Goal: Task Accomplishment & Management: Use online tool/utility

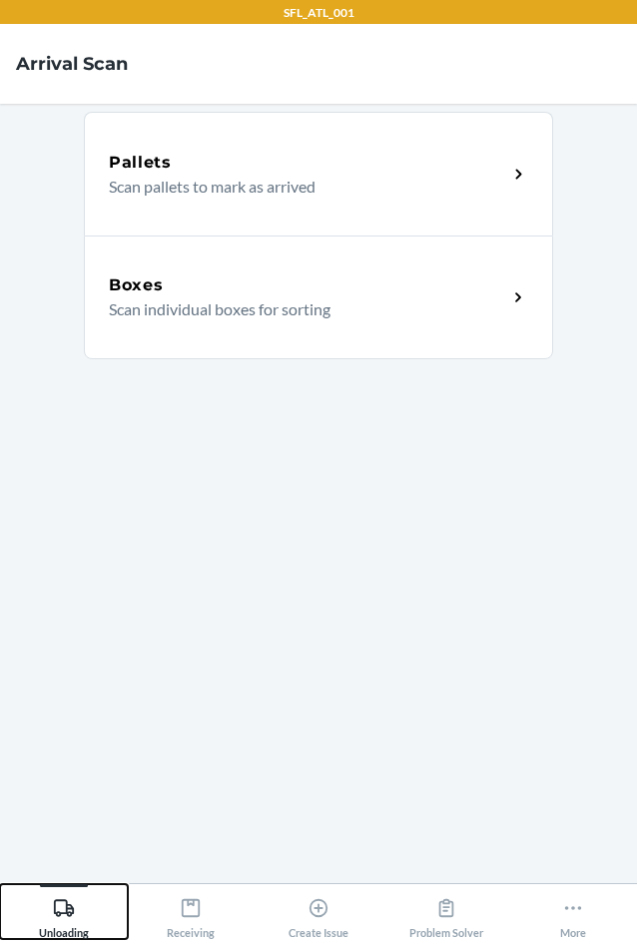
click at [51, 916] on div "Unloading" at bounding box center [64, 914] width 50 height 50
click at [205, 282] on div "Boxes" at bounding box center [308, 286] width 398 height 24
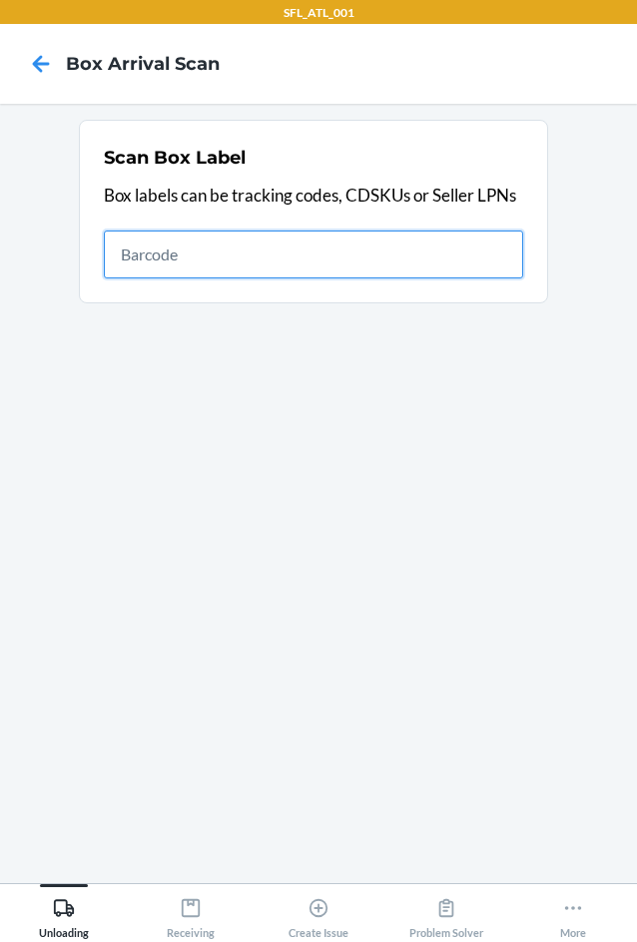
click at [313, 257] on input "text" at bounding box center [313, 255] width 419 height 48
click at [192, 256] on input "text" at bounding box center [313, 255] width 419 height 48
type input "420302599434636106023303051647"
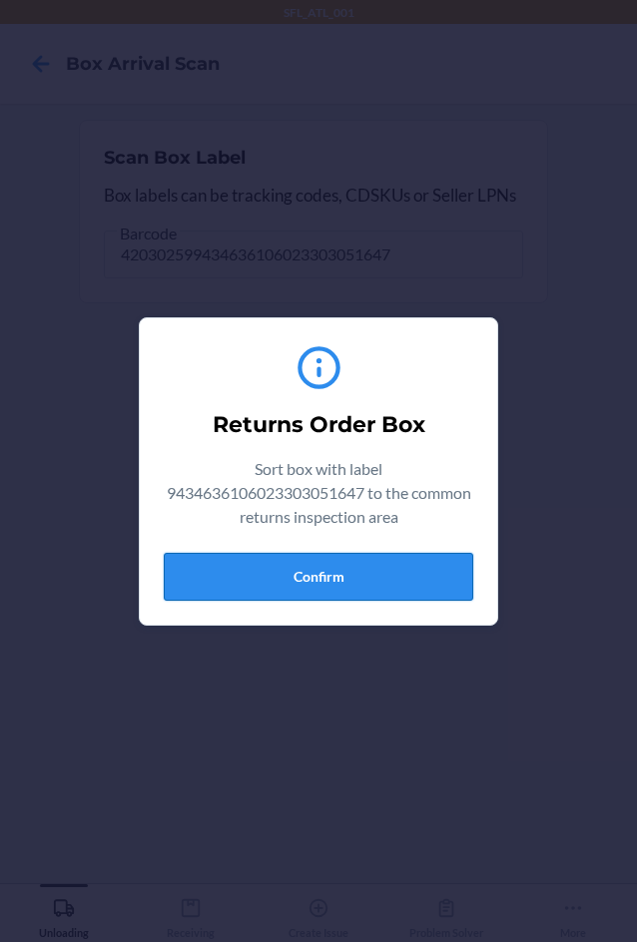
click at [359, 580] on button "Confirm" at bounding box center [318, 577] width 309 height 48
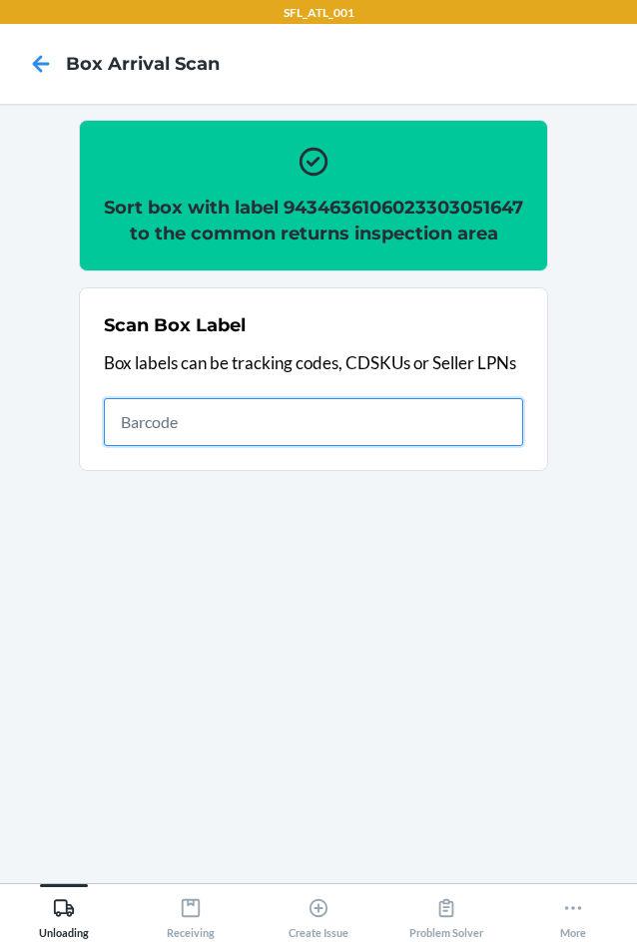
click at [184, 446] on input "text" at bounding box center [313, 422] width 419 height 48
click at [177, 446] on input "text" at bounding box center [313, 422] width 419 height 48
type input "420302599434636106023304328779"
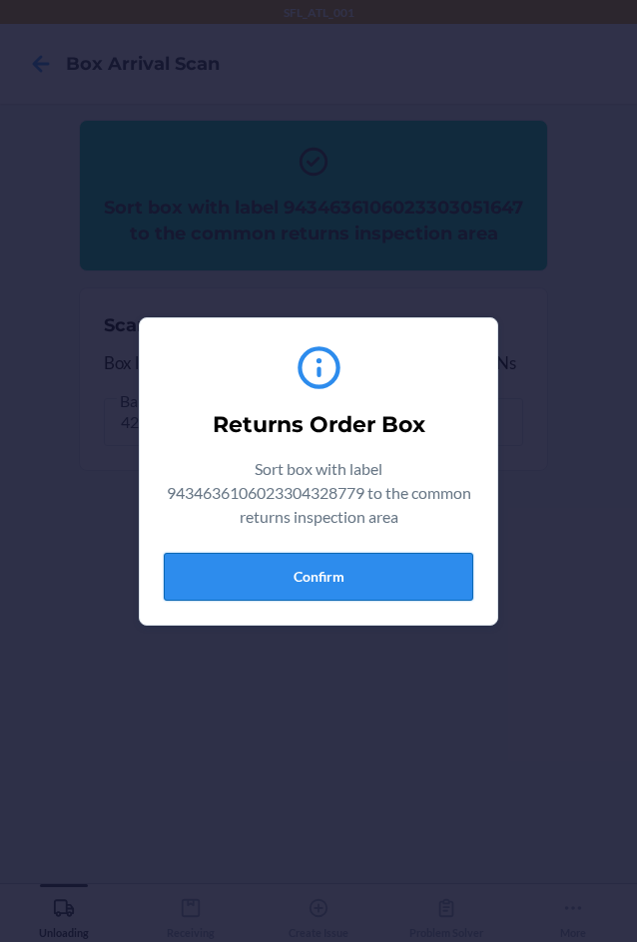
click at [275, 577] on button "Confirm" at bounding box center [318, 577] width 309 height 48
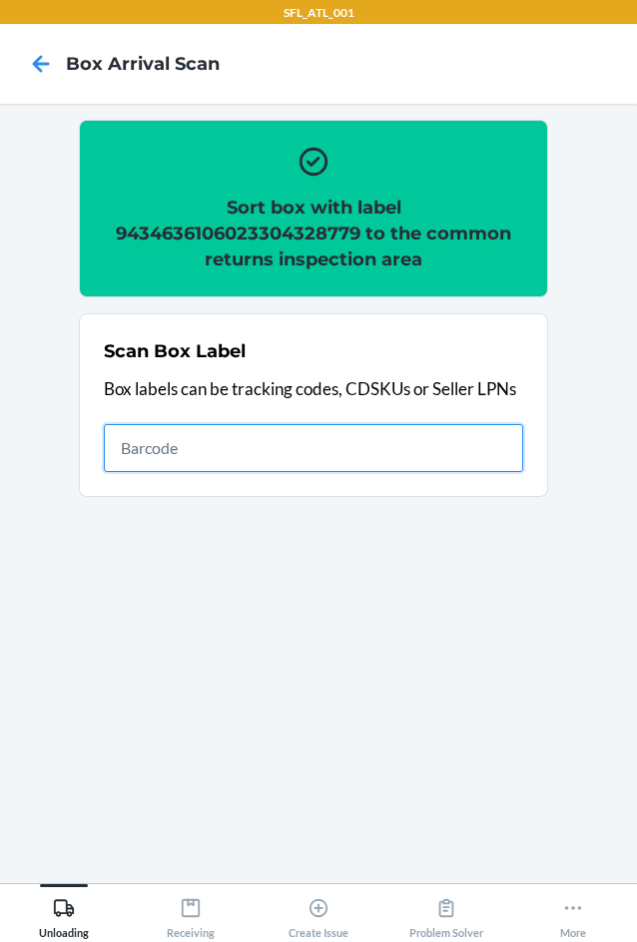
click at [289, 444] on input "text" at bounding box center [313, 448] width 419 height 48
type input "420302599434636106023304460196"
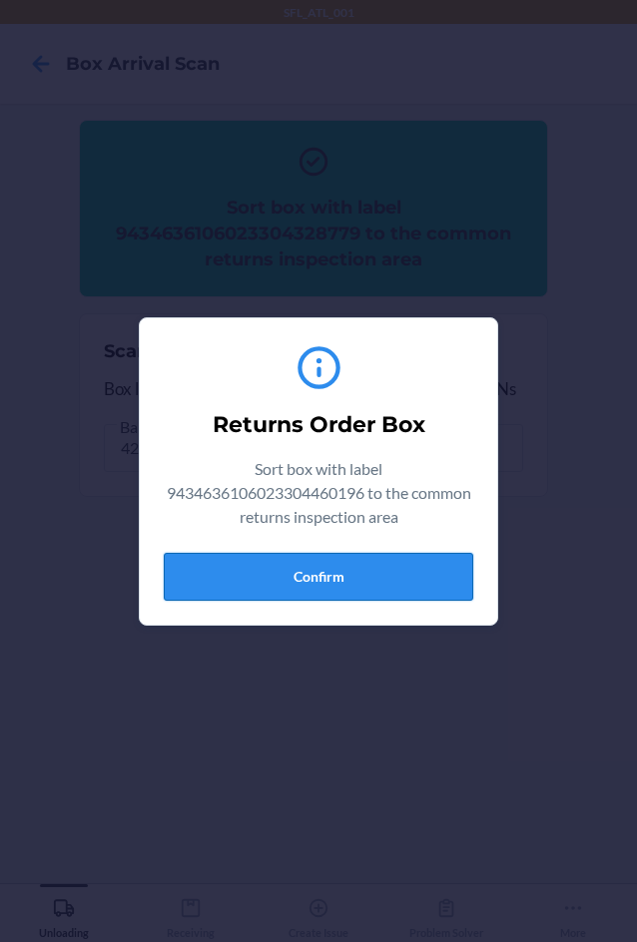
click at [365, 571] on button "Confirm" at bounding box center [318, 577] width 309 height 48
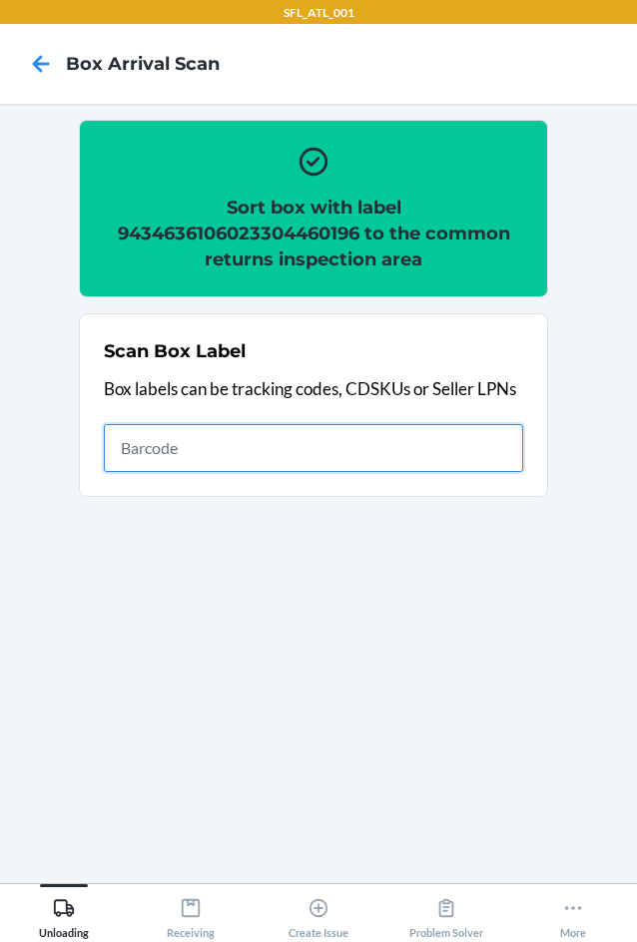
click at [233, 455] on input "text" at bounding box center [313, 448] width 419 height 48
type input "420302599434636106023304924506"
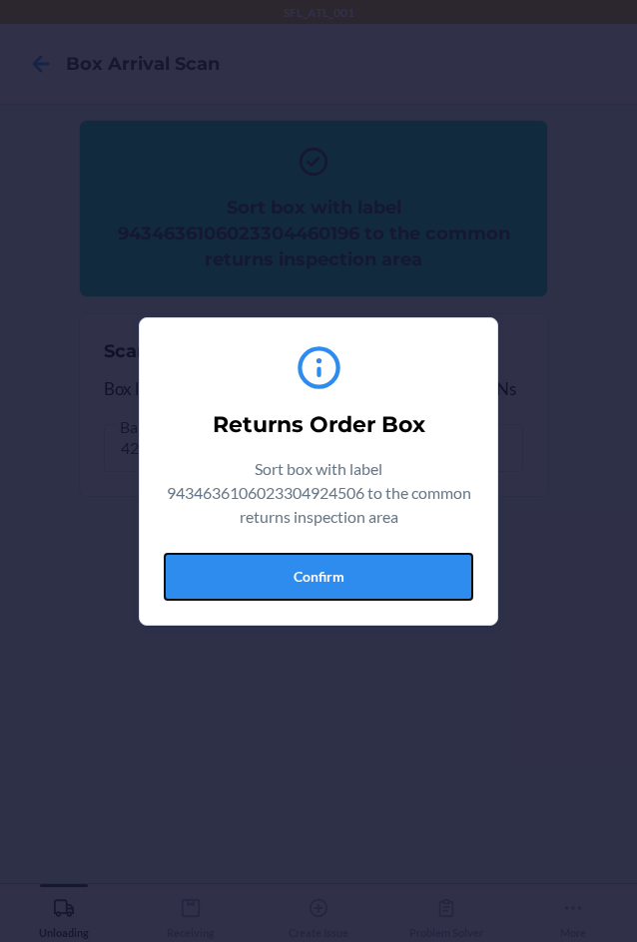
drag, startPoint x: 372, startPoint y: 575, endPoint x: 401, endPoint y: 602, distance: 39.6
click at [372, 579] on button "Confirm" at bounding box center [318, 577] width 309 height 48
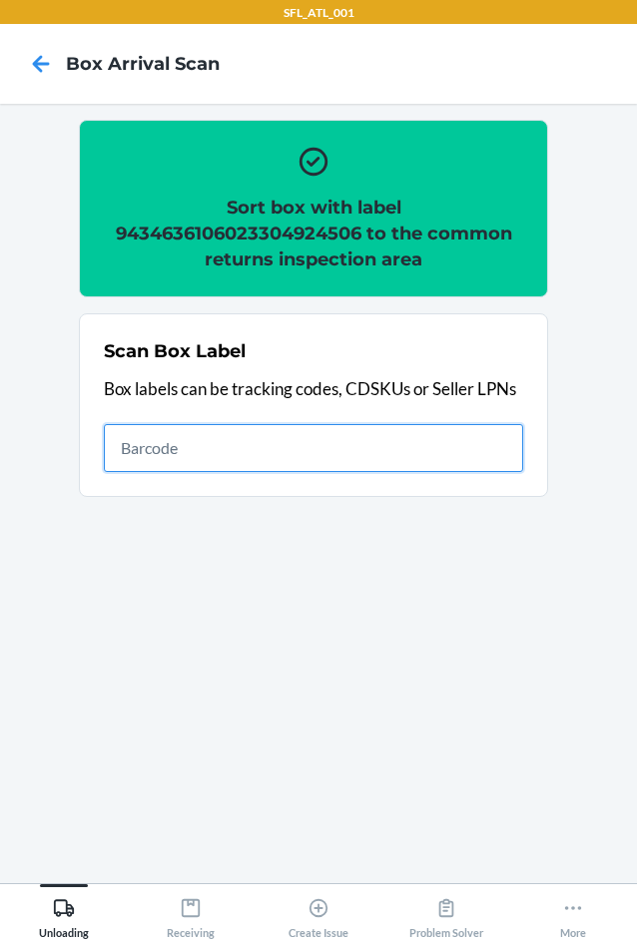
click at [320, 459] on input "text" at bounding box center [313, 448] width 419 height 48
type input "420302599434636106023304052278"
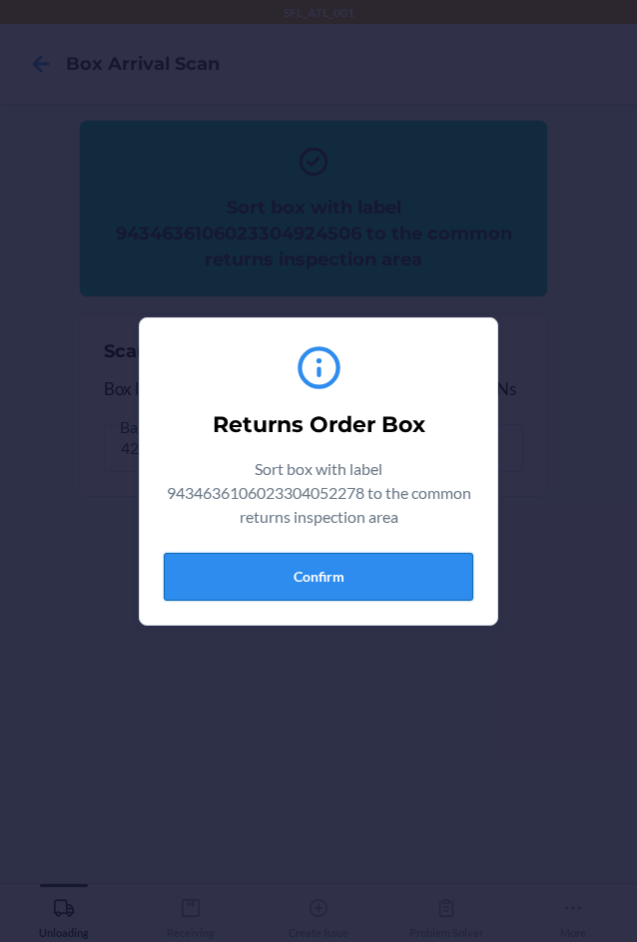
click at [333, 594] on button "Confirm" at bounding box center [318, 577] width 309 height 48
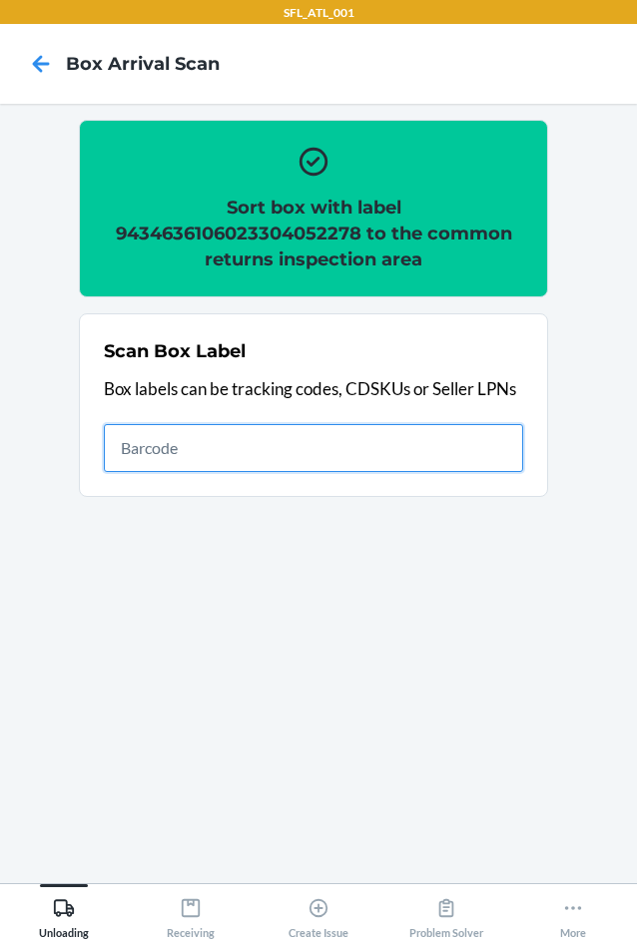
click at [345, 458] on input "text" at bounding box center [313, 448] width 419 height 48
type input "420302599434636106023305060654"
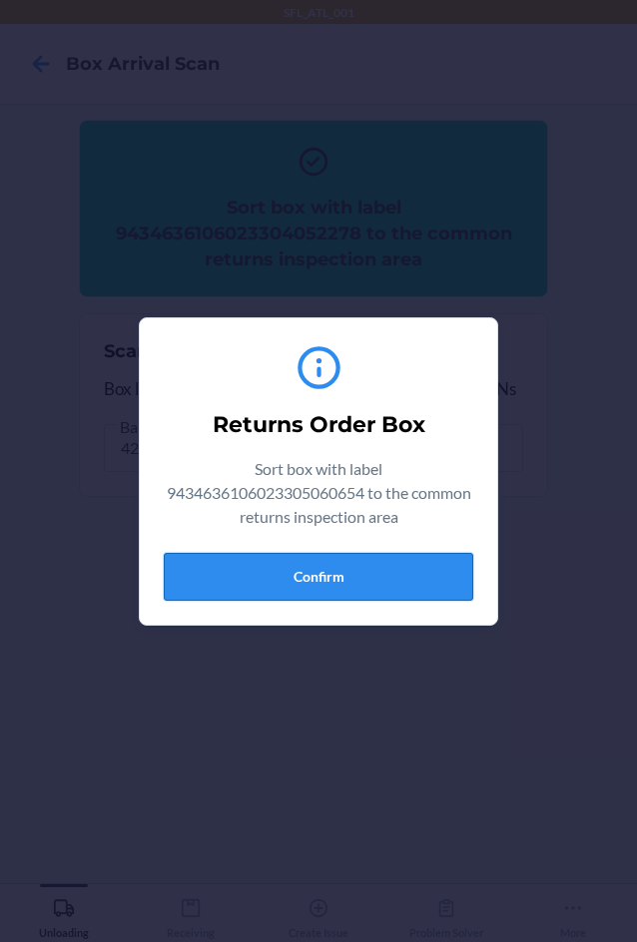
click at [297, 581] on button "Confirm" at bounding box center [318, 577] width 309 height 48
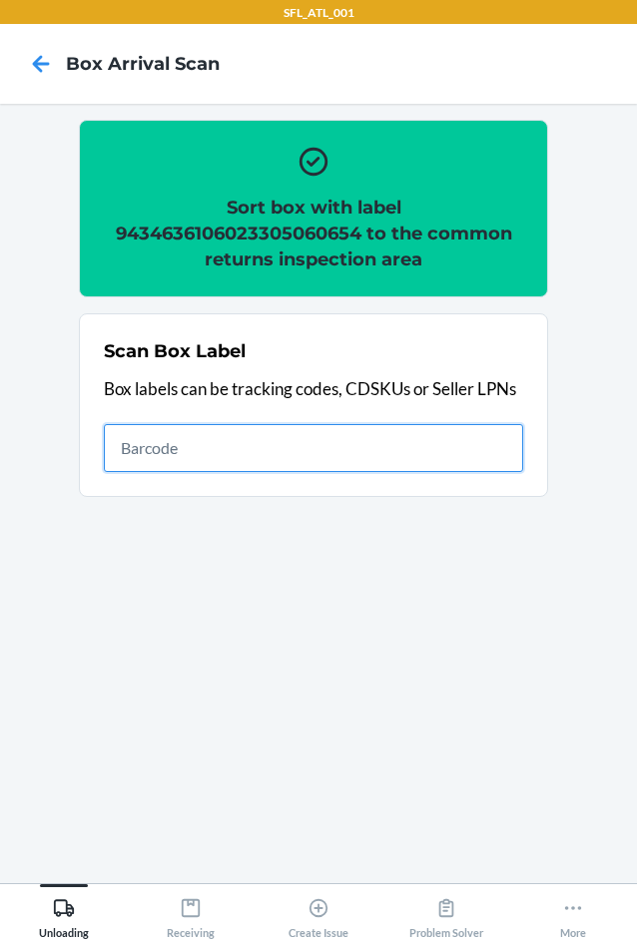
click at [250, 456] on input "text" at bounding box center [313, 448] width 419 height 48
click at [248, 459] on input "text" at bounding box center [313, 448] width 419 height 48
type input "420302599434636106023303996184"
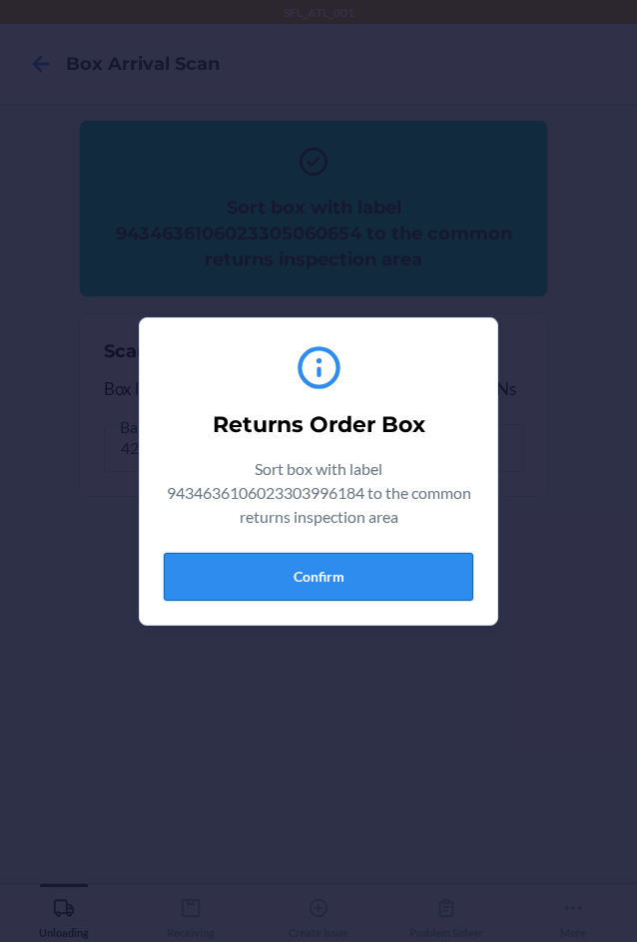
click at [368, 577] on button "Confirm" at bounding box center [318, 577] width 309 height 48
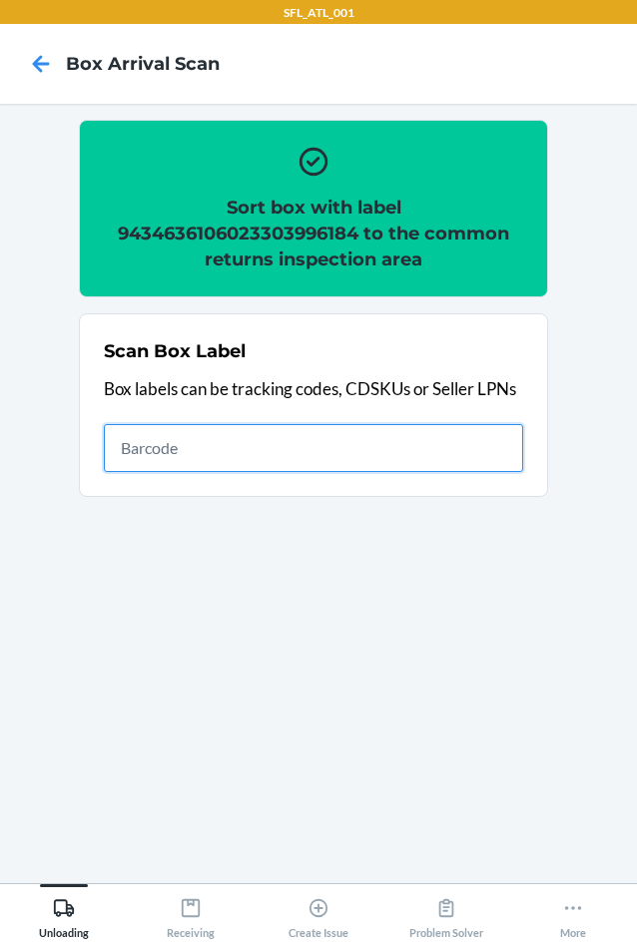
click at [419, 458] on input "text" at bounding box center [313, 448] width 419 height 48
type input "420302599434636106023304583567"
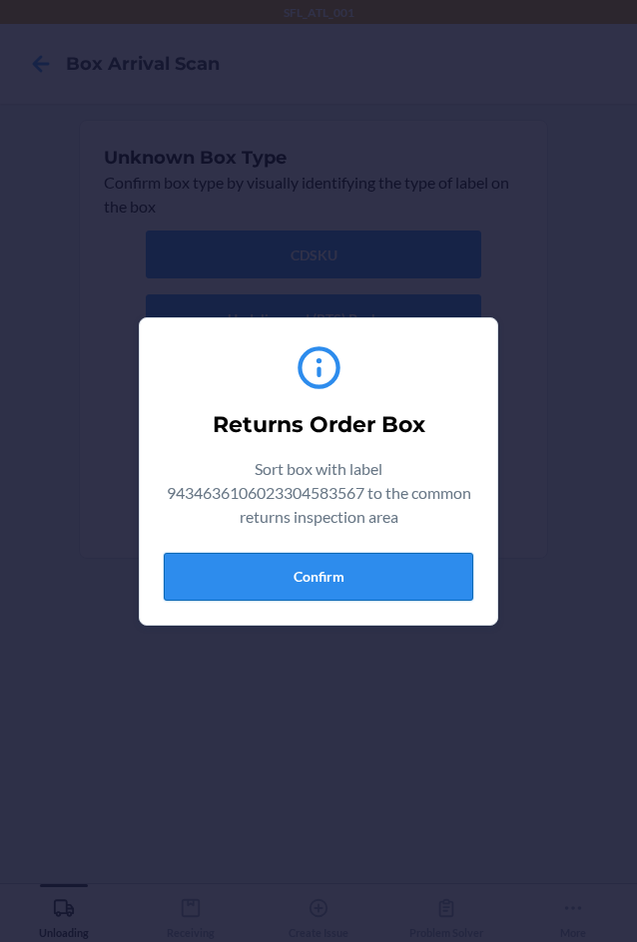
click at [386, 578] on button "Confirm" at bounding box center [318, 577] width 309 height 48
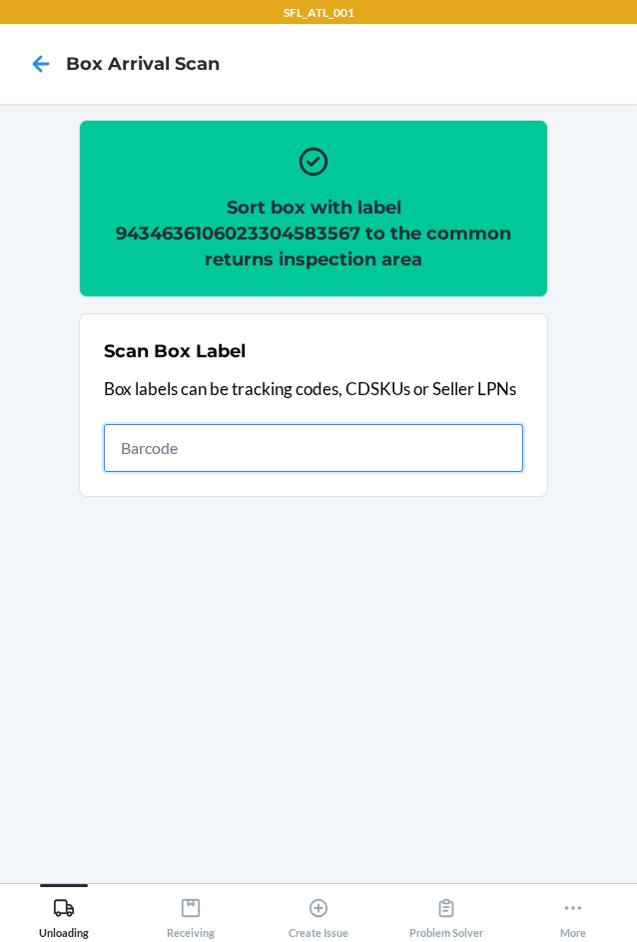
click at [156, 454] on input "text" at bounding box center [313, 448] width 419 height 48
click at [184, 443] on input "text" at bounding box center [313, 448] width 419 height 48
type input "420302599434636106023304768216"
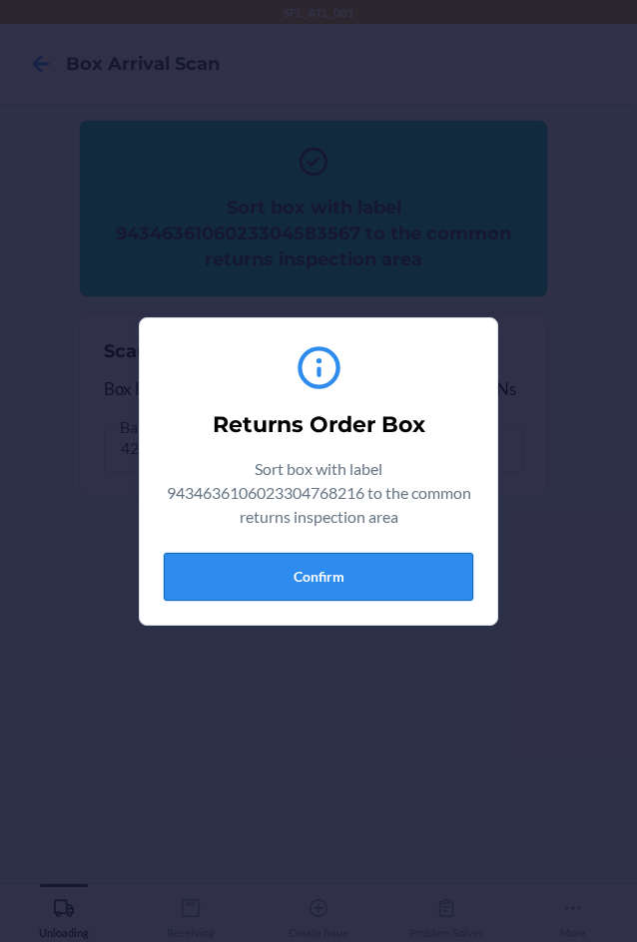
click at [293, 579] on button "Confirm" at bounding box center [318, 577] width 309 height 48
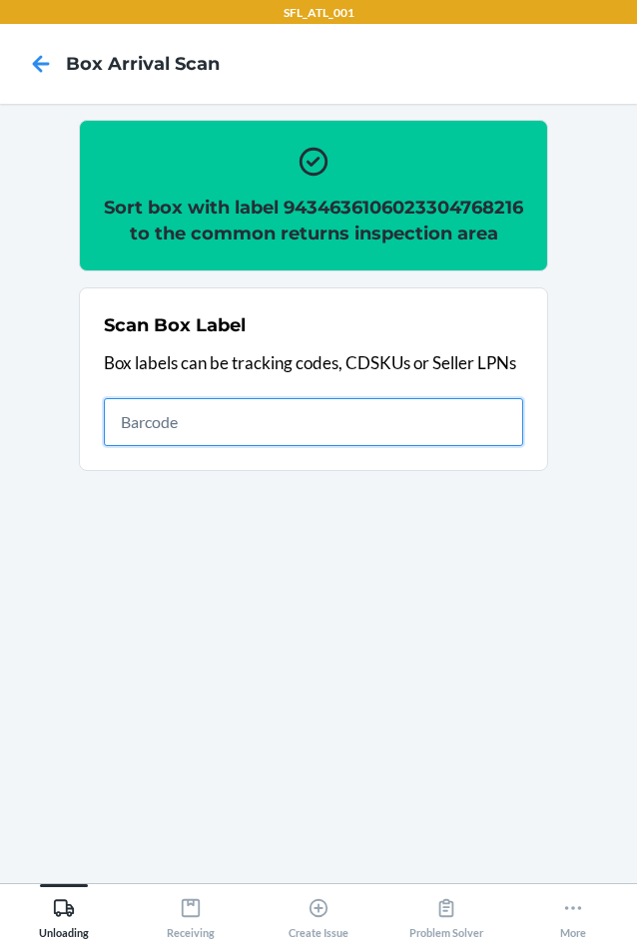
click at [472, 446] on input "text" at bounding box center [313, 422] width 419 height 48
click at [492, 446] on input "text" at bounding box center [313, 422] width 419 height 48
type input "420302599434636106023302670771"
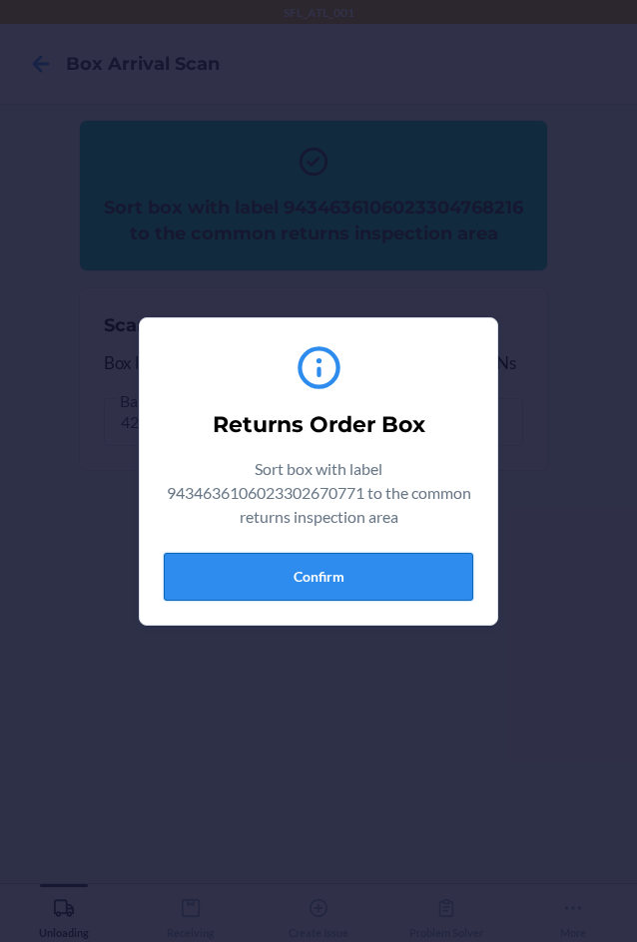
click at [460, 577] on button "Confirm" at bounding box center [318, 577] width 309 height 48
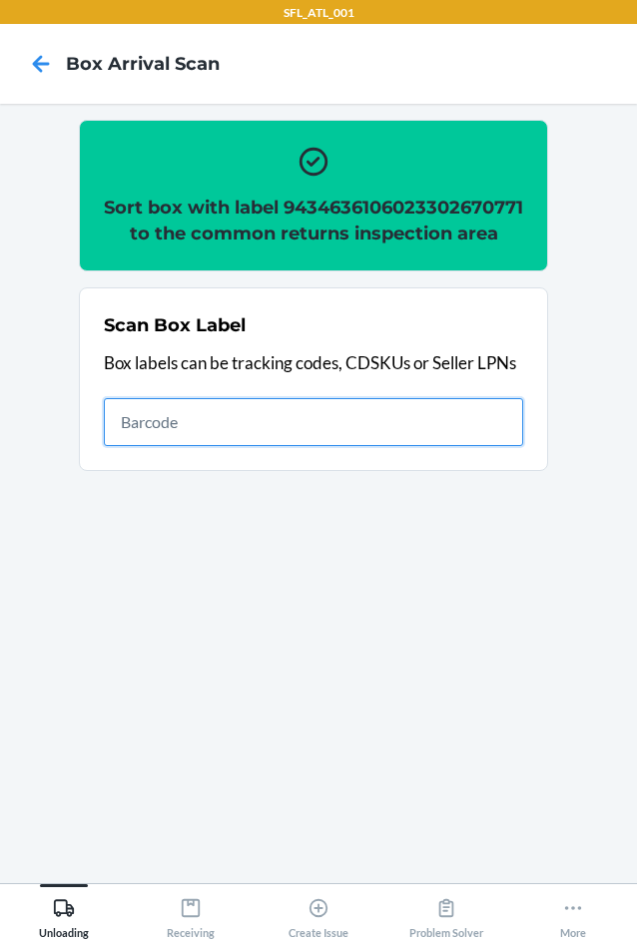
click at [361, 444] on input "text" at bounding box center [313, 422] width 419 height 48
type input "420302599434636106023304714343"
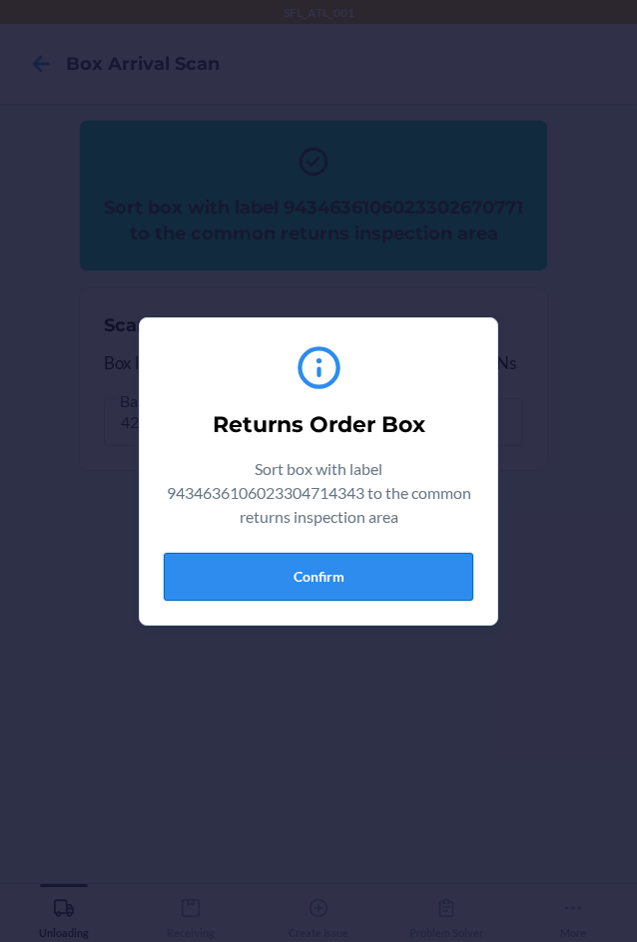
click at [349, 565] on button "Confirm" at bounding box center [318, 577] width 309 height 48
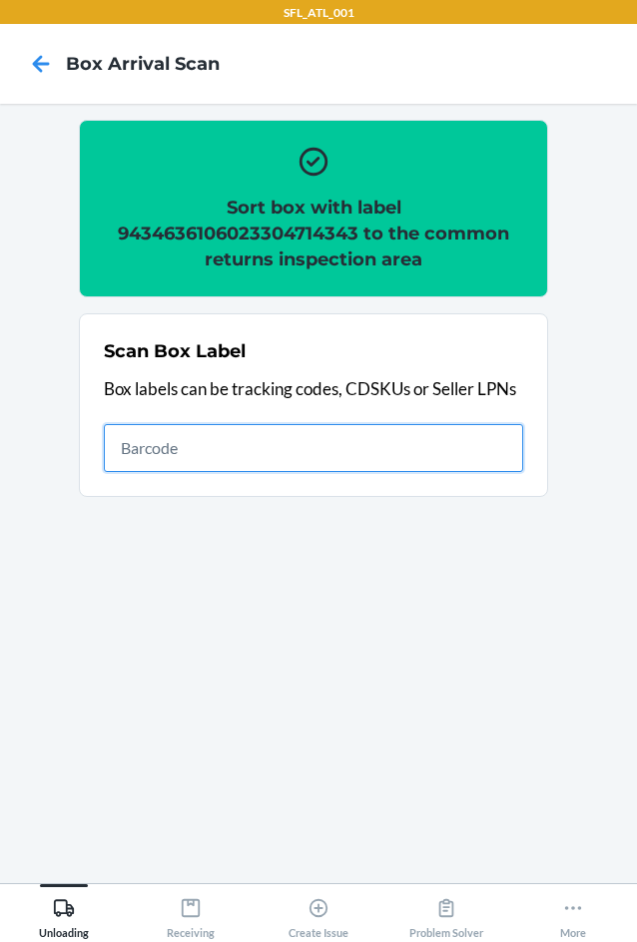
click at [480, 461] on input "text" at bounding box center [313, 448] width 419 height 48
click at [420, 447] on input "text" at bounding box center [313, 448] width 419 height 48
type input "420302599434636106023304459039"
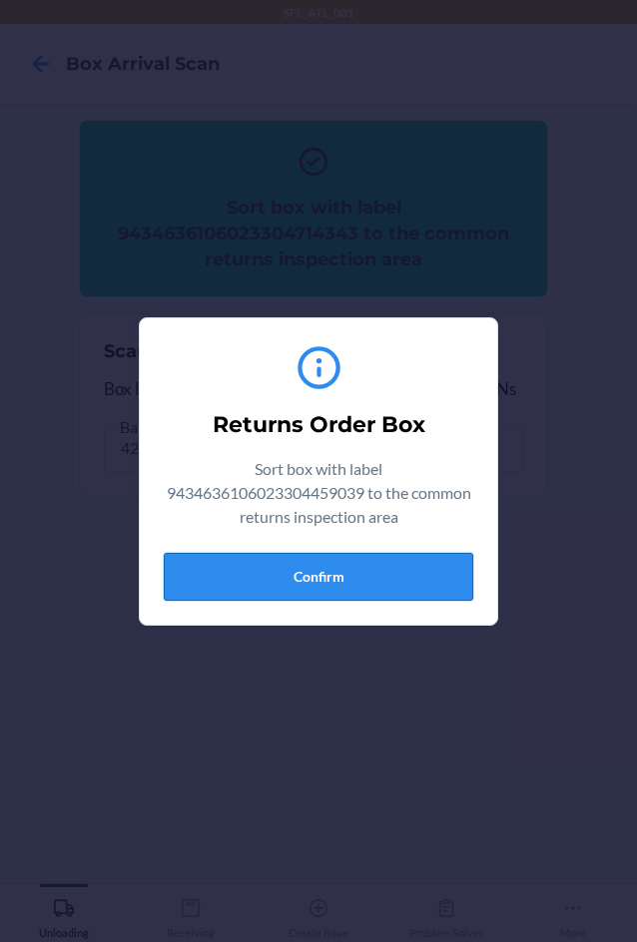
click at [396, 581] on button "Confirm" at bounding box center [318, 577] width 309 height 48
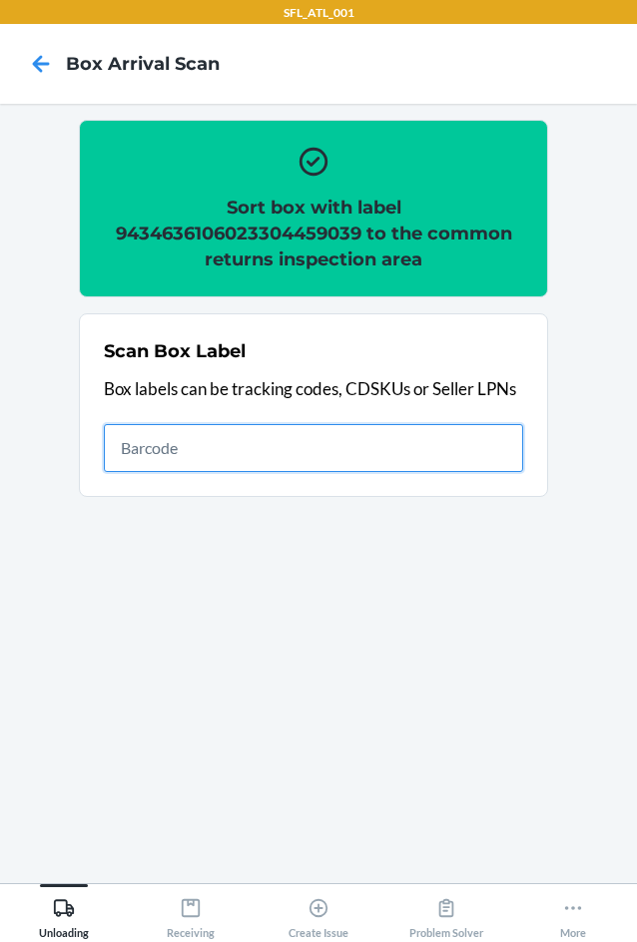
click at [306, 446] on input "text" at bounding box center [313, 448] width 419 height 48
type input "420302599434636106023304391599"
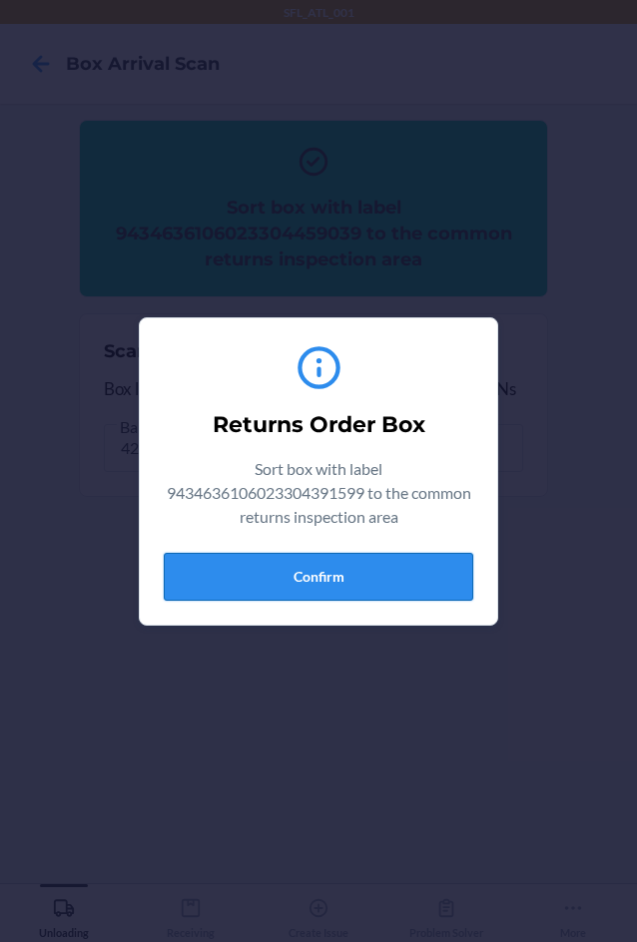
click at [425, 575] on button "Confirm" at bounding box center [318, 577] width 309 height 48
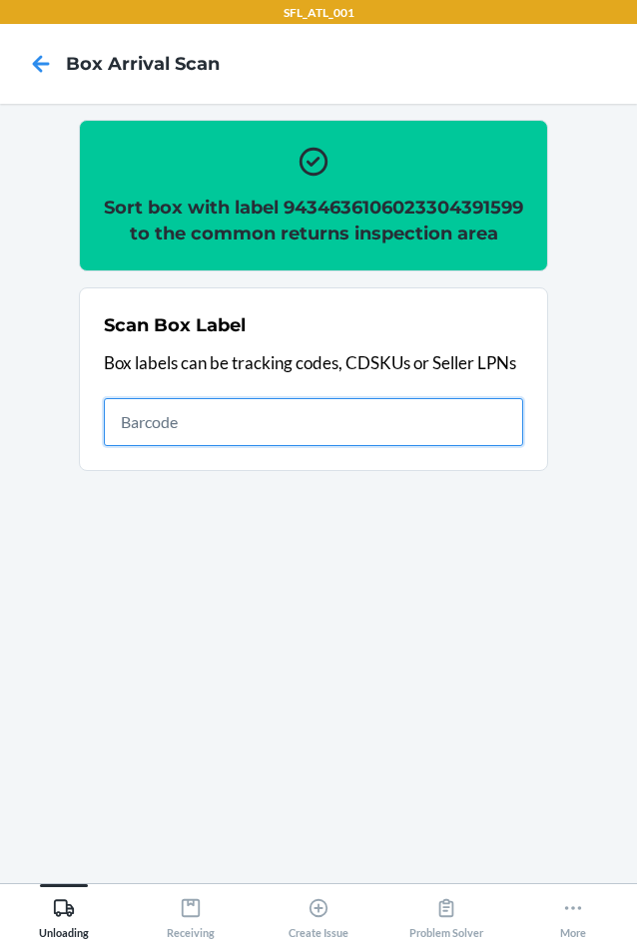
click at [310, 446] on input "text" at bounding box center [313, 422] width 419 height 48
click at [314, 446] on input "text" at bounding box center [313, 422] width 419 height 48
type input "420302599434636106023304440433"
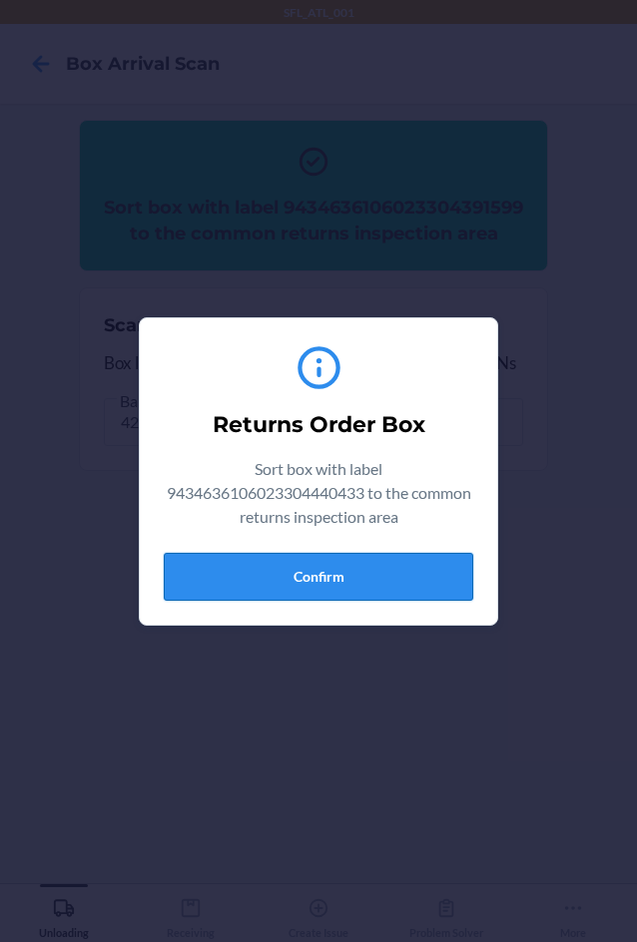
click at [381, 584] on button "Confirm" at bounding box center [318, 577] width 309 height 48
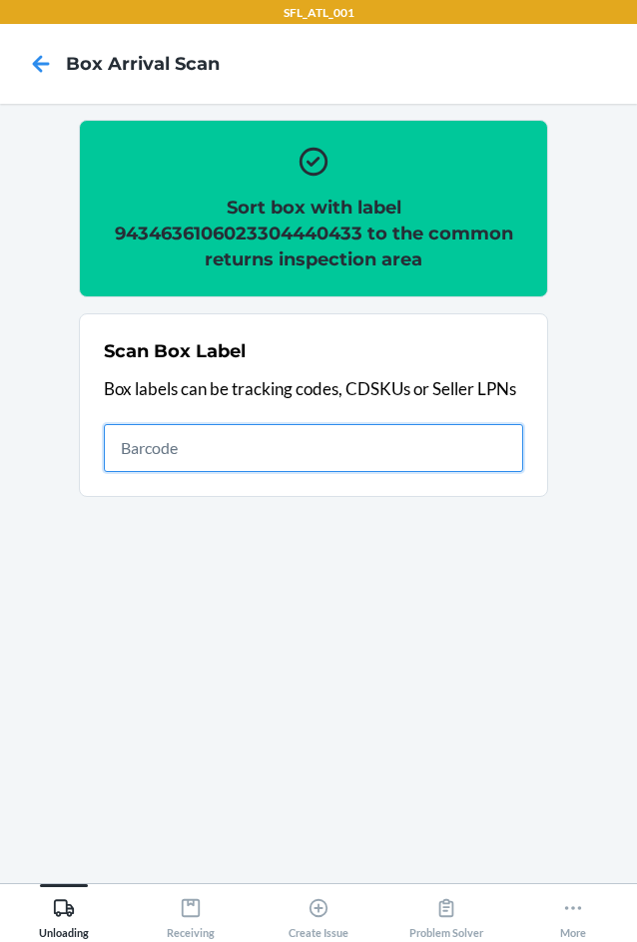
click at [279, 445] on input "text" at bounding box center [313, 448] width 419 height 48
click at [272, 446] on input "text" at bounding box center [313, 448] width 419 height 48
click at [290, 458] on input "text" at bounding box center [313, 448] width 419 height 48
click at [196, 438] on input "text" at bounding box center [313, 448] width 419 height 48
type input "420302599434636106023304756770"
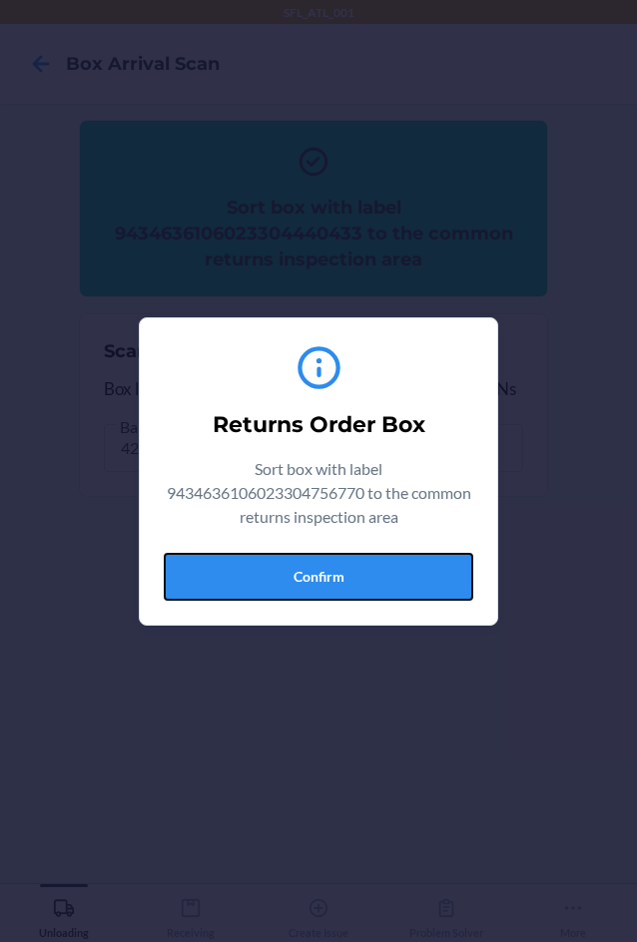
drag, startPoint x: 415, startPoint y: 588, endPoint x: 514, endPoint y: 569, distance: 100.6
click at [416, 587] on button "Confirm" at bounding box center [318, 577] width 309 height 48
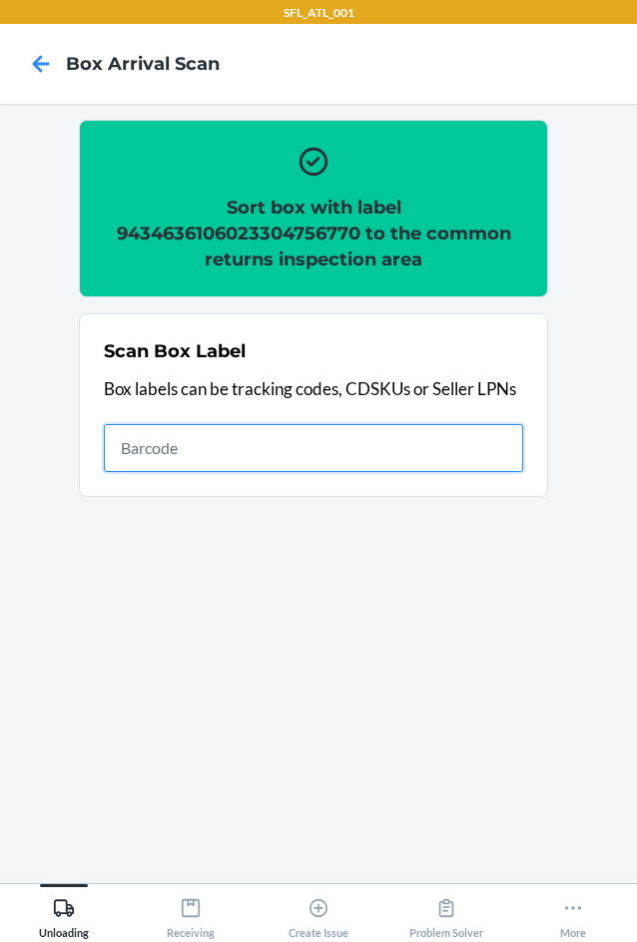
click at [407, 460] on input "text" at bounding box center [313, 448] width 419 height 48
type input "420302599434636106023303815140"
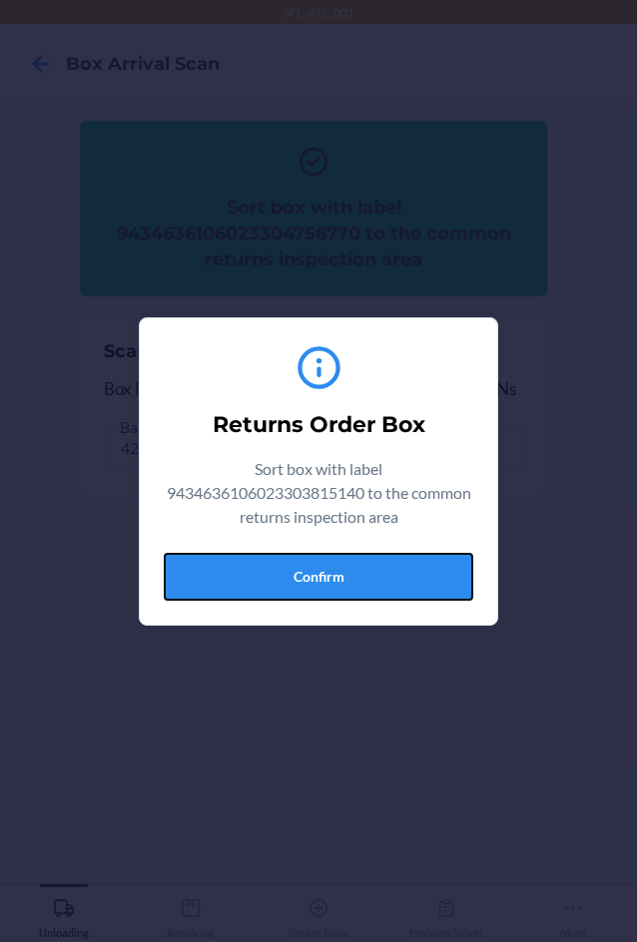
drag, startPoint x: 311, startPoint y: 590, endPoint x: 609, endPoint y: 561, distance: 298.9
click at [348, 580] on button "Confirm" at bounding box center [318, 577] width 309 height 48
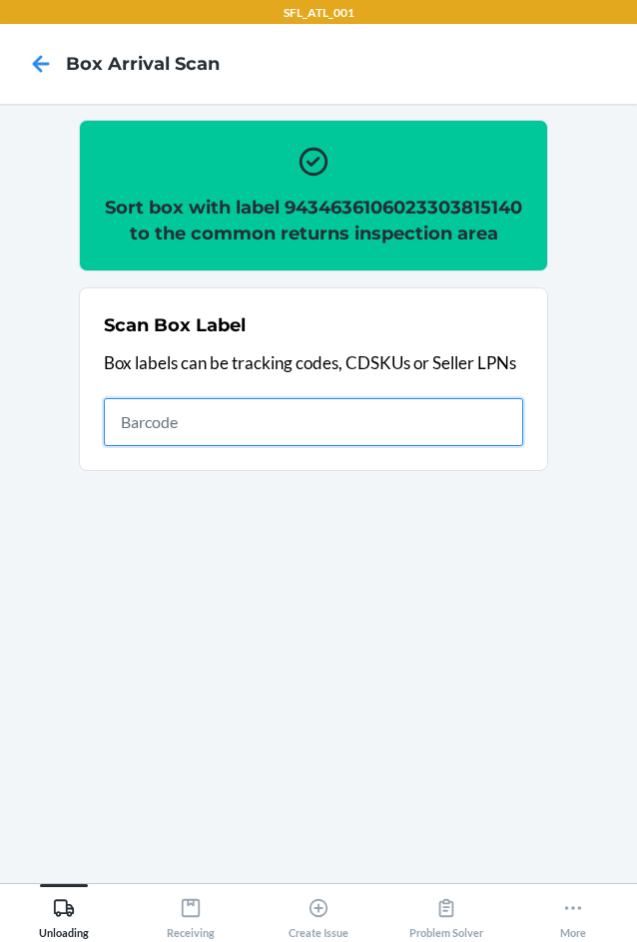
click at [455, 446] on input "text" at bounding box center [313, 422] width 419 height 48
type input "420302599434636106023304459275"
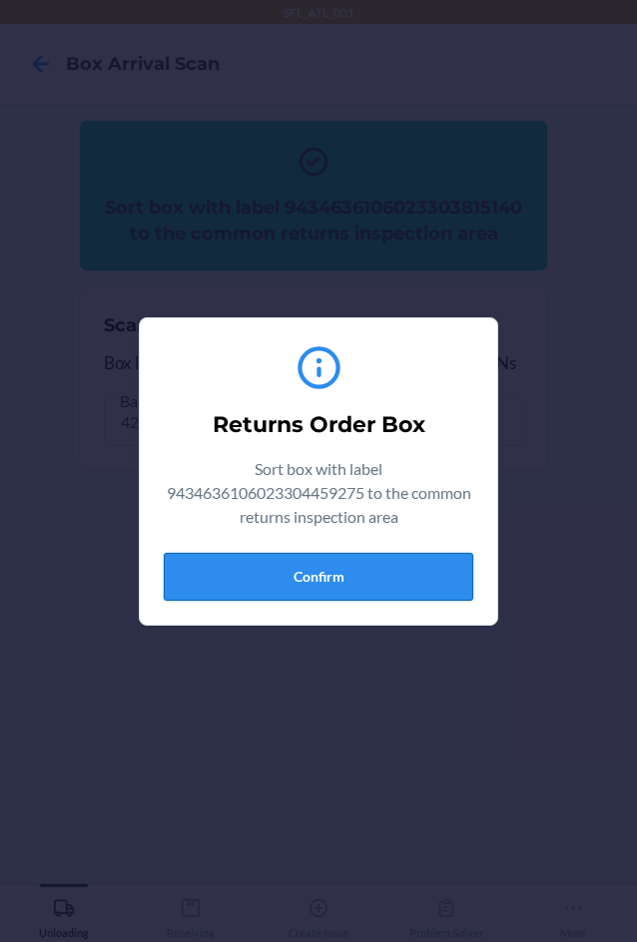
click at [365, 580] on button "Confirm" at bounding box center [318, 577] width 309 height 48
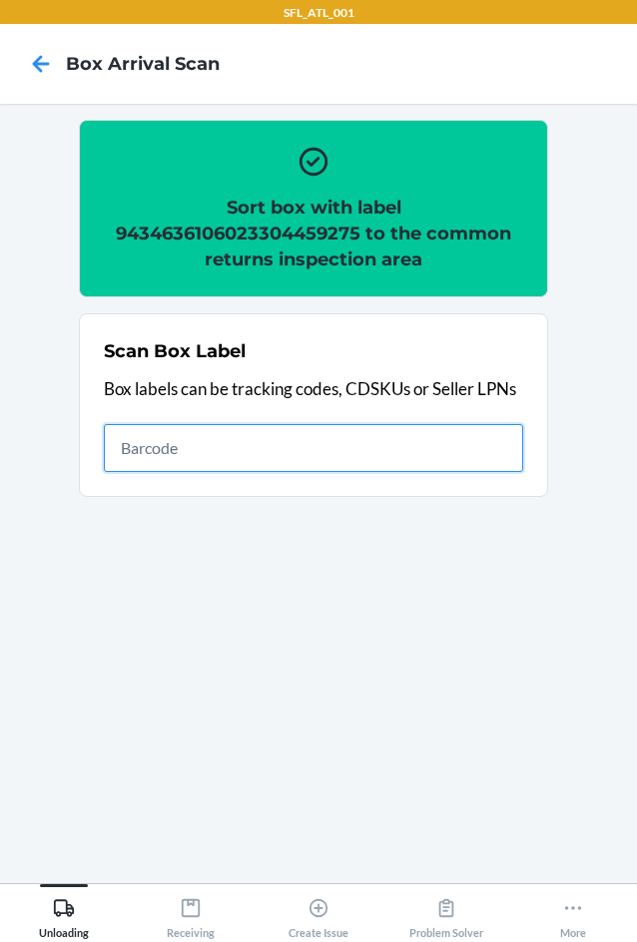
click at [349, 453] on input "text" at bounding box center [313, 448] width 419 height 48
type input "420302599434636106023304622006"
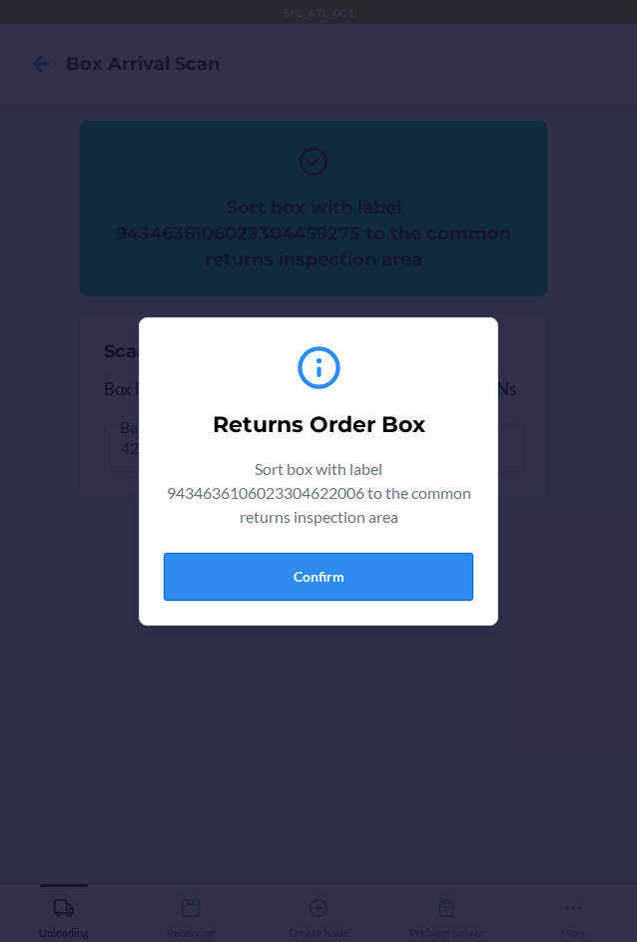
click at [383, 588] on button "Confirm" at bounding box center [318, 577] width 309 height 48
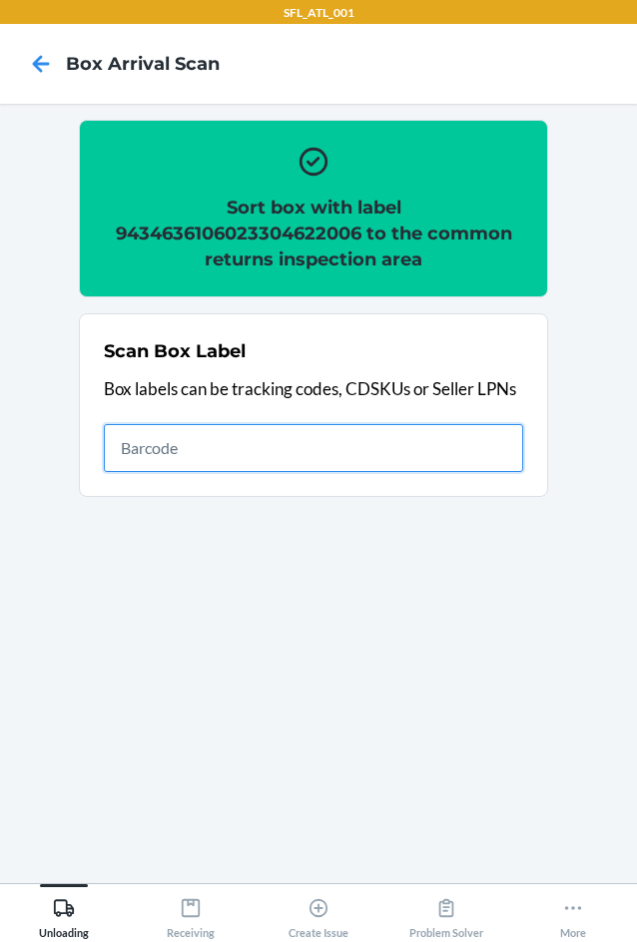
click at [489, 451] on input "text" at bounding box center [313, 448] width 419 height 48
click at [121, 453] on input "text" at bounding box center [313, 448] width 419 height 48
type input "420302599434636106023304520067"
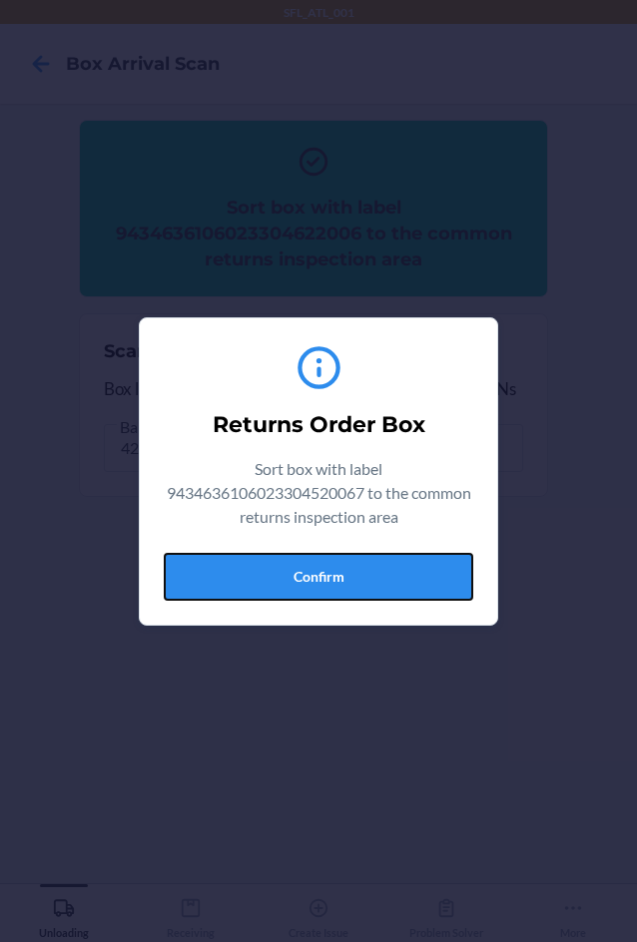
drag, startPoint x: 374, startPoint y: 565, endPoint x: 419, endPoint y: 571, distance: 45.3
click at [374, 567] on button "Confirm" at bounding box center [318, 577] width 309 height 48
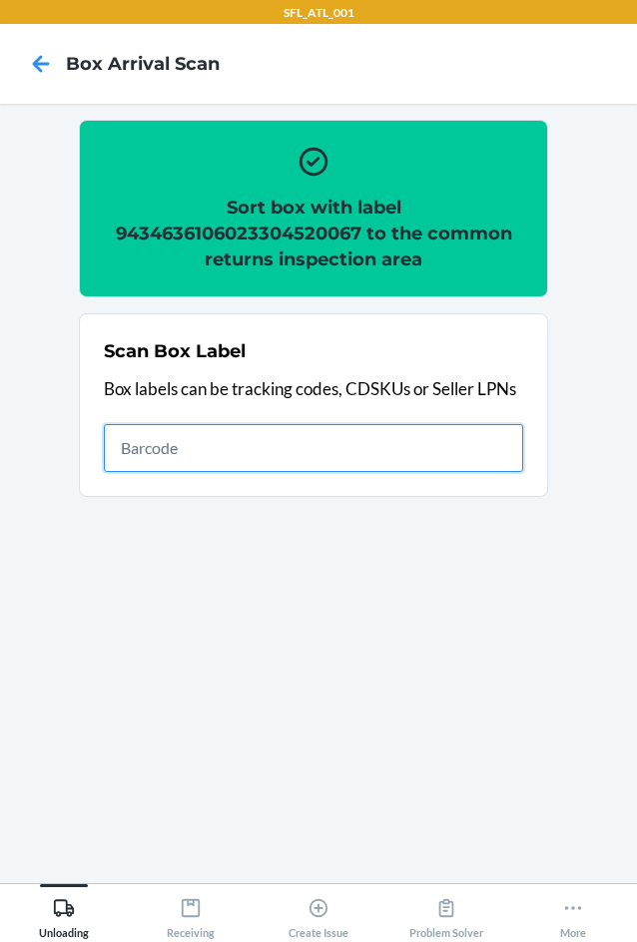
click at [271, 443] on input "text" at bounding box center [313, 448] width 419 height 48
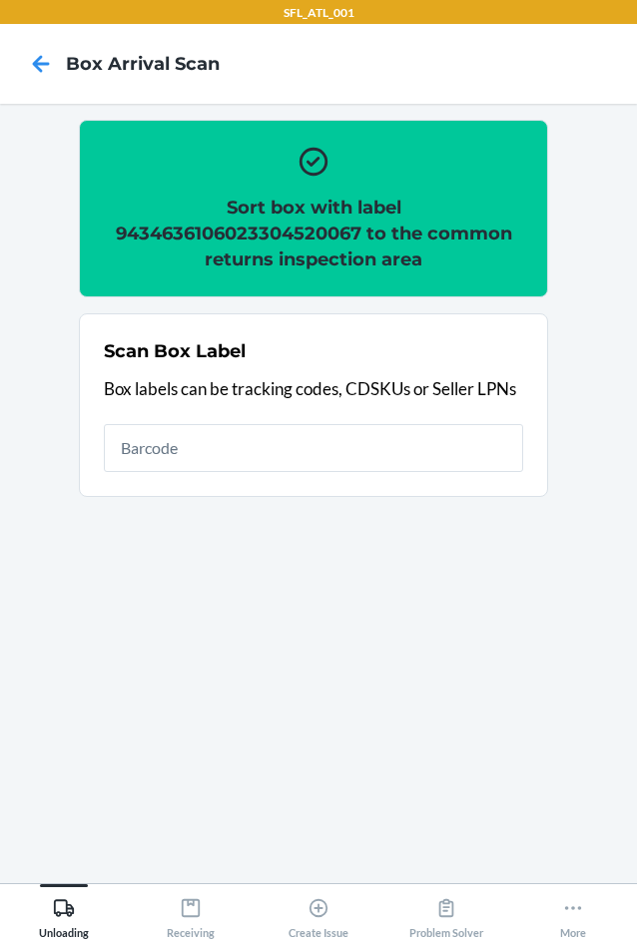
click at [275, 244] on h2 "Sort box with label 9434636106023304520067 to the common returns inspection area" at bounding box center [313, 234] width 419 height 78
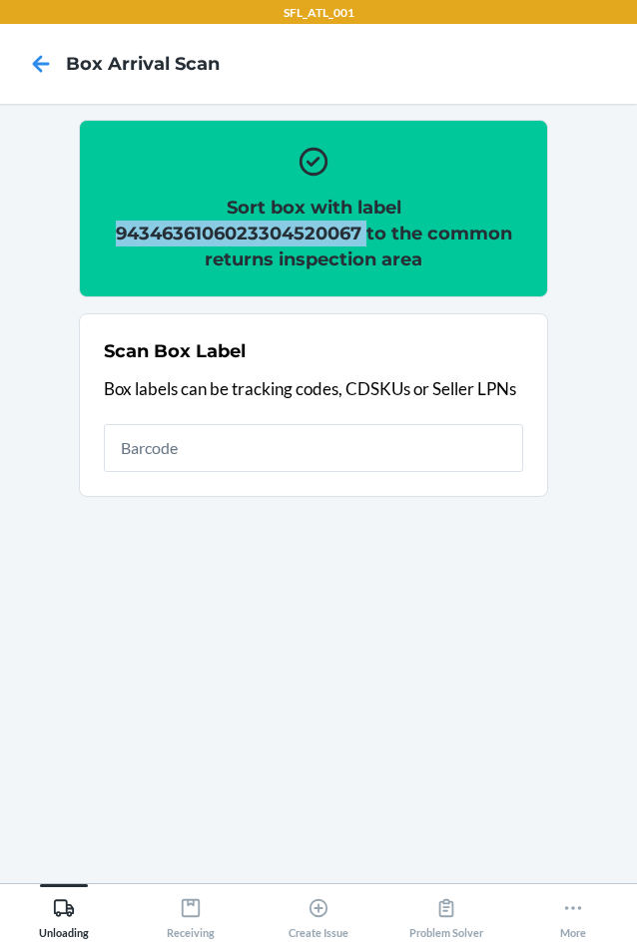
click at [275, 244] on h2 "Sort box with label 9434636106023304520067 to the common returns inspection area" at bounding box center [313, 234] width 419 height 78
copy h2 "9434636106023304520067"
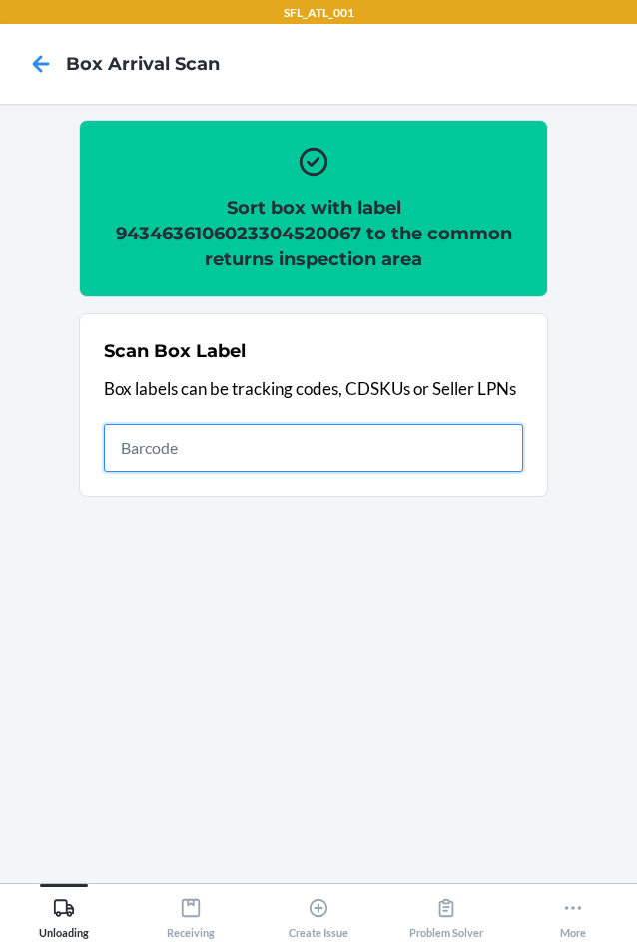
click at [284, 431] on input "text" at bounding box center [313, 448] width 419 height 48
click at [416, 455] on input "text" at bounding box center [313, 448] width 419 height 48
type input "420302599434636106023304395382"
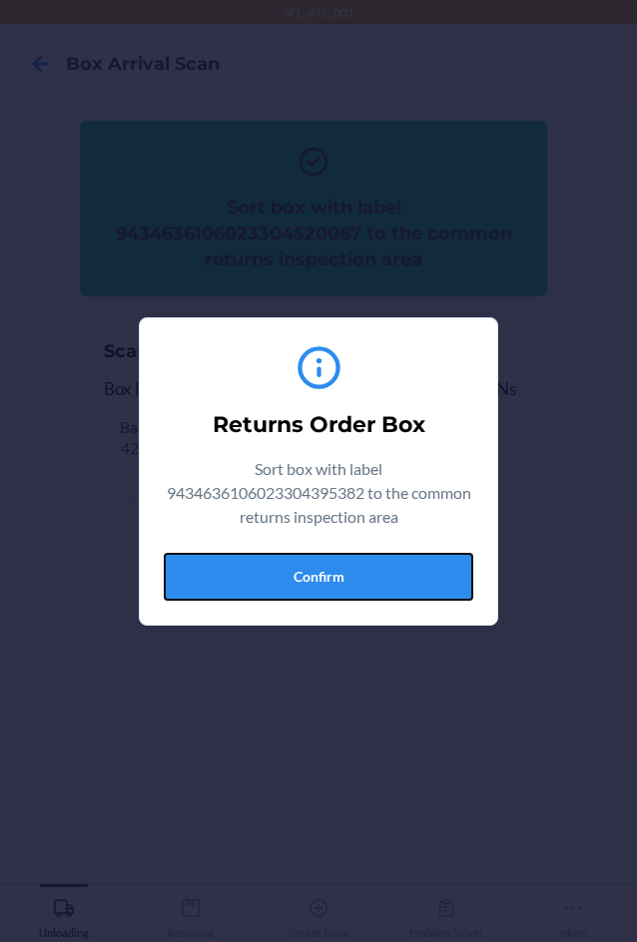
drag, startPoint x: 296, startPoint y: 569, endPoint x: 420, endPoint y: 577, distance: 124.0
click at [299, 572] on button "Confirm" at bounding box center [318, 577] width 309 height 48
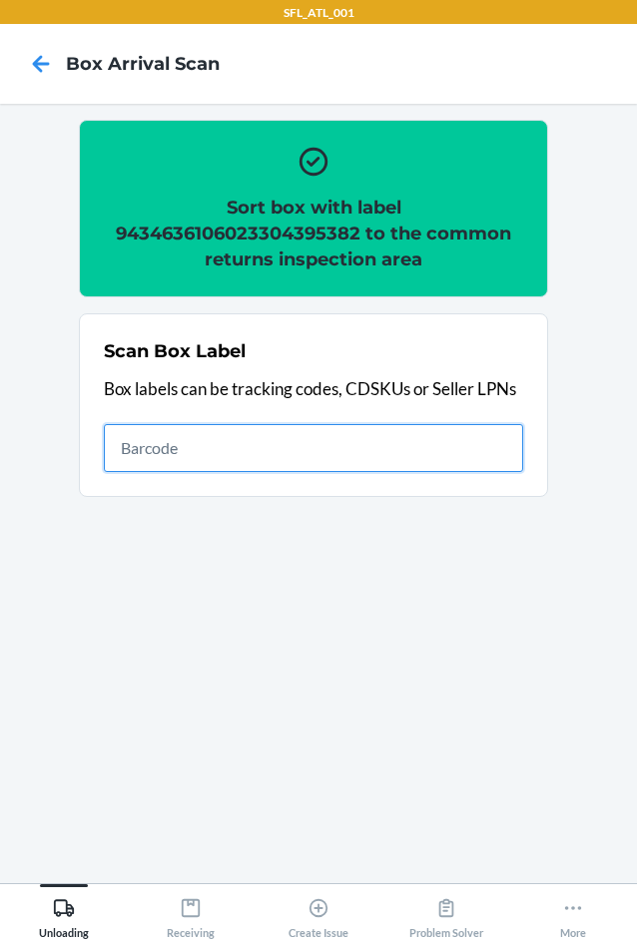
click at [490, 438] on input "text" at bounding box center [313, 448] width 419 height 48
type input "420302599434636106023302983161"
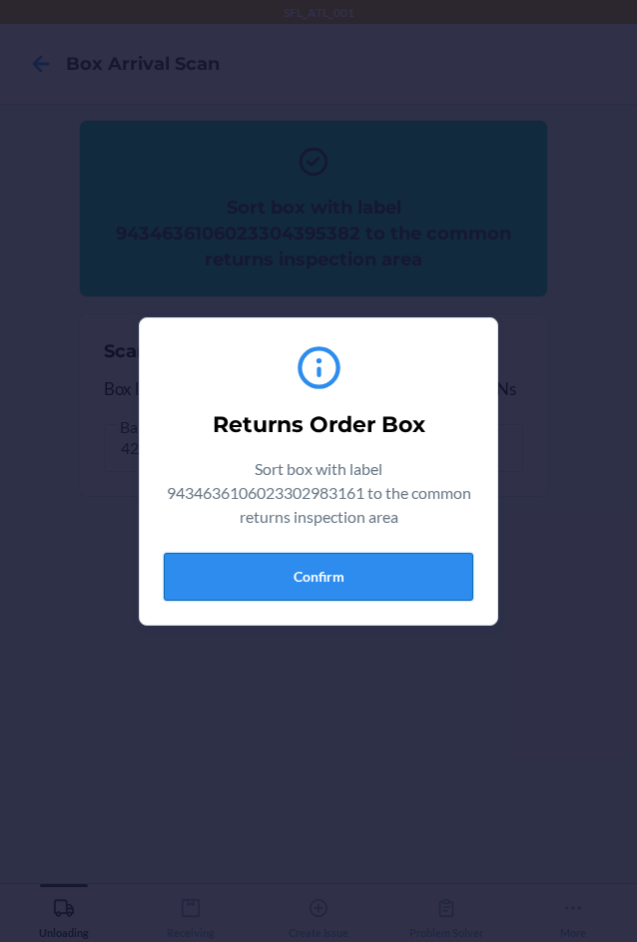
click at [406, 587] on button "Confirm" at bounding box center [318, 577] width 309 height 48
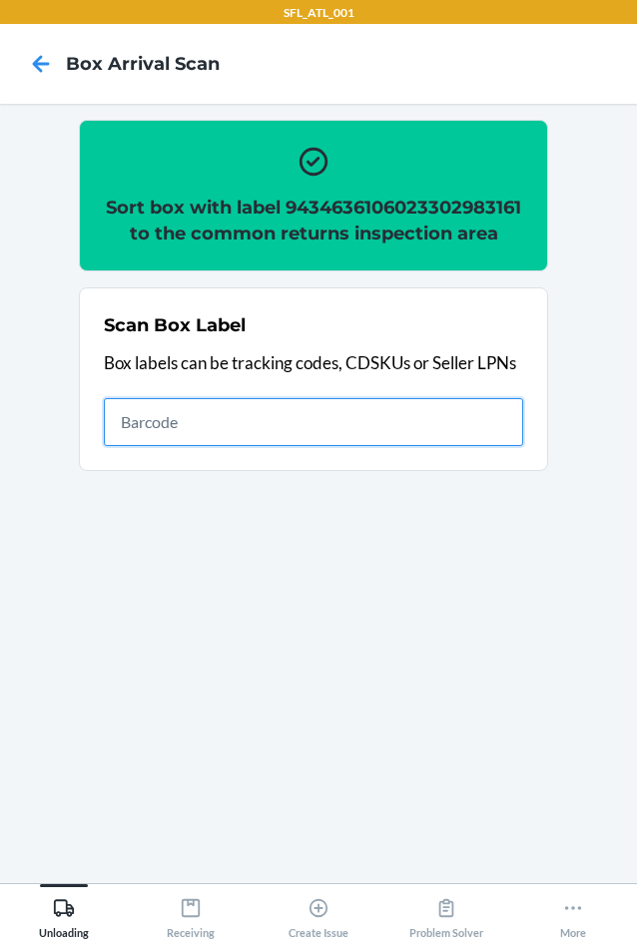
click at [289, 433] on input "text" at bounding box center [313, 422] width 419 height 48
click at [326, 404] on input "text" at bounding box center [313, 422] width 419 height 48
type input "420302599434636106023303989605"
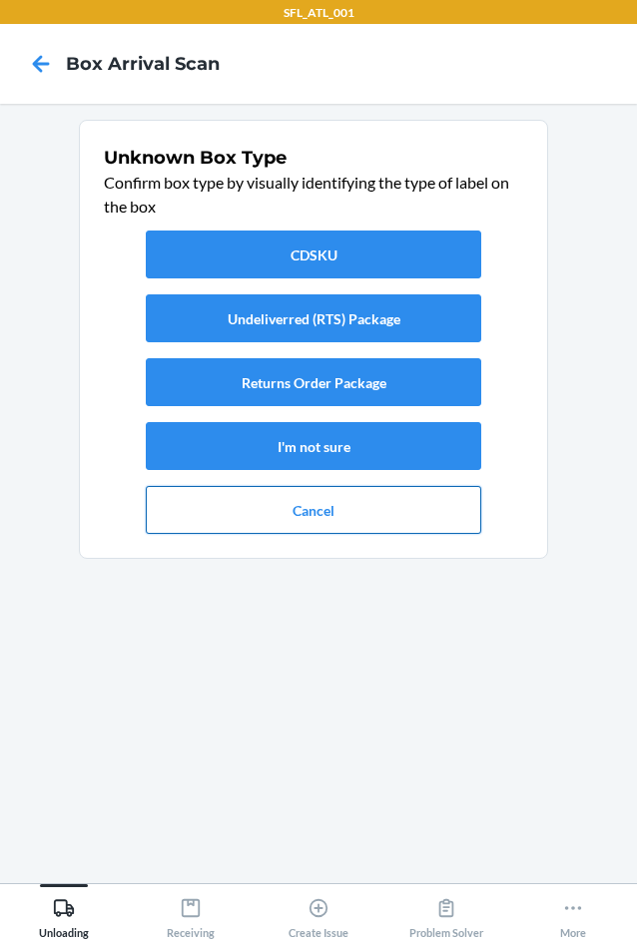
click at [310, 519] on button "Cancel" at bounding box center [313, 510] width 335 height 48
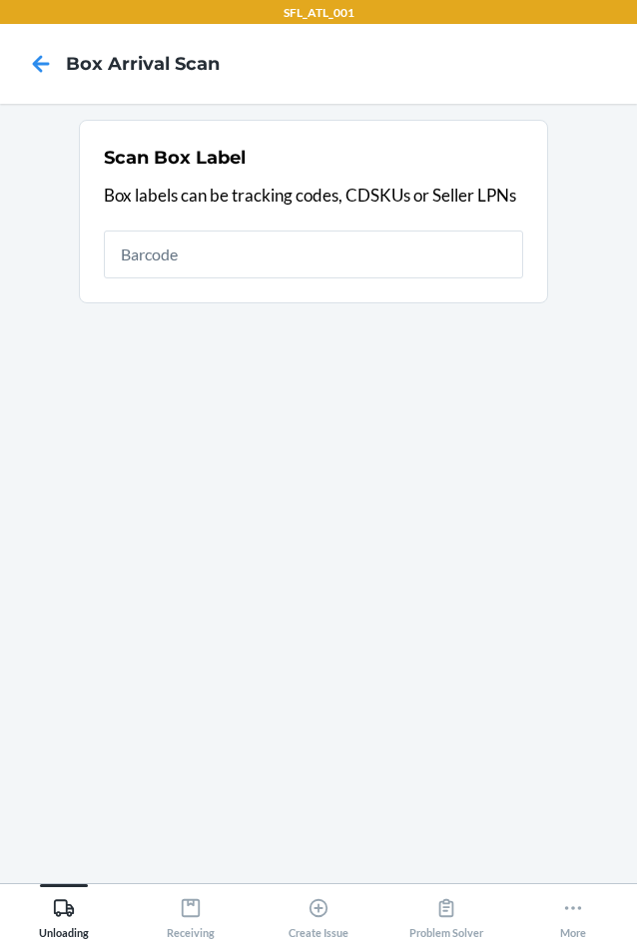
click at [213, 264] on input "text" at bounding box center [313, 255] width 419 height 48
click at [404, 253] on input "9434636106023303989605" at bounding box center [313, 255] width 419 height 48
click at [412, 252] on input "9434636106023303989605" at bounding box center [313, 255] width 419 height 48
click at [337, 256] on input "9434636106023303989605" at bounding box center [313, 255] width 419 height 48
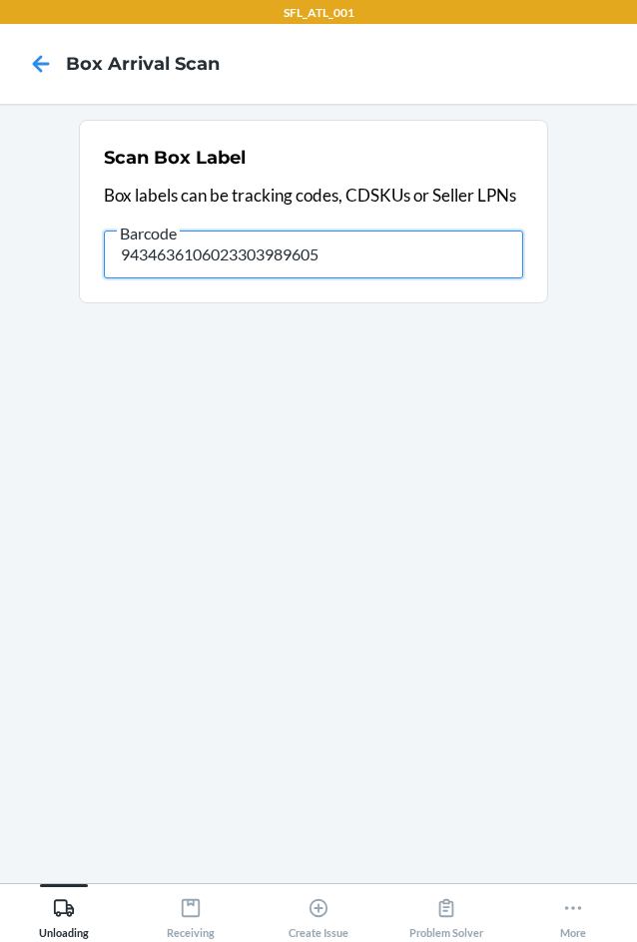
click at [368, 258] on input "9434636106023303989605" at bounding box center [313, 255] width 419 height 48
type input "9"
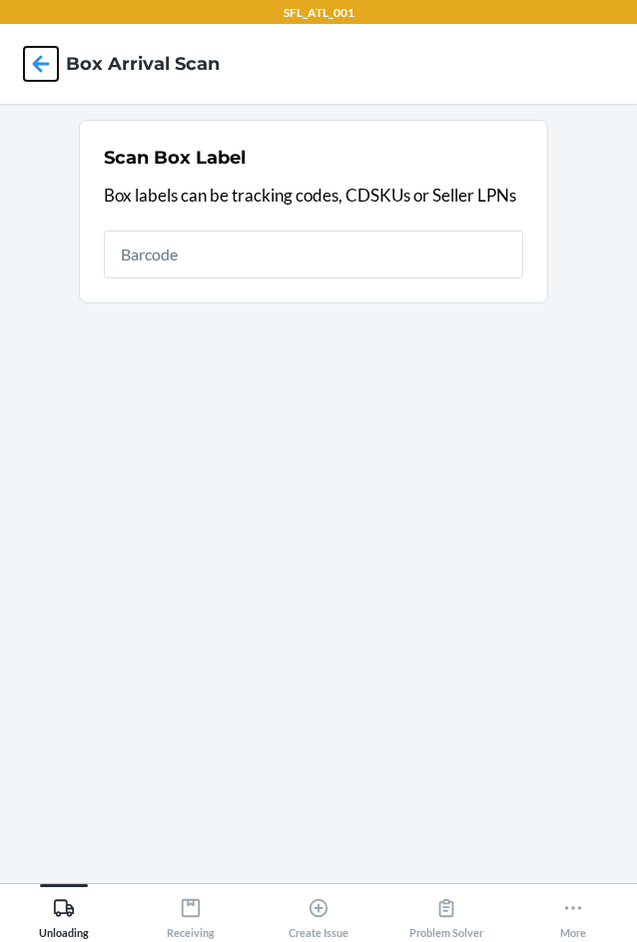
click at [42, 60] on icon at bounding box center [41, 64] width 34 height 34
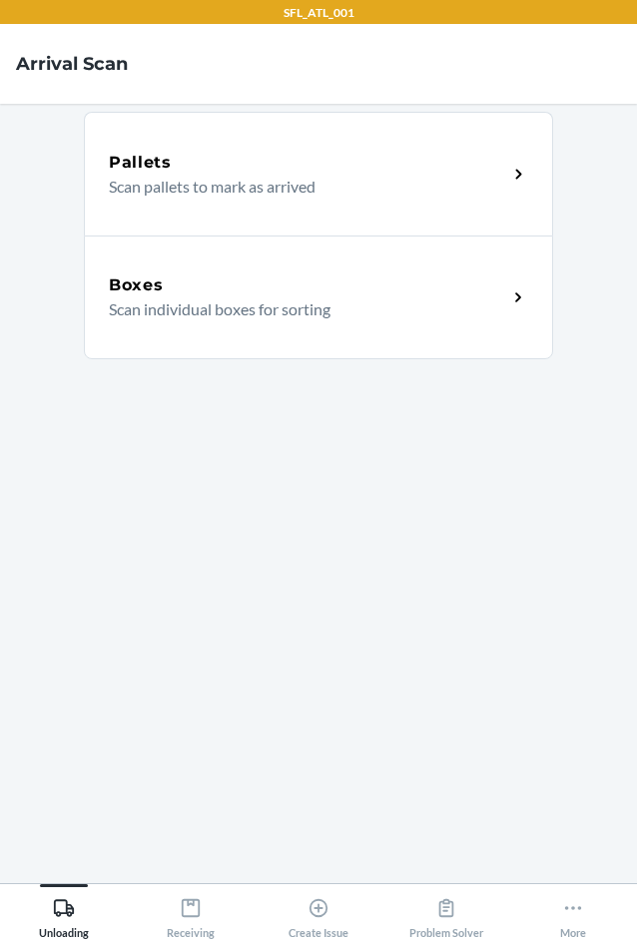
click at [213, 320] on div "Boxes Scan individual boxes for sorting" at bounding box center [318, 298] width 469 height 124
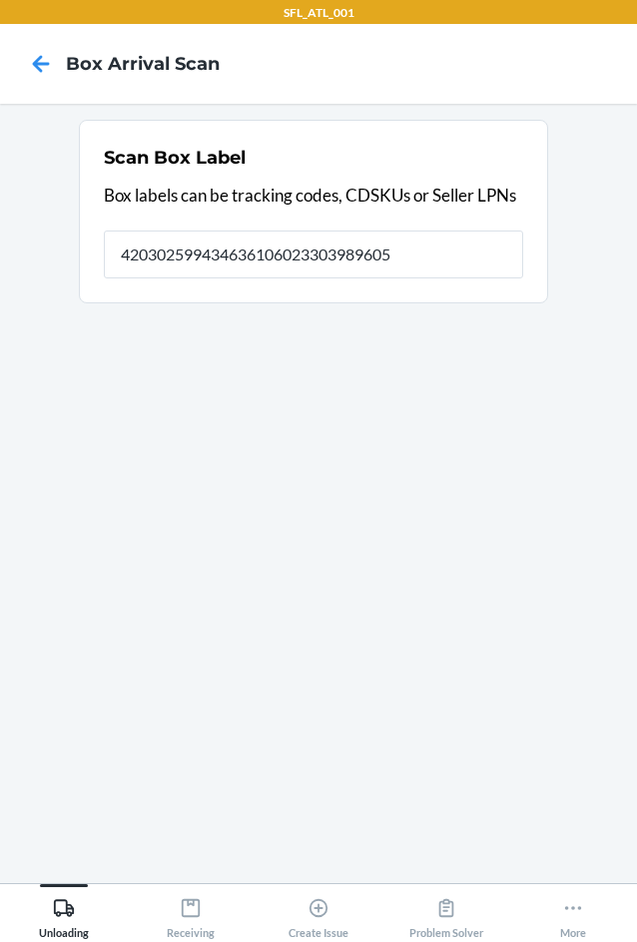
type input "420302599434636106023303989605"
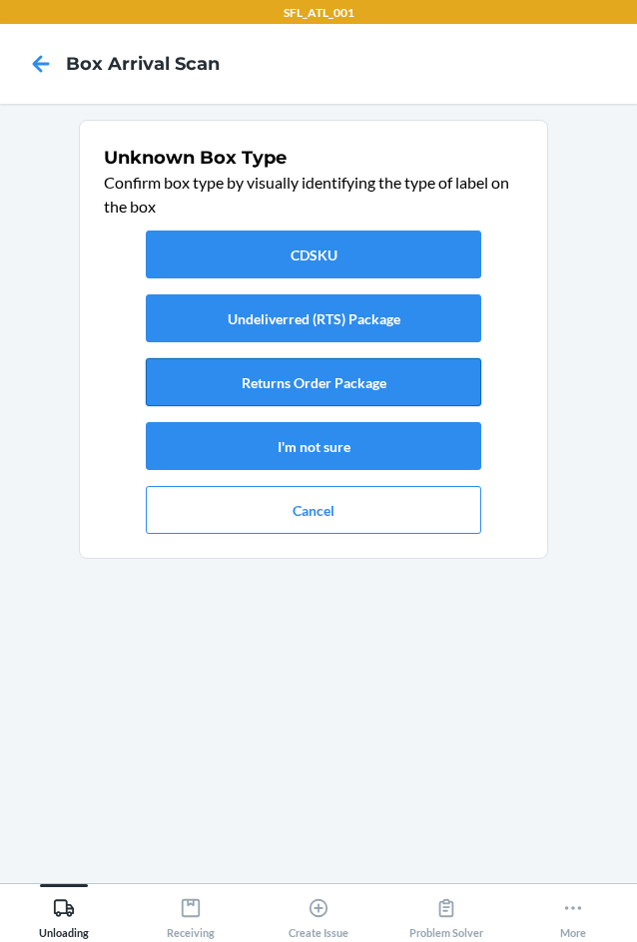
click at [459, 374] on button "Returns Order Package" at bounding box center [313, 382] width 335 height 48
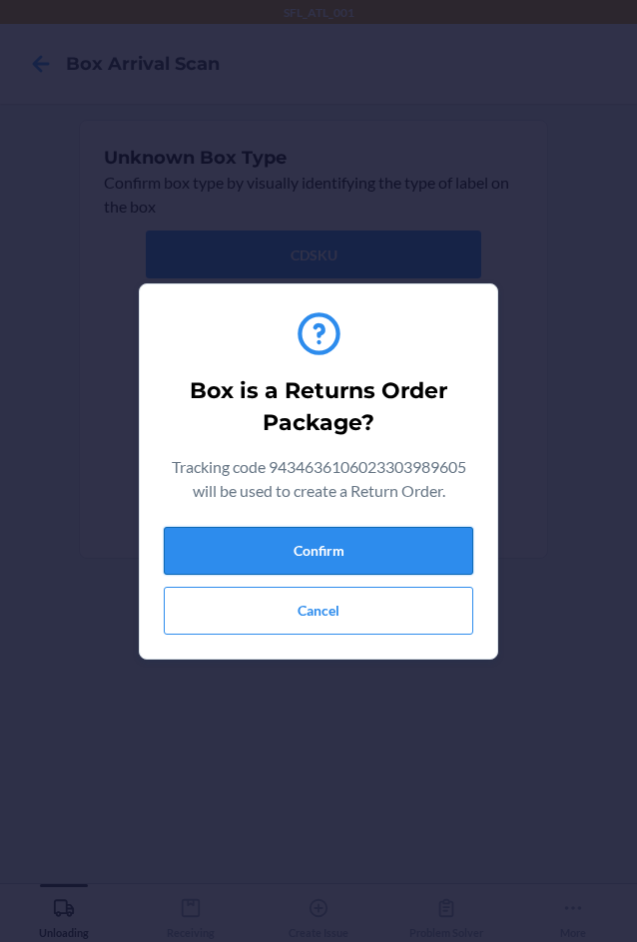
click at [408, 552] on button "Confirm" at bounding box center [318, 551] width 309 height 48
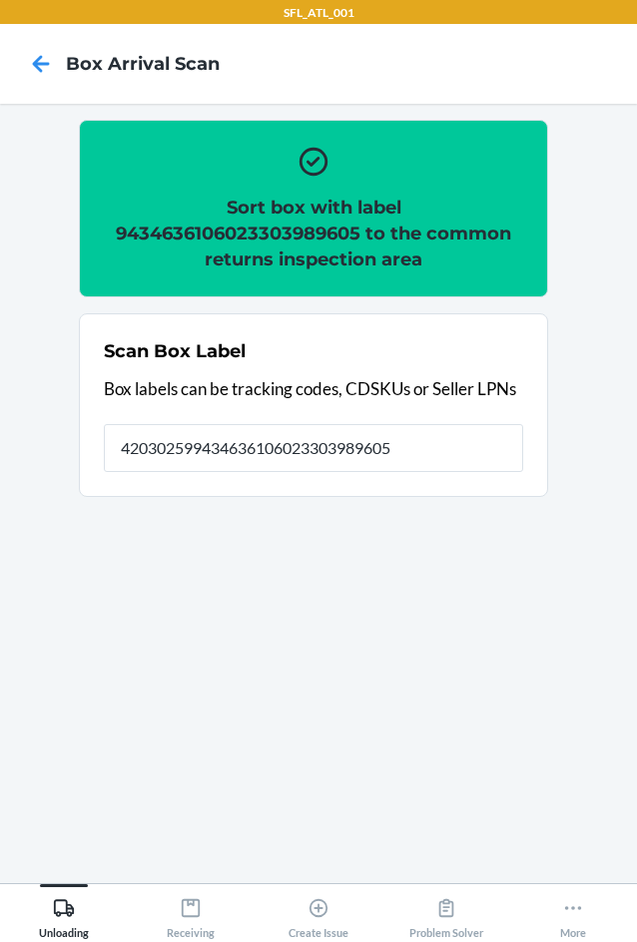
type input "420302599434636106023303989605"
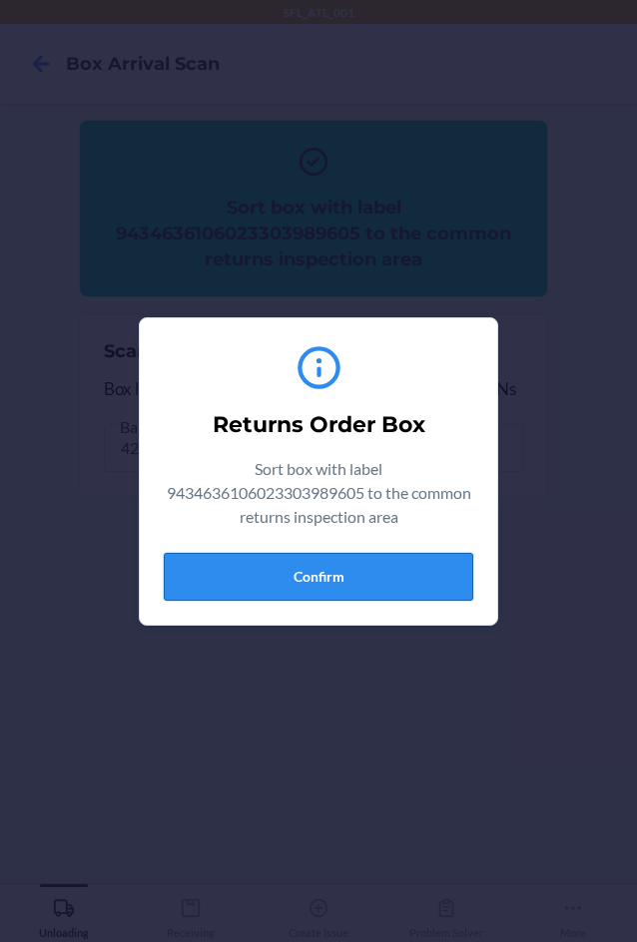
click at [442, 582] on button "Confirm" at bounding box center [318, 577] width 309 height 48
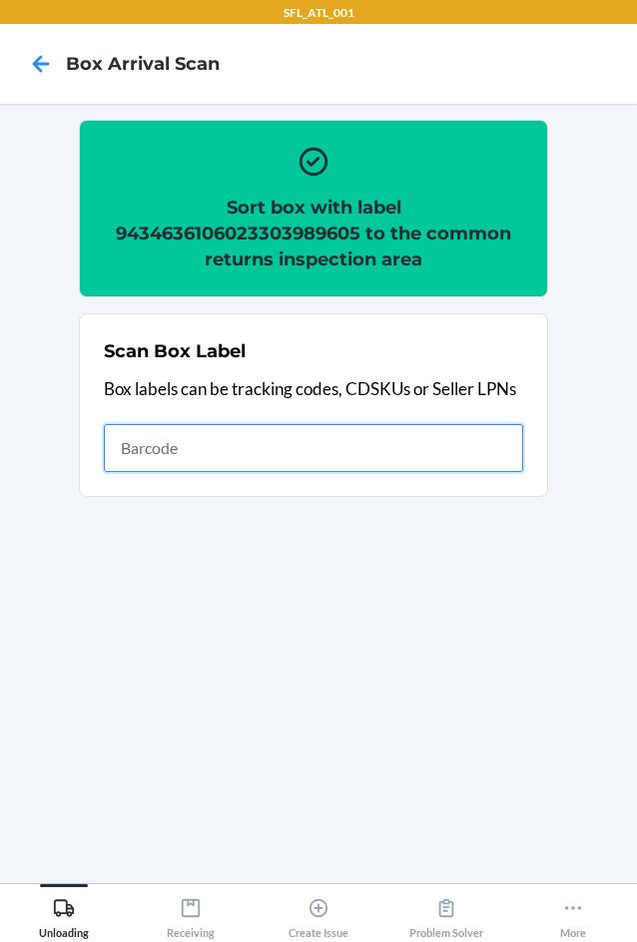
click at [349, 449] on input "text" at bounding box center [313, 448] width 419 height 48
type input "420302599434636106023302670771"
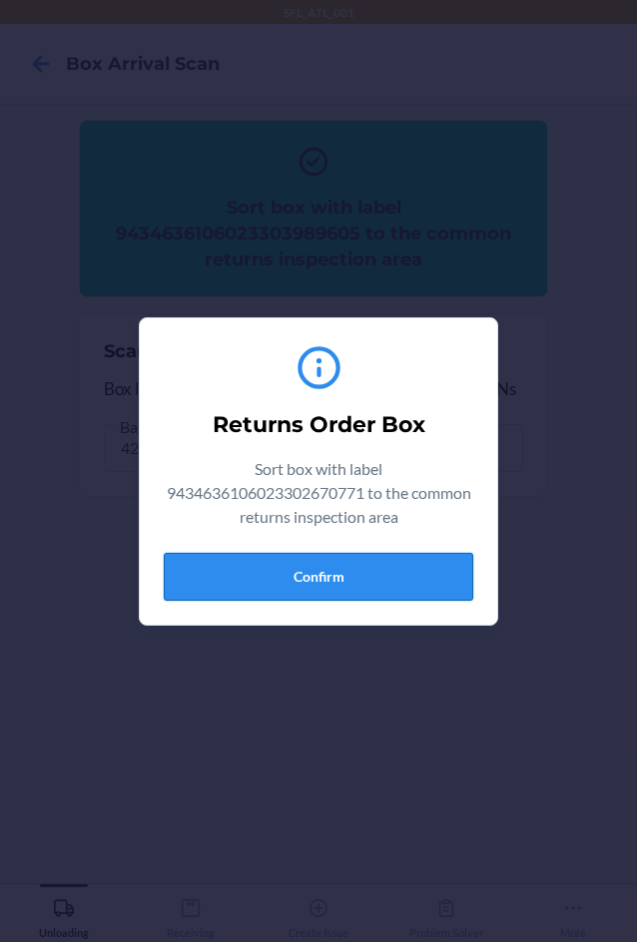
click at [431, 580] on button "Confirm" at bounding box center [318, 577] width 309 height 48
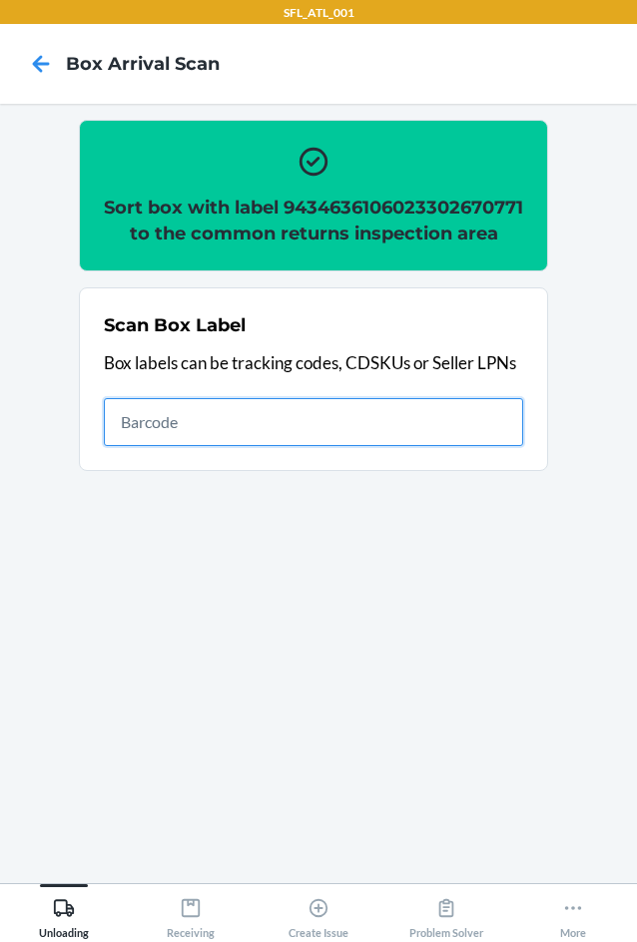
click at [400, 446] on input "text" at bounding box center [313, 422] width 419 height 48
type input "420302599434636106023302897130"
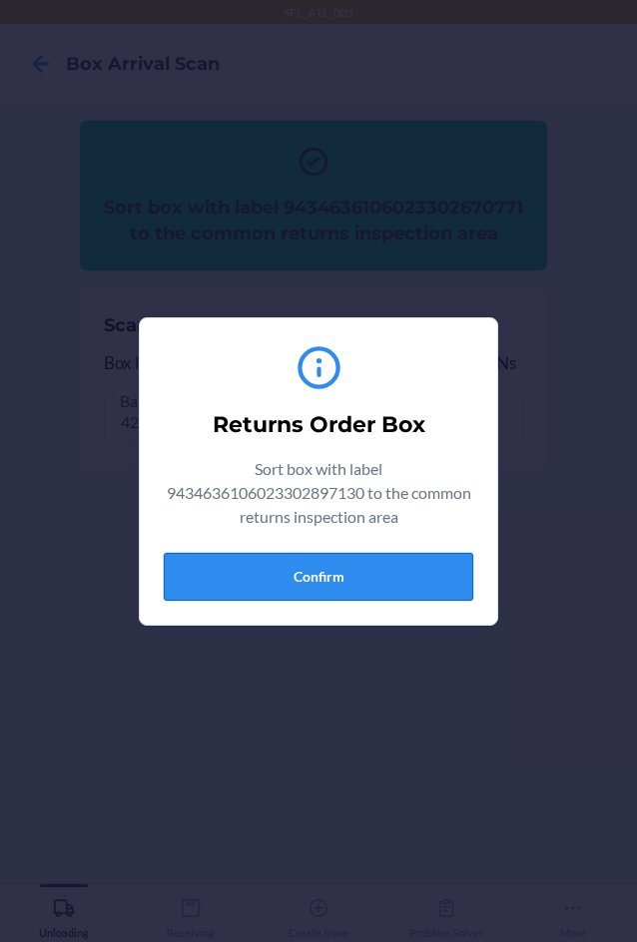
click at [371, 572] on button "Confirm" at bounding box center [318, 577] width 309 height 48
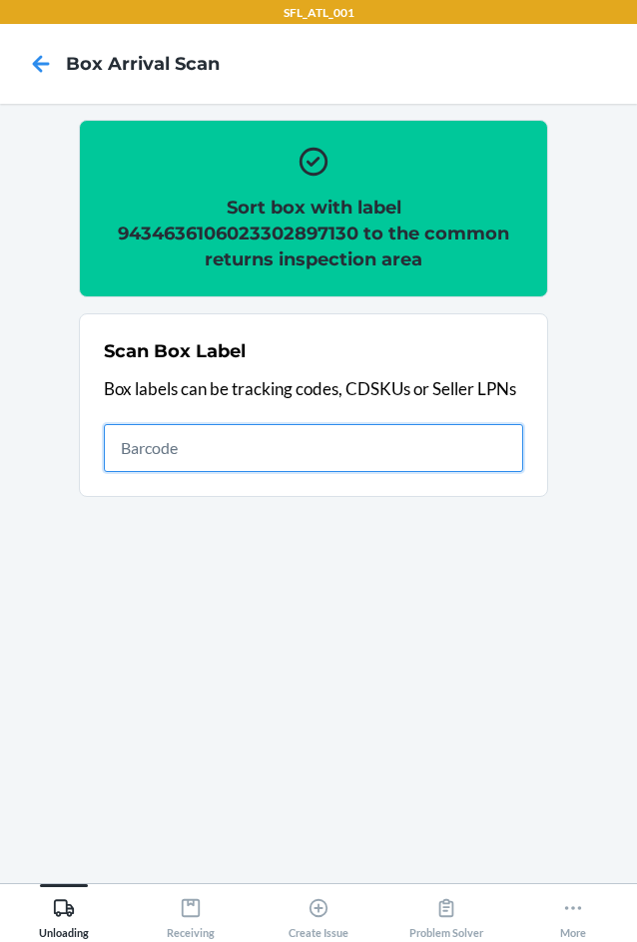
click at [452, 451] on input "text" at bounding box center [313, 448] width 419 height 48
type input "420302599434636106023303598579"
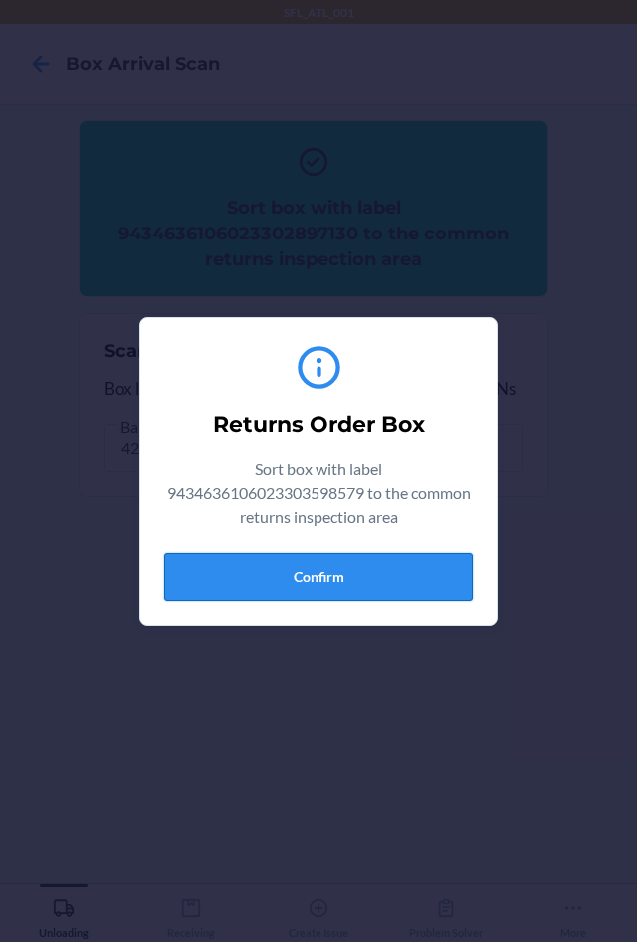
click at [418, 590] on button "Confirm" at bounding box center [318, 577] width 309 height 48
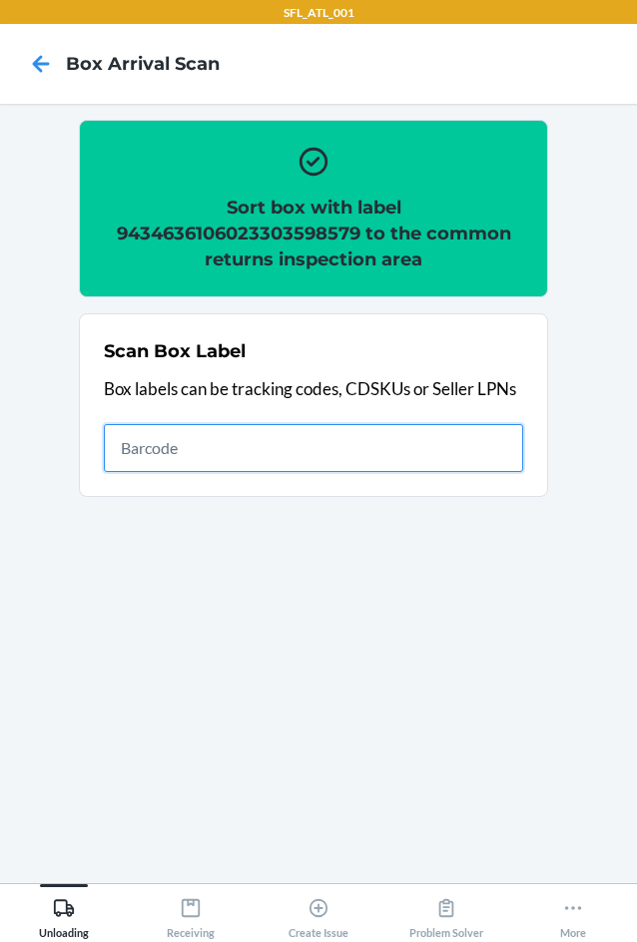
click at [232, 456] on input "text" at bounding box center [313, 448] width 419 height 48
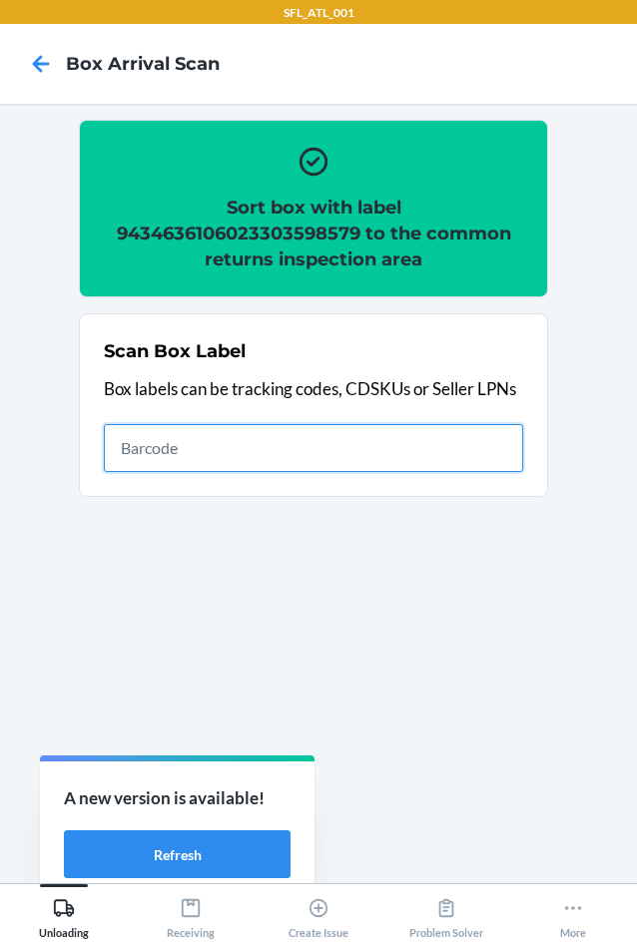
click at [281, 438] on input "text" at bounding box center [313, 448] width 419 height 48
type input "420302599434636106023303732751"
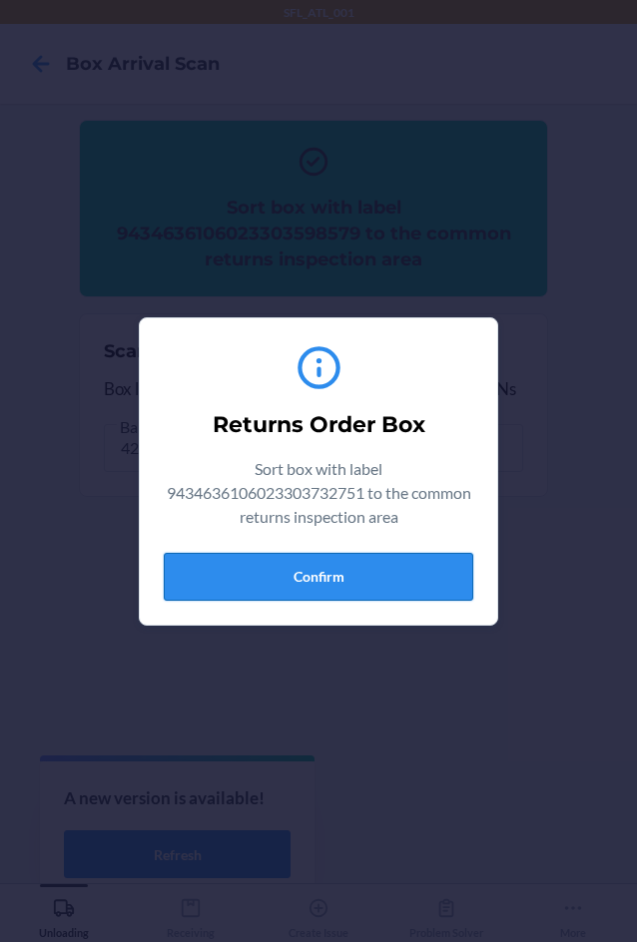
click at [302, 569] on button "Confirm" at bounding box center [318, 577] width 309 height 48
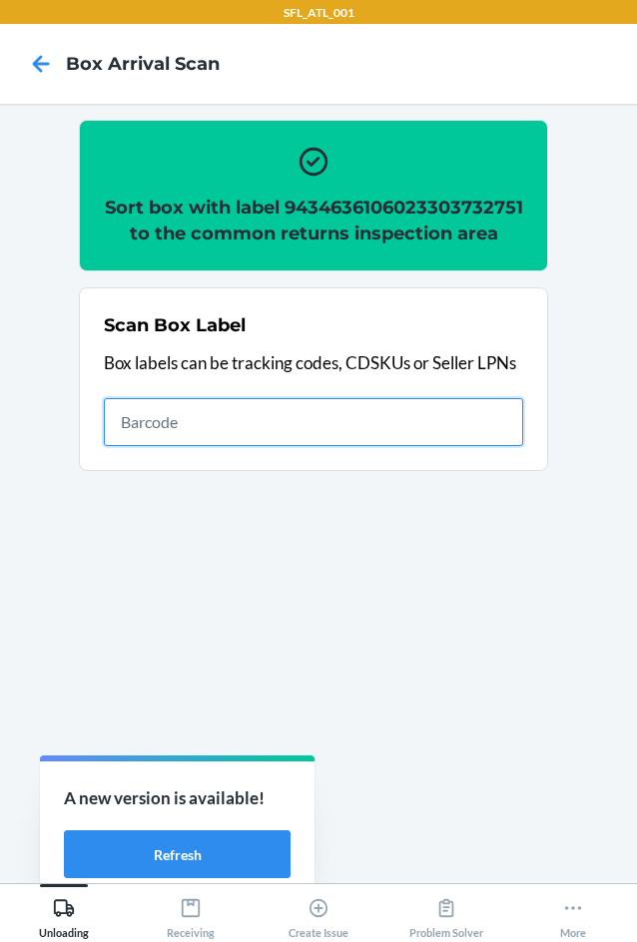
click at [274, 445] on input "text" at bounding box center [313, 422] width 419 height 48
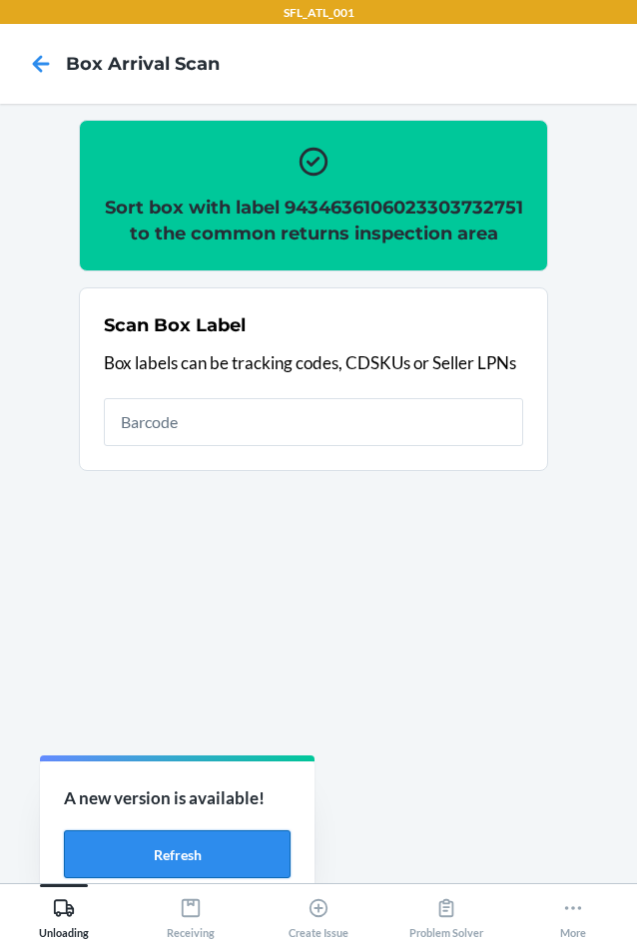
click at [256, 845] on button "Refresh" at bounding box center [177, 855] width 227 height 48
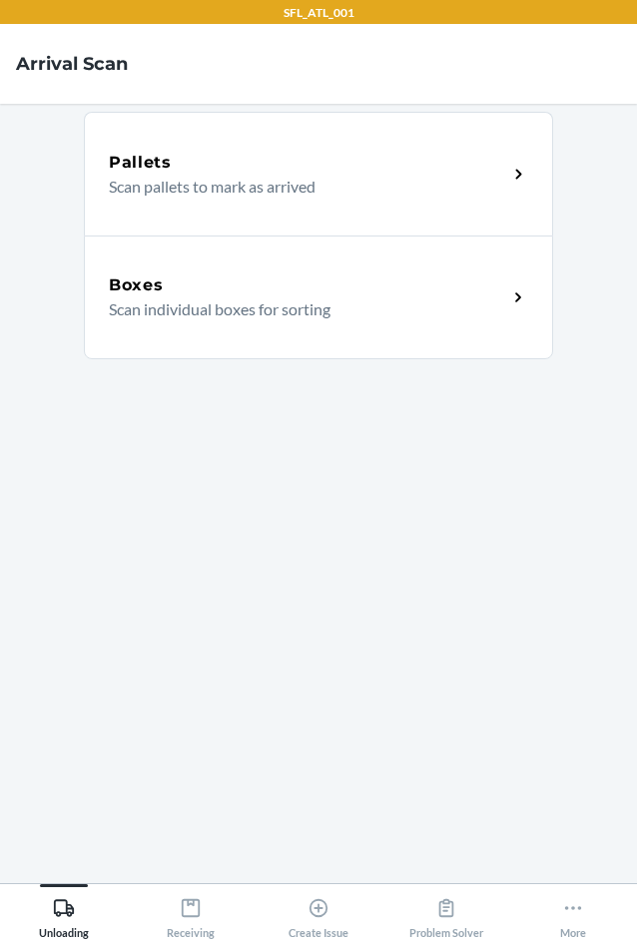
click at [456, 701] on section "Pallets Scan pallets to mark as arrived Boxes Scan individual boxes for sorting" at bounding box center [318, 494] width 469 height 748
click at [190, 915] on icon at bounding box center [191, 908] width 22 height 22
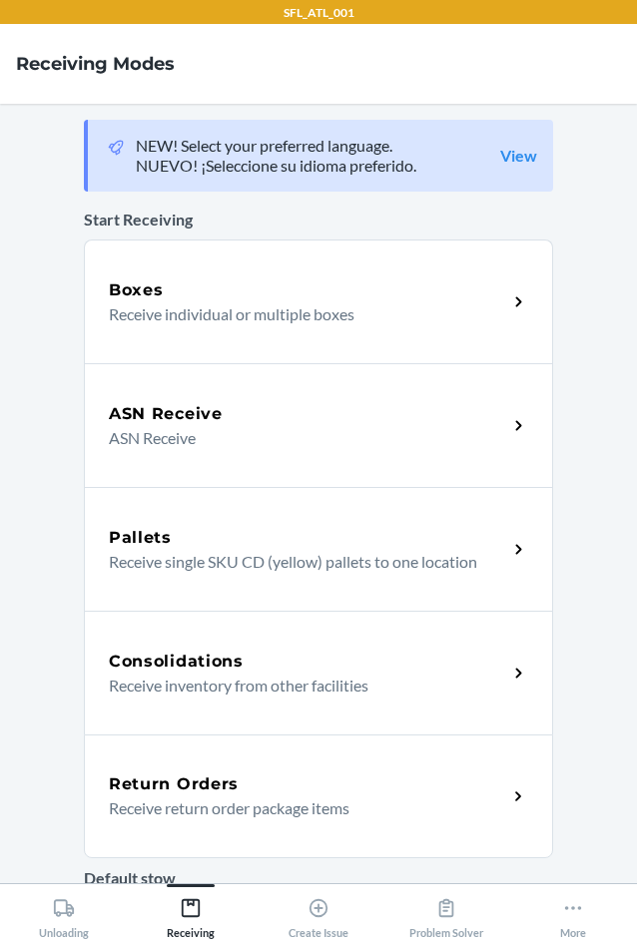
click at [294, 771] on div "Return Orders Receive return order package items" at bounding box center [318, 797] width 469 height 124
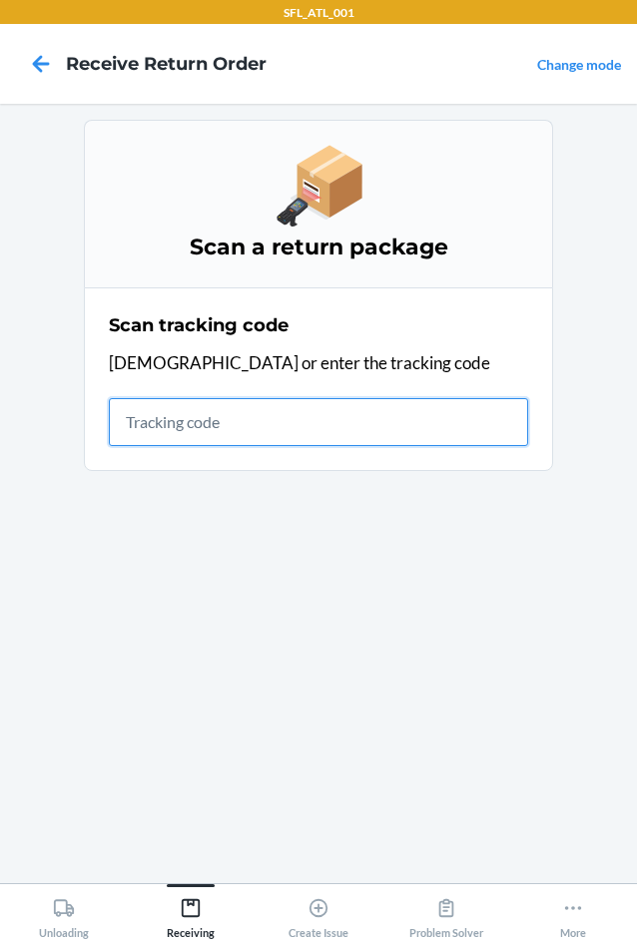
click at [159, 426] on input "text" at bounding box center [318, 422] width 419 height 48
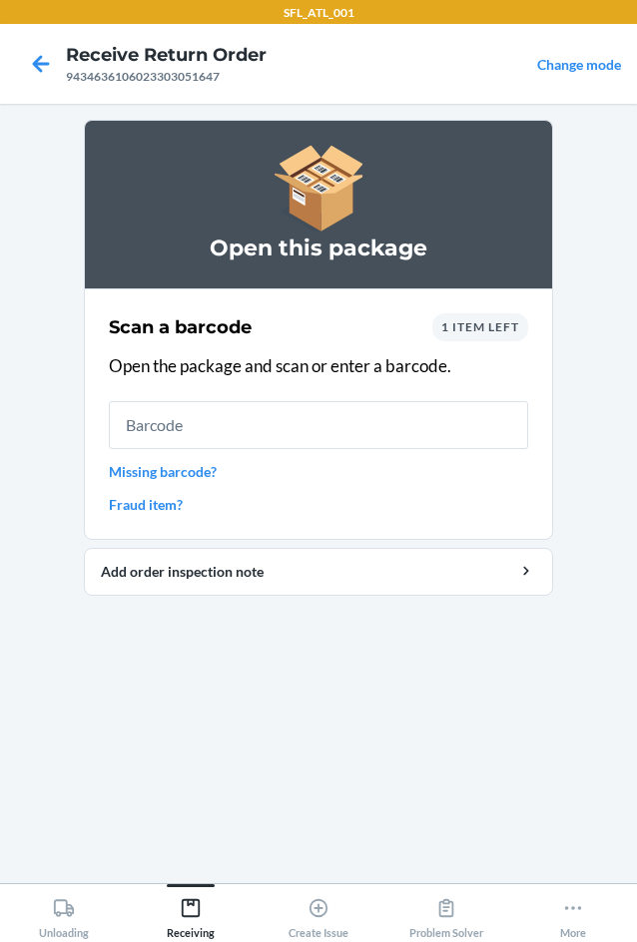
click at [488, 337] on div "1 item left" at bounding box center [480, 327] width 96 height 28
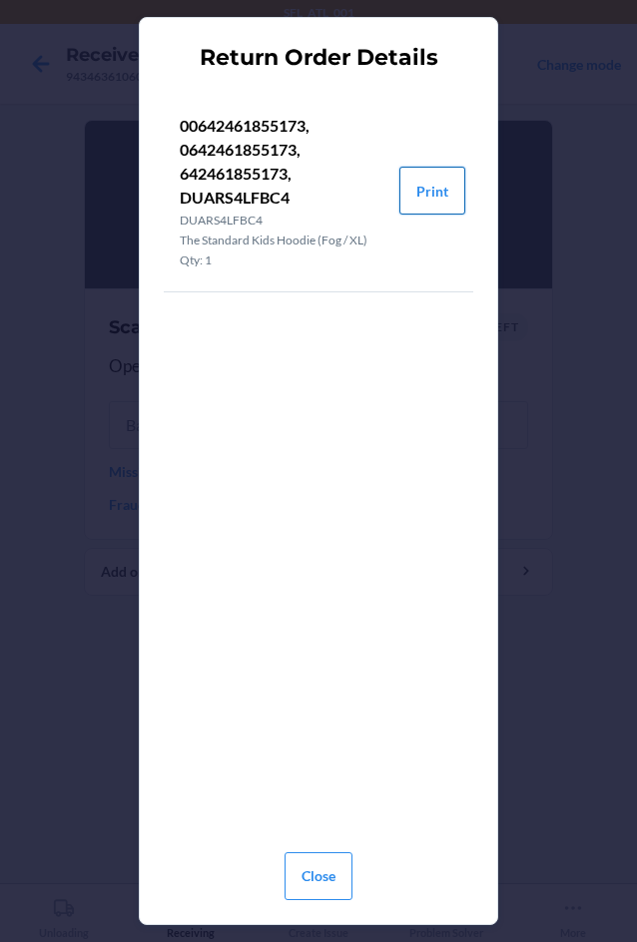
click at [437, 181] on button "Print" at bounding box center [432, 191] width 66 height 48
click at [325, 875] on button "Close" at bounding box center [319, 877] width 68 height 48
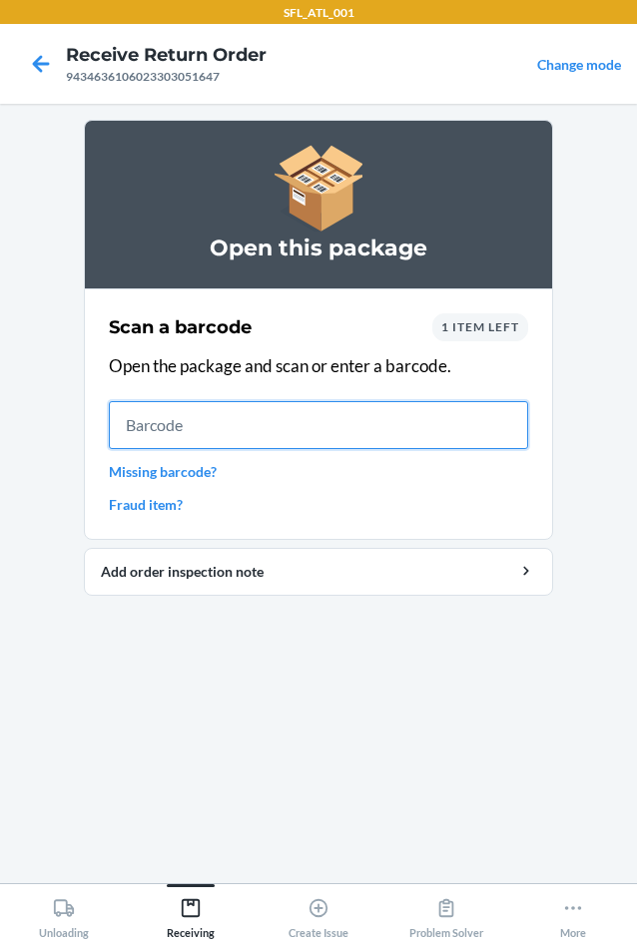
click at [213, 430] on input "text" at bounding box center [318, 425] width 419 height 48
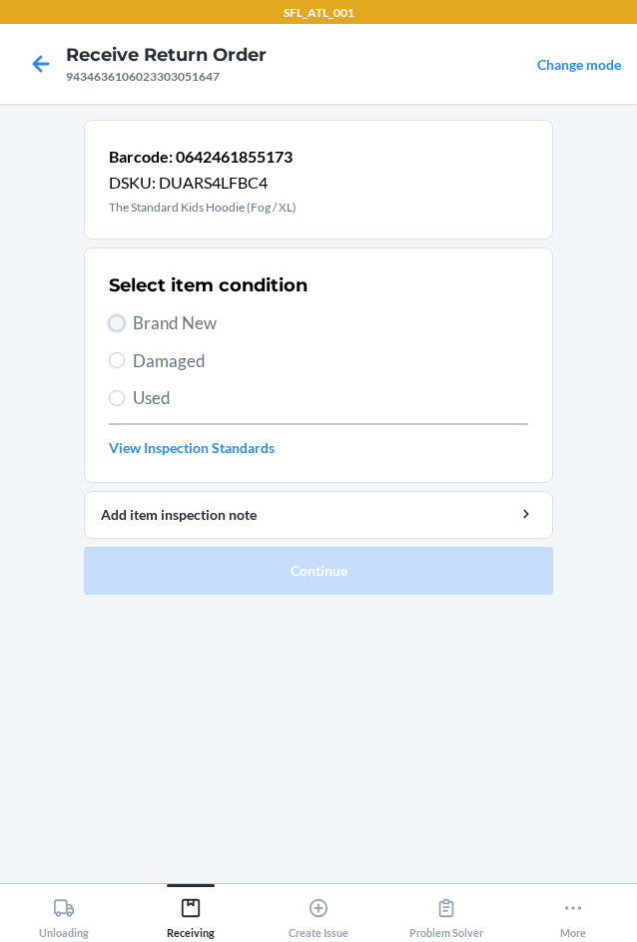
click at [119, 328] on input "Brand New" at bounding box center [117, 323] width 16 height 16
radio input "true"
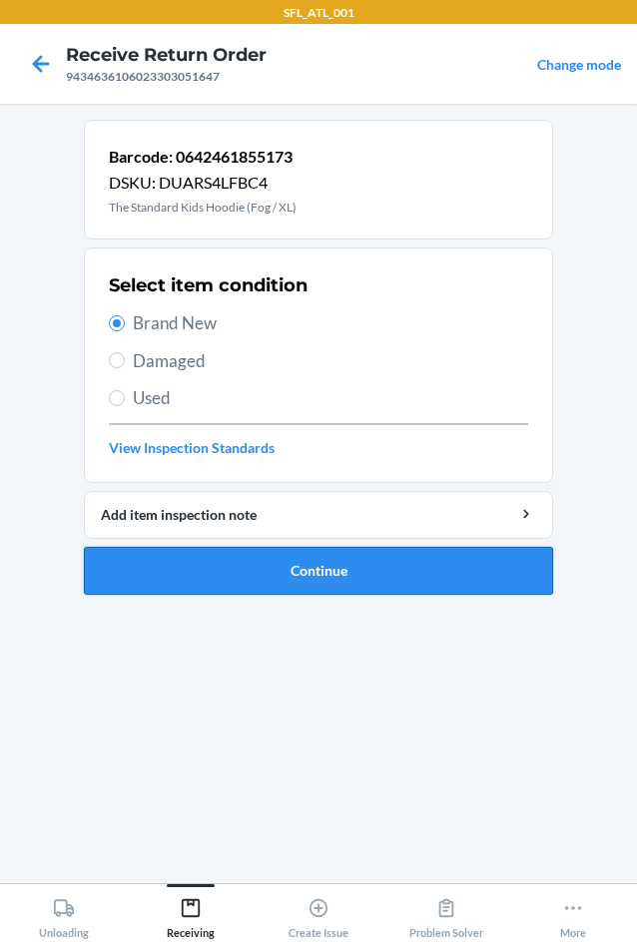
click at [338, 577] on button "Continue" at bounding box center [318, 571] width 469 height 48
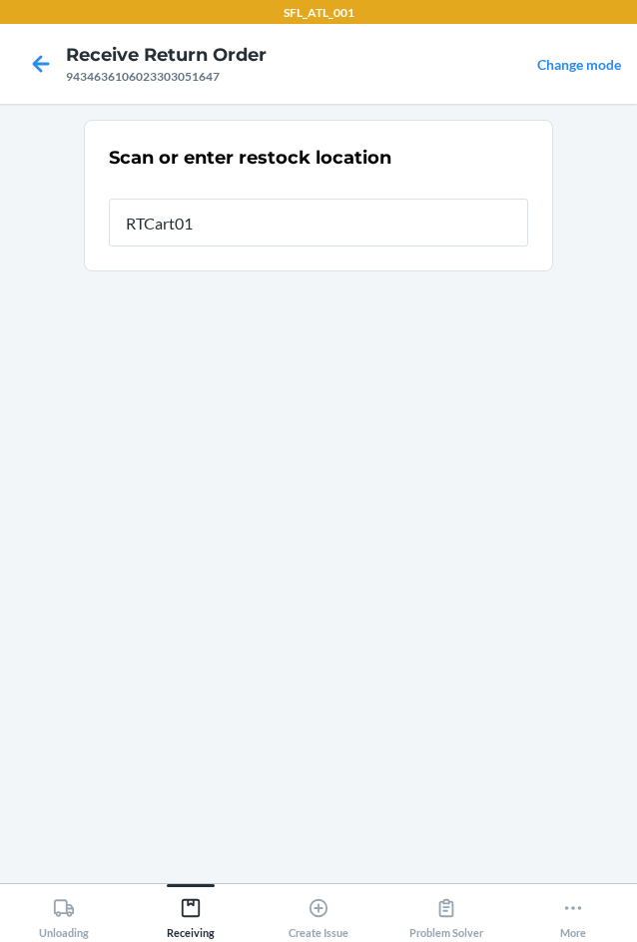
type input "RTCart017"
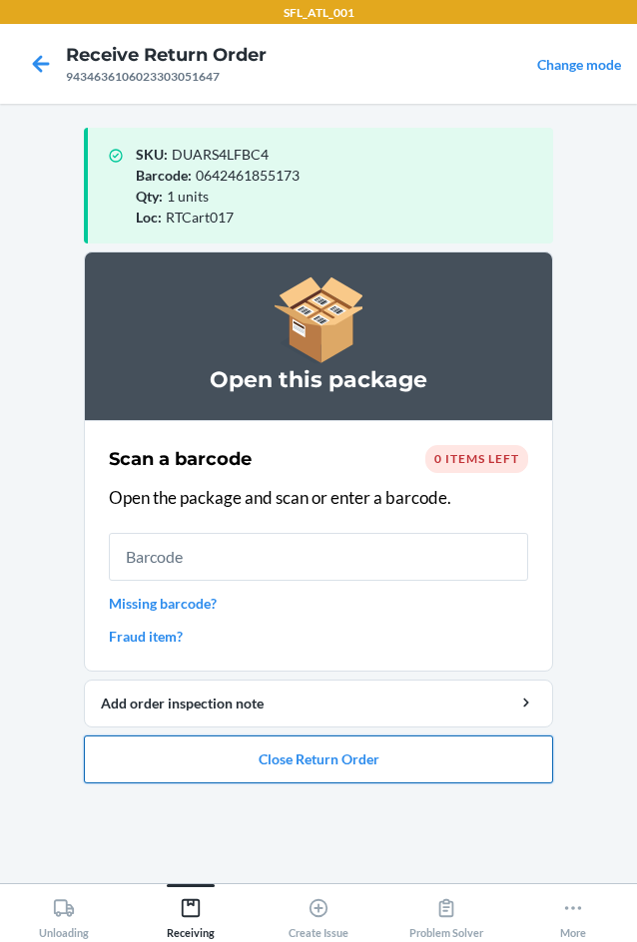
click at [367, 761] on button "Close Return Order" at bounding box center [318, 760] width 469 height 48
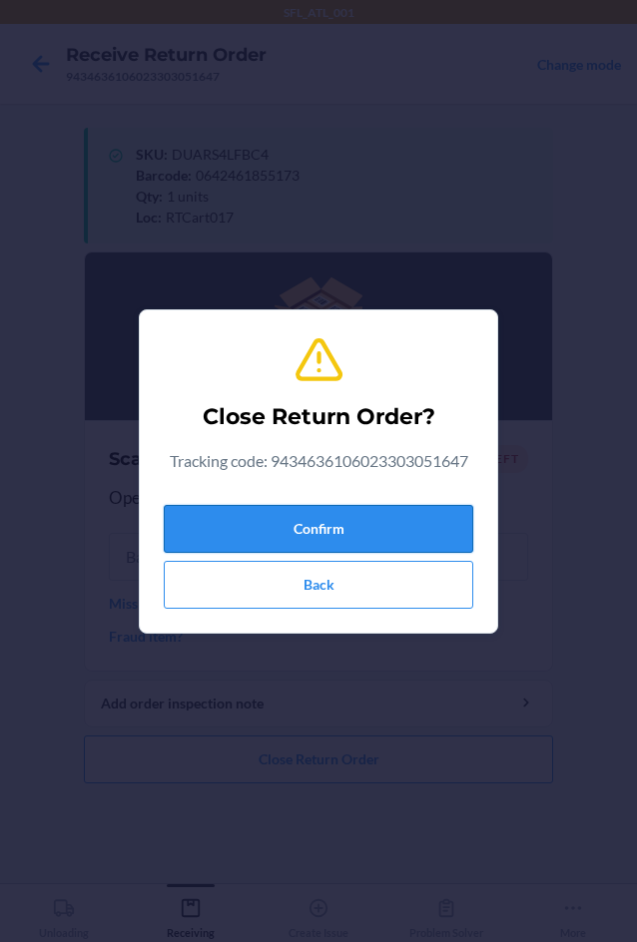
click at [396, 532] on button "Confirm" at bounding box center [318, 529] width 309 height 48
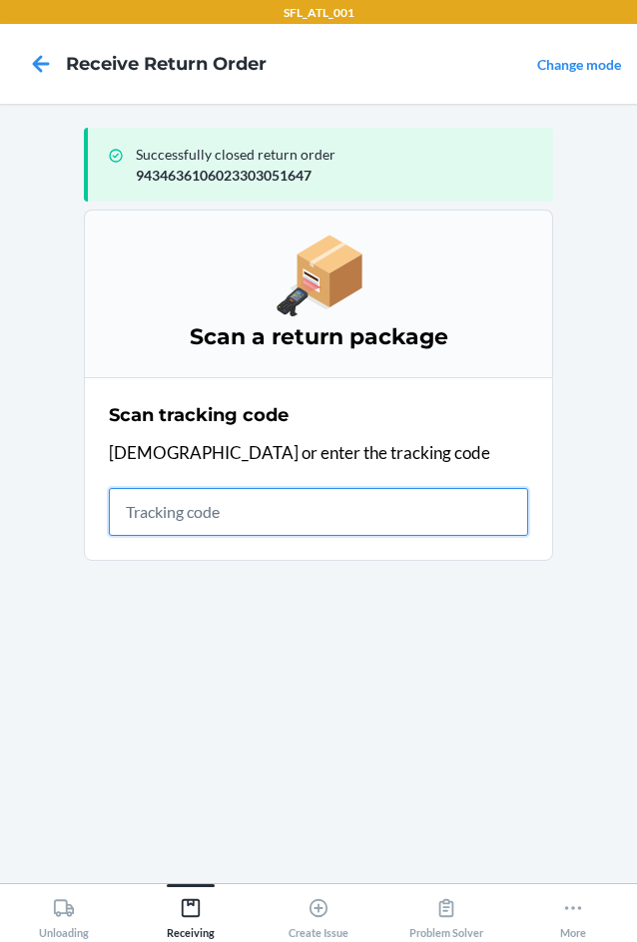
click at [131, 509] on input "text" at bounding box center [318, 512] width 419 height 48
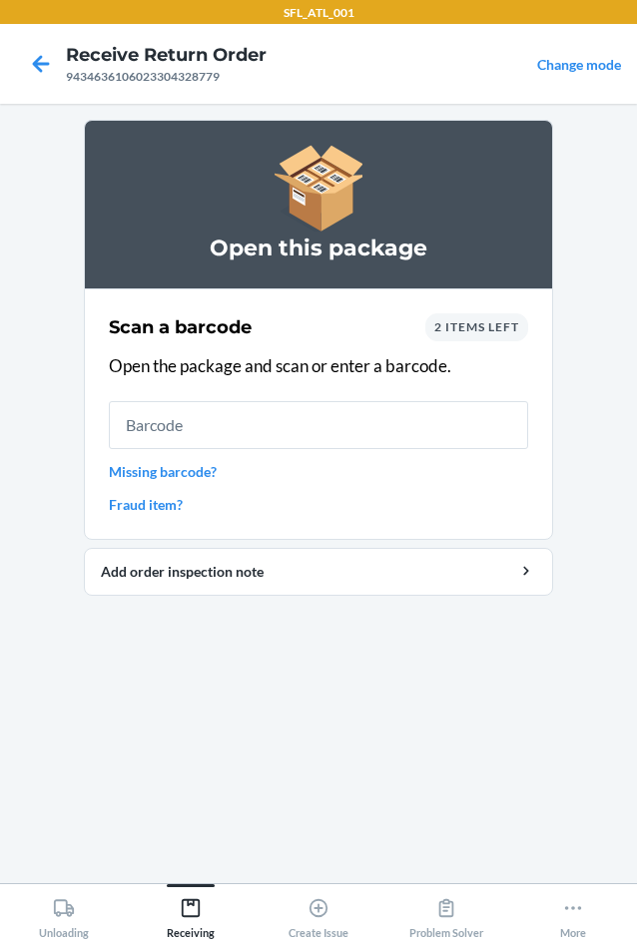
click at [499, 334] on div "2 items left" at bounding box center [476, 327] width 103 height 28
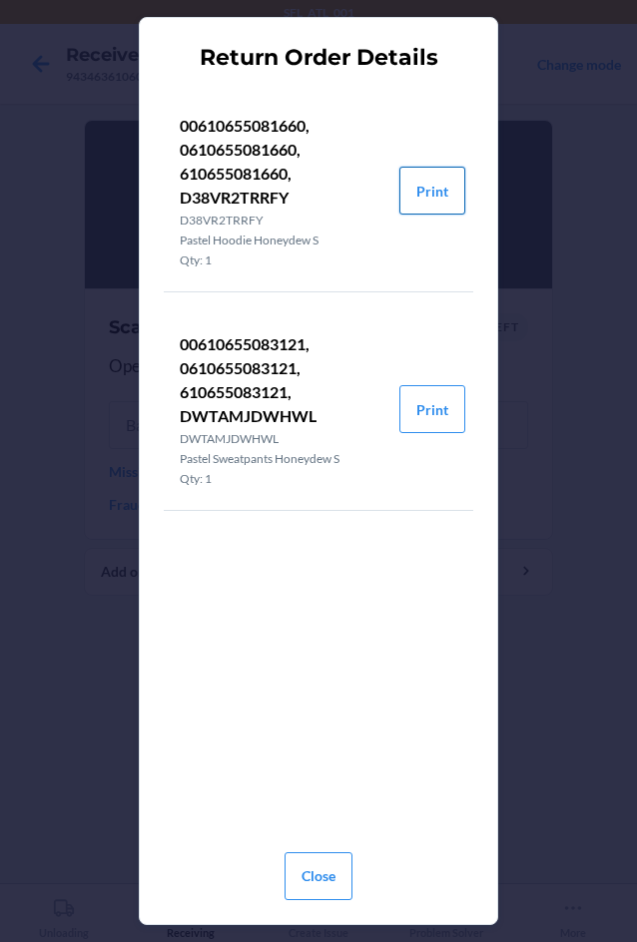
click at [434, 200] on button "Print" at bounding box center [432, 191] width 66 height 48
click at [433, 419] on button "Print" at bounding box center [432, 409] width 66 height 48
click at [426, 400] on button "Print" at bounding box center [432, 409] width 66 height 48
click at [324, 873] on button "Close" at bounding box center [319, 877] width 68 height 48
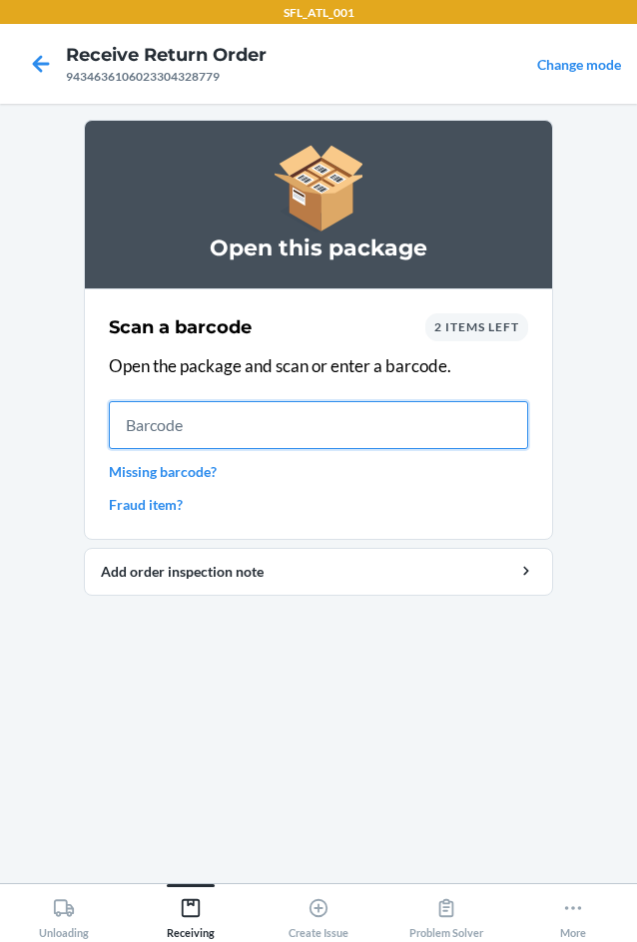
click at [182, 420] on input "text" at bounding box center [318, 425] width 419 height 48
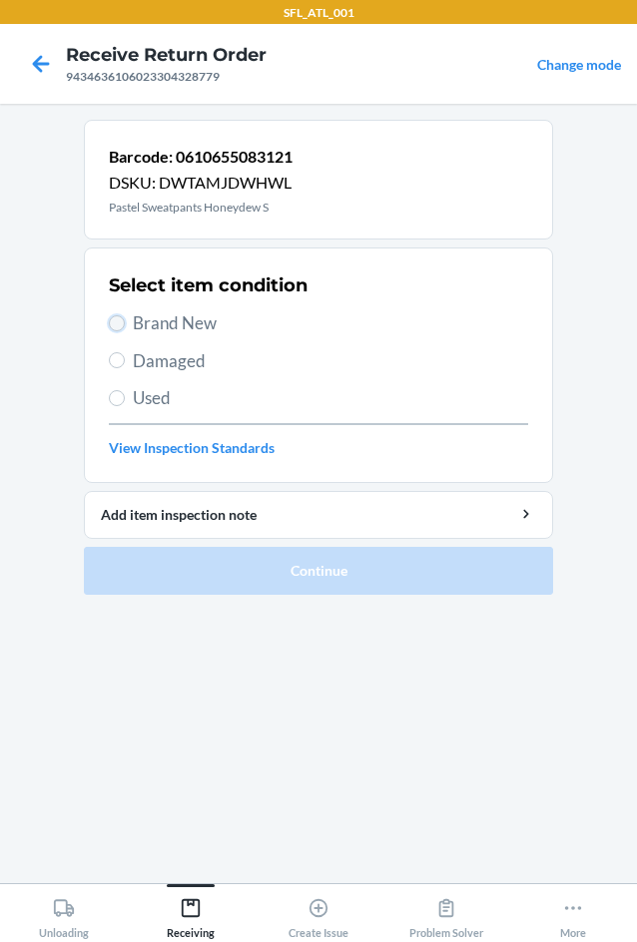
click at [124, 322] on input "Brand New" at bounding box center [117, 323] width 16 height 16
radio input "true"
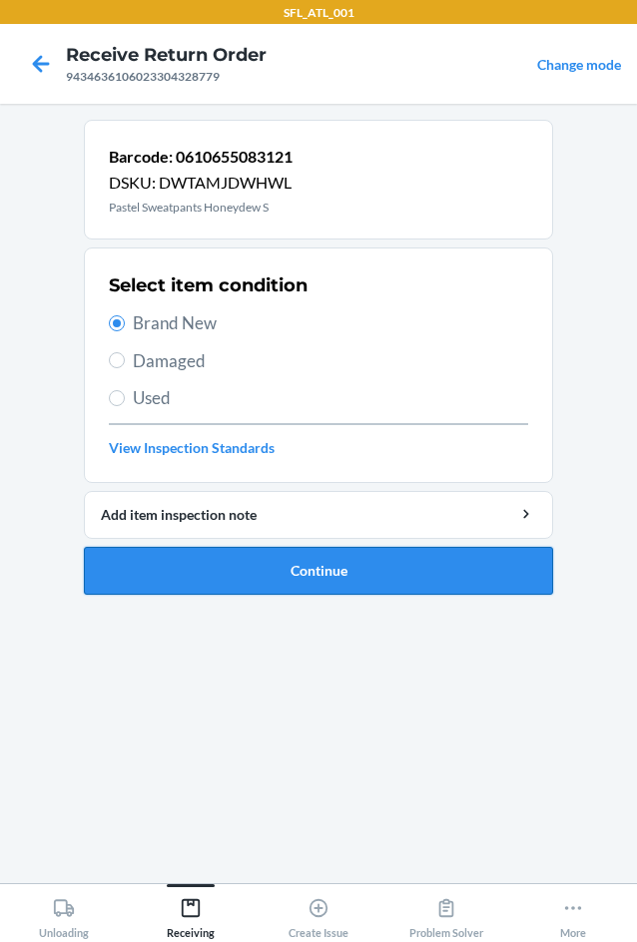
click at [278, 560] on button "Continue" at bounding box center [318, 571] width 469 height 48
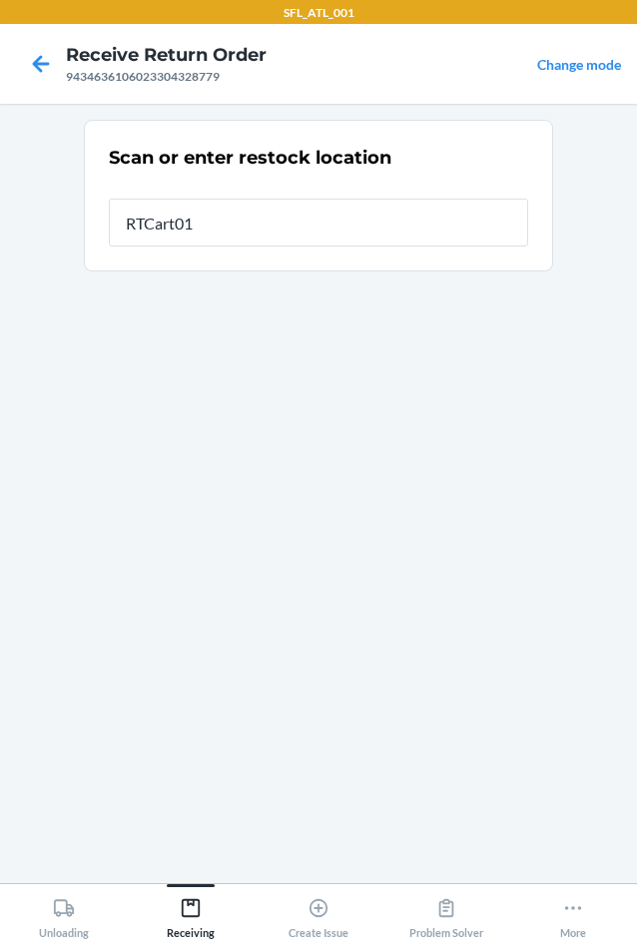
type input "RTCart017"
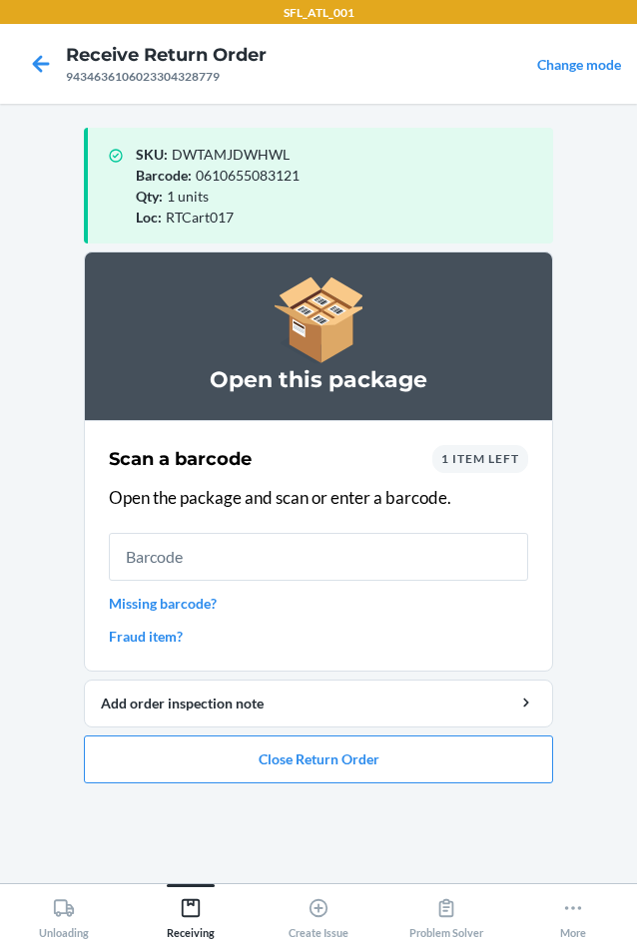
click at [258, 569] on input "text" at bounding box center [318, 557] width 419 height 48
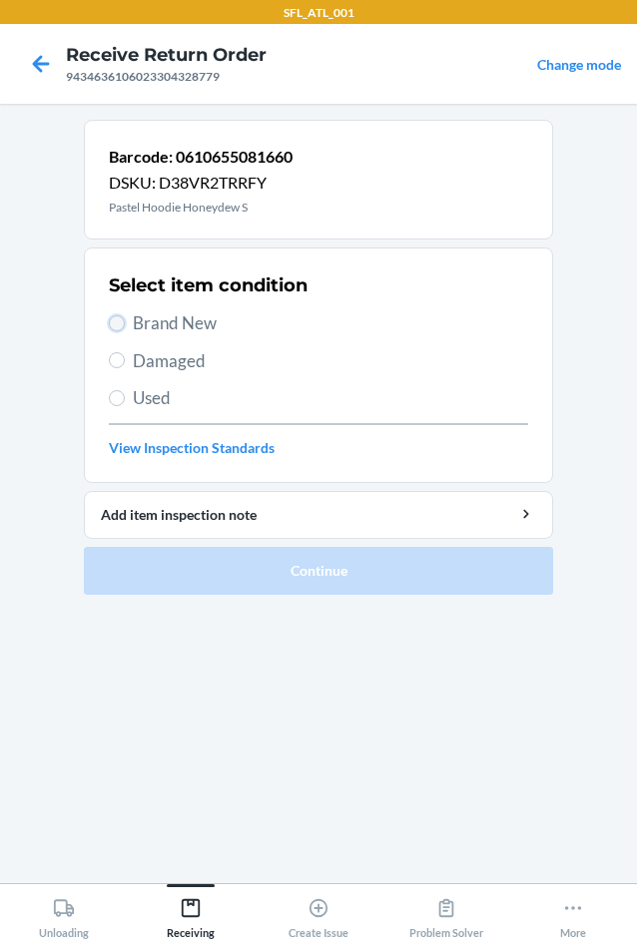
click at [121, 321] on input "Brand New" at bounding box center [117, 323] width 16 height 16
radio input "true"
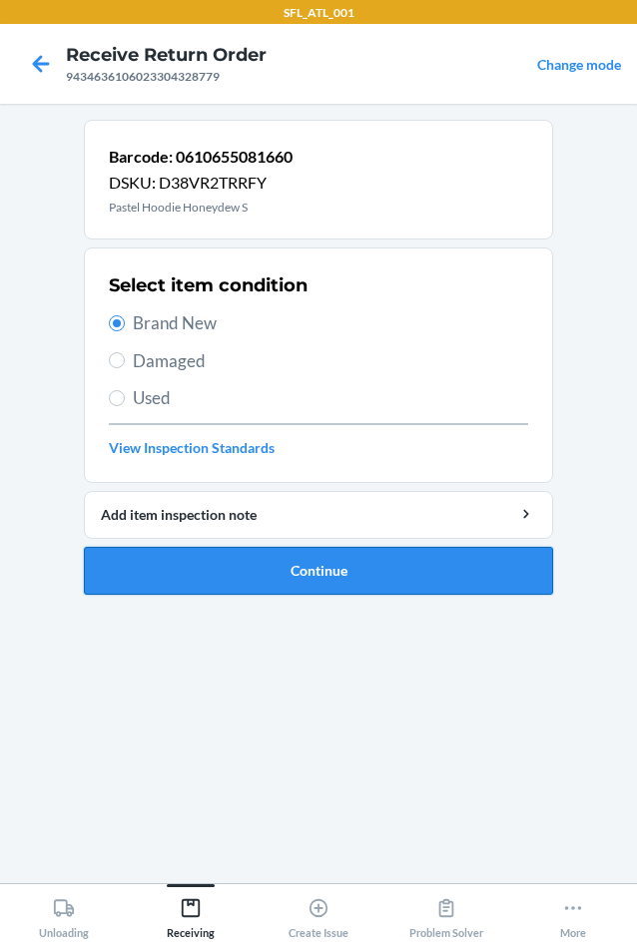
click at [288, 576] on button "Continue" at bounding box center [318, 571] width 469 height 48
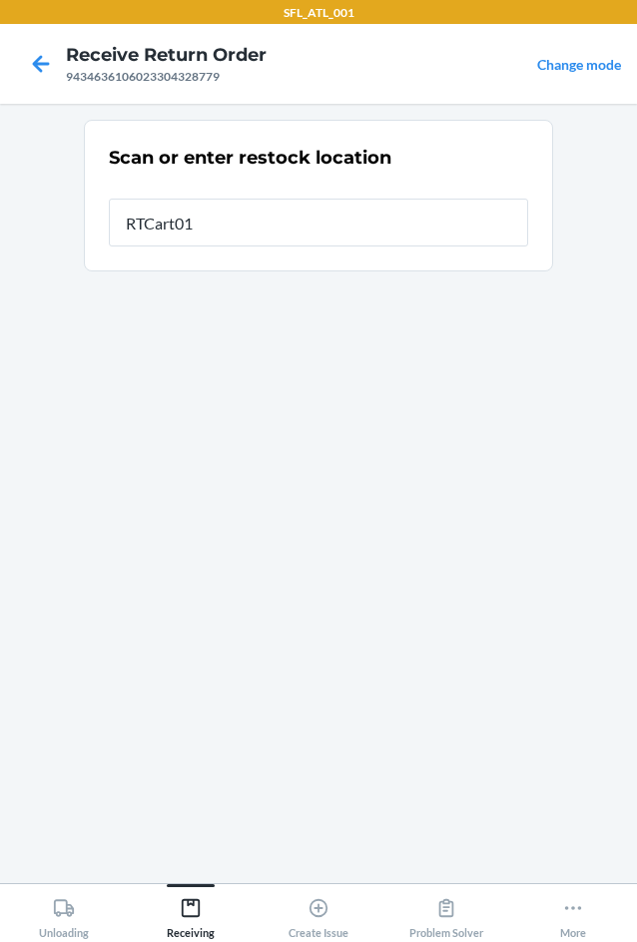
type input "RTCart017"
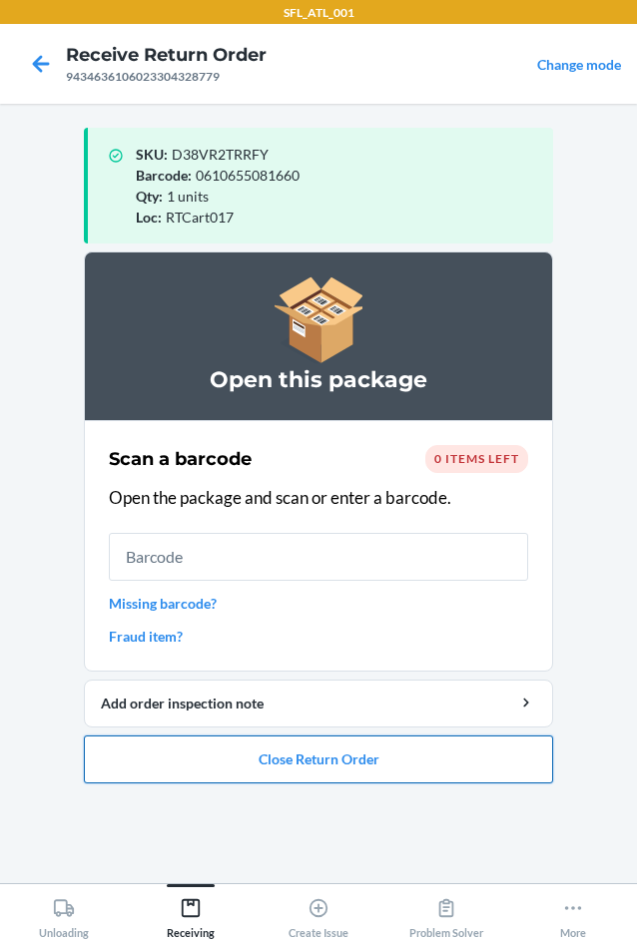
click at [305, 764] on button "Close Return Order" at bounding box center [318, 760] width 469 height 48
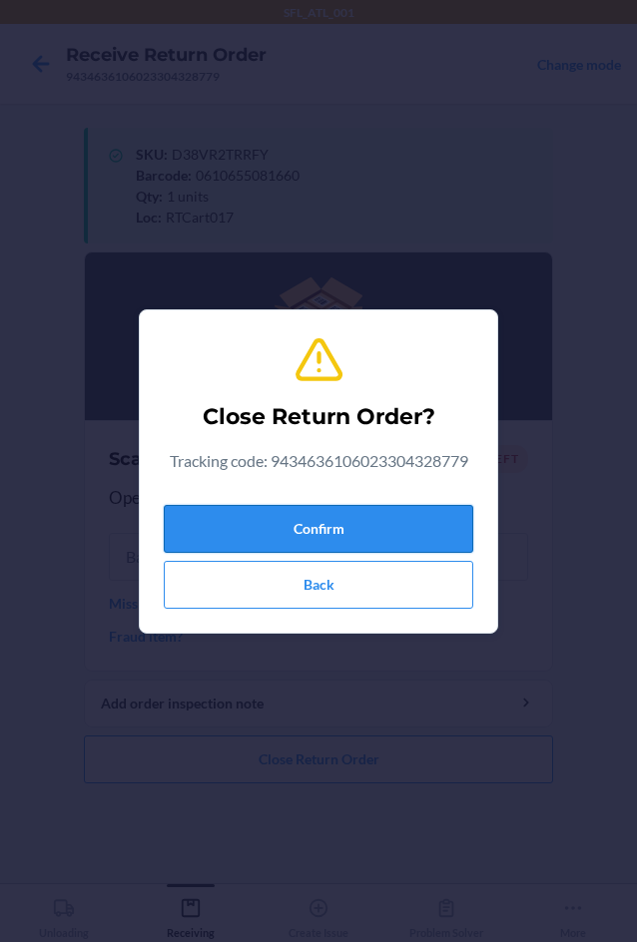
click at [425, 519] on button "Confirm" at bounding box center [318, 529] width 309 height 48
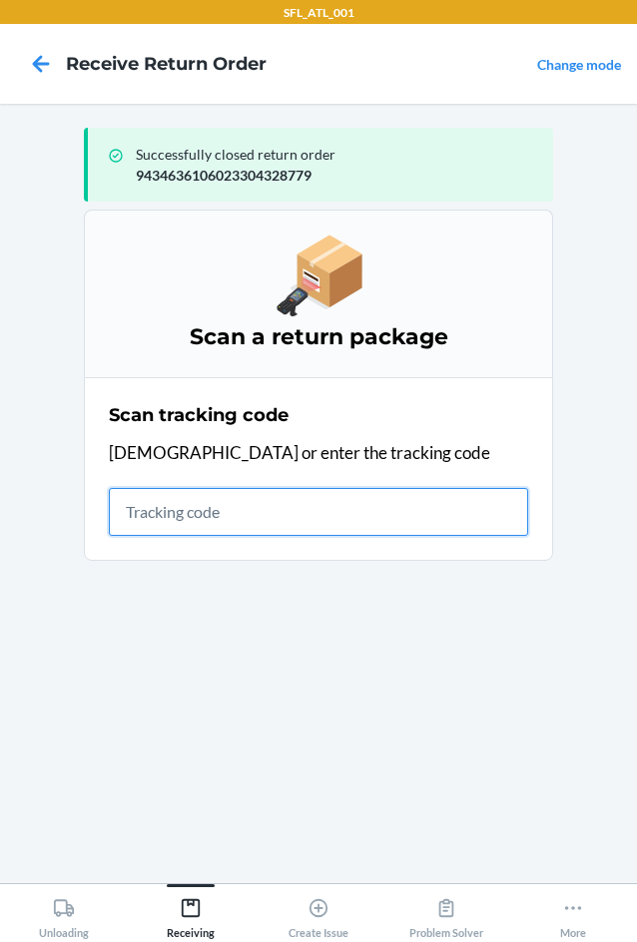
click at [162, 513] on input "text" at bounding box center [318, 512] width 419 height 48
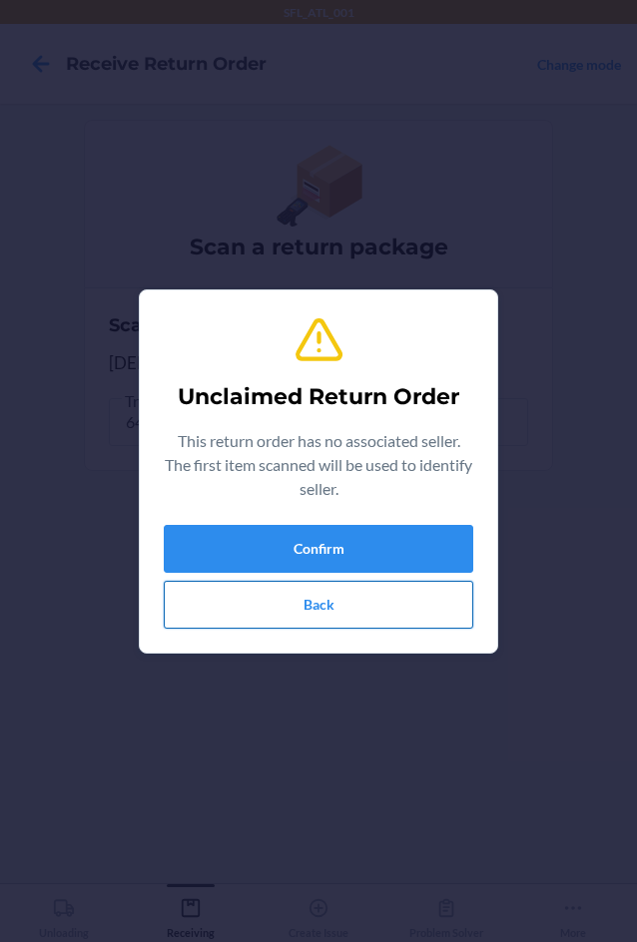
click at [318, 615] on button "Back" at bounding box center [318, 605] width 309 height 48
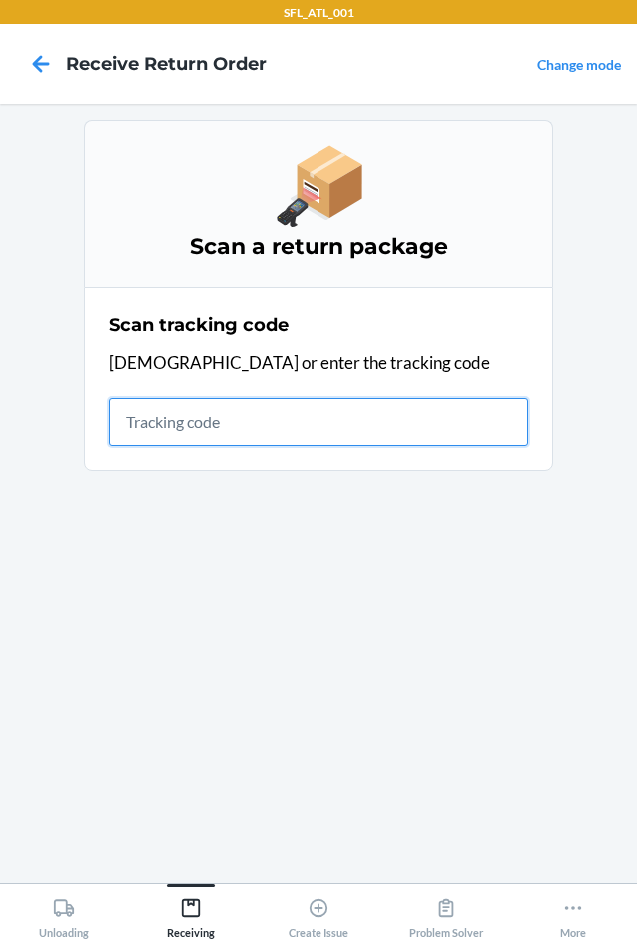
click at [173, 428] on input "text" at bounding box center [318, 422] width 419 height 48
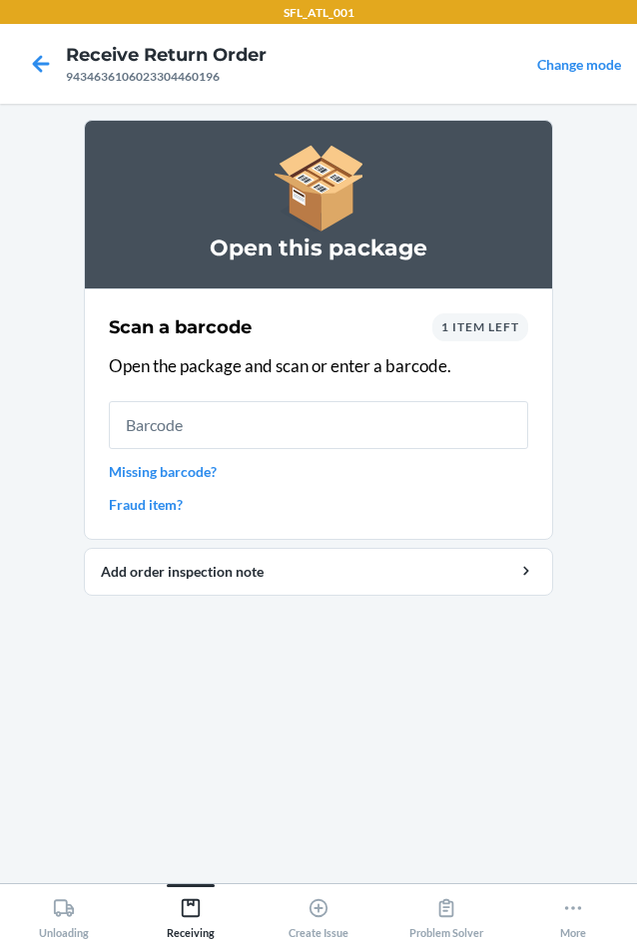
click at [484, 337] on div "1 item left" at bounding box center [480, 327] width 96 height 28
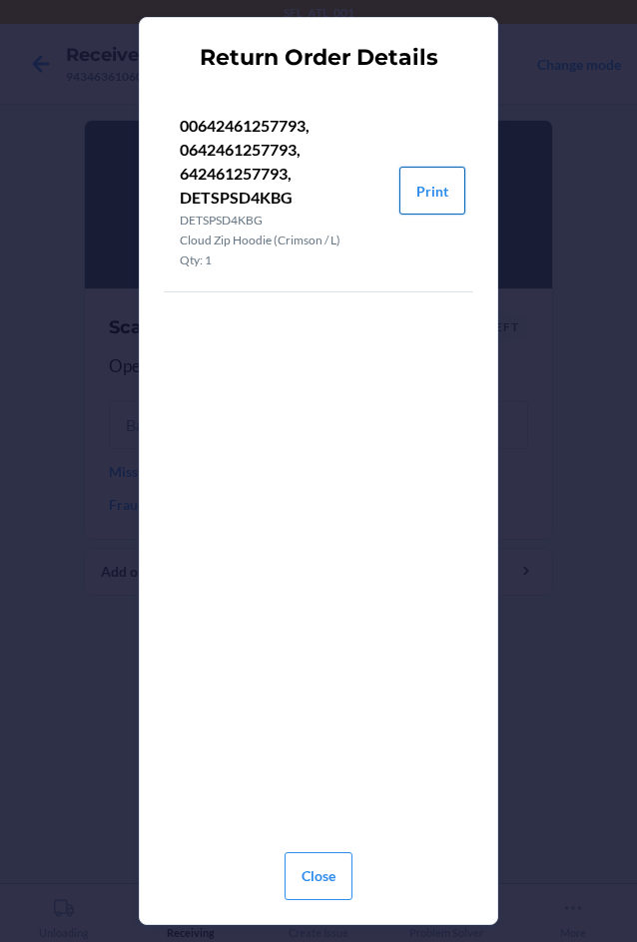
click at [422, 196] on button "Print" at bounding box center [432, 191] width 66 height 48
click at [331, 883] on button "Close" at bounding box center [319, 877] width 68 height 48
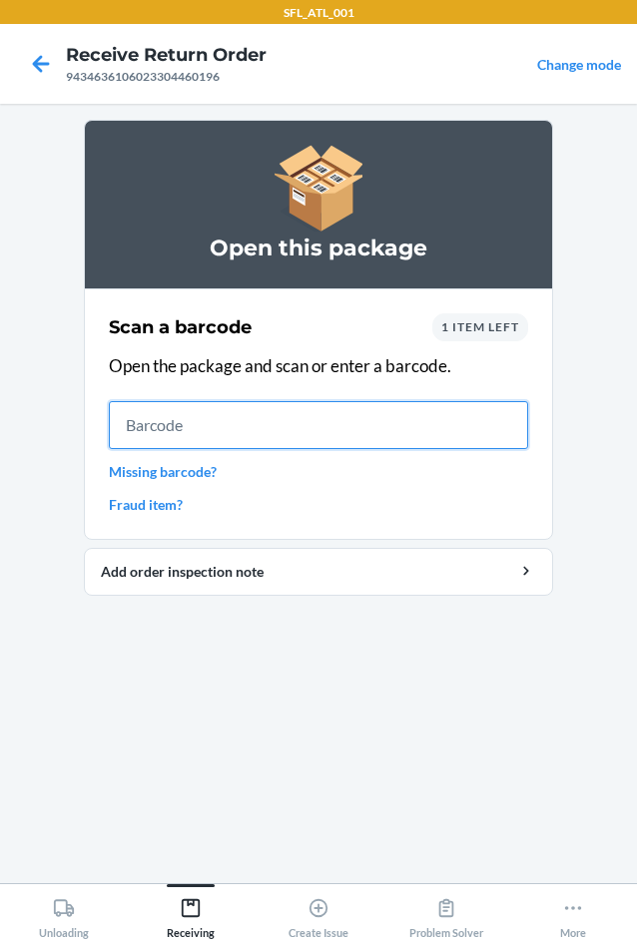
click at [300, 439] on input "text" at bounding box center [318, 425] width 419 height 48
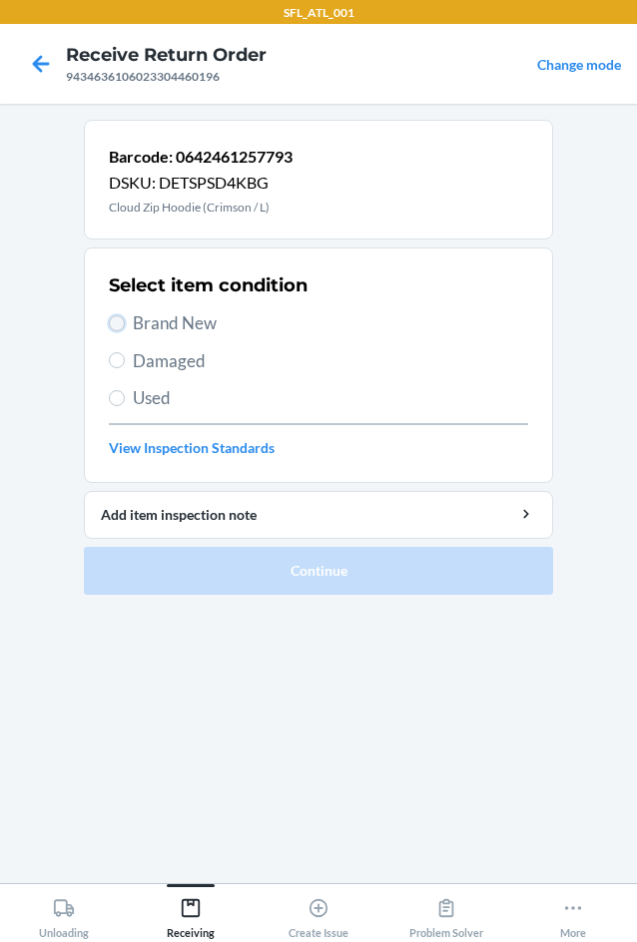
click at [111, 325] on input "Brand New" at bounding box center [117, 323] width 16 height 16
radio input "true"
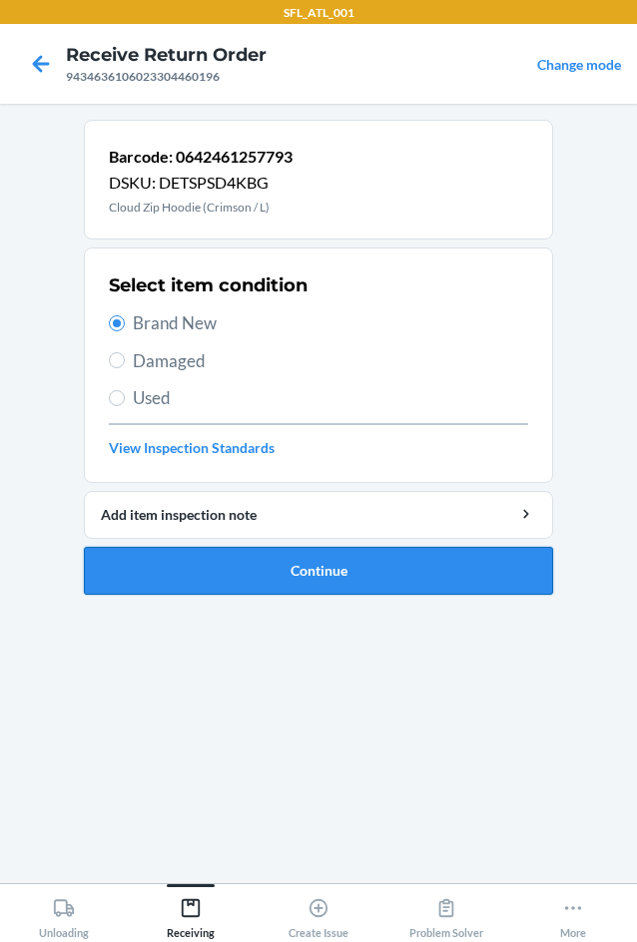
click at [317, 565] on button "Continue" at bounding box center [318, 571] width 469 height 48
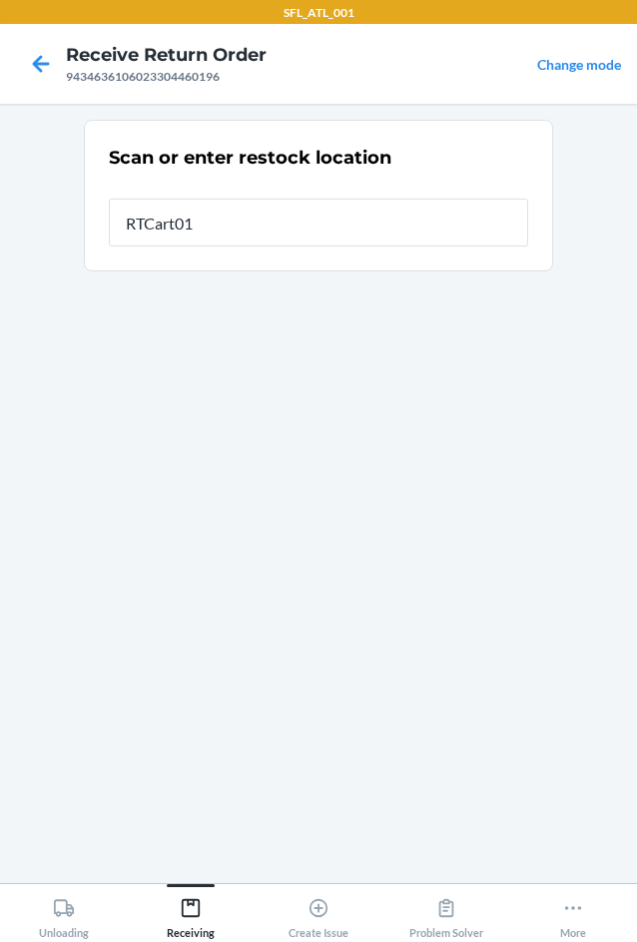
type input "RTCart017"
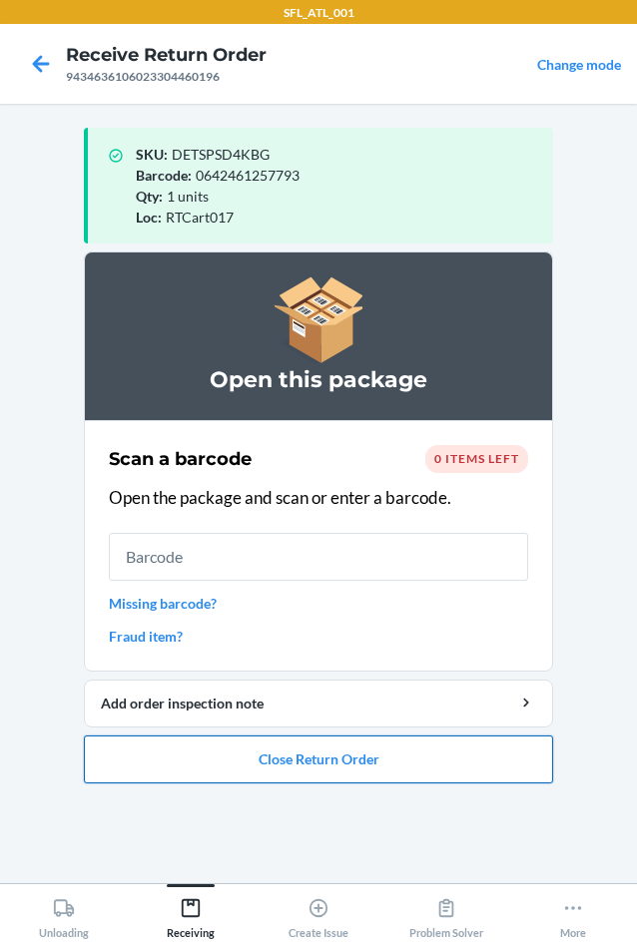
click at [308, 764] on button "Close Return Order" at bounding box center [318, 760] width 469 height 48
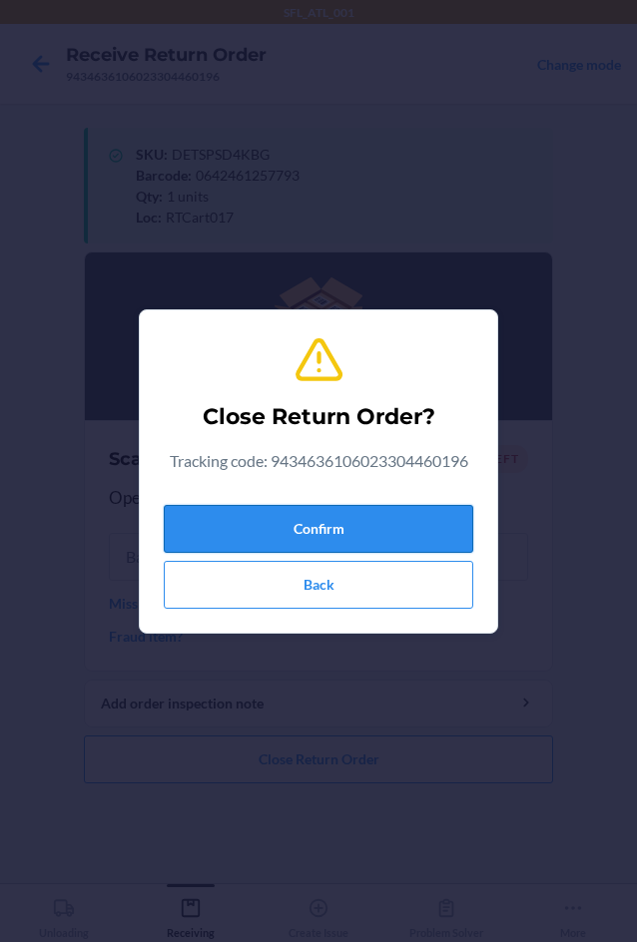
click at [392, 531] on button "Confirm" at bounding box center [318, 529] width 309 height 48
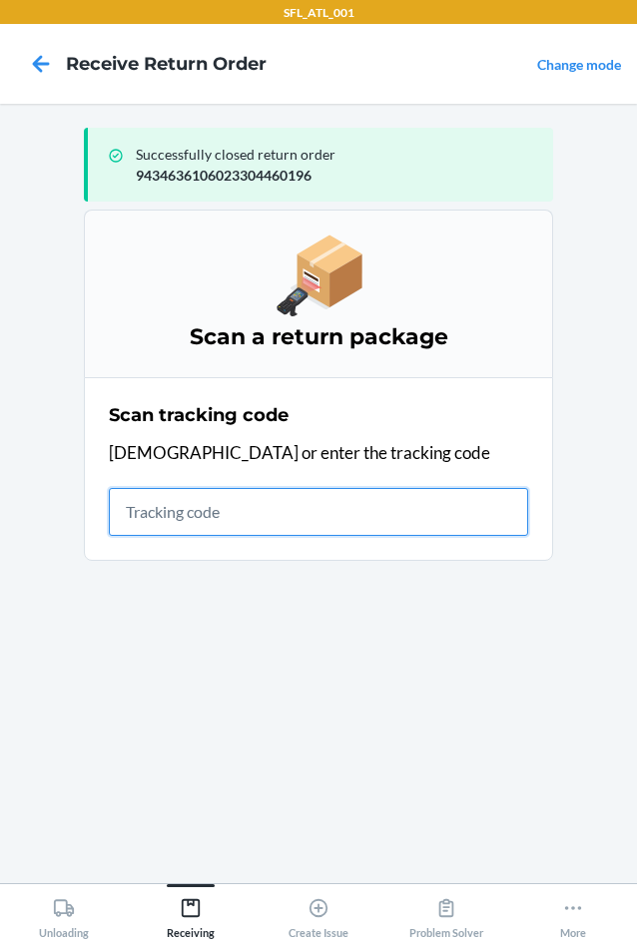
click at [202, 520] on input "text" at bounding box center [318, 512] width 419 height 48
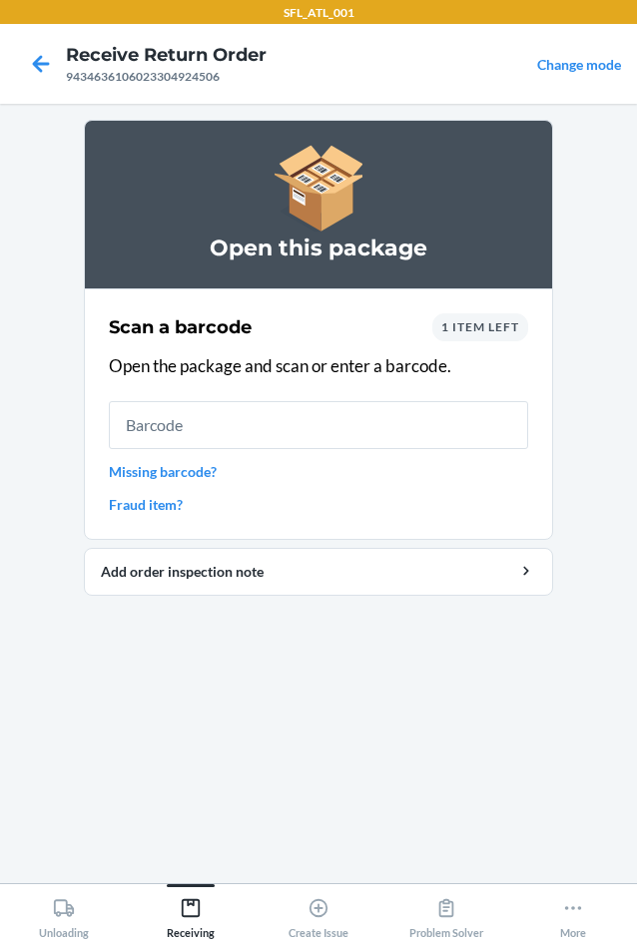
click at [494, 330] on span "1 item left" at bounding box center [480, 326] width 78 height 15
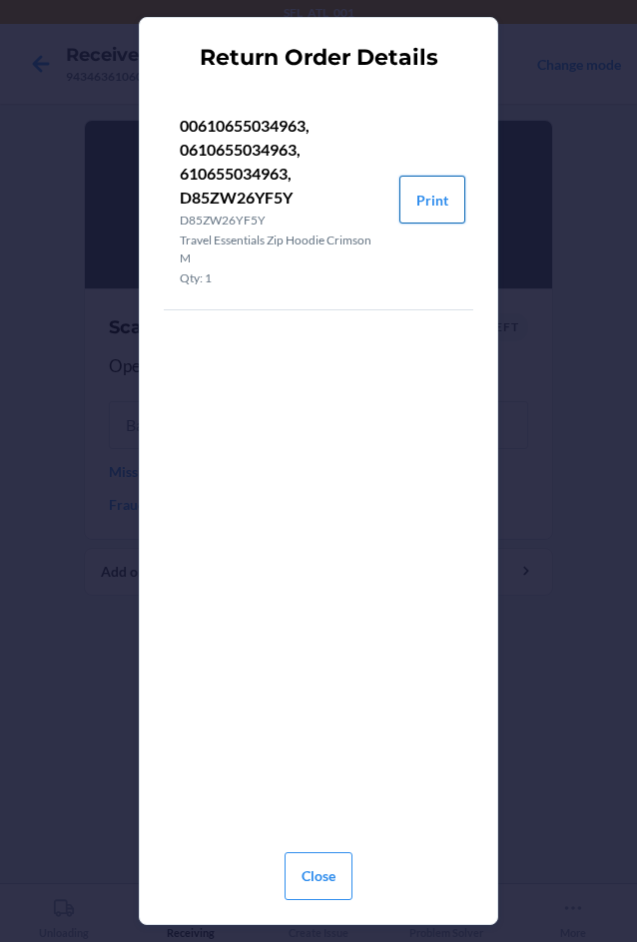
click at [430, 212] on button "Print" at bounding box center [432, 200] width 66 height 48
click at [322, 868] on button "Close" at bounding box center [319, 877] width 68 height 48
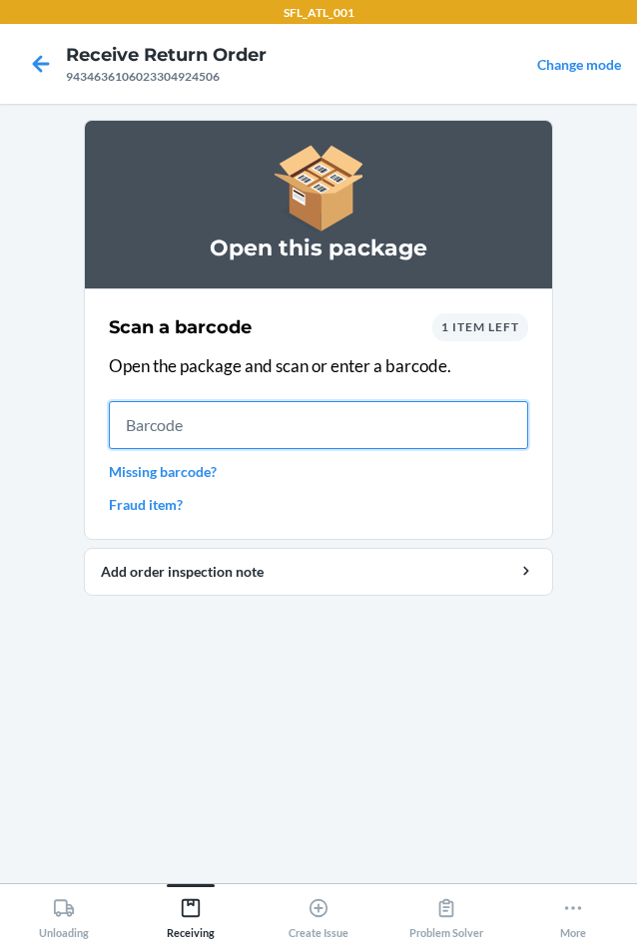
click at [240, 440] on input "text" at bounding box center [318, 425] width 419 height 48
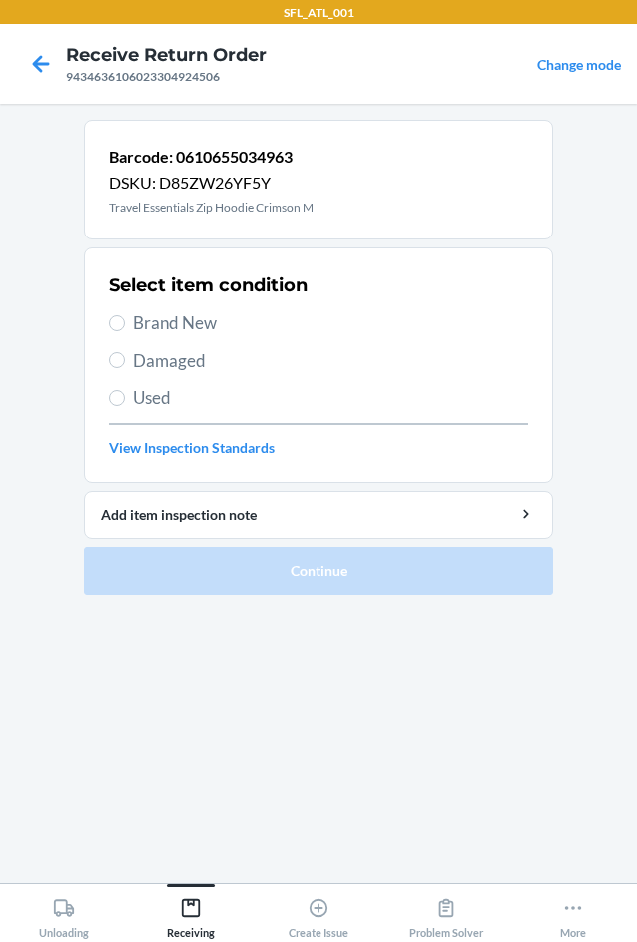
click at [127, 324] on label "Brand New" at bounding box center [318, 323] width 419 height 26
click at [125, 324] on input "Brand New" at bounding box center [117, 323] width 16 height 16
radio input "true"
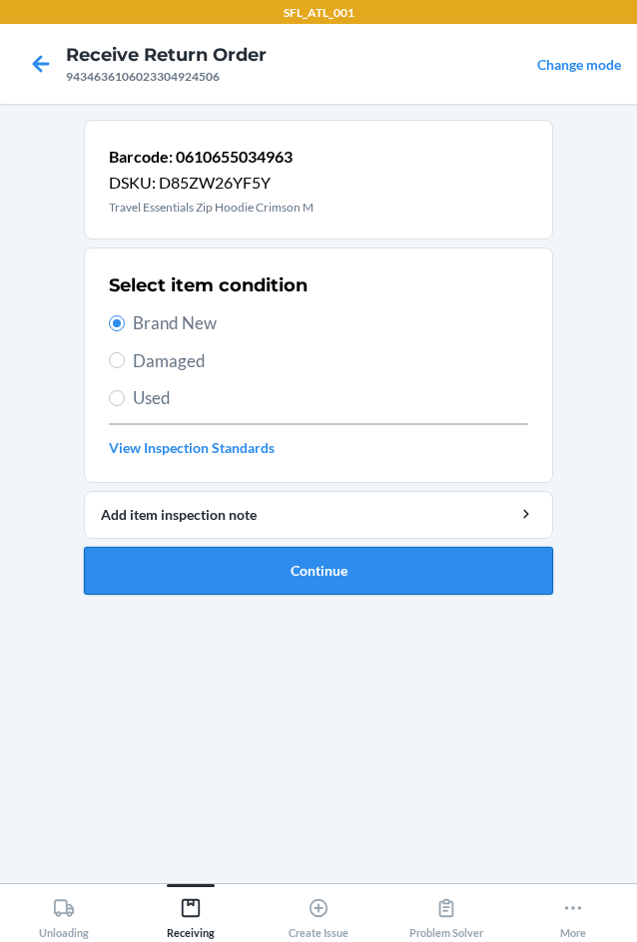
click at [303, 569] on button "Continue" at bounding box center [318, 571] width 469 height 48
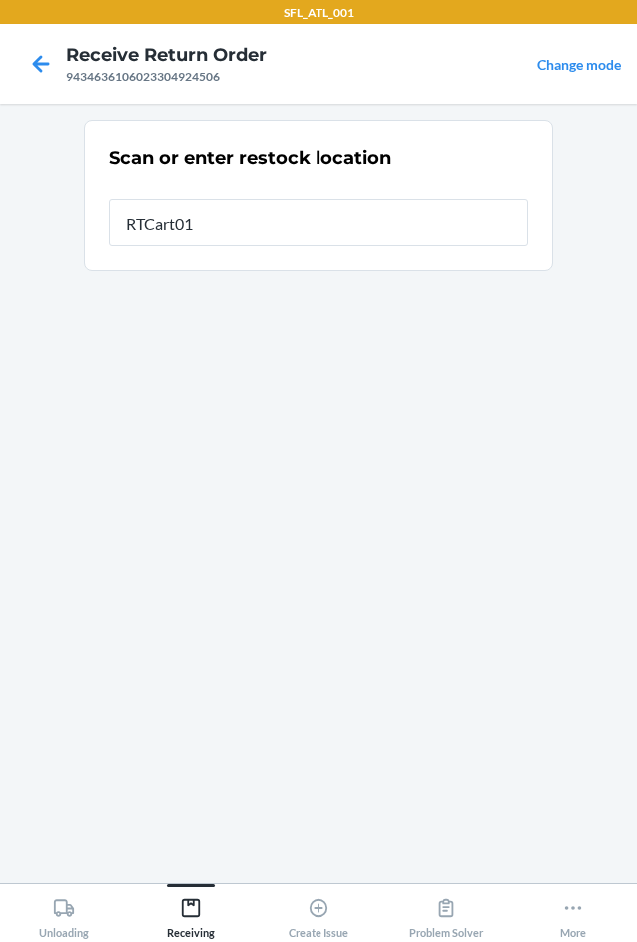
type input "RTCart017"
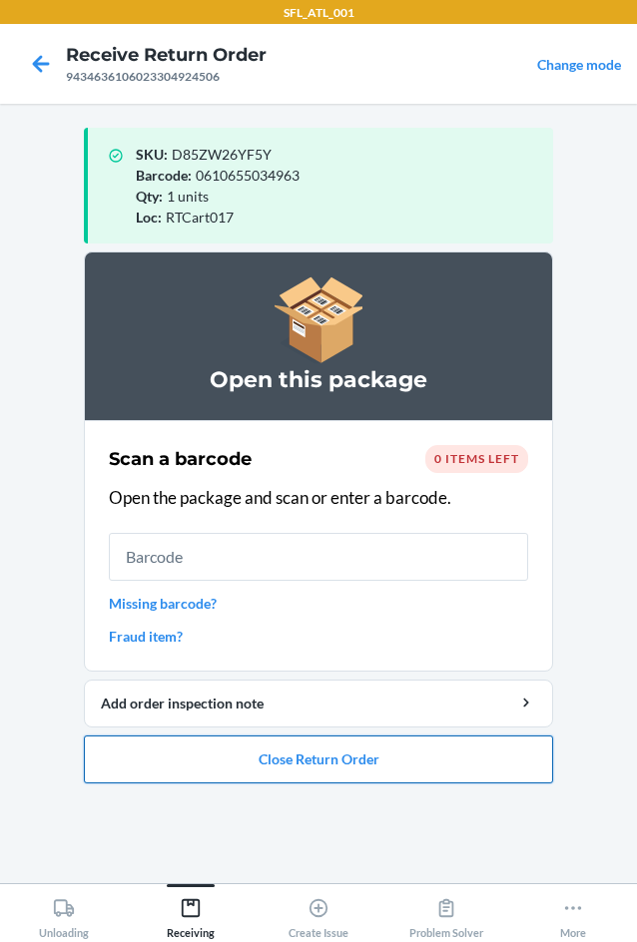
click at [261, 755] on button "Close Return Order" at bounding box center [318, 760] width 469 height 48
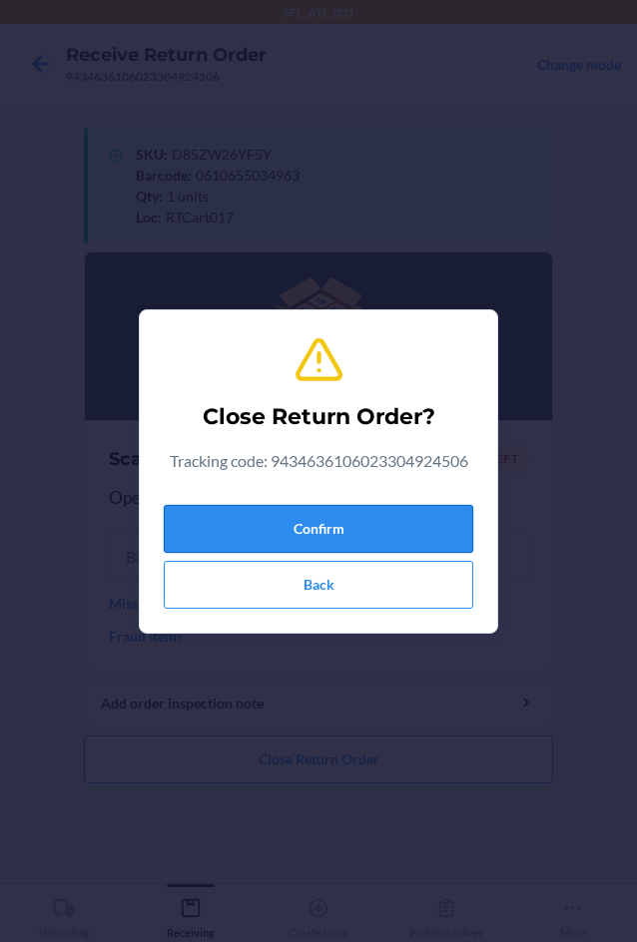
click at [254, 518] on button "Confirm" at bounding box center [318, 529] width 309 height 48
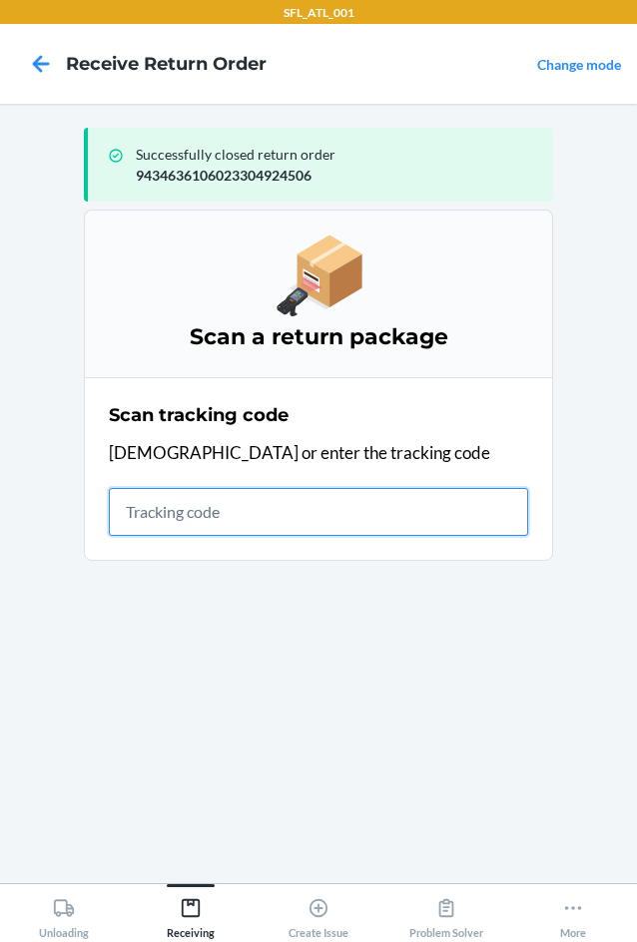
click at [197, 507] on input "text" at bounding box center [318, 512] width 419 height 48
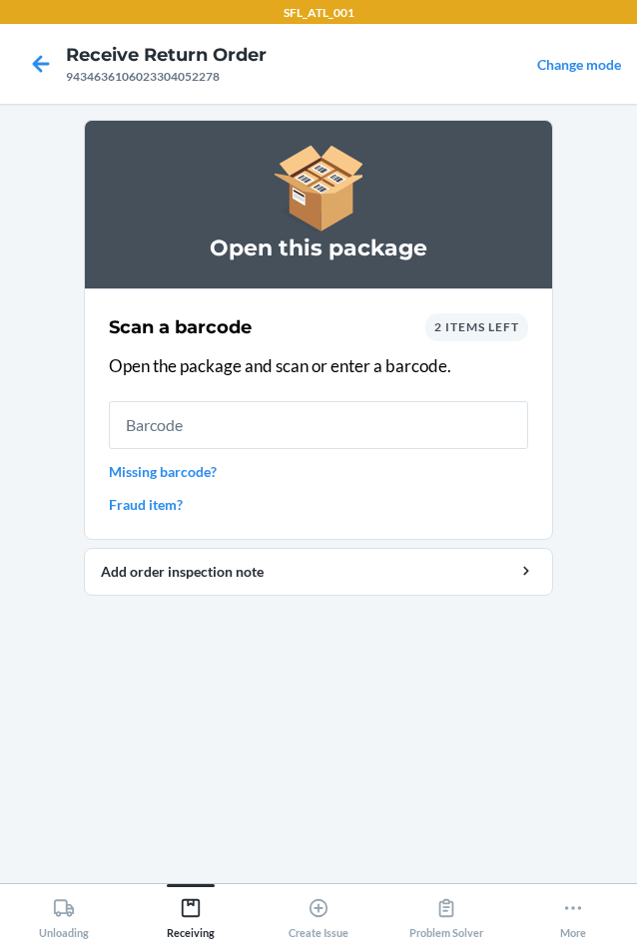
click at [484, 327] on span "2 items left" at bounding box center [476, 326] width 85 height 15
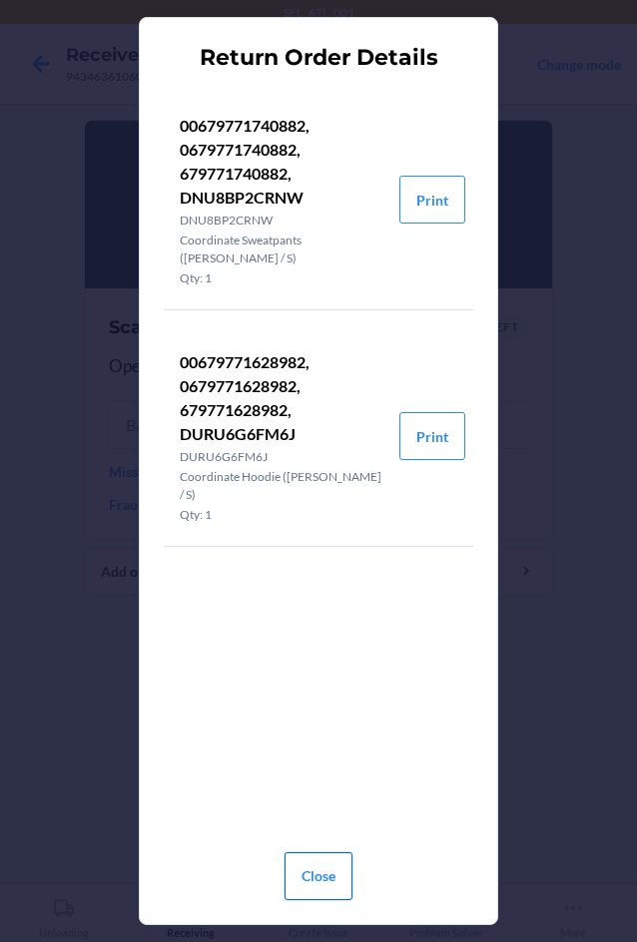
click at [325, 868] on button "Close" at bounding box center [319, 877] width 68 height 48
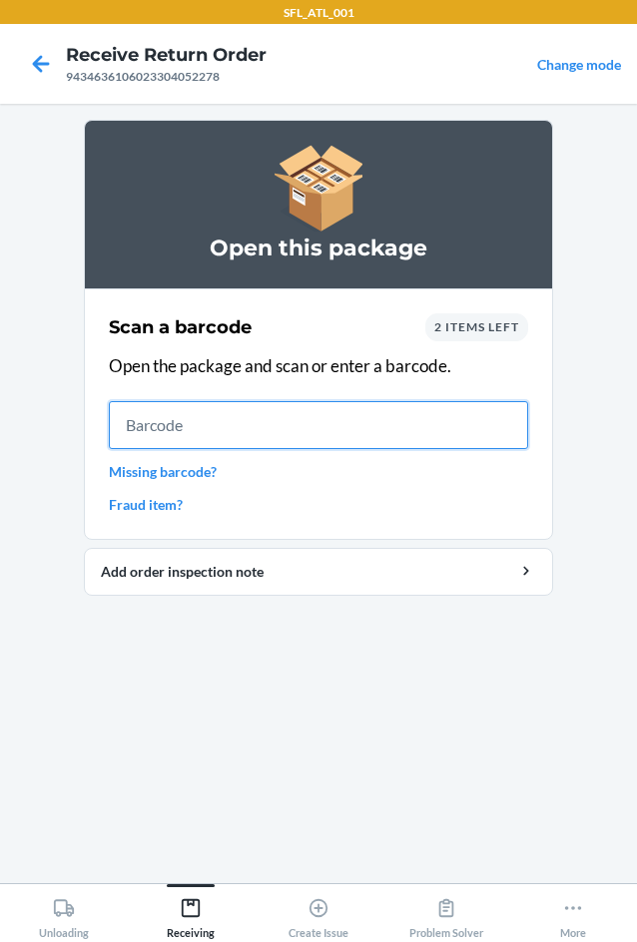
click at [233, 426] on input "text" at bounding box center [318, 425] width 419 height 48
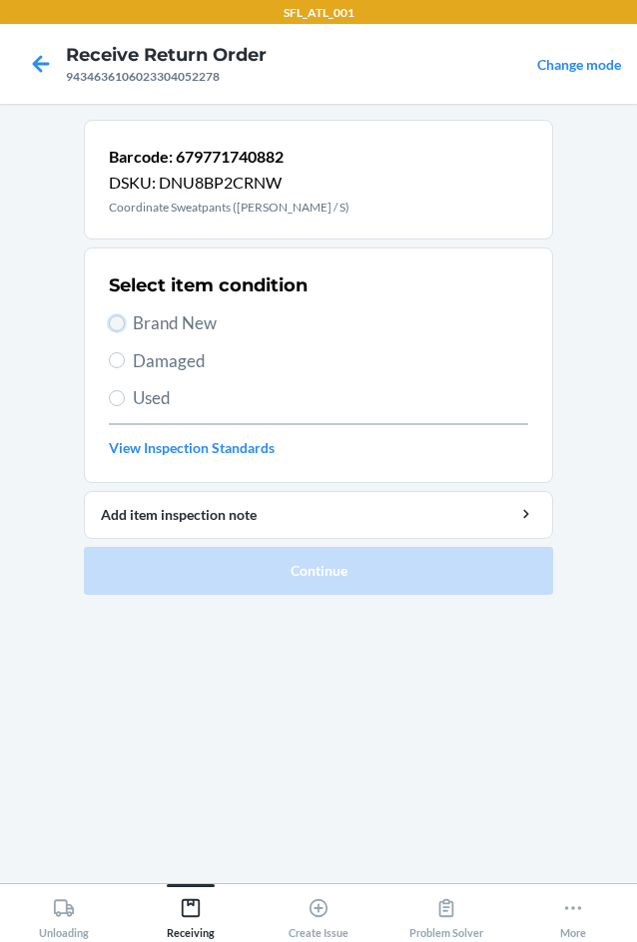
click at [114, 316] on input "Brand New" at bounding box center [117, 323] width 16 height 16
radio input "true"
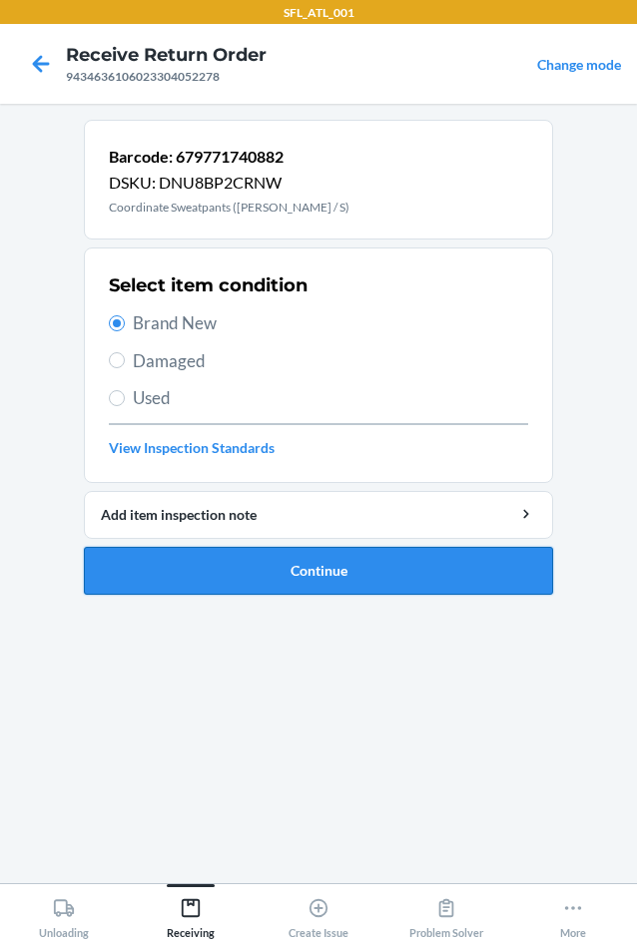
click at [290, 576] on button "Continue" at bounding box center [318, 571] width 469 height 48
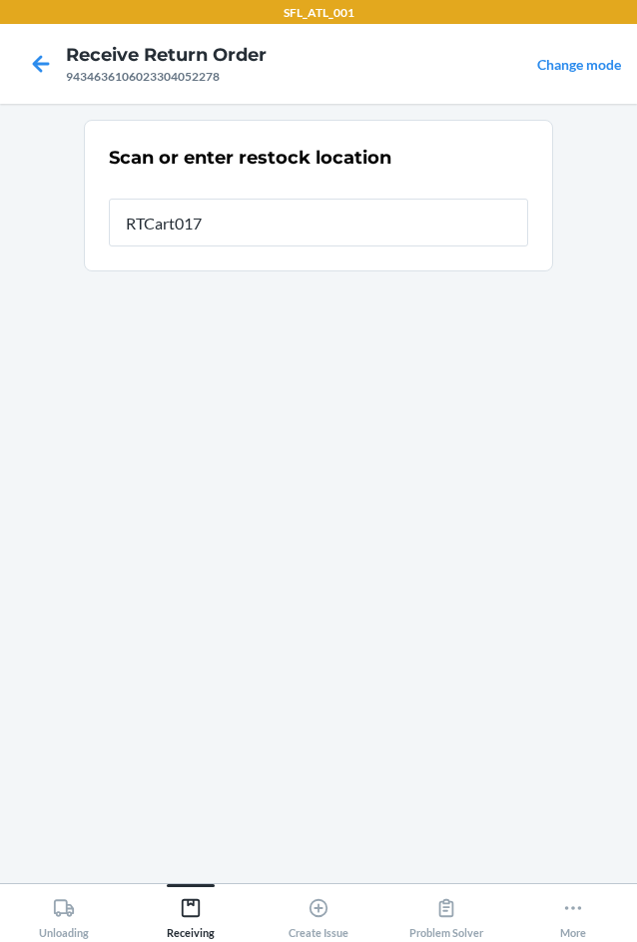
type input "RTCart017"
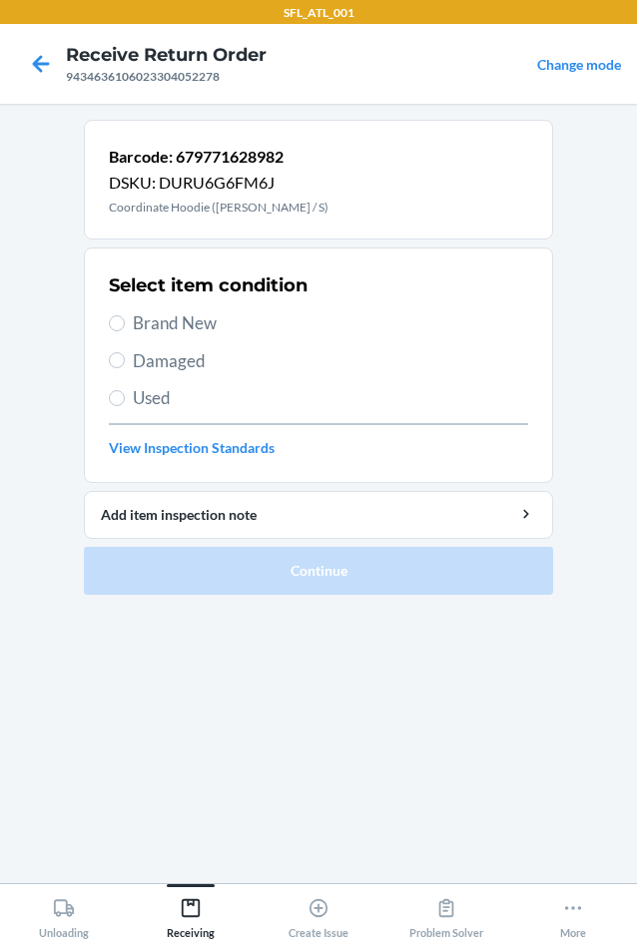
click at [125, 321] on label "Brand New" at bounding box center [318, 323] width 419 height 26
click at [125, 321] on input "Brand New" at bounding box center [117, 323] width 16 height 16
radio input "true"
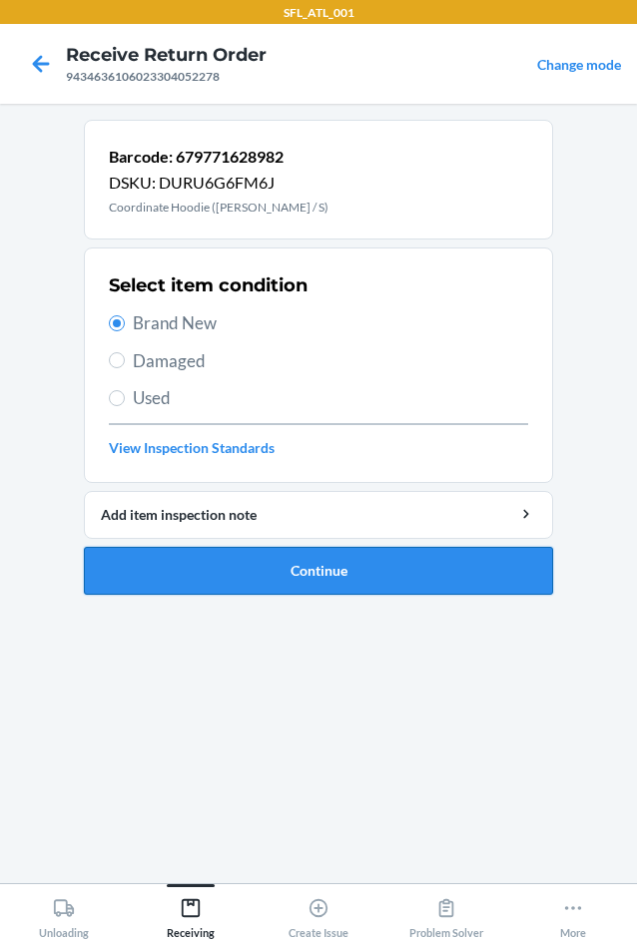
click at [390, 562] on button "Continue" at bounding box center [318, 571] width 469 height 48
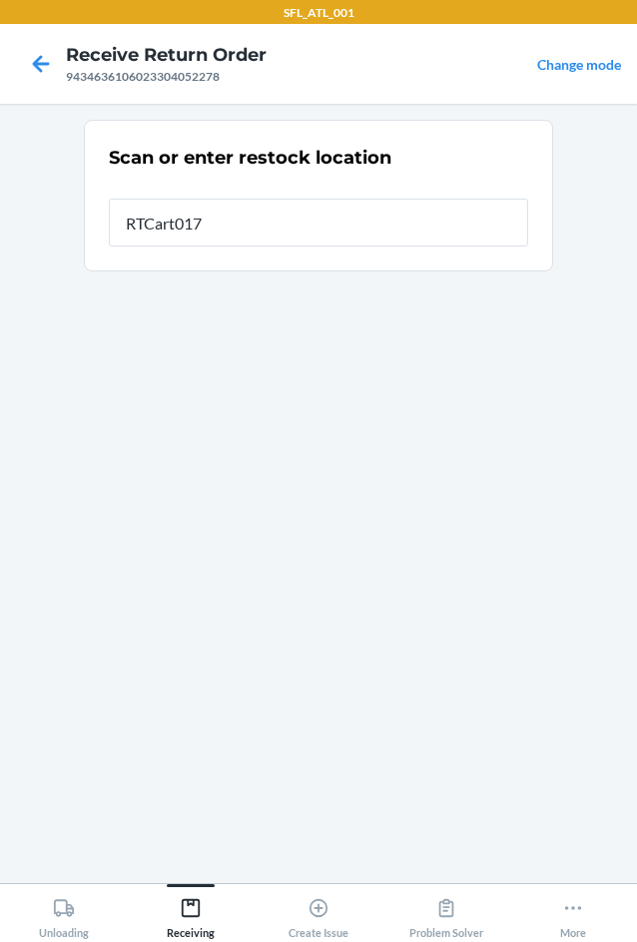
type input "RTCart017"
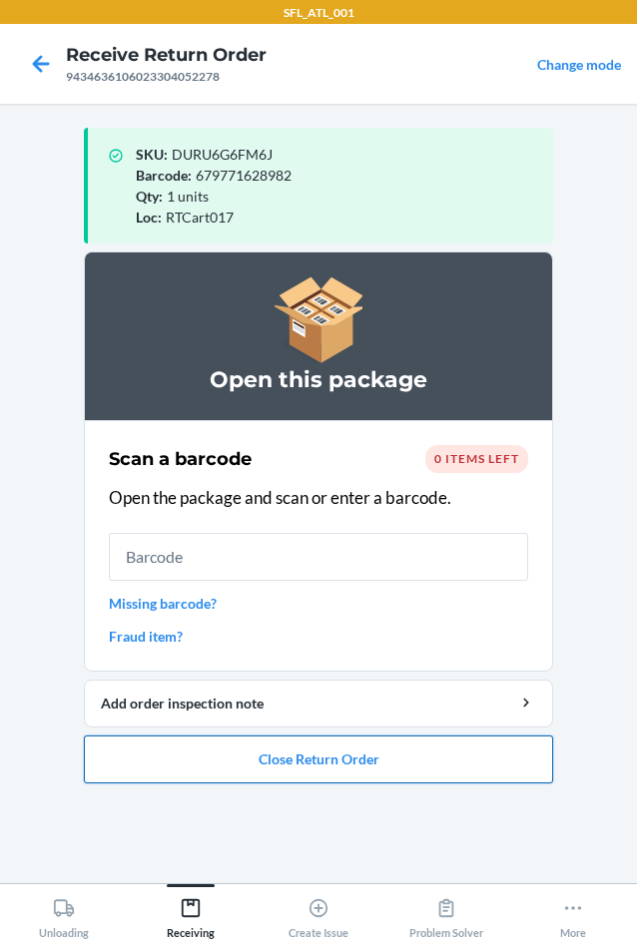
click at [371, 763] on button "Close Return Order" at bounding box center [318, 760] width 469 height 48
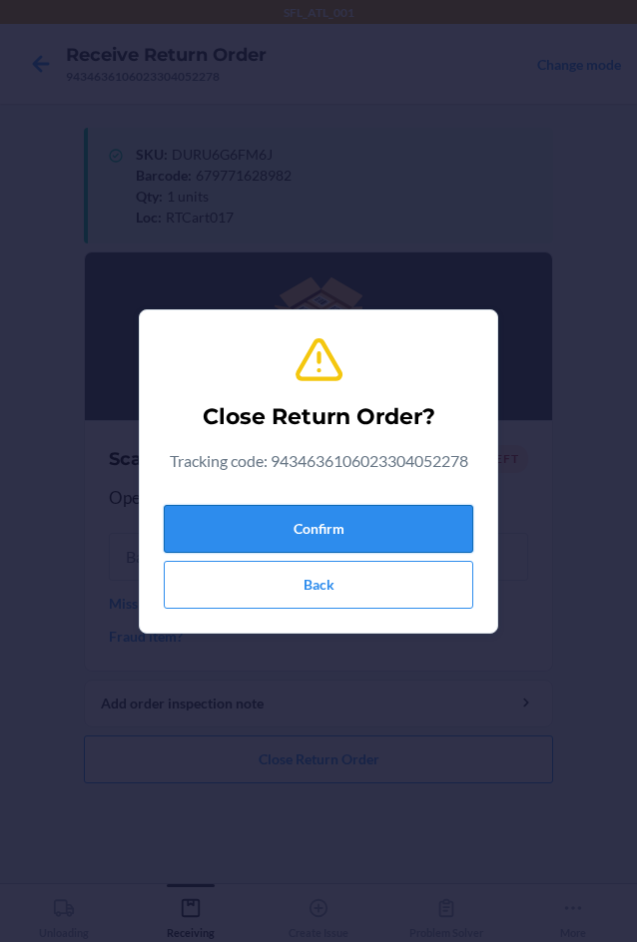
click at [338, 521] on button "Confirm" at bounding box center [318, 529] width 309 height 48
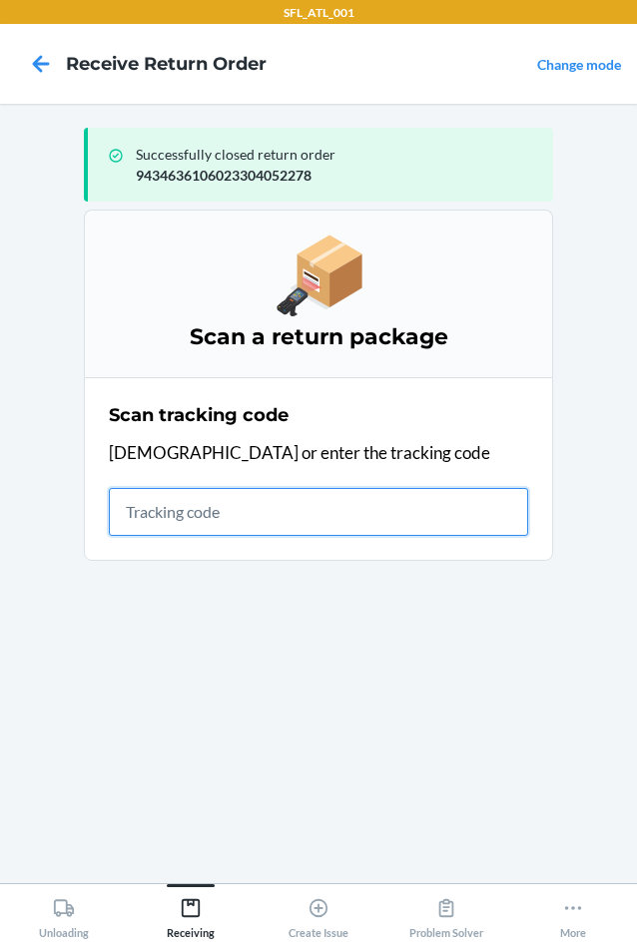
click at [199, 502] on input "text" at bounding box center [318, 512] width 419 height 48
type input "42030259943463610602330506"
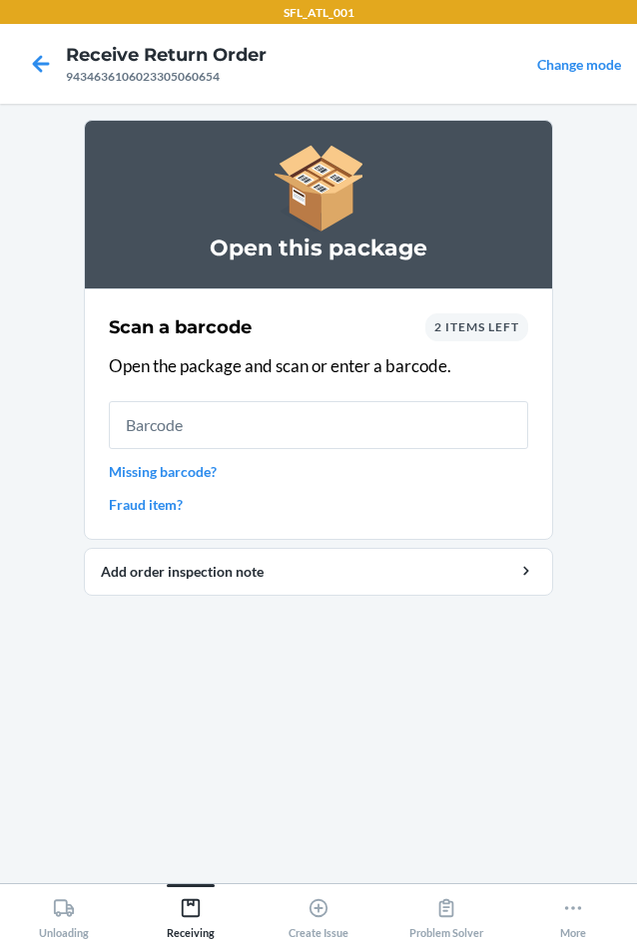
click at [488, 334] on div "2 items left" at bounding box center [476, 327] width 103 height 28
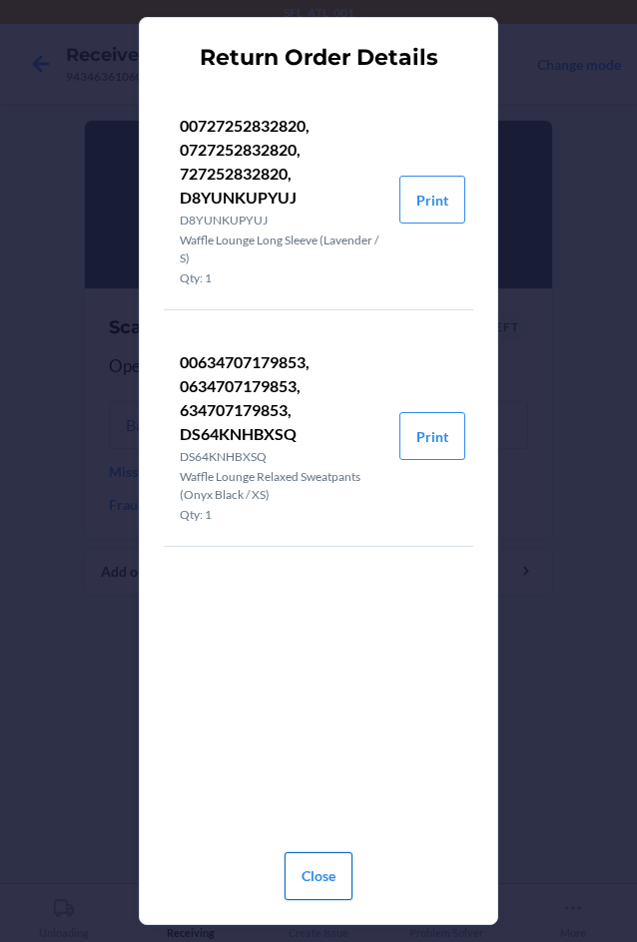
click at [323, 869] on button "Close" at bounding box center [319, 877] width 68 height 48
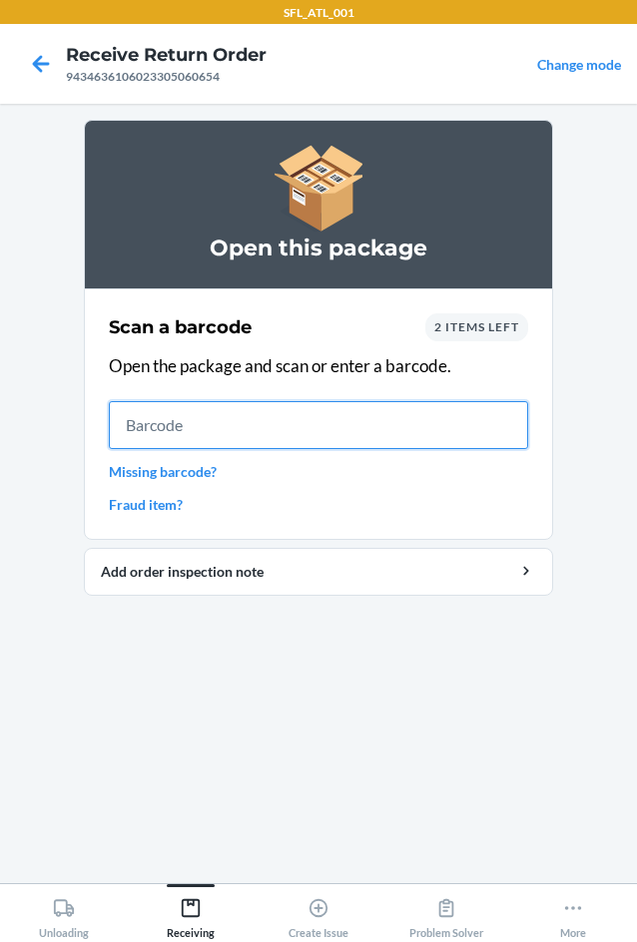
click at [209, 439] on input "text" at bounding box center [318, 425] width 419 height 48
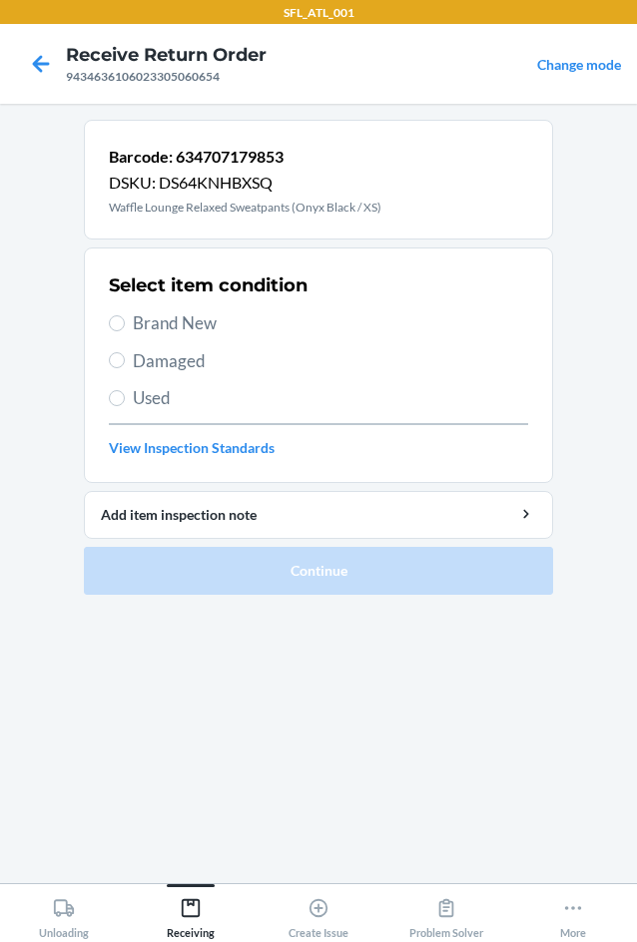
click at [131, 324] on label "Brand New" at bounding box center [318, 323] width 419 height 26
click at [125, 324] on input "Brand New" at bounding box center [117, 323] width 16 height 16
radio input "true"
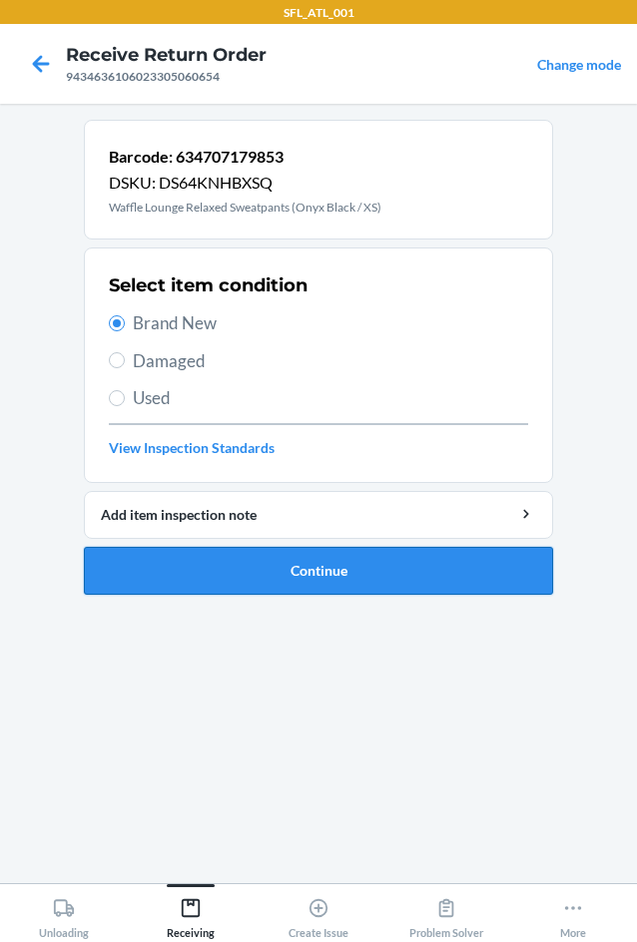
click at [294, 562] on button "Continue" at bounding box center [318, 571] width 469 height 48
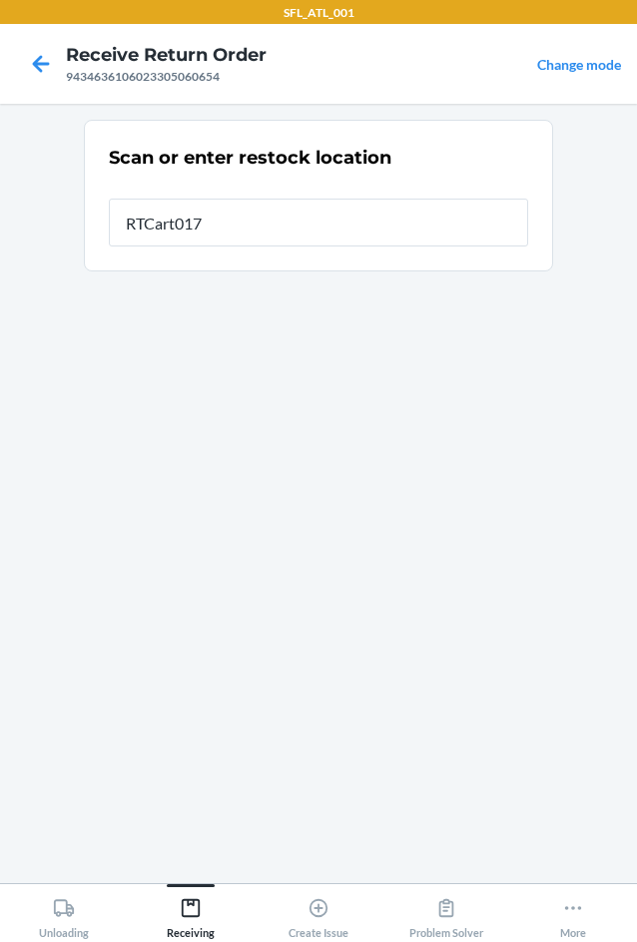
type input "RTCart017"
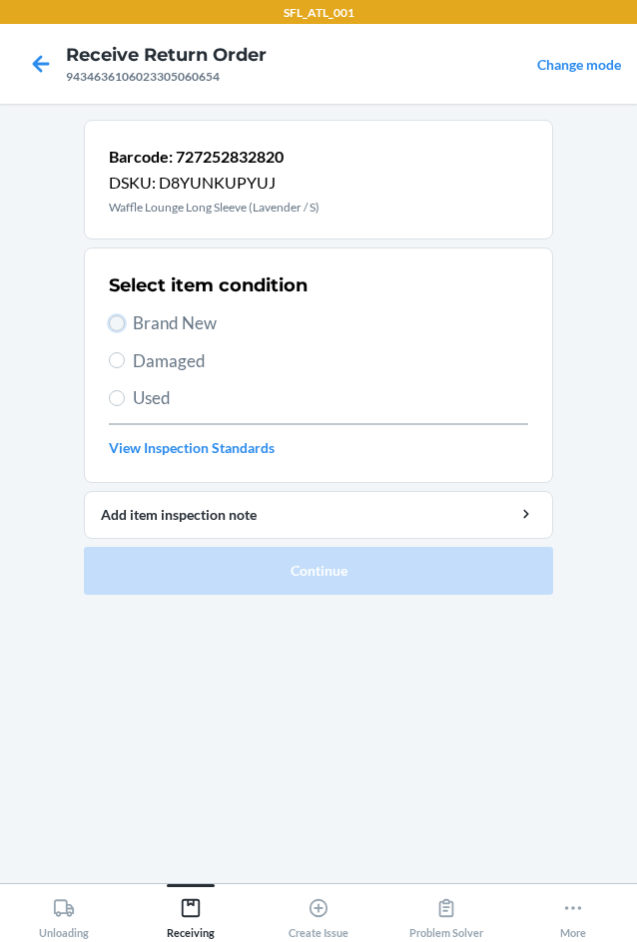
click at [123, 322] on input "Brand New" at bounding box center [117, 323] width 16 height 16
radio input "true"
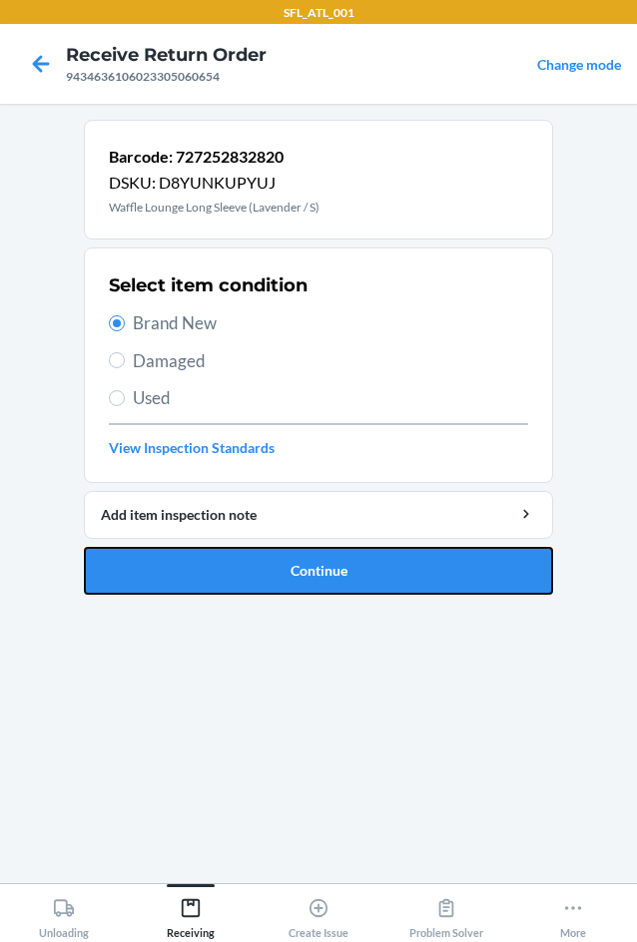
click at [278, 563] on button "Continue" at bounding box center [318, 571] width 469 height 48
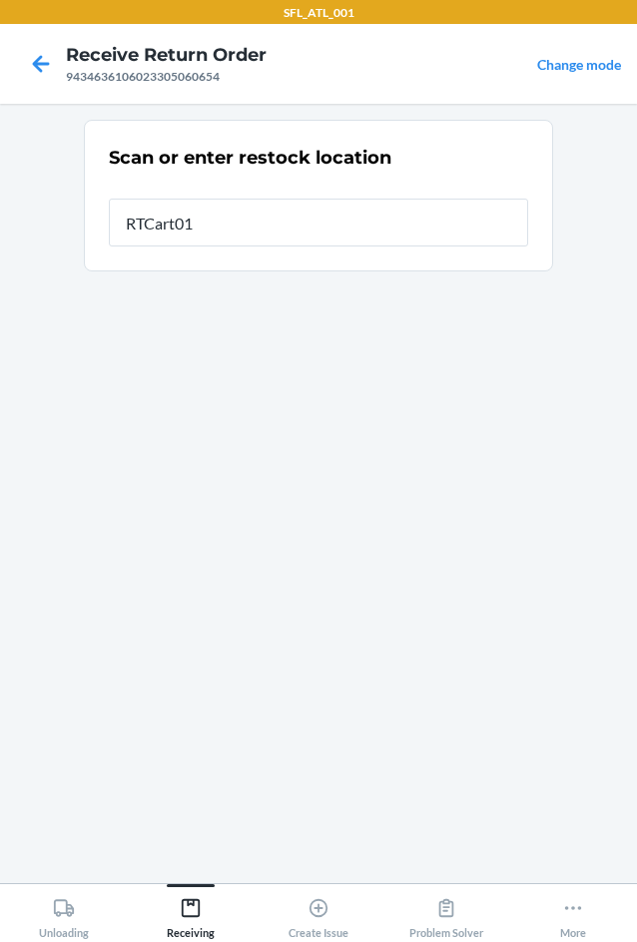
type input "RTCart017"
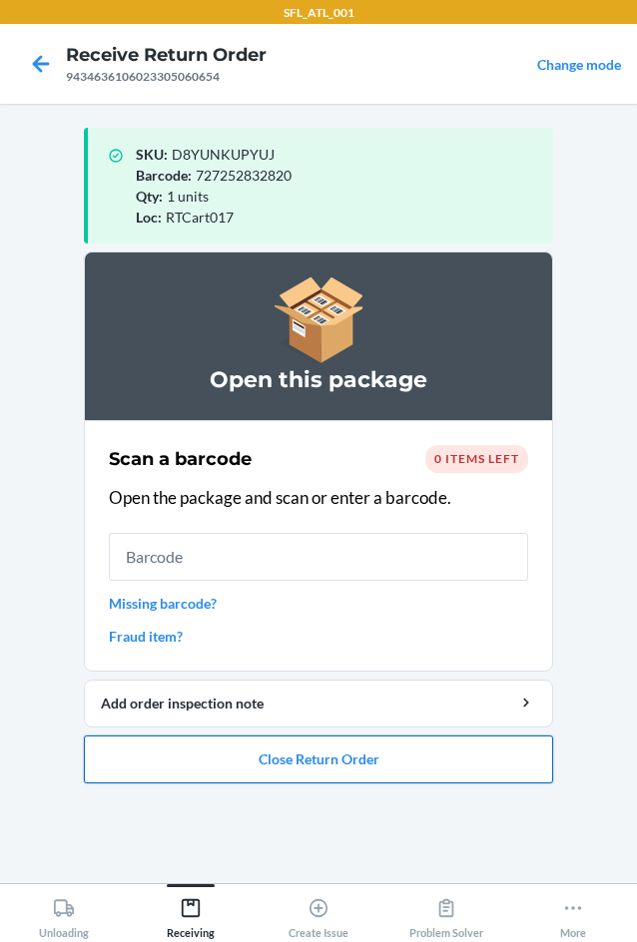
click at [333, 761] on button "Close Return Order" at bounding box center [318, 760] width 469 height 48
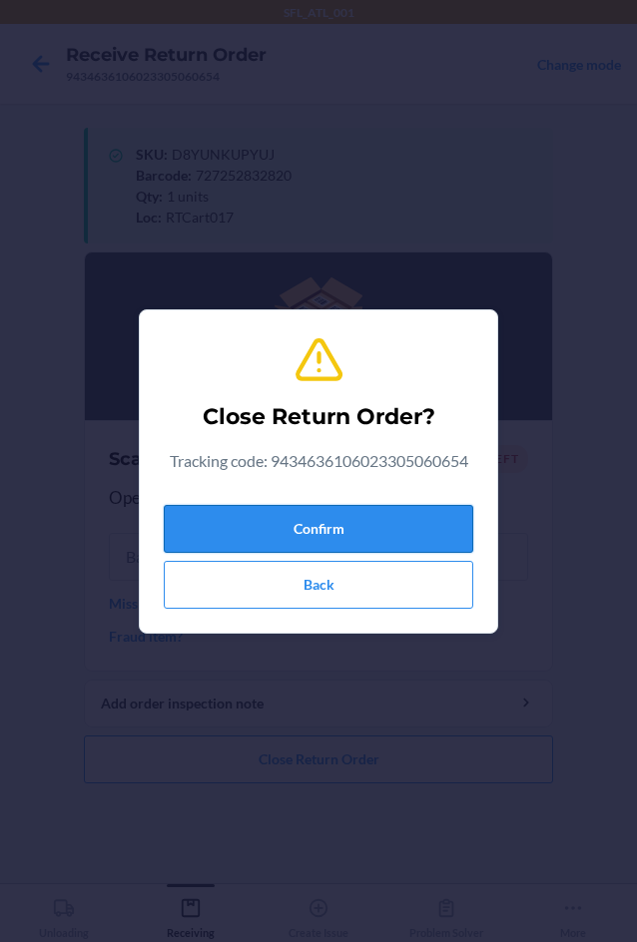
click at [261, 526] on button "Confirm" at bounding box center [318, 529] width 309 height 48
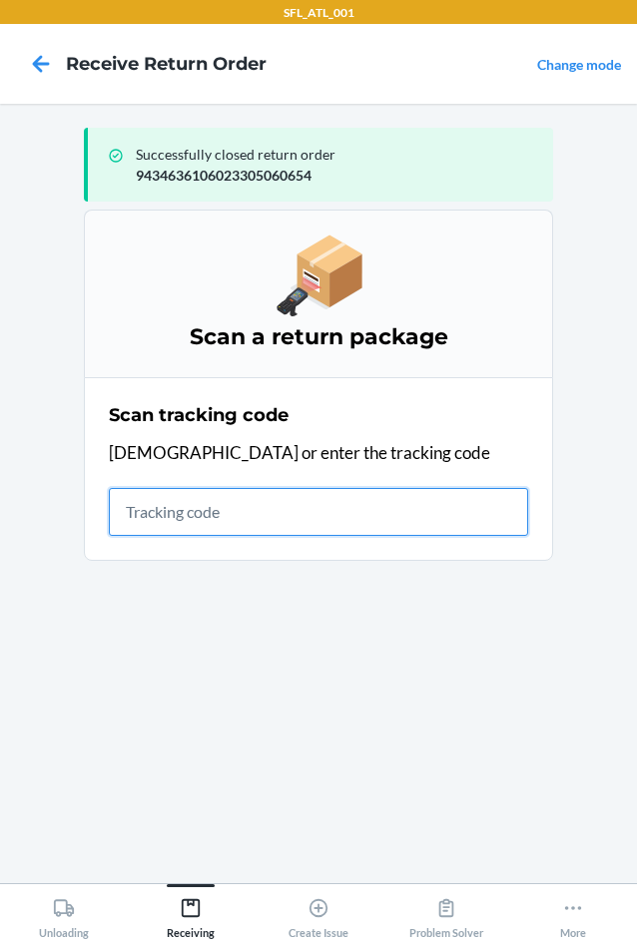
click at [164, 518] on input "text" at bounding box center [318, 512] width 419 height 48
type input "42030259"
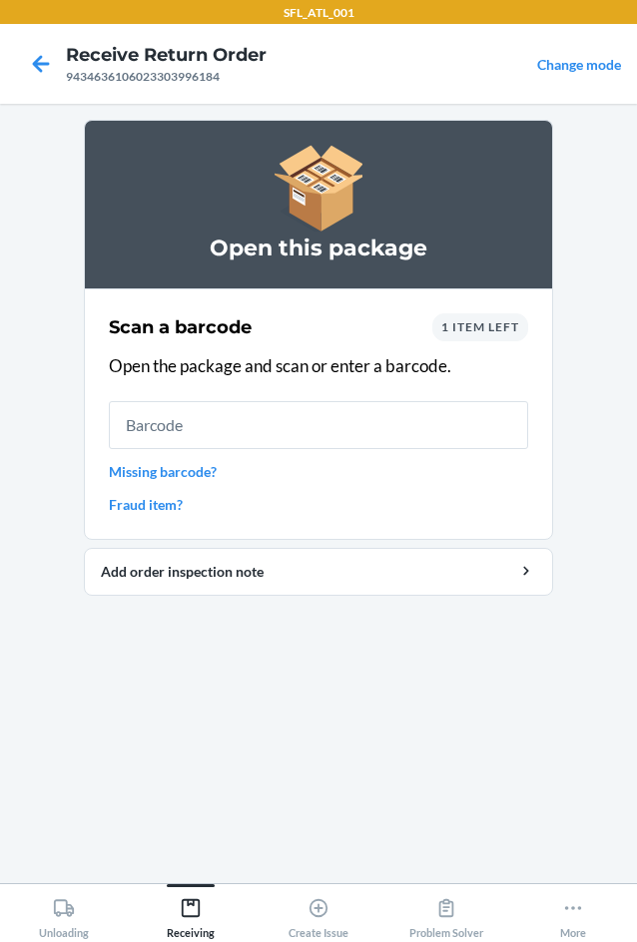
click at [492, 330] on span "1 item left" at bounding box center [480, 326] width 78 height 15
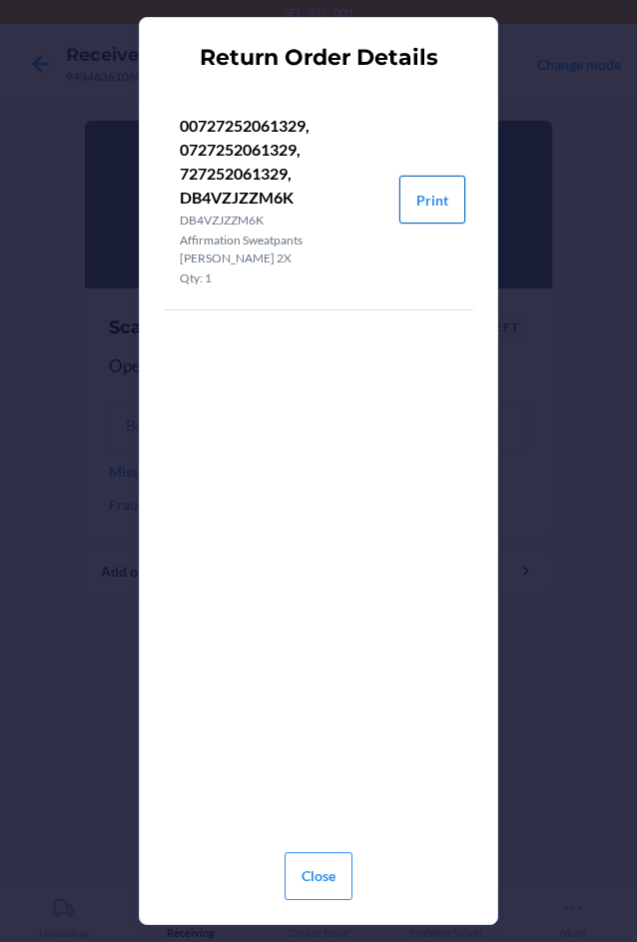
click at [421, 202] on button "Print" at bounding box center [432, 200] width 66 height 48
click at [330, 874] on button "Close" at bounding box center [319, 877] width 68 height 48
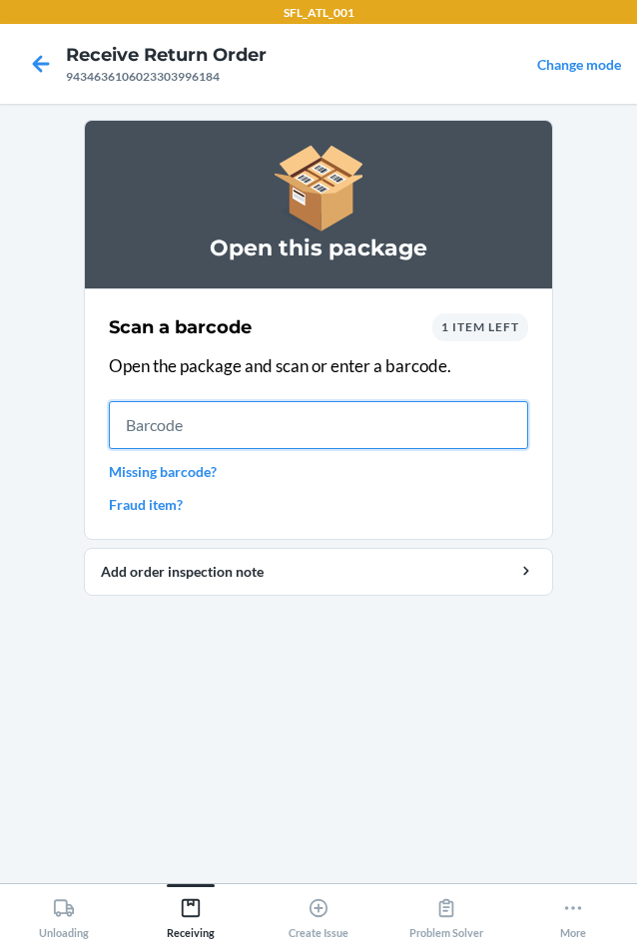
click at [175, 435] on input "text" at bounding box center [318, 425] width 419 height 48
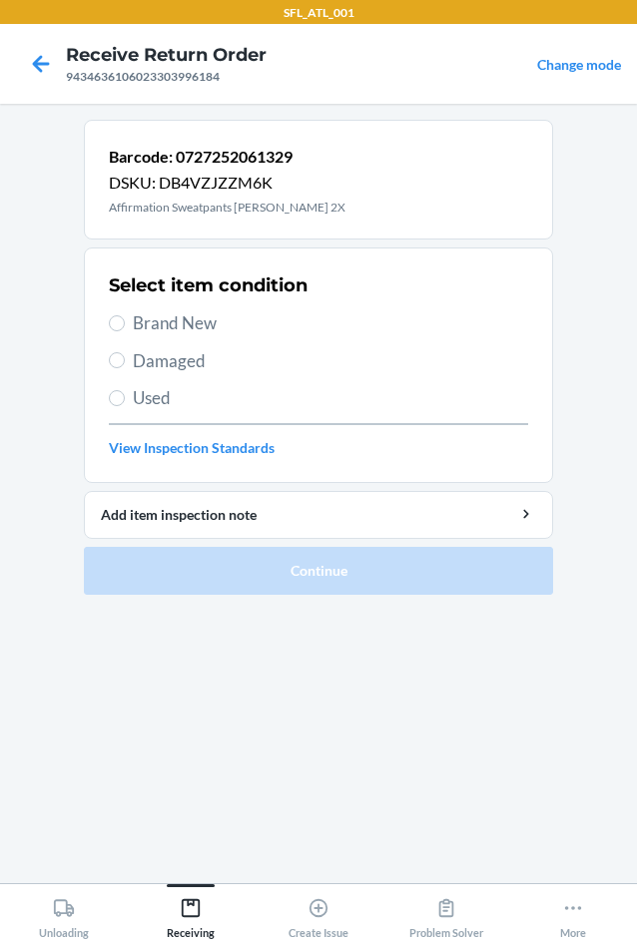
click at [127, 325] on label "Brand New" at bounding box center [318, 323] width 419 height 26
click at [125, 325] on input "Brand New" at bounding box center [117, 323] width 16 height 16
radio input "true"
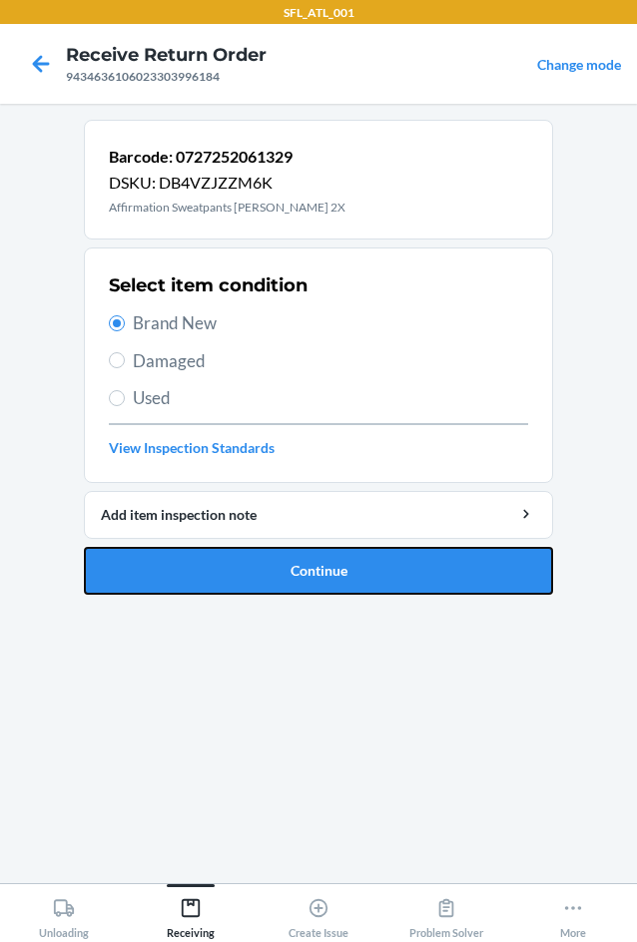
click at [263, 567] on button "Continue" at bounding box center [318, 571] width 469 height 48
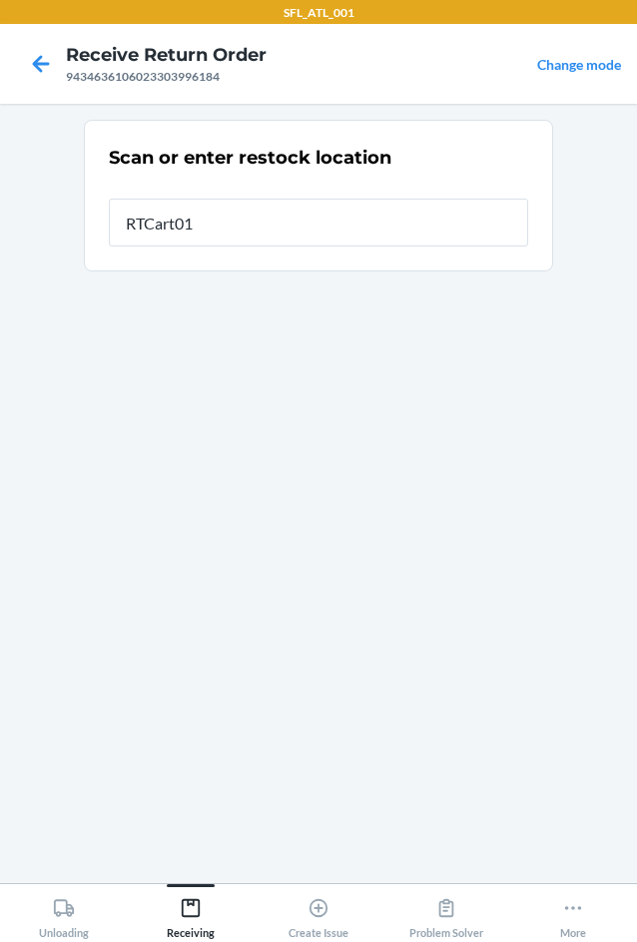
type input "RTCart017"
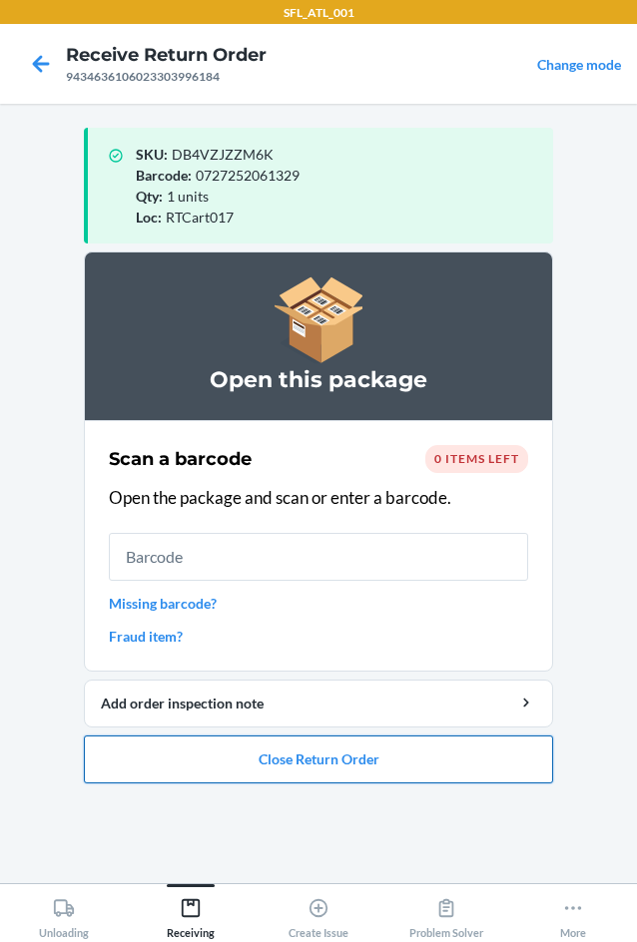
click at [373, 763] on button "Close Return Order" at bounding box center [318, 760] width 469 height 48
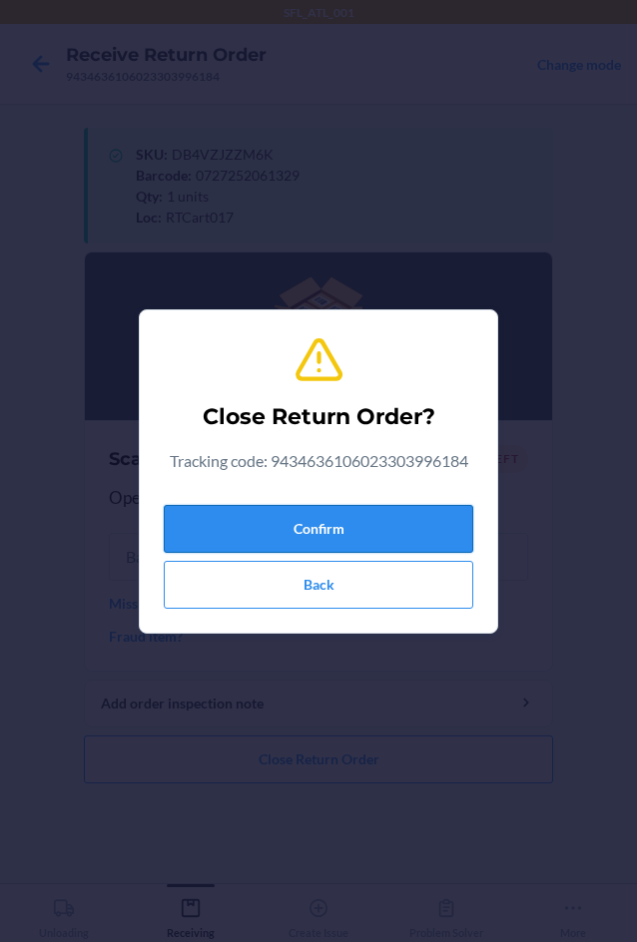
click at [227, 527] on button "Confirm" at bounding box center [318, 529] width 309 height 48
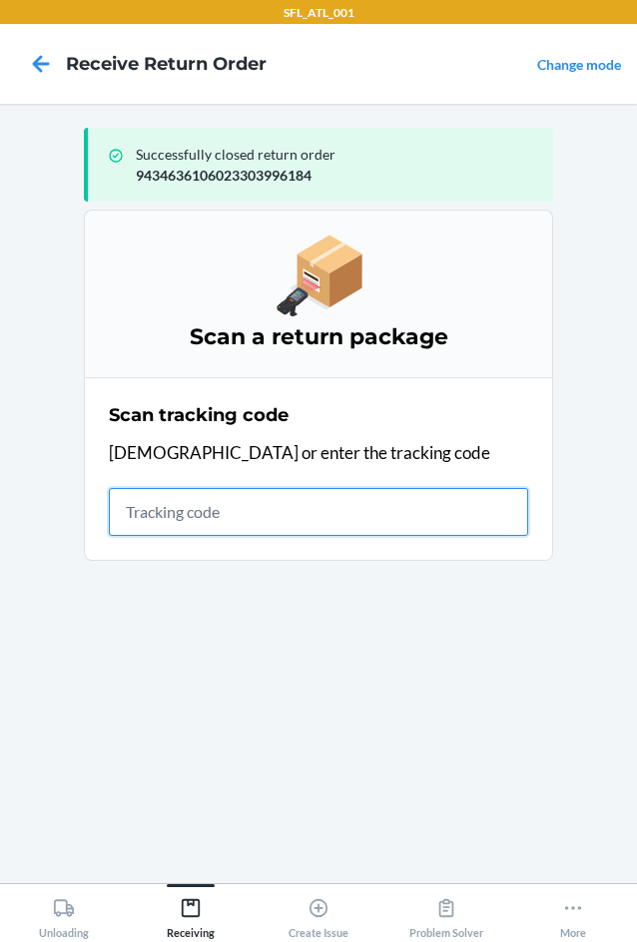
click at [168, 509] on input "text" at bounding box center [318, 512] width 419 height 48
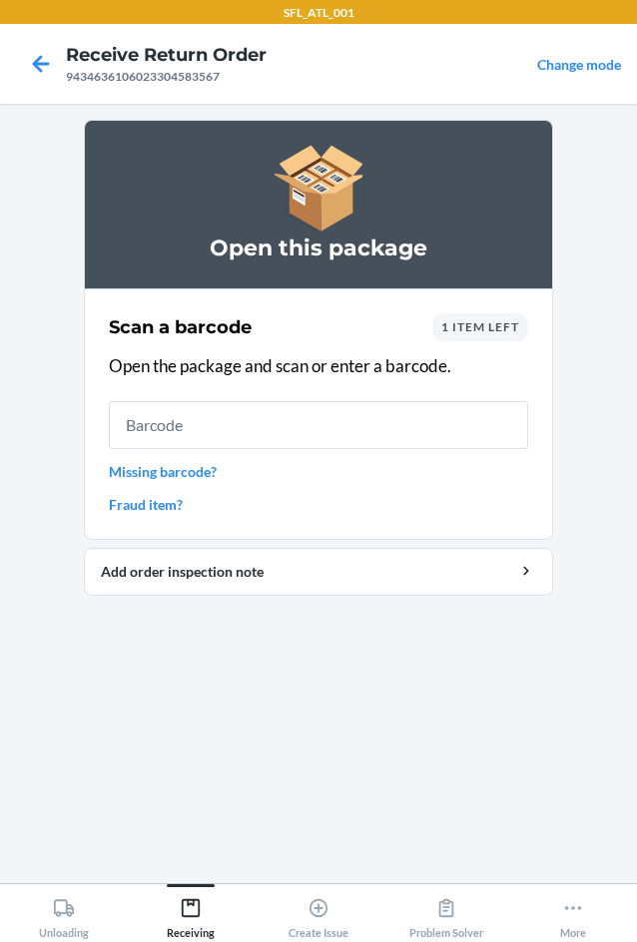
click at [486, 337] on div "1 item left" at bounding box center [480, 327] width 96 height 28
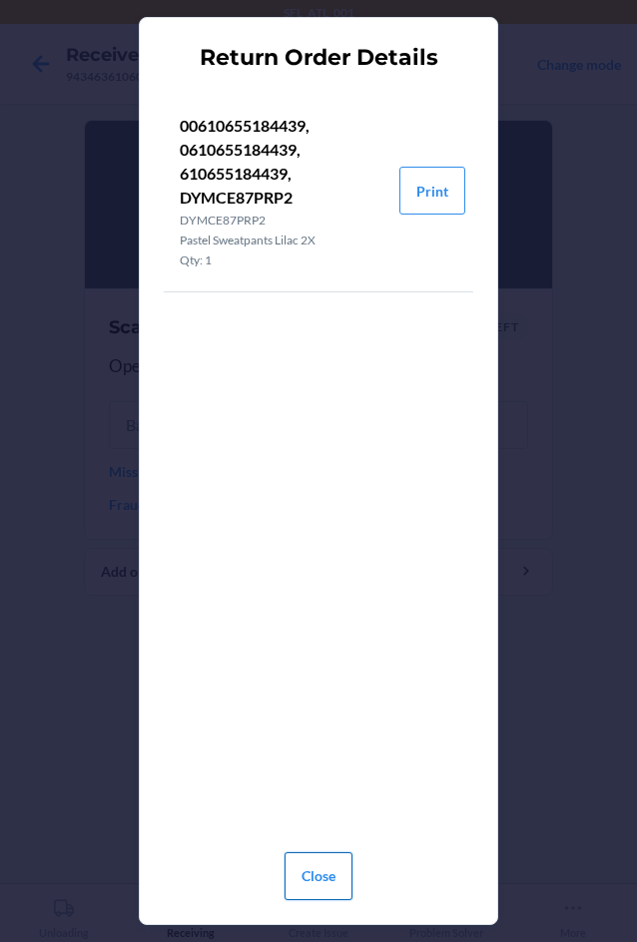
click at [339, 875] on button "Close" at bounding box center [319, 877] width 68 height 48
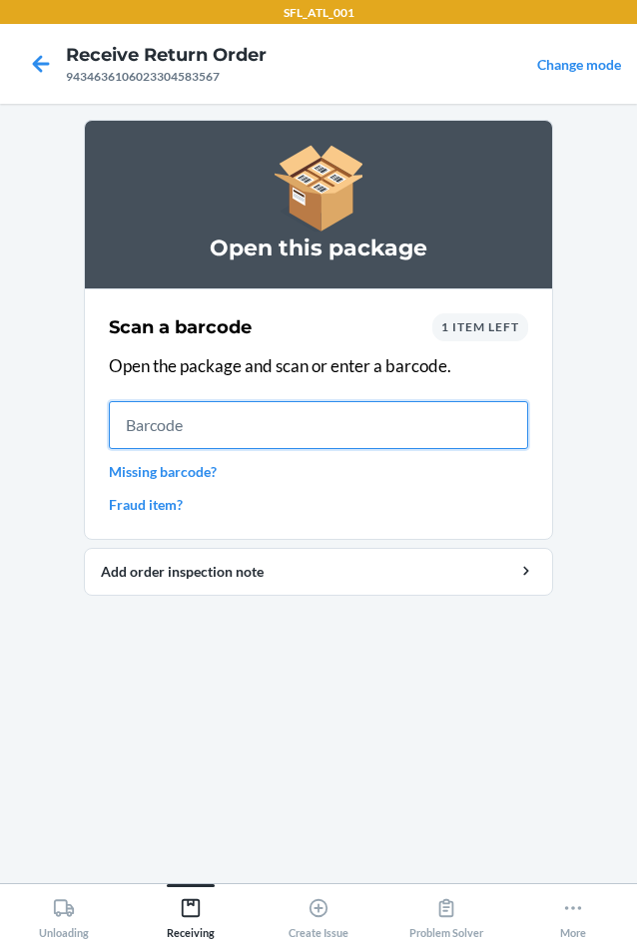
click at [267, 429] on input "text" at bounding box center [318, 425] width 419 height 48
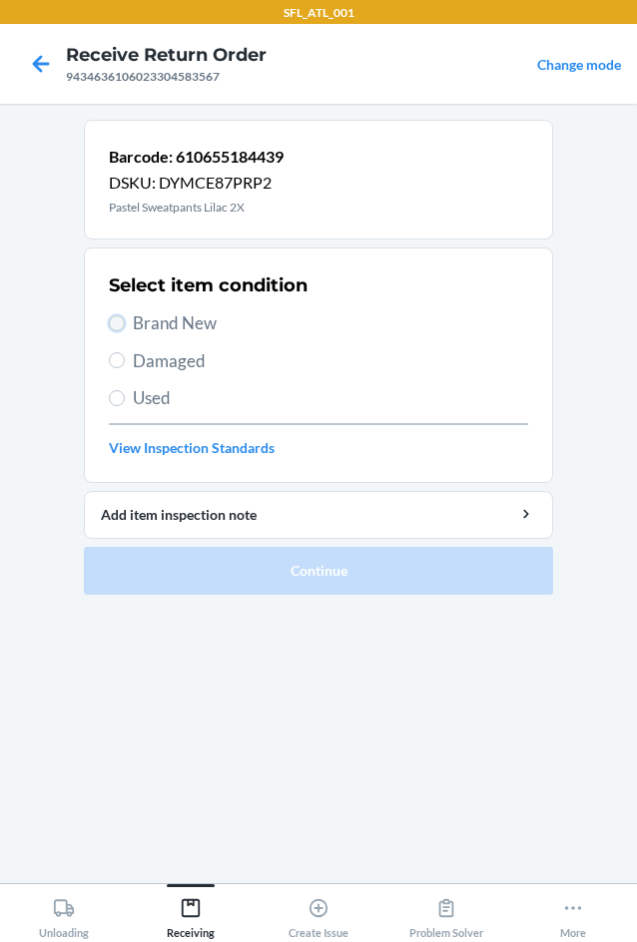
click at [114, 330] on input "Brand New" at bounding box center [117, 323] width 16 height 16
radio input "true"
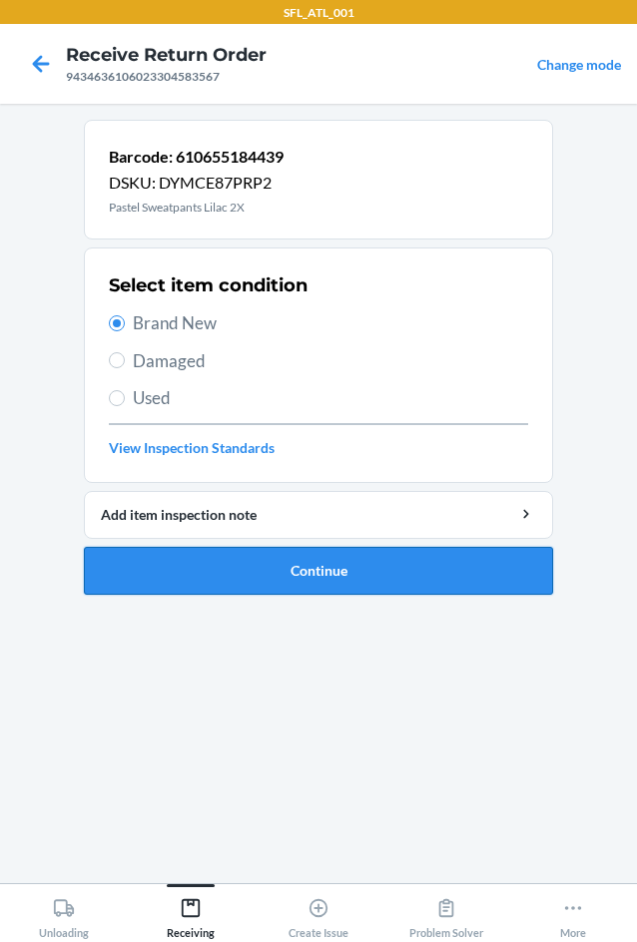
click at [294, 573] on button "Continue" at bounding box center [318, 571] width 469 height 48
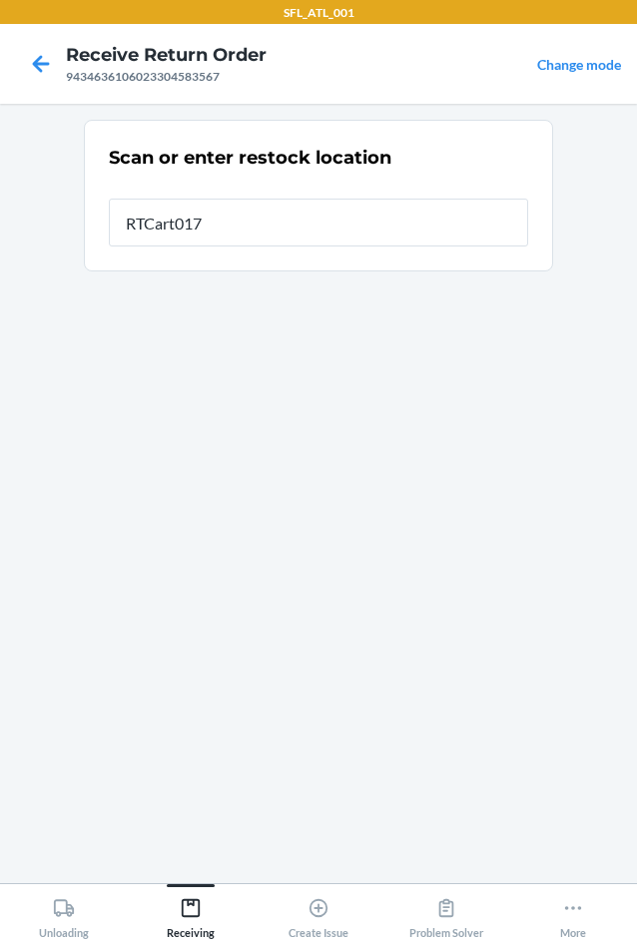
type input "RTCart017"
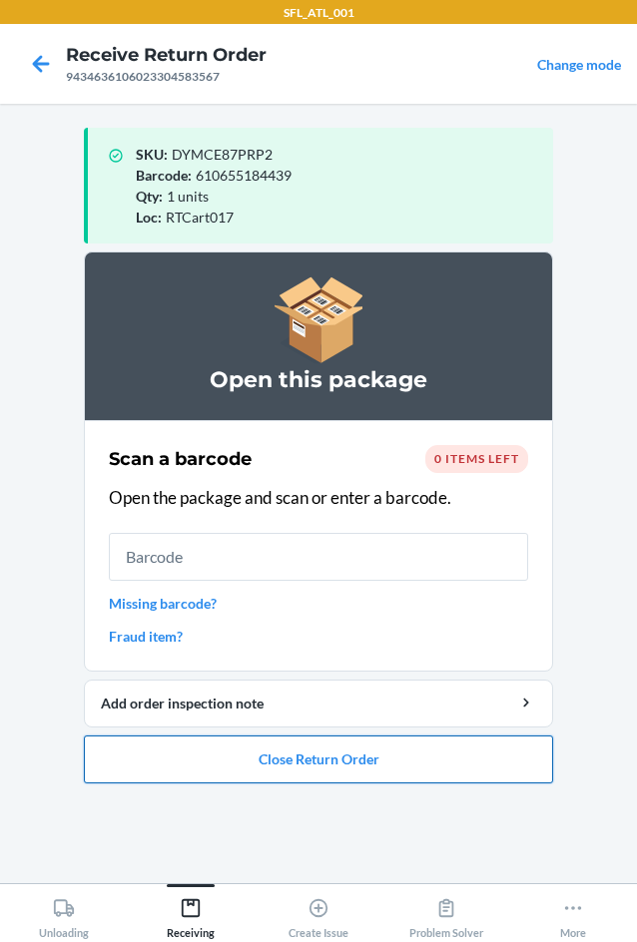
click at [394, 766] on button "Close Return Order" at bounding box center [318, 760] width 469 height 48
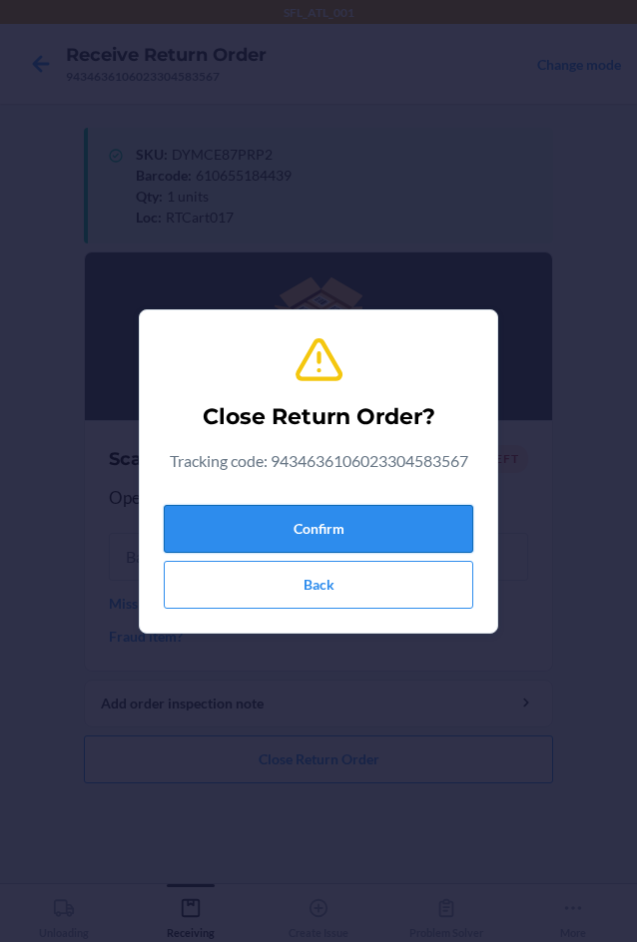
click at [433, 514] on button "Confirm" at bounding box center [318, 529] width 309 height 48
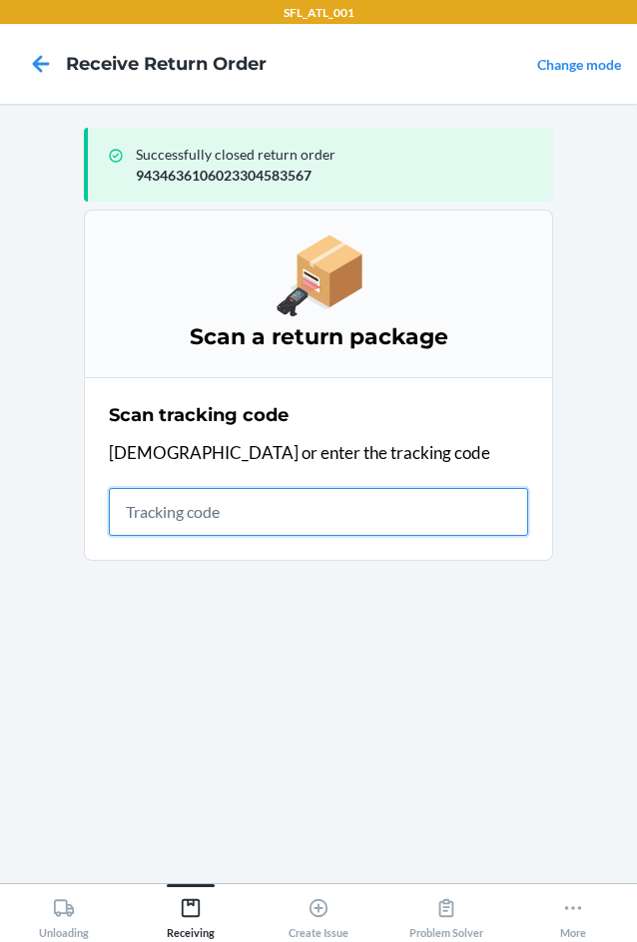
click at [198, 505] on input "text" at bounding box center [318, 512] width 419 height 48
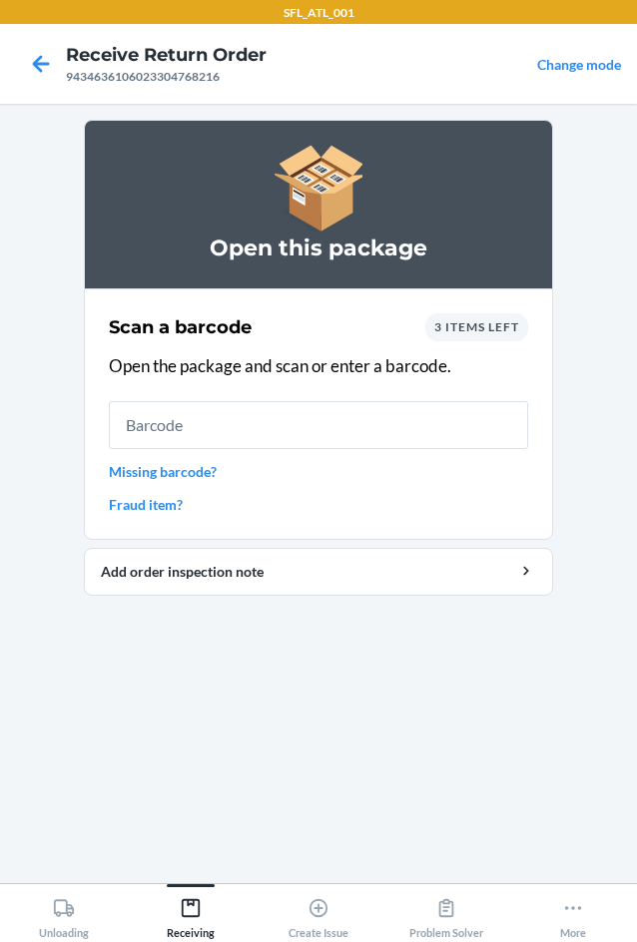
click at [495, 333] on span "3 items left" at bounding box center [476, 326] width 85 height 15
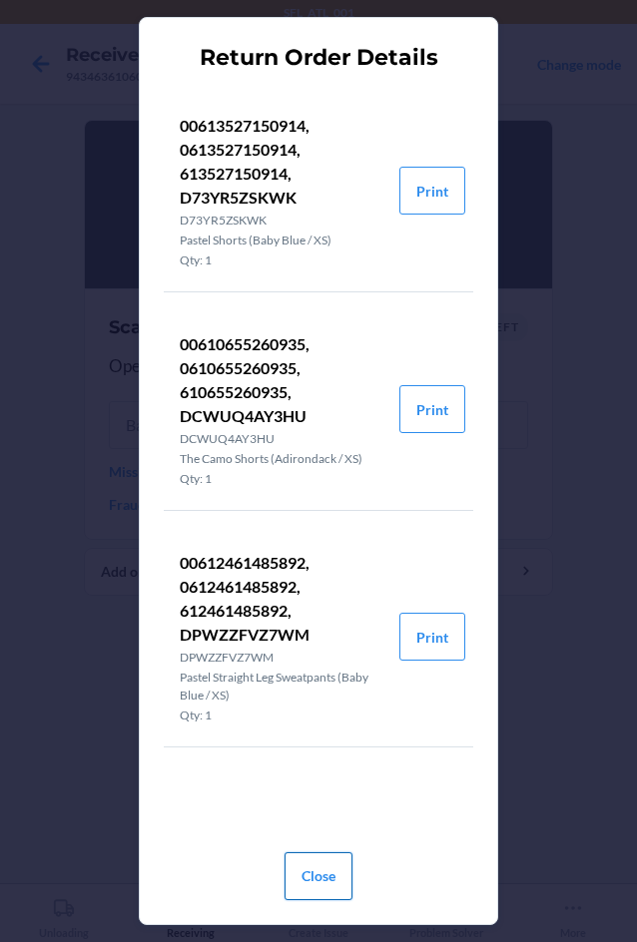
click at [303, 878] on button "Close" at bounding box center [319, 877] width 68 height 48
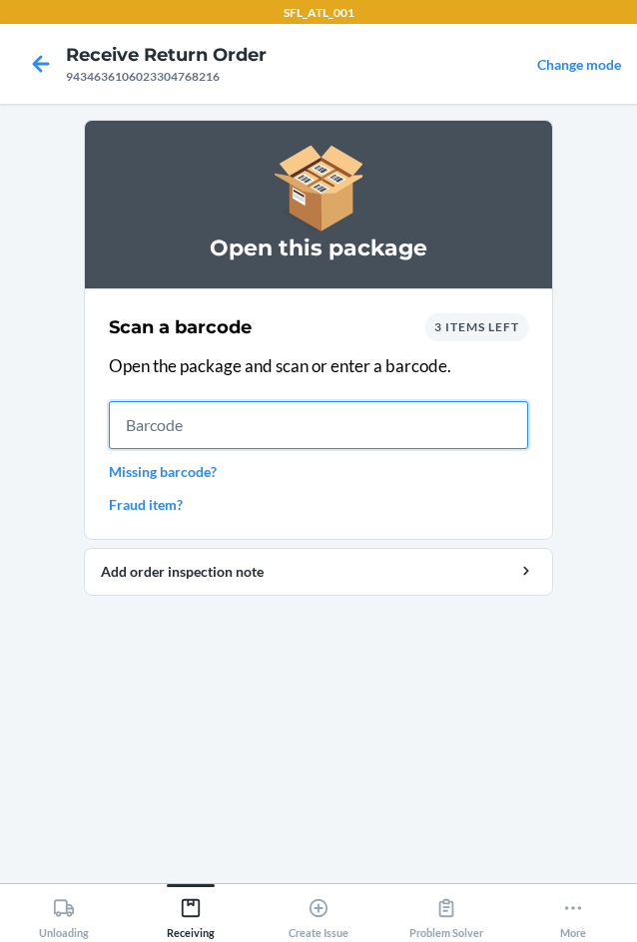
click at [192, 419] on input "text" at bounding box center [318, 425] width 419 height 48
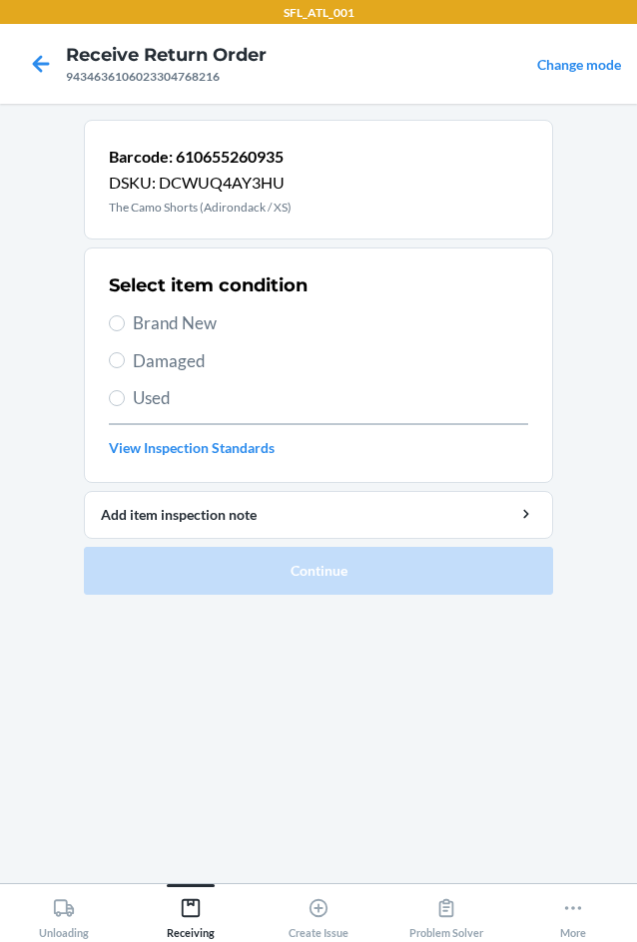
click at [118, 313] on label "Brand New" at bounding box center [318, 323] width 419 height 26
click at [118, 315] on input "Brand New" at bounding box center [117, 323] width 16 height 16
radio input "true"
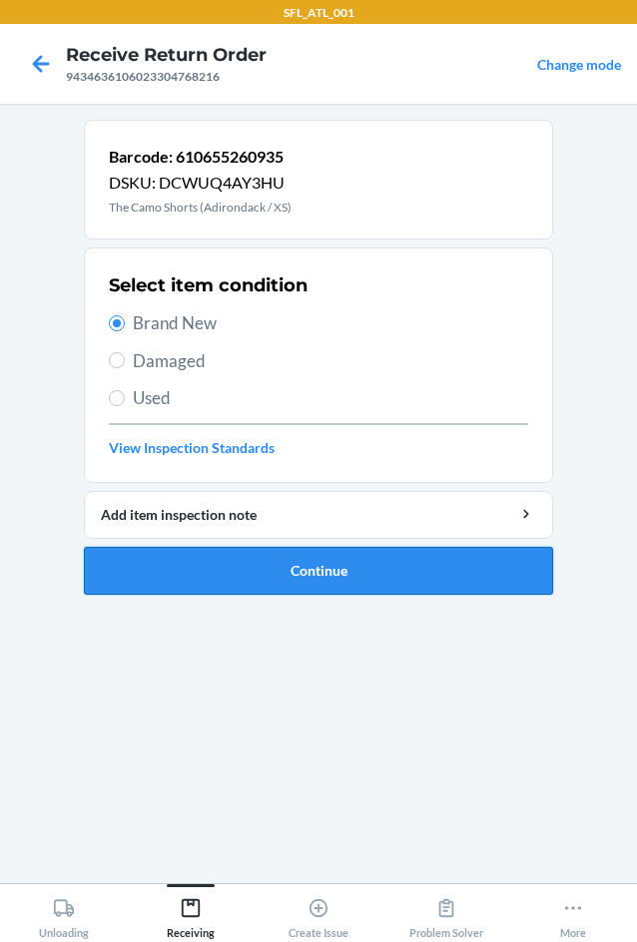
click at [306, 572] on button "Continue" at bounding box center [318, 571] width 469 height 48
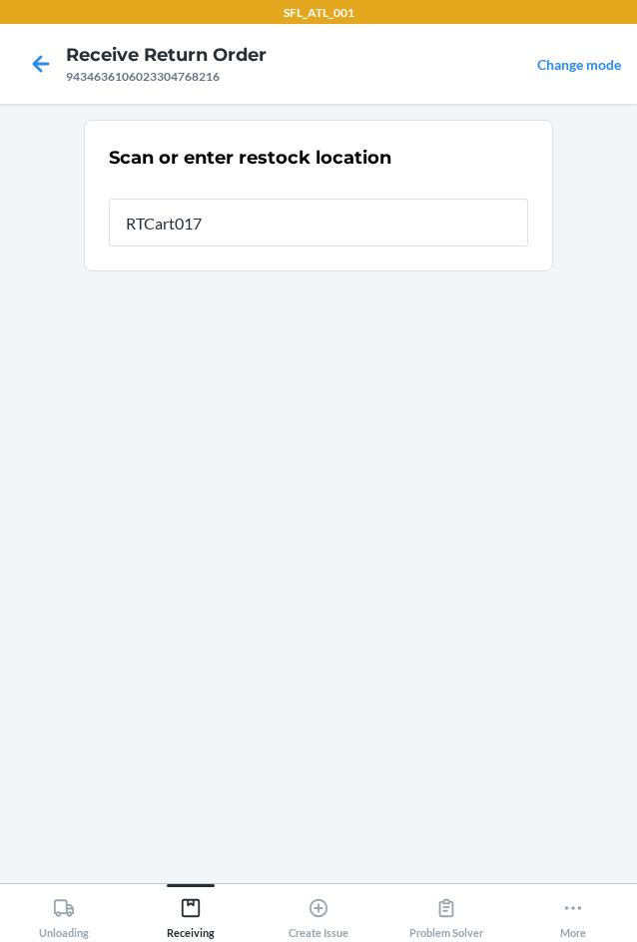
type input "RTCart017"
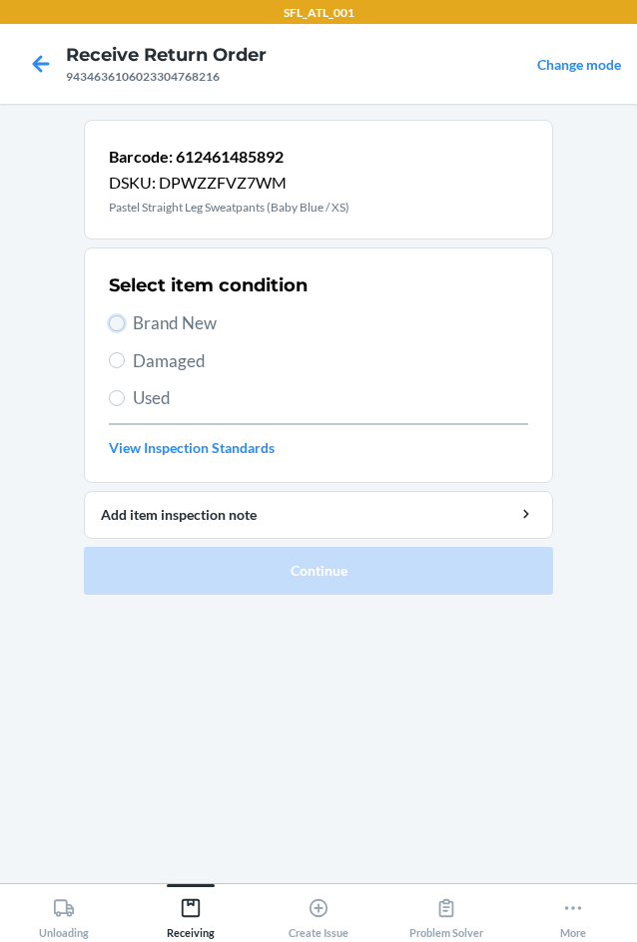
click at [111, 323] on input "Brand New" at bounding box center [117, 323] width 16 height 16
radio input "true"
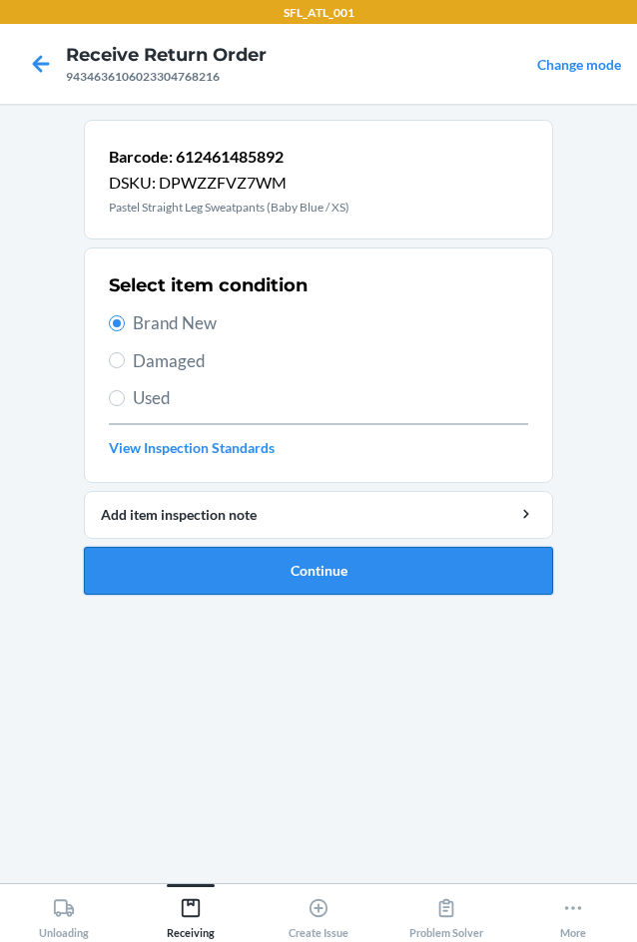
click at [278, 583] on button "Continue" at bounding box center [318, 571] width 469 height 48
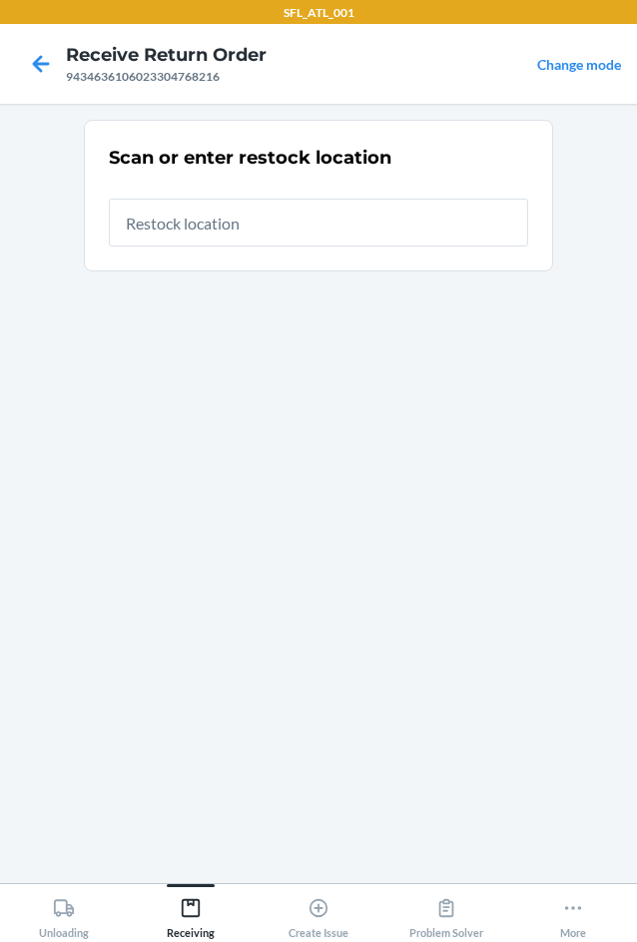
click at [207, 223] on input "text" at bounding box center [318, 223] width 419 height 48
type input "RTCart017"
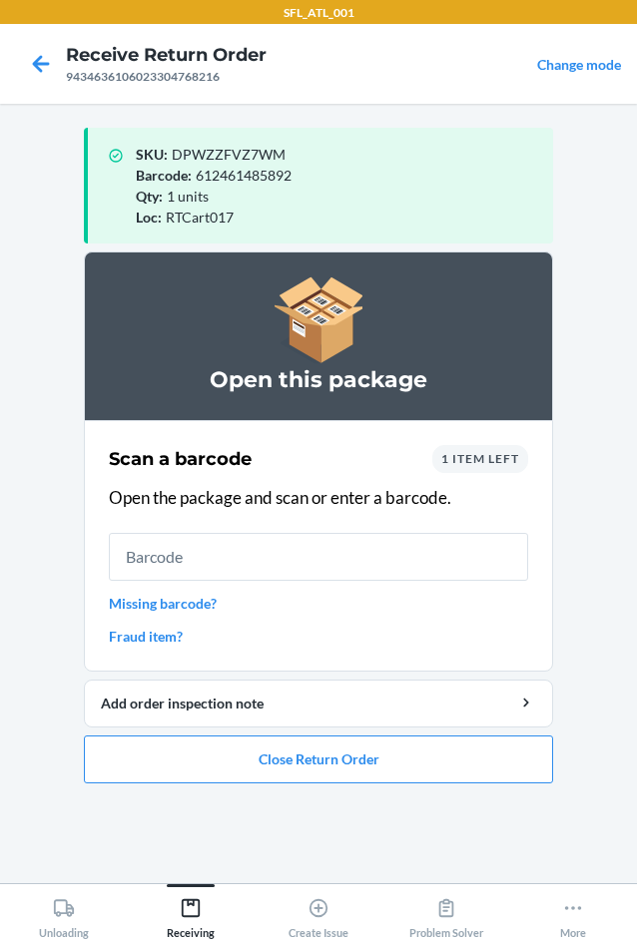
click at [256, 567] on input "text" at bounding box center [318, 557] width 419 height 48
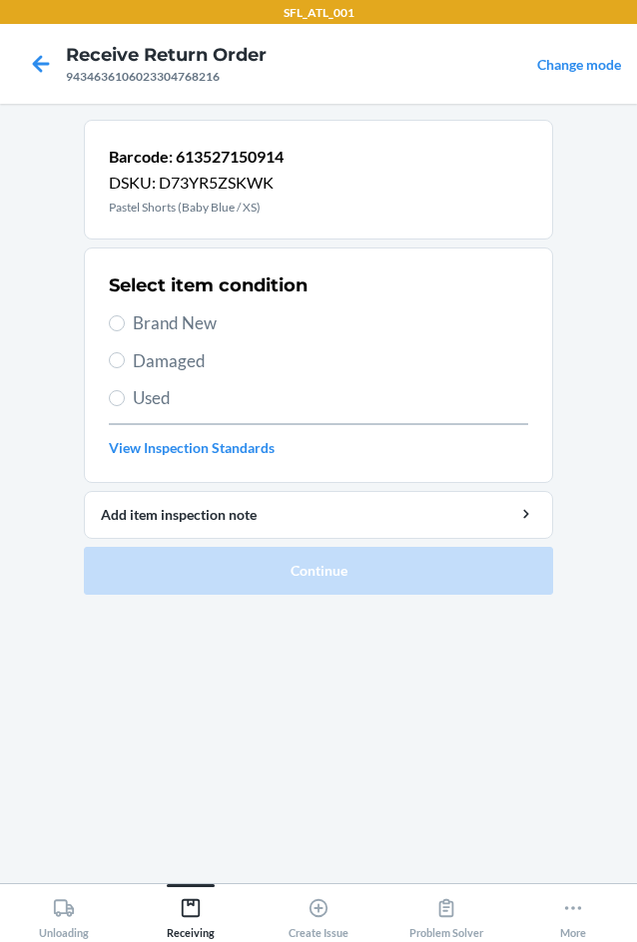
click at [112, 331] on label "Brand New" at bounding box center [318, 323] width 419 height 26
click at [112, 331] on input "Brand New" at bounding box center [117, 323] width 16 height 16
radio input "true"
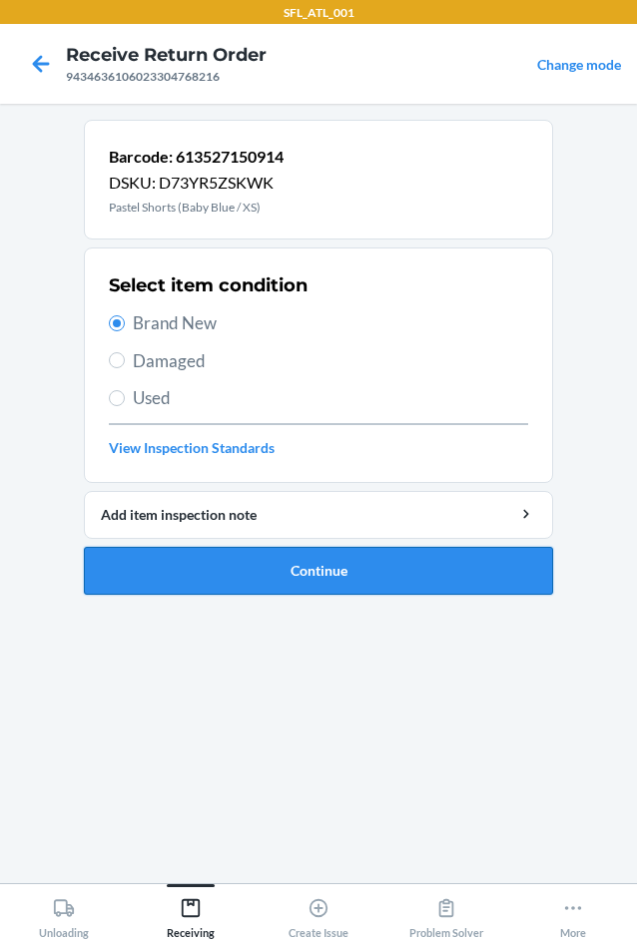
click at [252, 557] on button "Continue" at bounding box center [318, 571] width 469 height 48
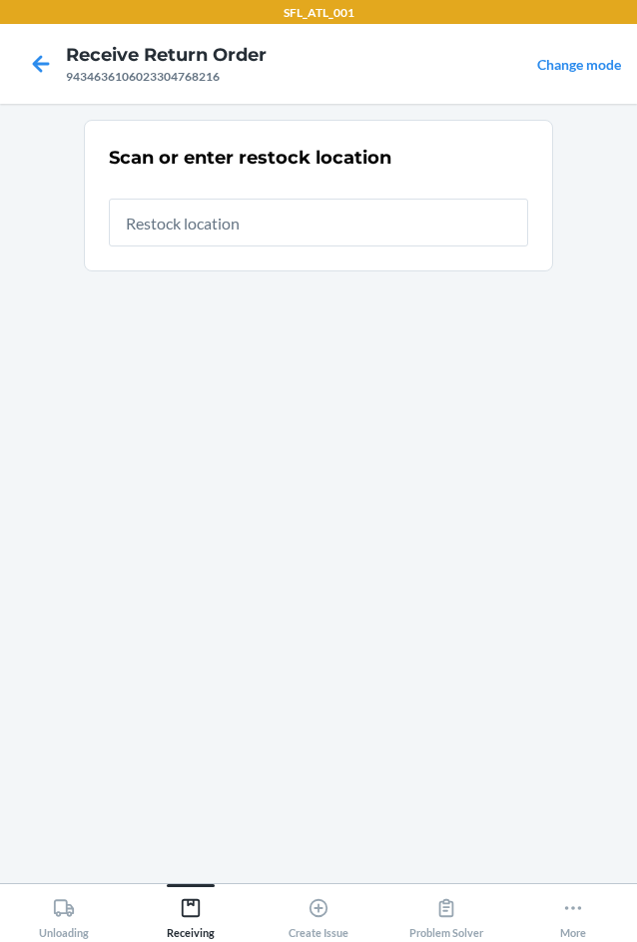
click at [342, 225] on input "text" at bounding box center [318, 223] width 419 height 48
type input "RTCart017"
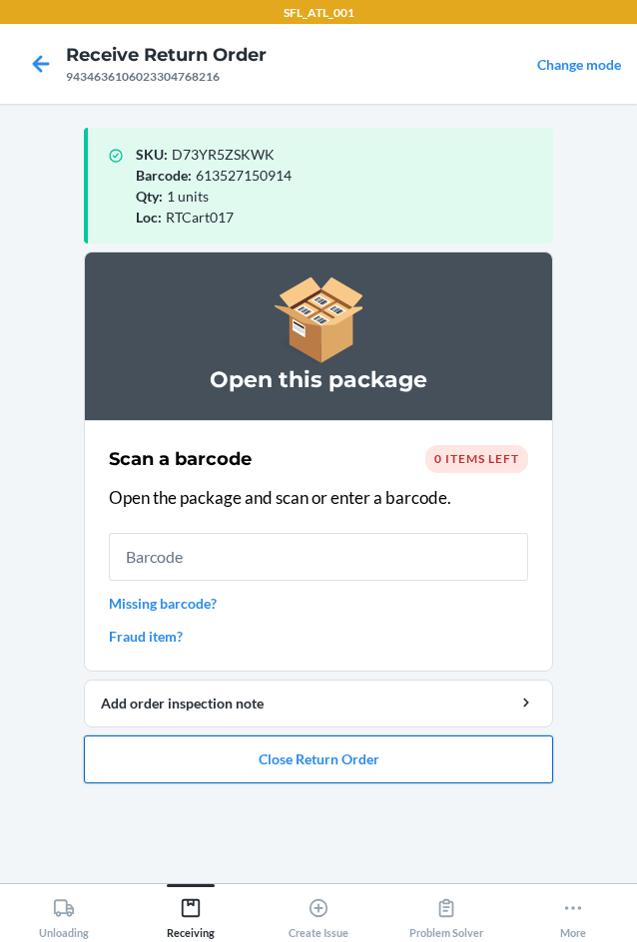
click at [345, 769] on button "Close Return Order" at bounding box center [318, 760] width 469 height 48
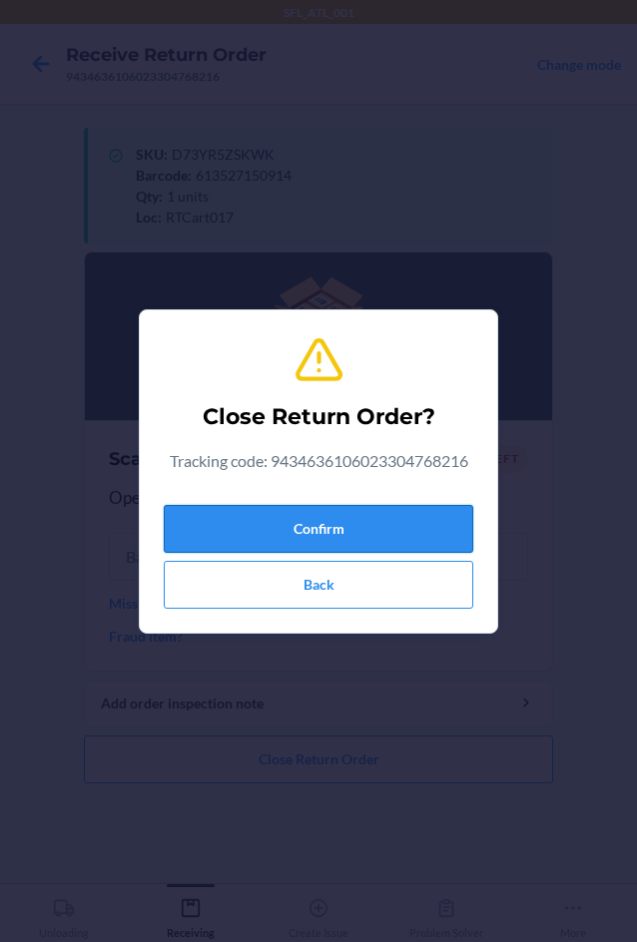
click at [244, 532] on button "Confirm" at bounding box center [318, 529] width 309 height 48
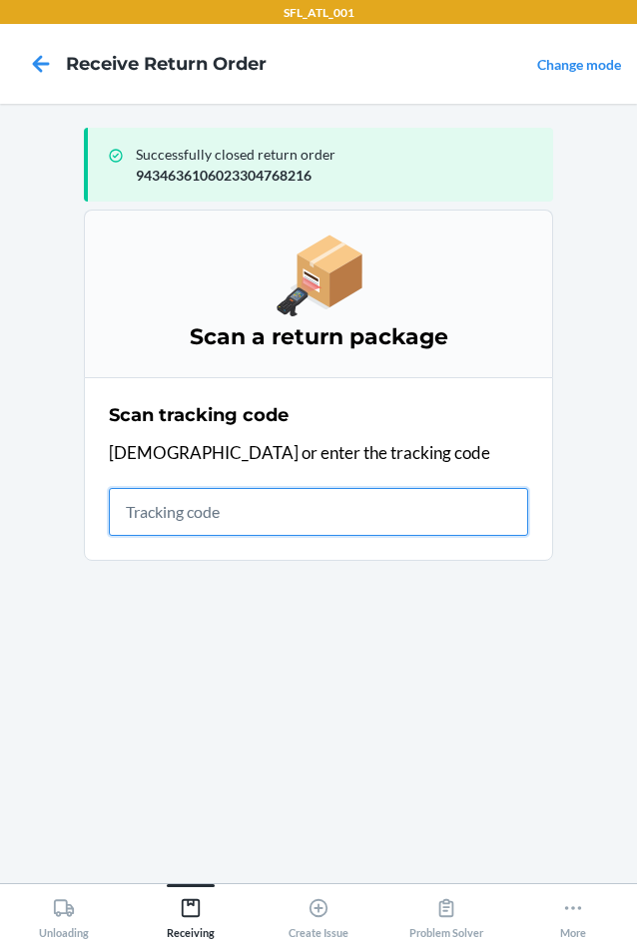
click at [196, 514] on input "text" at bounding box center [318, 512] width 419 height 48
type input "42030259943463610602330"
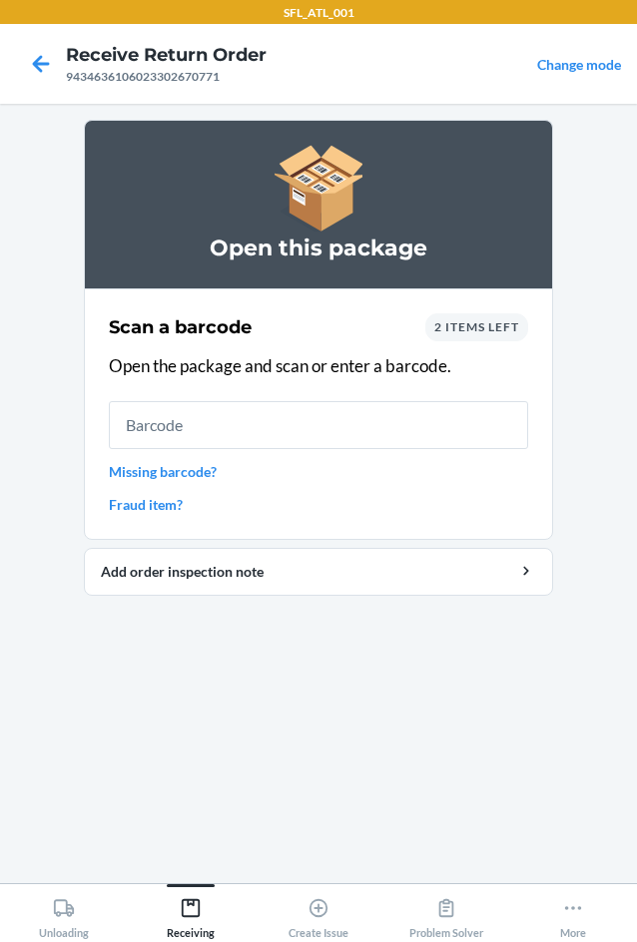
click at [494, 337] on div "2 items left" at bounding box center [476, 327] width 103 height 28
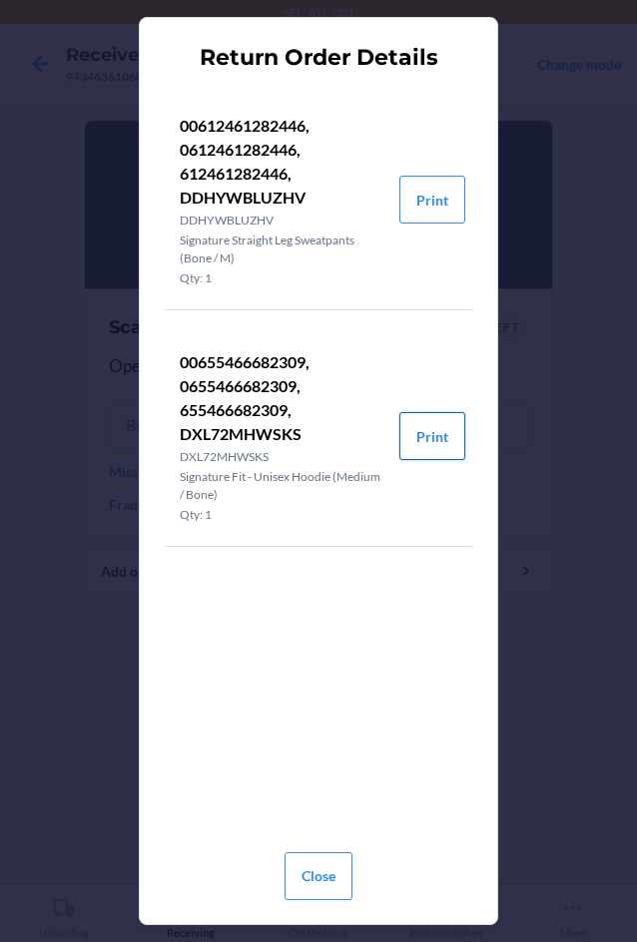
click at [432, 444] on button "Print" at bounding box center [432, 436] width 66 height 48
click at [331, 881] on button "Close" at bounding box center [319, 877] width 68 height 48
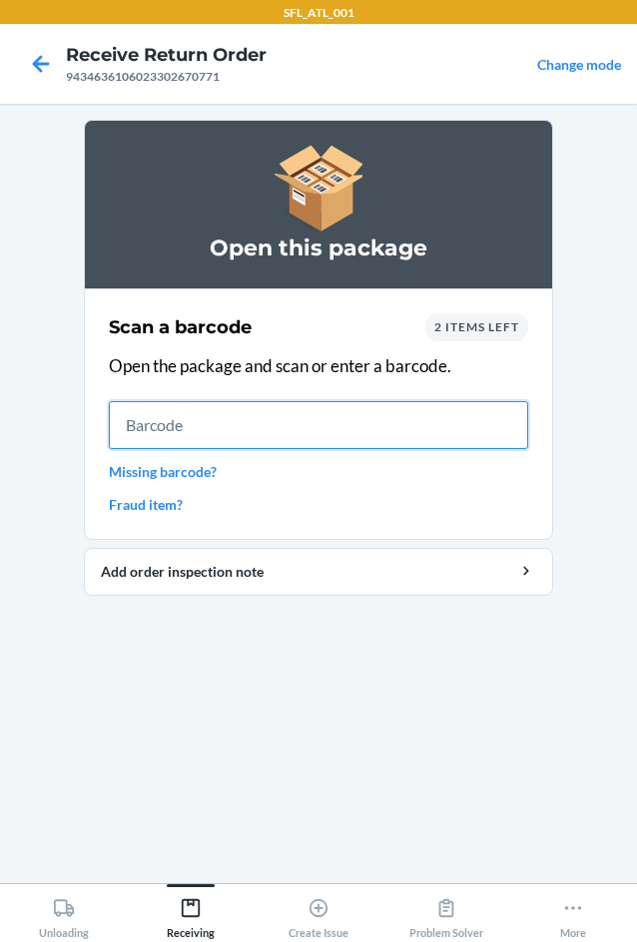
click at [196, 412] on input "text" at bounding box center [318, 425] width 419 height 48
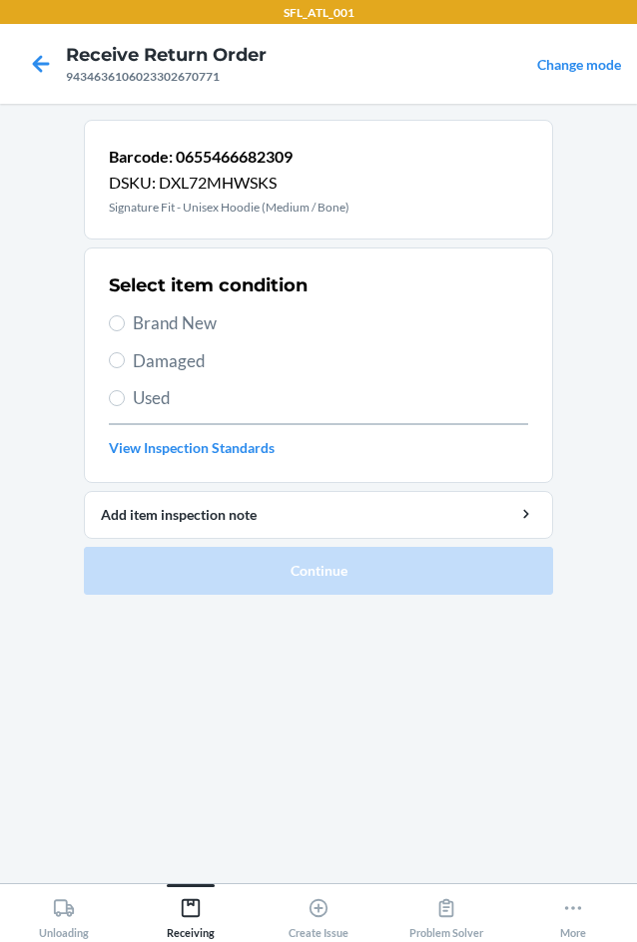
click at [125, 319] on label "Brand New" at bounding box center [318, 323] width 419 height 26
click at [125, 319] on input "Brand New" at bounding box center [117, 323] width 16 height 16
radio input "true"
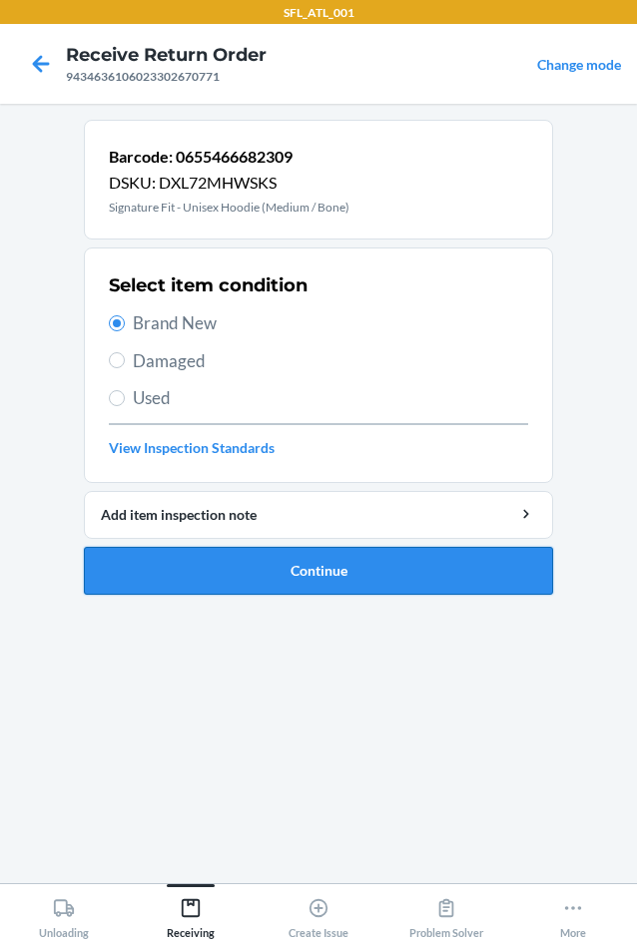
click at [330, 574] on button "Continue" at bounding box center [318, 571] width 469 height 48
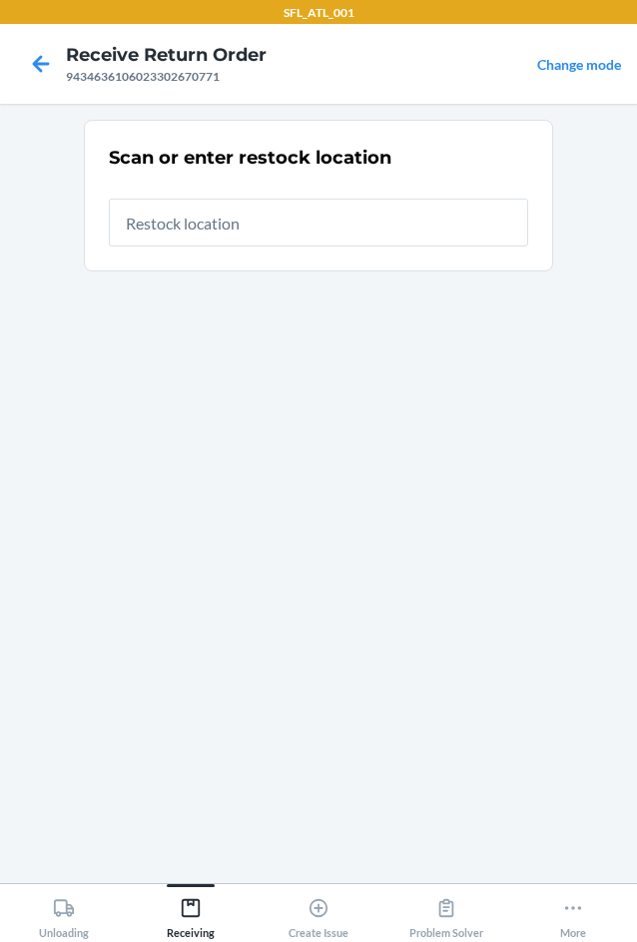
click at [246, 218] on input "text" at bounding box center [318, 223] width 419 height 48
type input "RTCart017"
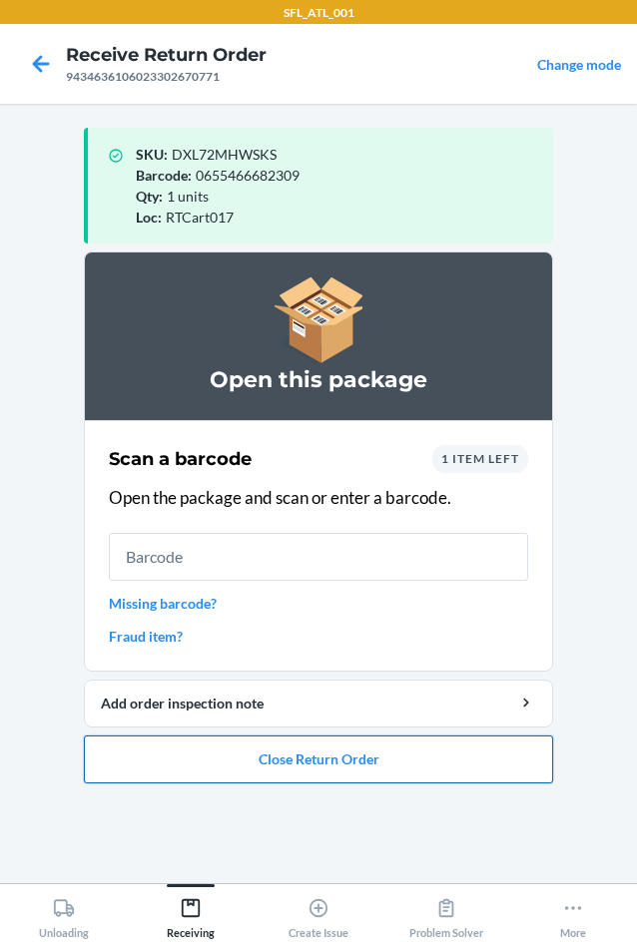
click at [375, 768] on button "Close Return Order" at bounding box center [318, 760] width 469 height 48
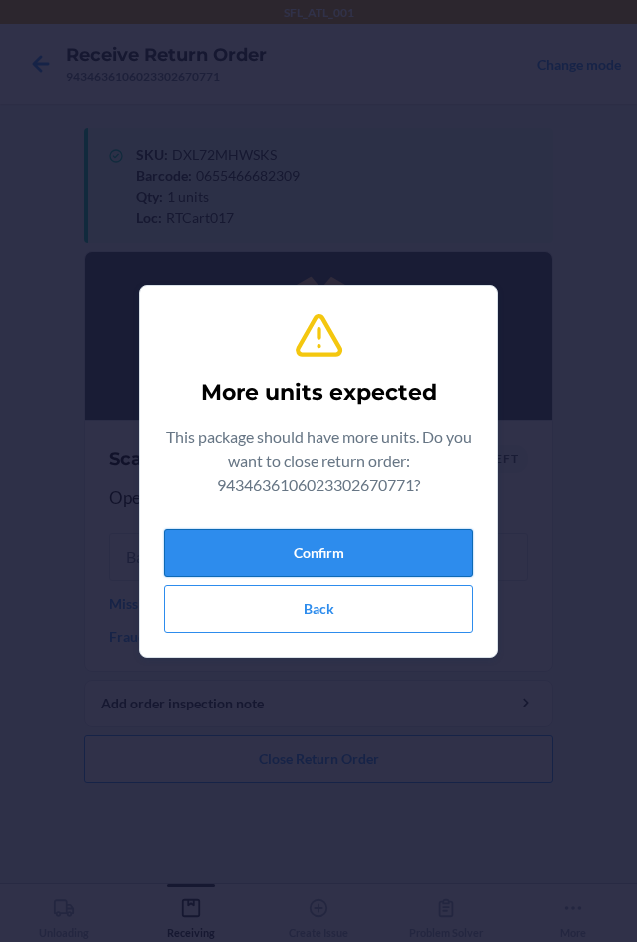
click at [391, 535] on button "Confirm" at bounding box center [318, 553] width 309 height 48
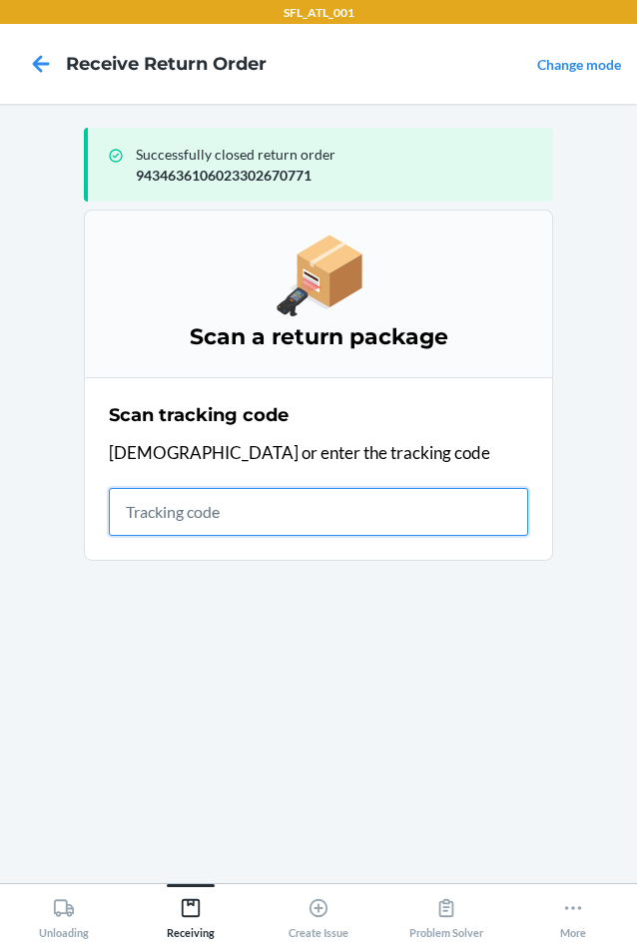
click at [136, 500] on input "text" at bounding box center [318, 512] width 419 height 48
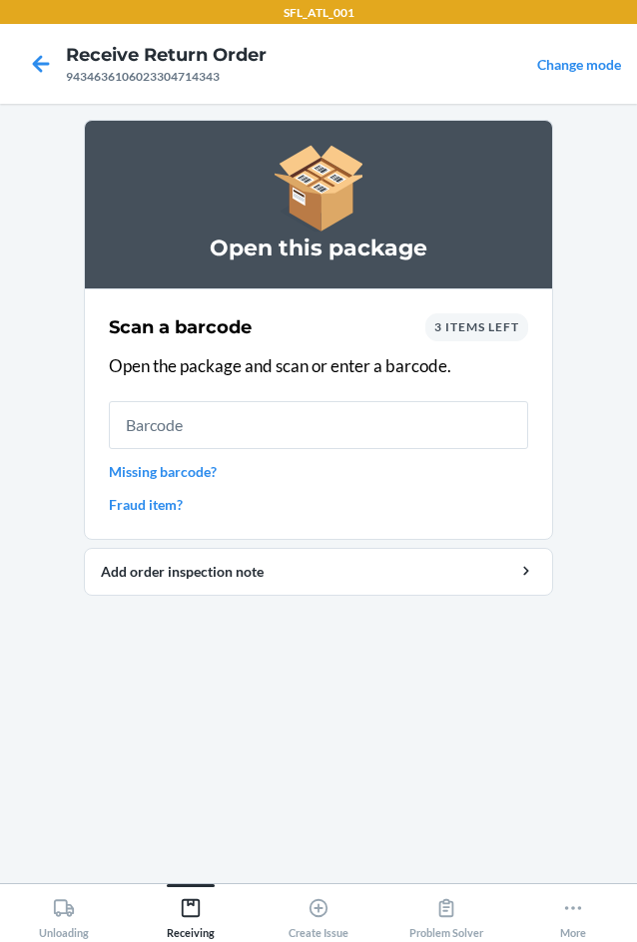
click at [502, 338] on div "3 items left" at bounding box center [476, 327] width 103 height 28
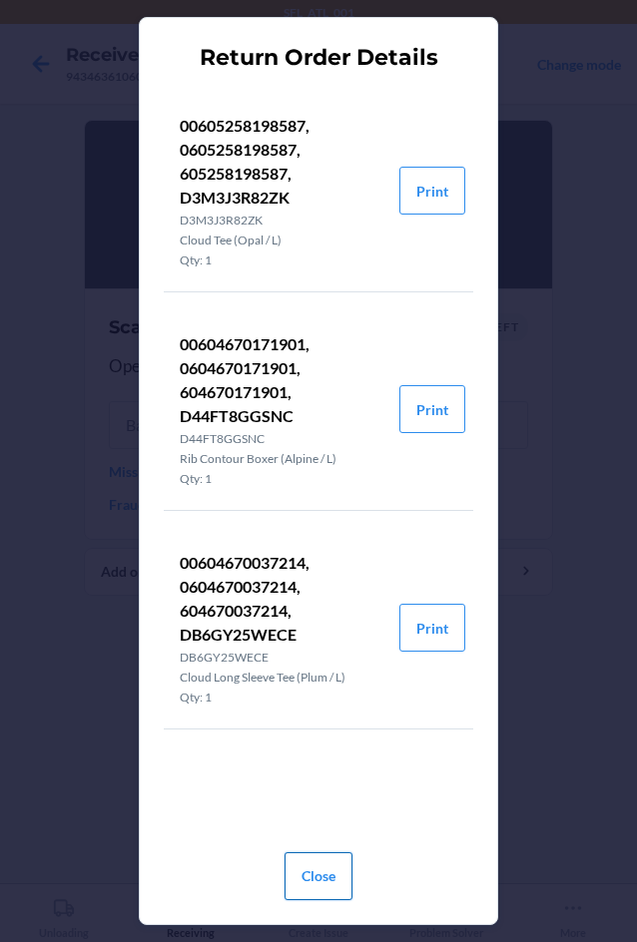
click at [313, 874] on button "Close" at bounding box center [319, 877] width 68 height 48
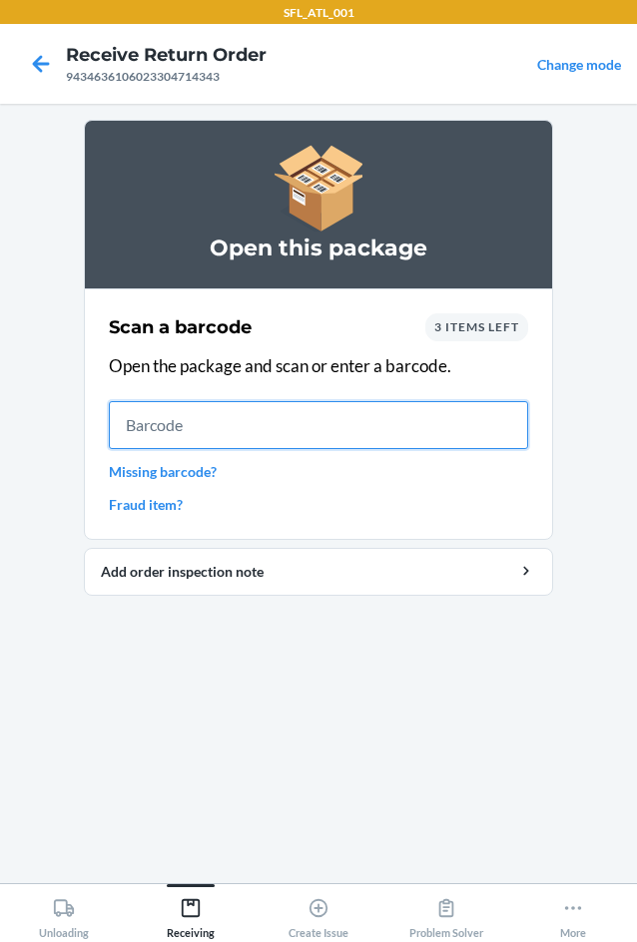
click at [231, 432] on input "text" at bounding box center [318, 425] width 419 height 48
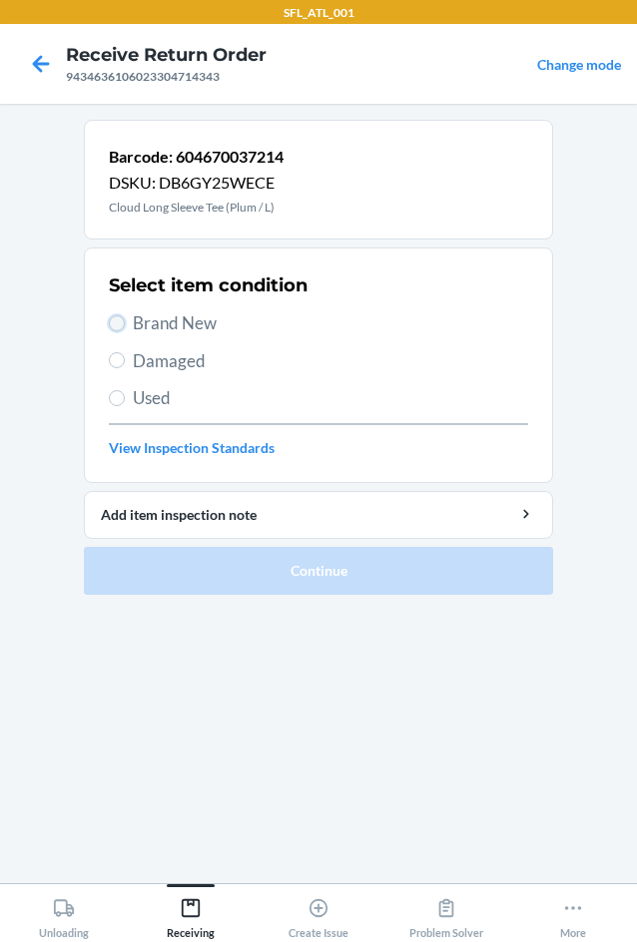
click at [111, 321] on input "Brand New" at bounding box center [117, 323] width 16 height 16
radio input "true"
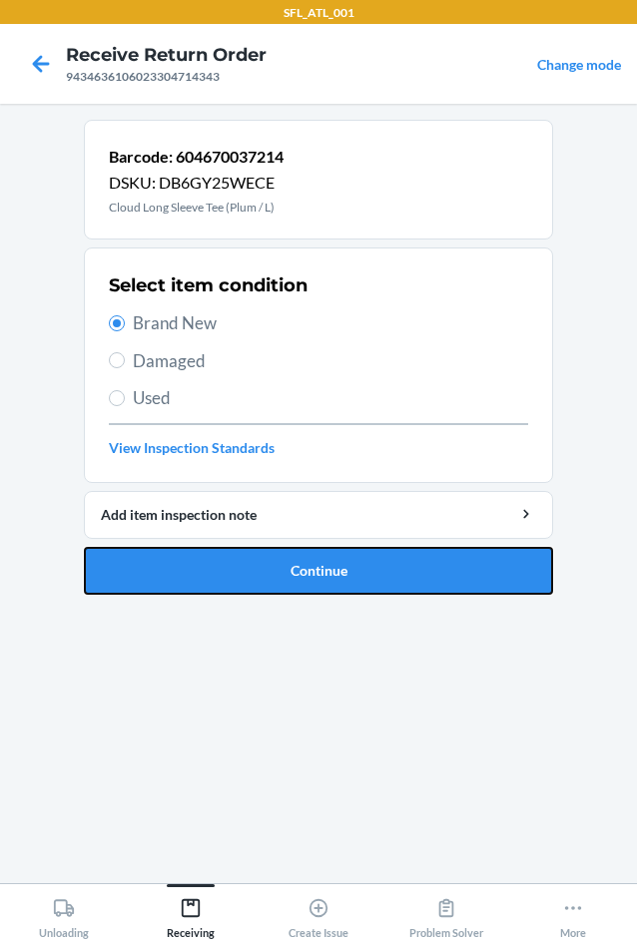
click at [281, 563] on button "Continue" at bounding box center [318, 571] width 469 height 48
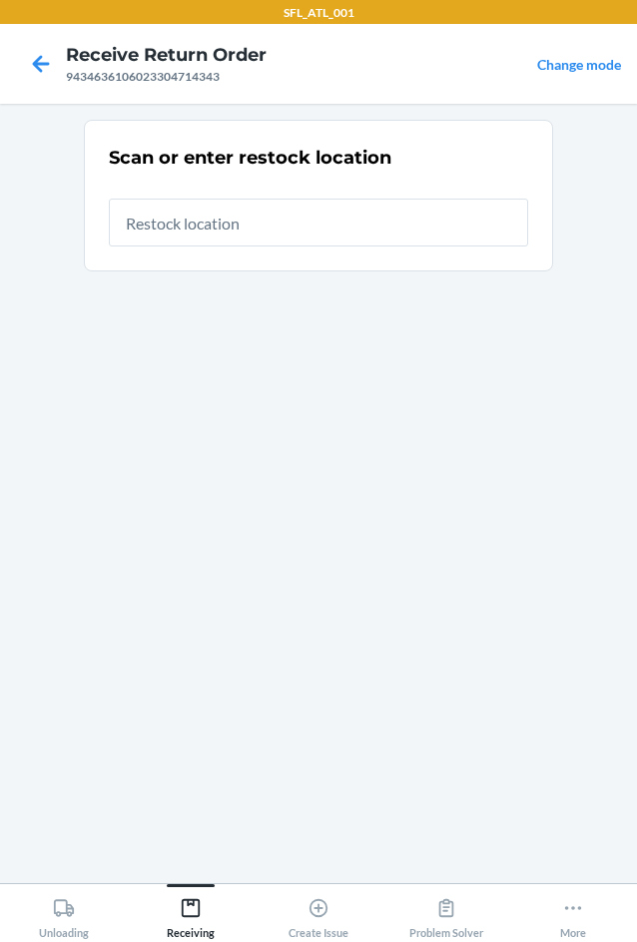
click at [250, 241] on input "text" at bounding box center [318, 223] width 419 height 48
type input "RTCart017"
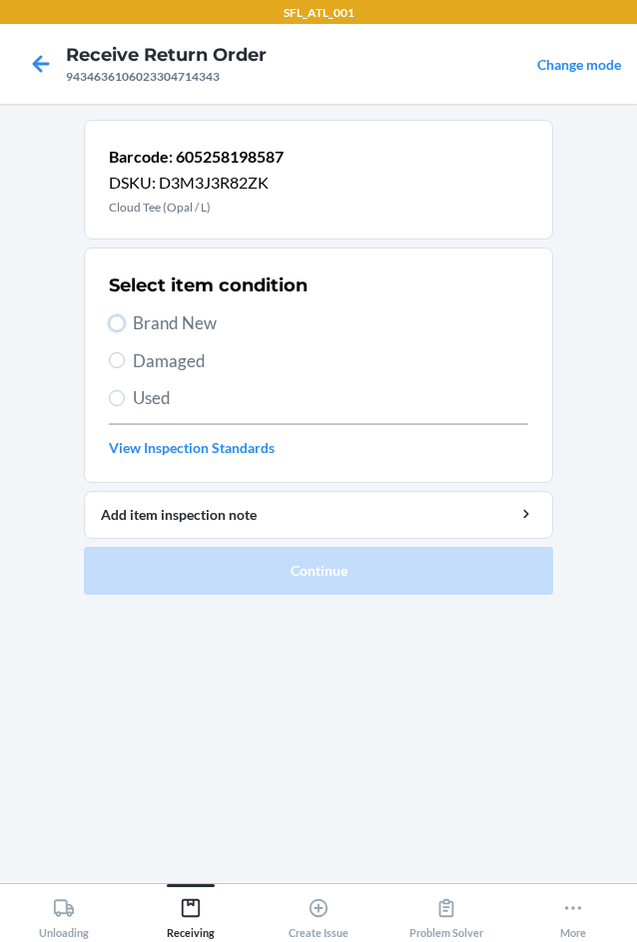
drag, startPoint x: 119, startPoint y: 322, endPoint x: 123, endPoint y: 425, distance: 102.9
click at [119, 324] on input "Brand New" at bounding box center [117, 323] width 16 height 16
radio input "true"
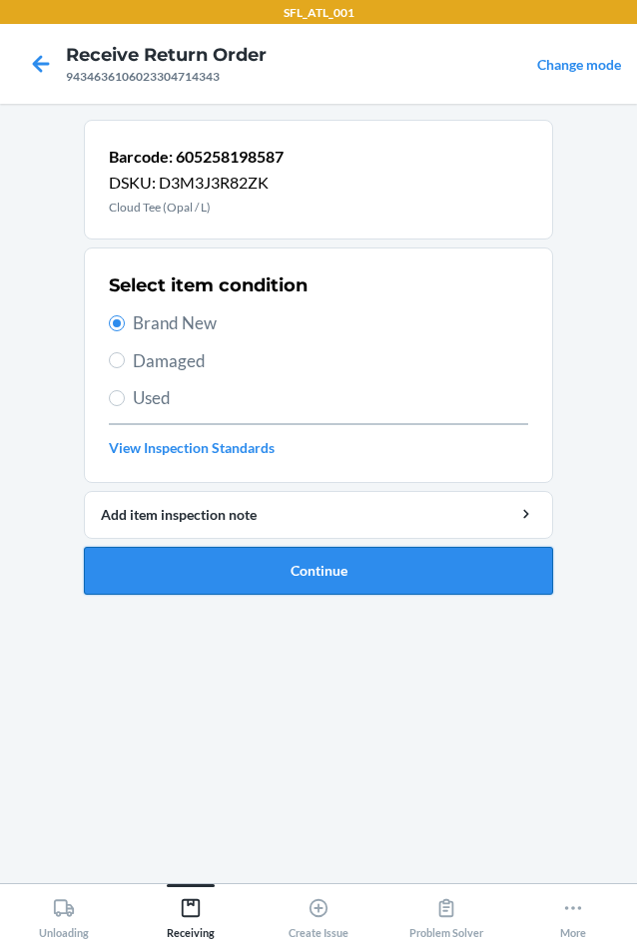
click at [280, 562] on button "Continue" at bounding box center [318, 571] width 469 height 48
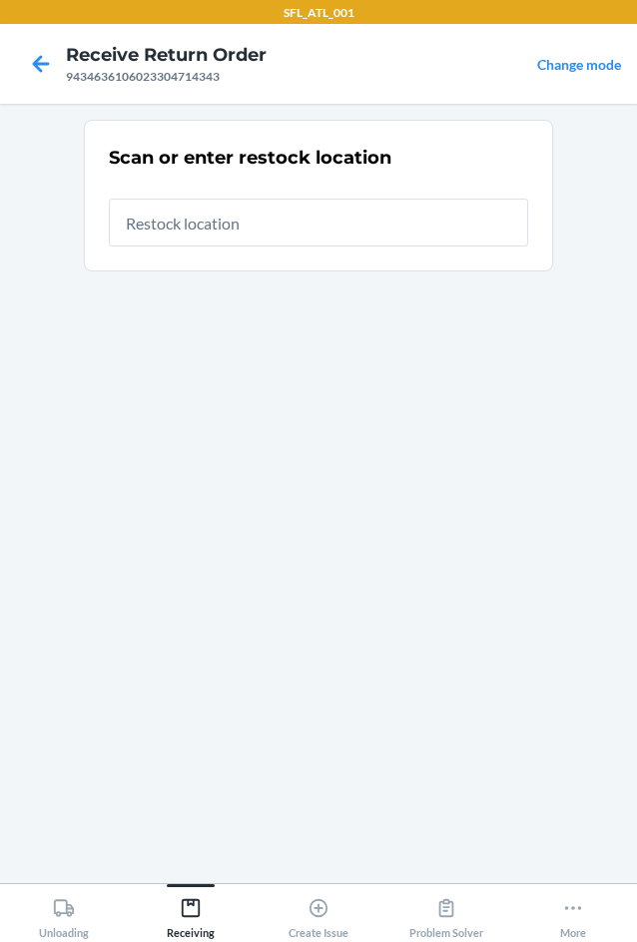
click at [312, 224] on input "text" at bounding box center [318, 223] width 419 height 48
type input "RTCart017"
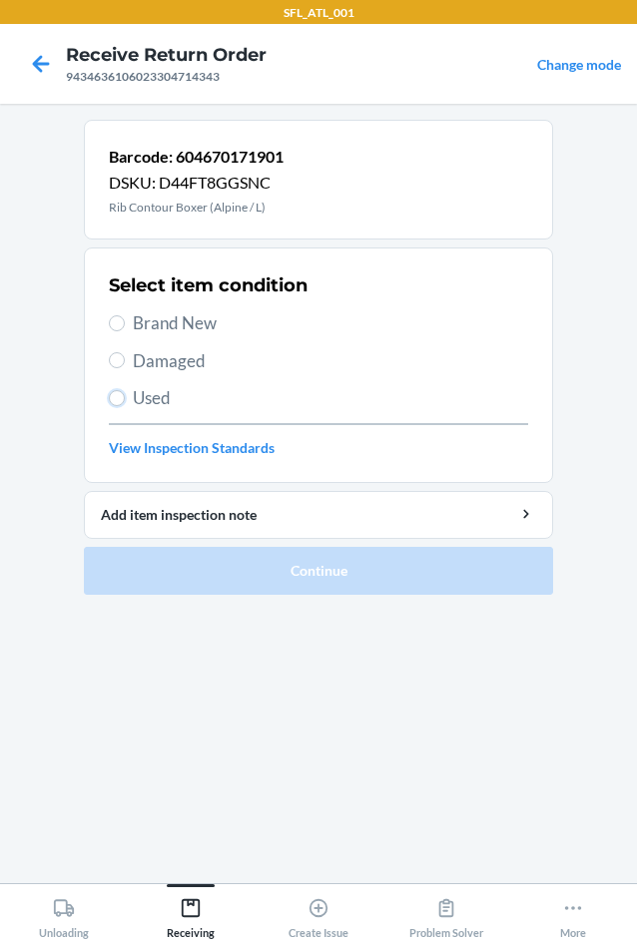
click at [118, 394] on input "Used" at bounding box center [117, 398] width 16 height 16
radio input "true"
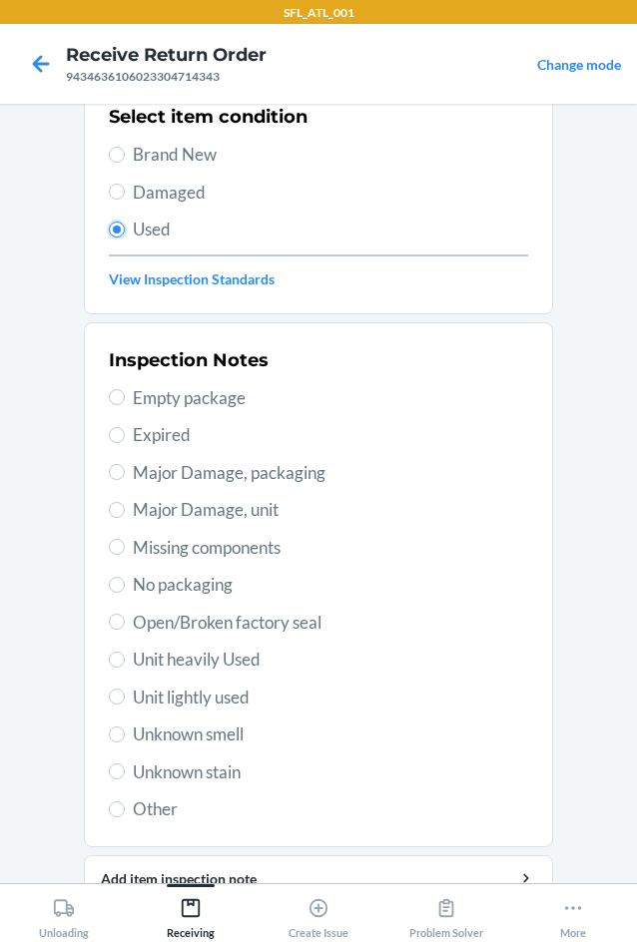
scroll to position [200, 0]
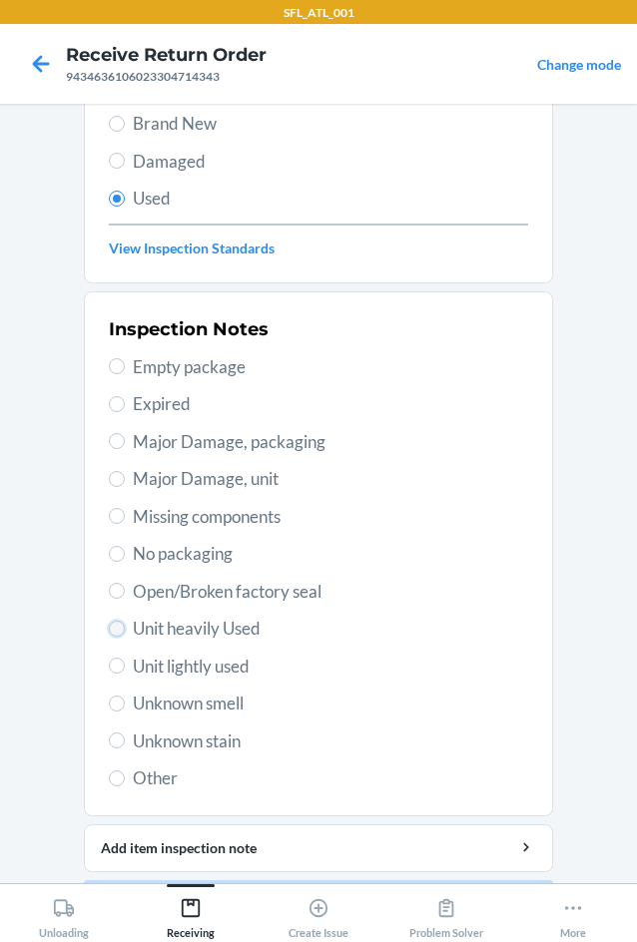
click at [109, 630] on input "Unit heavily Used" at bounding box center [117, 629] width 16 height 16
radio input "true"
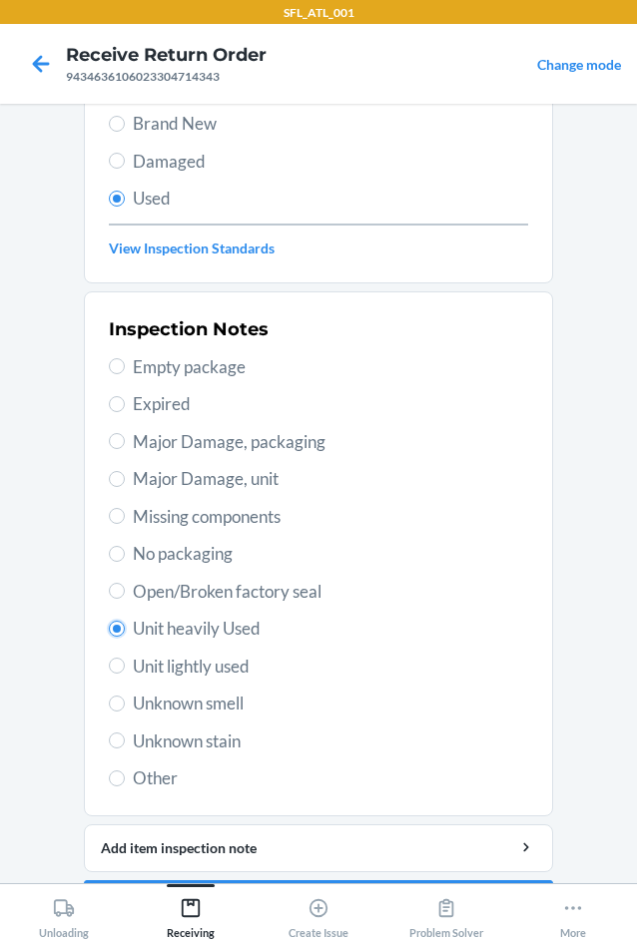
scroll to position [261, 0]
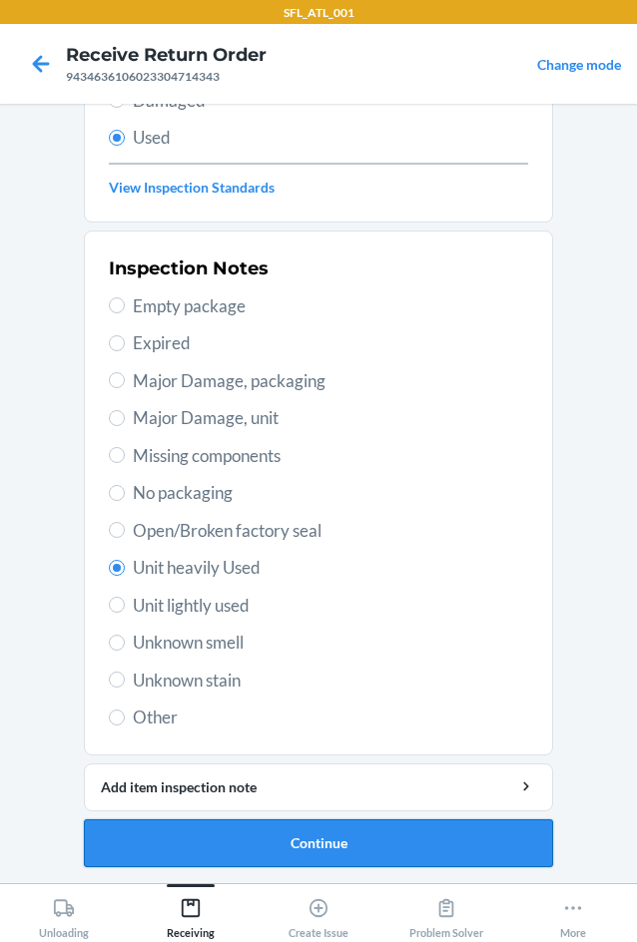
click at [327, 848] on button "Continue" at bounding box center [318, 844] width 469 height 48
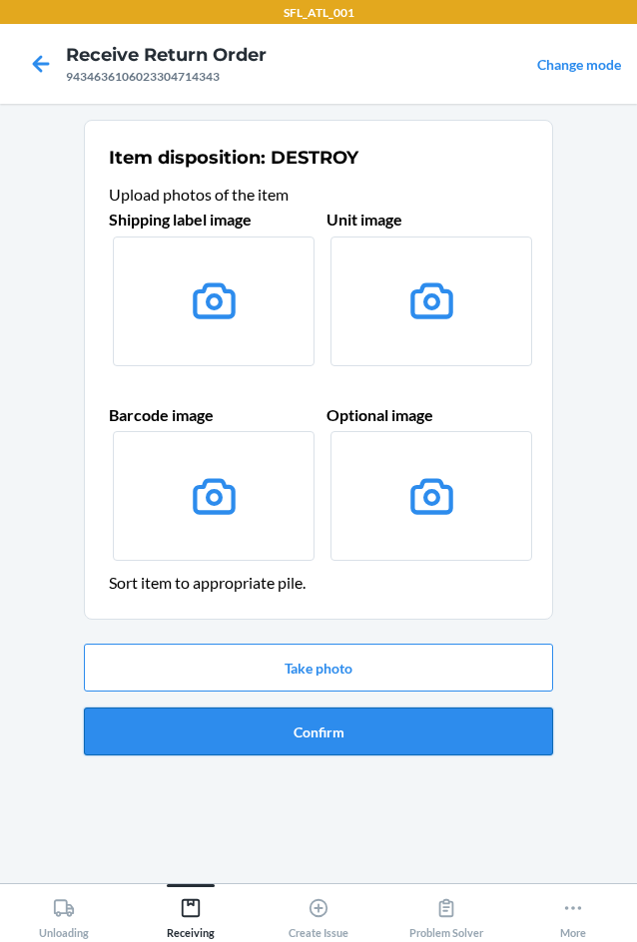
click at [379, 741] on button "Confirm" at bounding box center [318, 732] width 469 height 48
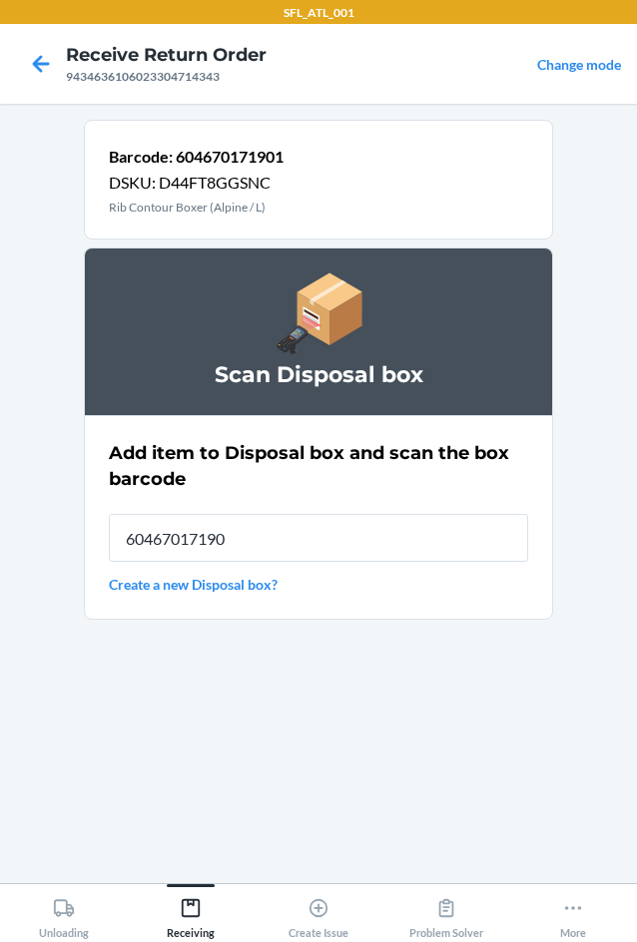
type input "604670171901"
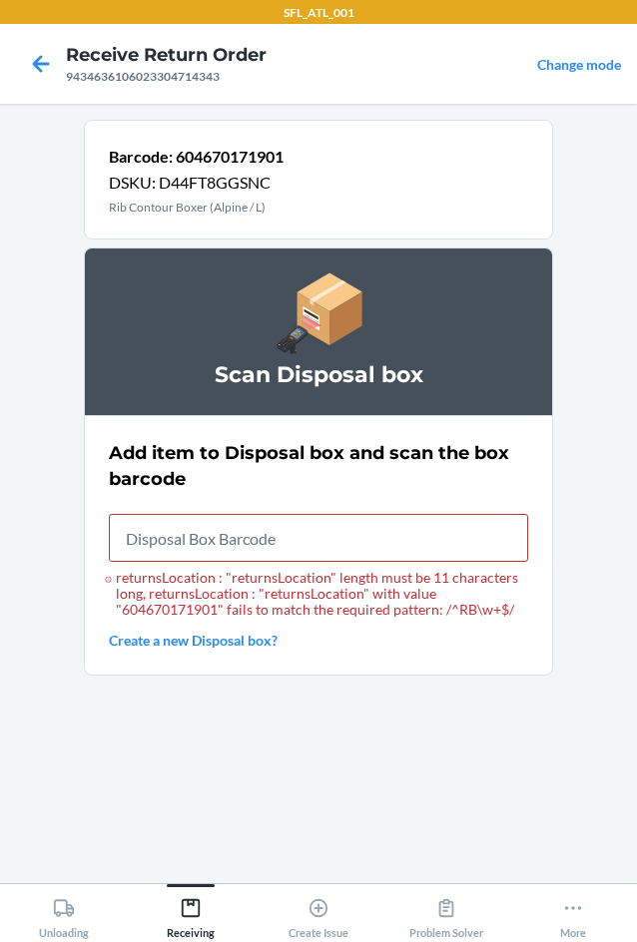
click at [247, 657] on section "Add item to Disposal box and scan the box barcode returnsLocation : "returnsLoc…" at bounding box center [318, 545] width 469 height 261
click at [178, 531] on input "returnsLocation : "returnsLocation" length must be 11 characters long, returnsL…" at bounding box center [318, 538] width 419 height 48
click at [151, 538] on input "returnsLocation : "returnsLocation" length must be 11 characters long, returnsL…" at bounding box center [318, 538] width 419 height 48
type input "RB00000191O"
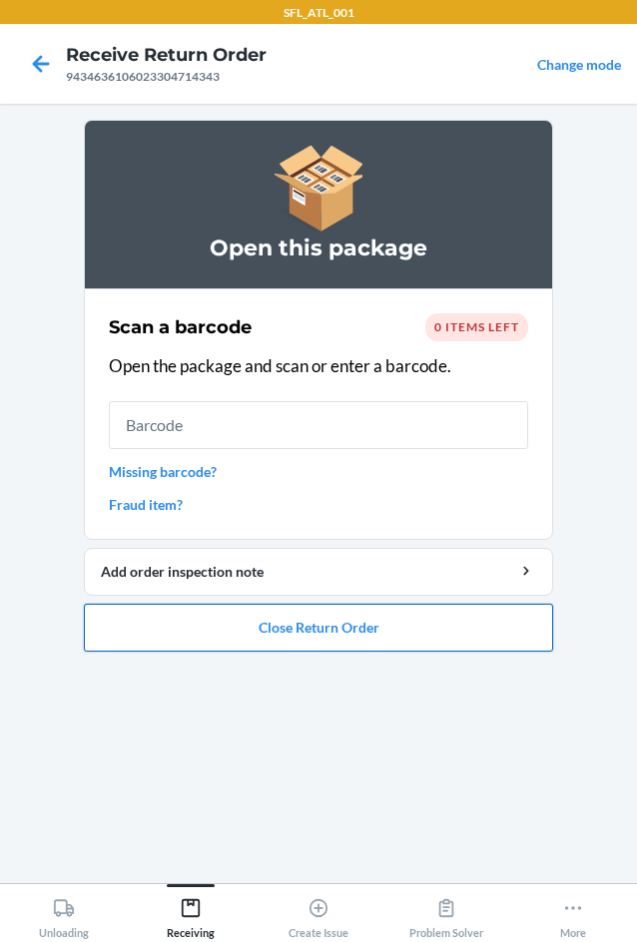
click at [442, 630] on button "Close Return Order" at bounding box center [318, 628] width 469 height 48
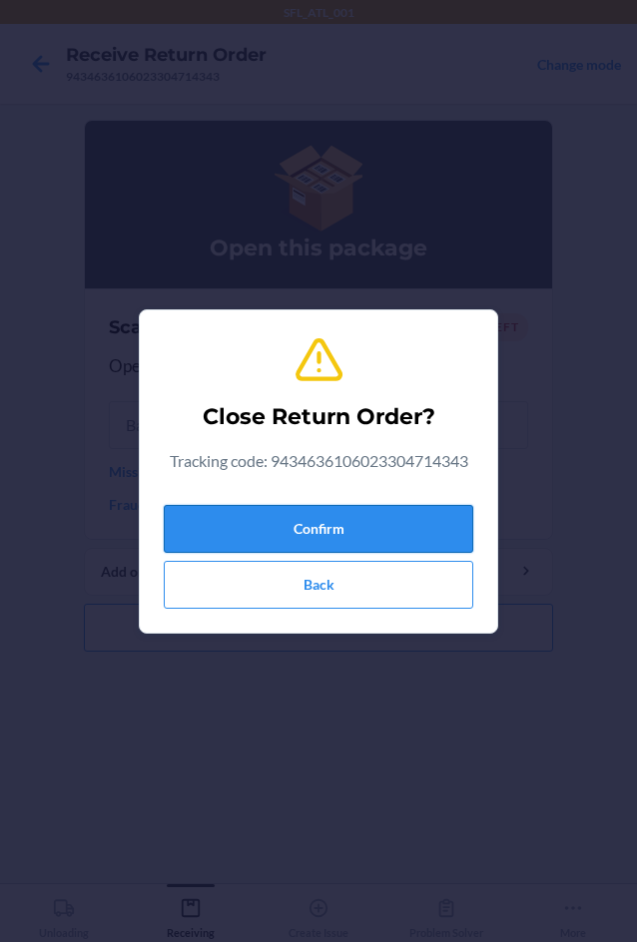
click at [389, 529] on button "Confirm" at bounding box center [318, 529] width 309 height 48
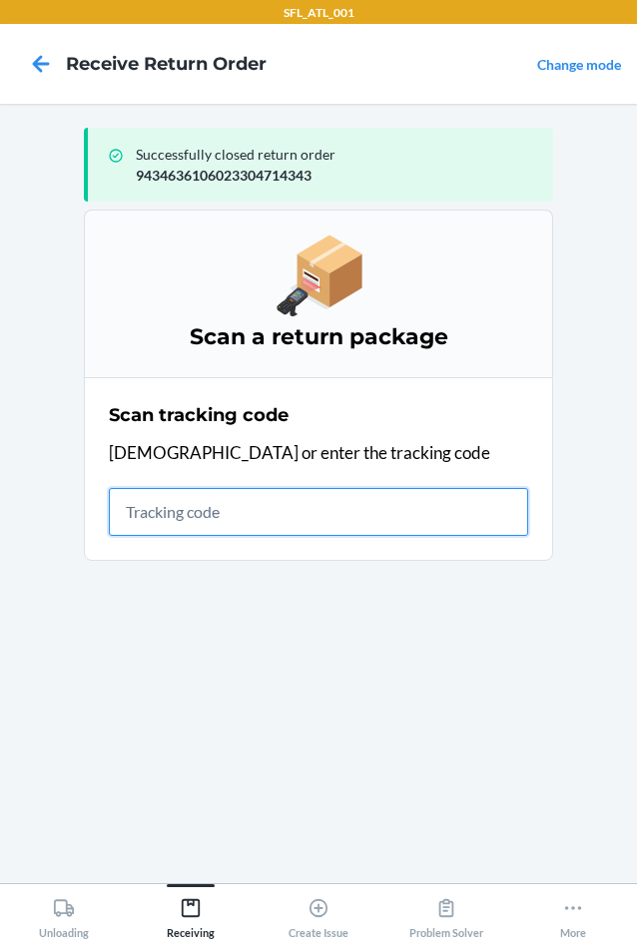
click at [131, 511] on input "text" at bounding box center [318, 512] width 419 height 48
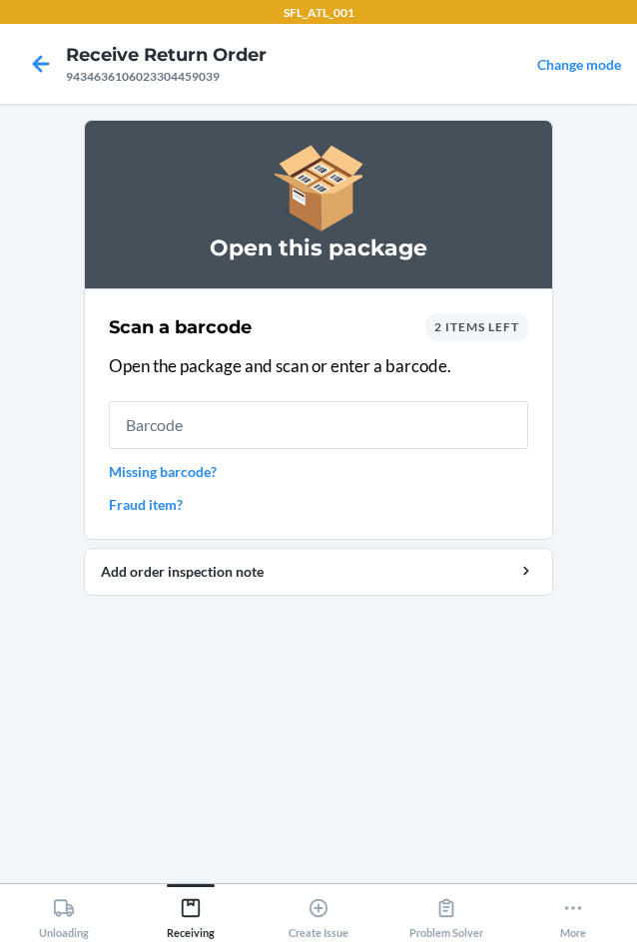
click at [472, 331] on span "2 items left" at bounding box center [476, 326] width 85 height 15
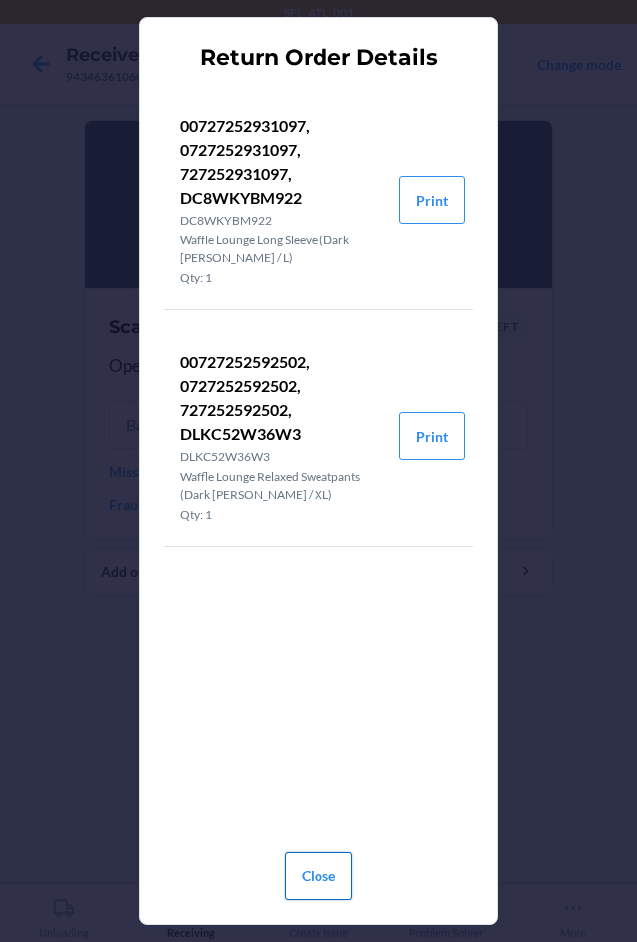
click at [315, 882] on button "Close" at bounding box center [319, 877] width 68 height 48
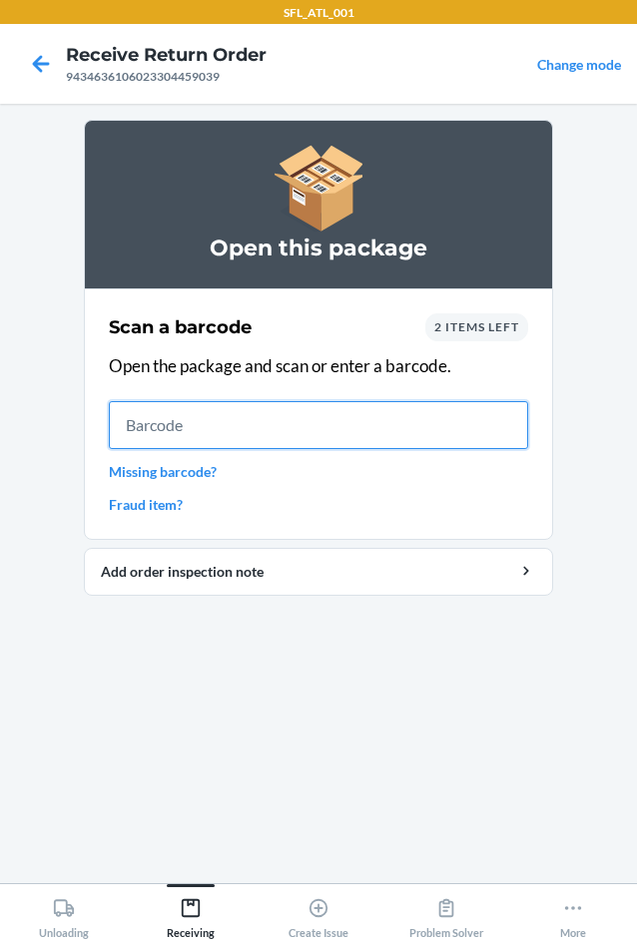
click at [246, 421] on input "text" at bounding box center [318, 425] width 419 height 48
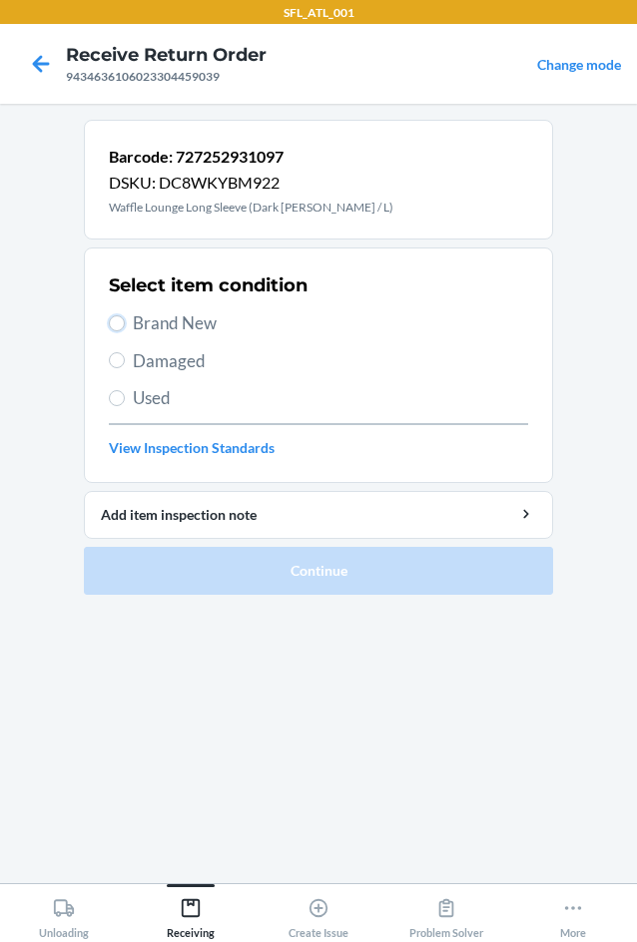
drag, startPoint x: 122, startPoint y: 334, endPoint x: 123, endPoint y: 352, distance: 18.0
click at [122, 340] on div "Select item condition Brand New Damaged Used View Inspection Standards" at bounding box center [318, 366] width 419 height 198
click at [117, 313] on label "Brand New" at bounding box center [318, 323] width 419 height 26
click at [117, 315] on input "Brand New" at bounding box center [117, 323] width 16 height 16
radio input "true"
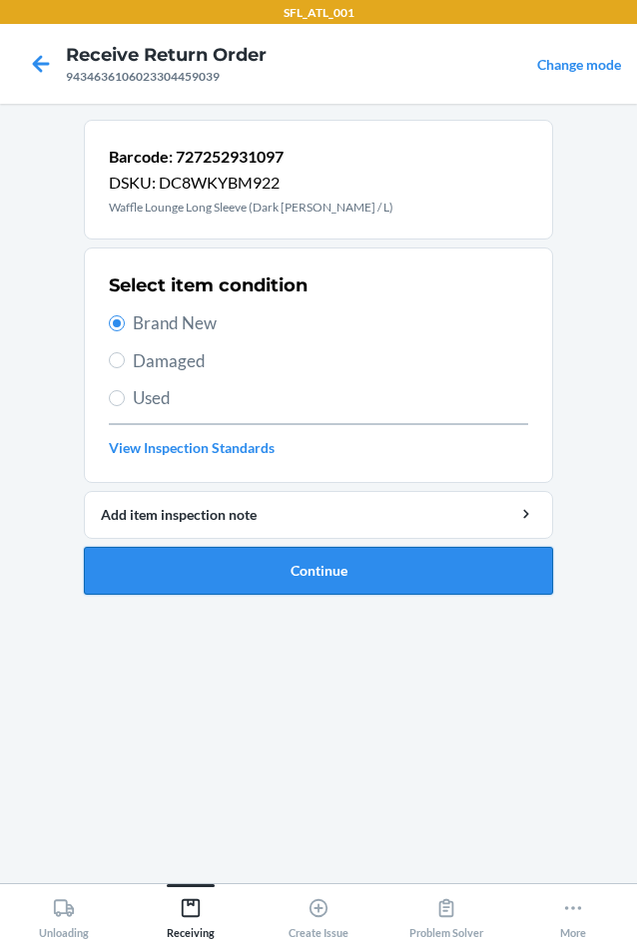
click at [303, 555] on button "Continue" at bounding box center [318, 571] width 469 height 48
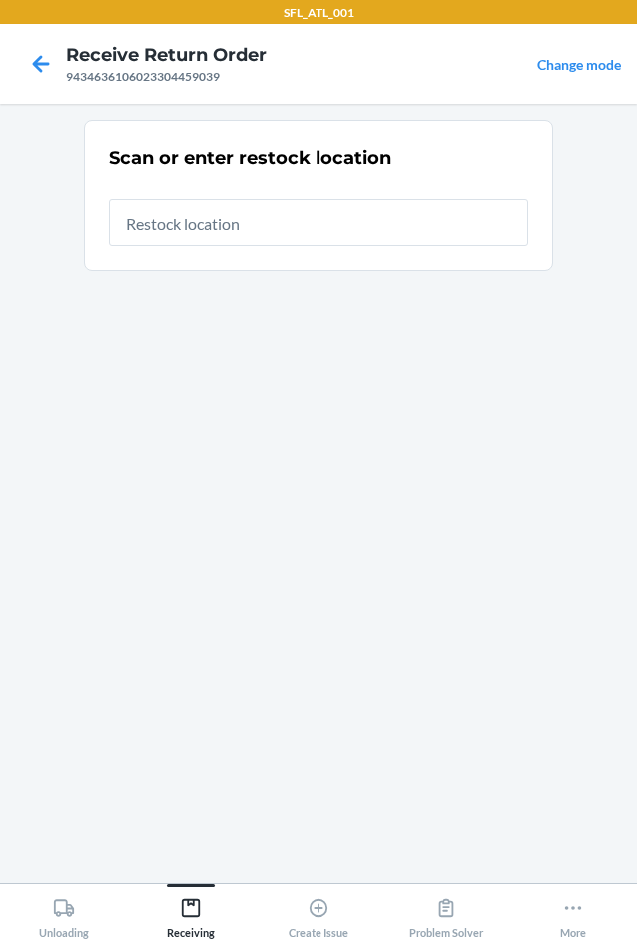
click at [223, 214] on input "text" at bounding box center [318, 223] width 419 height 48
type input "RTCart017"
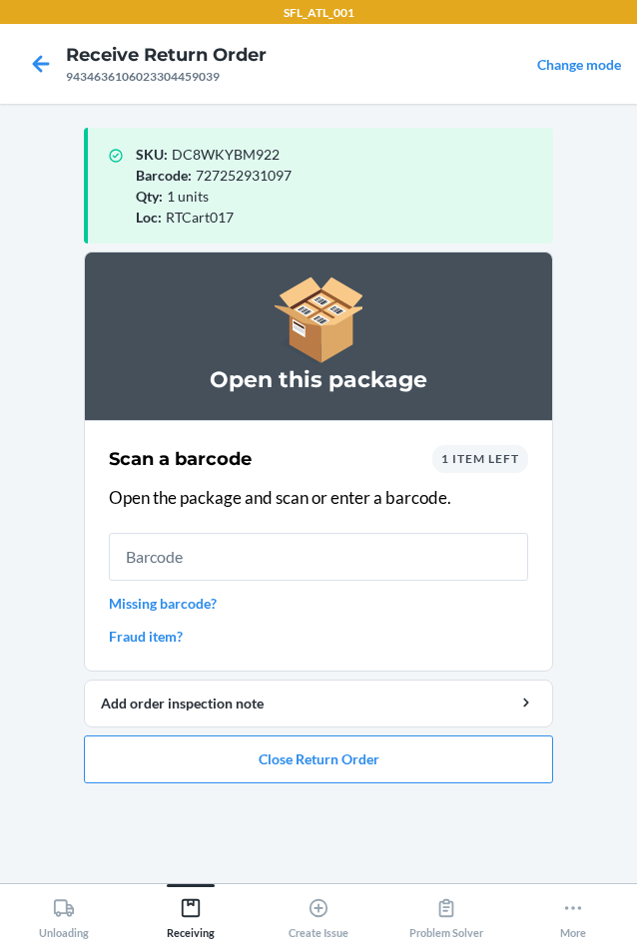
click at [181, 555] on input "text" at bounding box center [318, 557] width 419 height 48
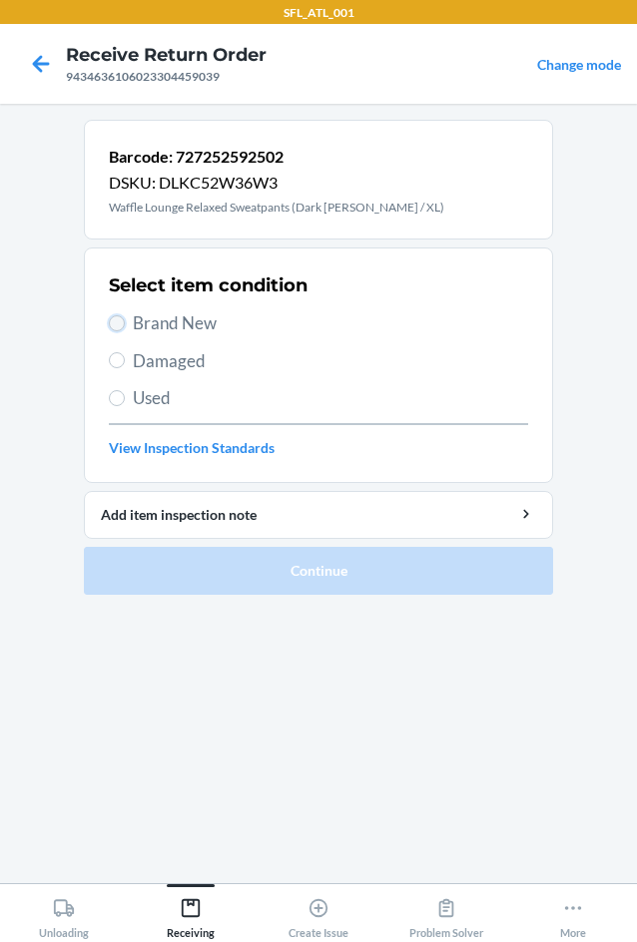
click at [112, 326] on input "Brand New" at bounding box center [117, 323] width 16 height 16
radio input "true"
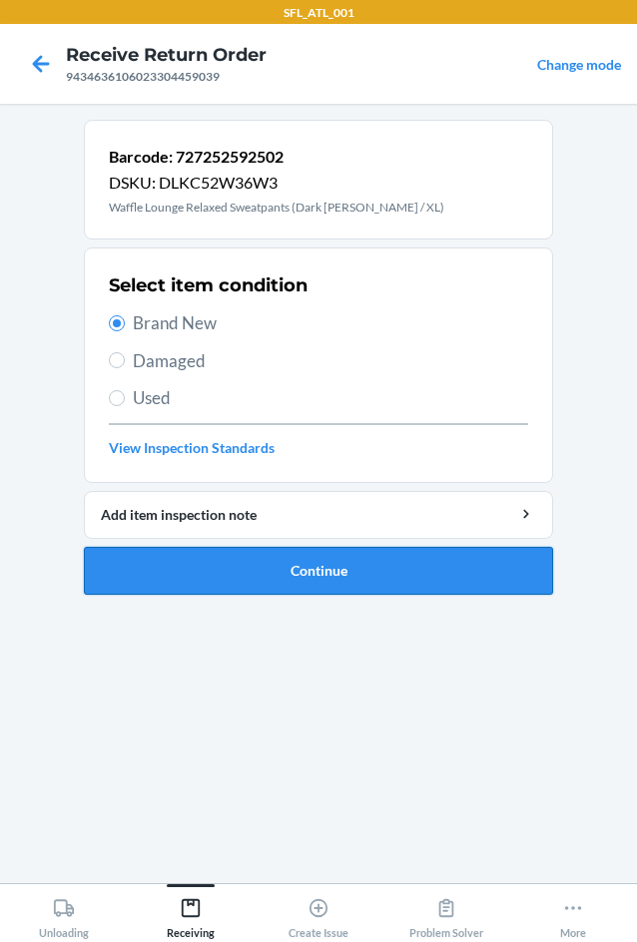
click at [323, 574] on button "Continue" at bounding box center [318, 571] width 469 height 48
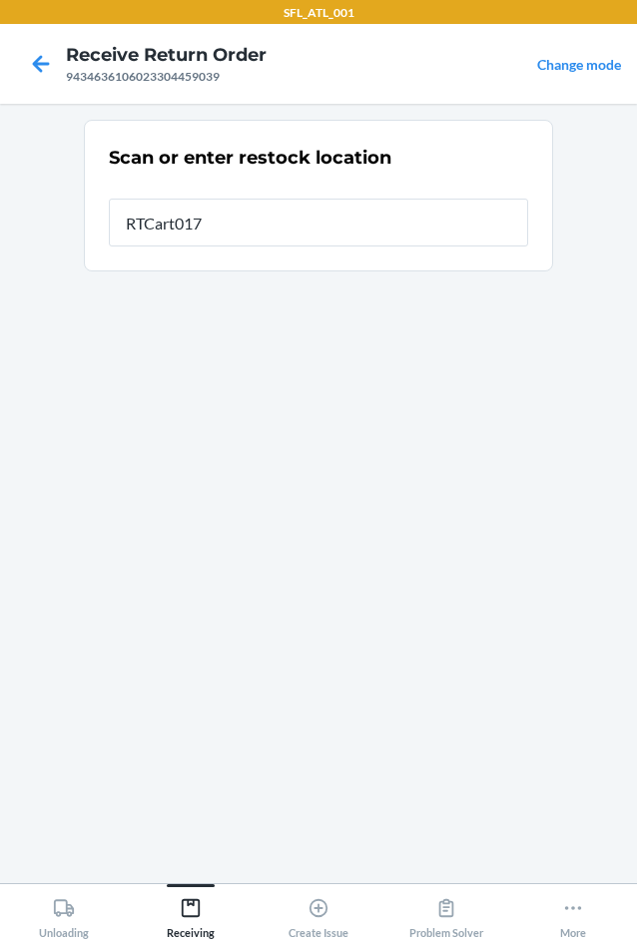
type input "RTCart017"
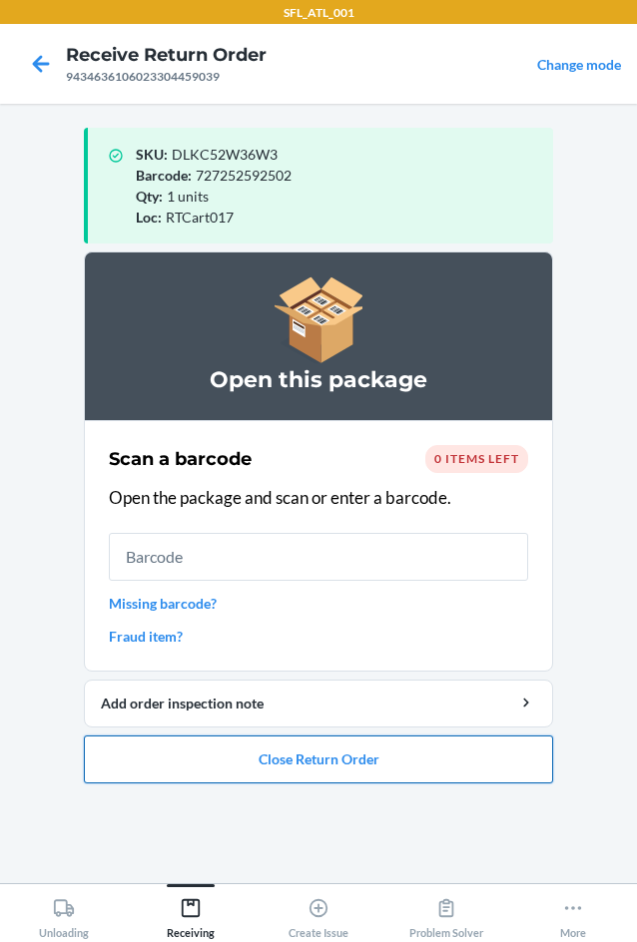
click at [358, 766] on button "Close Return Order" at bounding box center [318, 760] width 469 height 48
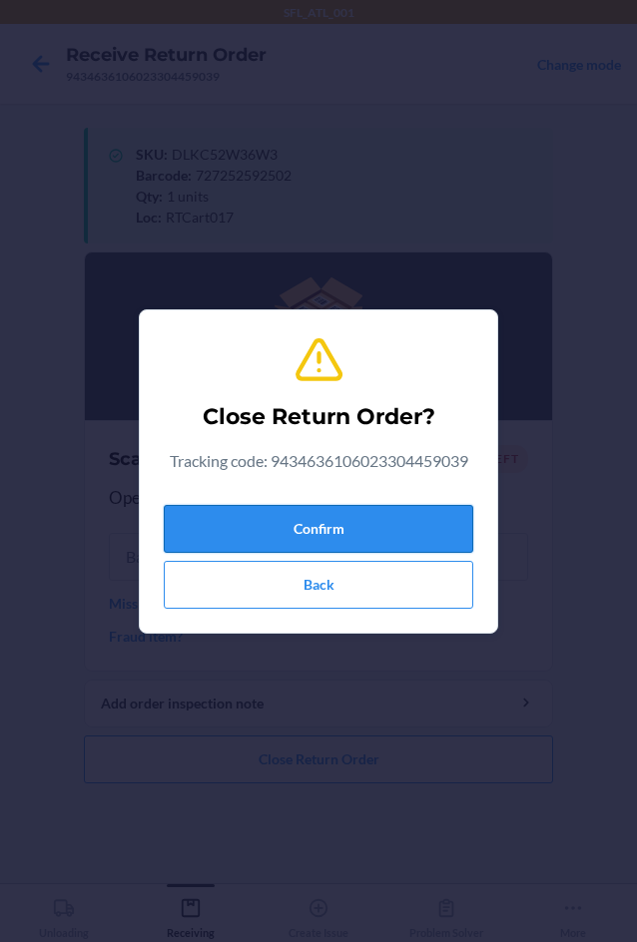
click at [381, 518] on button "Confirm" at bounding box center [318, 529] width 309 height 48
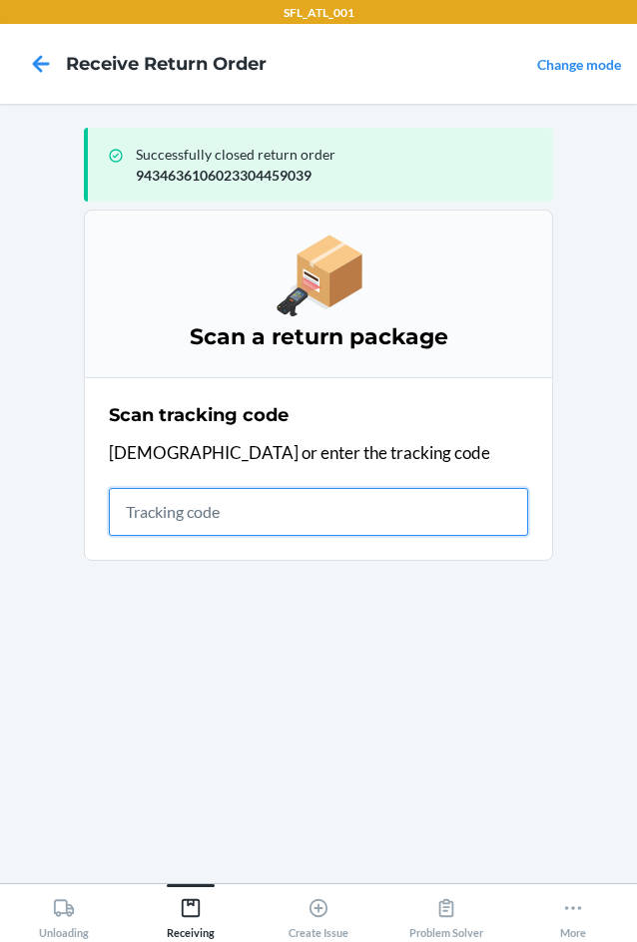
click at [167, 518] on input "text" at bounding box center [318, 512] width 419 height 48
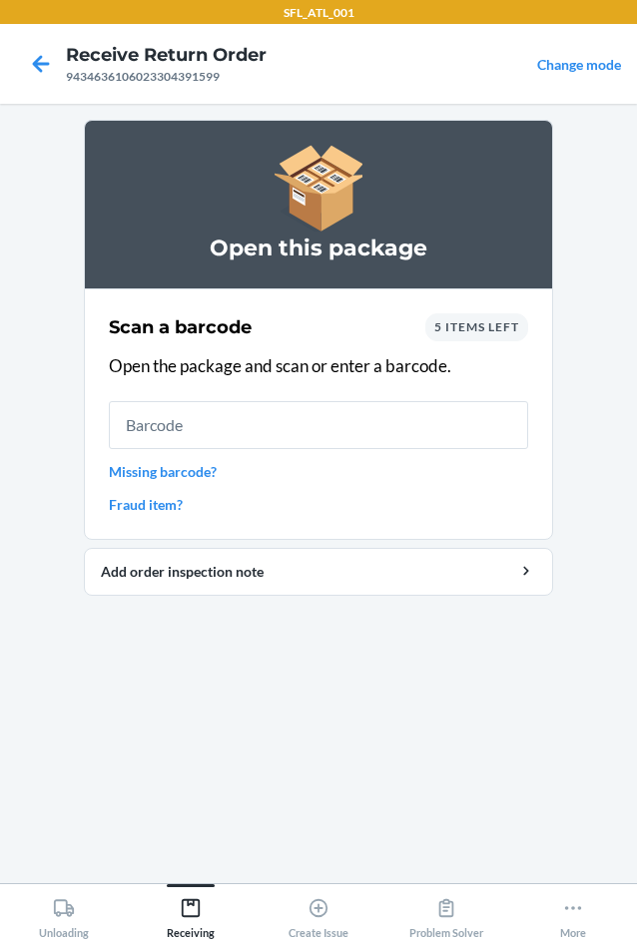
click at [489, 338] on div "5 items left" at bounding box center [476, 327] width 103 height 28
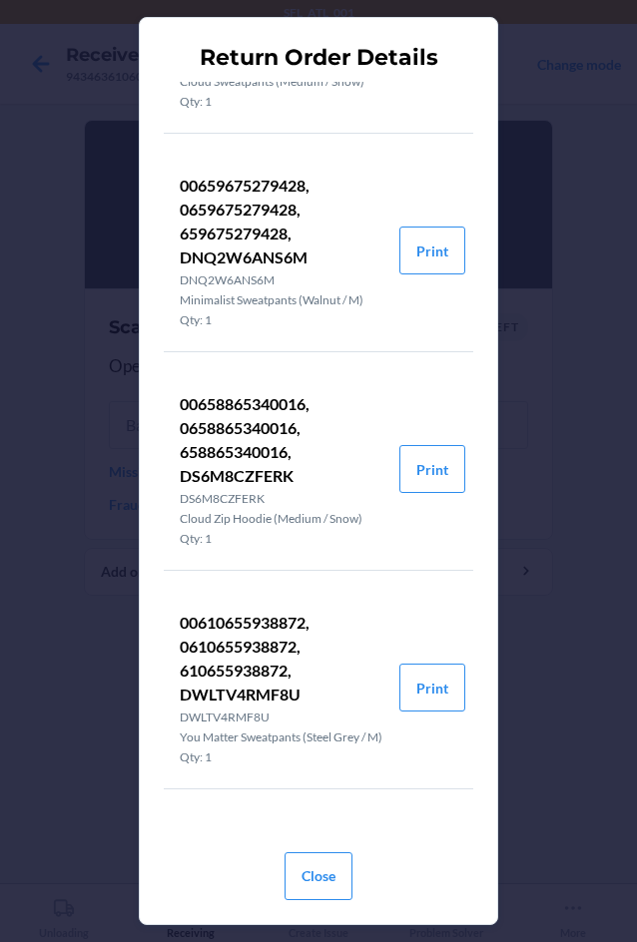
scroll to position [157, 0]
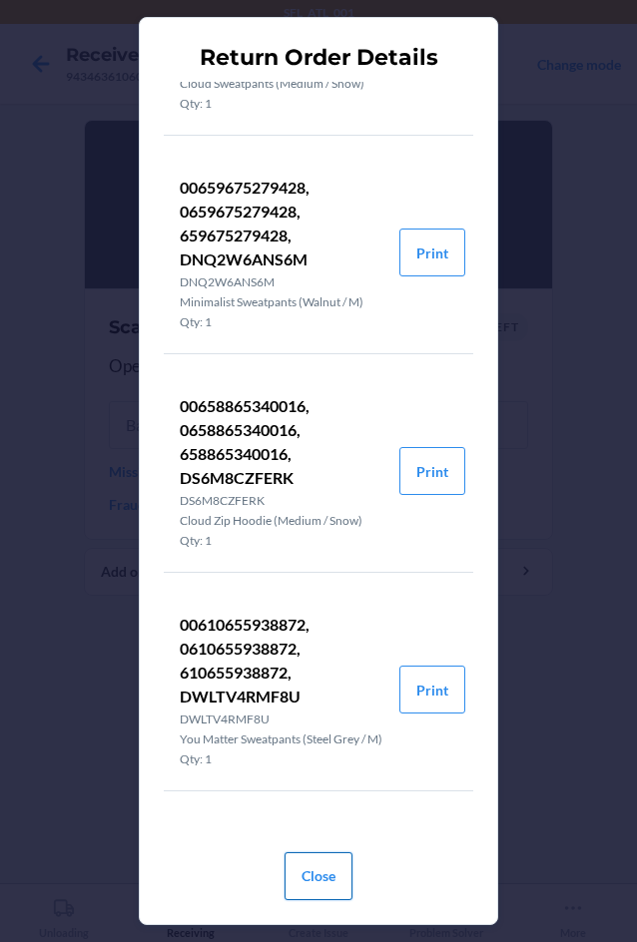
click at [322, 857] on button "Close" at bounding box center [319, 877] width 68 height 48
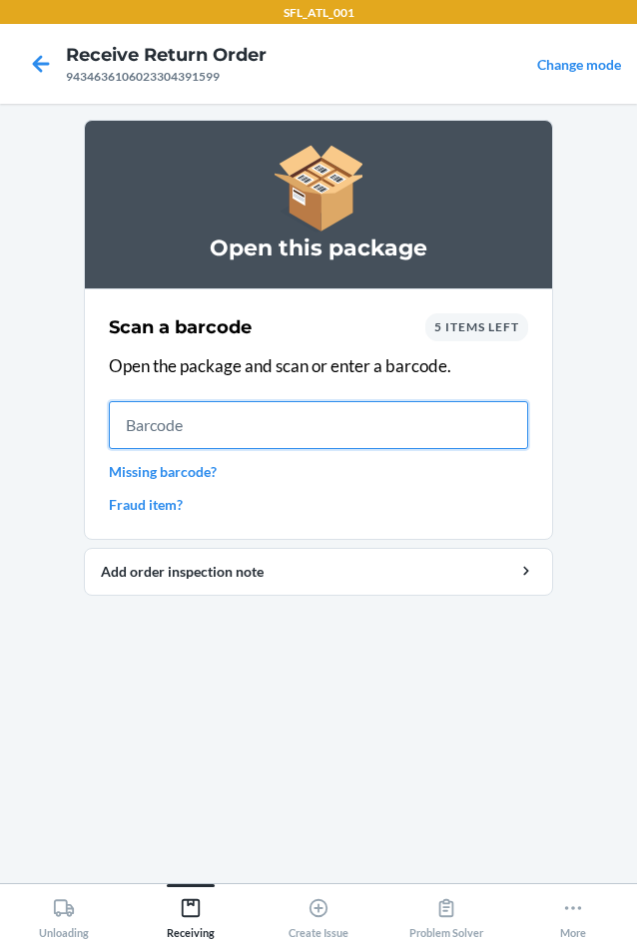
click at [265, 423] on input "text" at bounding box center [318, 425] width 419 height 48
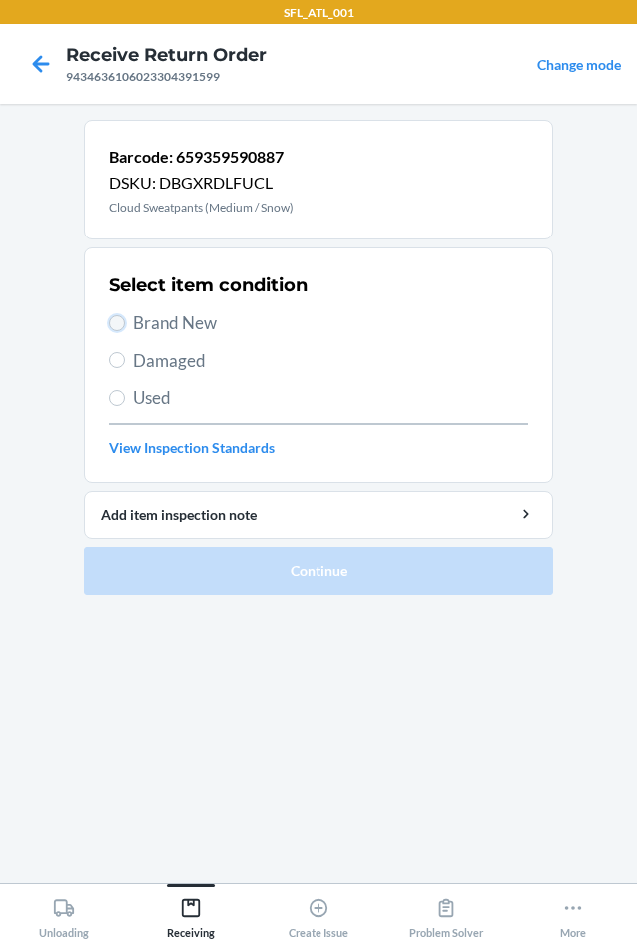
click at [110, 323] on input "Brand New" at bounding box center [117, 323] width 16 height 16
radio input "true"
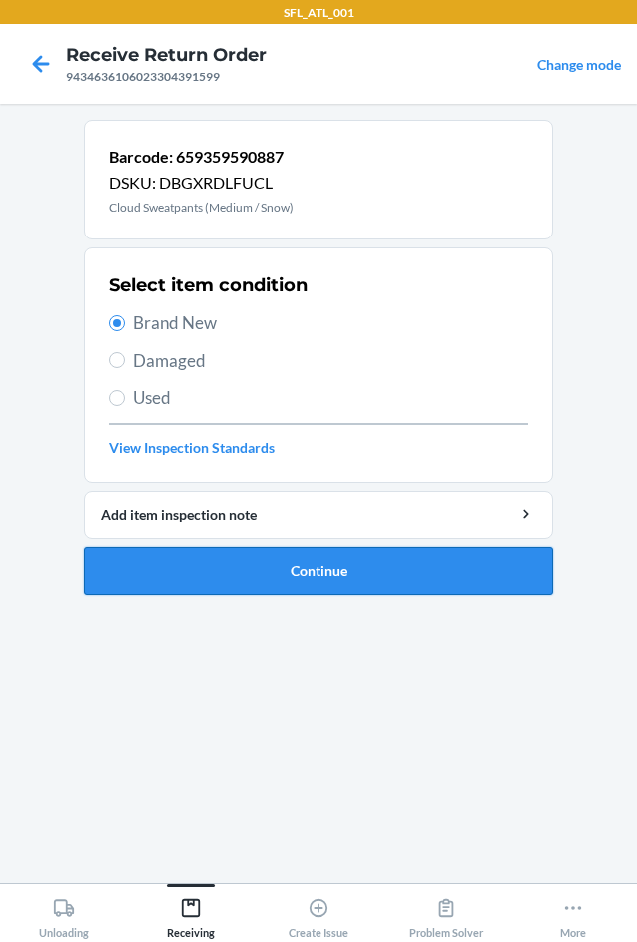
click at [237, 563] on button "Continue" at bounding box center [318, 571] width 469 height 48
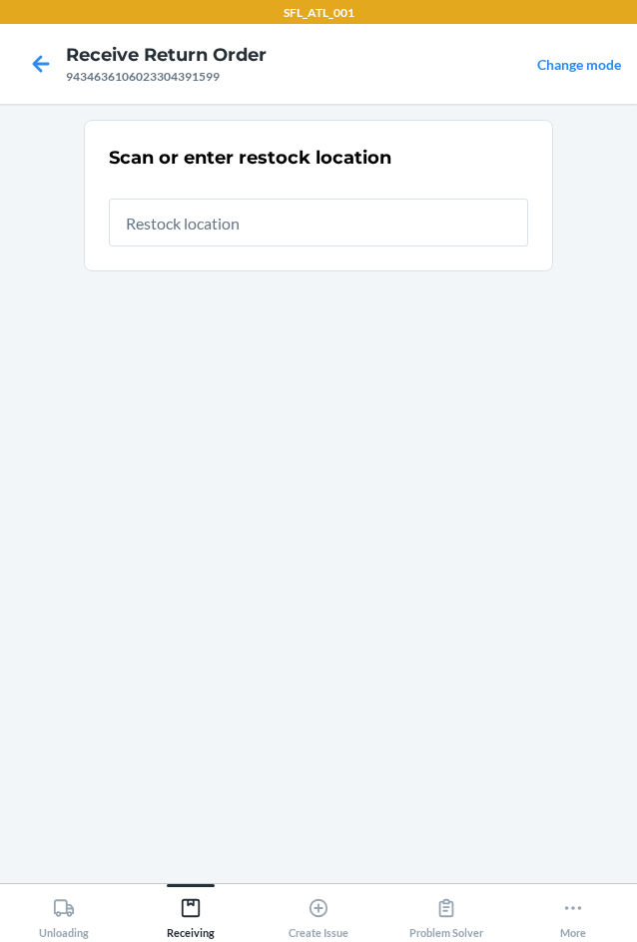
click at [268, 236] on input "text" at bounding box center [318, 223] width 419 height 48
type input "RTCart017"
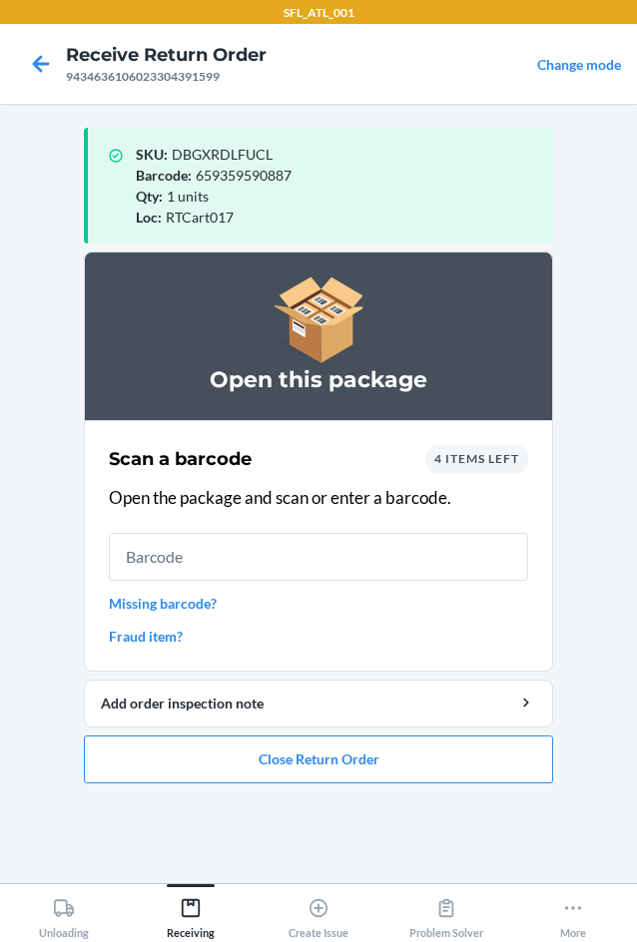
click at [213, 553] on input "text" at bounding box center [318, 557] width 419 height 48
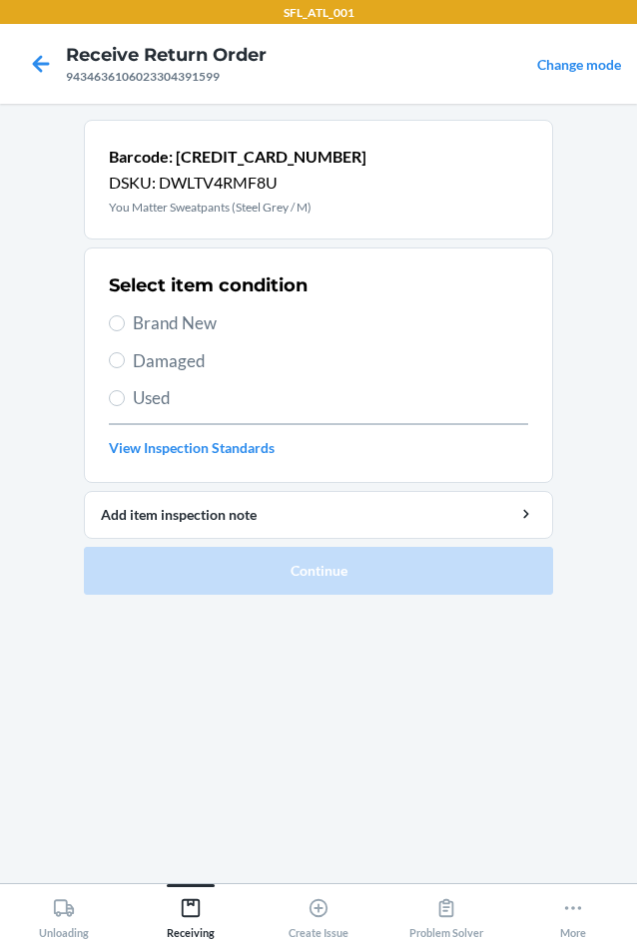
click at [108, 324] on section "Select item condition Brand New Damaged Used View Inspection Standards" at bounding box center [318, 366] width 469 height 236
click at [149, 327] on span "Brand New" at bounding box center [330, 323] width 395 height 26
click at [125, 327] on input "Brand New" at bounding box center [117, 323] width 16 height 16
radio input "true"
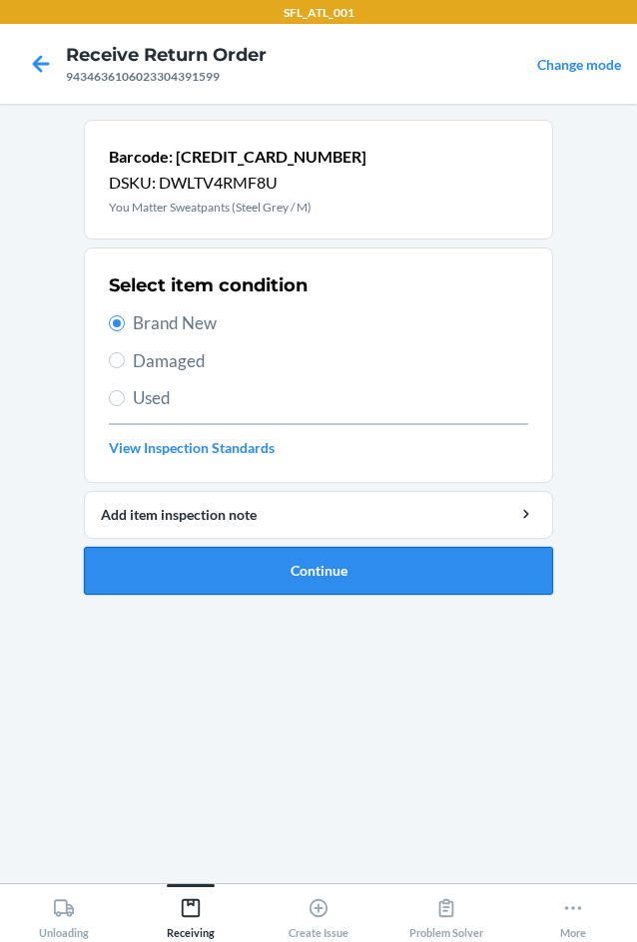
click at [335, 564] on button "Continue" at bounding box center [318, 571] width 469 height 48
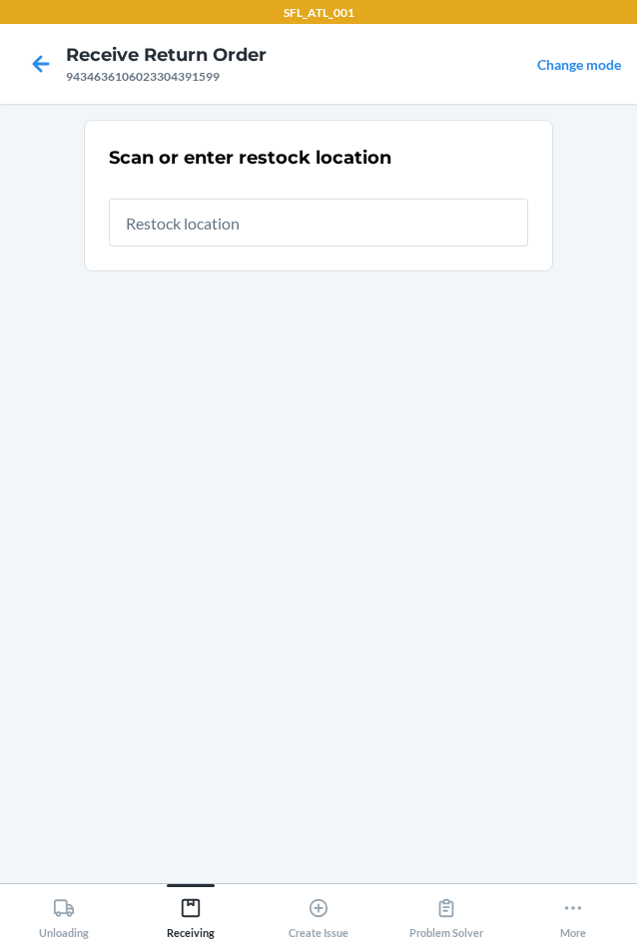
click at [247, 237] on input "text" at bounding box center [318, 223] width 419 height 48
type input "RTCart017"
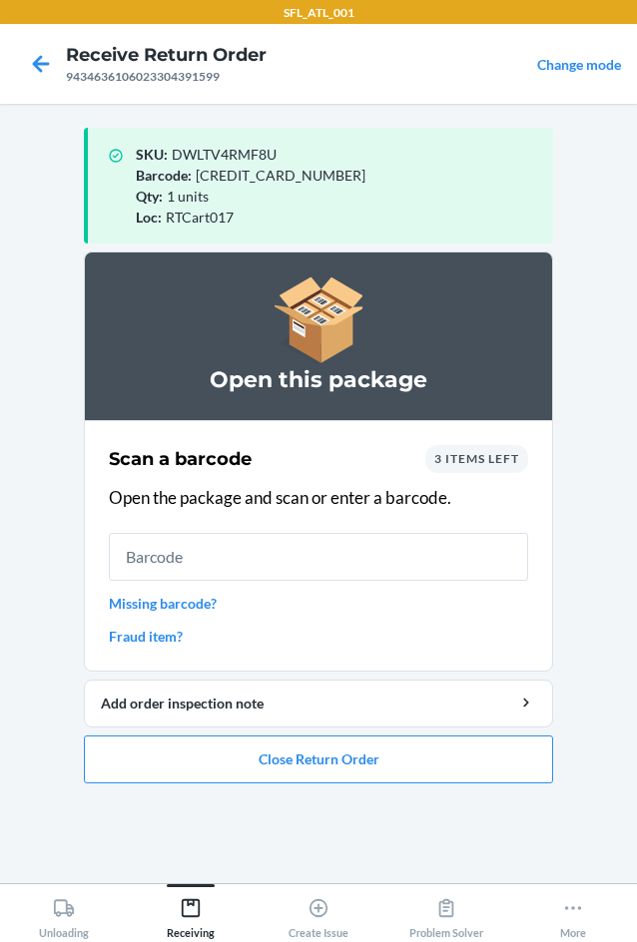
click at [189, 566] on input "text" at bounding box center [318, 557] width 419 height 48
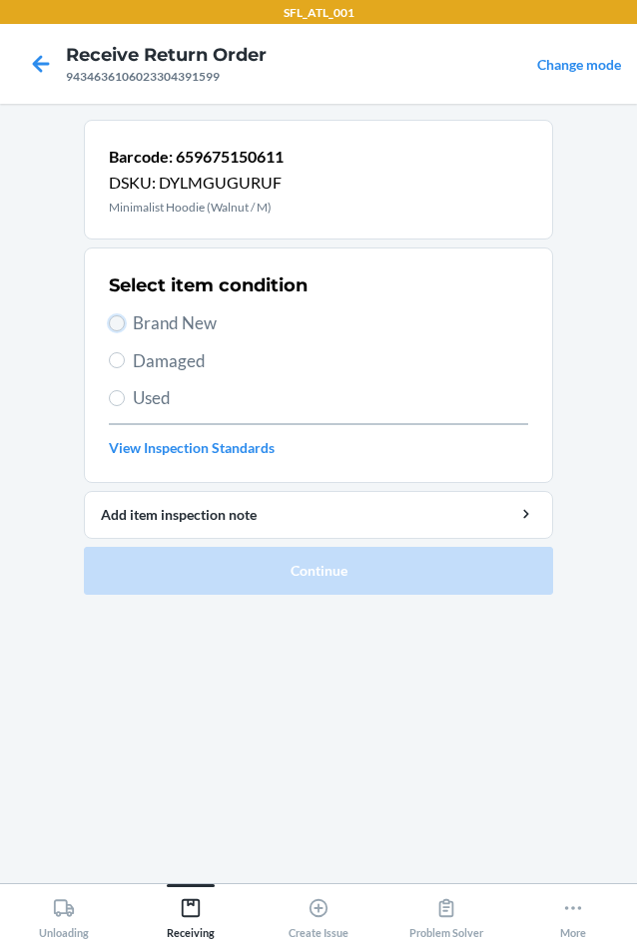
click at [122, 327] on input "Brand New" at bounding box center [117, 323] width 16 height 16
radio input "true"
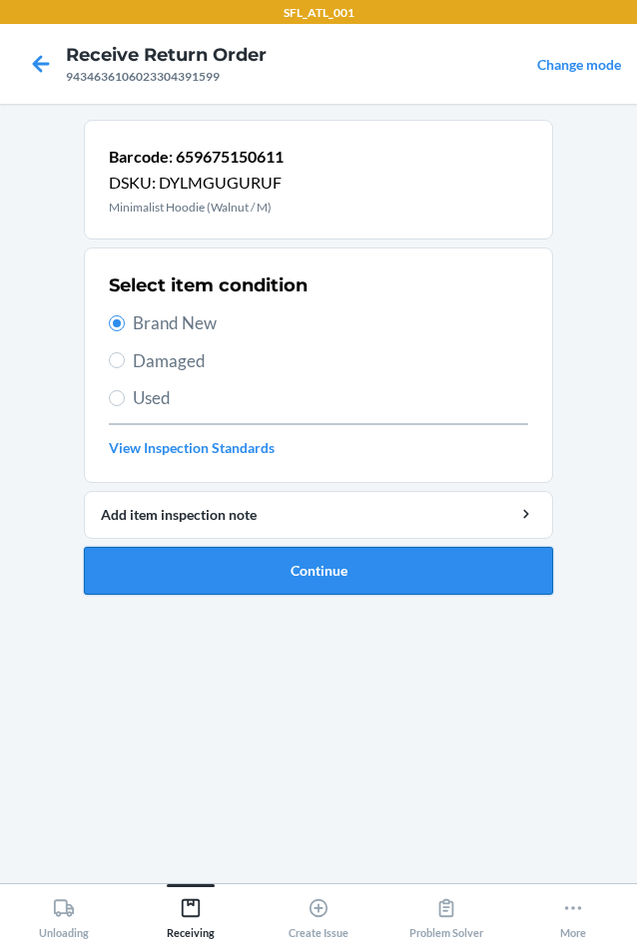
click at [256, 555] on button "Continue" at bounding box center [318, 571] width 469 height 48
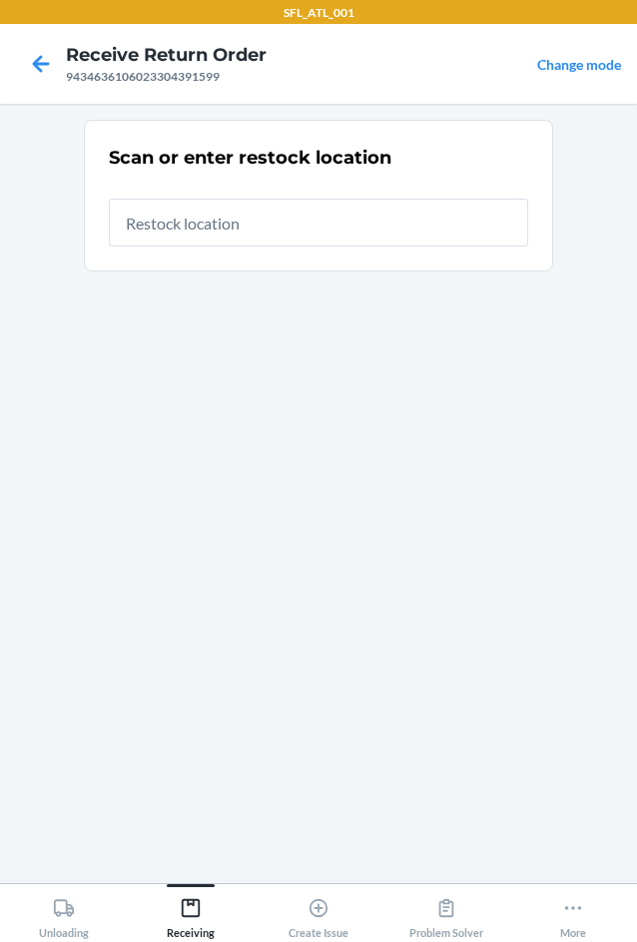
click at [225, 223] on input "text" at bounding box center [318, 223] width 419 height 48
type input "RTCart017"
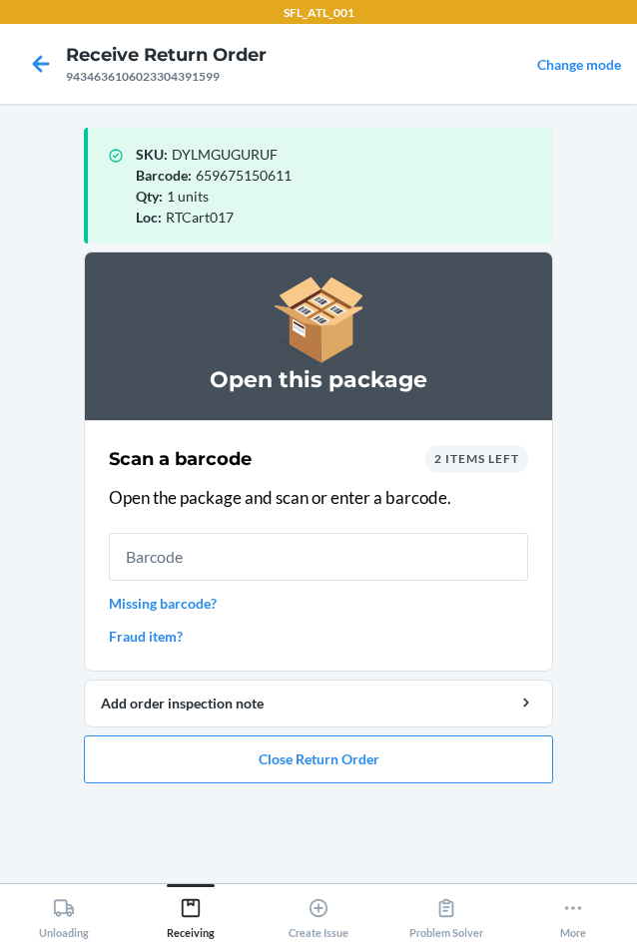
click at [297, 568] on input "text" at bounding box center [318, 557] width 419 height 48
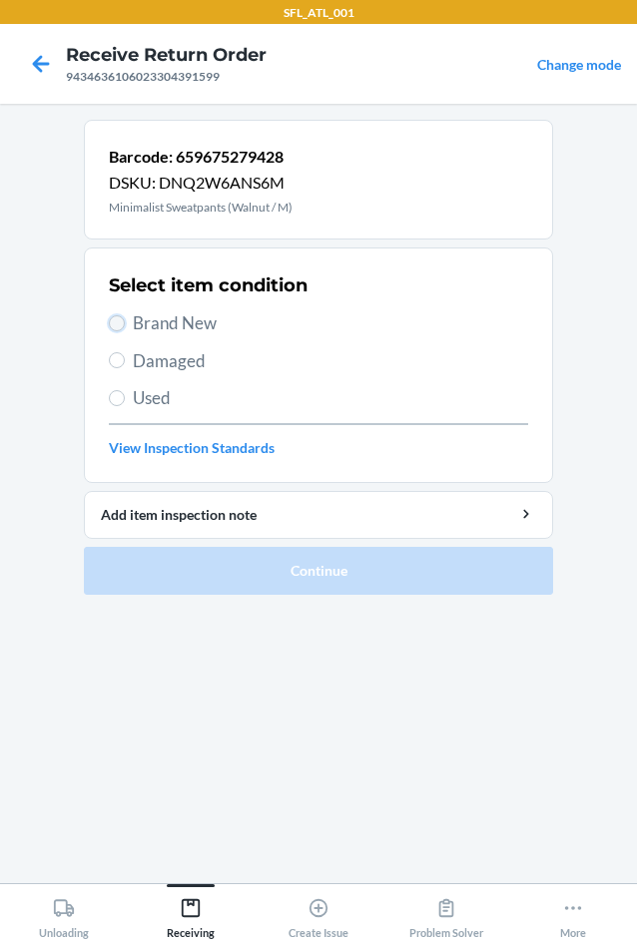
click at [122, 329] on input "Brand New" at bounding box center [117, 323] width 16 height 16
radio input "true"
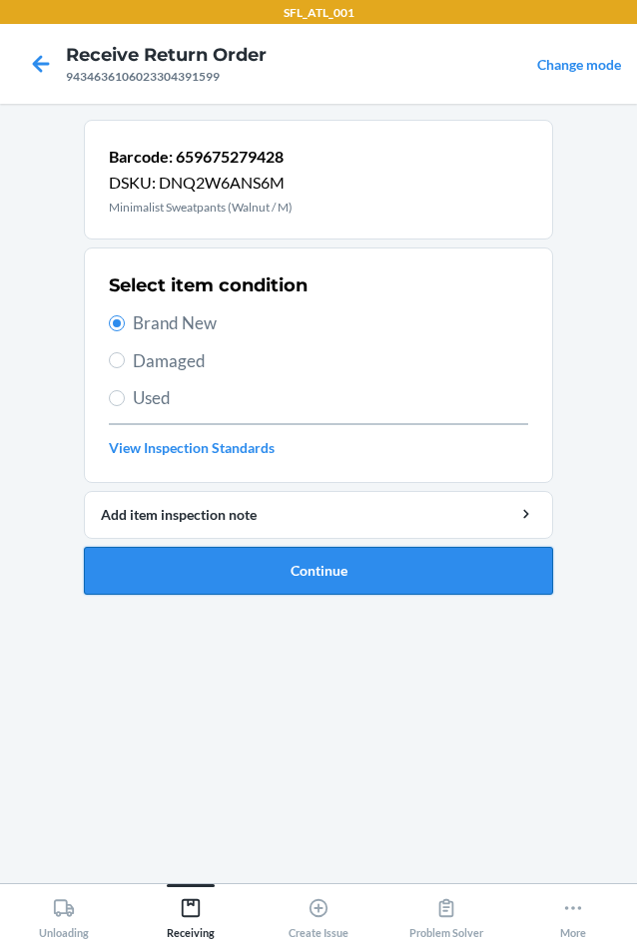
click at [259, 581] on button "Continue" at bounding box center [318, 571] width 469 height 48
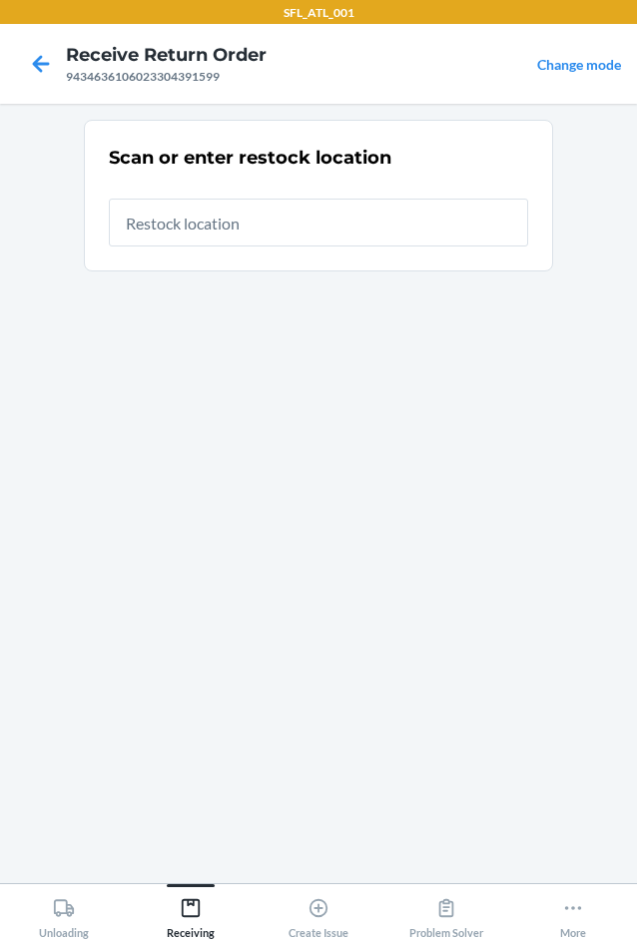
click at [250, 224] on input "text" at bounding box center [318, 223] width 419 height 48
type input "RTCart017"
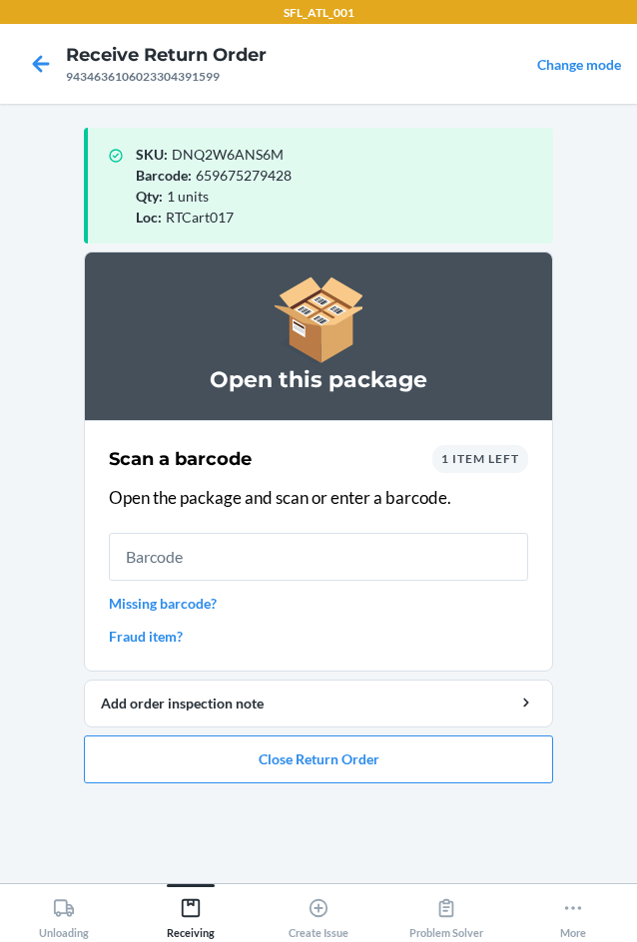
click at [178, 552] on input "text" at bounding box center [318, 557] width 419 height 48
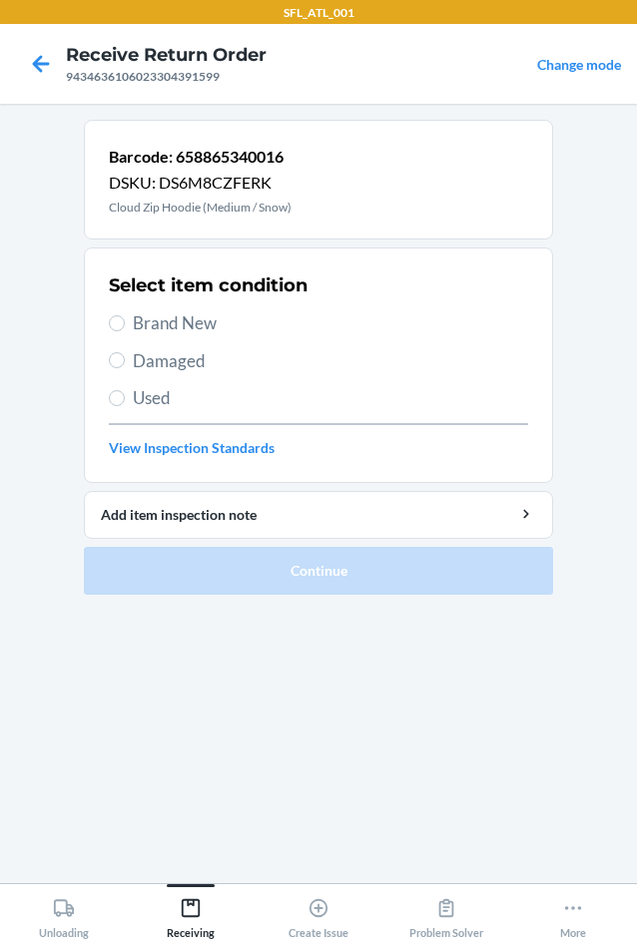
click at [152, 326] on span "Brand New" at bounding box center [330, 323] width 395 height 26
click at [125, 326] on input "Brand New" at bounding box center [117, 323] width 16 height 16
radio input "true"
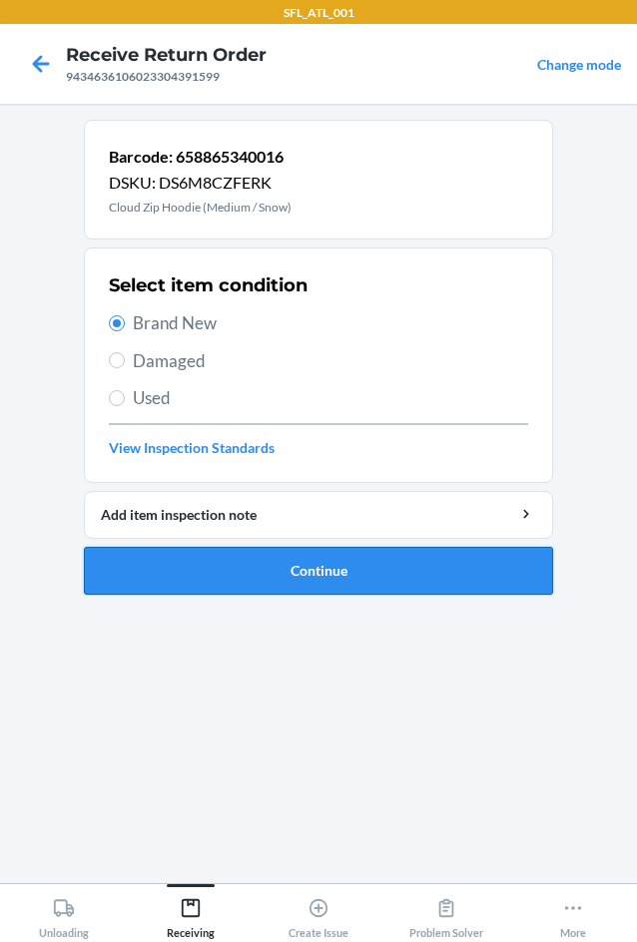
click at [240, 557] on button "Continue" at bounding box center [318, 571] width 469 height 48
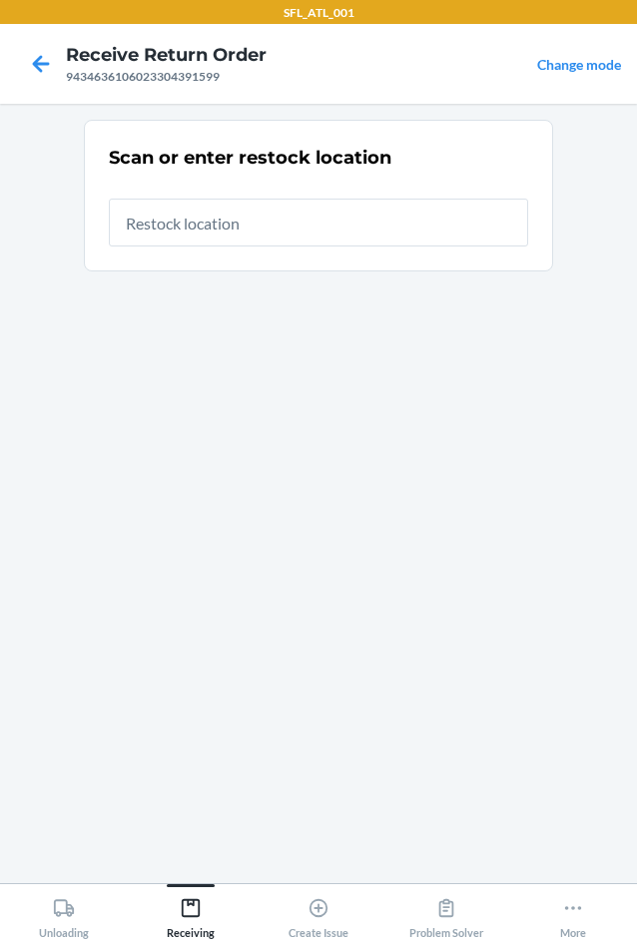
click at [310, 232] on input "text" at bounding box center [318, 223] width 419 height 48
type input "RTCart017"
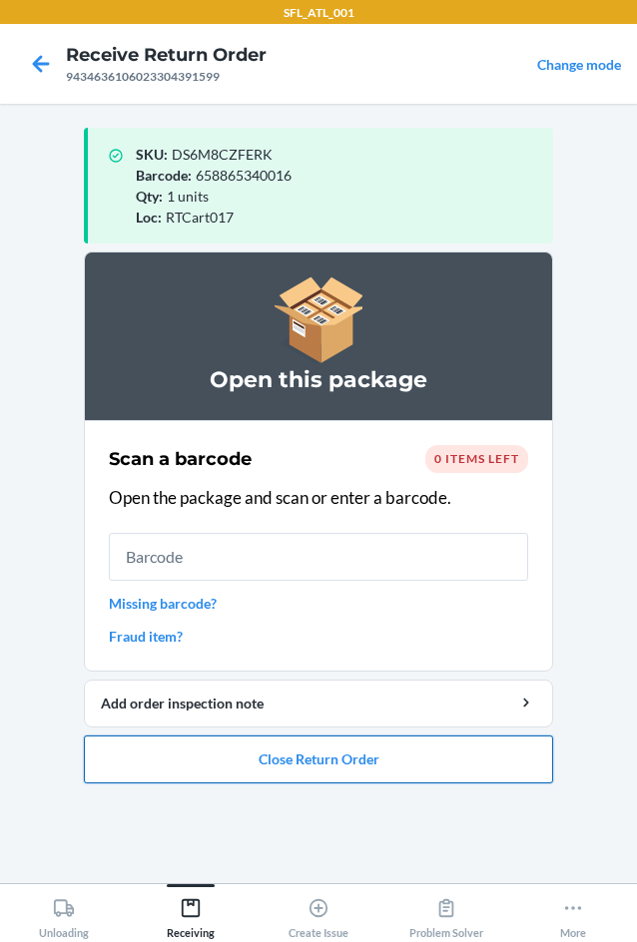
click at [368, 768] on button "Close Return Order" at bounding box center [318, 760] width 469 height 48
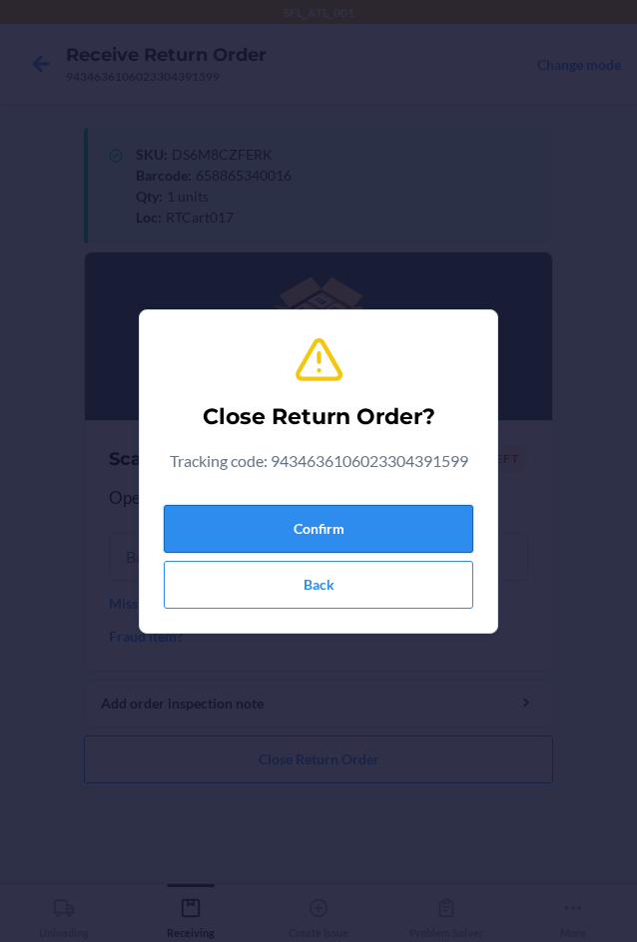
click at [237, 524] on button "Confirm" at bounding box center [318, 529] width 309 height 48
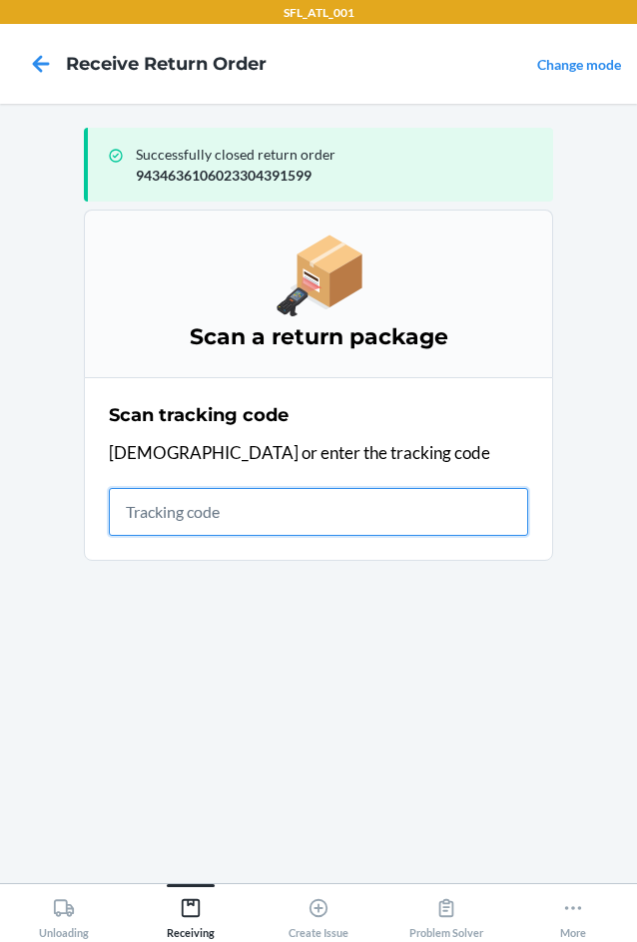
click at [181, 520] on input "text" at bounding box center [318, 512] width 419 height 48
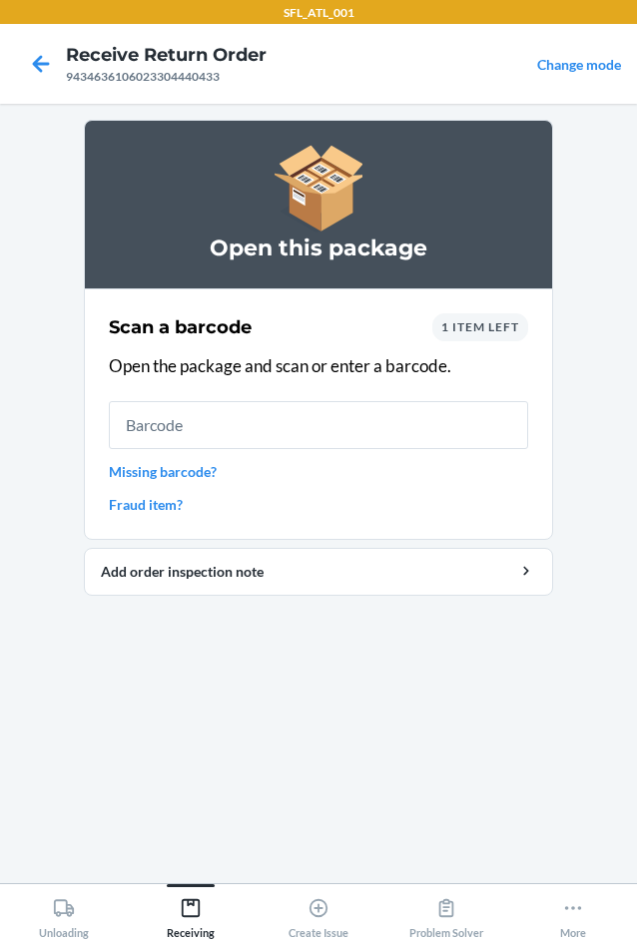
click at [490, 337] on div "1 item left" at bounding box center [480, 327] width 96 height 28
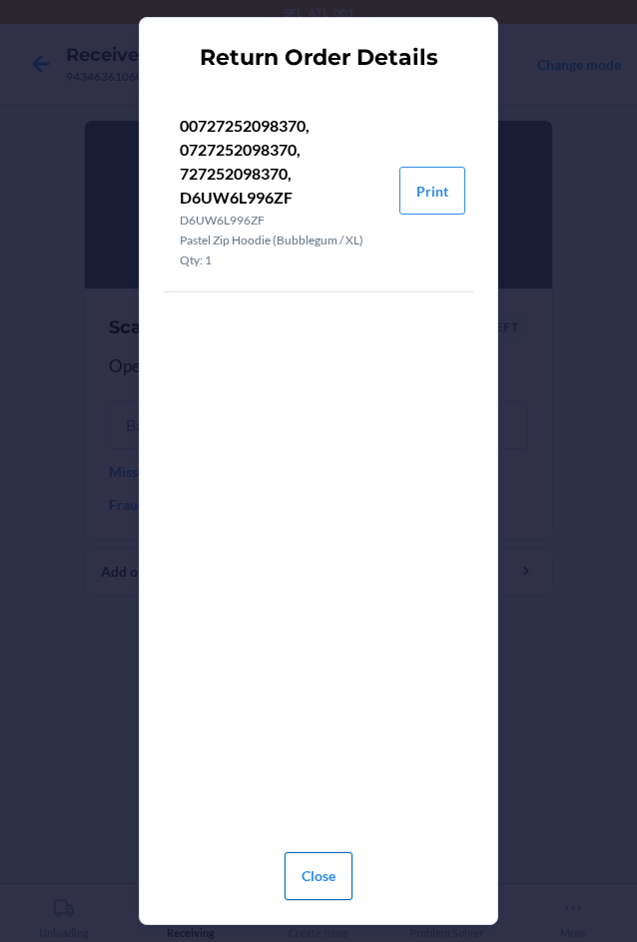
click at [325, 878] on button "Close" at bounding box center [319, 877] width 68 height 48
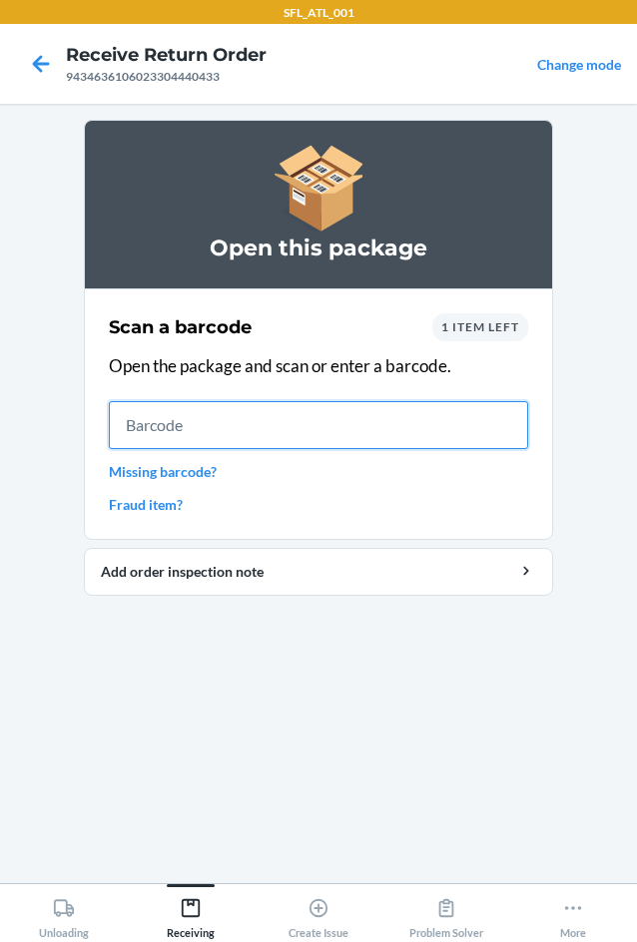
click at [312, 434] on input "text" at bounding box center [318, 425] width 419 height 48
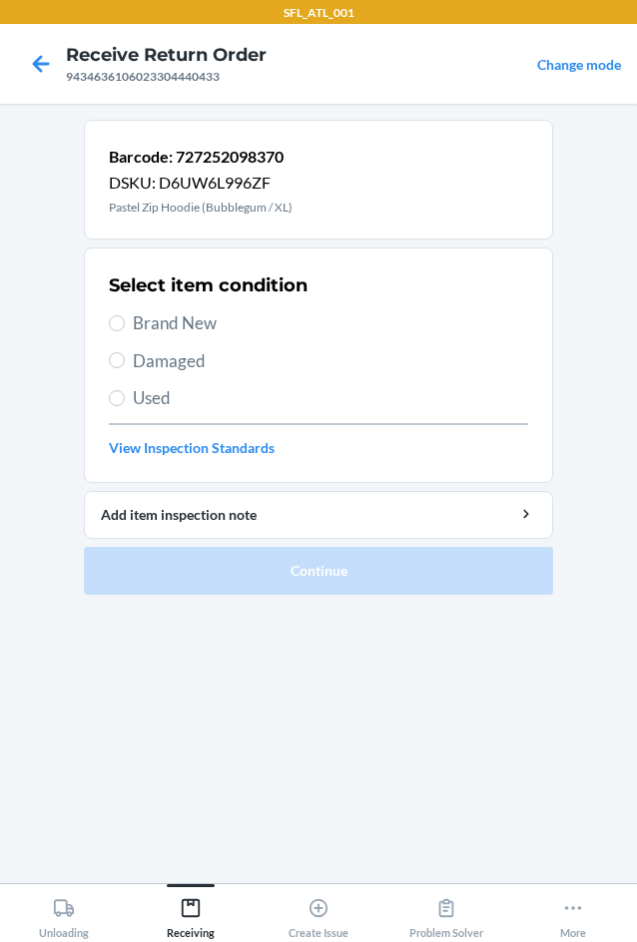
click at [130, 327] on label "Brand New" at bounding box center [318, 323] width 419 height 26
click at [125, 327] on input "Brand New" at bounding box center [117, 323] width 16 height 16
radio input "true"
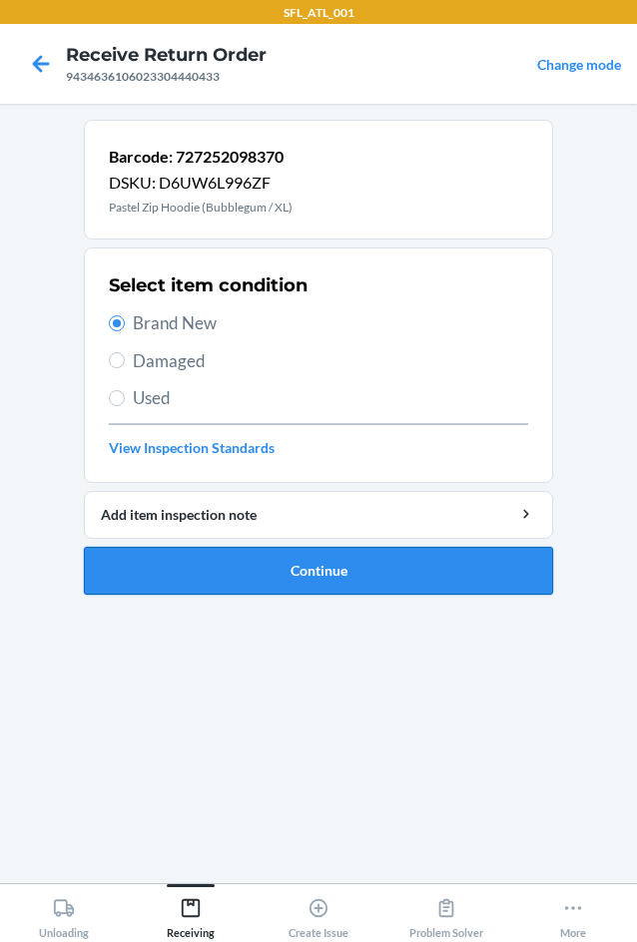
click at [344, 583] on button "Continue" at bounding box center [318, 571] width 469 height 48
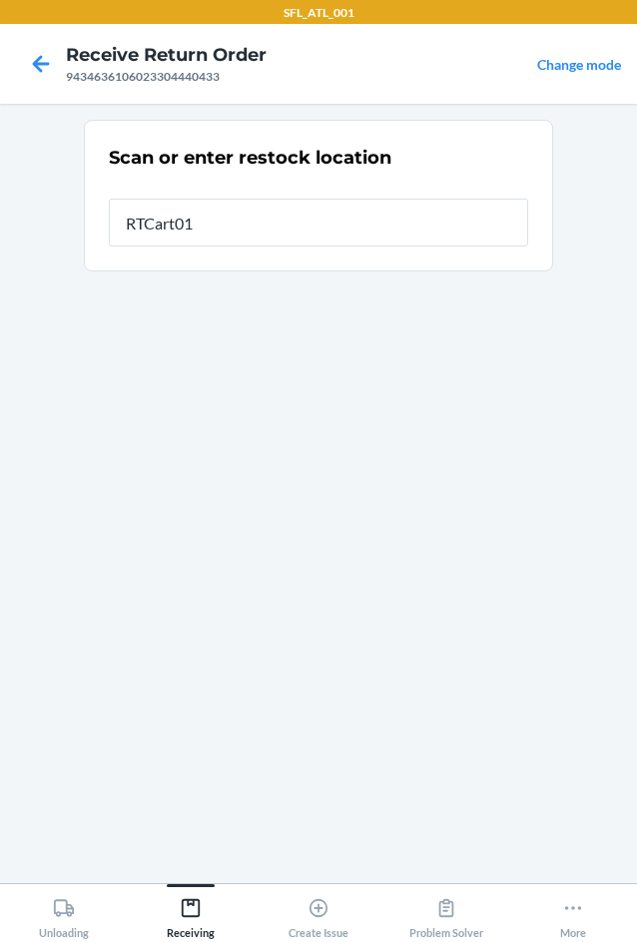
type input "RTCart017"
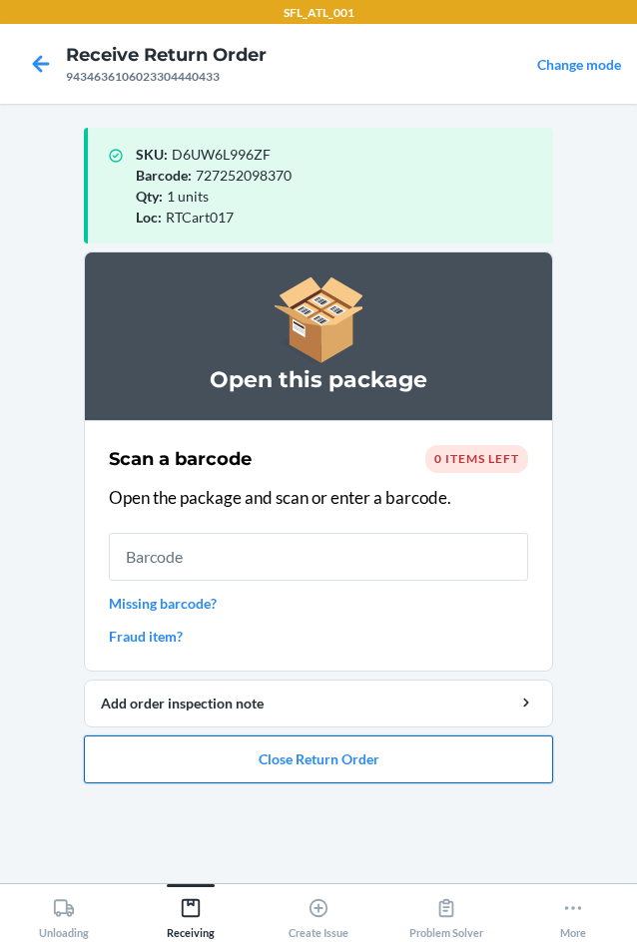
click at [322, 768] on button "Close Return Order" at bounding box center [318, 760] width 469 height 48
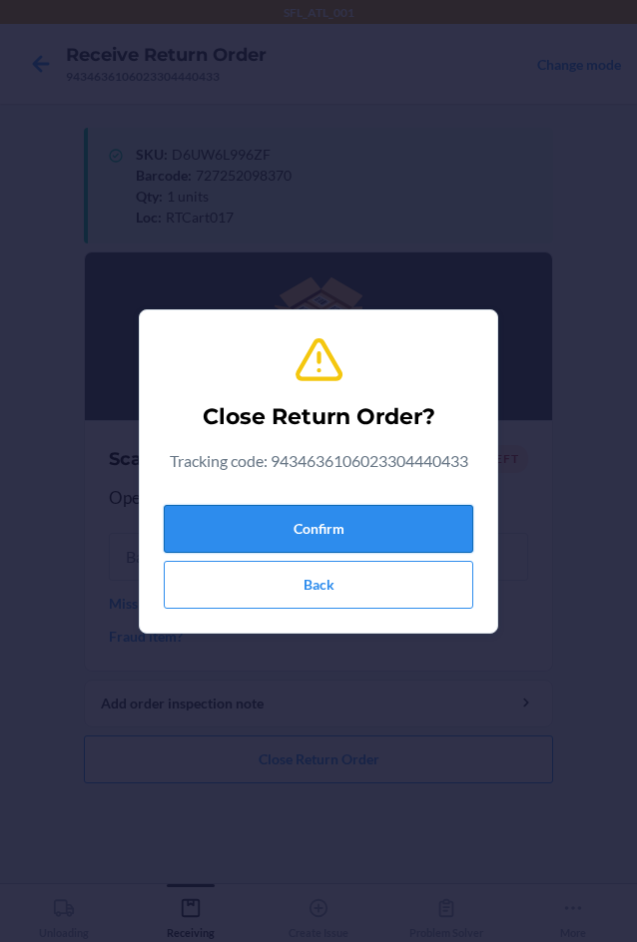
click at [411, 524] on button "Confirm" at bounding box center [318, 529] width 309 height 48
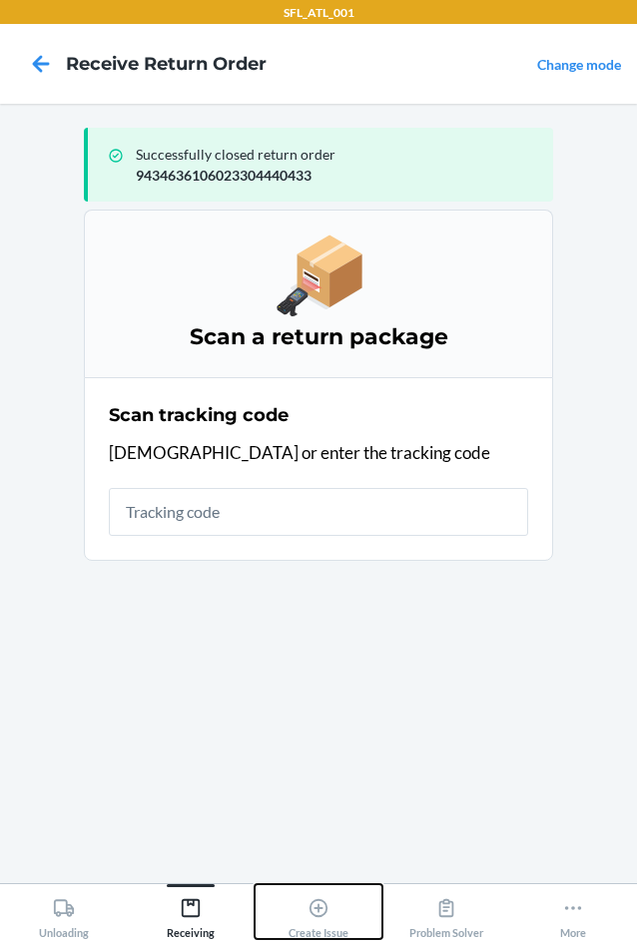
click at [295, 911] on button "Create Issue" at bounding box center [319, 911] width 128 height 55
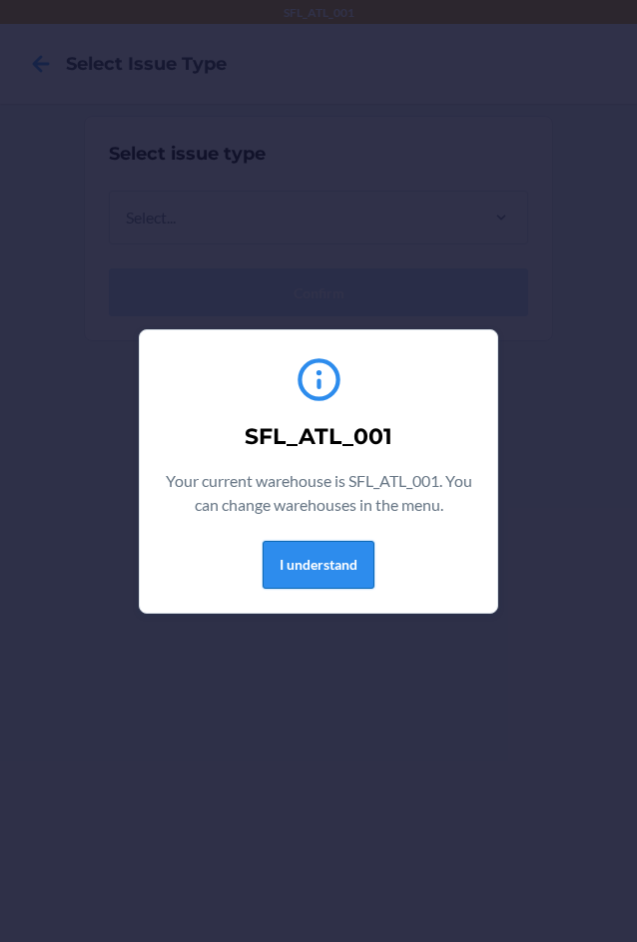
click at [315, 555] on button "I understand" at bounding box center [319, 565] width 112 height 48
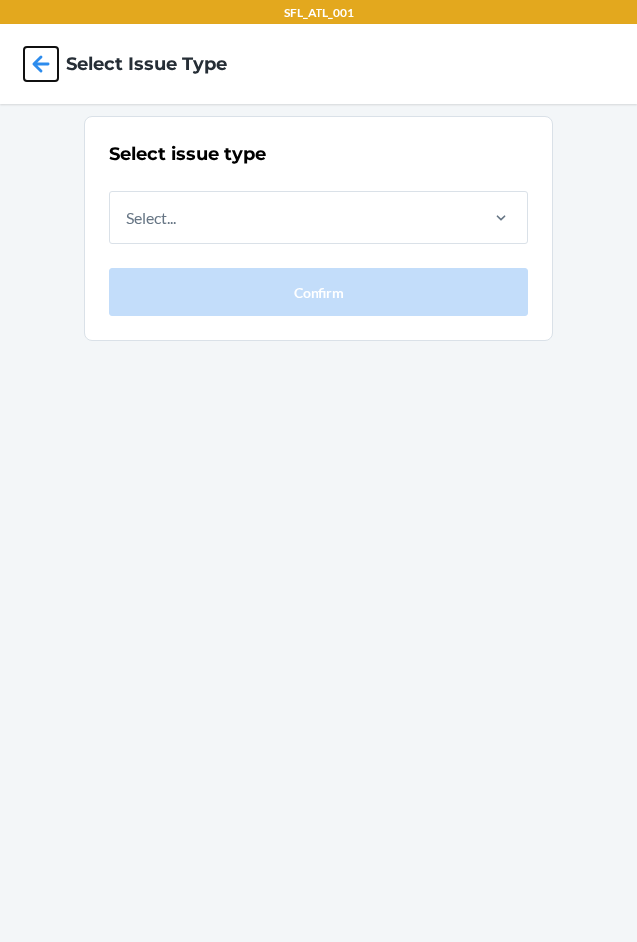
click at [38, 69] on icon at bounding box center [41, 63] width 17 height 17
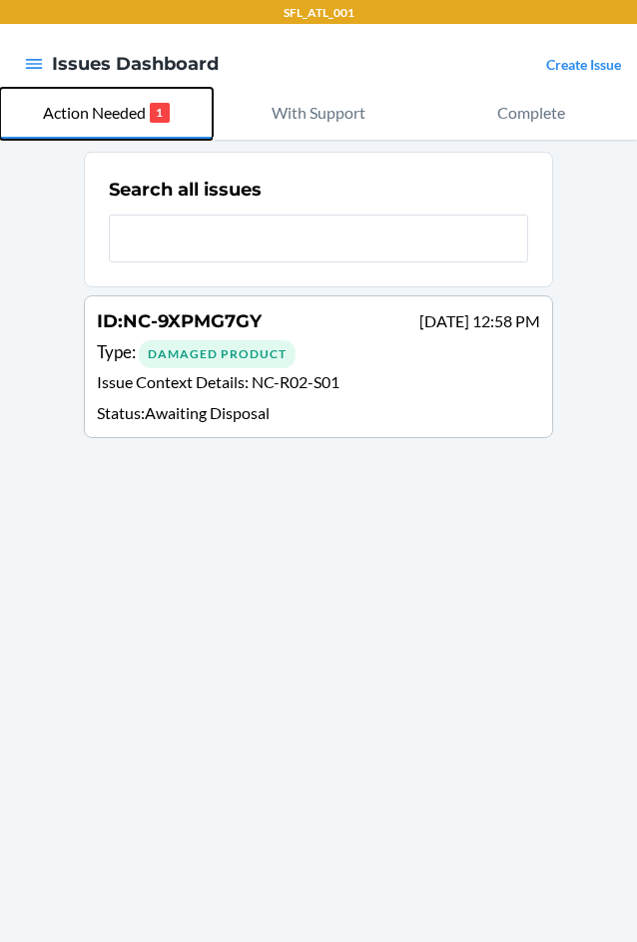
click at [166, 120] on p "1" at bounding box center [160, 113] width 20 height 20
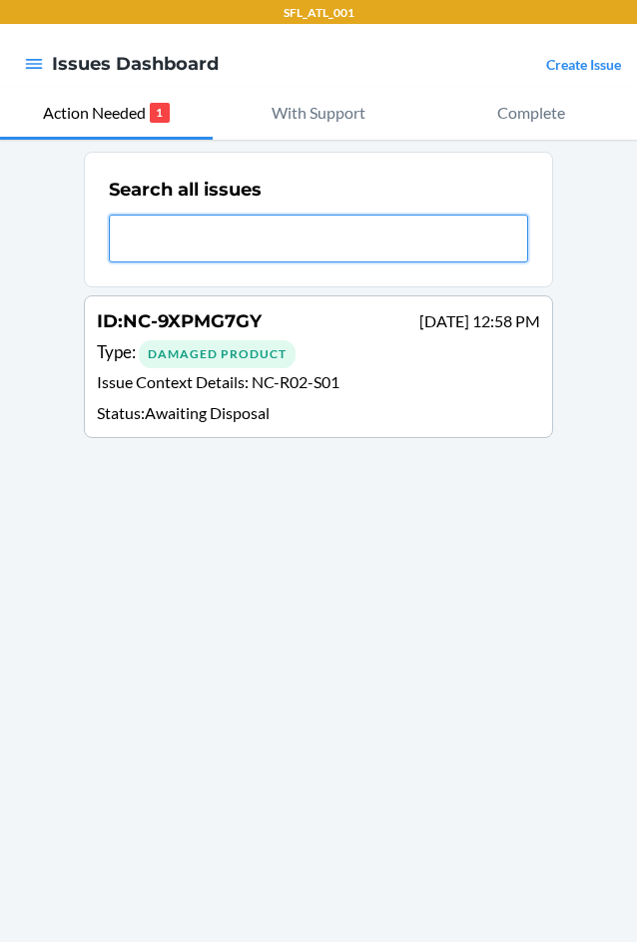
click at [164, 242] on input "text" at bounding box center [318, 239] width 419 height 48
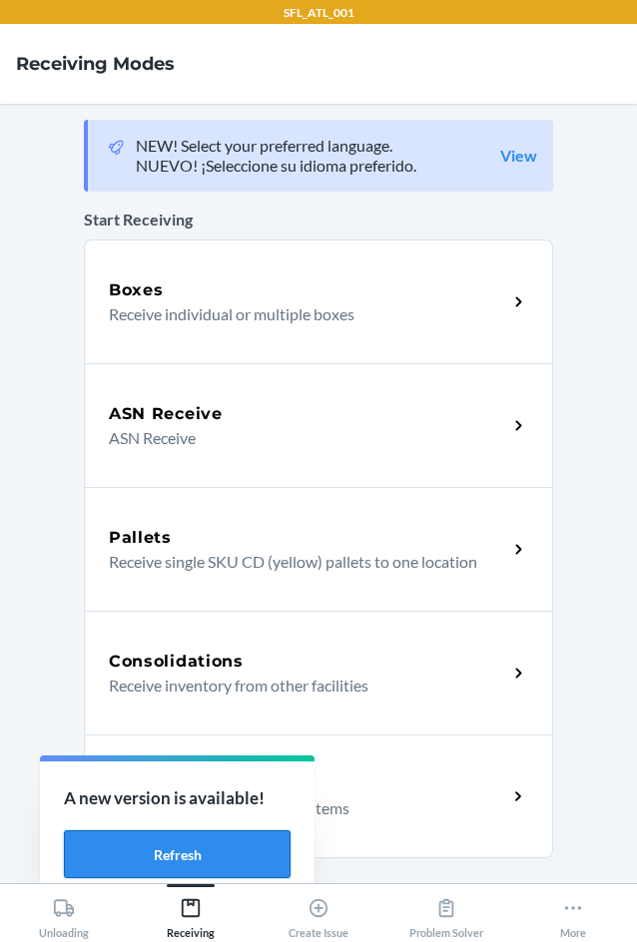
click at [198, 844] on button "Refresh" at bounding box center [177, 855] width 227 height 48
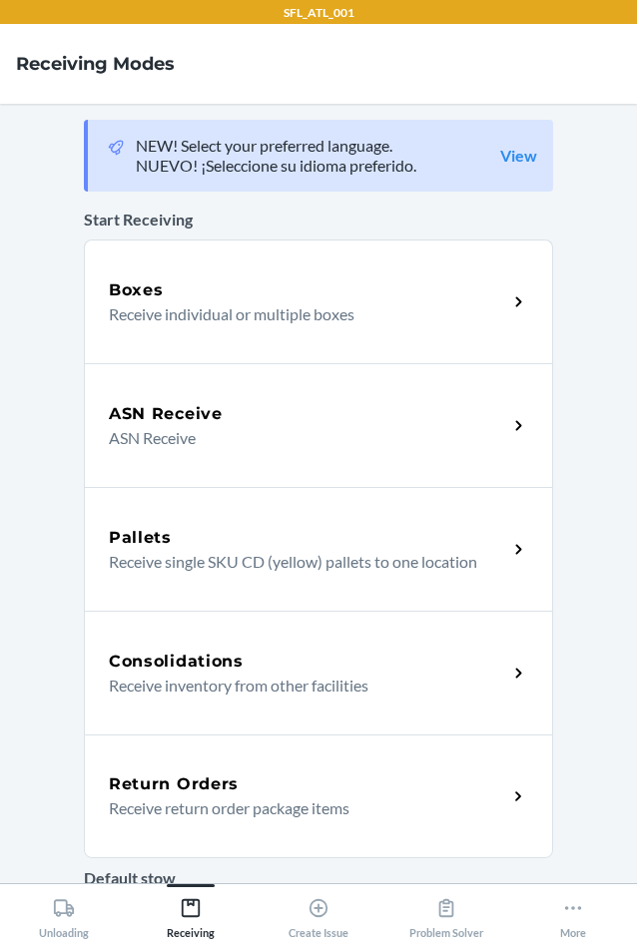
click at [247, 817] on p "Receive return order package items" at bounding box center [300, 809] width 382 height 24
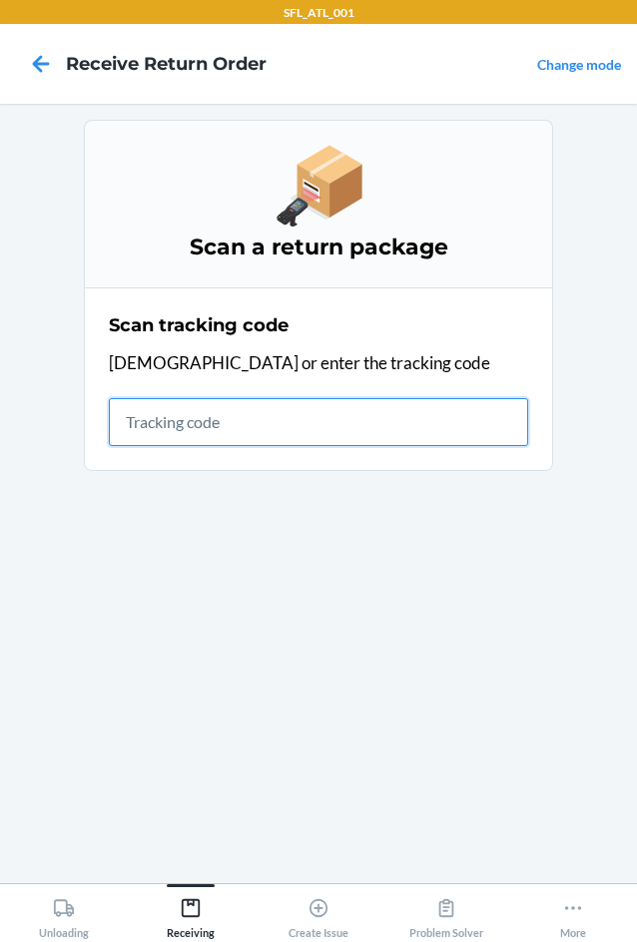
click at [210, 437] on input "text" at bounding box center [318, 422] width 419 height 48
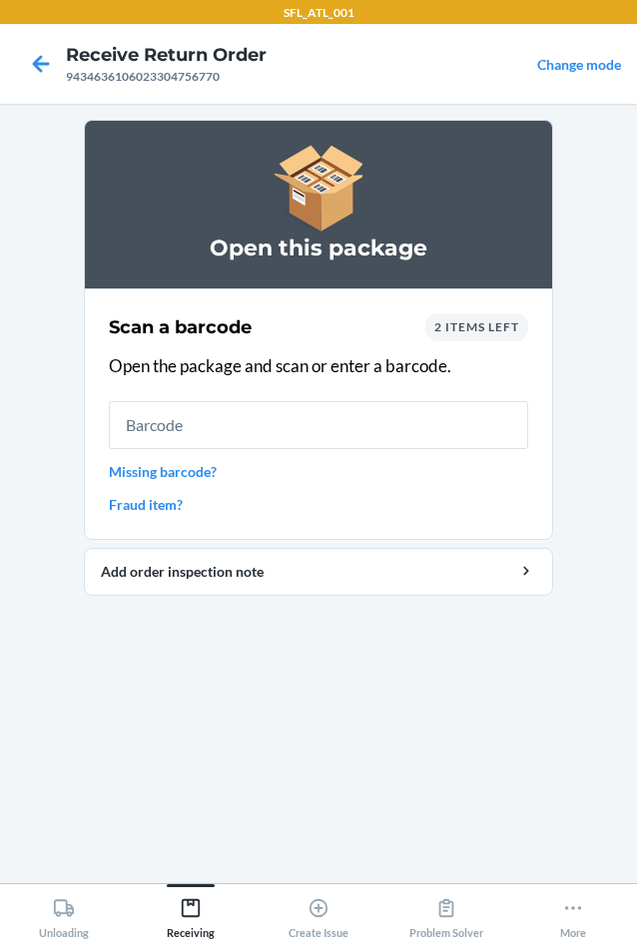
click at [462, 336] on div "2 items left" at bounding box center [476, 327] width 103 height 28
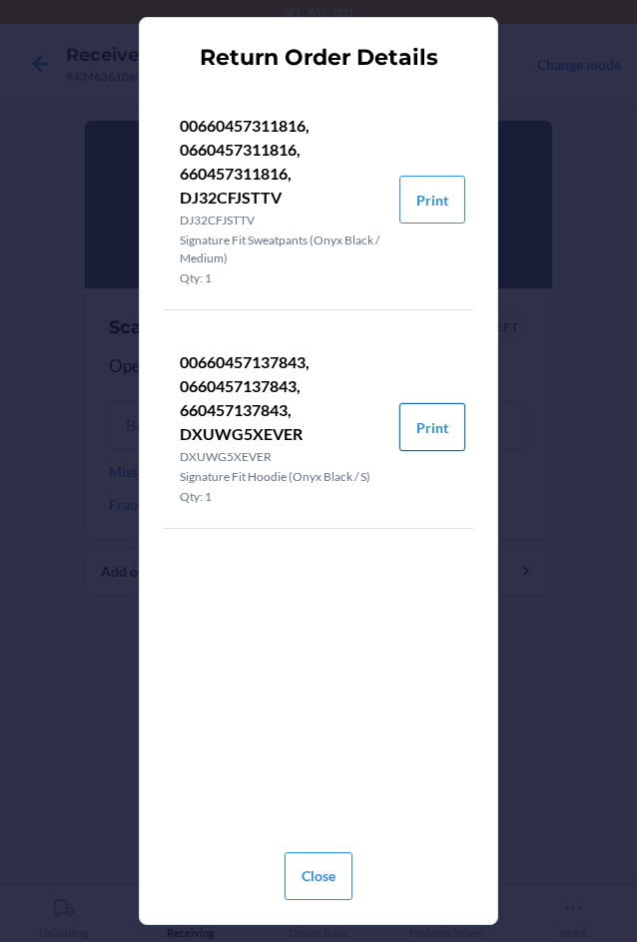
click at [440, 433] on button "Print" at bounding box center [432, 427] width 66 height 48
click at [454, 192] on button "Print" at bounding box center [432, 200] width 66 height 48
click at [328, 858] on button "Close" at bounding box center [319, 877] width 68 height 48
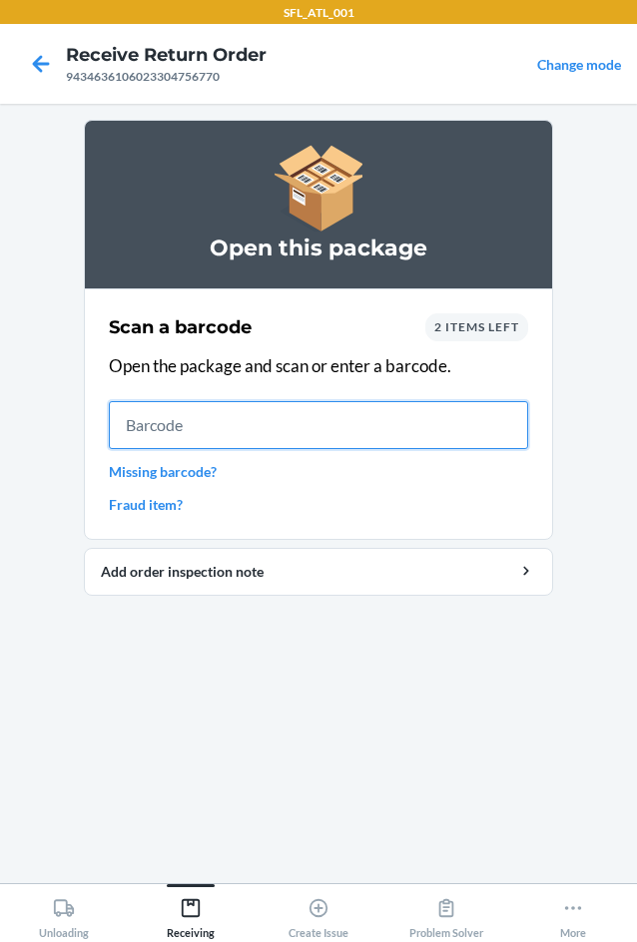
click at [223, 429] on input "text" at bounding box center [318, 425] width 419 height 48
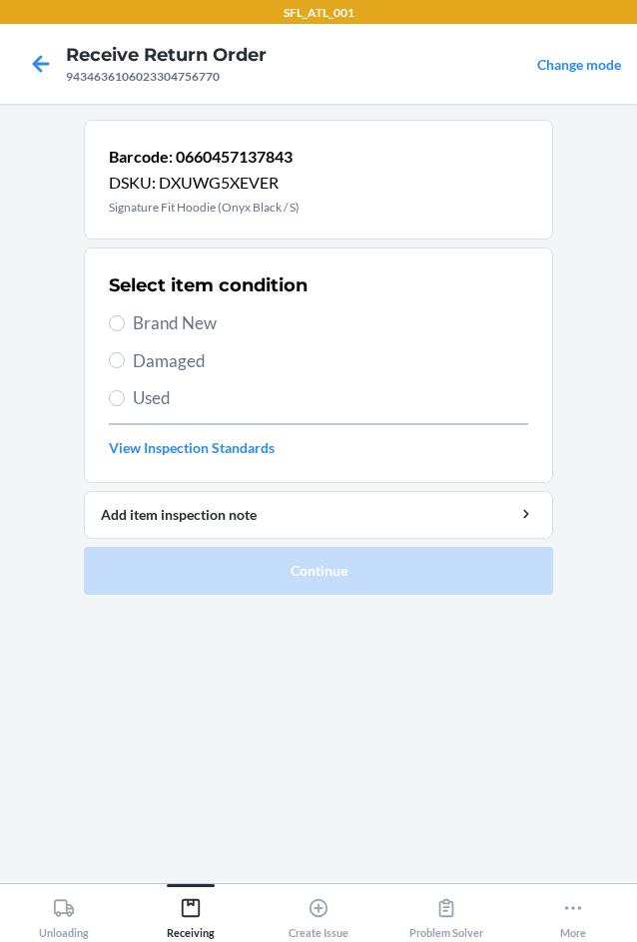
click at [162, 330] on span "Brand New" at bounding box center [330, 323] width 395 height 26
click at [125, 330] on input "Brand New" at bounding box center [117, 323] width 16 height 16
radio input "true"
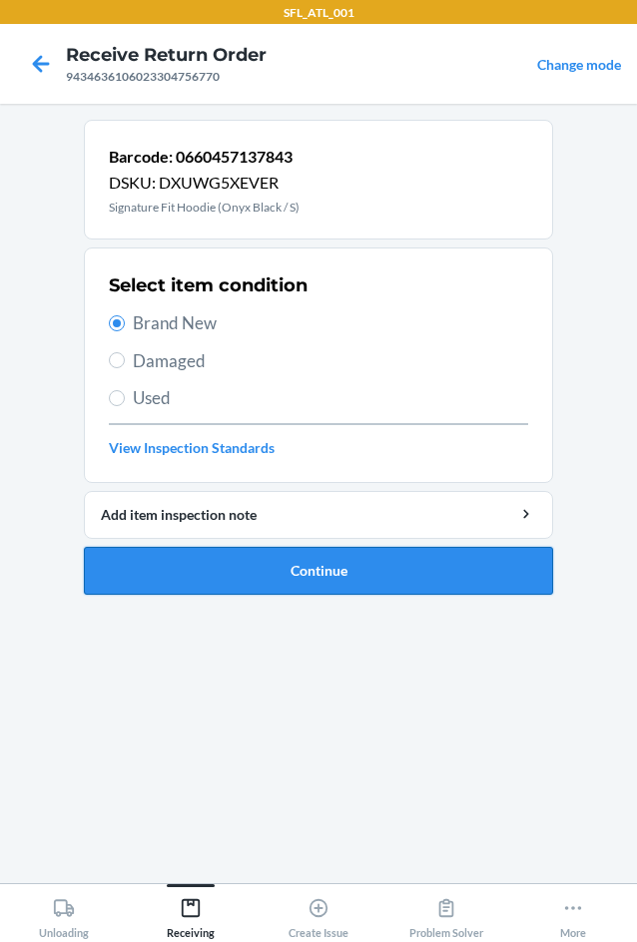
click at [384, 564] on button "Continue" at bounding box center [318, 571] width 469 height 48
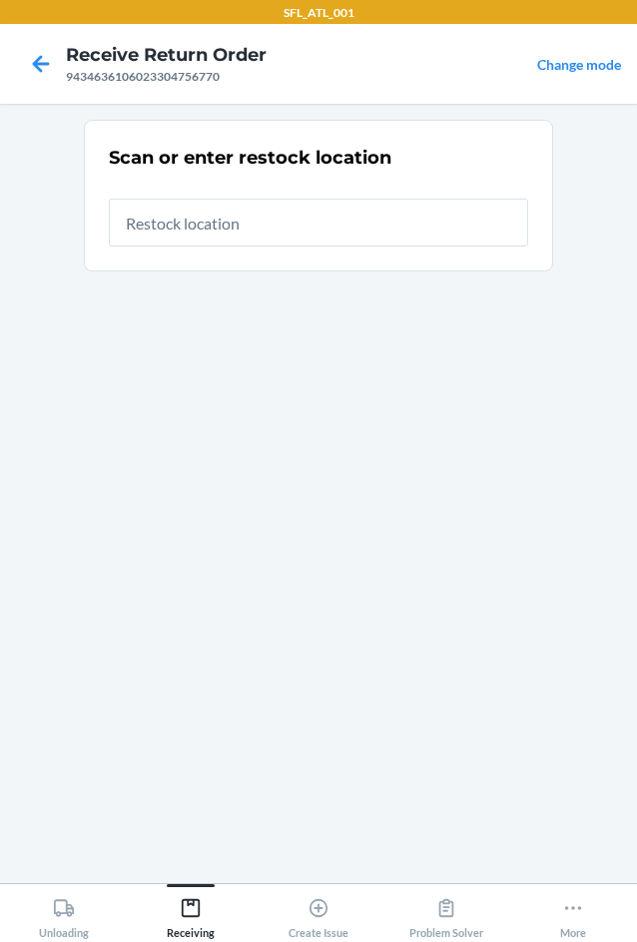
click at [183, 229] on input "text" at bounding box center [318, 223] width 419 height 48
type input "RTCart017"
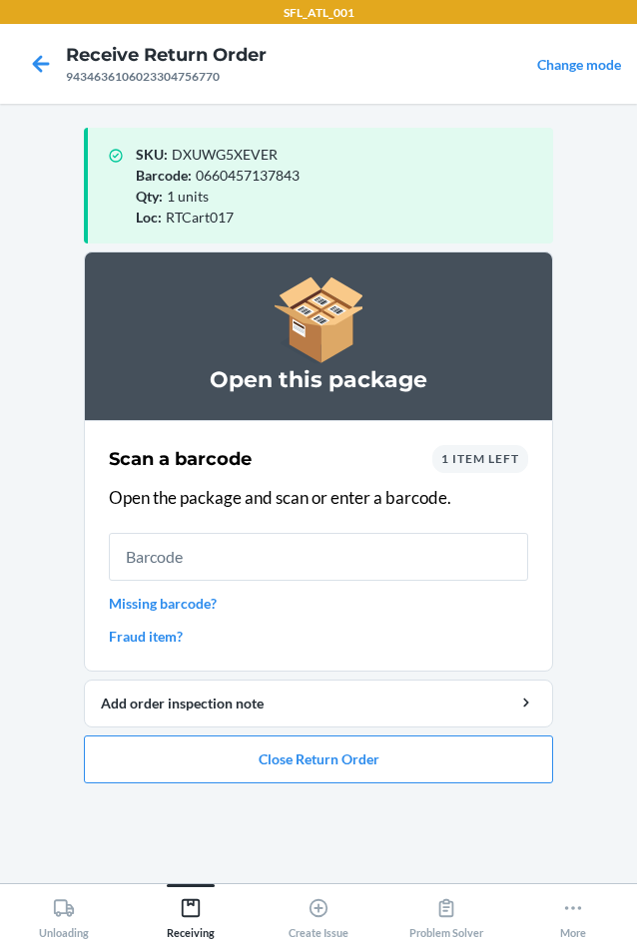
click at [126, 554] on input "text" at bounding box center [318, 557] width 419 height 48
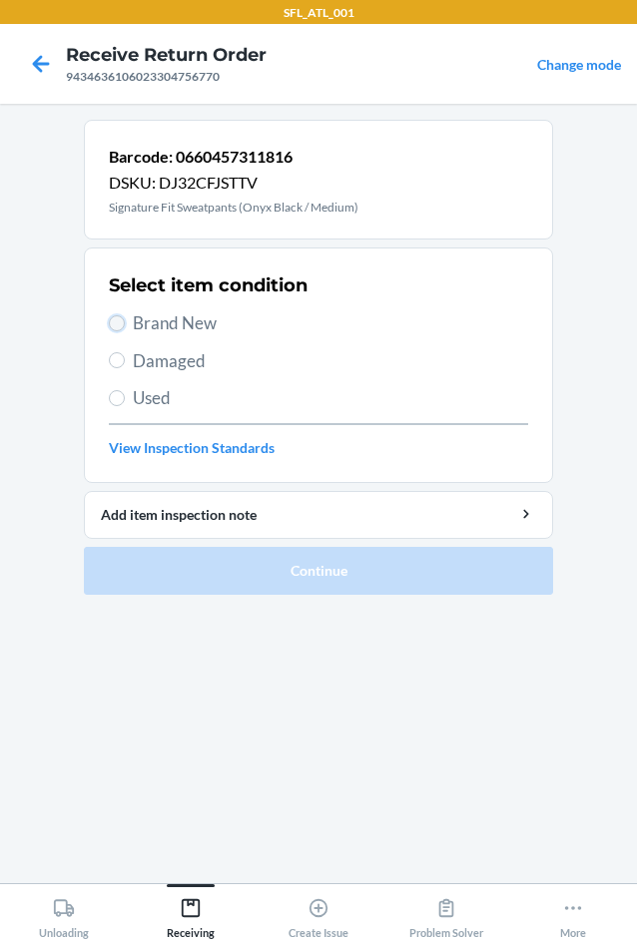
click at [122, 322] on input "Brand New" at bounding box center [117, 323] width 16 height 16
radio input "true"
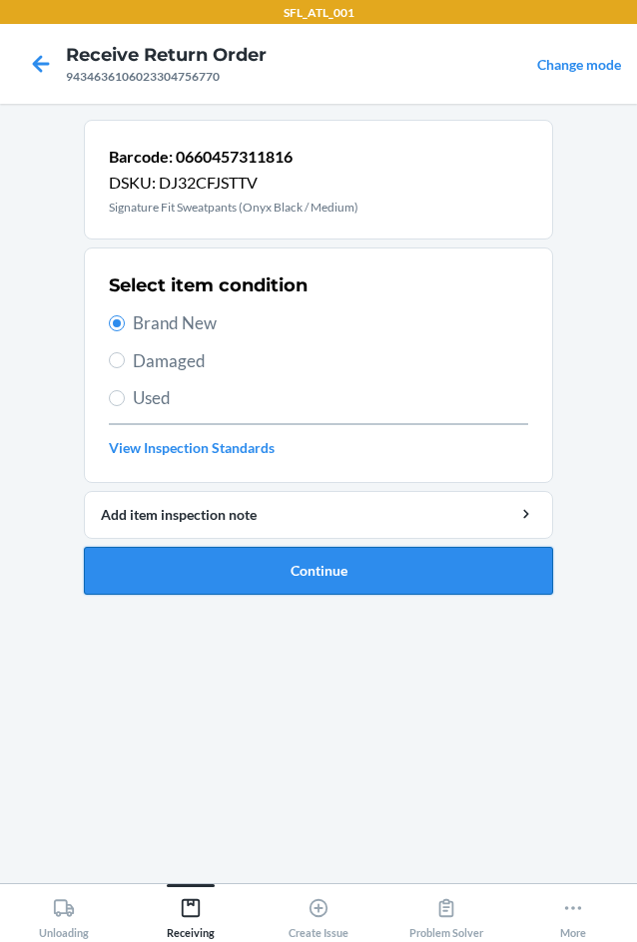
click at [337, 582] on button "Continue" at bounding box center [318, 571] width 469 height 48
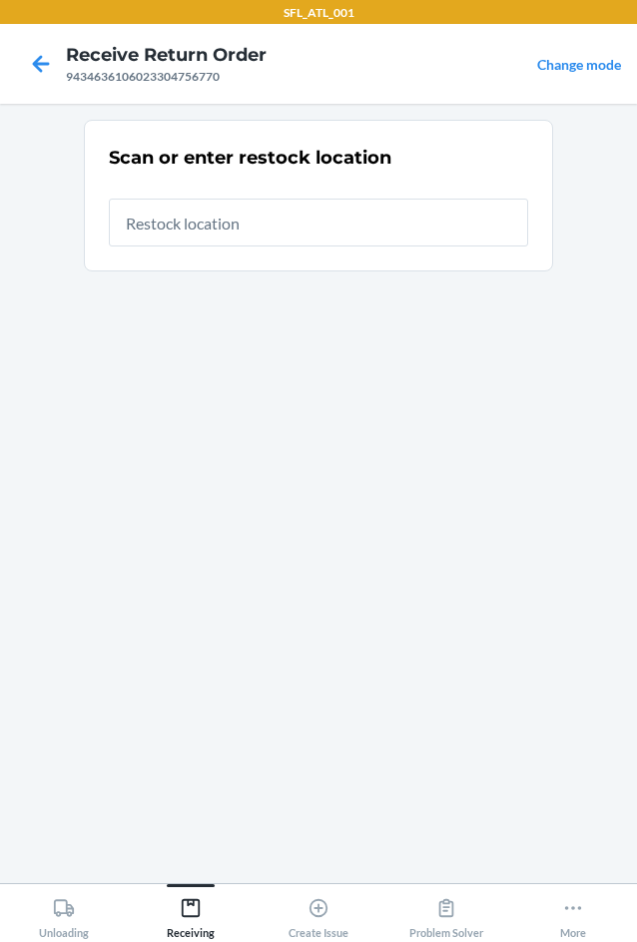
click at [287, 219] on input "text" at bounding box center [318, 223] width 419 height 48
type input "RTCart017"
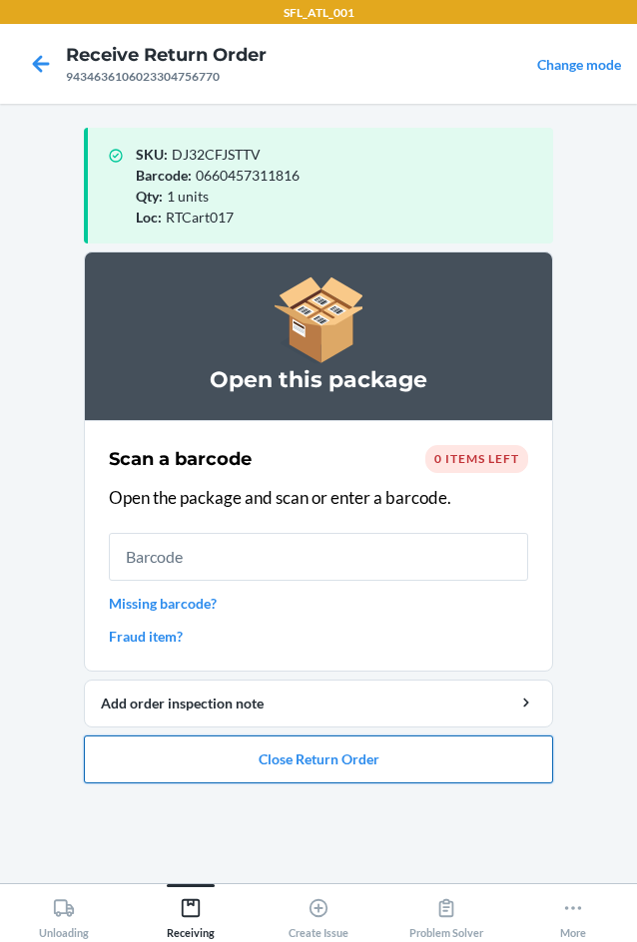
click at [431, 765] on button "Close Return Order" at bounding box center [318, 760] width 469 height 48
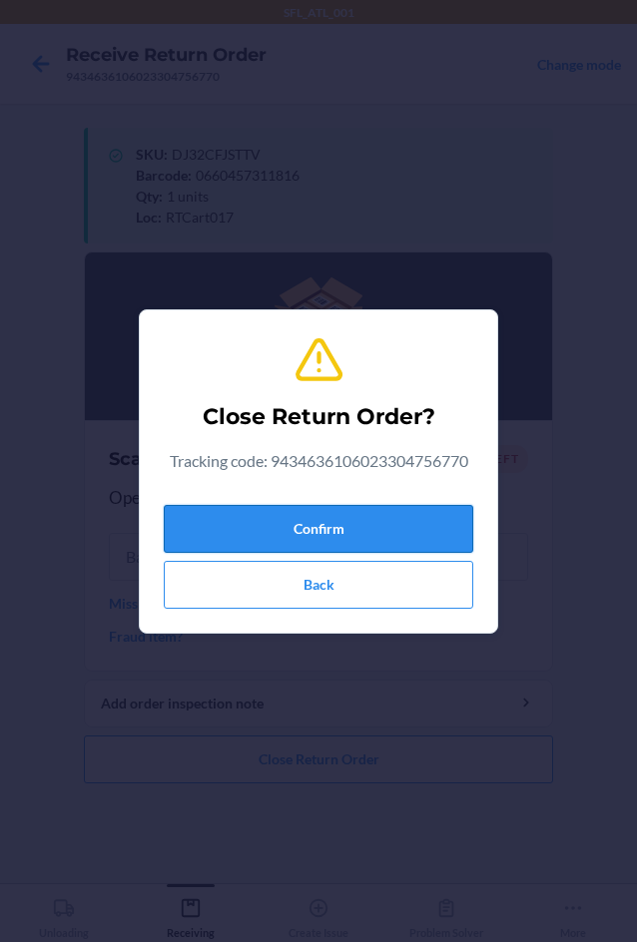
click at [366, 528] on button "Confirm" at bounding box center [318, 529] width 309 height 48
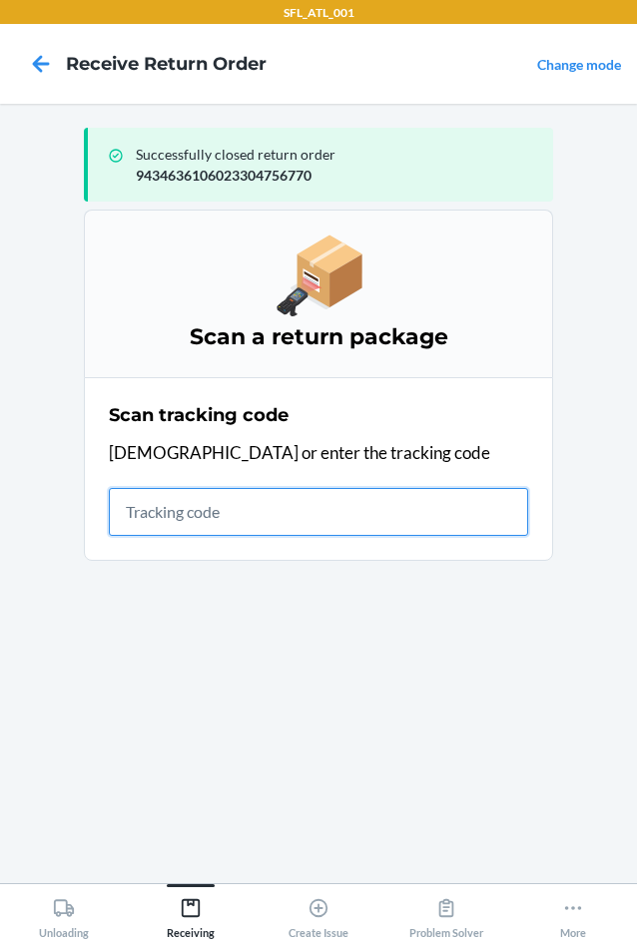
click at [328, 521] on input "text" at bounding box center [318, 512] width 419 height 48
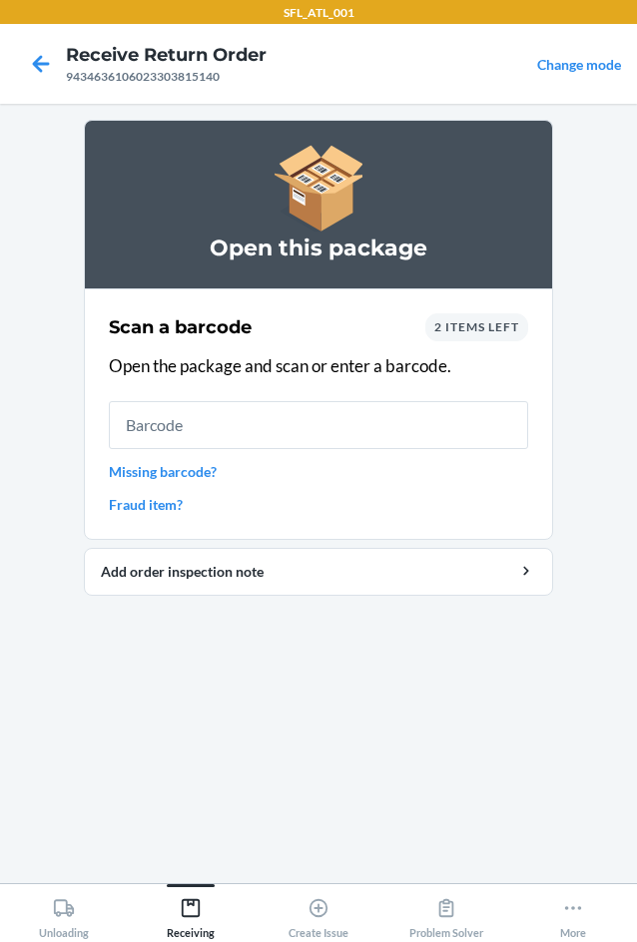
click at [508, 336] on div "2 items left" at bounding box center [476, 327] width 103 height 28
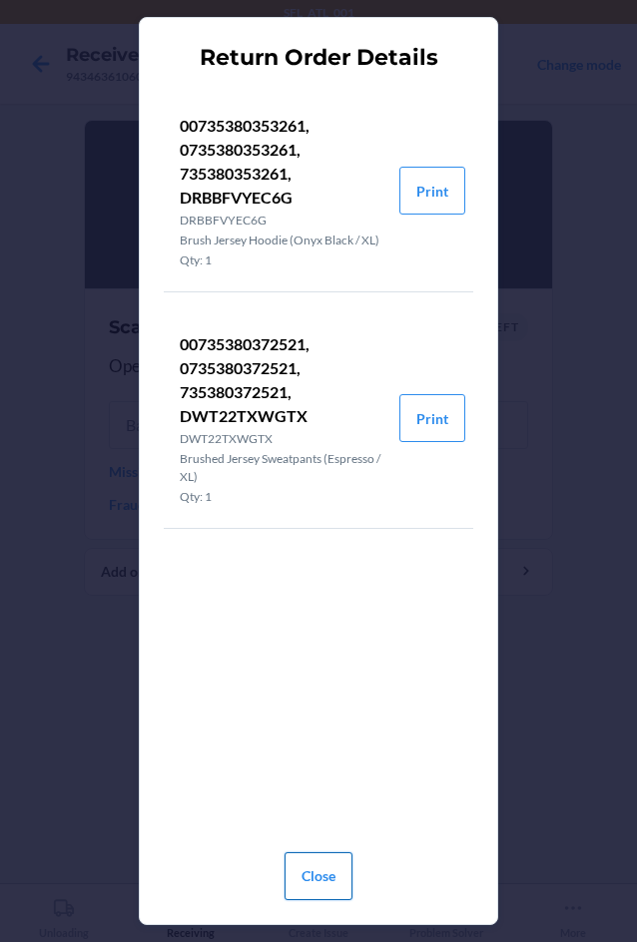
click at [307, 867] on button "Close" at bounding box center [319, 877] width 68 height 48
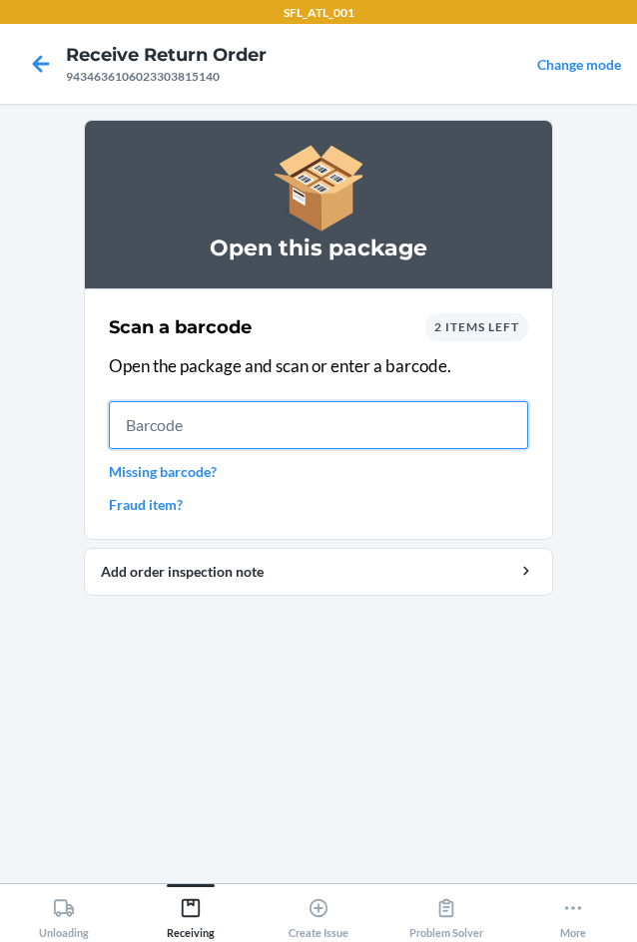
click at [130, 431] on input "text" at bounding box center [318, 425] width 419 height 48
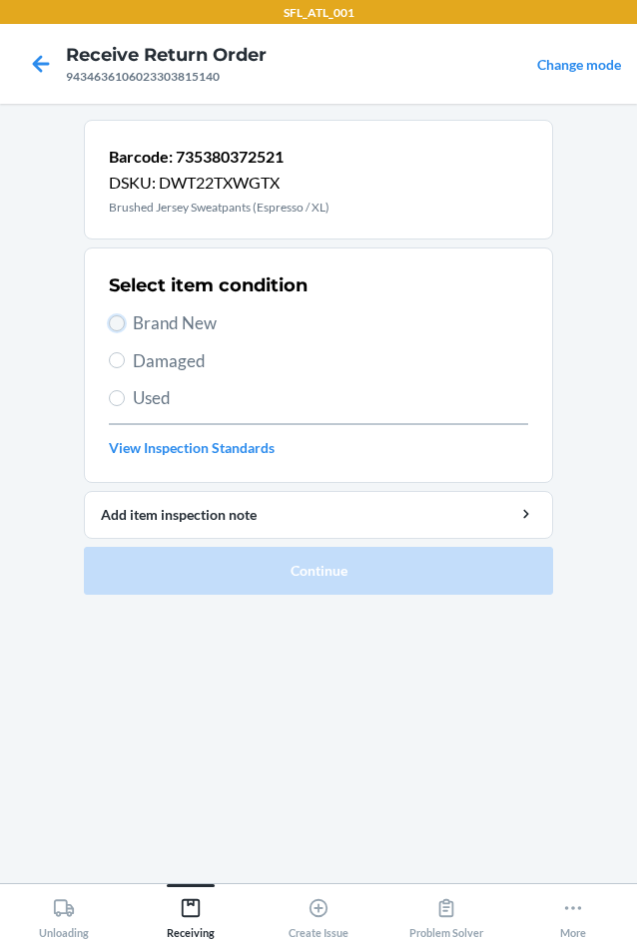
click at [113, 324] on input "Brand New" at bounding box center [117, 323] width 16 height 16
radio input "true"
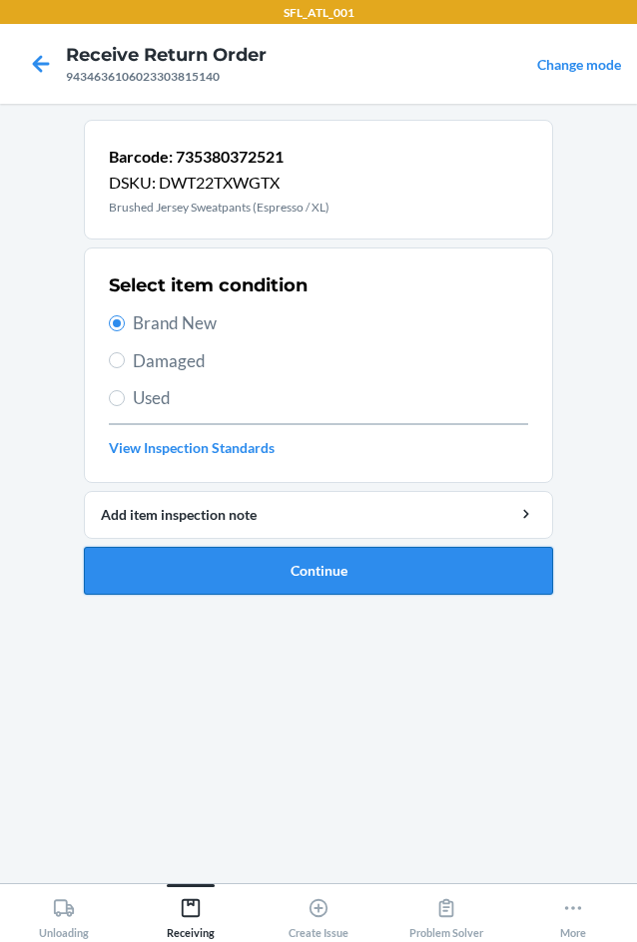
click at [329, 572] on button "Continue" at bounding box center [318, 571] width 469 height 48
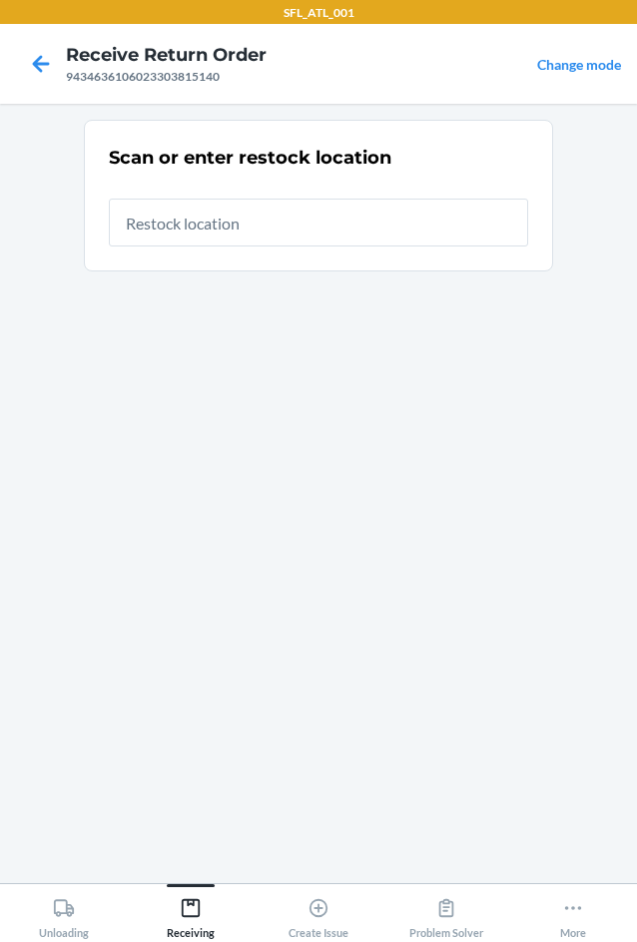
click at [303, 236] on input "text" at bounding box center [318, 223] width 419 height 48
type input "RTCart017"
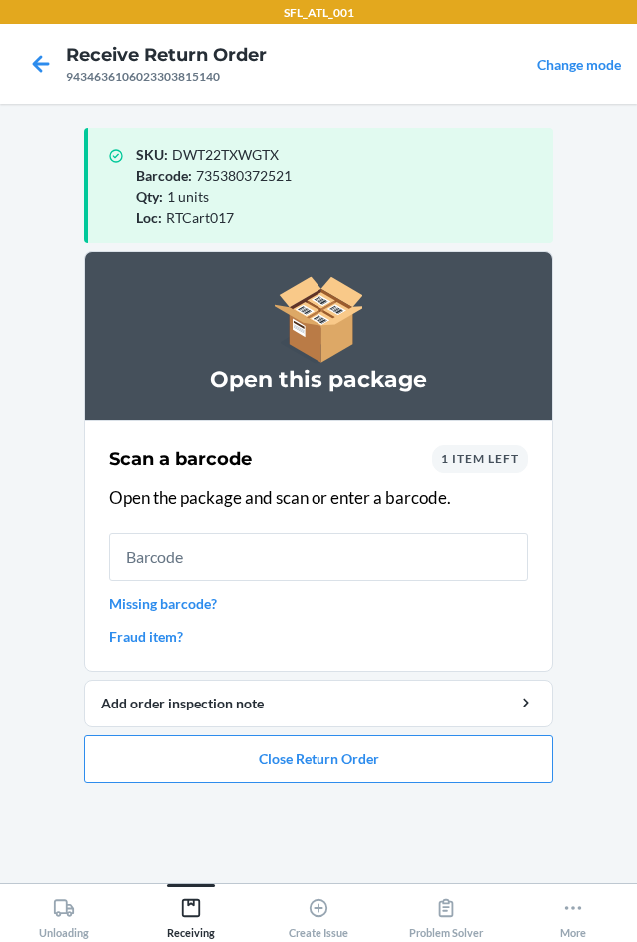
click at [310, 562] on input "text" at bounding box center [318, 557] width 419 height 48
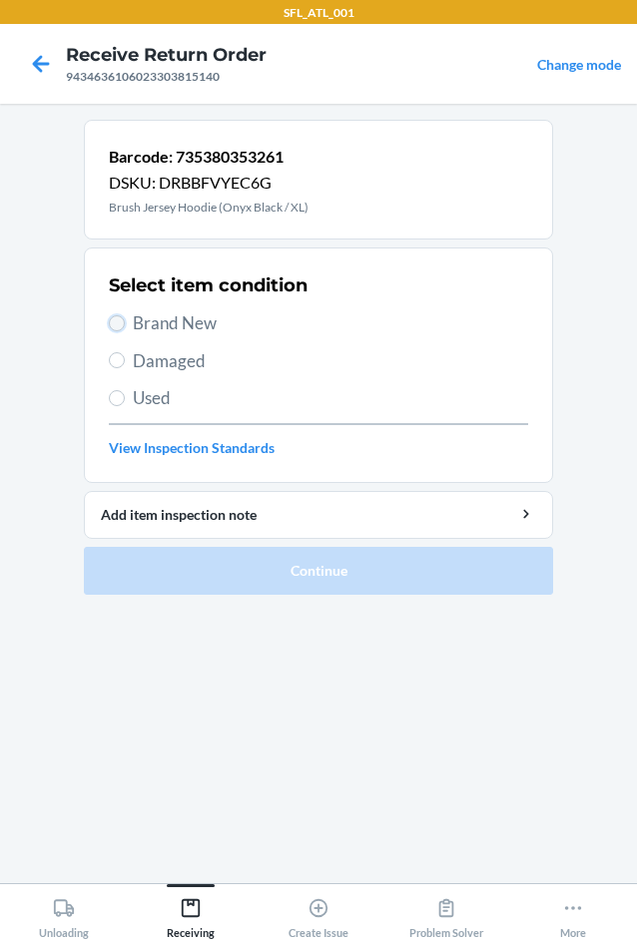
click at [122, 323] on input "Brand New" at bounding box center [117, 323] width 16 height 16
radio input "true"
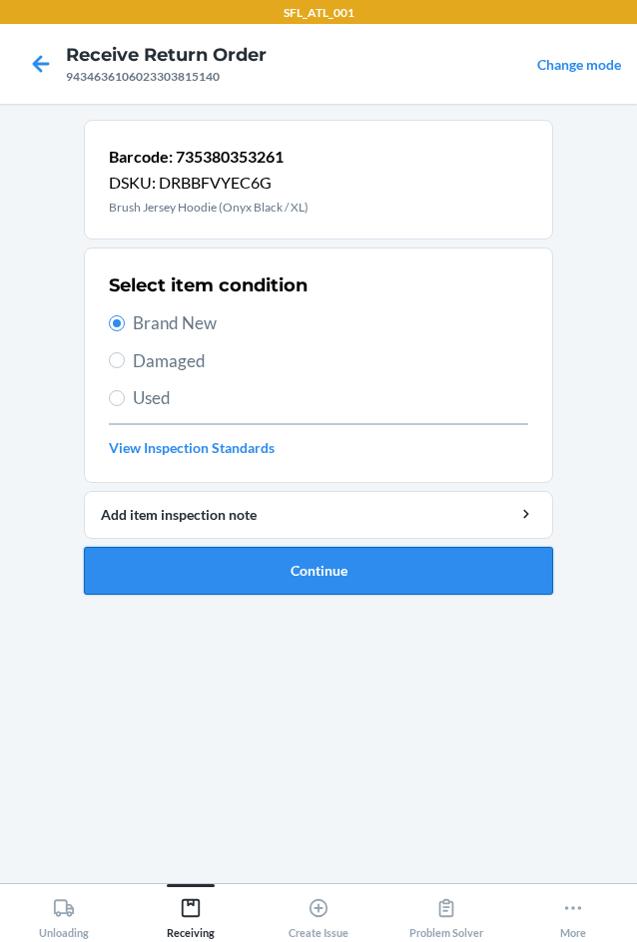
click at [419, 585] on button "Continue" at bounding box center [318, 571] width 469 height 48
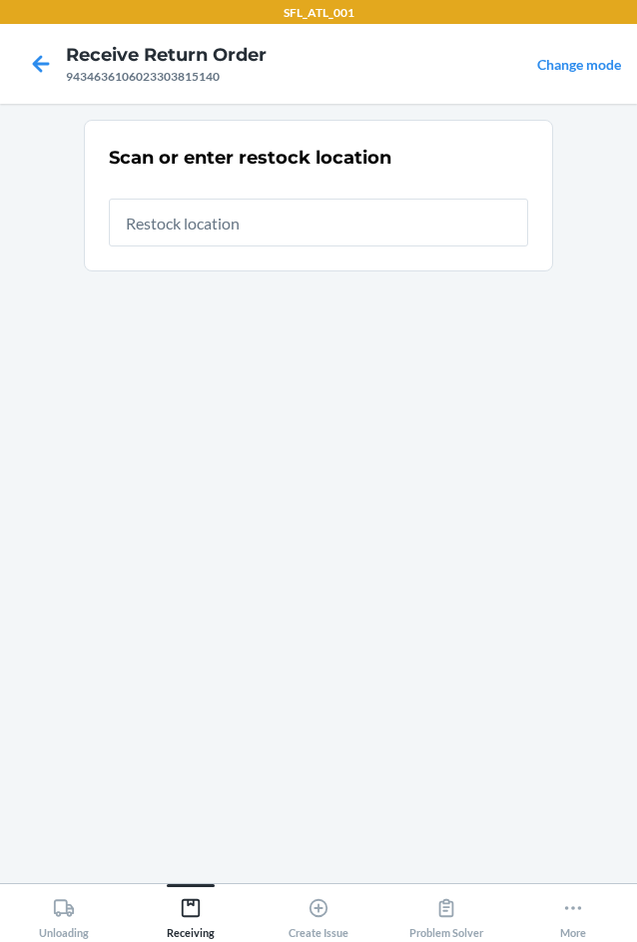
click at [316, 227] on input "text" at bounding box center [318, 223] width 419 height 48
type input "RTCart017"
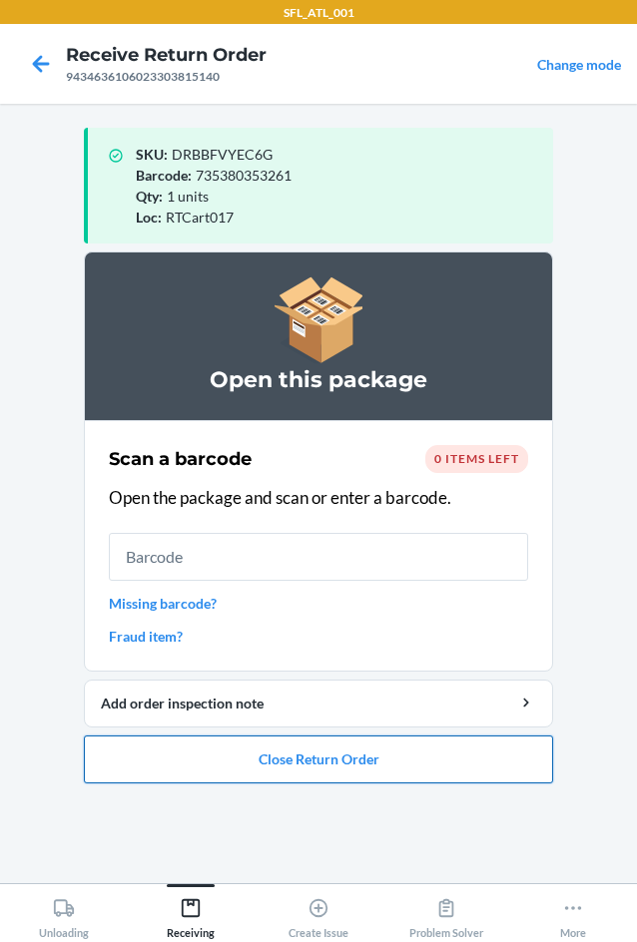
click at [365, 770] on button "Close Return Order" at bounding box center [318, 760] width 469 height 48
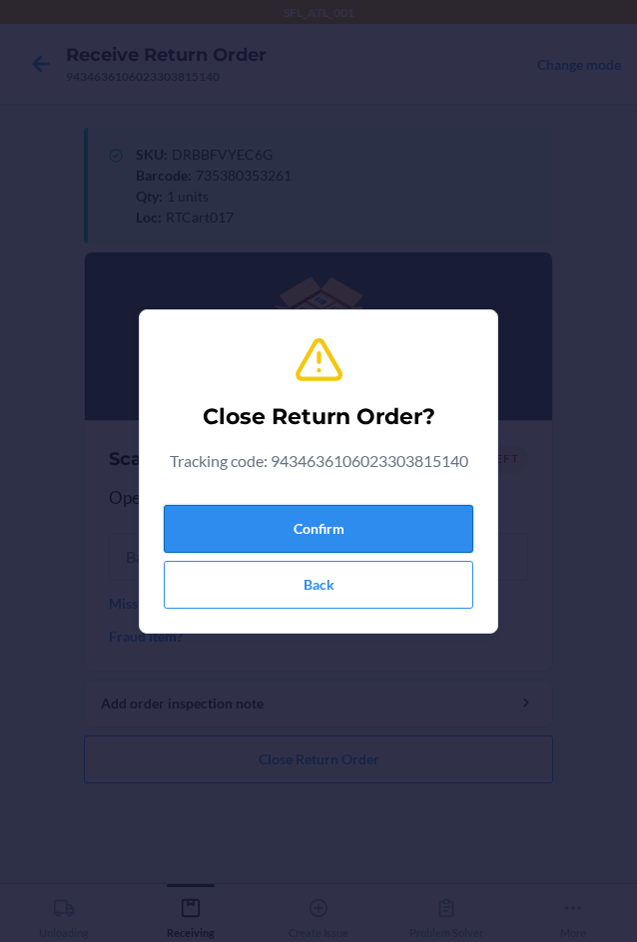
click at [349, 533] on button "Confirm" at bounding box center [318, 529] width 309 height 48
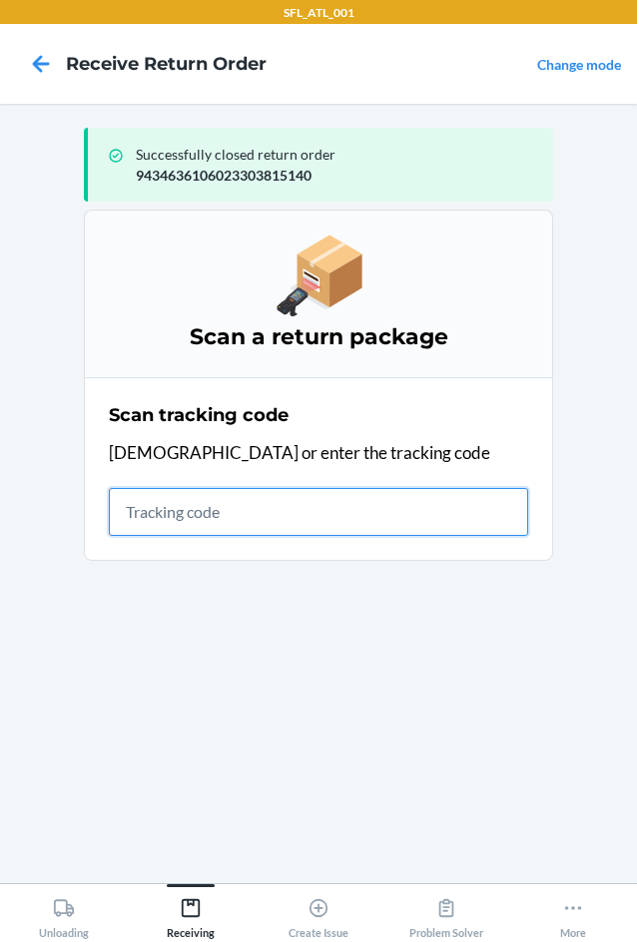
click at [158, 518] on input "text" at bounding box center [318, 512] width 419 height 48
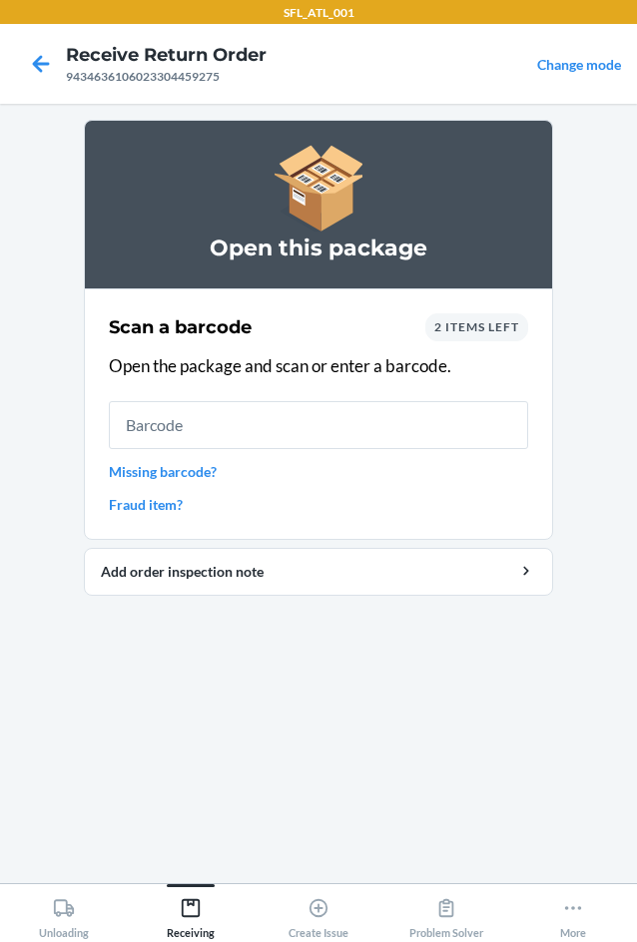
click at [482, 336] on div "2 items left" at bounding box center [476, 327] width 103 height 28
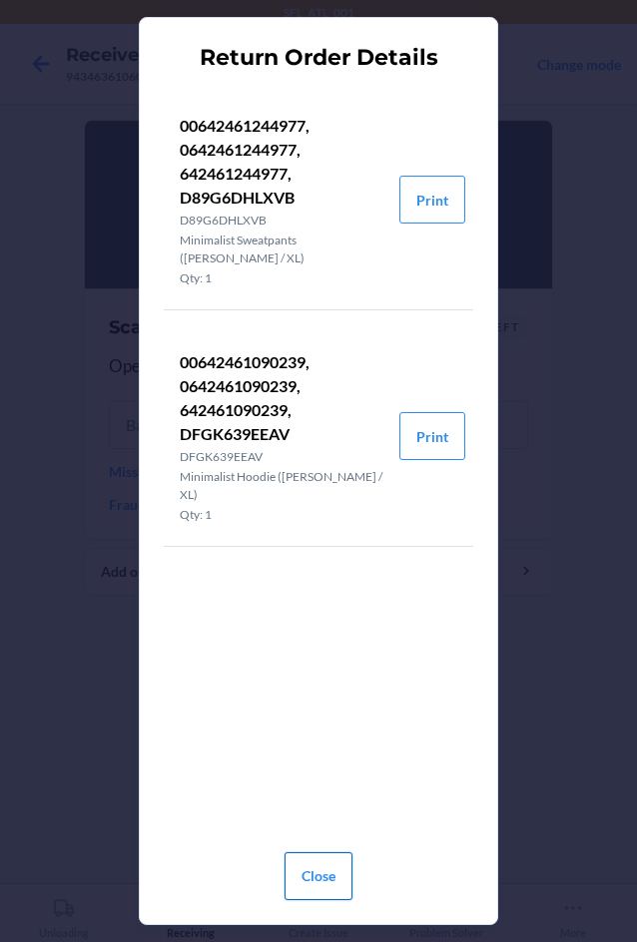
click at [321, 877] on button "Close" at bounding box center [319, 877] width 68 height 48
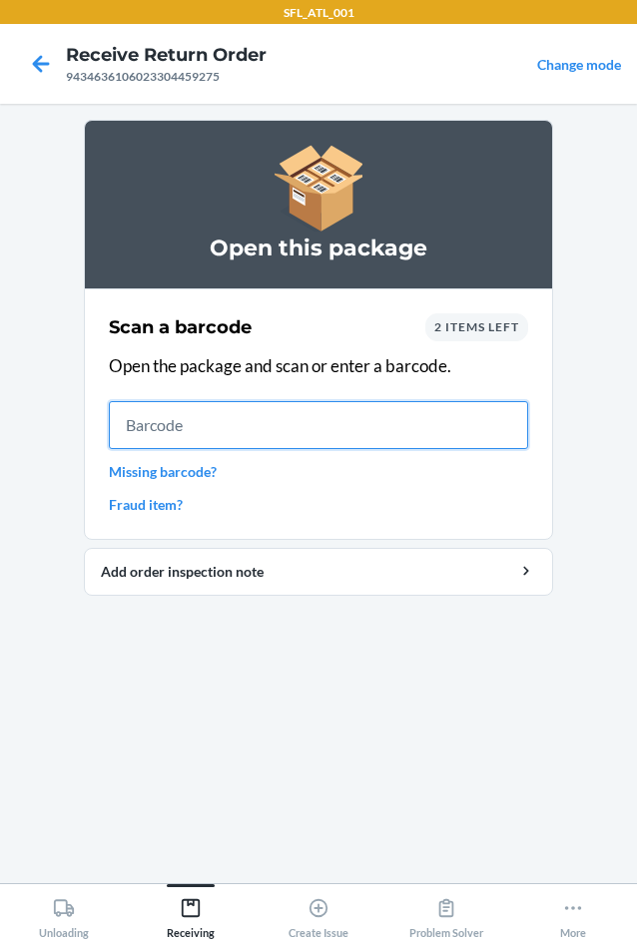
click at [236, 430] on input "text" at bounding box center [318, 425] width 419 height 48
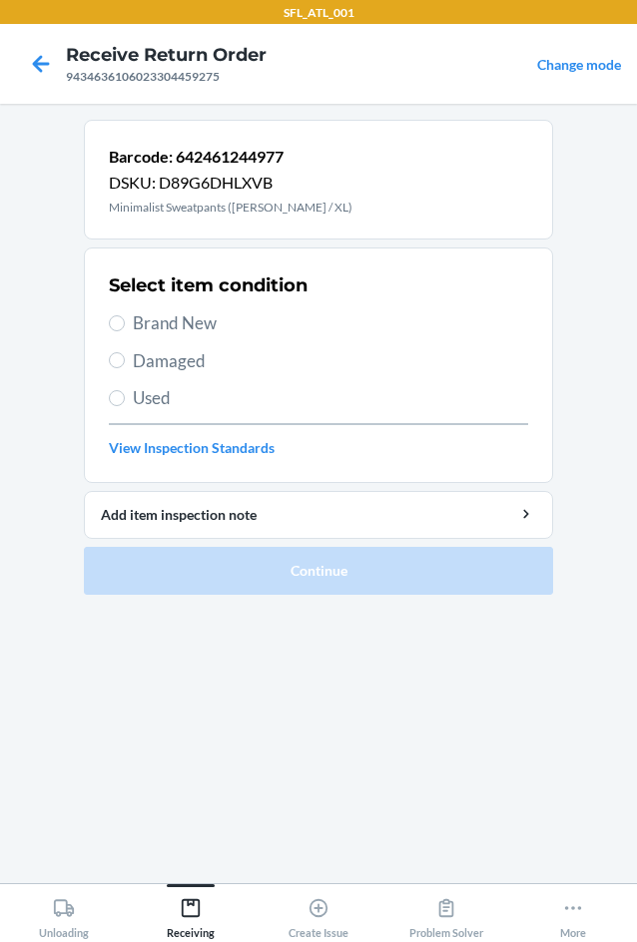
click at [134, 312] on span "Brand New" at bounding box center [330, 323] width 395 height 26
click at [125, 315] on input "Brand New" at bounding box center [117, 323] width 16 height 16
radio input "true"
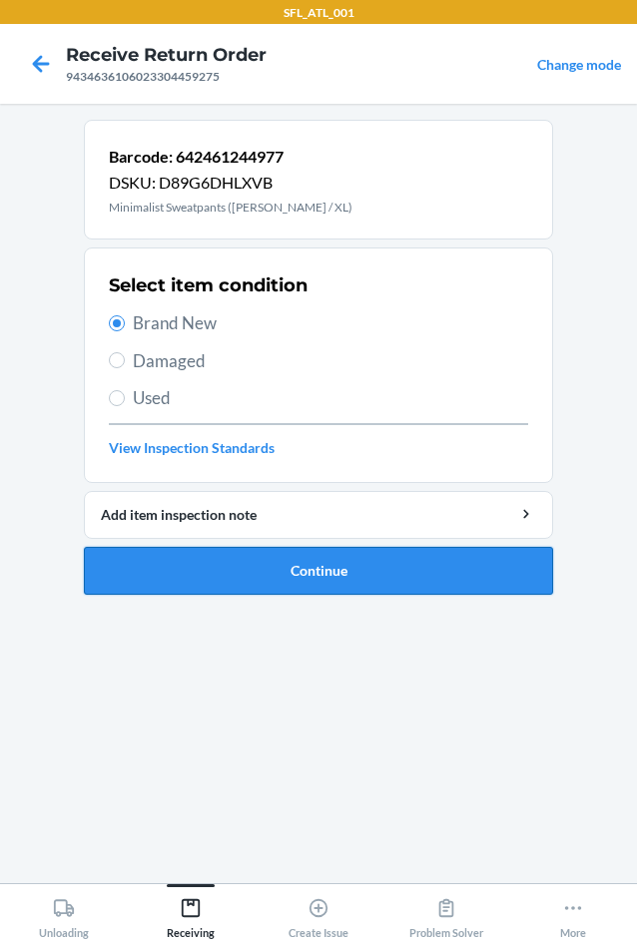
click at [237, 555] on button "Continue" at bounding box center [318, 571] width 469 height 48
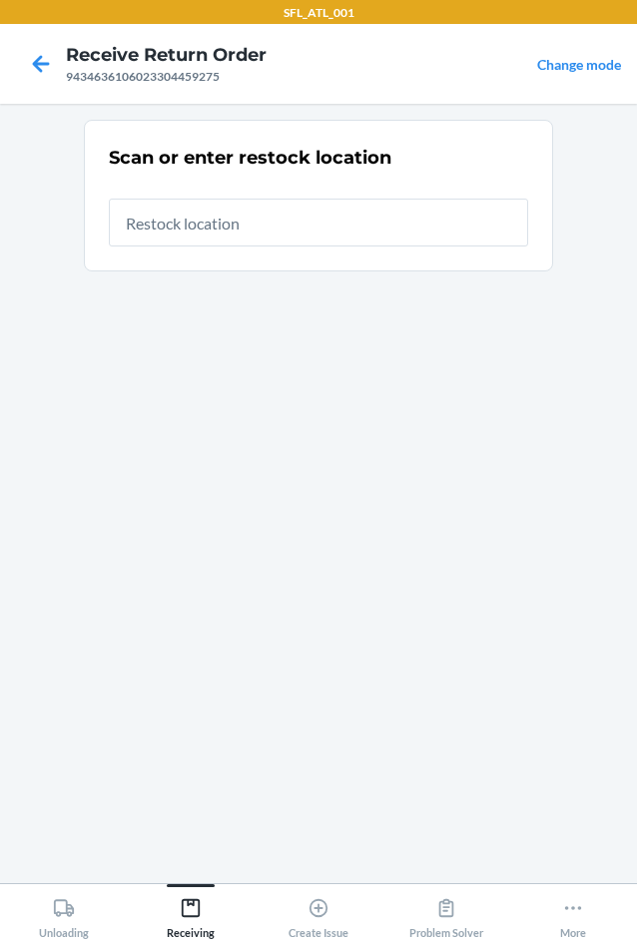
click at [264, 231] on input "text" at bounding box center [318, 223] width 419 height 48
type input "RTCart017"
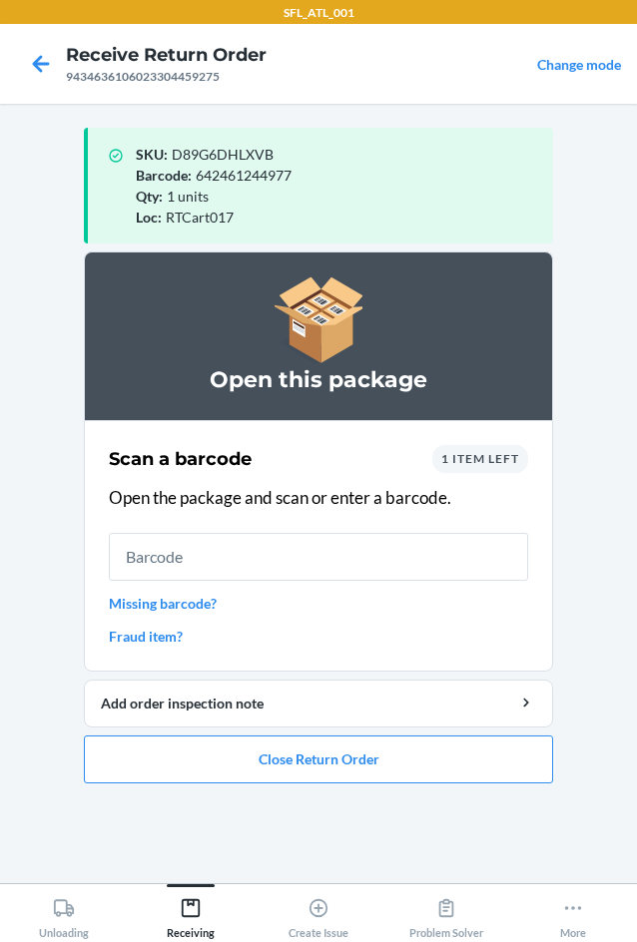
click at [278, 557] on input "text" at bounding box center [318, 557] width 419 height 48
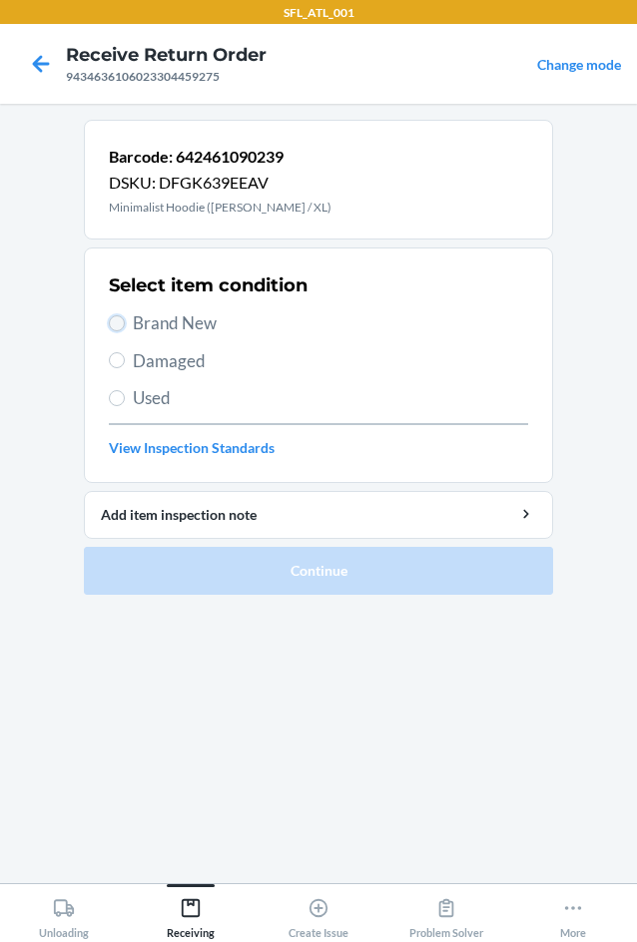
click at [112, 323] on input "Brand New" at bounding box center [117, 323] width 16 height 16
radio input "true"
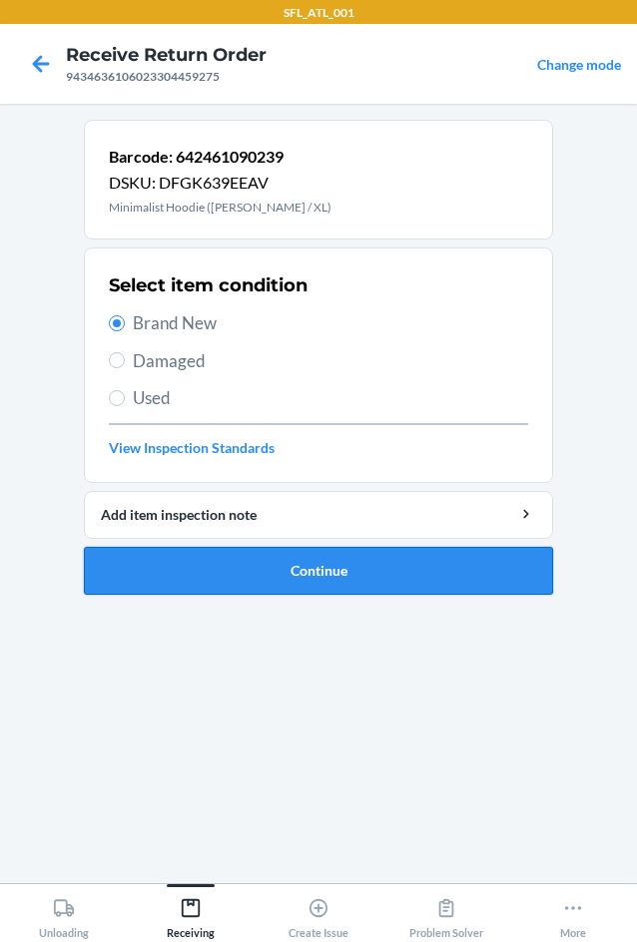
click at [256, 568] on button "Continue" at bounding box center [318, 571] width 469 height 48
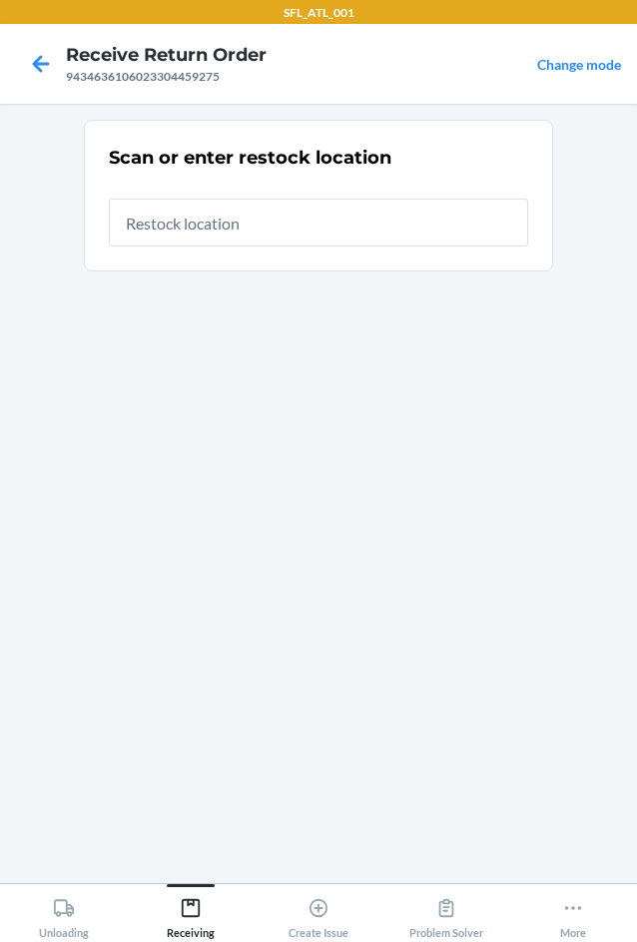
click at [309, 222] on input "text" at bounding box center [318, 223] width 419 height 48
type input "RTCart017"
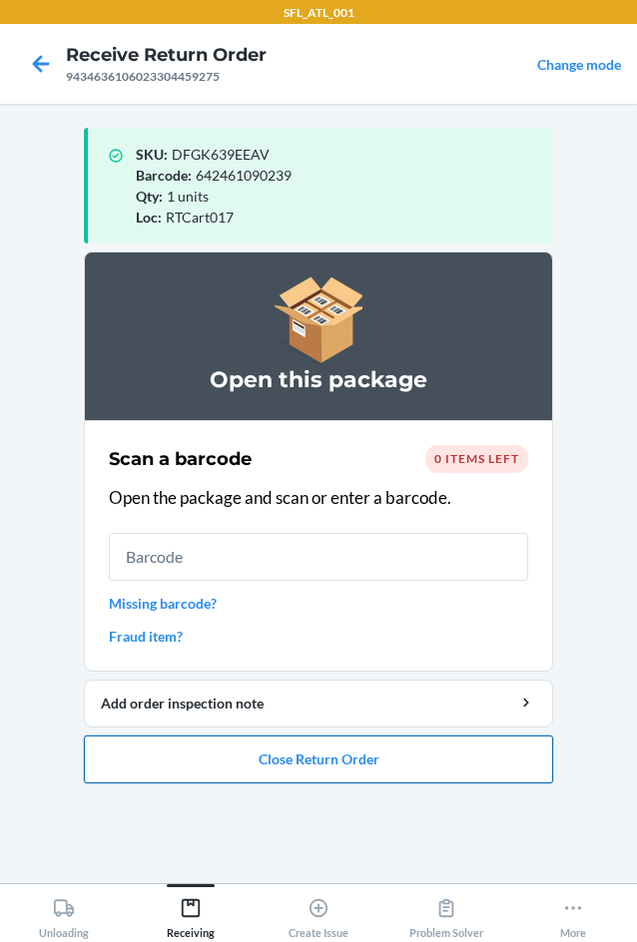
click at [329, 751] on button "Close Return Order" at bounding box center [318, 760] width 469 height 48
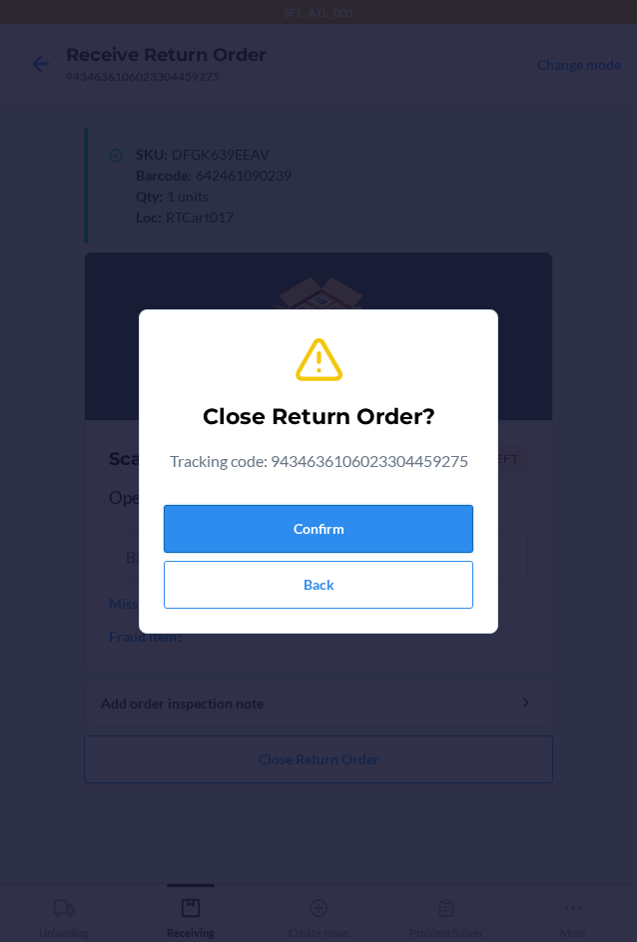
click at [224, 512] on button "Confirm" at bounding box center [318, 529] width 309 height 48
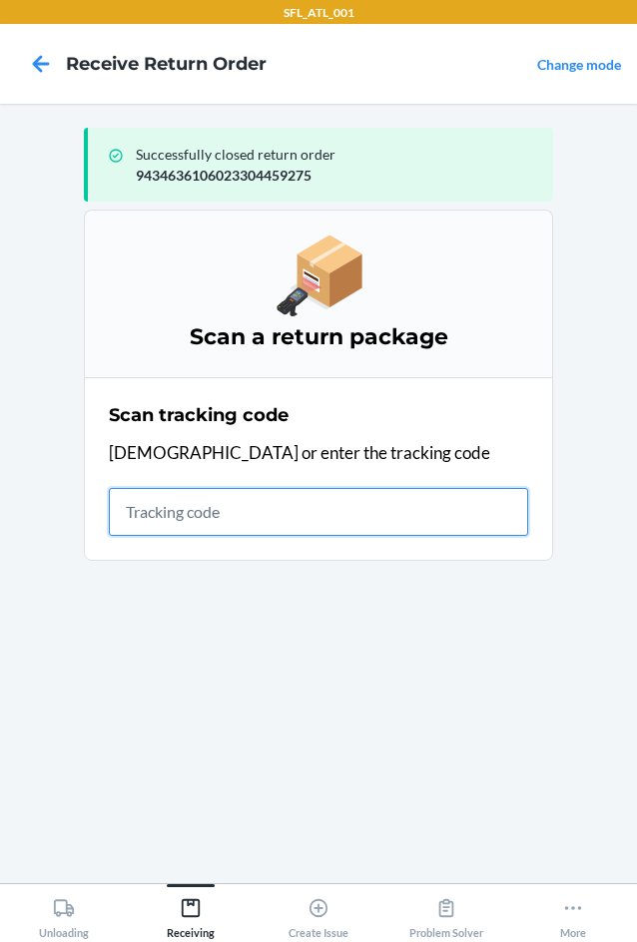
click at [190, 506] on input "text" at bounding box center [318, 512] width 419 height 48
type input "4203025994346361060233046220"
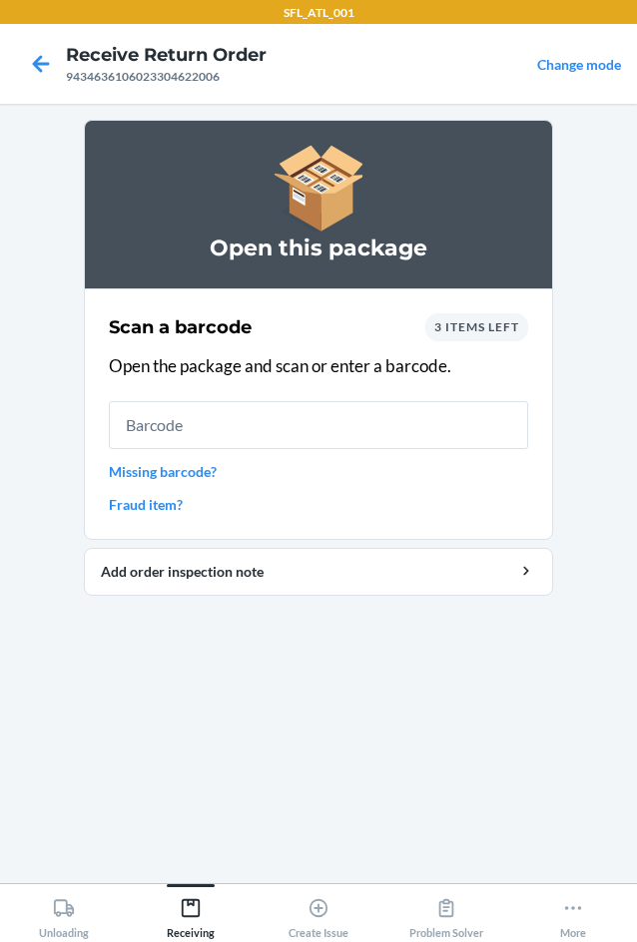
click at [460, 328] on span "3 items left" at bounding box center [476, 326] width 85 height 15
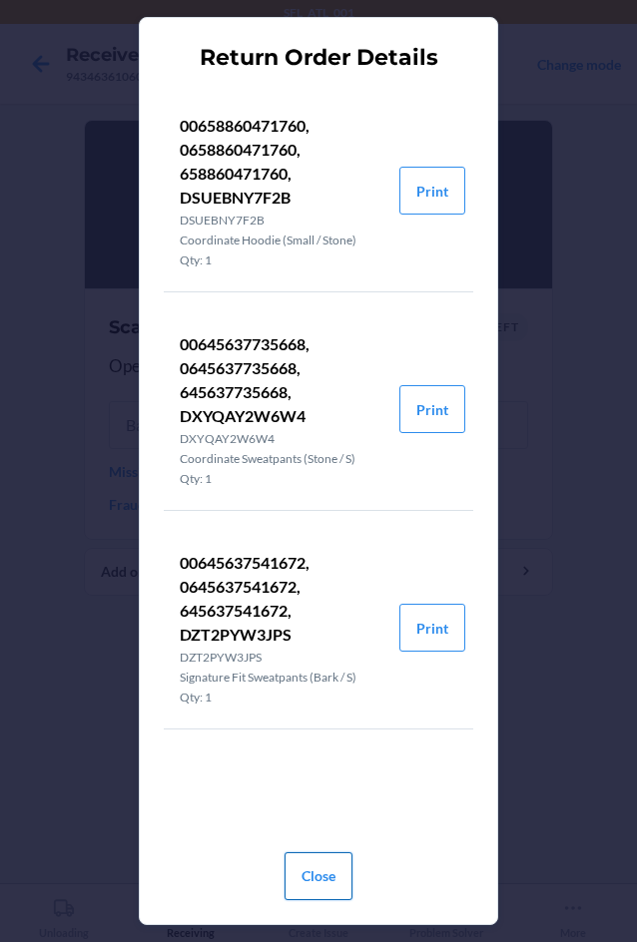
click at [318, 864] on button "Close" at bounding box center [319, 877] width 68 height 48
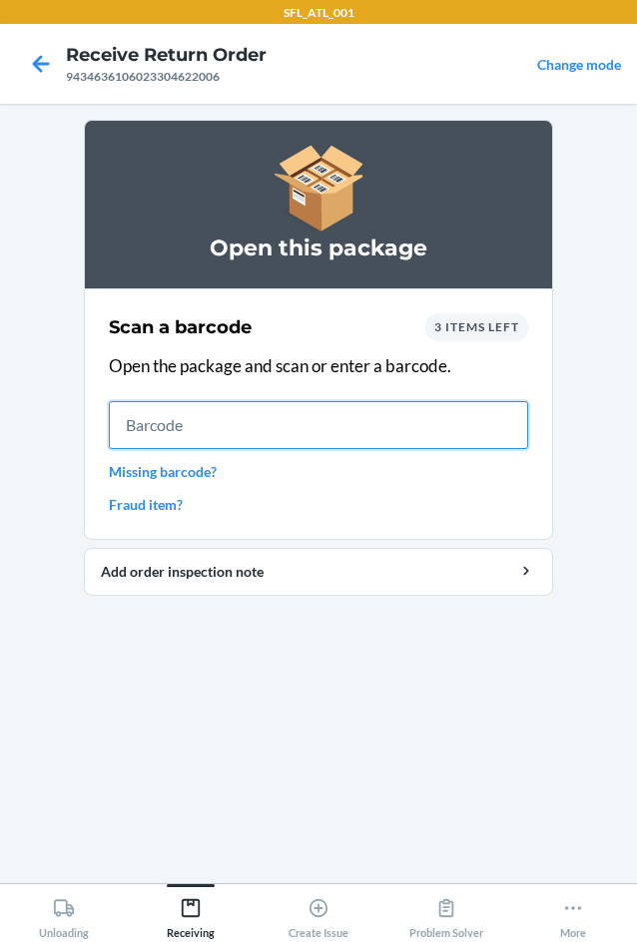
click at [219, 421] on input "text" at bounding box center [318, 425] width 419 height 48
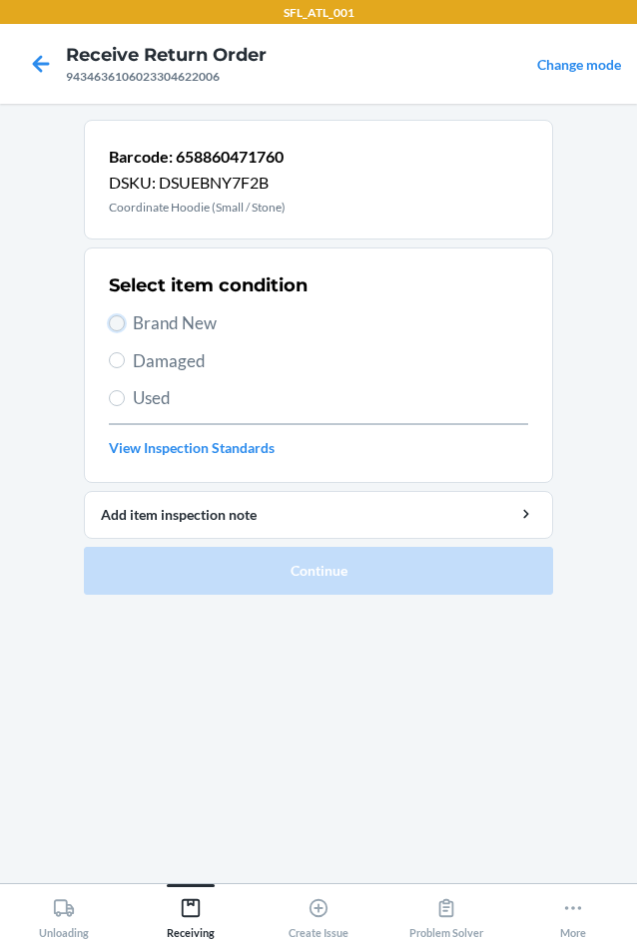
click at [118, 328] on input "Brand New" at bounding box center [117, 323] width 16 height 16
radio input "true"
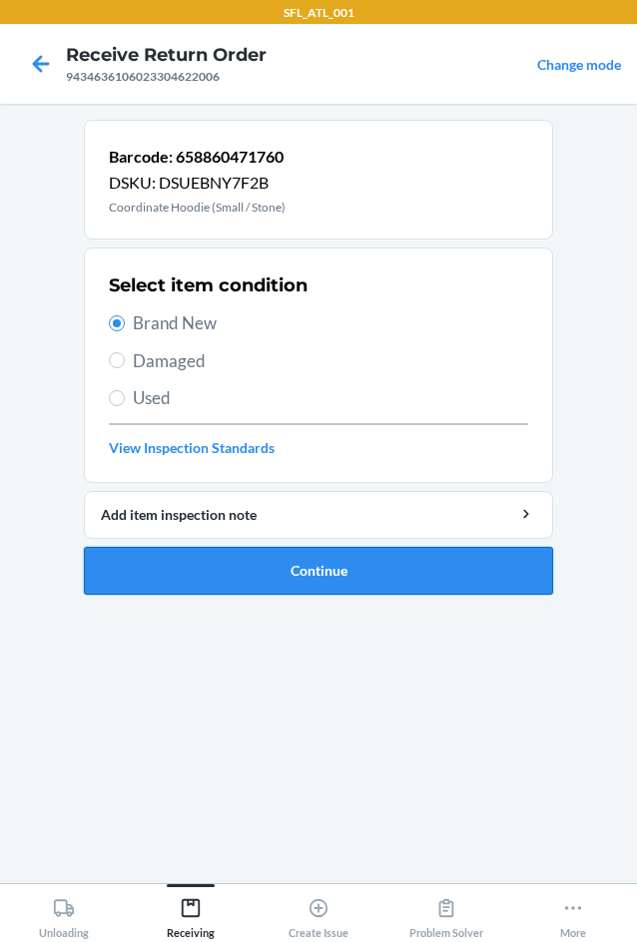
click at [340, 579] on button "Continue" at bounding box center [318, 571] width 469 height 48
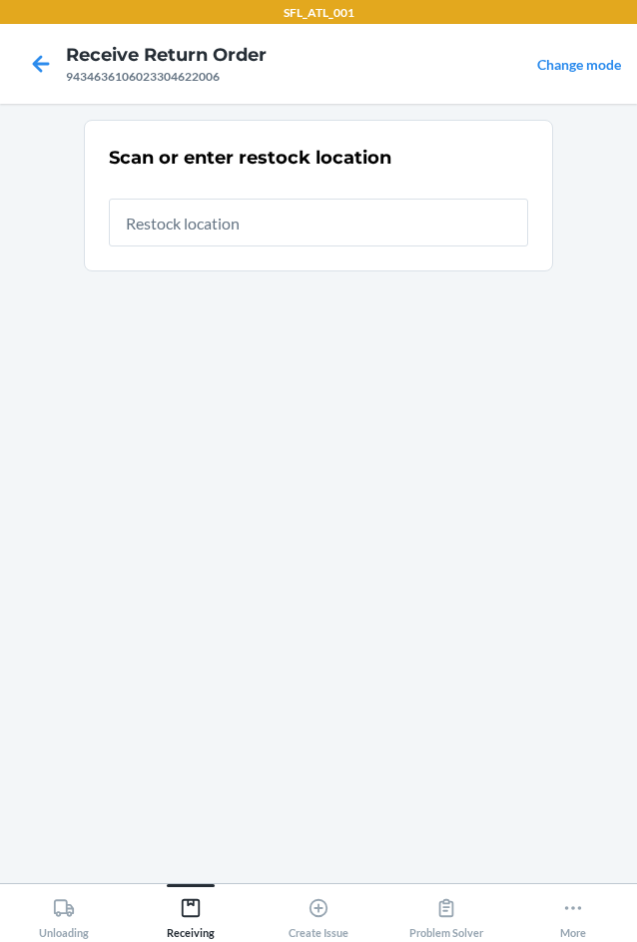
click at [184, 215] on input "text" at bounding box center [318, 223] width 419 height 48
type input "RTCart017"
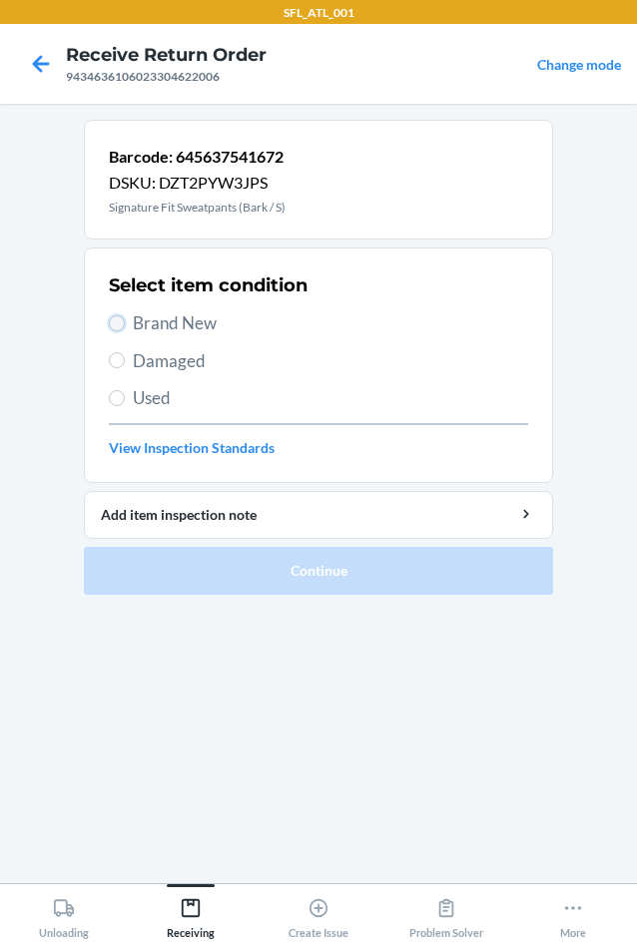
click at [121, 316] on input "Brand New" at bounding box center [117, 323] width 16 height 16
radio input "true"
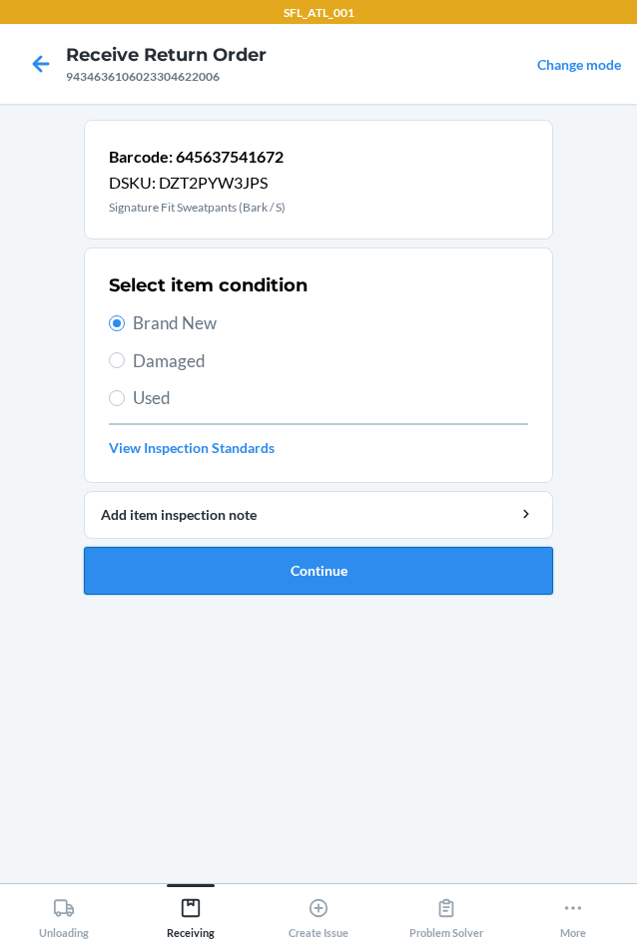
click at [294, 557] on button "Continue" at bounding box center [318, 571] width 469 height 48
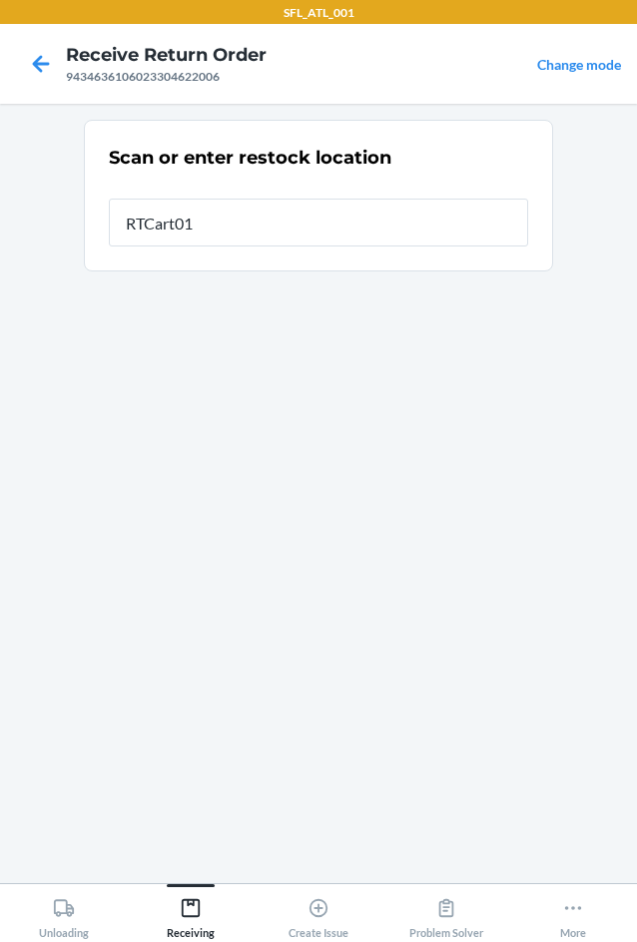
type input "RTCart017"
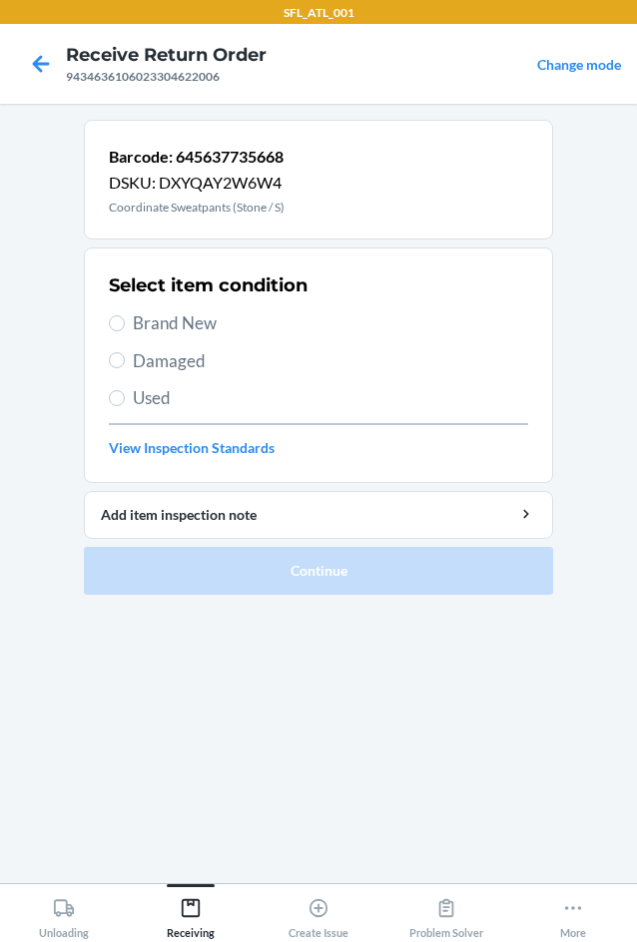
click at [108, 318] on section "Select item condition Brand New Damaged Used View Inspection Standards" at bounding box center [318, 366] width 469 height 236
click at [124, 326] on input "Brand New" at bounding box center [117, 323] width 16 height 16
radio input "true"
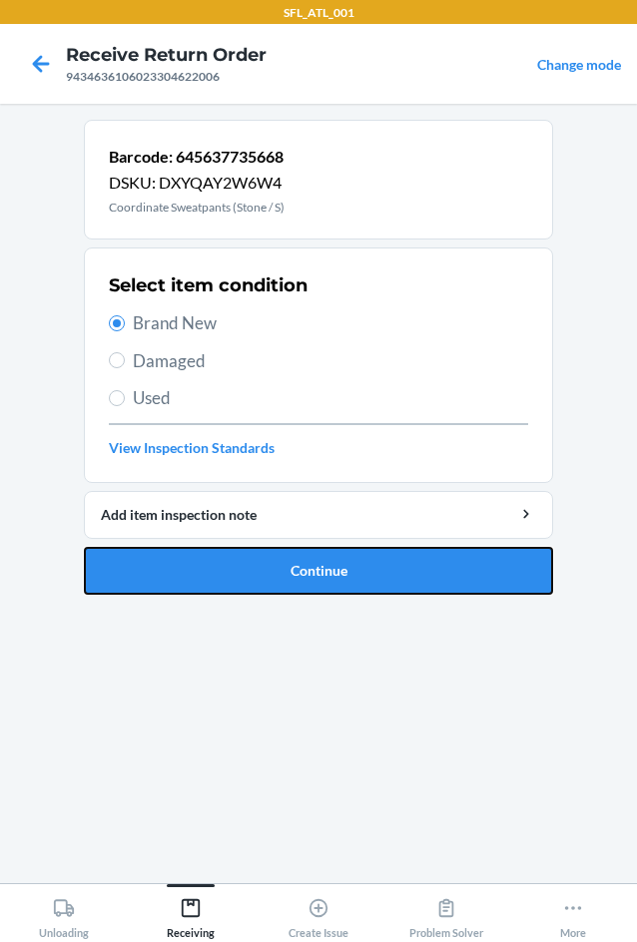
drag, startPoint x: 294, startPoint y: 573, endPoint x: 269, endPoint y: 631, distance: 63.5
click at [299, 572] on button "Continue" at bounding box center [318, 571] width 469 height 48
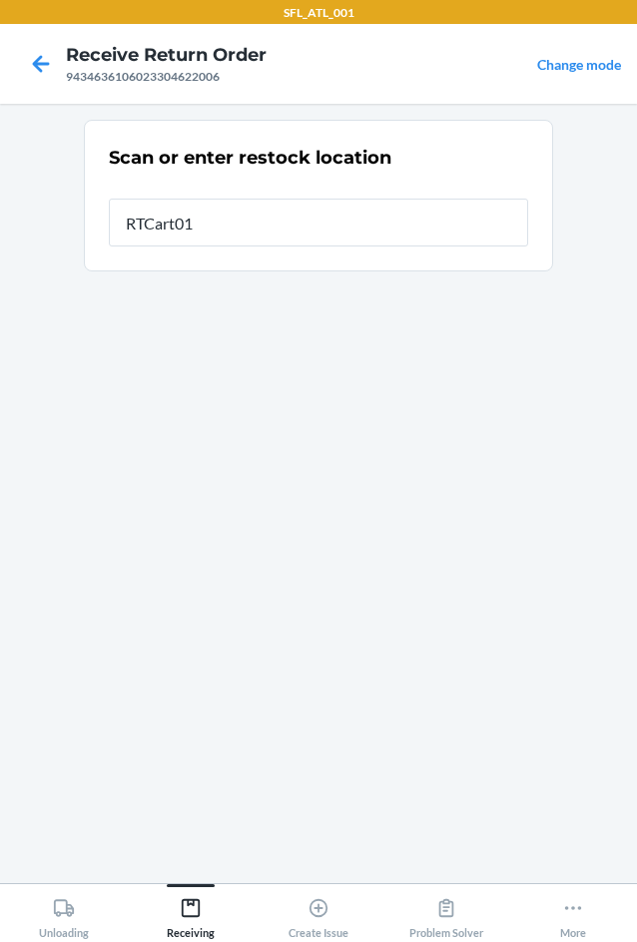
type input "RTCart017"
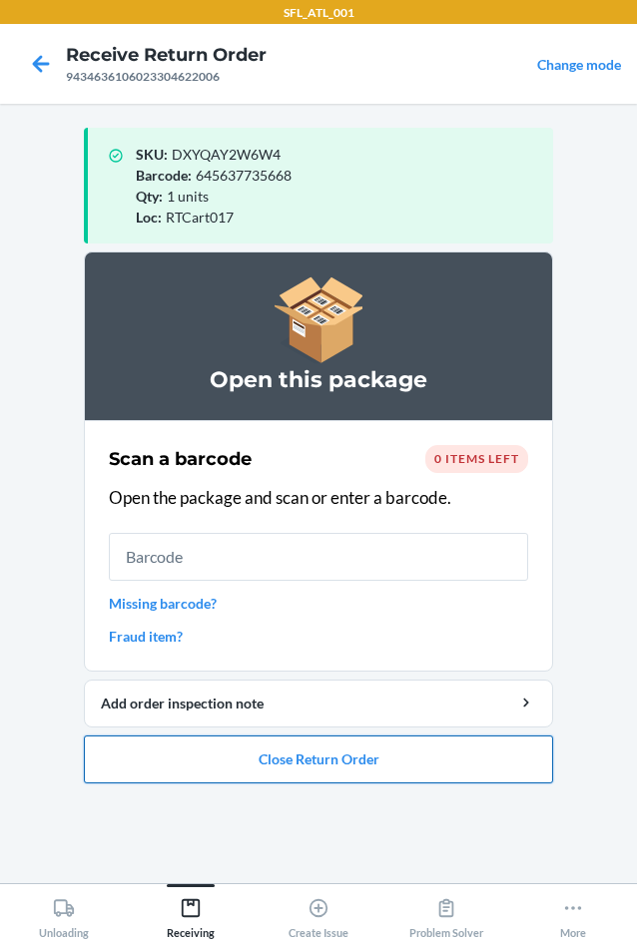
click at [331, 760] on button "Close Return Order" at bounding box center [318, 760] width 469 height 48
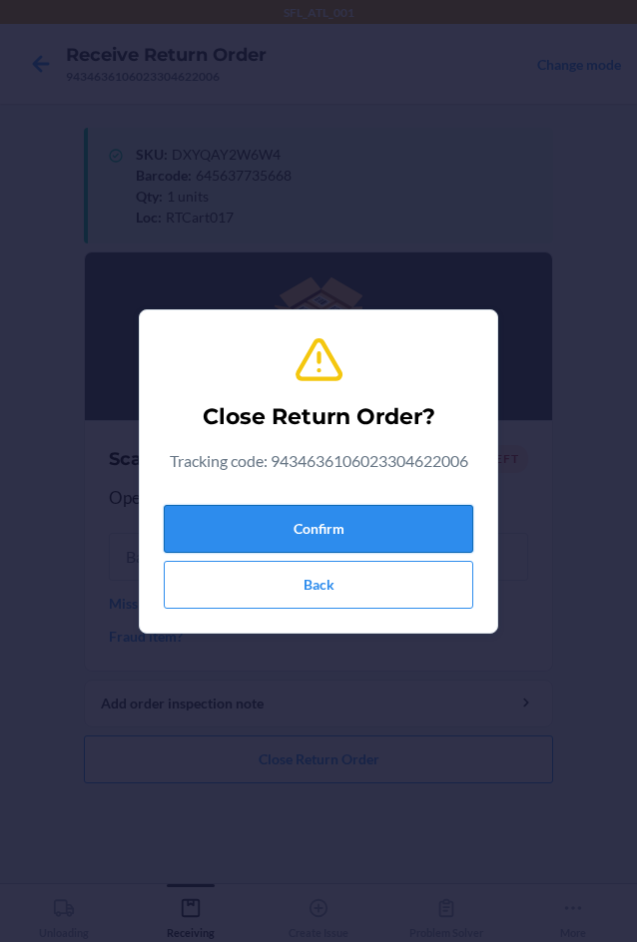
click at [267, 518] on button "Confirm" at bounding box center [318, 529] width 309 height 48
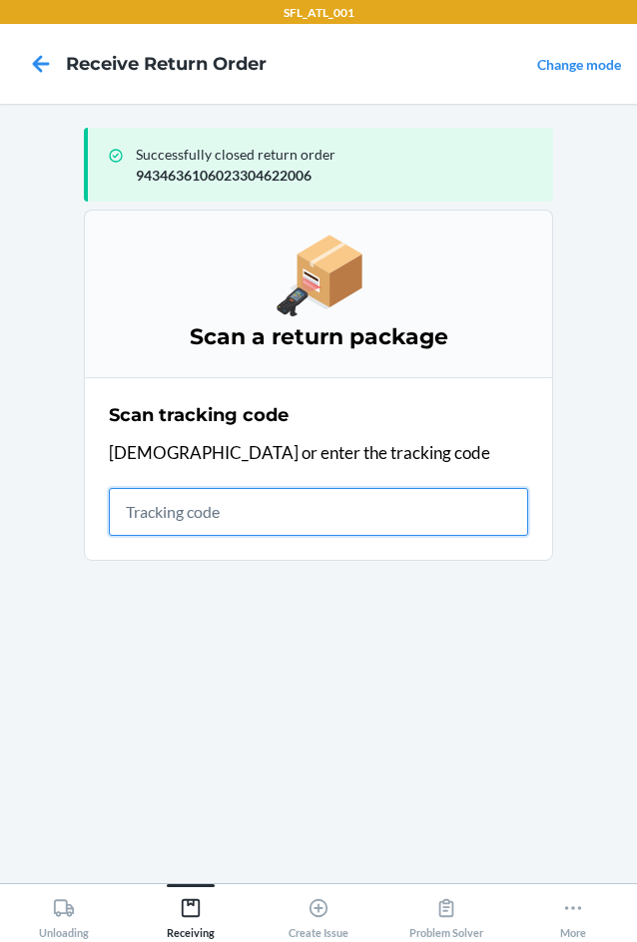
click at [191, 517] on input "text" at bounding box center [318, 512] width 419 height 48
type input "42030259"
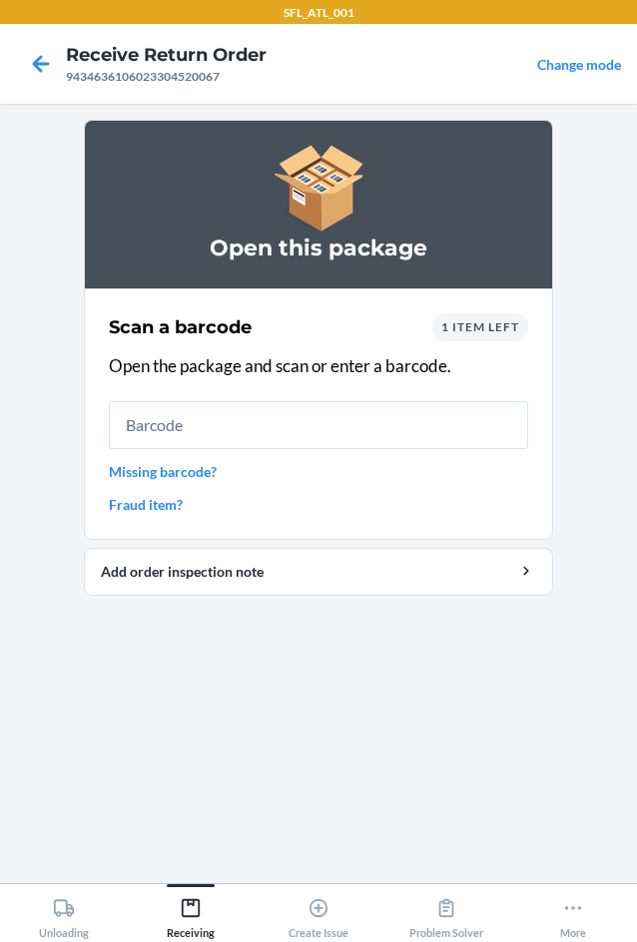
click at [275, 432] on input "text" at bounding box center [318, 425] width 419 height 48
click at [195, 480] on link "Missing barcode?" at bounding box center [318, 471] width 419 height 21
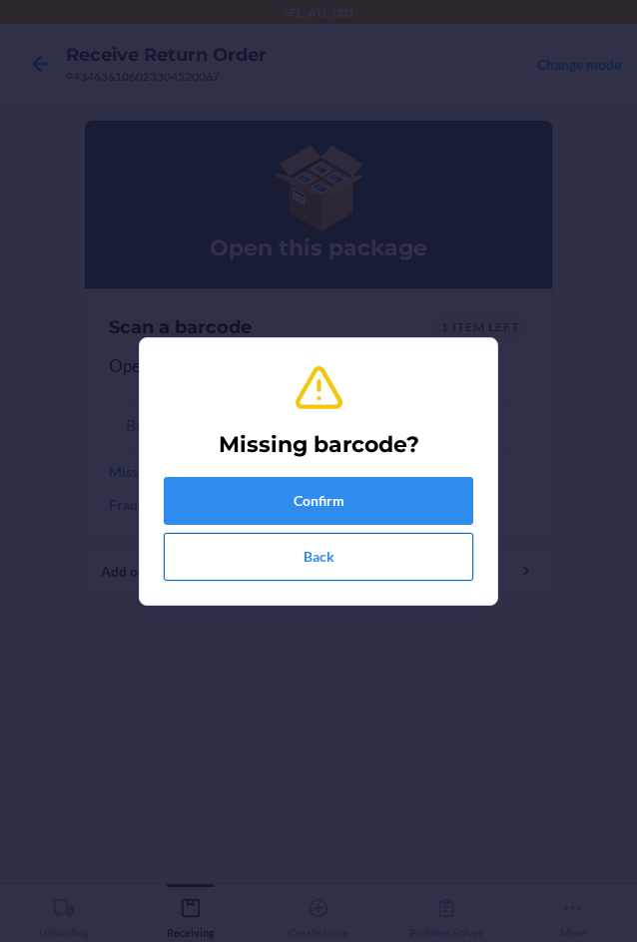
click at [248, 564] on button "Back" at bounding box center [318, 557] width 309 height 48
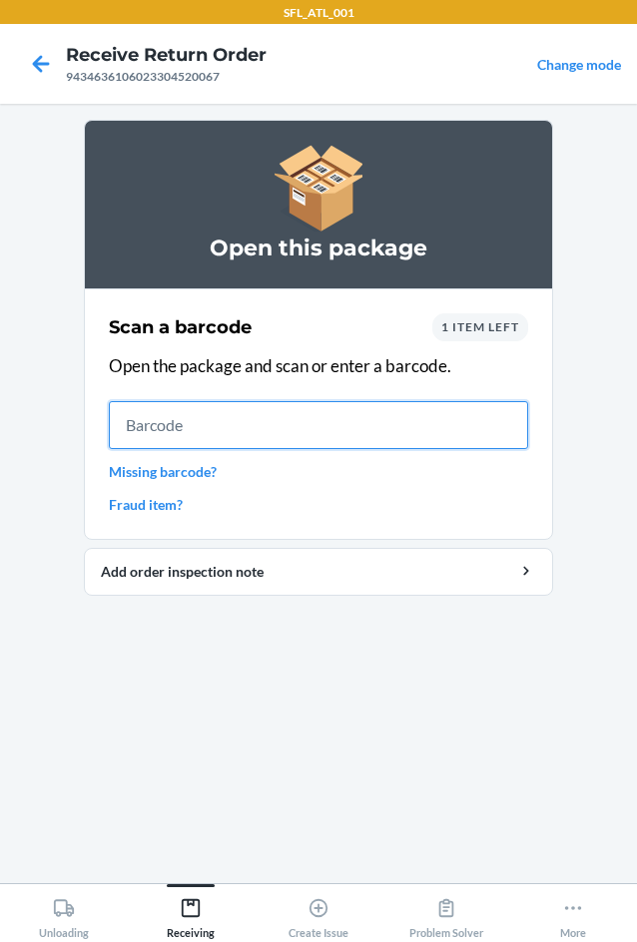
click at [195, 427] on input "text" at bounding box center [318, 425] width 419 height 48
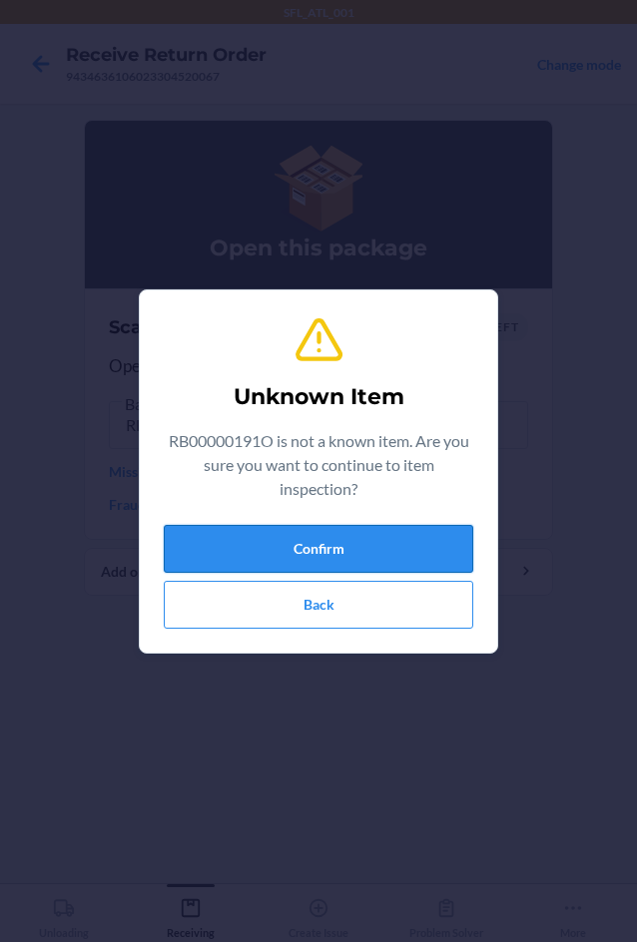
click at [248, 539] on button "Confirm" at bounding box center [318, 549] width 309 height 48
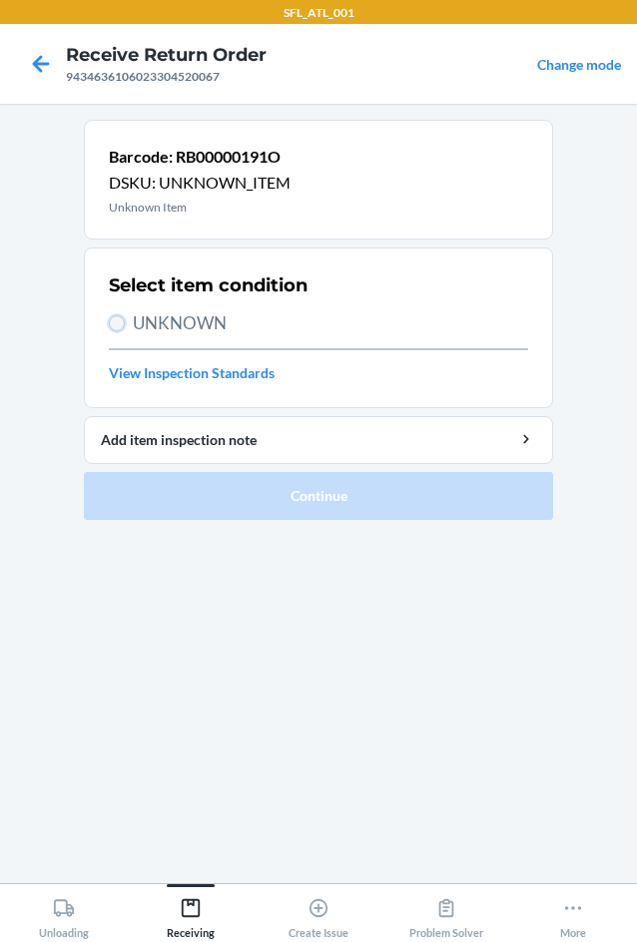
click at [122, 324] on input "UNKNOWN" at bounding box center [117, 323] width 16 height 16
radio input "true"
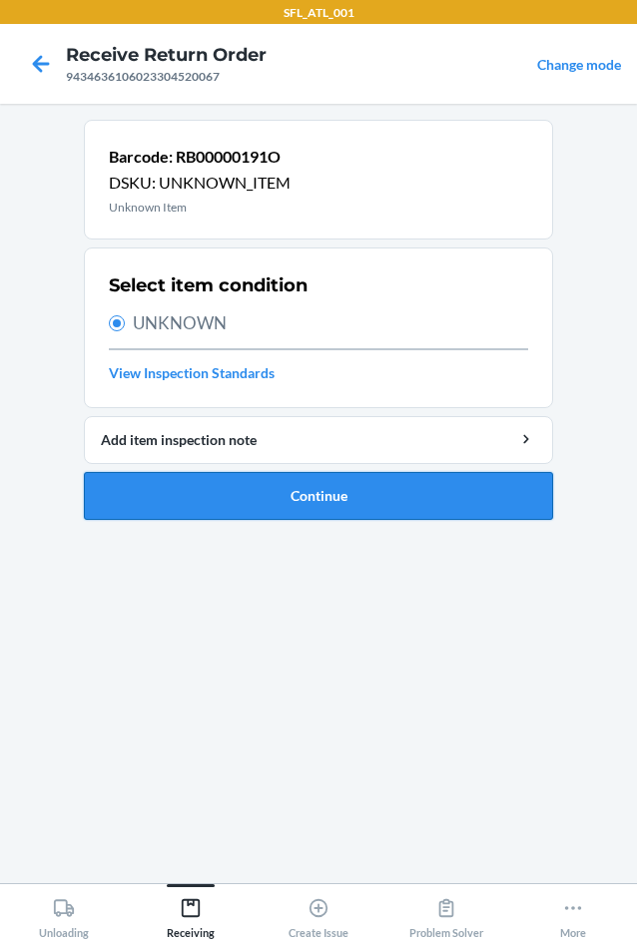
click at [289, 493] on button "Continue" at bounding box center [318, 496] width 469 height 48
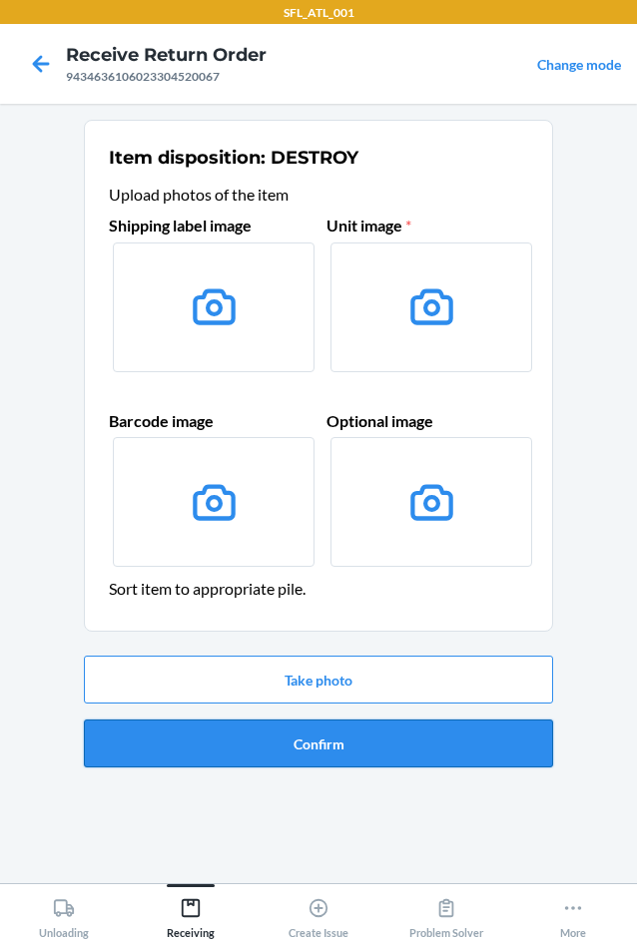
click at [306, 752] on button "Confirm" at bounding box center [318, 744] width 469 height 48
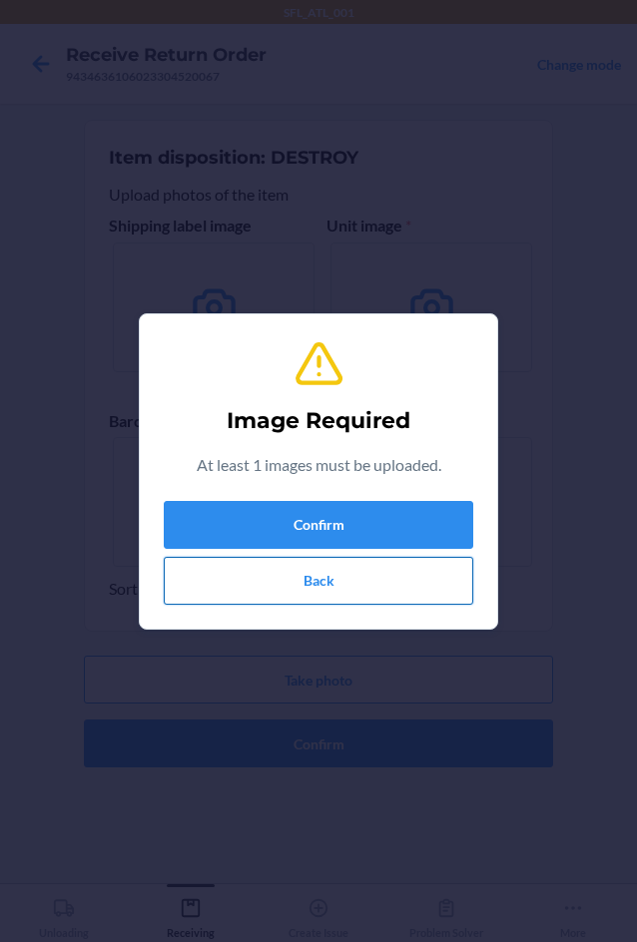
click at [421, 598] on button "Back" at bounding box center [318, 581] width 309 height 48
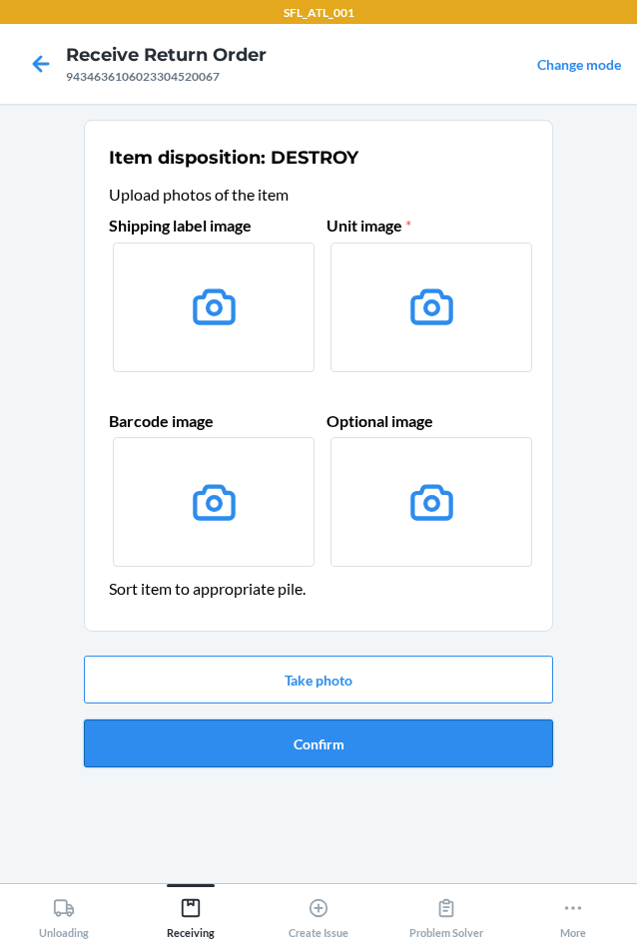
click at [333, 751] on button "Confirm" at bounding box center [318, 744] width 469 height 48
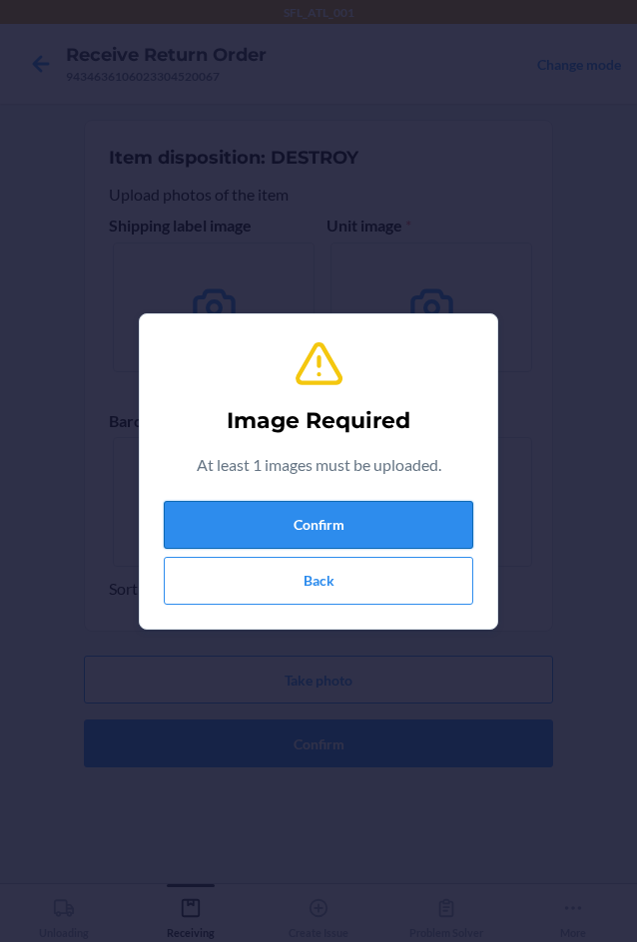
click at [293, 516] on button "Confirm" at bounding box center [318, 525] width 309 height 48
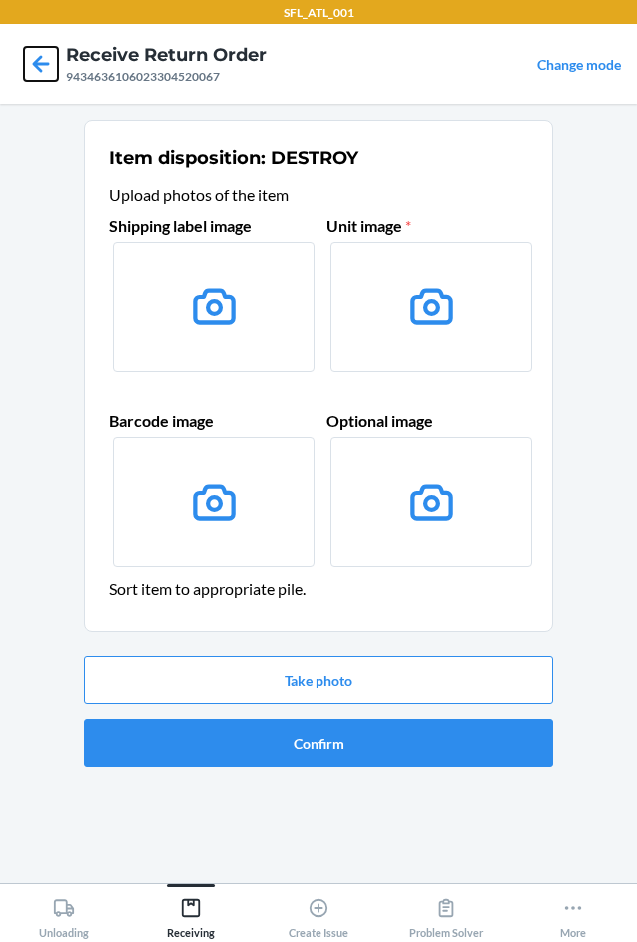
click at [38, 73] on icon at bounding box center [41, 64] width 34 height 34
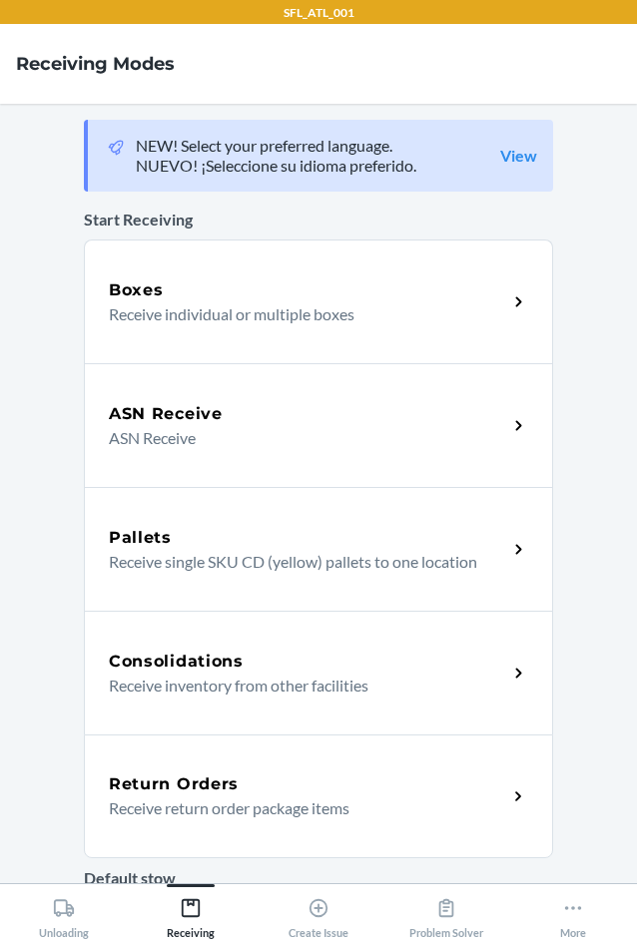
click at [185, 809] on p "Receive return order package items" at bounding box center [300, 809] width 382 height 24
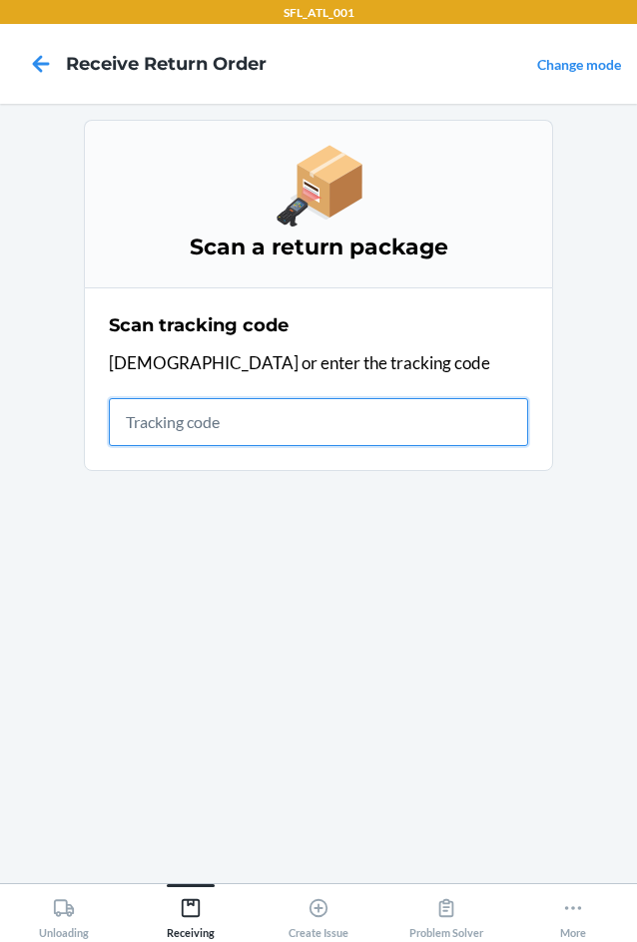
drag, startPoint x: 1, startPoint y: 555, endPoint x: 246, endPoint y: 419, distance: 279.7
click at [246, 419] on input "text" at bounding box center [318, 422] width 419 height 48
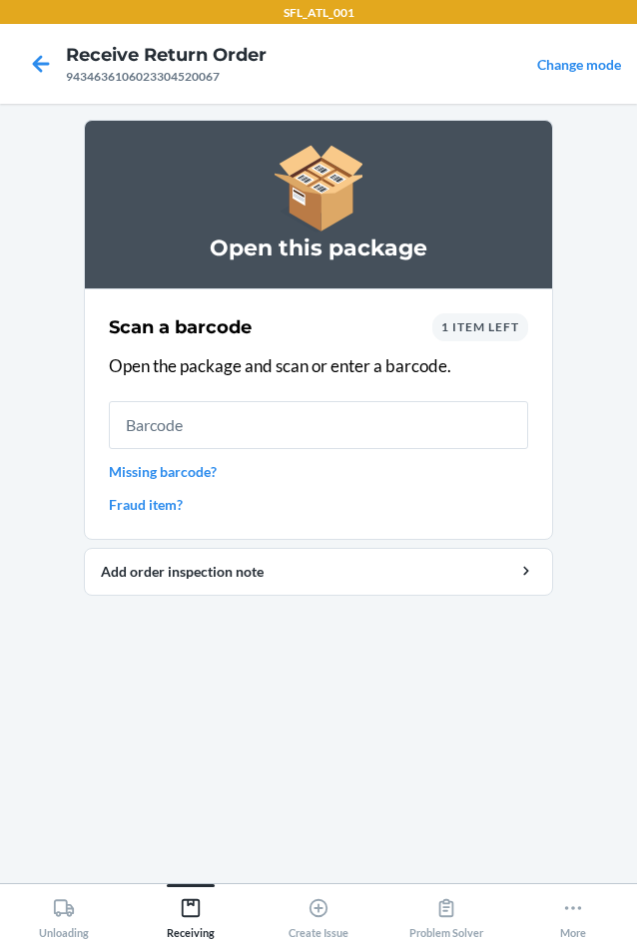
click at [463, 328] on span "1 item left" at bounding box center [480, 326] width 78 height 15
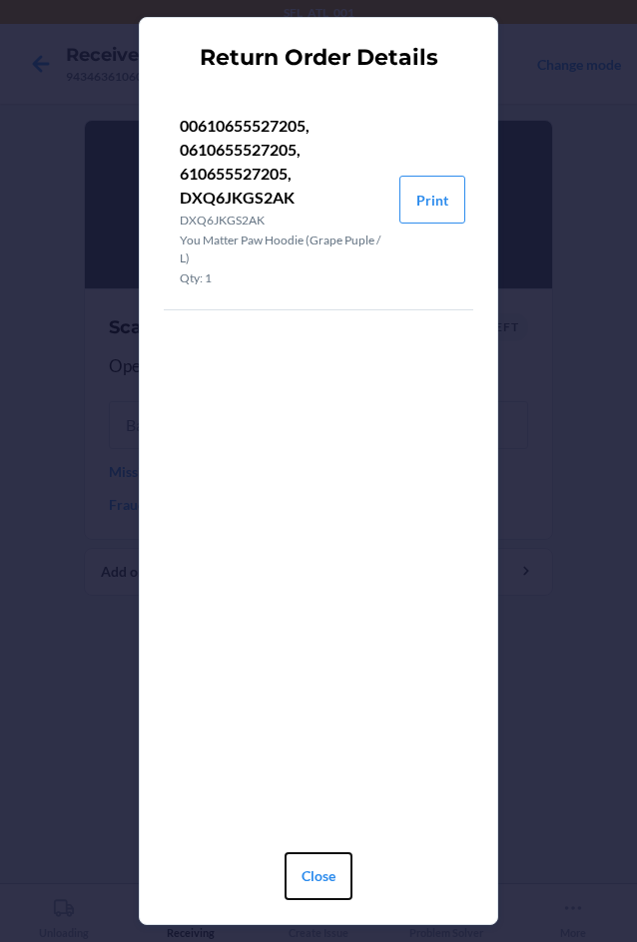
drag, startPoint x: 334, startPoint y: 882, endPoint x: 256, endPoint y: 759, distance: 146.8
click at [333, 882] on button "Close" at bounding box center [319, 877] width 68 height 48
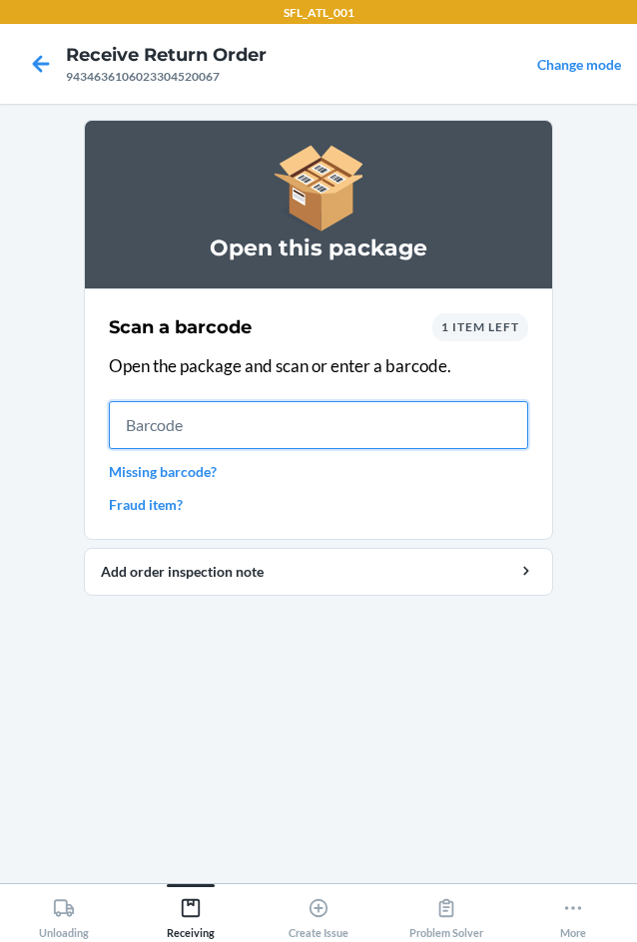
click at [179, 437] on input "text" at bounding box center [318, 425] width 419 height 48
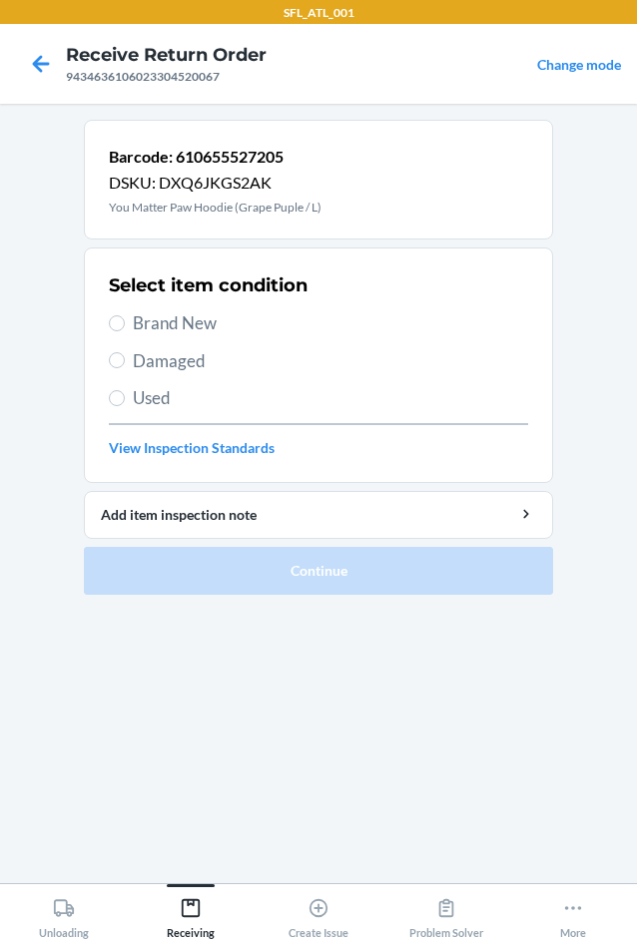
click at [147, 399] on span "Used" at bounding box center [330, 398] width 395 height 26
click at [125, 399] on input "Used" at bounding box center [117, 398] width 16 height 16
radio input "true"
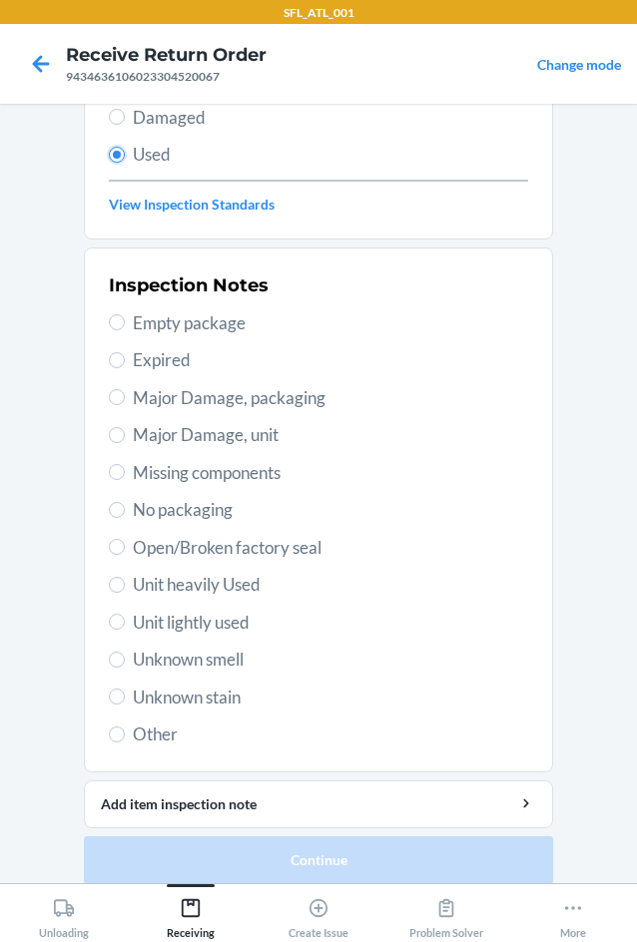
scroll to position [261, 0]
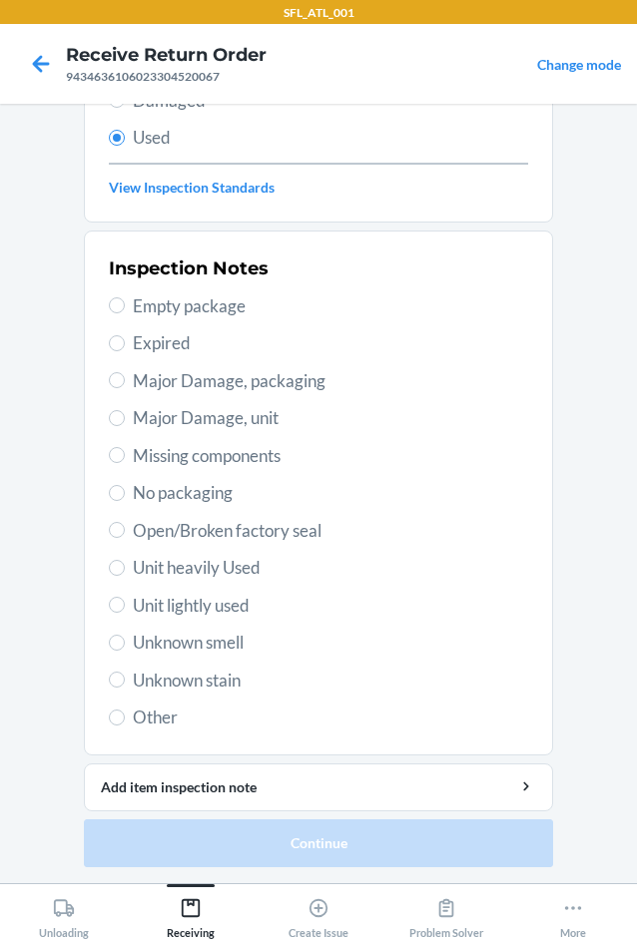
click at [139, 561] on span "Unit heavily Used" at bounding box center [330, 568] width 395 height 26
click at [125, 561] on input "Unit heavily Used" at bounding box center [117, 568] width 16 height 16
radio input "true"
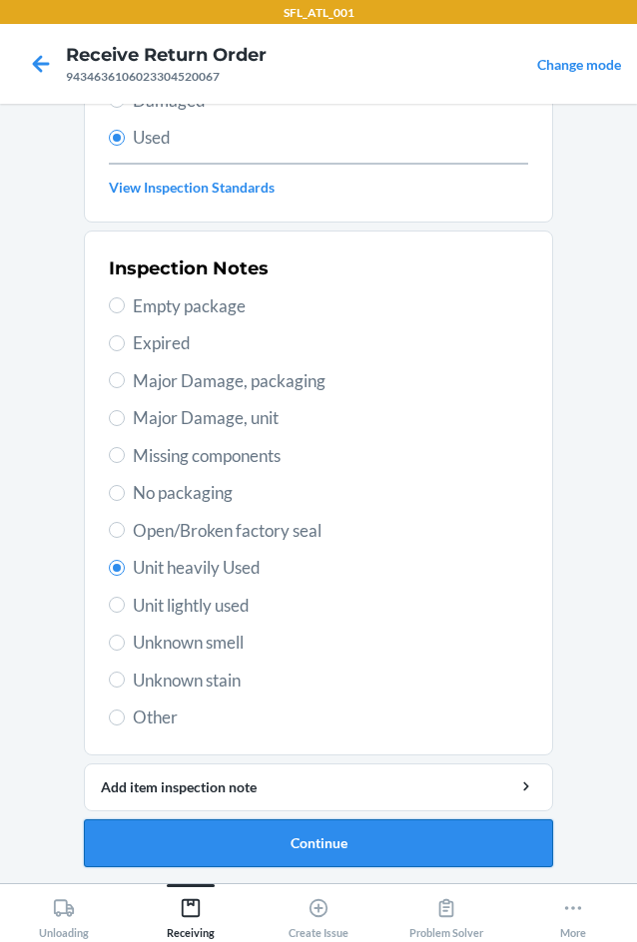
click at [241, 843] on button "Continue" at bounding box center [318, 844] width 469 height 48
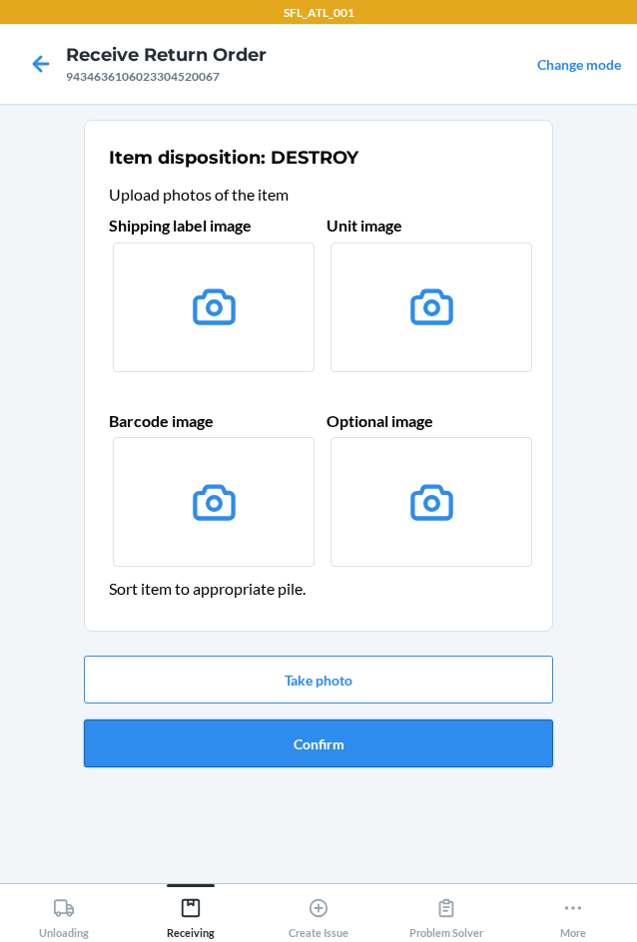
click at [245, 763] on button "Confirm" at bounding box center [318, 744] width 469 height 48
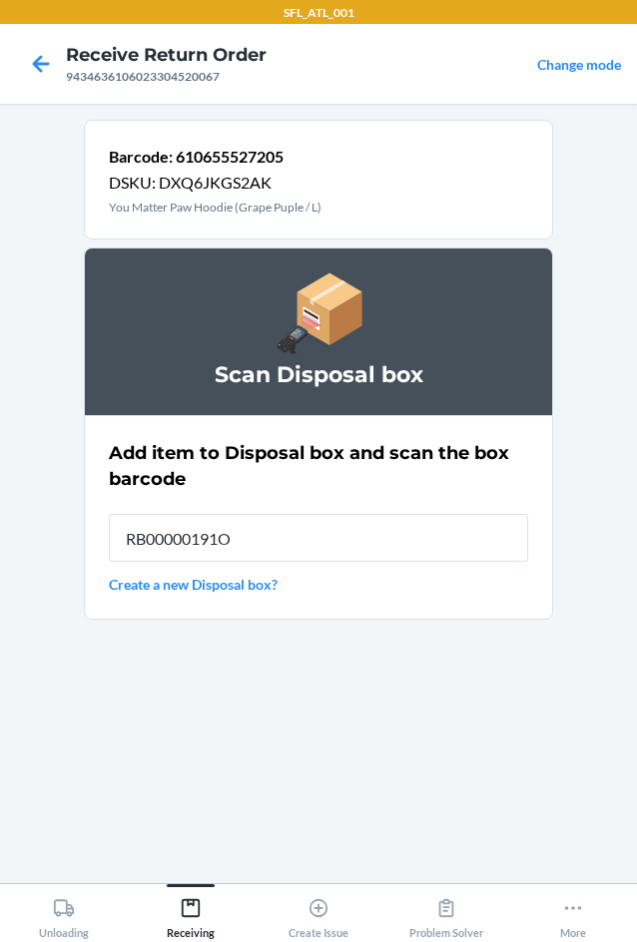
type input "RB00000191O"
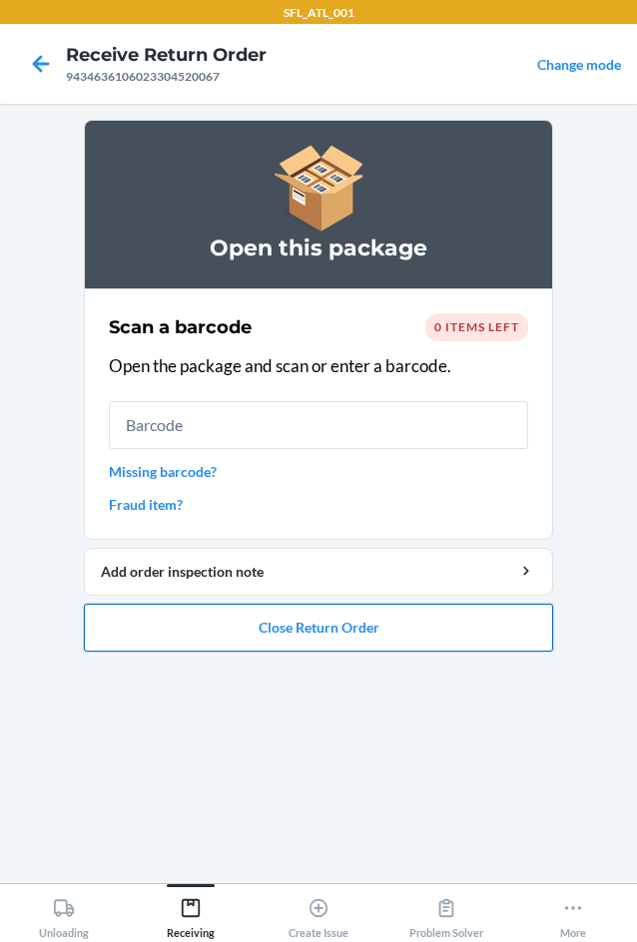
click at [386, 643] on button "Close Return Order" at bounding box center [318, 628] width 469 height 48
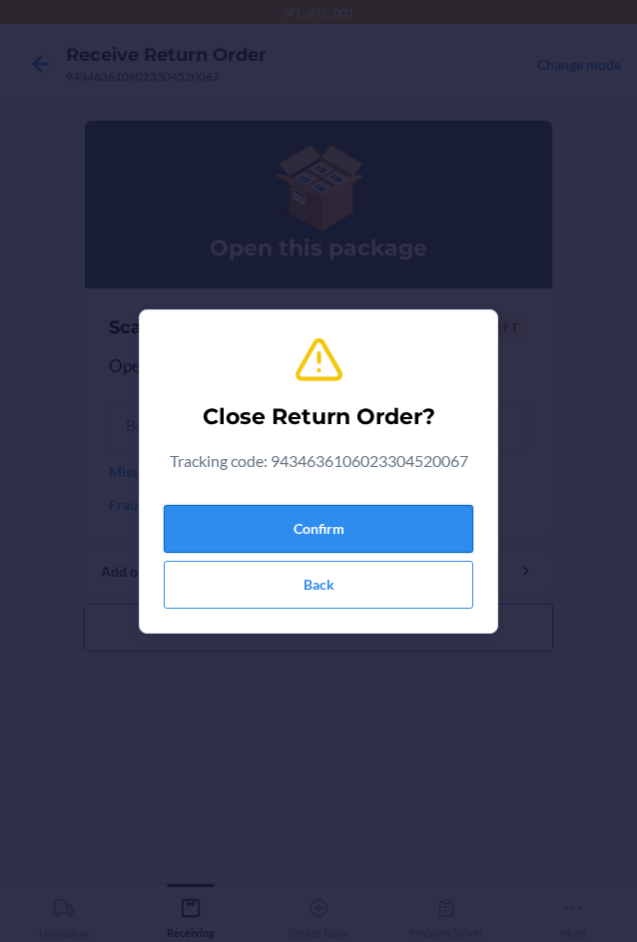
click at [414, 519] on button "Confirm" at bounding box center [318, 529] width 309 height 48
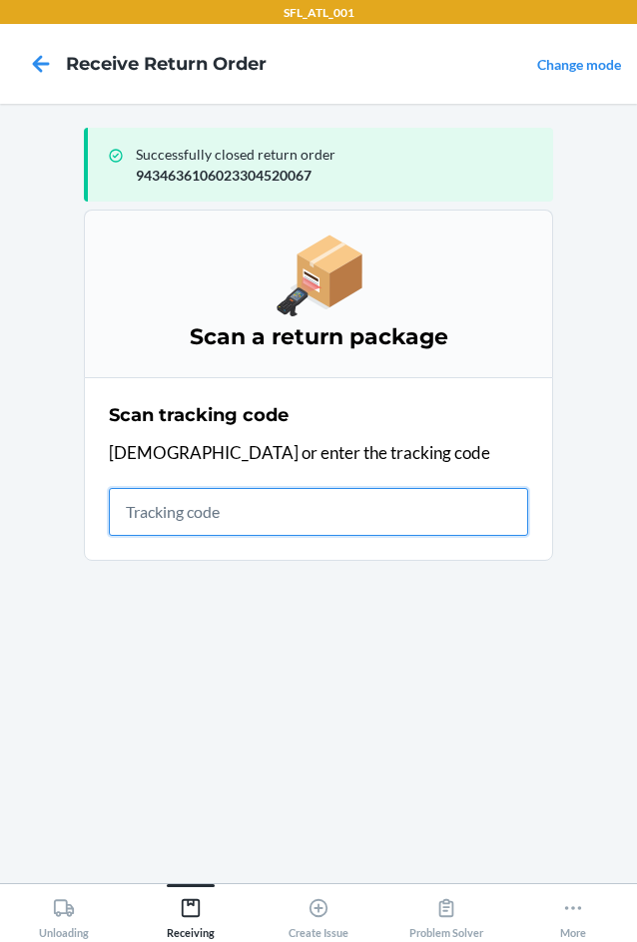
click at [127, 518] on input "text" at bounding box center [318, 512] width 419 height 48
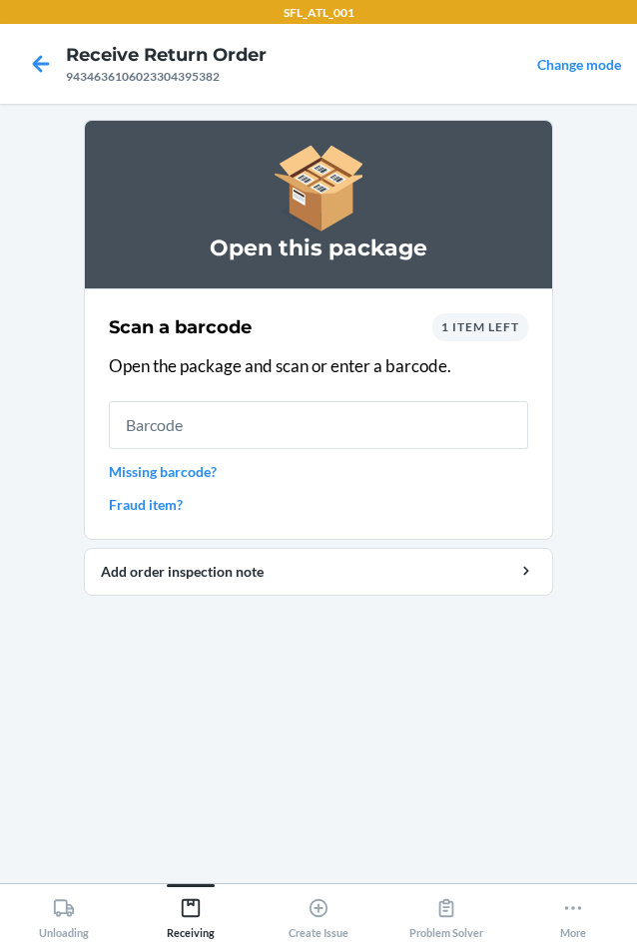
click at [518, 337] on div "1 item left" at bounding box center [480, 327] width 96 height 28
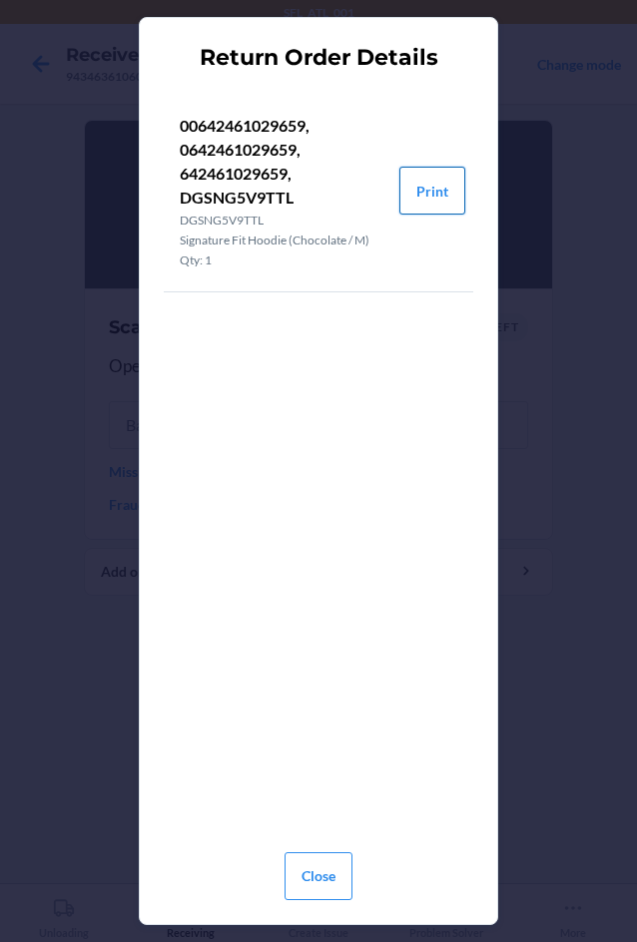
click at [451, 179] on button "Print" at bounding box center [432, 191] width 66 height 48
click at [312, 882] on button "Close" at bounding box center [319, 877] width 68 height 48
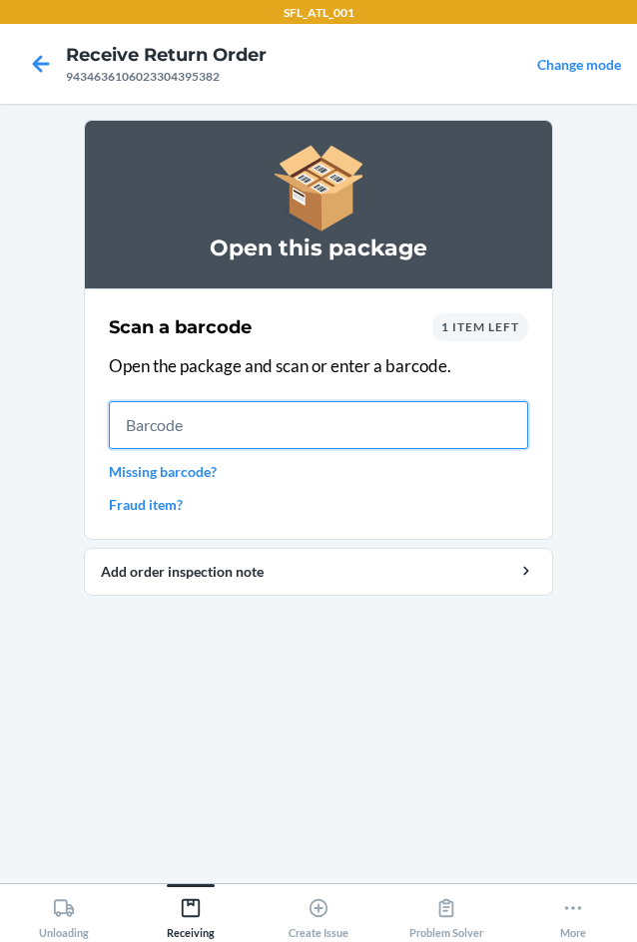
click at [268, 433] on input "text" at bounding box center [318, 425] width 419 height 48
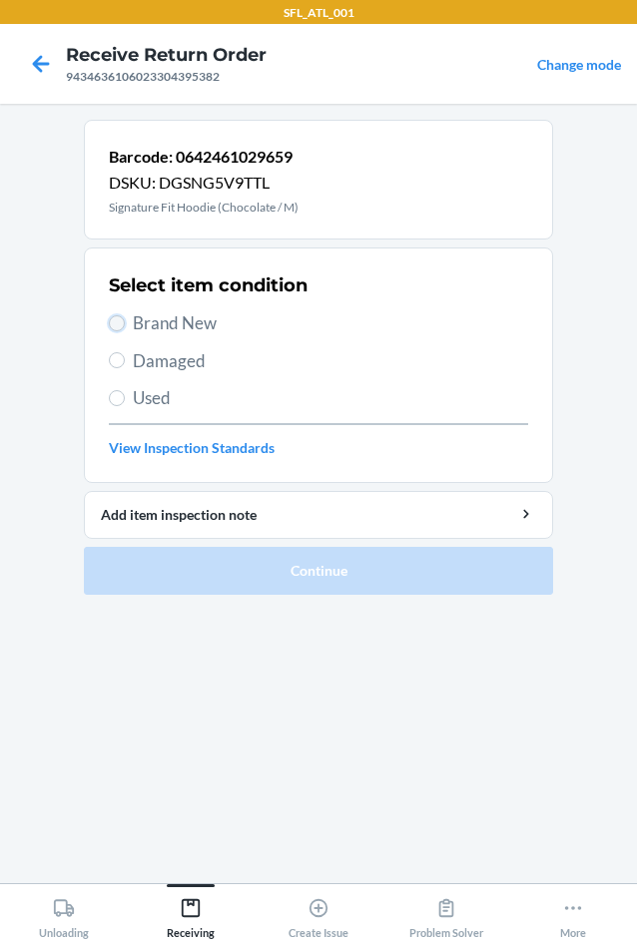
click at [119, 329] on input "Brand New" at bounding box center [117, 323] width 16 height 16
radio input "true"
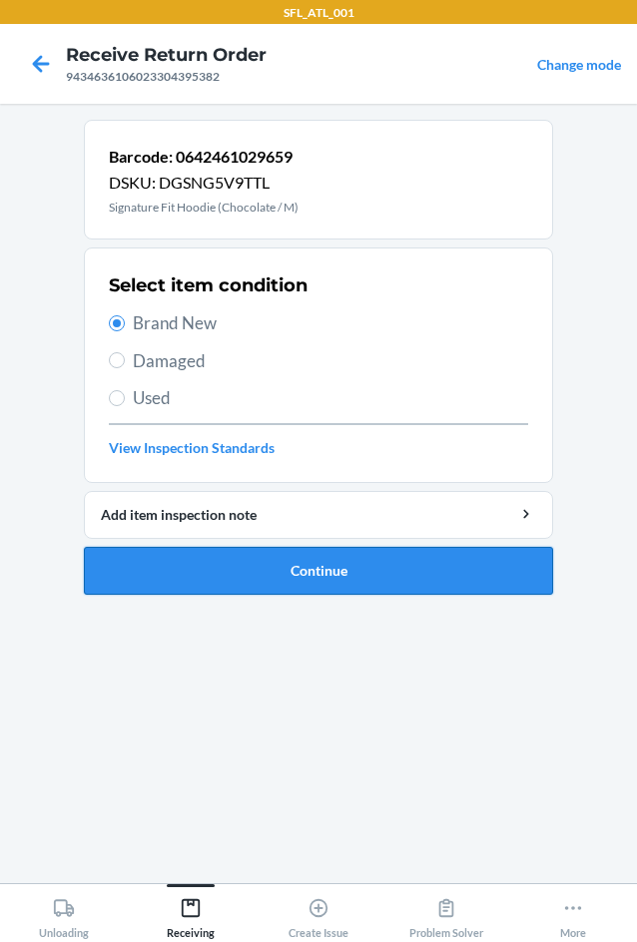
click at [246, 568] on button "Continue" at bounding box center [318, 571] width 469 height 48
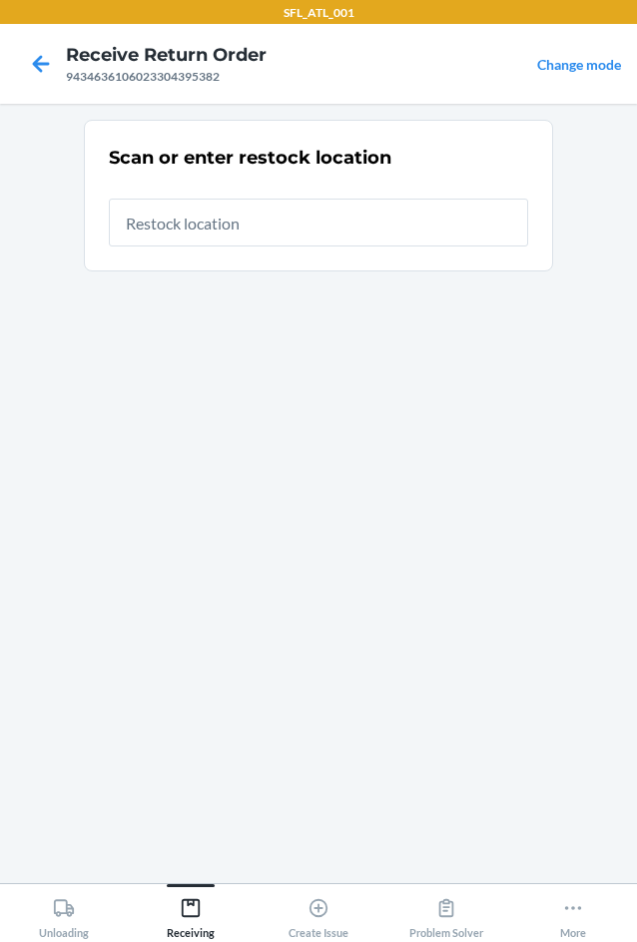
click at [274, 219] on input "text" at bounding box center [318, 223] width 419 height 48
type input "RTCart017"
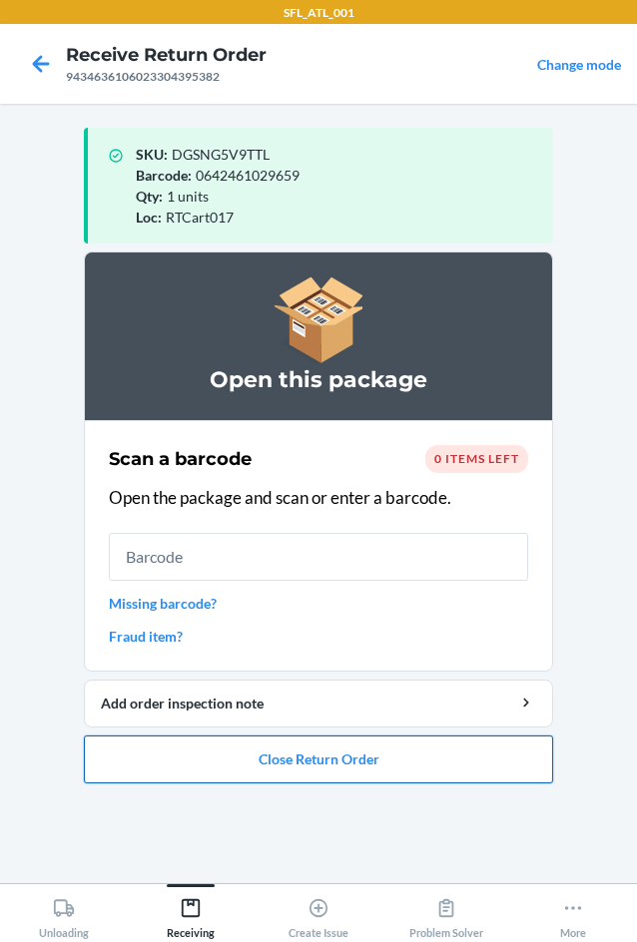
click at [373, 765] on button "Close Return Order" at bounding box center [318, 760] width 469 height 48
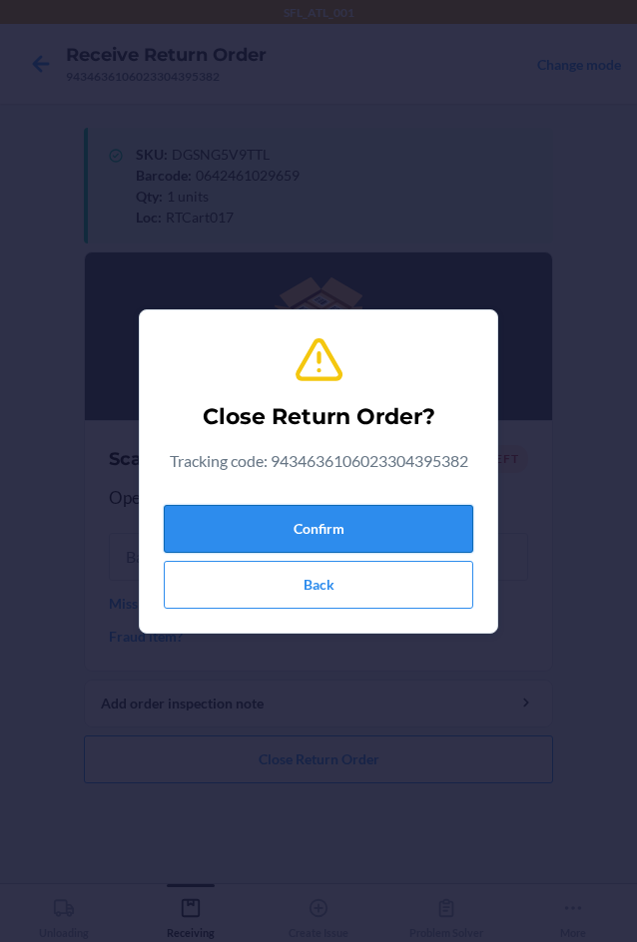
click at [449, 535] on button "Confirm" at bounding box center [318, 529] width 309 height 48
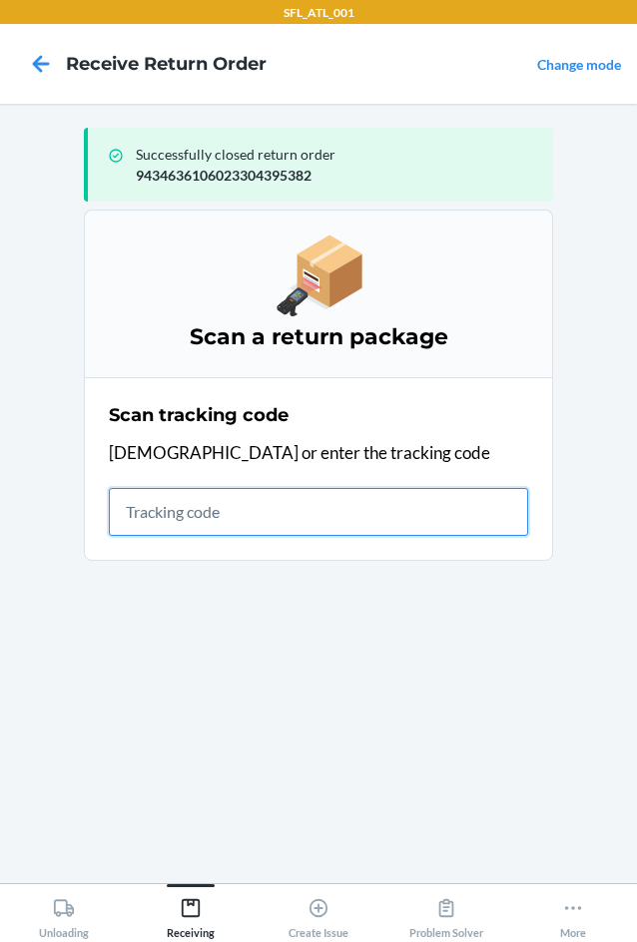
click at [241, 512] on input "text" at bounding box center [318, 512] width 419 height 48
type input "42030259943463610602330298316"
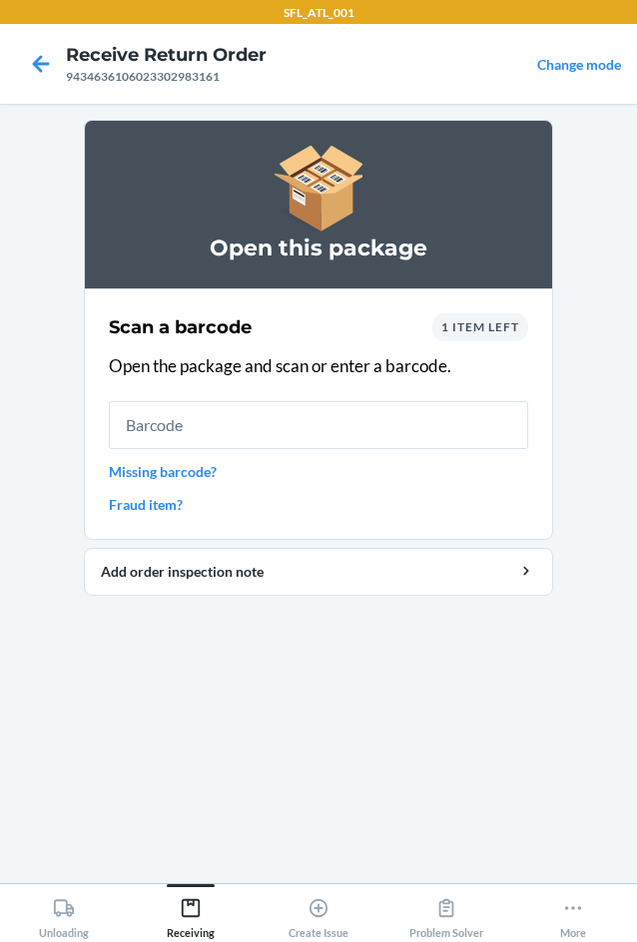
click at [490, 329] on span "1 item left" at bounding box center [480, 326] width 78 height 15
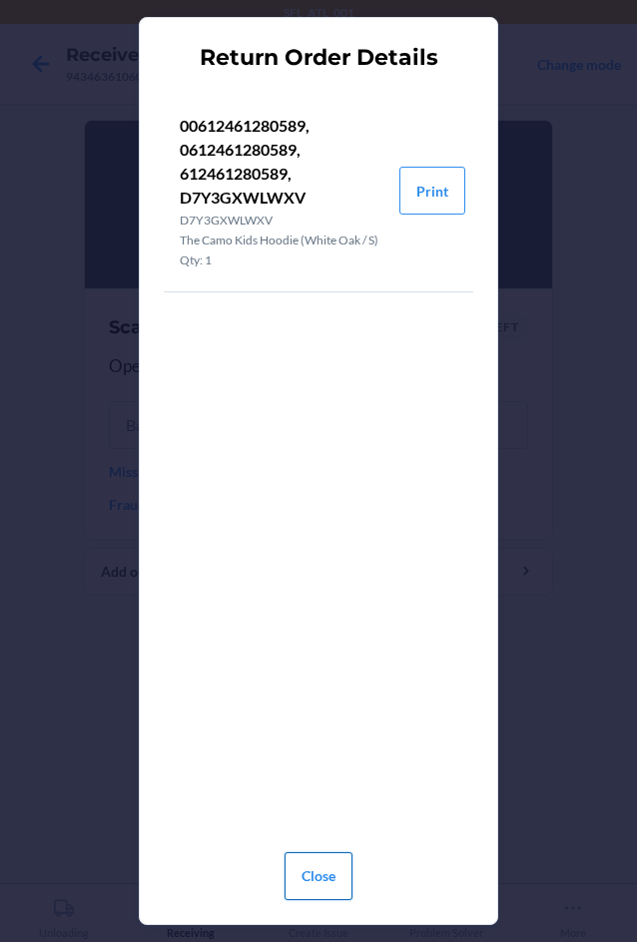
click at [322, 870] on button "Close" at bounding box center [319, 877] width 68 height 48
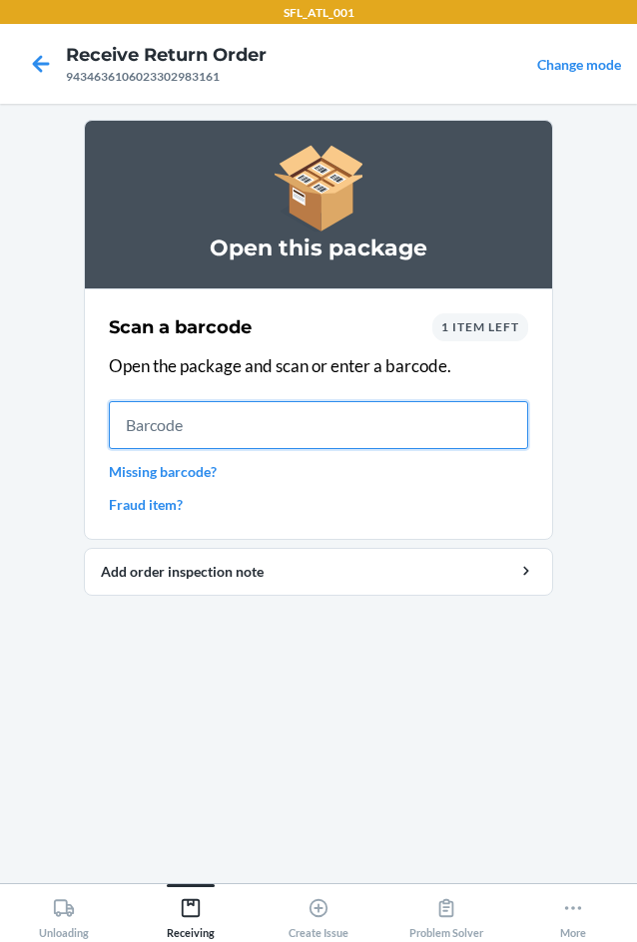
click at [250, 412] on input "text" at bounding box center [318, 425] width 419 height 48
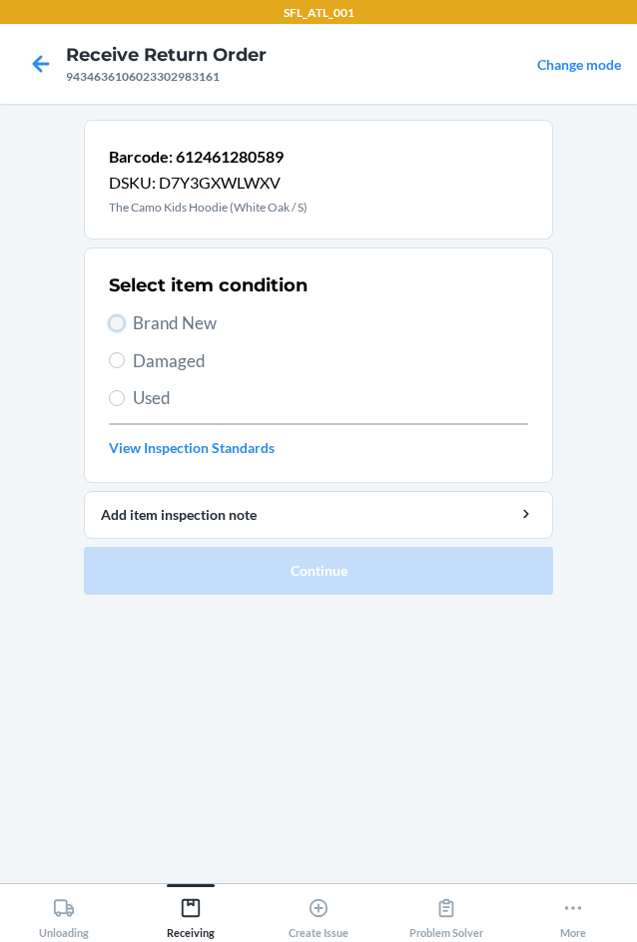
click at [113, 321] on input "Brand New" at bounding box center [117, 323] width 16 height 16
radio input "true"
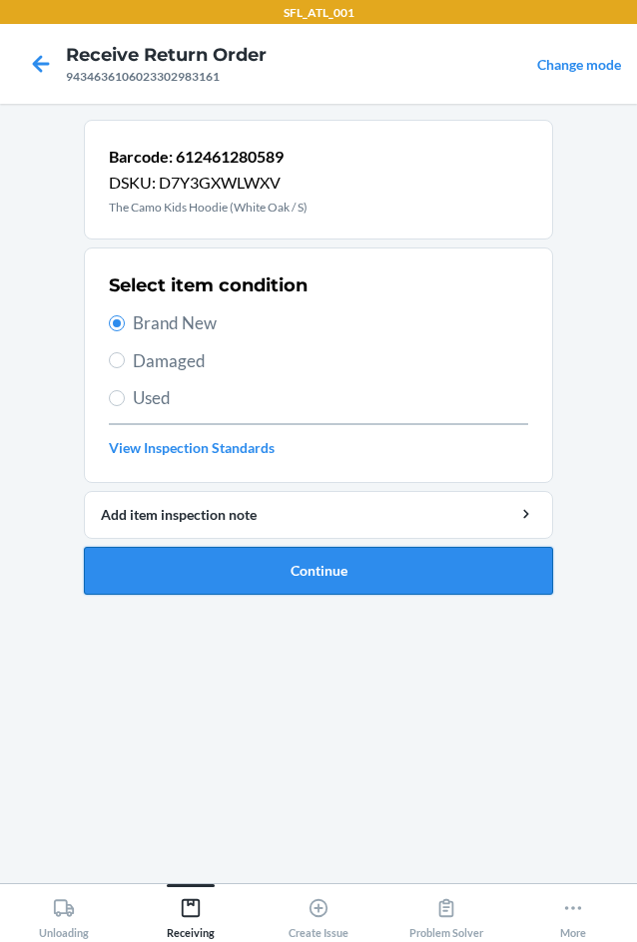
click at [327, 581] on button "Continue" at bounding box center [318, 571] width 469 height 48
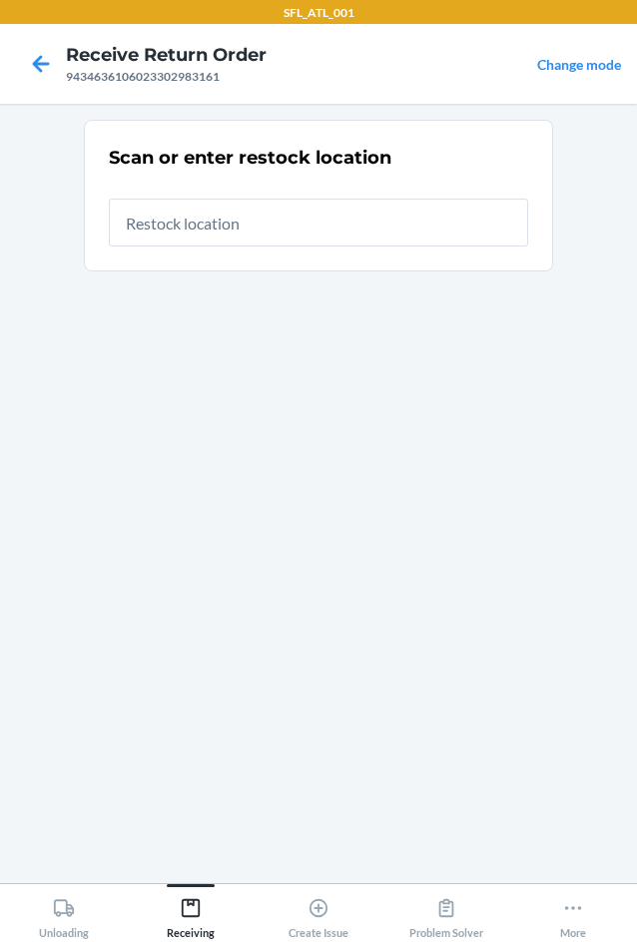
click at [270, 232] on input "text" at bounding box center [318, 223] width 419 height 48
type input "RTCart017"
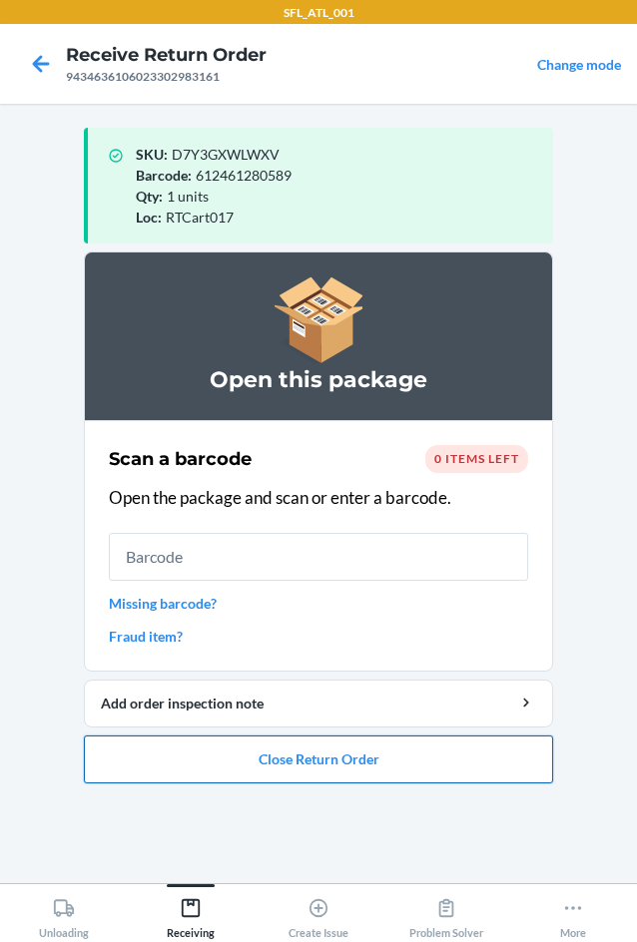
click at [385, 769] on button "Close Return Order" at bounding box center [318, 760] width 469 height 48
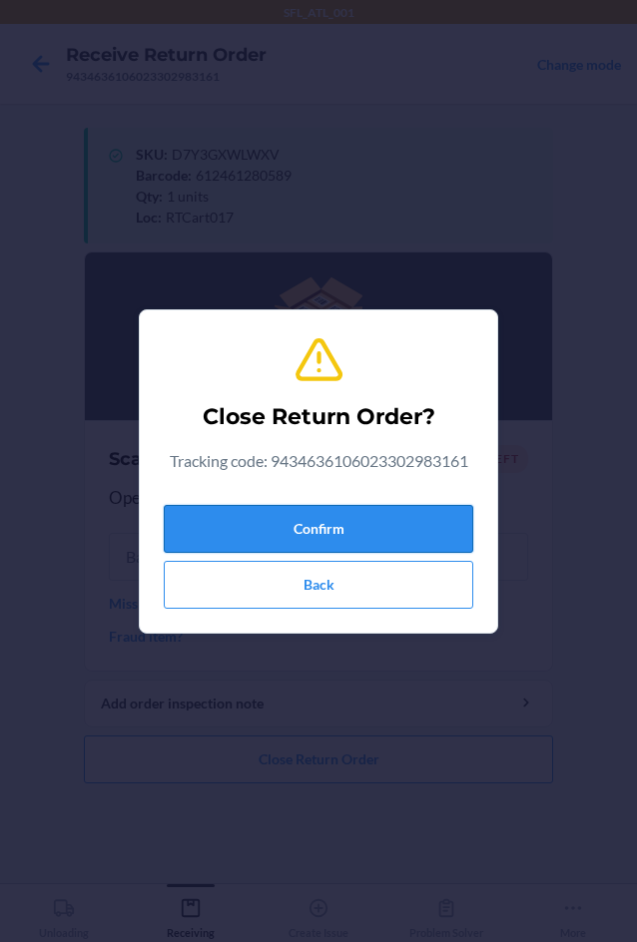
click at [233, 519] on button "Confirm" at bounding box center [318, 529] width 309 height 48
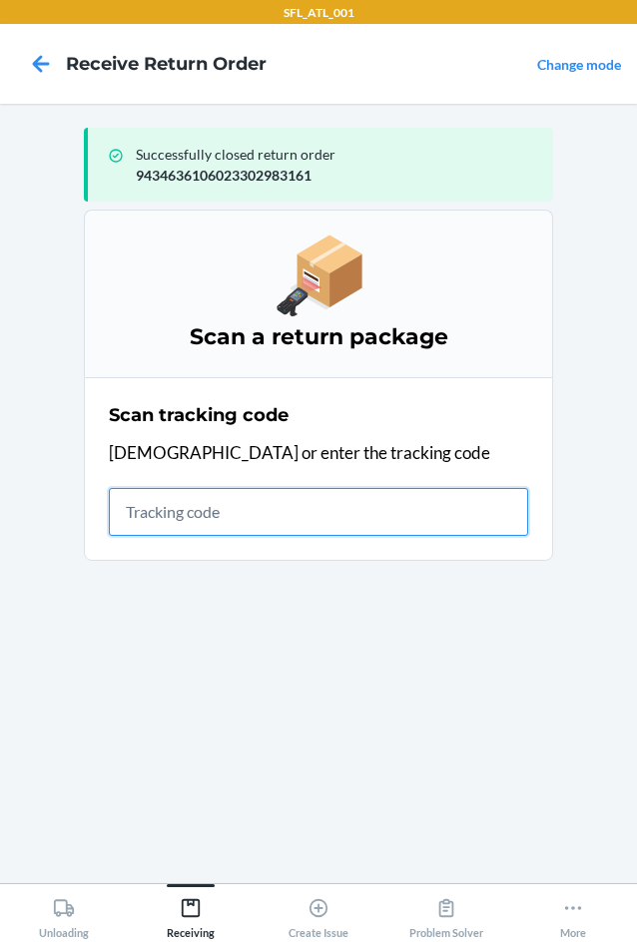
click at [162, 512] on input "text" at bounding box center [318, 512] width 419 height 48
click at [164, 513] on input "text" at bounding box center [318, 512] width 419 height 48
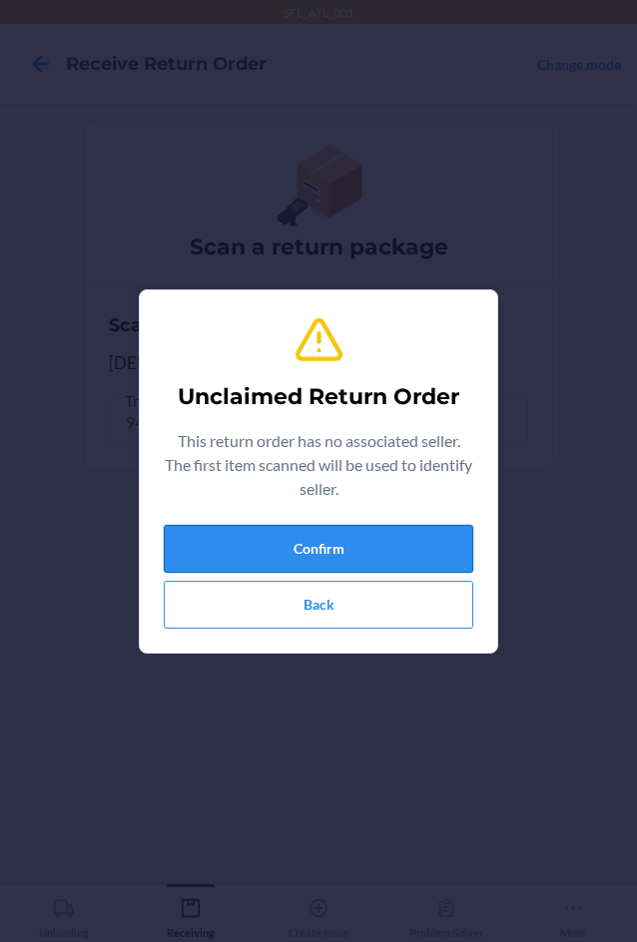
click at [373, 536] on button "Confirm" at bounding box center [318, 549] width 309 height 48
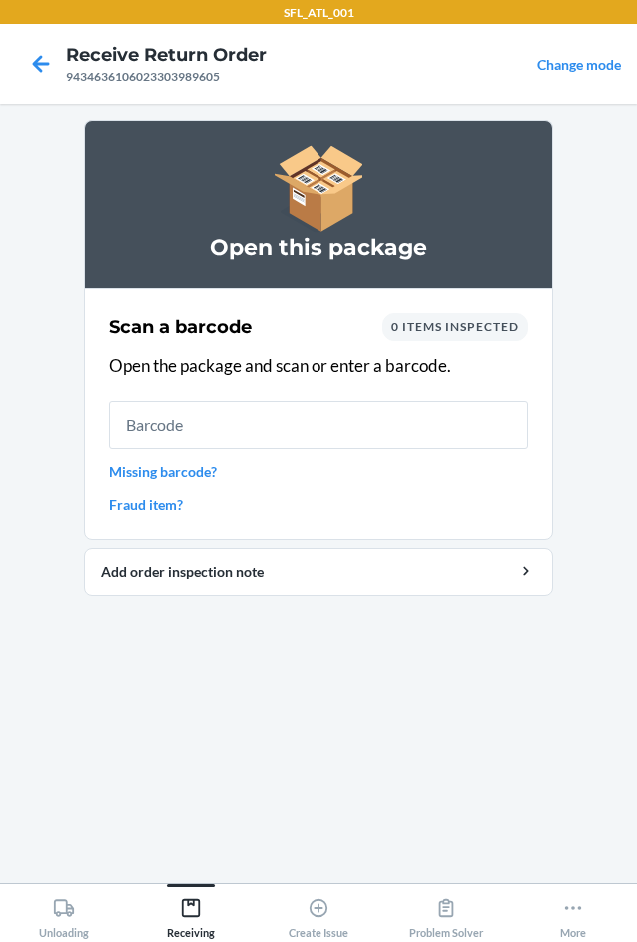
click at [479, 332] on span "0 items inspected" at bounding box center [455, 326] width 128 height 15
click at [448, 340] on div "0 items inspected" at bounding box center [455, 327] width 146 height 28
click at [453, 327] on span "0 items inspected" at bounding box center [455, 326] width 128 height 15
click at [456, 329] on span "0 items inspected" at bounding box center [455, 326] width 128 height 15
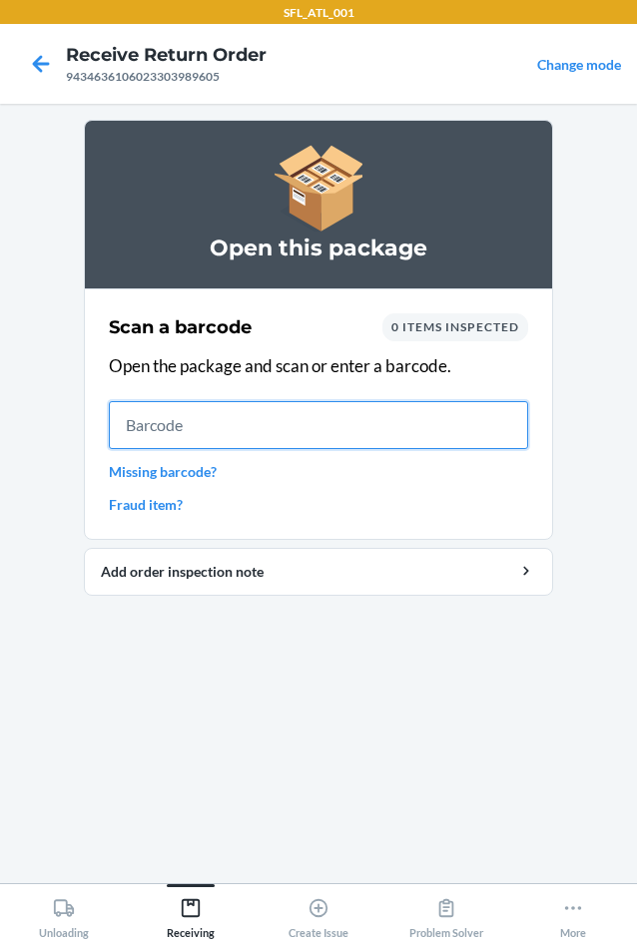
click at [303, 424] on input "text" at bounding box center [318, 425] width 419 height 48
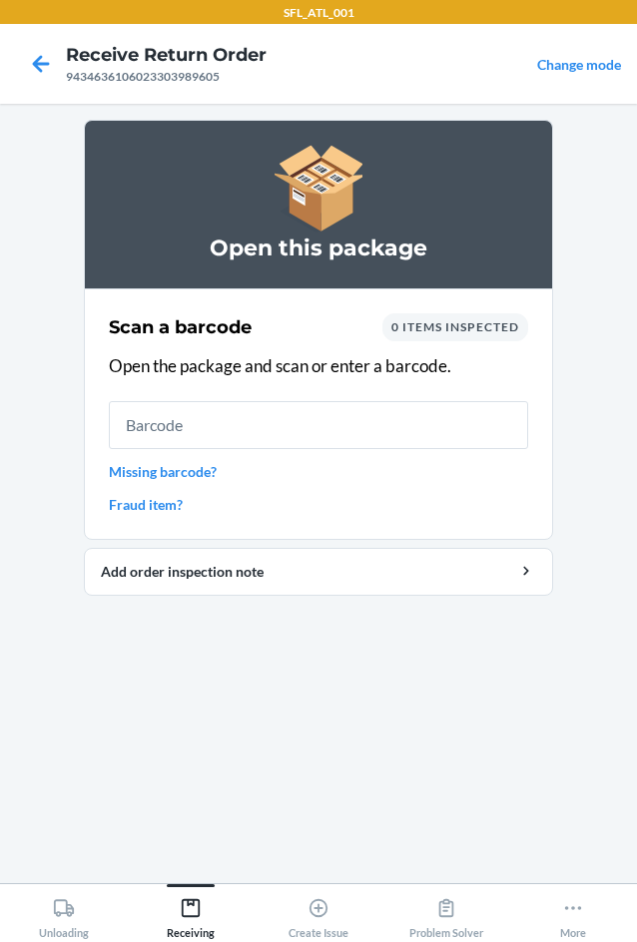
click at [488, 338] on div "0 items inspected" at bounding box center [455, 327] width 146 height 28
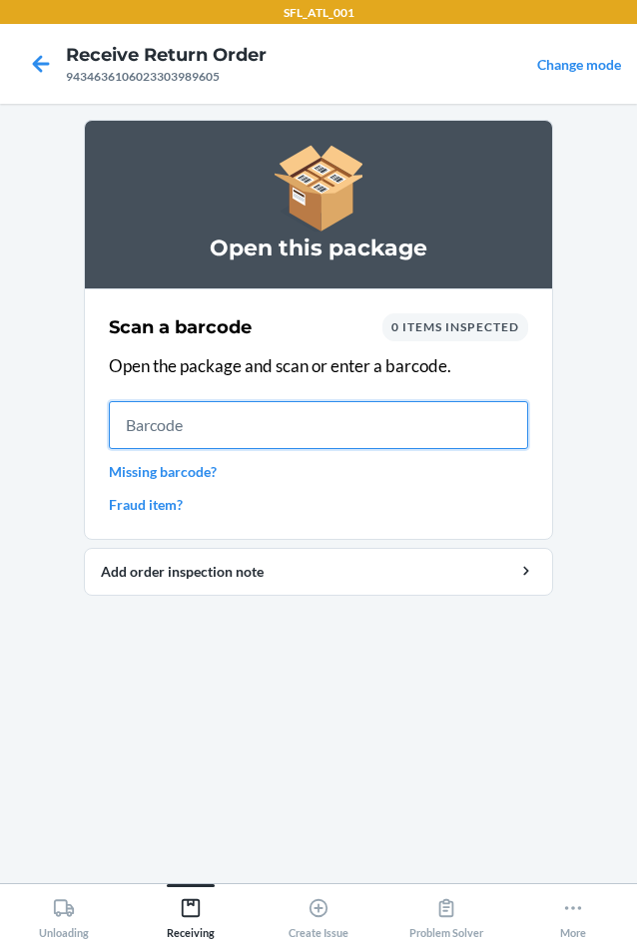
click at [257, 412] on input "text" at bounding box center [318, 425] width 419 height 48
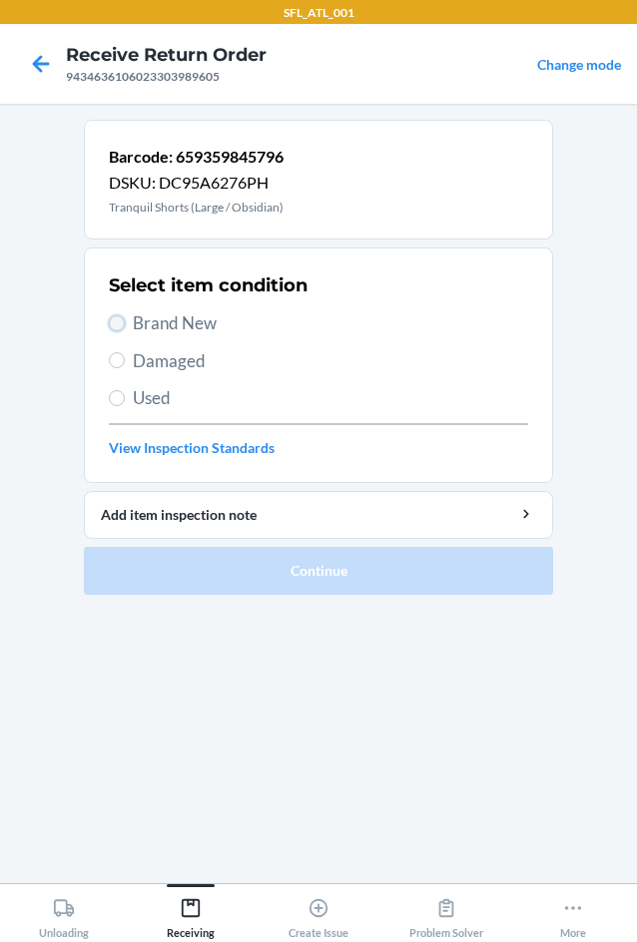
click at [109, 326] on input "Brand New" at bounding box center [117, 323] width 16 height 16
radio input "true"
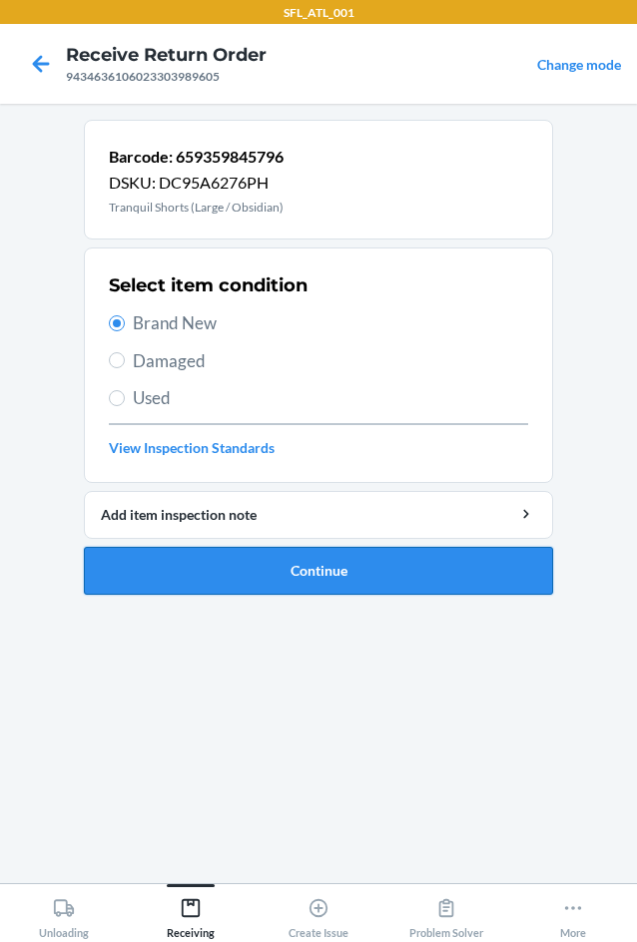
click at [332, 573] on button "Continue" at bounding box center [318, 571] width 469 height 48
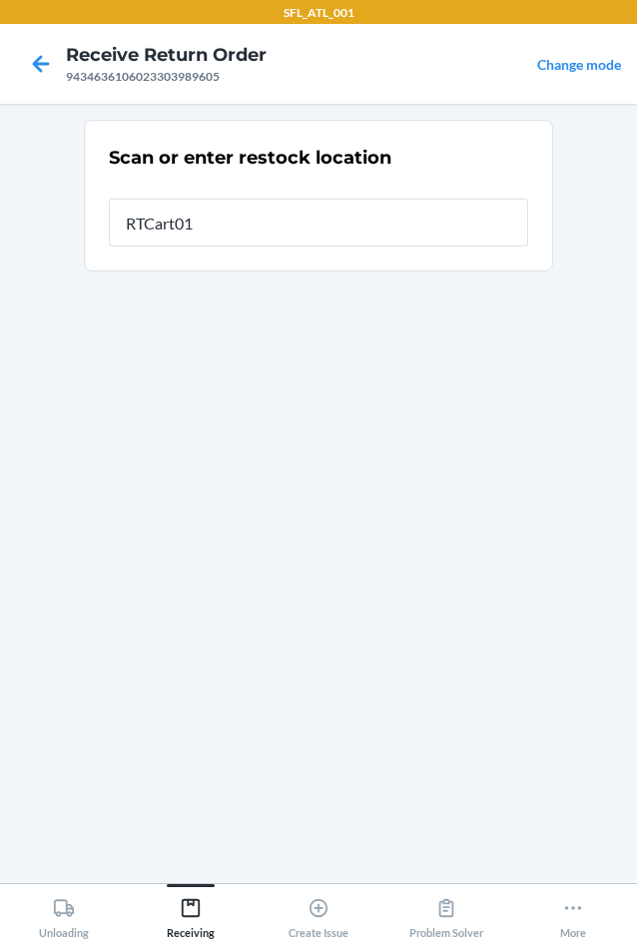
type input "RTCart017"
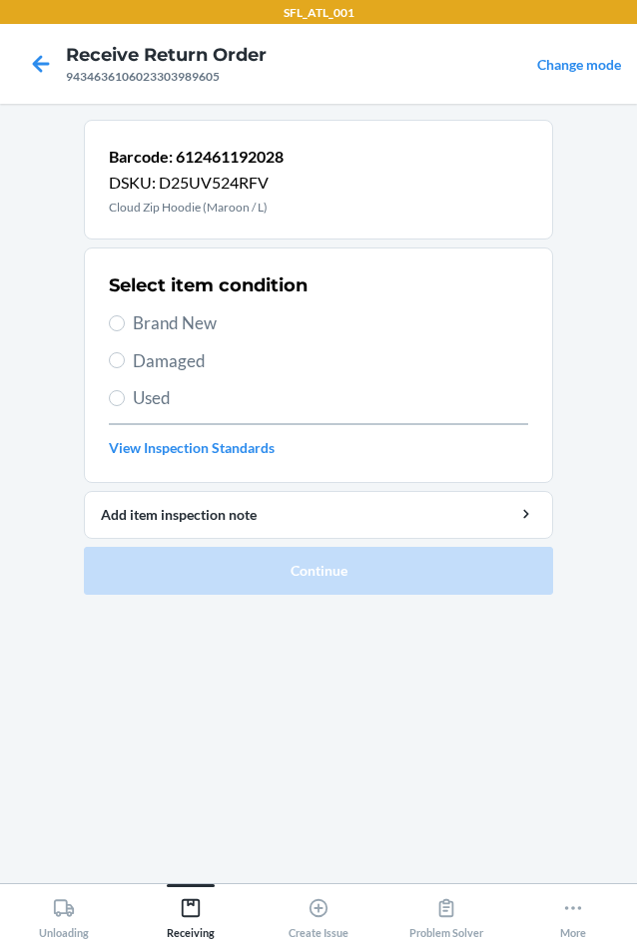
click at [199, 329] on span "Brand New" at bounding box center [330, 323] width 395 height 26
click at [125, 329] on input "Brand New" at bounding box center [117, 323] width 16 height 16
radio input "true"
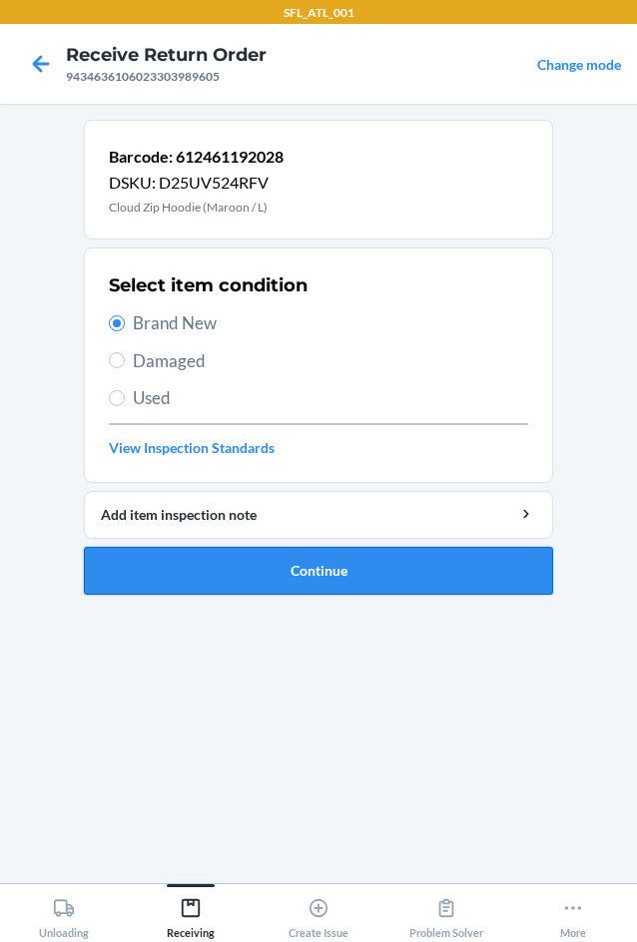
click at [265, 561] on button "Continue" at bounding box center [318, 571] width 469 height 48
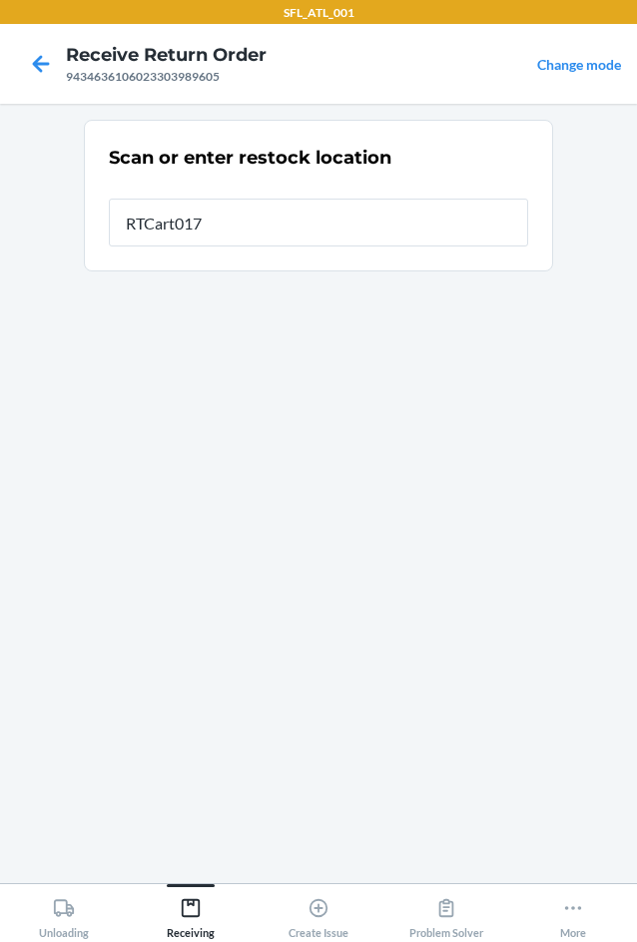
type input "RTCart017"
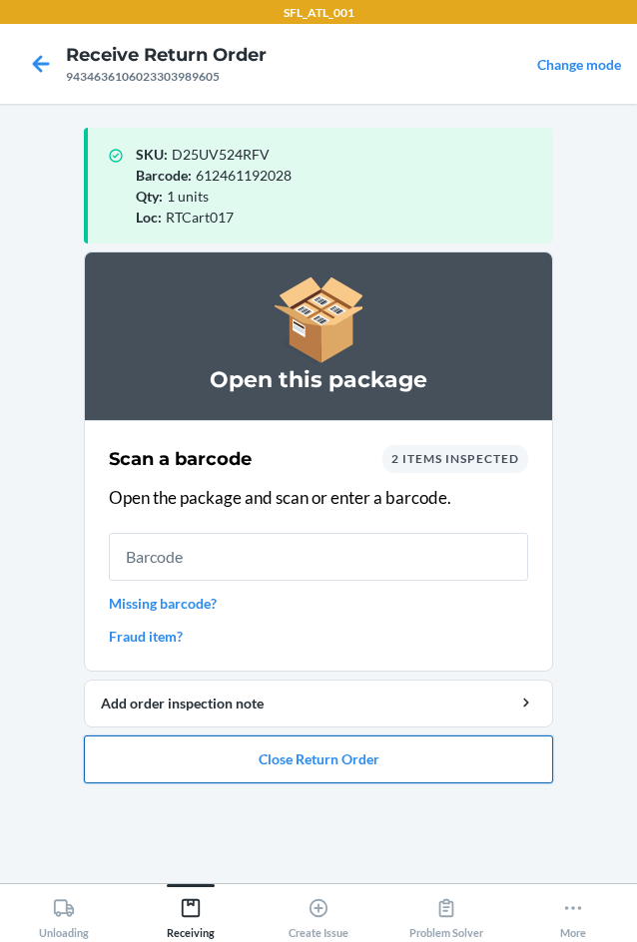
click at [347, 767] on button "Close Return Order" at bounding box center [318, 760] width 469 height 48
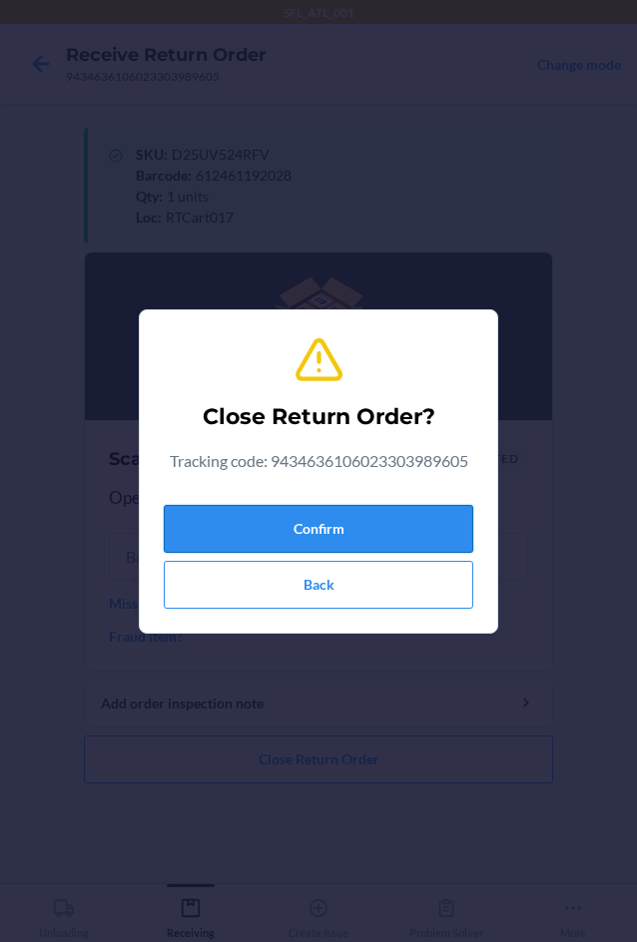
click at [320, 544] on button "Confirm" at bounding box center [318, 529] width 309 height 48
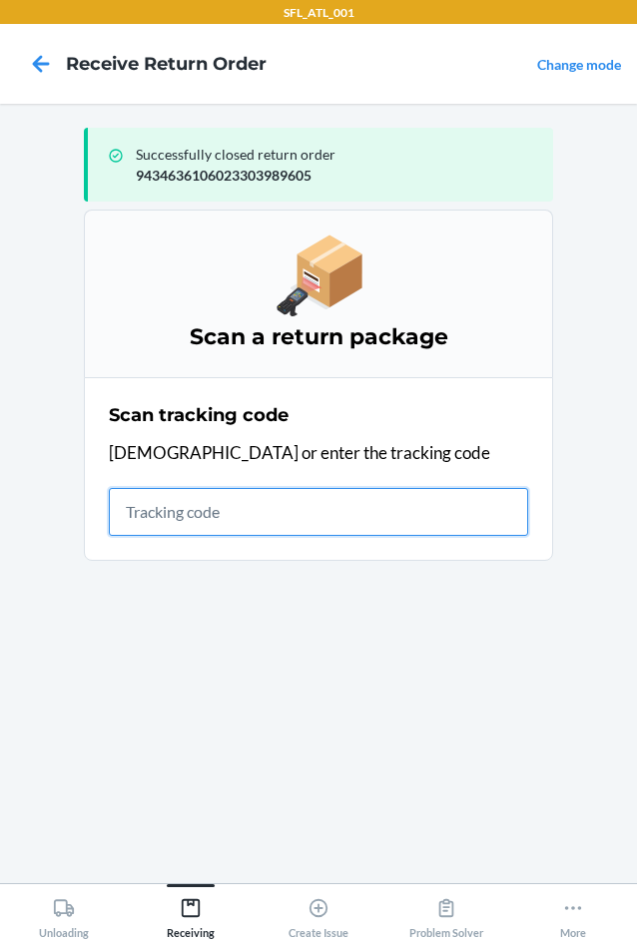
click at [182, 529] on input "text" at bounding box center [318, 512] width 419 height 48
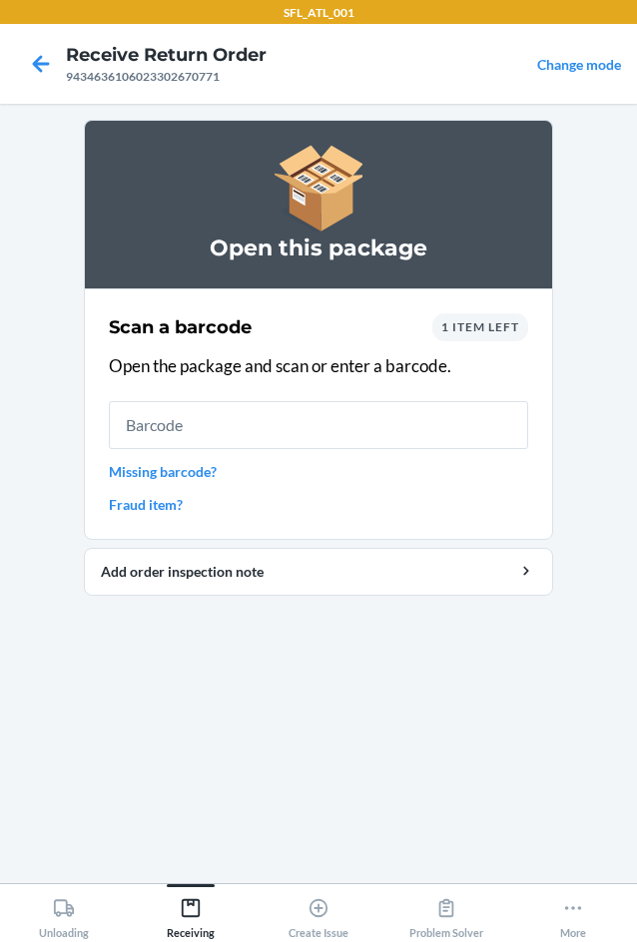
click at [497, 342] on div "Scan a barcode 1 item left Open the package and scan or enter a barcode. Missin…" at bounding box center [318, 414] width 419 height 214
click at [500, 337] on div "1 item left" at bounding box center [480, 327] width 96 height 28
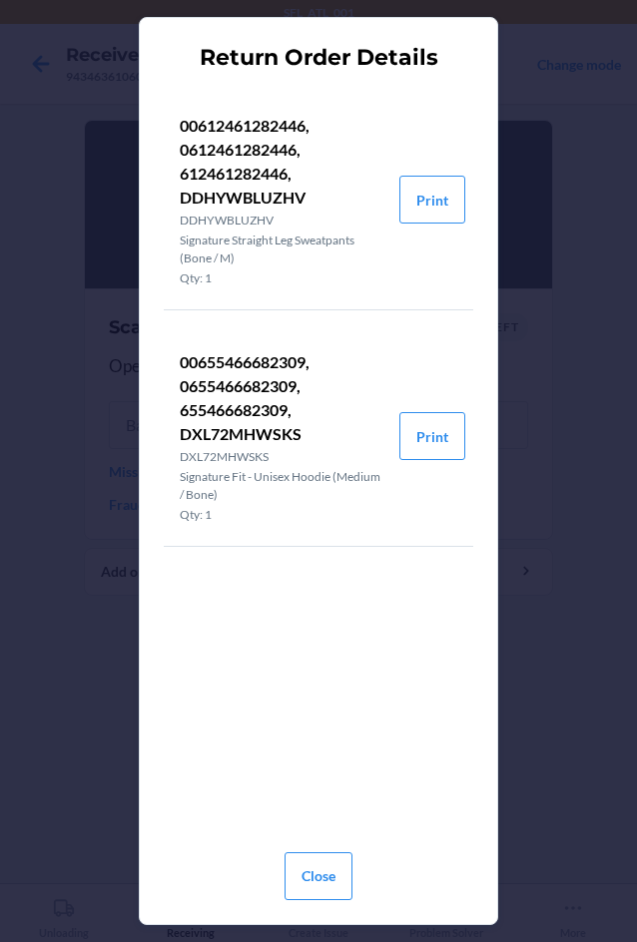
click at [500, 337] on div "Return Order Details 00612461282446, 0612461282446, 612461282446, DDHYWBLUZHV D…" at bounding box center [318, 471] width 637 height 942
click at [423, 442] on button "Print" at bounding box center [432, 436] width 66 height 48
click at [323, 885] on button "Close" at bounding box center [319, 877] width 68 height 48
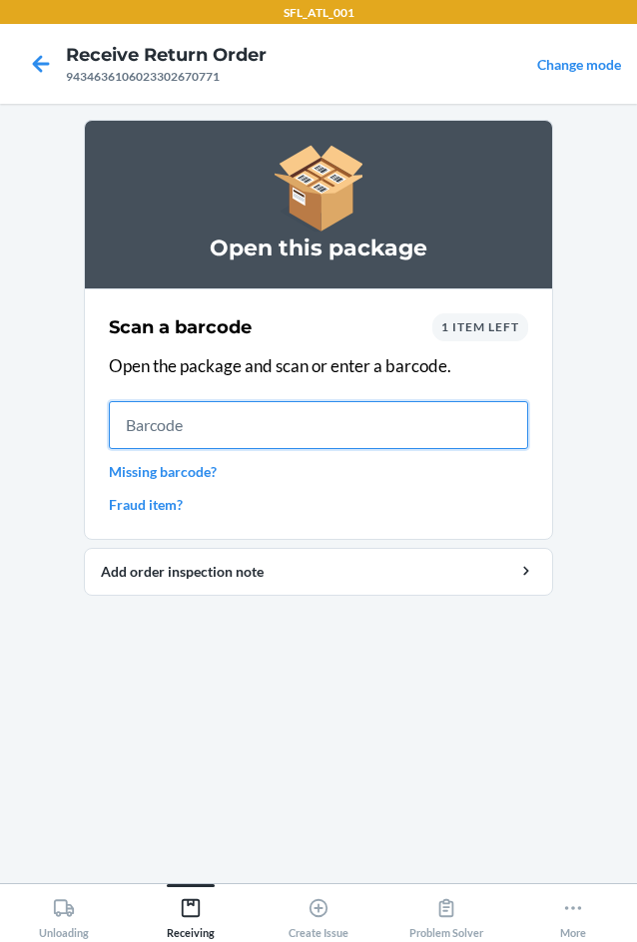
click at [194, 433] on input "text" at bounding box center [318, 425] width 419 height 48
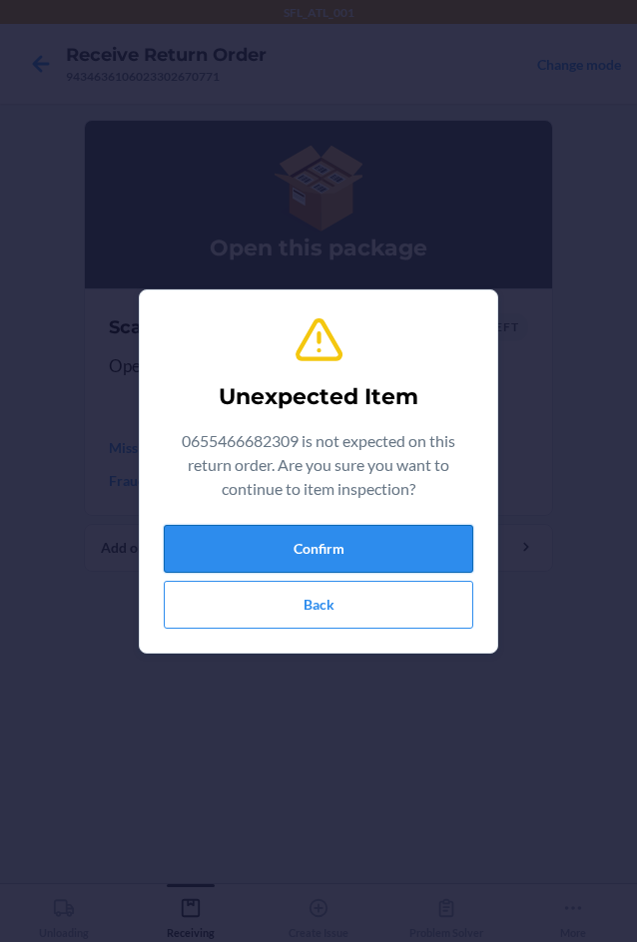
click at [331, 538] on button "Confirm" at bounding box center [318, 549] width 309 height 48
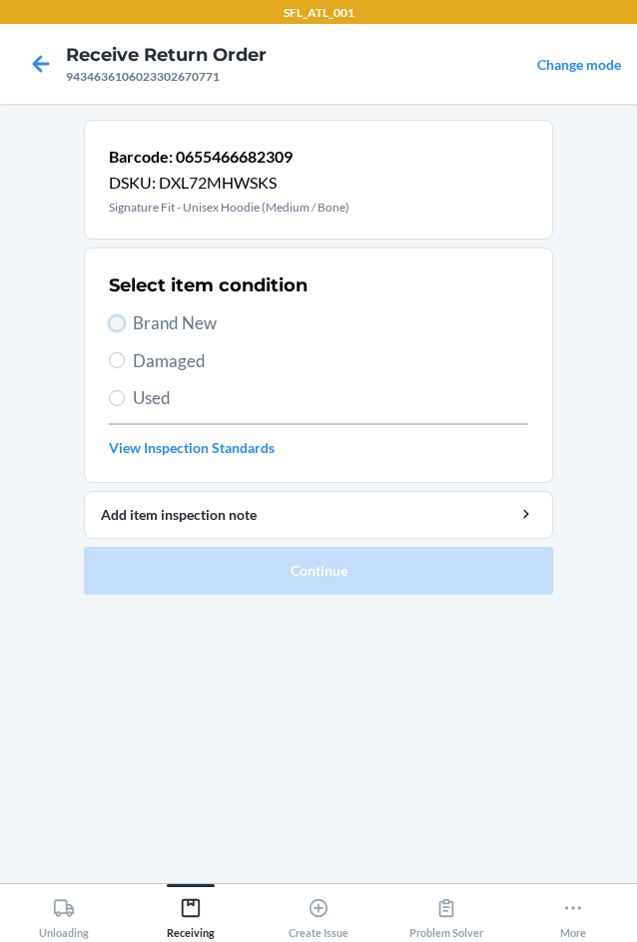
click at [118, 323] on input "Brand New" at bounding box center [117, 323] width 16 height 16
radio input "true"
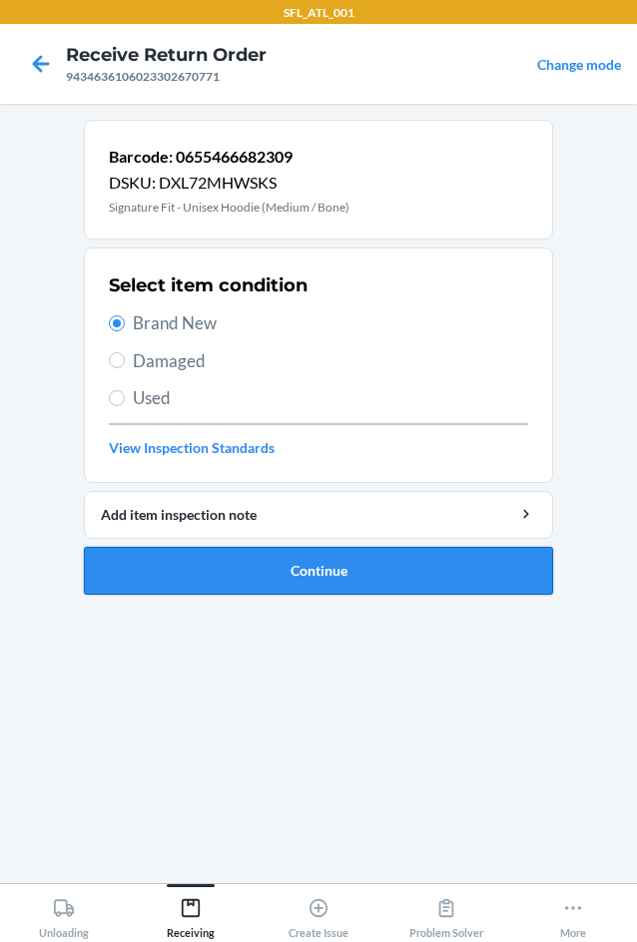
click at [353, 573] on button "Continue" at bounding box center [318, 571] width 469 height 48
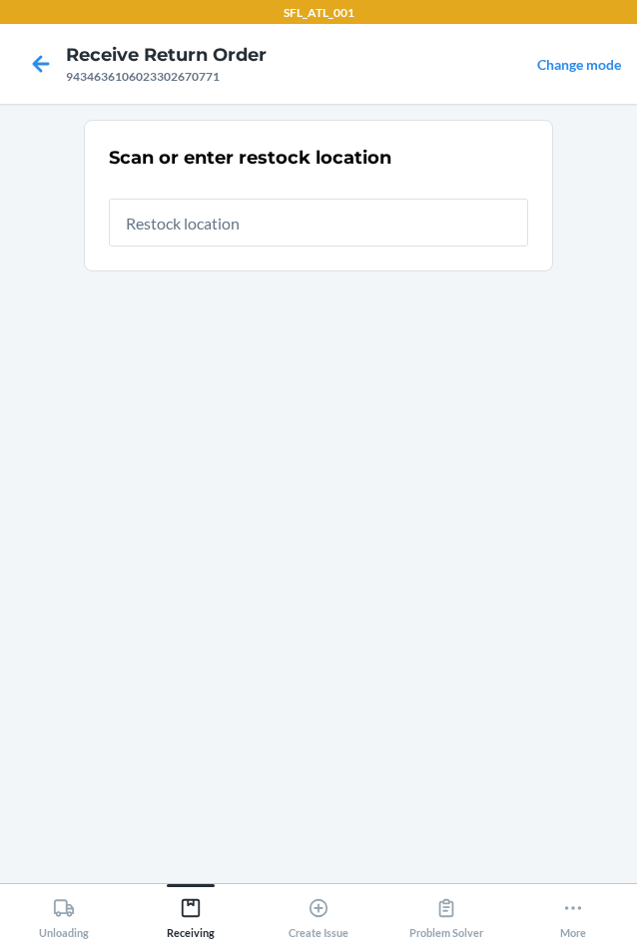
click at [331, 219] on input "text" at bounding box center [318, 223] width 419 height 48
type input "RTCart017"
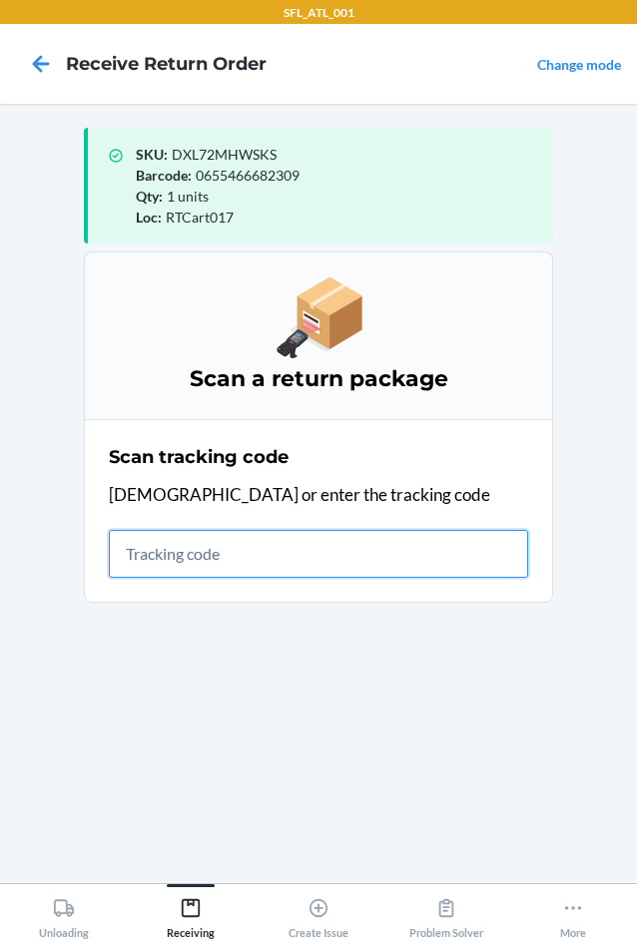
click at [170, 544] on input "text" at bounding box center [318, 554] width 419 height 48
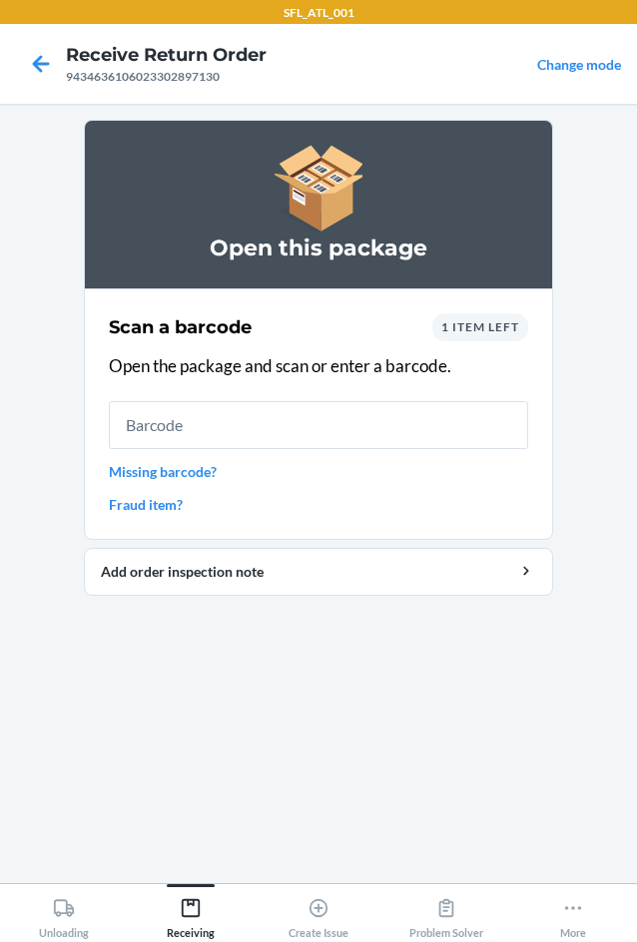
click at [481, 340] on div "1 item left" at bounding box center [480, 327] width 96 height 28
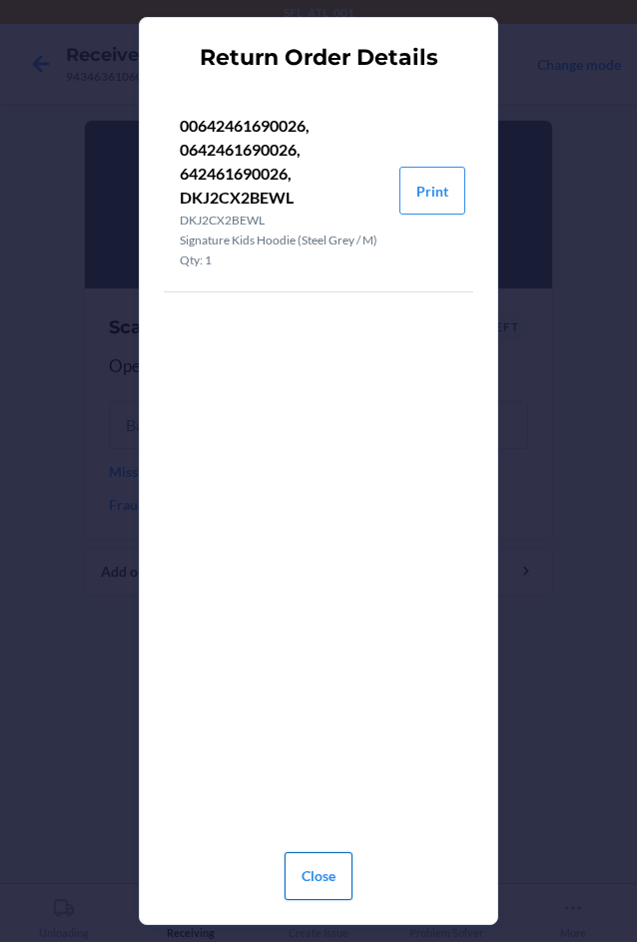
click at [337, 870] on button "Close" at bounding box center [319, 877] width 68 height 48
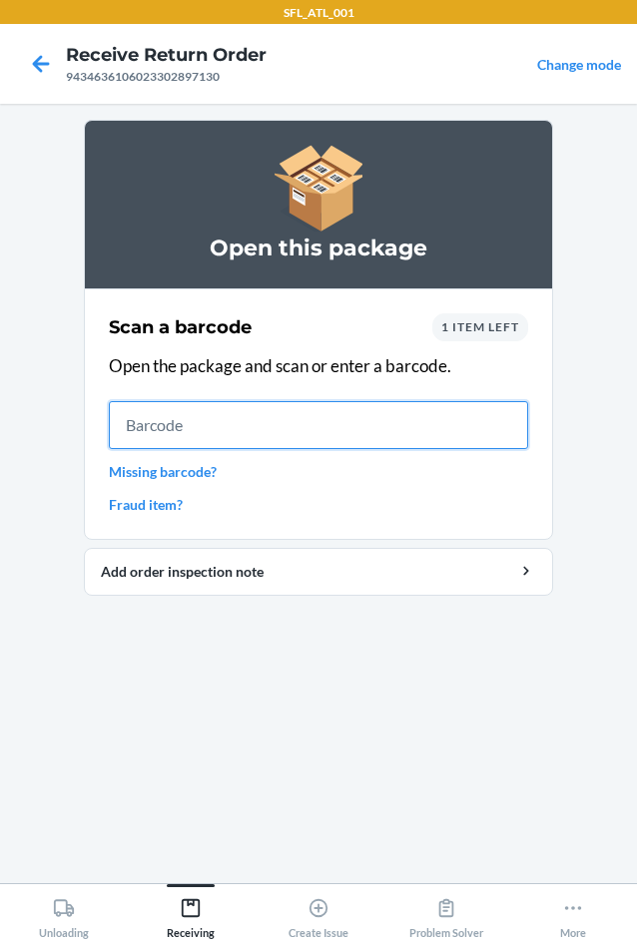
click at [182, 440] on input "text" at bounding box center [318, 425] width 419 height 48
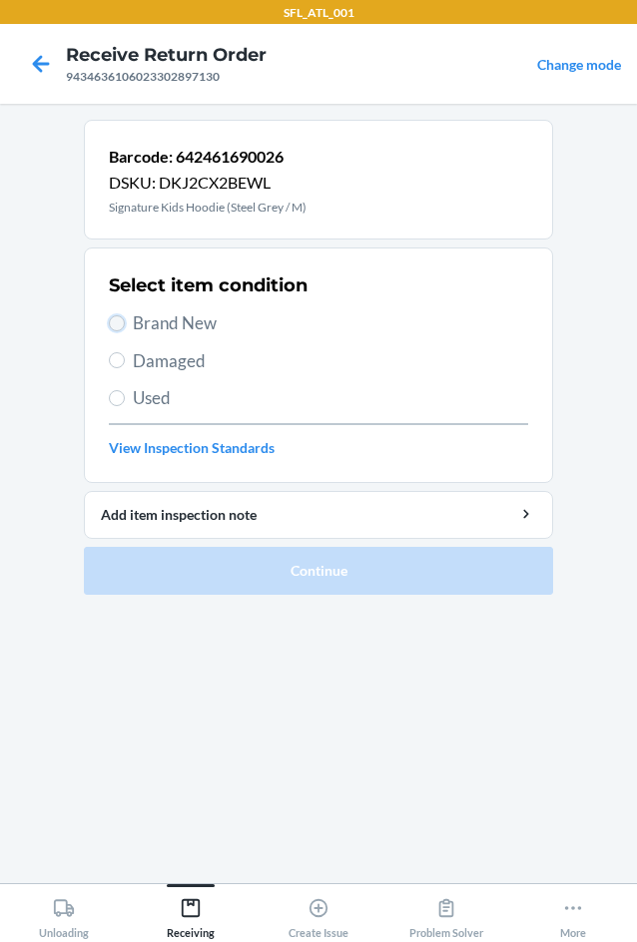
click at [124, 326] on input "Brand New" at bounding box center [117, 323] width 16 height 16
radio input "true"
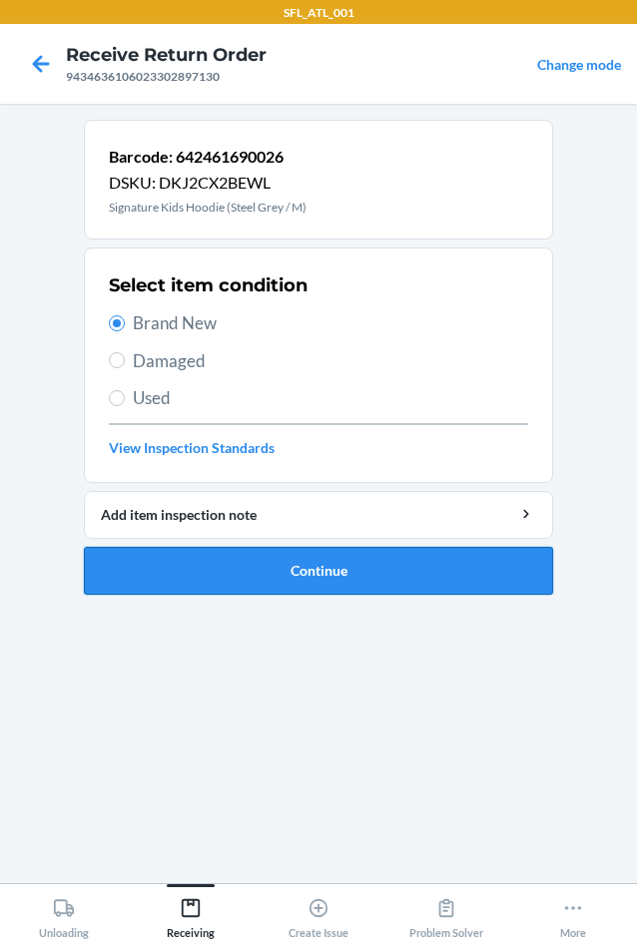
click at [352, 588] on button "Continue" at bounding box center [318, 571] width 469 height 48
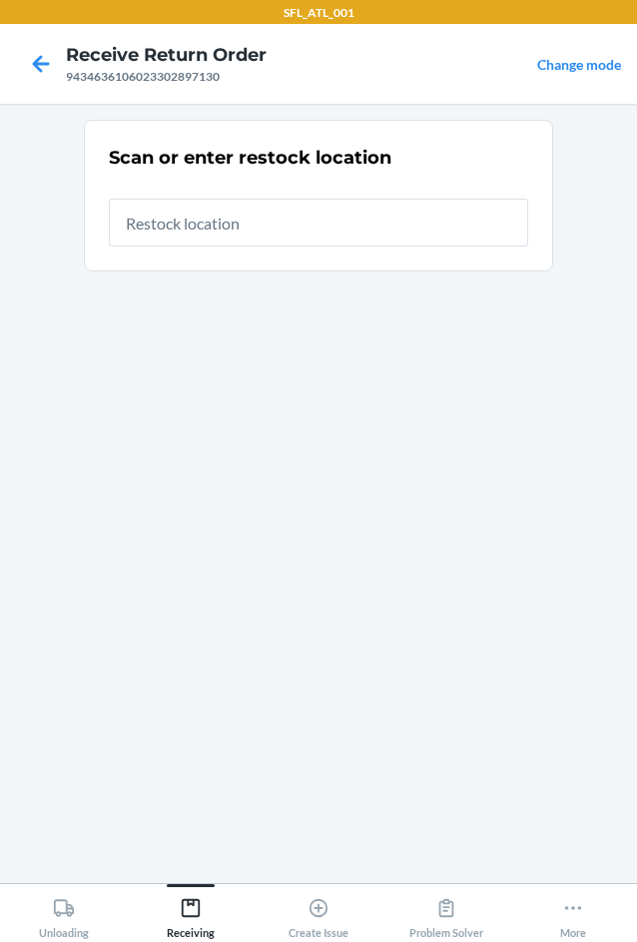
click at [280, 230] on input "text" at bounding box center [318, 223] width 419 height 48
type input "RTCart017"
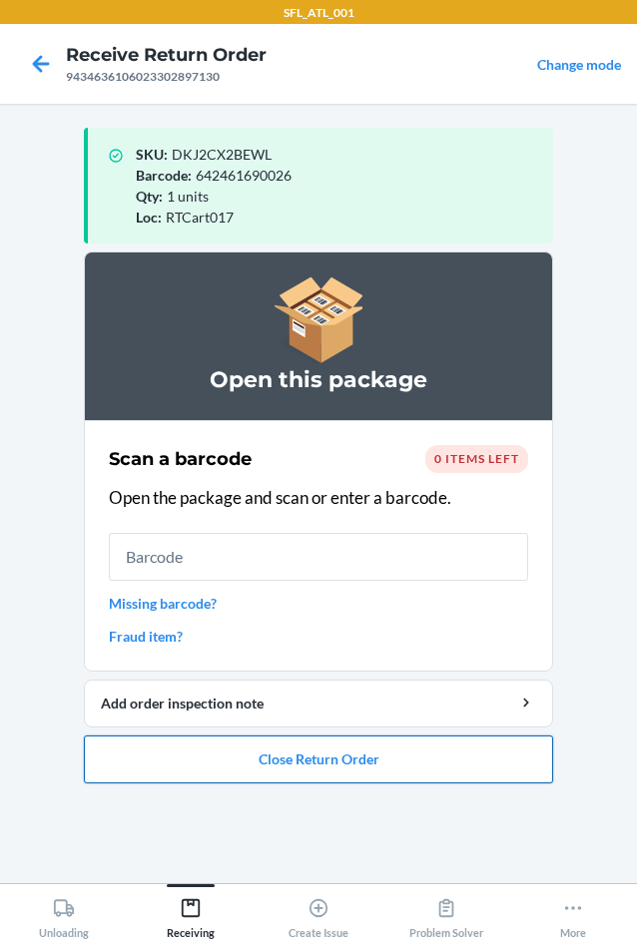
click at [309, 765] on button "Close Return Order" at bounding box center [318, 760] width 469 height 48
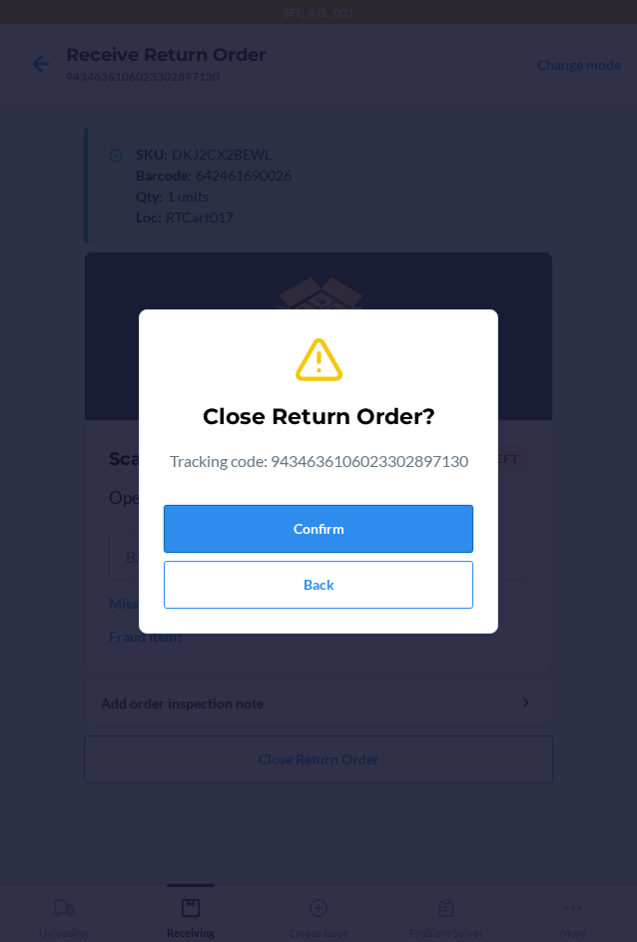
click at [186, 532] on button "Confirm" at bounding box center [318, 529] width 309 height 48
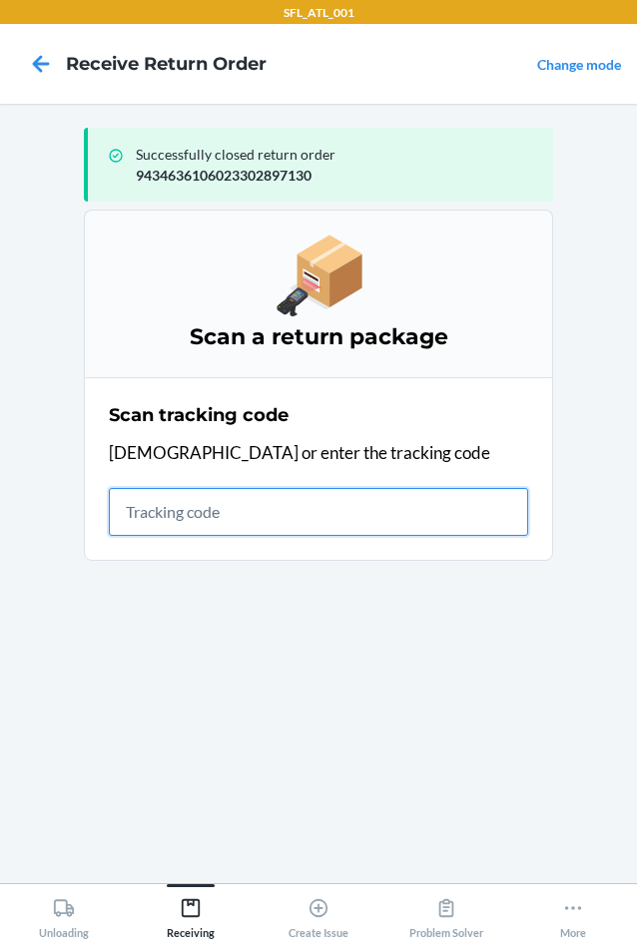
click at [204, 506] on input "text" at bounding box center [318, 512] width 419 height 48
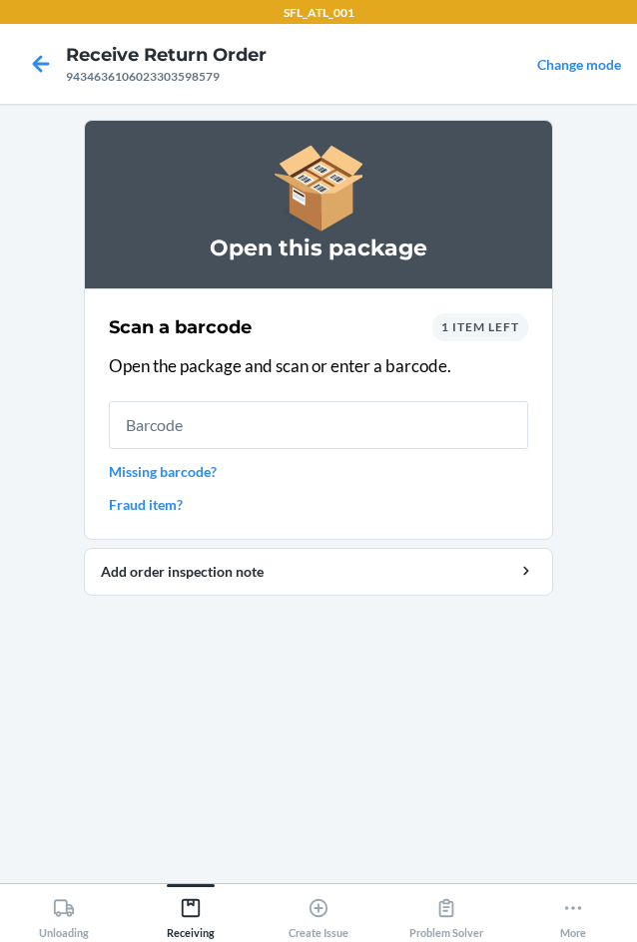
click at [484, 338] on div "1 item left" at bounding box center [480, 327] width 96 height 28
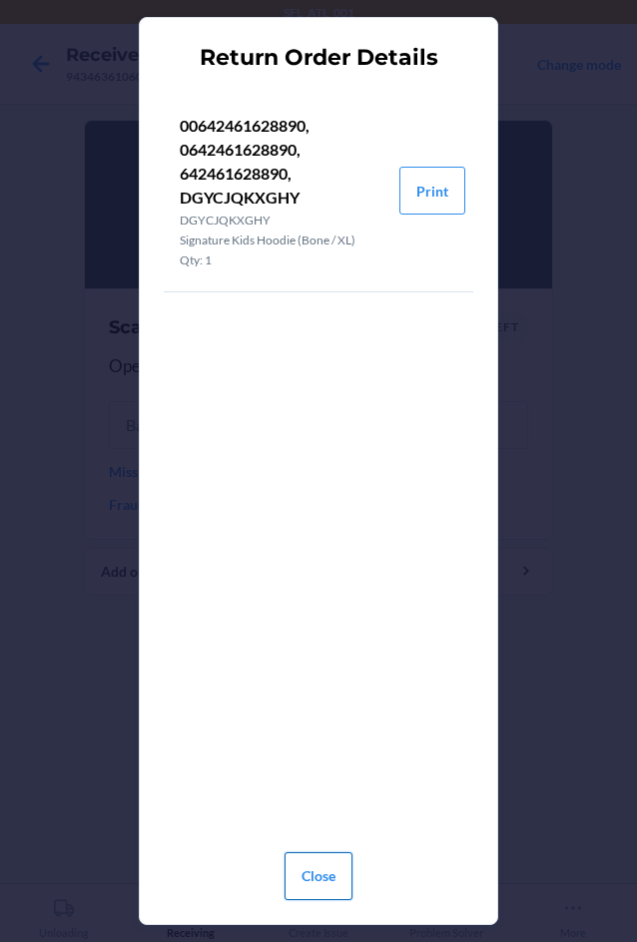
click at [312, 868] on button "Close" at bounding box center [319, 877] width 68 height 48
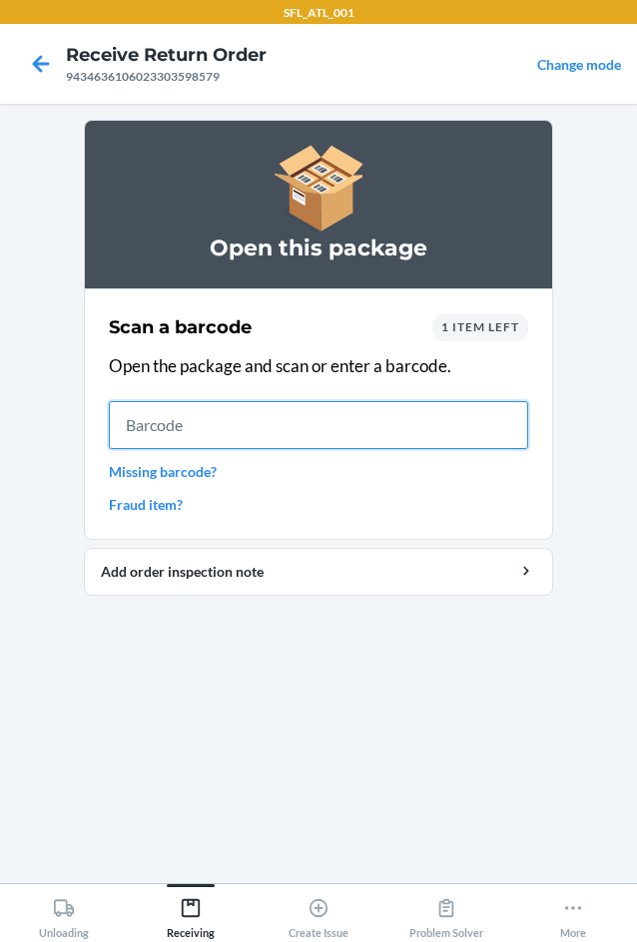
click at [229, 436] on input "text" at bounding box center [318, 425] width 419 height 48
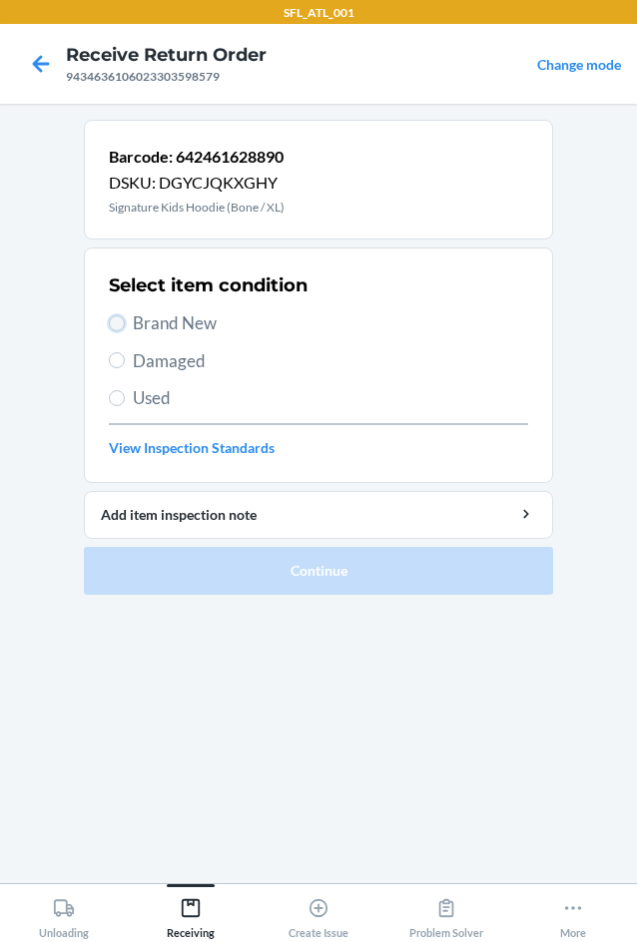
click at [120, 324] on input "Brand New" at bounding box center [117, 323] width 16 height 16
radio input "true"
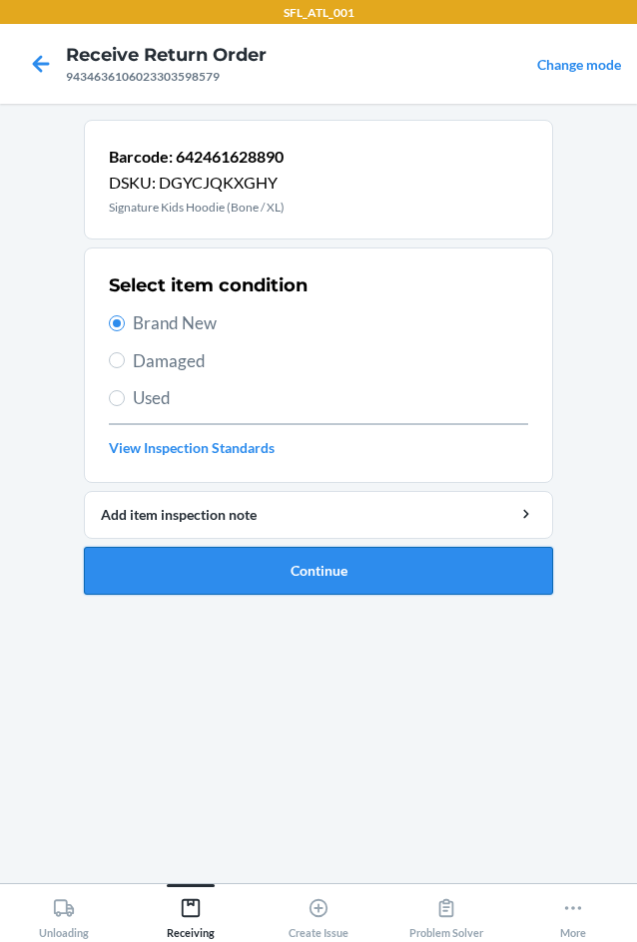
click at [301, 561] on button "Continue" at bounding box center [318, 571] width 469 height 48
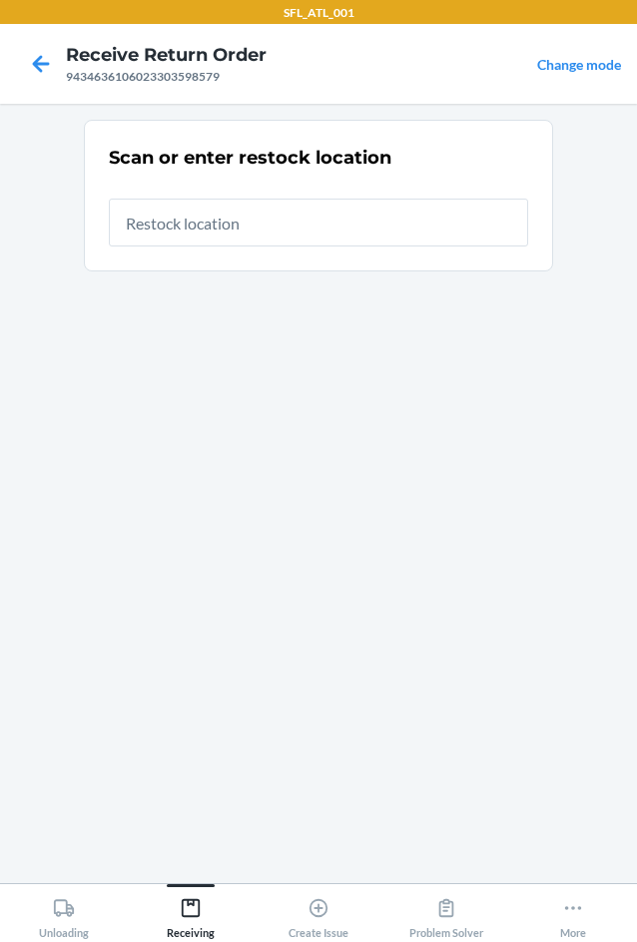
click at [249, 218] on input "text" at bounding box center [318, 223] width 419 height 48
type input "RTCart017"
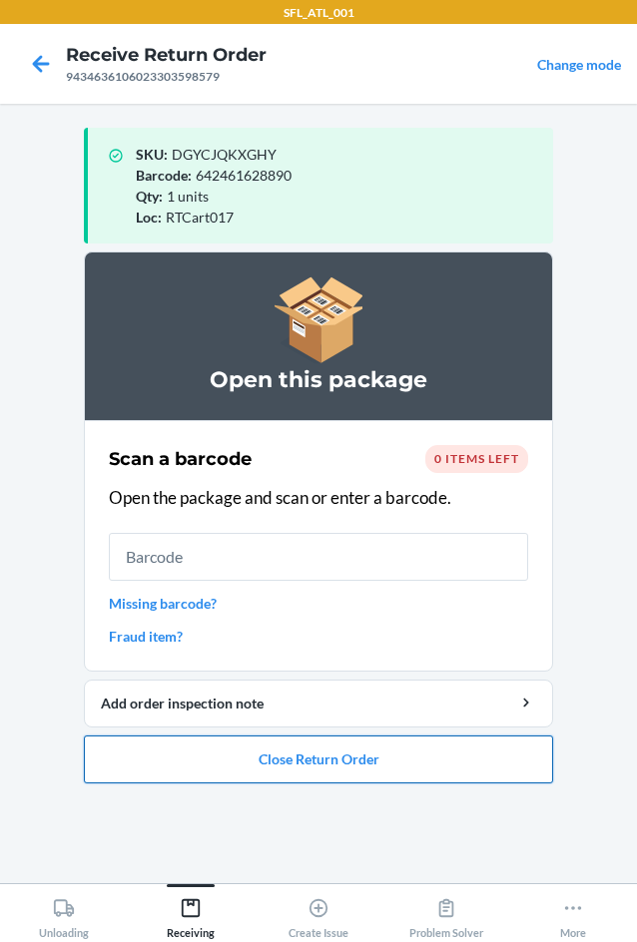
click at [404, 764] on button "Close Return Order" at bounding box center [318, 760] width 469 height 48
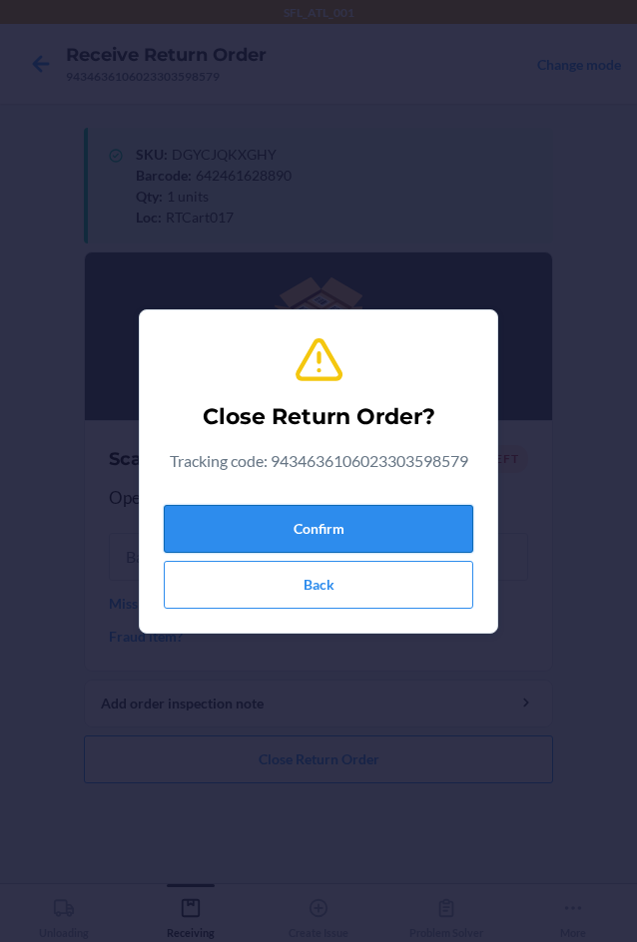
click at [342, 538] on button "Confirm" at bounding box center [318, 529] width 309 height 48
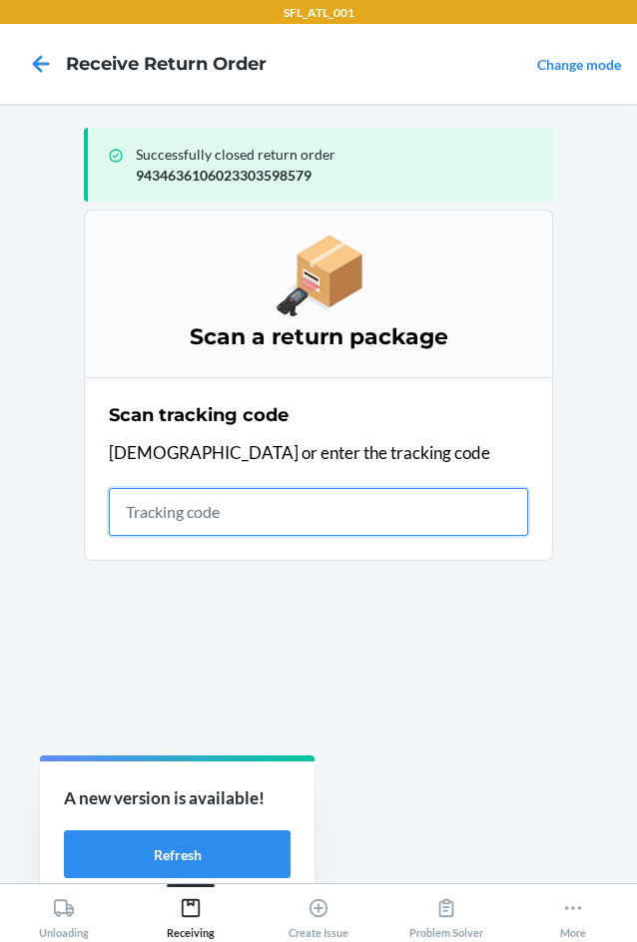
click at [236, 501] on input "text" at bounding box center [318, 512] width 419 height 48
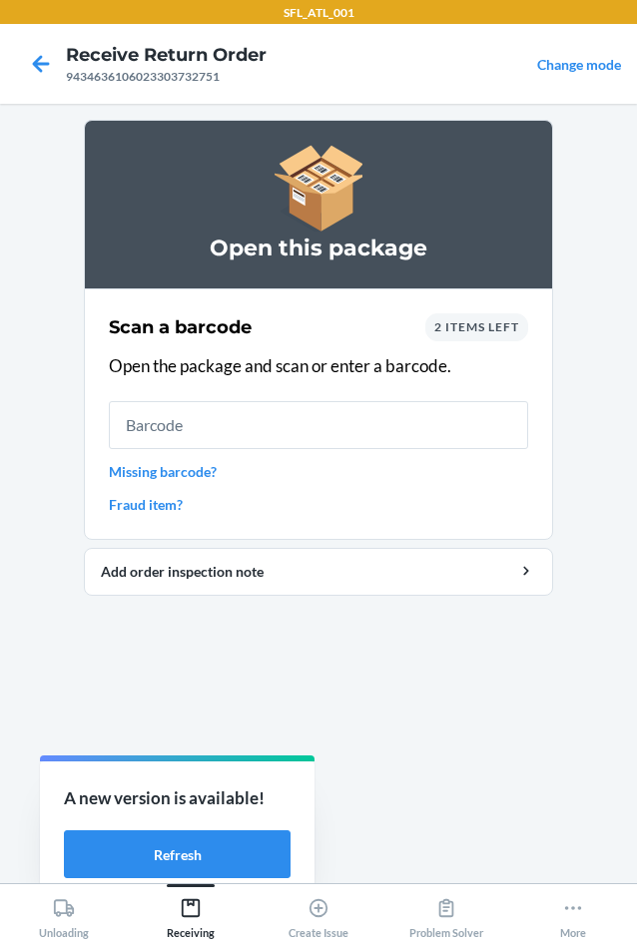
click at [506, 338] on div "2 items left" at bounding box center [476, 327] width 103 height 28
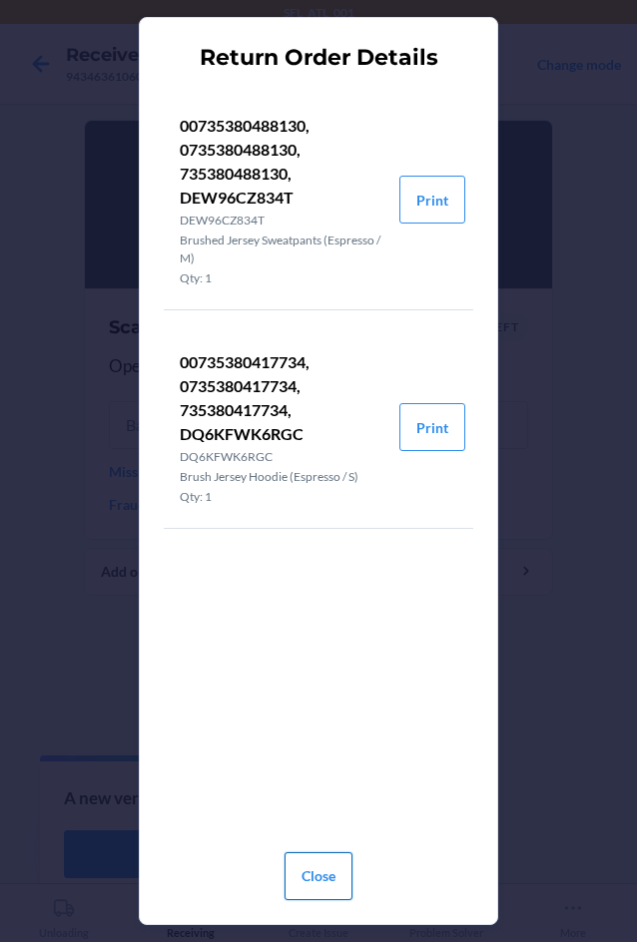
click at [310, 877] on button "Close" at bounding box center [319, 877] width 68 height 48
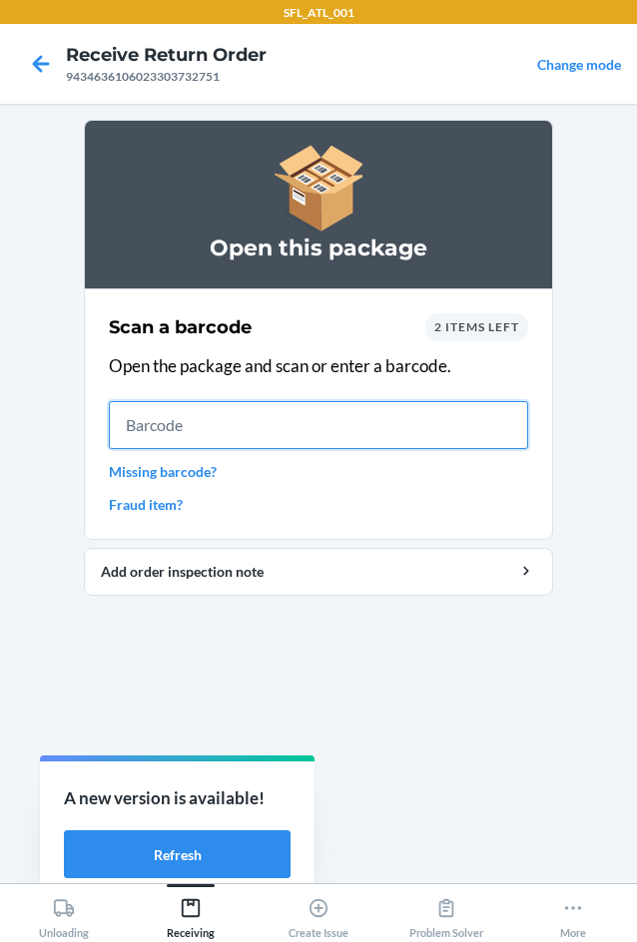
click at [163, 423] on input "text" at bounding box center [318, 425] width 419 height 48
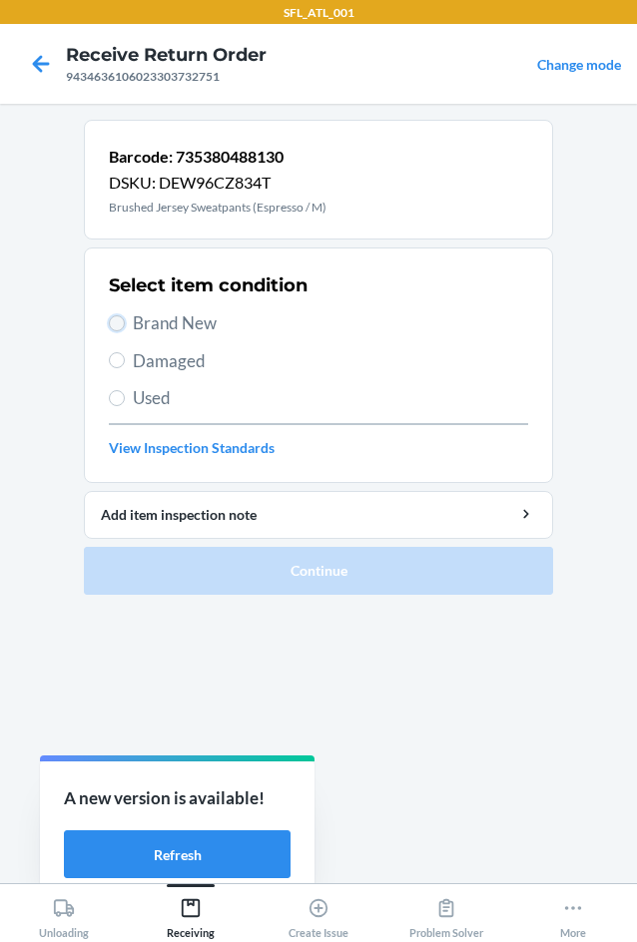
click at [116, 318] on input "Brand New" at bounding box center [117, 323] width 16 height 16
radio input "true"
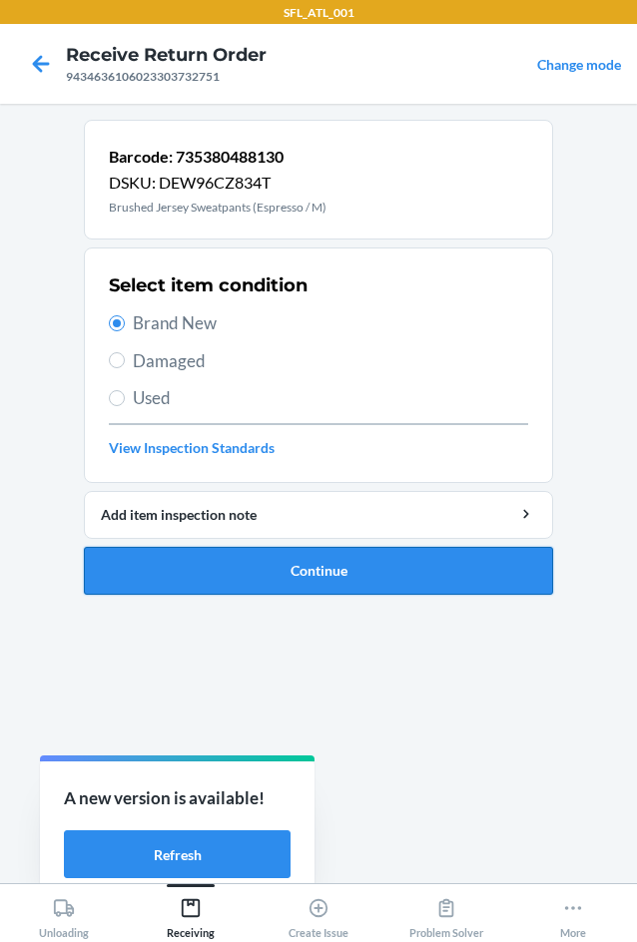
click at [349, 578] on button "Continue" at bounding box center [318, 571] width 469 height 48
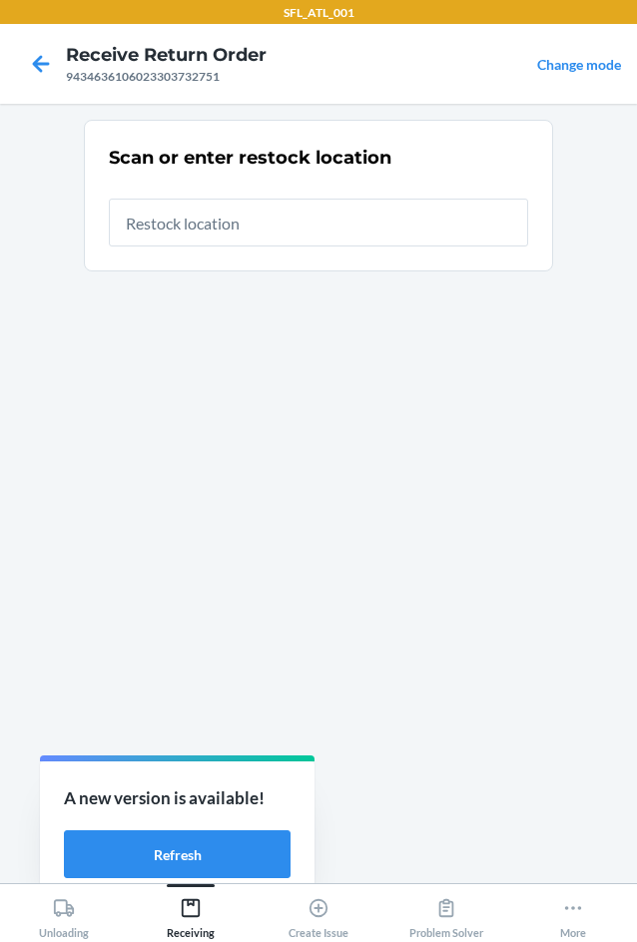
click at [212, 217] on input "text" at bounding box center [318, 223] width 419 height 48
type input "RTCart017"
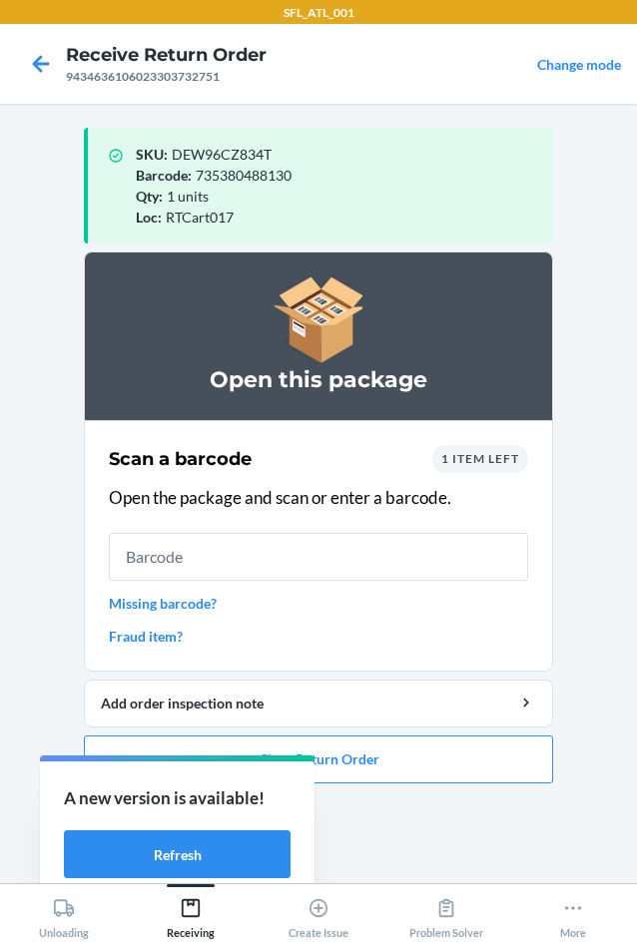
click at [141, 550] on input "text" at bounding box center [318, 557] width 419 height 48
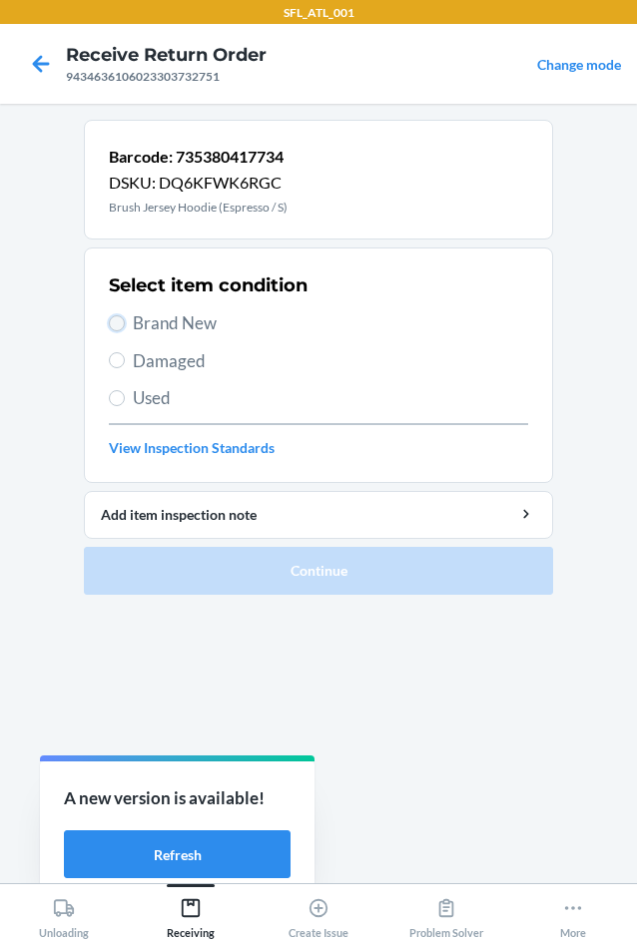
click at [111, 323] on input "Brand New" at bounding box center [117, 323] width 16 height 16
radio input "true"
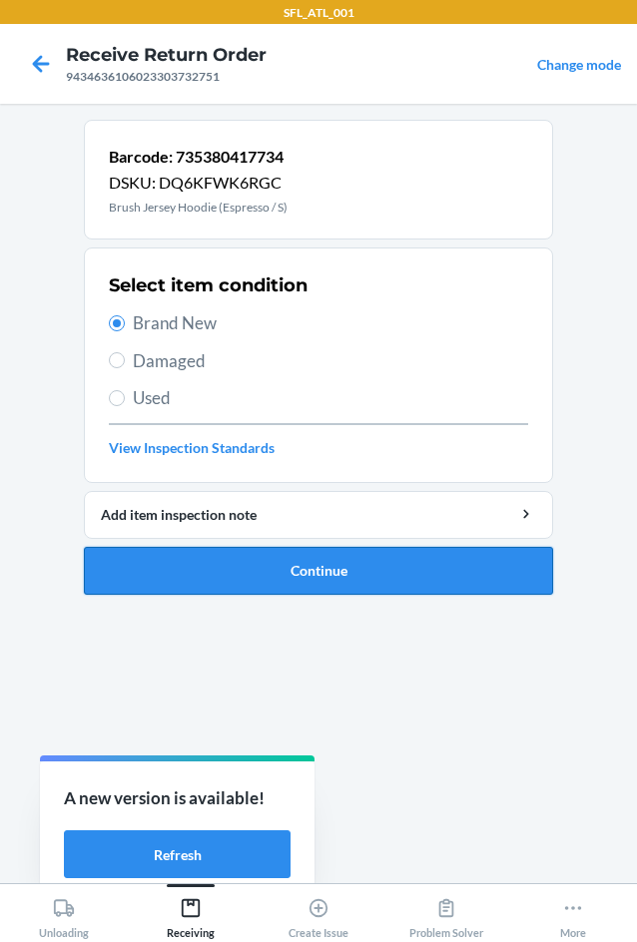
click at [317, 583] on button "Continue" at bounding box center [318, 571] width 469 height 48
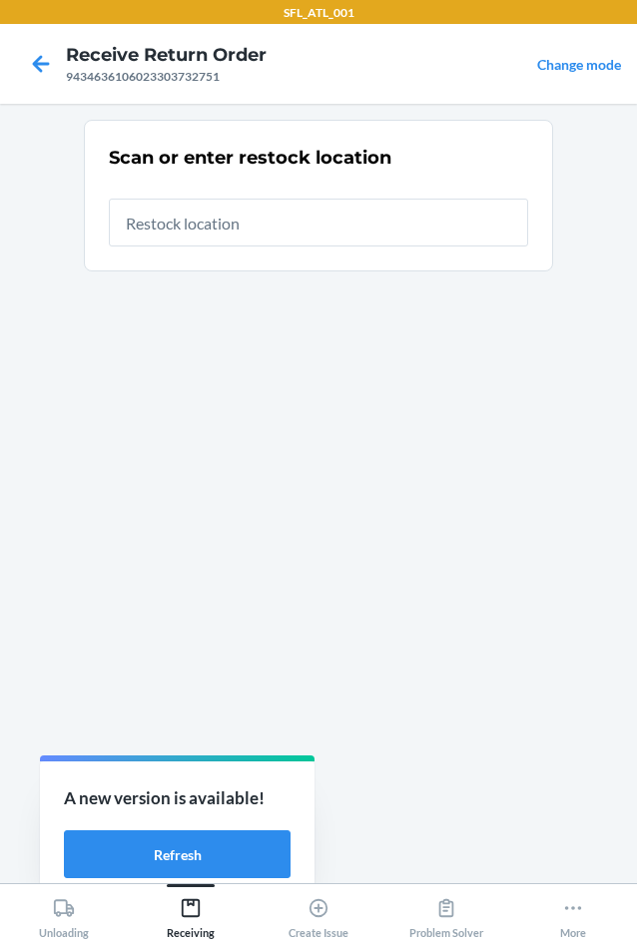
click at [353, 230] on input "text" at bounding box center [318, 223] width 419 height 48
type input "RTCart017"
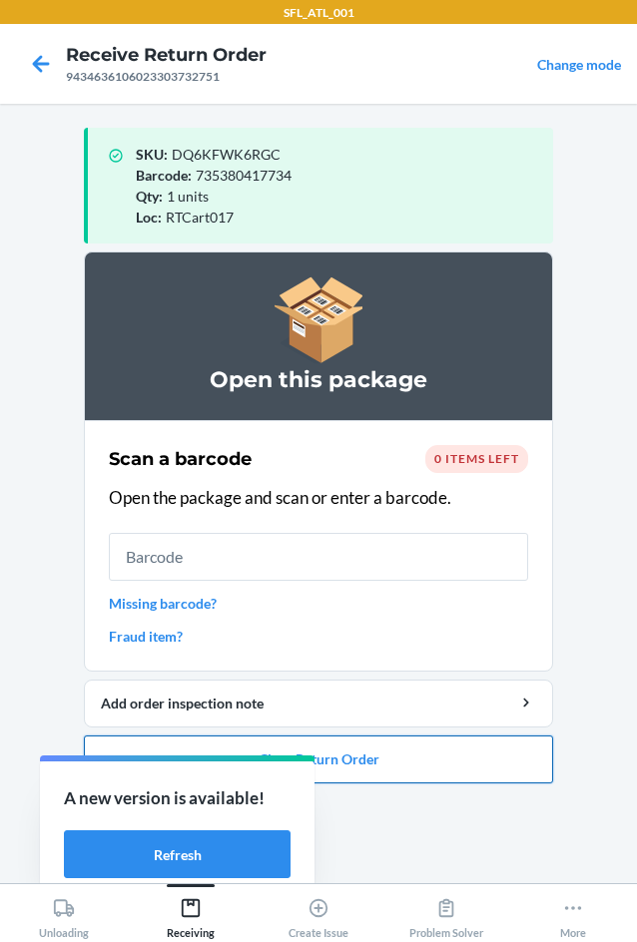
click at [513, 769] on button "Close Return Order" at bounding box center [318, 760] width 469 height 48
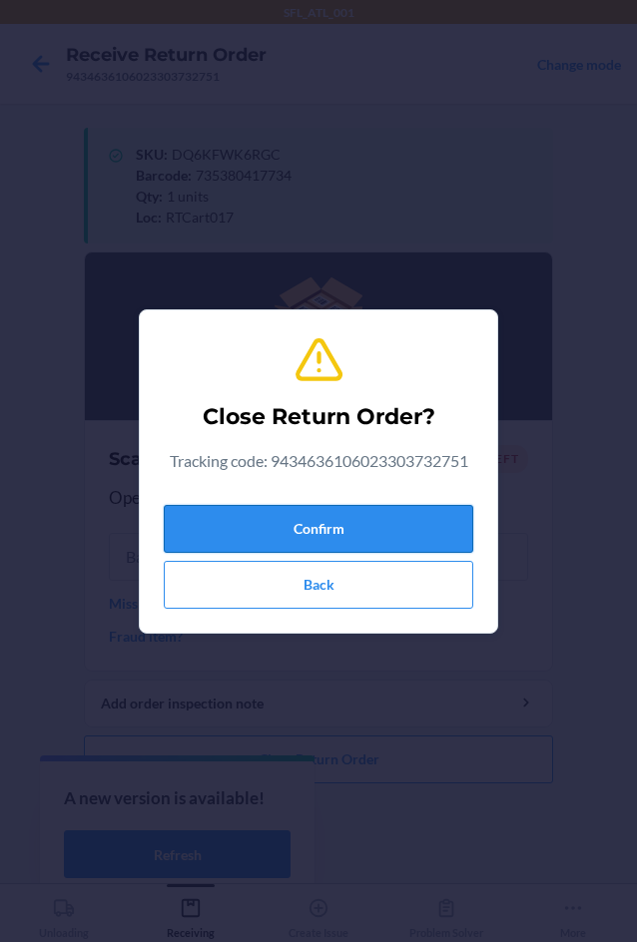
click at [392, 531] on button "Confirm" at bounding box center [318, 529] width 309 height 48
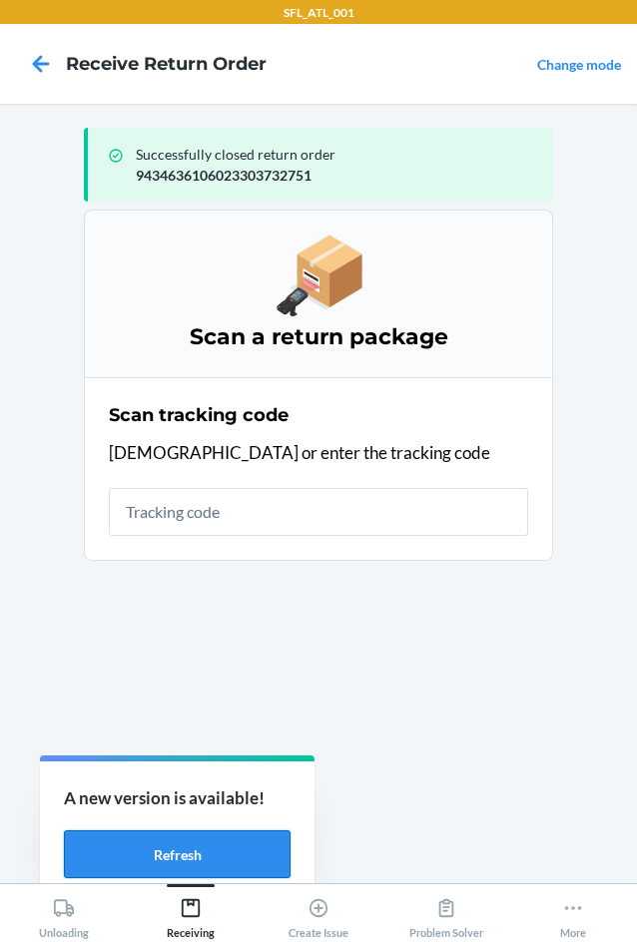
click at [219, 854] on button "Refresh" at bounding box center [177, 855] width 227 height 48
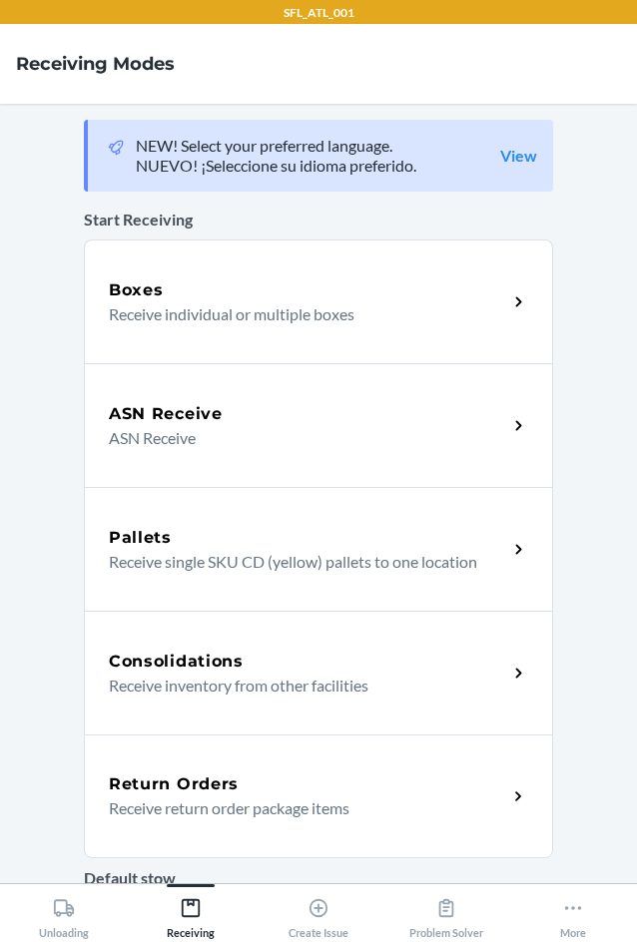
click at [195, 805] on p "Receive return order package items" at bounding box center [300, 809] width 382 height 24
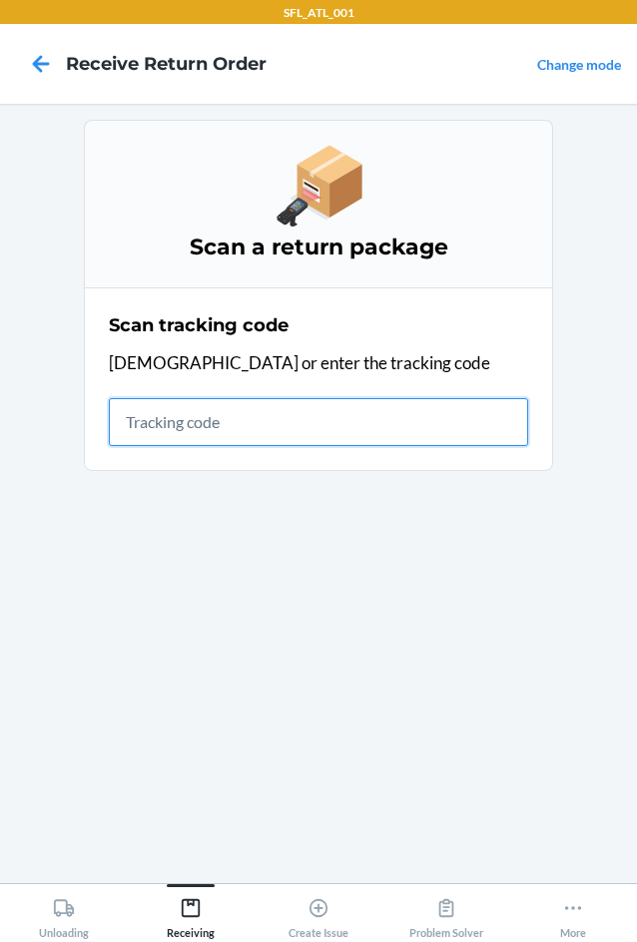
click at [206, 424] on input "text" at bounding box center [318, 422] width 419 height 48
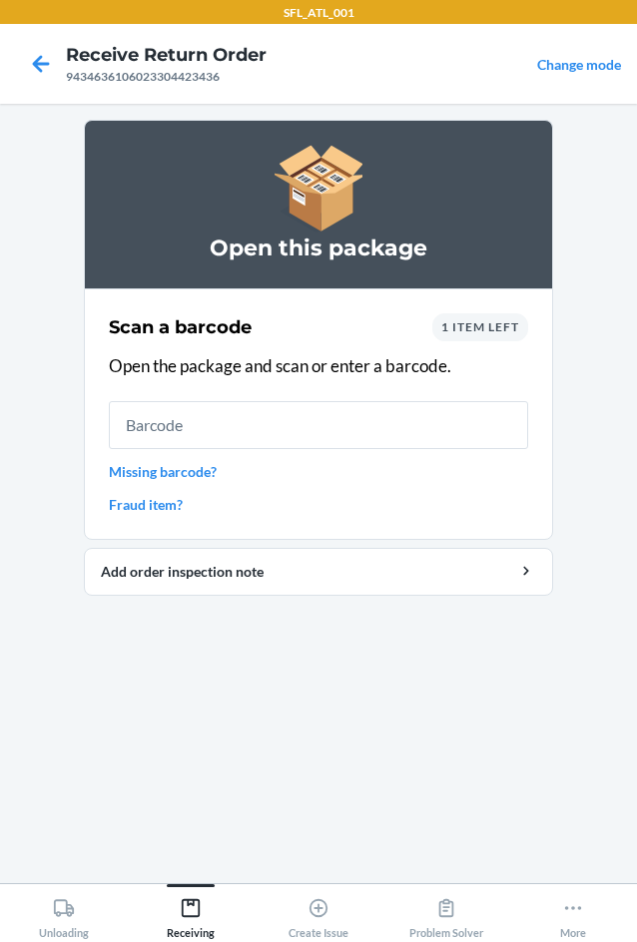
click at [504, 329] on span "1 item left" at bounding box center [480, 326] width 78 height 15
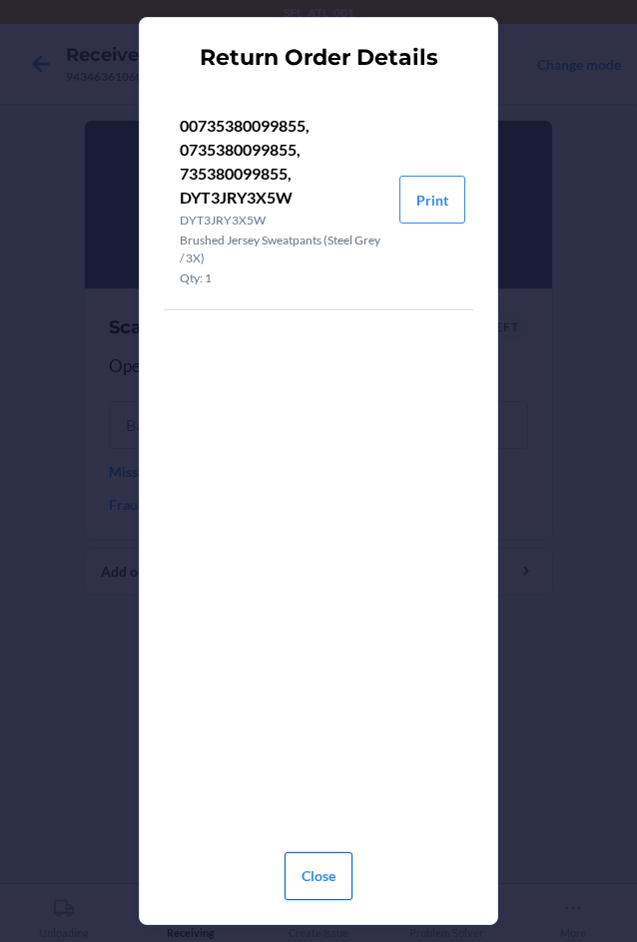
click at [325, 881] on button "Close" at bounding box center [319, 877] width 68 height 48
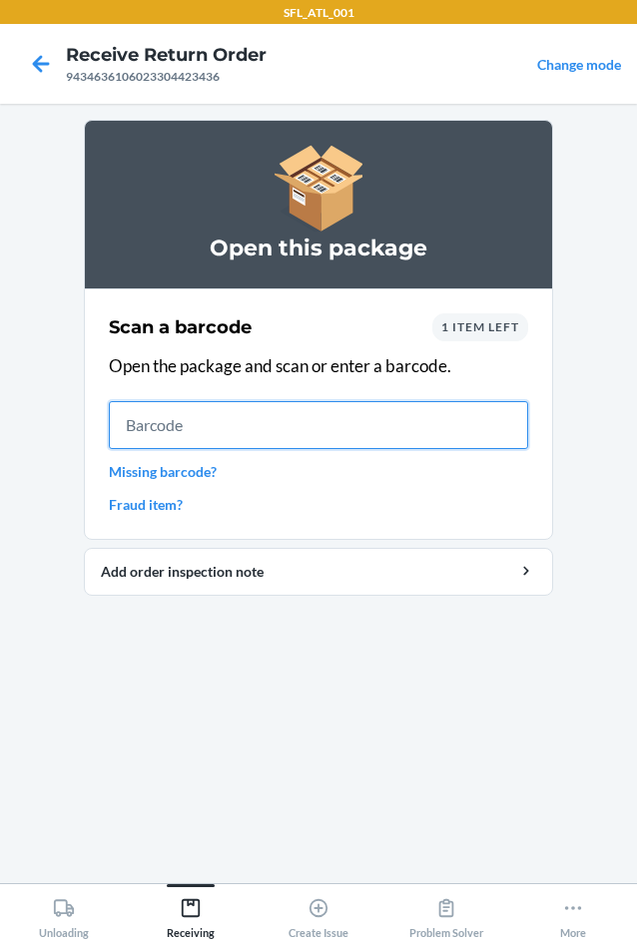
click at [173, 425] on input "text" at bounding box center [318, 425] width 419 height 48
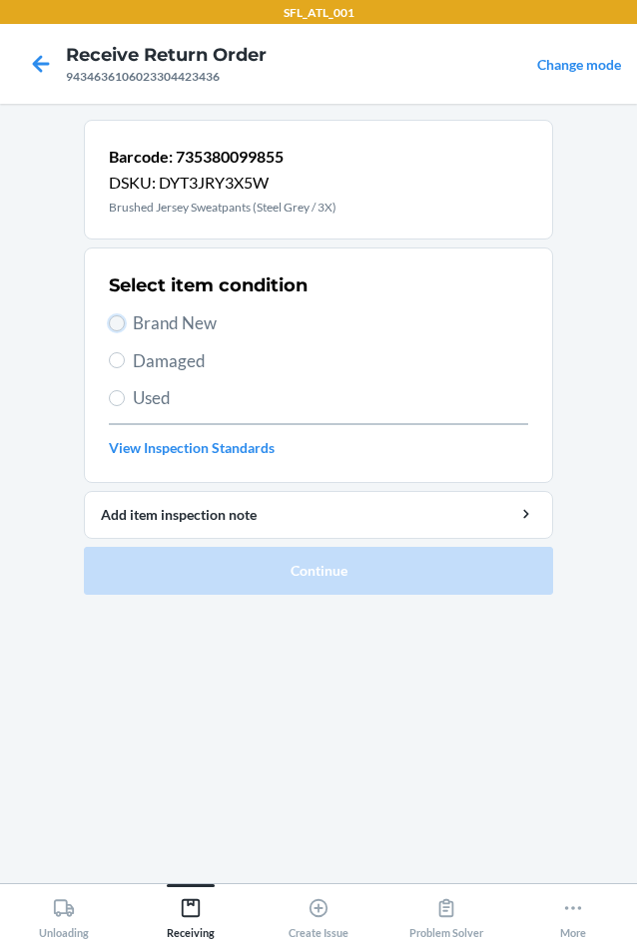
click at [119, 328] on input "Brand New" at bounding box center [117, 323] width 16 height 16
radio input "true"
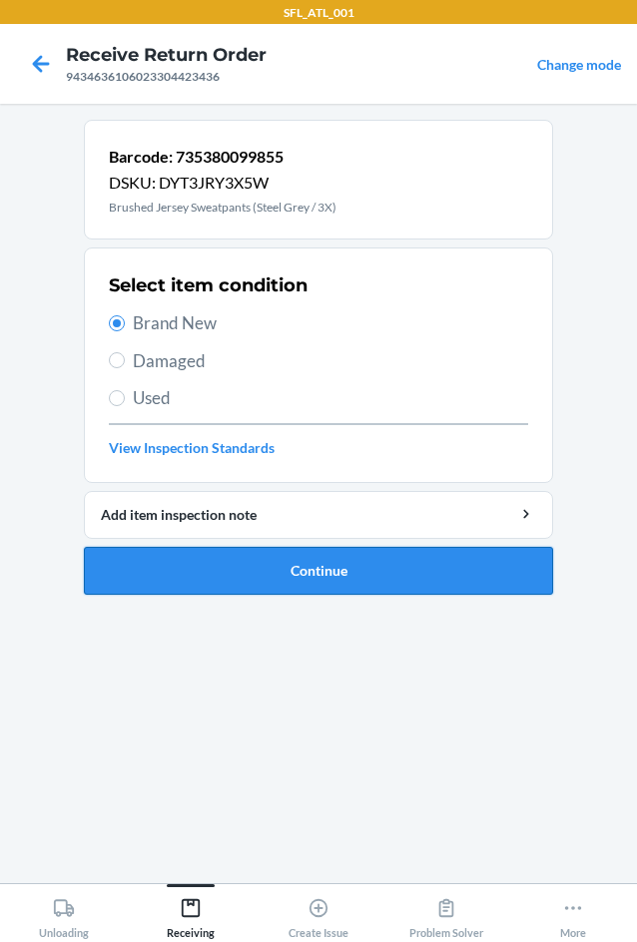
click at [263, 572] on button "Continue" at bounding box center [318, 571] width 469 height 48
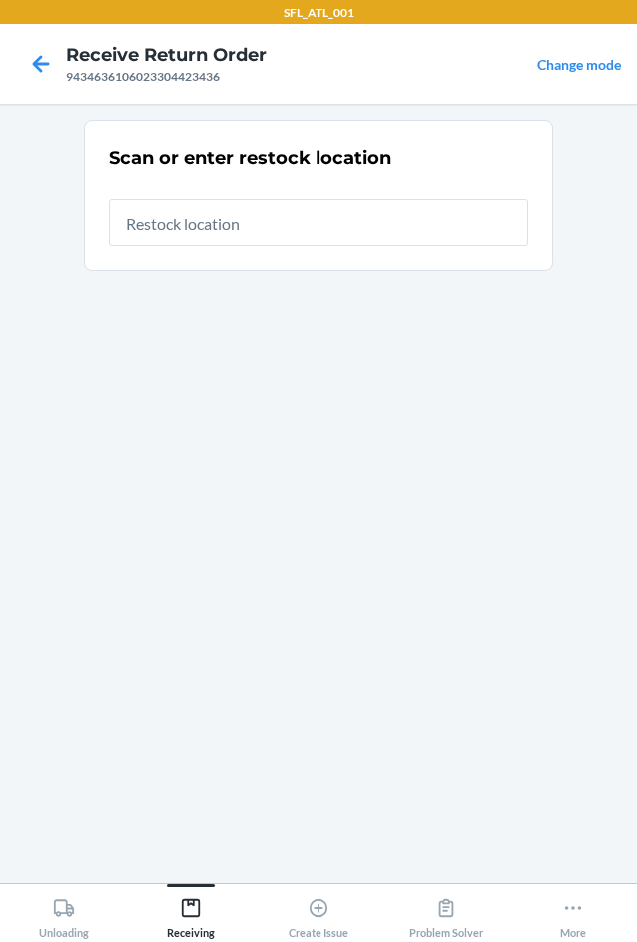
click at [194, 220] on input "text" at bounding box center [318, 223] width 419 height 48
type input "RTCart017"
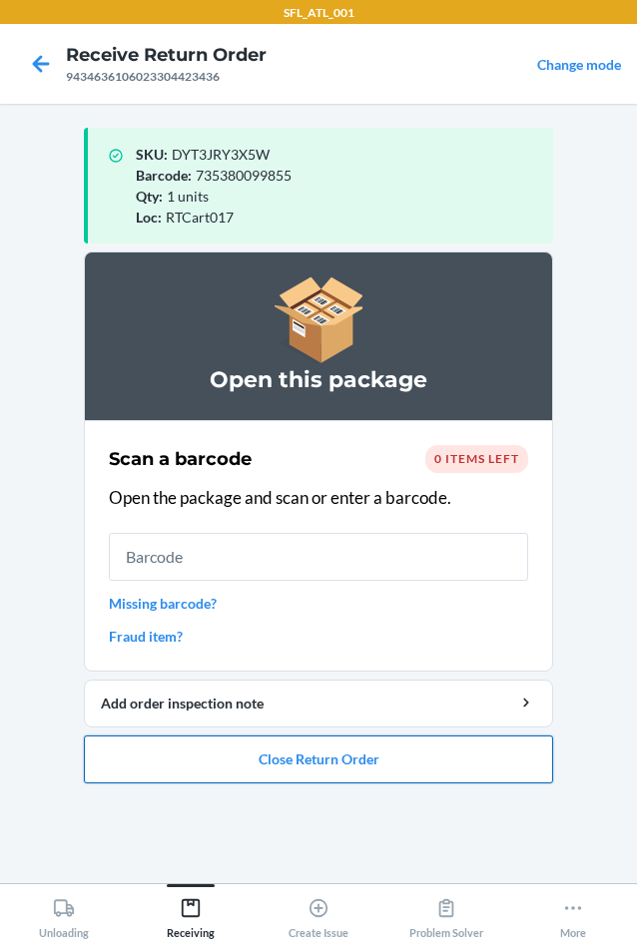
click at [332, 767] on button "Close Return Order" at bounding box center [318, 760] width 469 height 48
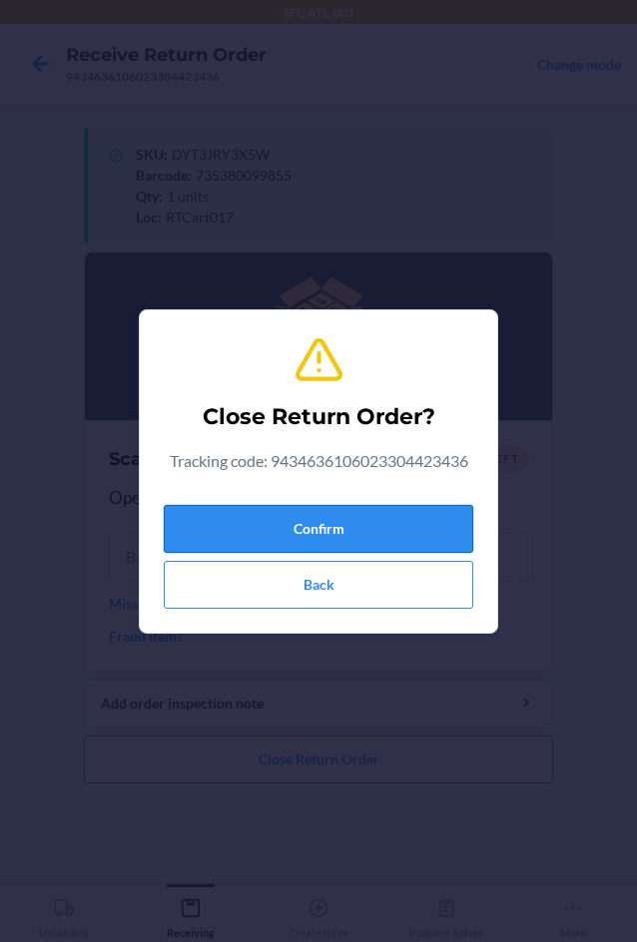
click at [325, 529] on button "Confirm" at bounding box center [318, 529] width 309 height 48
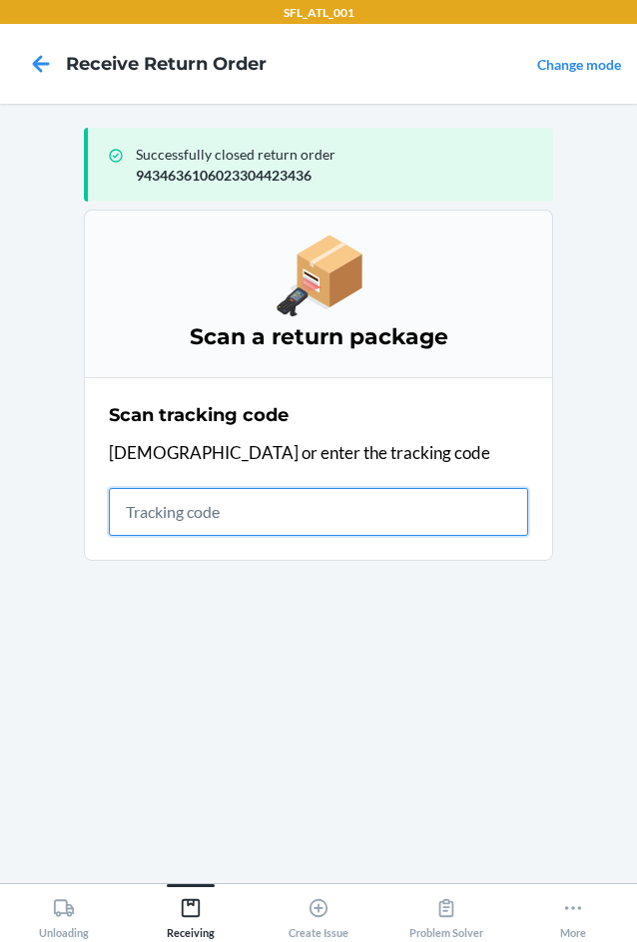
click at [219, 520] on input "text" at bounding box center [318, 512] width 419 height 48
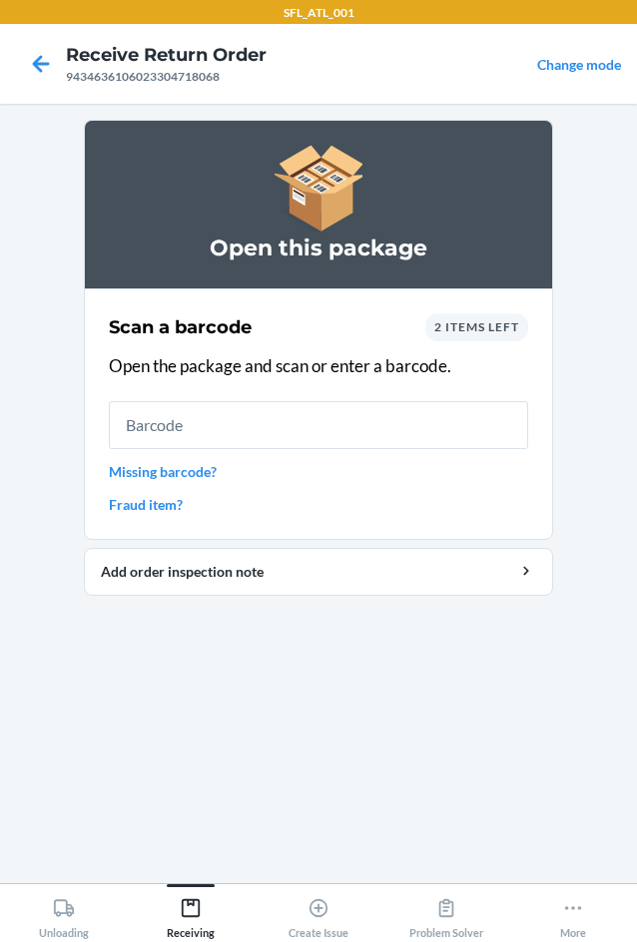
click at [477, 337] on div "2 items left" at bounding box center [476, 327] width 103 height 28
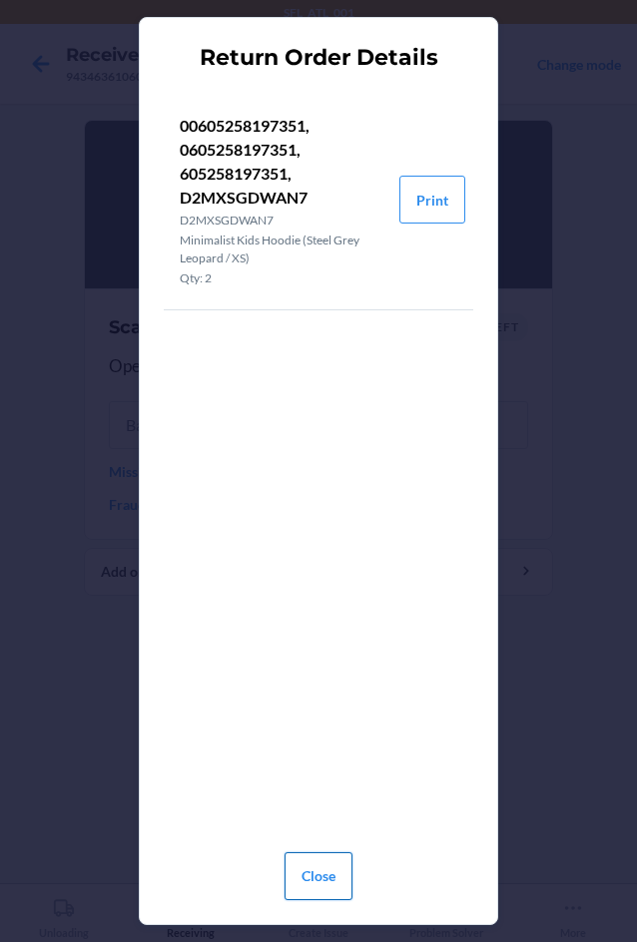
click at [339, 873] on button "Close" at bounding box center [319, 877] width 68 height 48
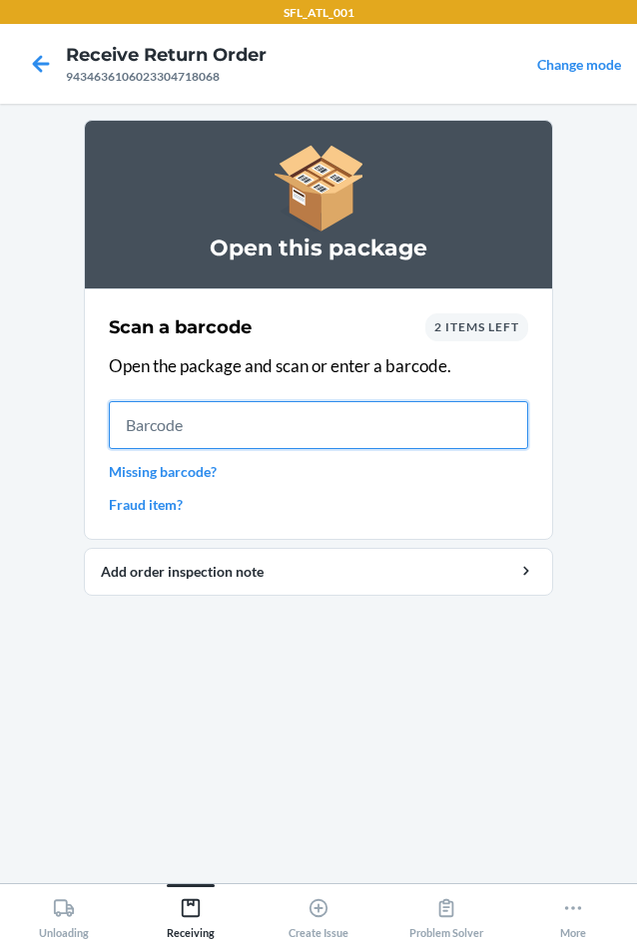
click at [148, 424] on input "text" at bounding box center [318, 425] width 419 height 48
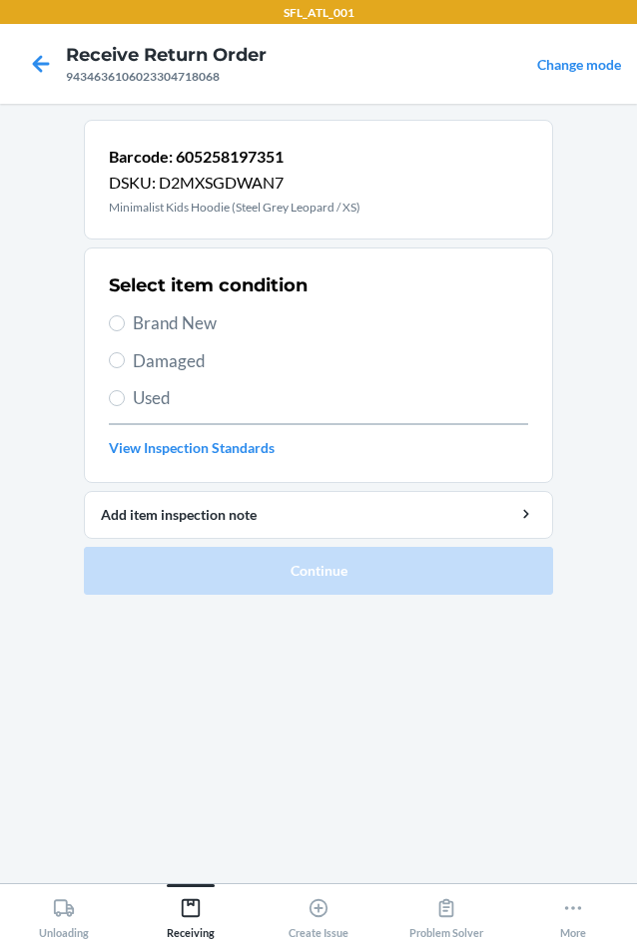
click at [135, 323] on span "Brand New" at bounding box center [330, 323] width 395 height 26
click at [125, 323] on input "Brand New" at bounding box center [117, 323] width 16 height 16
radio input "true"
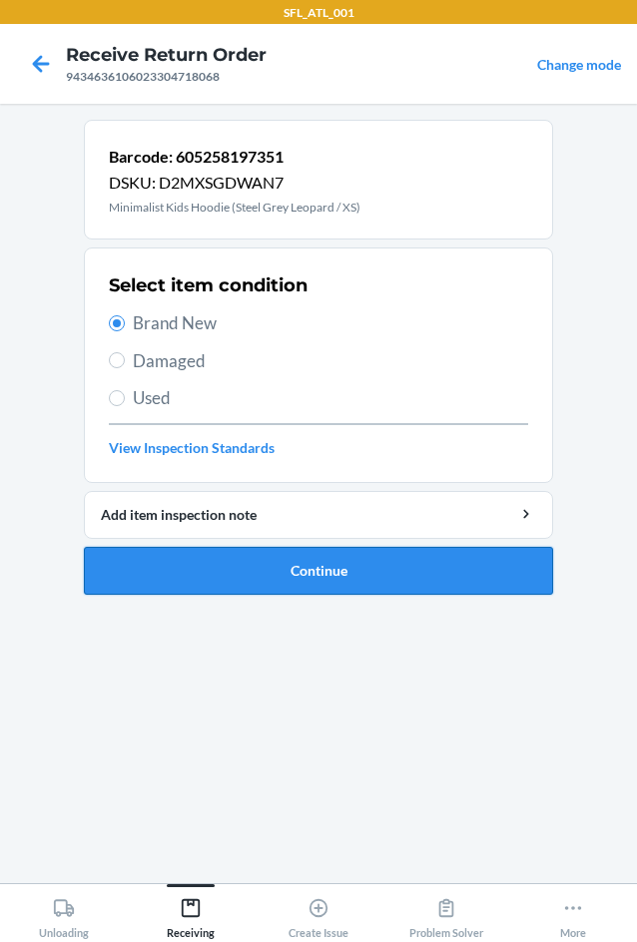
click at [311, 583] on button "Continue" at bounding box center [318, 571] width 469 height 48
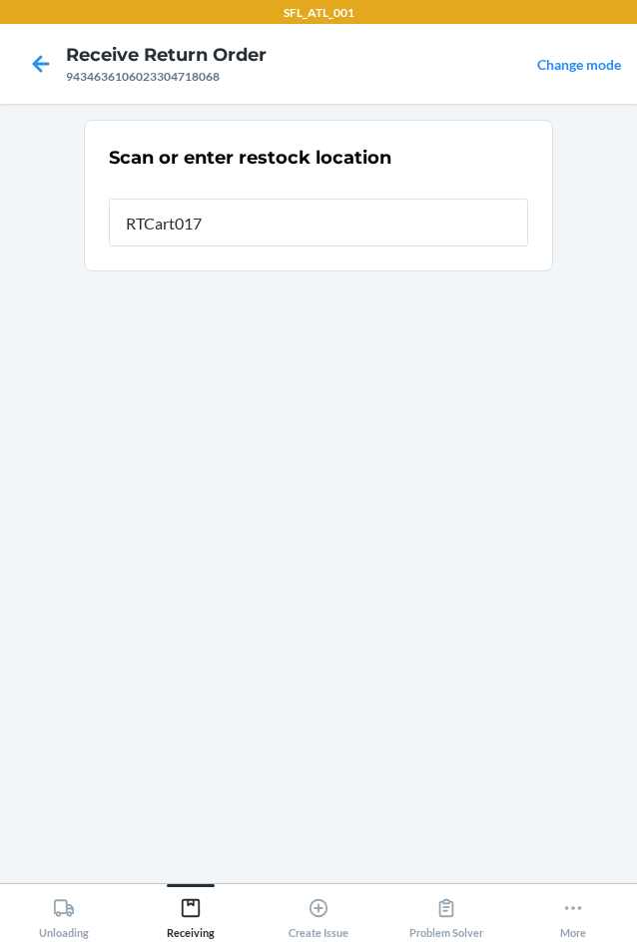
type input "RTCart017"
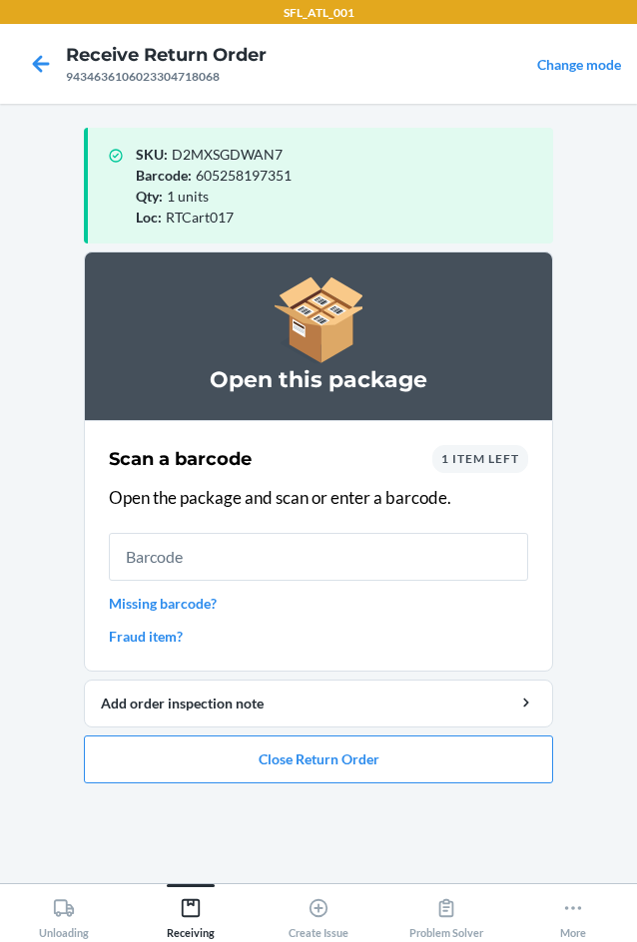
click at [248, 567] on input "text" at bounding box center [318, 557] width 419 height 48
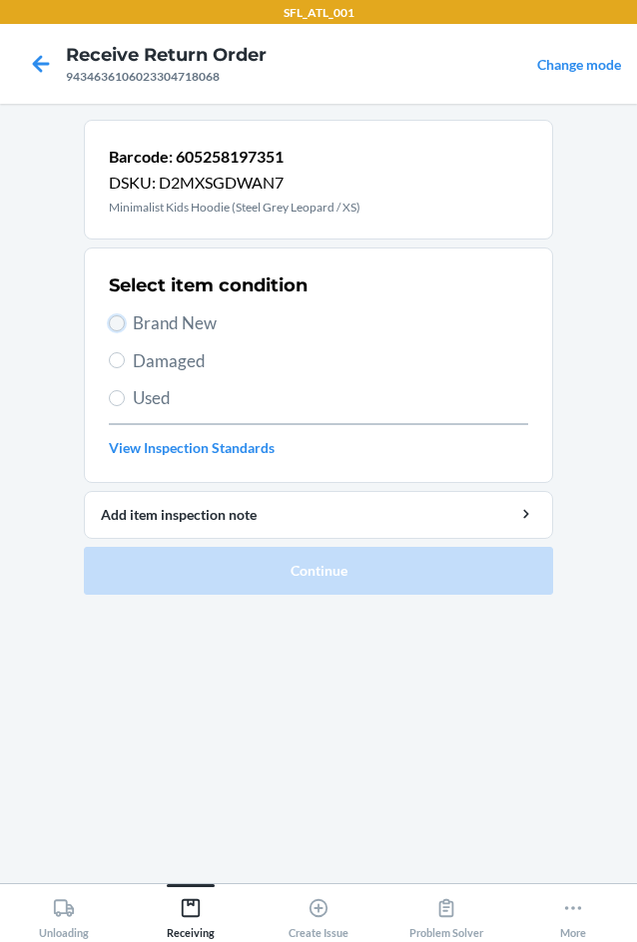
click at [111, 319] on input "Brand New" at bounding box center [117, 323] width 16 height 16
radio input "true"
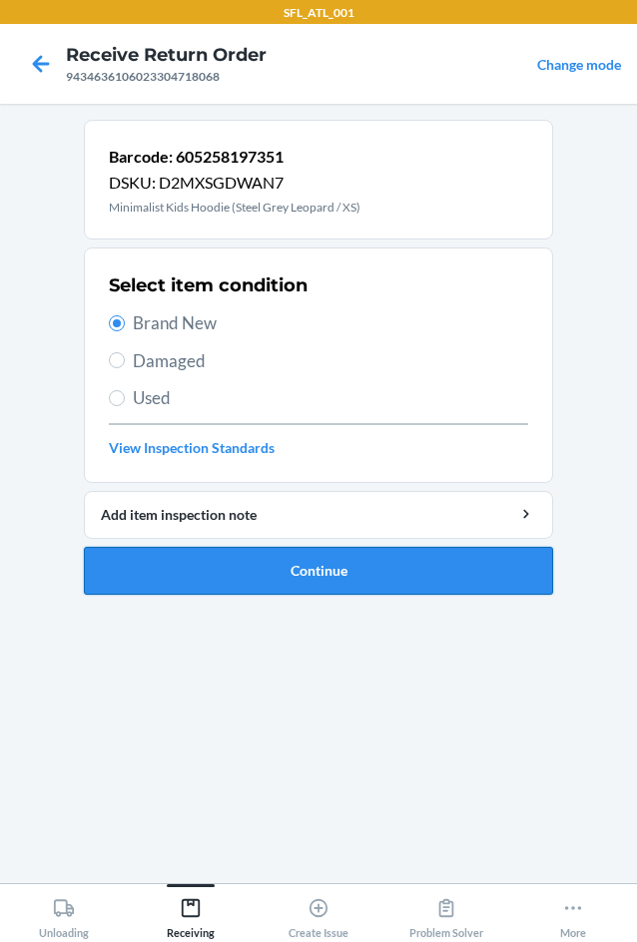
click at [280, 567] on button "Continue" at bounding box center [318, 571] width 469 height 48
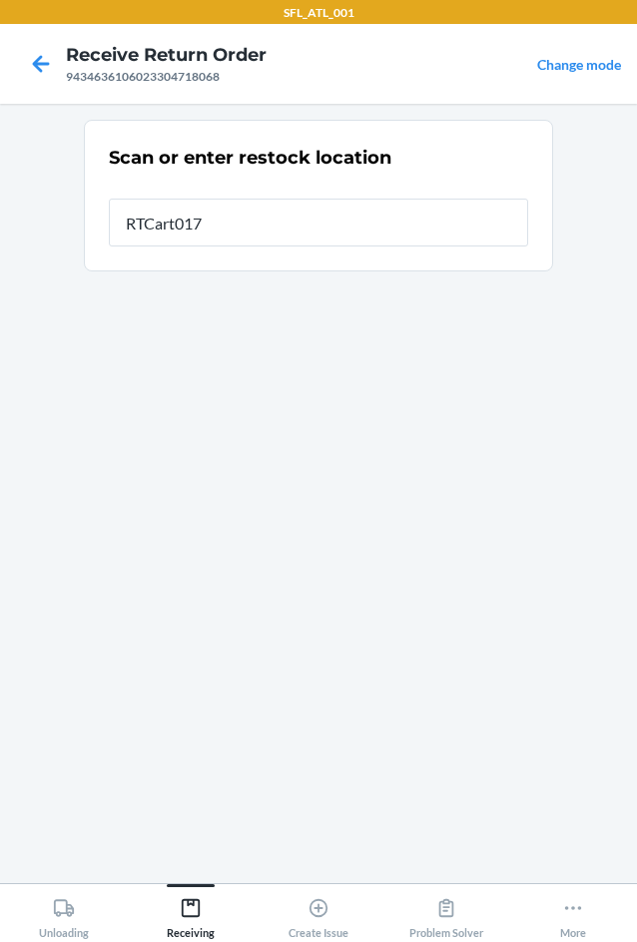
type input "RTCart017"
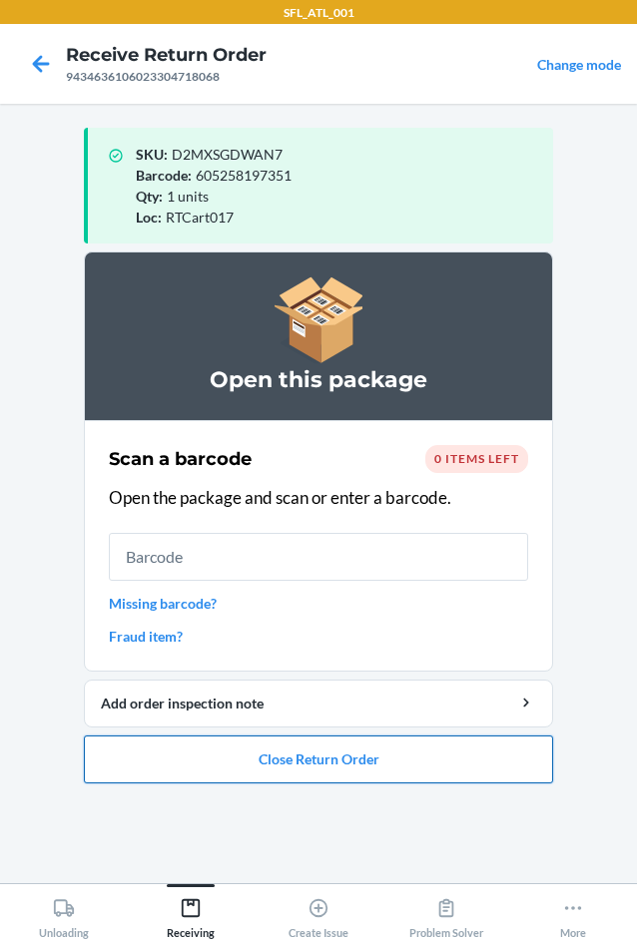
click at [310, 764] on button "Close Return Order" at bounding box center [318, 760] width 469 height 48
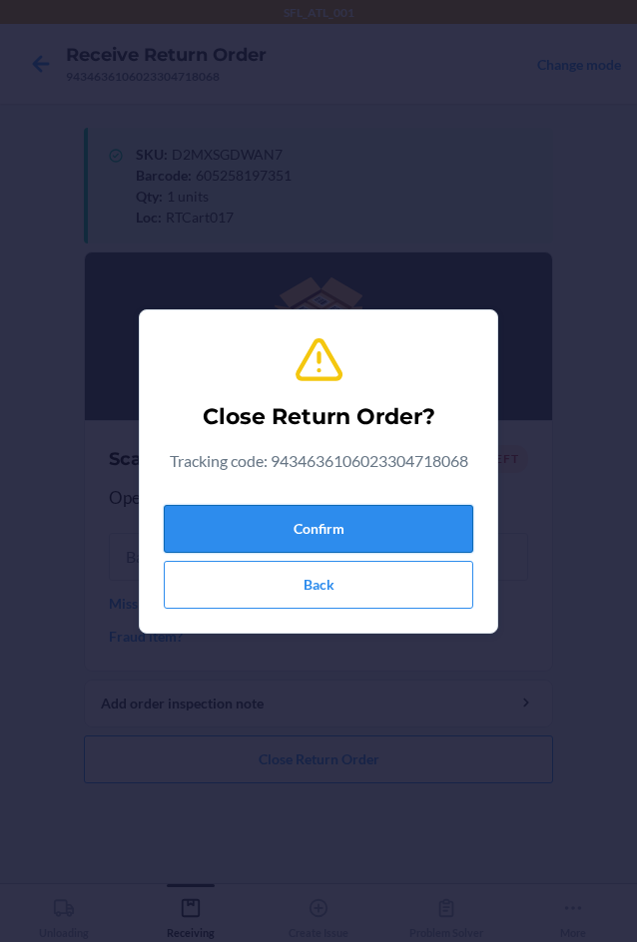
click at [320, 517] on button "Confirm" at bounding box center [318, 529] width 309 height 48
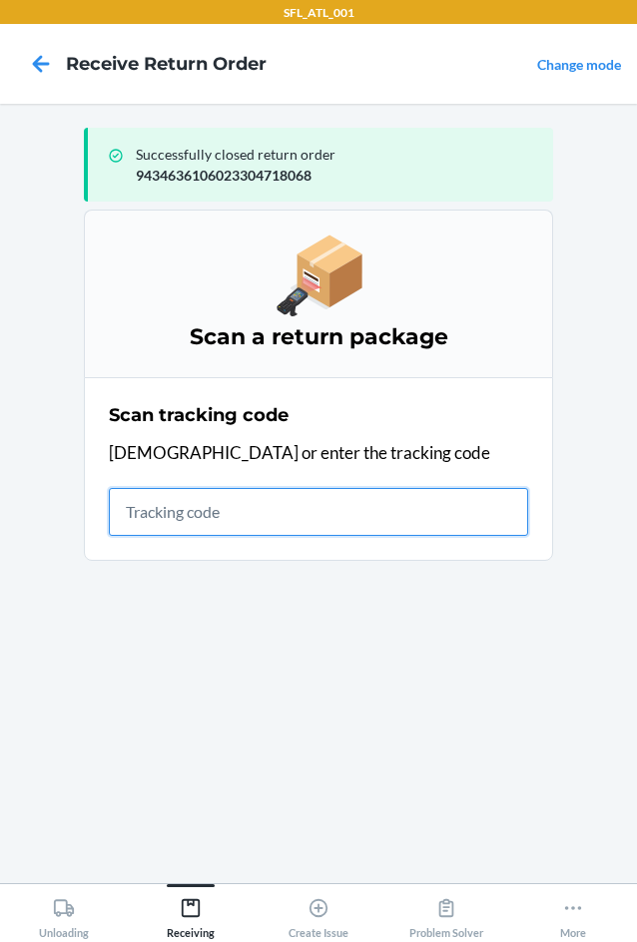
drag, startPoint x: 222, startPoint y: 518, endPoint x: 213, endPoint y: 531, distance: 15.8
click at [221, 518] on input "text" at bounding box center [318, 512] width 419 height 48
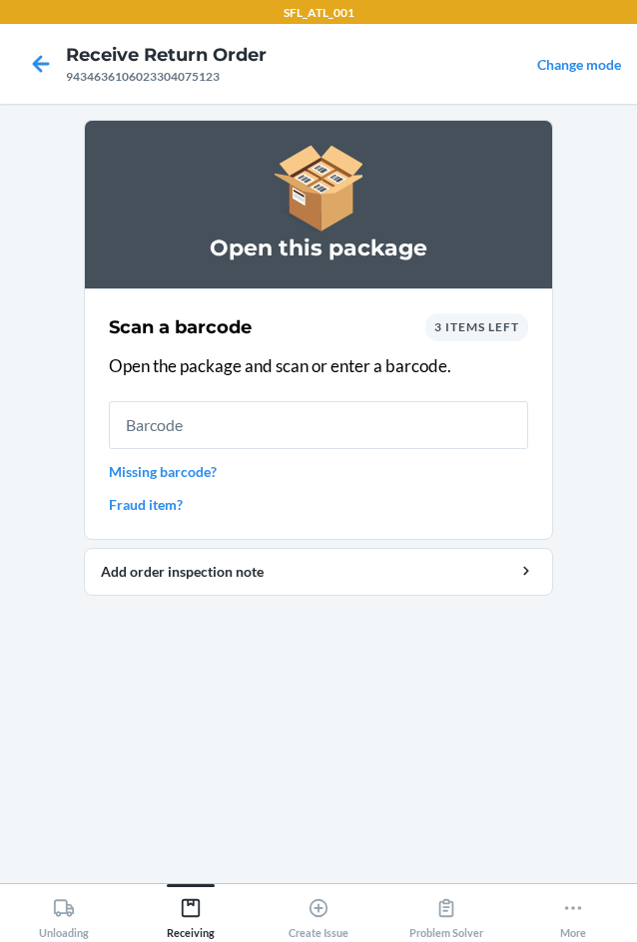
click at [518, 329] on span "3 items left" at bounding box center [476, 326] width 85 height 15
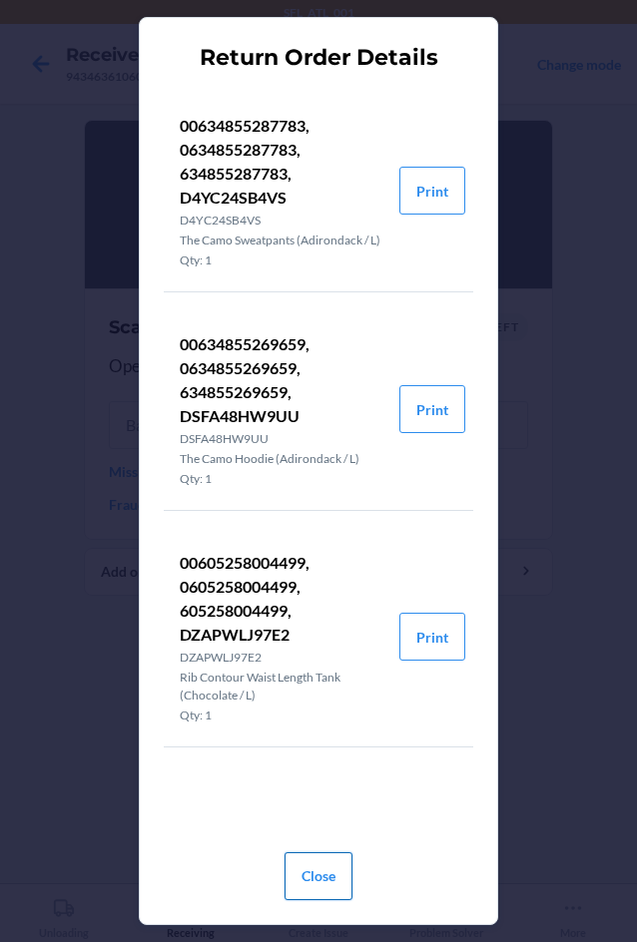
click at [306, 876] on button "Close" at bounding box center [319, 877] width 68 height 48
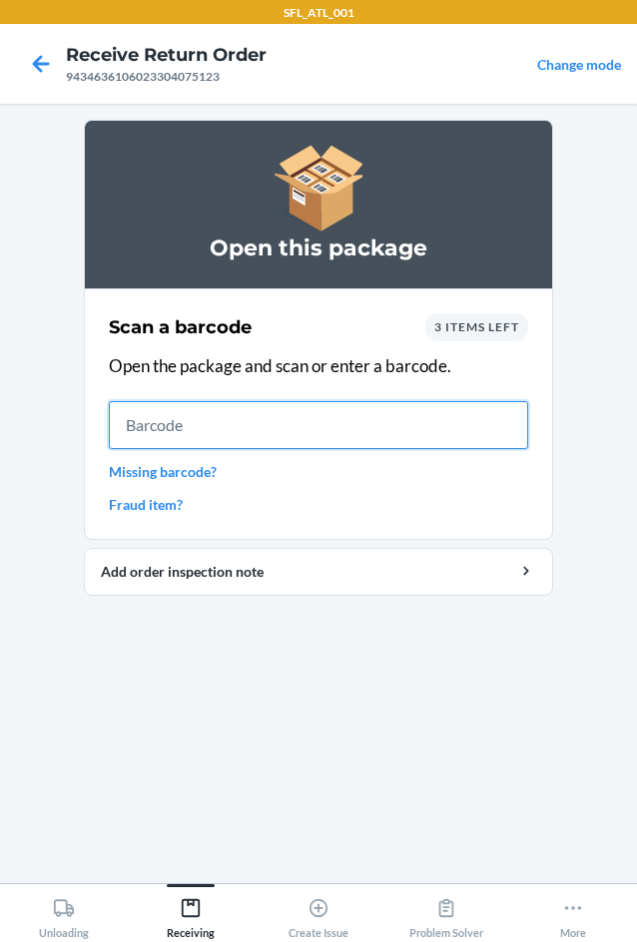
click at [180, 432] on input "text" at bounding box center [318, 425] width 419 height 48
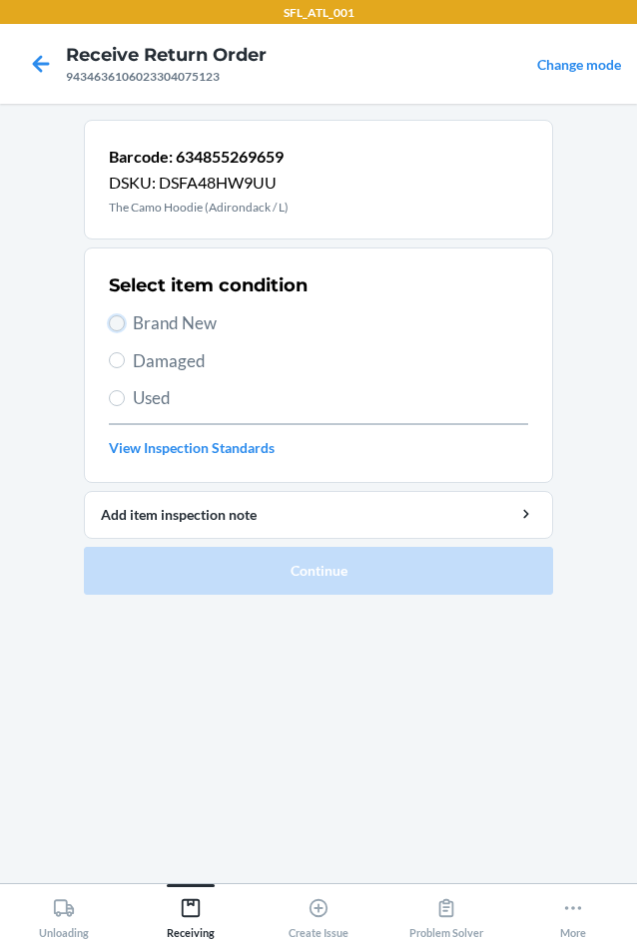
click at [118, 316] on input "Brand New" at bounding box center [117, 323] width 16 height 16
radio input "true"
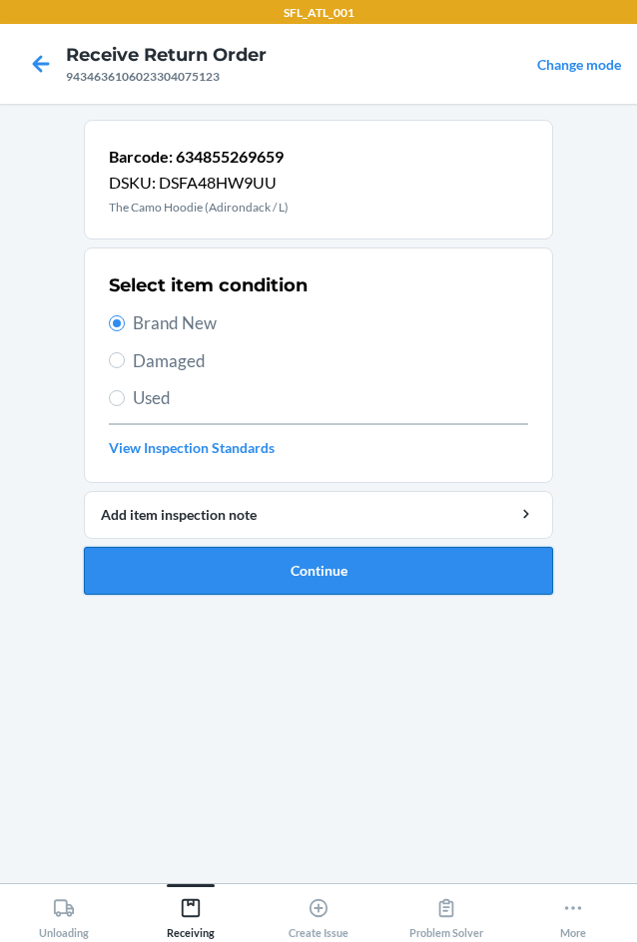
click at [312, 573] on button "Continue" at bounding box center [318, 571] width 469 height 48
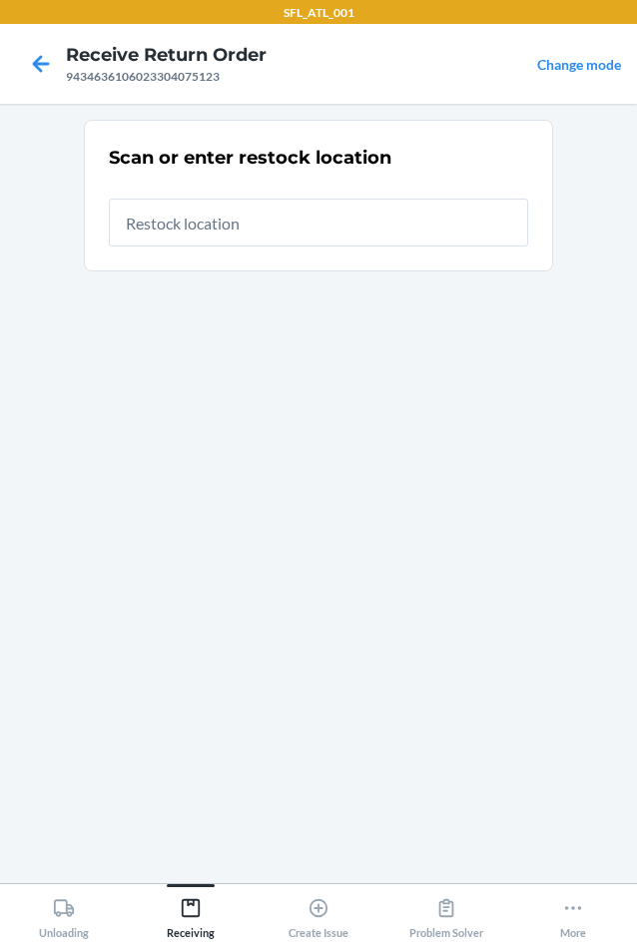
click at [356, 216] on input "text" at bounding box center [318, 223] width 419 height 48
type input "RTCart017"
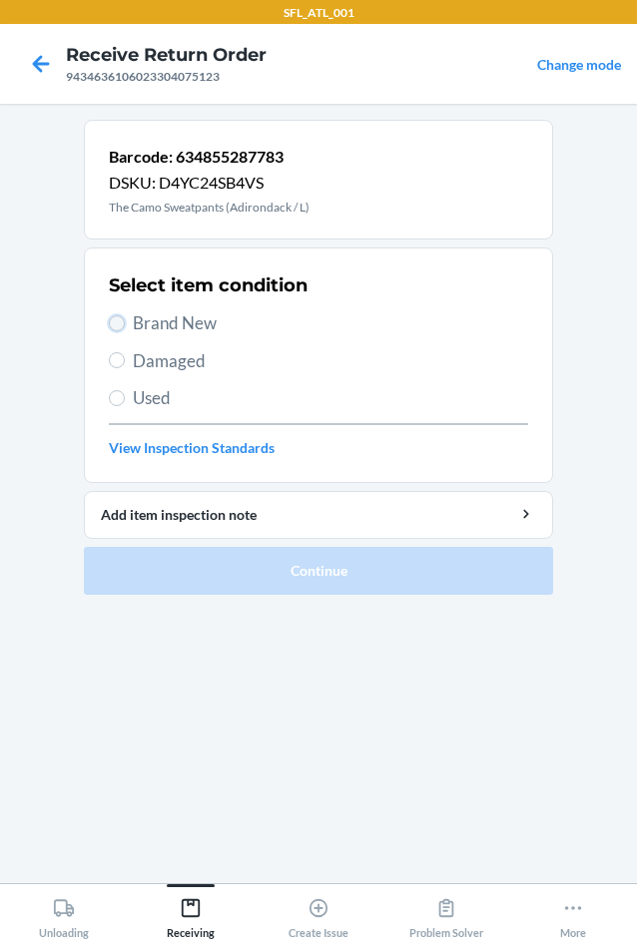
click at [121, 324] on input "Brand New" at bounding box center [117, 323] width 16 height 16
radio input "true"
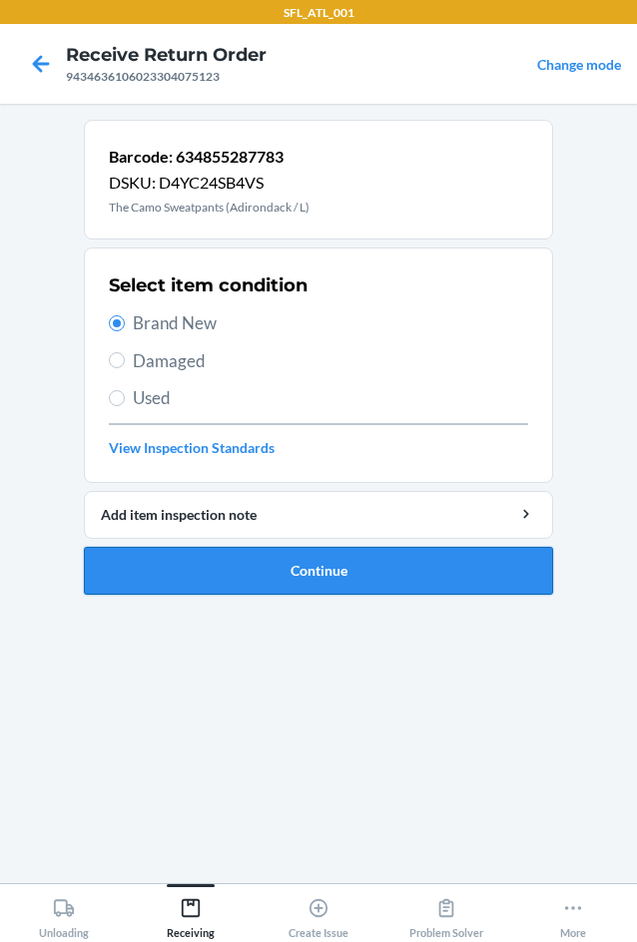
click at [320, 581] on button "Continue" at bounding box center [318, 571] width 469 height 48
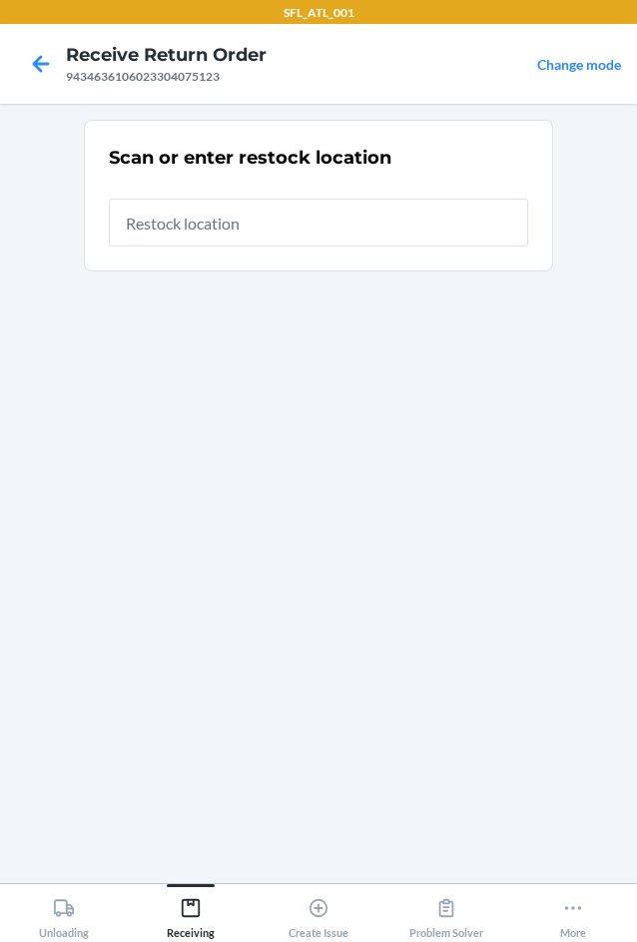
click at [368, 235] on input "text" at bounding box center [318, 223] width 419 height 48
type input "RTCart017"
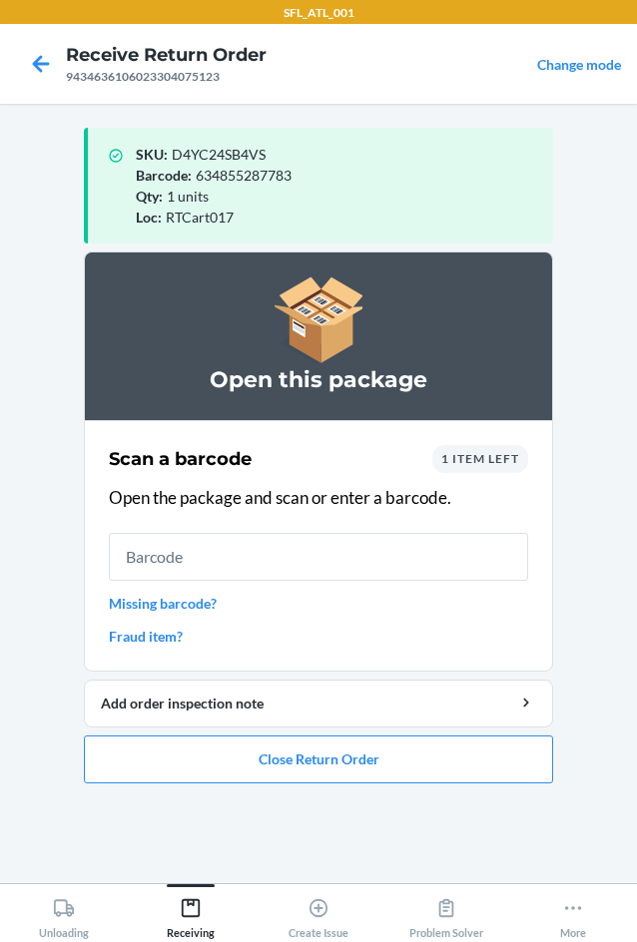
click at [227, 548] on input "text" at bounding box center [318, 557] width 419 height 48
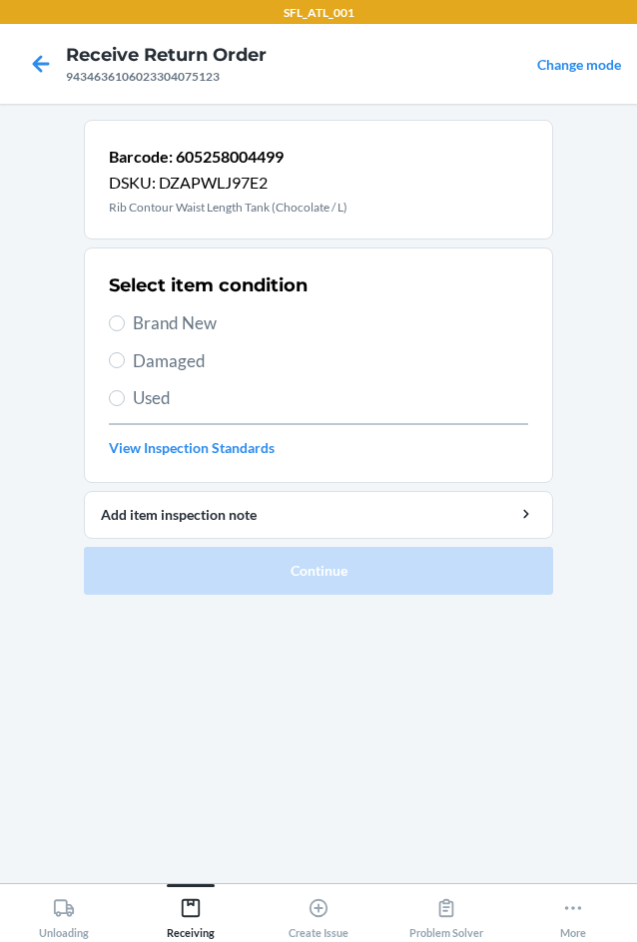
click at [125, 317] on label "Brand New" at bounding box center [318, 323] width 419 height 26
click at [125, 317] on input "Brand New" at bounding box center [117, 323] width 16 height 16
radio input "true"
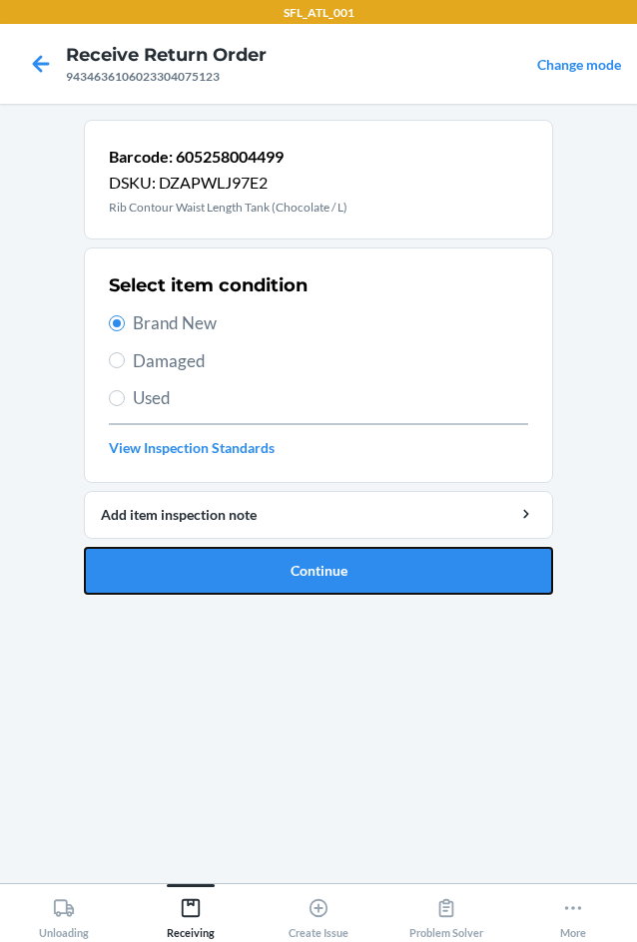
click at [307, 561] on button "Continue" at bounding box center [318, 571] width 469 height 48
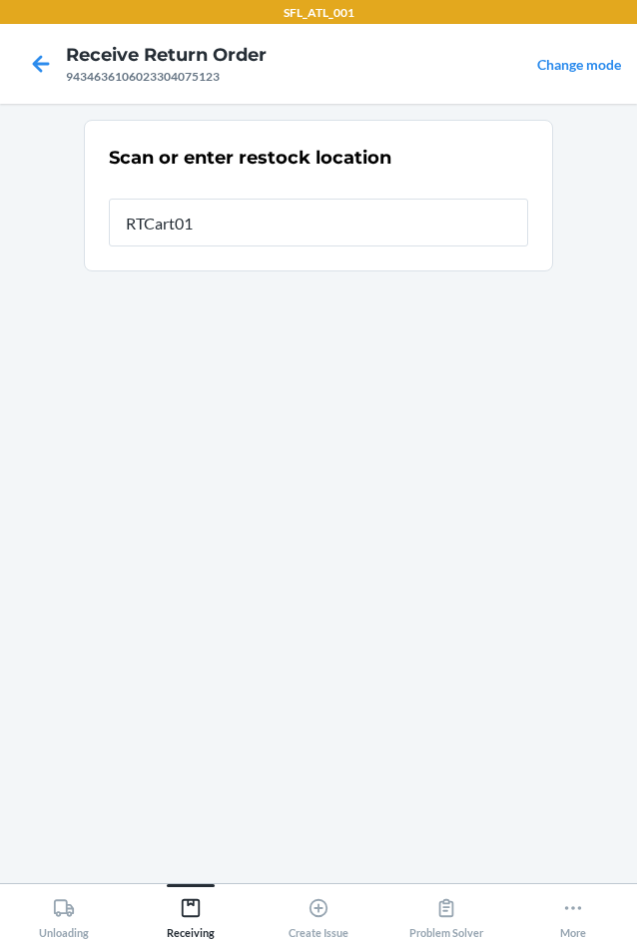
type input "RTCart017"
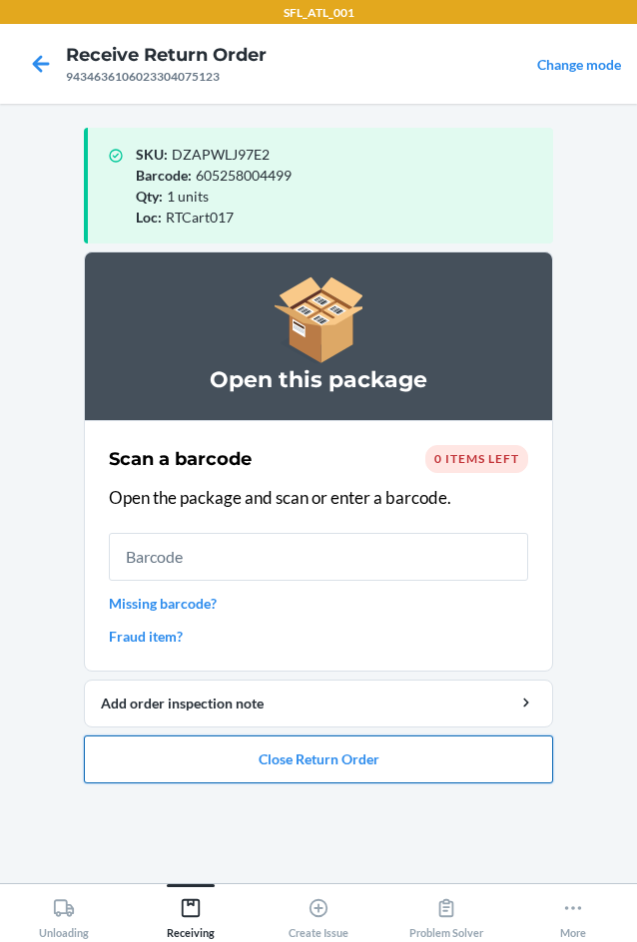
click at [305, 774] on button "Close Return Order" at bounding box center [318, 760] width 469 height 48
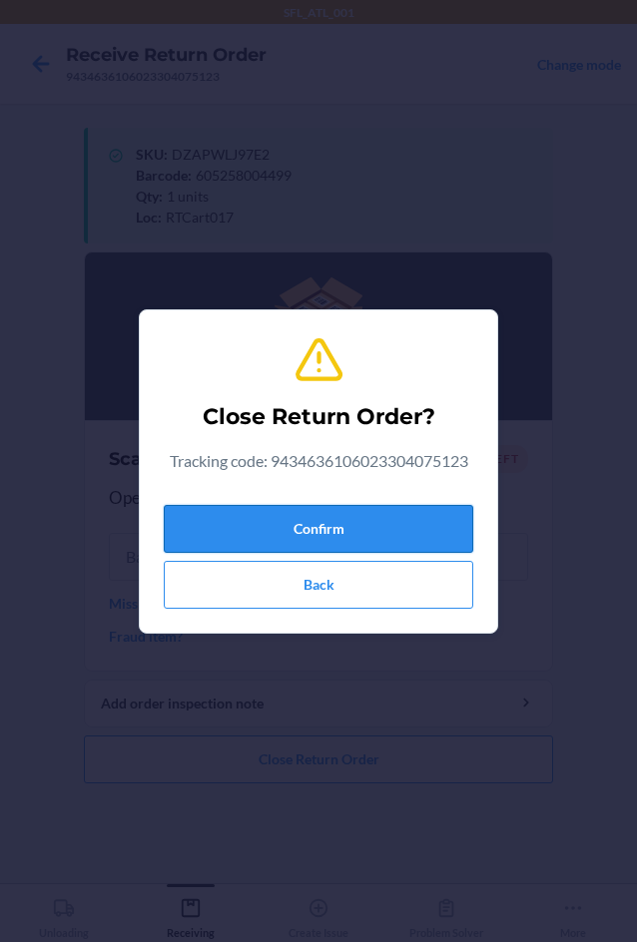
click at [254, 528] on button "Confirm" at bounding box center [318, 529] width 309 height 48
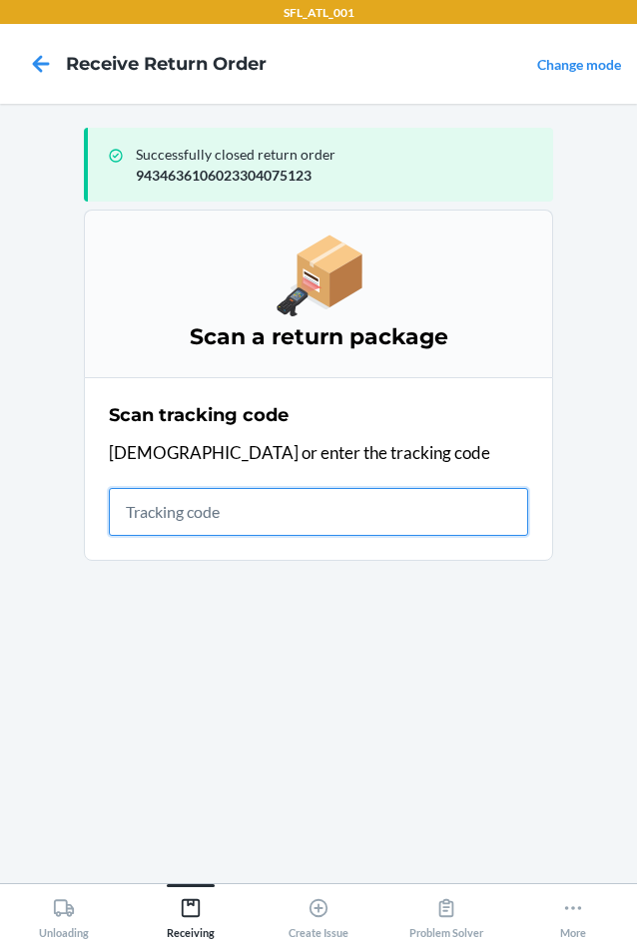
click at [129, 508] on input "text" at bounding box center [318, 512] width 419 height 48
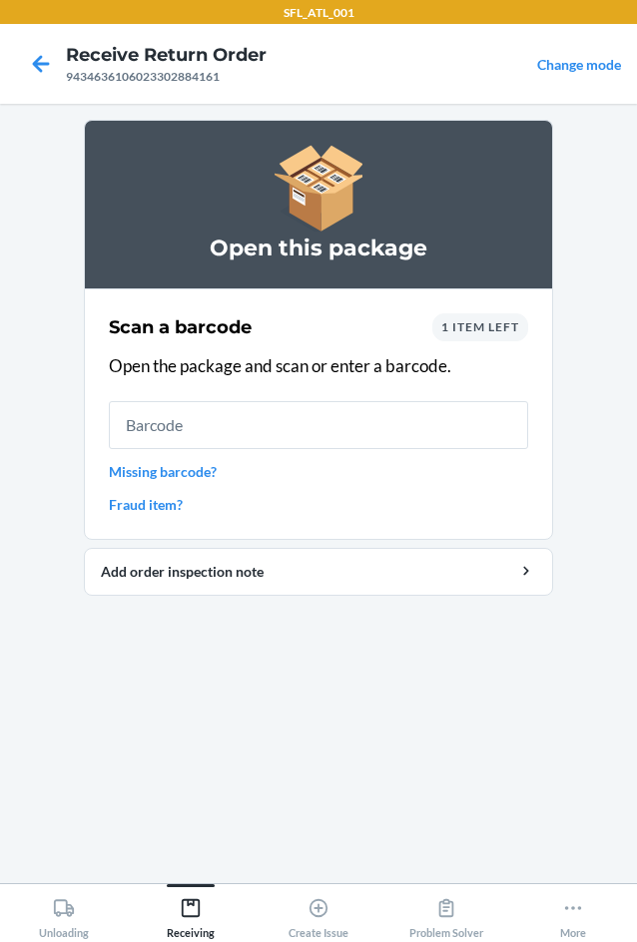
click at [519, 330] on div "1 item left" at bounding box center [480, 327] width 96 height 28
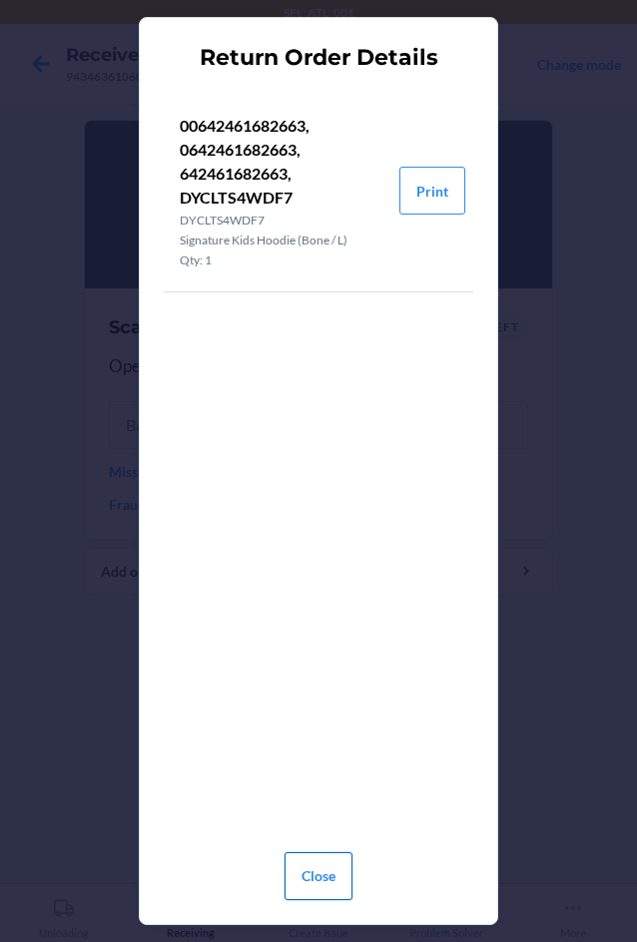
click at [319, 884] on button "Close" at bounding box center [319, 877] width 68 height 48
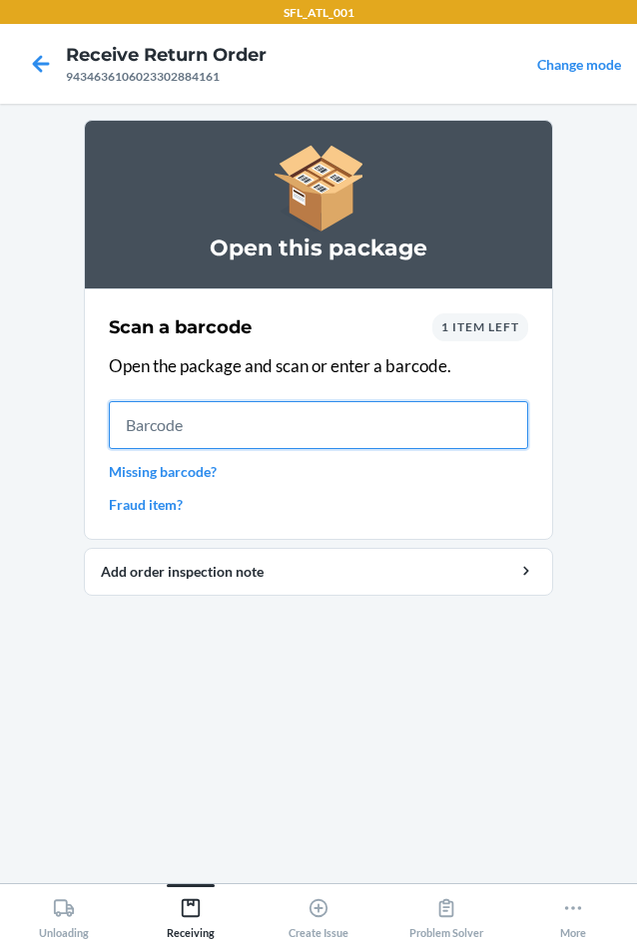
click at [329, 442] on input "text" at bounding box center [318, 425] width 419 height 48
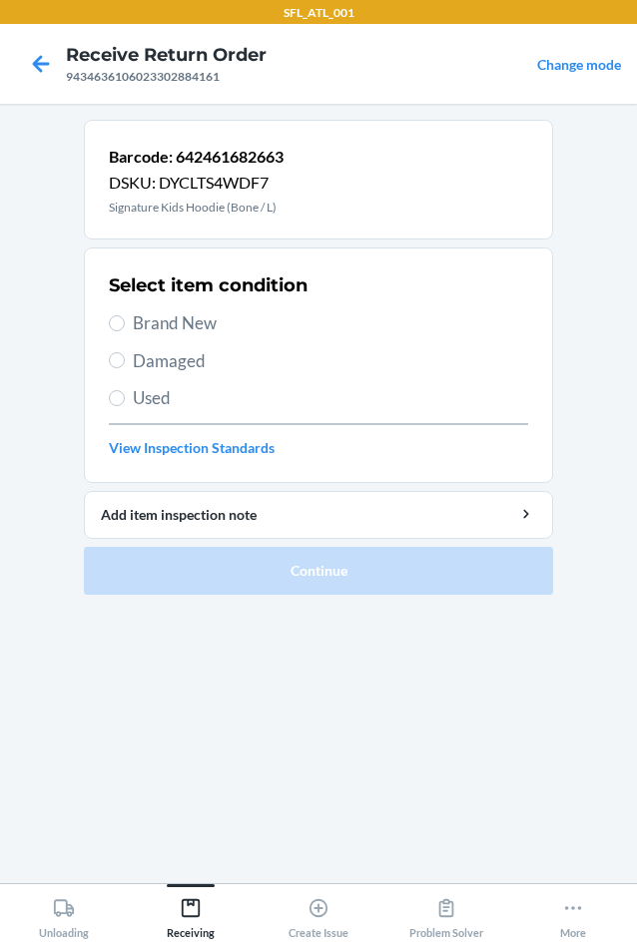
click at [128, 324] on label "Brand New" at bounding box center [318, 323] width 419 height 26
click at [125, 324] on input "Brand New" at bounding box center [117, 323] width 16 height 16
radio input "true"
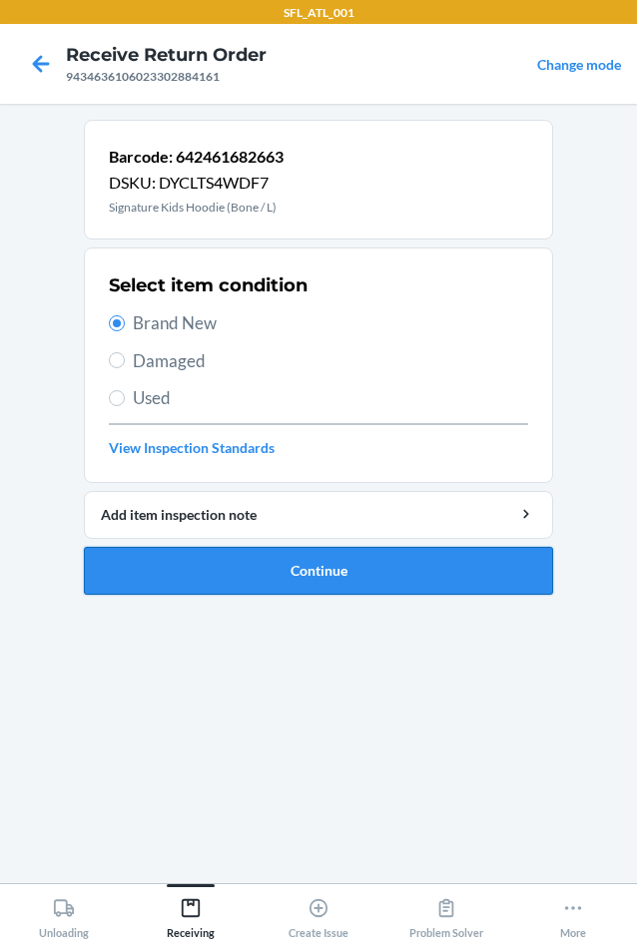
click at [218, 581] on button "Continue" at bounding box center [318, 571] width 469 height 48
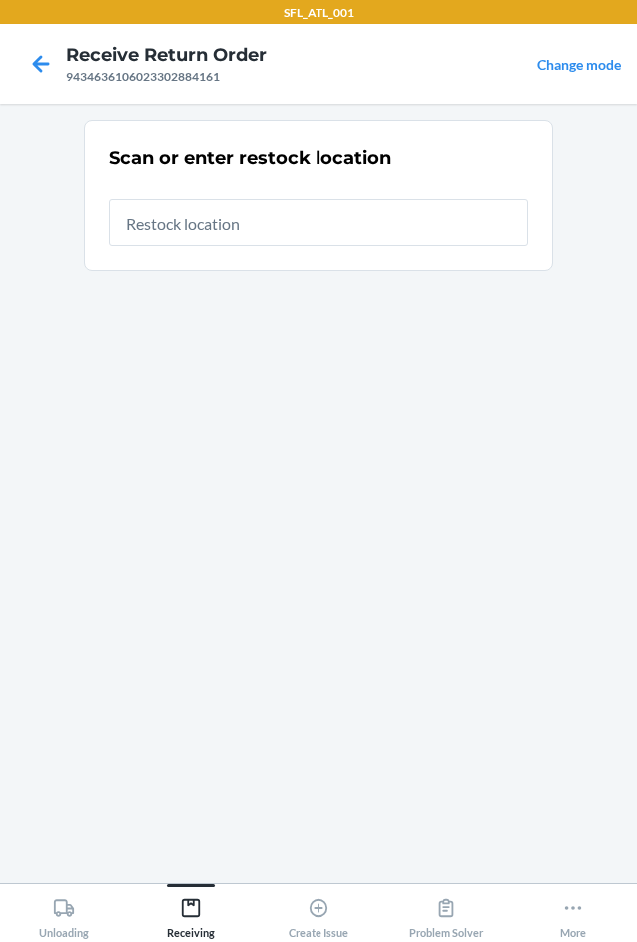
click at [260, 230] on input "text" at bounding box center [318, 223] width 419 height 48
type input "RTCart017"
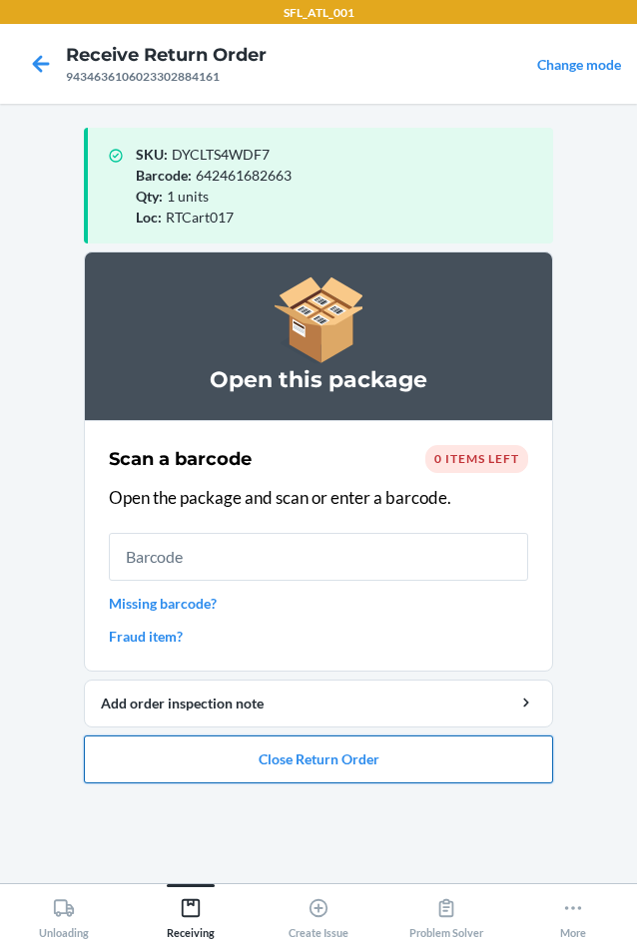
click at [359, 764] on button "Close Return Order" at bounding box center [318, 760] width 469 height 48
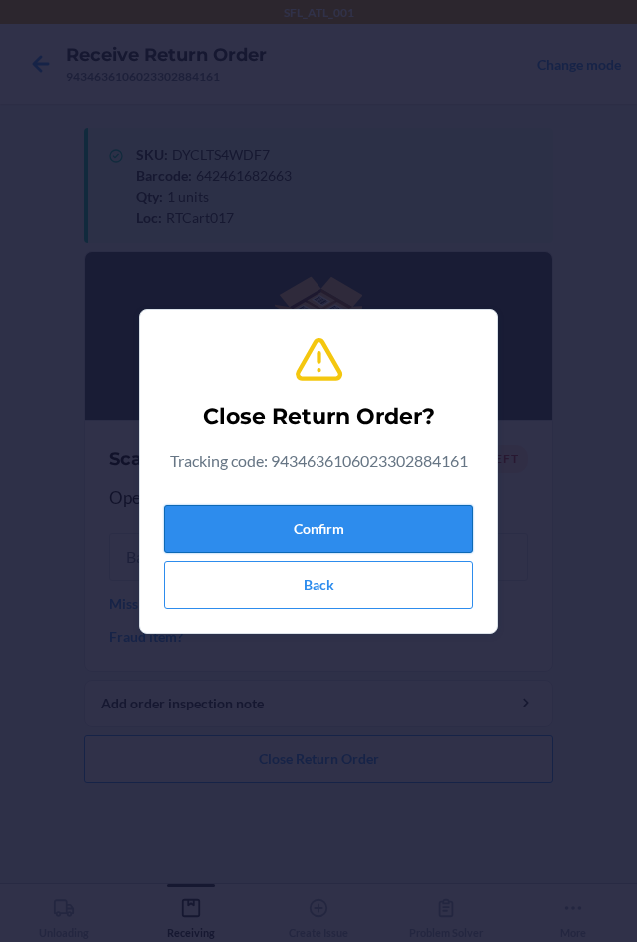
click at [198, 529] on button "Confirm" at bounding box center [318, 529] width 309 height 48
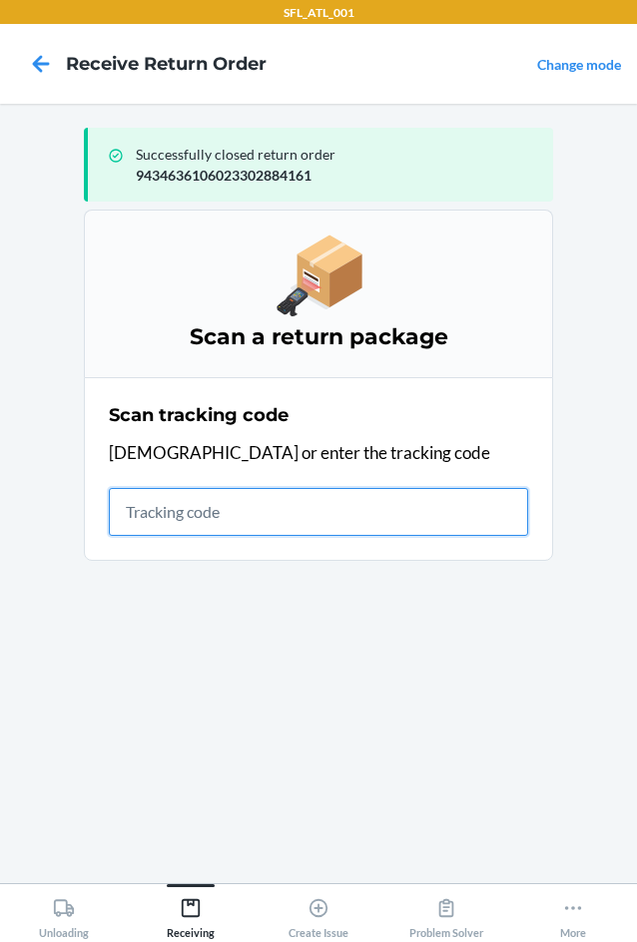
click at [206, 510] on input "text" at bounding box center [318, 512] width 419 height 48
type input "420302599400136106023299522"
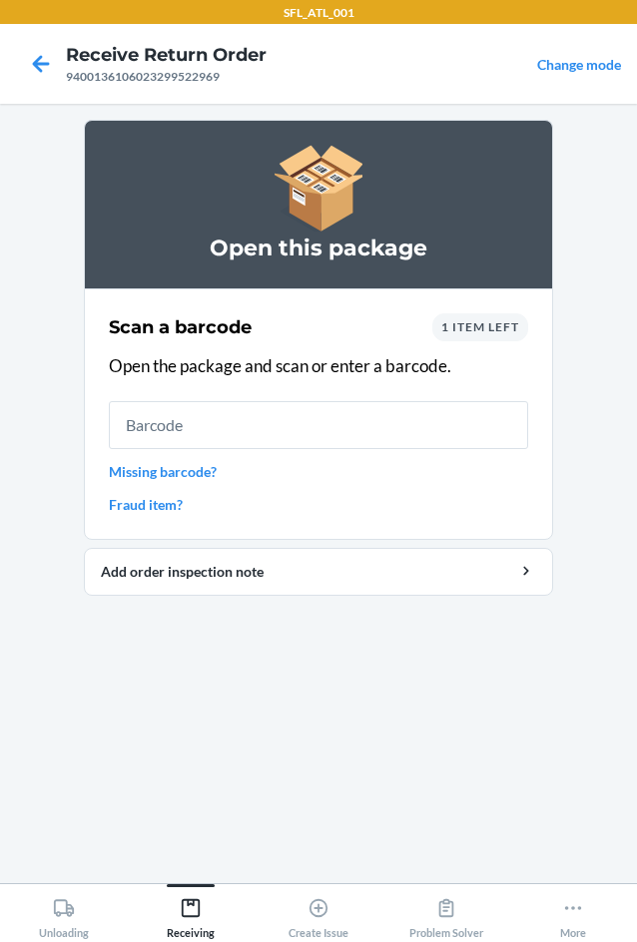
click at [502, 338] on div "1 item left" at bounding box center [480, 327] width 96 height 28
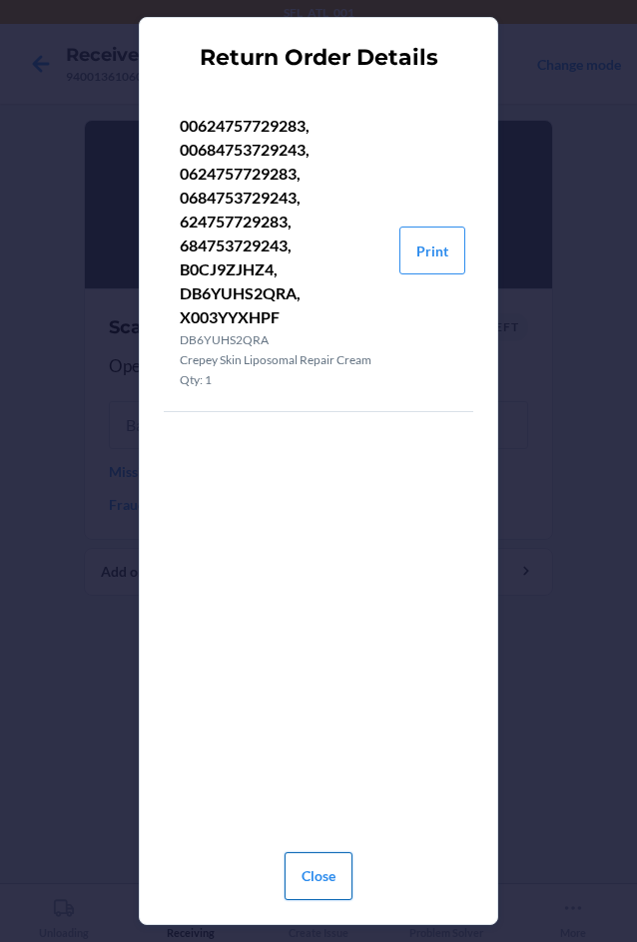
click at [328, 863] on button "Close" at bounding box center [319, 877] width 68 height 48
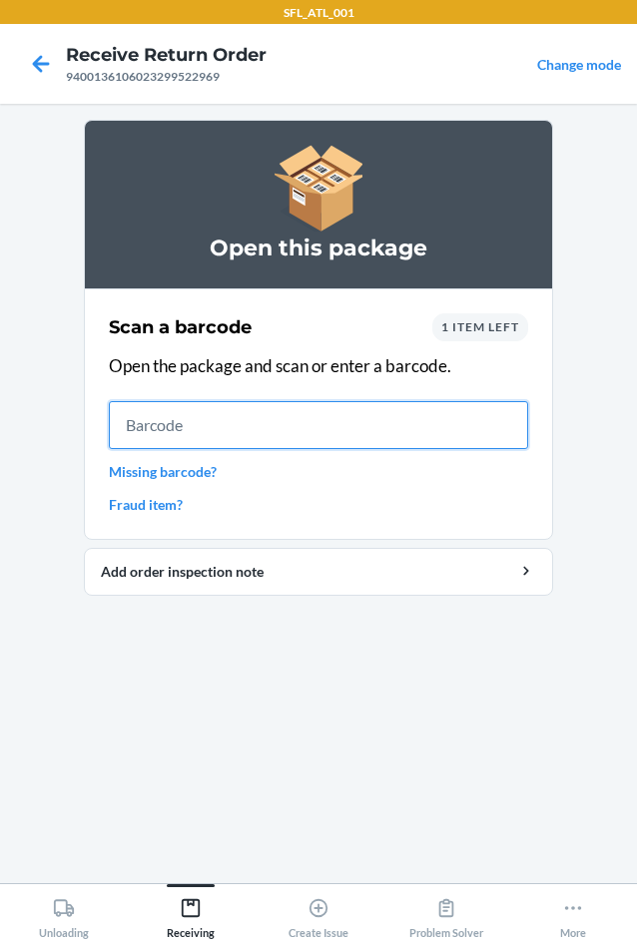
click at [296, 428] on input "text" at bounding box center [318, 425] width 419 height 48
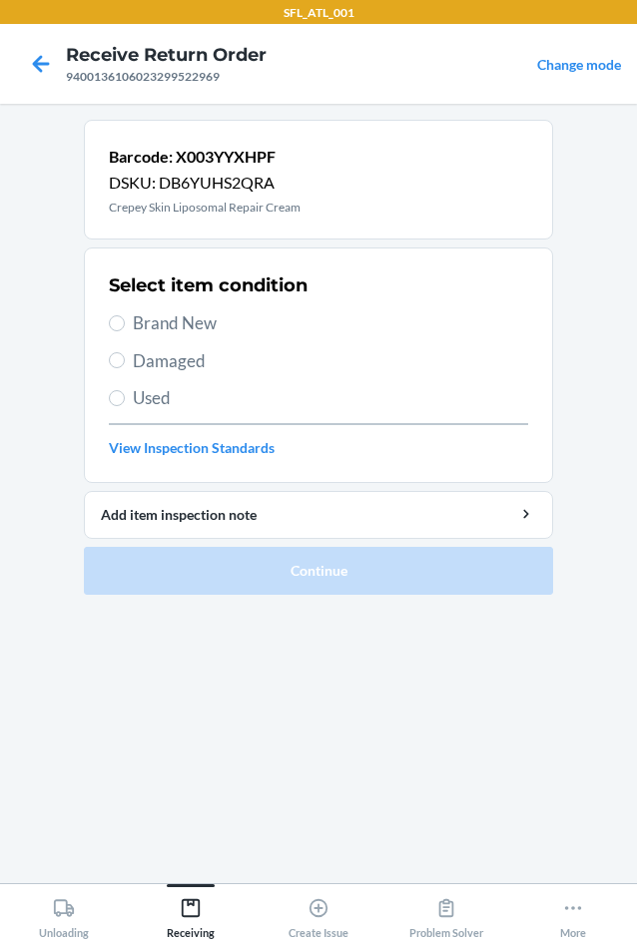
click at [195, 395] on span "Used" at bounding box center [330, 398] width 395 height 26
click at [125, 395] on input "Used" at bounding box center [117, 398] width 16 height 16
radio input "true"
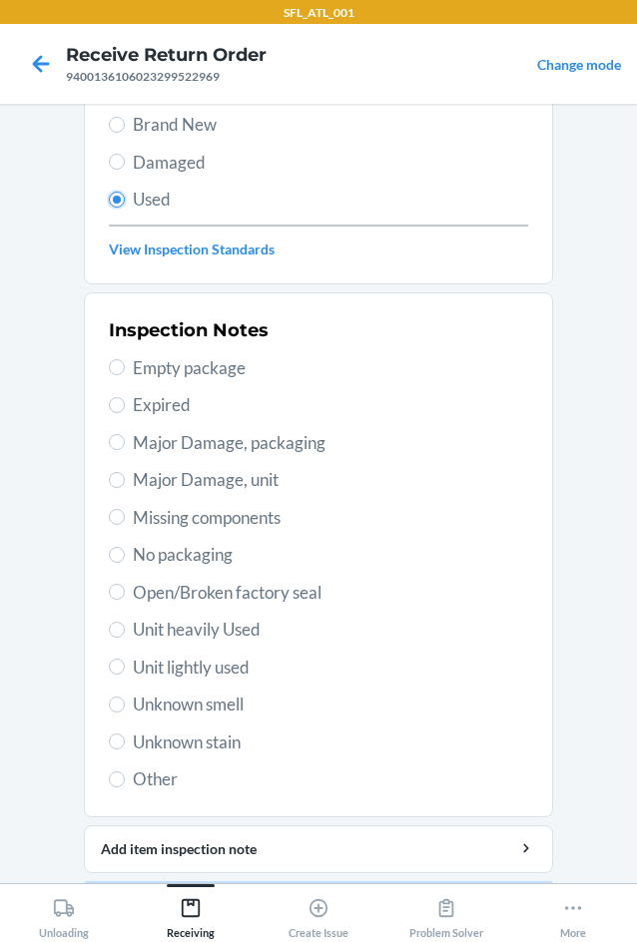
scroll to position [200, 0]
click at [174, 634] on span "Unit heavily Used" at bounding box center [330, 629] width 395 height 26
click at [125, 634] on input "Unit heavily Used" at bounding box center [117, 629] width 16 height 16
radio input "true"
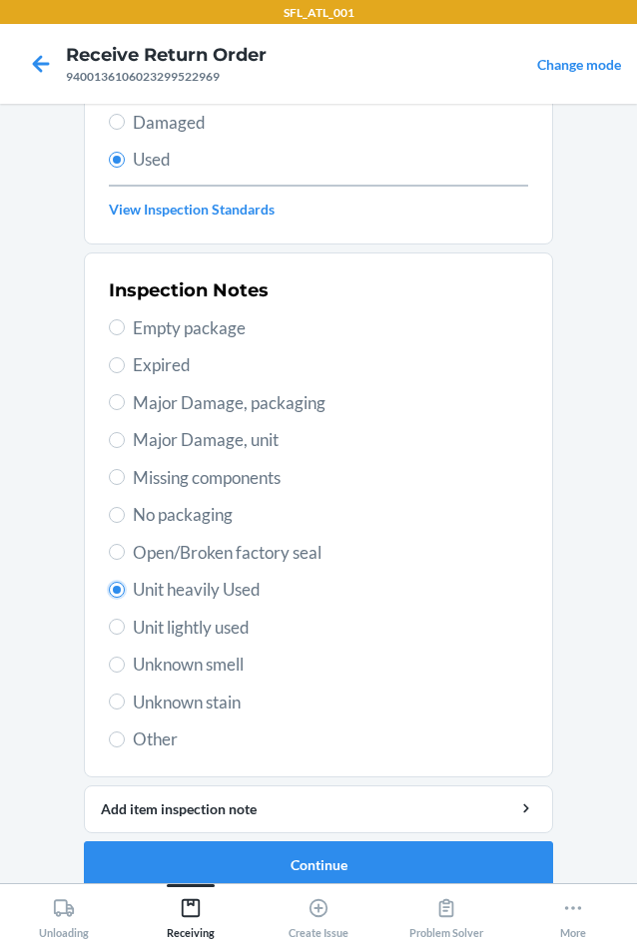
scroll to position [261, 0]
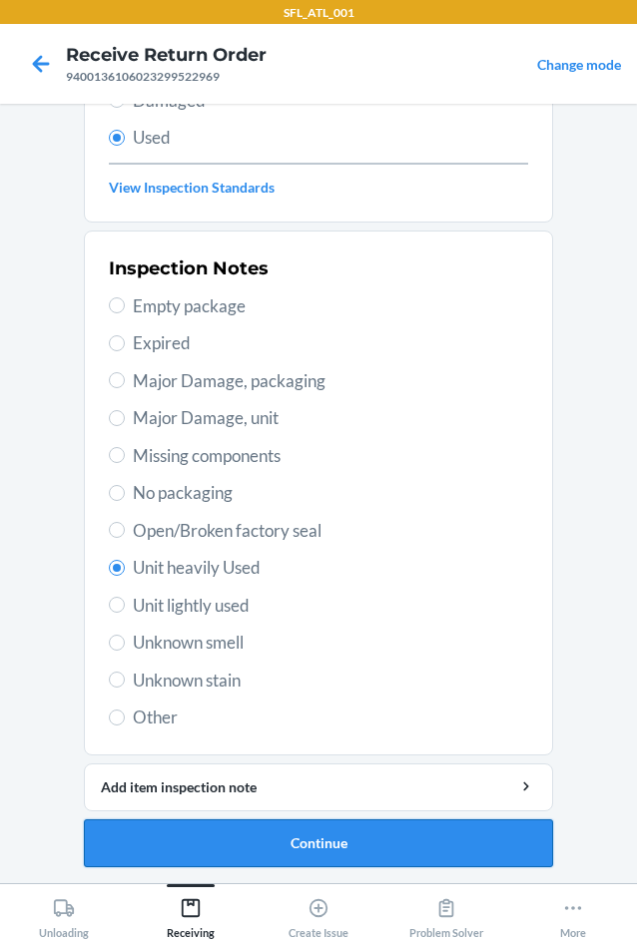
click at [245, 845] on button "Continue" at bounding box center [318, 844] width 469 height 48
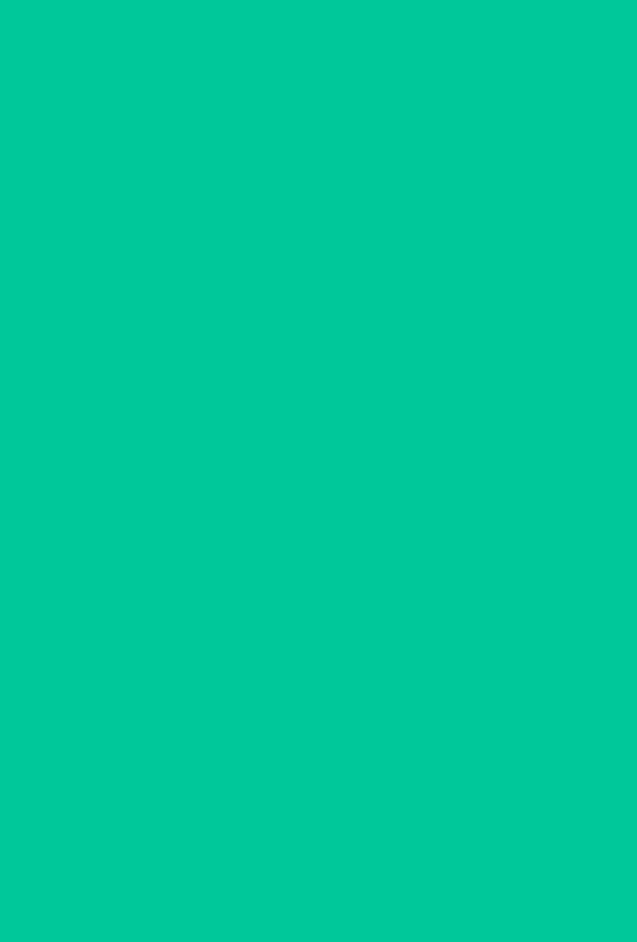
scroll to position [0, 0]
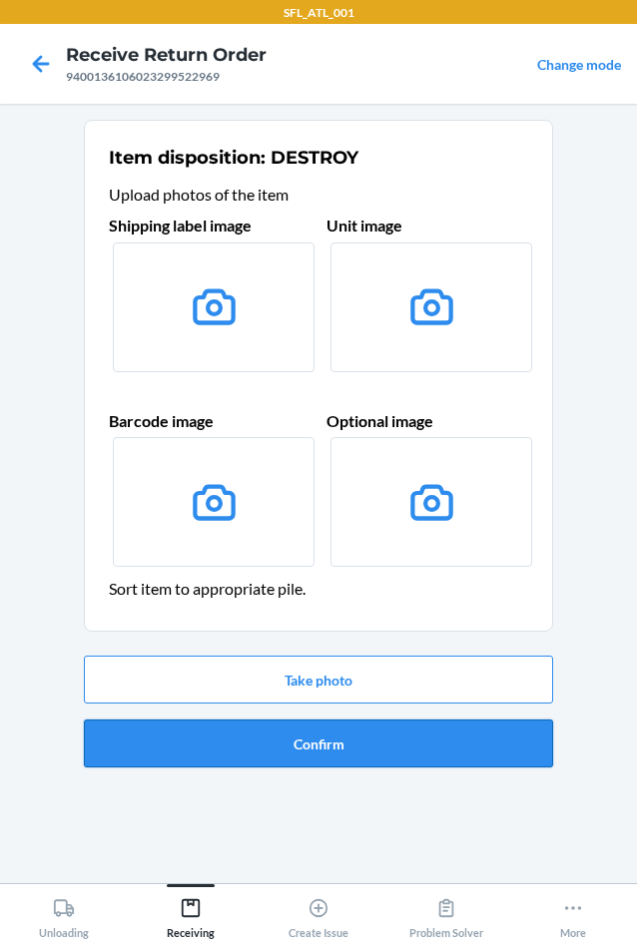
click at [241, 746] on button "Confirm" at bounding box center [318, 744] width 469 height 48
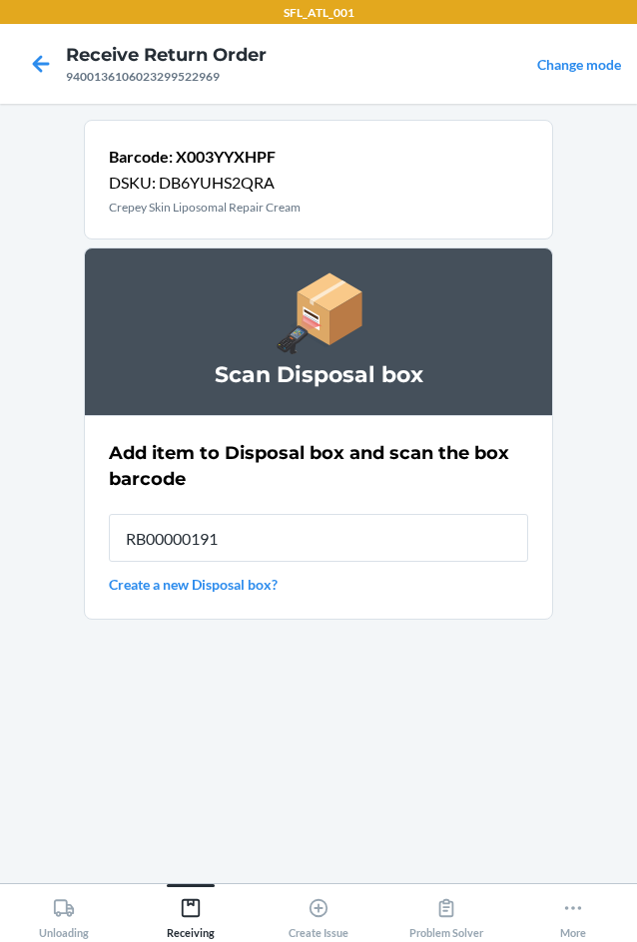
type input "RB00000191O"
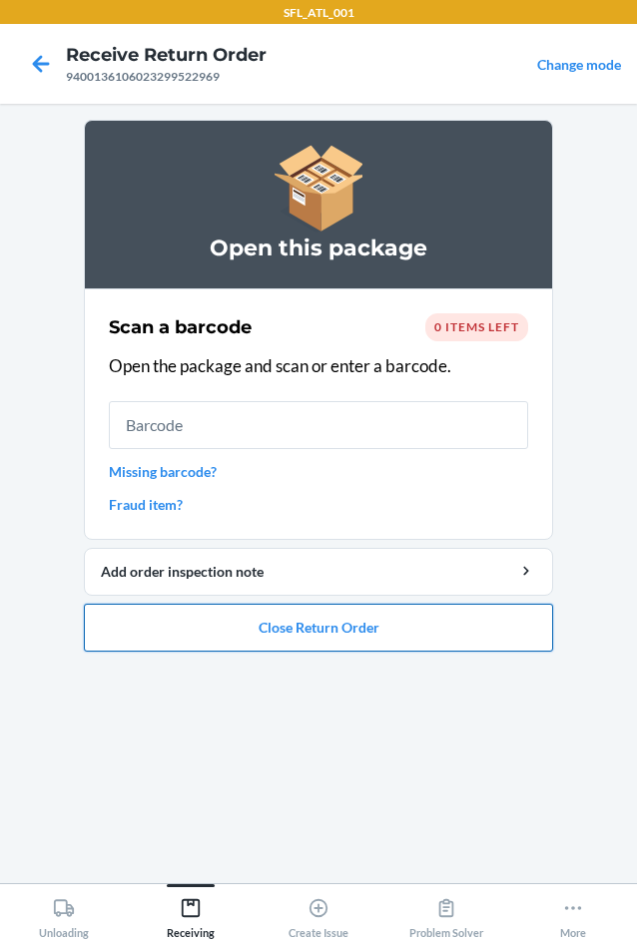
click at [410, 641] on button "Close Return Order" at bounding box center [318, 628] width 469 height 48
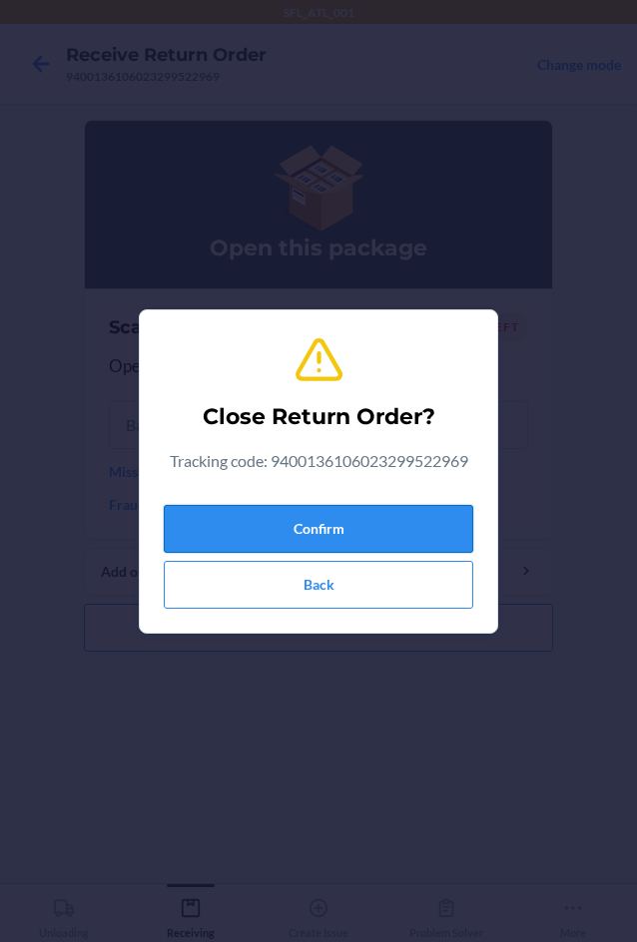
click at [309, 531] on button "Confirm" at bounding box center [318, 529] width 309 height 48
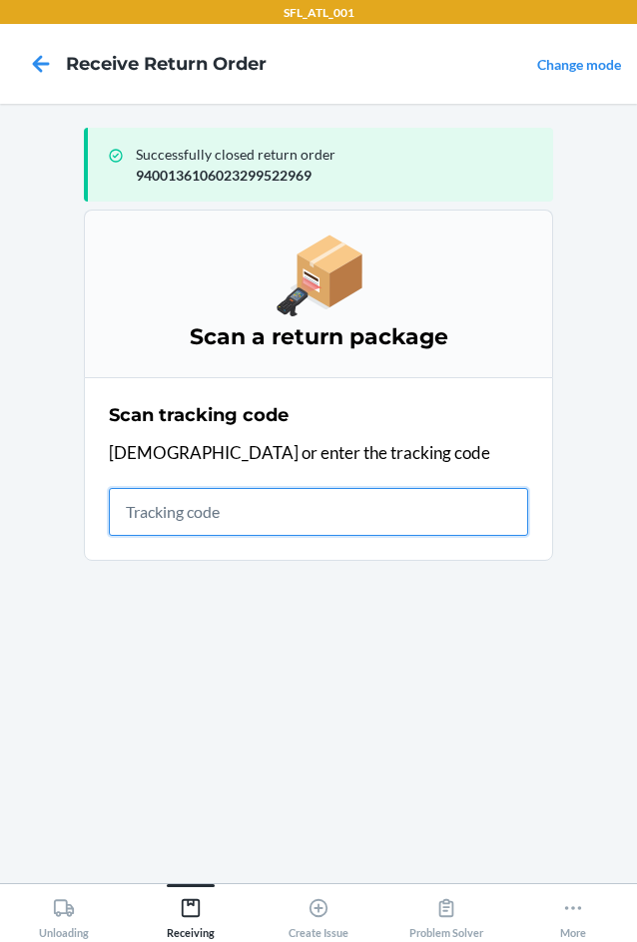
click at [172, 507] on input "text" at bounding box center [318, 512] width 419 height 48
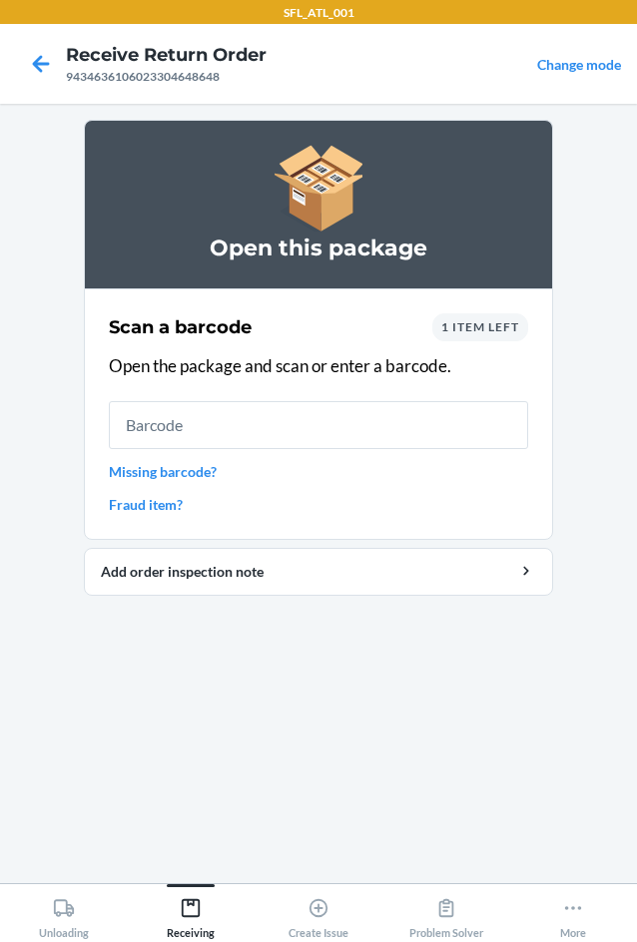
click at [521, 338] on div "1 item left" at bounding box center [480, 327] width 96 height 28
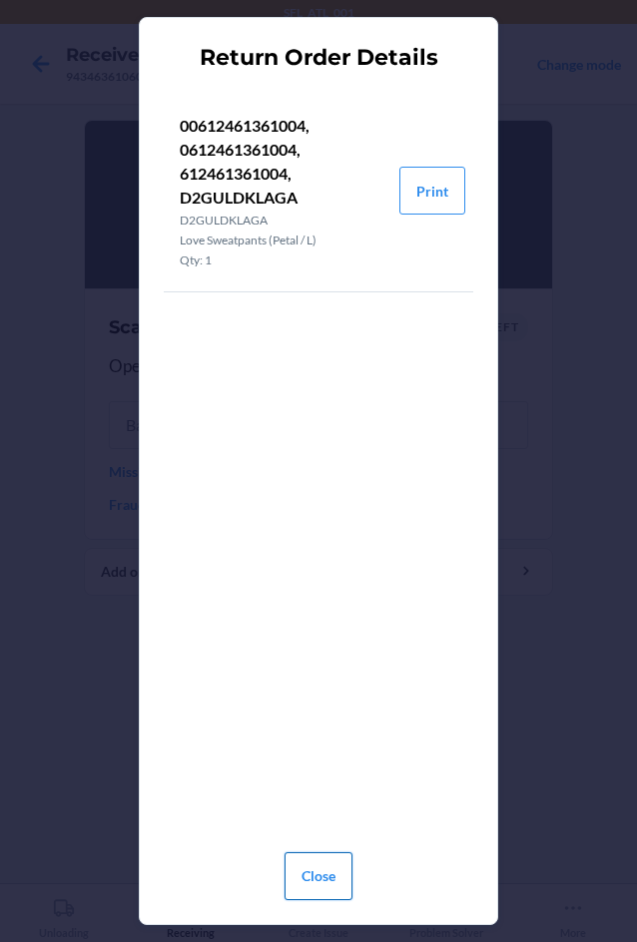
click at [350, 868] on button "Close" at bounding box center [319, 877] width 68 height 48
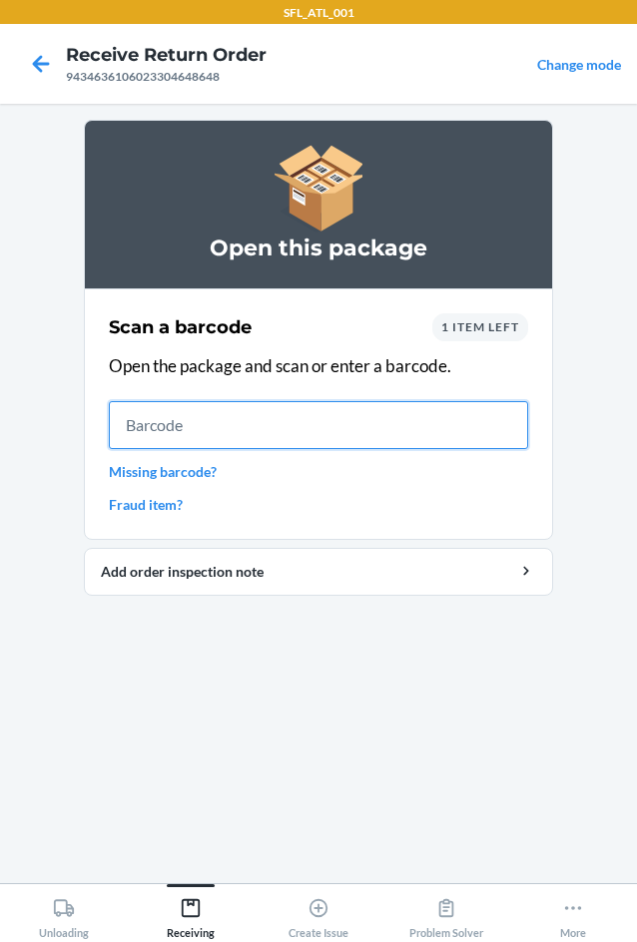
click at [326, 438] on input "text" at bounding box center [318, 425] width 419 height 48
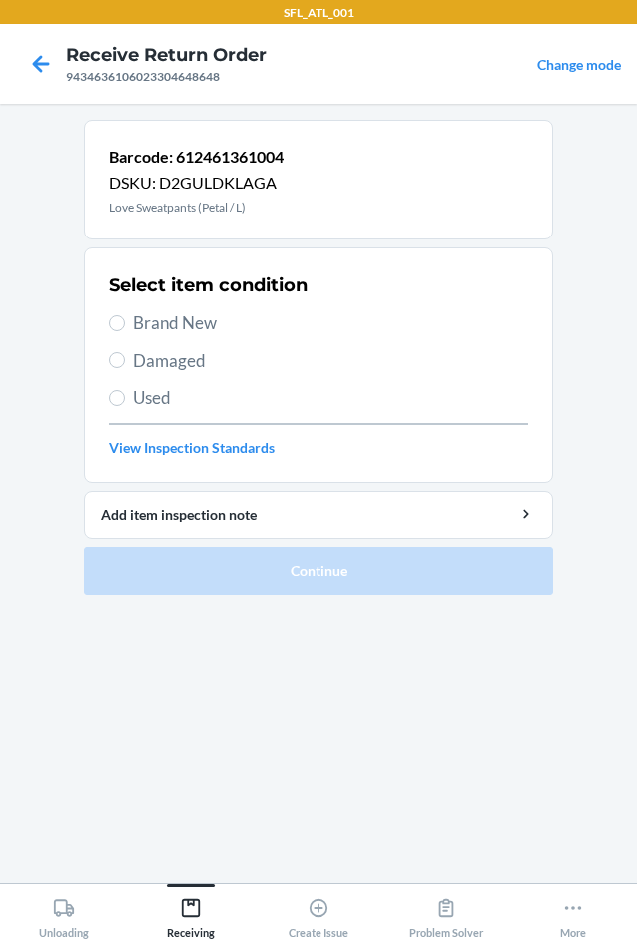
click at [129, 323] on label "Brand New" at bounding box center [318, 323] width 419 height 26
click at [125, 323] on input "Brand New" at bounding box center [117, 323] width 16 height 16
radio input "true"
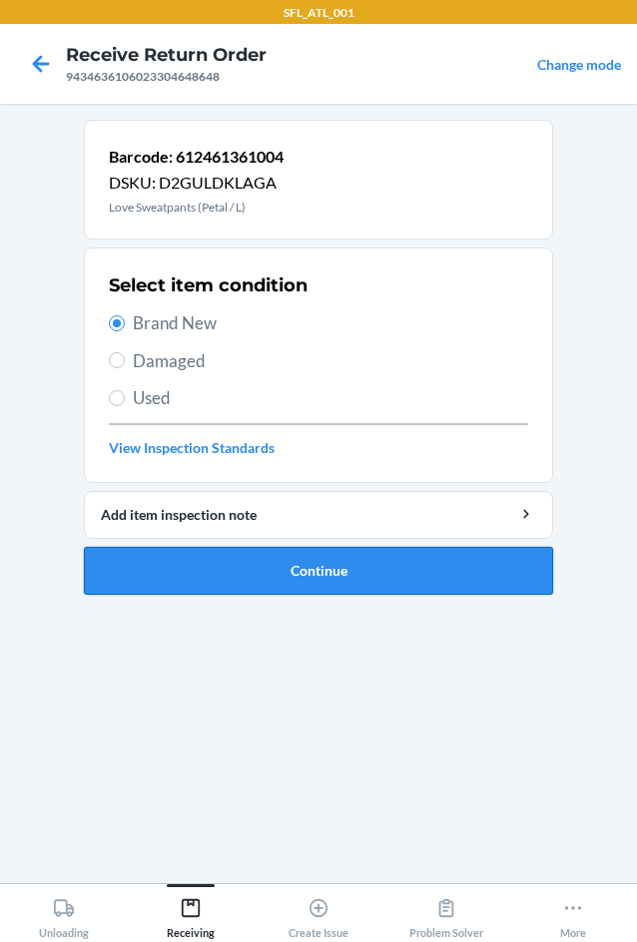
click at [288, 558] on button "Continue" at bounding box center [318, 571] width 469 height 48
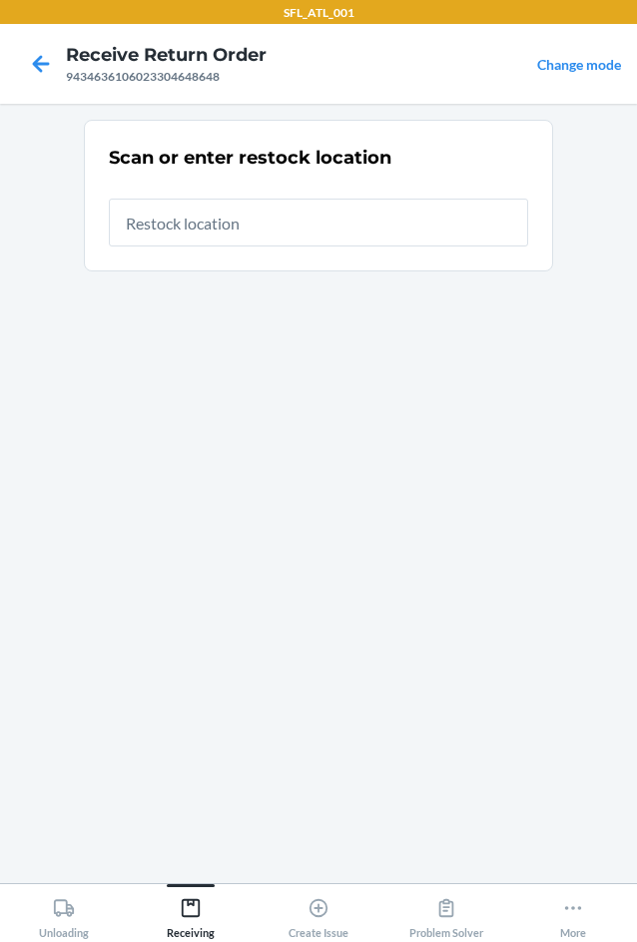
click at [296, 223] on input "text" at bounding box center [318, 223] width 419 height 48
type input "RTCart017"
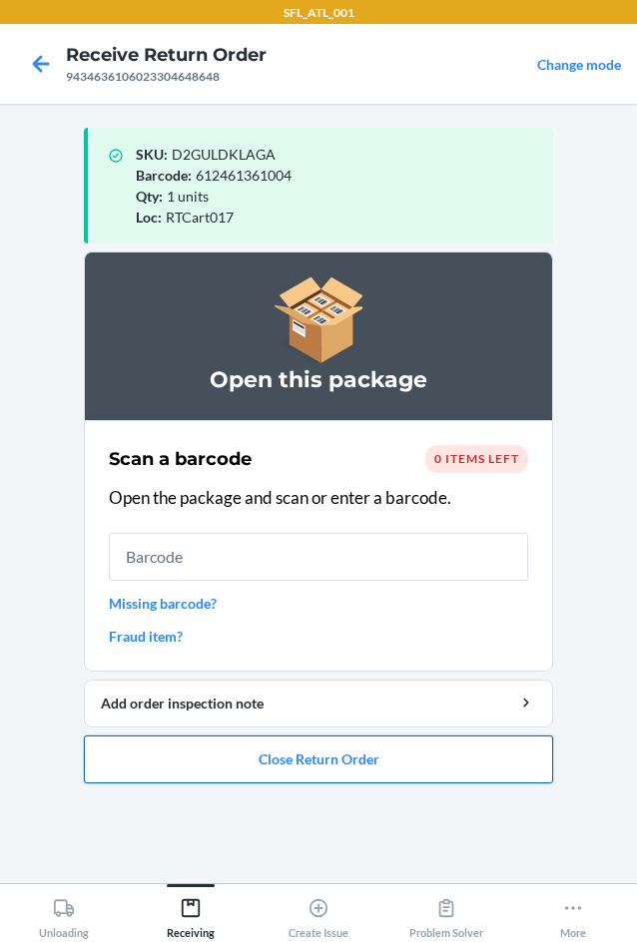
click at [336, 753] on button "Close Return Order" at bounding box center [318, 760] width 469 height 48
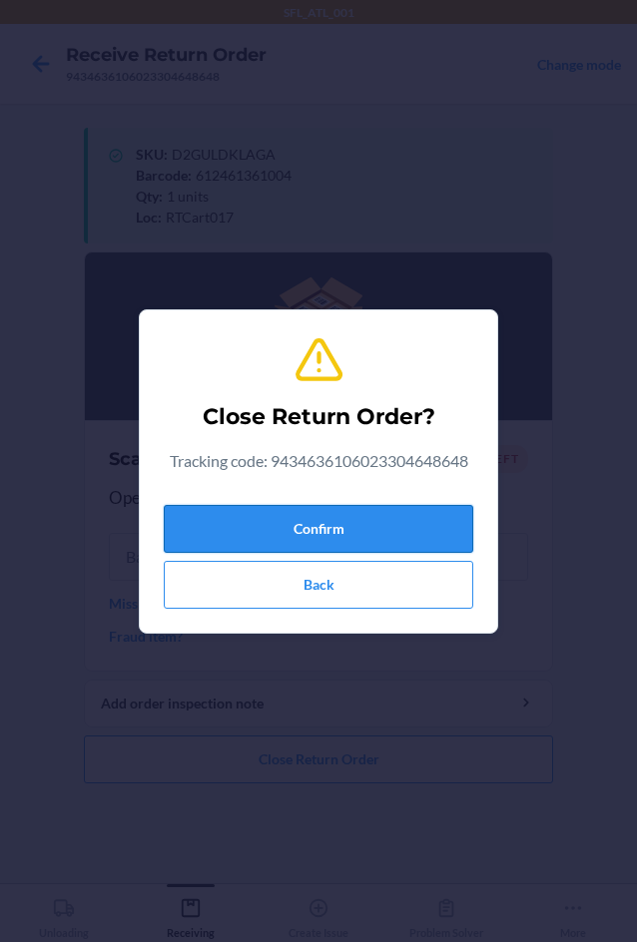
click at [172, 531] on button "Confirm" at bounding box center [318, 529] width 309 height 48
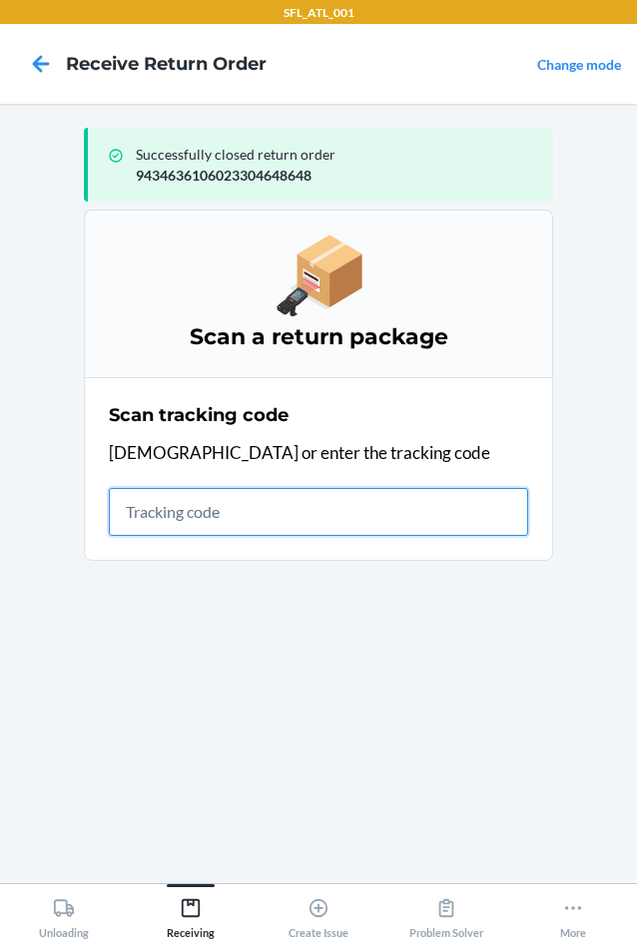
click at [233, 488] on input "text" at bounding box center [318, 512] width 419 height 48
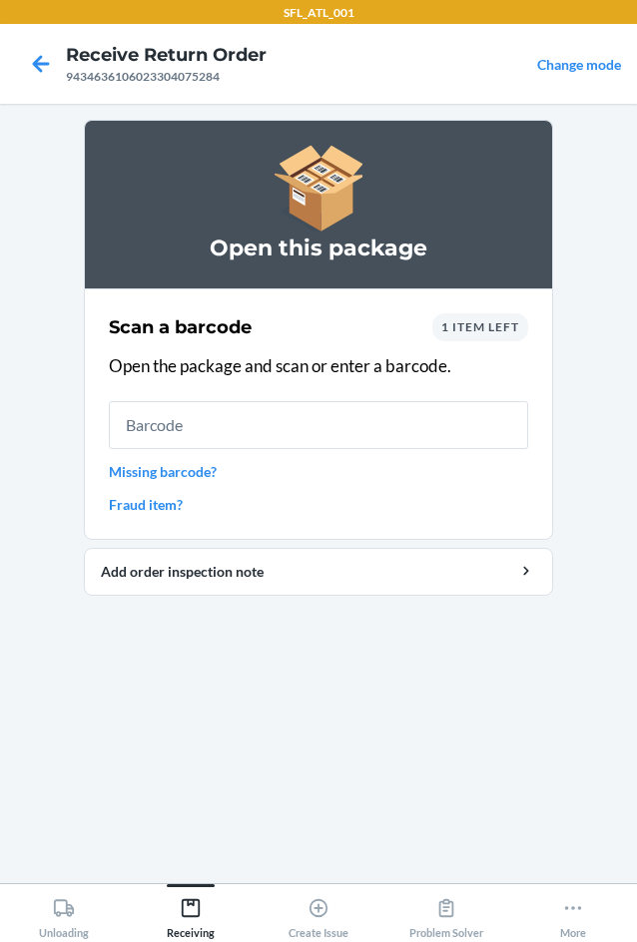
click at [470, 330] on span "1 item left" at bounding box center [480, 326] width 78 height 15
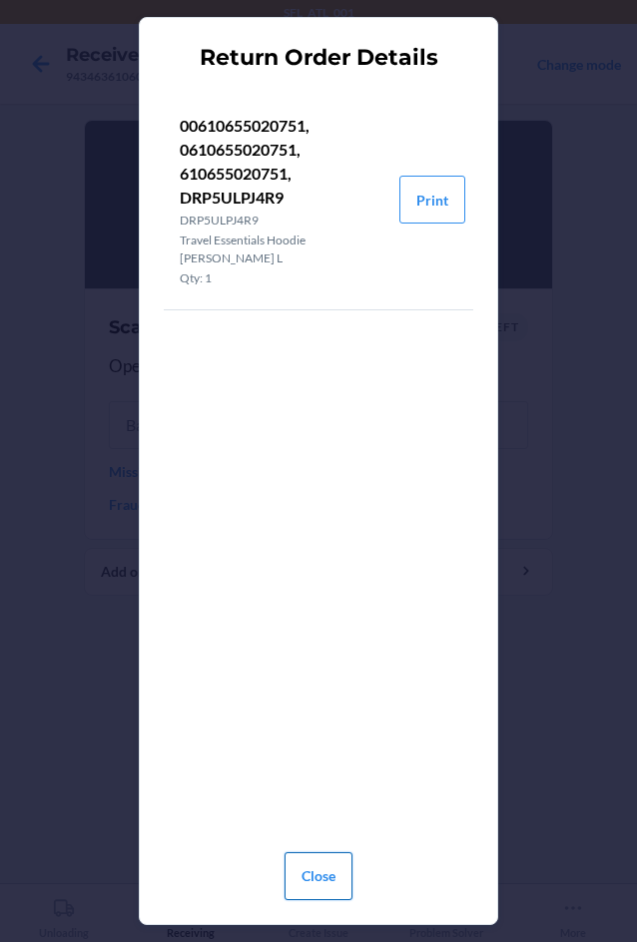
click at [334, 862] on button "Close" at bounding box center [319, 877] width 68 height 48
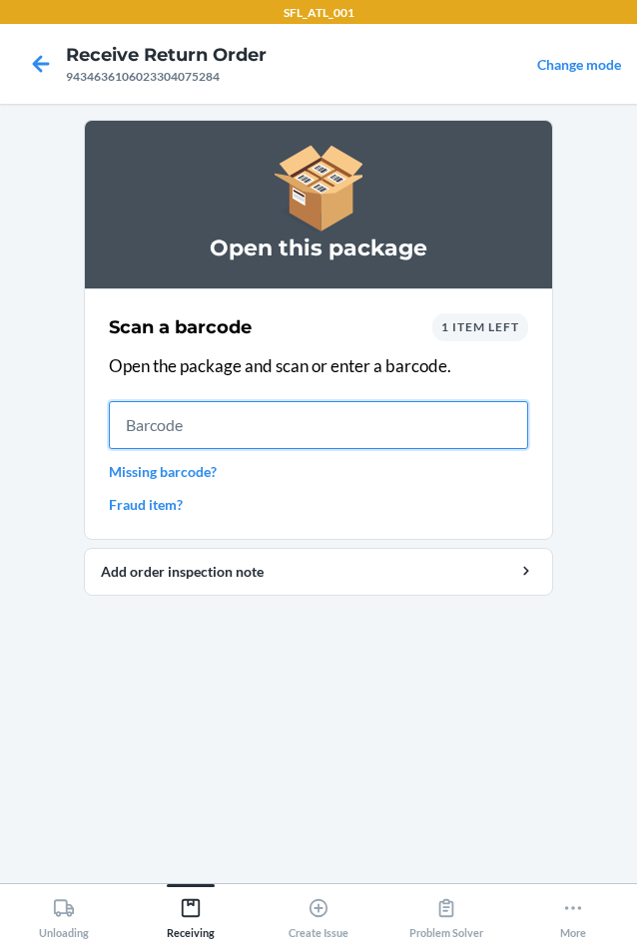
click at [267, 423] on input "text" at bounding box center [318, 425] width 419 height 48
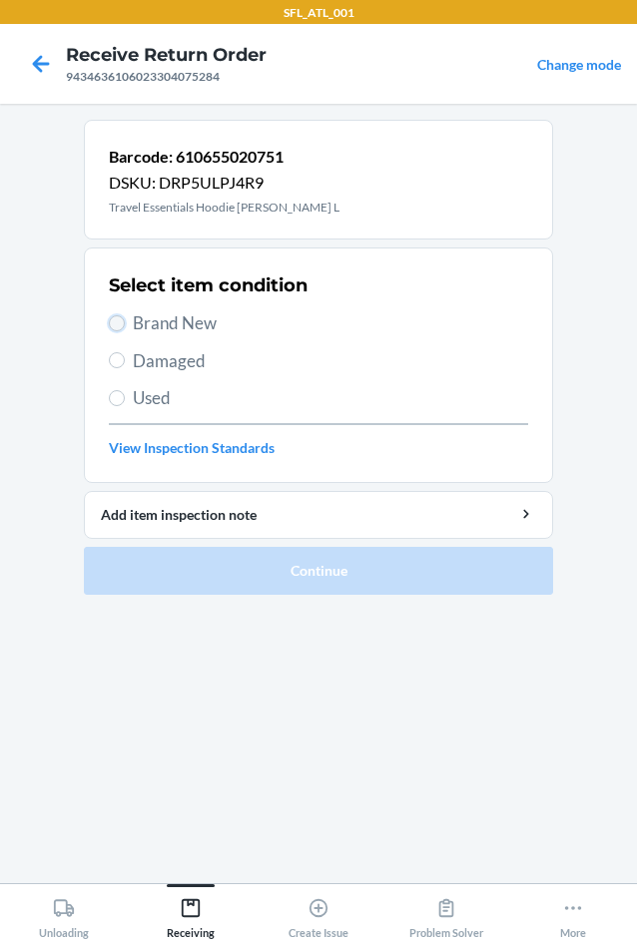
click at [116, 325] on input "Brand New" at bounding box center [117, 323] width 16 height 16
radio input "true"
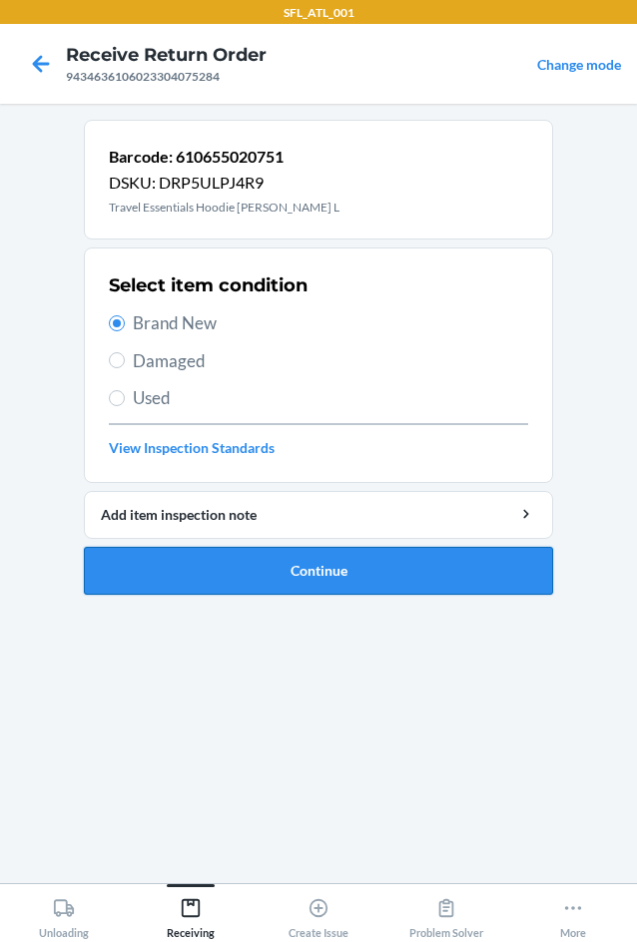
click at [205, 574] on button "Continue" at bounding box center [318, 571] width 469 height 48
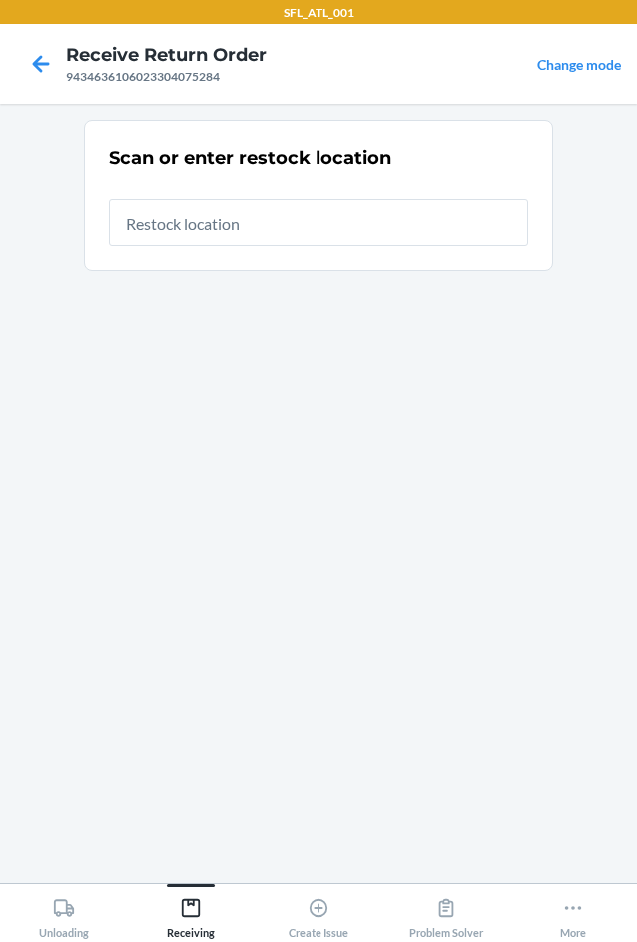
click at [202, 232] on input "text" at bounding box center [318, 223] width 419 height 48
type input "RTCart017"
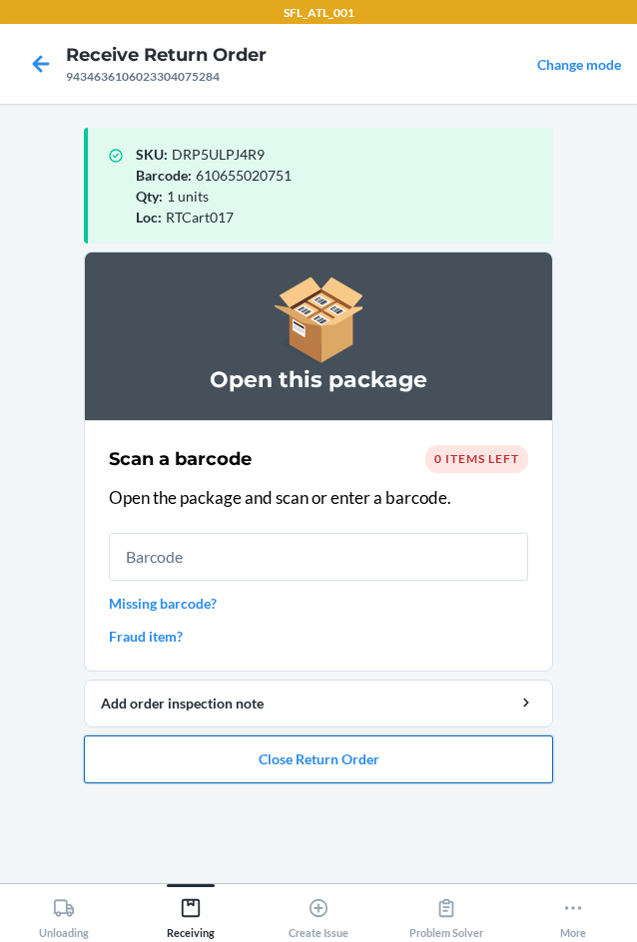
click at [409, 771] on button "Close Return Order" at bounding box center [318, 760] width 469 height 48
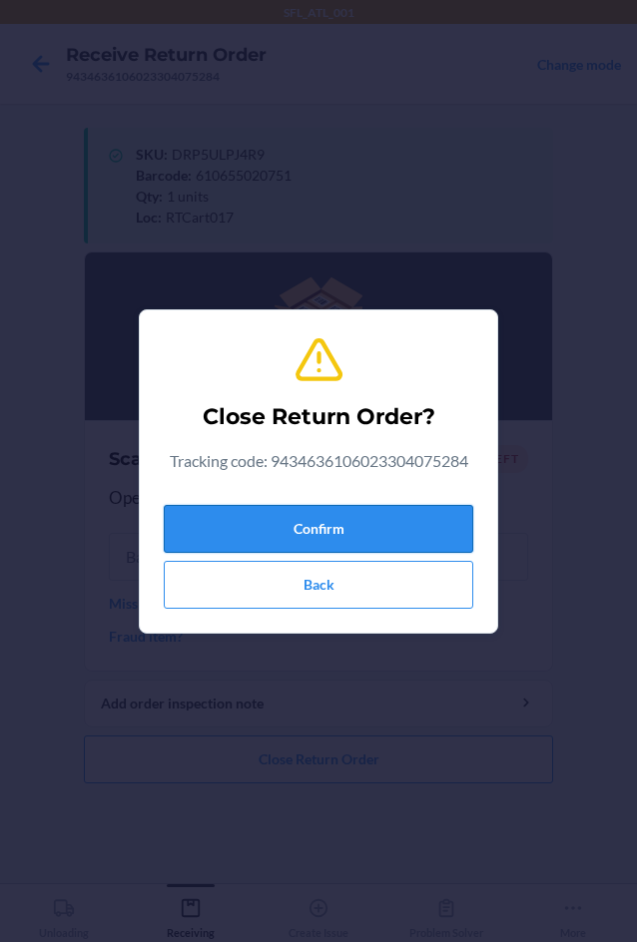
click at [366, 530] on button "Confirm" at bounding box center [318, 529] width 309 height 48
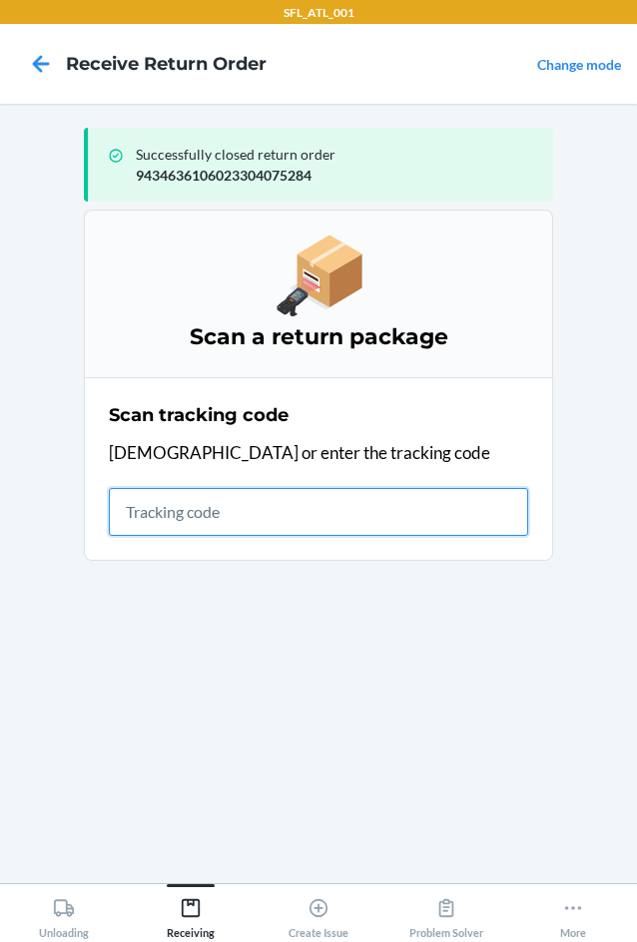
click at [148, 523] on input "text" at bounding box center [318, 512] width 419 height 48
type input "42030259943463610602330264563"
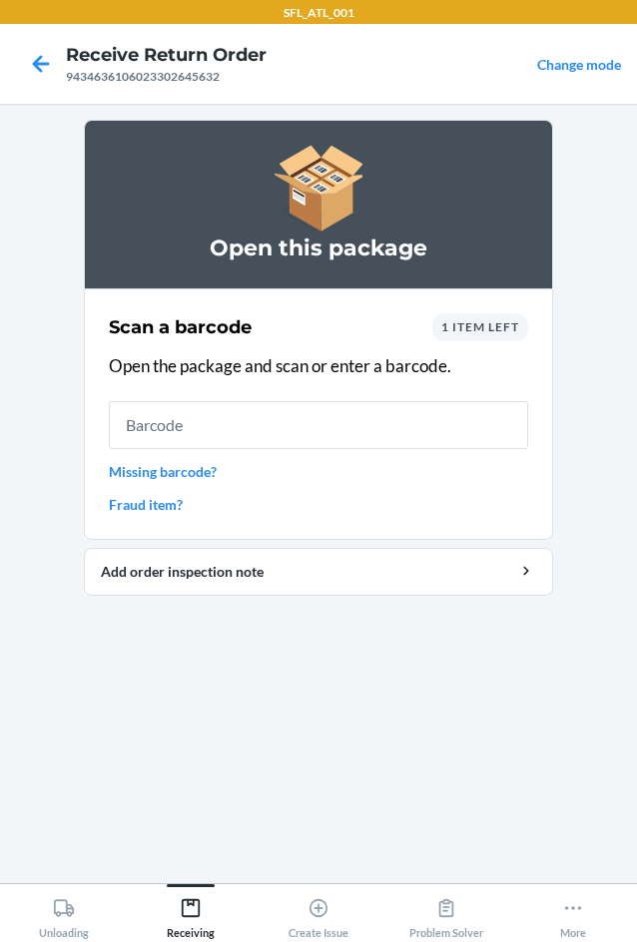
click at [507, 332] on span "1 item left" at bounding box center [480, 326] width 78 height 15
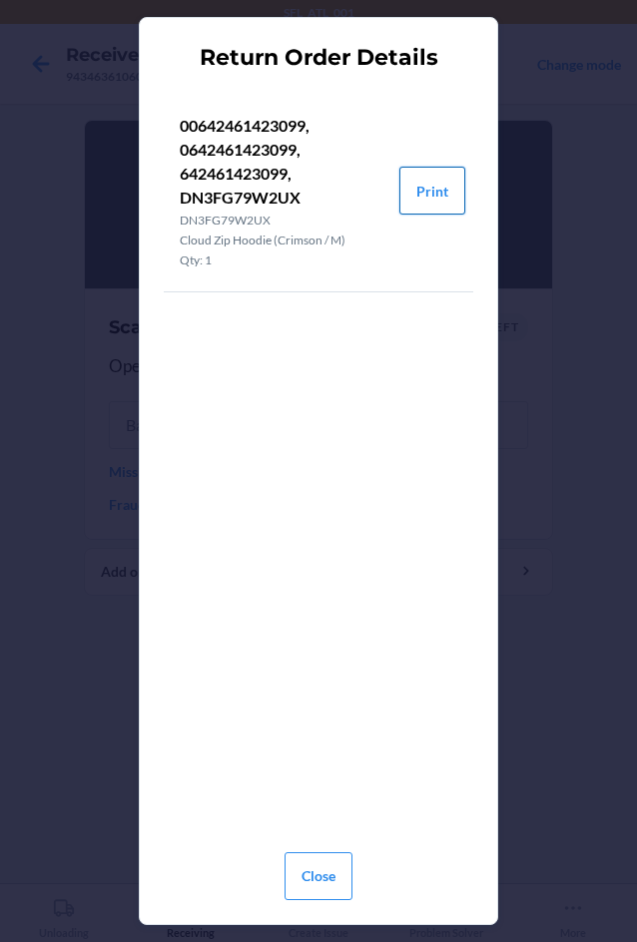
click at [444, 196] on button "Print" at bounding box center [432, 191] width 66 height 48
click at [342, 879] on button "Close" at bounding box center [319, 877] width 68 height 48
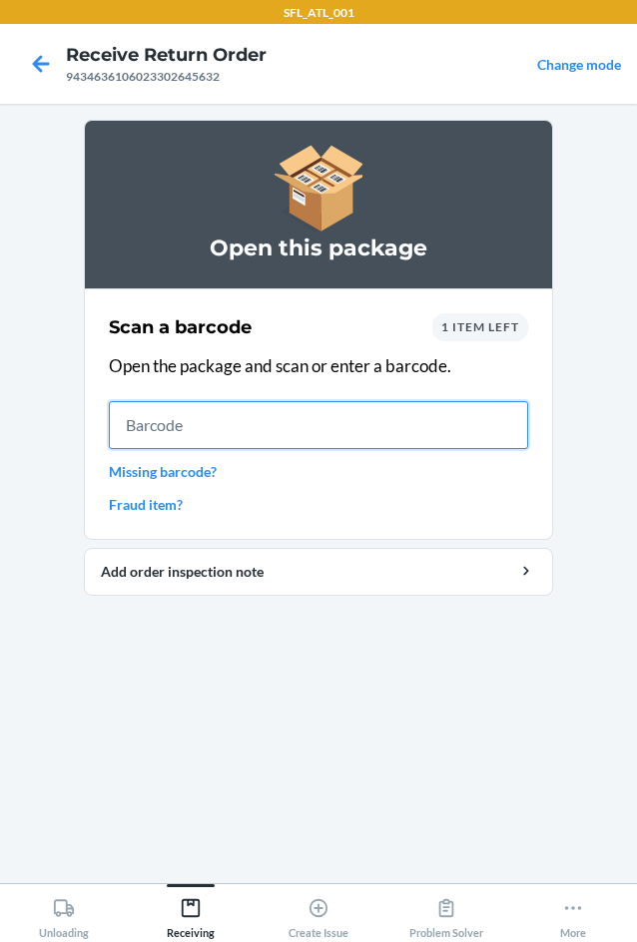
click at [179, 418] on input "text" at bounding box center [318, 425] width 419 height 48
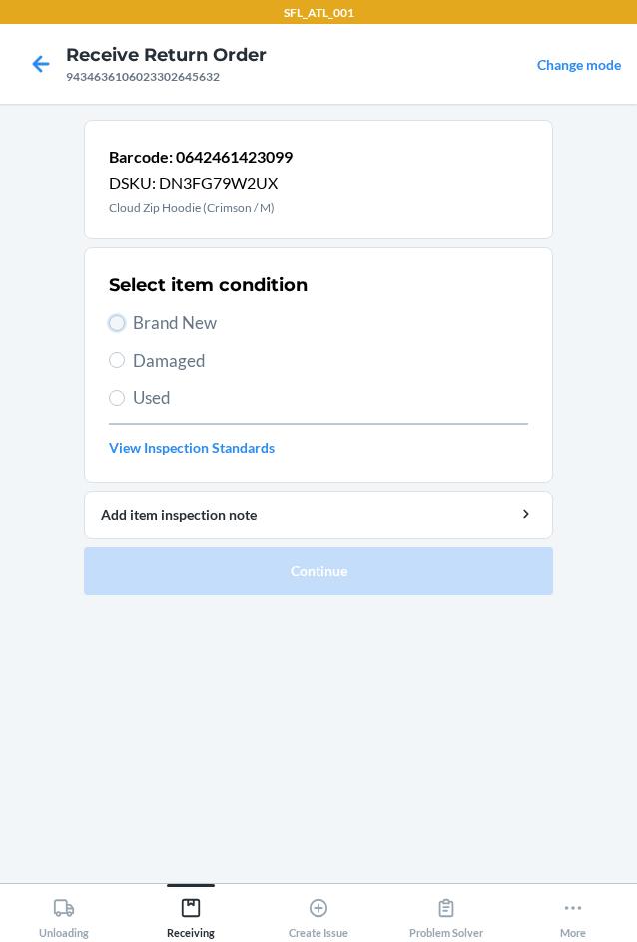
click at [113, 325] on input "Brand New" at bounding box center [117, 323] width 16 height 16
radio input "true"
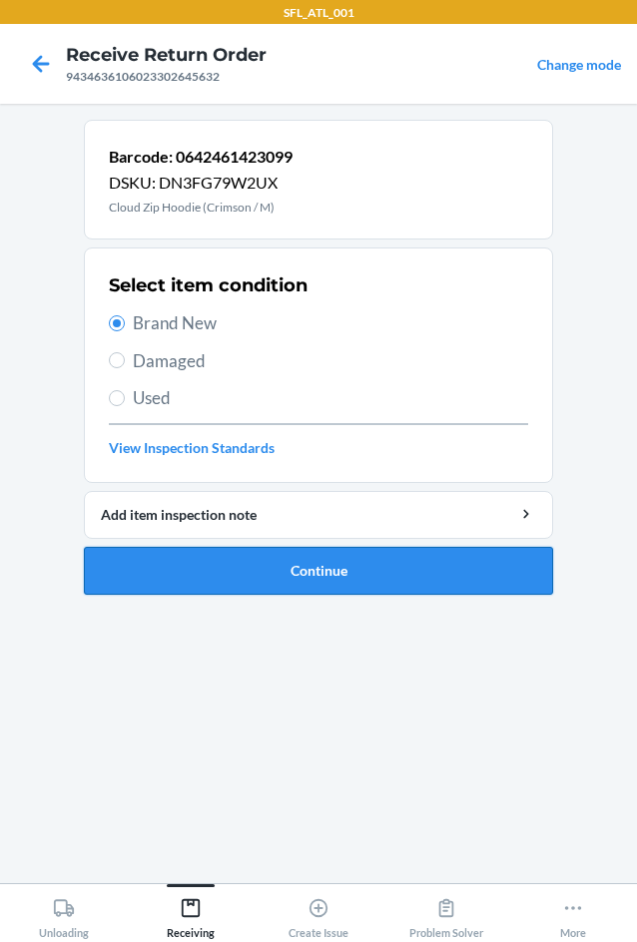
click at [299, 569] on button "Continue" at bounding box center [318, 571] width 469 height 48
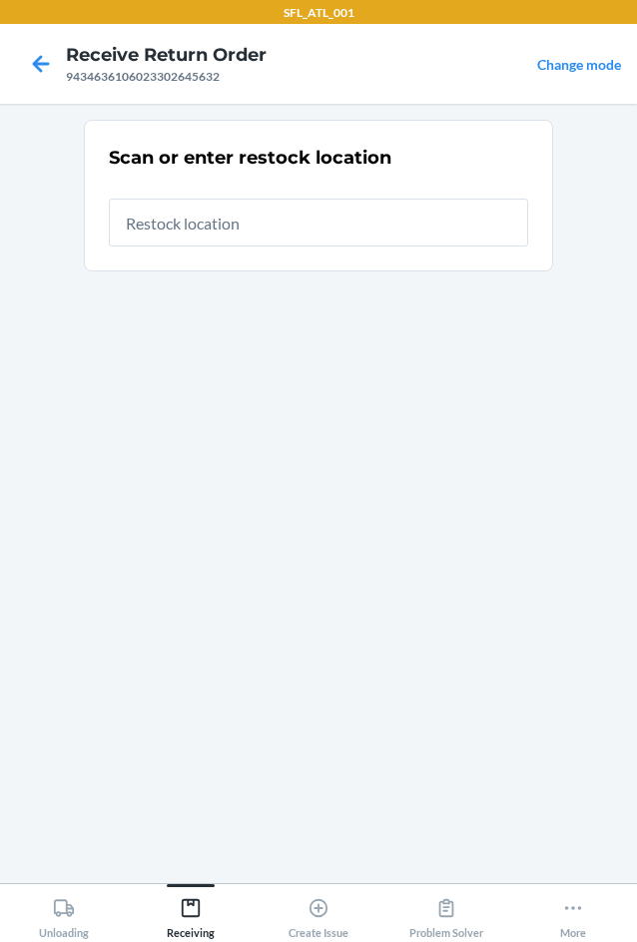
click at [207, 232] on input "text" at bounding box center [318, 223] width 419 height 48
type input "RTCart017"
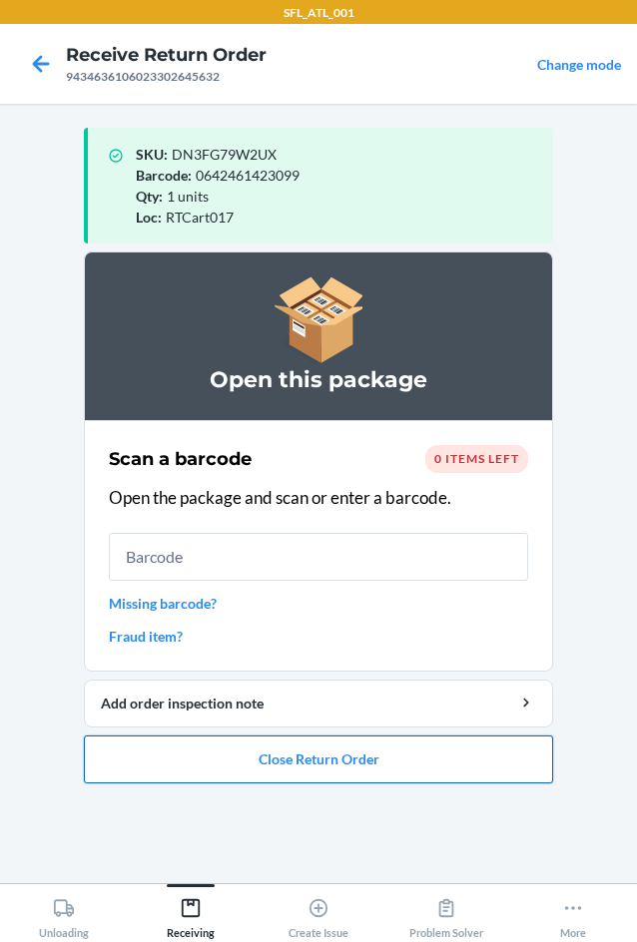
click at [350, 762] on button "Close Return Order" at bounding box center [318, 760] width 469 height 48
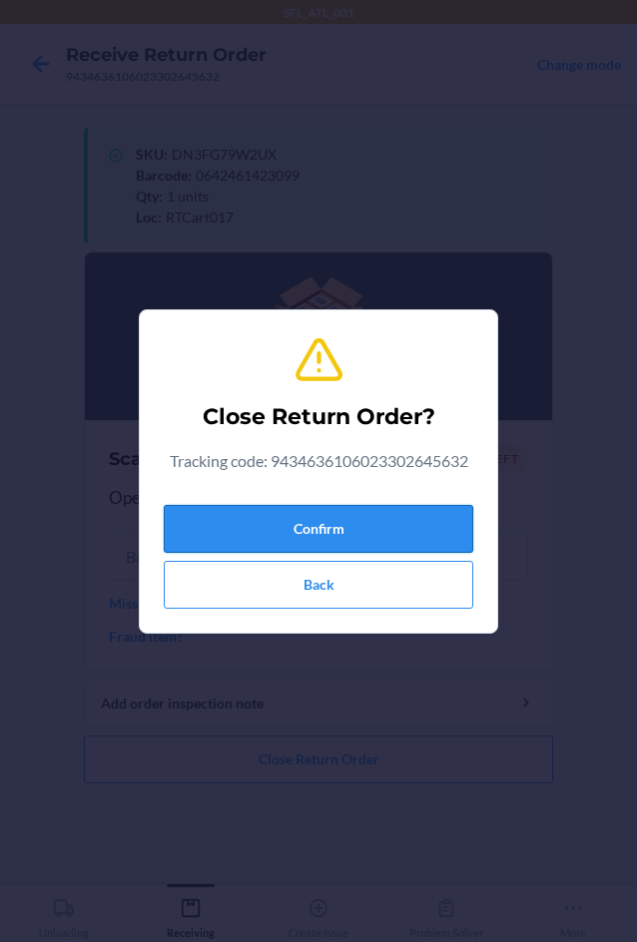
click at [267, 523] on button "Confirm" at bounding box center [318, 529] width 309 height 48
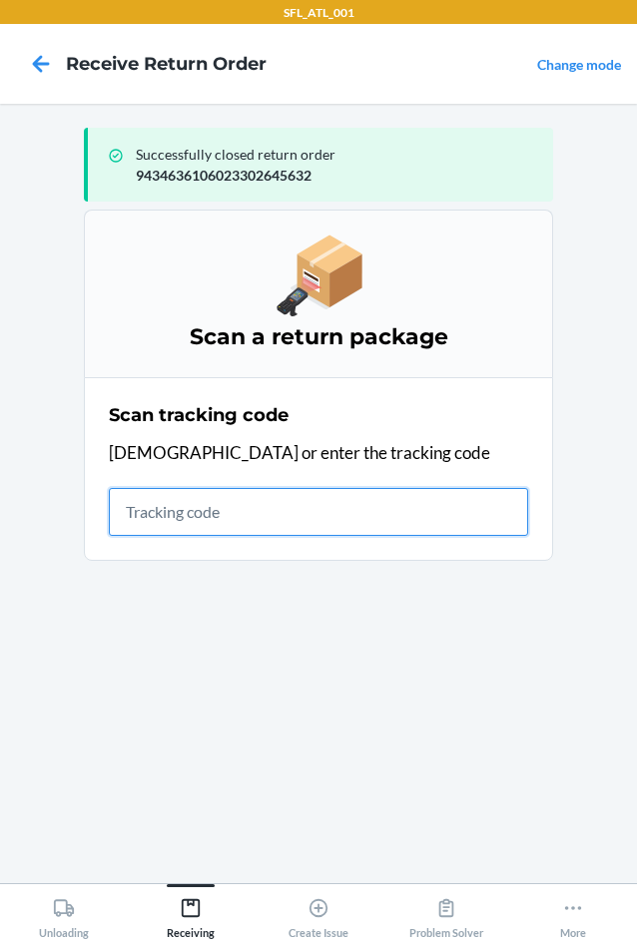
click at [182, 522] on input "text" at bounding box center [318, 512] width 419 height 48
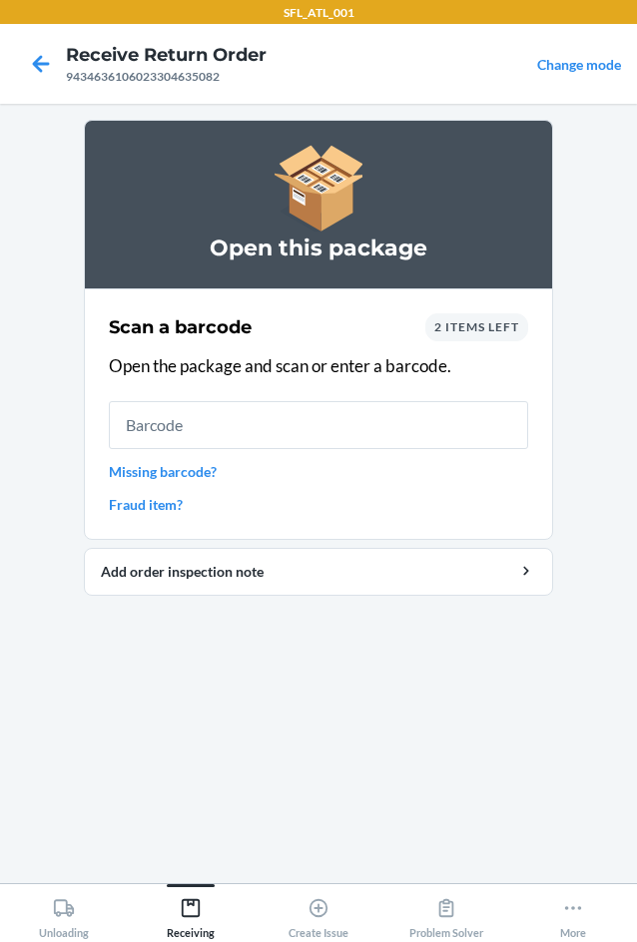
click at [477, 329] on span "2 items left" at bounding box center [476, 326] width 85 height 15
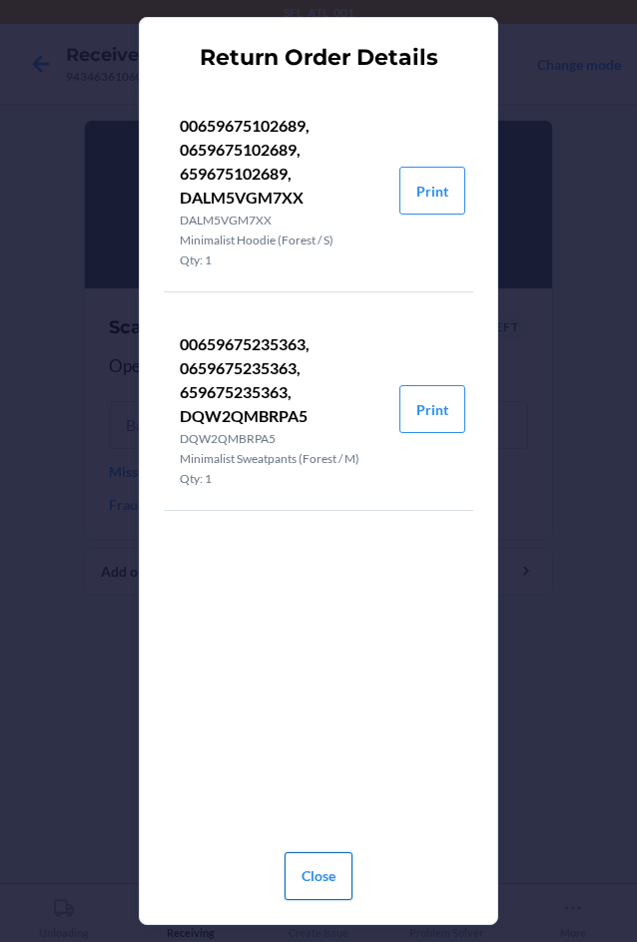
click at [308, 875] on button "Close" at bounding box center [319, 877] width 68 height 48
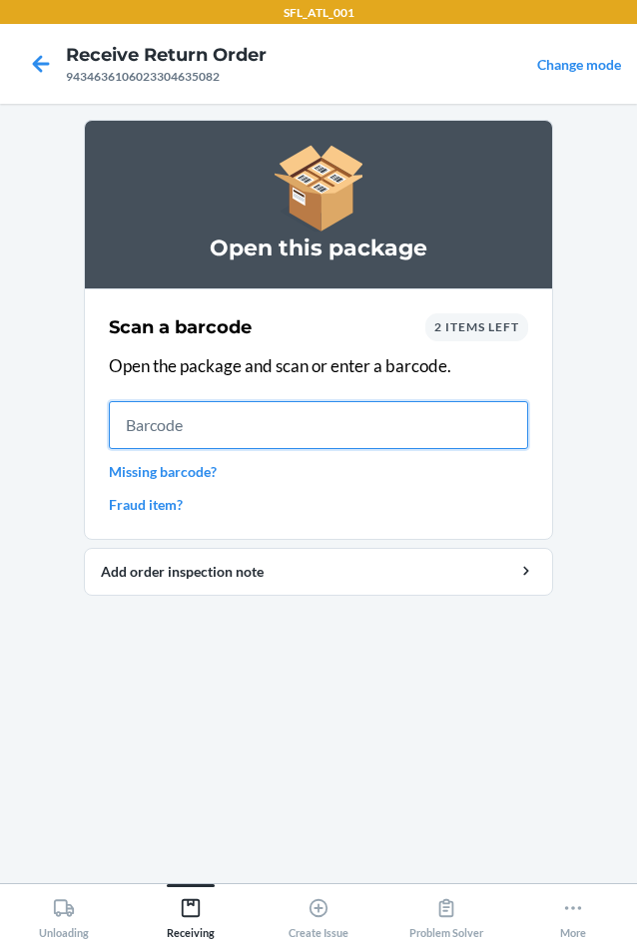
click at [295, 427] on input "text" at bounding box center [318, 425] width 419 height 48
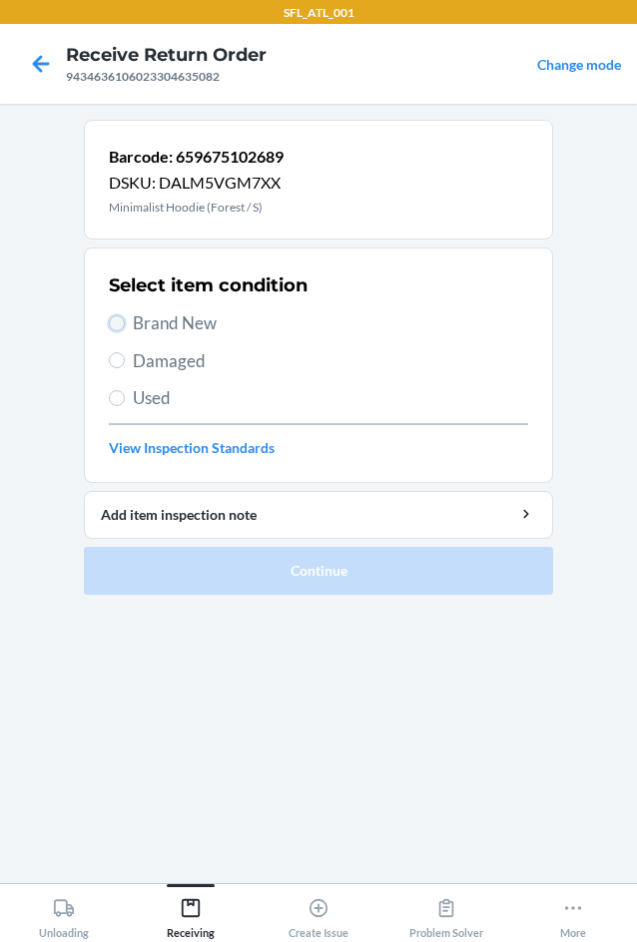
click at [109, 326] on input "Brand New" at bounding box center [117, 323] width 16 height 16
radio input "true"
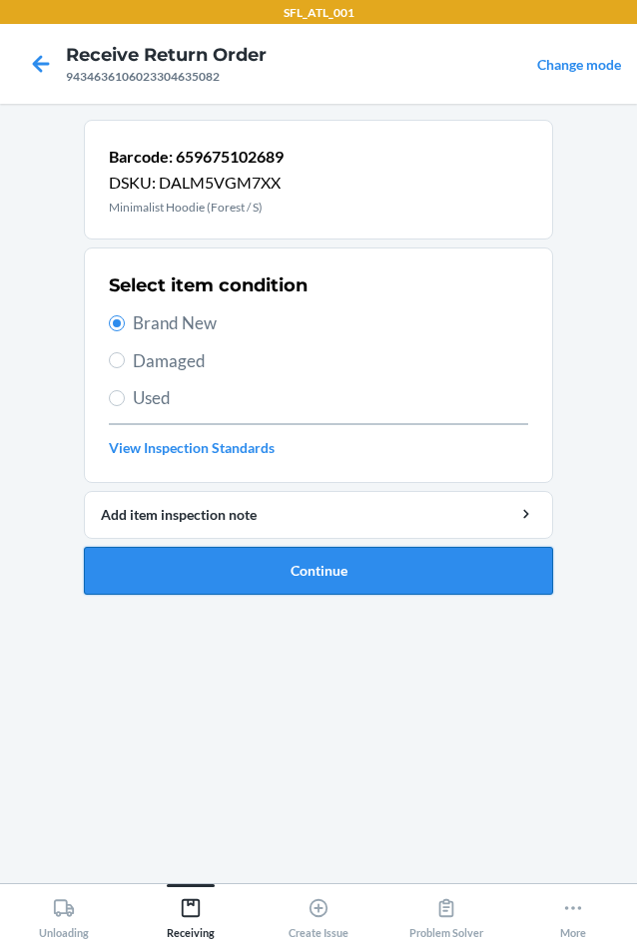
click at [310, 569] on button "Continue" at bounding box center [318, 571] width 469 height 48
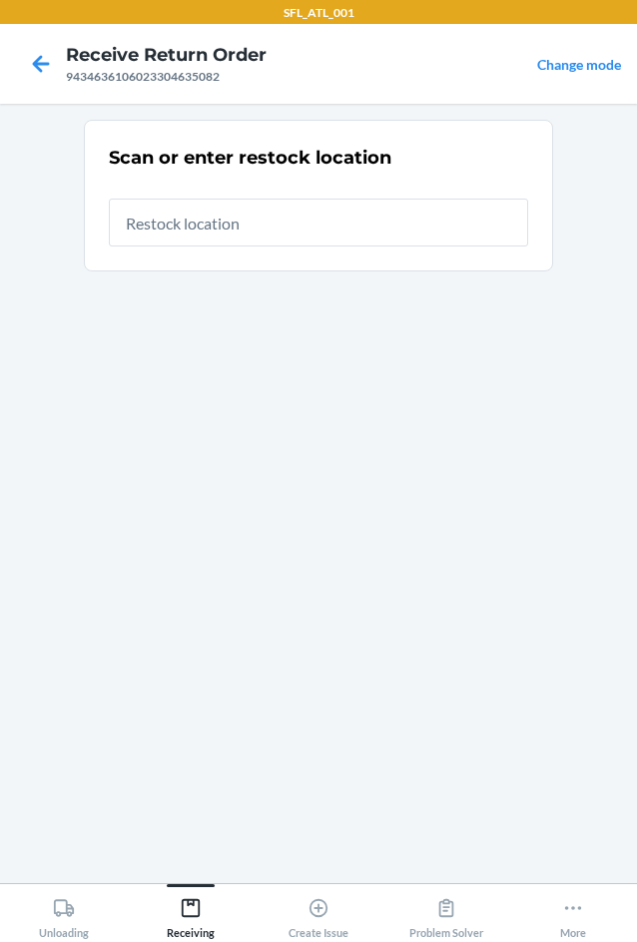
click at [231, 219] on input "text" at bounding box center [318, 223] width 419 height 48
type input "RTCart017"
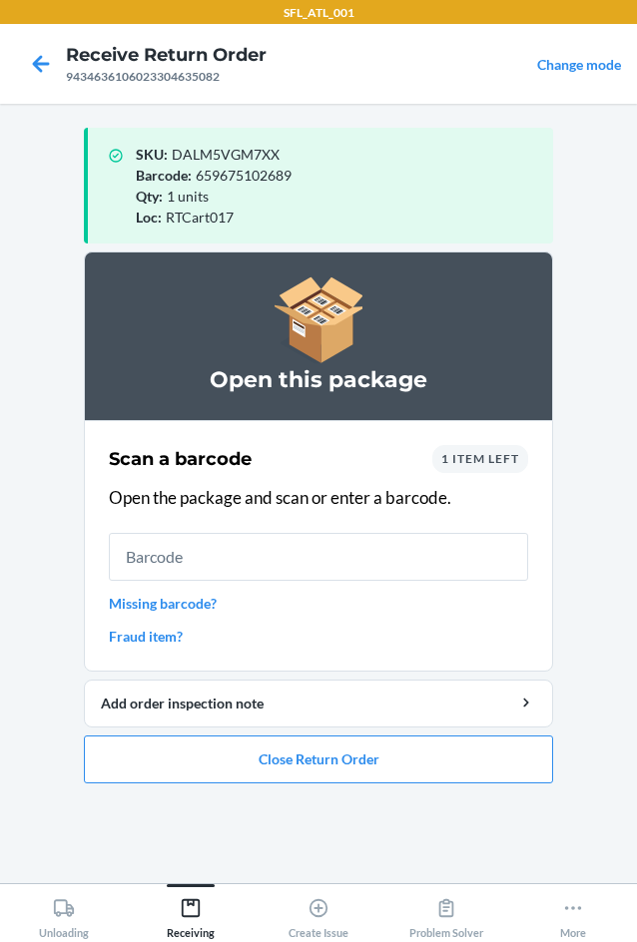
click at [267, 548] on input "text" at bounding box center [318, 557] width 419 height 48
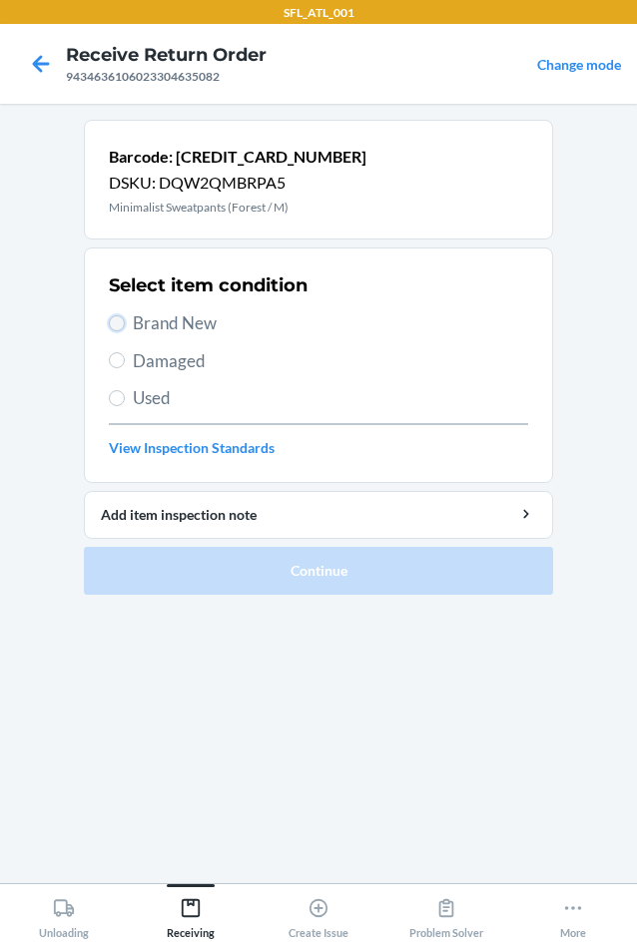
click at [116, 327] on input "Brand New" at bounding box center [117, 323] width 16 height 16
radio input "true"
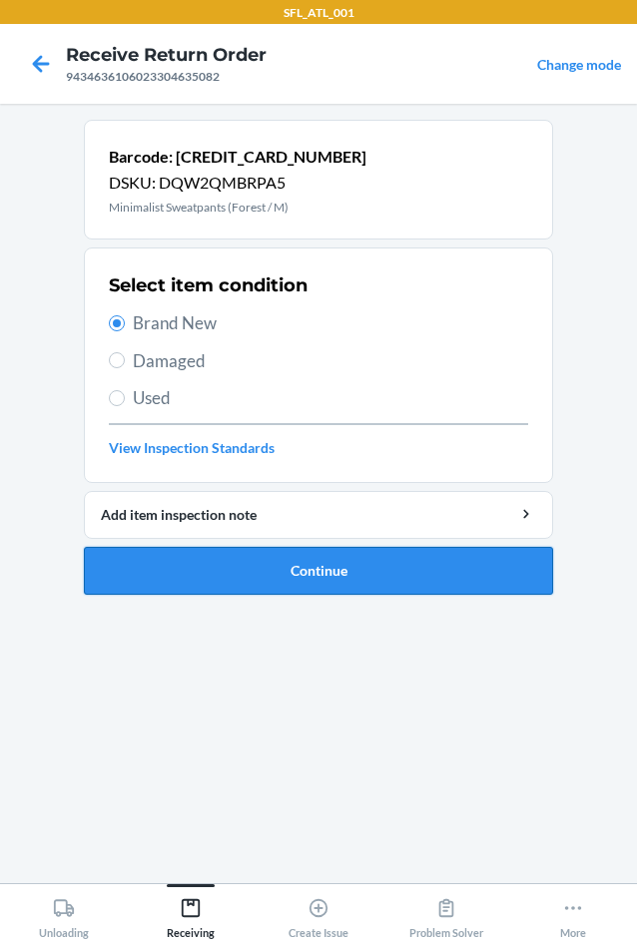
click at [297, 579] on button "Continue" at bounding box center [318, 571] width 469 height 48
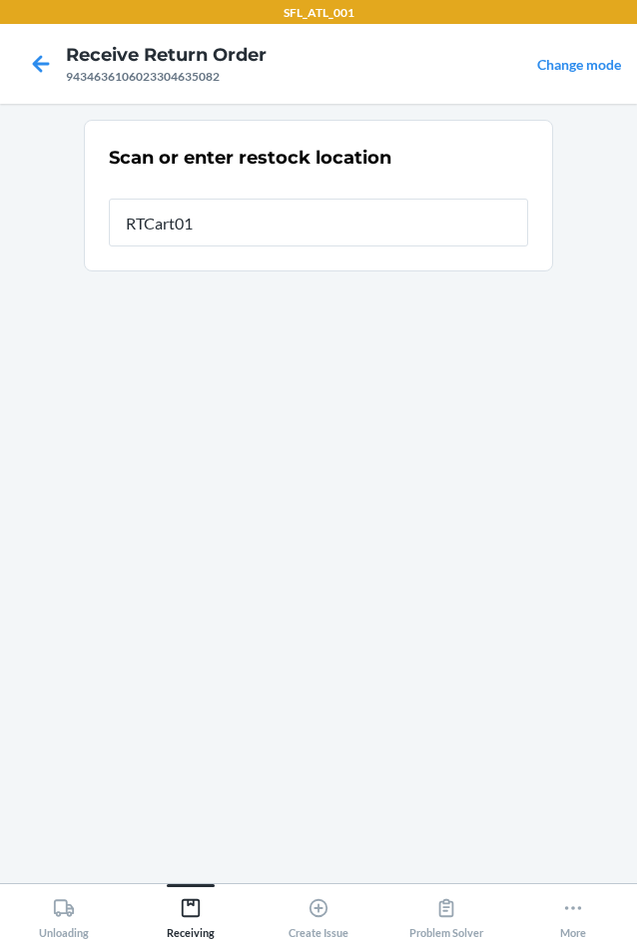
type input "RTCart017"
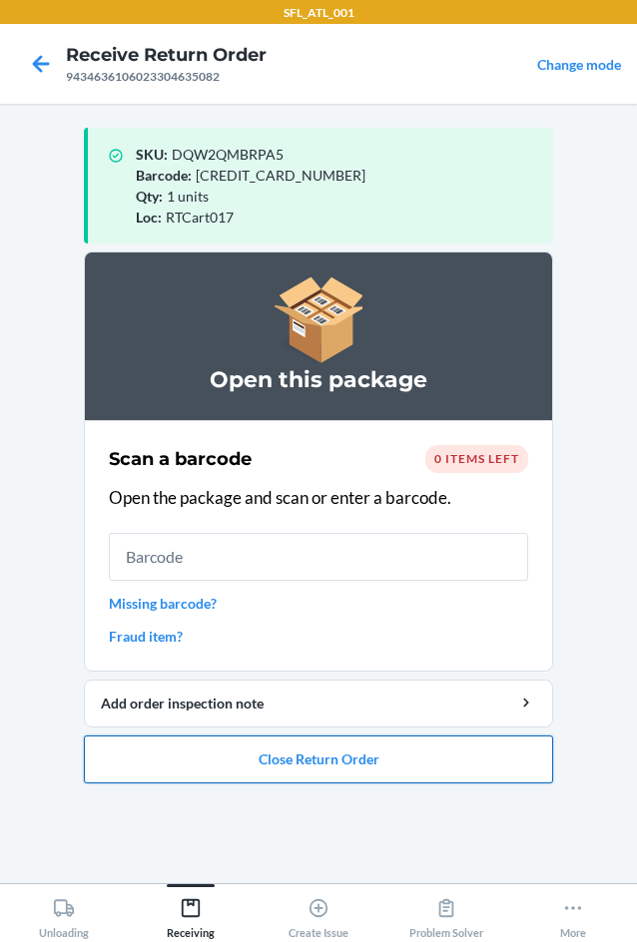
click at [392, 761] on button "Close Return Order" at bounding box center [318, 760] width 469 height 48
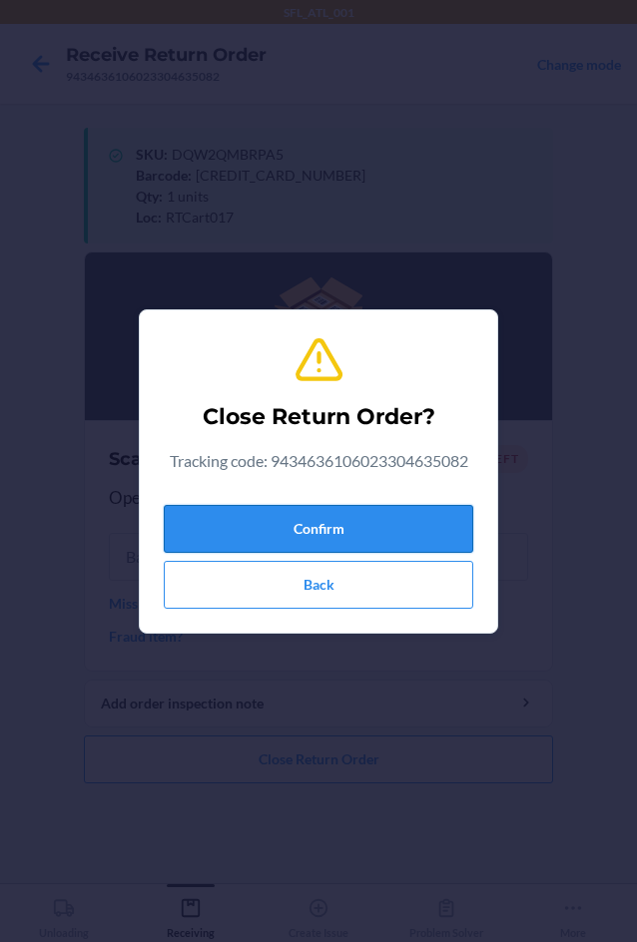
click at [175, 506] on button "Confirm" at bounding box center [318, 529] width 309 height 48
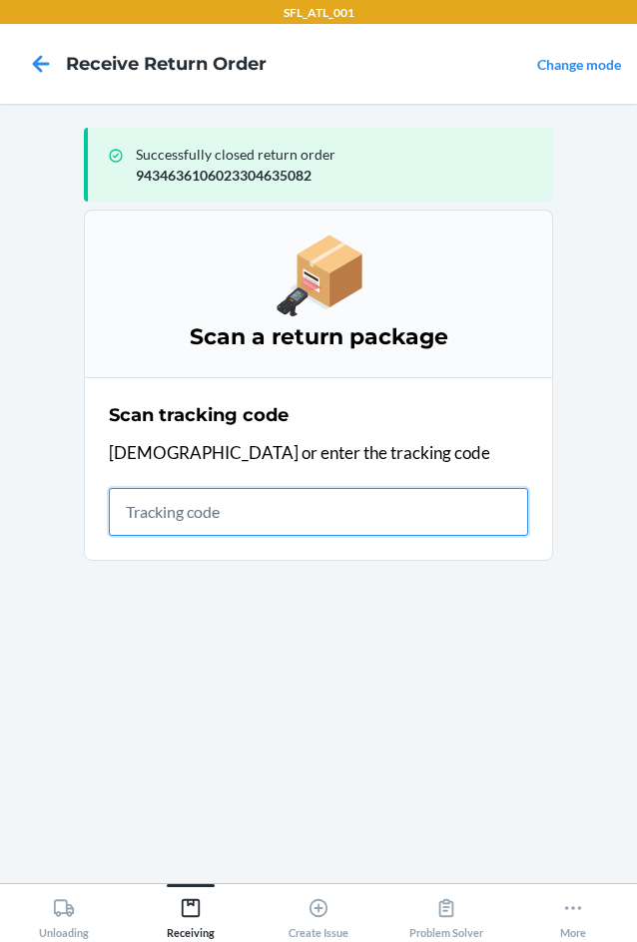
click at [135, 518] on input "text" at bounding box center [318, 512] width 419 height 48
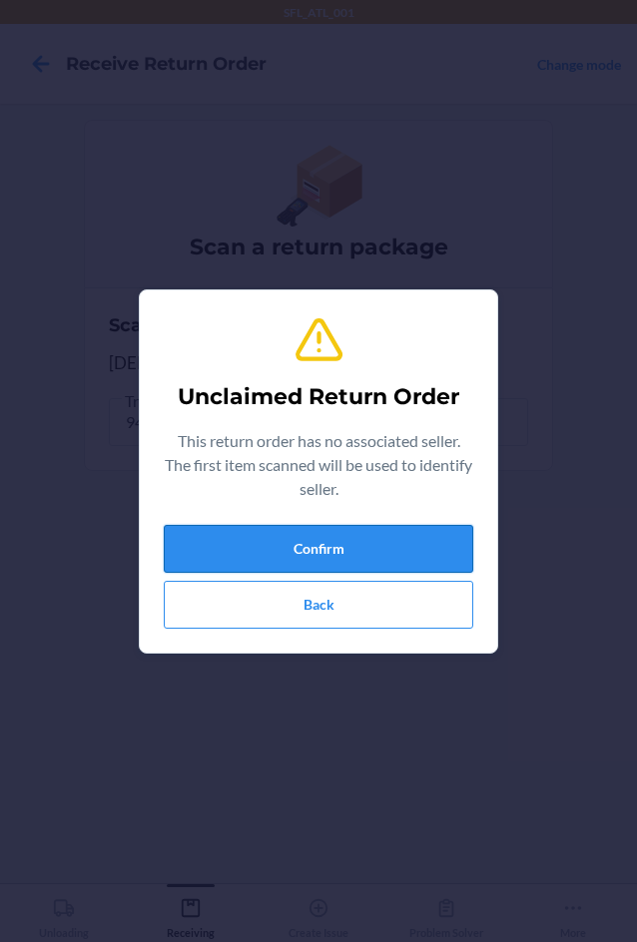
click at [308, 542] on button "Confirm" at bounding box center [318, 549] width 309 height 48
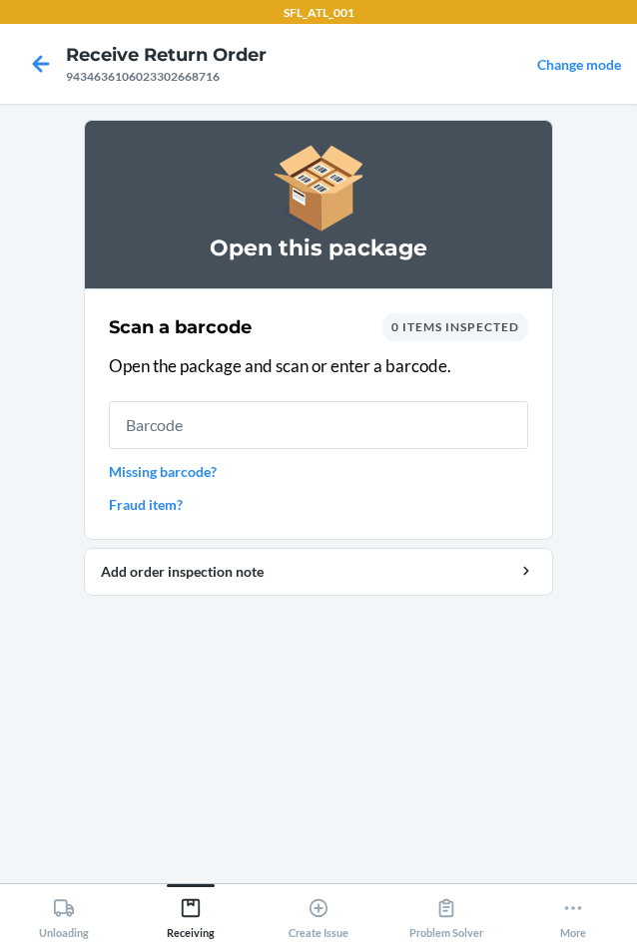
click at [425, 333] on span "0 items inspected" at bounding box center [455, 326] width 128 height 15
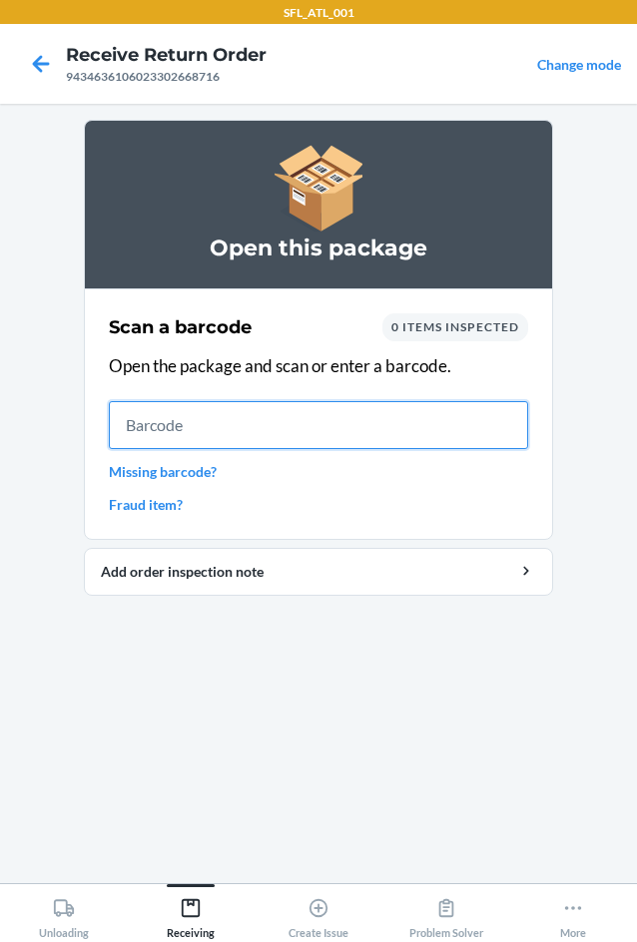
click at [322, 411] on input "text" at bounding box center [318, 425] width 419 height 48
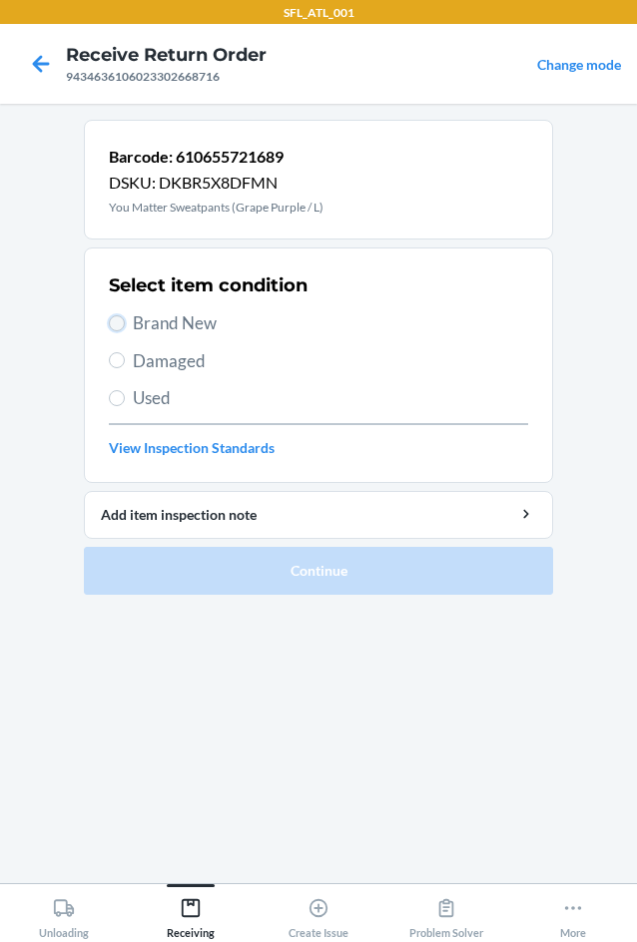
click at [119, 322] on input "Brand New" at bounding box center [117, 323] width 16 height 16
radio input "true"
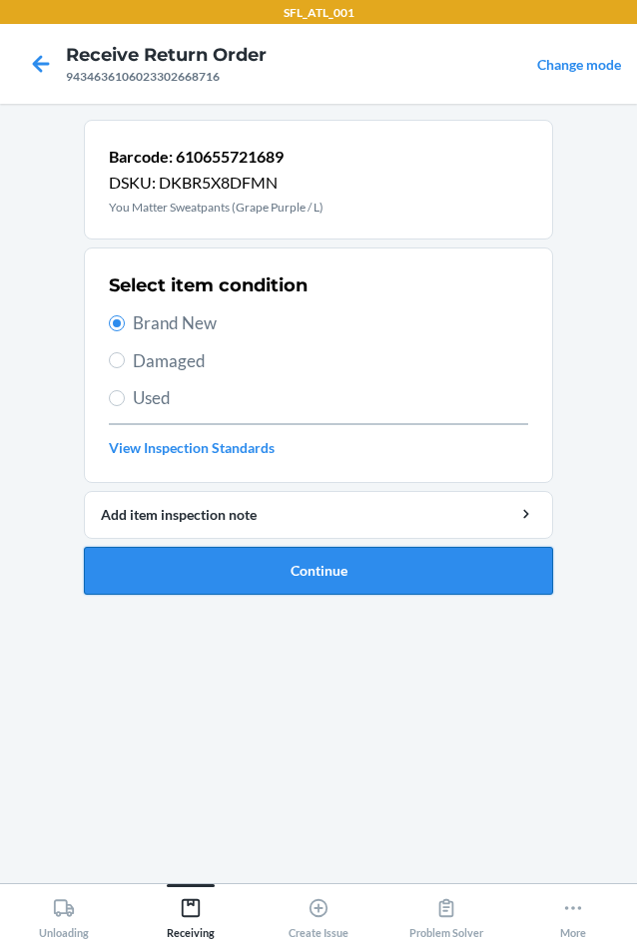
click at [376, 579] on button "Continue" at bounding box center [318, 571] width 469 height 48
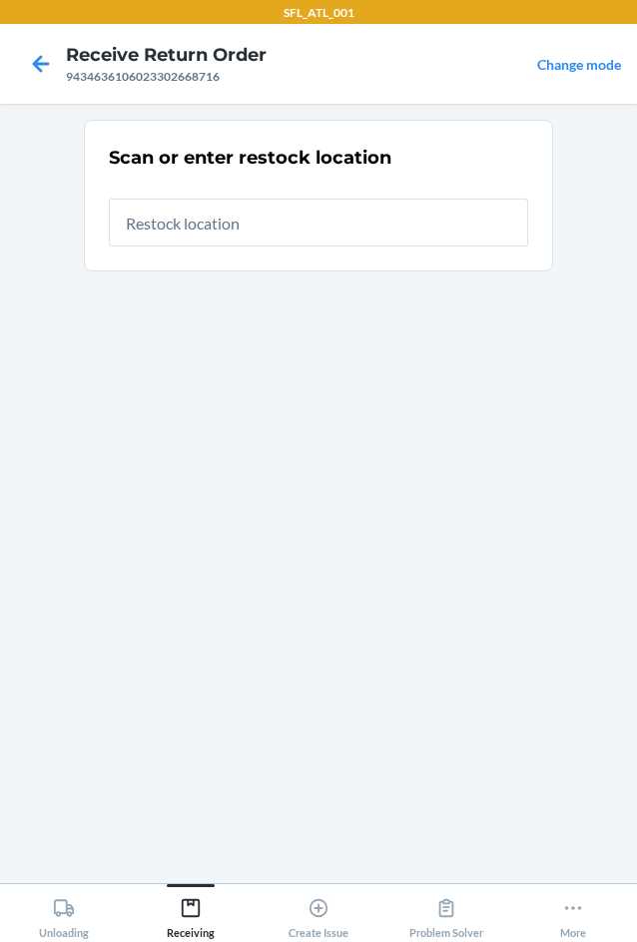
click at [220, 237] on input "text" at bounding box center [318, 223] width 419 height 48
type input "RTCart017"
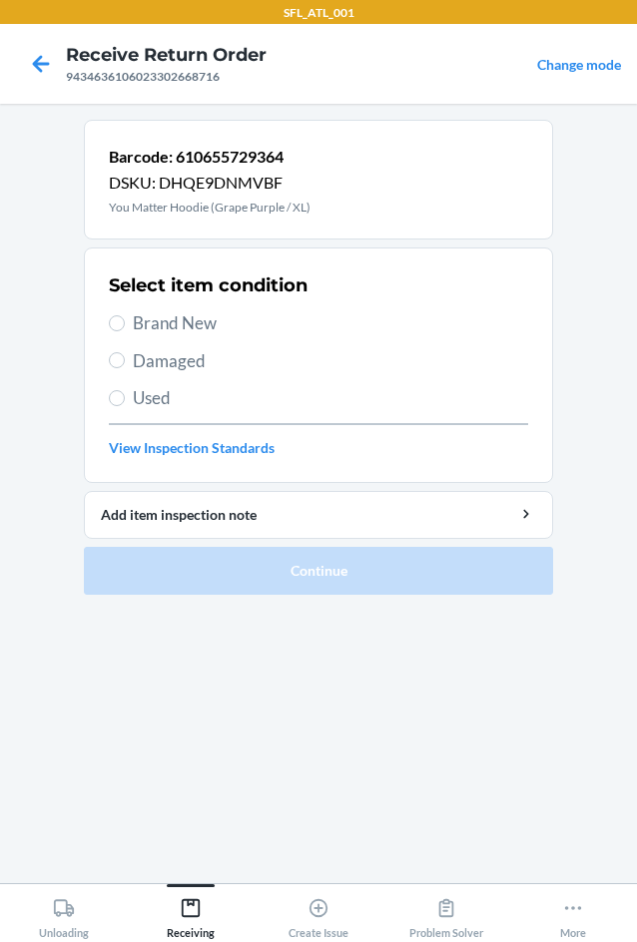
click at [107, 326] on section "Select item condition Brand New Damaged Used View Inspection Standards" at bounding box center [318, 366] width 469 height 236
click at [116, 326] on input "Brand New" at bounding box center [117, 323] width 16 height 16
radio input "true"
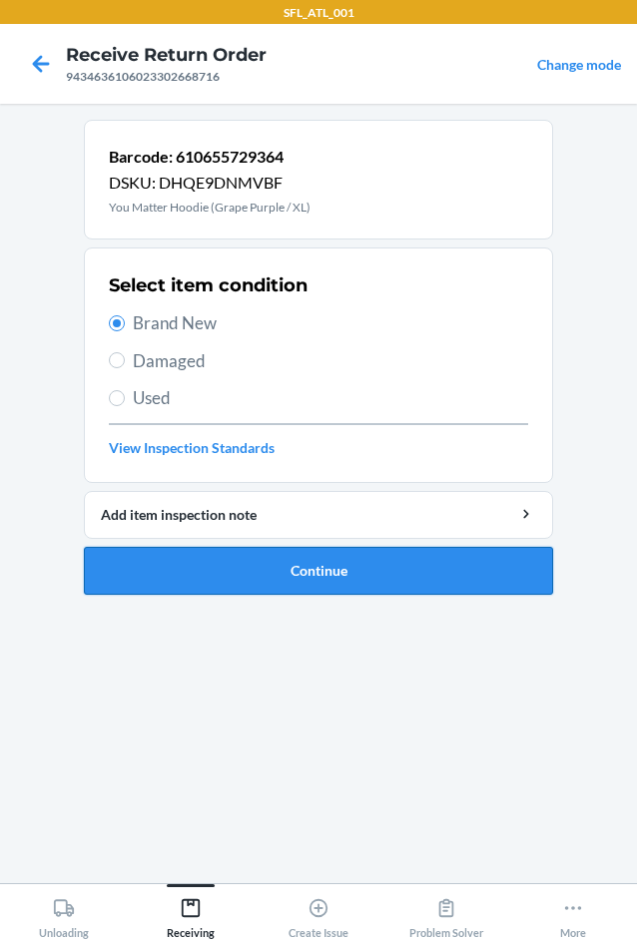
click at [291, 563] on button "Continue" at bounding box center [318, 571] width 469 height 48
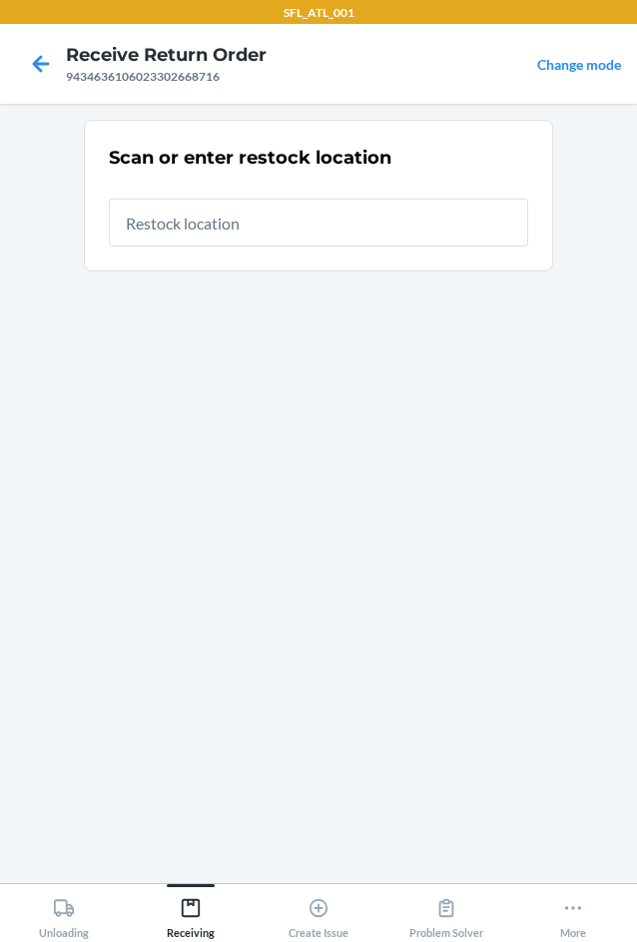
click at [326, 230] on input "text" at bounding box center [318, 223] width 419 height 48
type input "RTCart017"
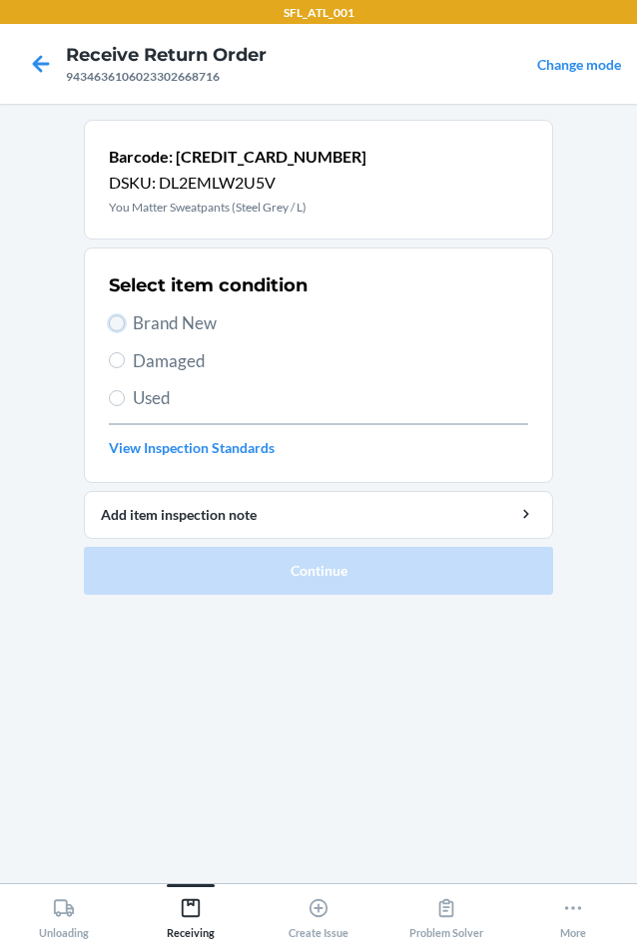
click at [115, 325] on input "Brand New" at bounding box center [117, 323] width 16 height 16
radio input "true"
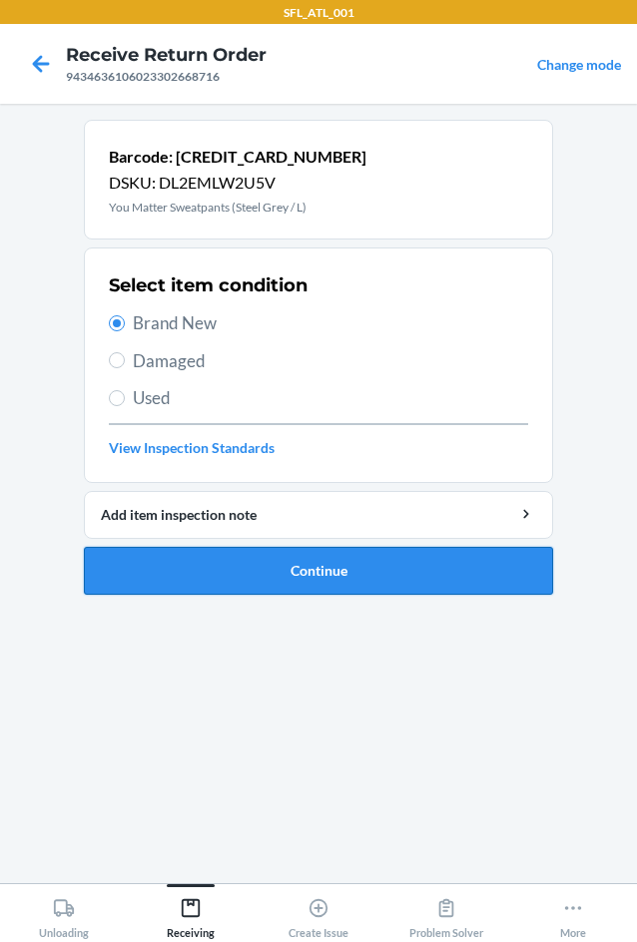
click at [270, 574] on button "Continue" at bounding box center [318, 571] width 469 height 48
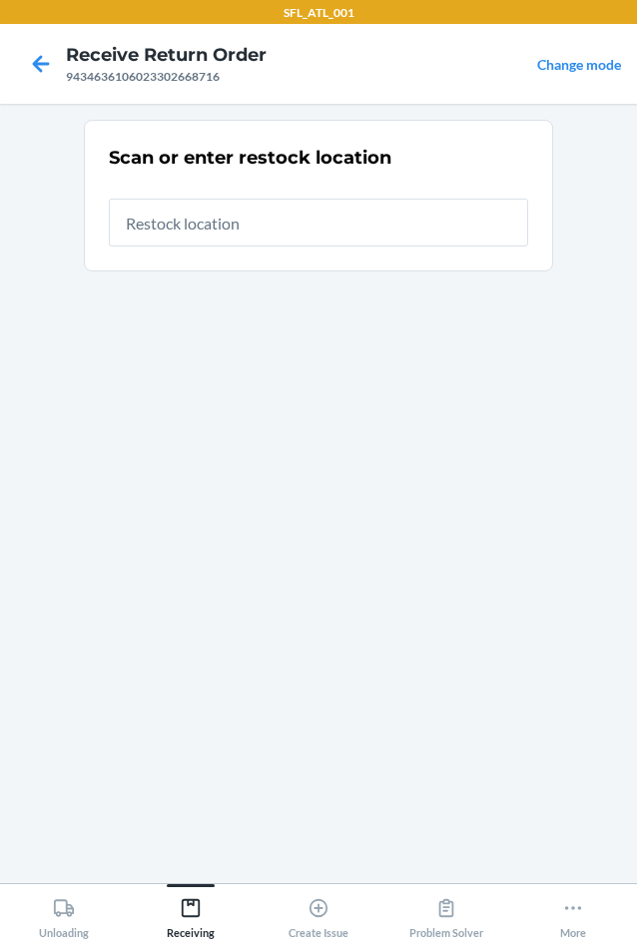
click at [231, 229] on input "text" at bounding box center [318, 223] width 419 height 48
type input "RTCart017"
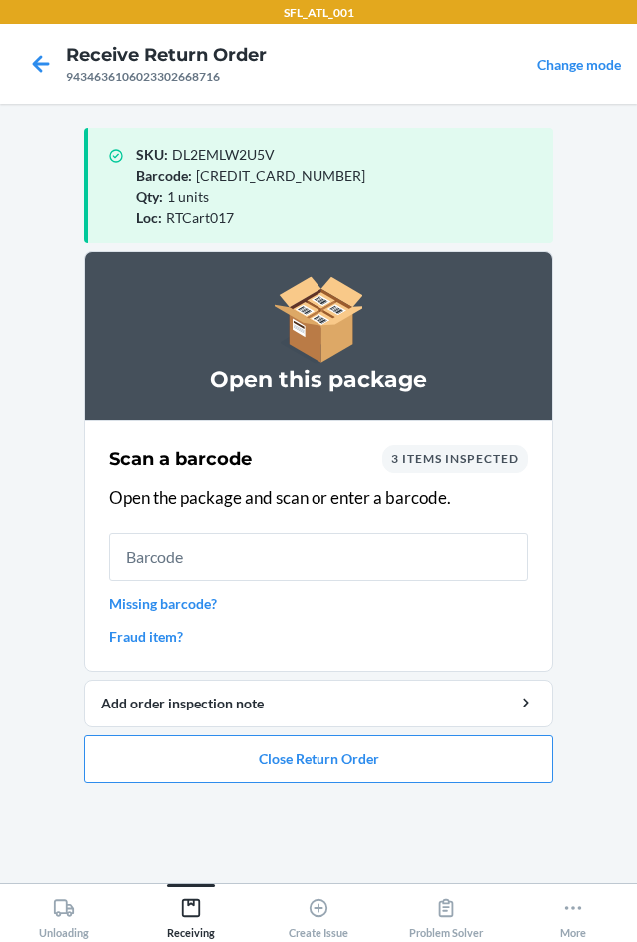
click at [255, 555] on input "text" at bounding box center [318, 557] width 419 height 48
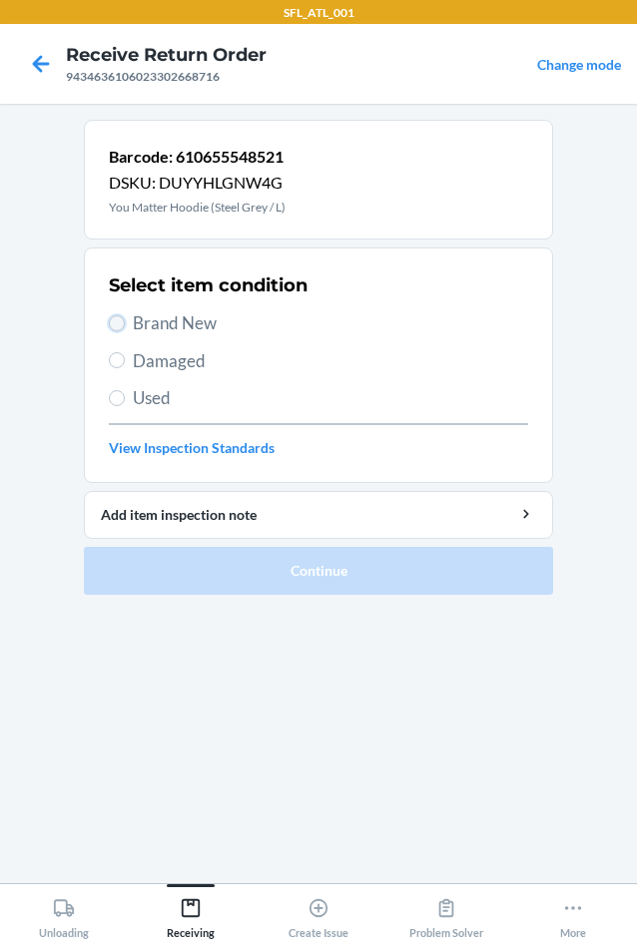
click at [113, 318] on input "Brand New" at bounding box center [117, 323] width 16 height 16
radio input "true"
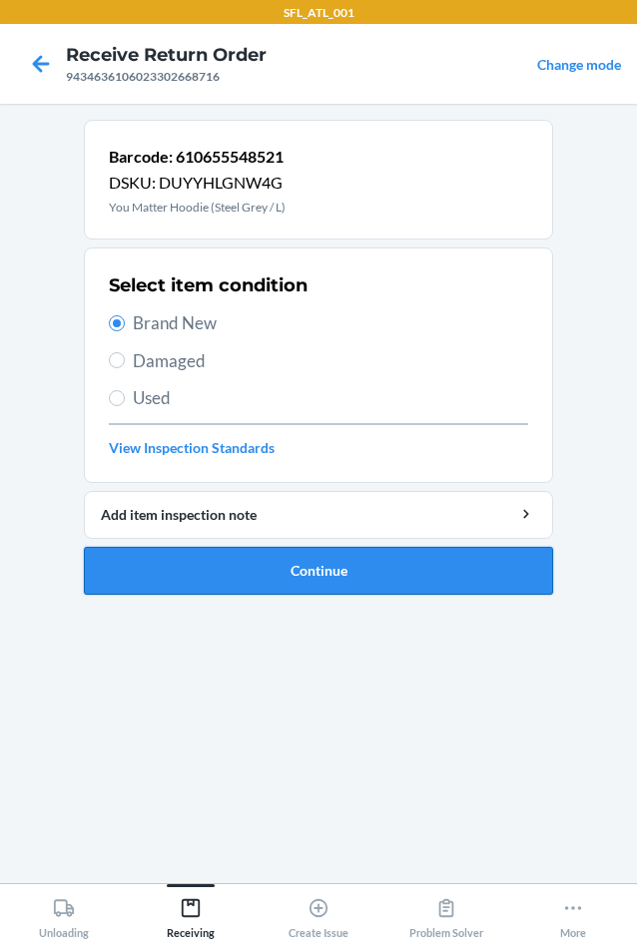
click at [312, 563] on button "Continue" at bounding box center [318, 571] width 469 height 48
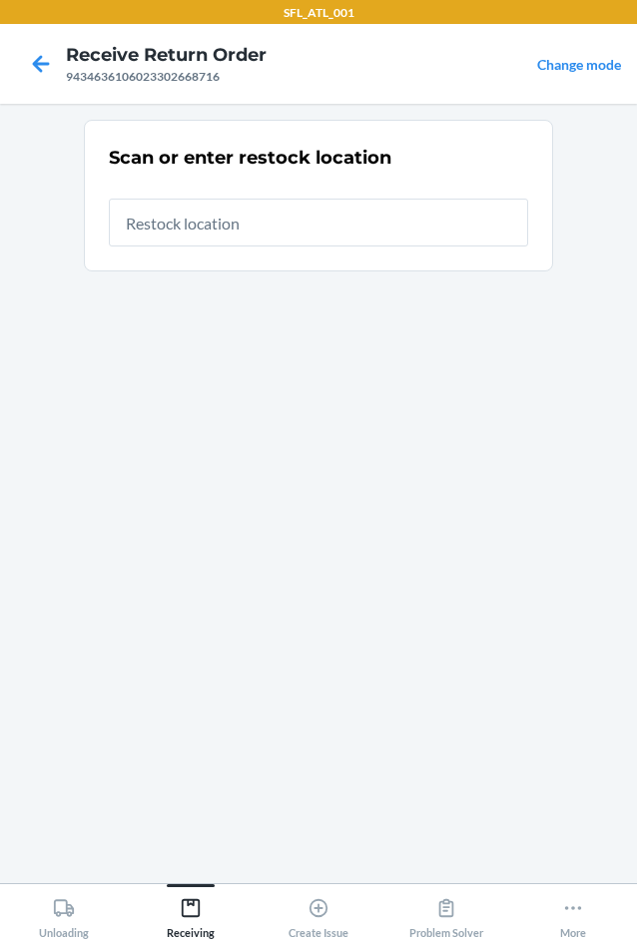
click at [318, 216] on input "text" at bounding box center [318, 223] width 419 height 48
type input "RTCart017"
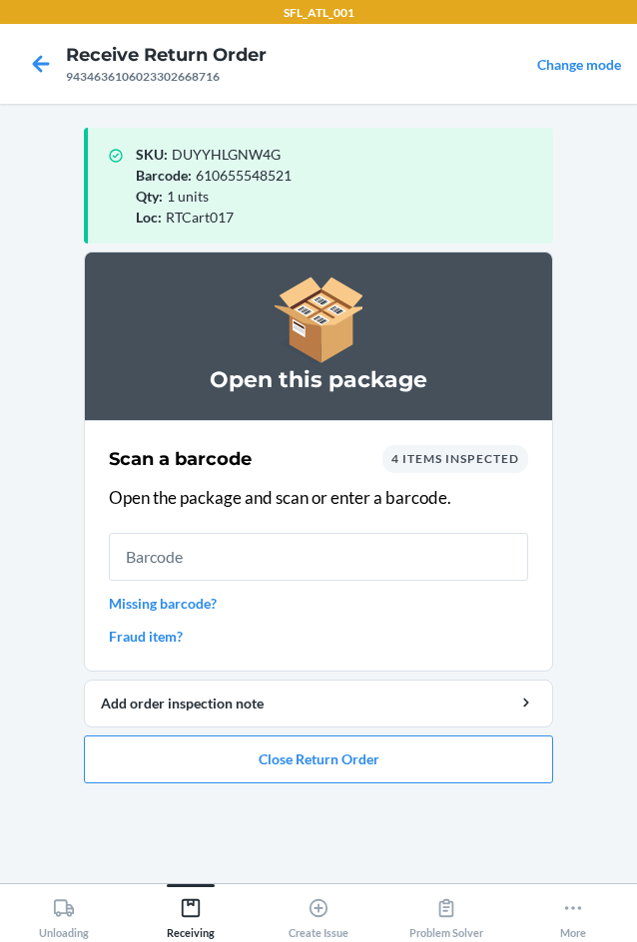
click at [512, 465] on span "4 items inspected" at bounding box center [455, 458] width 128 height 15
click at [484, 466] on div "4 items inspected" at bounding box center [455, 459] width 146 height 28
drag, startPoint x: 483, startPoint y: 464, endPoint x: 468, endPoint y: 463, distance: 15.0
click at [482, 464] on span "4 items inspected" at bounding box center [455, 458] width 128 height 15
click at [419, 461] on span "4 items inspected" at bounding box center [455, 458] width 128 height 15
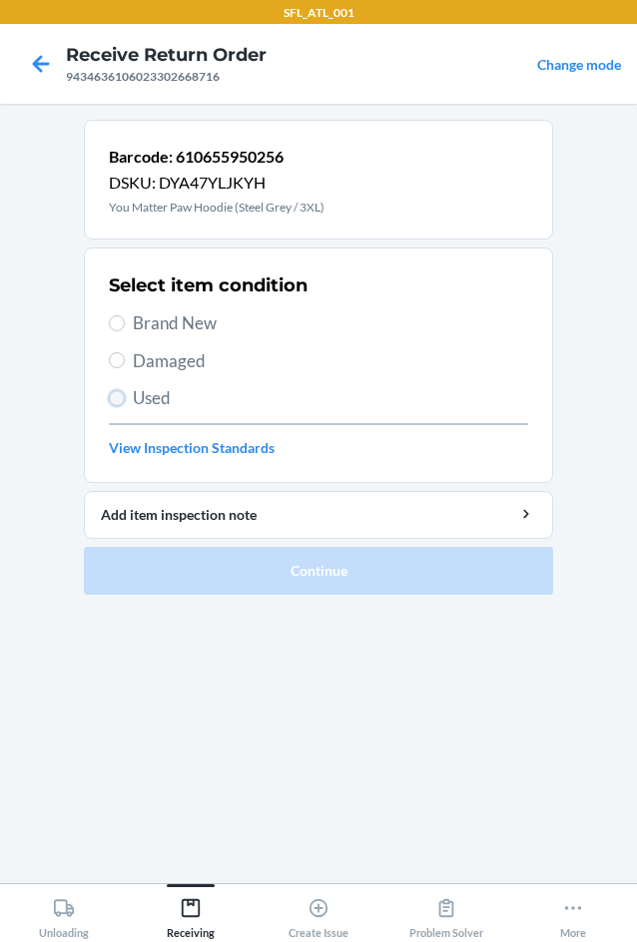
click at [119, 396] on input "Used" at bounding box center [117, 398] width 16 height 16
radio input "true"
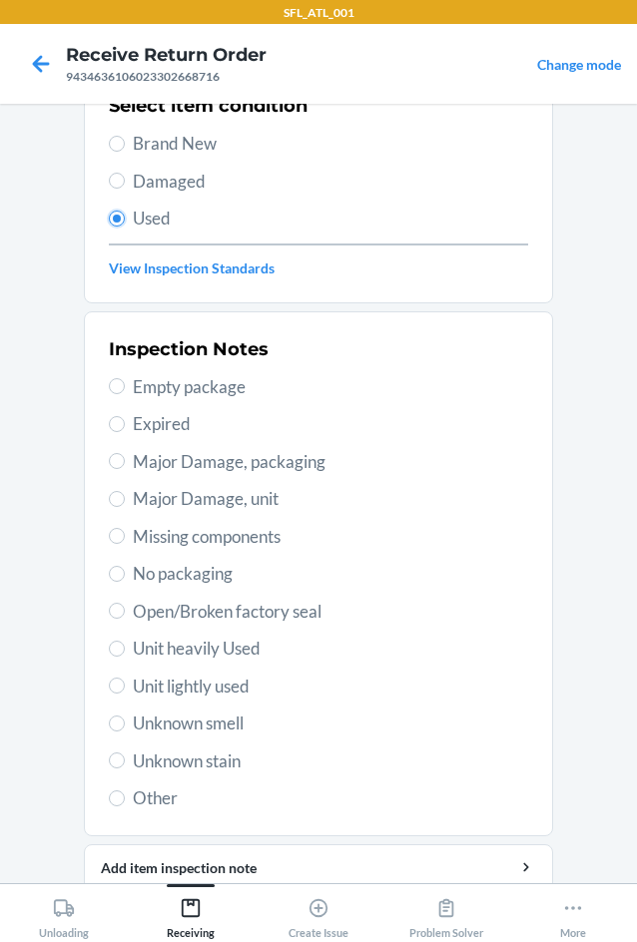
scroll to position [200, 0]
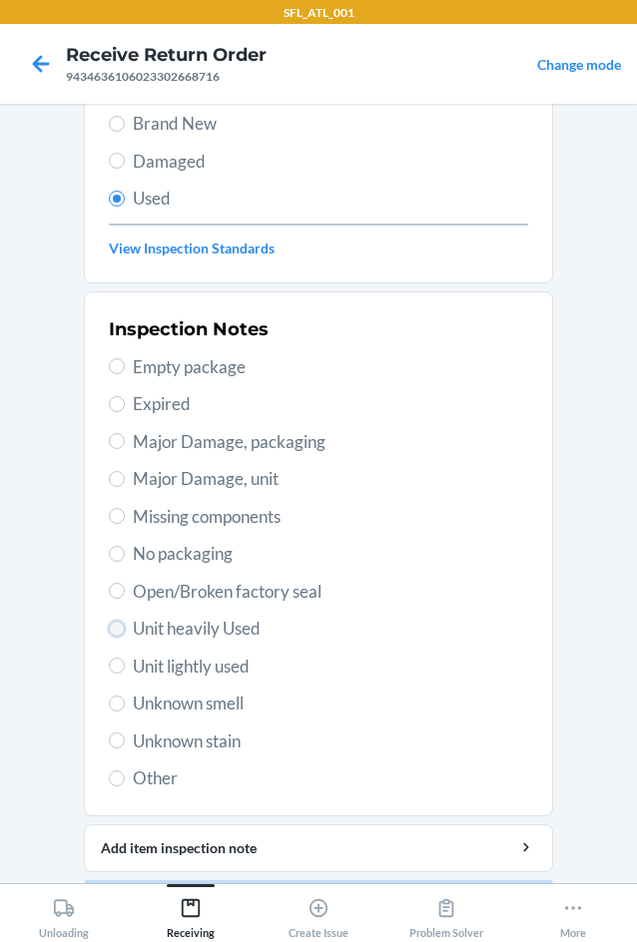
click at [117, 628] on input "Unit heavily Used" at bounding box center [117, 629] width 16 height 16
radio input "true"
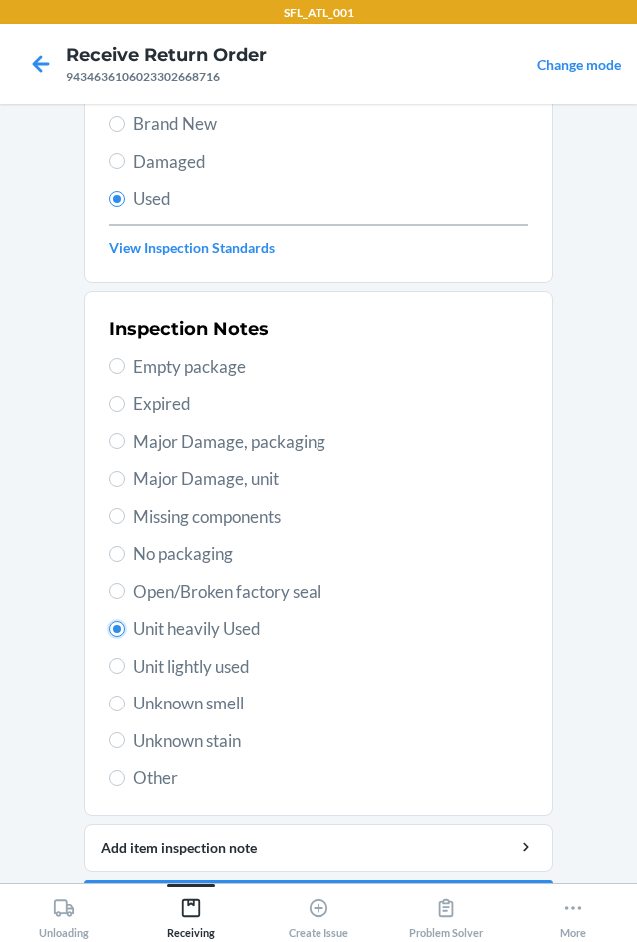
scroll to position [261, 0]
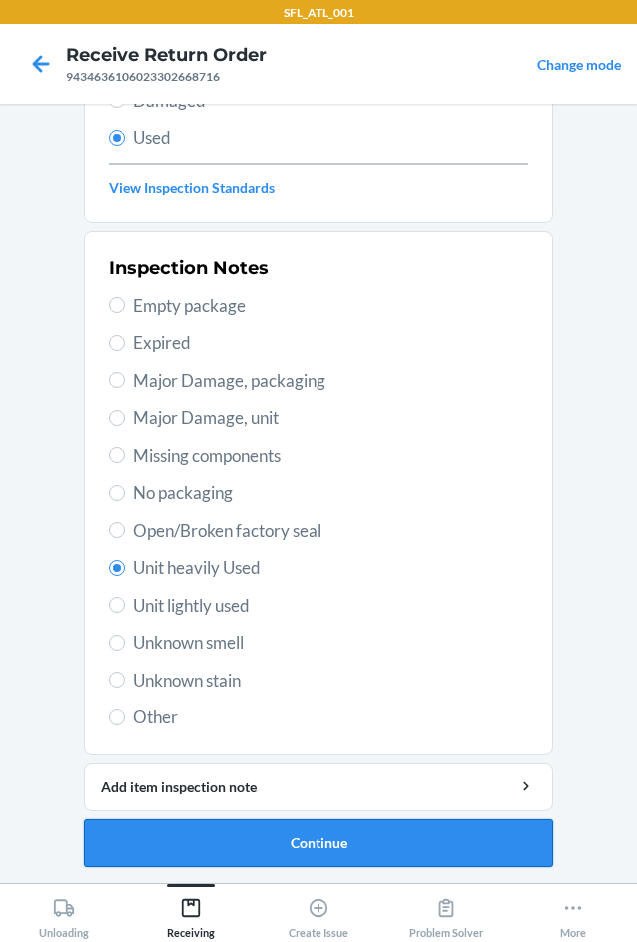
click at [273, 837] on button "Continue" at bounding box center [318, 844] width 469 height 48
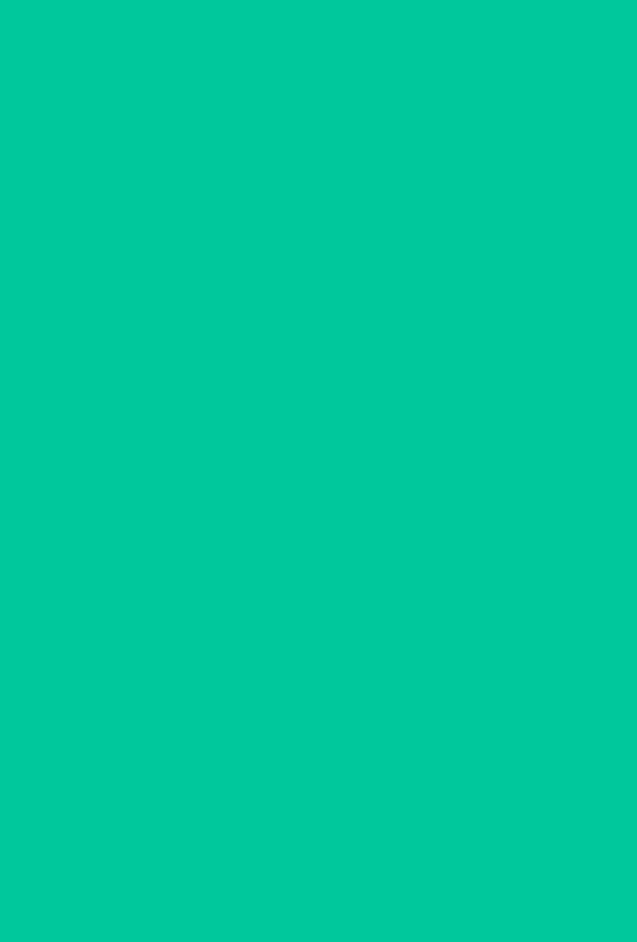
scroll to position [0, 0]
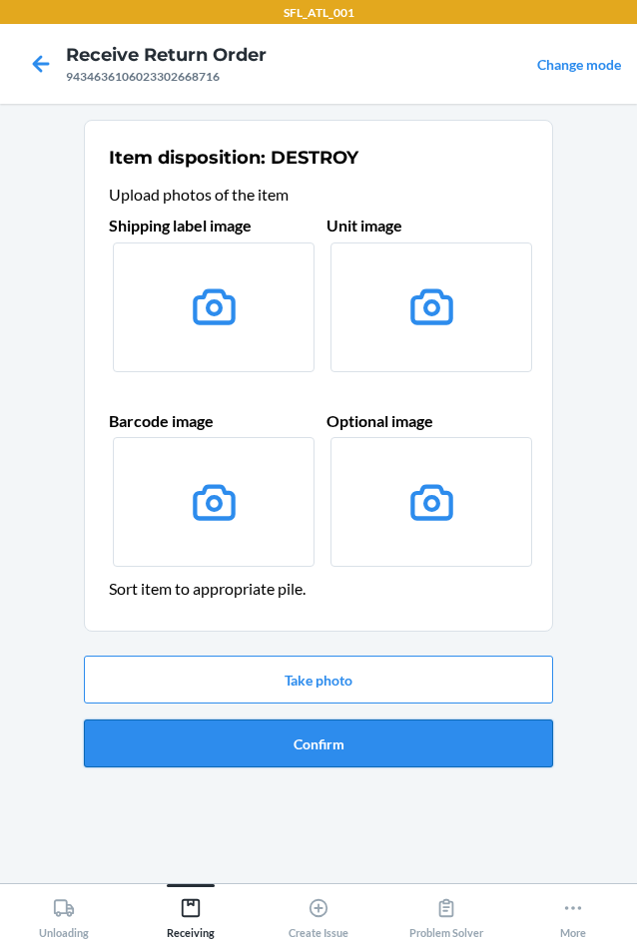
click at [330, 740] on button "Confirm" at bounding box center [318, 744] width 469 height 48
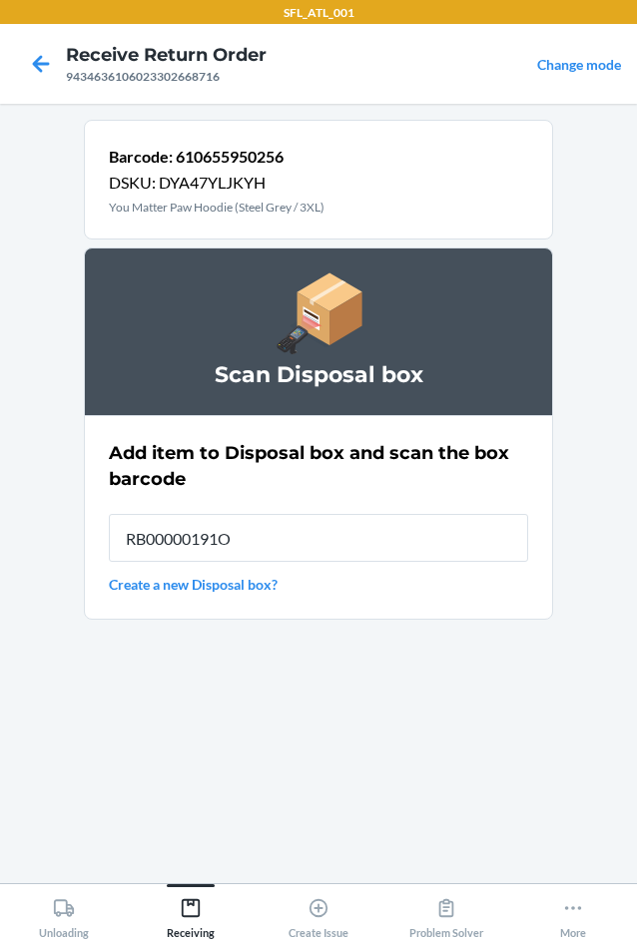
type input "RB00000191O"
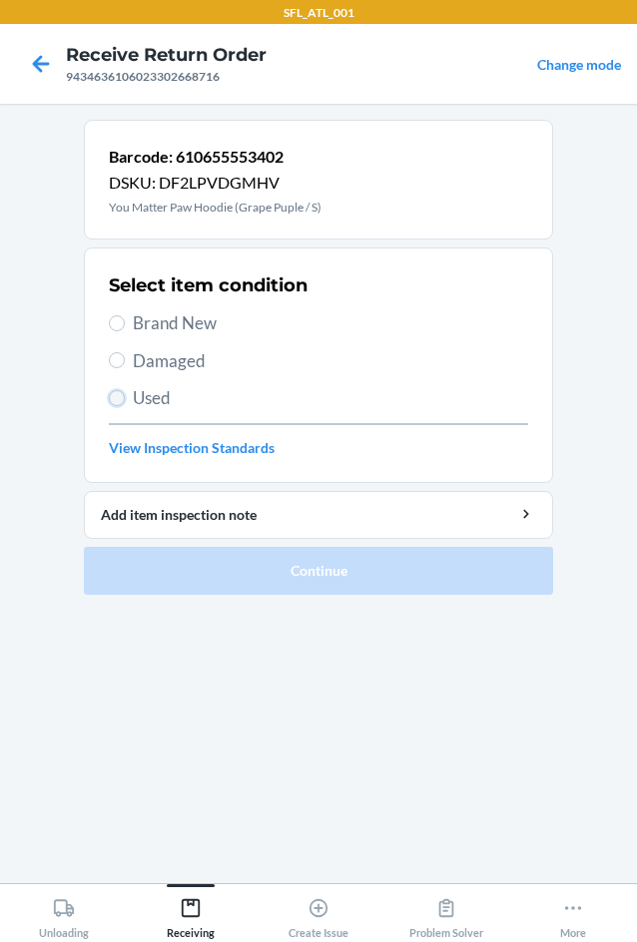
click at [119, 399] on input "Used" at bounding box center [117, 398] width 16 height 16
radio input "true"
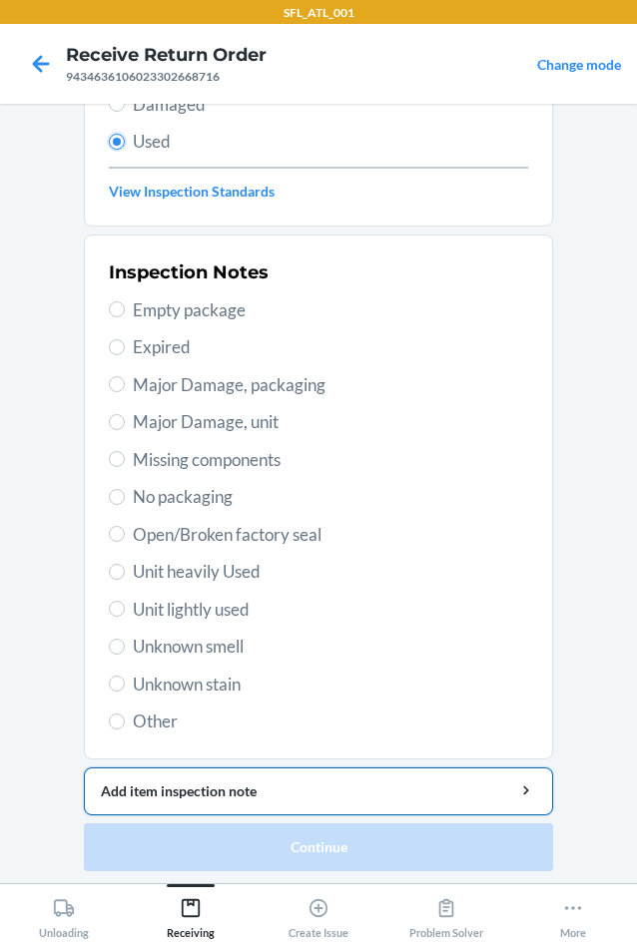
scroll to position [261, 0]
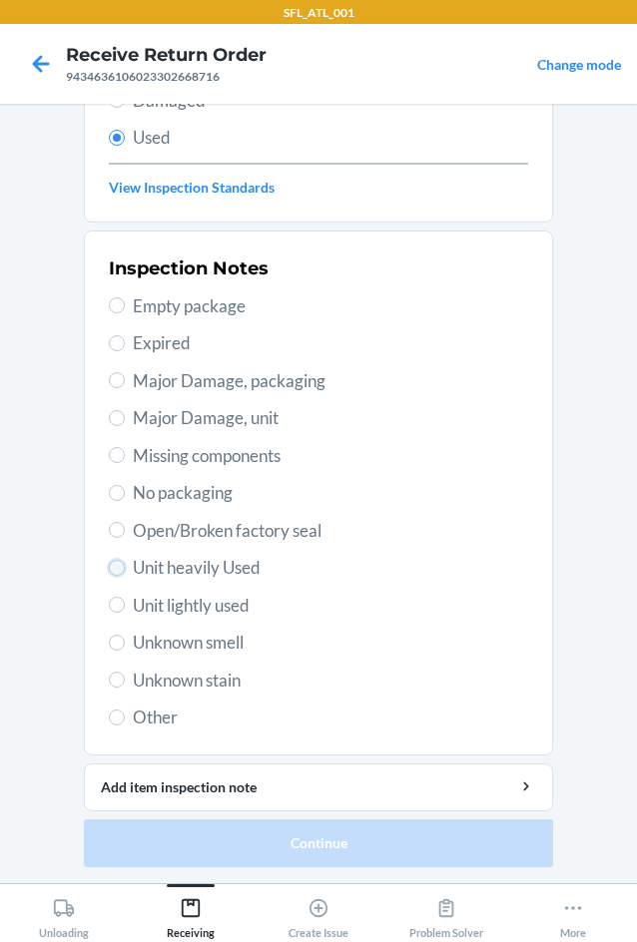
click at [115, 563] on input "Unit heavily Used" at bounding box center [117, 568] width 16 height 16
radio input "true"
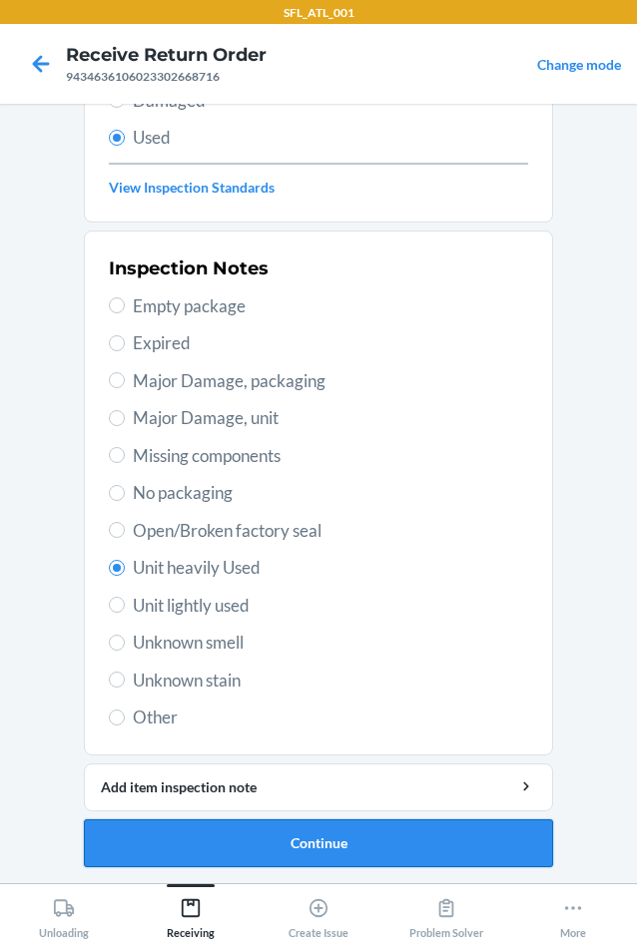
click at [288, 852] on button "Continue" at bounding box center [318, 844] width 469 height 48
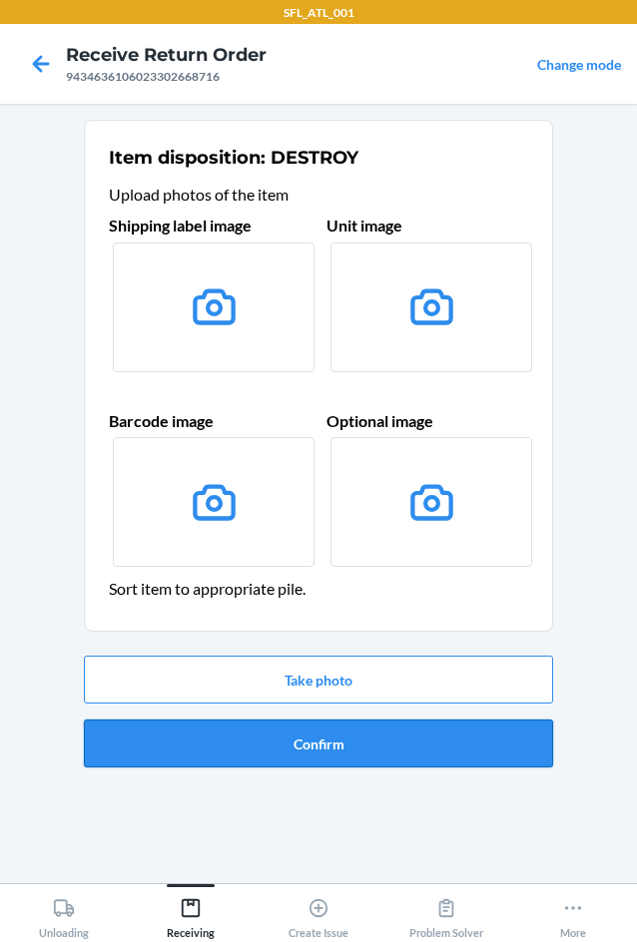
click at [305, 752] on button "Confirm" at bounding box center [318, 744] width 469 height 48
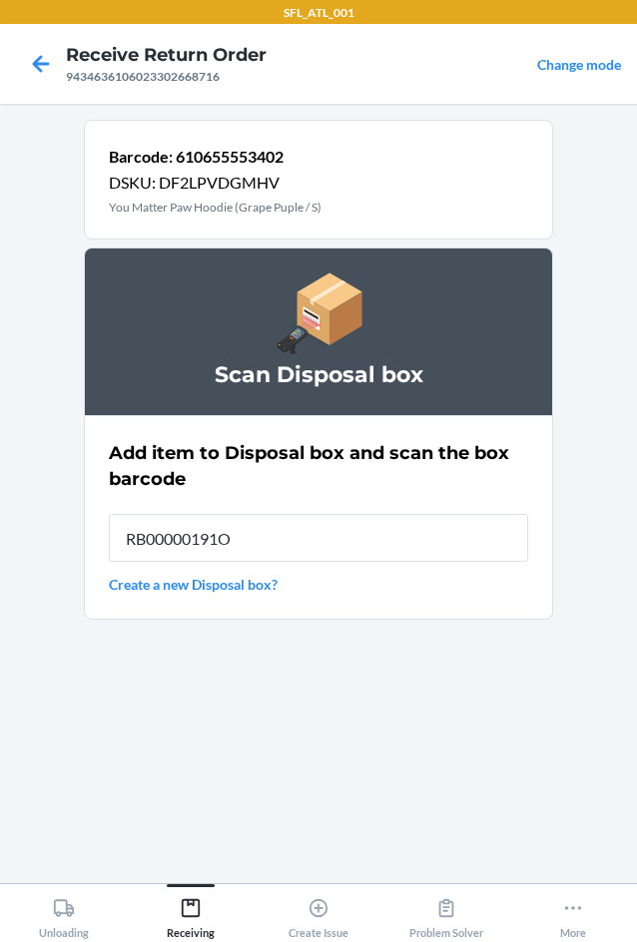
type input "RB00000191O"
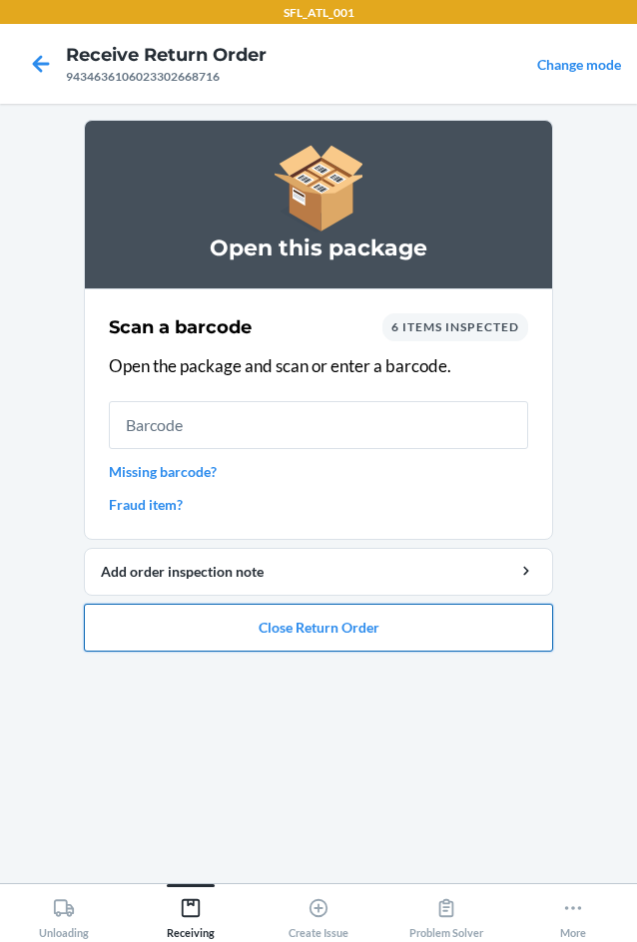
click at [238, 632] on button "Close Return Order" at bounding box center [318, 628] width 469 height 48
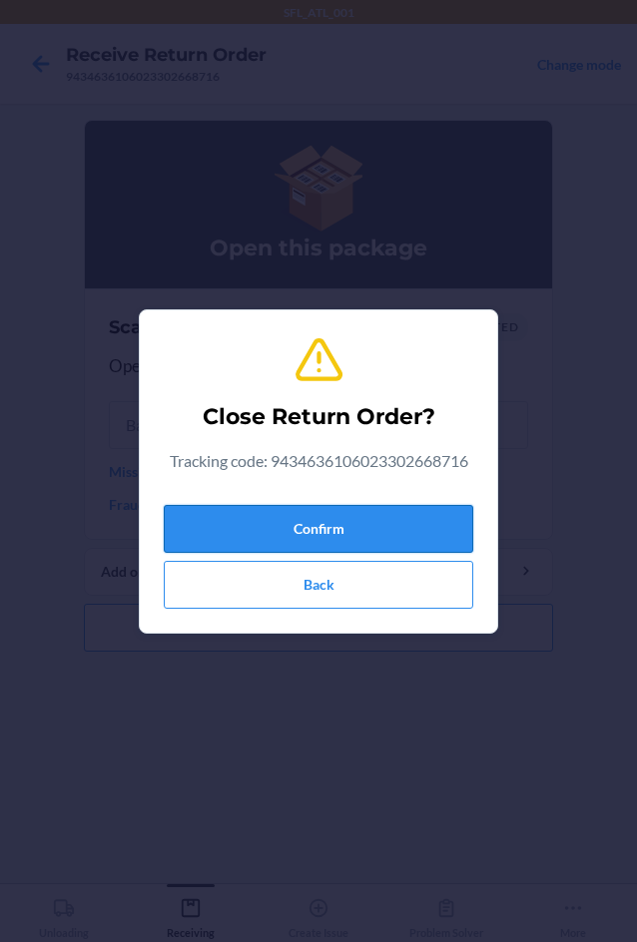
click at [260, 526] on button "Confirm" at bounding box center [318, 529] width 309 height 48
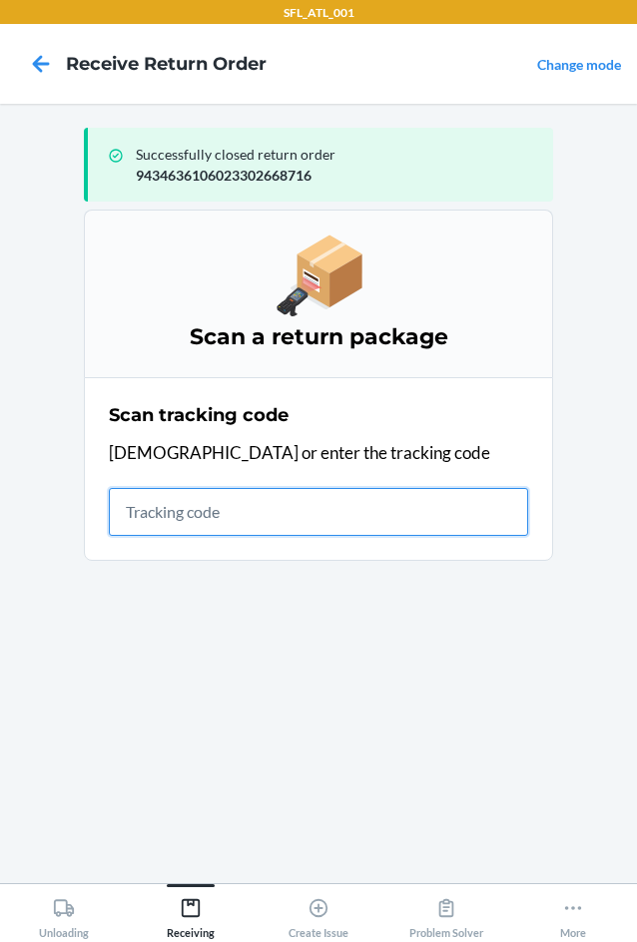
click at [151, 512] on input "text" at bounding box center [318, 512] width 419 height 48
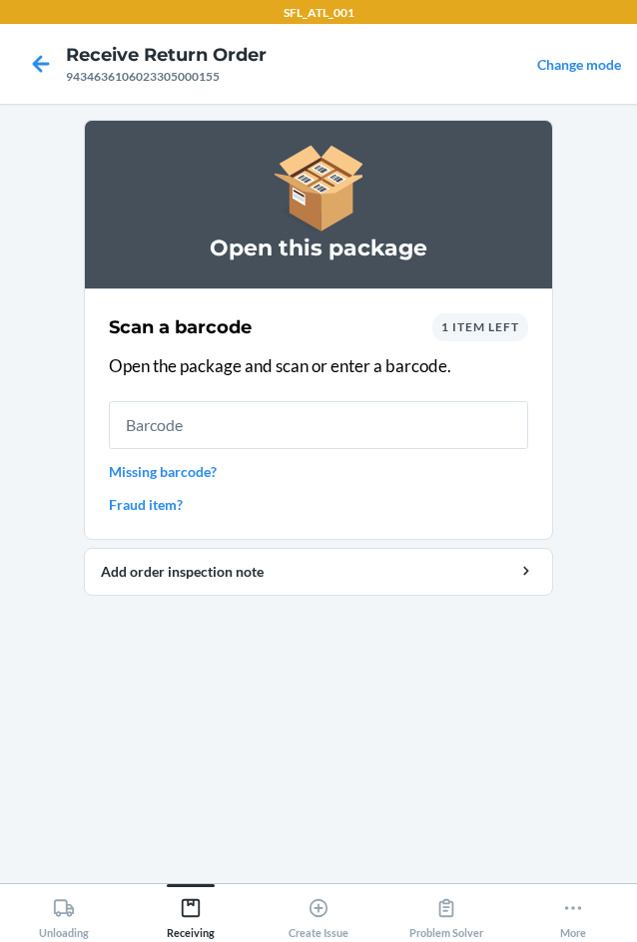
click at [498, 337] on div "1 item left" at bounding box center [480, 327] width 96 height 28
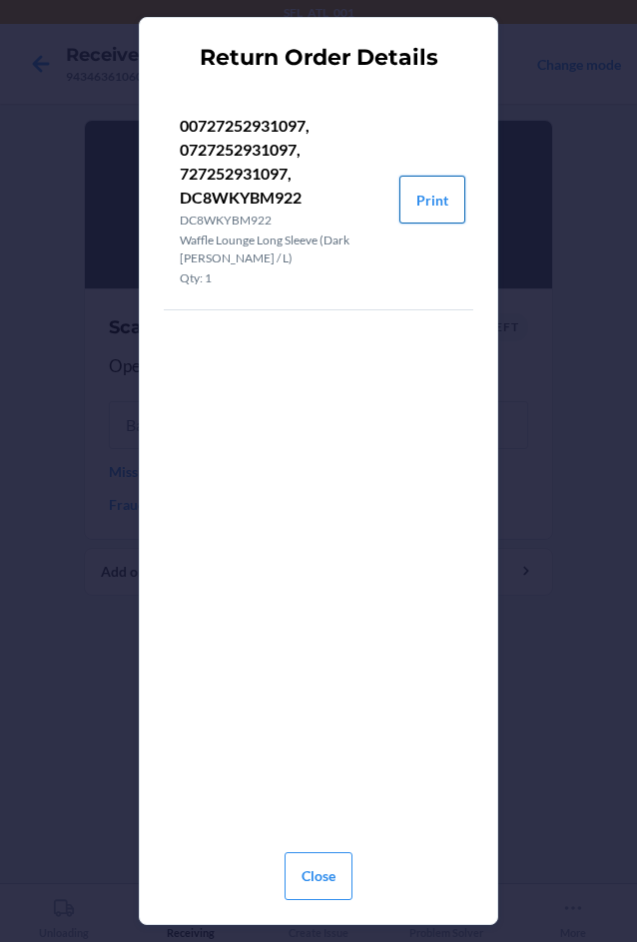
click at [435, 213] on button "Print" at bounding box center [432, 200] width 66 height 48
click at [320, 877] on button "Close" at bounding box center [319, 877] width 68 height 48
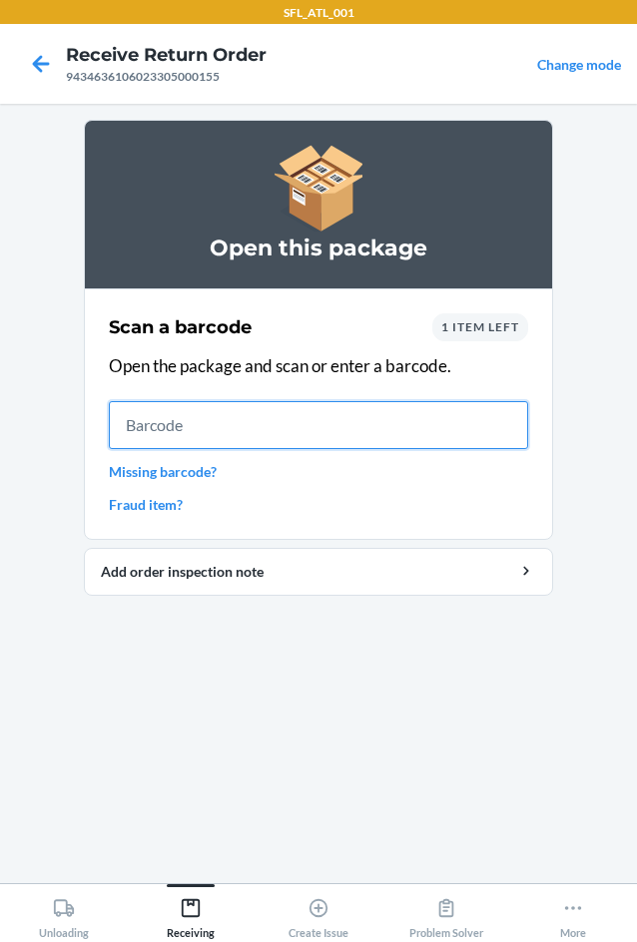
click at [233, 434] on input "text" at bounding box center [318, 425] width 419 height 48
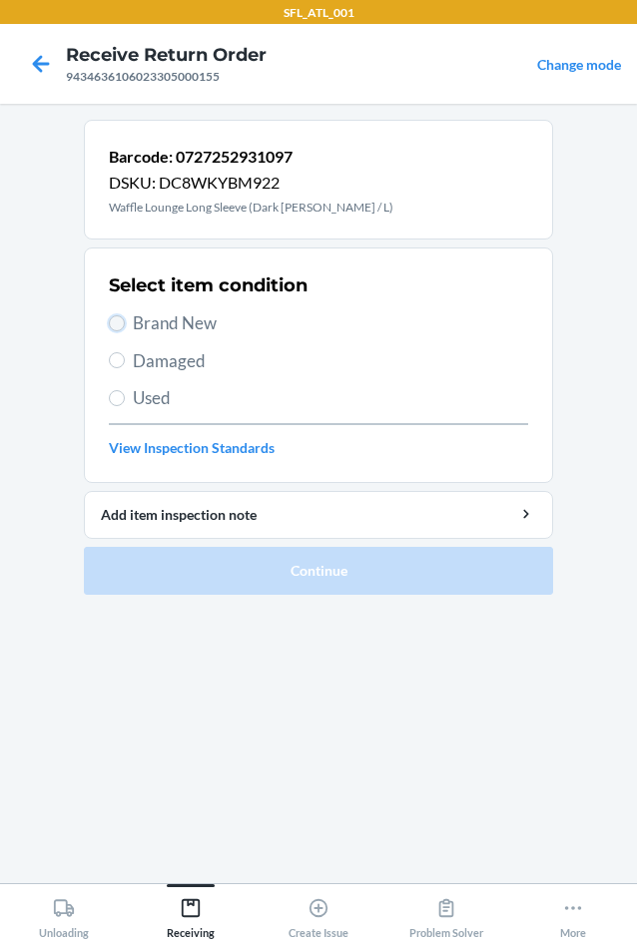
click at [111, 323] on input "Brand New" at bounding box center [117, 323] width 16 height 16
radio input "true"
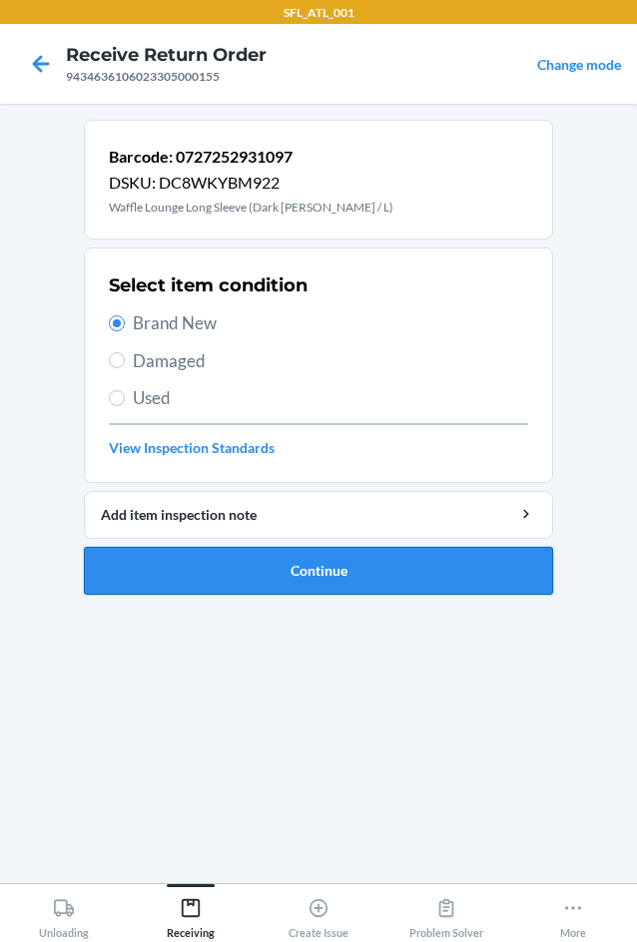
click at [329, 579] on button "Continue" at bounding box center [318, 571] width 469 height 48
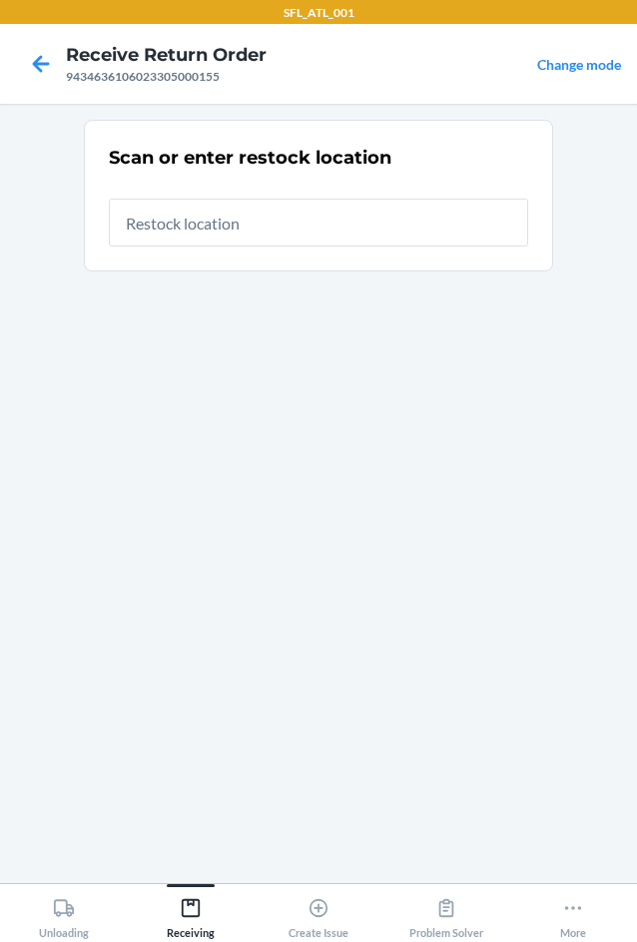
click at [268, 221] on input "text" at bounding box center [318, 223] width 419 height 48
type input "RTCart017"
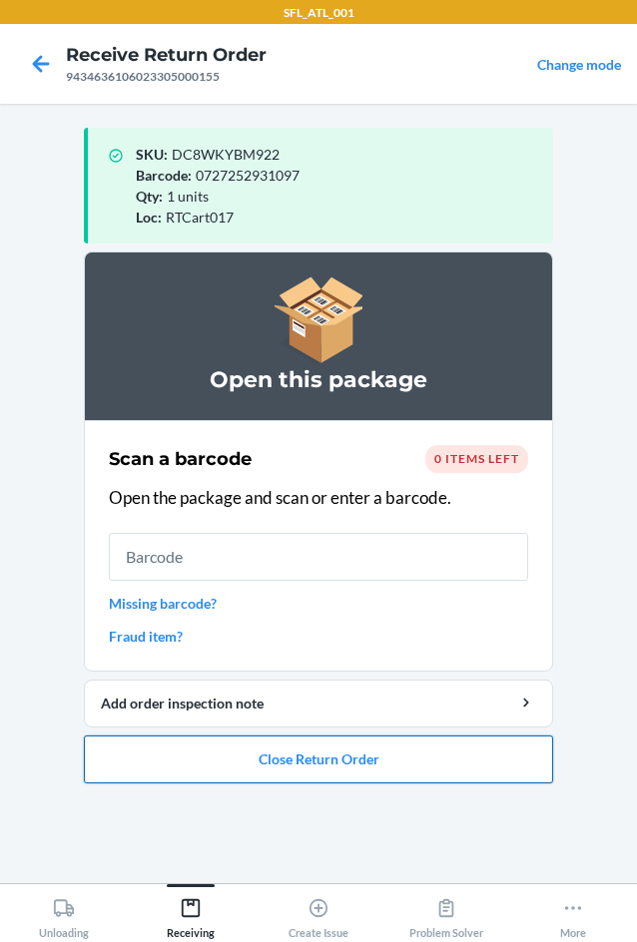
click at [314, 770] on button "Close Return Order" at bounding box center [318, 760] width 469 height 48
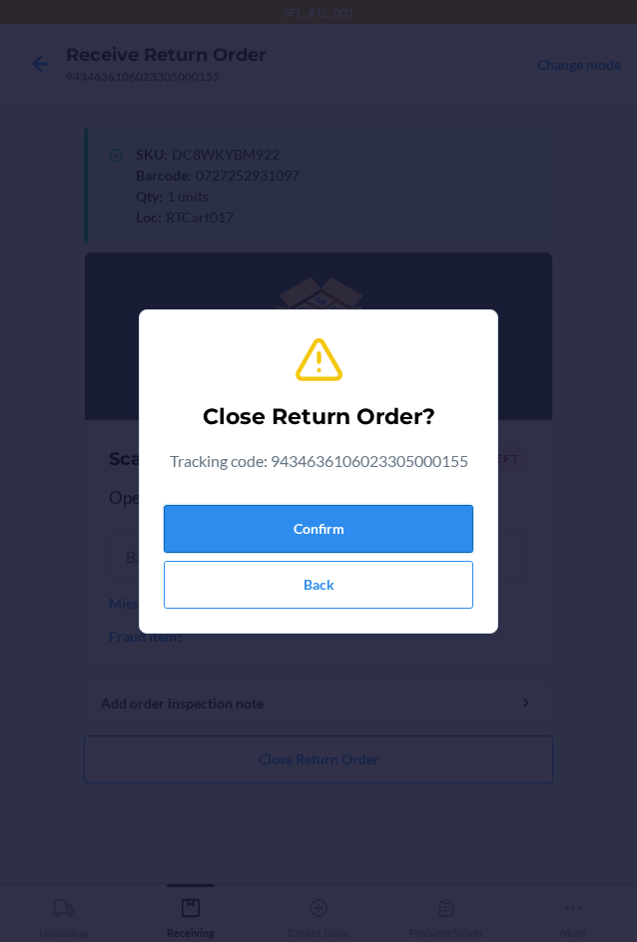
click at [263, 515] on button "Confirm" at bounding box center [318, 529] width 309 height 48
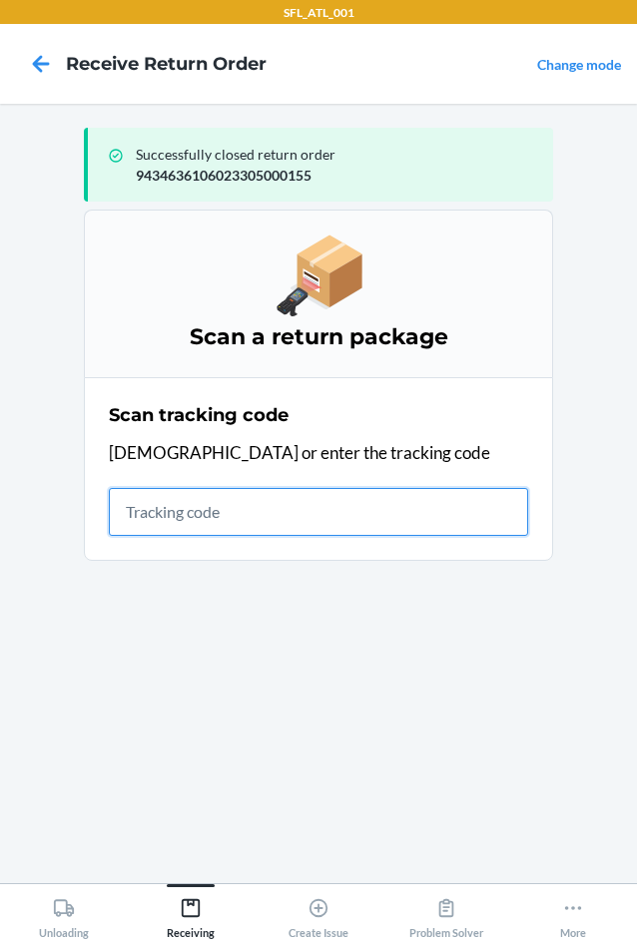
click at [160, 518] on input "text" at bounding box center [318, 512] width 419 height 48
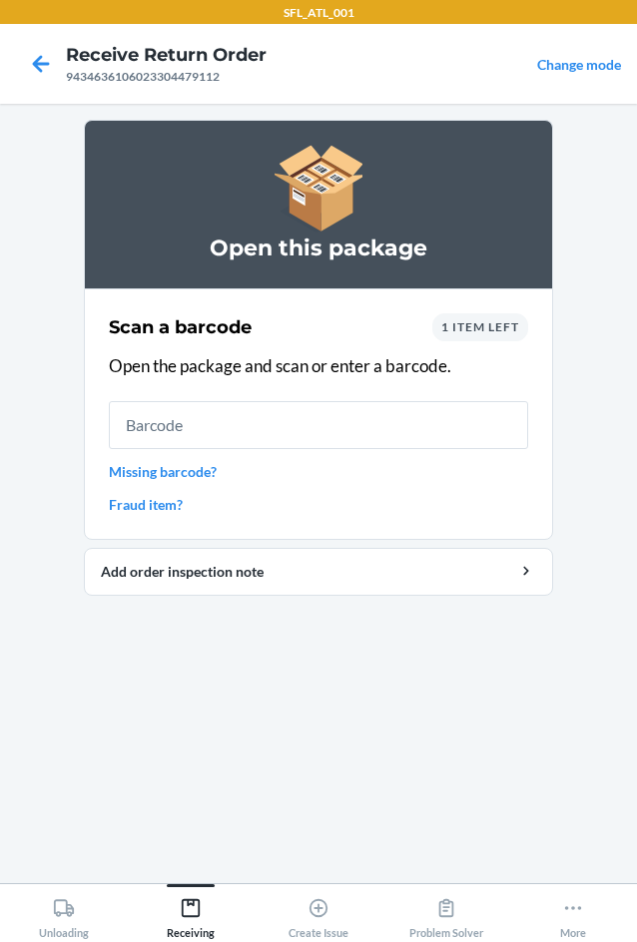
click at [474, 325] on span "1 item left" at bounding box center [480, 326] width 78 height 15
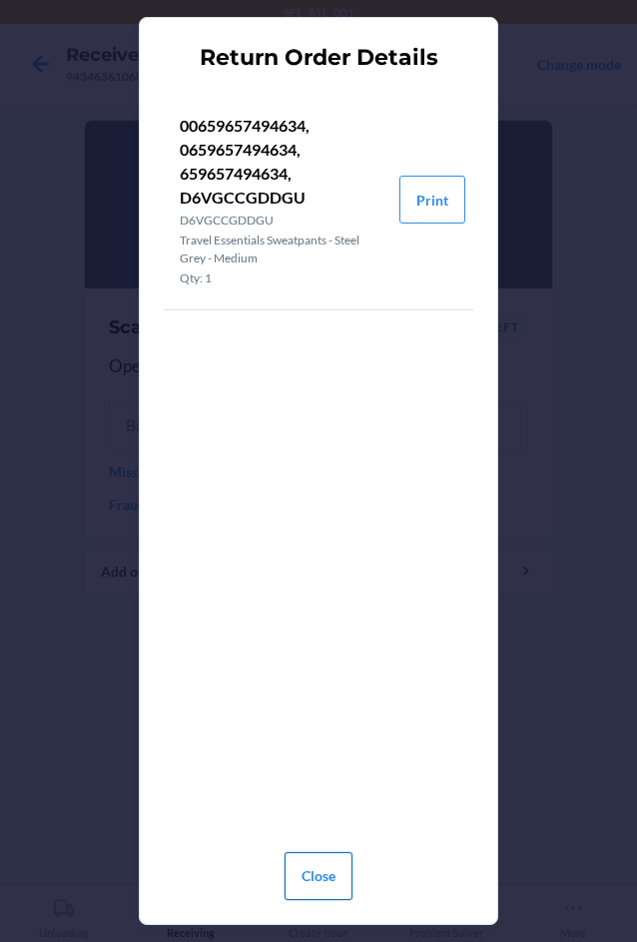
click at [317, 887] on button "Close" at bounding box center [319, 877] width 68 height 48
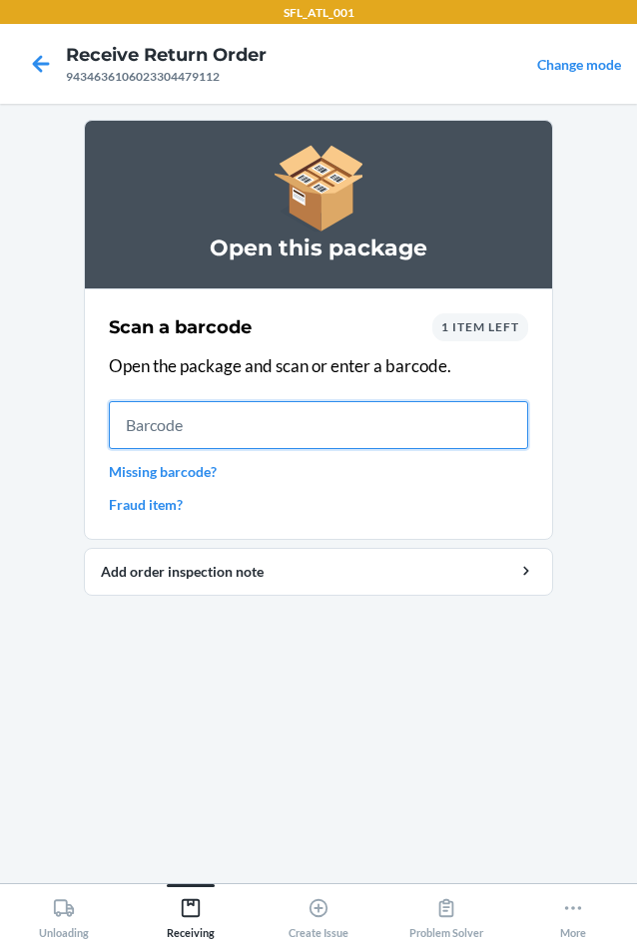
click at [218, 426] on input "text" at bounding box center [318, 425] width 419 height 48
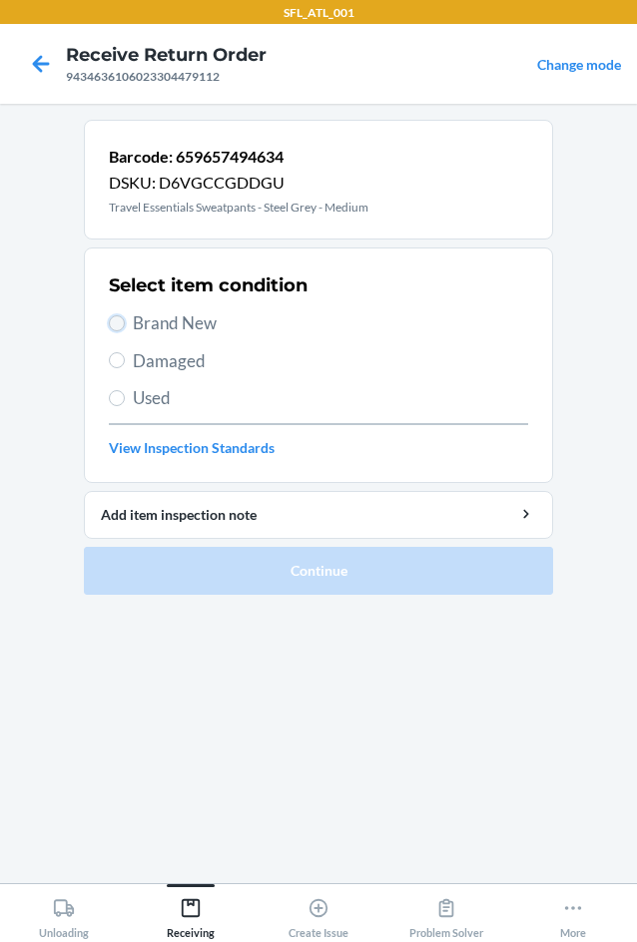
click at [117, 329] on input "Brand New" at bounding box center [117, 323] width 16 height 16
radio input "true"
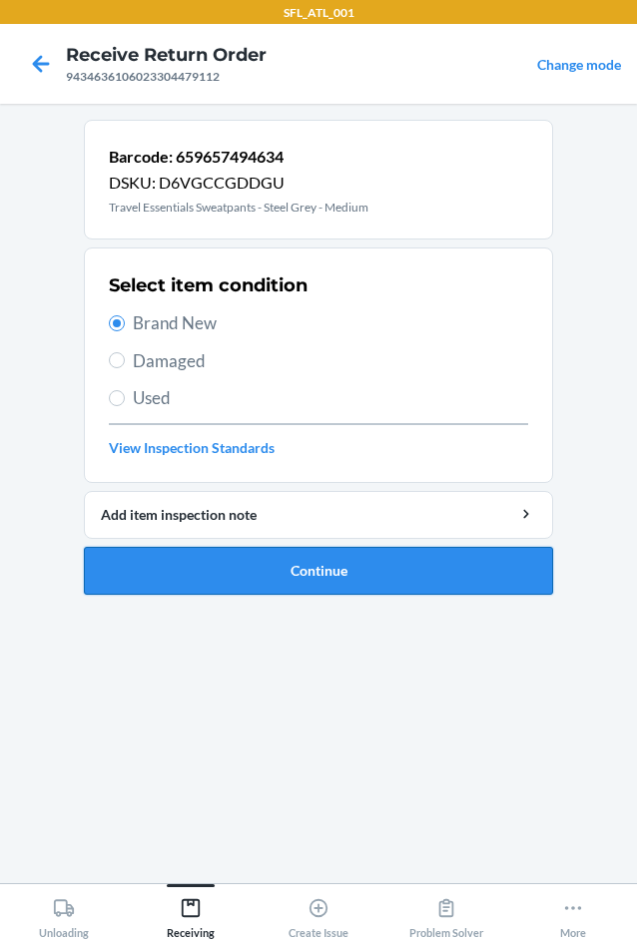
click at [390, 555] on button "Continue" at bounding box center [318, 571] width 469 height 48
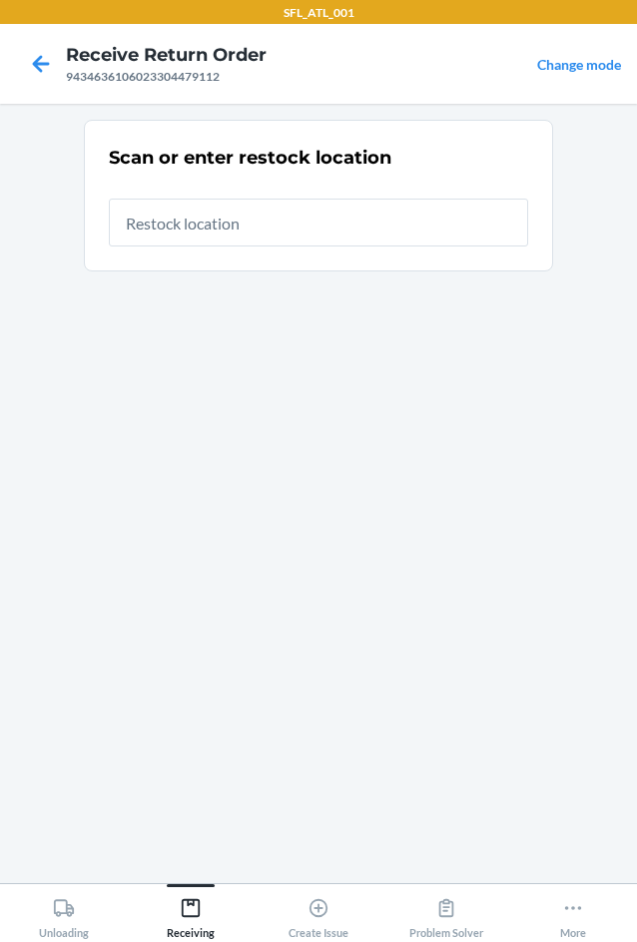
click at [263, 221] on input "text" at bounding box center [318, 223] width 419 height 48
type input "RTCart017"
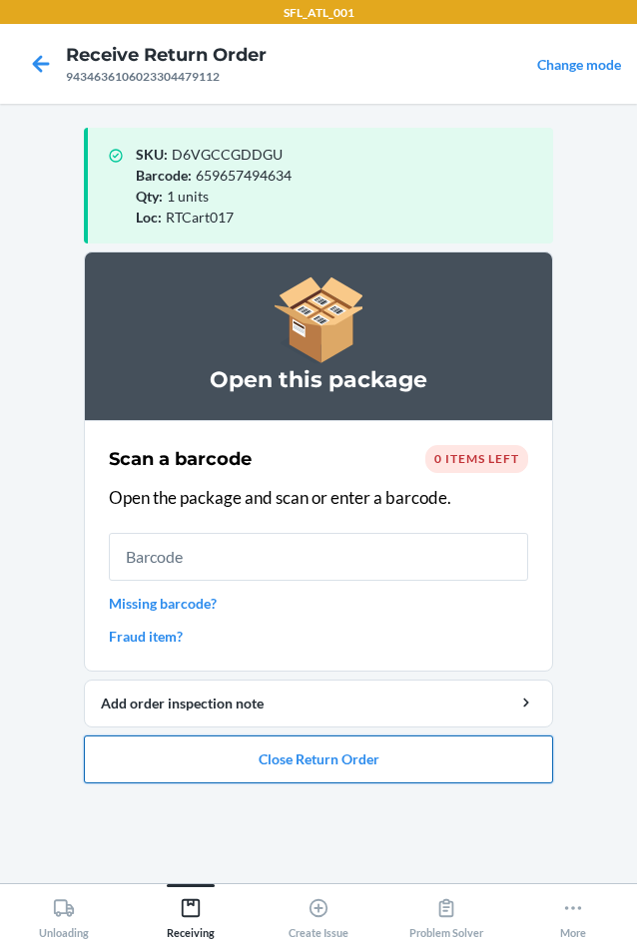
click at [378, 777] on button "Close Return Order" at bounding box center [318, 760] width 469 height 48
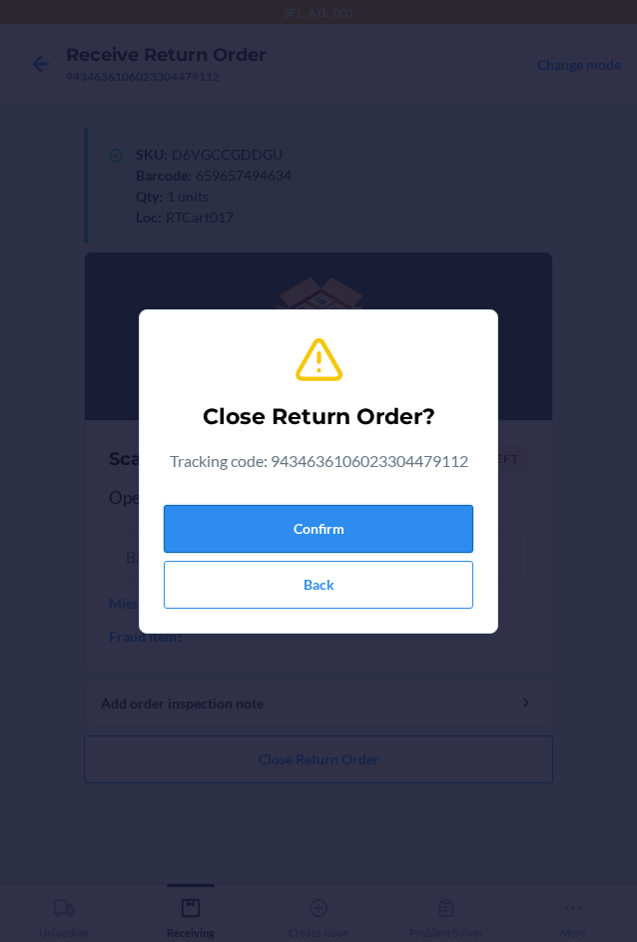
click at [260, 529] on button "Confirm" at bounding box center [318, 529] width 309 height 48
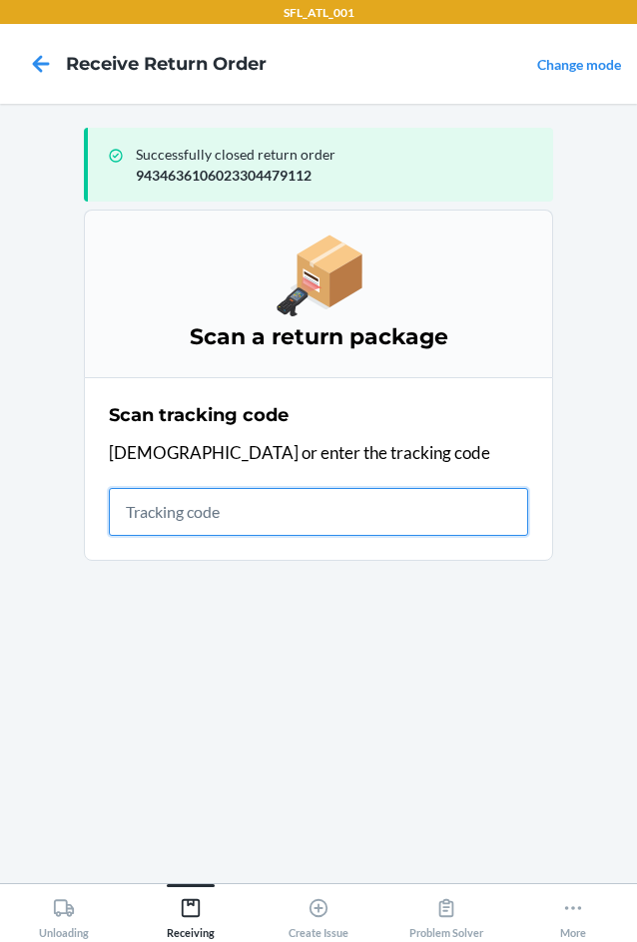
click at [151, 501] on input "text" at bounding box center [318, 512] width 419 height 48
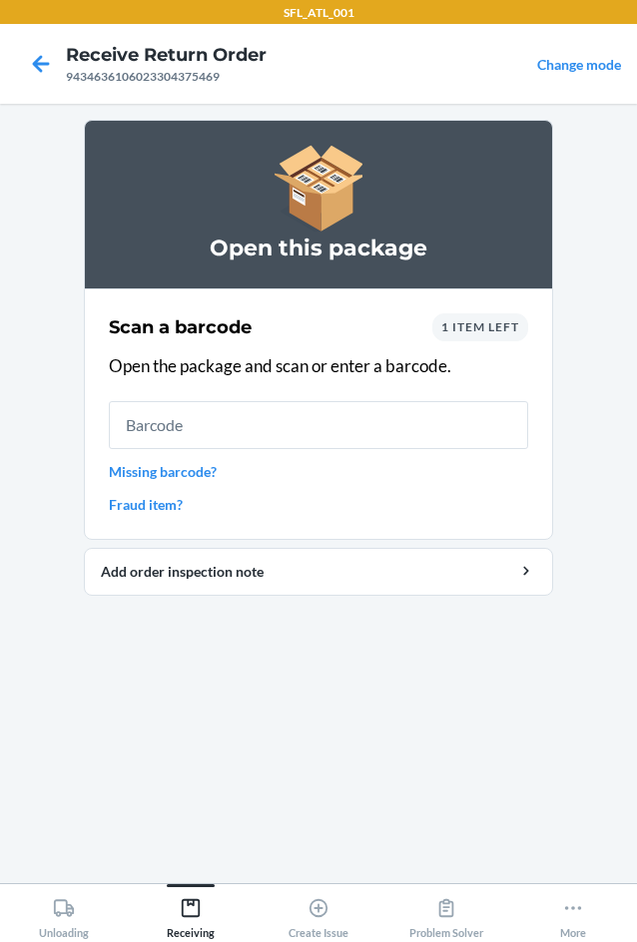
click at [220, 425] on input "text" at bounding box center [318, 425] width 419 height 48
click at [492, 323] on span "1 item left" at bounding box center [480, 326] width 78 height 15
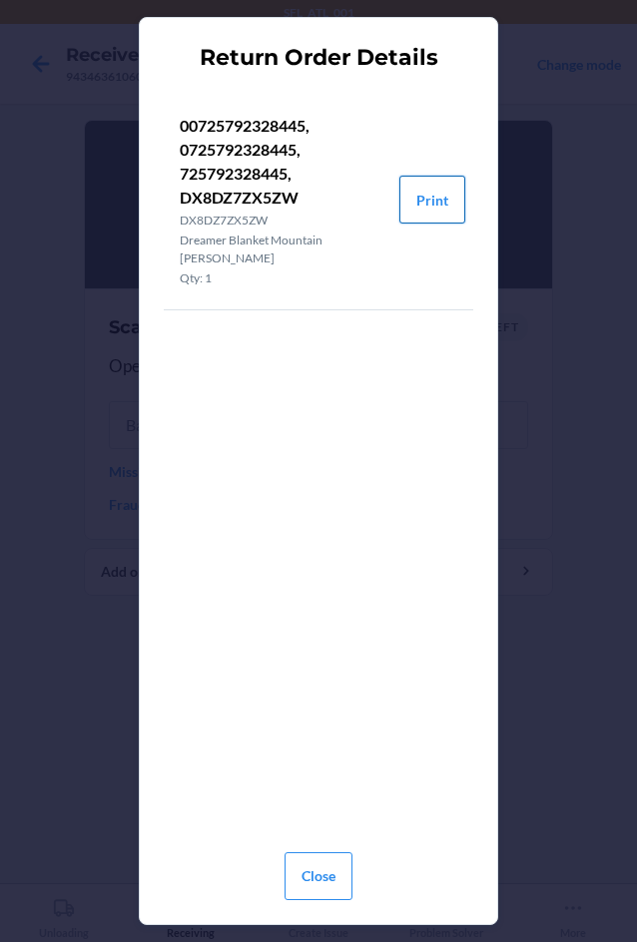
click at [425, 197] on button "Print" at bounding box center [432, 200] width 66 height 48
click at [301, 874] on button "Close" at bounding box center [319, 877] width 68 height 48
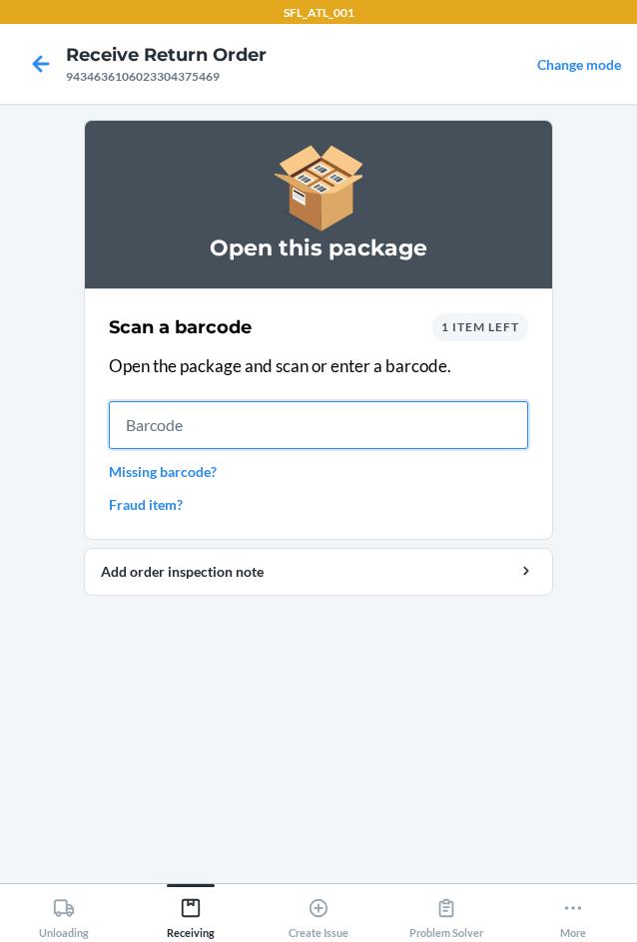
click at [165, 431] on input "text" at bounding box center [318, 425] width 419 height 48
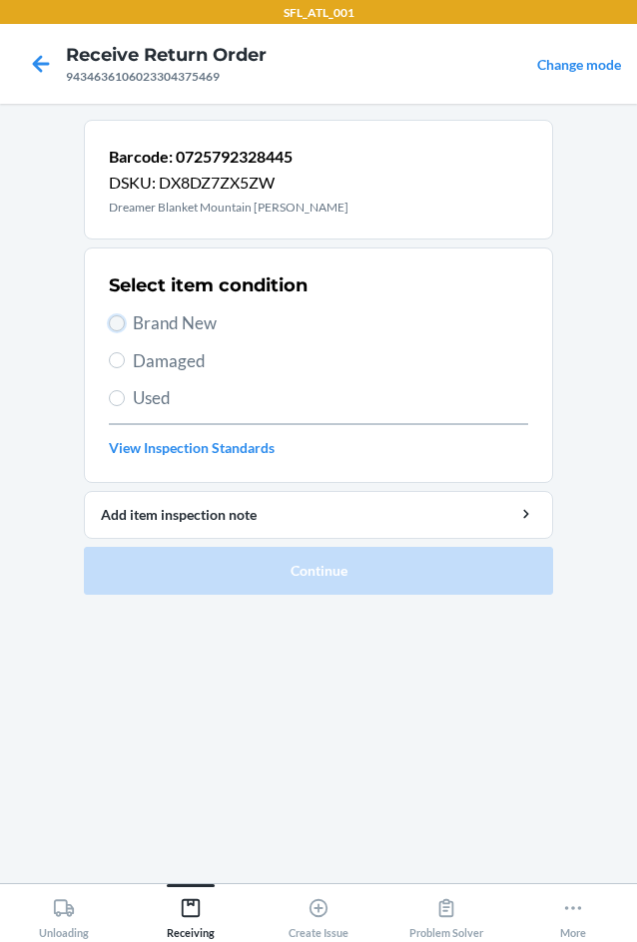
click at [110, 321] on input "Brand New" at bounding box center [117, 323] width 16 height 16
radio input "true"
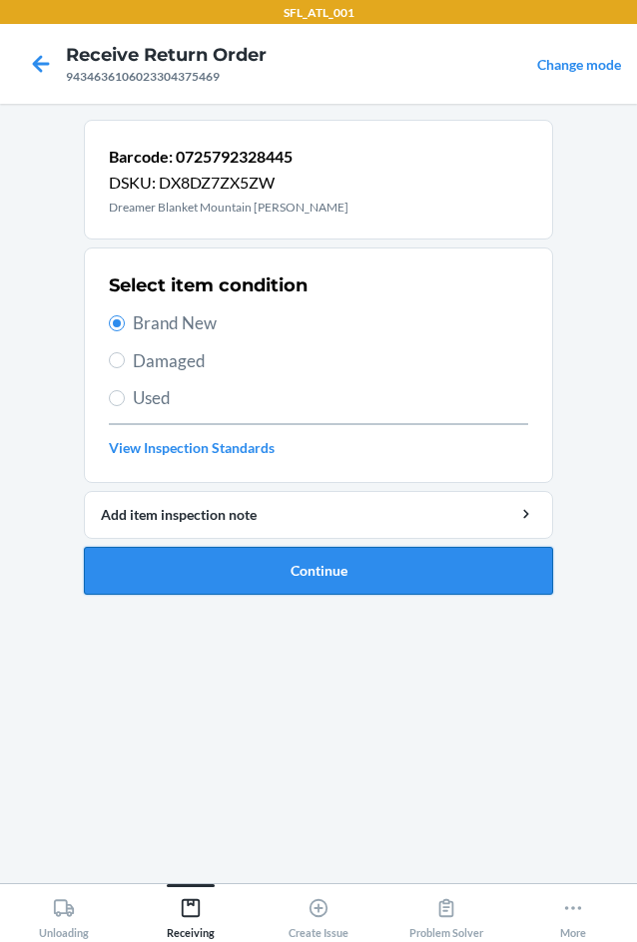
click at [315, 576] on button "Continue" at bounding box center [318, 571] width 469 height 48
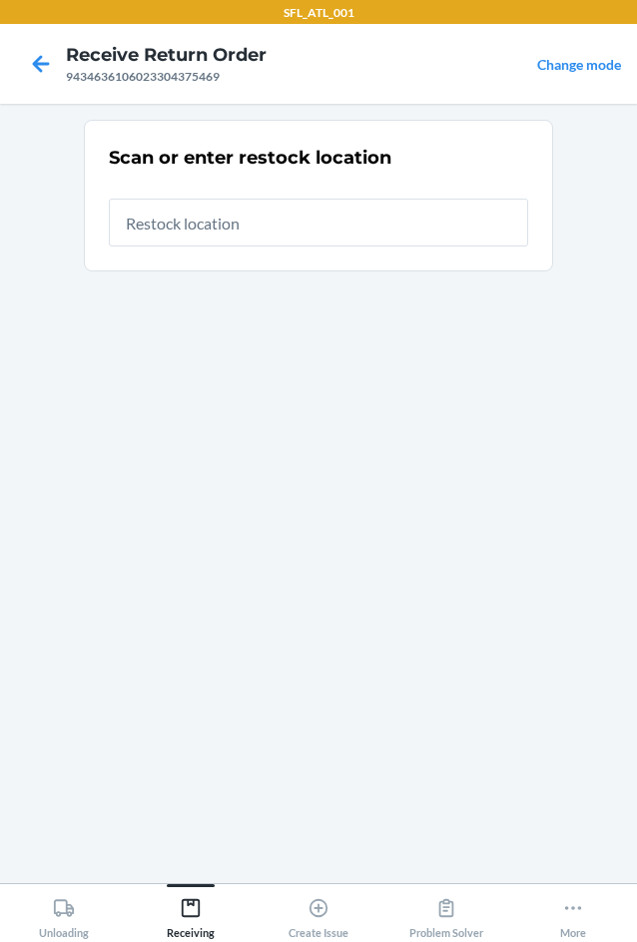
click at [351, 216] on input "text" at bounding box center [318, 223] width 419 height 48
type input "RTCart008"
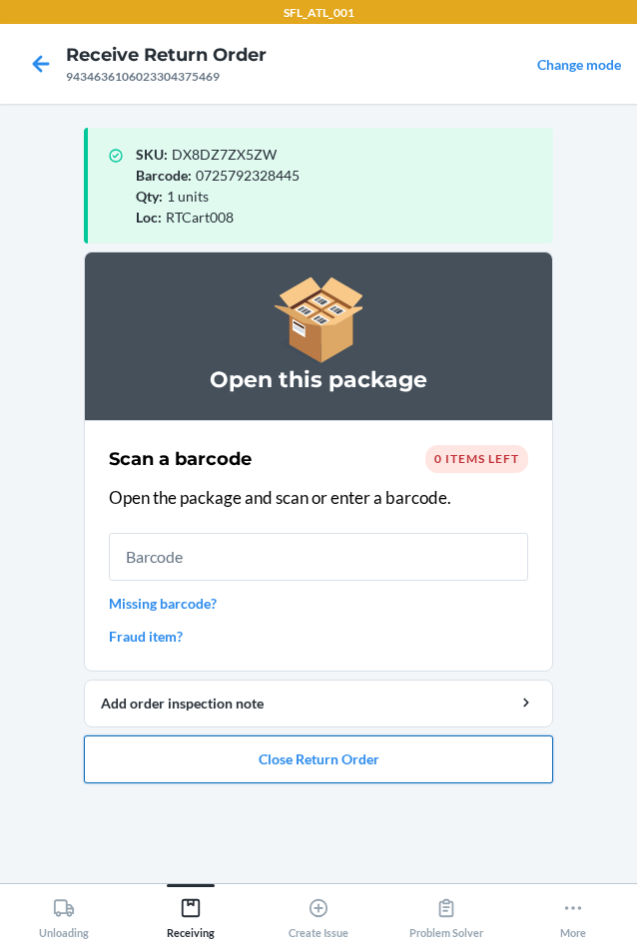
click at [408, 756] on button "Close Return Order" at bounding box center [318, 760] width 469 height 48
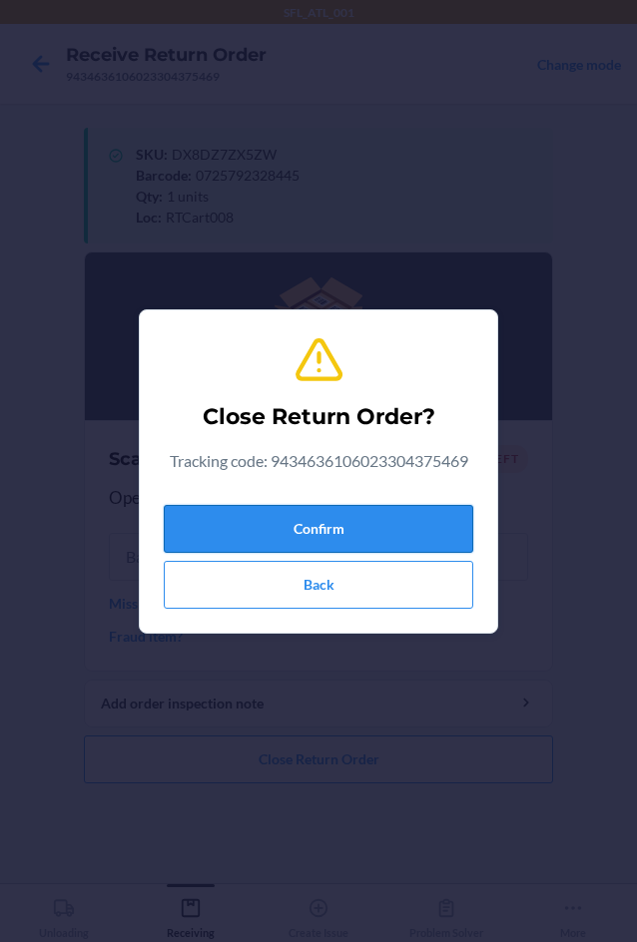
click at [403, 528] on button "Confirm" at bounding box center [318, 529] width 309 height 48
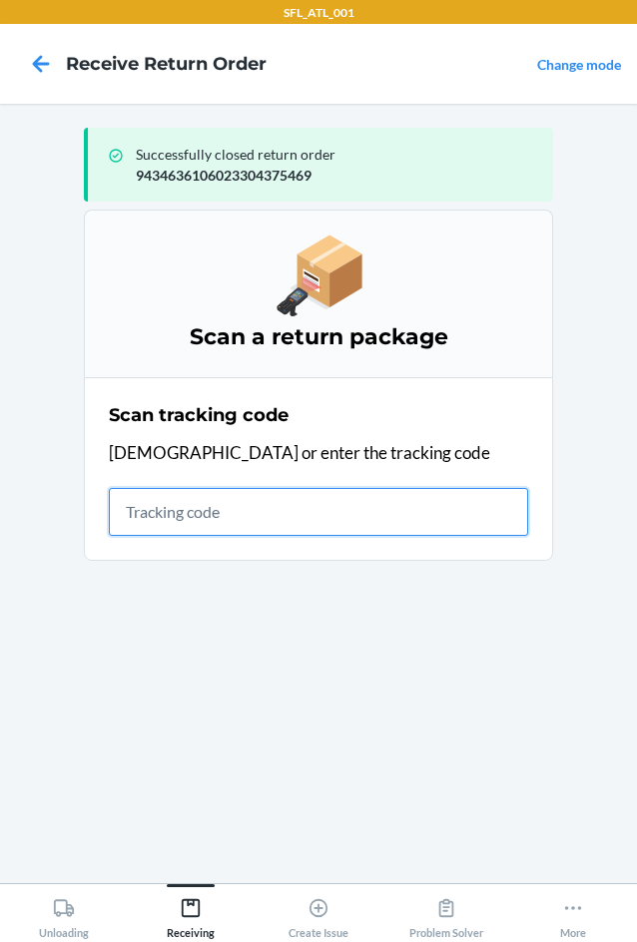
click at [150, 503] on input "text" at bounding box center [318, 512] width 419 height 48
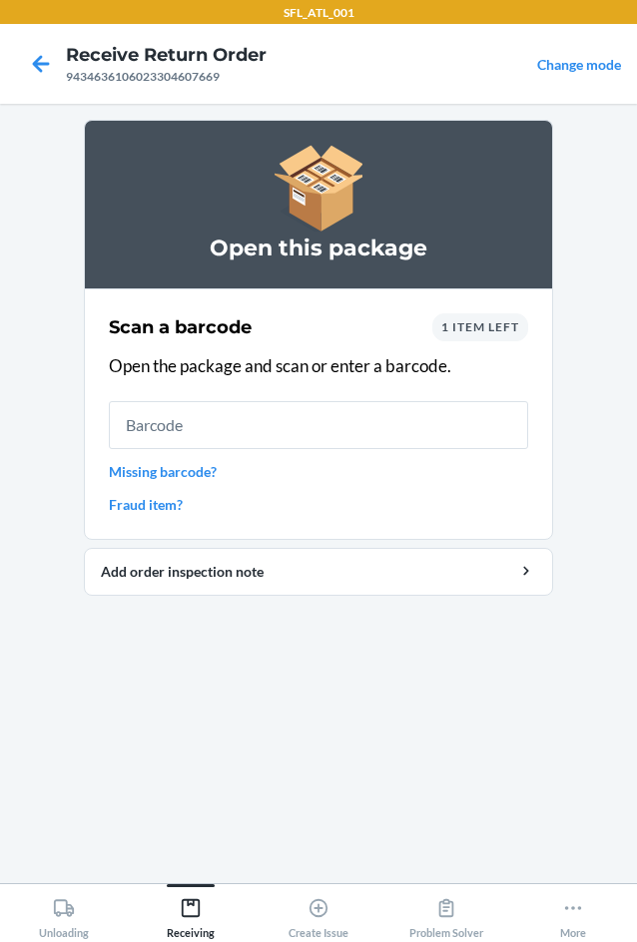
click at [470, 331] on span "1 item left" at bounding box center [480, 326] width 78 height 15
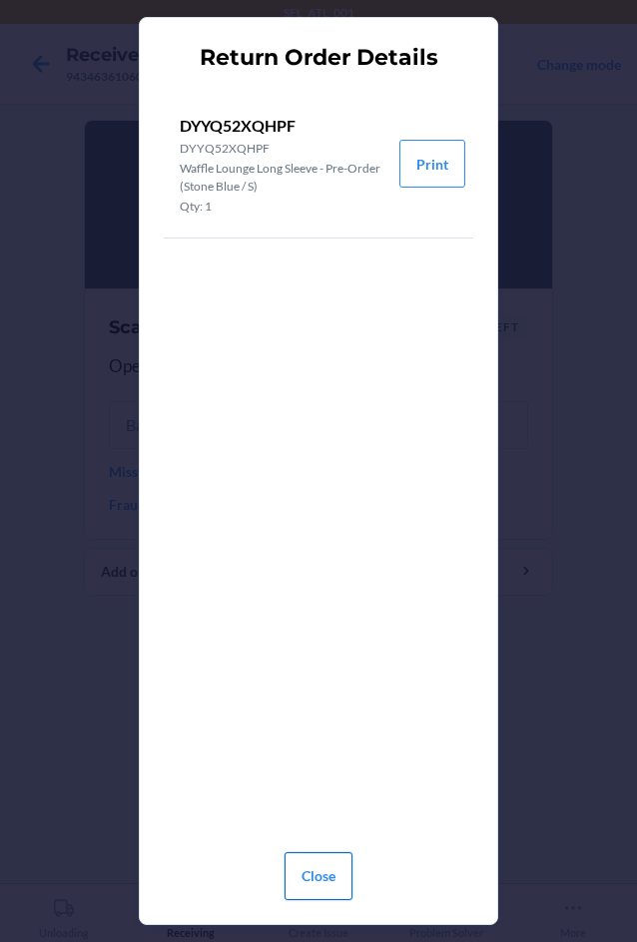
click at [319, 869] on button "Close" at bounding box center [319, 877] width 68 height 48
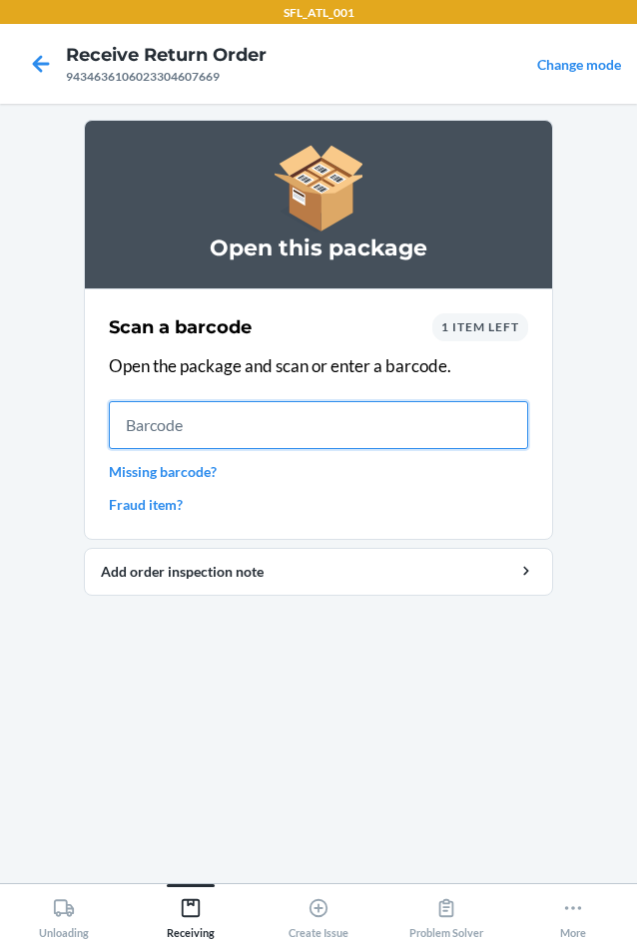
click at [237, 422] on input "text" at bounding box center [318, 425] width 419 height 48
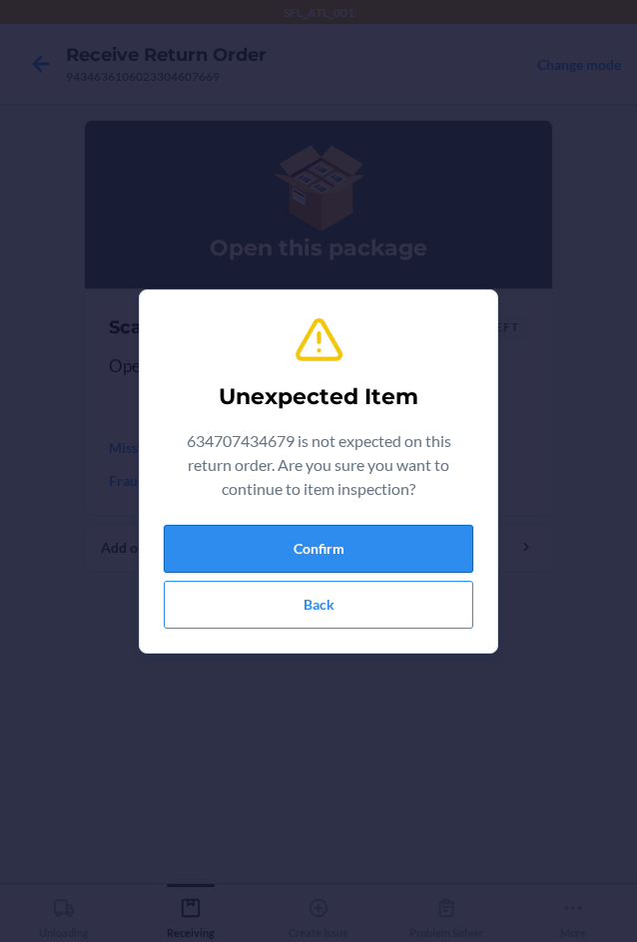
click at [339, 554] on button "Confirm" at bounding box center [318, 549] width 309 height 48
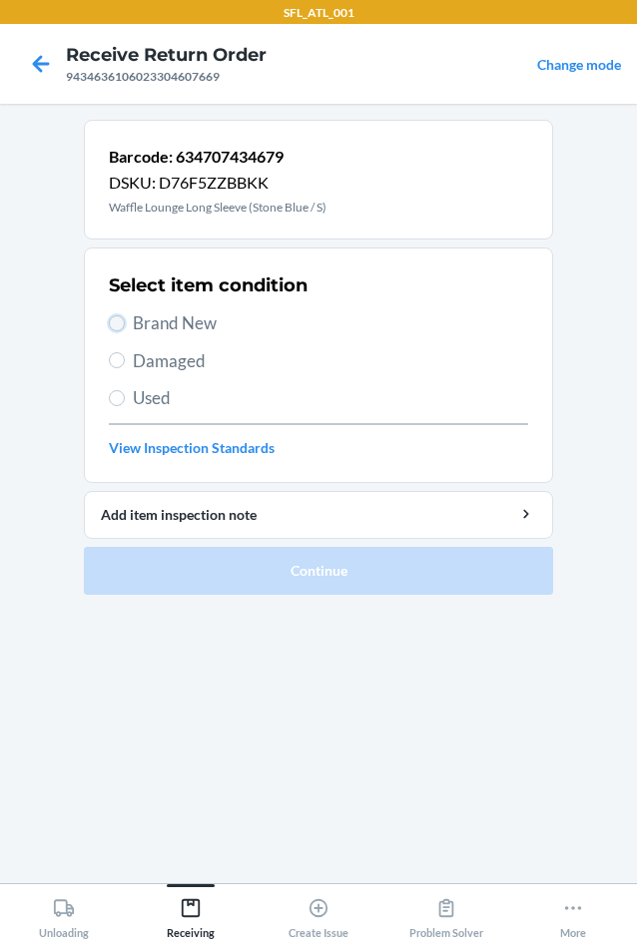
click at [117, 325] on input "Brand New" at bounding box center [117, 323] width 16 height 16
radio input "true"
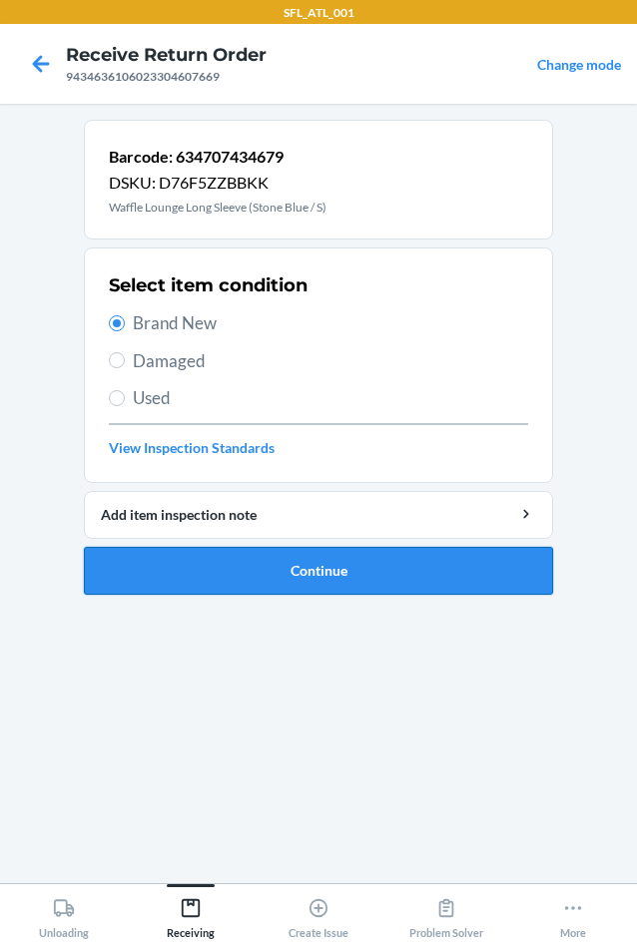
click at [335, 583] on button "Continue" at bounding box center [318, 571] width 469 height 48
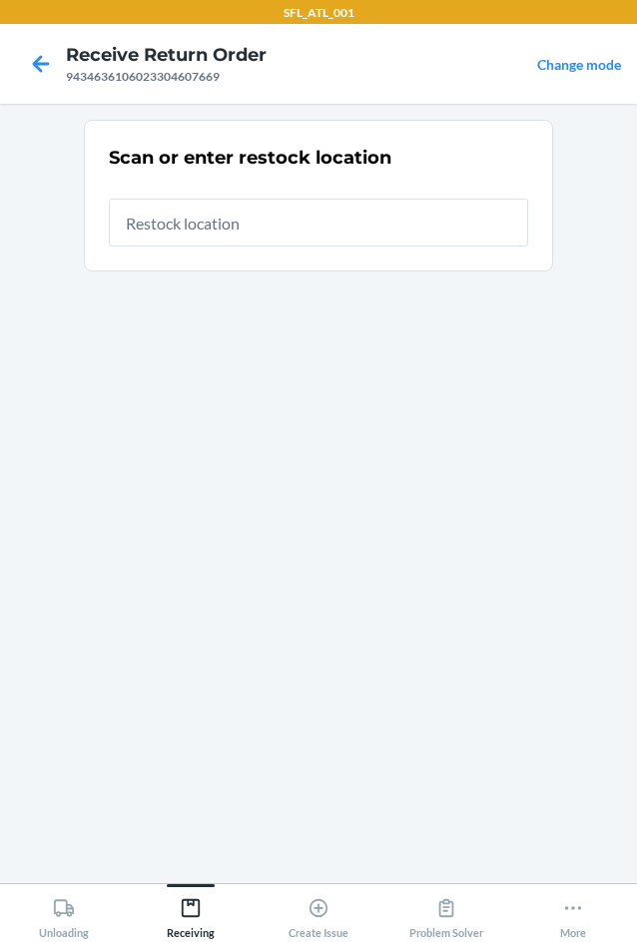
click at [289, 227] on input "text" at bounding box center [318, 223] width 419 height 48
type input "RTCart017"
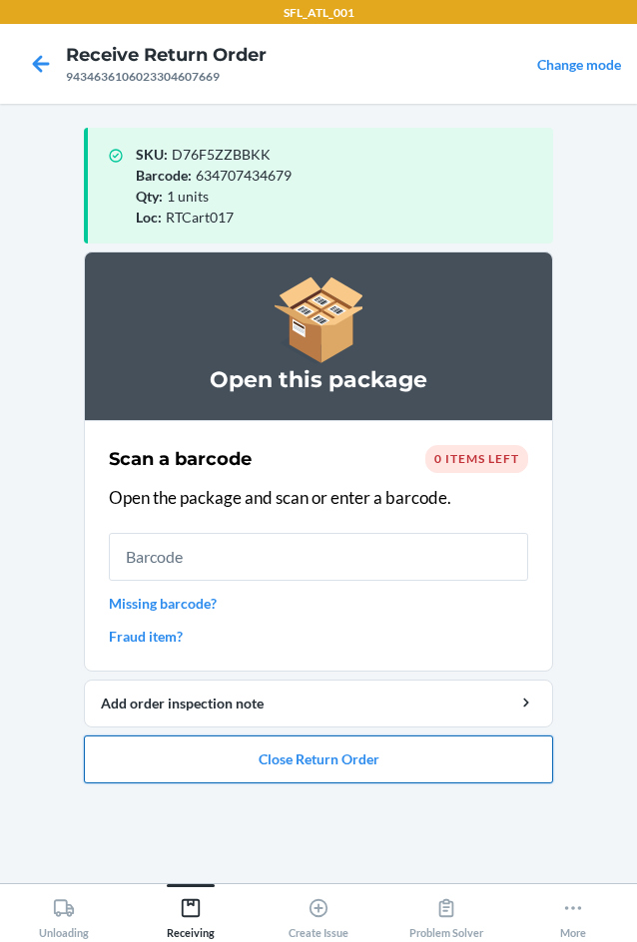
click at [283, 754] on button "Close Return Order" at bounding box center [318, 760] width 469 height 48
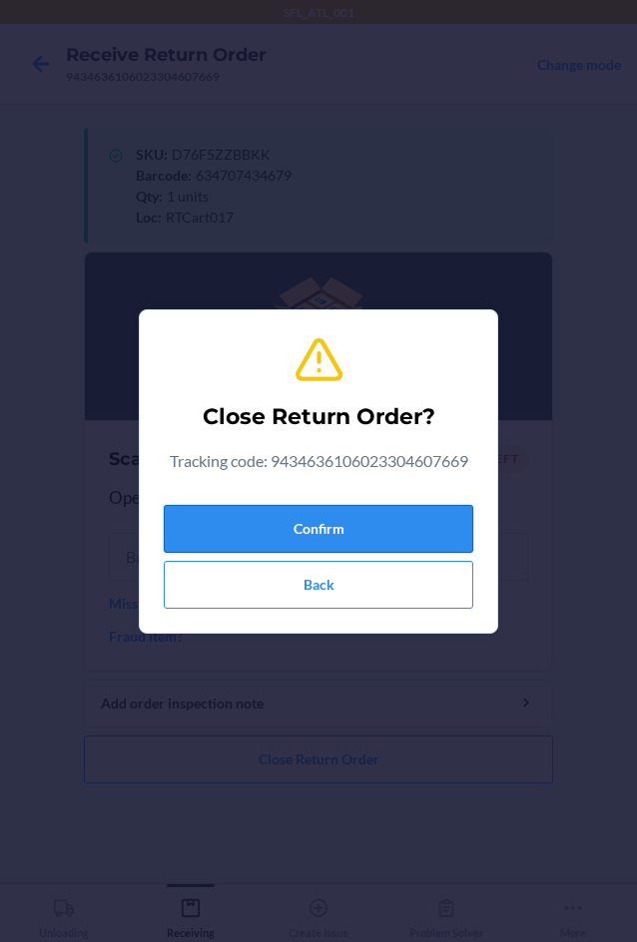
click at [265, 514] on button "Confirm" at bounding box center [318, 529] width 309 height 48
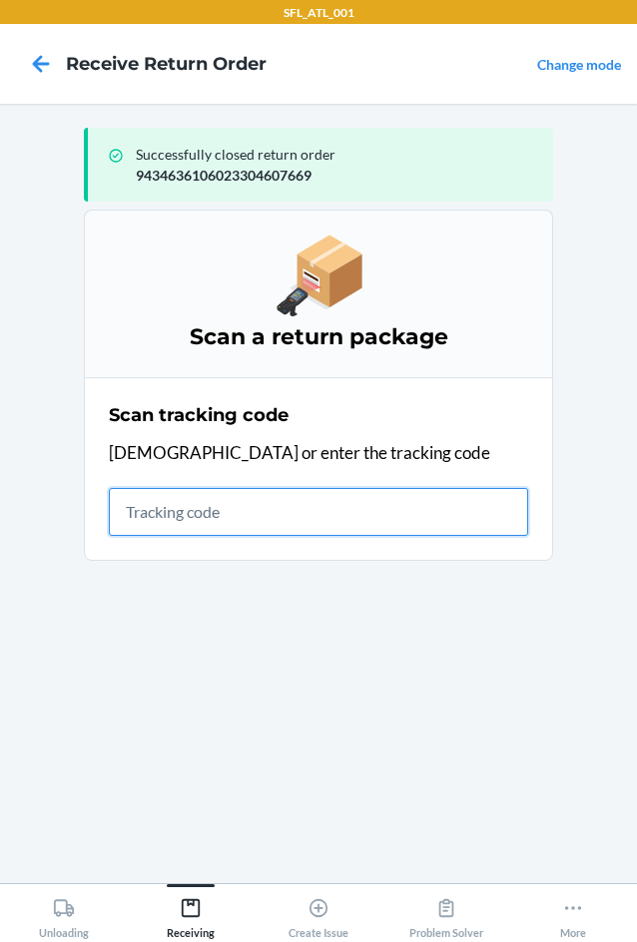
click at [206, 514] on input "text" at bounding box center [318, 512] width 419 height 48
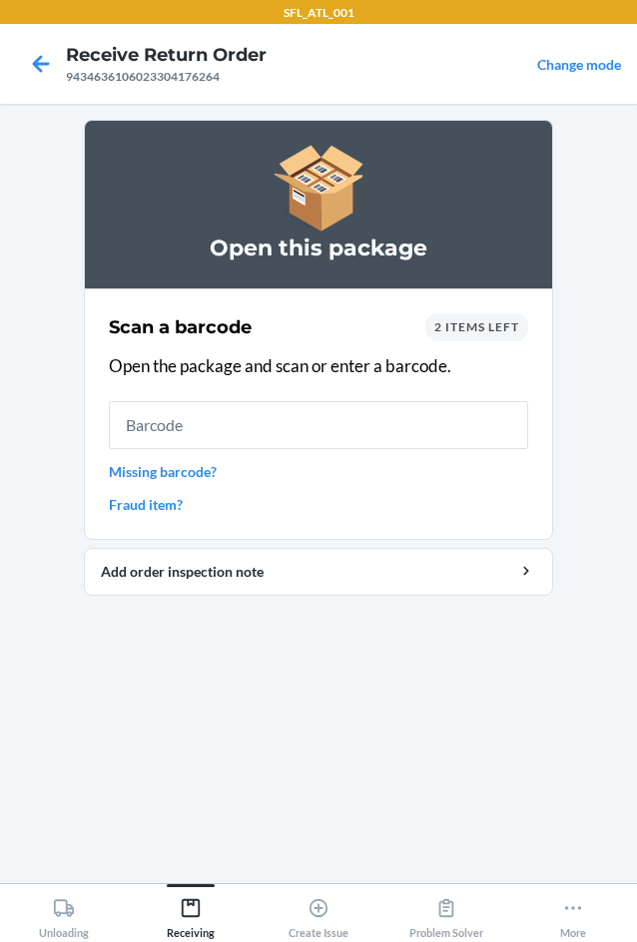
click at [495, 338] on div "2 items left" at bounding box center [476, 327] width 103 height 28
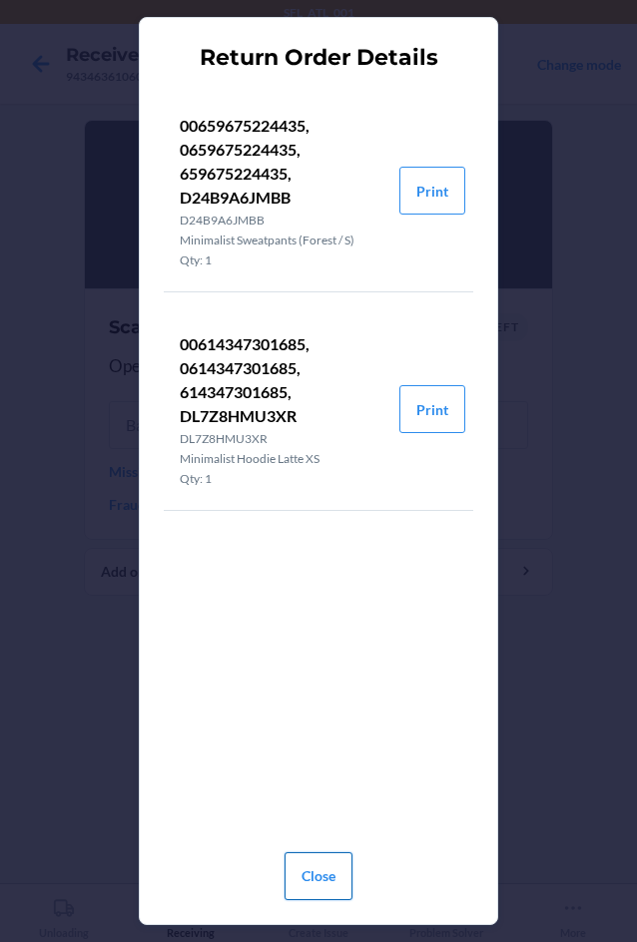
click at [317, 875] on button "Close" at bounding box center [319, 877] width 68 height 48
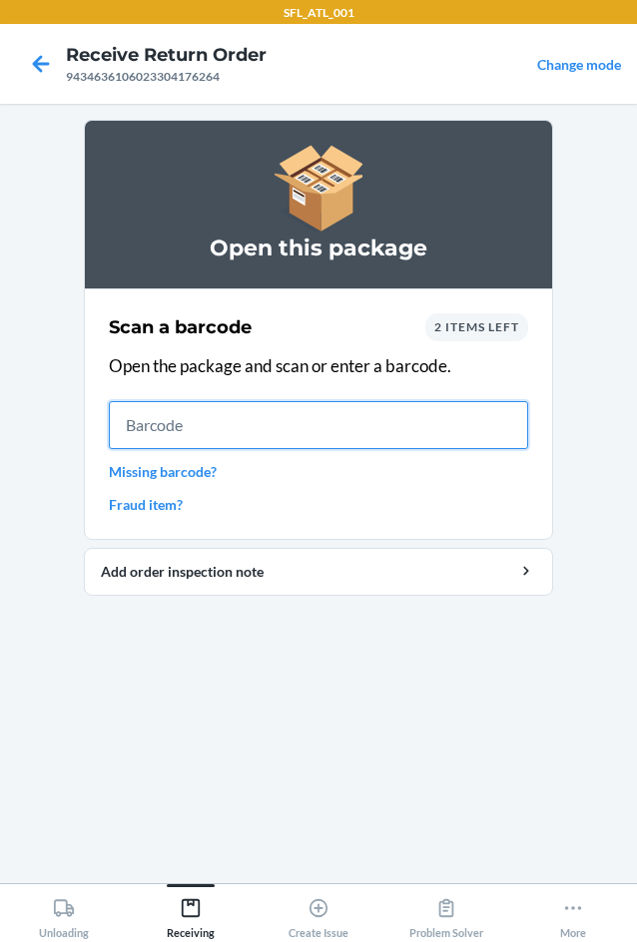
click at [216, 425] on input "text" at bounding box center [318, 425] width 419 height 48
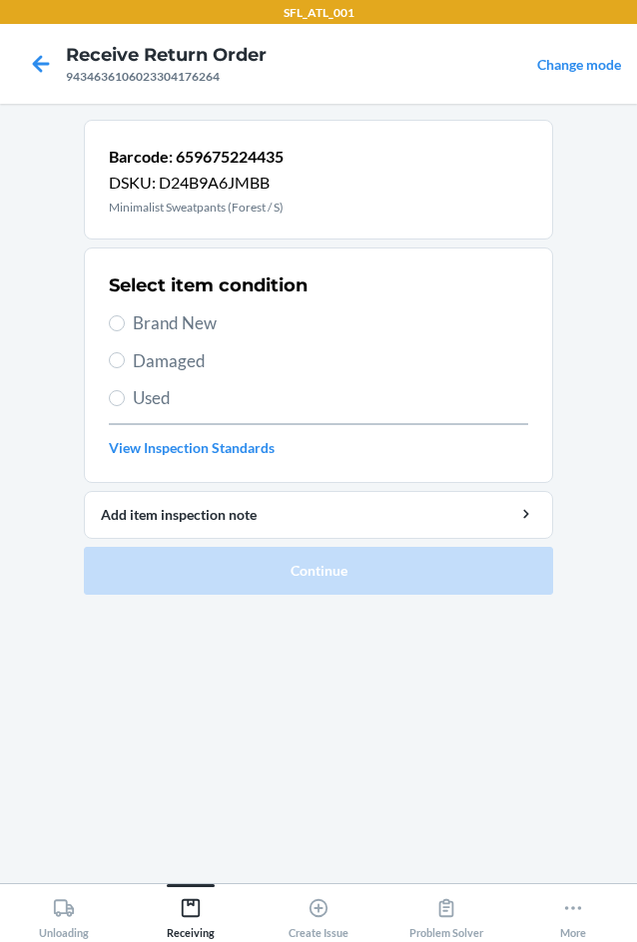
click at [108, 325] on section "Select item condition Brand New Damaged Used View Inspection Standards" at bounding box center [318, 366] width 469 height 236
click at [113, 326] on input "Brand New" at bounding box center [117, 323] width 16 height 16
radio input "true"
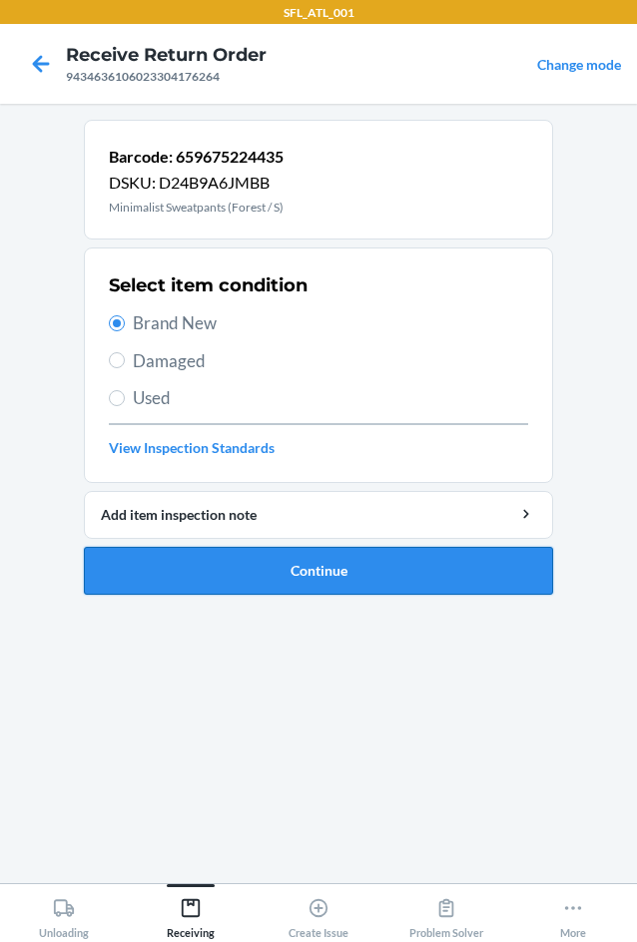
click at [370, 561] on button "Continue" at bounding box center [318, 571] width 469 height 48
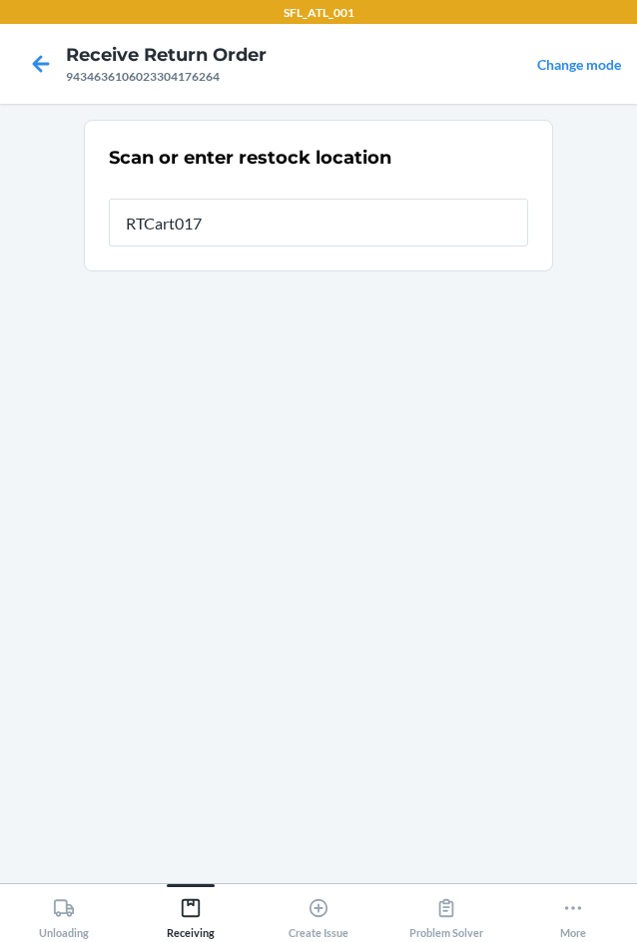
type input "RTCart017"
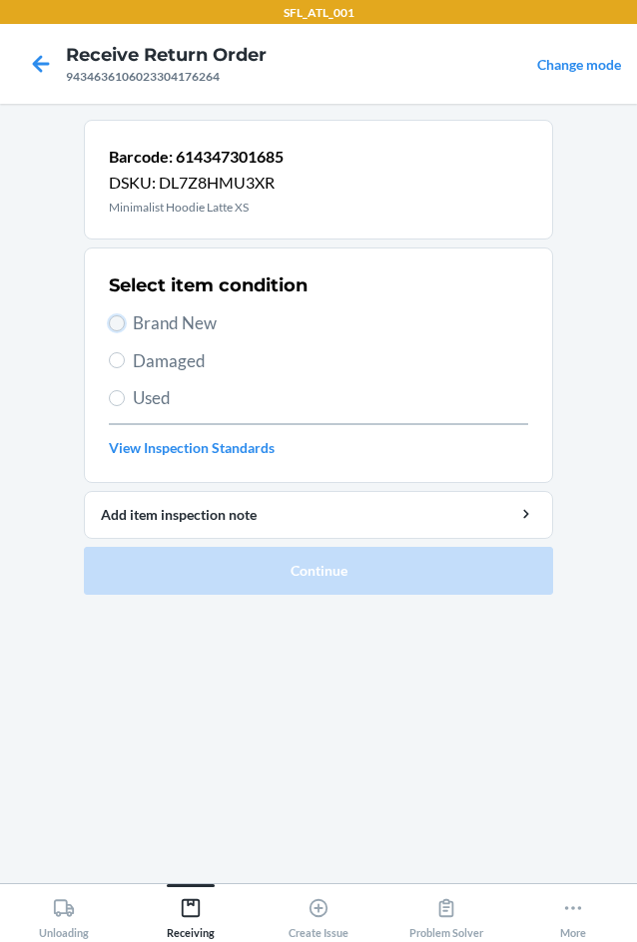
click at [115, 317] on input "Brand New" at bounding box center [117, 323] width 16 height 16
radio input "true"
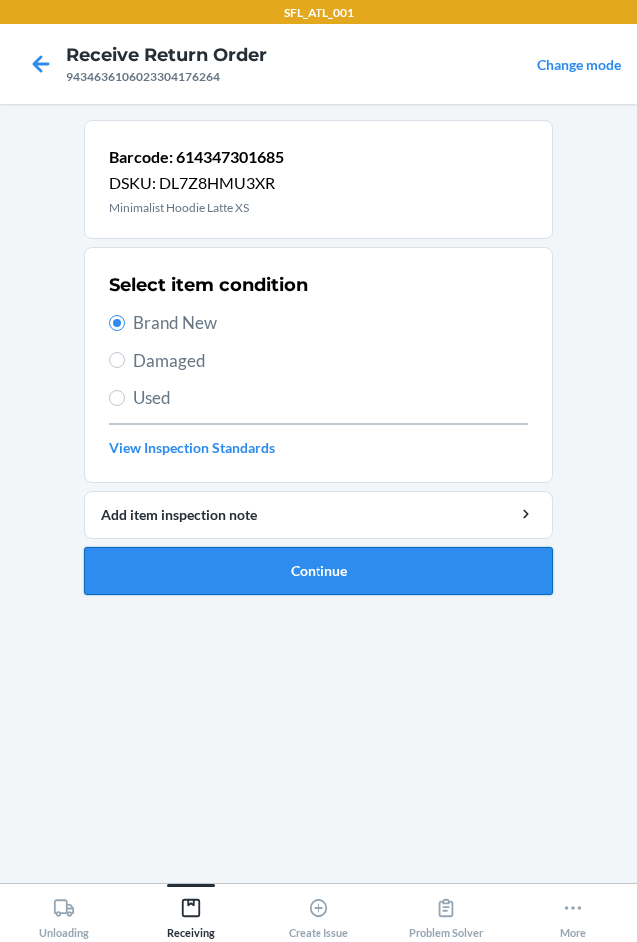
click at [307, 568] on button "Continue" at bounding box center [318, 571] width 469 height 48
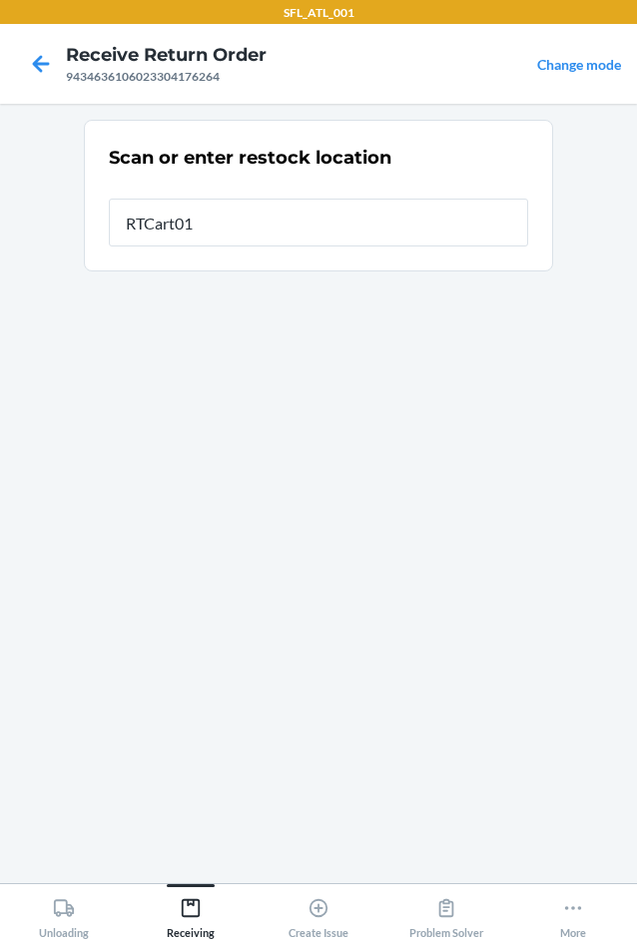
type input "RTCart017"
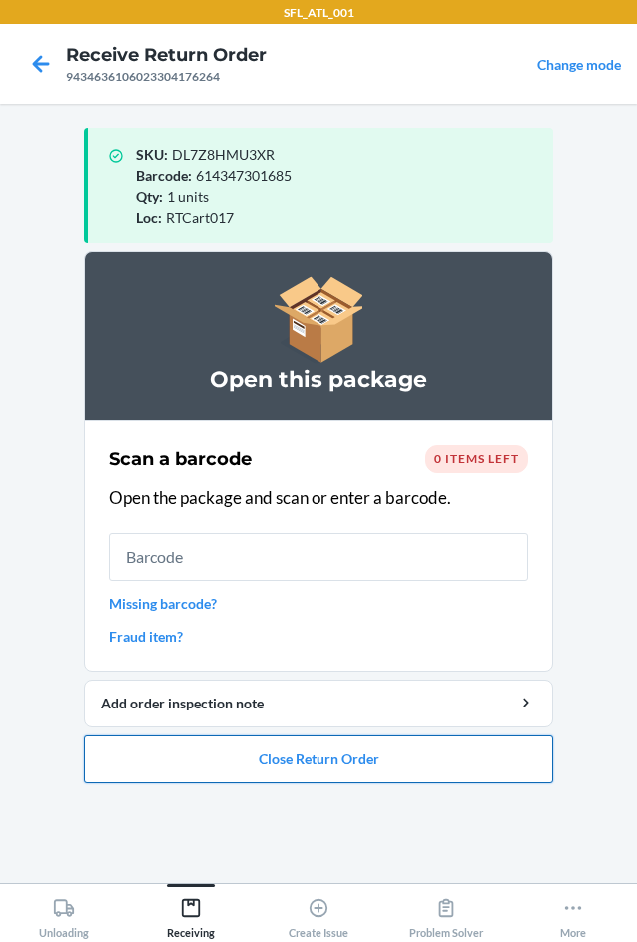
click at [350, 763] on button "Close Return Order" at bounding box center [318, 760] width 469 height 48
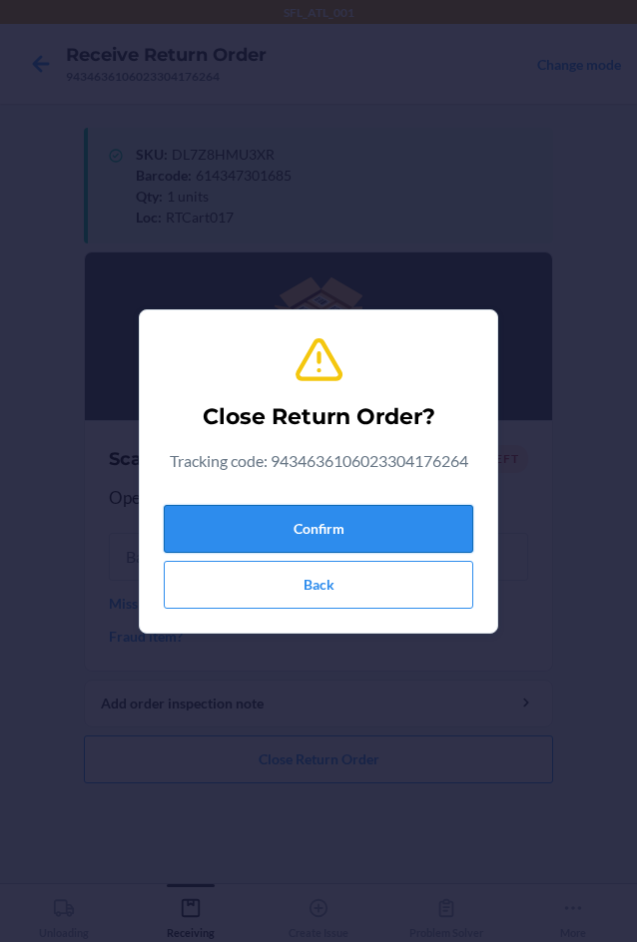
click at [340, 514] on button "Confirm" at bounding box center [318, 529] width 309 height 48
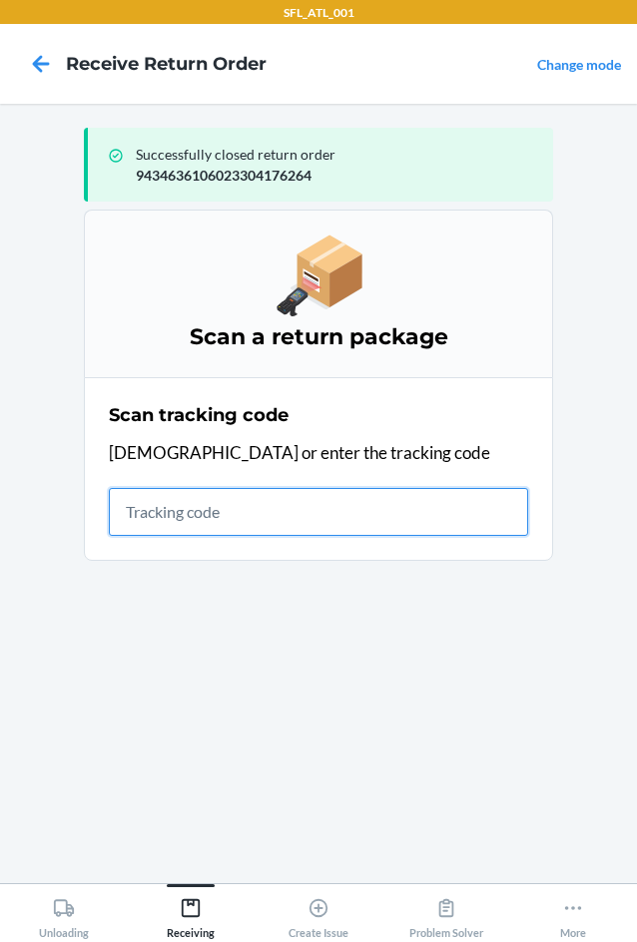
click at [181, 503] on input "text" at bounding box center [318, 512] width 419 height 48
type input "420302599434636106023"
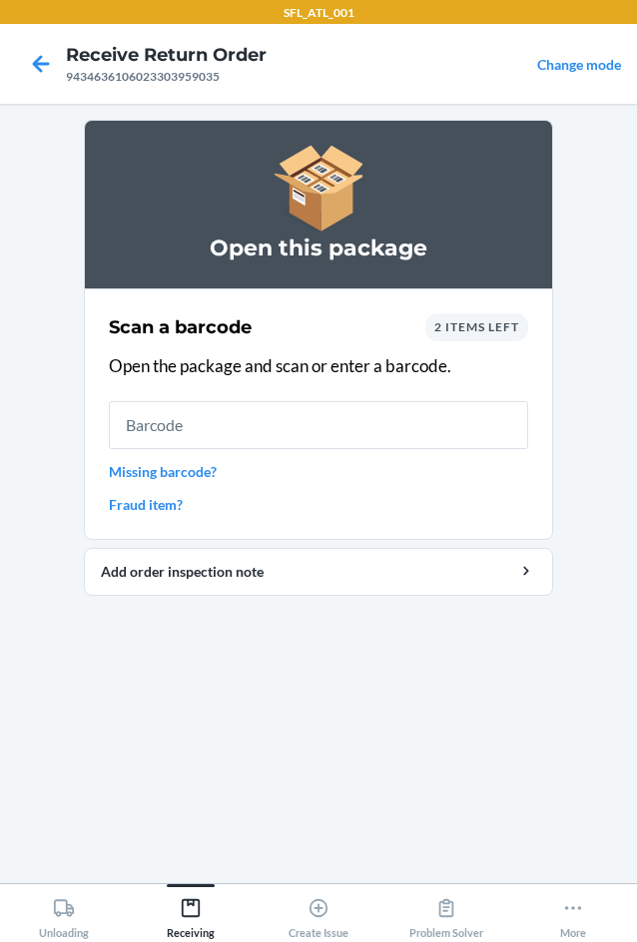
click at [493, 327] on span "2 items left" at bounding box center [476, 326] width 85 height 15
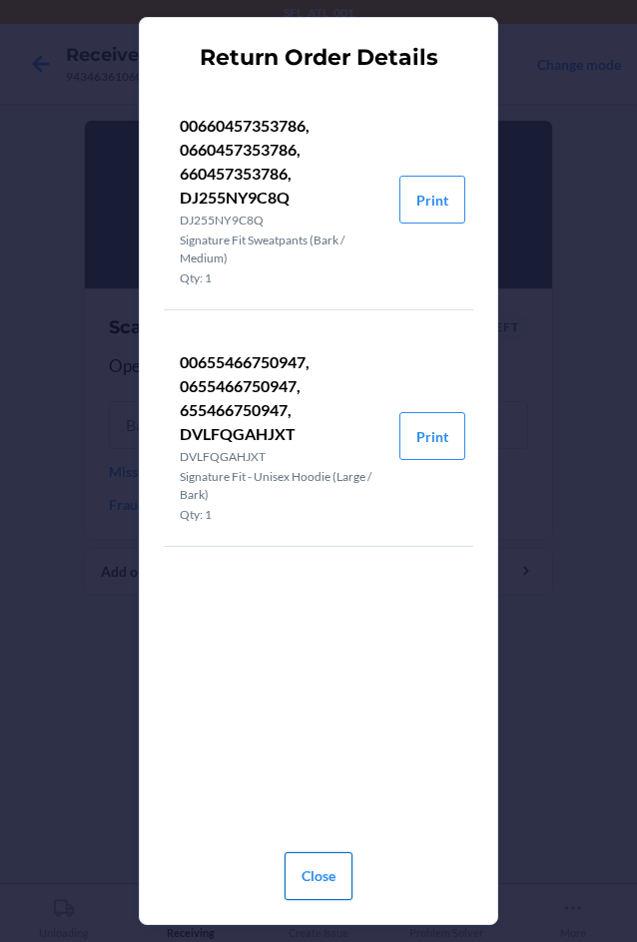
click at [324, 889] on button "Close" at bounding box center [319, 877] width 68 height 48
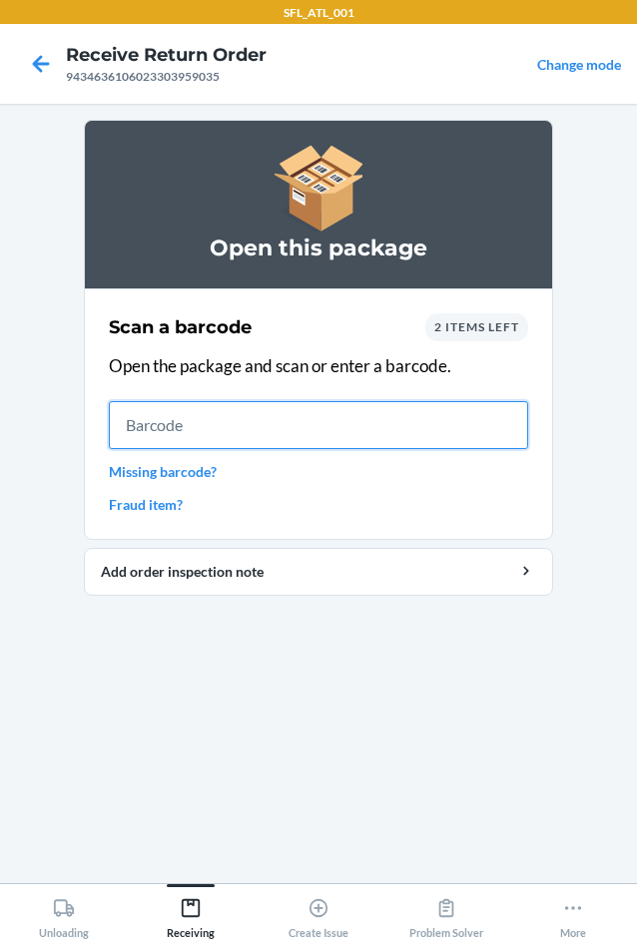
click at [219, 438] on input "text" at bounding box center [318, 425] width 419 height 48
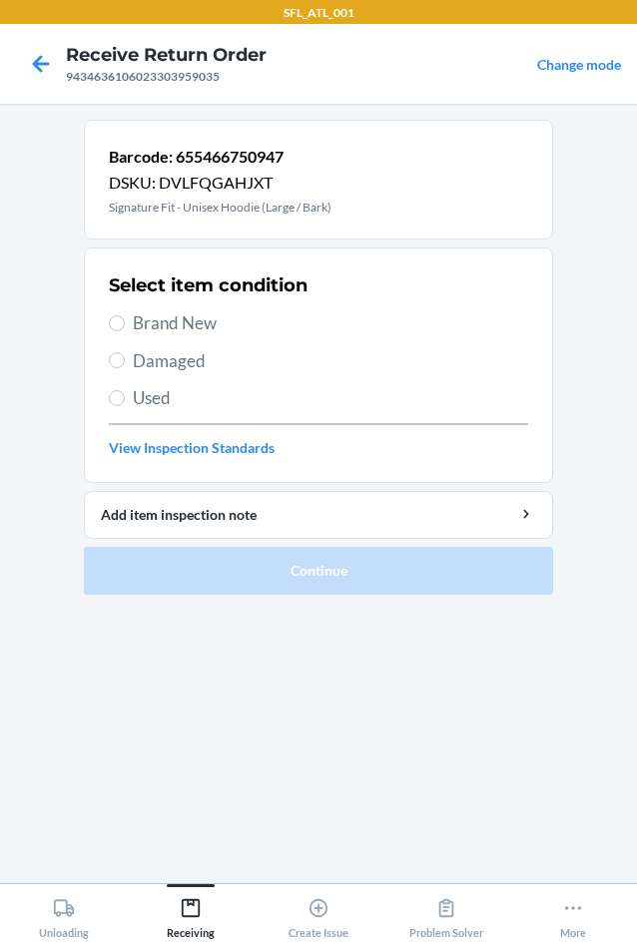
click at [128, 365] on label "Damaged" at bounding box center [318, 361] width 419 height 26
click at [125, 365] on input "Damaged" at bounding box center [117, 360] width 16 height 16
radio input "true"
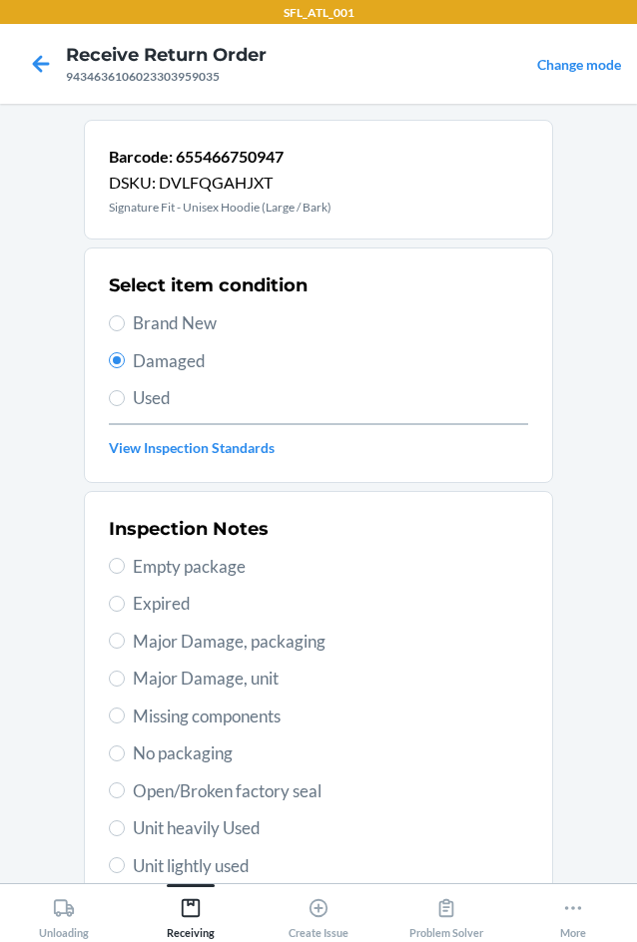
click at [212, 682] on span "Major Damage, unit" at bounding box center [330, 679] width 395 height 26
click at [125, 682] on input "Major Damage, unit" at bounding box center [117, 679] width 16 height 16
radio input "true"
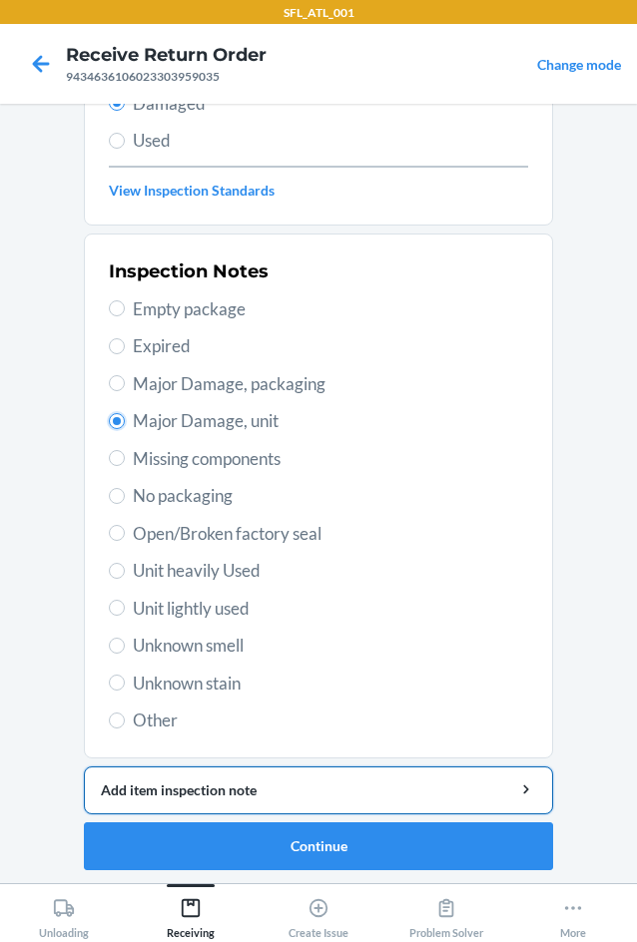
scroll to position [261, 0]
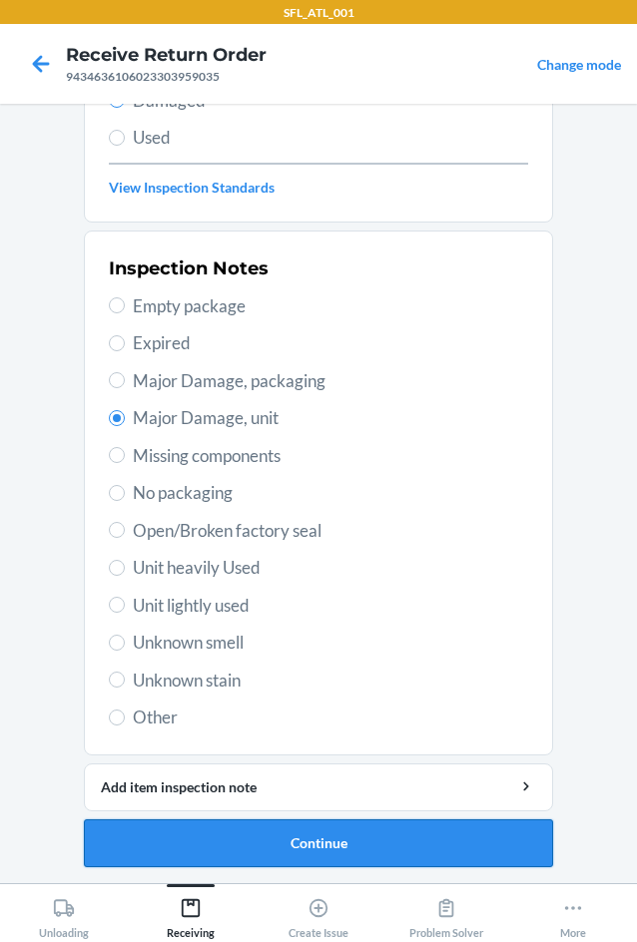
click at [355, 844] on button "Continue" at bounding box center [318, 844] width 469 height 48
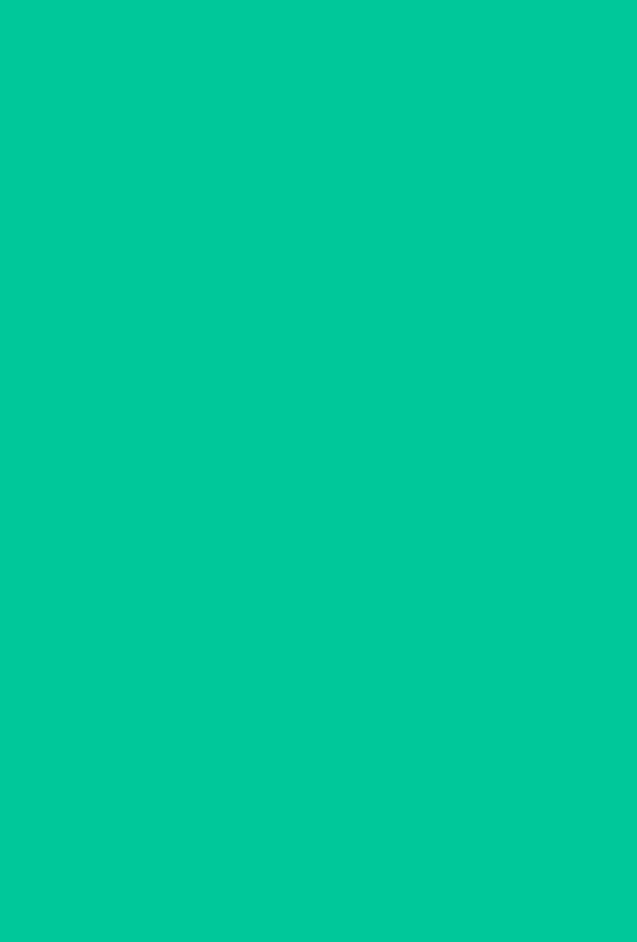
scroll to position [96, 0]
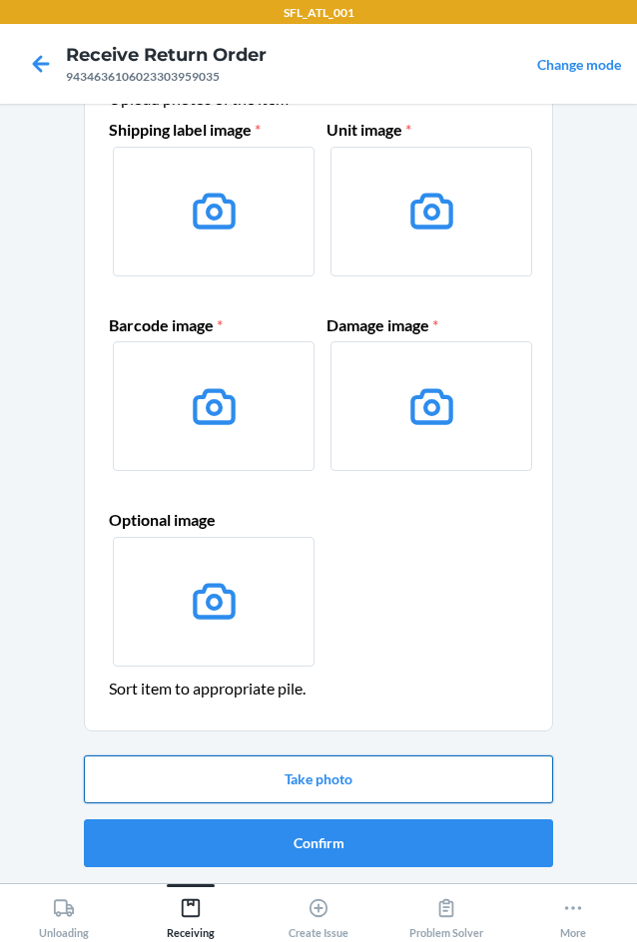
click at [340, 781] on button "Take photo" at bounding box center [318, 780] width 469 height 48
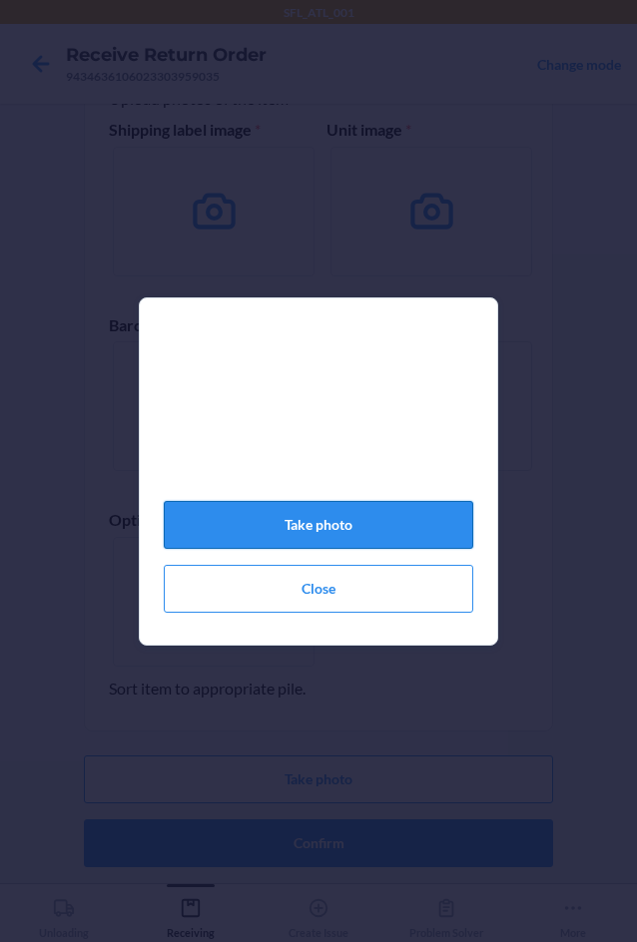
click at [384, 531] on button "Take photo" at bounding box center [318, 525] width 309 height 48
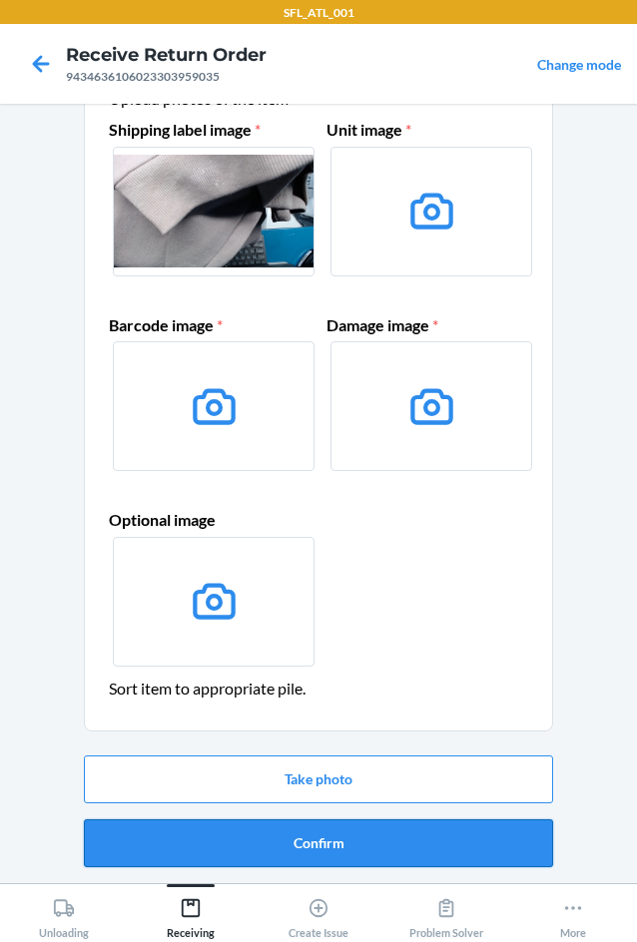
click at [496, 855] on button "Confirm" at bounding box center [318, 844] width 469 height 48
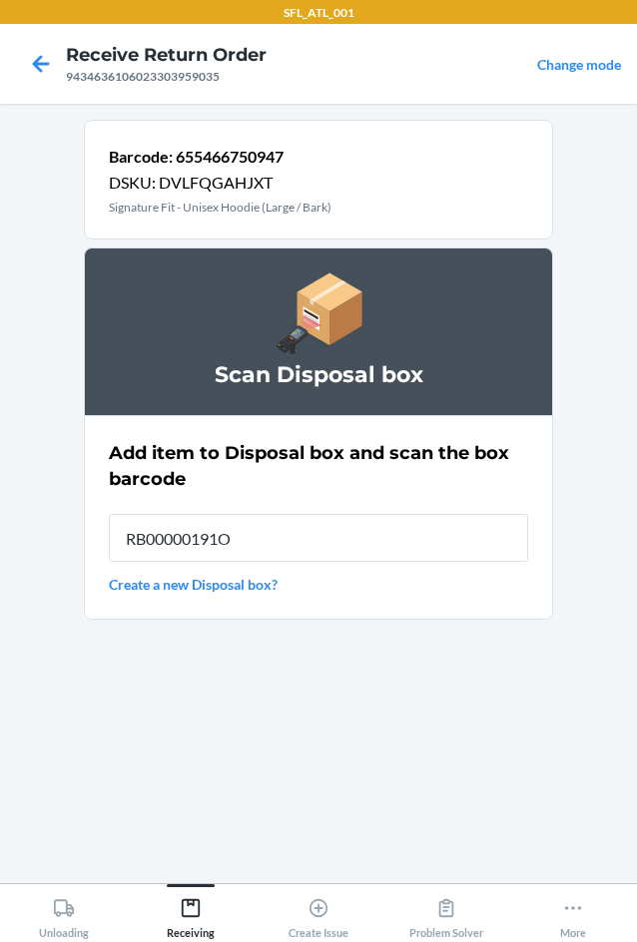
type input "RB00000191O"
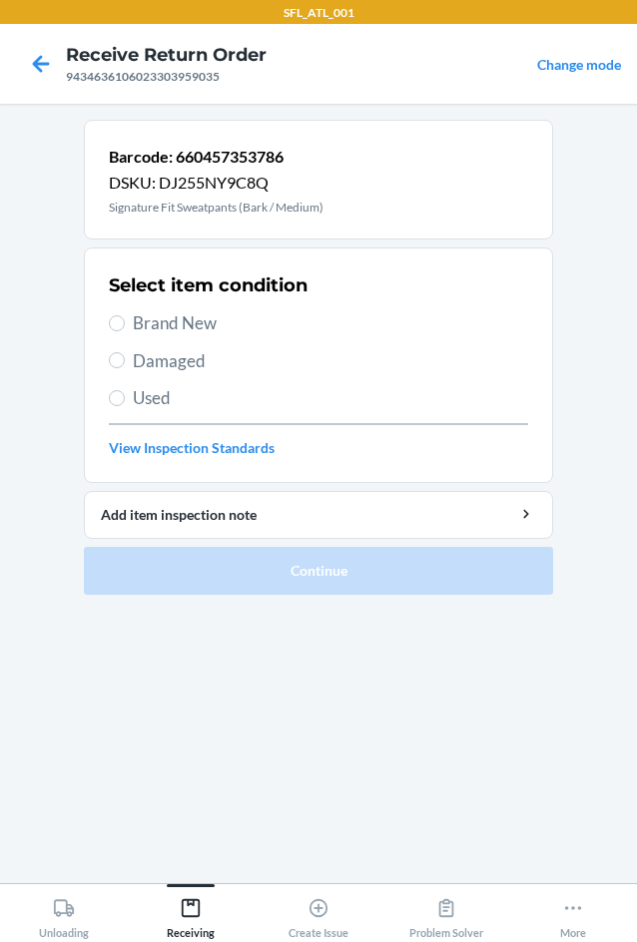
click at [124, 328] on label "Brand New" at bounding box center [318, 323] width 419 height 26
click at [124, 328] on input "Brand New" at bounding box center [117, 323] width 16 height 16
radio input "true"
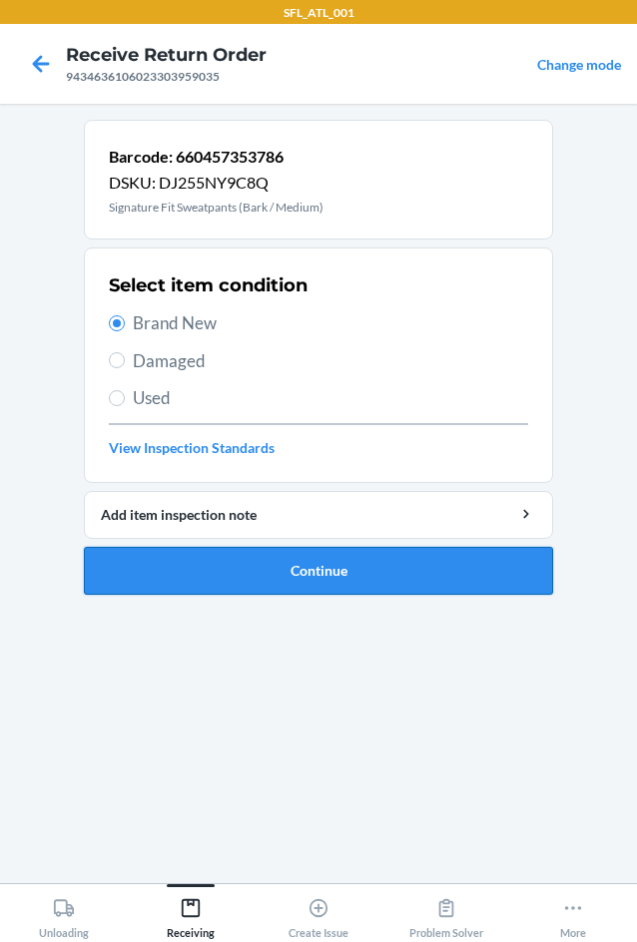
click at [401, 566] on button "Continue" at bounding box center [318, 571] width 469 height 48
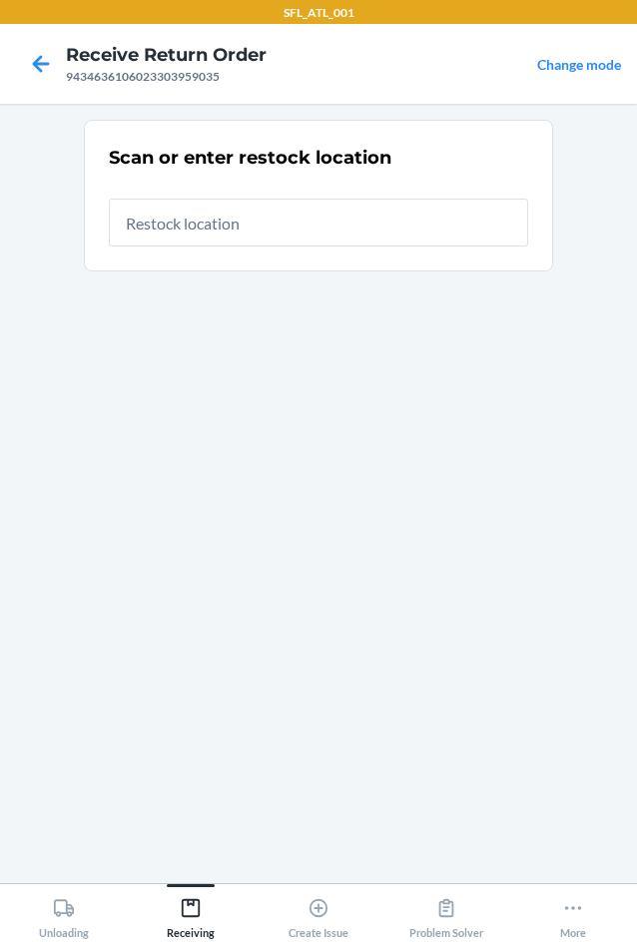
click at [317, 234] on input "text" at bounding box center [318, 223] width 419 height 48
type input "RTCart017"
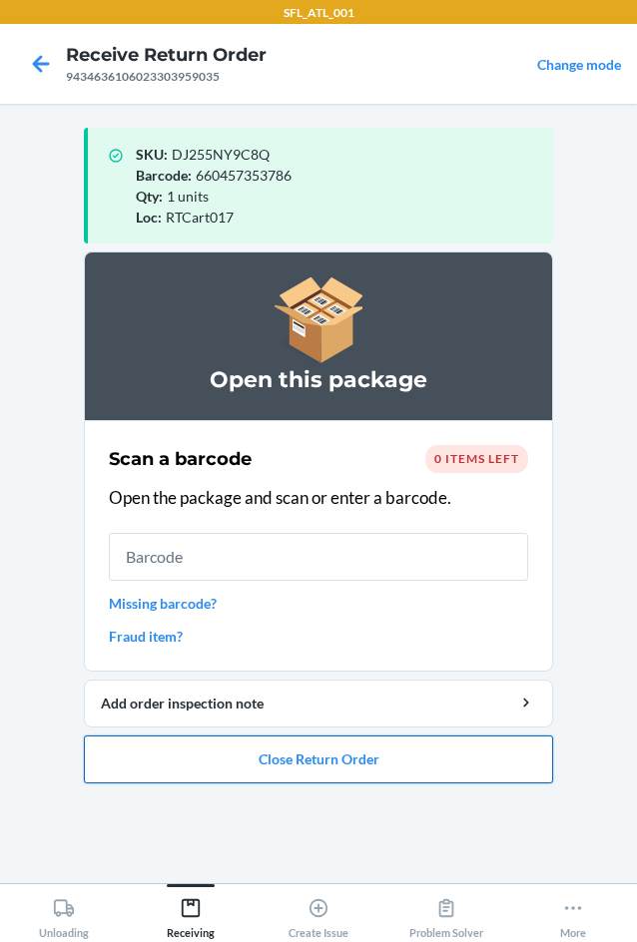
click at [333, 778] on button "Close Return Order" at bounding box center [318, 760] width 469 height 48
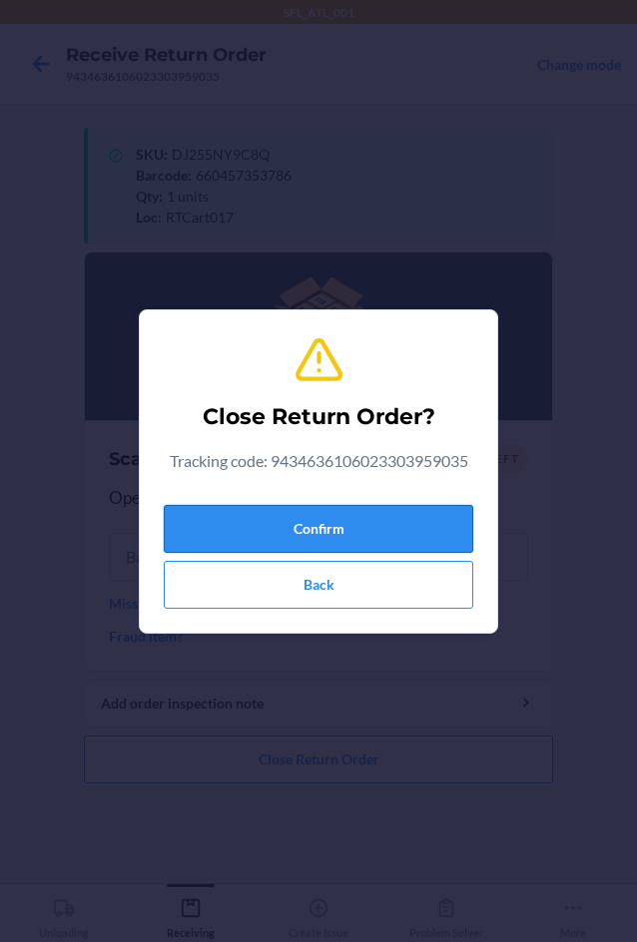
click at [281, 531] on button "Confirm" at bounding box center [318, 529] width 309 height 48
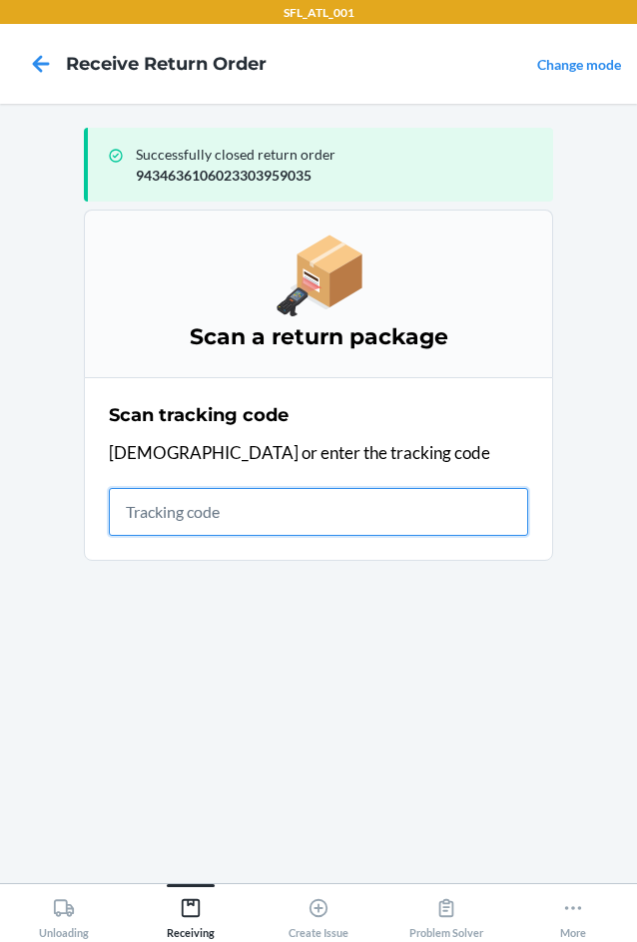
click at [191, 508] on input "text" at bounding box center [318, 512] width 419 height 48
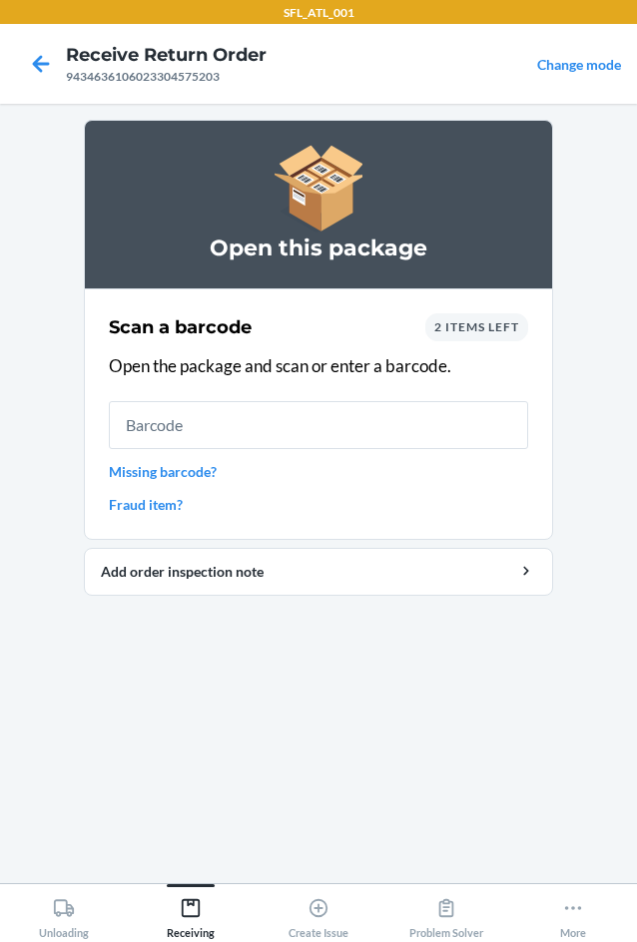
click at [468, 328] on span "2 items left" at bounding box center [476, 326] width 85 height 15
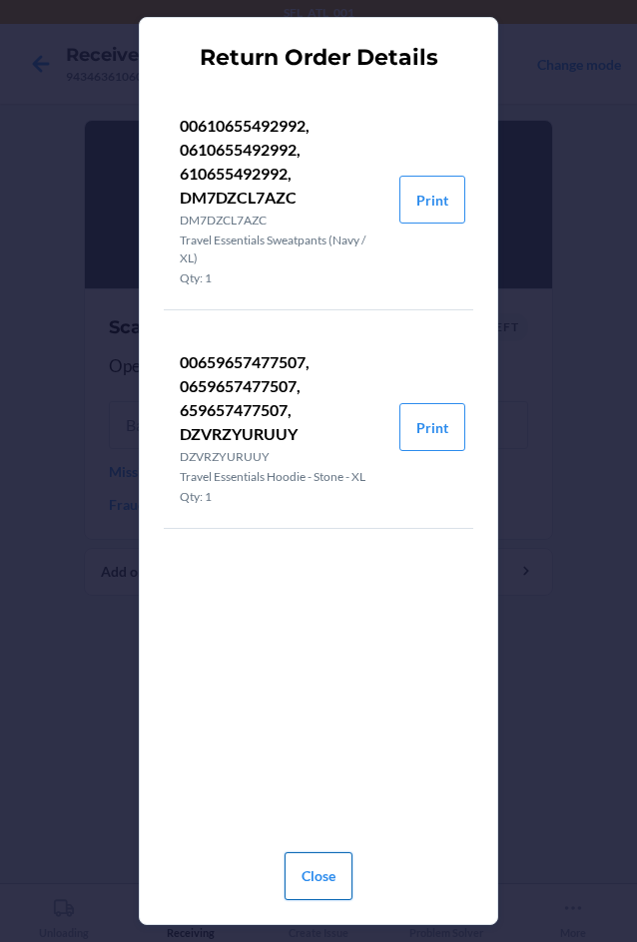
click at [326, 892] on button "Close" at bounding box center [319, 877] width 68 height 48
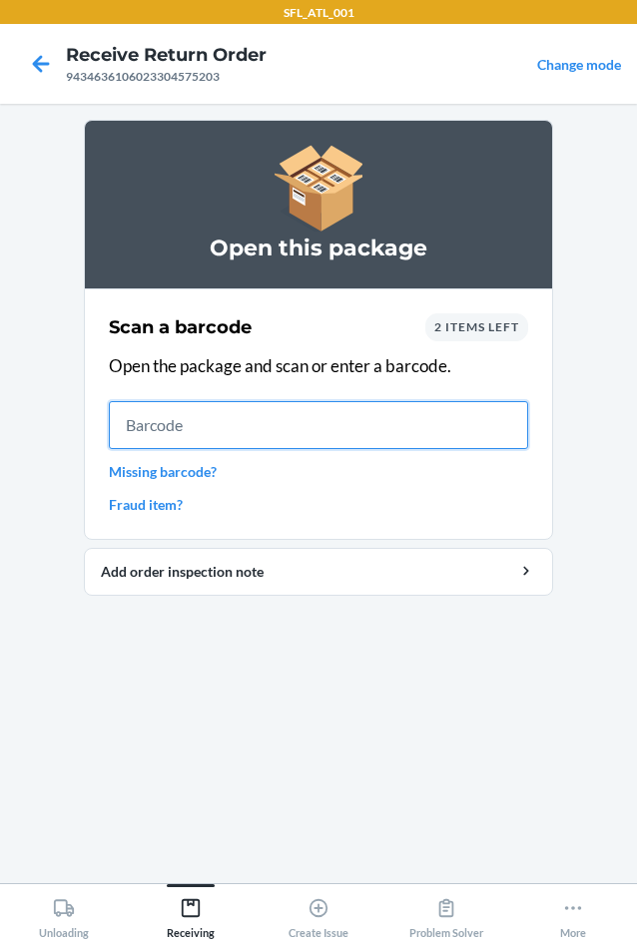
click at [351, 440] on input "text" at bounding box center [318, 425] width 419 height 48
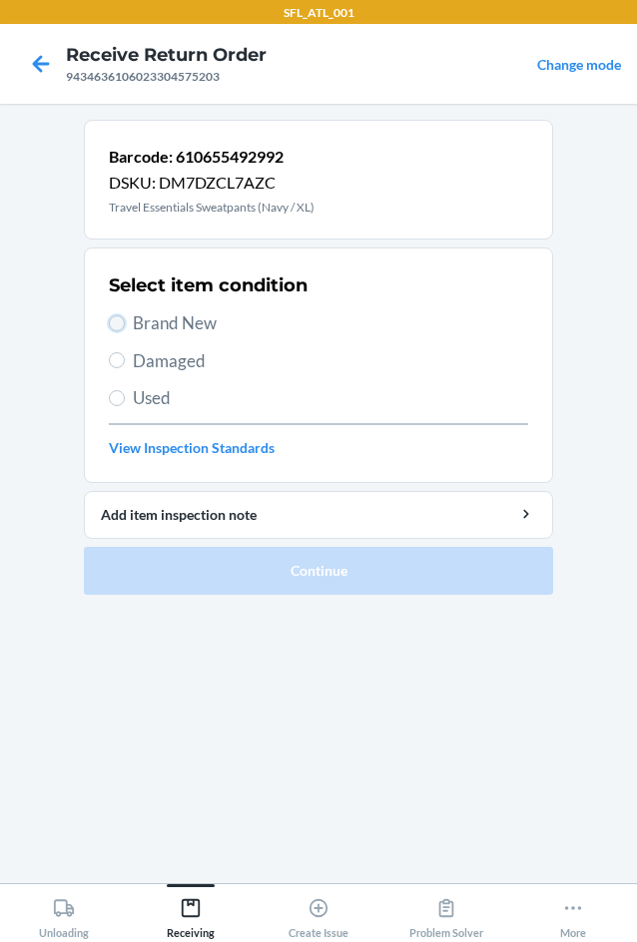
click at [119, 323] on input "Brand New" at bounding box center [117, 323] width 16 height 16
radio input "true"
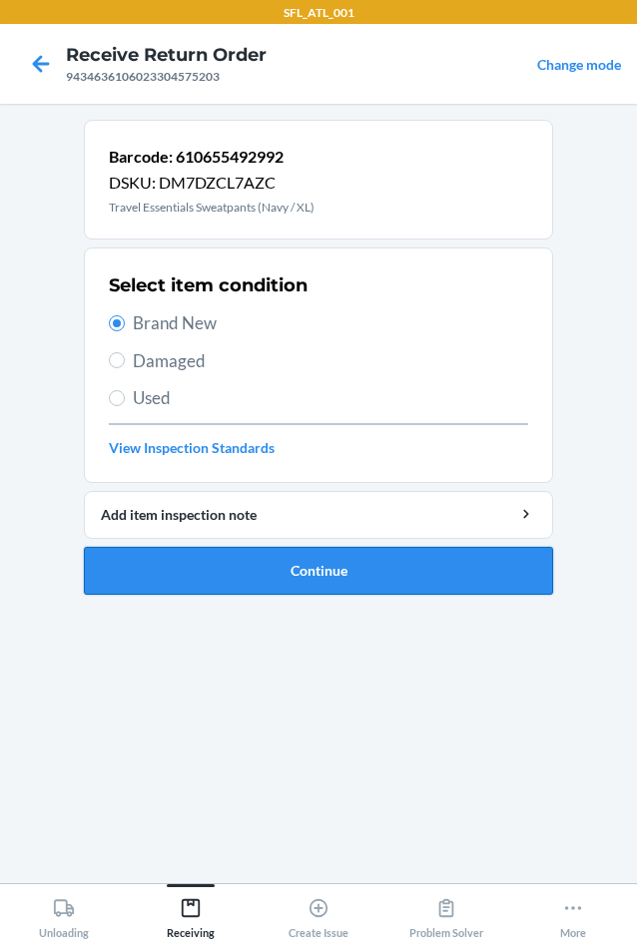
click at [303, 566] on button "Continue" at bounding box center [318, 571] width 469 height 48
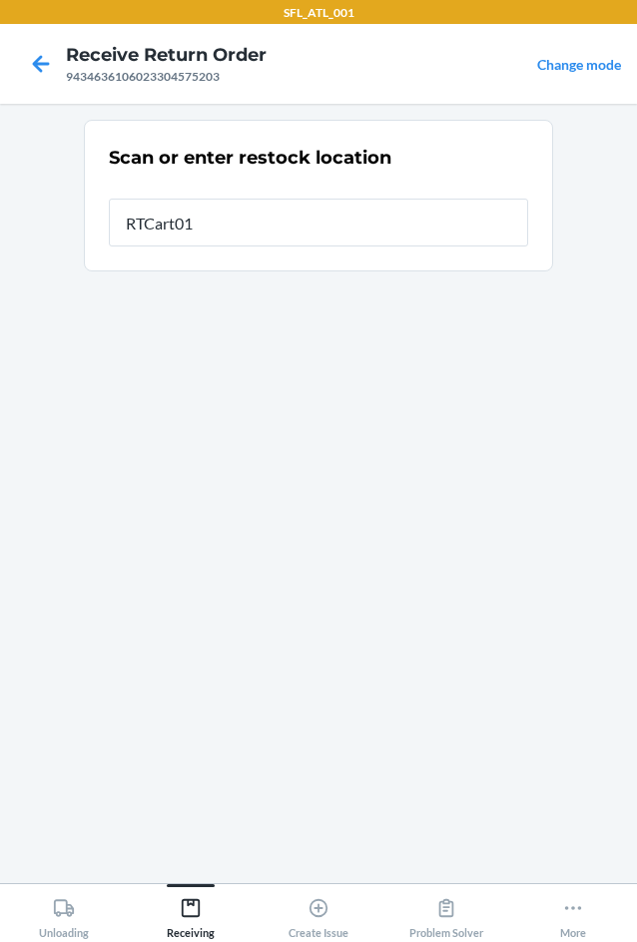
type input "RTCart017"
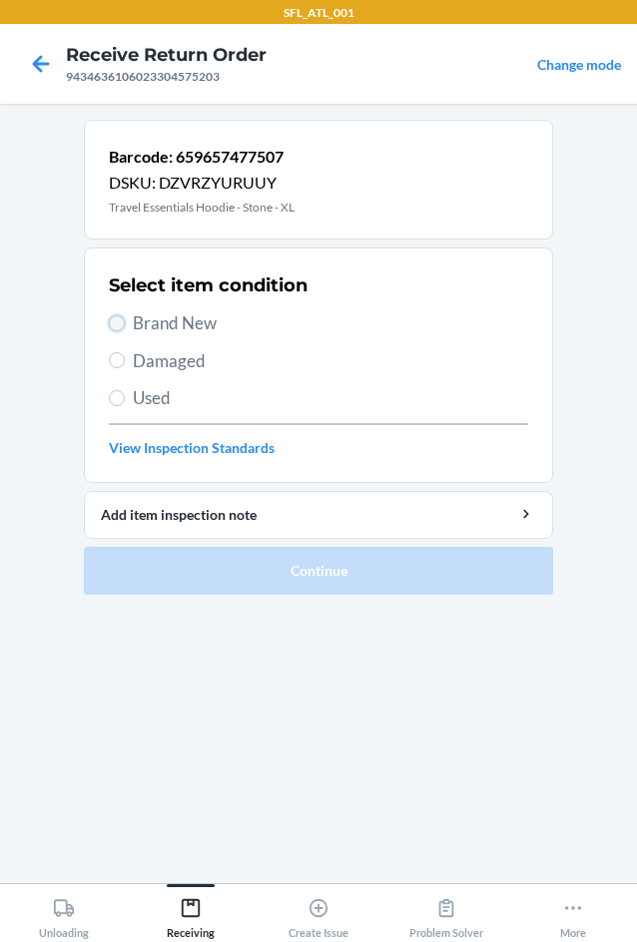
click at [123, 328] on input "Brand New" at bounding box center [117, 323] width 16 height 16
radio input "true"
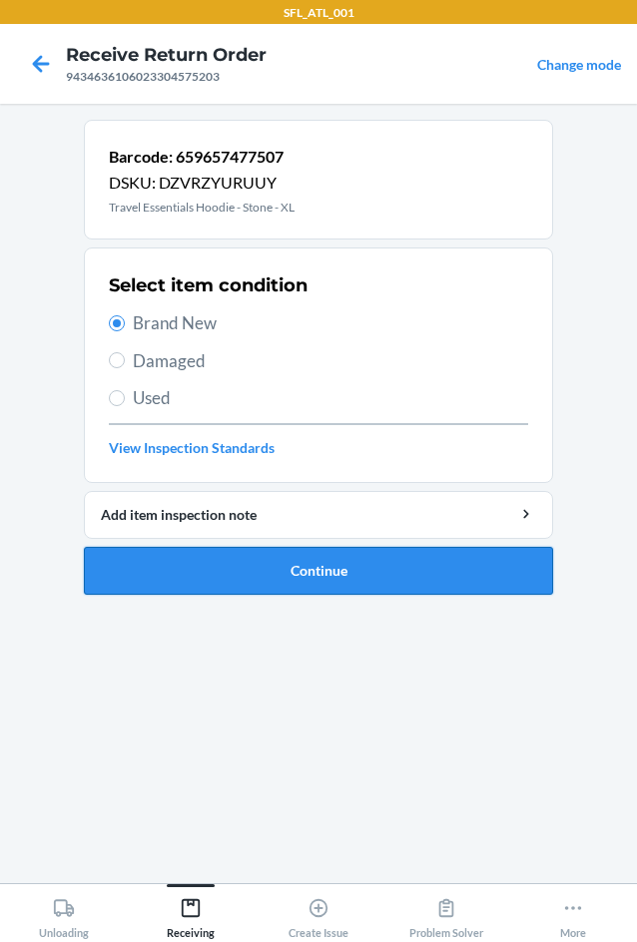
click at [440, 590] on button "Continue" at bounding box center [318, 571] width 469 height 48
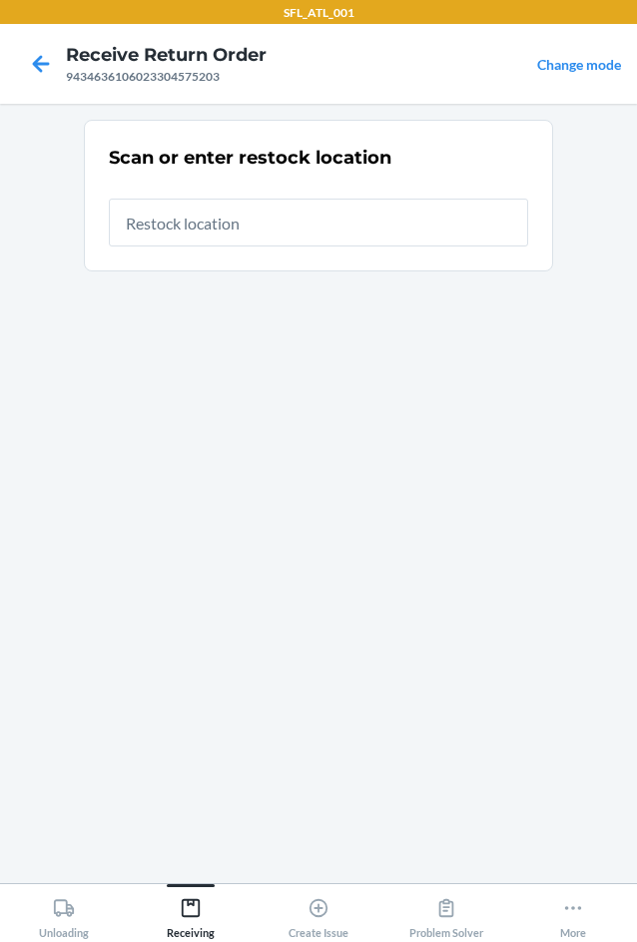
click at [277, 214] on input "text" at bounding box center [318, 223] width 419 height 48
type input "RTCart017"
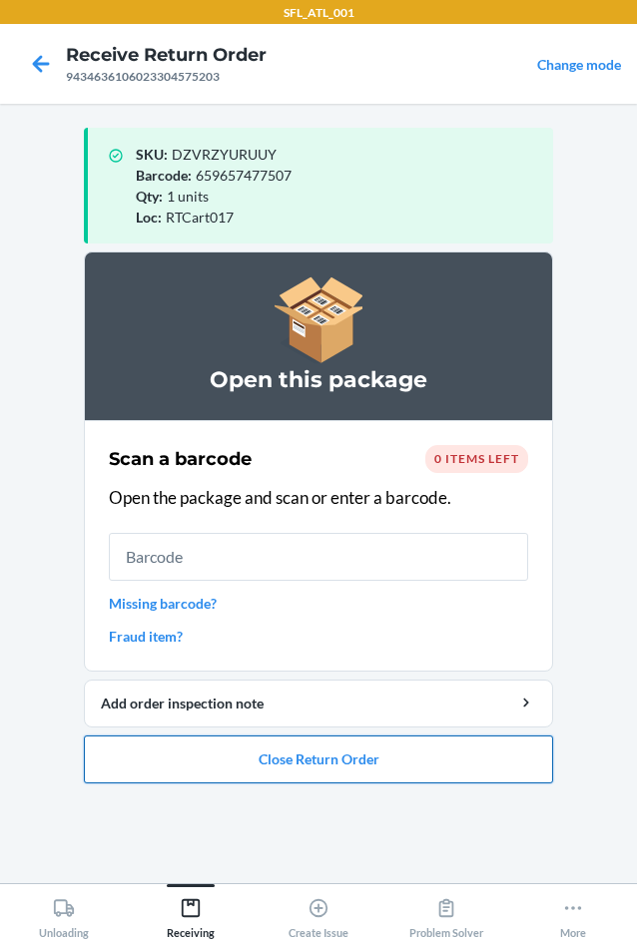
click at [340, 759] on button "Close Return Order" at bounding box center [318, 760] width 469 height 48
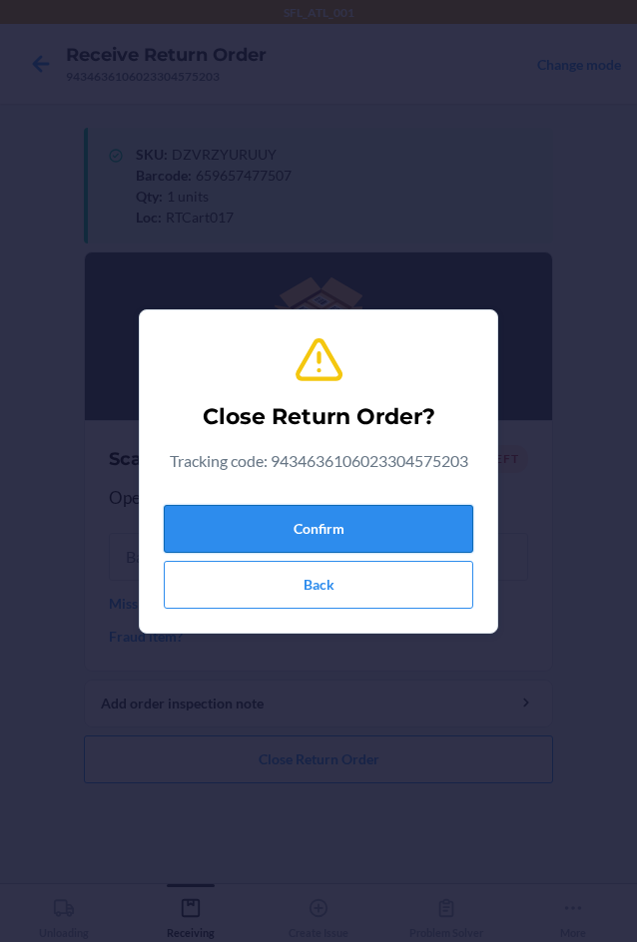
click at [276, 535] on button "Confirm" at bounding box center [318, 529] width 309 height 48
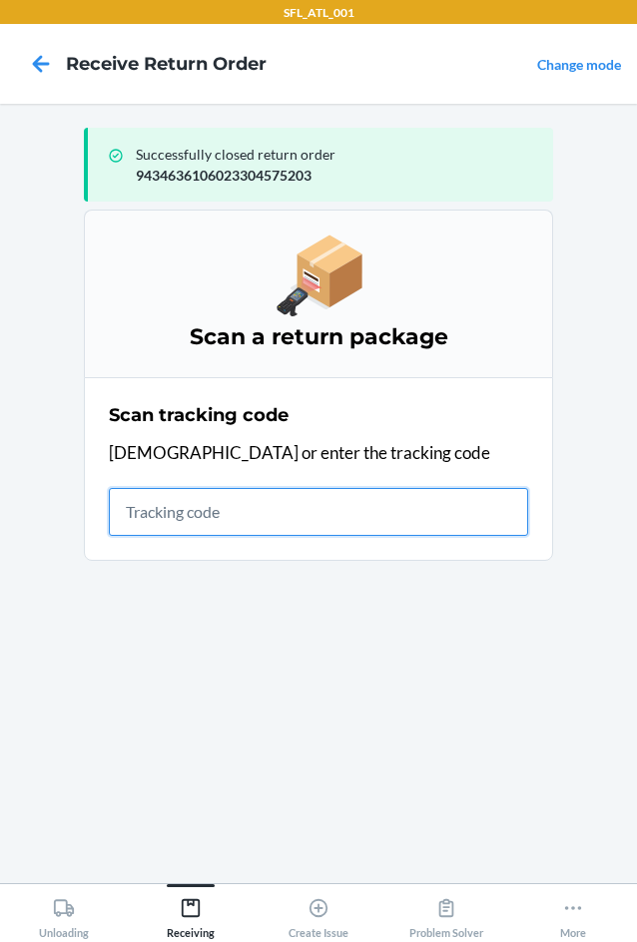
click at [137, 520] on input "text" at bounding box center [318, 512] width 419 height 48
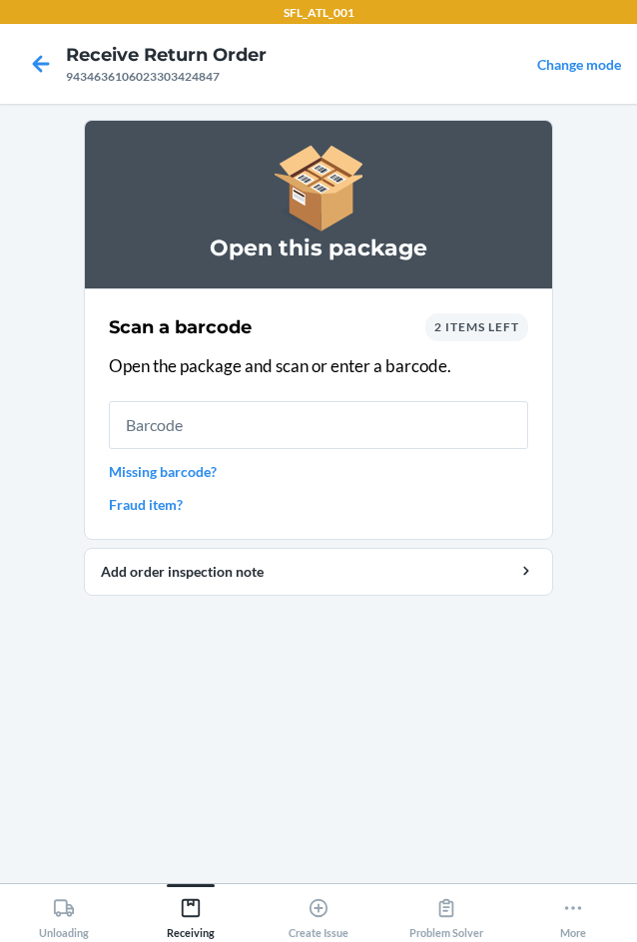
click at [497, 332] on span "2 items left" at bounding box center [476, 326] width 85 height 15
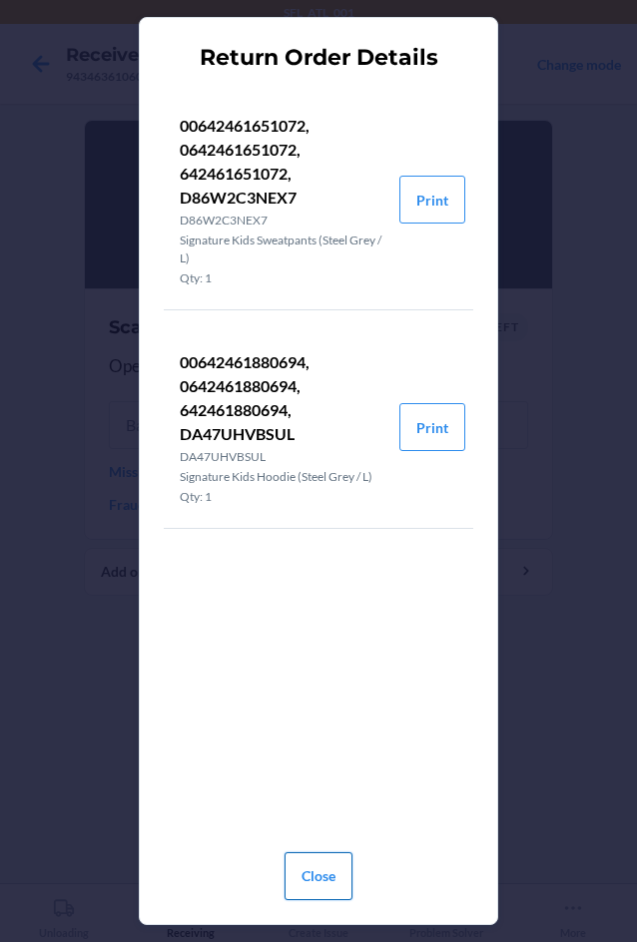
click at [317, 871] on button "Close" at bounding box center [319, 877] width 68 height 48
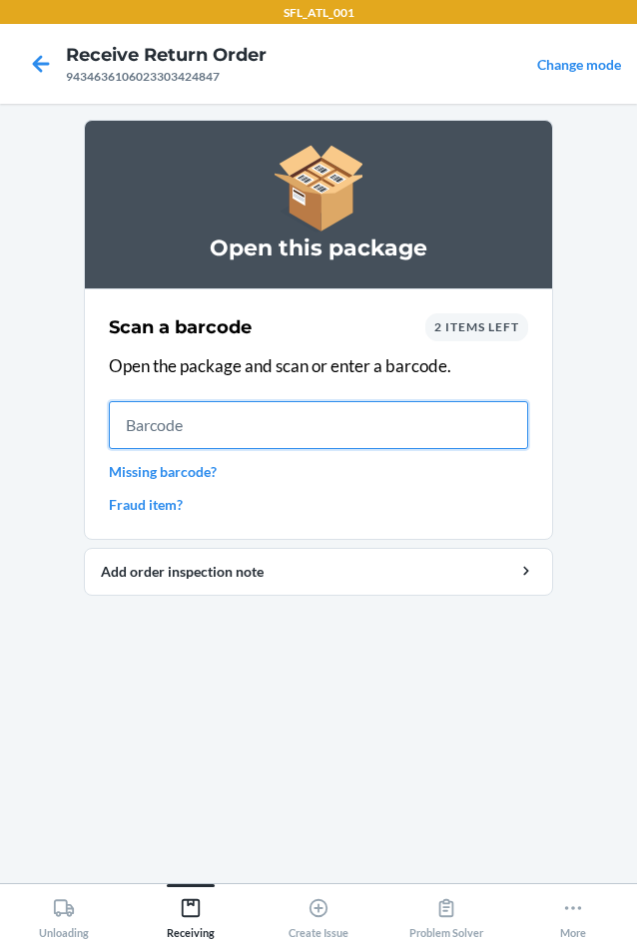
click at [182, 426] on input "text" at bounding box center [318, 425] width 419 height 48
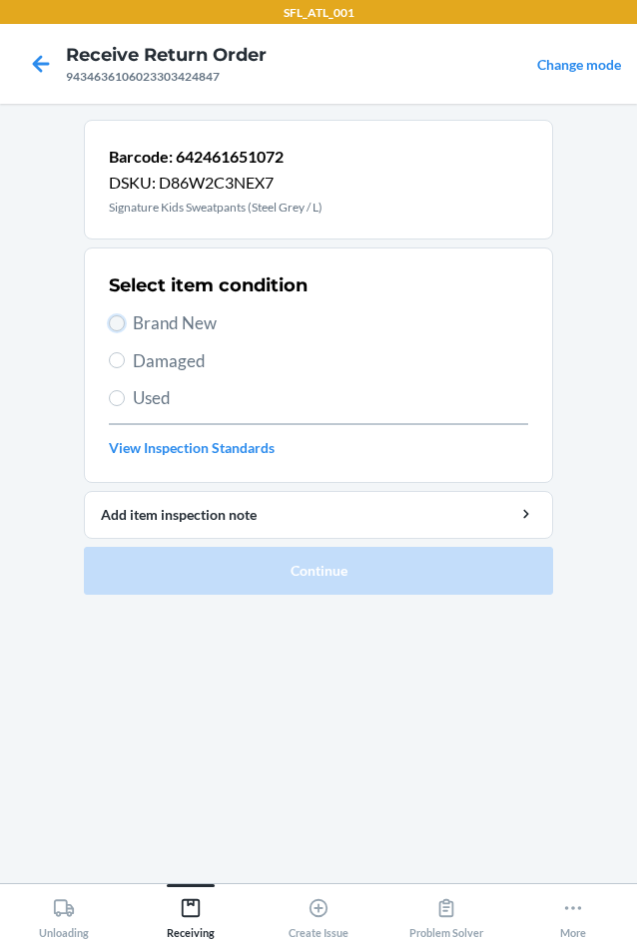
click at [112, 323] on input "Brand New" at bounding box center [117, 323] width 16 height 16
radio input "true"
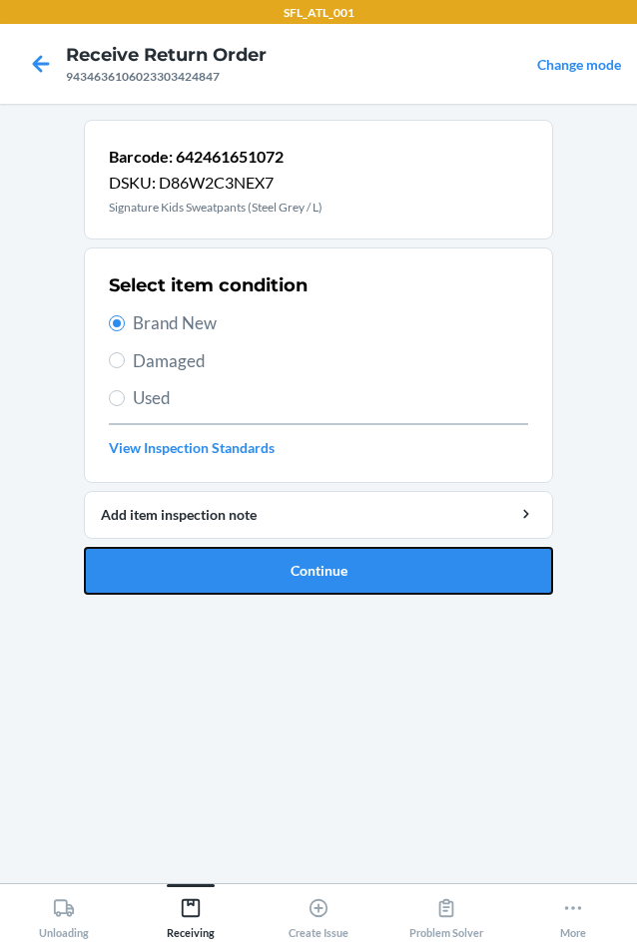
click at [308, 566] on button "Continue" at bounding box center [318, 571] width 469 height 48
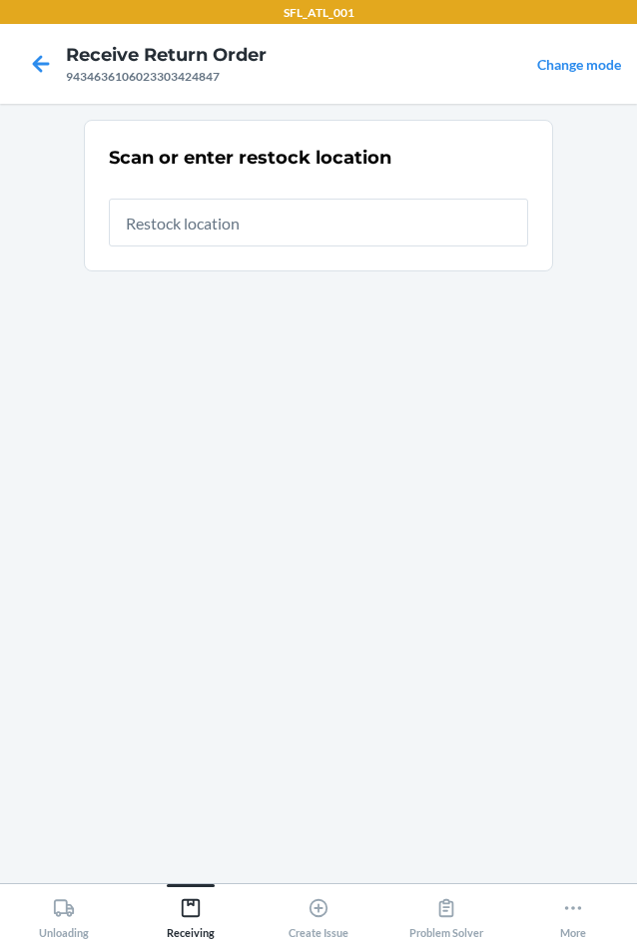
click at [212, 233] on input "text" at bounding box center [318, 223] width 419 height 48
type input "RTCart017"
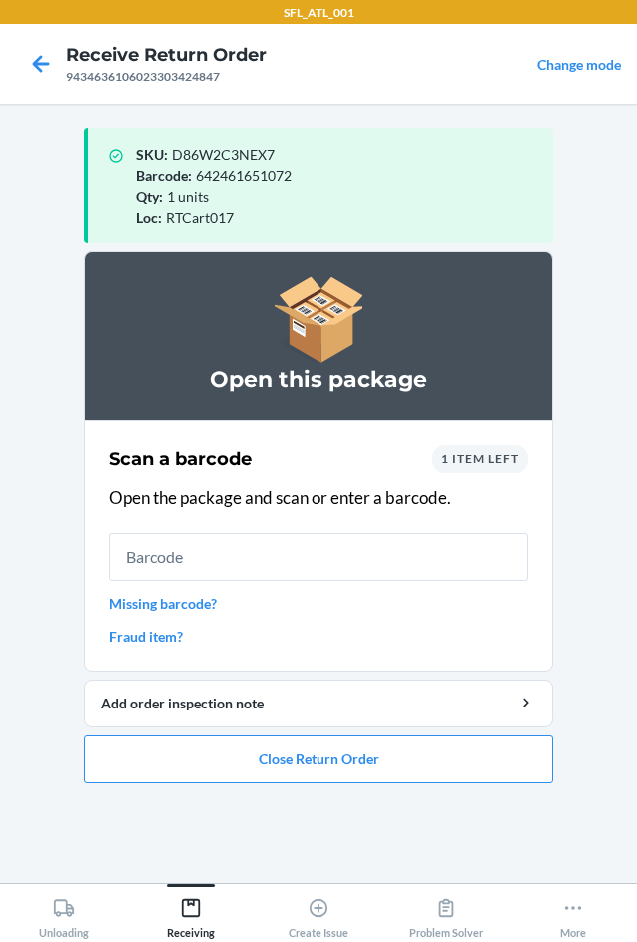
click at [241, 551] on input "text" at bounding box center [318, 557] width 419 height 48
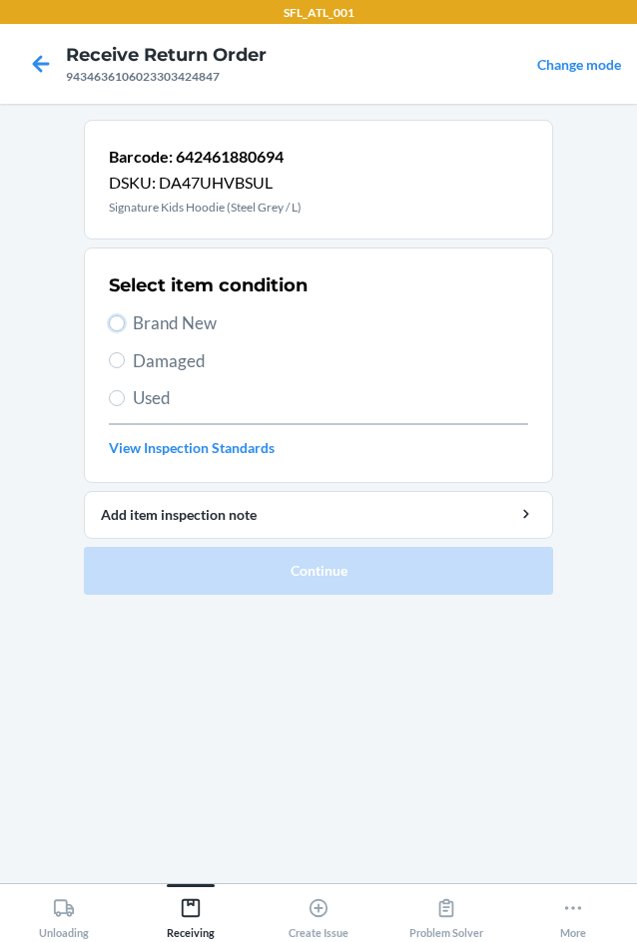
drag, startPoint x: 110, startPoint y: 323, endPoint x: 114, endPoint y: 336, distance: 13.6
click at [106, 326] on section "Select item condition Brand New Damaged Used View Inspection Standards" at bounding box center [318, 366] width 469 height 236
click at [119, 324] on input "Brand New" at bounding box center [117, 323] width 16 height 16
radio input "true"
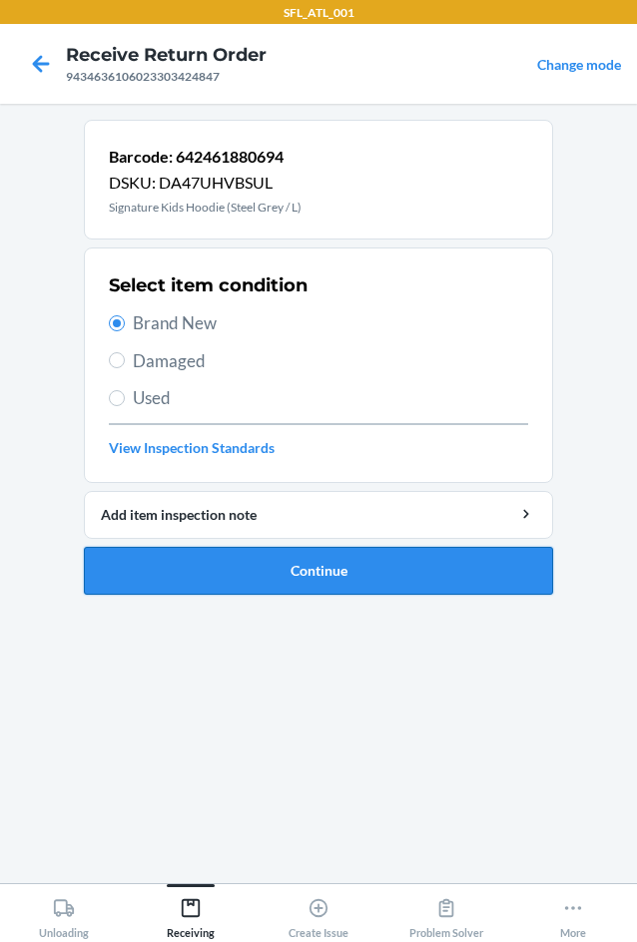
click at [280, 581] on button "Continue" at bounding box center [318, 571] width 469 height 48
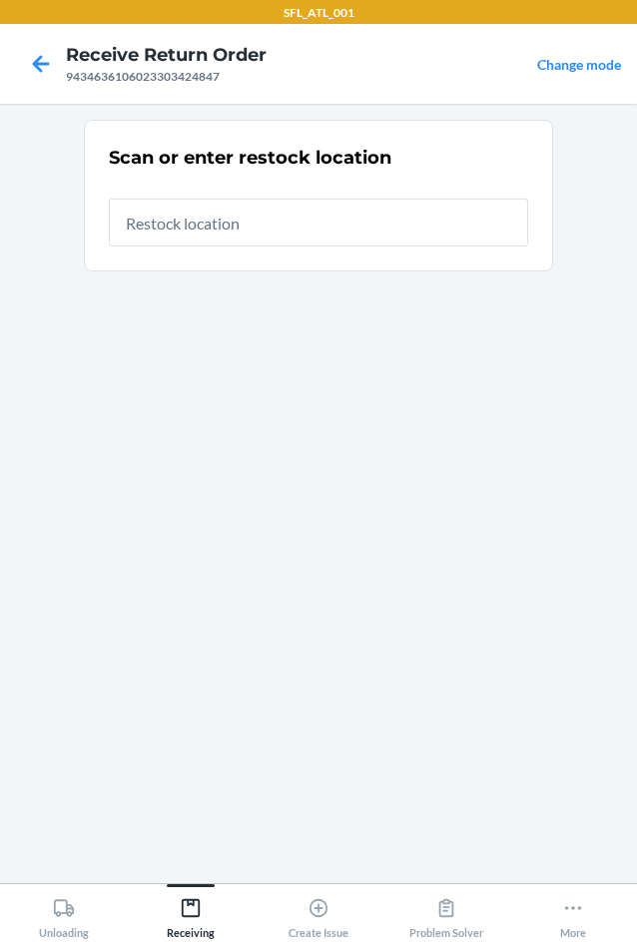
click at [329, 214] on input "text" at bounding box center [318, 223] width 419 height 48
type input "RTCart017"
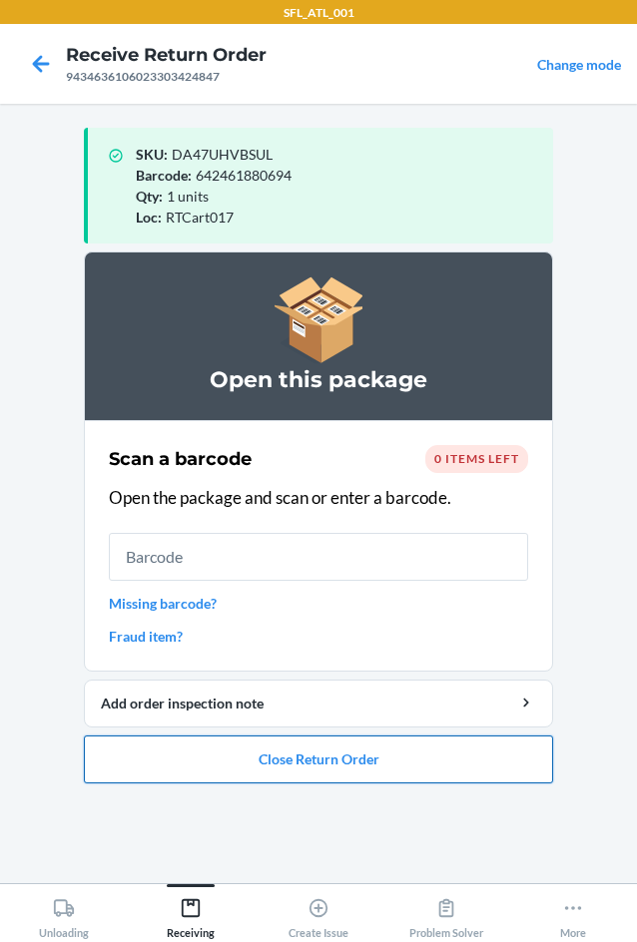
click at [336, 766] on button "Close Return Order" at bounding box center [318, 760] width 469 height 48
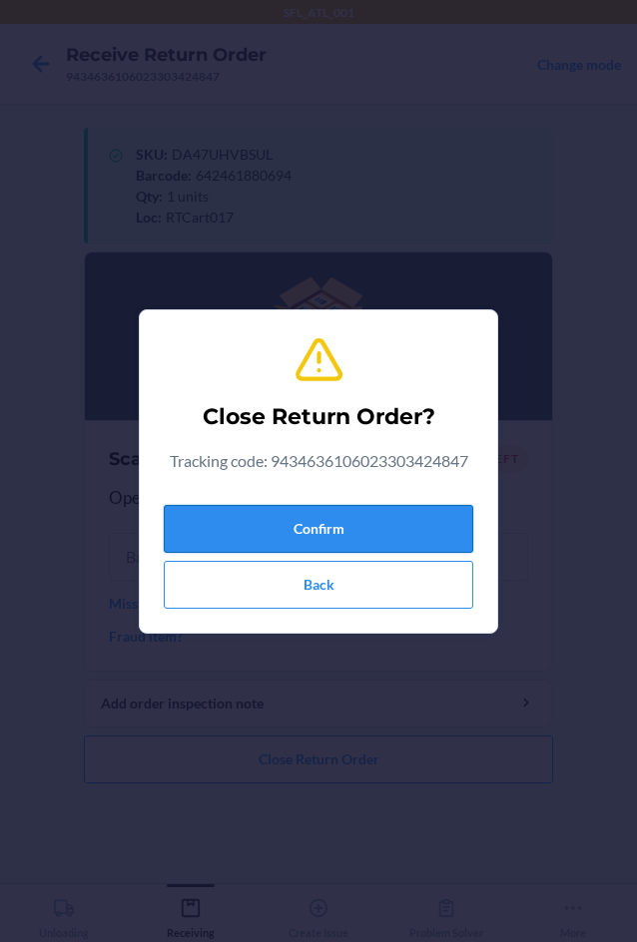
click at [310, 521] on button "Confirm" at bounding box center [318, 529] width 309 height 48
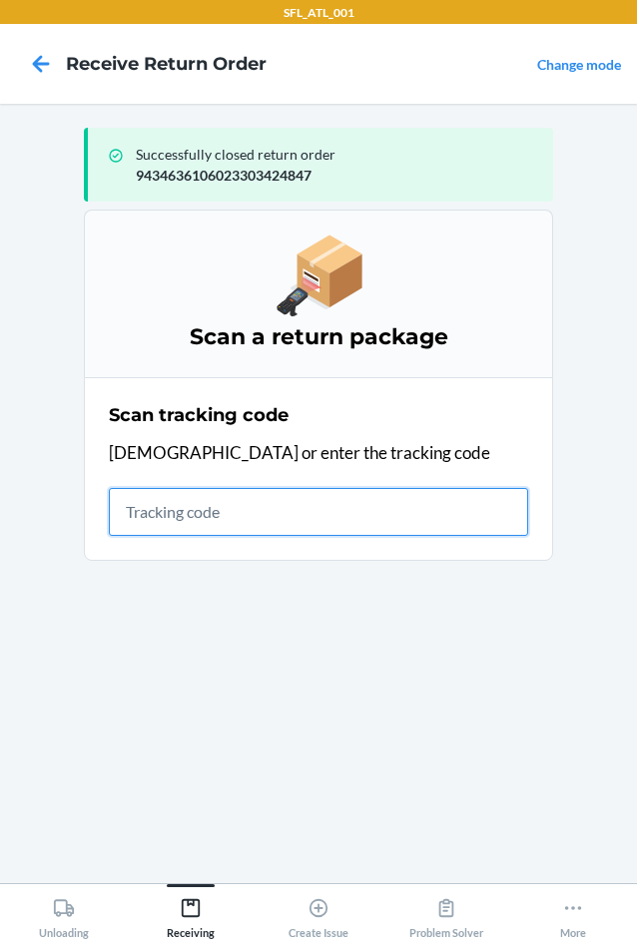
click at [157, 522] on input "text" at bounding box center [318, 512] width 419 height 48
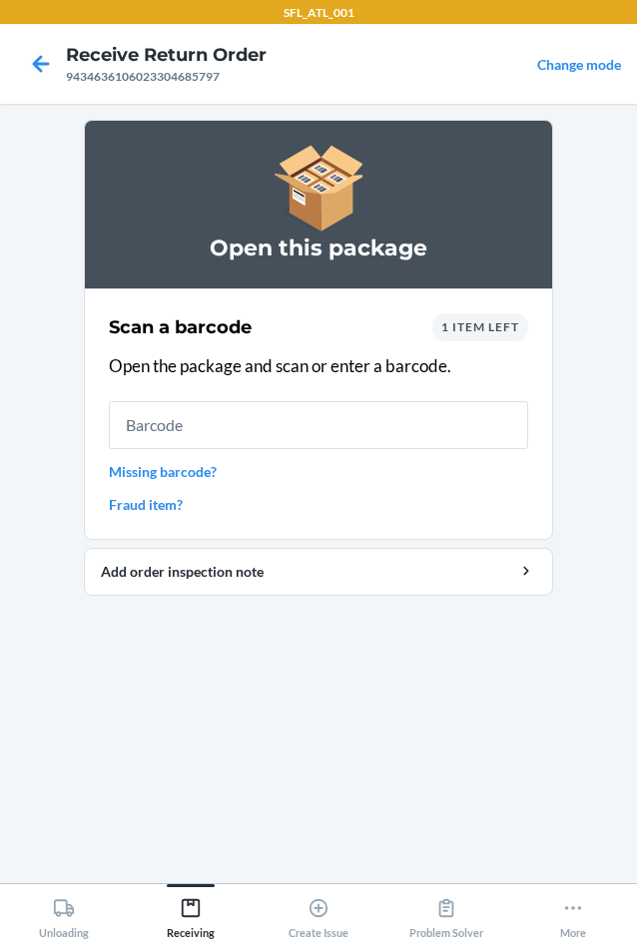
click at [504, 327] on span "1 item left" at bounding box center [480, 326] width 78 height 15
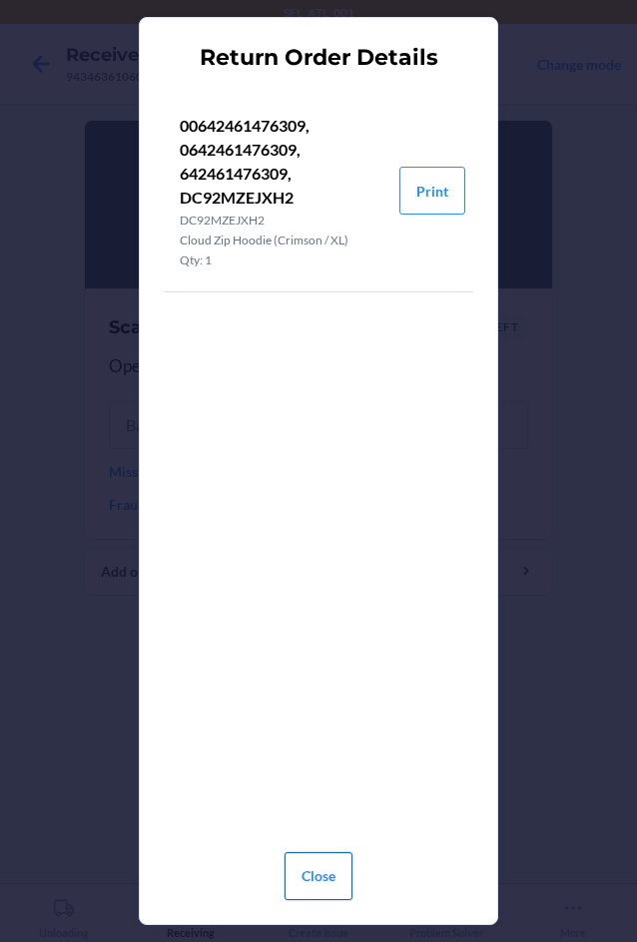
click at [322, 886] on button "Close" at bounding box center [319, 877] width 68 height 48
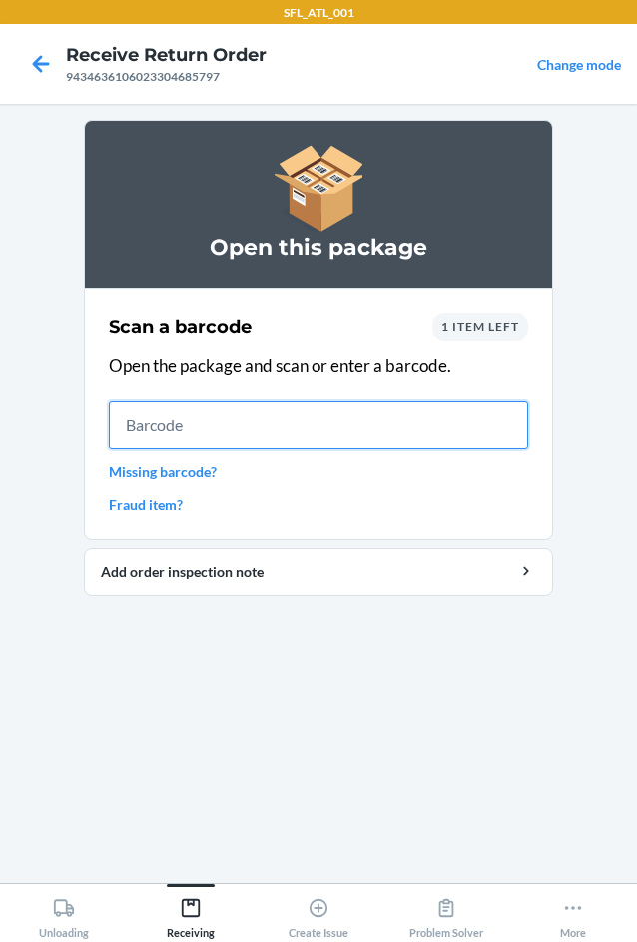
click at [172, 420] on input "text" at bounding box center [318, 425] width 419 height 48
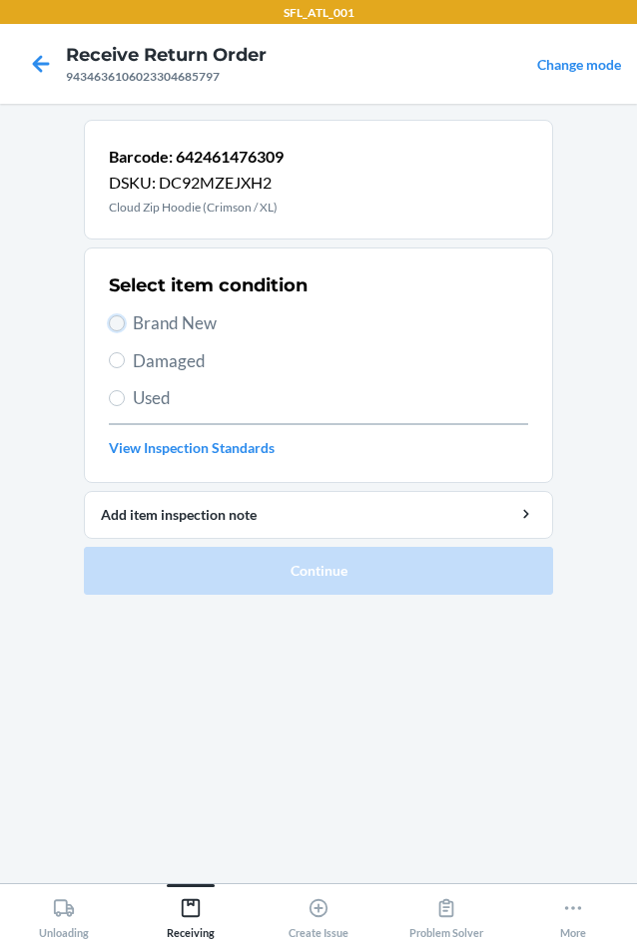
click at [120, 321] on input "Brand New" at bounding box center [117, 323] width 16 height 16
radio input "true"
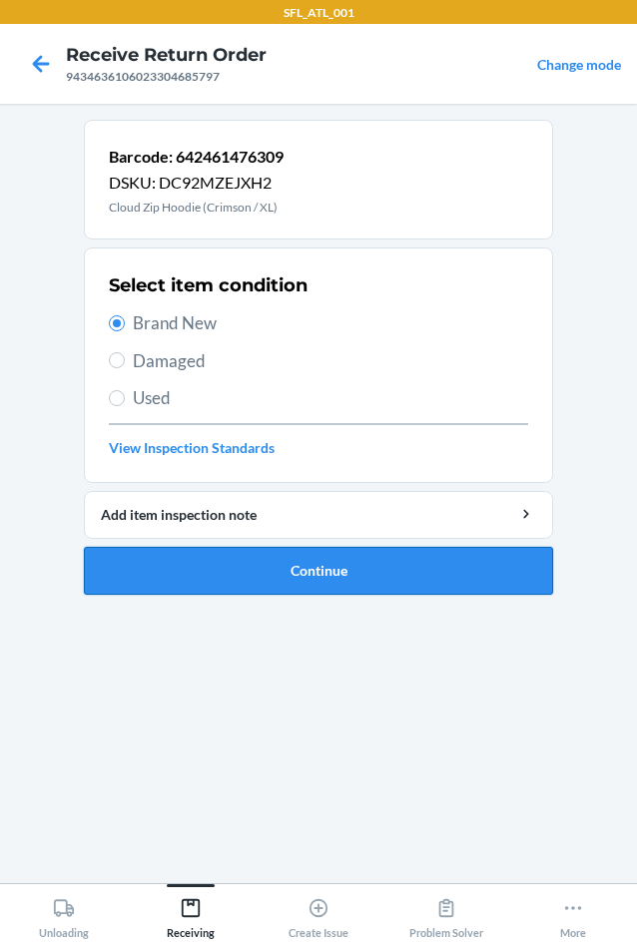
click at [234, 574] on button "Continue" at bounding box center [318, 571] width 469 height 48
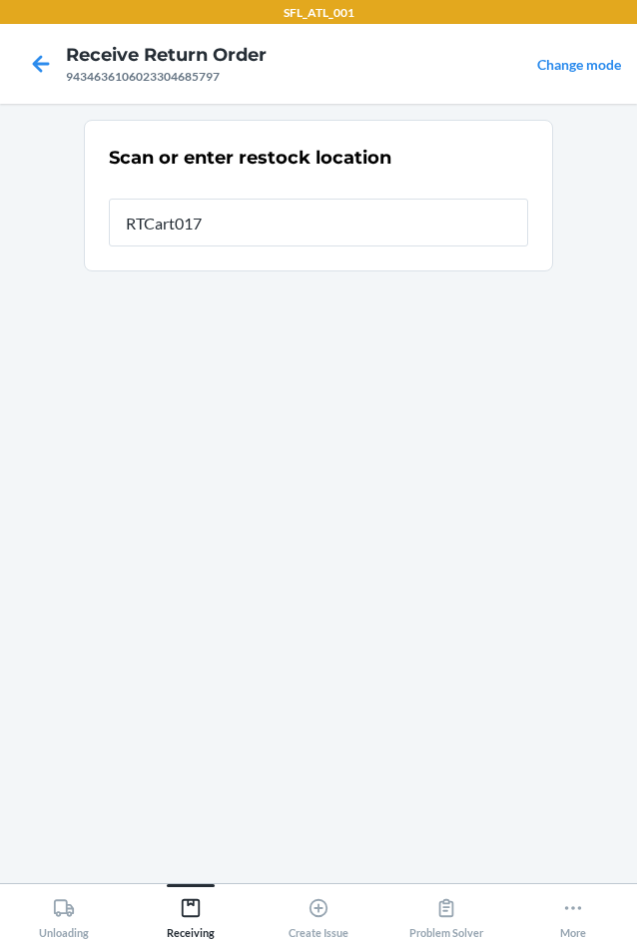
type input "RTCart017"
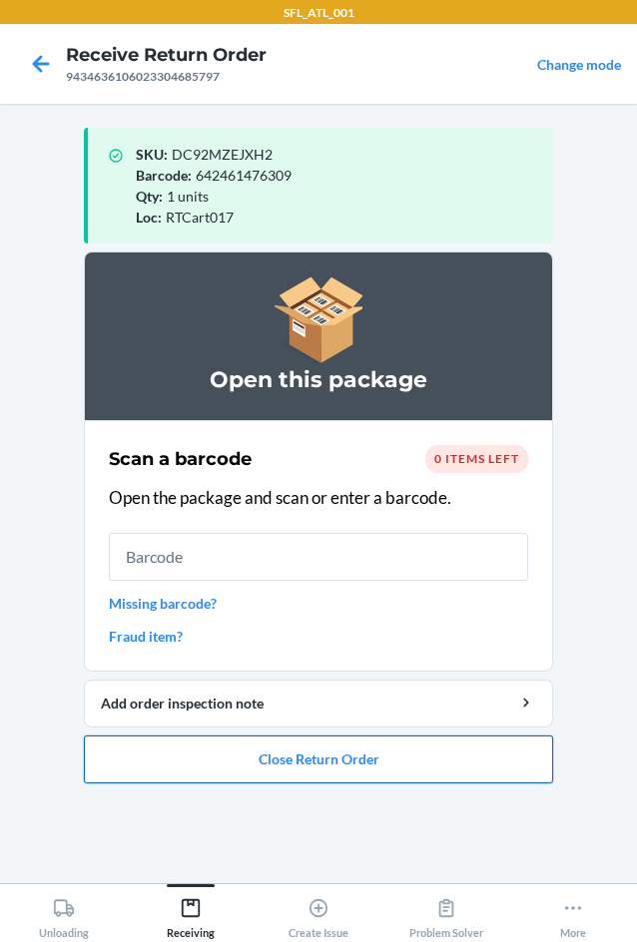
click at [358, 757] on button "Close Return Order" at bounding box center [318, 760] width 469 height 48
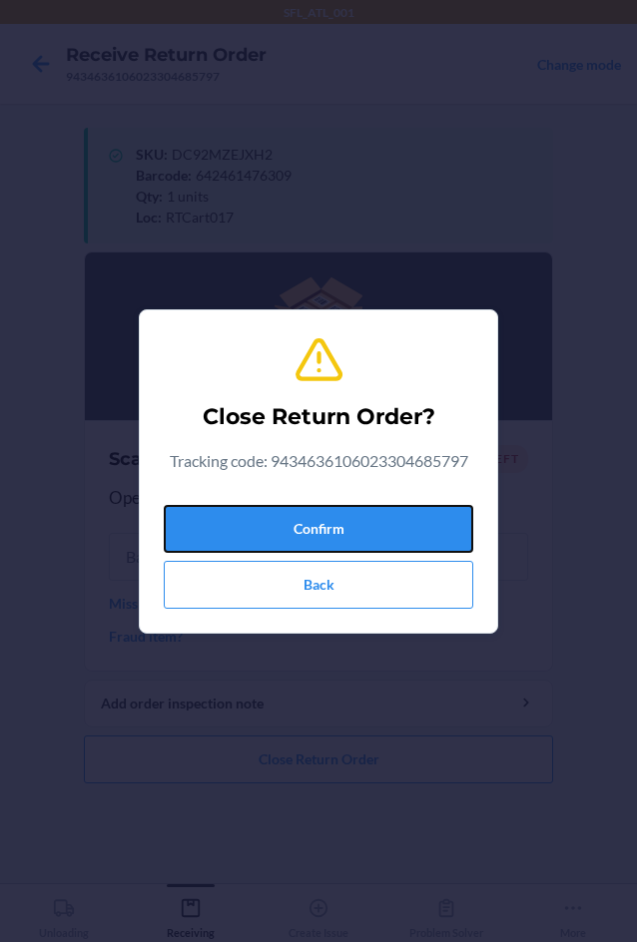
drag, startPoint x: 285, startPoint y: 528, endPoint x: 45, endPoint y: 469, distance: 246.7
click at [285, 527] on button "Confirm" at bounding box center [318, 529] width 309 height 48
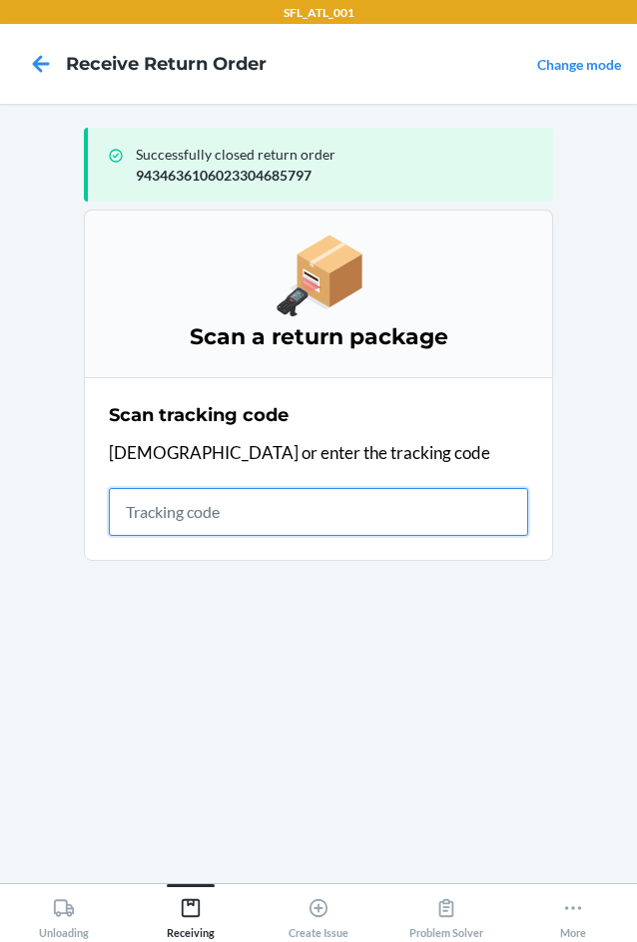
click at [144, 510] on input "text" at bounding box center [318, 512] width 419 height 48
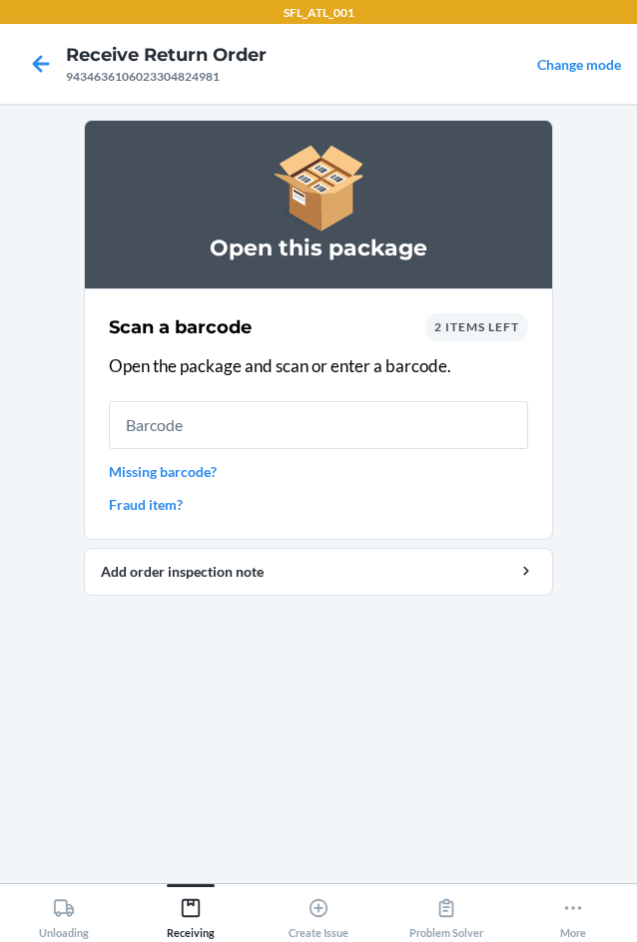
click at [484, 331] on span "2 items left" at bounding box center [476, 326] width 85 height 15
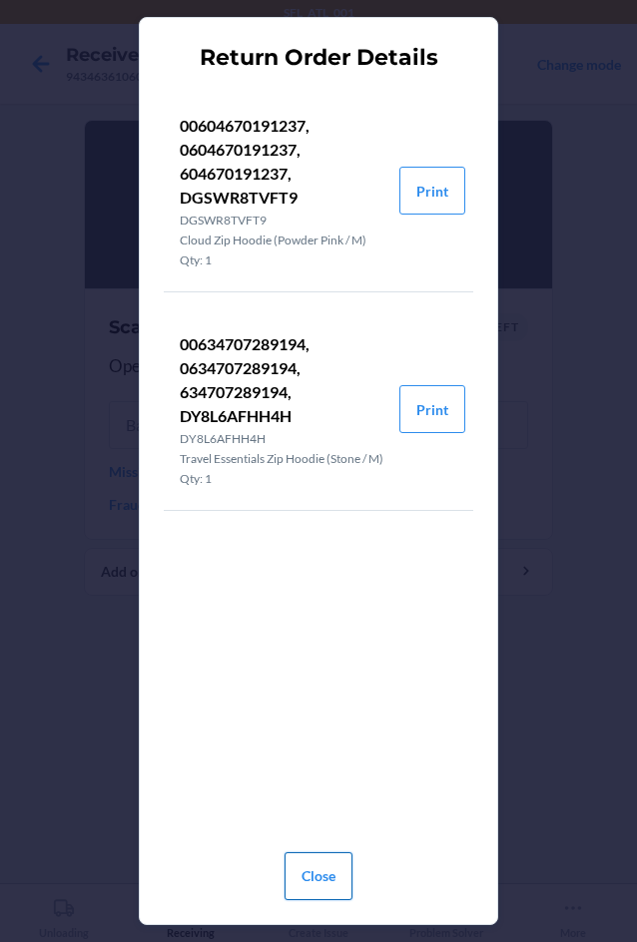
click at [329, 877] on button "Close" at bounding box center [319, 877] width 68 height 48
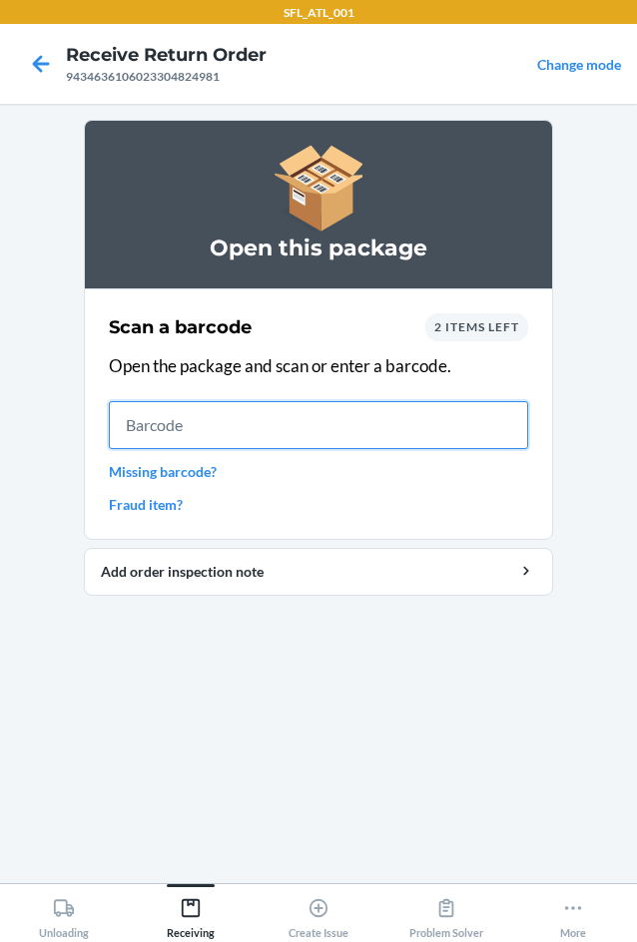
click at [201, 428] on input "text" at bounding box center [318, 425] width 419 height 48
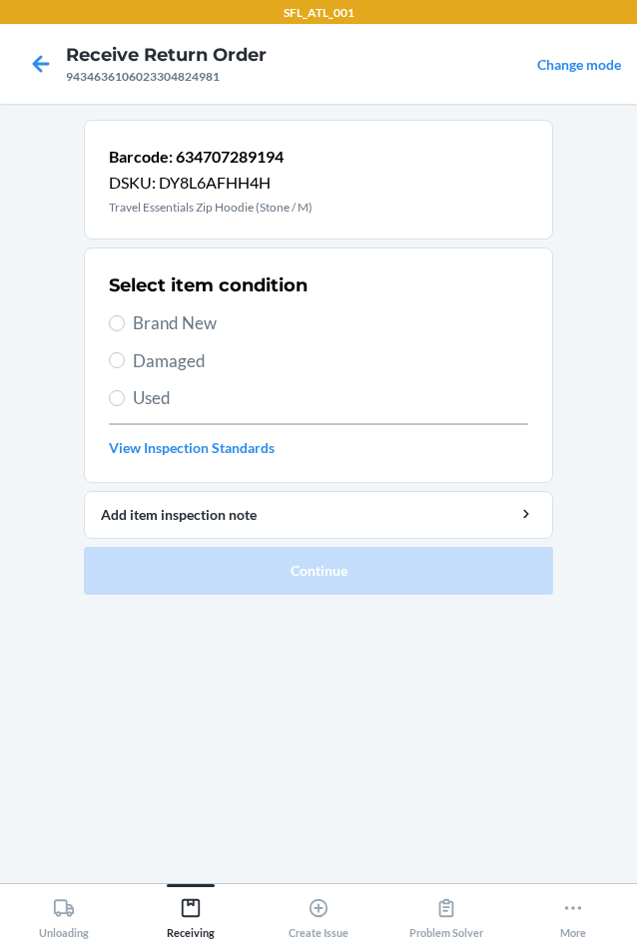
click at [110, 329] on label "Brand New" at bounding box center [318, 323] width 419 height 26
click at [110, 329] on input "Brand New" at bounding box center [117, 323] width 16 height 16
radio input "true"
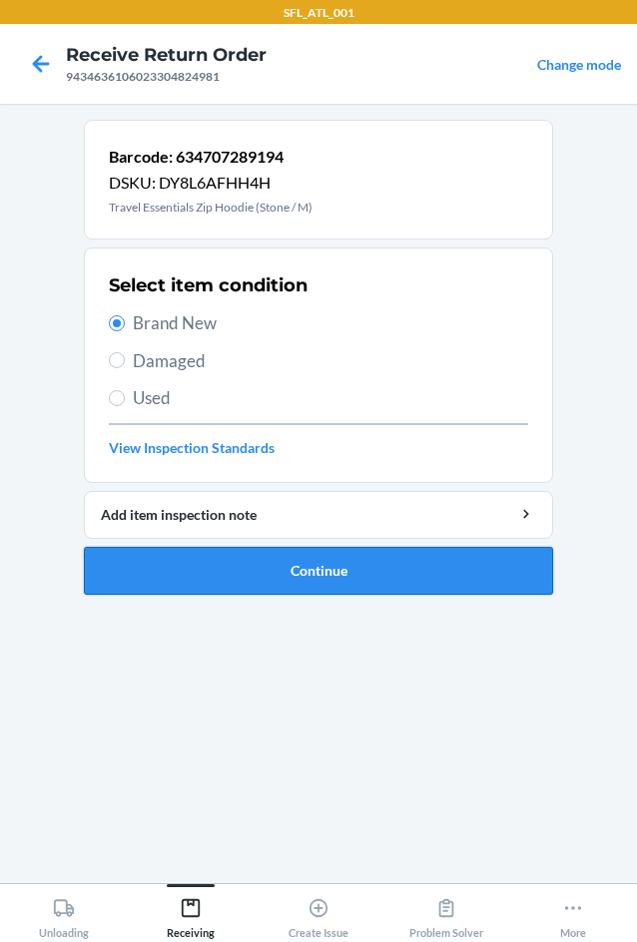
click at [287, 574] on button "Continue" at bounding box center [318, 571] width 469 height 48
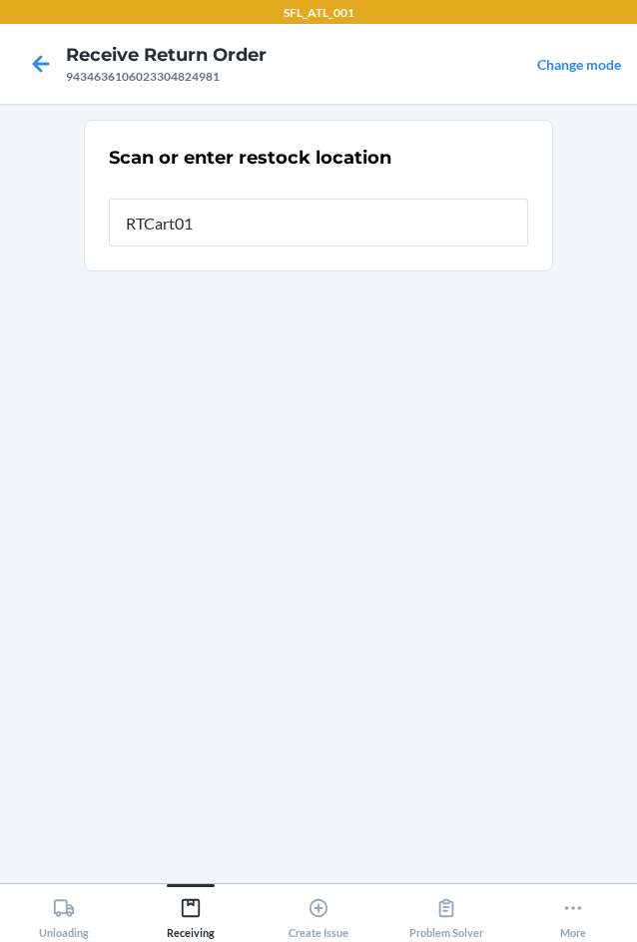
type input "RTCart017"
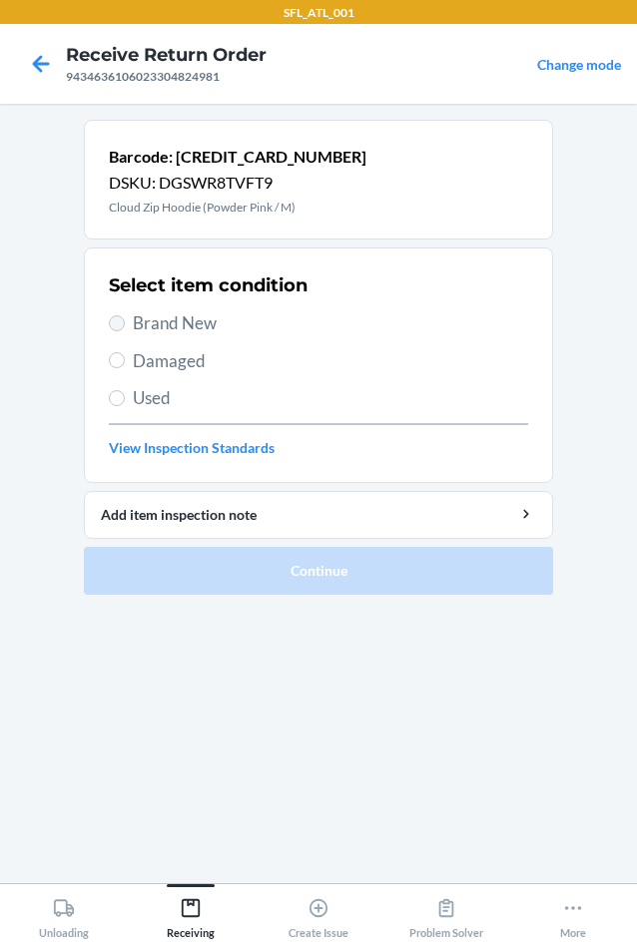
click at [113, 315] on label "Brand New" at bounding box center [318, 323] width 419 height 26
click at [113, 315] on input "Brand New" at bounding box center [117, 323] width 16 height 16
radio input "true"
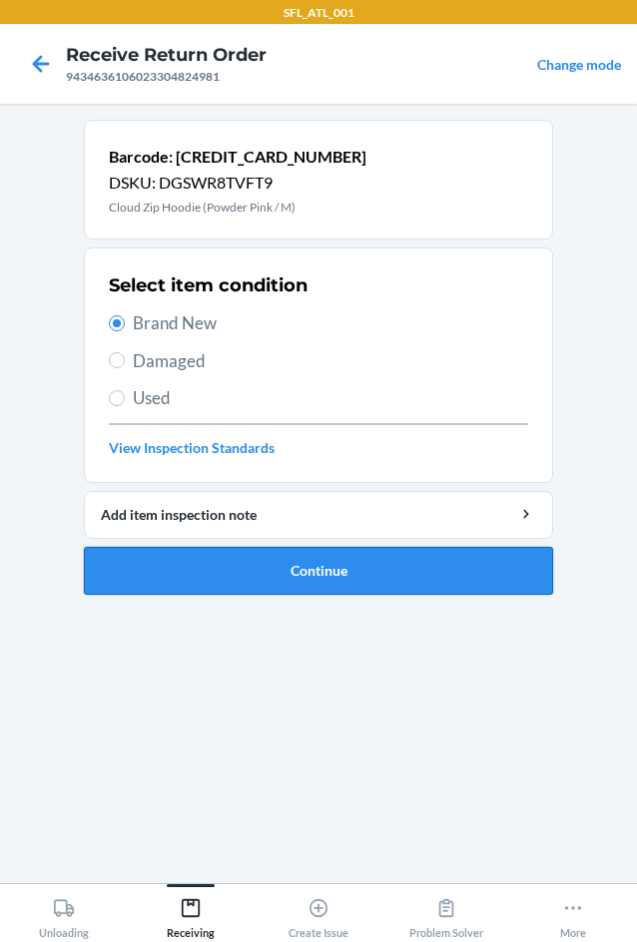
click at [294, 572] on button "Continue" at bounding box center [318, 571] width 469 height 48
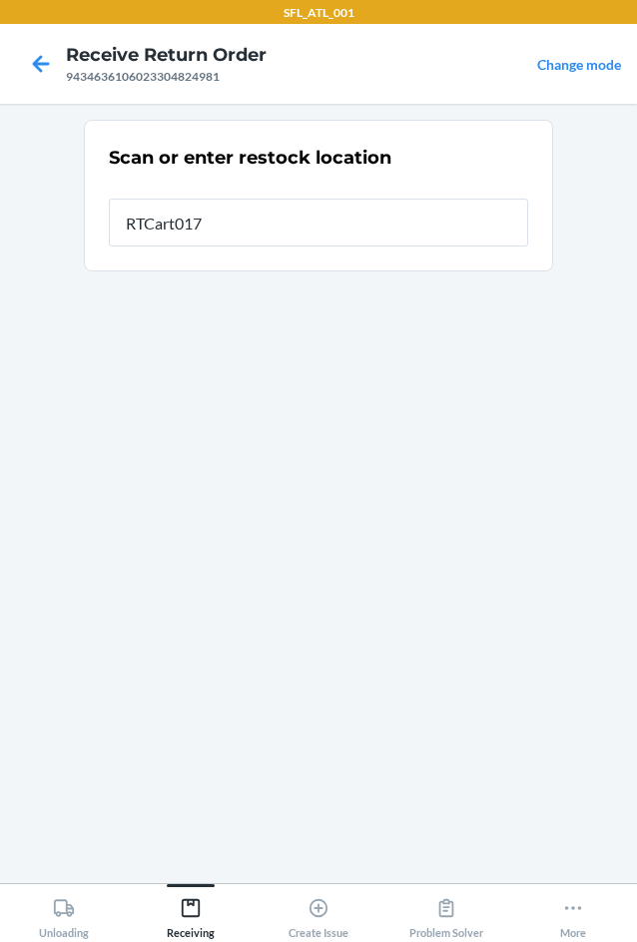
type input "RTCart017"
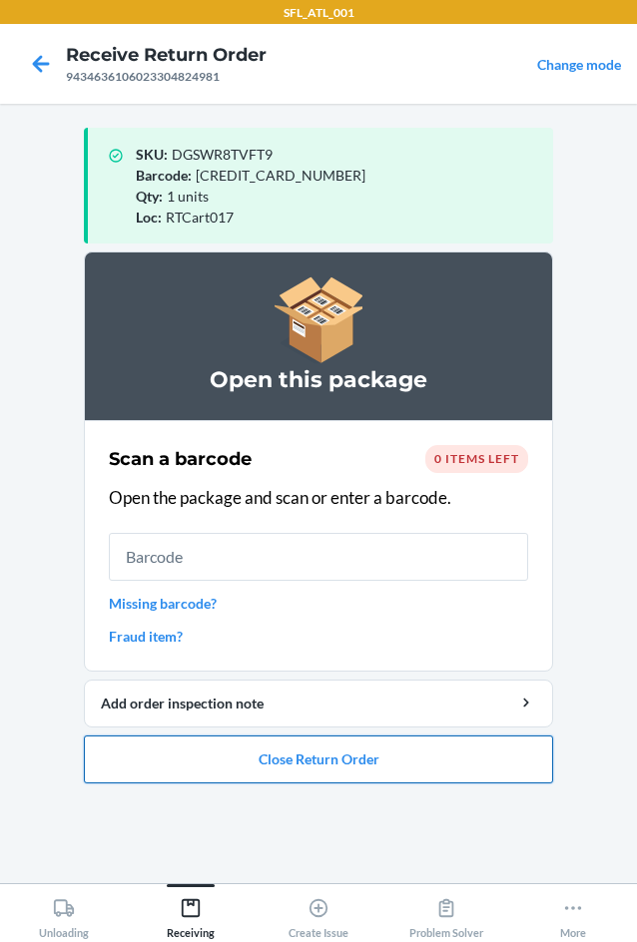
click at [410, 772] on button "Close Return Order" at bounding box center [318, 760] width 469 height 48
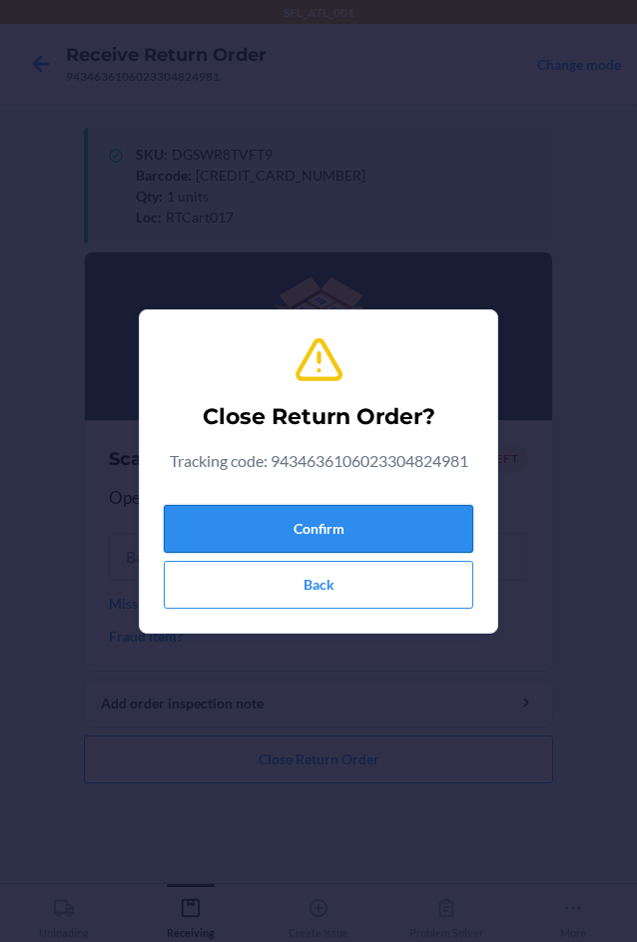
click at [262, 525] on button "Confirm" at bounding box center [318, 529] width 309 height 48
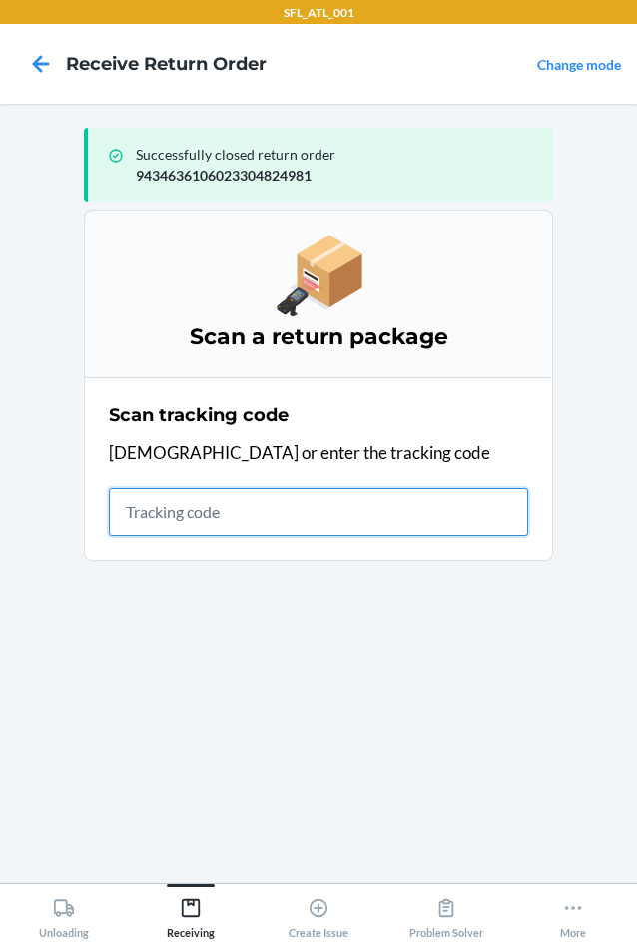
click at [168, 523] on input "text" at bounding box center [318, 512] width 419 height 48
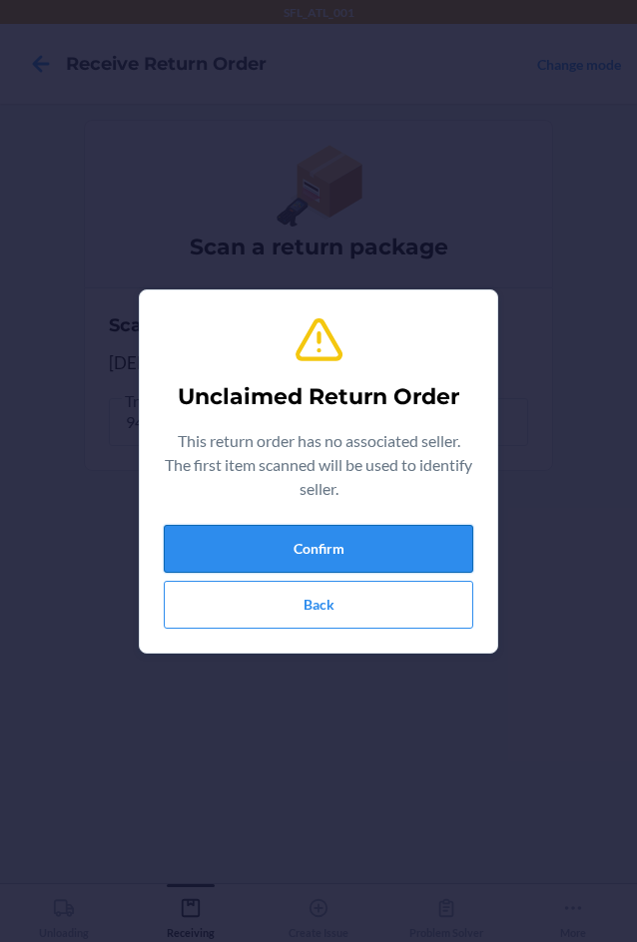
click at [245, 551] on button "Confirm" at bounding box center [318, 549] width 309 height 48
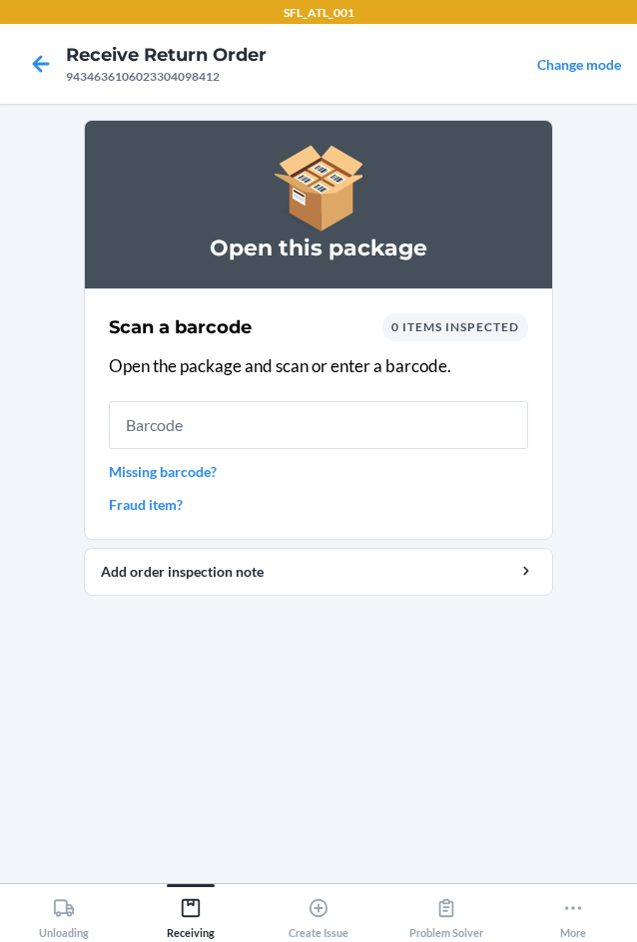
click at [161, 429] on input "text" at bounding box center [318, 425] width 419 height 48
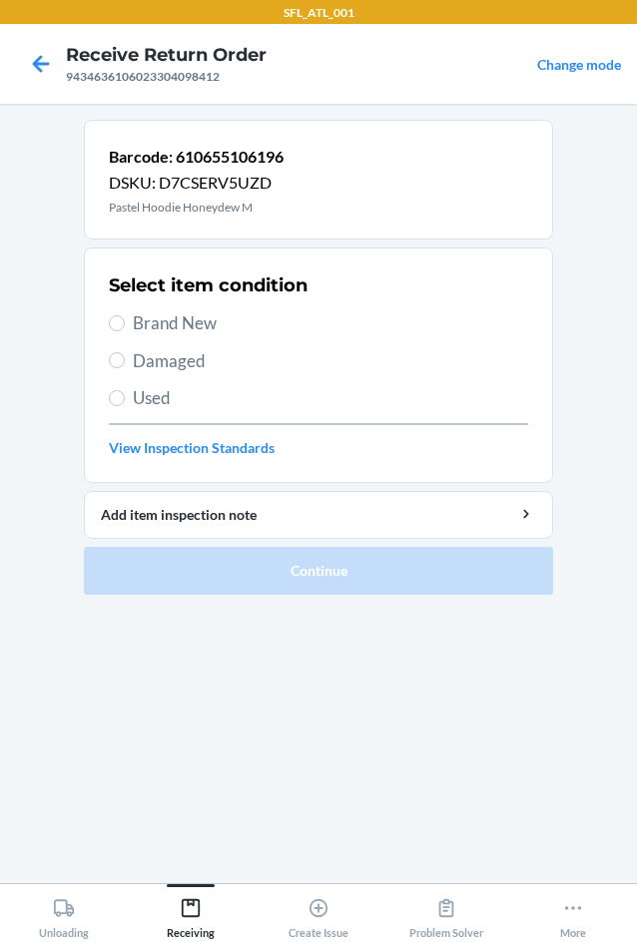
click at [121, 314] on label "Brand New" at bounding box center [318, 323] width 419 height 26
click at [121, 315] on input "Brand New" at bounding box center [117, 323] width 16 height 16
radio input "true"
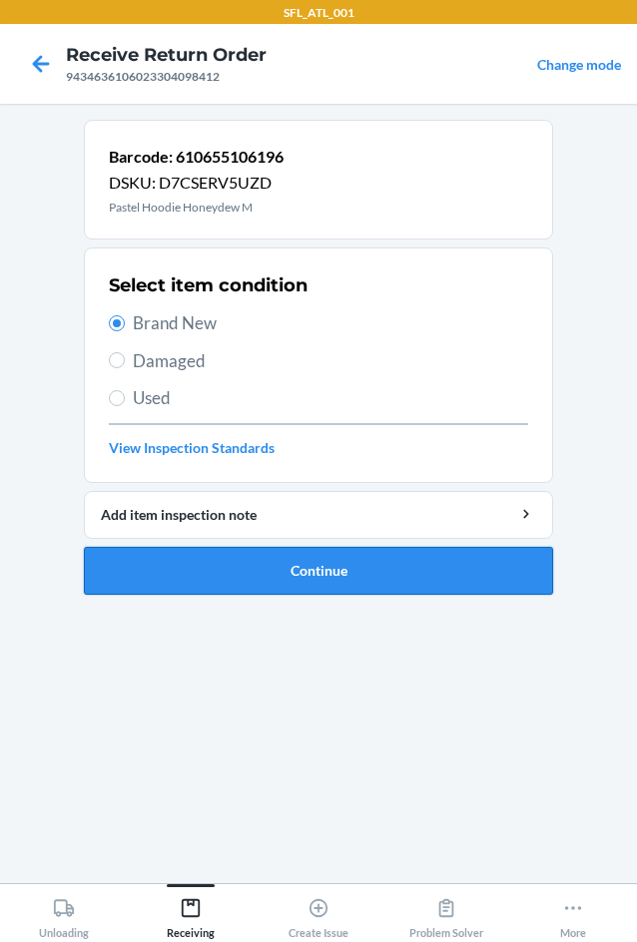
click at [336, 582] on button "Continue" at bounding box center [318, 571] width 469 height 48
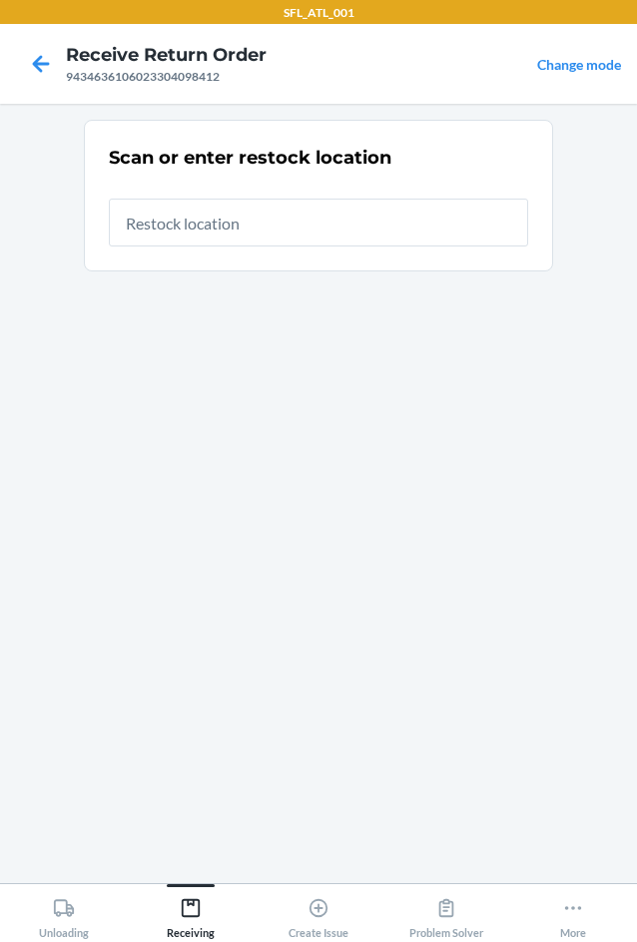
click at [232, 217] on input "text" at bounding box center [318, 223] width 419 height 48
type input "RTCart017"
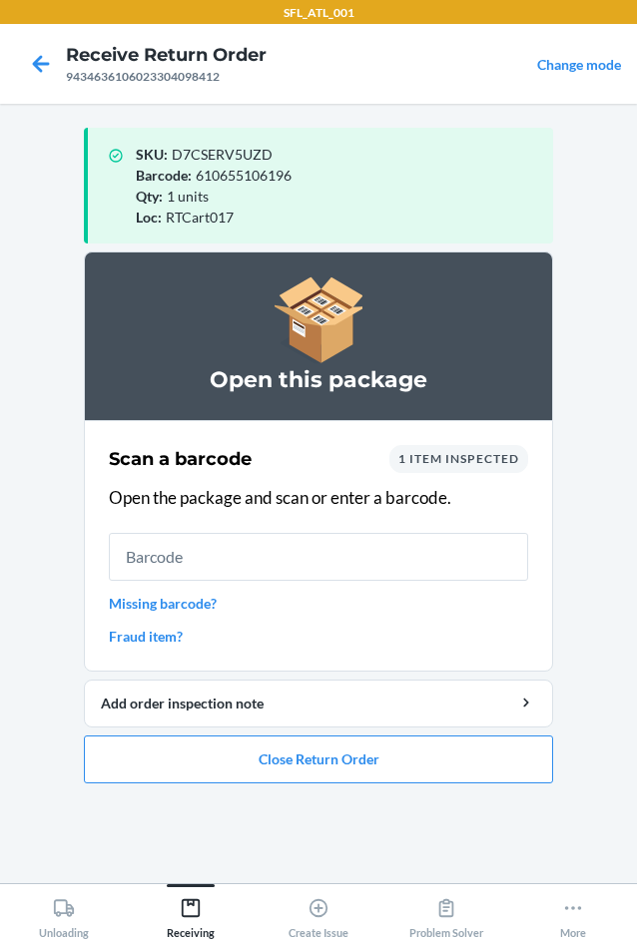
click at [470, 472] on div "1 item inspected" at bounding box center [458, 459] width 139 height 28
click at [476, 457] on span "1 item inspected" at bounding box center [458, 458] width 121 height 15
click at [419, 466] on div "1 item inspected" at bounding box center [458, 459] width 139 height 28
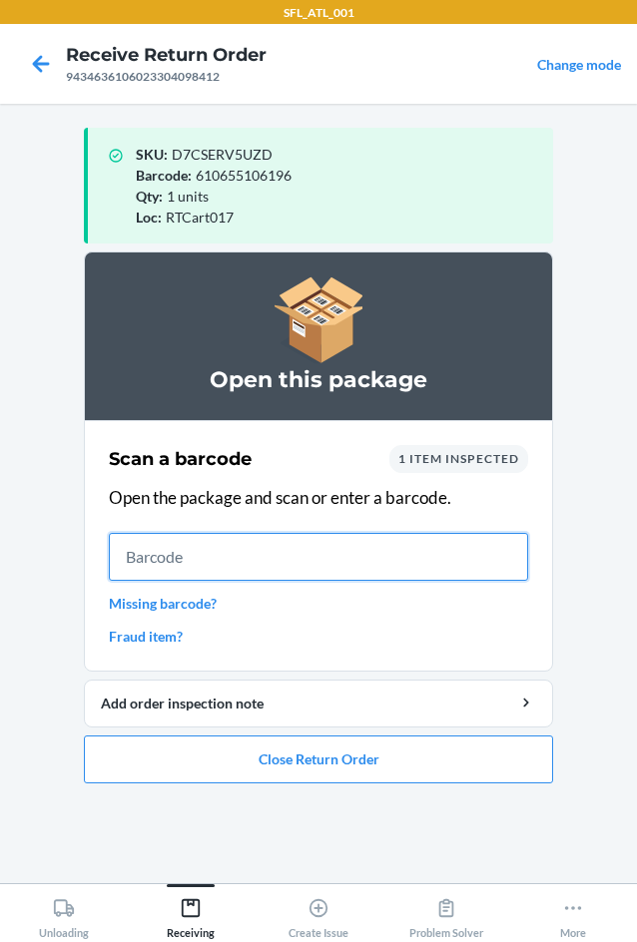
click at [179, 554] on input "text" at bounding box center [318, 557] width 419 height 48
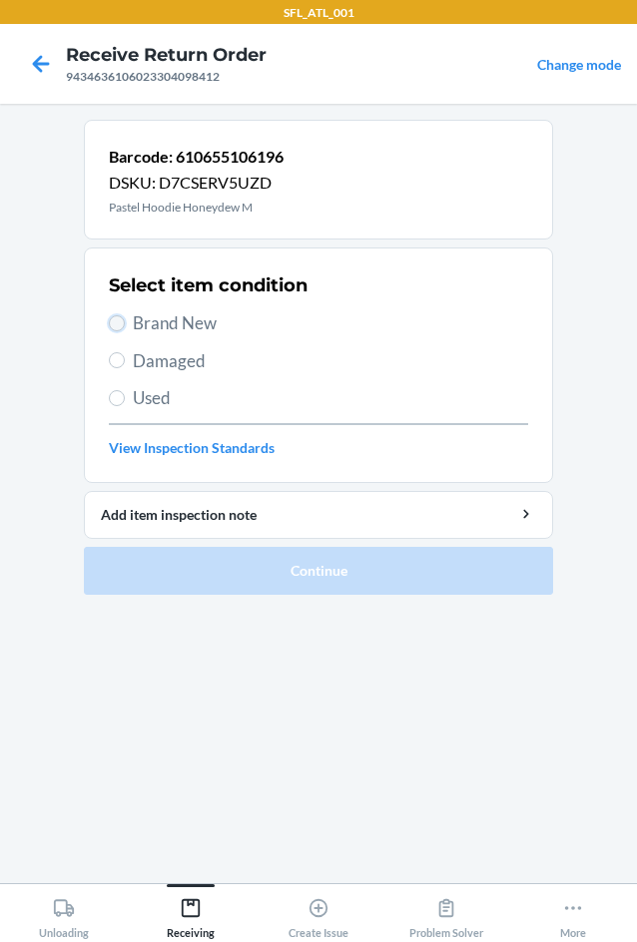
click at [114, 330] on input "Brand New" at bounding box center [117, 323] width 16 height 16
radio input "true"
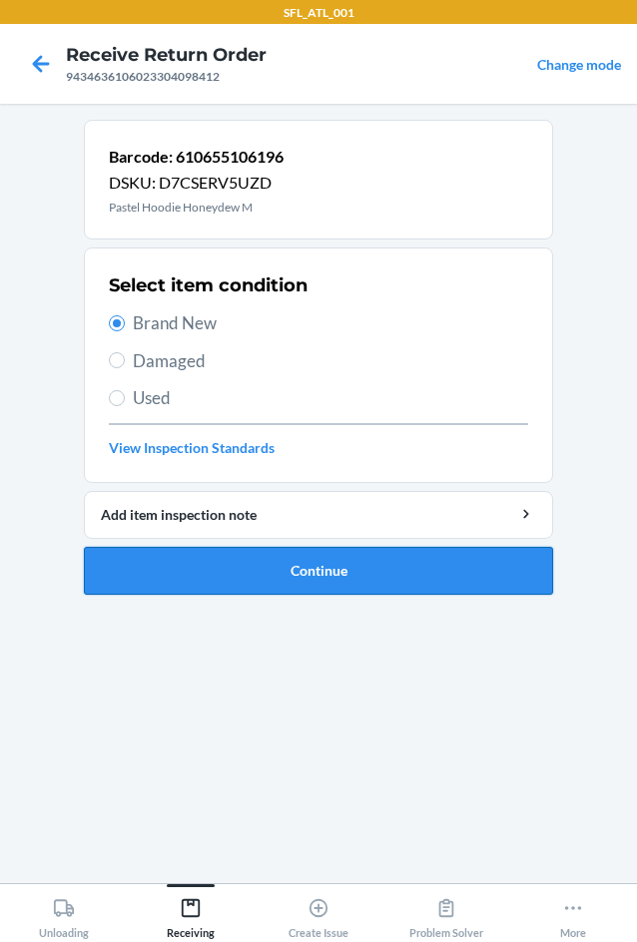
click at [343, 573] on button "Continue" at bounding box center [318, 571] width 469 height 48
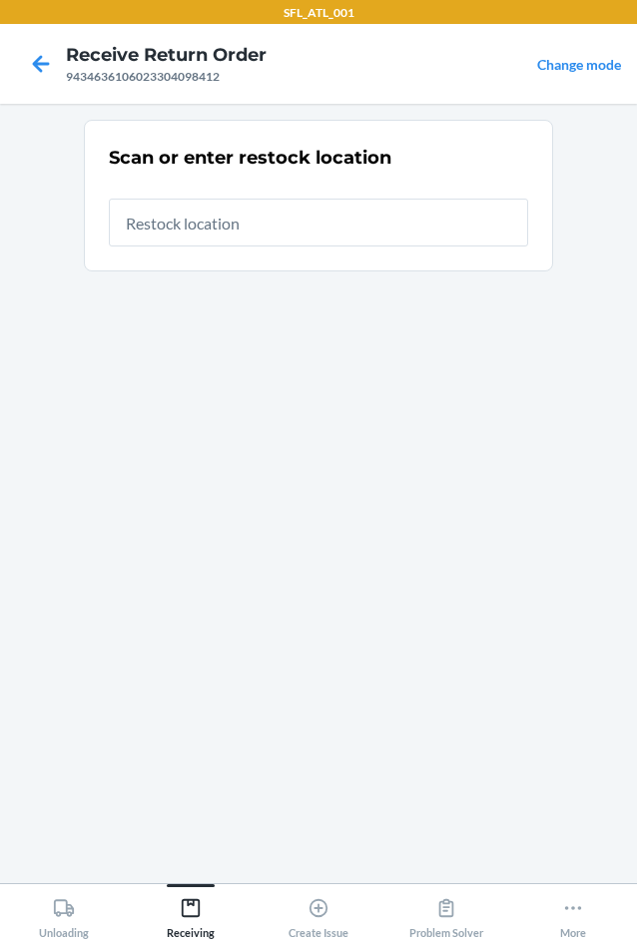
click at [202, 226] on input "text" at bounding box center [318, 223] width 419 height 48
type input "RTCart017"
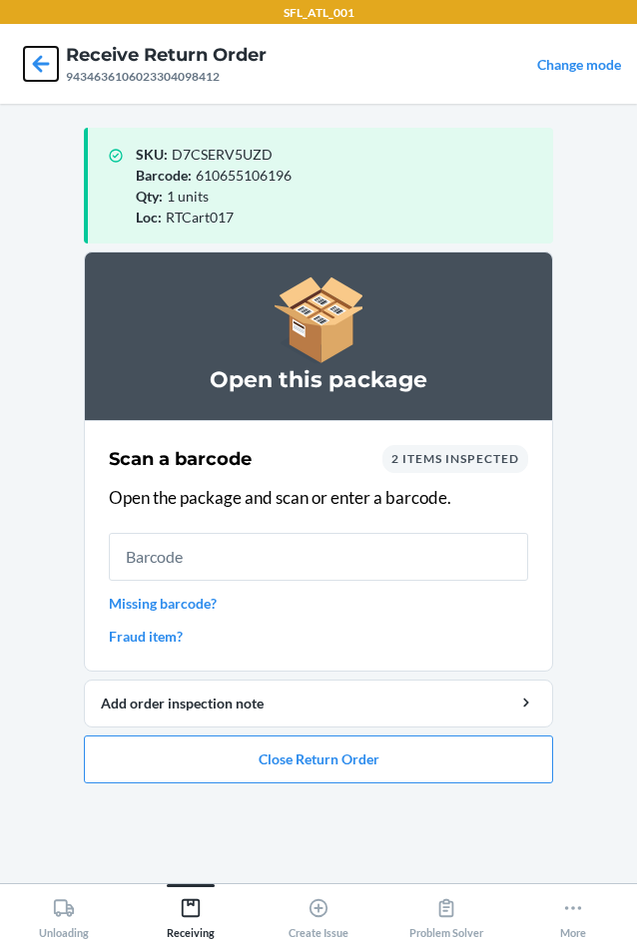
click at [33, 64] on icon at bounding box center [41, 63] width 17 height 17
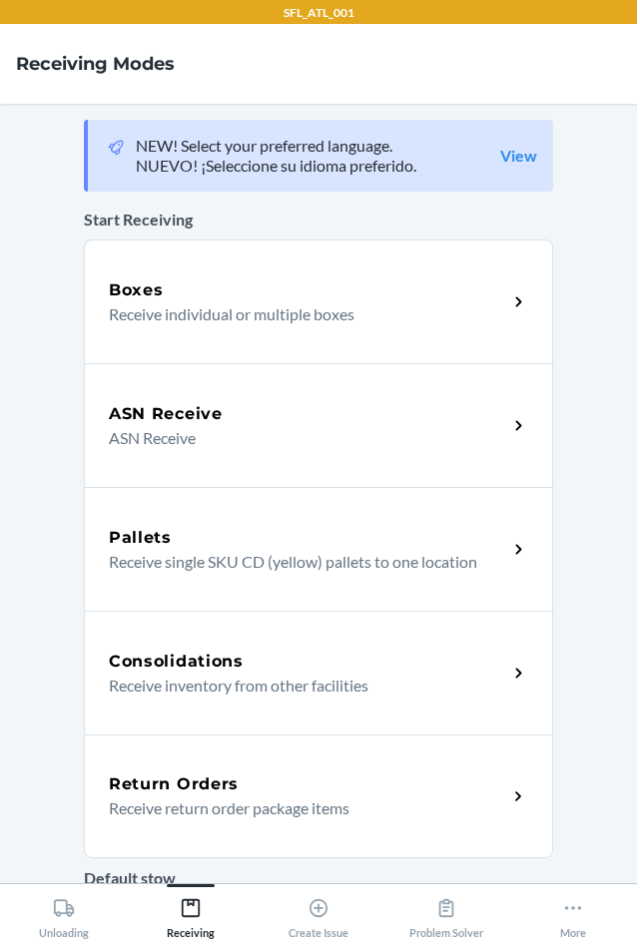
click at [192, 814] on p "Receive return order package items" at bounding box center [300, 809] width 382 height 24
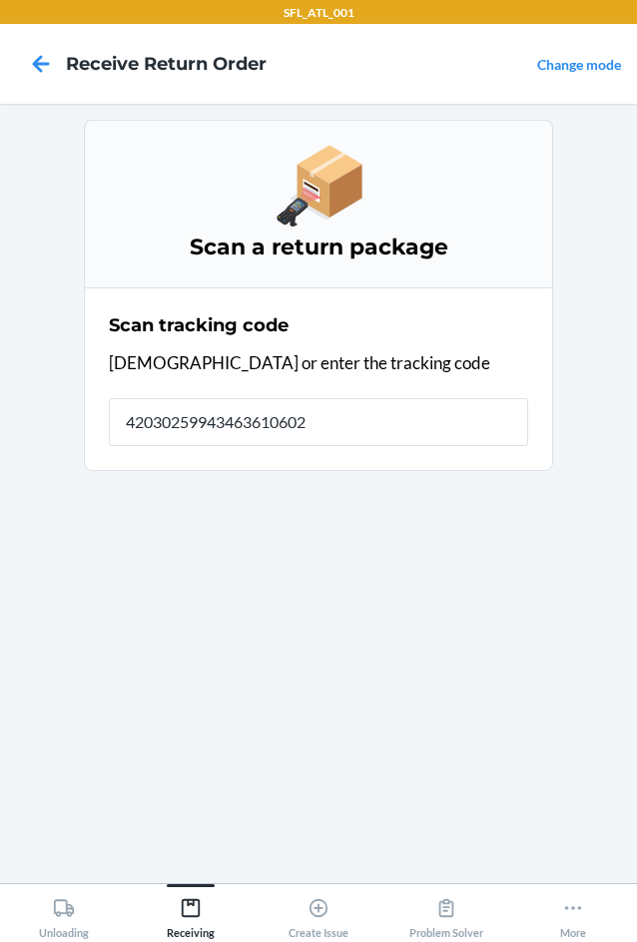
type input "420302599434636106023"
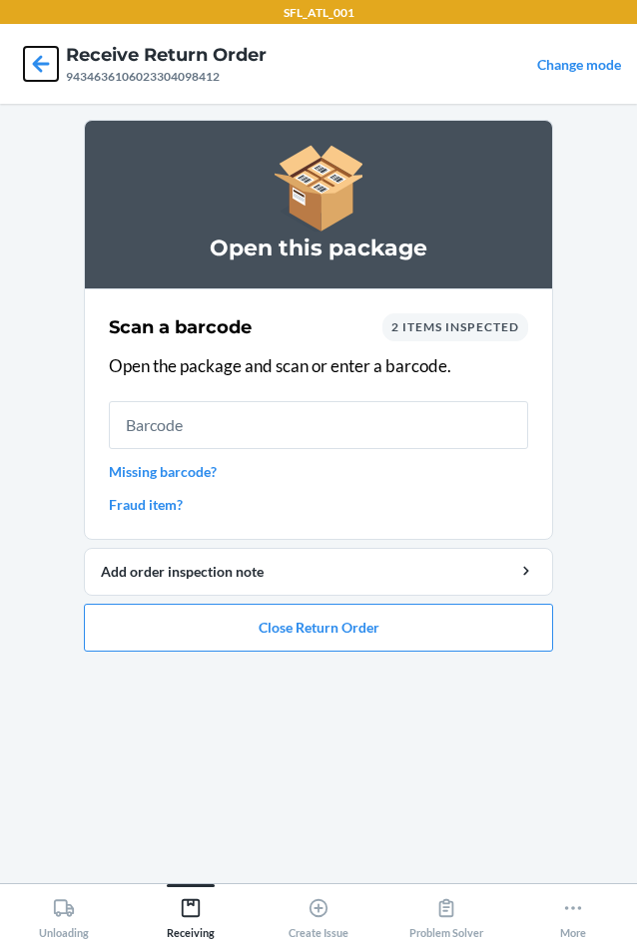
click at [34, 61] on icon at bounding box center [41, 64] width 34 height 34
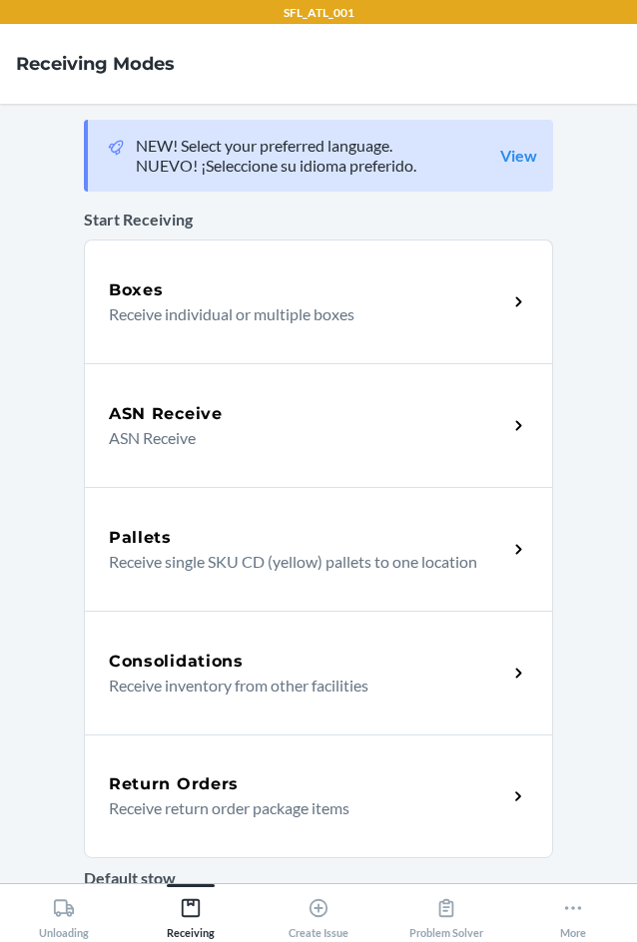
click at [232, 819] on p "Receive return order package items" at bounding box center [300, 809] width 382 height 24
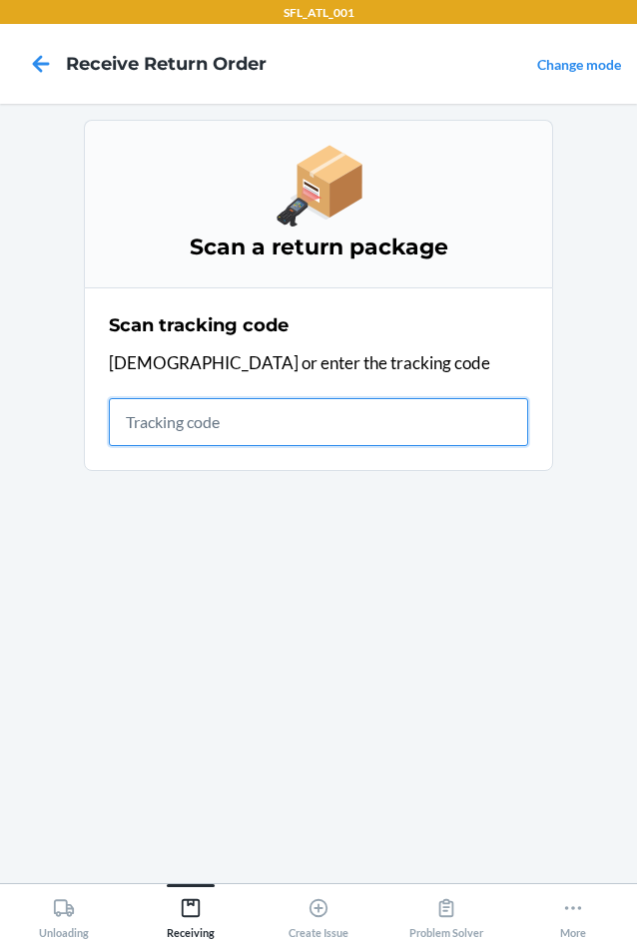
click at [146, 425] on input "text" at bounding box center [318, 422] width 419 height 48
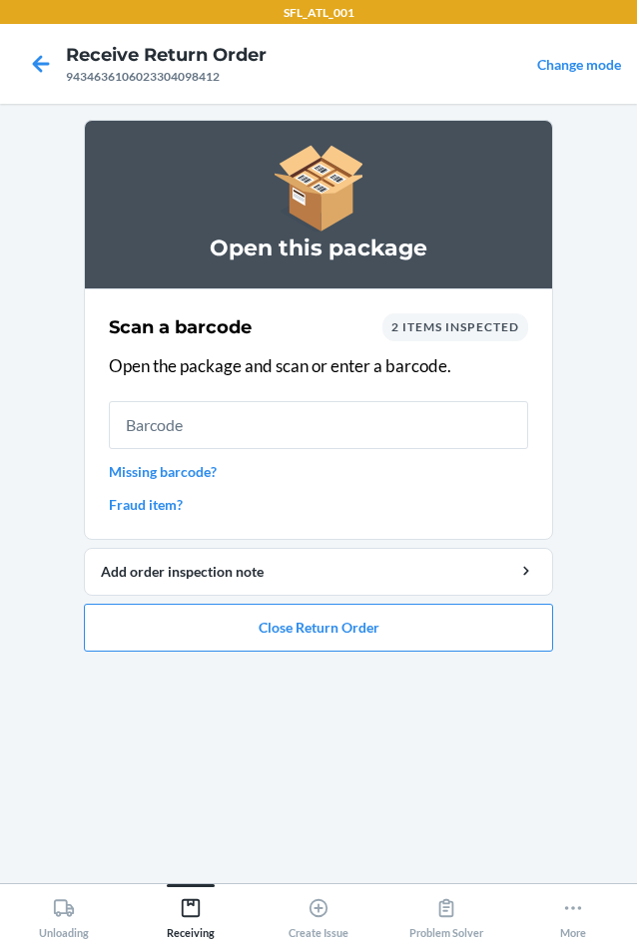
click at [276, 427] on input "text" at bounding box center [318, 425] width 419 height 48
click at [469, 334] on div "2 items inspected" at bounding box center [455, 327] width 146 height 28
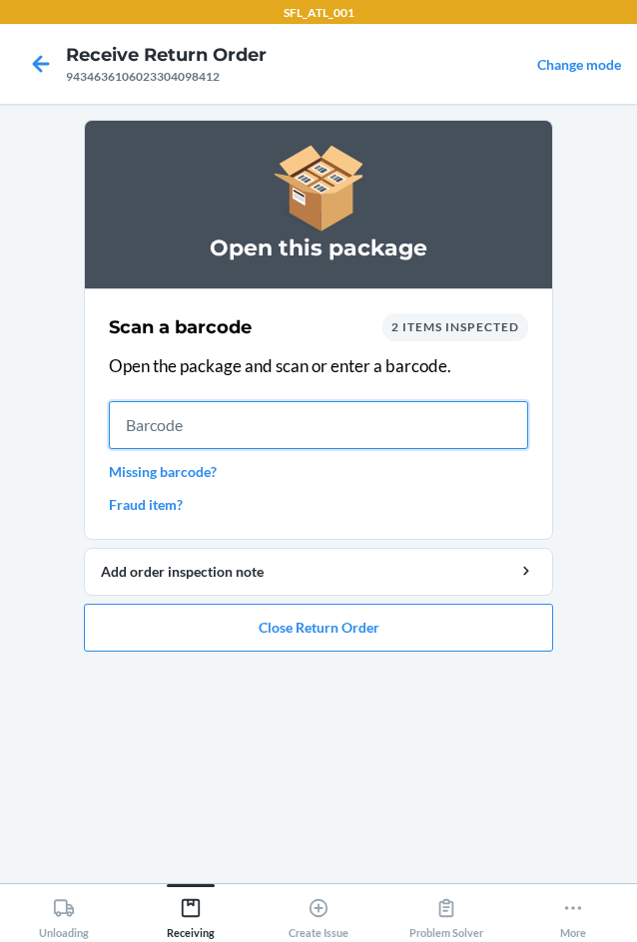
click at [290, 432] on input "text" at bounding box center [318, 425] width 419 height 48
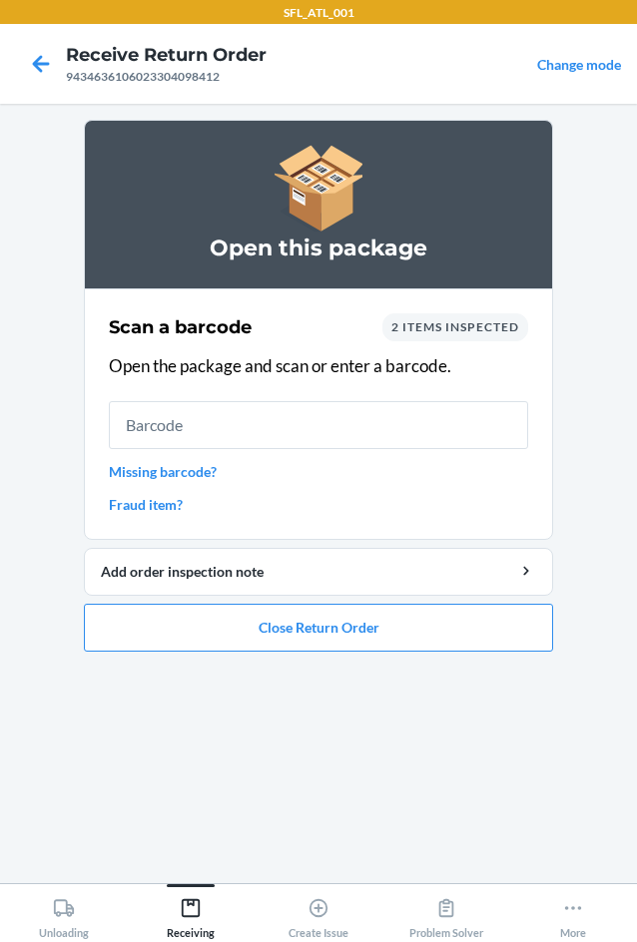
click at [503, 327] on span "2 items inspected" at bounding box center [455, 326] width 128 height 15
click at [452, 338] on div "2 items inspected" at bounding box center [455, 327] width 146 height 28
click at [445, 324] on span "2 items inspected" at bounding box center [455, 326] width 128 height 15
click at [400, 323] on span "2 items inspected" at bounding box center [455, 326] width 128 height 15
click at [420, 330] on span "2 items inspected" at bounding box center [455, 326] width 128 height 15
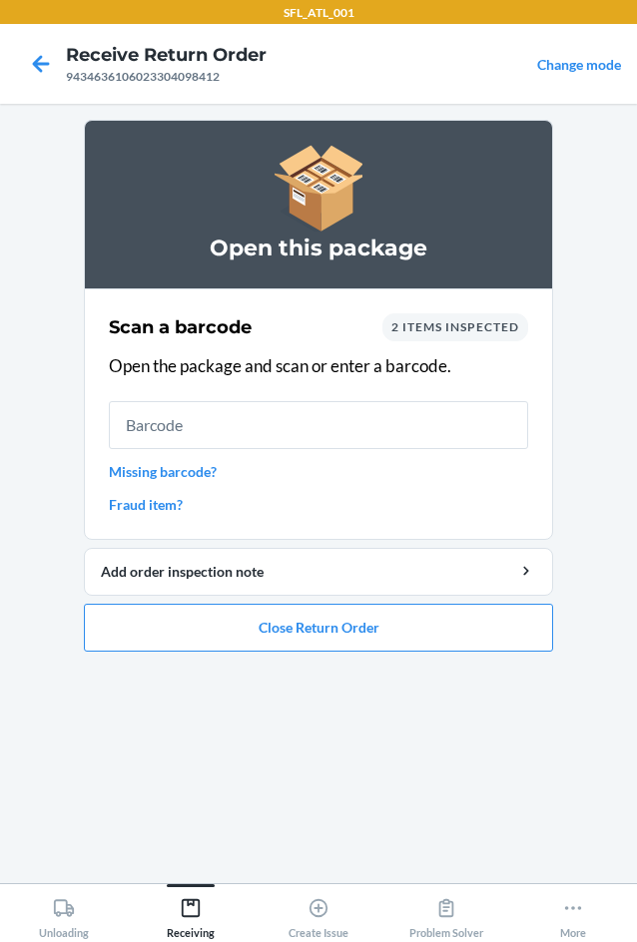
click at [418, 327] on span "2 items inspected" at bounding box center [455, 326] width 128 height 15
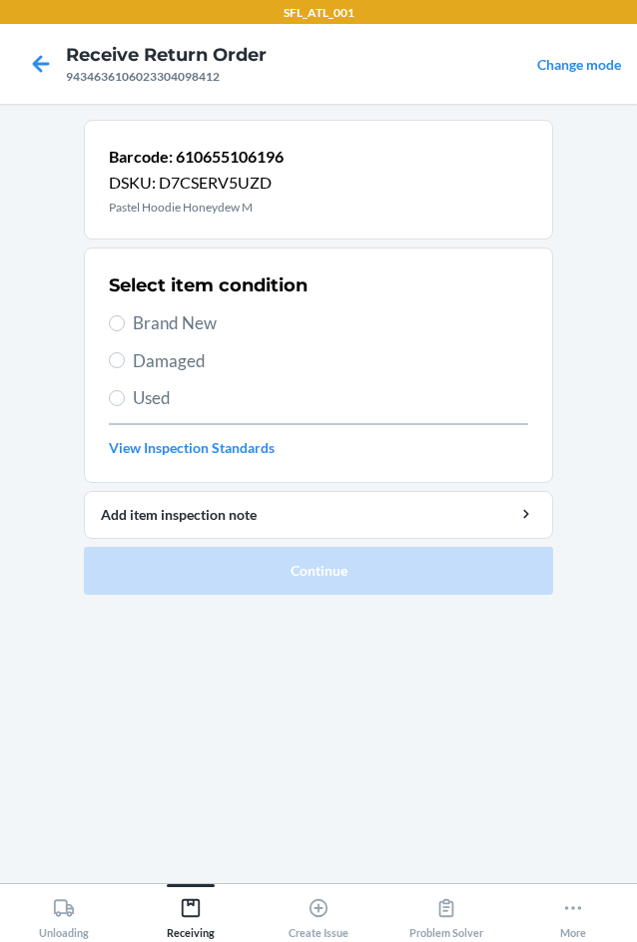
click at [161, 332] on span "Brand New" at bounding box center [330, 323] width 395 height 26
click at [125, 331] on input "Brand New" at bounding box center [117, 323] width 16 height 16
radio input "true"
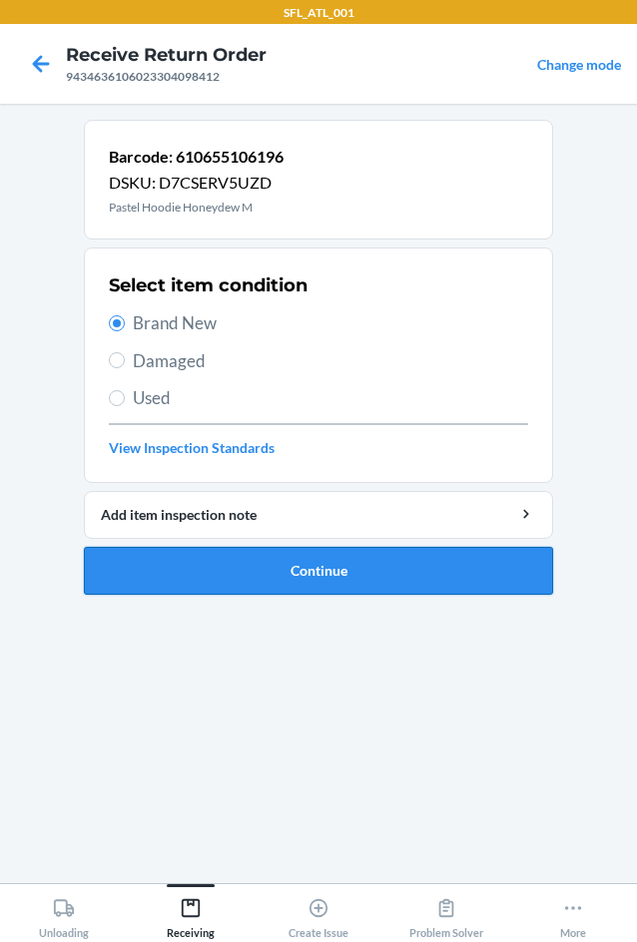
click at [258, 562] on button "Continue" at bounding box center [318, 571] width 469 height 48
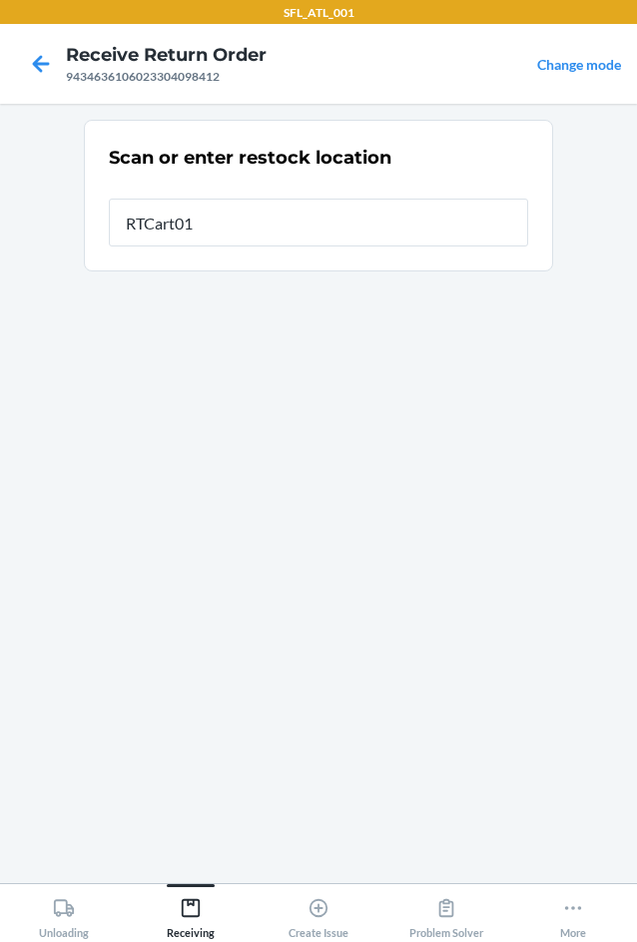
type input "RTCart017"
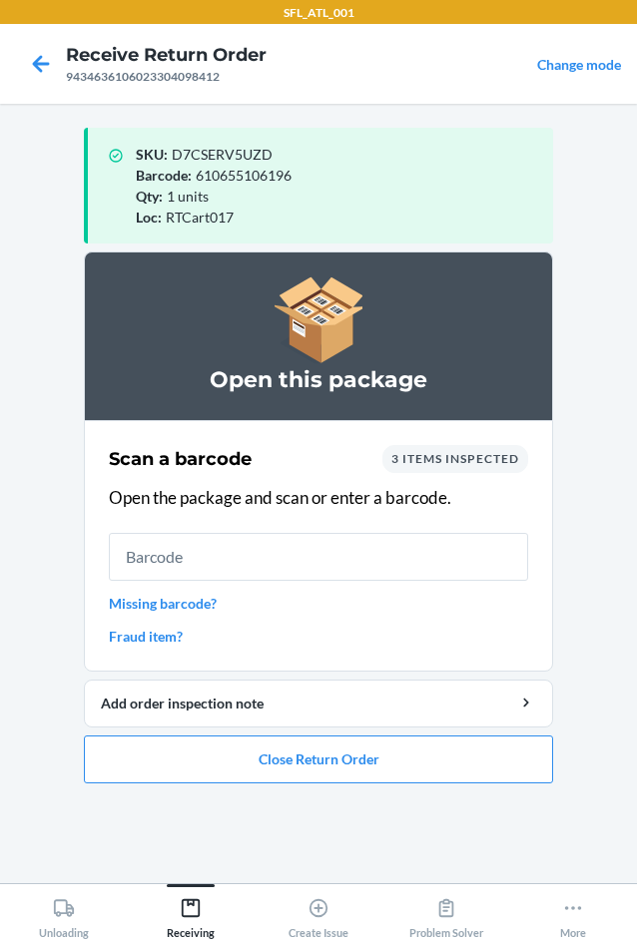
click at [426, 453] on span "3 items inspected" at bounding box center [455, 458] width 128 height 15
click at [441, 755] on button "Close Return Order" at bounding box center [318, 760] width 469 height 48
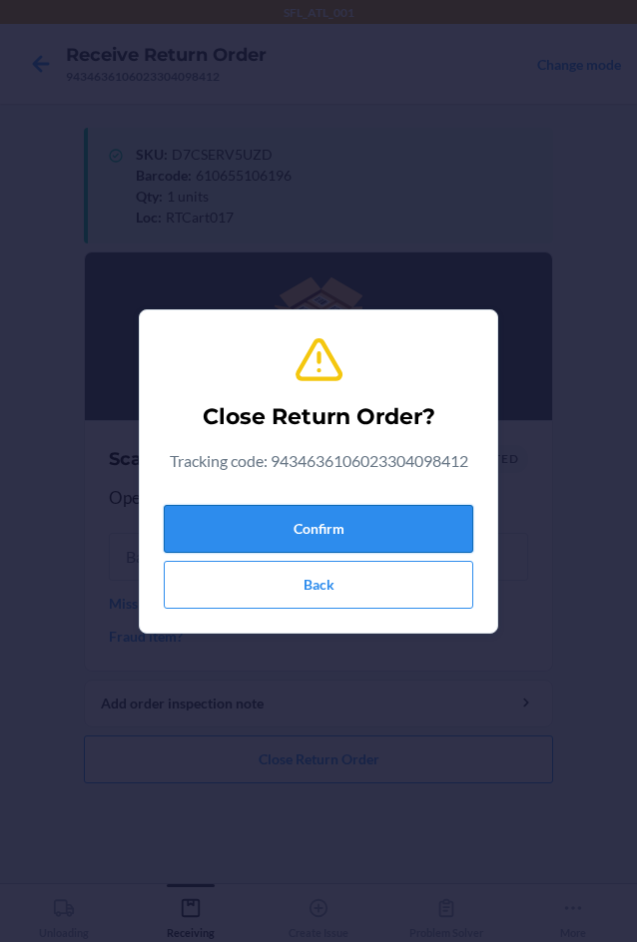
click at [336, 524] on button "Confirm" at bounding box center [318, 529] width 309 height 48
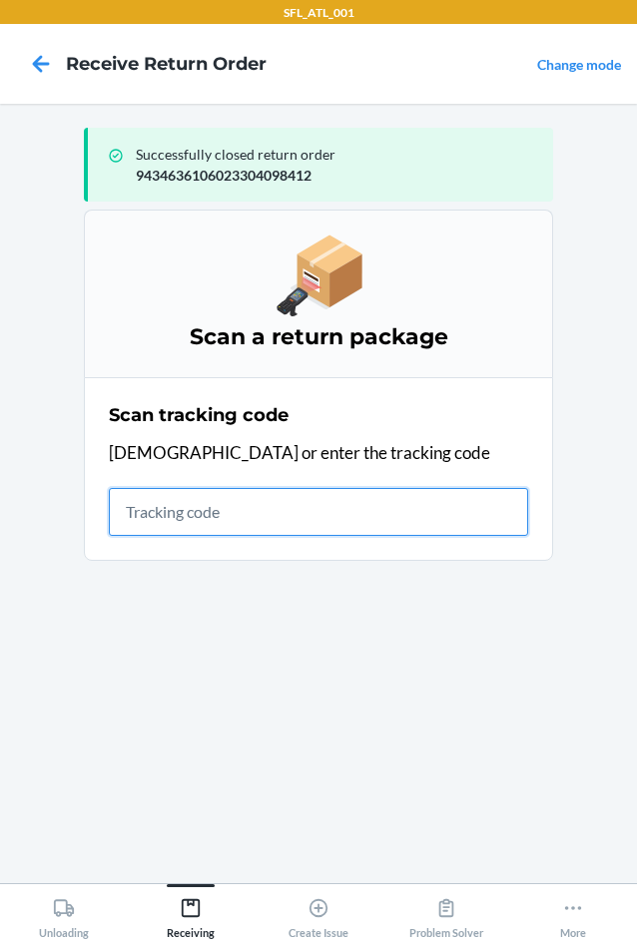
click at [187, 523] on input "text" at bounding box center [318, 512] width 419 height 48
type input "420302599434636106023"
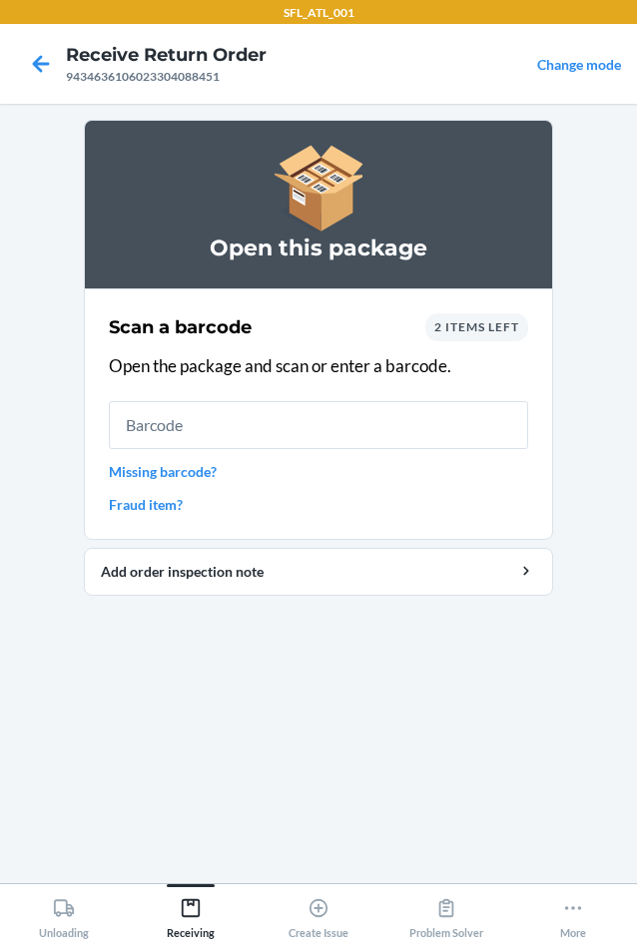
click at [471, 334] on div "2 items left" at bounding box center [476, 327] width 103 height 28
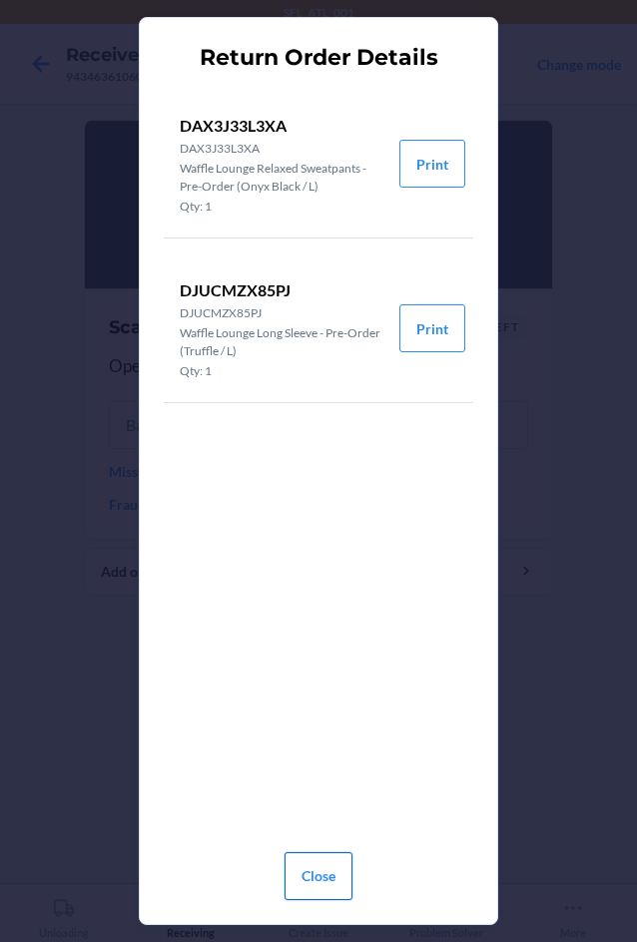
click at [320, 877] on button "Close" at bounding box center [319, 877] width 68 height 48
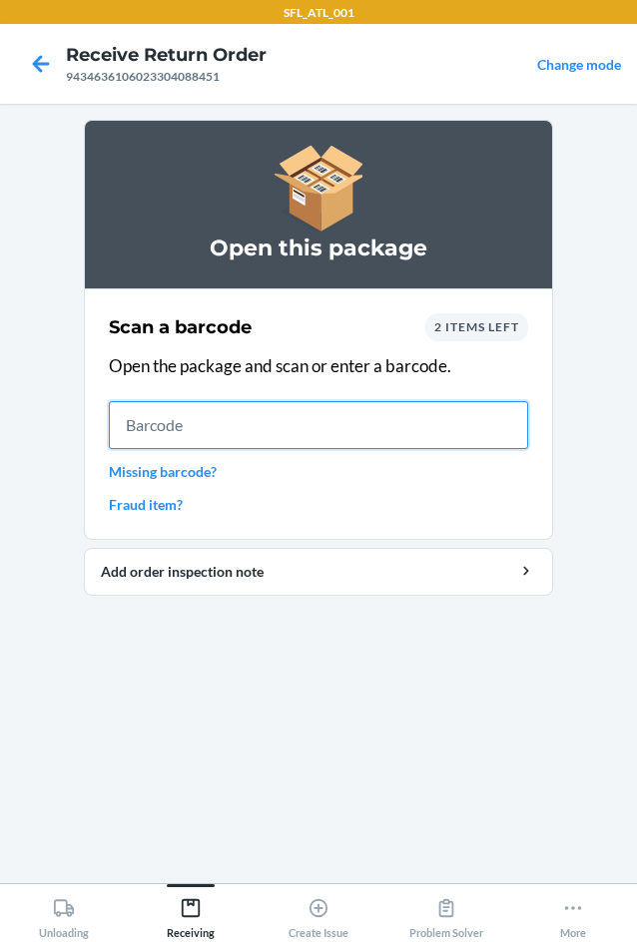
click at [273, 438] on input "text" at bounding box center [318, 425] width 419 height 48
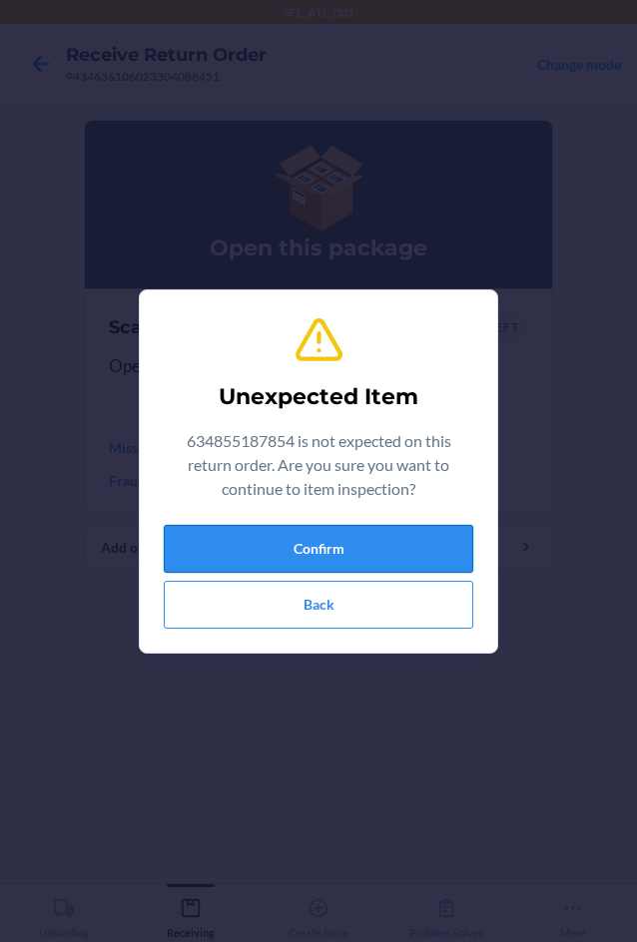
click at [326, 557] on button "Confirm" at bounding box center [318, 549] width 309 height 48
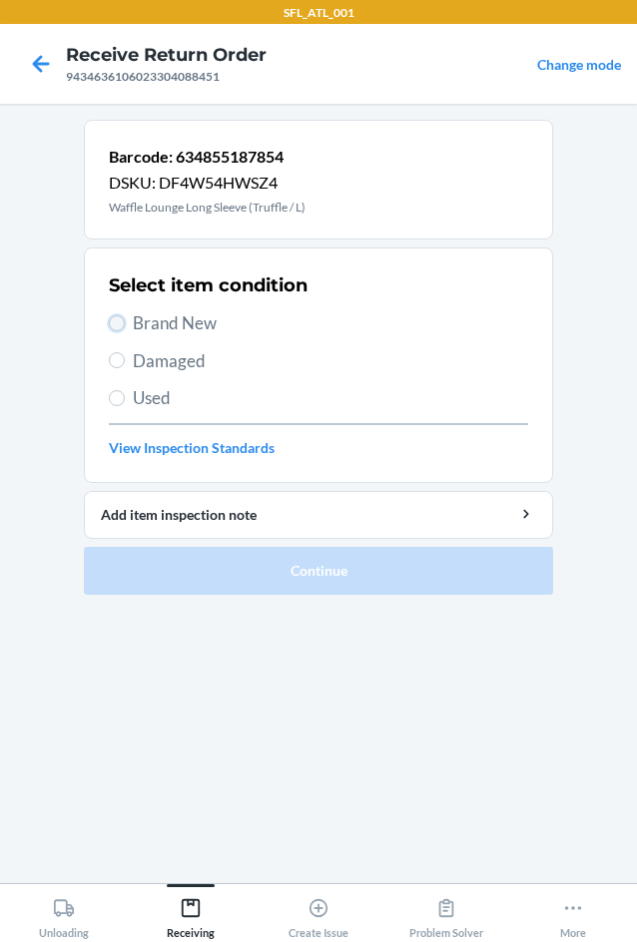
click at [117, 324] on input "Brand New" at bounding box center [117, 323] width 16 height 16
radio input "true"
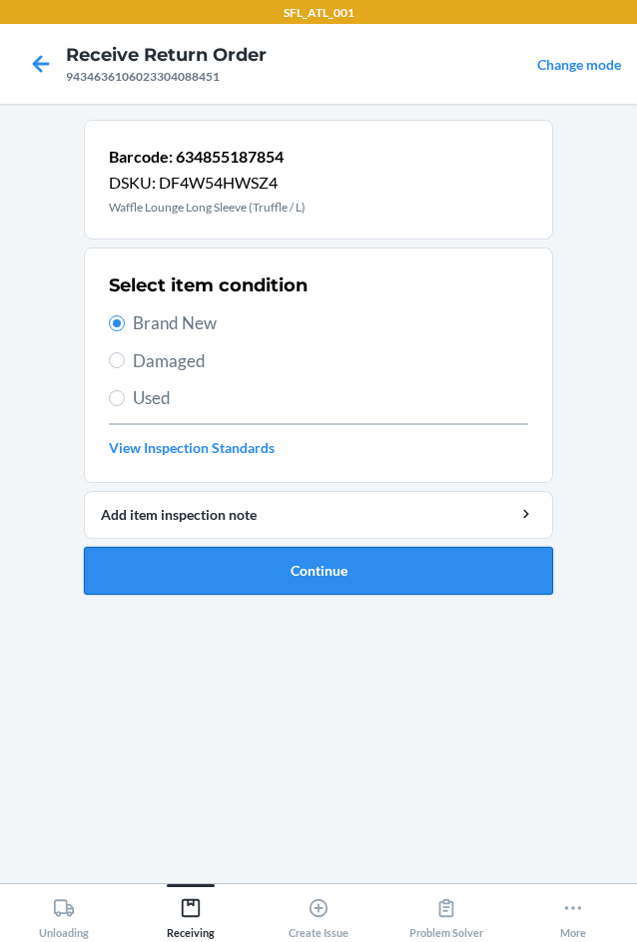
click at [274, 566] on button "Continue" at bounding box center [318, 571] width 469 height 48
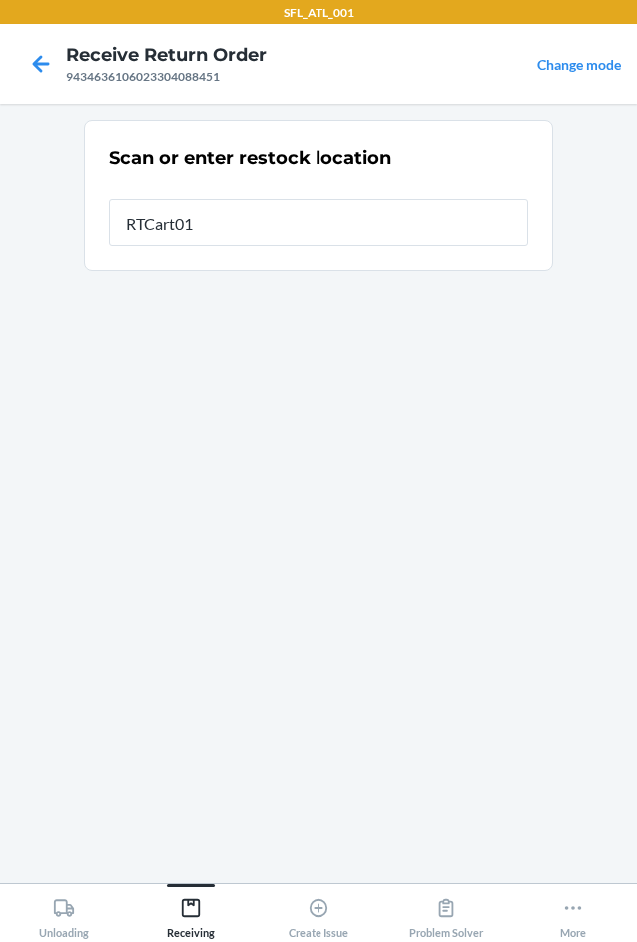
type input "RTCart017"
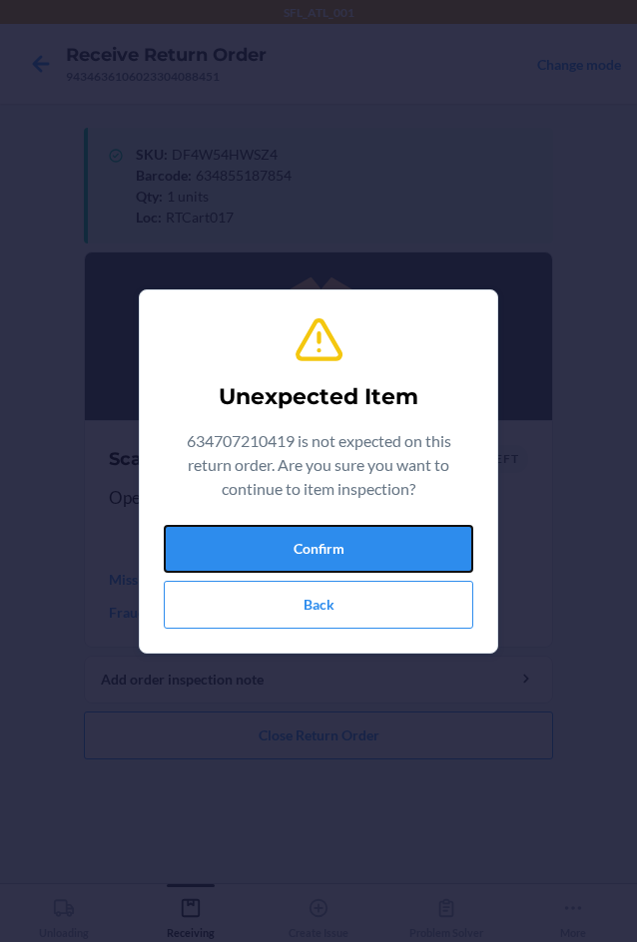
click at [186, 552] on button "Confirm" at bounding box center [318, 549] width 309 height 48
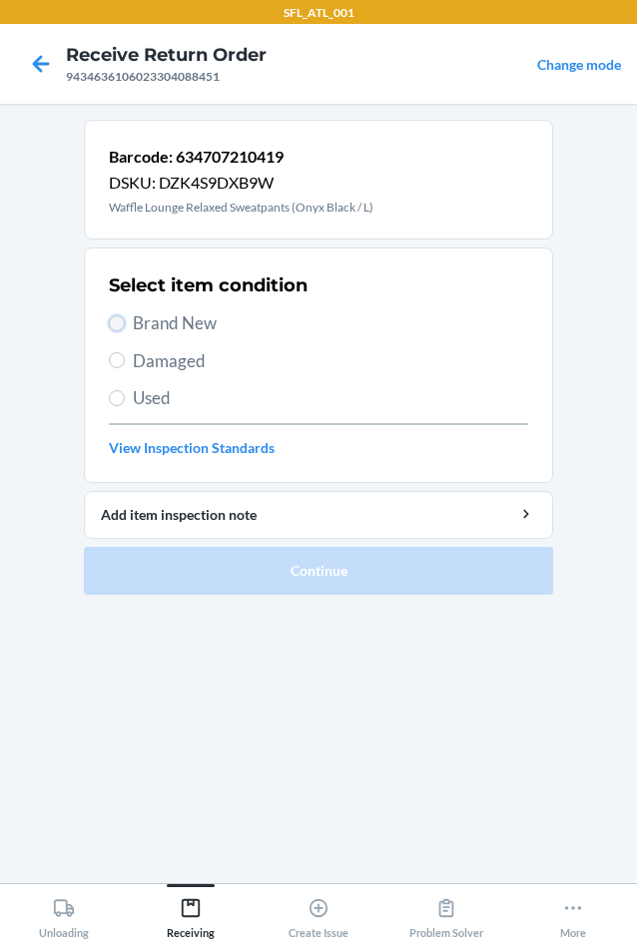
click at [113, 315] on input "Brand New" at bounding box center [117, 323] width 16 height 16
radio input "true"
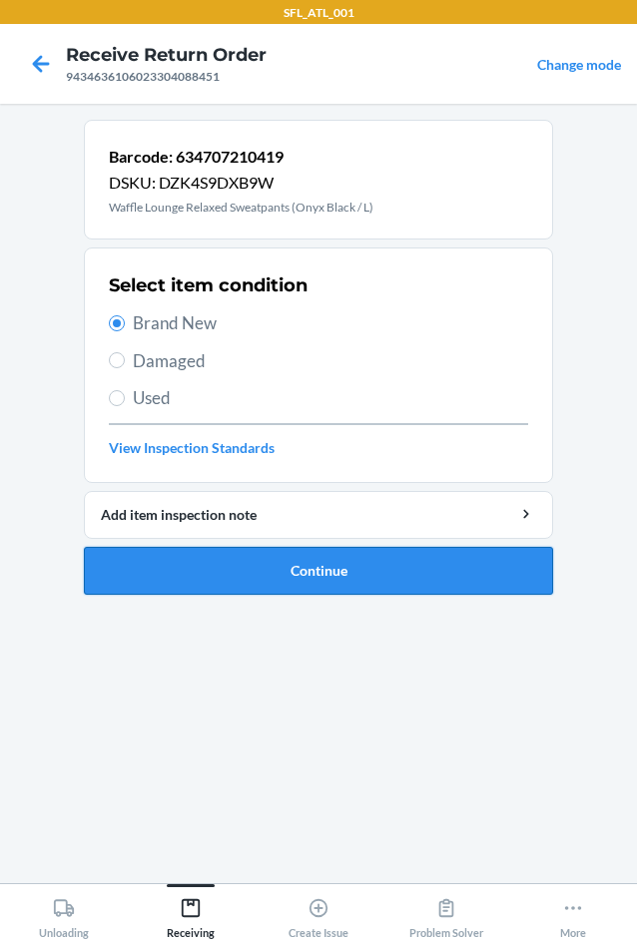
click at [309, 571] on button "Continue" at bounding box center [318, 571] width 469 height 48
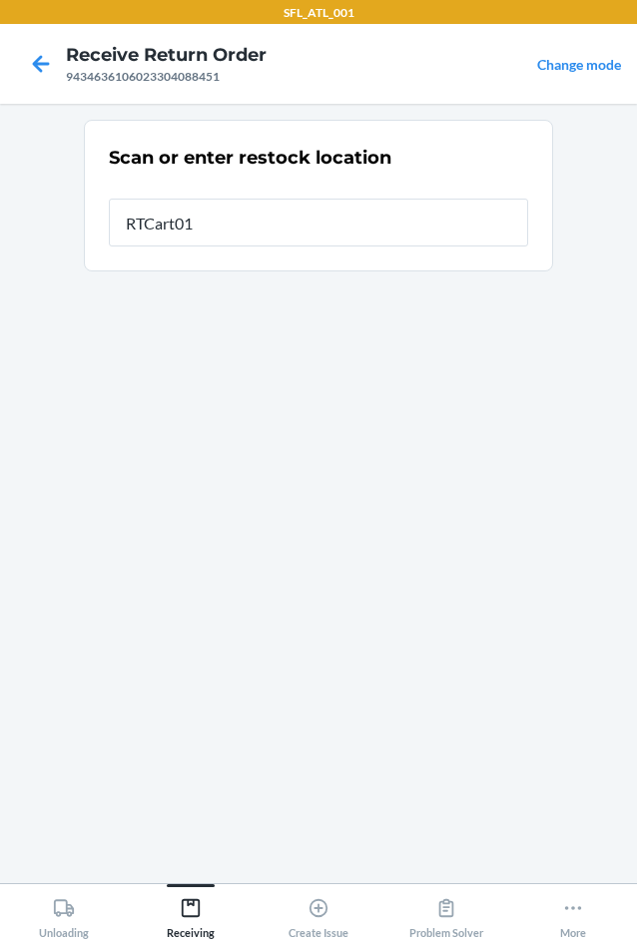
type input "RTCart017"
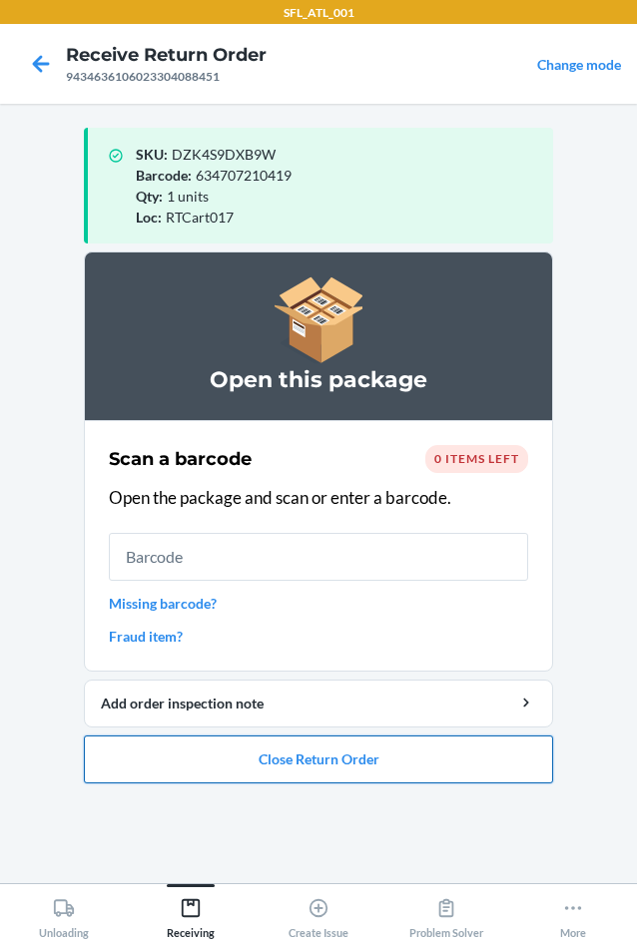
click at [347, 769] on button "Close Return Order" at bounding box center [318, 760] width 469 height 48
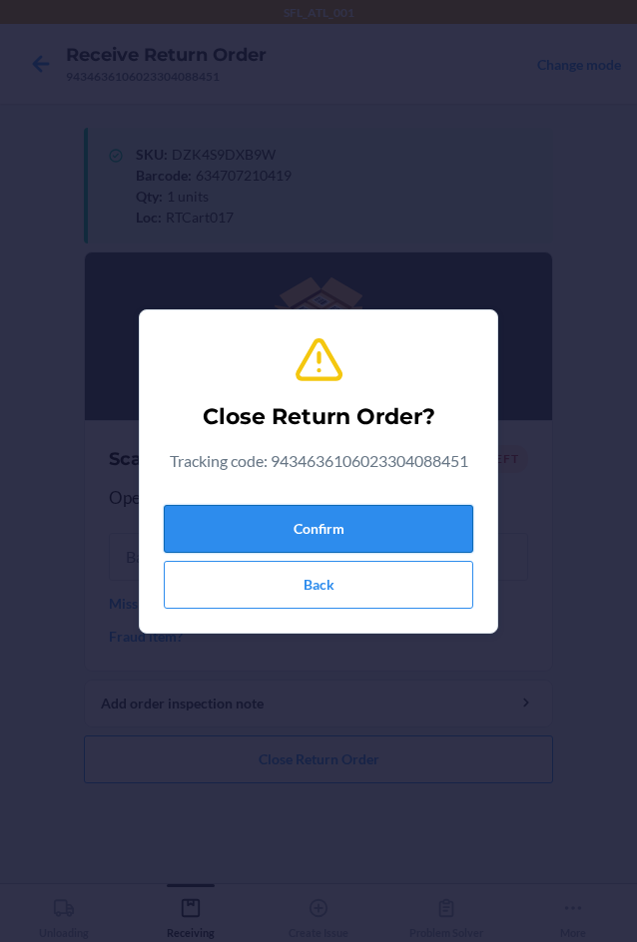
click at [275, 532] on button "Confirm" at bounding box center [318, 529] width 309 height 48
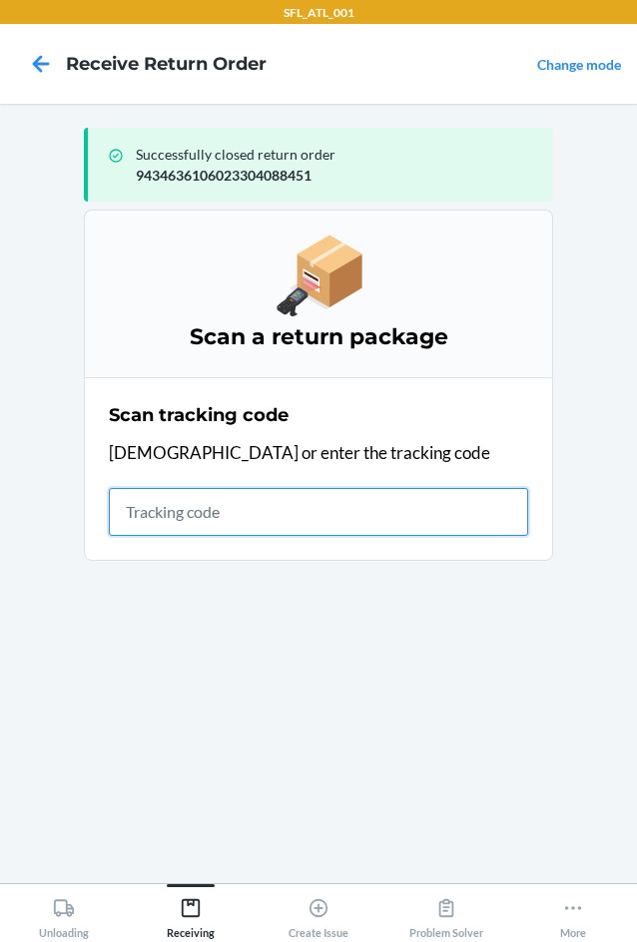
click at [225, 507] on input "text" at bounding box center [318, 512] width 419 height 48
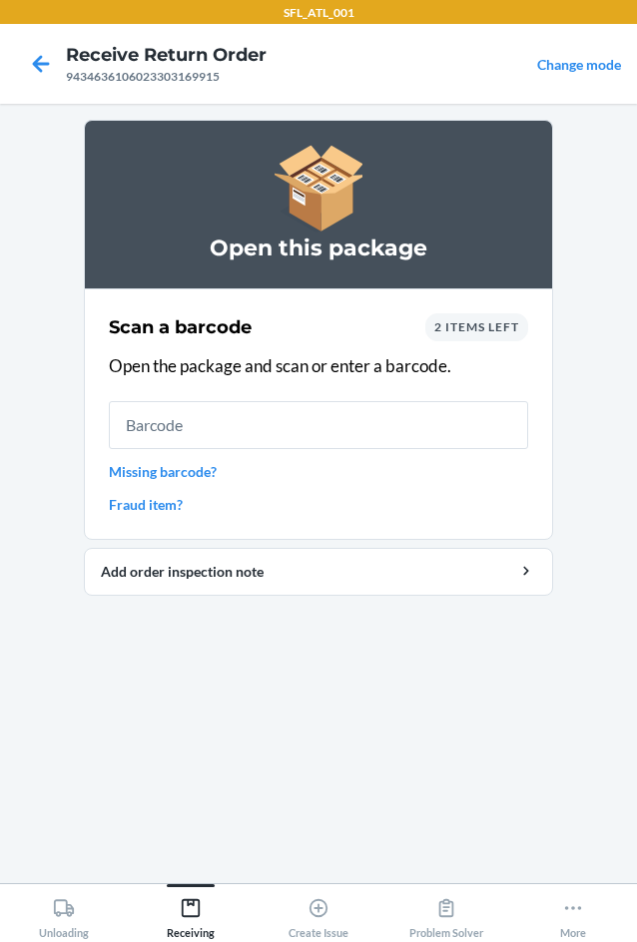
click at [507, 341] on div "Scan a barcode 2 items left Open the package and scan or enter a barcode. Missi…" at bounding box center [318, 414] width 419 height 214
click at [500, 335] on div "2 items left" at bounding box center [476, 327] width 103 height 28
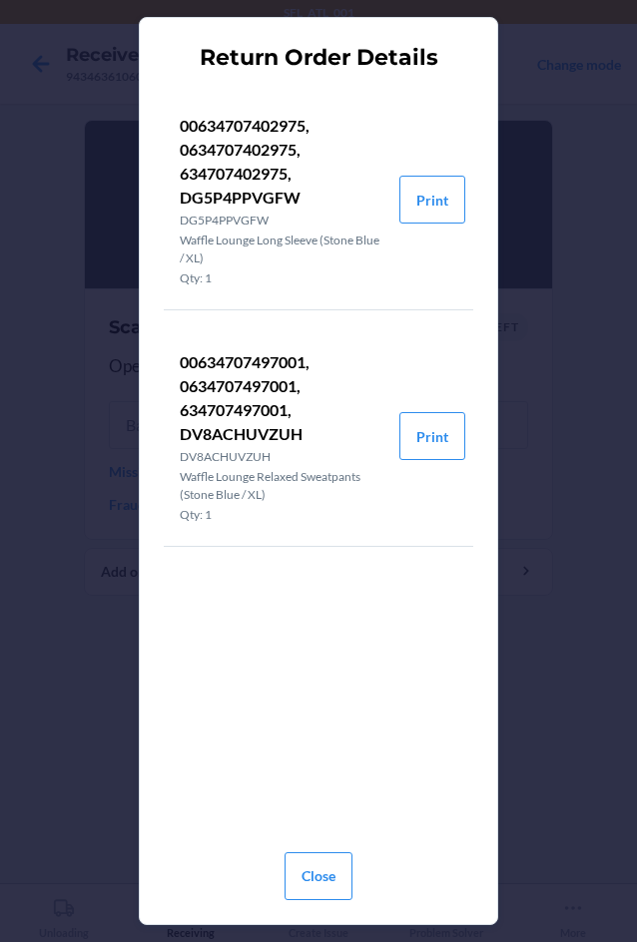
click at [324, 906] on div "Close" at bounding box center [319, 873] width 68 height 72
click at [316, 881] on button "Close" at bounding box center [319, 877] width 68 height 48
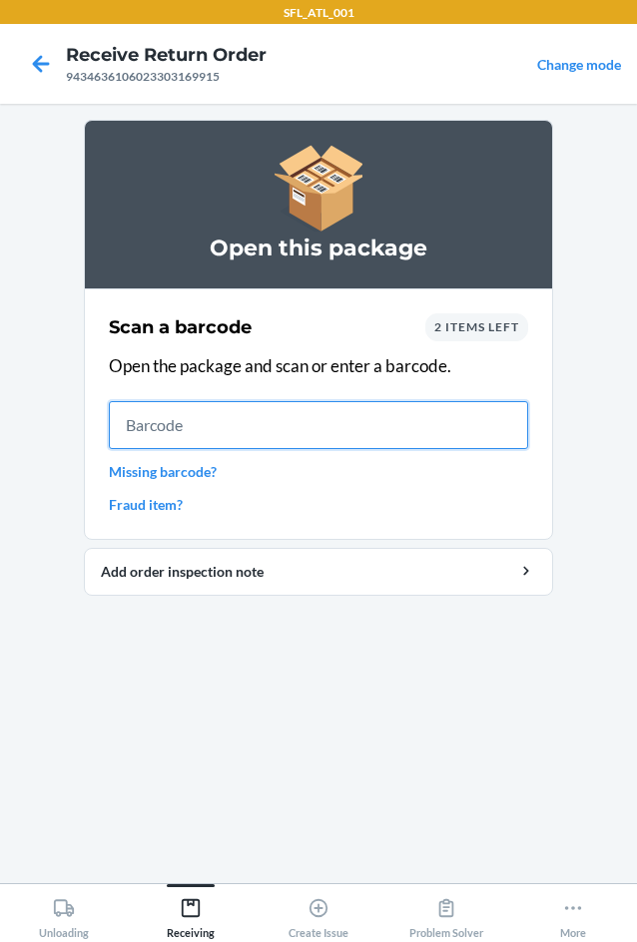
click at [231, 430] on input "text" at bounding box center [318, 425] width 419 height 48
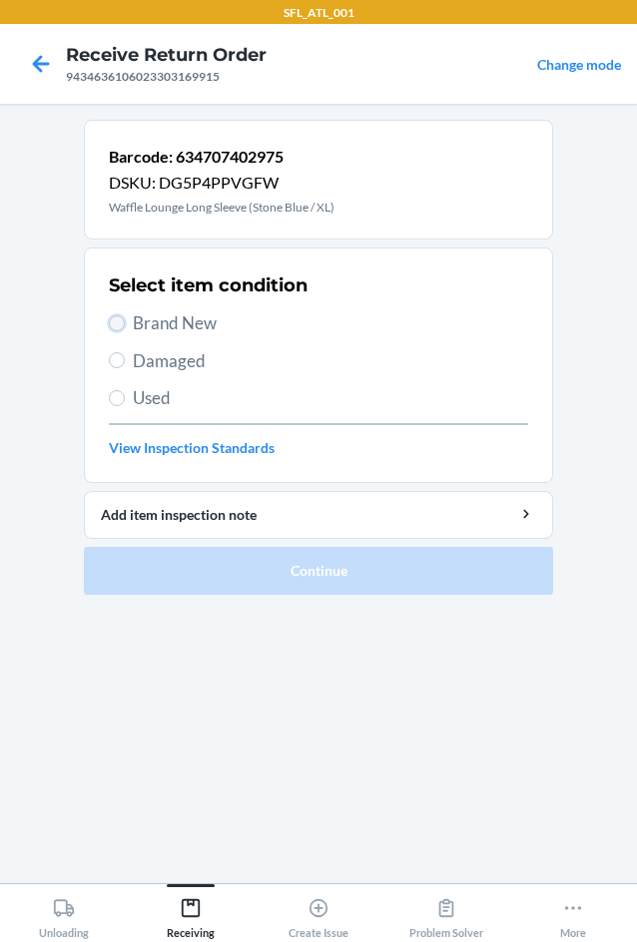
click at [115, 327] on input "Brand New" at bounding box center [117, 323] width 16 height 16
radio input "true"
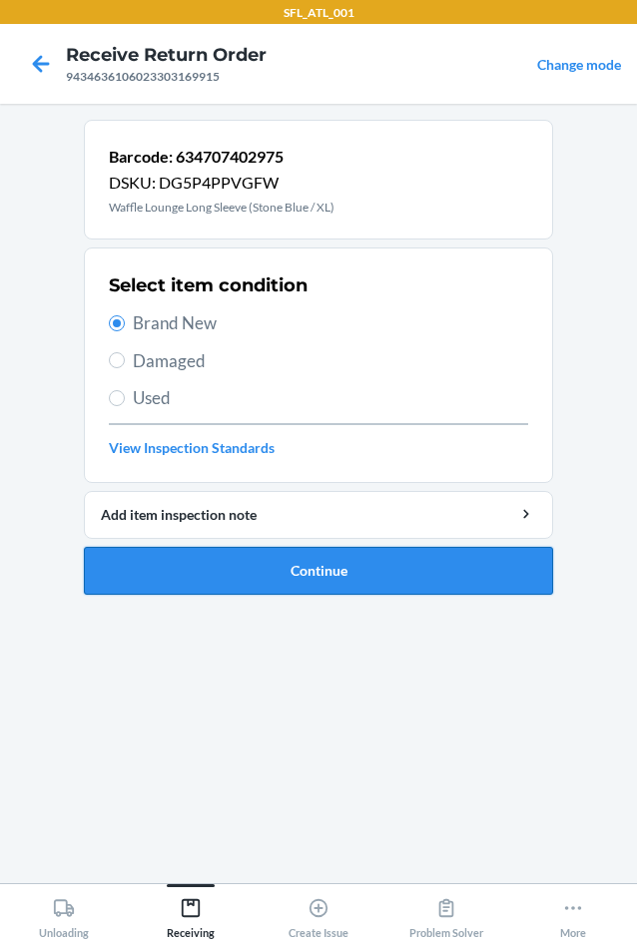
click at [332, 568] on button "Continue" at bounding box center [318, 571] width 469 height 48
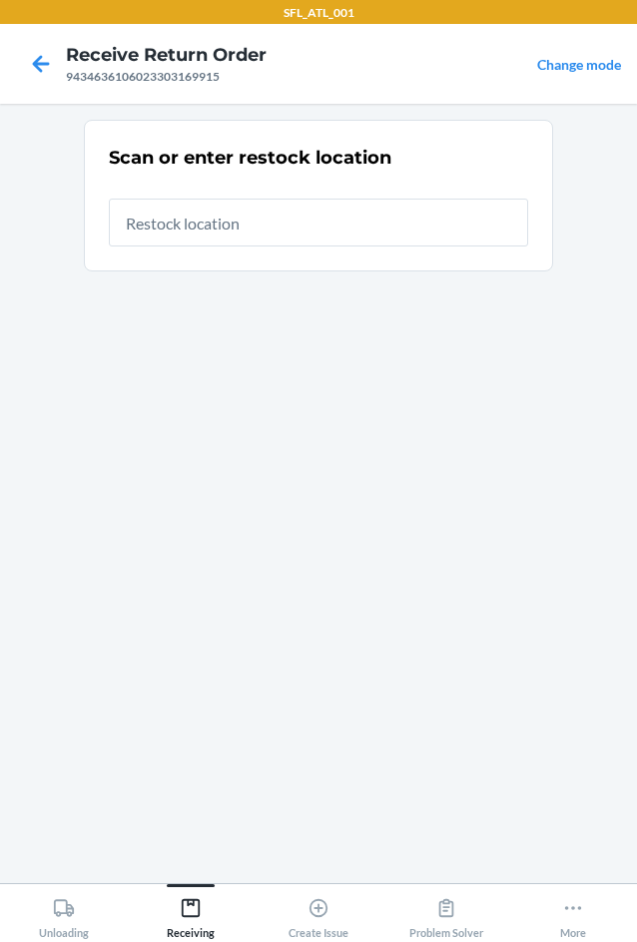
click at [274, 227] on input "text" at bounding box center [318, 223] width 419 height 48
type input "RTCart017"
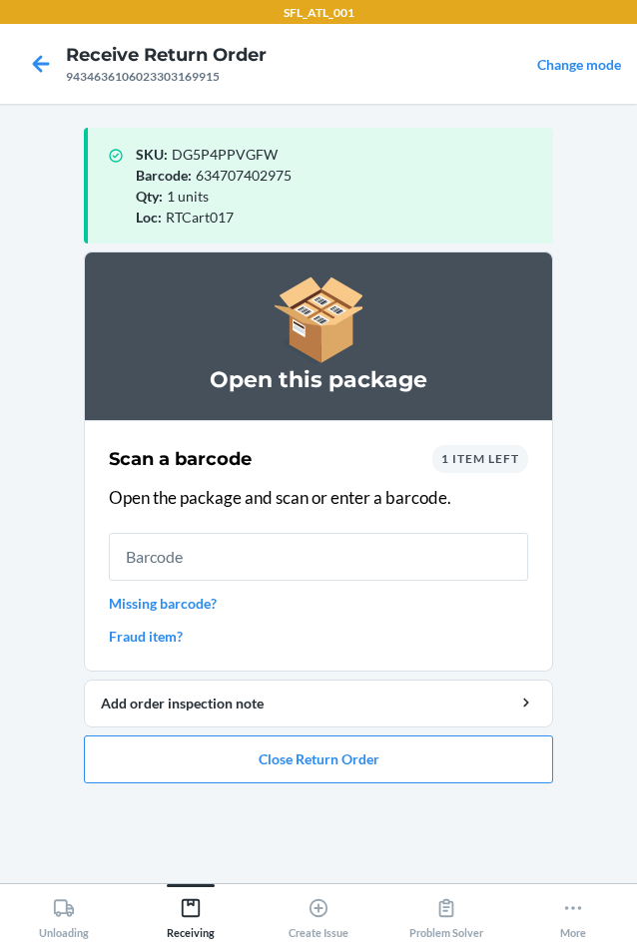
click at [287, 561] on input "text" at bounding box center [318, 557] width 419 height 48
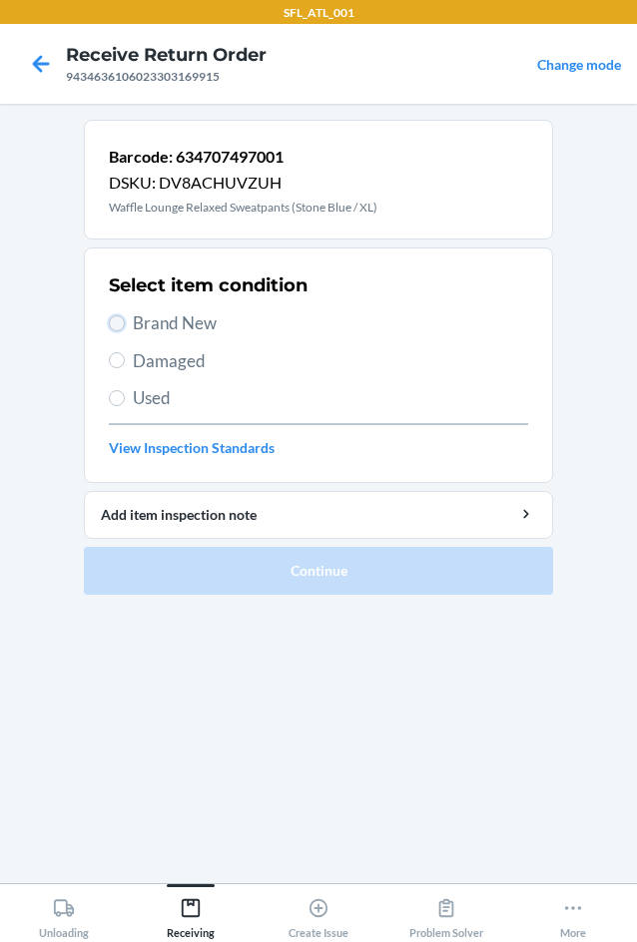
click at [123, 324] on input "Brand New" at bounding box center [117, 323] width 16 height 16
radio input "true"
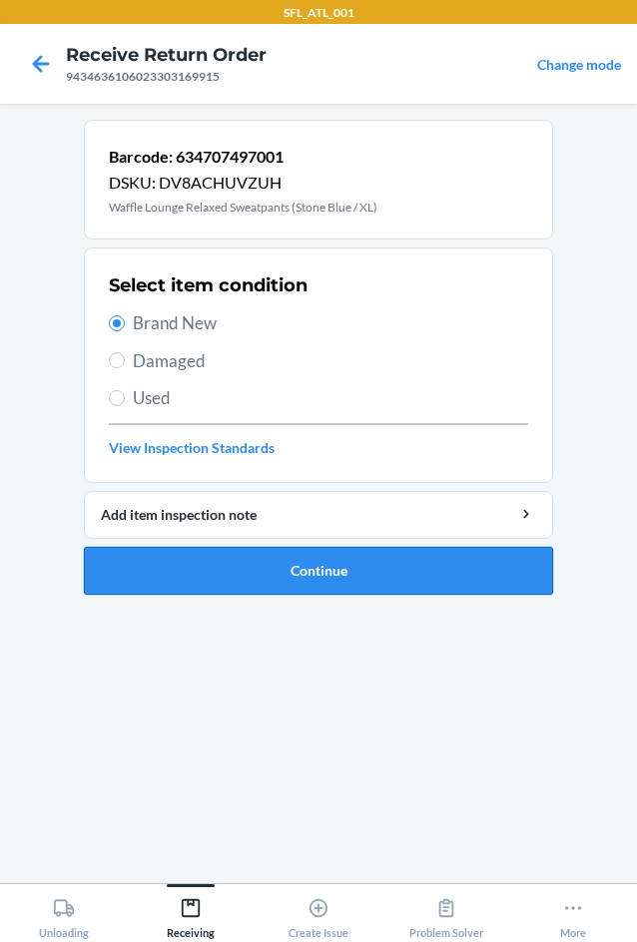
click at [303, 576] on button "Continue" at bounding box center [318, 571] width 469 height 48
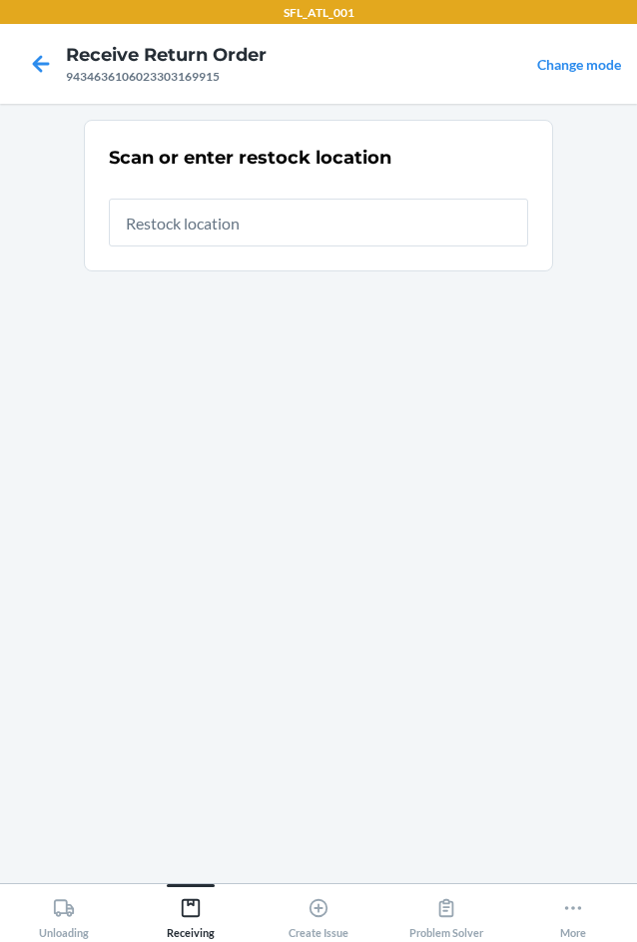
click at [218, 226] on input "text" at bounding box center [318, 223] width 419 height 48
type input "RTCart017"
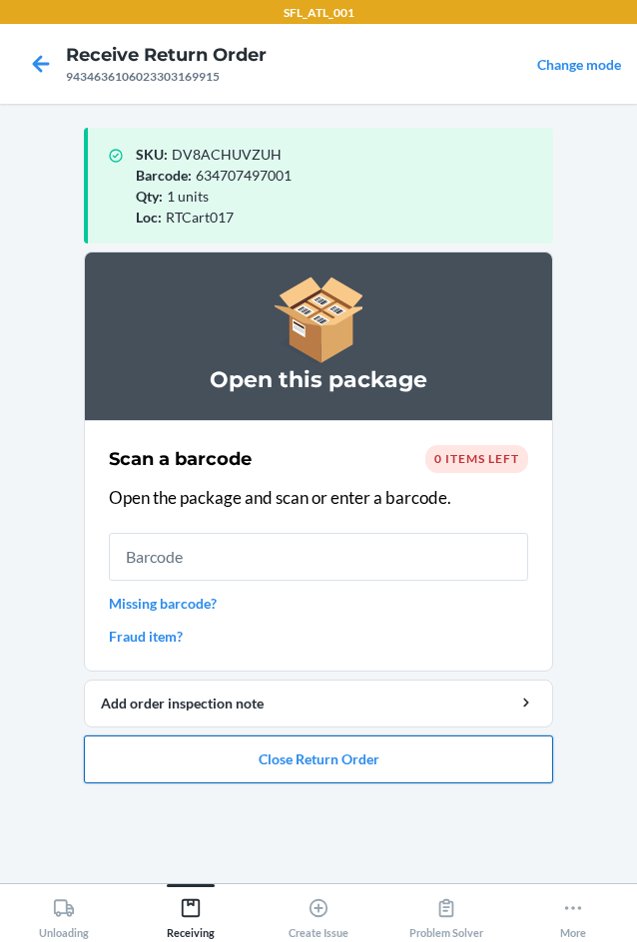
click at [444, 760] on button "Close Return Order" at bounding box center [318, 760] width 469 height 48
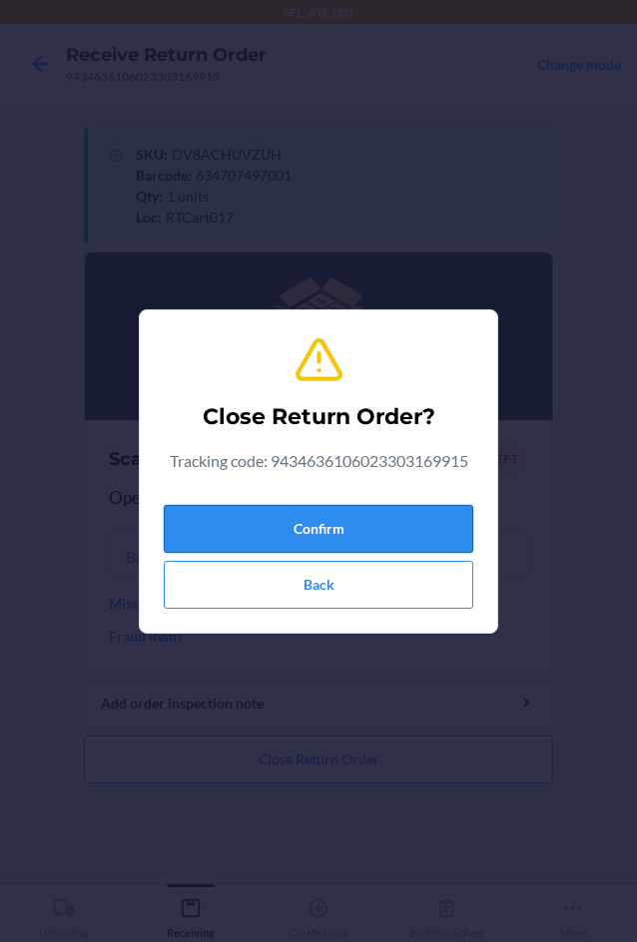
drag, startPoint x: 376, startPoint y: 529, endPoint x: 330, endPoint y: 523, distance: 46.3
click at [376, 528] on button "Confirm" at bounding box center [318, 529] width 309 height 48
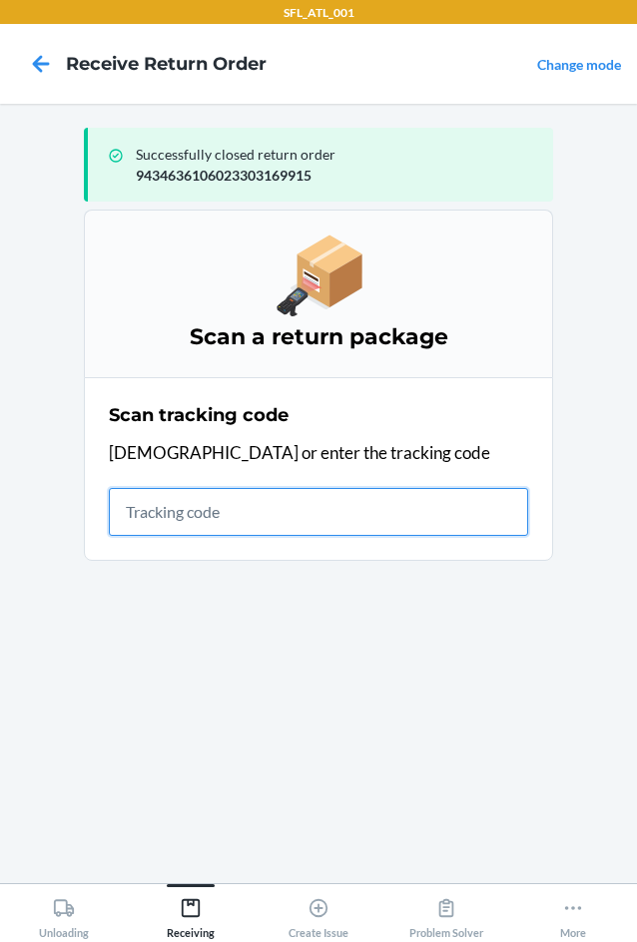
click at [268, 511] on input "text" at bounding box center [318, 512] width 419 height 48
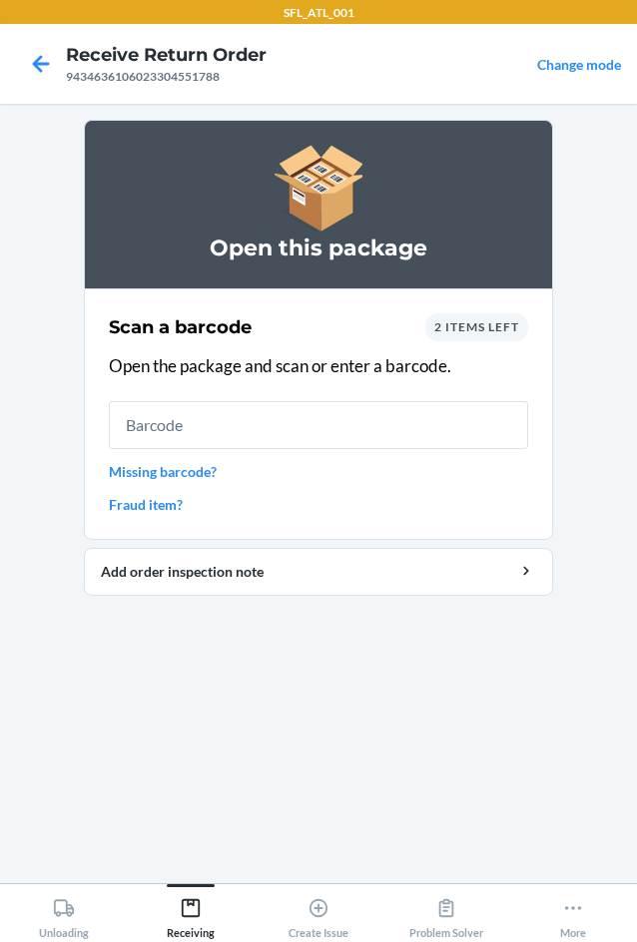
click at [499, 342] on div "Scan a barcode 2 items left Open the package and scan or enter a barcode. Missi…" at bounding box center [318, 414] width 419 height 214
click at [467, 339] on div "2 items left" at bounding box center [476, 327] width 103 height 28
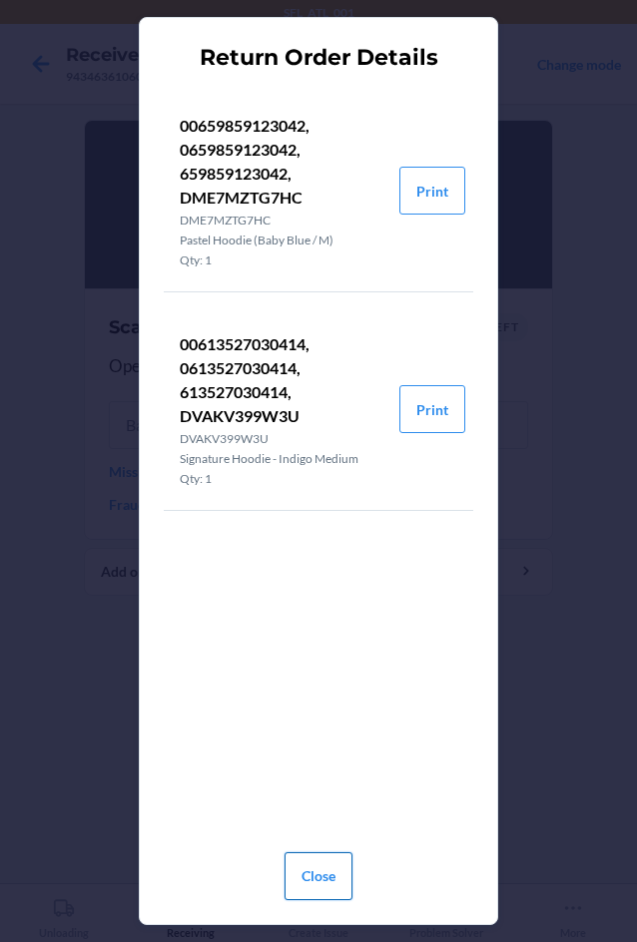
click at [328, 878] on button "Close" at bounding box center [319, 877] width 68 height 48
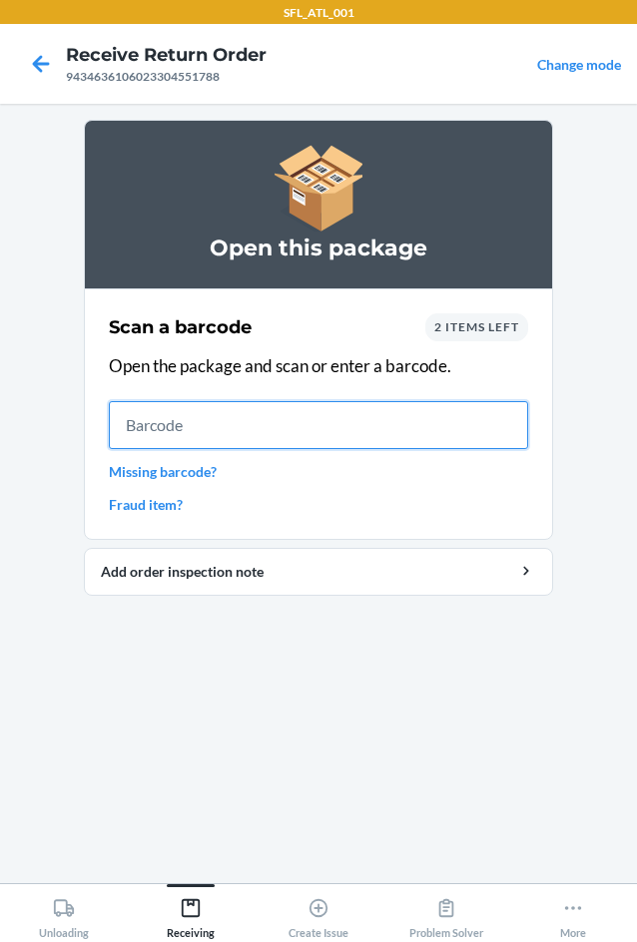
click at [211, 414] on input "text" at bounding box center [318, 425] width 419 height 48
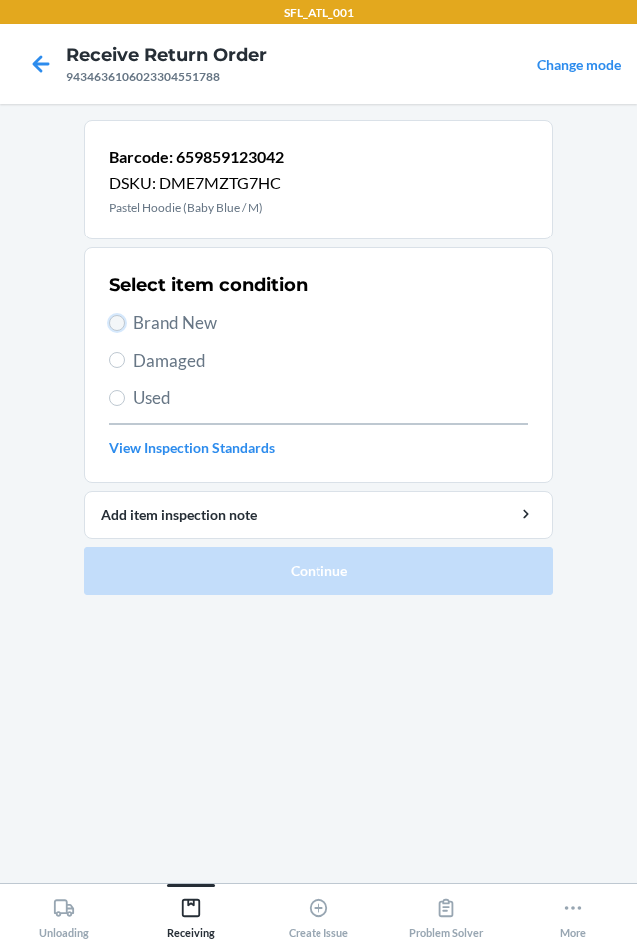
click at [117, 324] on input "Brand New" at bounding box center [117, 323] width 16 height 16
radio input "true"
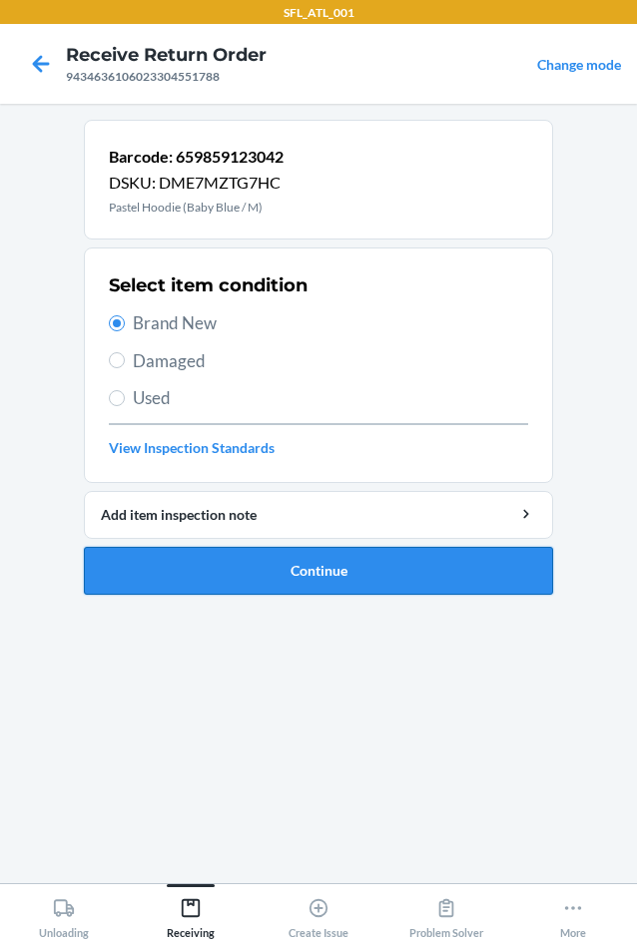
click at [338, 567] on button "Continue" at bounding box center [318, 571] width 469 height 48
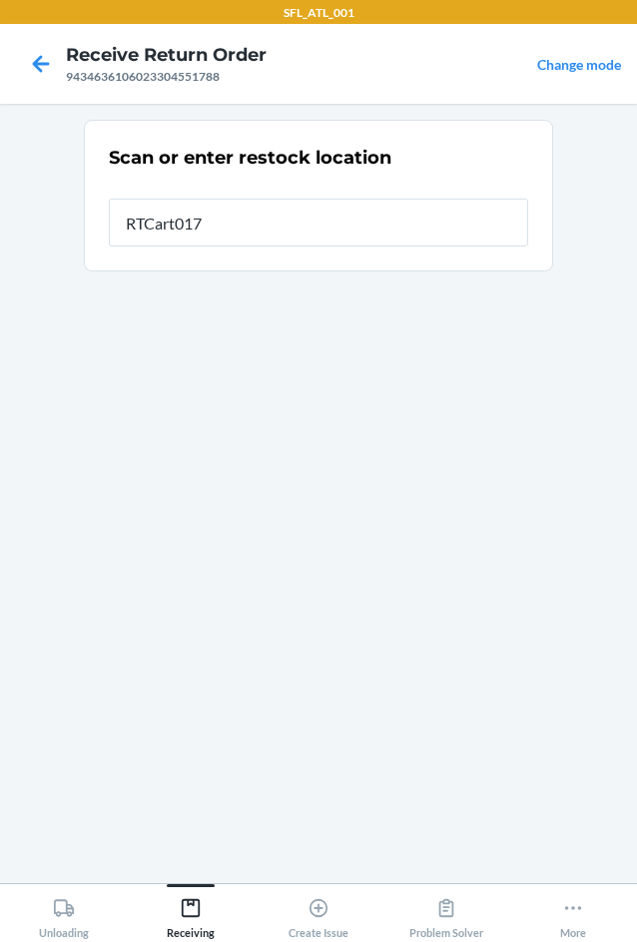
type input "RTCart017"
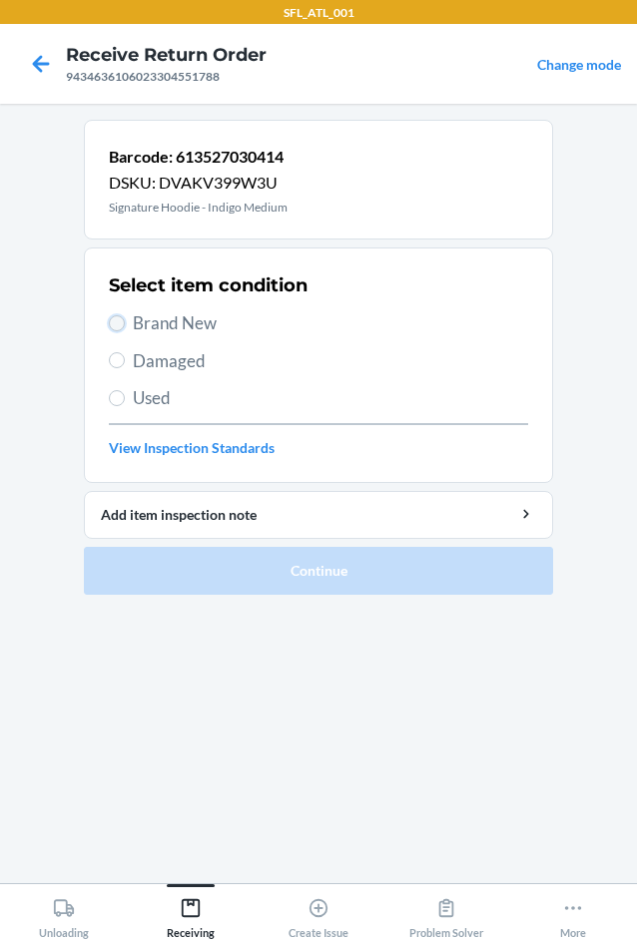
click at [119, 320] on input "Brand New" at bounding box center [117, 323] width 16 height 16
radio input "true"
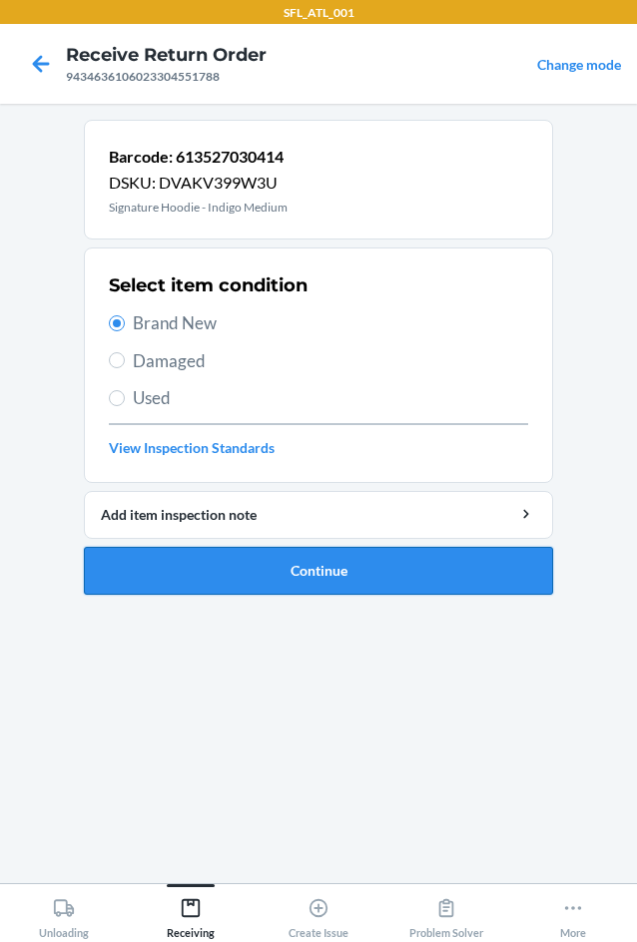
click at [240, 557] on button "Continue" at bounding box center [318, 571] width 469 height 48
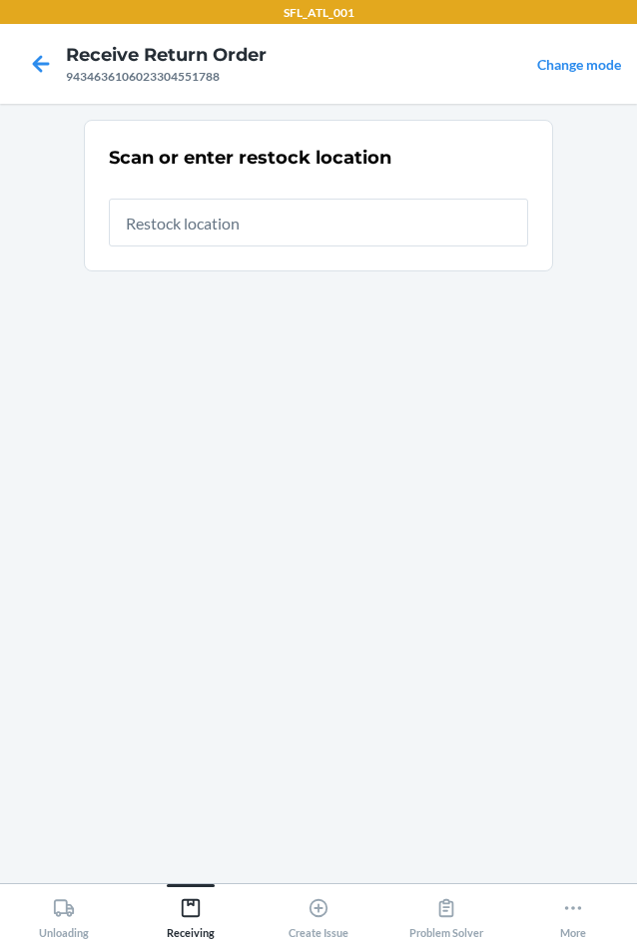
click at [233, 213] on input "text" at bounding box center [318, 223] width 419 height 48
type input "RTCart017"
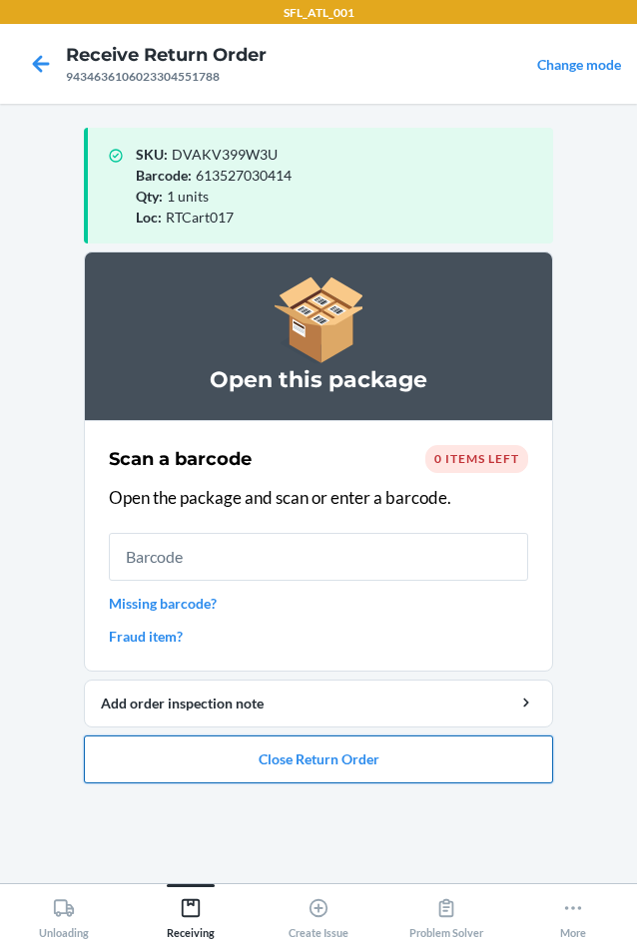
click at [328, 766] on button "Close Return Order" at bounding box center [318, 760] width 469 height 48
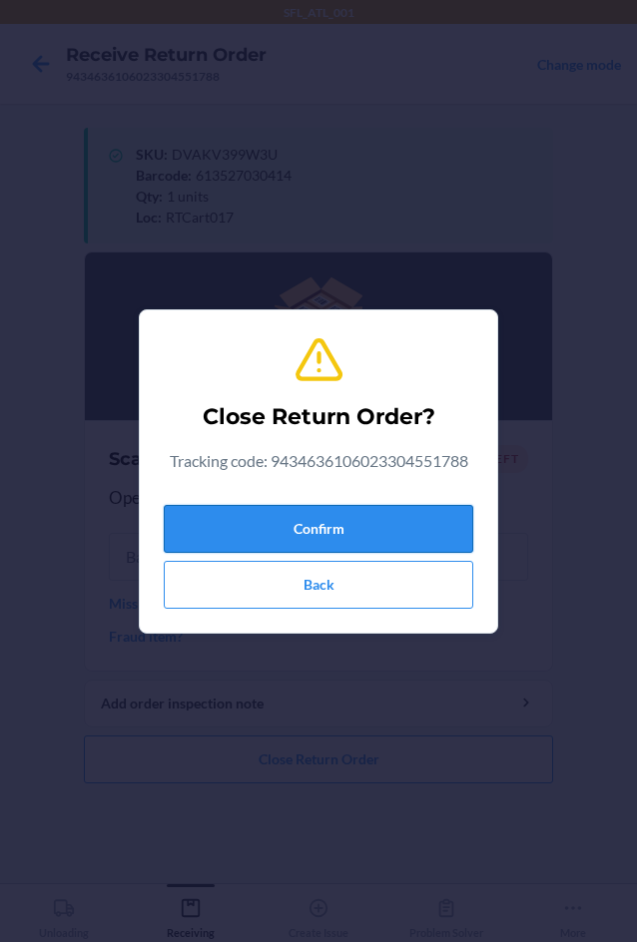
click at [313, 534] on button "Confirm" at bounding box center [318, 529] width 309 height 48
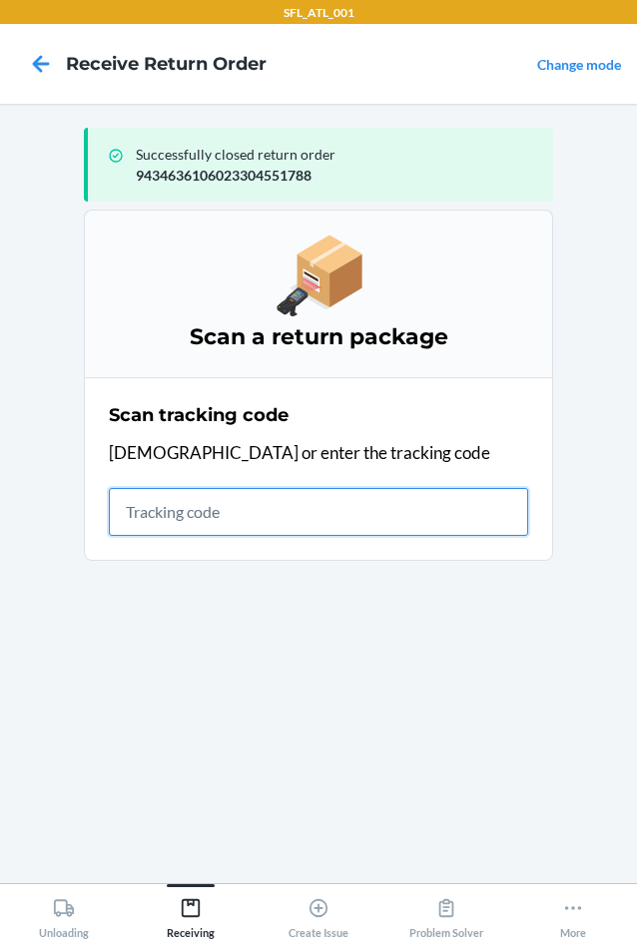
click at [147, 510] on input "text" at bounding box center [318, 512] width 419 height 48
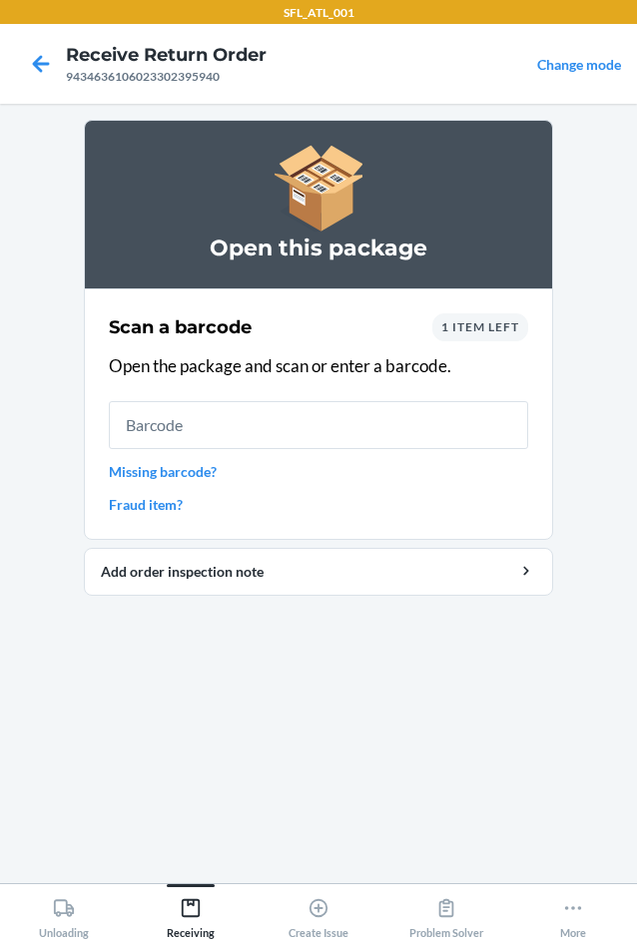
click at [498, 327] on span "1 item left" at bounding box center [480, 326] width 78 height 15
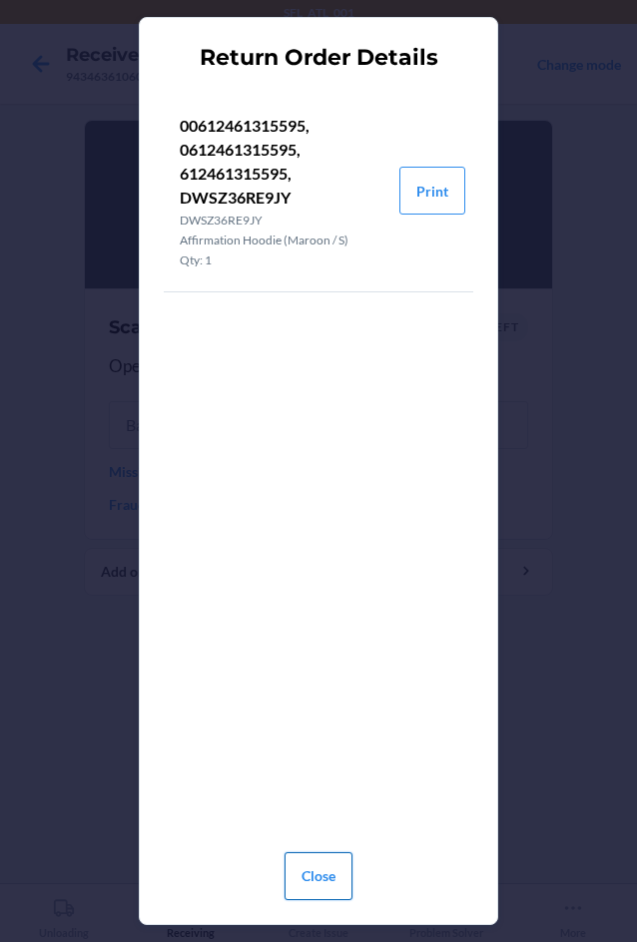
click at [335, 884] on button "Close" at bounding box center [319, 877] width 68 height 48
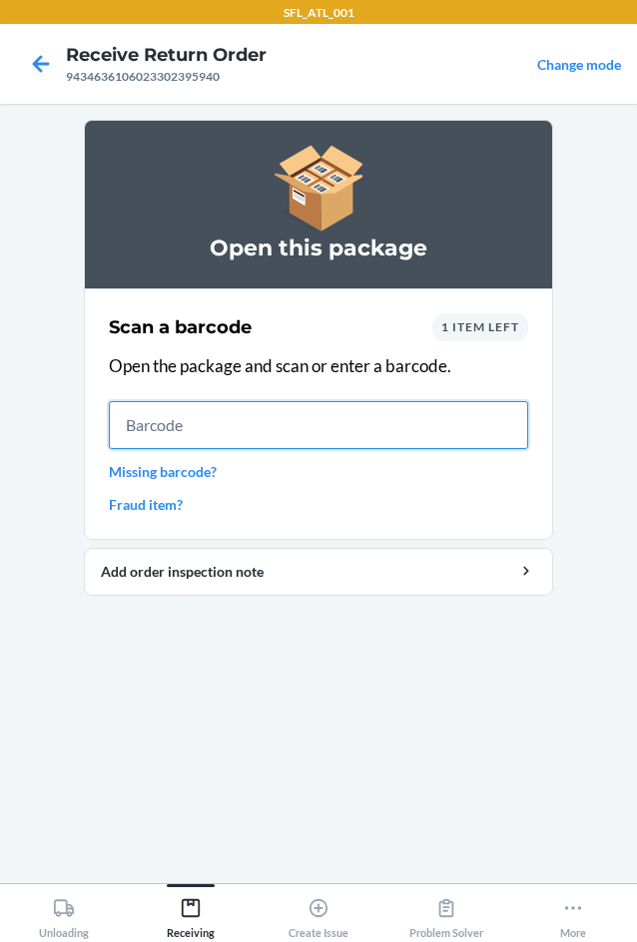
click at [187, 411] on input "text" at bounding box center [318, 425] width 419 height 48
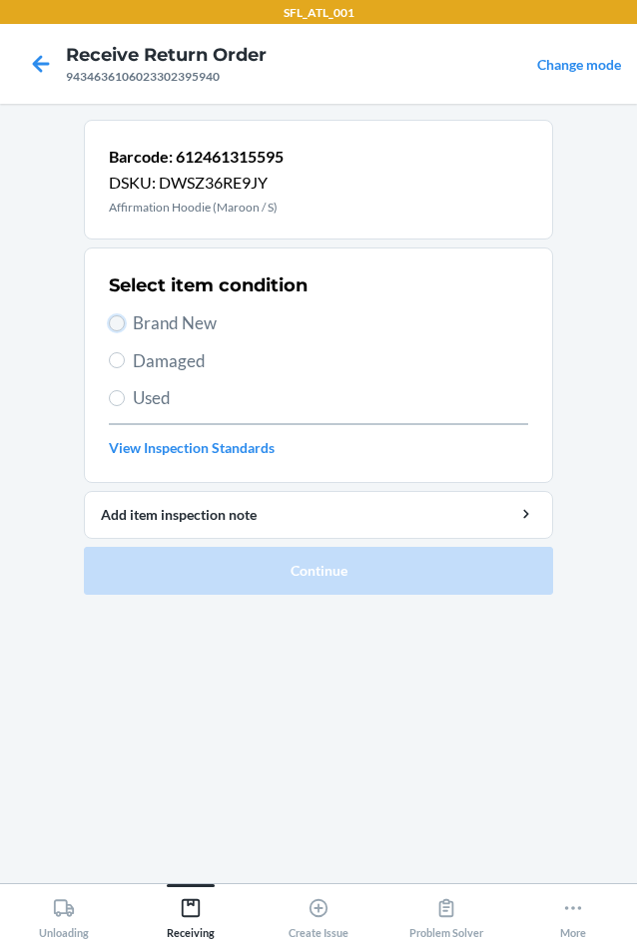
click at [114, 323] on input "Brand New" at bounding box center [117, 323] width 16 height 16
radio input "true"
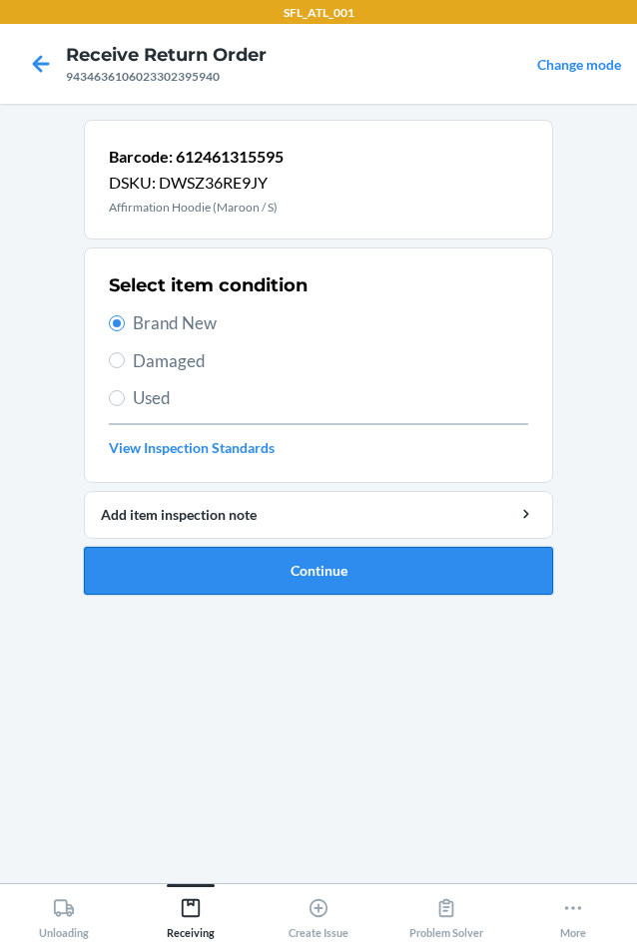
click at [208, 569] on button "Continue" at bounding box center [318, 571] width 469 height 48
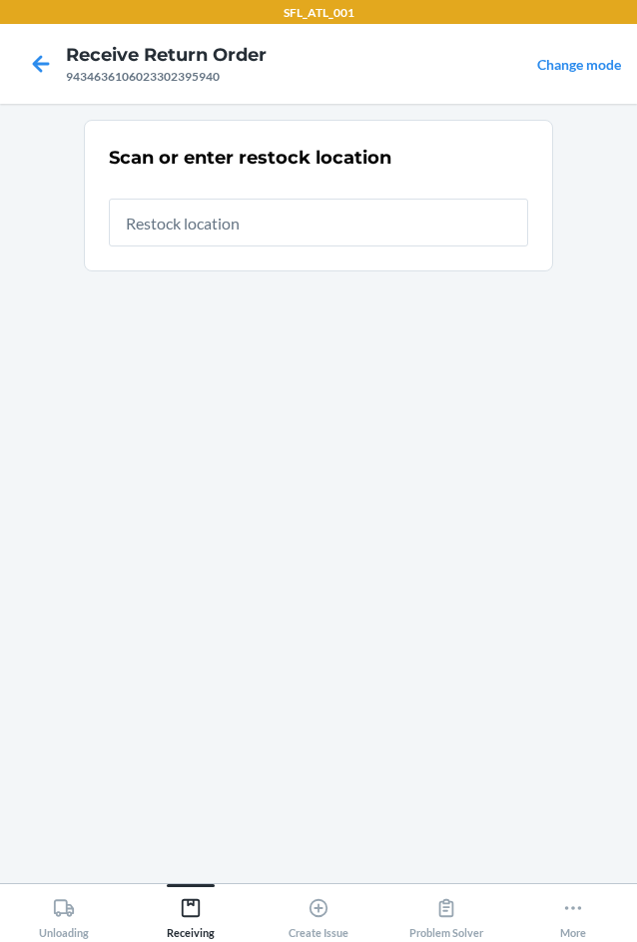
click at [230, 219] on input "text" at bounding box center [318, 223] width 419 height 48
type input "RTCart017"
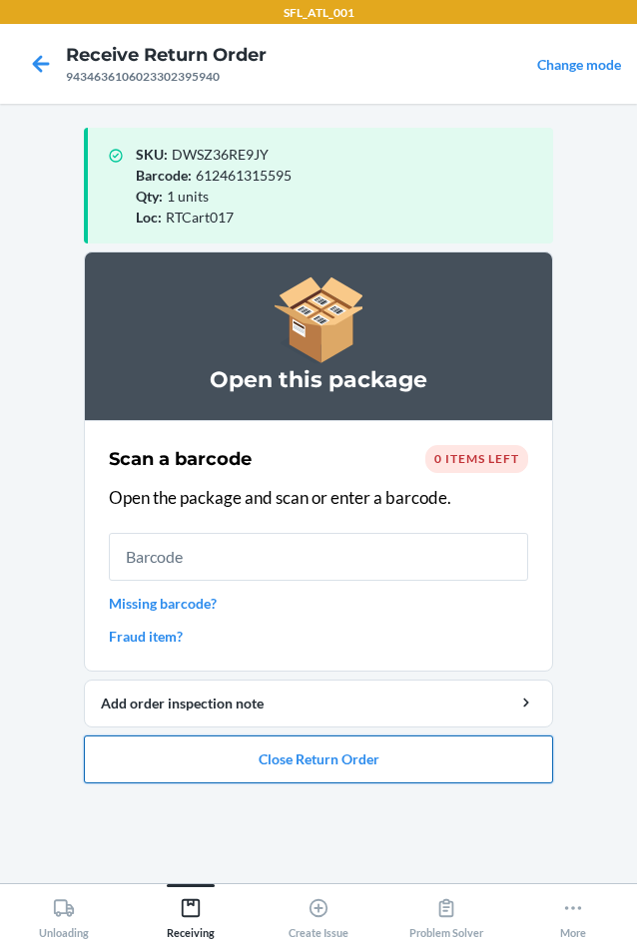
click at [260, 757] on button "Close Return Order" at bounding box center [318, 760] width 469 height 48
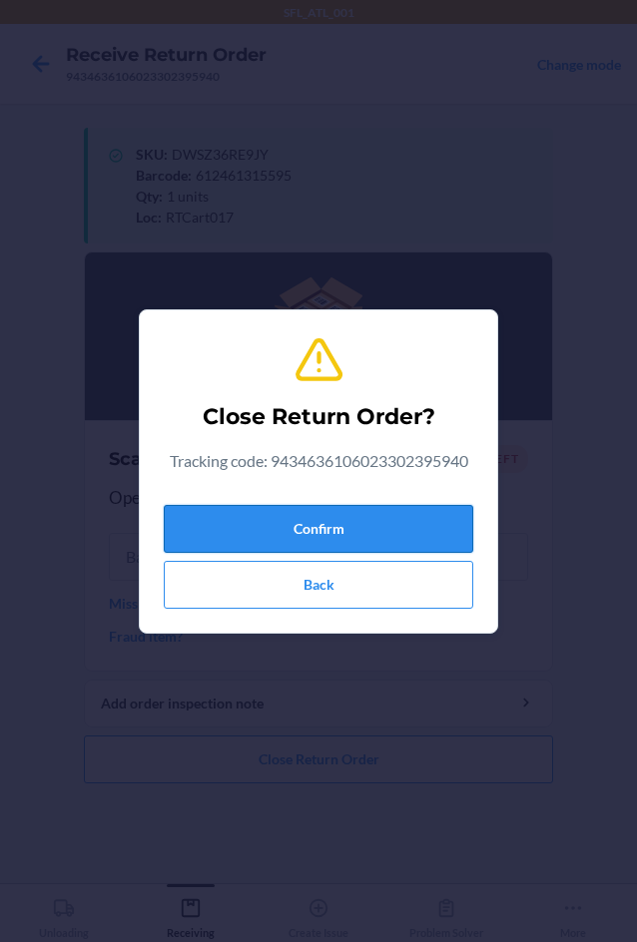
click at [232, 528] on button "Confirm" at bounding box center [318, 529] width 309 height 48
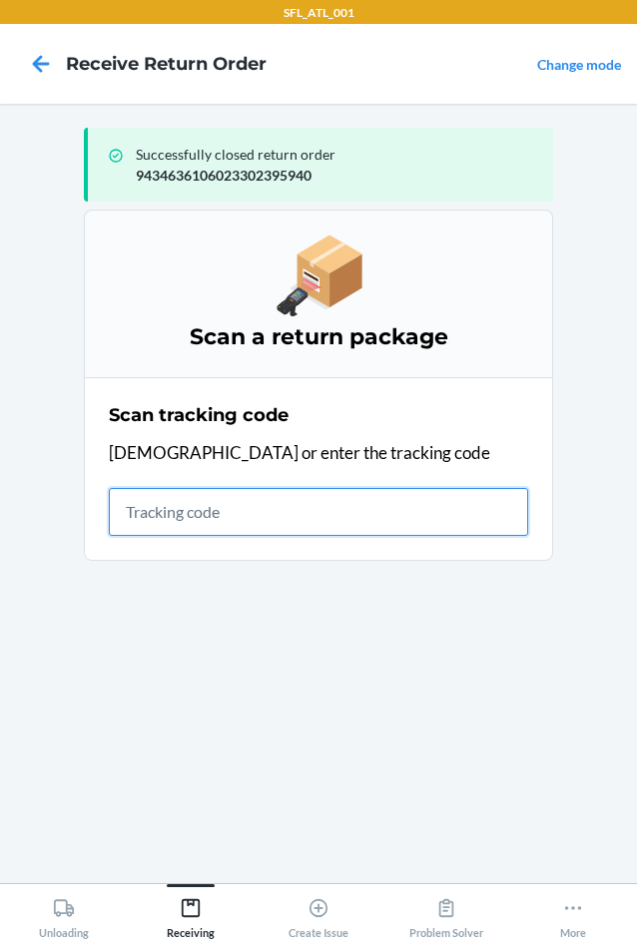
click at [167, 508] on input "text" at bounding box center [318, 512] width 419 height 48
type input "420302599434636106023"
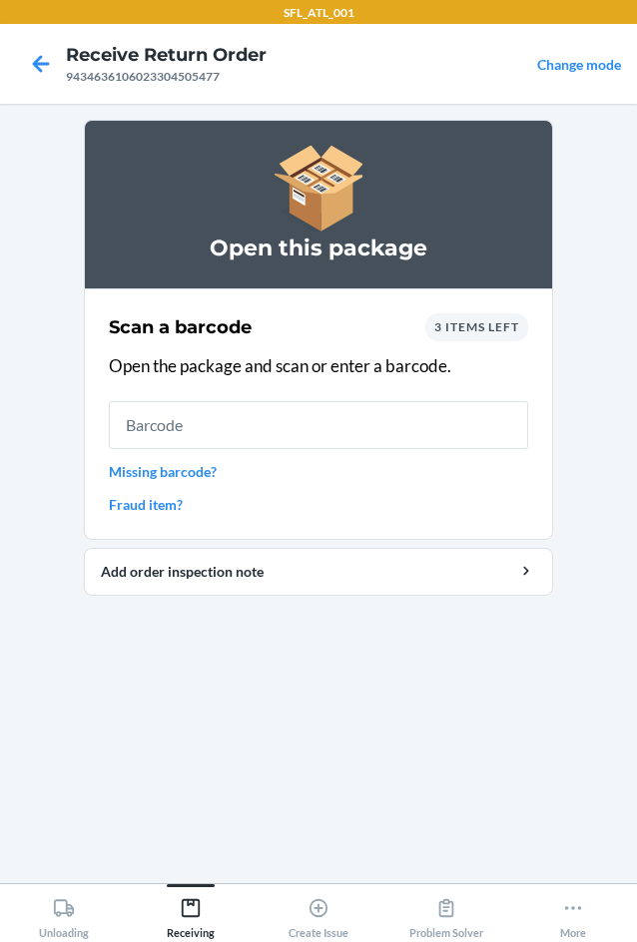
click at [506, 341] on div "Scan a barcode 3 items left Open the package and scan or enter a barcode. Missi…" at bounding box center [318, 414] width 419 height 214
click at [485, 334] on div "3 items left" at bounding box center [476, 327] width 103 height 28
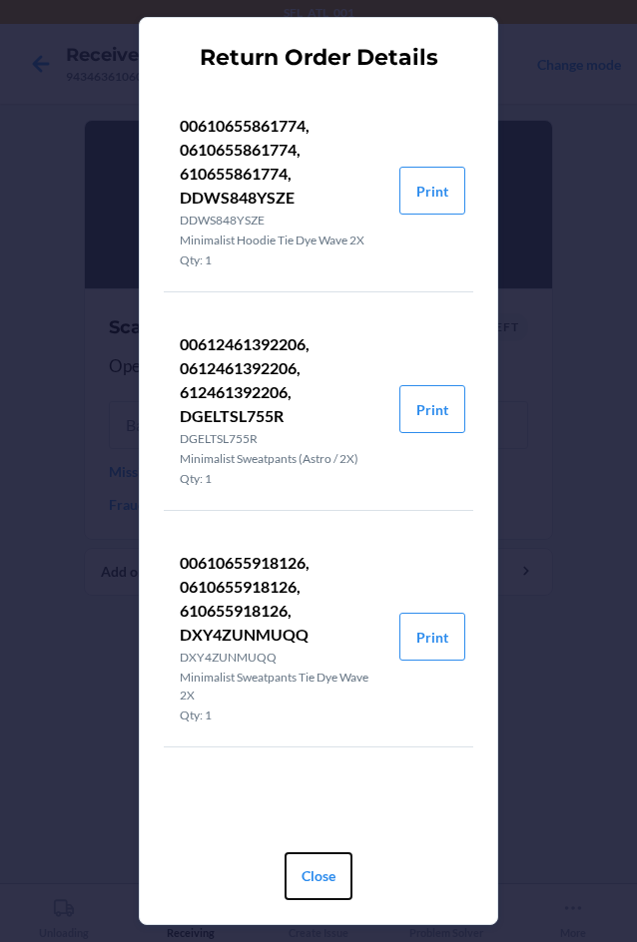
drag, startPoint x: 314, startPoint y: 882, endPoint x: 318, endPoint y: 873, distance: 10.8
click at [315, 879] on button "Close" at bounding box center [319, 877] width 68 height 48
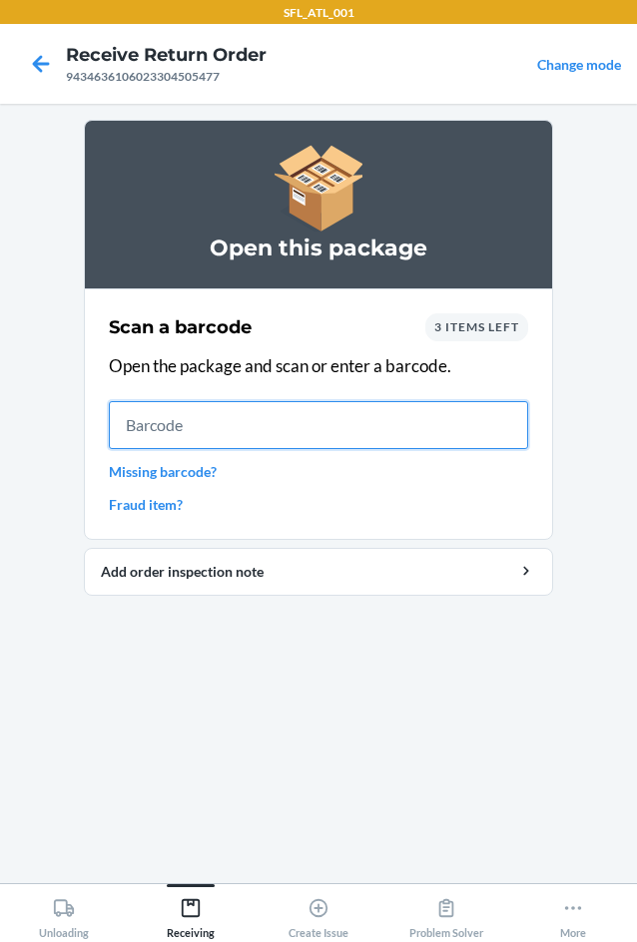
click at [209, 426] on input "text" at bounding box center [318, 425] width 419 height 48
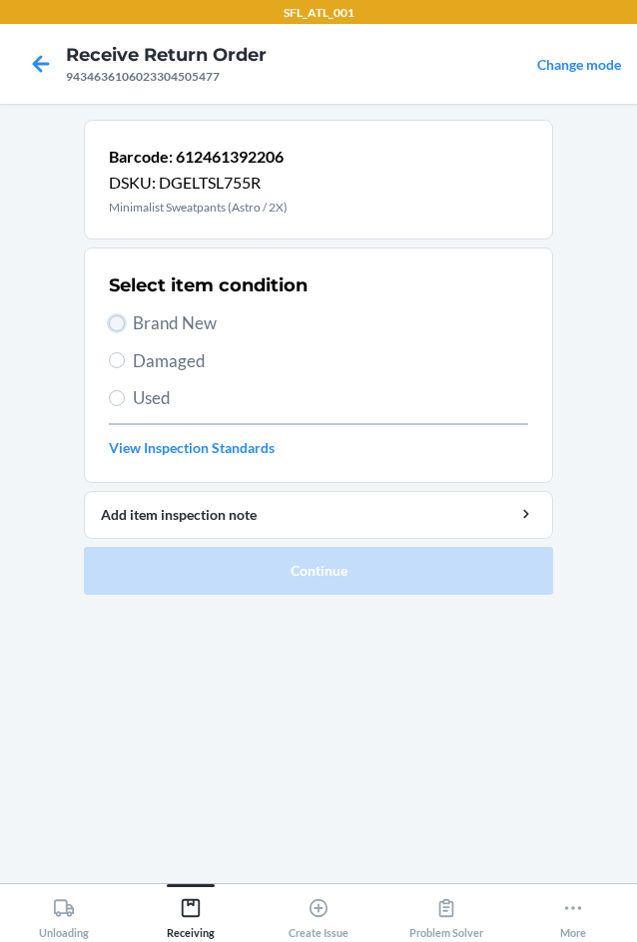
click at [120, 328] on input "Brand New" at bounding box center [117, 323] width 16 height 16
radio input "true"
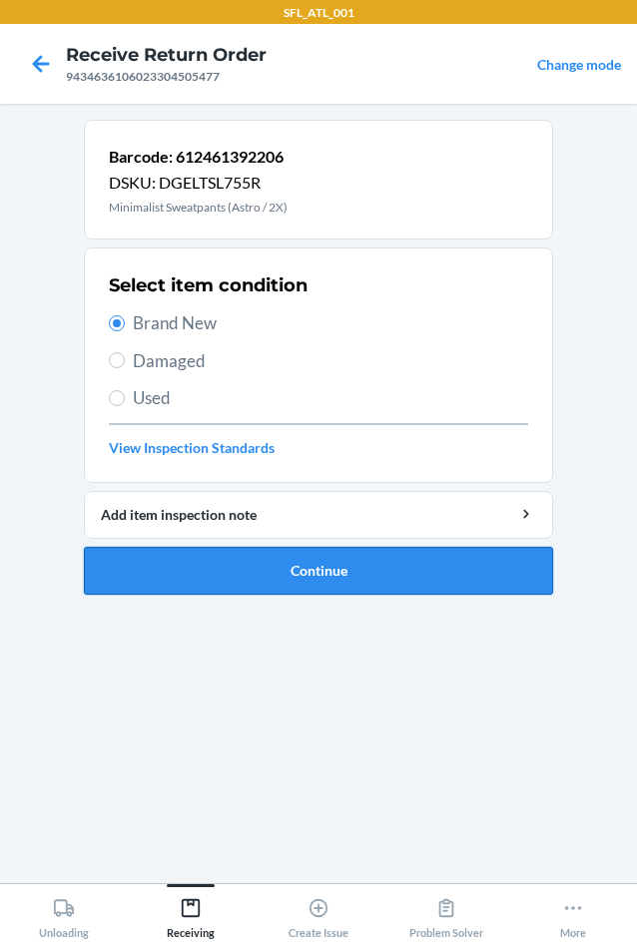
click at [387, 587] on button "Continue" at bounding box center [318, 571] width 469 height 48
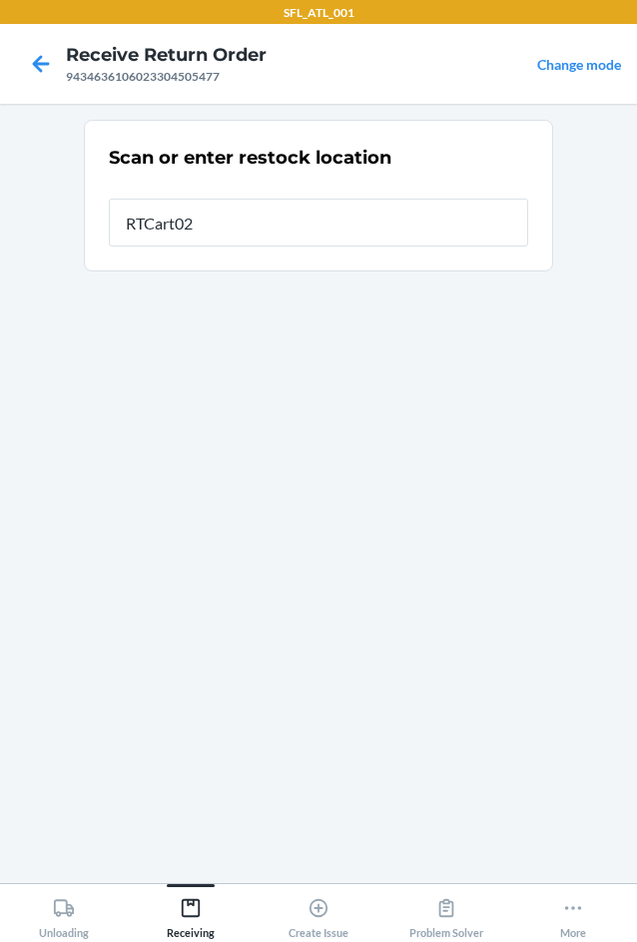
type input "RTCart020"
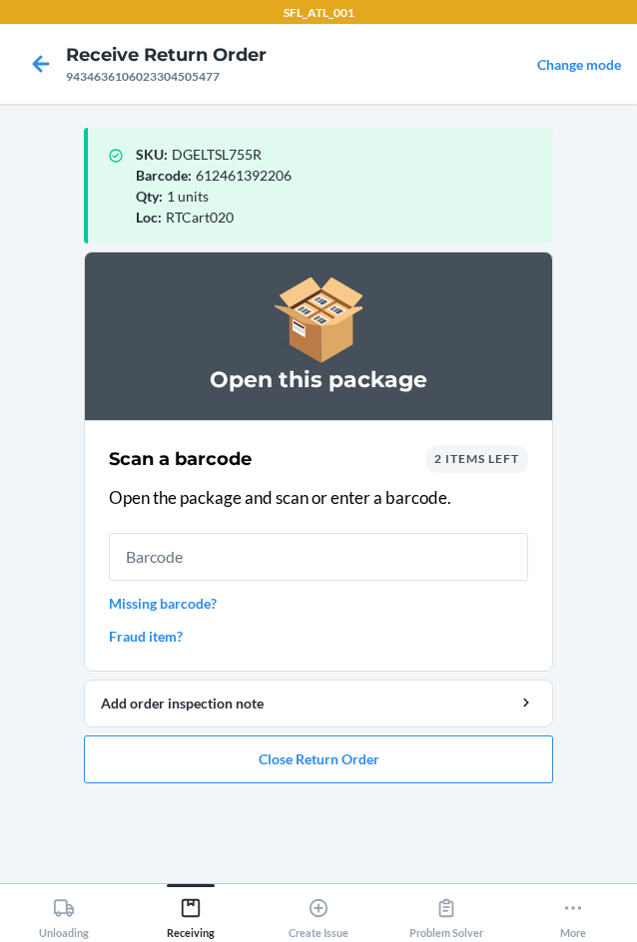
click at [231, 555] on input "text" at bounding box center [318, 557] width 419 height 48
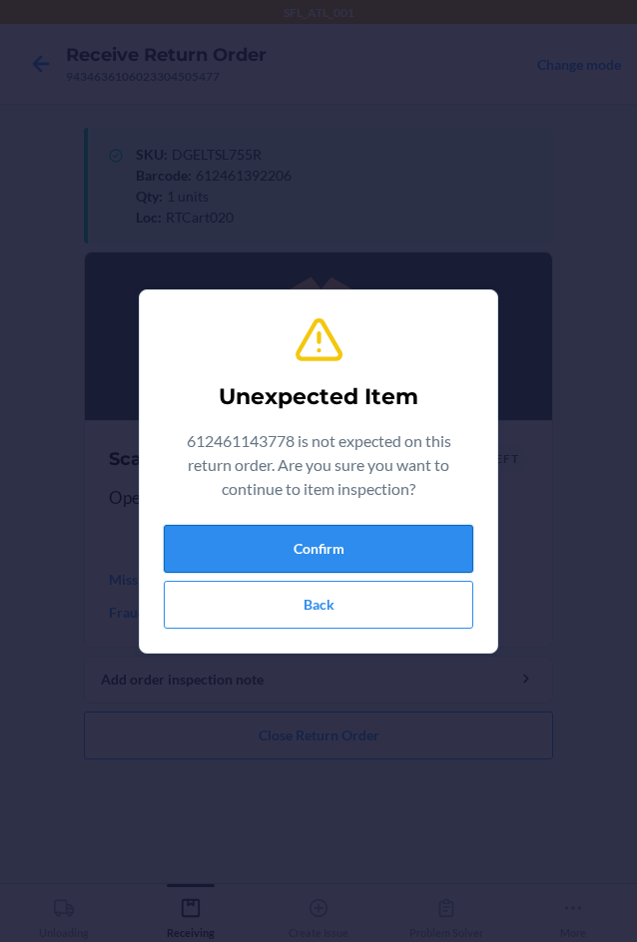
click at [371, 540] on button "Confirm" at bounding box center [318, 549] width 309 height 48
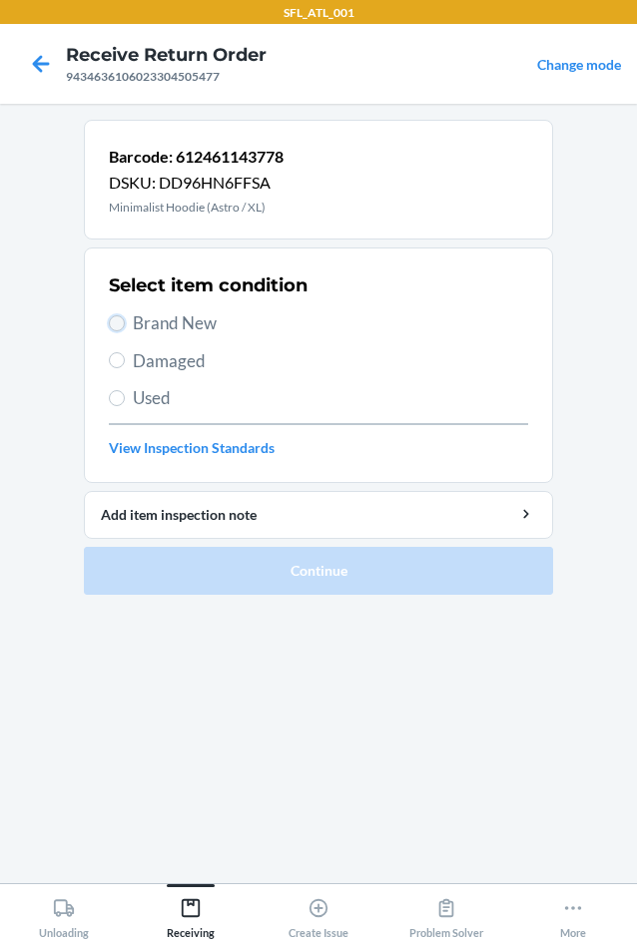
click at [113, 324] on input "Brand New" at bounding box center [117, 323] width 16 height 16
radio input "true"
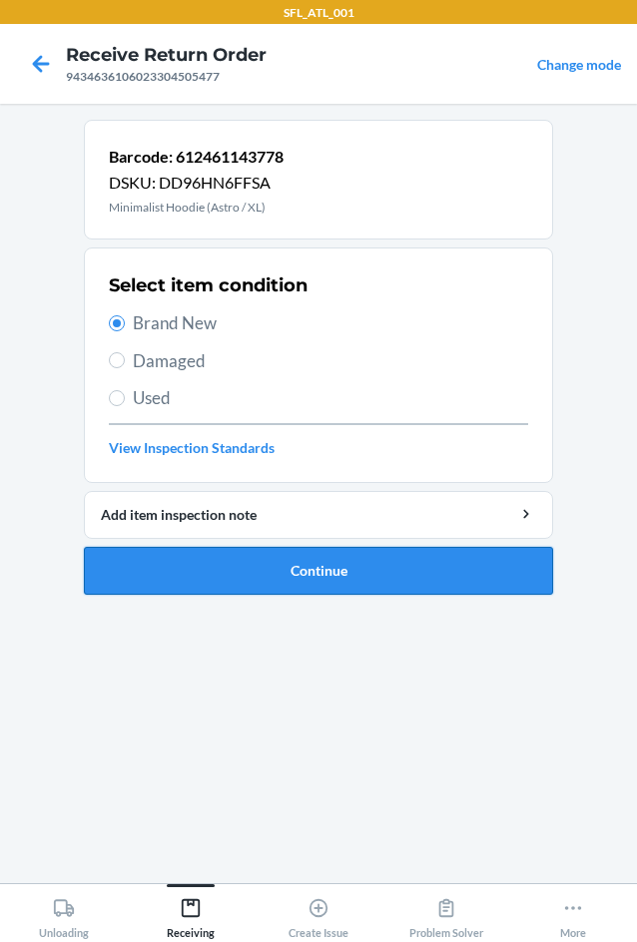
click at [406, 578] on button "Continue" at bounding box center [318, 571] width 469 height 48
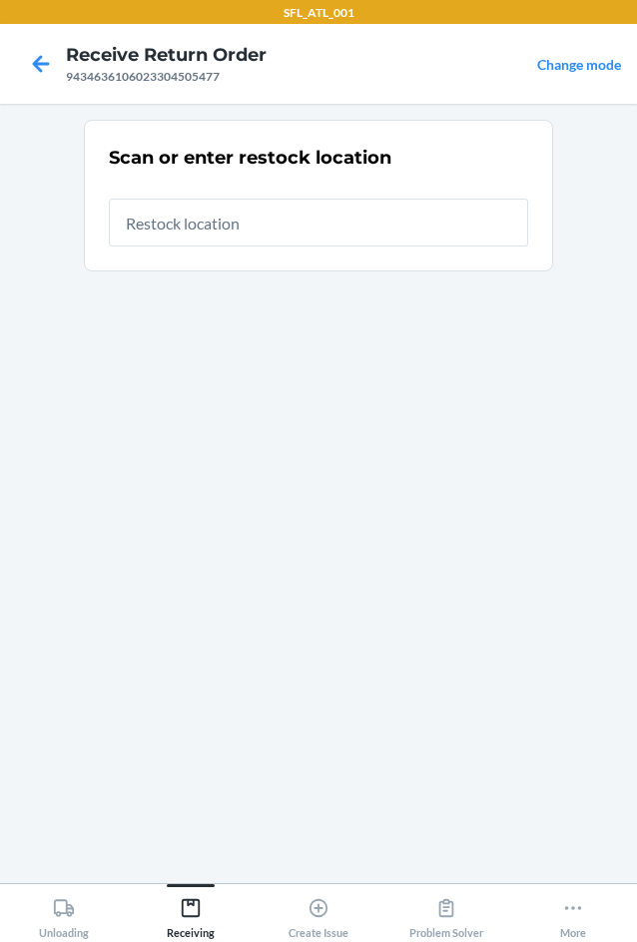
click at [325, 219] on input "text" at bounding box center [318, 223] width 419 height 48
type input "RTCart020"
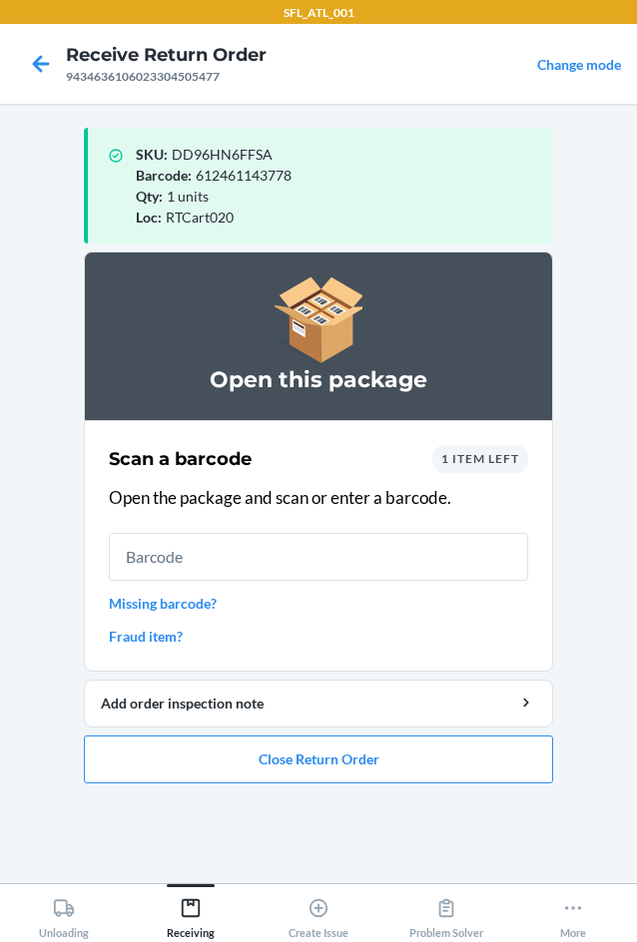
click at [230, 554] on input "text" at bounding box center [318, 557] width 419 height 48
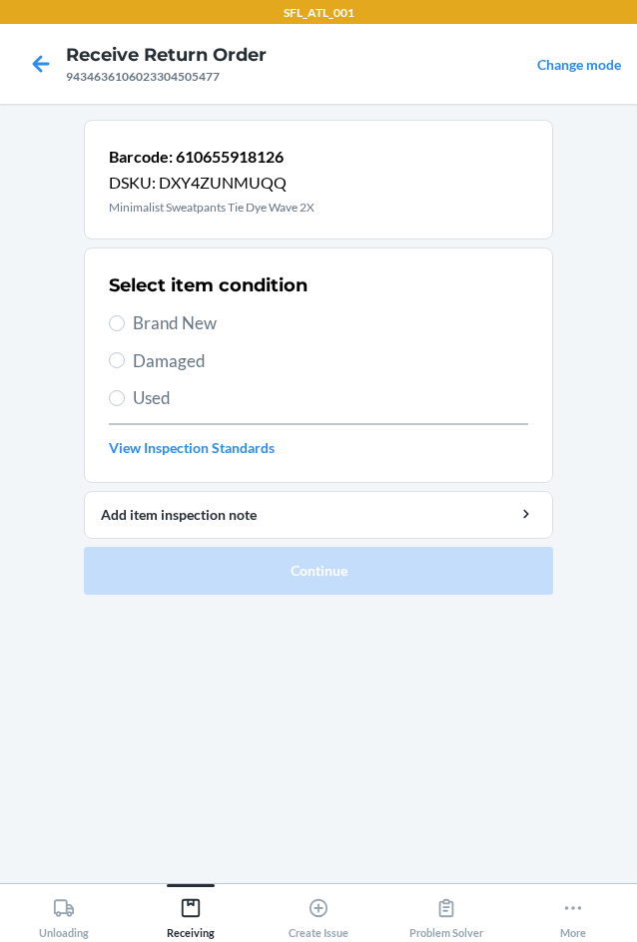
click at [138, 317] on span "Brand New" at bounding box center [330, 323] width 395 height 26
click at [125, 317] on input "Brand New" at bounding box center [117, 323] width 16 height 16
radio input "true"
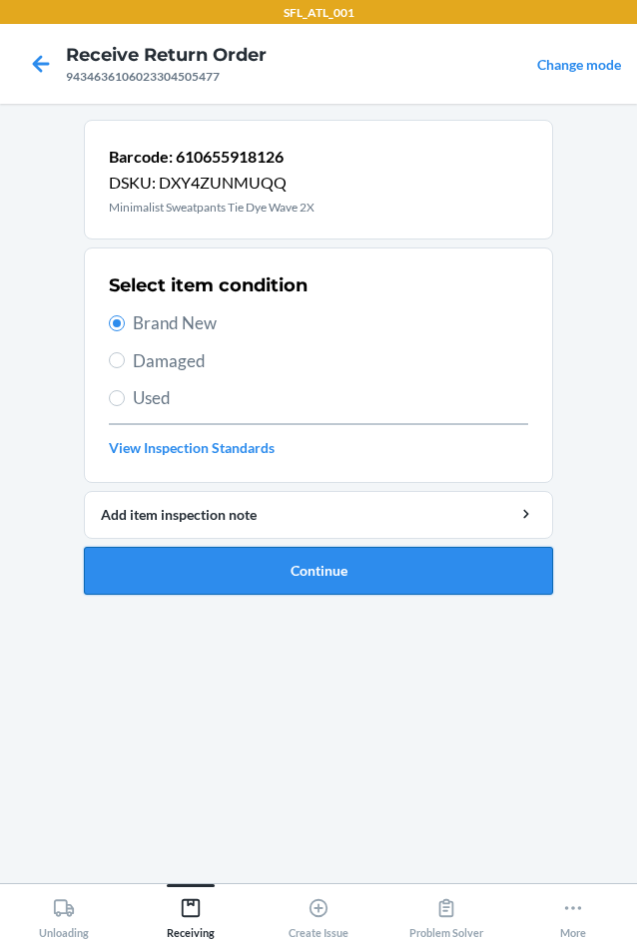
click at [314, 568] on button "Continue" at bounding box center [318, 571] width 469 height 48
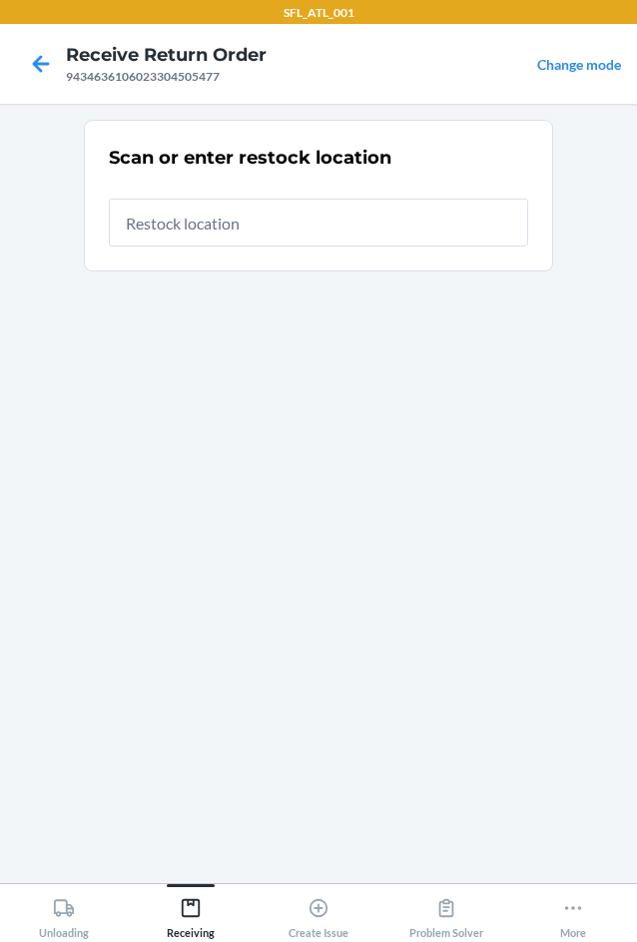
click at [298, 220] on input "text" at bounding box center [318, 223] width 419 height 48
type input "RTCart020"
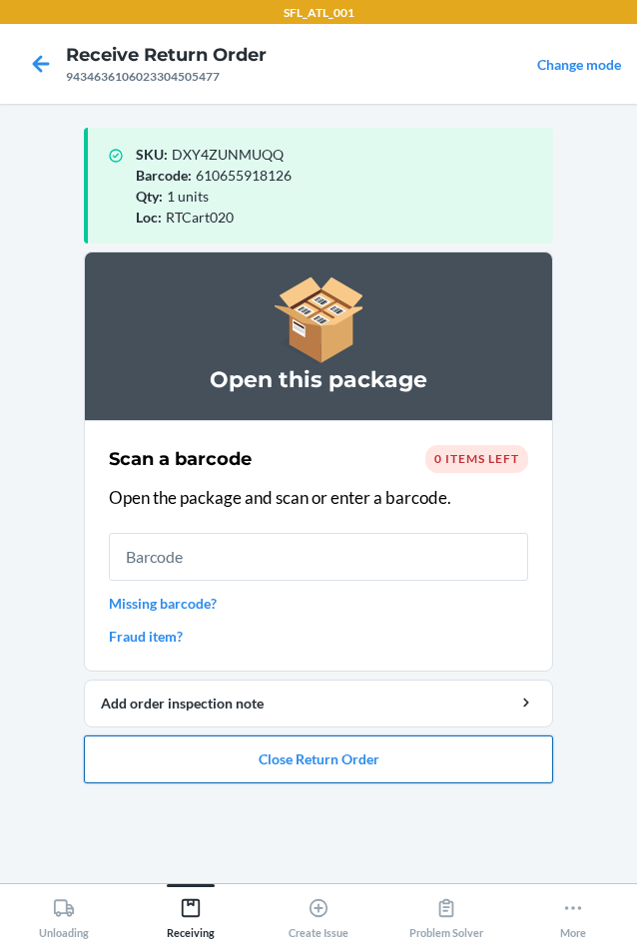
click at [353, 751] on button "Close Return Order" at bounding box center [318, 760] width 469 height 48
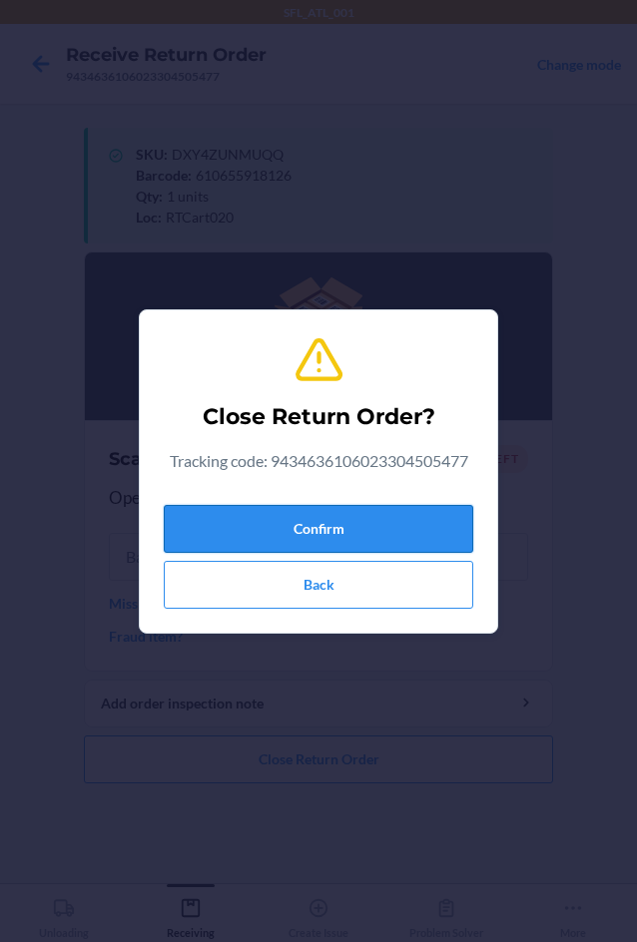
click at [263, 526] on button "Confirm" at bounding box center [318, 529] width 309 height 48
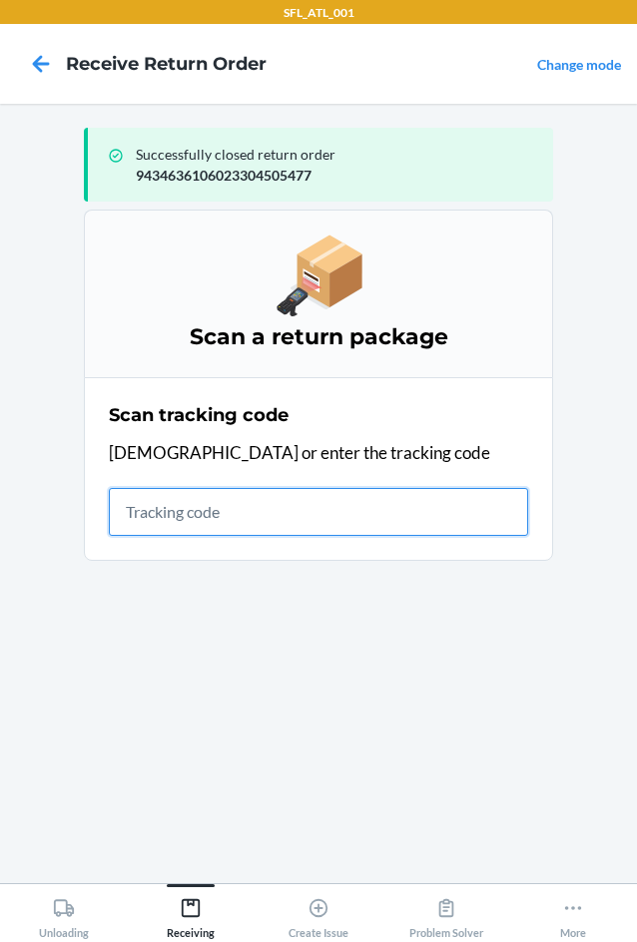
click at [162, 516] on input "text" at bounding box center [318, 512] width 419 height 48
type input "420302599434636106023"
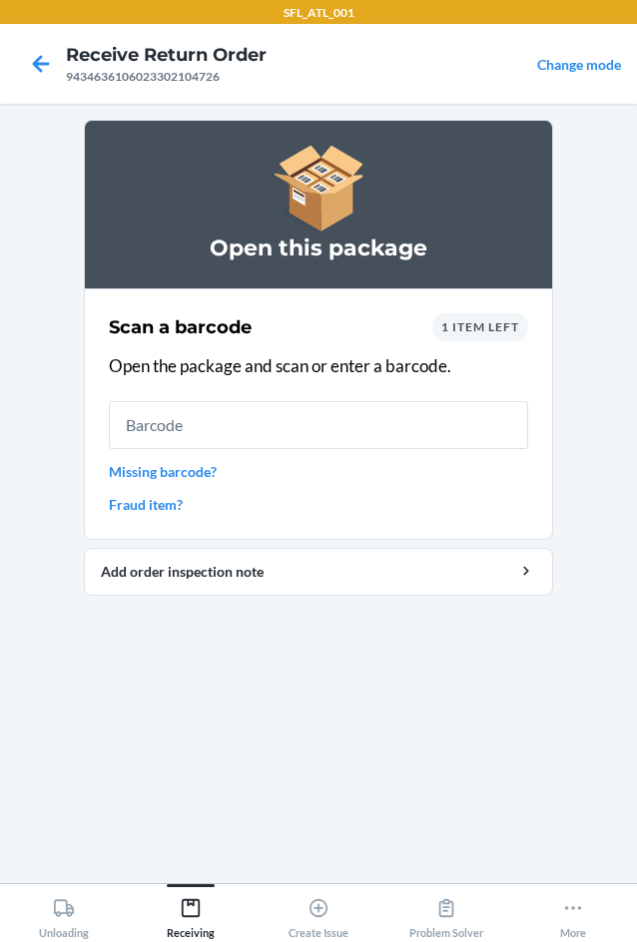
click at [508, 331] on span "1 item left" at bounding box center [480, 326] width 78 height 15
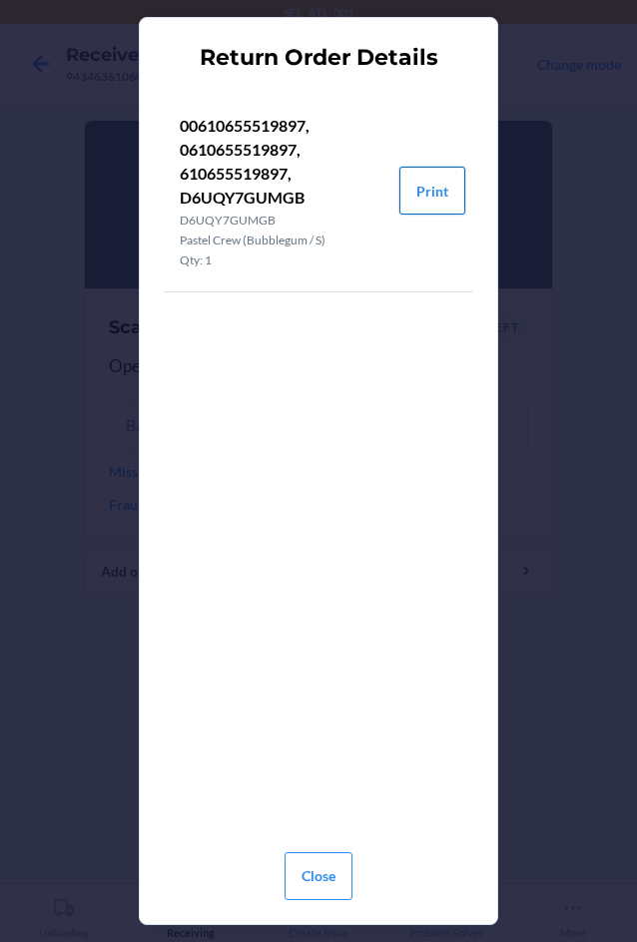
click at [421, 203] on button "Print" at bounding box center [432, 191] width 66 height 48
click at [321, 887] on button "Close" at bounding box center [319, 877] width 68 height 48
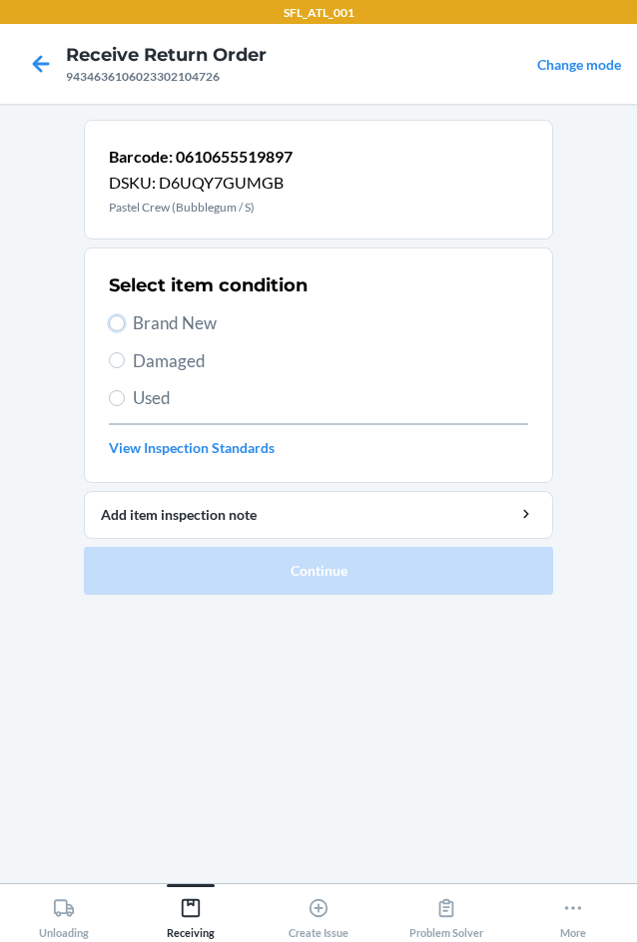
click at [115, 324] on input "Brand New" at bounding box center [117, 323] width 16 height 16
radio input "true"
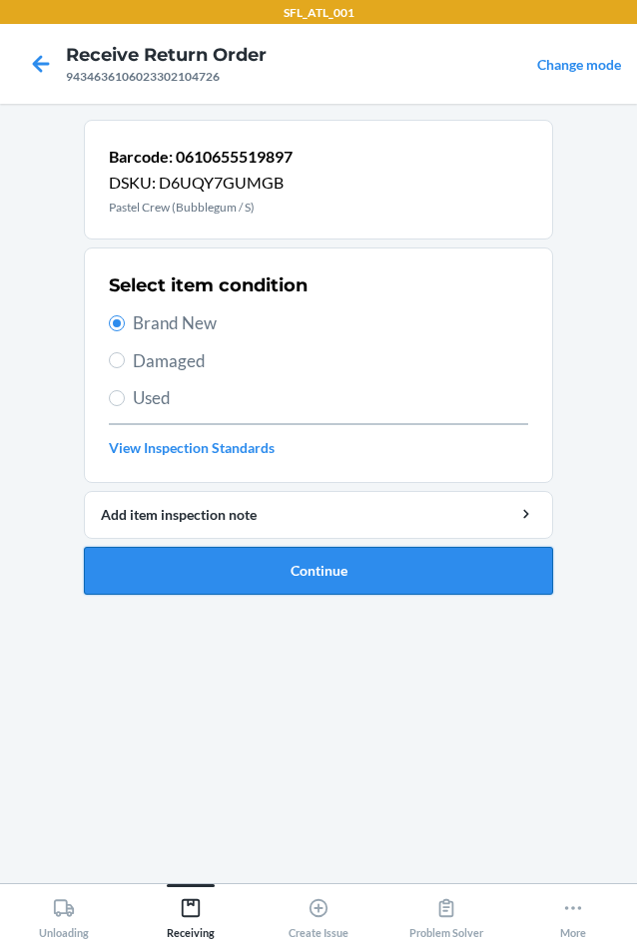
click at [256, 562] on button "Continue" at bounding box center [318, 571] width 469 height 48
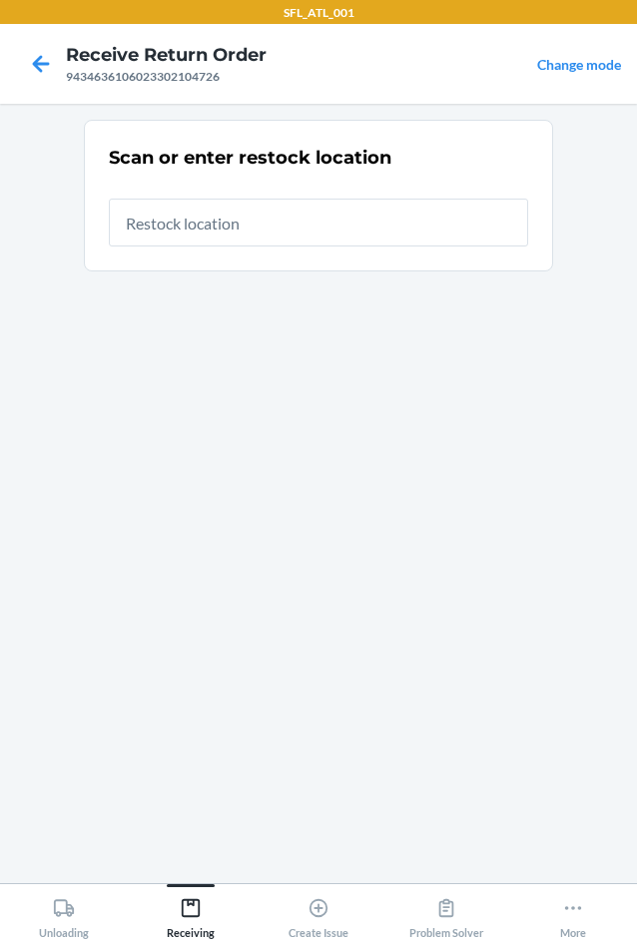
click at [261, 228] on input "text" at bounding box center [318, 223] width 419 height 48
type input "RTCart020"
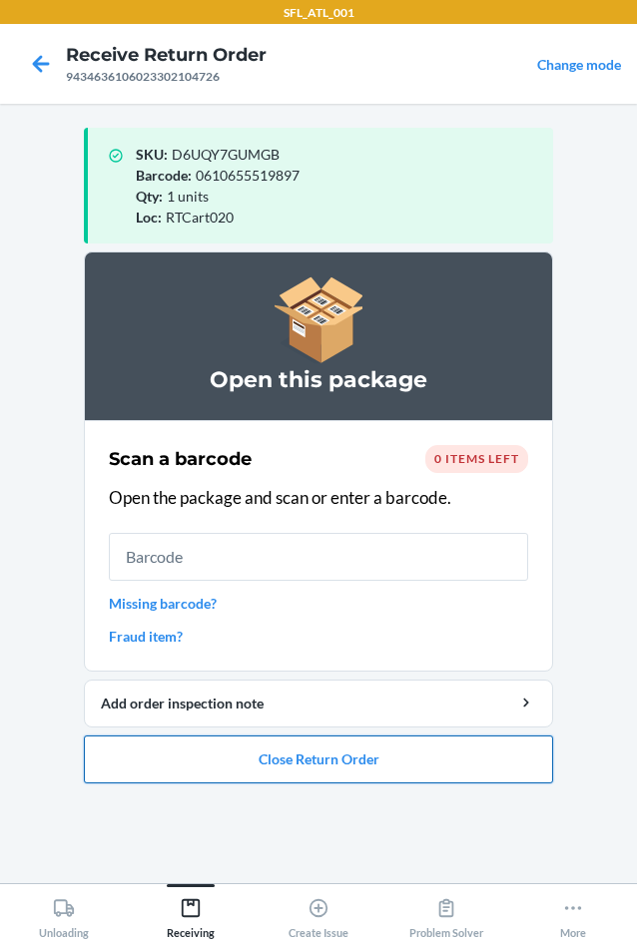
click at [416, 765] on button "Close Return Order" at bounding box center [318, 760] width 469 height 48
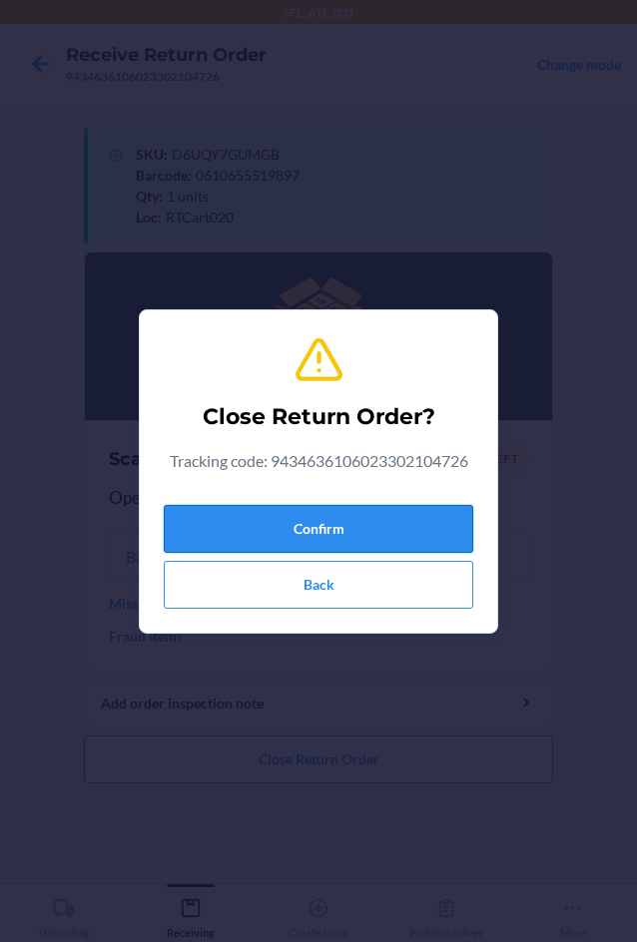
click at [297, 533] on button "Confirm" at bounding box center [318, 529] width 309 height 48
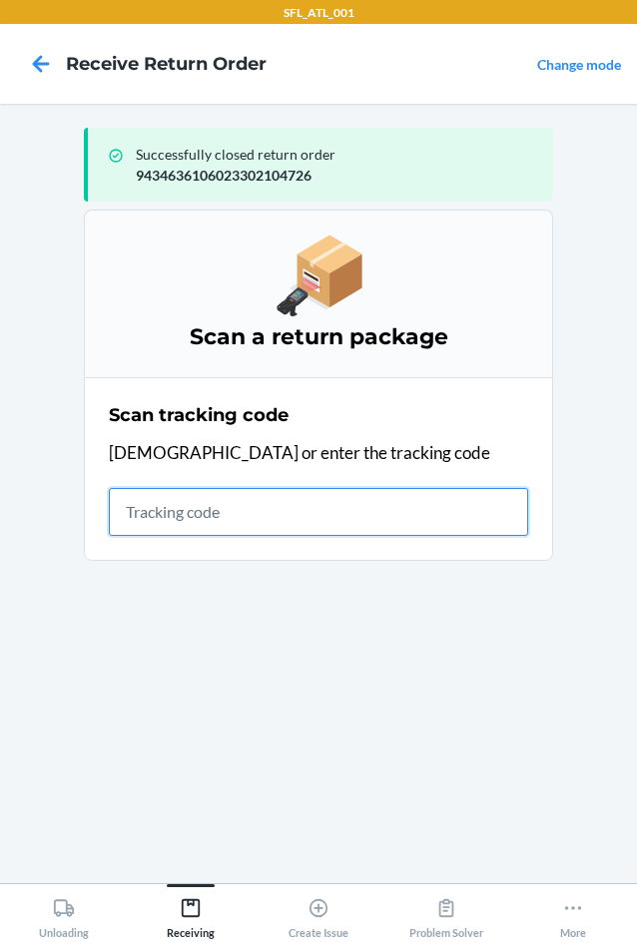
click at [162, 515] on input "text" at bounding box center [318, 512] width 419 height 48
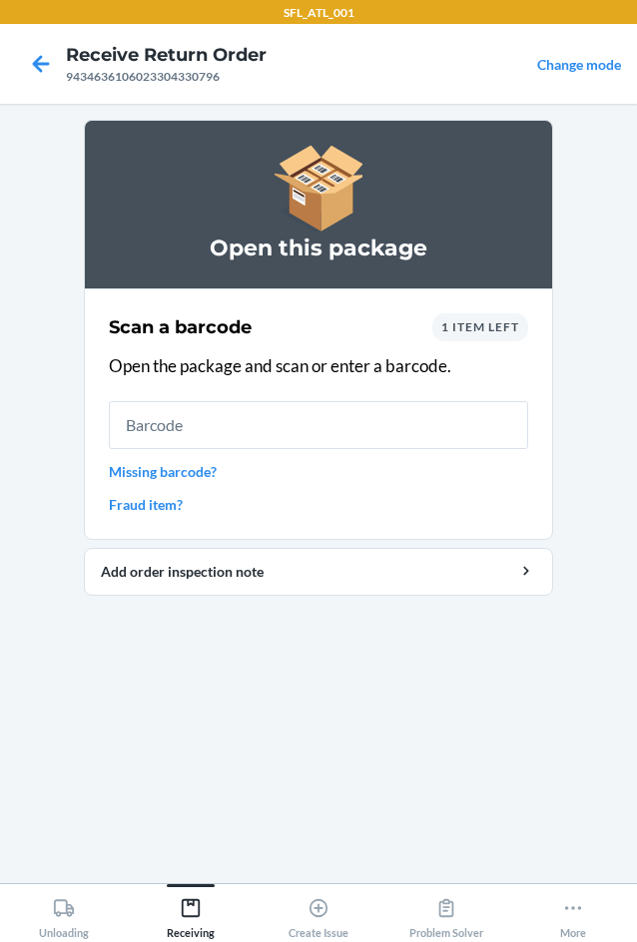
click at [498, 333] on span "1 item left" at bounding box center [480, 326] width 78 height 15
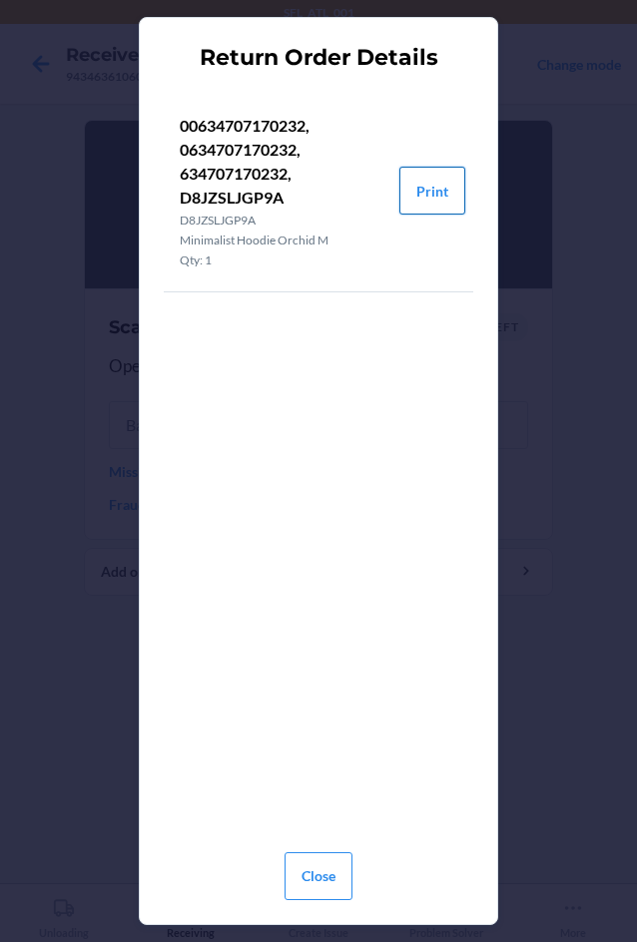
click at [445, 196] on button "Print" at bounding box center [432, 191] width 66 height 48
click at [313, 875] on button "Close" at bounding box center [319, 877] width 68 height 48
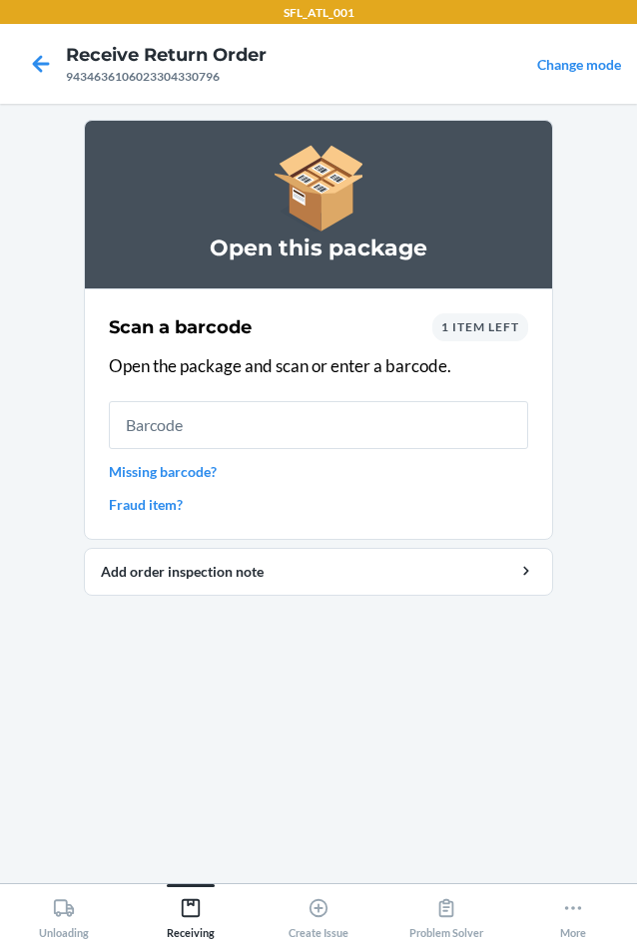
click at [470, 332] on span "1 item left" at bounding box center [480, 326] width 78 height 15
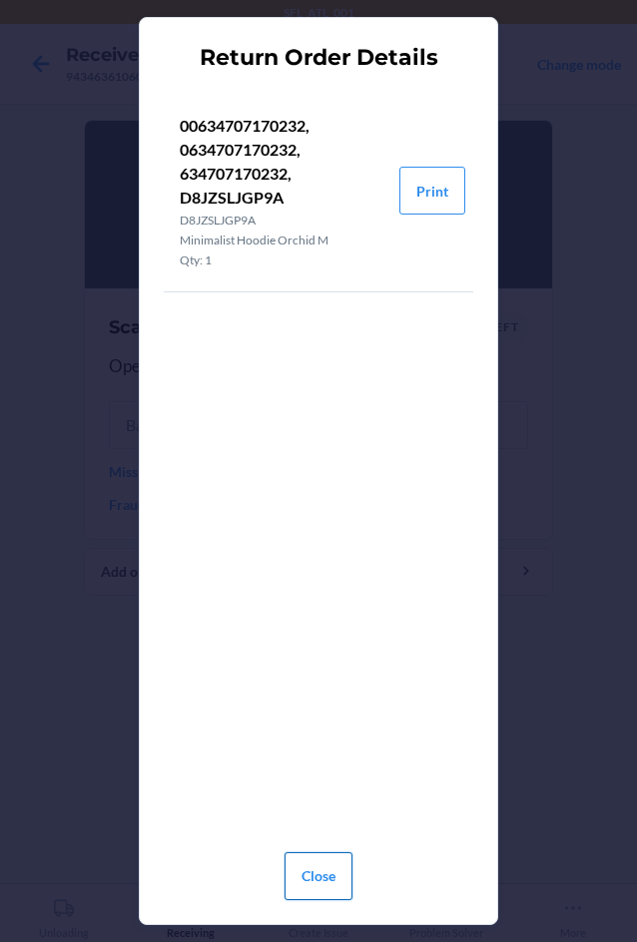
click at [327, 880] on button "Close" at bounding box center [319, 877] width 68 height 48
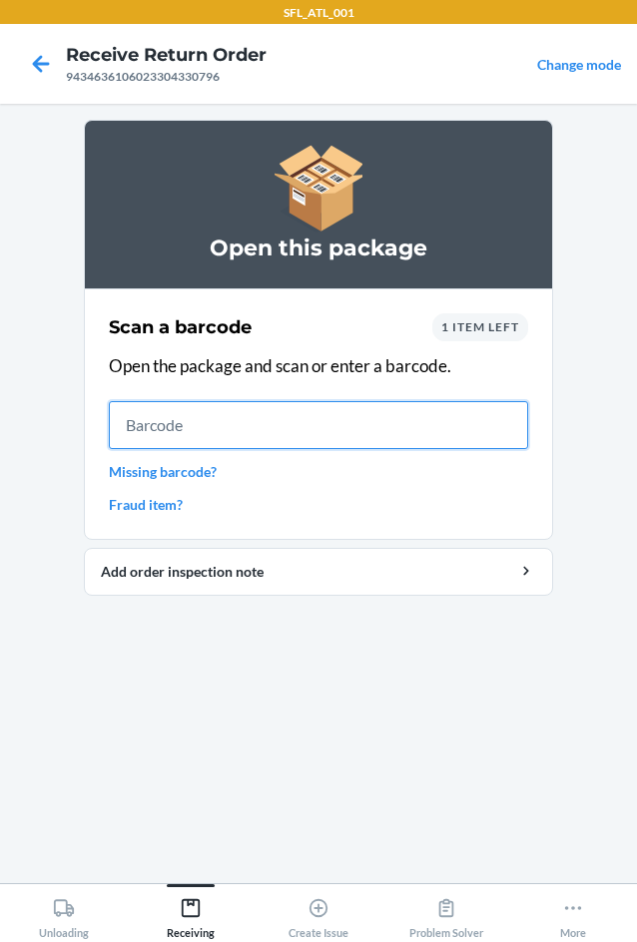
click at [195, 428] on input "text" at bounding box center [318, 425] width 419 height 48
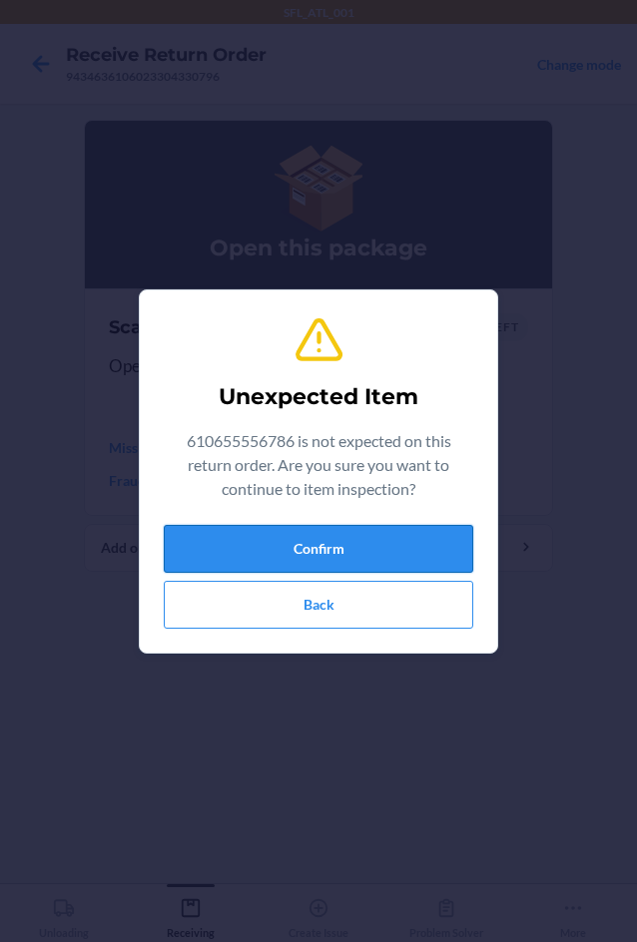
click at [237, 556] on button "Confirm" at bounding box center [318, 549] width 309 height 48
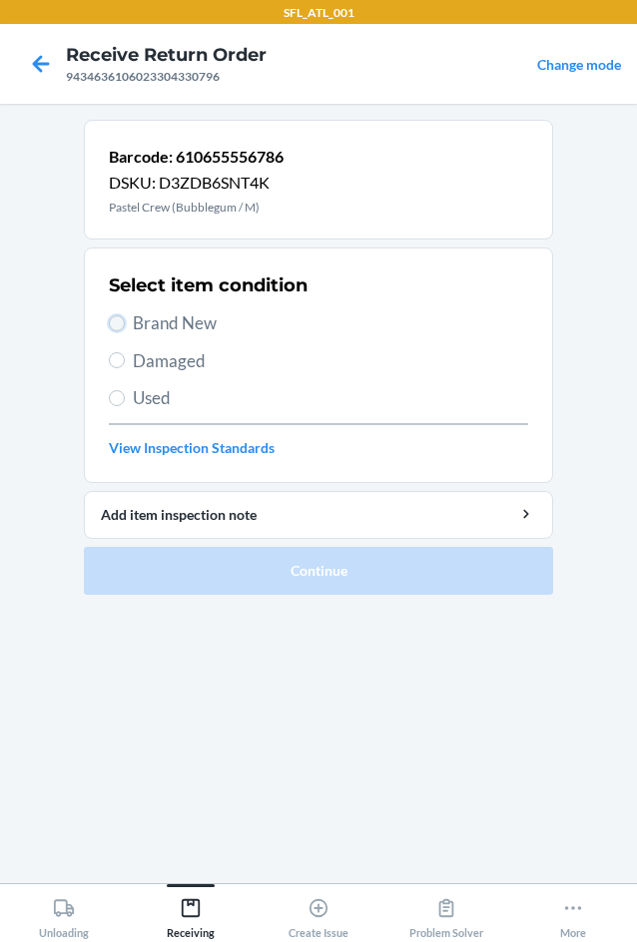
click at [117, 328] on input "Brand New" at bounding box center [117, 323] width 16 height 16
radio input "true"
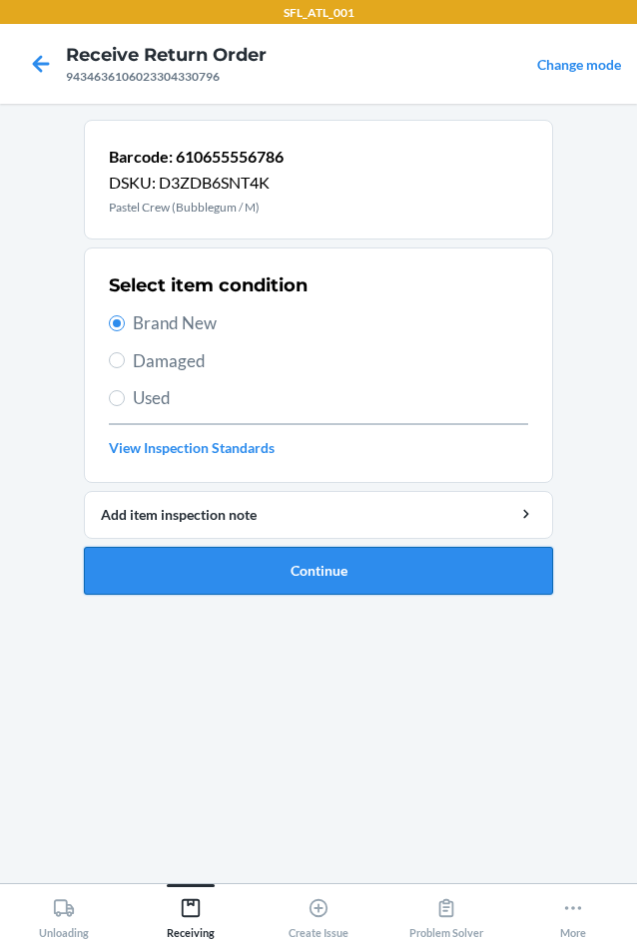
click at [415, 578] on button "Continue" at bounding box center [318, 571] width 469 height 48
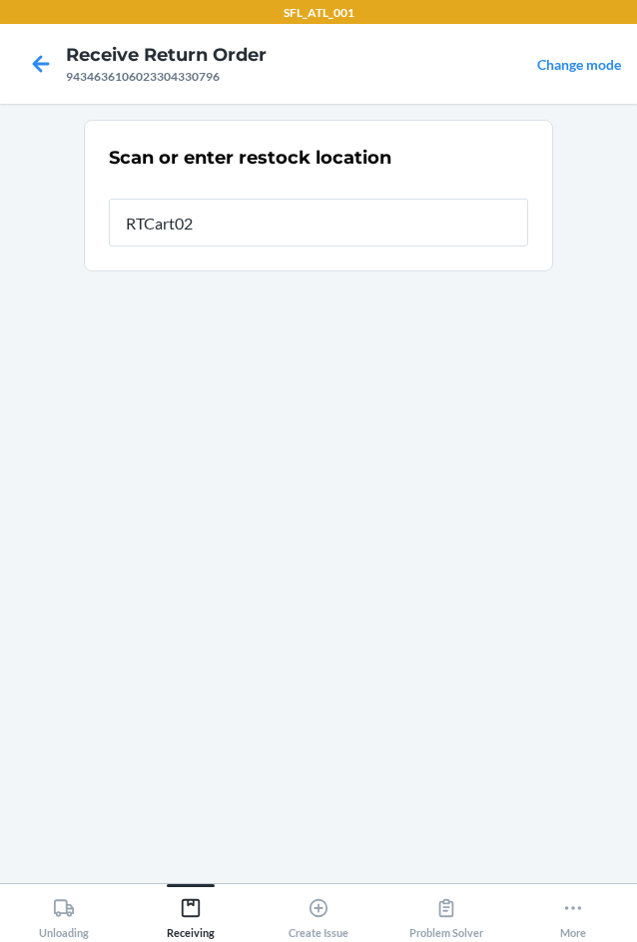
type input "RTCart020"
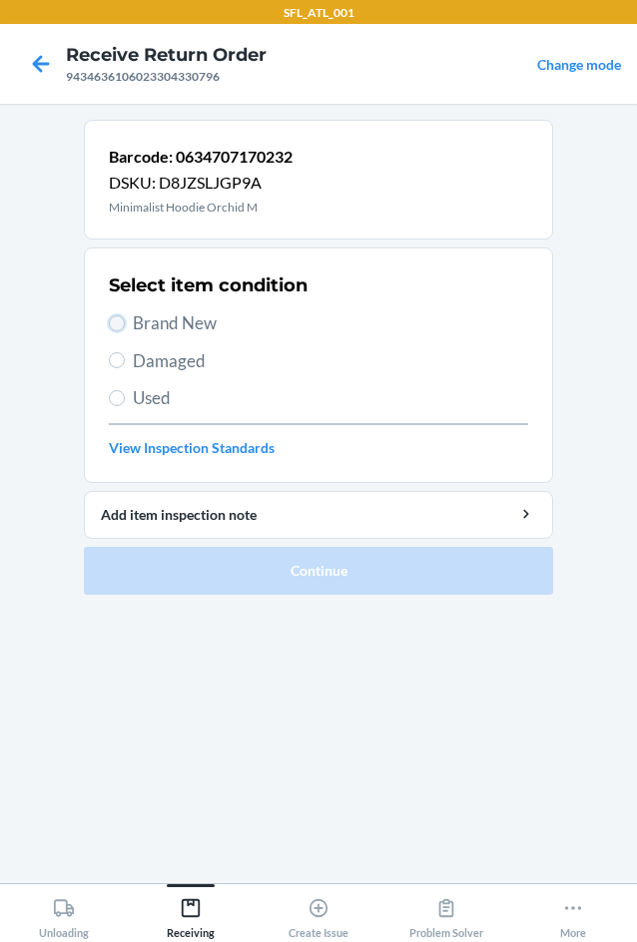
click at [118, 318] on input "Brand New" at bounding box center [117, 323] width 16 height 16
radio input "true"
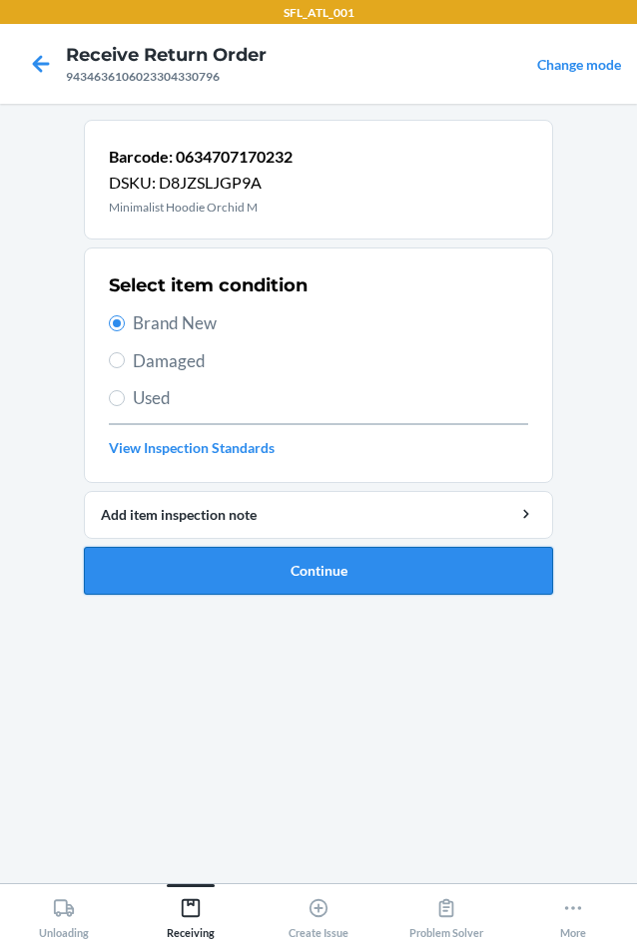
click at [347, 564] on button "Continue" at bounding box center [318, 571] width 469 height 48
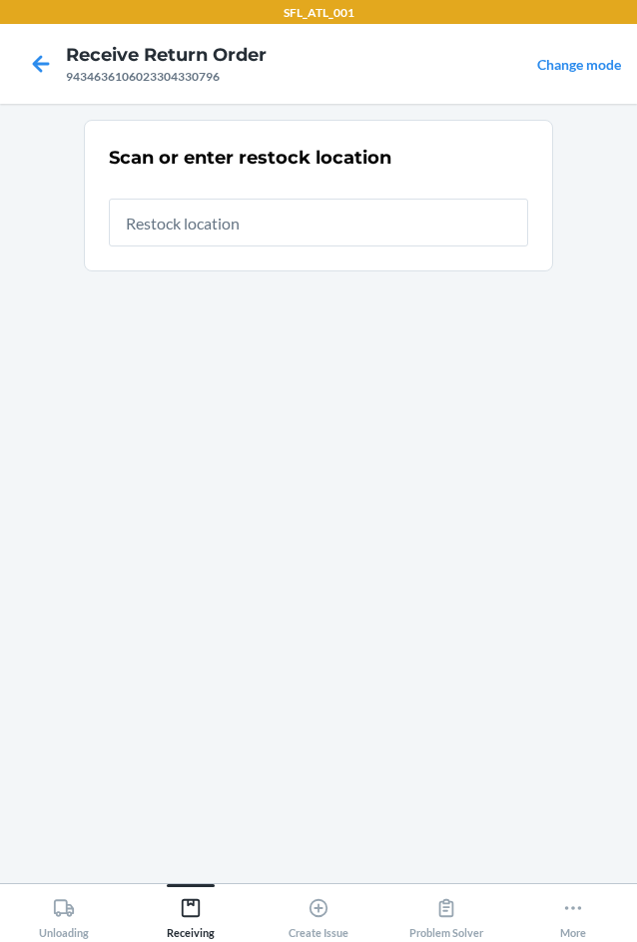
click at [306, 219] on input "text" at bounding box center [318, 223] width 419 height 48
type input "RTCart020"
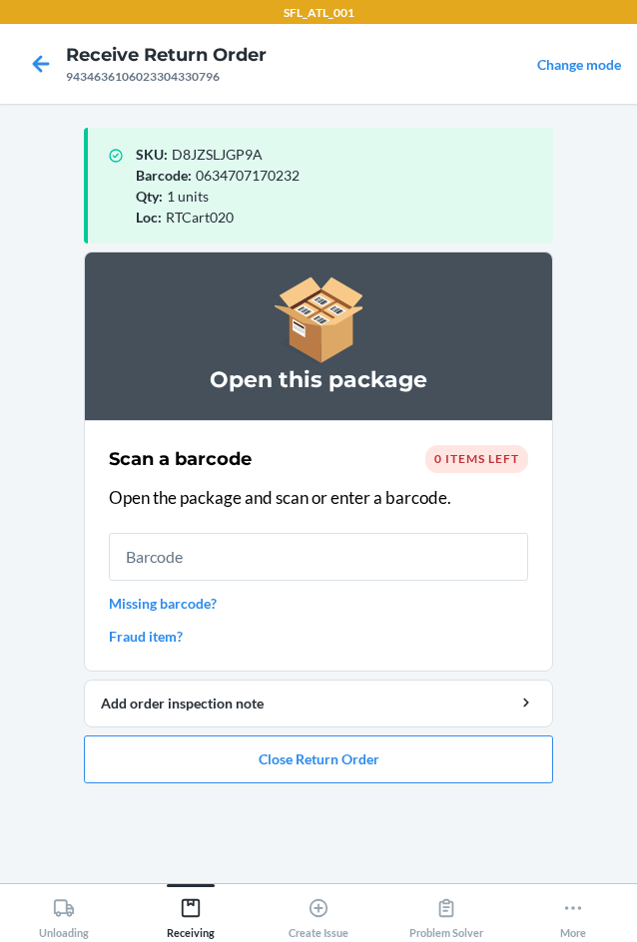
click at [234, 557] on input "text" at bounding box center [318, 557] width 419 height 48
click at [285, 561] on input "text" at bounding box center [318, 557] width 419 height 48
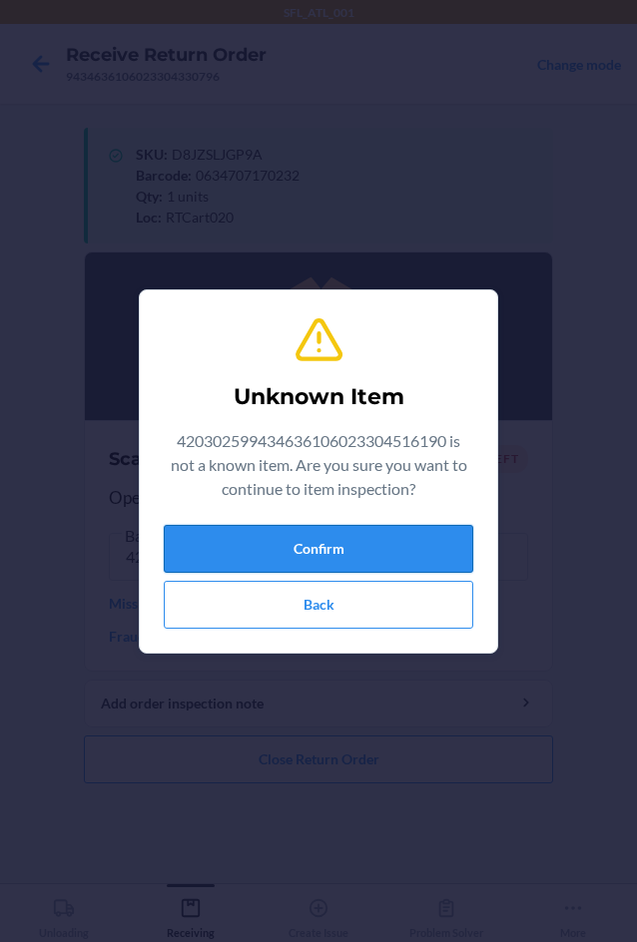
click at [198, 539] on button "Confirm" at bounding box center [318, 549] width 309 height 48
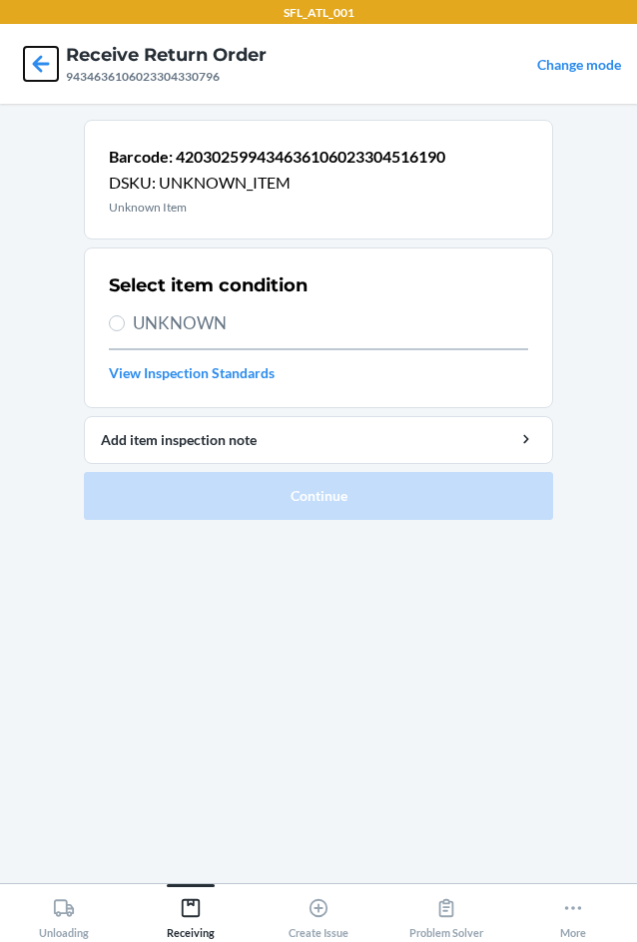
click at [35, 65] on icon at bounding box center [41, 63] width 17 height 17
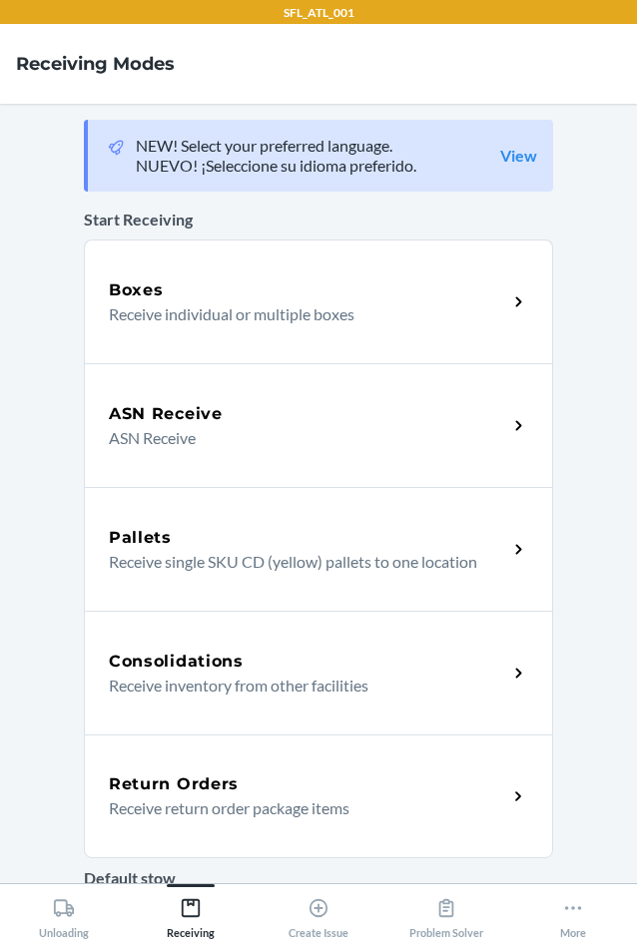
click at [168, 796] on div "Return Orders Receive return order package items" at bounding box center [308, 797] width 398 height 48
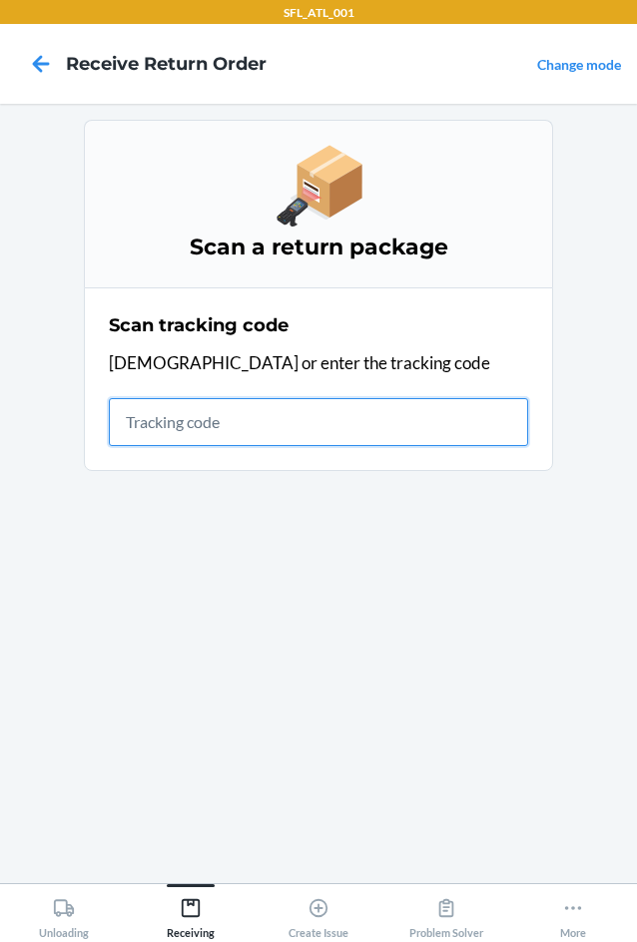
click at [119, 419] on input "text" at bounding box center [318, 422] width 419 height 48
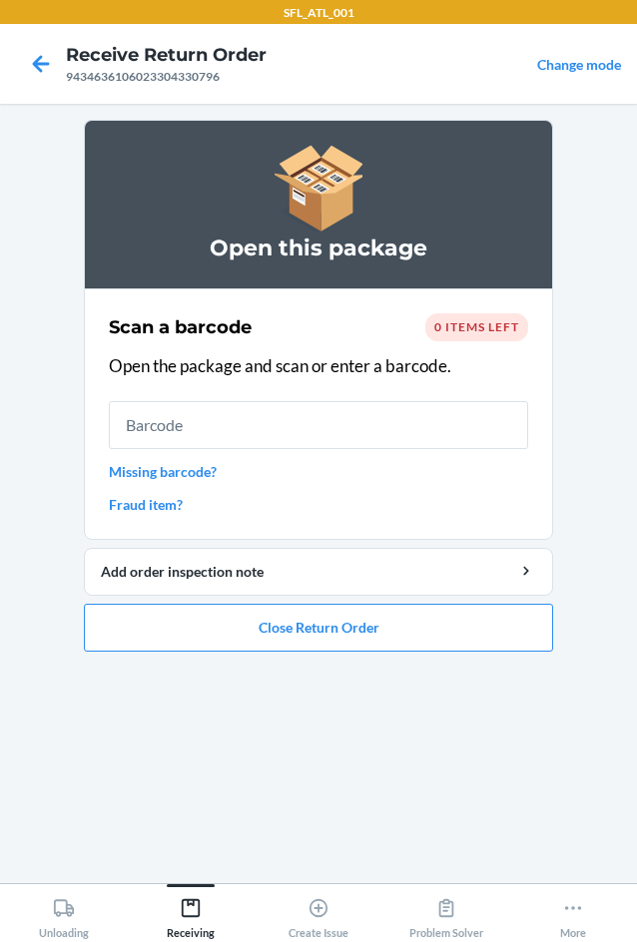
click at [467, 337] on div "0 items left" at bounding box center [476, 327] width 103 height 28
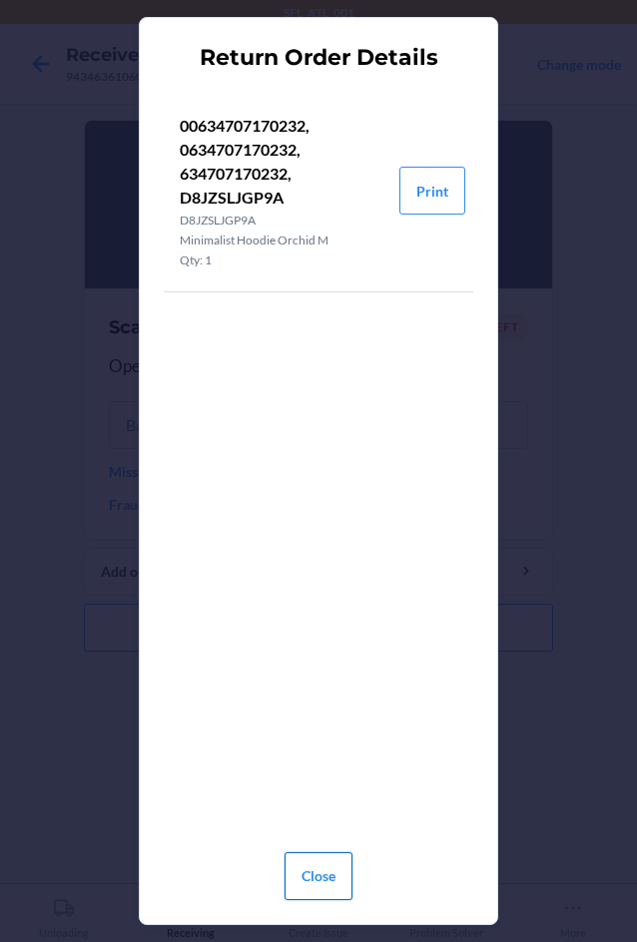
click at [289, 887] on button "Close" at bounding box center [319, 877] width 68 height 48
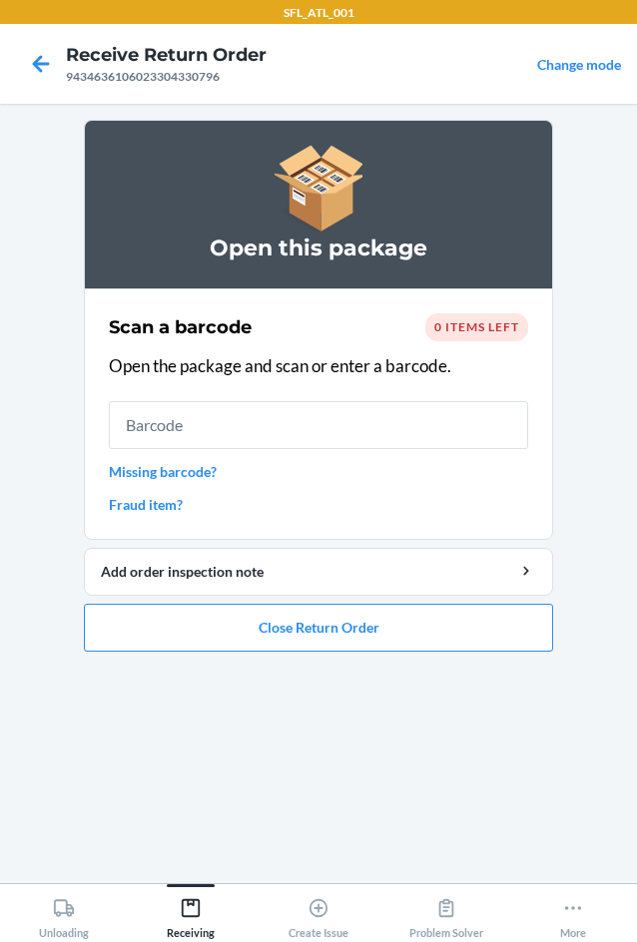
click at [445, 325] on span "0 items left" at bounding box center [476, 326] width 85 height 15
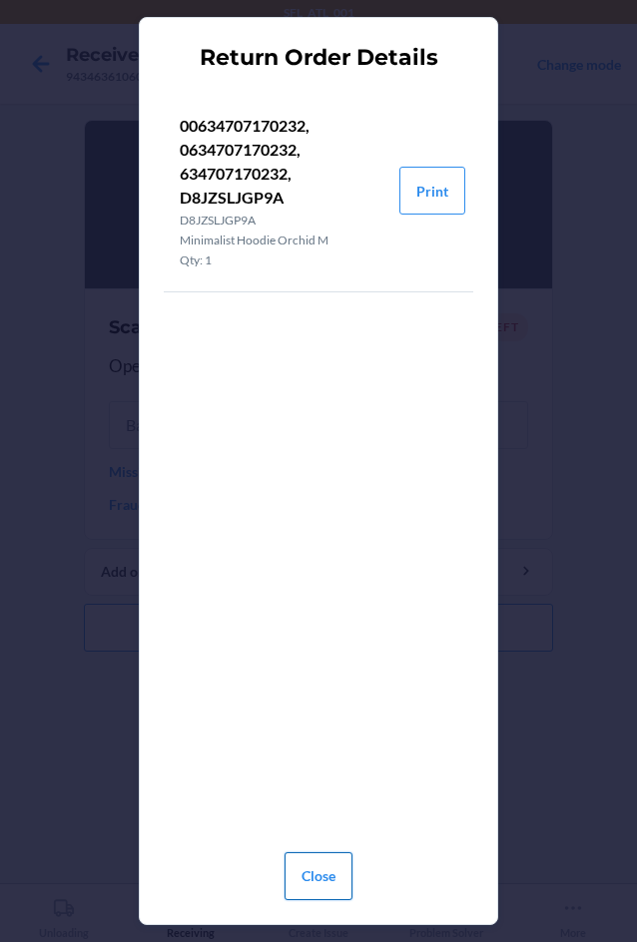
click at [336, 893] on button "Close" at bounding box center [319, 877] width 68 height 48
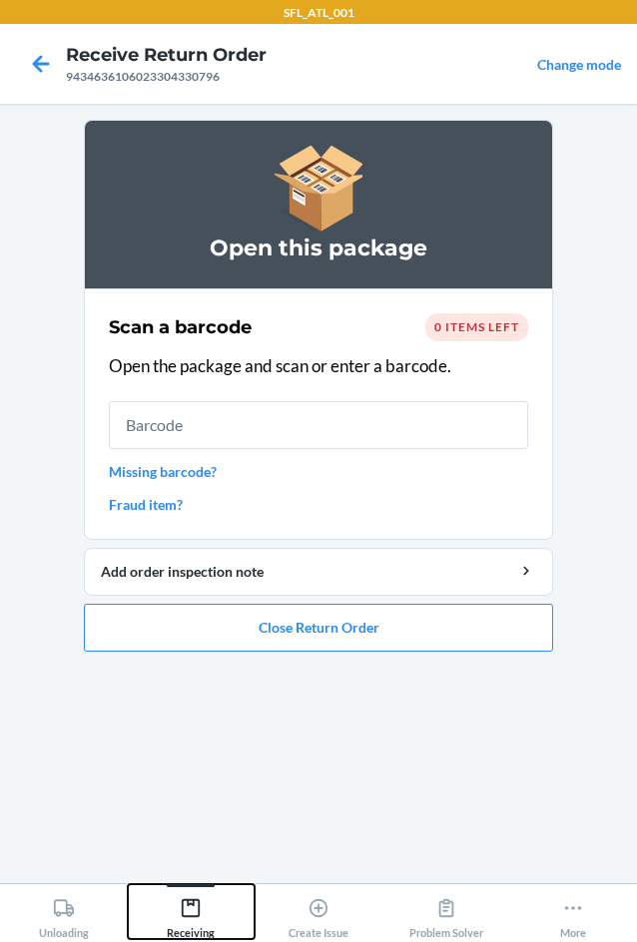
click at [189, 924] on div "Receiving" at bounding box center [191, 914] width 48 height 50
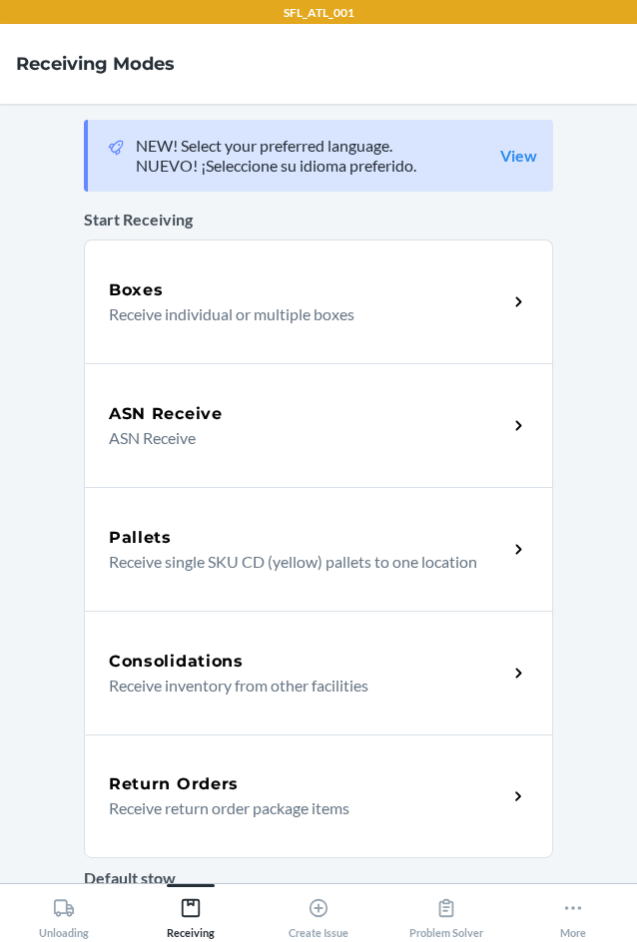
click at [235, 833] on div "Return Orders Receive return order package items" at bounding box center [318, 797] width 469 height 124
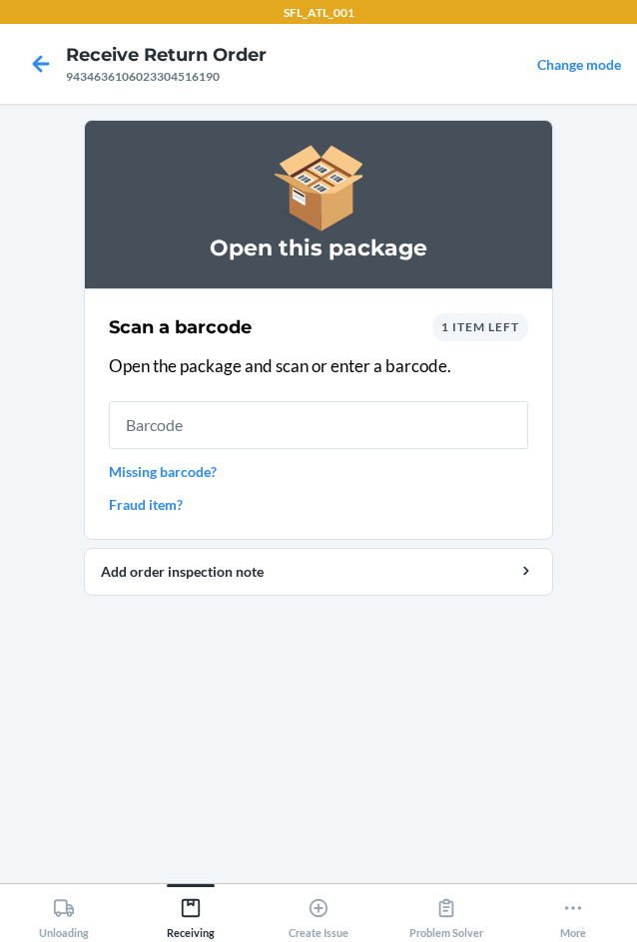
click at [471, 317] on div "1 item left" at bounding box center [480, 327] width 96 height 28
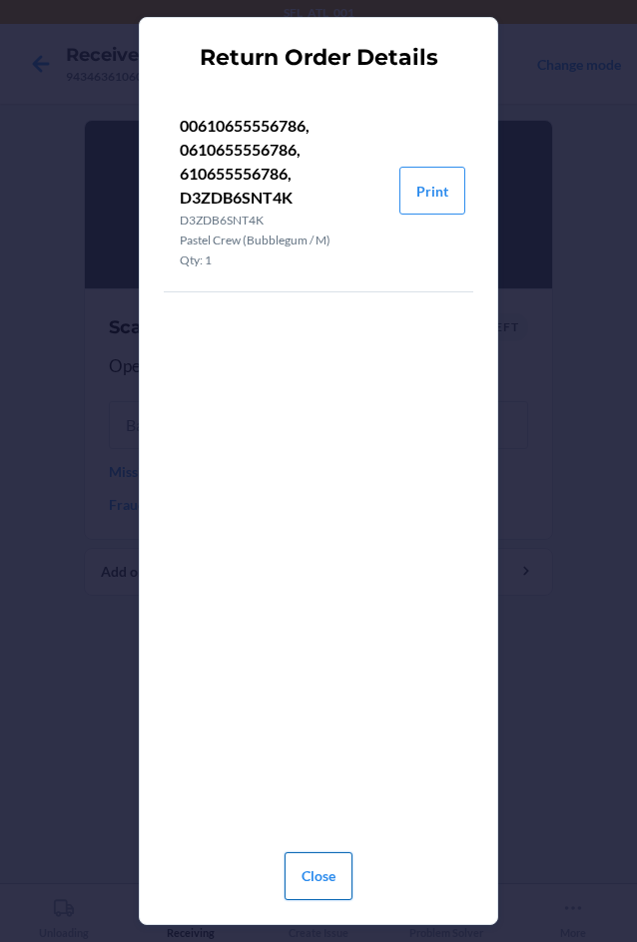
click at [326, 876] on button "Close" at bounding box center [319, 877] width 68 height 48
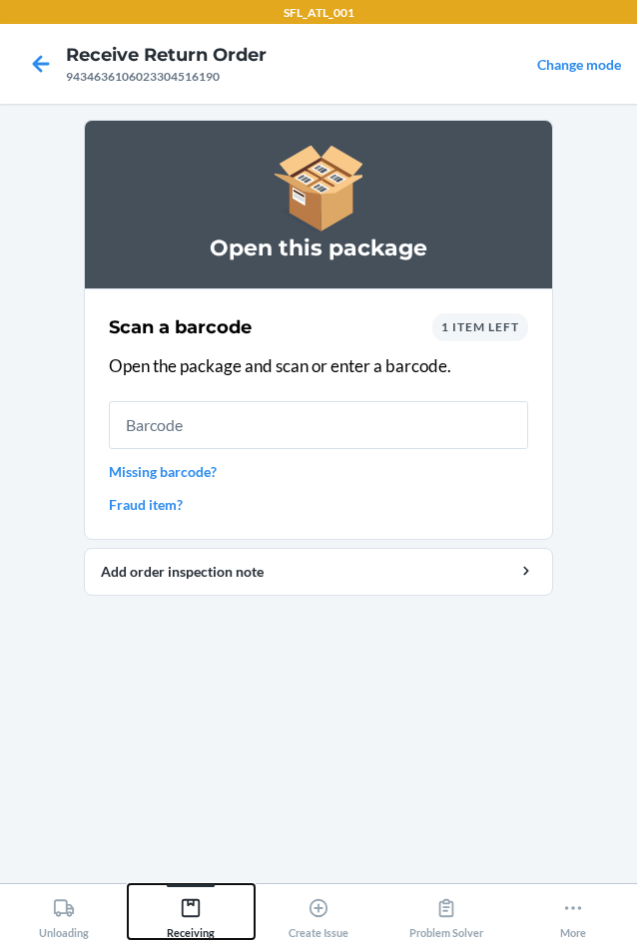
click at [208, 919] on div "Receiving" at bounding box center [191, 914] width 48 height 50
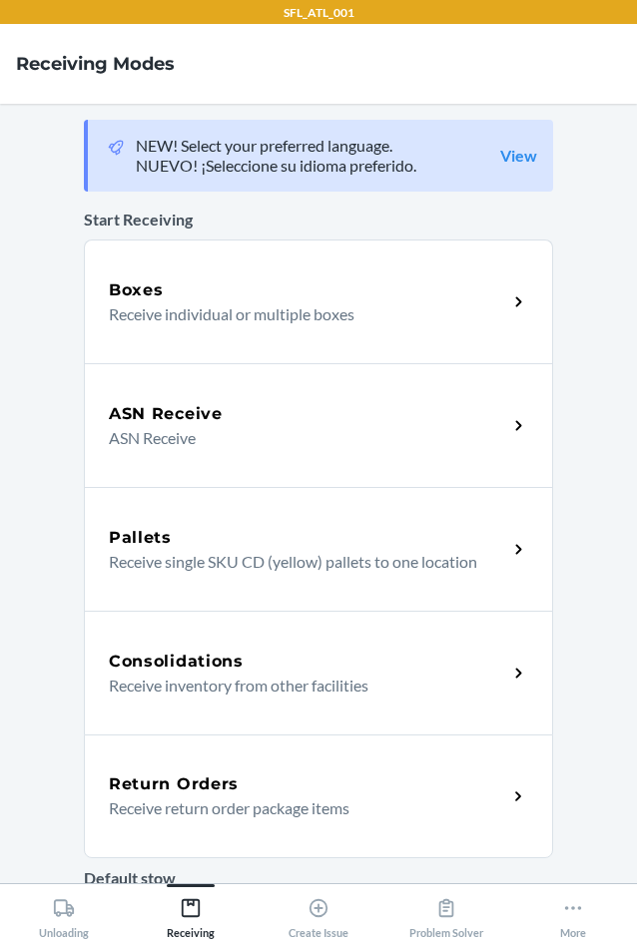
click at [259, 787] on div "Return Orders" at bounding box center [308, 785] width 398 height 24
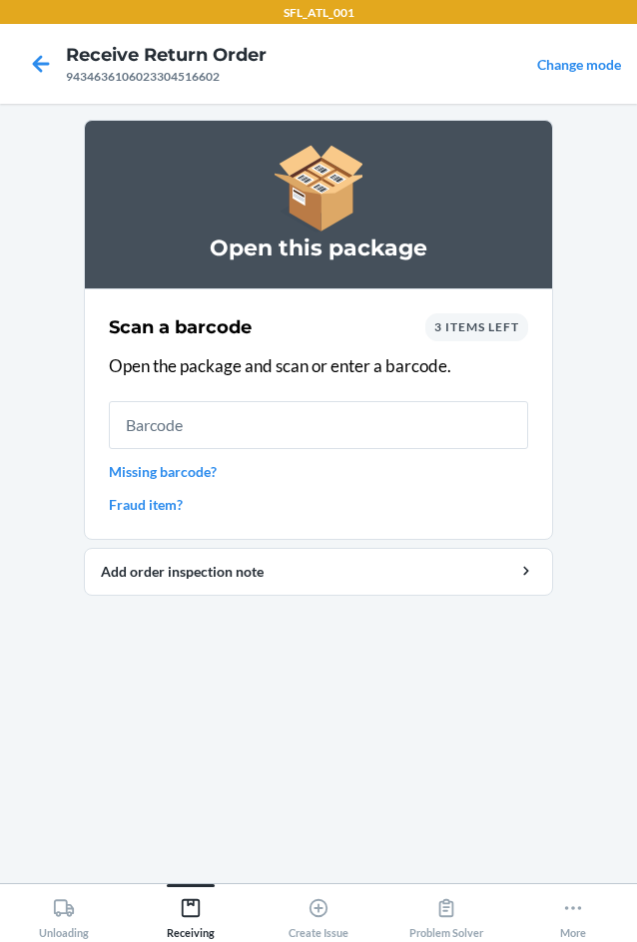
click at [477, 320] on span "3 items left" at bounding box center [476, 326] width 85 height 15
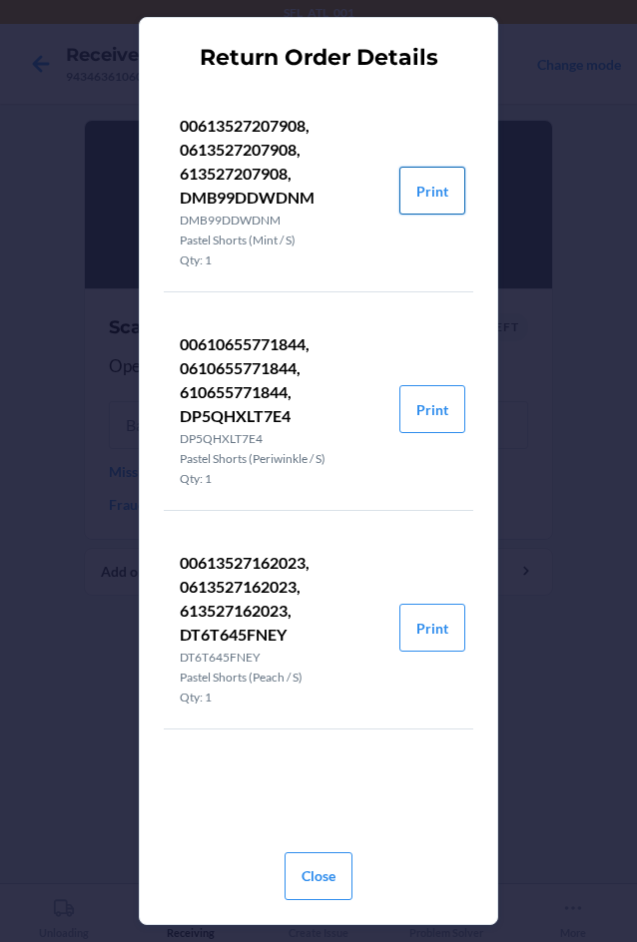
click at [440, 205] on button "Print" at bounding box center [432, 191] width 66 height 48
click at [429, 410] on button "Print" at bounding box center [432, 409] width 66 height 48
click at [438, 622] on button "Print" at bounding box center [432, 628] width 66 height 48
click at [334, 880] on button "Close" at bounding box center [319, 877] width 68 height 48
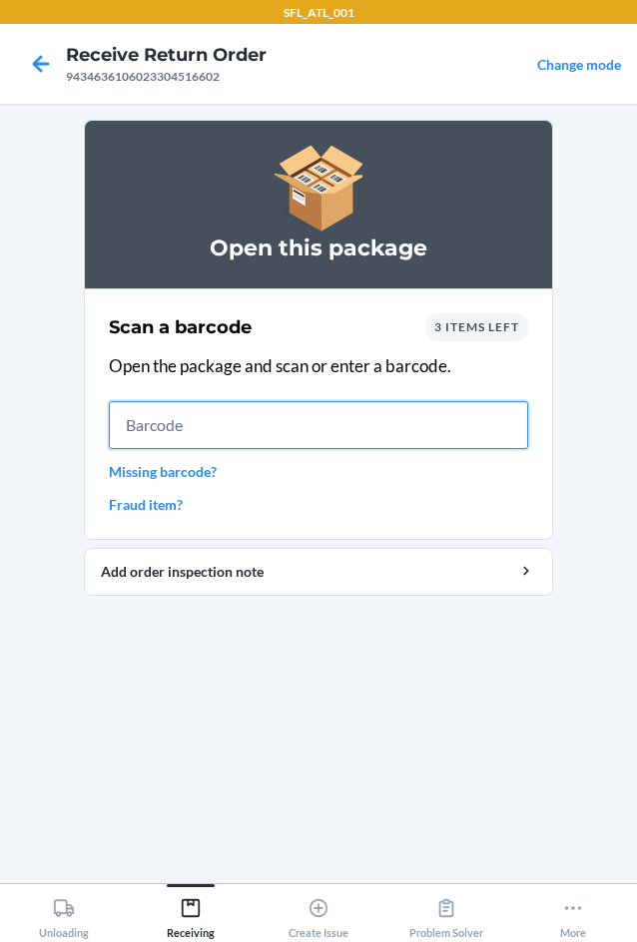
click at [209, 419] on input "text" at bounding box center [318, 425] width 419 height 48
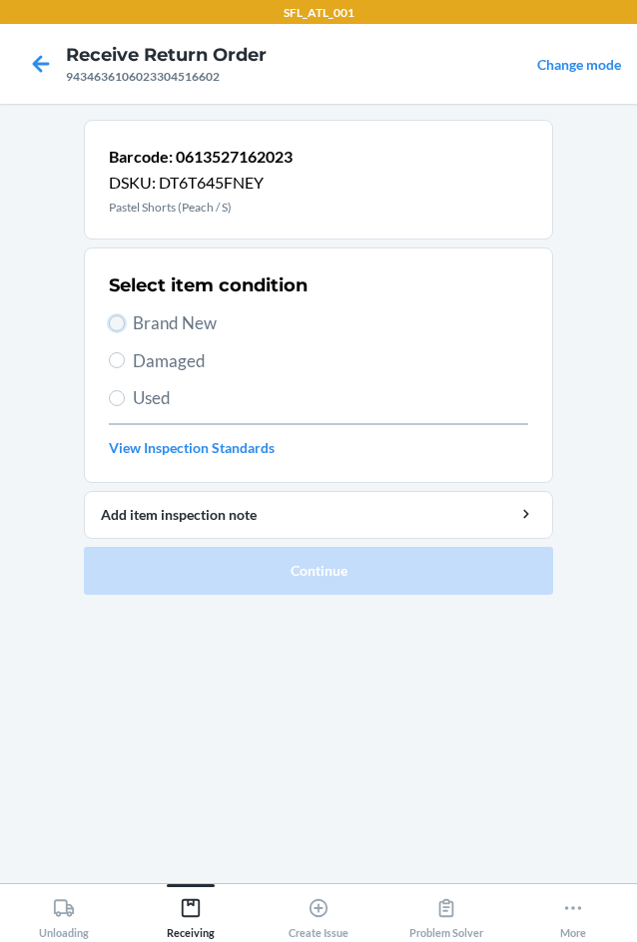
click at [121, 323] on input "Brand New" at bounding box center [117, 323] width 16 height 16
radio input "true"
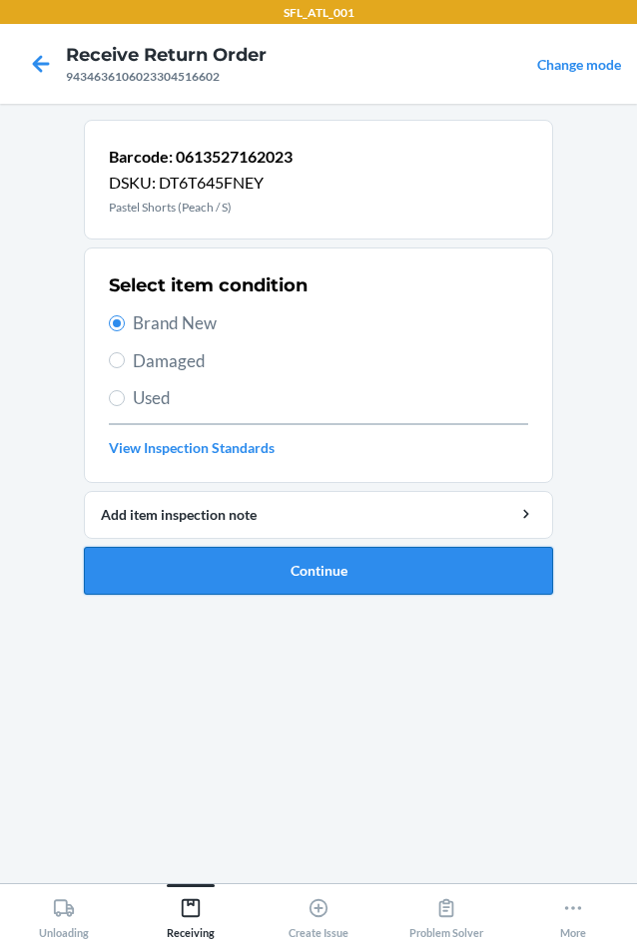
click at [418, 573] on button "Continue" at bounding box center [318, 571] width 469 height 48
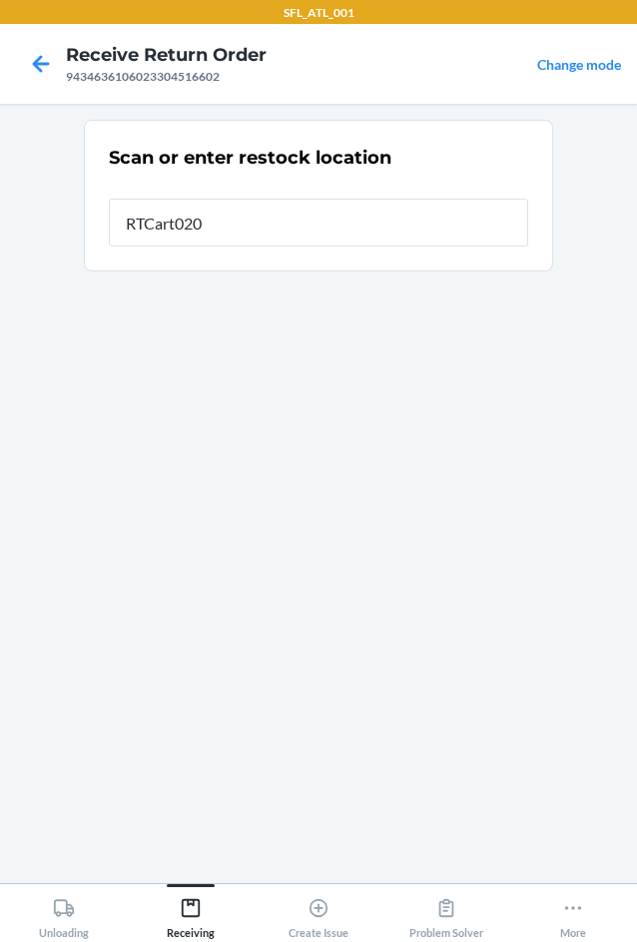
type input "RTCart020"
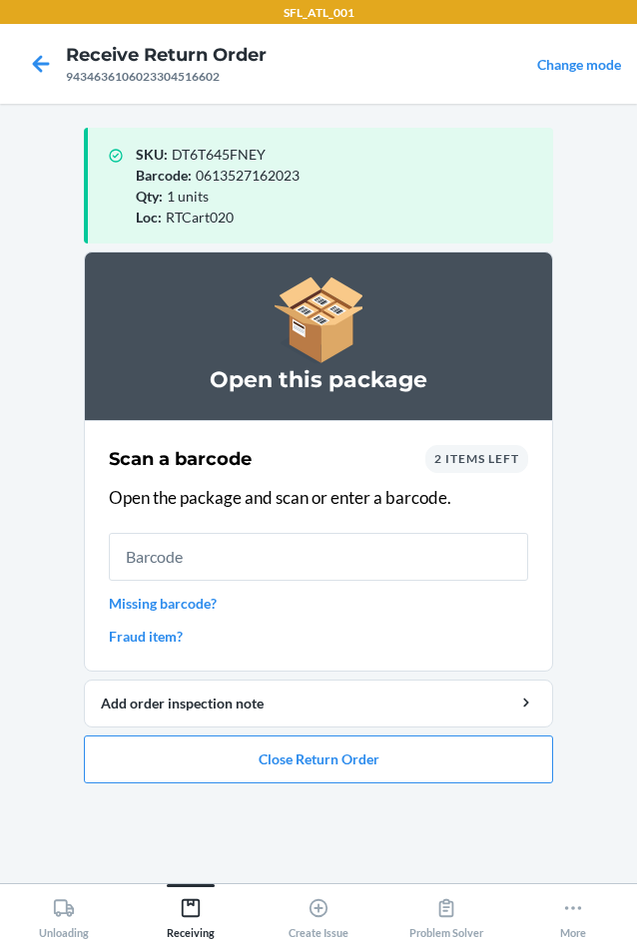
click at [216, 551] on input "text" at bounding box center [318, 557] width 419 height 48
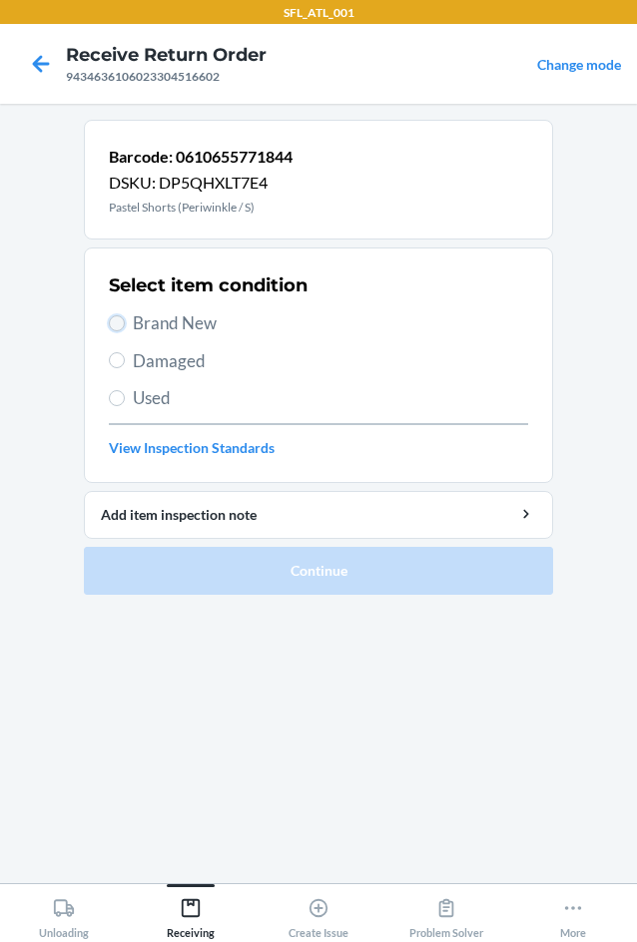
click at [120, 322] on input "Brand New" at bounding box center [117, 323] width 16 height 16
radio input "true"
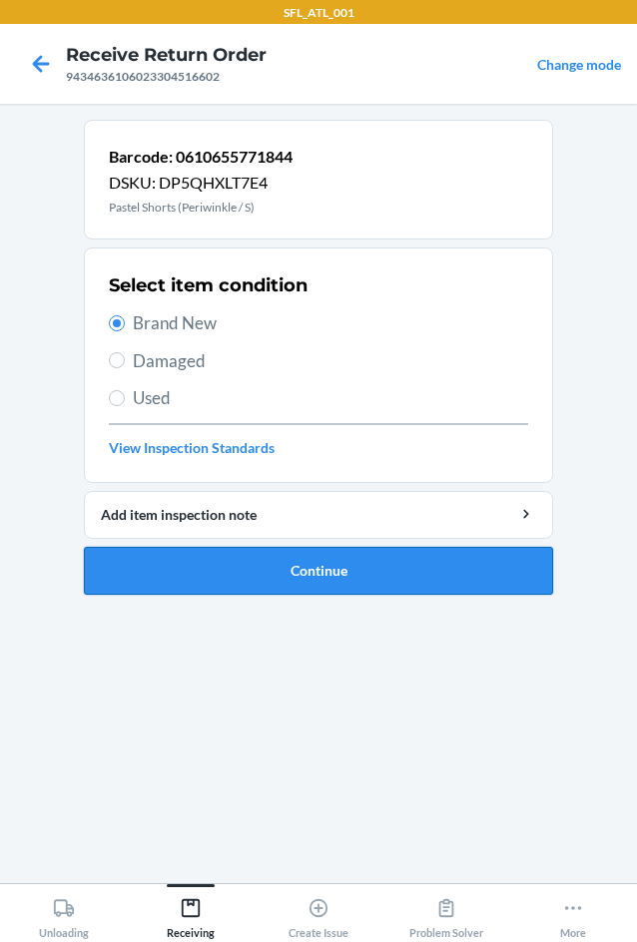
click at [287, 572] on button "Continue" at bounding box center [318, 571] width 469 height 48
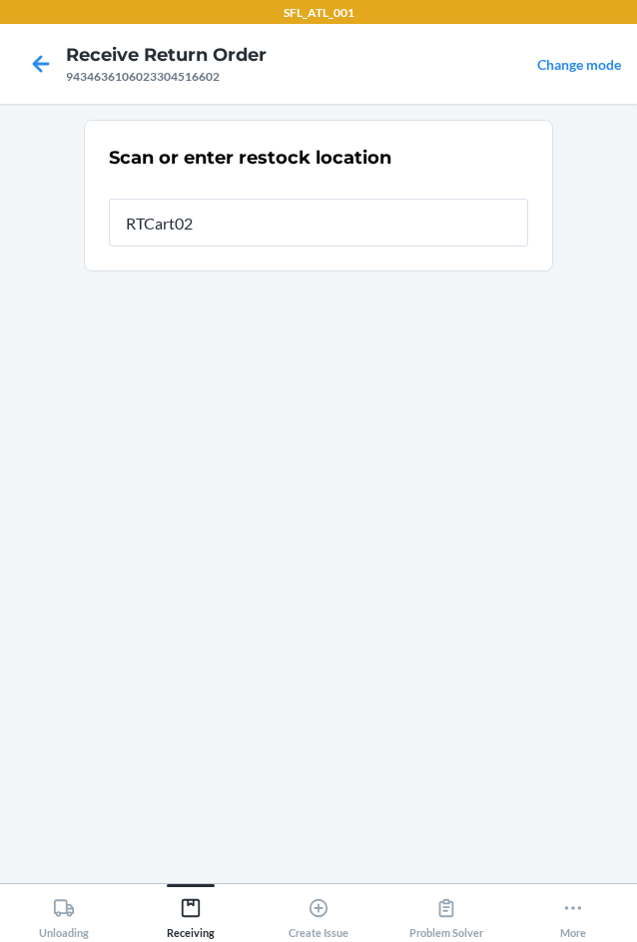
type input "RTCart020"
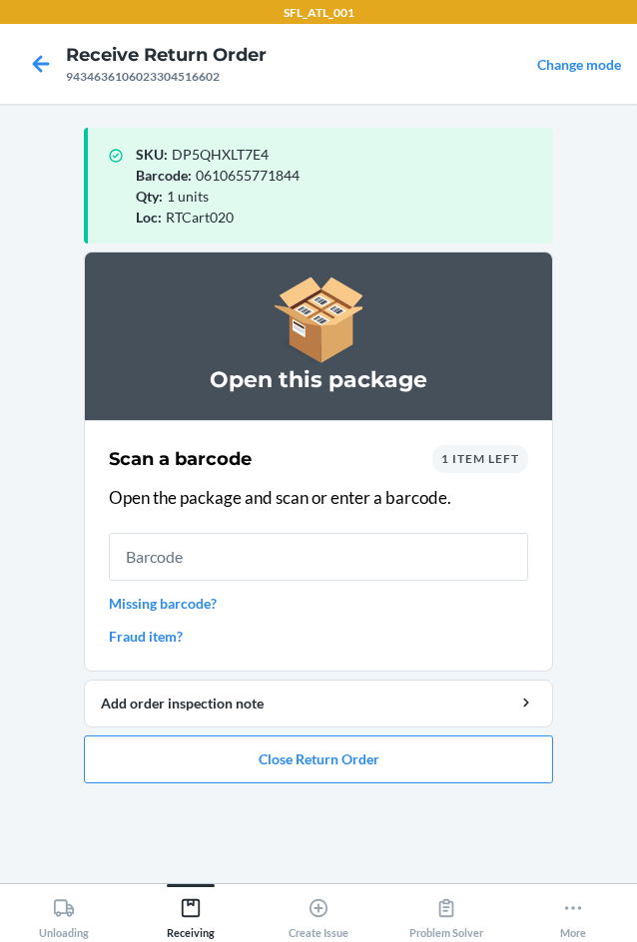
click at [288, 559] on input "text" at bounding box center [318, 557] width 419 height 48
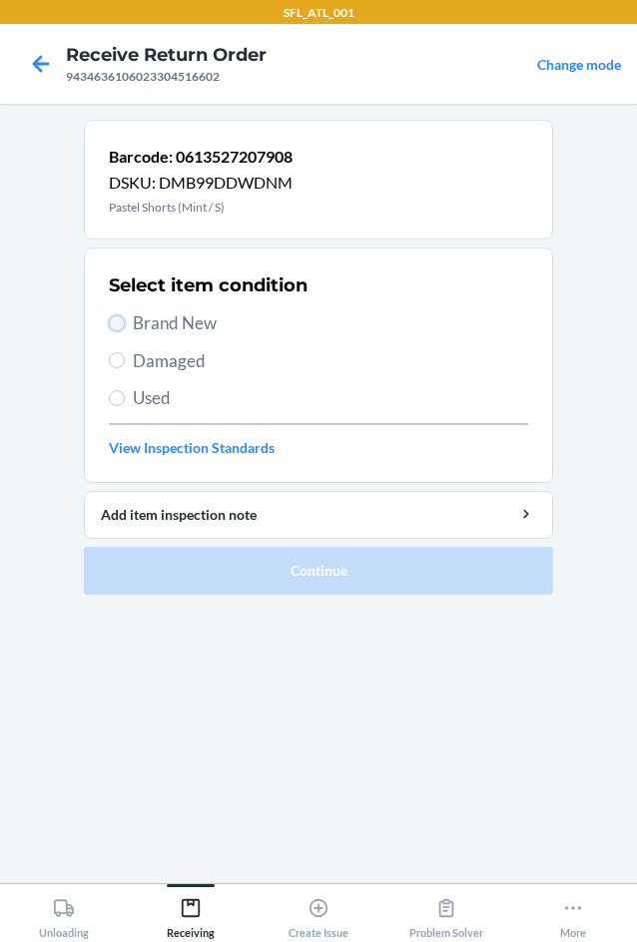
click at [116, 327] on input "Brand New" at bounding box center [117, 323] width 16 height 16
radio input "true"
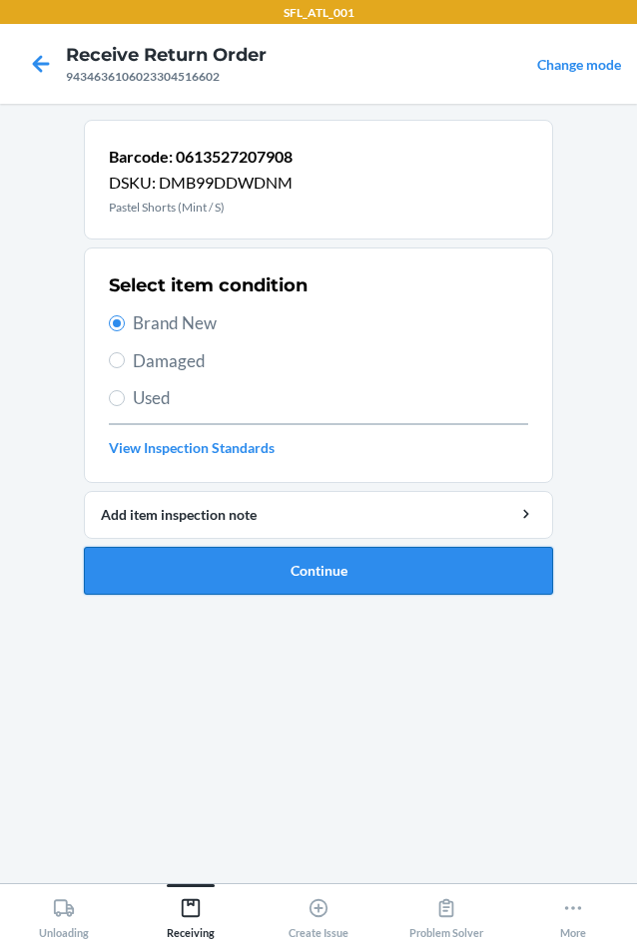
click at [327, 580] on button "Continue" at bounding box center [318, 571] width 469 height 48
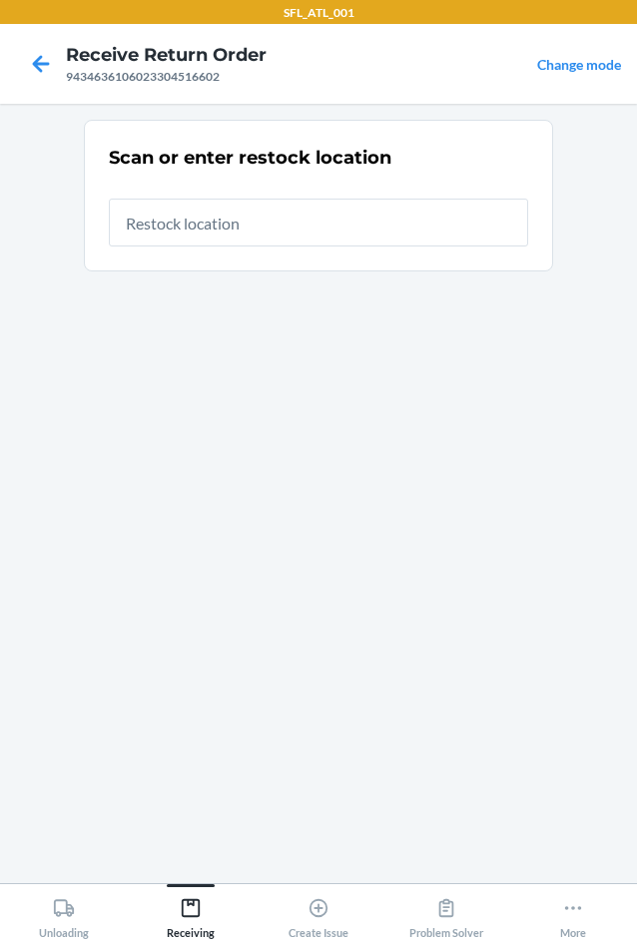
click at [318, 222] on input "text" at bounding box center [318, 223] width 419 height 48
type input "RTCart020"
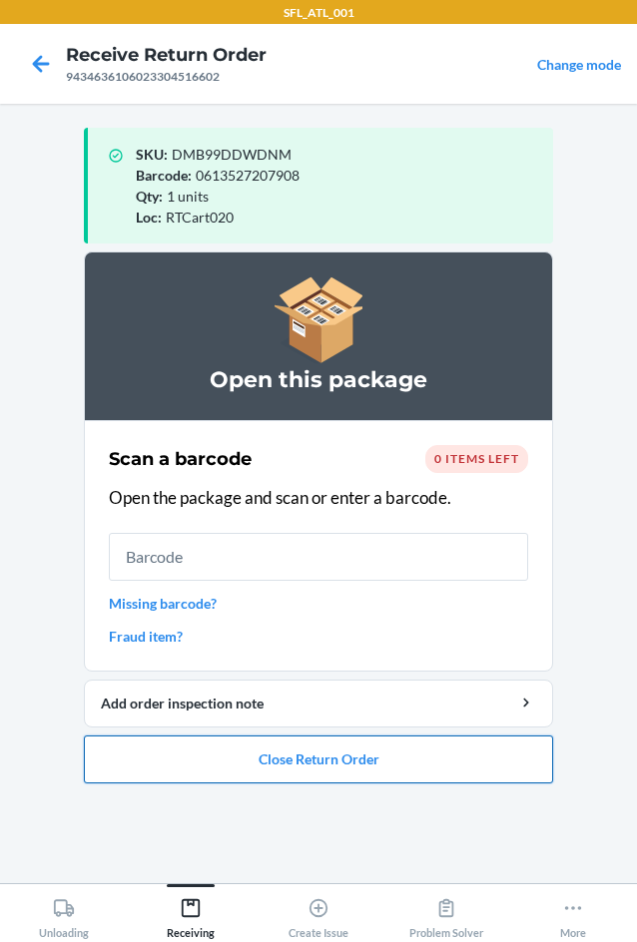
click at [386, 755] on button "Close Return Order" at bounding box center [318, 760] width 469 height 48
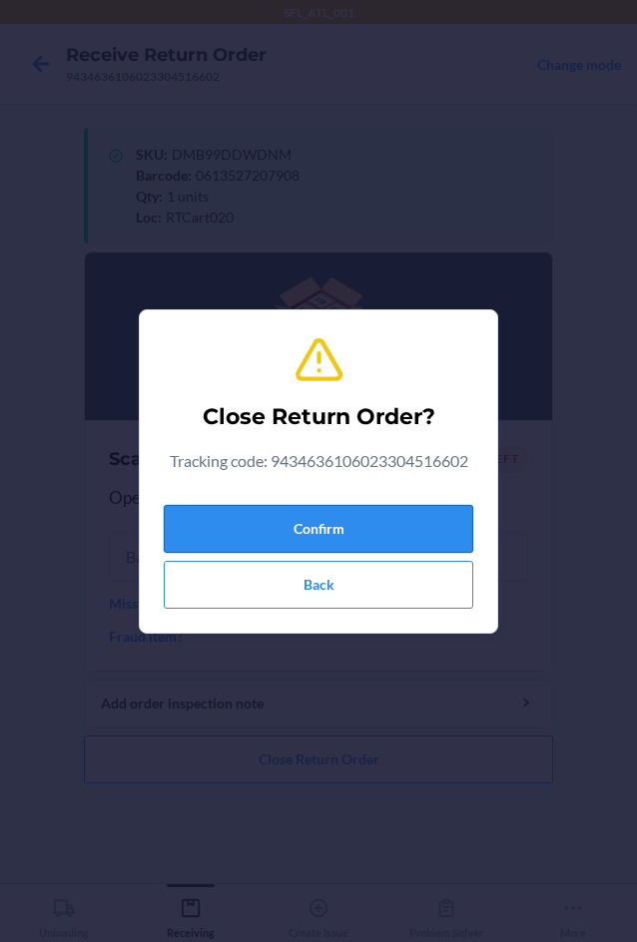
click at [326, 523] on button "Confirm" at bounding box center [318, 529] width 309 height 48
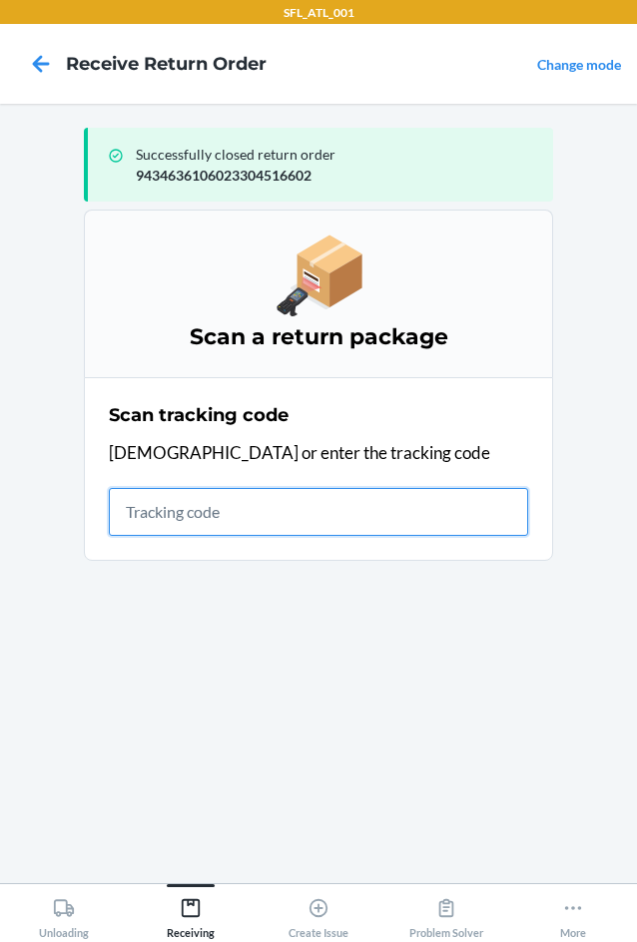
click at [195, 512] on input "text" at bounding box center [318, 512] width 419 height 48
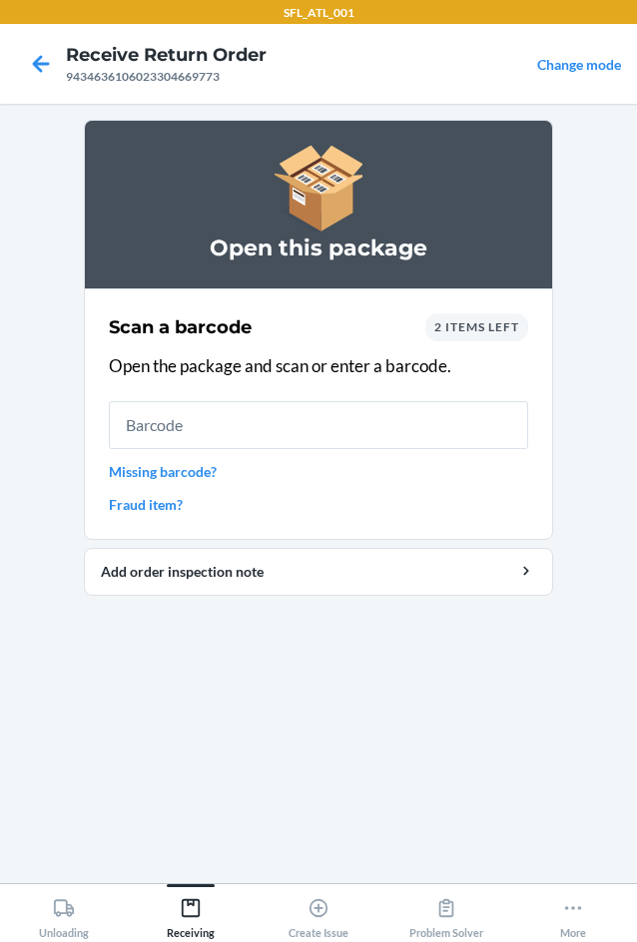
click at [195, 434] on input "text" at bounding box center [318, 425] width 419 height 48
click at [518, 335] on div "2 items left" at bounding box center [476, 327] width 103 height 28
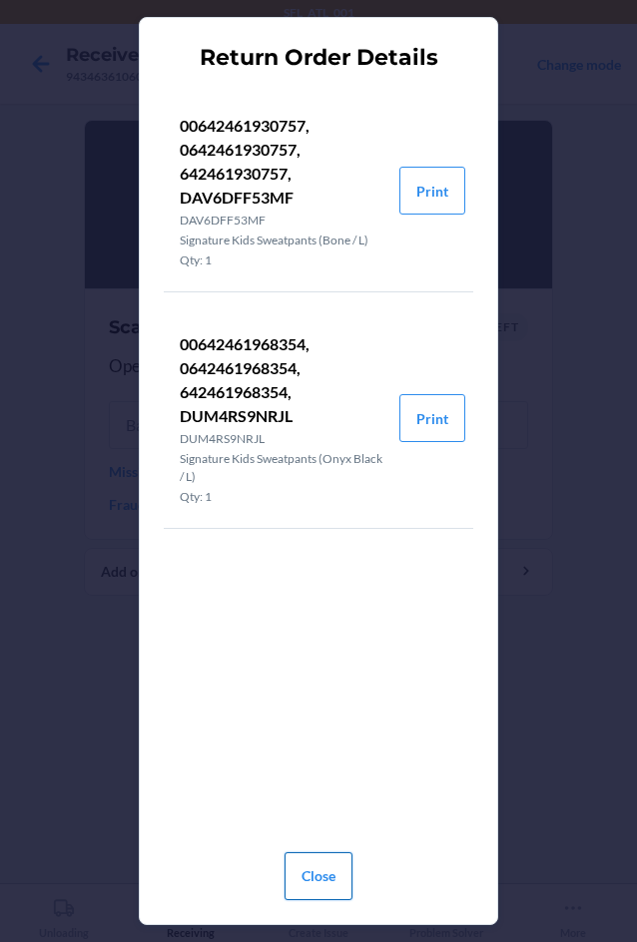
click at [305, 875] on button "Close" at bounding box center [319, 877] width 68 height 48
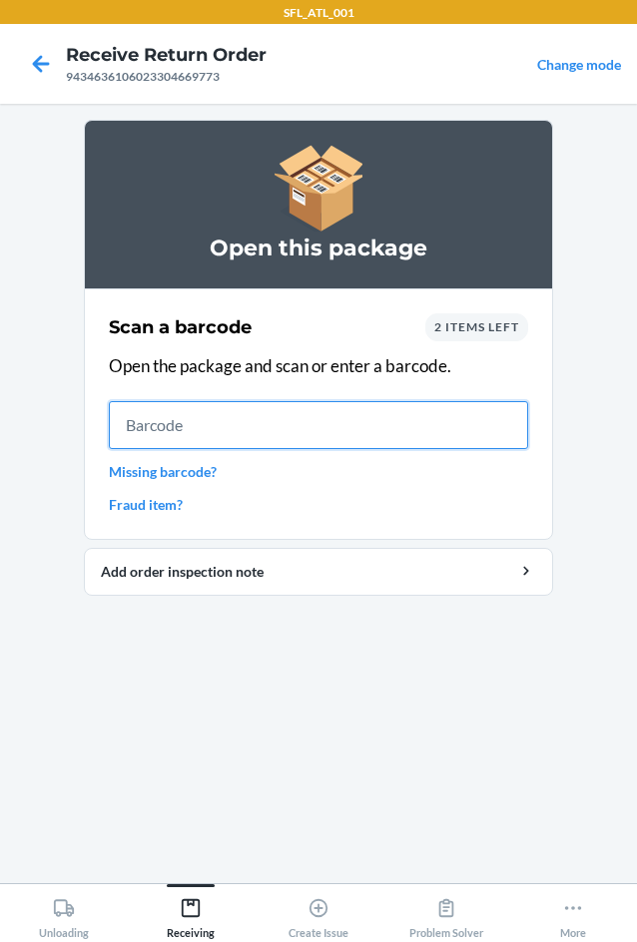
click at [224, 424] on input "text" at bounding box center [318, 425] width 419 height 48
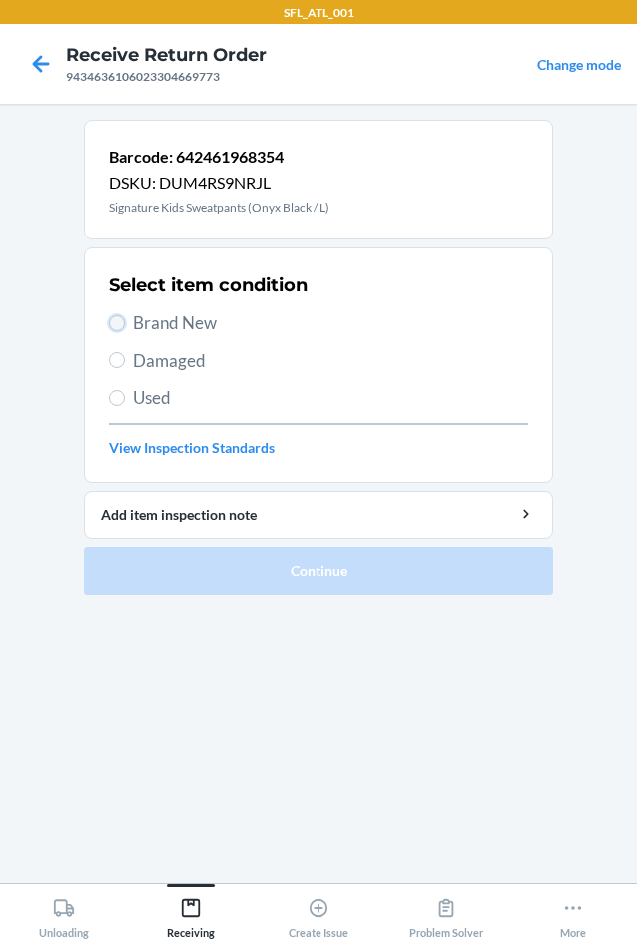
click at [119, 321] on input "Brand New" at bounding box center [117, 323] width 16 height 16
radio input "true"
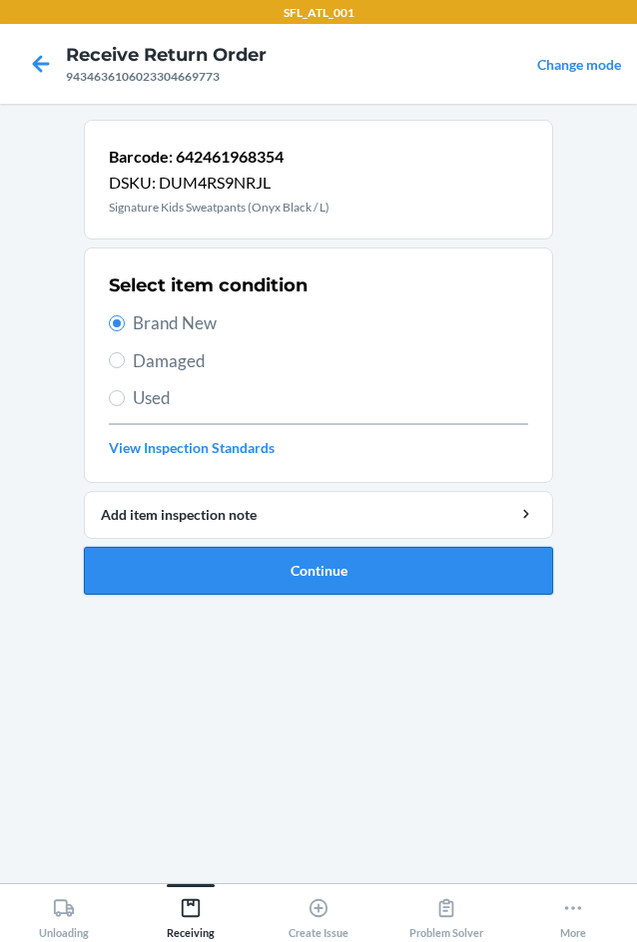
click at [296, 568] on button "Continue" at bounding box center [318, 571] width 469 height 48
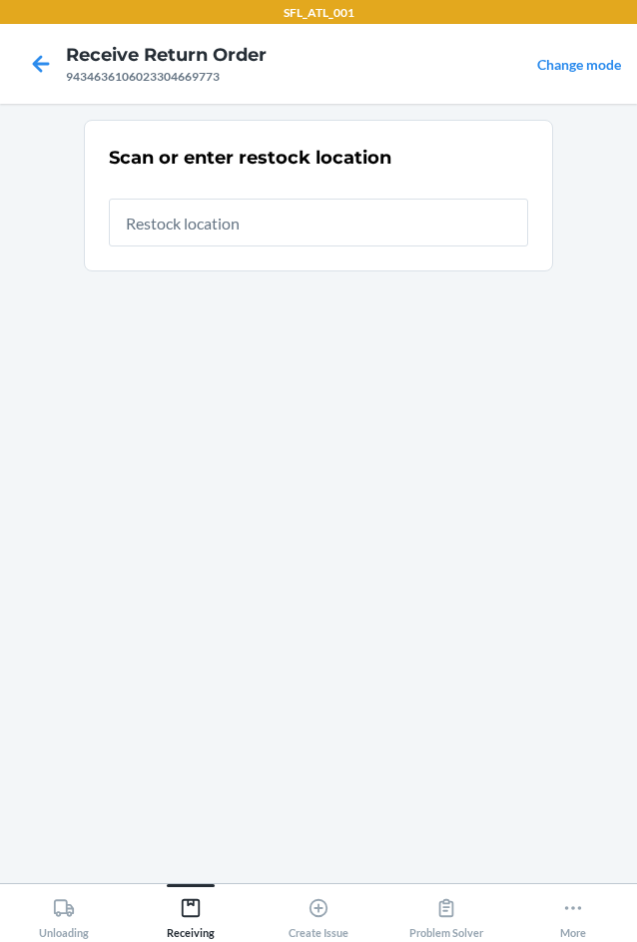
click at [264, 223] on input "text" at bounding box center [318, 223] width 419 height 48
type input "RTCart020"
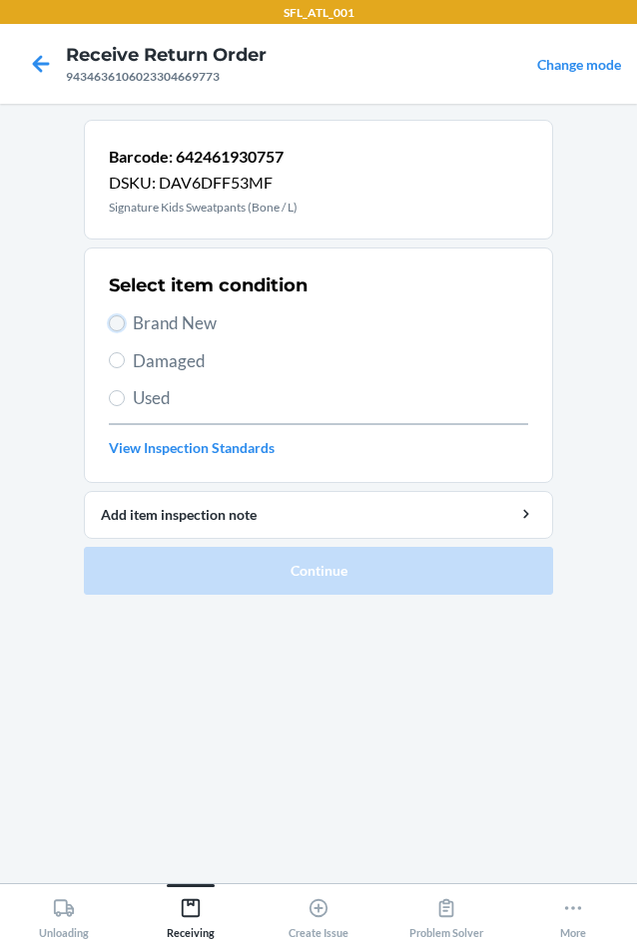
click at [109, 323] on input "Brand New" at bounding box center [117, 323] width 16 height 16
radio input "true"
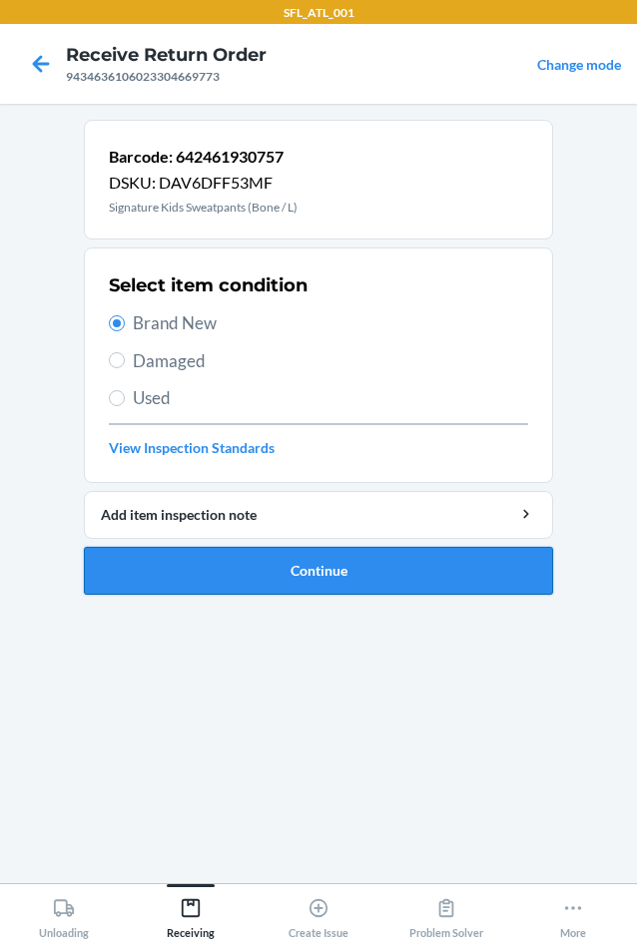
click at [325, 568] on button "Continue" at bounding box center [318, 571] width 469 height 48
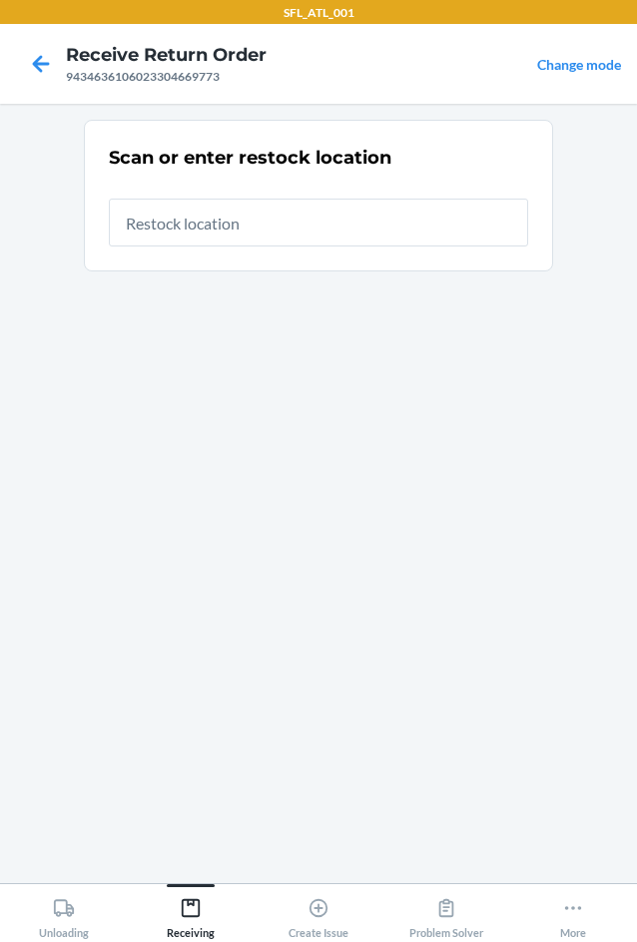
click at [251, 224] on input "text" at bounding box center [318, 223] width 419 height 48
type input "RTCart020"
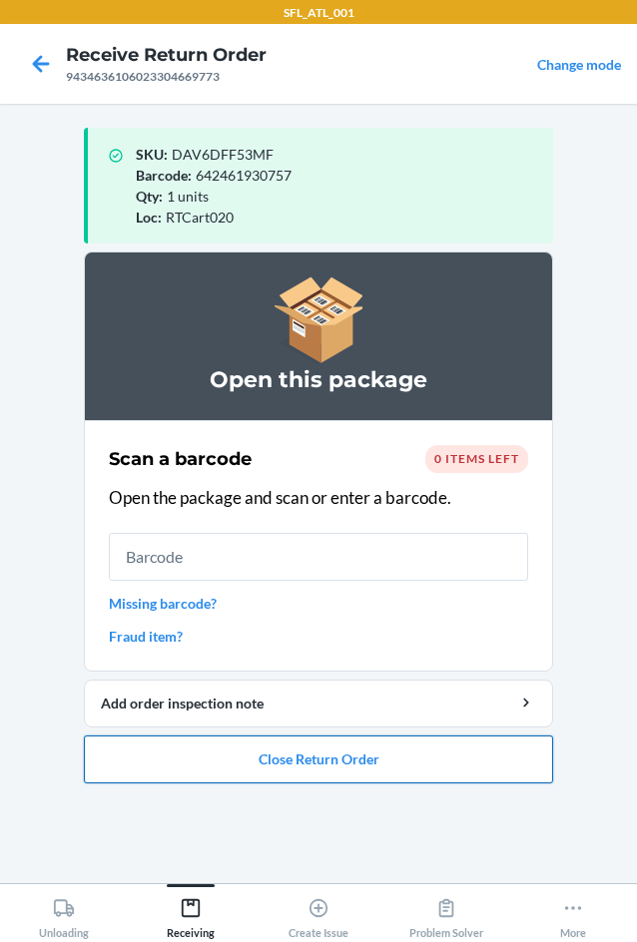
click at [396, 757] on button "Close Return Order" at bounding box center [318, 760] width 469 height 48
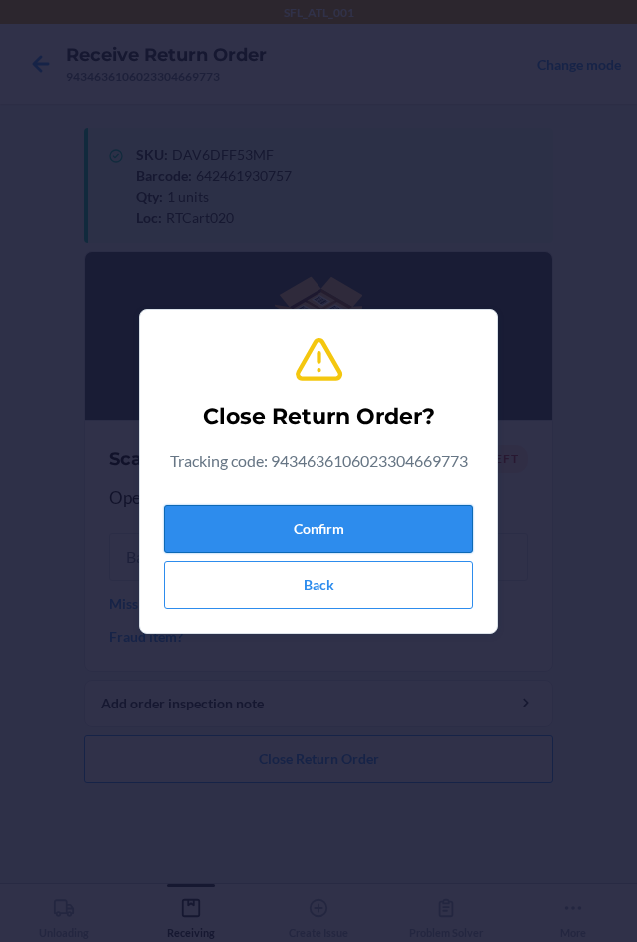
click at [250, 530] on button "Confirm" at bounding box center [318, 529] width 309 height 48
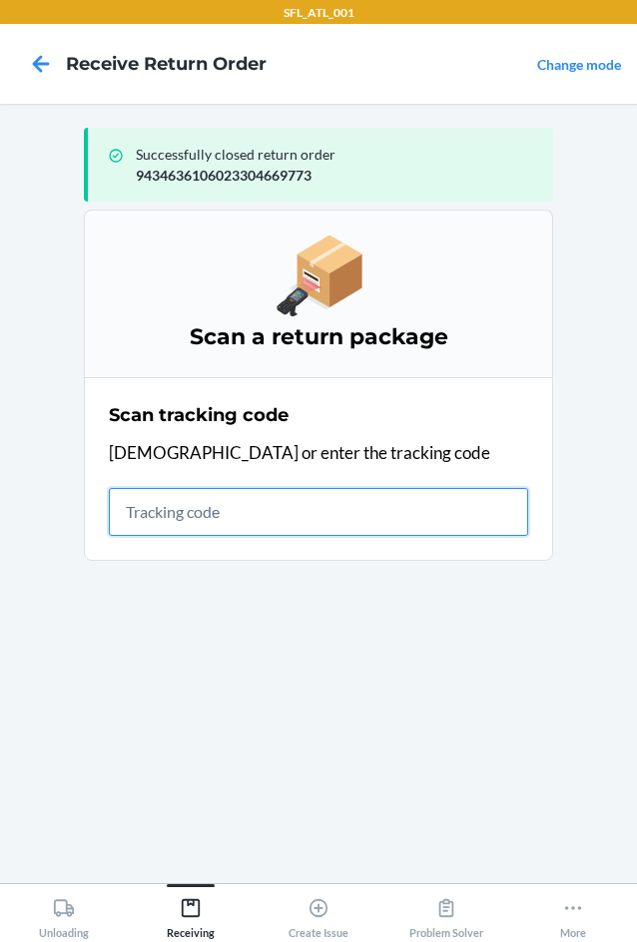
click at [152, 515] on input "text" at bounding box center [318, 512] width 419 height 48
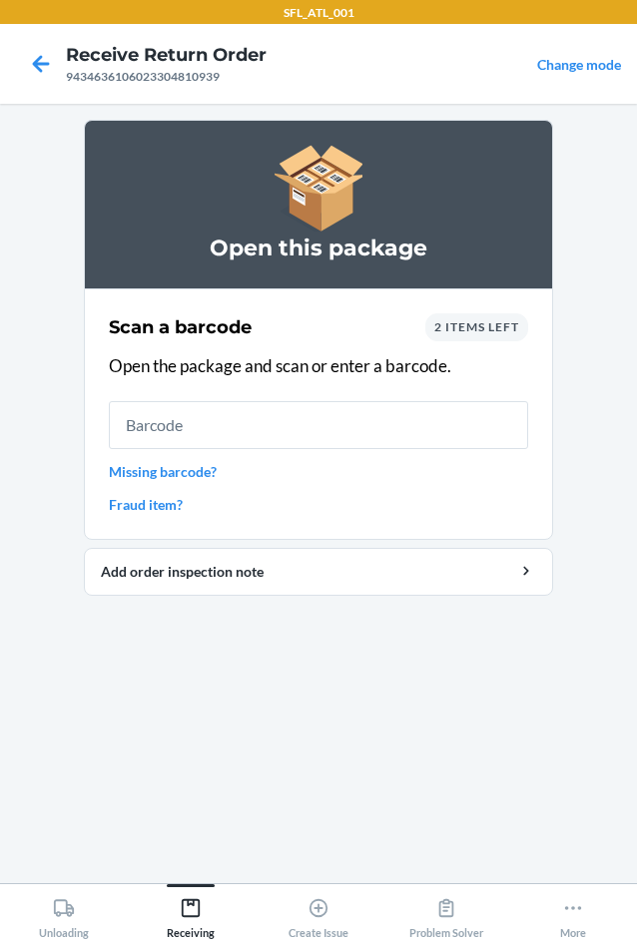
click at [493, 333] on span "2 items left" at bounding box center [476, 326] width 85 height 15
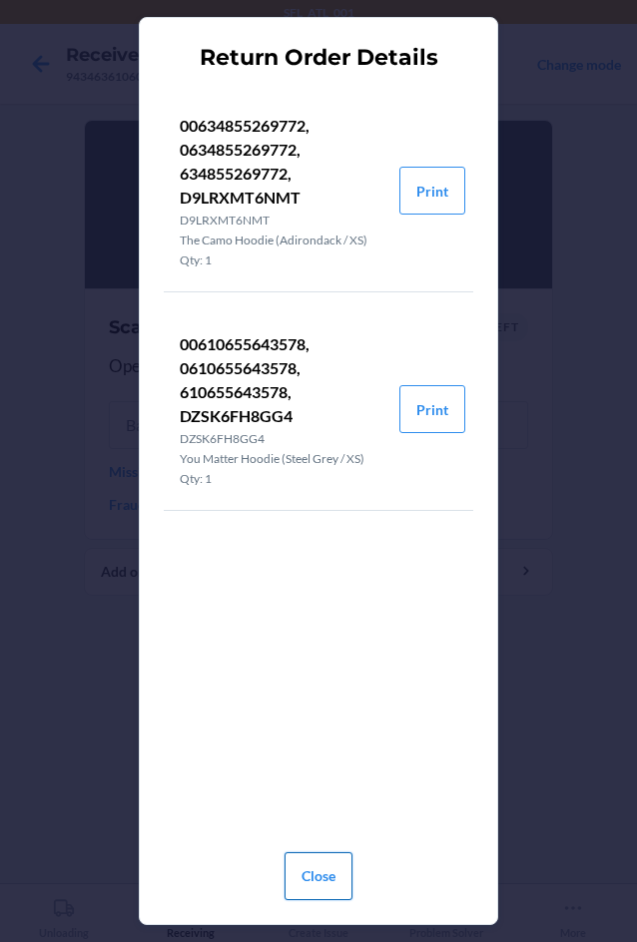
click at [325, 884] on button "Close" at bounding box center [319, 877] width 68 height 48
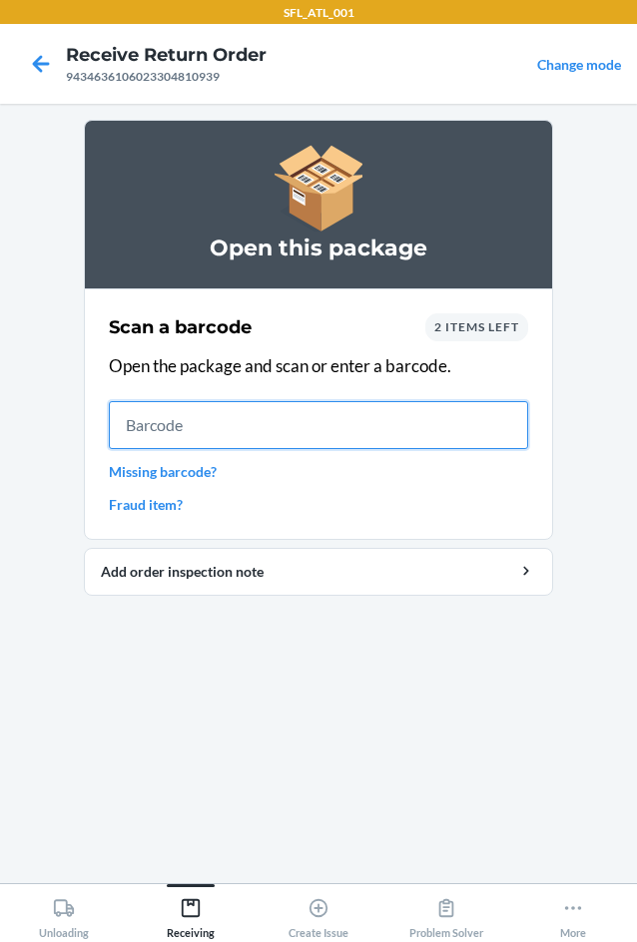
click at [286, 427] on input "text" at bounding box center [318, 425] width 419 height 48
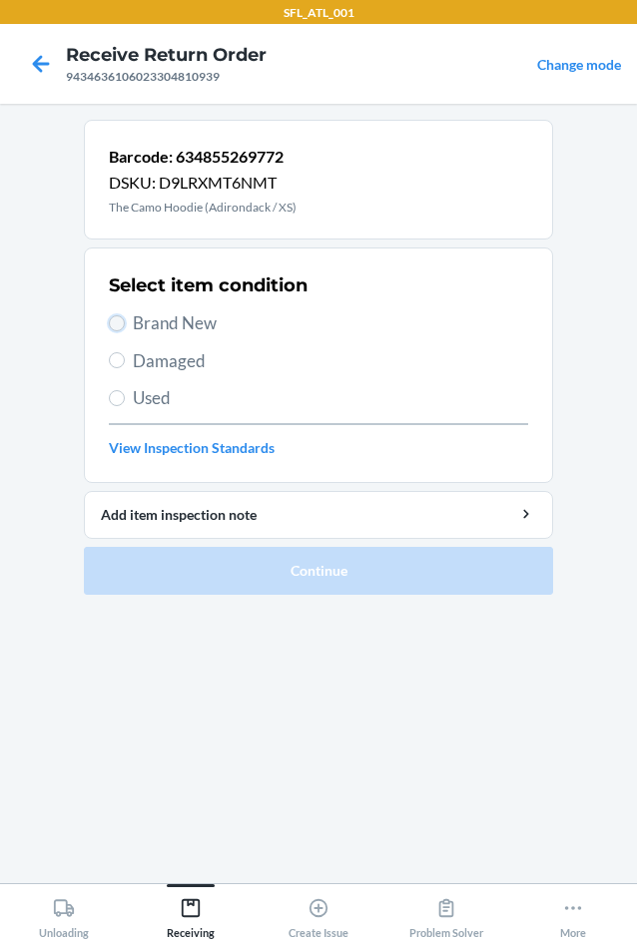
click at [112, 329] on input "Brand New" at bounding box center [117, 323] width 16 height 16
radio input "true"
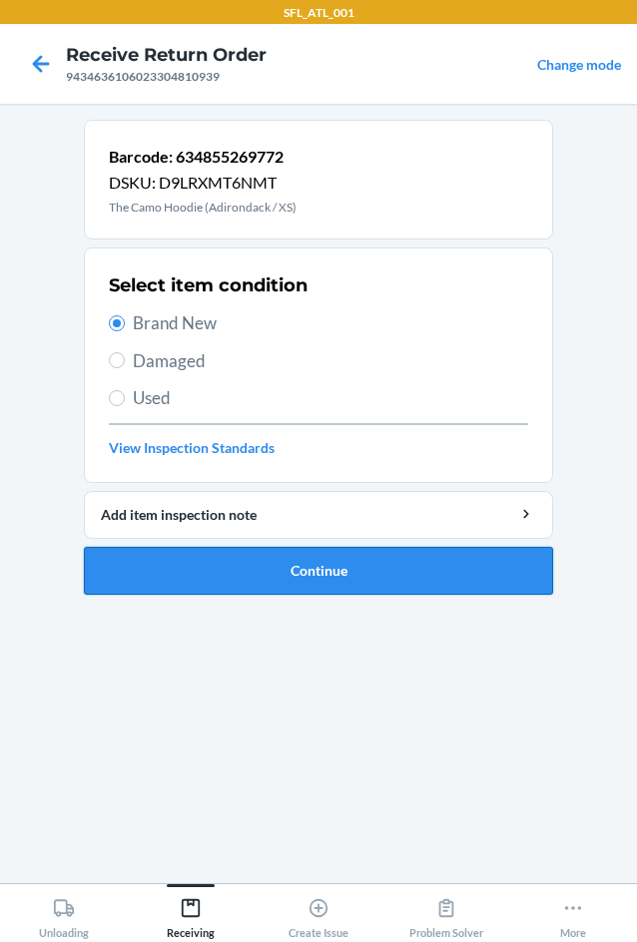
click at [206, 565] on button "Continue" at bounding box center [318, 571] width 469 height 48
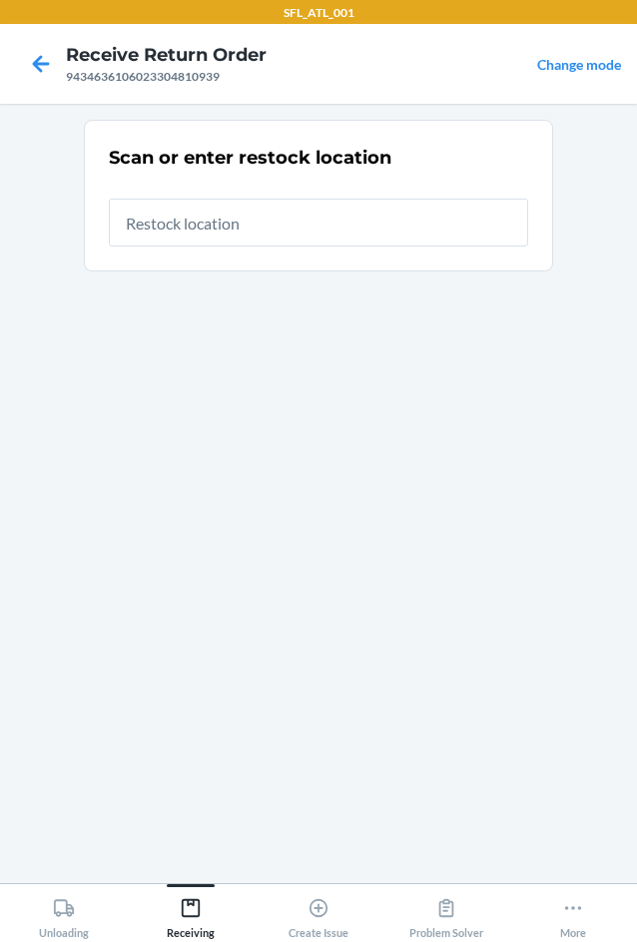
click at [179, 234] on input "text" at bounding box center [318, 223] width 419 height 48
type input "RTCart020"
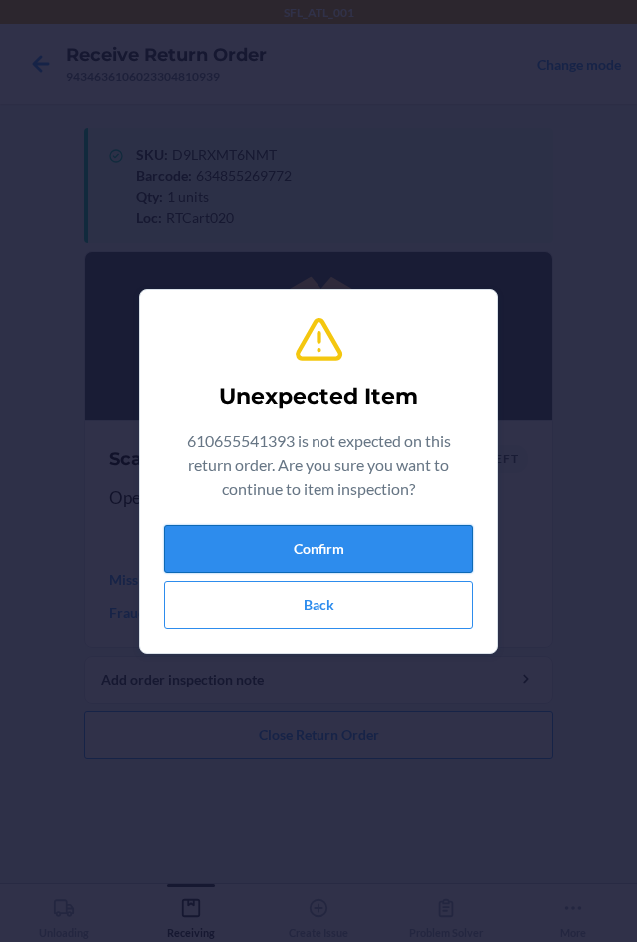
click at [304, 551] on button "Confirm" at bounding box center [318, 549] width 309 height 48
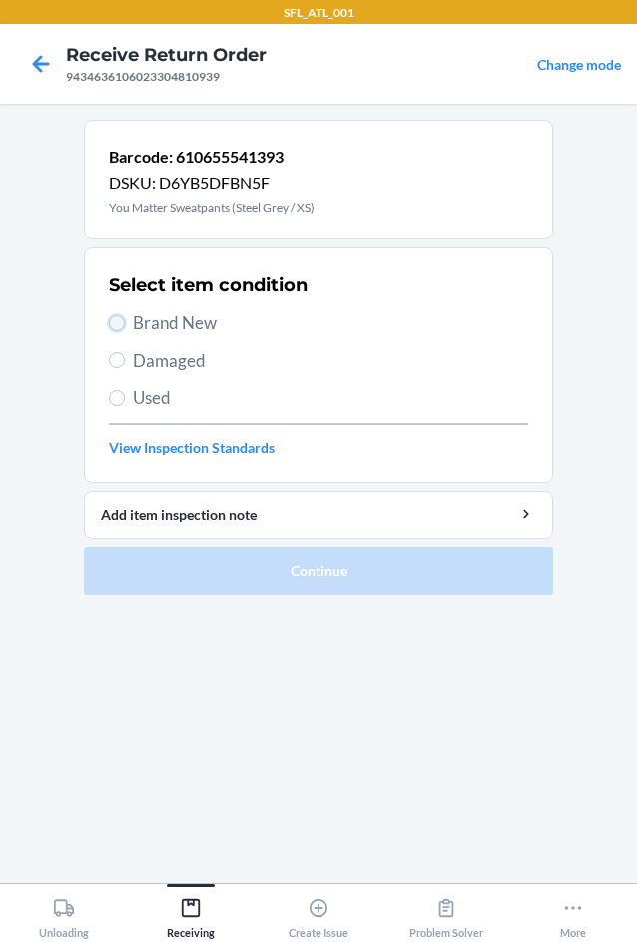
click at [118, 326] on input "Brand New" at bounding box center [117, 323] width 16 height 16
radio input "true"
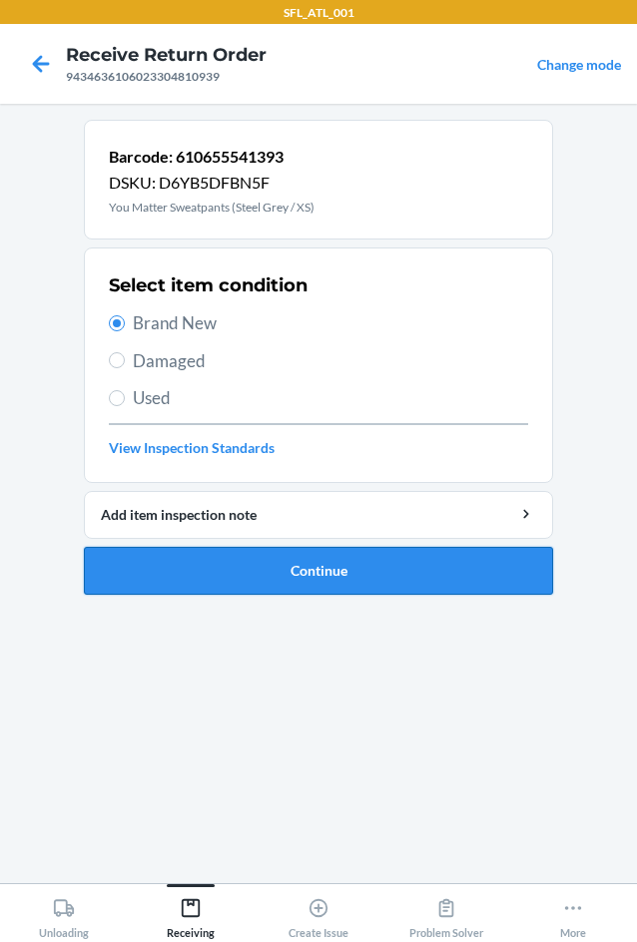
click at [303, 562] on button "Continue" at bounding box center [318, 571] width 469 height 48
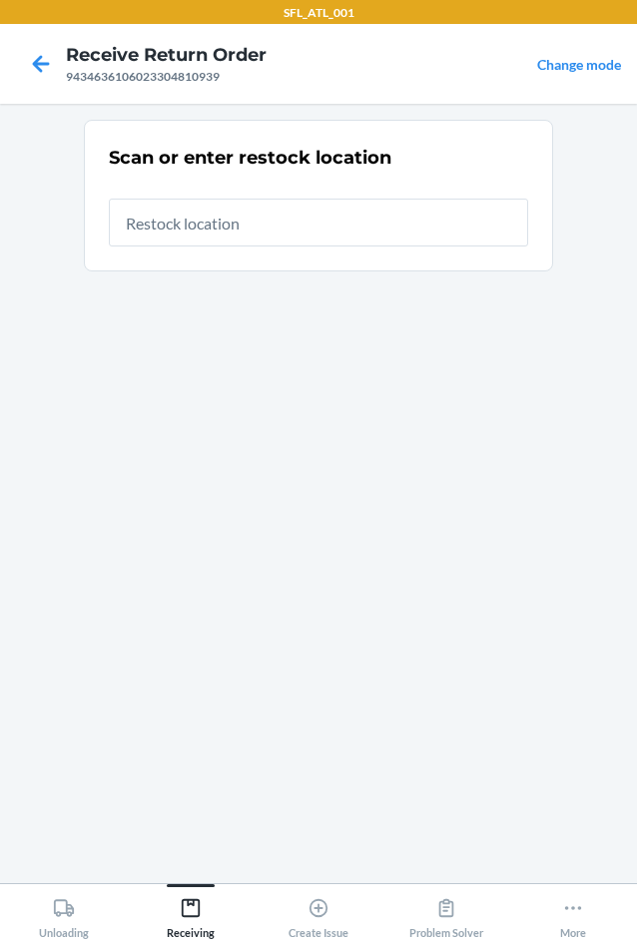
click at [230, 223] on input "text" at bounding box center [318, 223] width 419 height 48
type input "RTCart020"
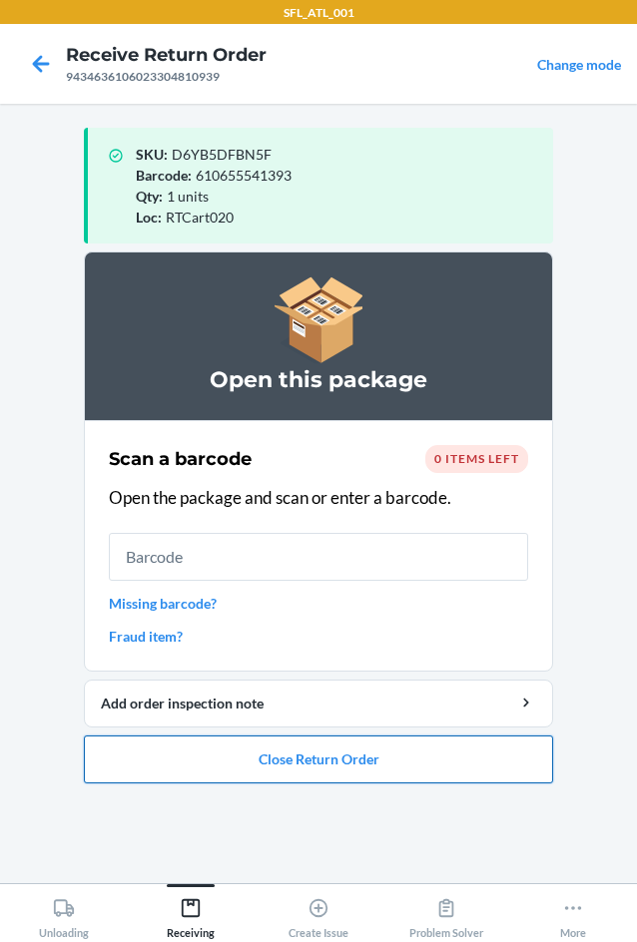
click at [300, 759] on button "Close Return Order" at bounding box center [318, 760] width 469 height 48
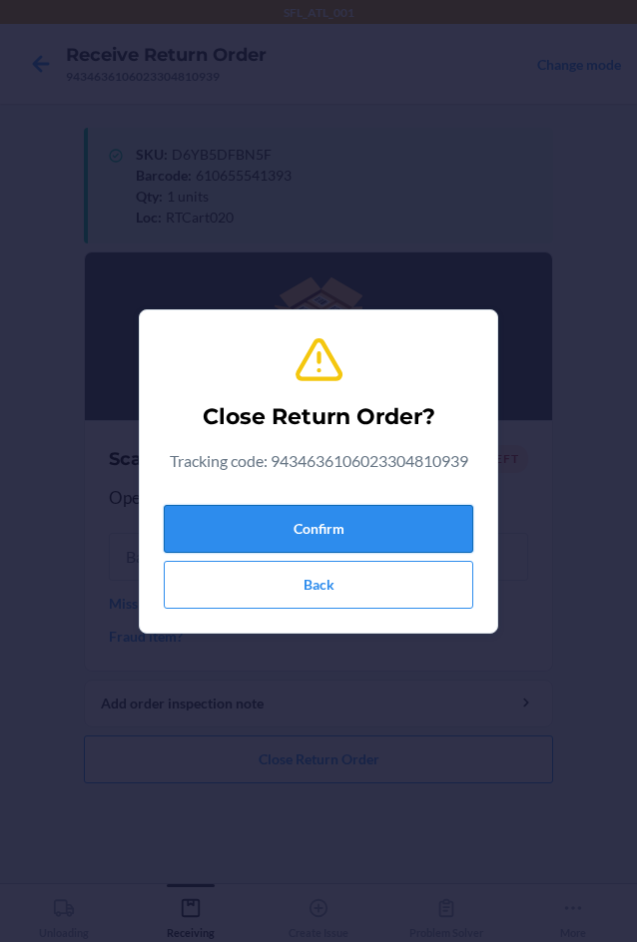
click at [190, 522] on button "Confirm" at bounding box center [318, 529] width 309 height 48
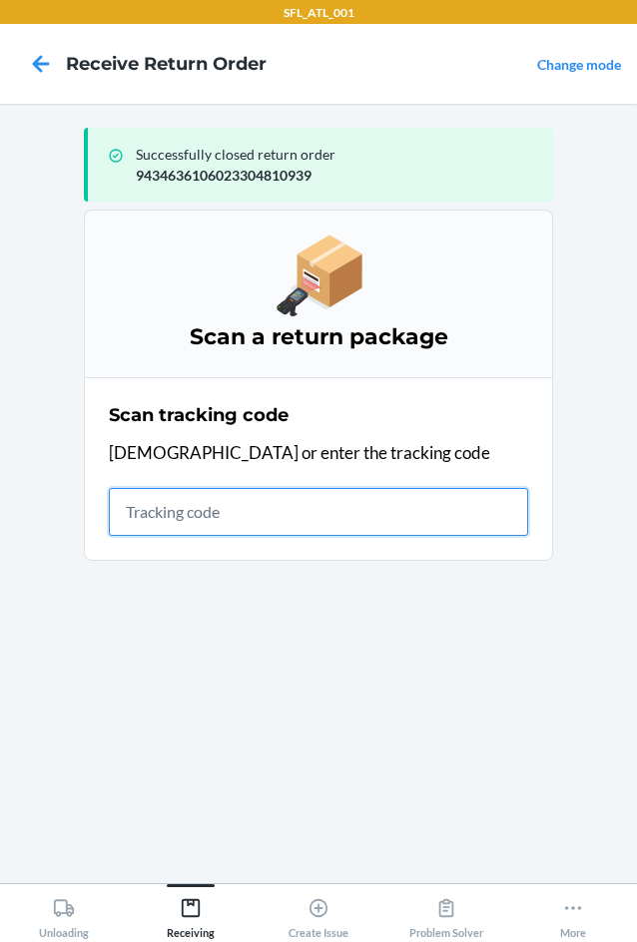
click at [154, 507] on input "text" at bounding box center [318, 512] width 419 height 48
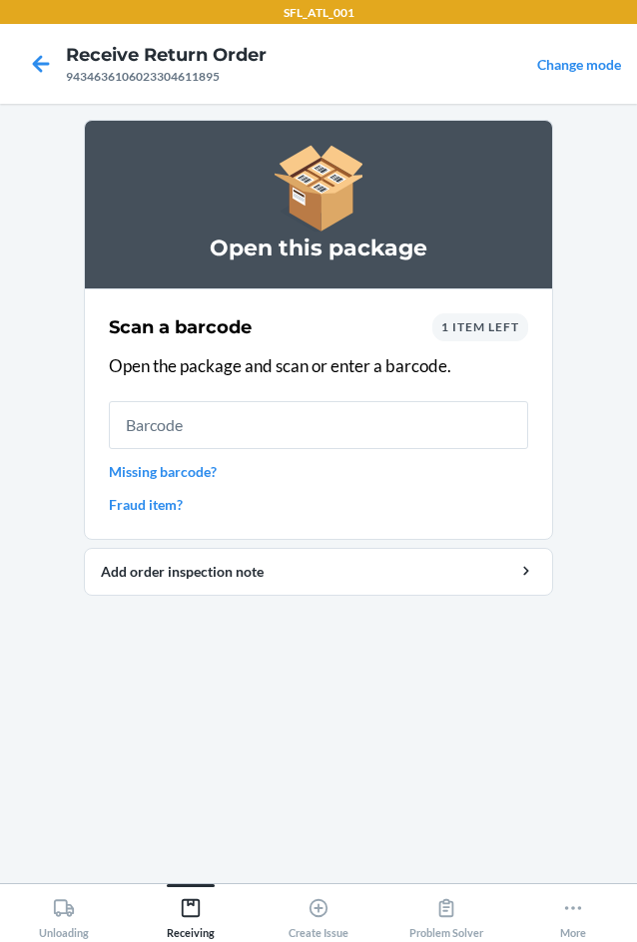
click at [480, 339] on div "1 item left" at bounding box center [480, 327] width 96 height 28
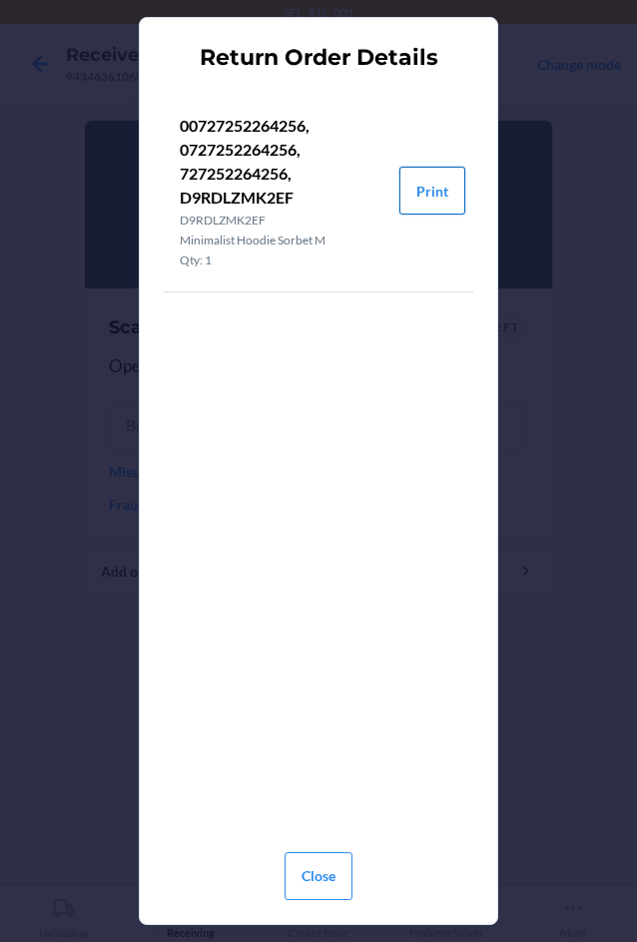
click at [414, 202] on button "Print" at bounding box center [432, 191] width 66 height 48
click at [310, 901] on div "Close" at bounding box center [319, 873] width 68 height 72
click at [317, 887] on button "Close" at bounding box center [319, 877] width 68 height 48
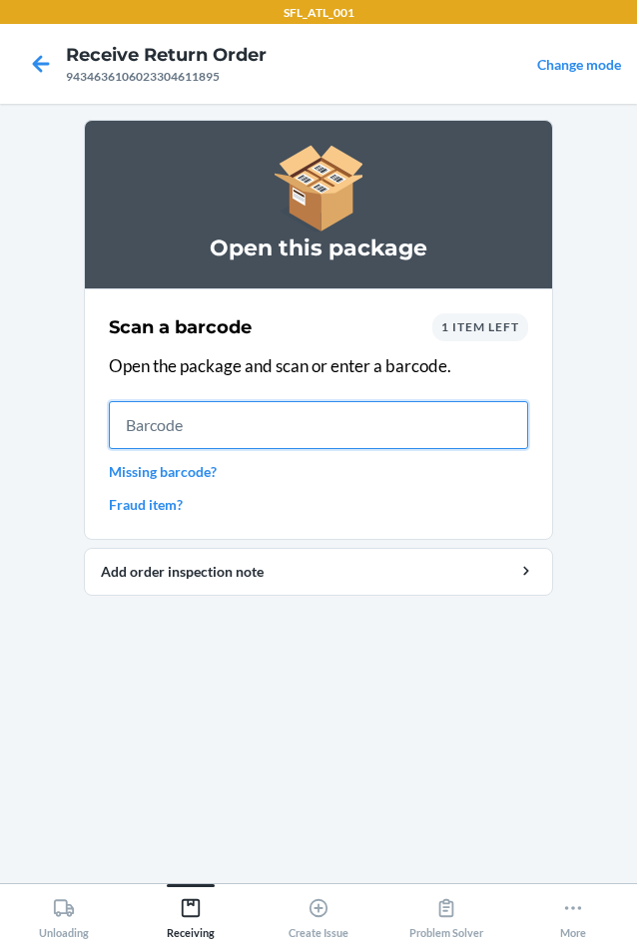
click at [203, 424] on input "text" at bounding box center [318, 425] width 419 height 48
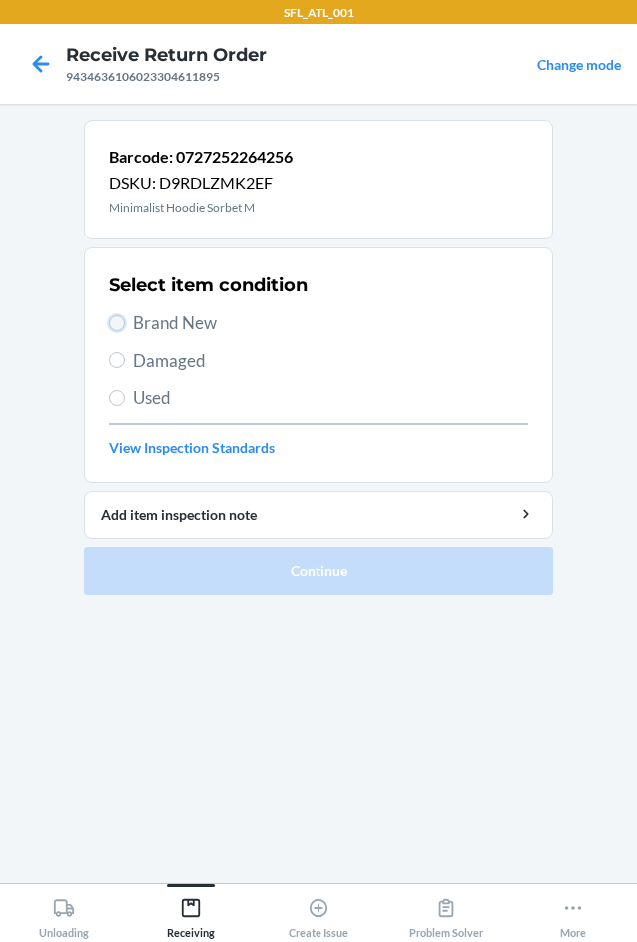
click at [121, 328] on input "Brand New" at bounding box center [117, 323] width 16 height 16
radio input "true"
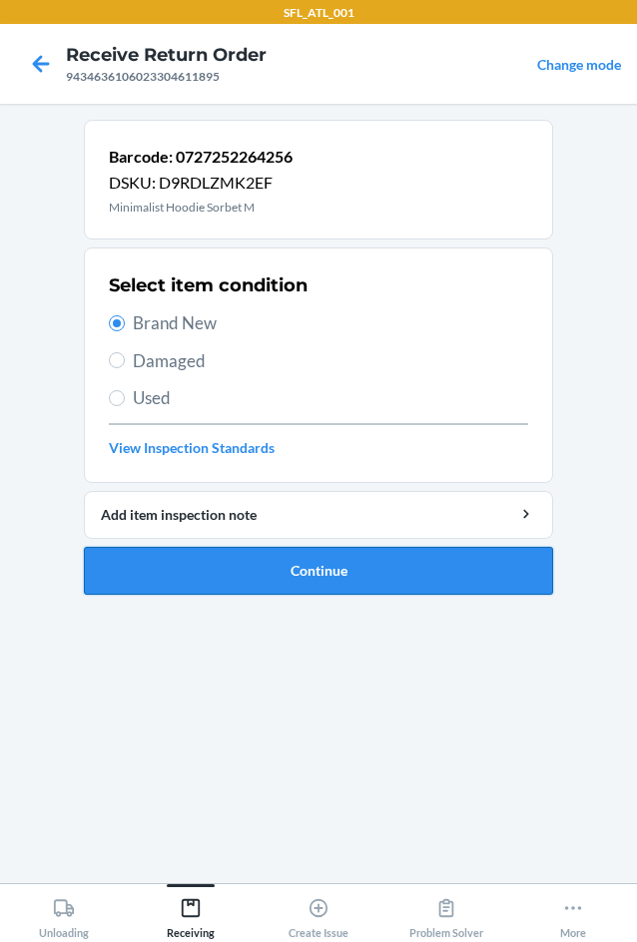
click at [245, 556] on button "Continue" at bounding box center [318, 571] width 469 height 48
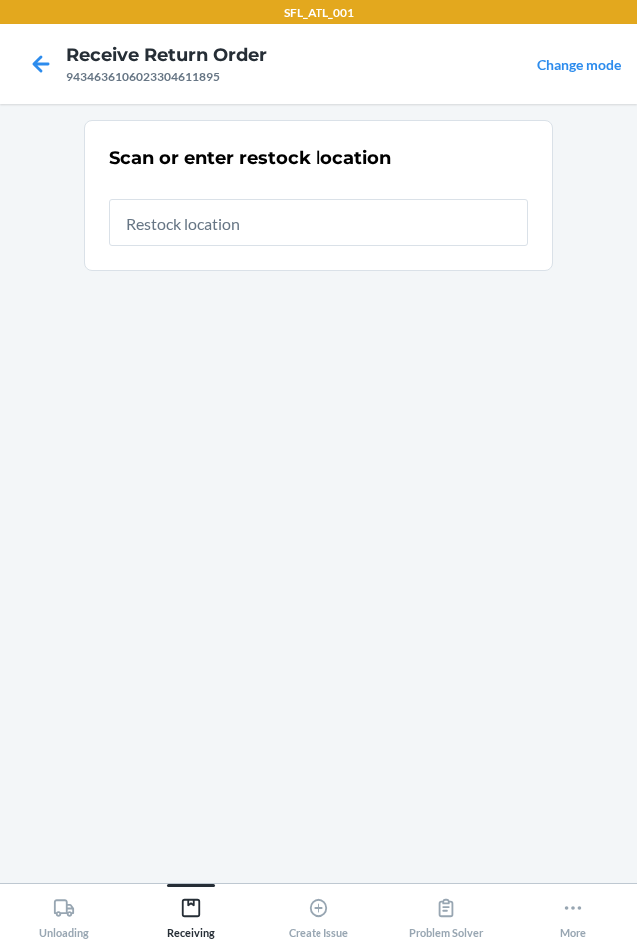
click at [396, 213] on input "text" at bounding box center [318, 223] width 419 height 48
type input "RTCart020"
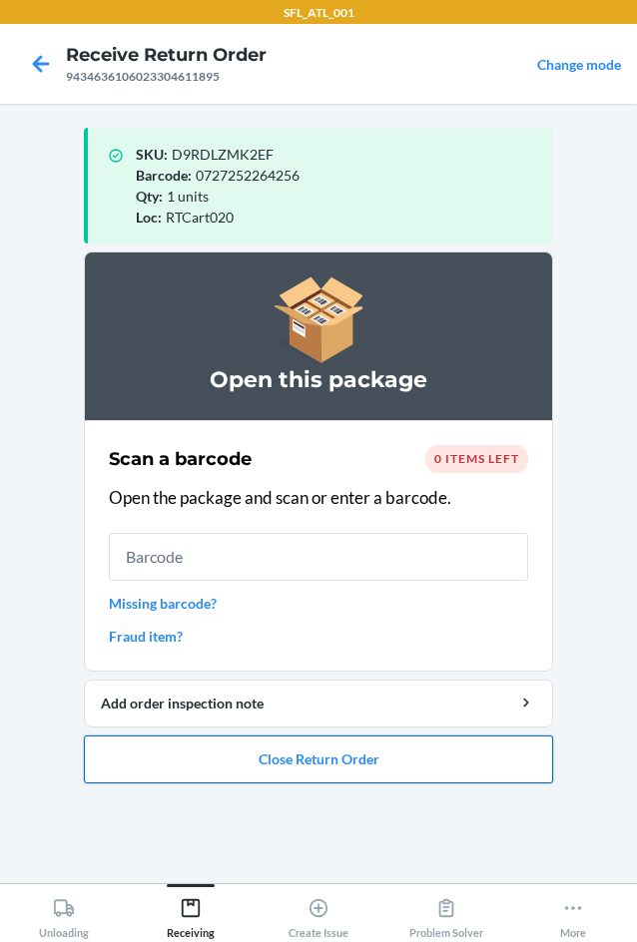
click at [371, 752] on button "Close Return Order" at bounding box center [318, 760] width 469 height 48
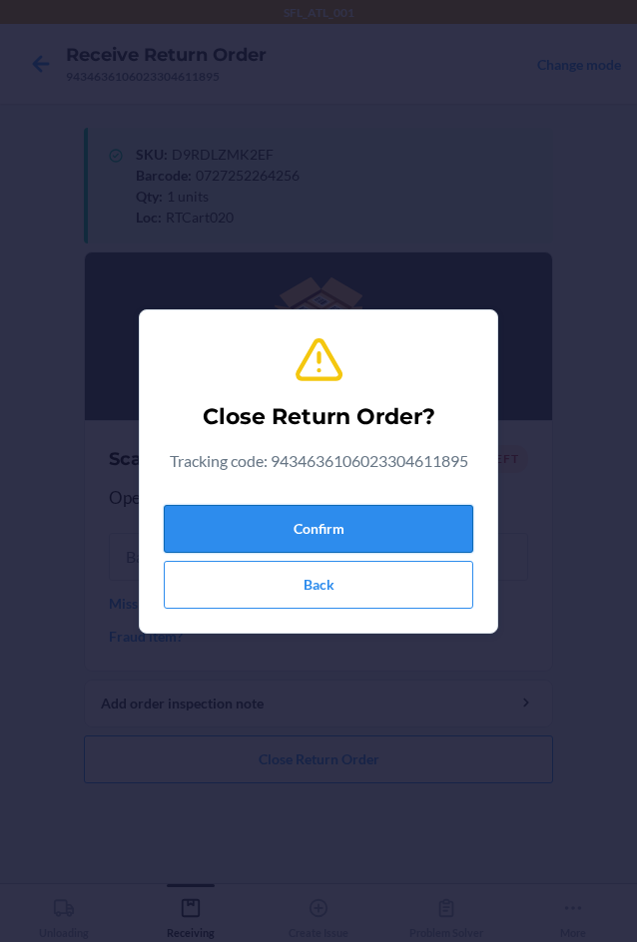
click at [322, 512] on button "Confirm" at bounding box center [318, 529] width 309 height 48
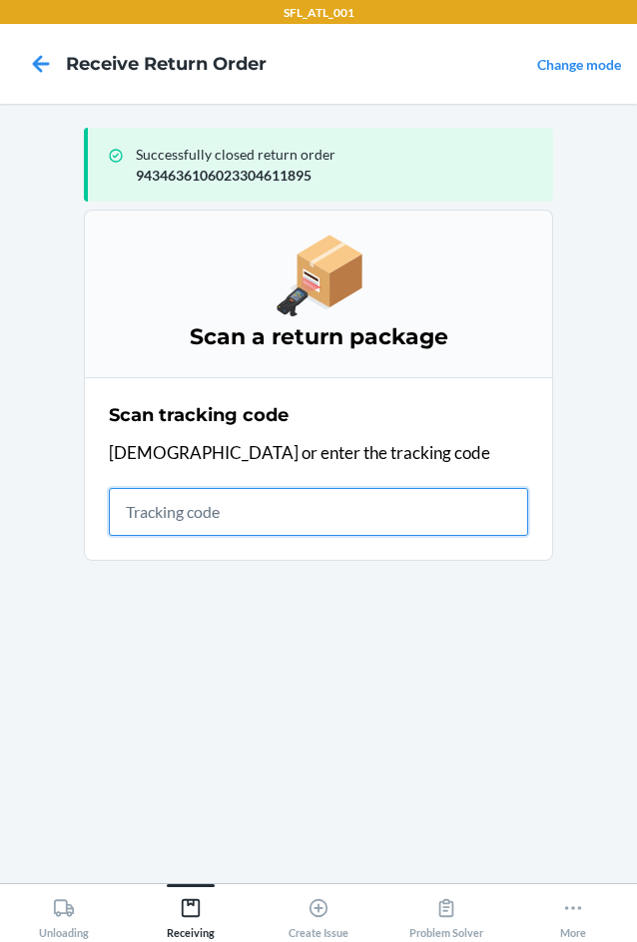
click at [258, 503] on input "text" at bounding box center [318, 512] width 419 height 48
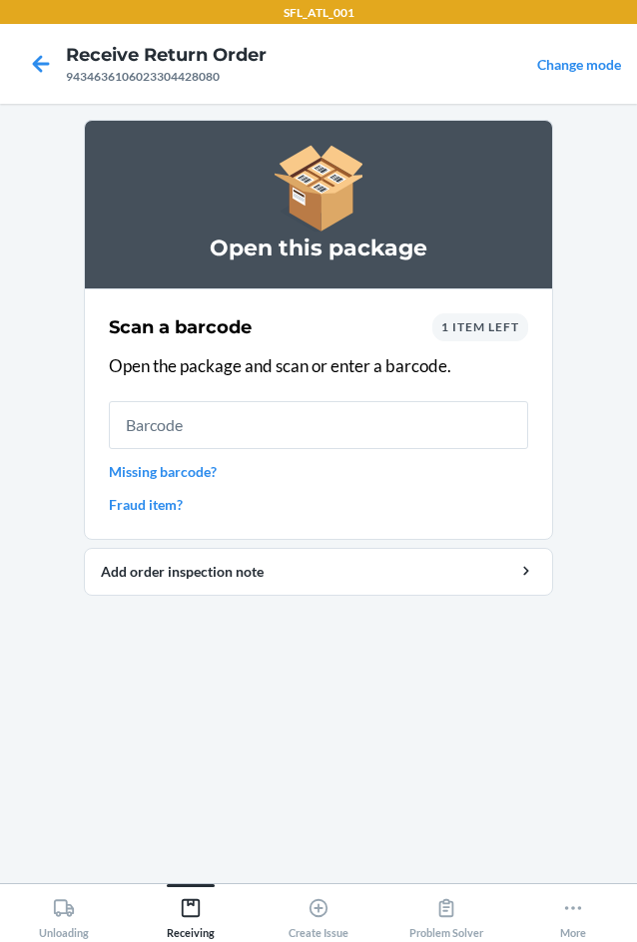
click at [504, 342] on div "Scan a barcode 1 item left Open the package and scan or enter a barcode. Missin…" at bounding box center [318, 414] width 419 height 214
click at [489, 341] on div "Scan a barcode 1 item left Open the package and scan or enter a barcode. Missin…" at bounding box center [318, 414] width 419 height 214
click at [484, 337] on div "1 item left" at bounding box center [480, 327] width 96 height 28
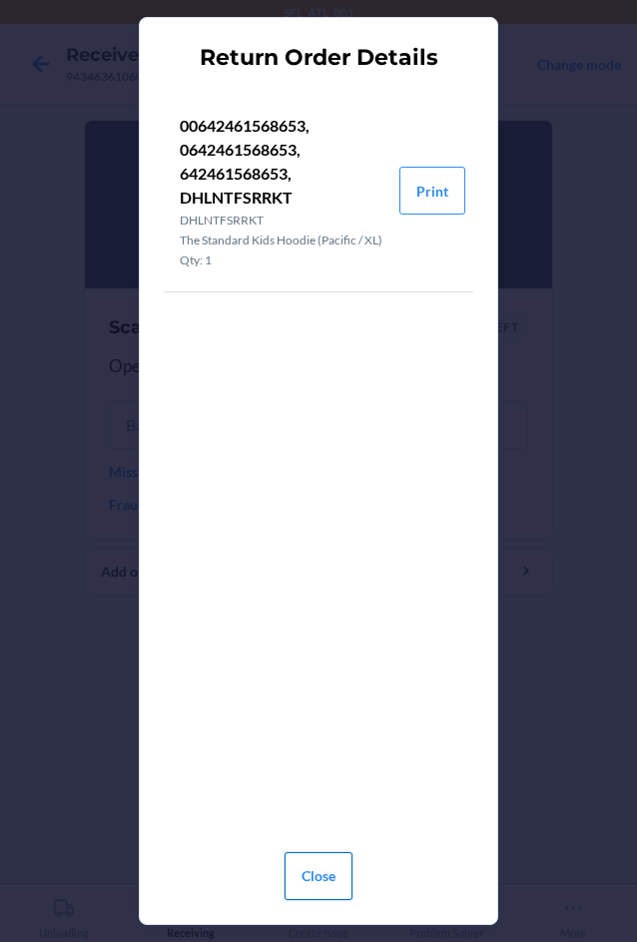
click at [326, 871] on button "Close" at bounding box center [319, 877] width 68 height 48
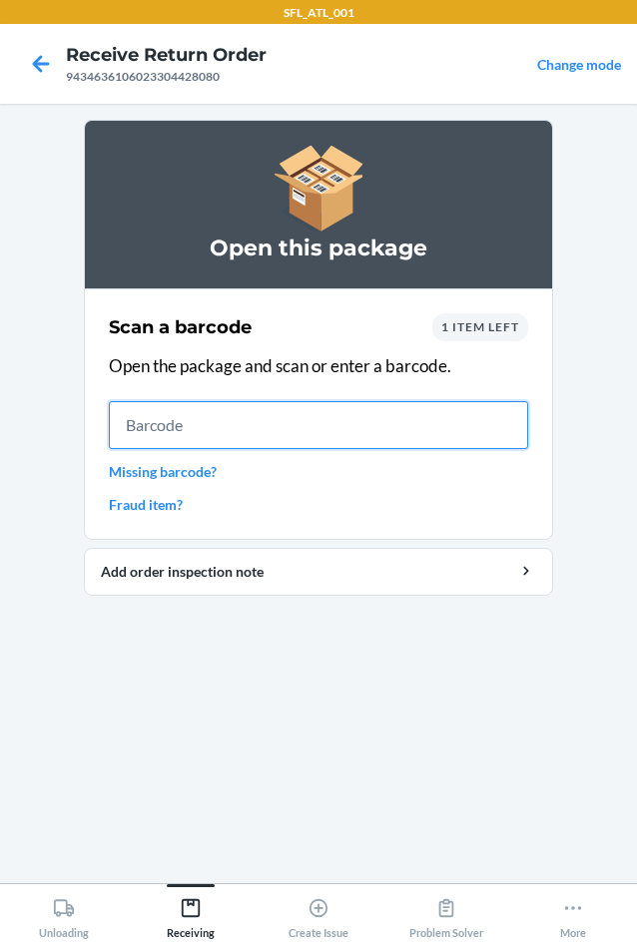
click at [211, 439] on input "text" at bounding box center [318, 425] width 419 height 48
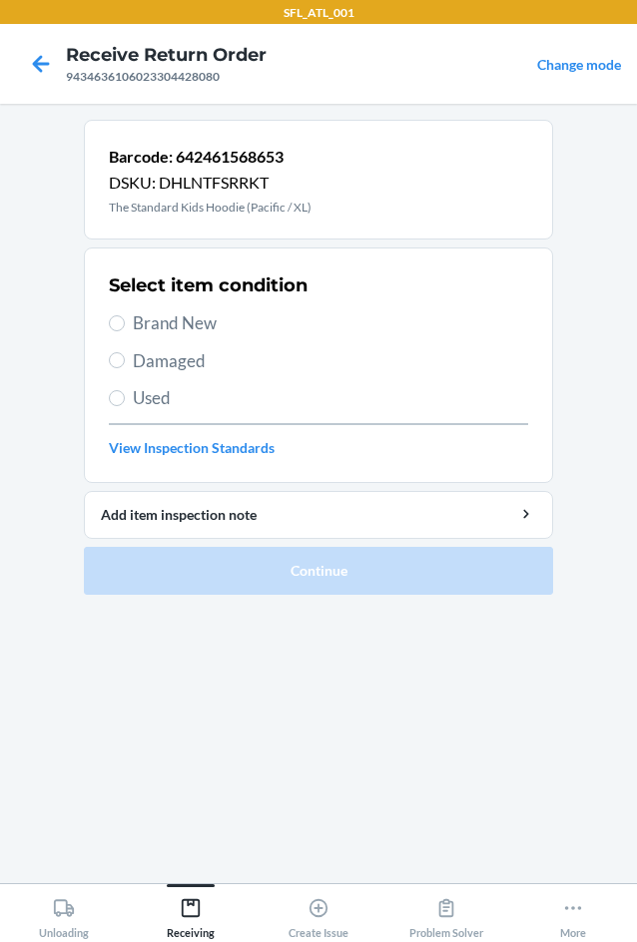
click at [118, 331] on label "Brand New" at bounding box center [318, 323] width 419 height 26
click at [118, 331] on input "Brand New" at bounding box center [117, 323] width 16 height 16
radio input "true"
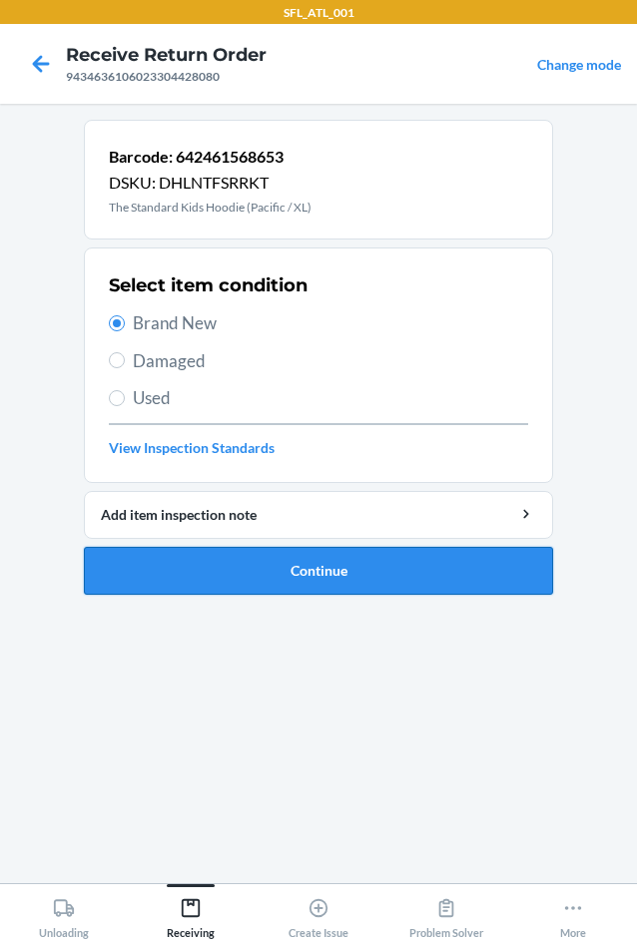
click at [275, 571] on button "Continue" at bounding box center [318, 571] width 469 height 48
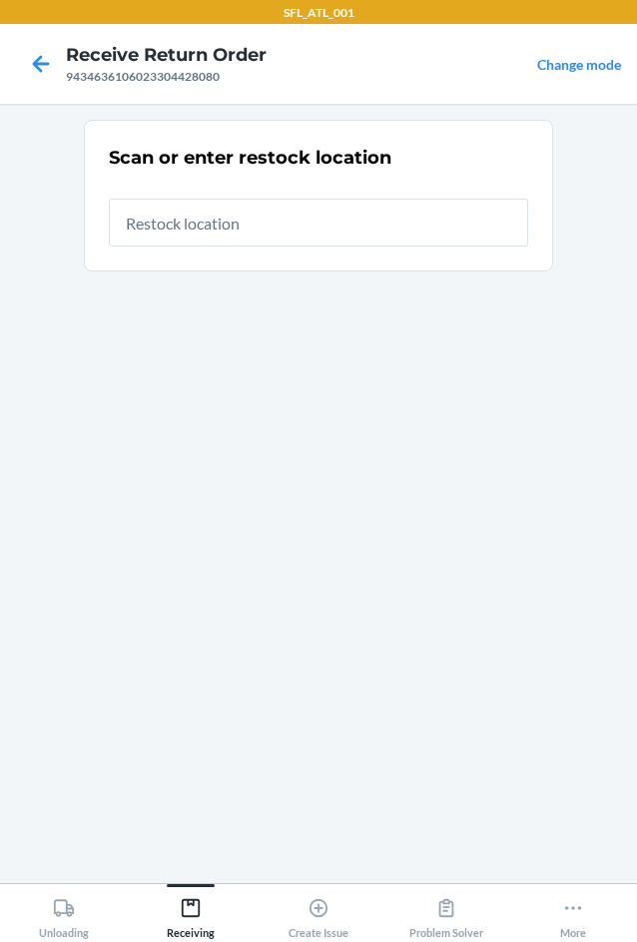
click at [277, 224] on input "text" at bounding box center [318, 223] width 419 height 48
type input "RTCart020"
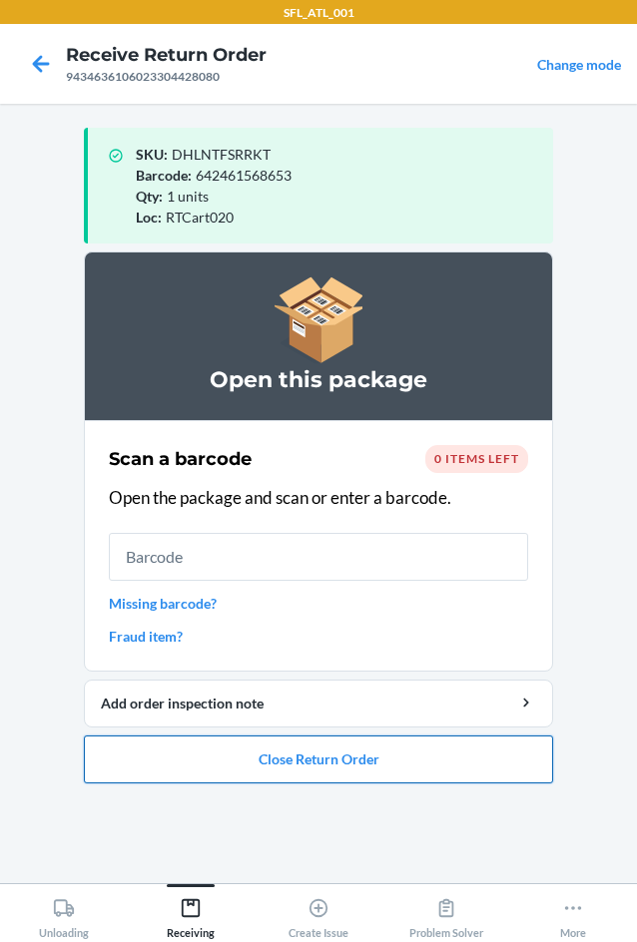
click at [349, 765] on button "Close Return Order" at bounding box center [318, 760] width 469 height 48
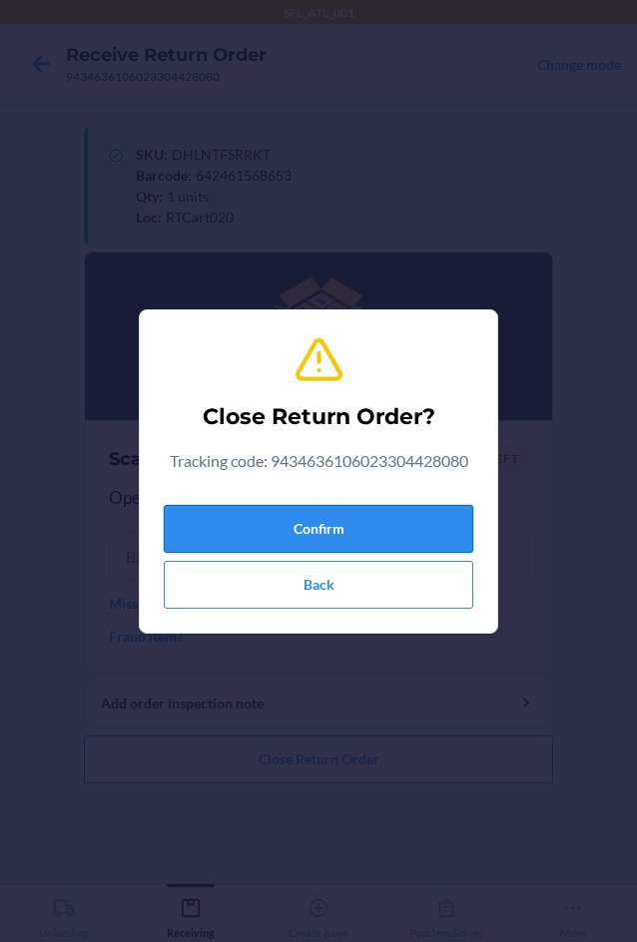
click at [324, 521] on button "Confirm" at bounding box center [318, 529] width 309 height 48
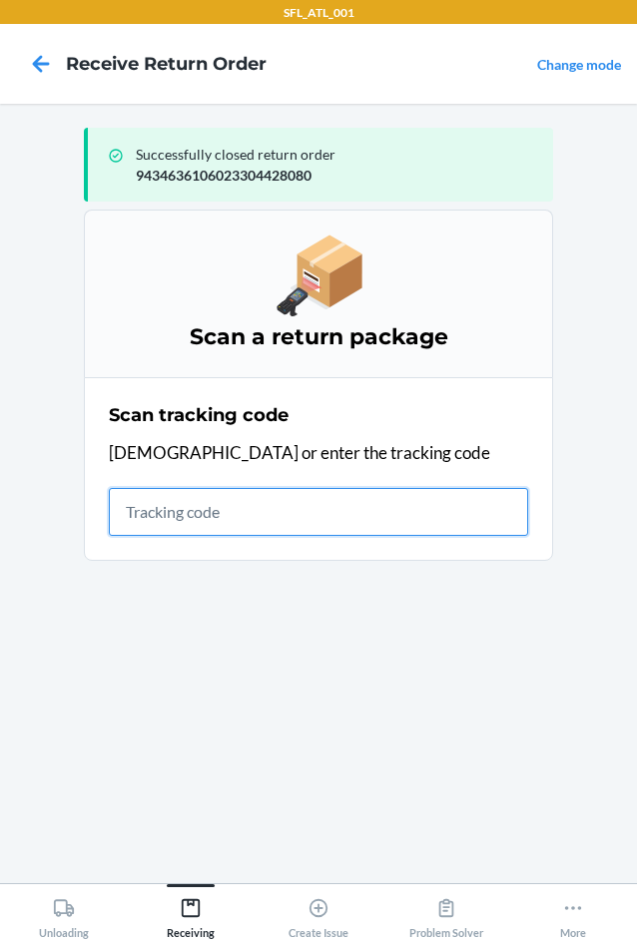
click at [170, 503] on input "text" at bounding box center [318, 512] width 419 height 48
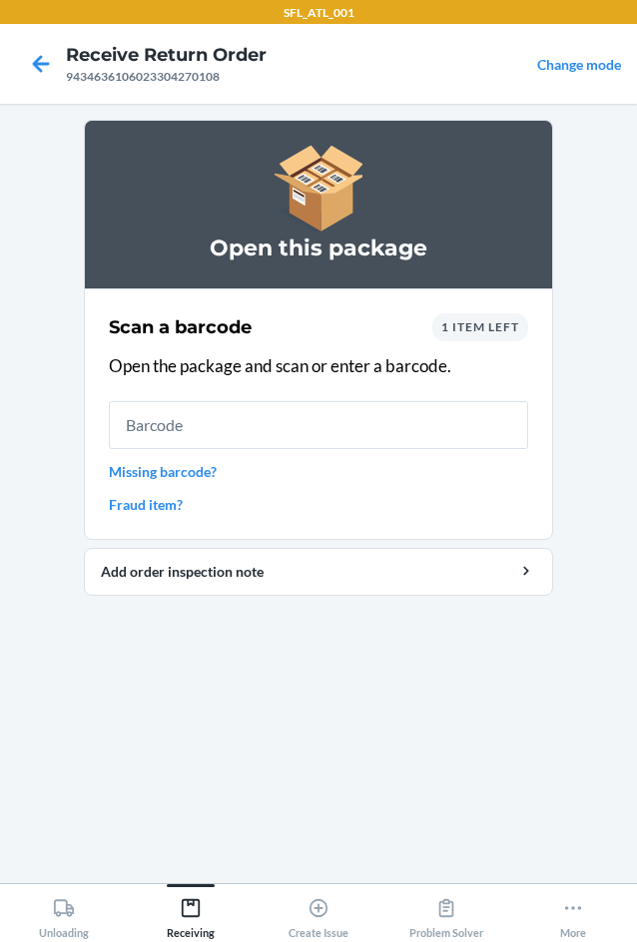
click at [510, 339] on div "1 item left" at bounding box center [480, 327] width 96 height 28
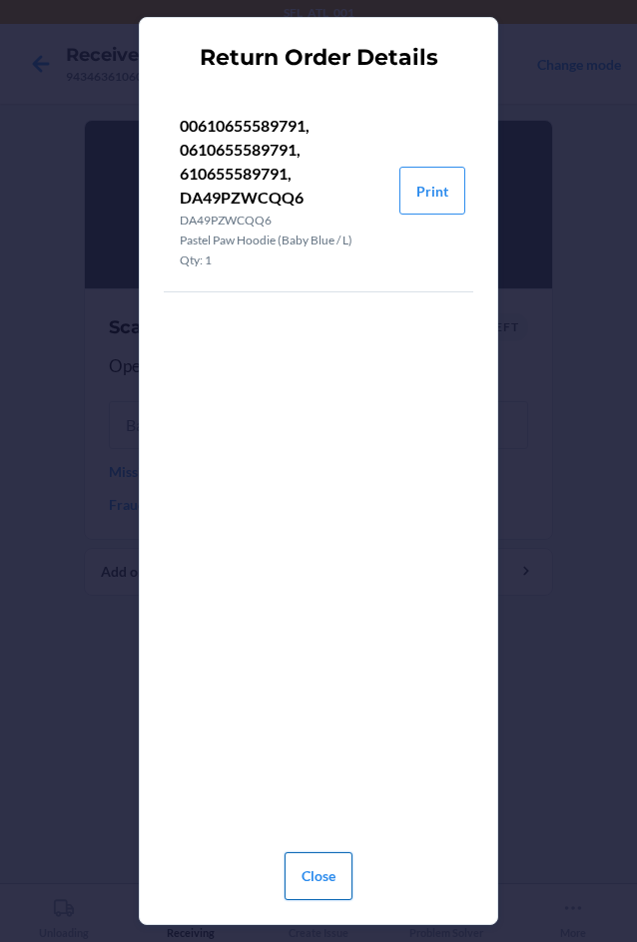
click at [316, 889] on button "Close" at bounding box center [319, 877] width 68 height 48
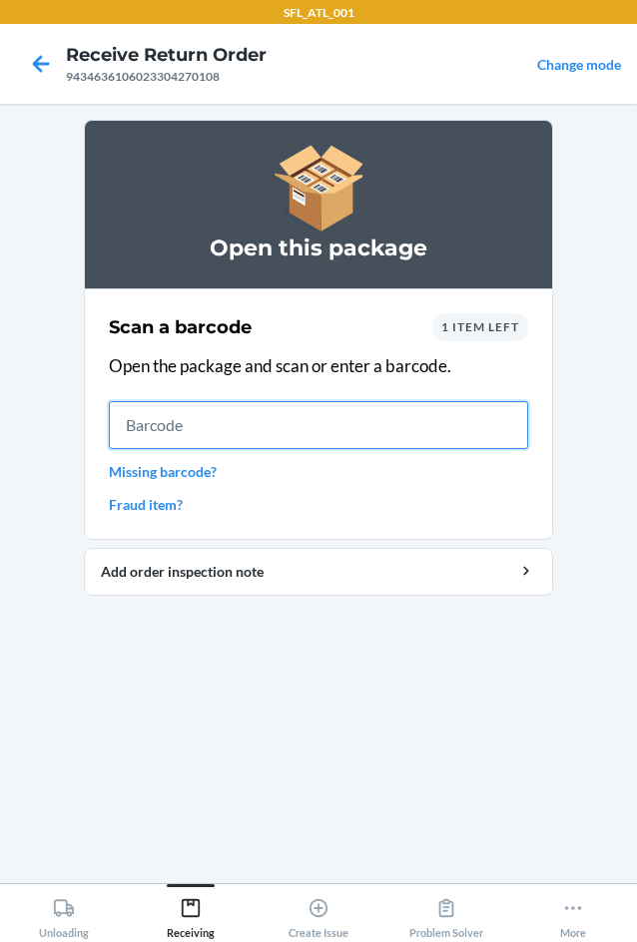
click at [195, 432] on input "text" at bounding box center [318, 425] width 419 height 48
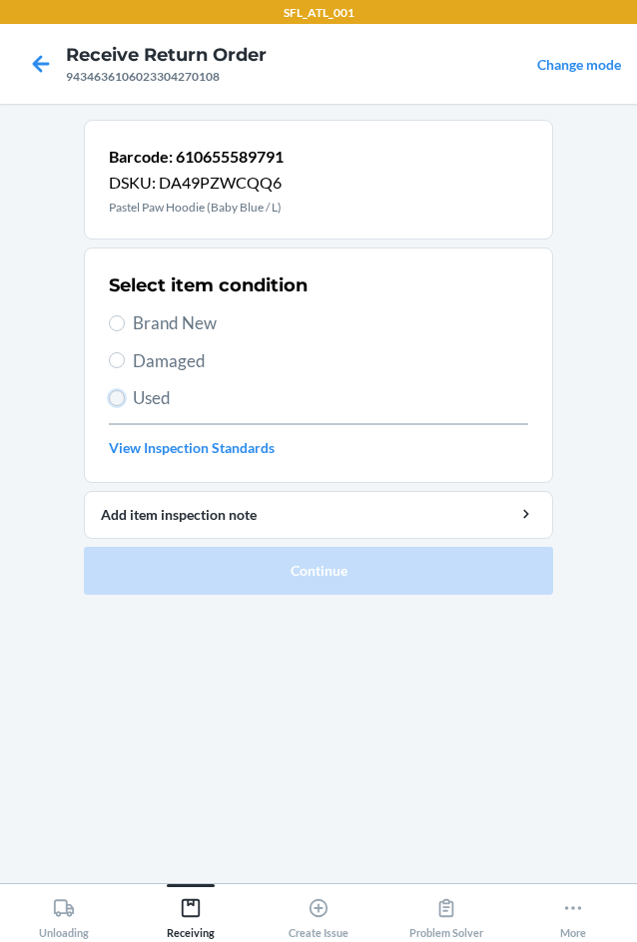
click at [123, 401] on input "Used" at bounding box center [117, 398] width 16 height 16
radio input "true"
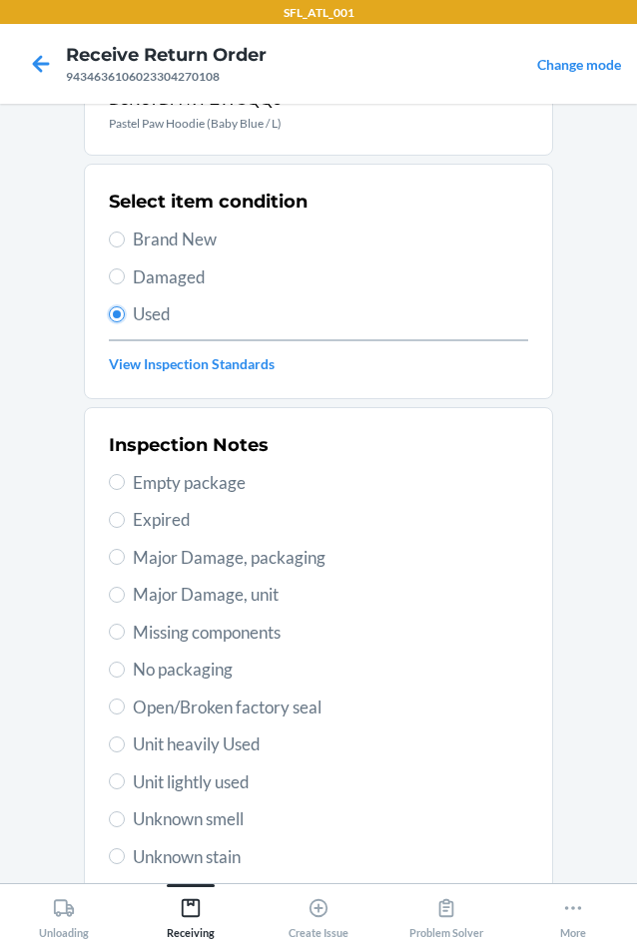
scroll to position [261, 0]
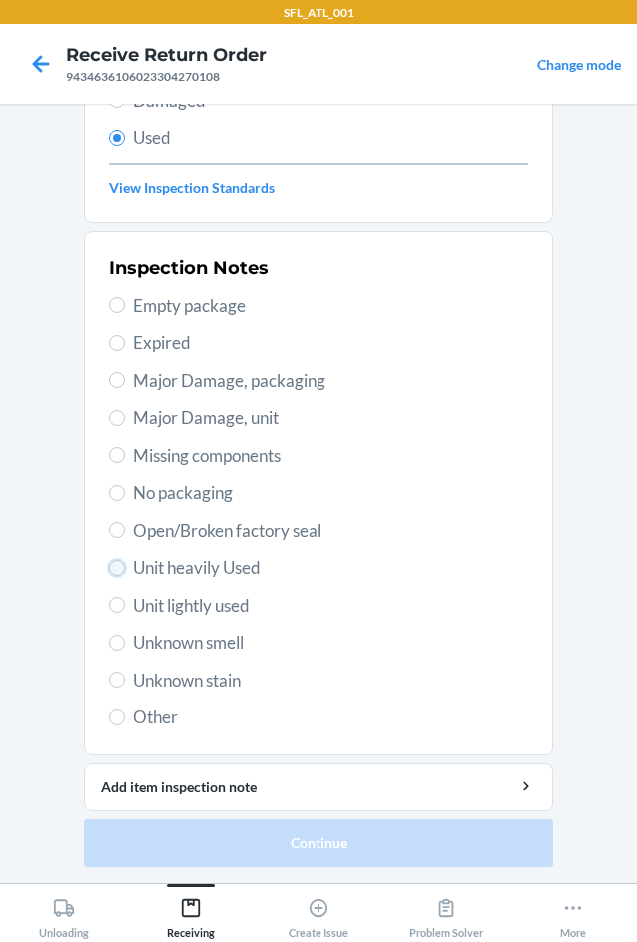
click at [116, 563] on input "Unit heavily Used" at bounding box center [117, 568] width 16 height 16
radio input "true"
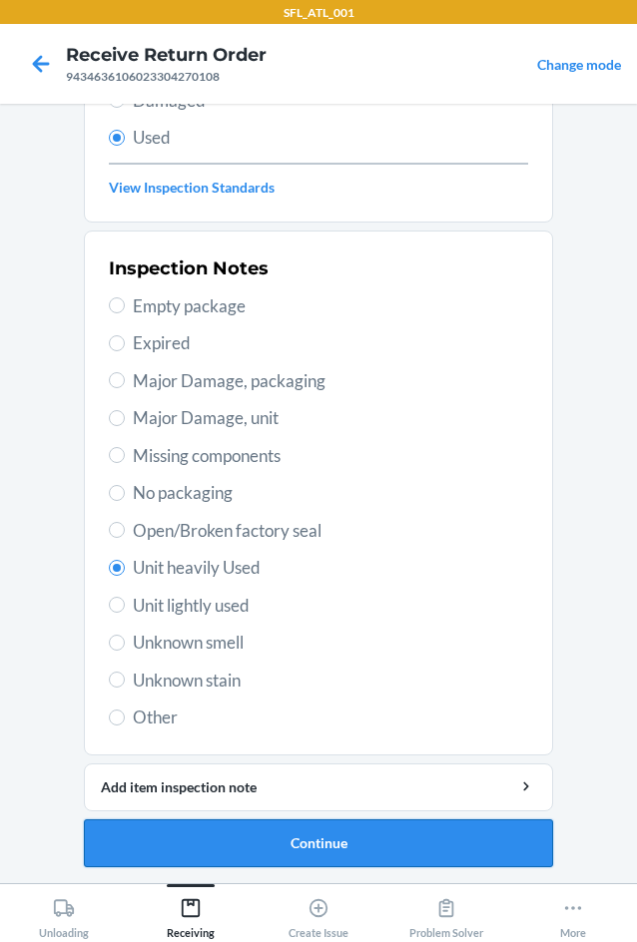
click at [344, 839] on button "Continue" at bounding box center [318, 844] width 469 height 48
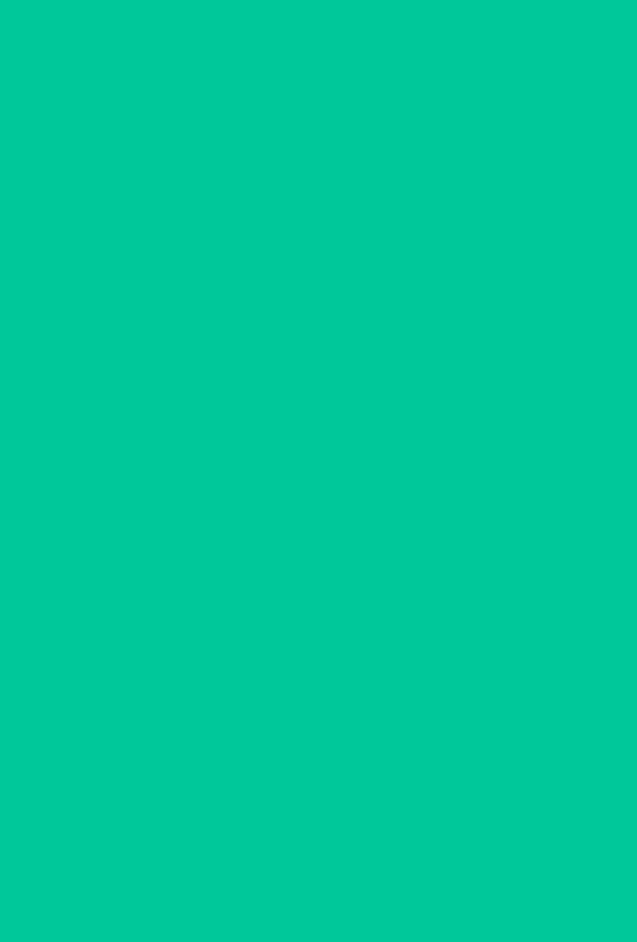
scroll to position [0, 0]
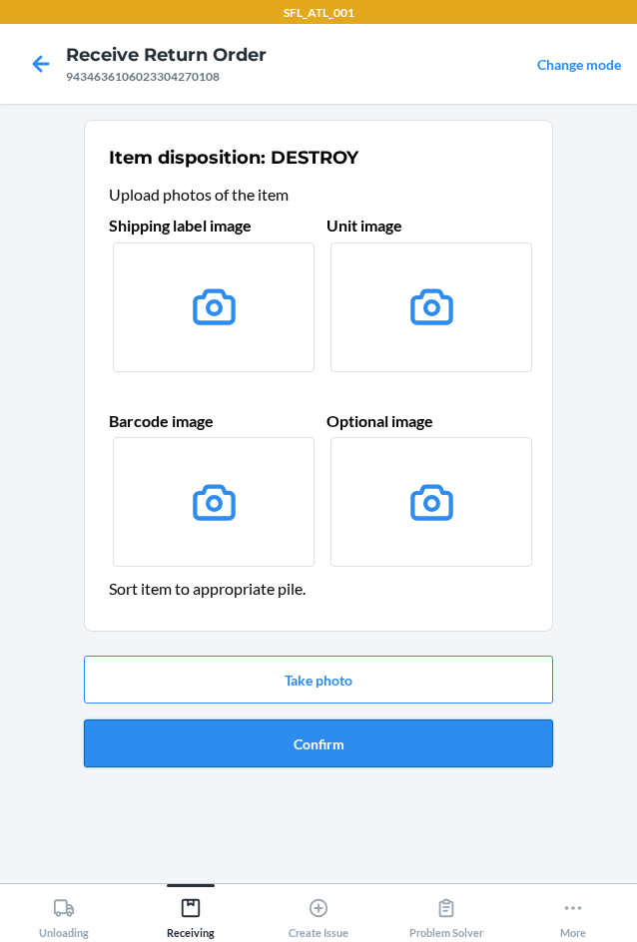
click at [335, 731] on button "Confirm" at bounding box center [318, 744] width 469 height 48
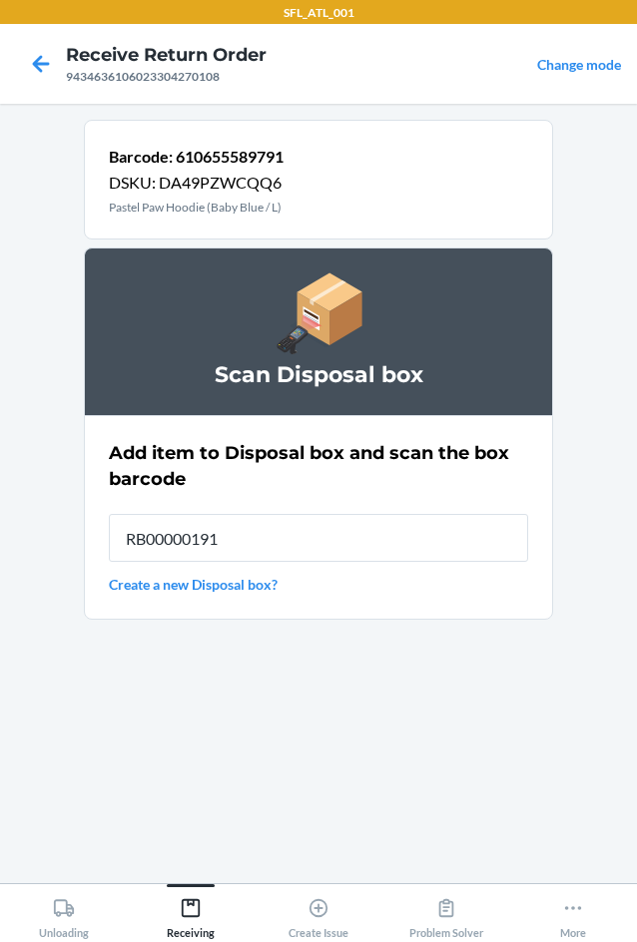
type input "RB00000191O"
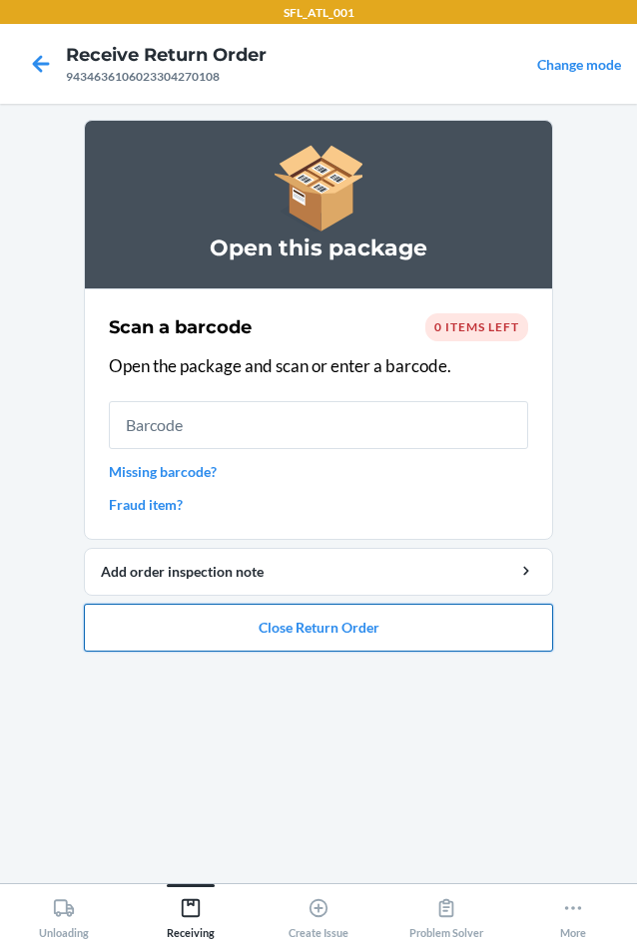
click at [271, 634] on button "Close Return Order" at bounding box center [318, 628] width 469 height 48
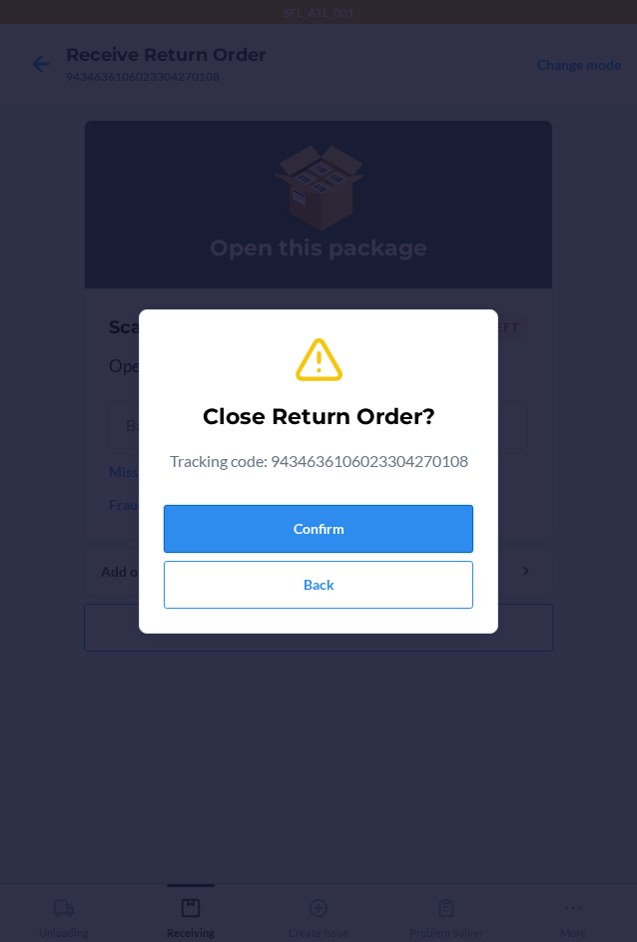
click at [248, 524] on button "Confirm" at bounding box center [318, 529] width 309 height 48
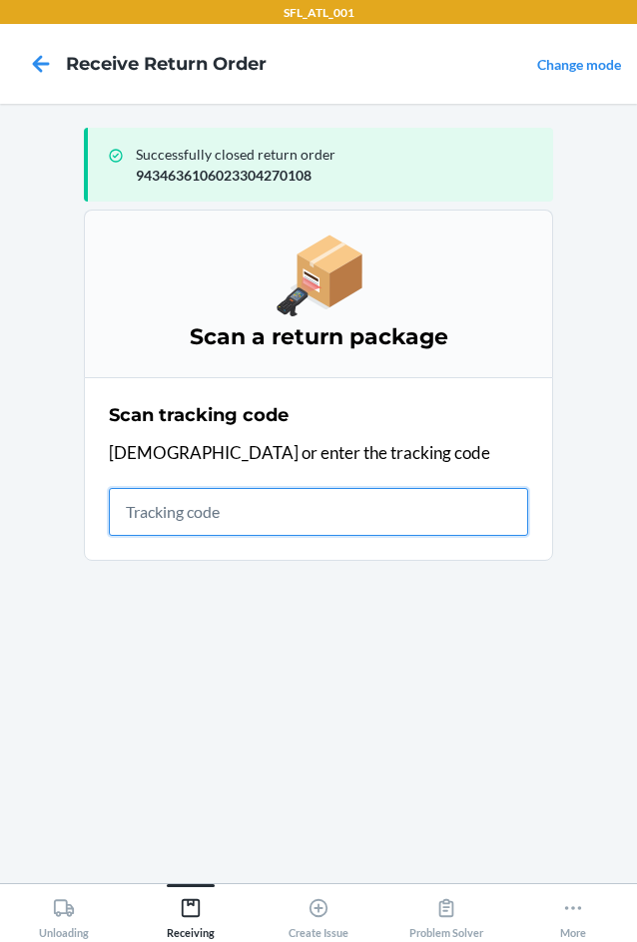
click at [133, 510] on input "text" at bounding box center [318, 512] width 419 height 48
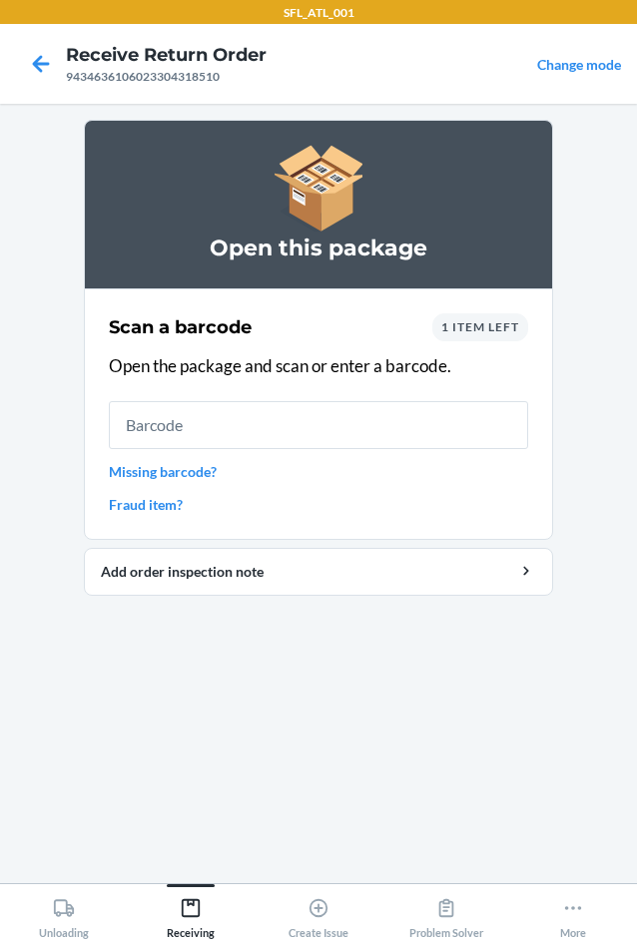
click at [503, 334] on div "1 item left" at bounding box center [480, 327] width 96 height 28
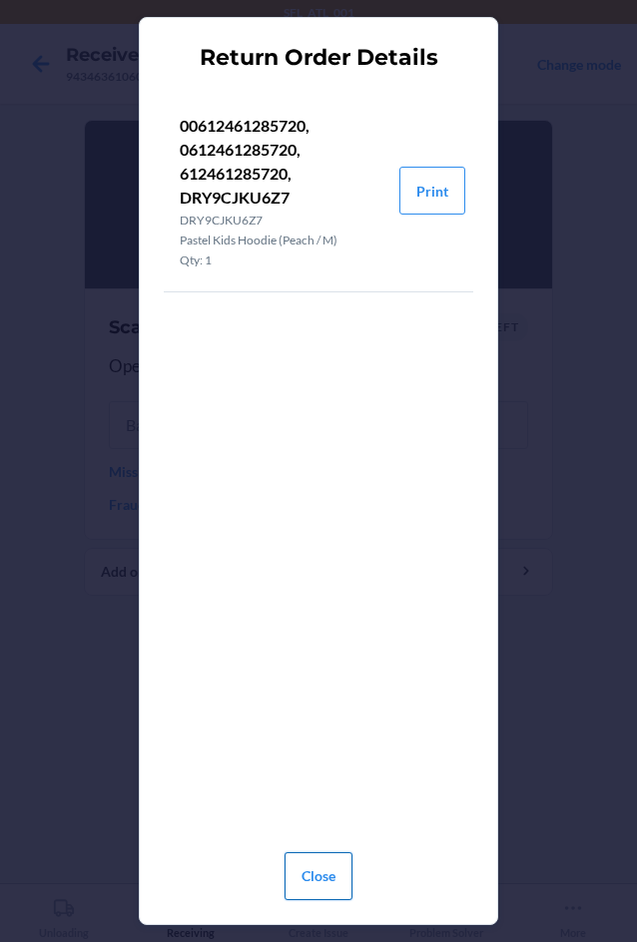
click at [320, 886] on button "Close" at bounding box center [319, 877] width 68 height 48
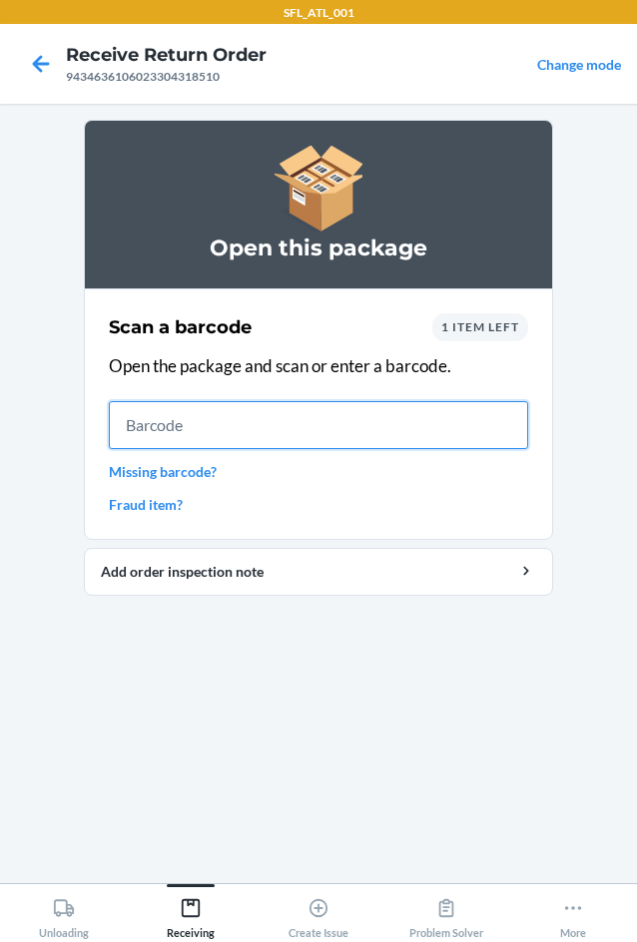
click at [252, 437] on input "text" at bounding box center [318, 425] width 419 height 48
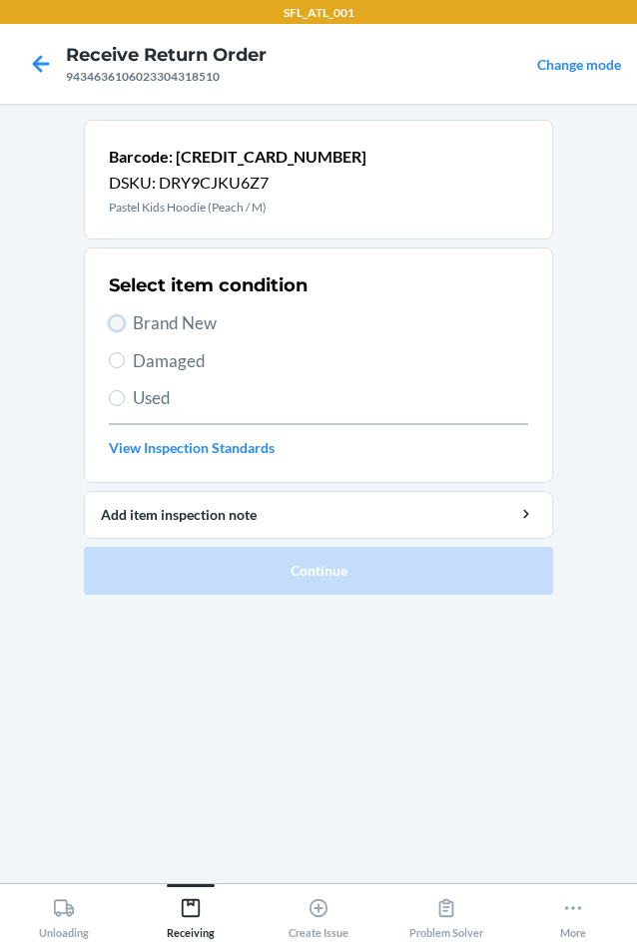
click at [123, 323] on input "Brand New" at bounding box center [117, 323] width 16 height 16
radio input "true"
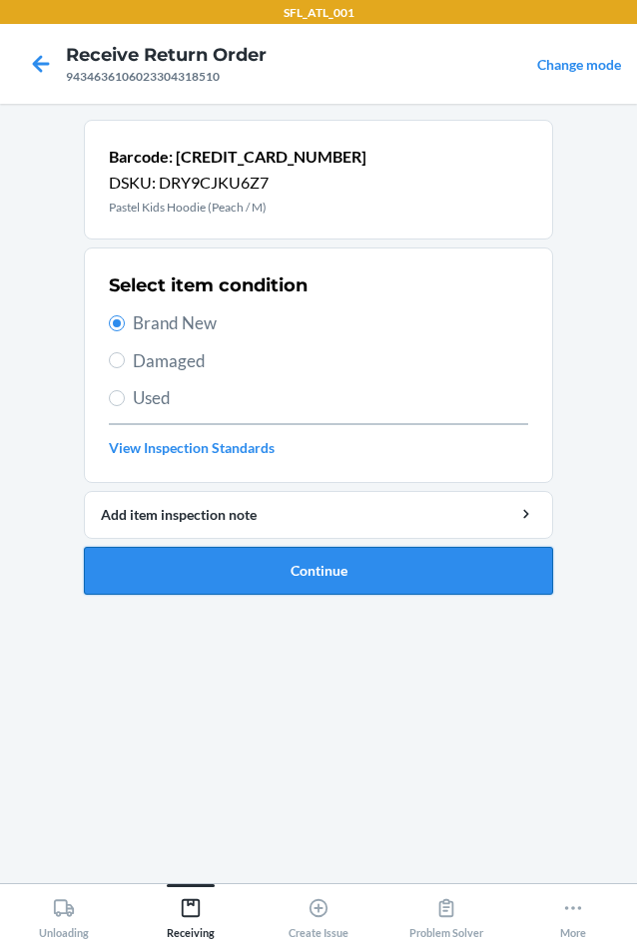
click at [264, 569] on button "Continue" at bounding box center [318, 571] width 469 height 48
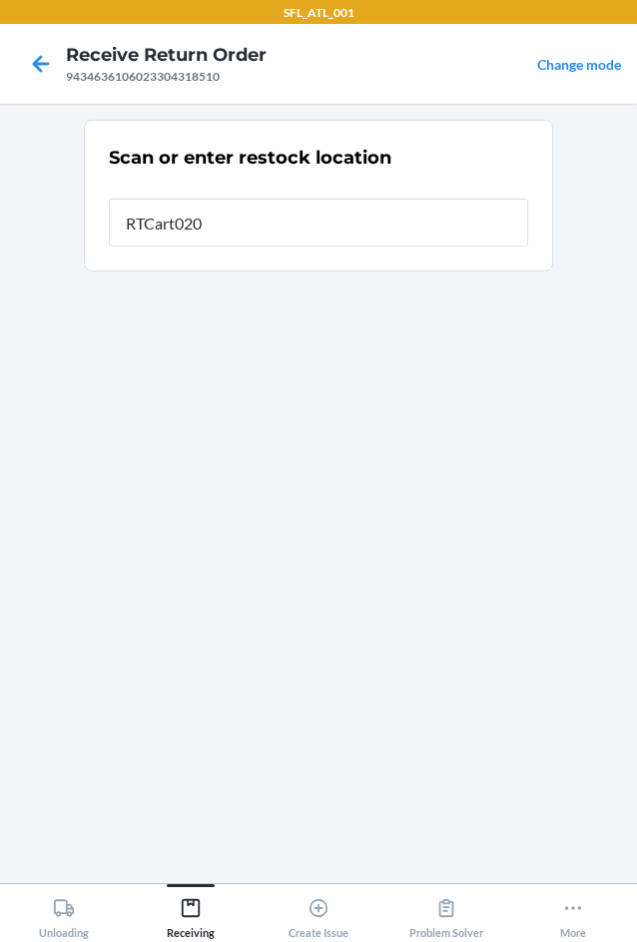
type input "RTCart020"
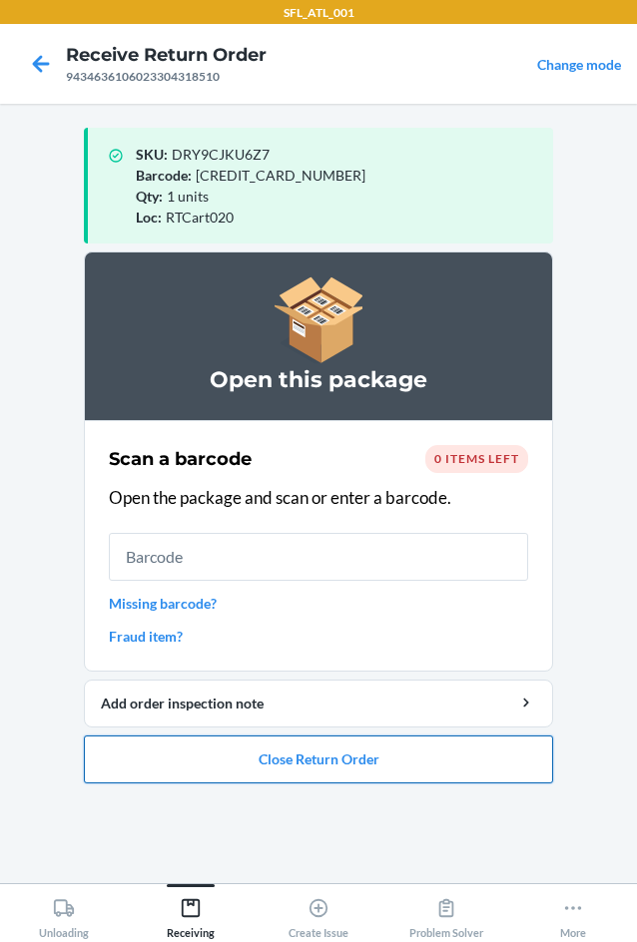
click at [379, 761] on button "Close Return Order" at bounding box center [318, 760] width 469 height 48
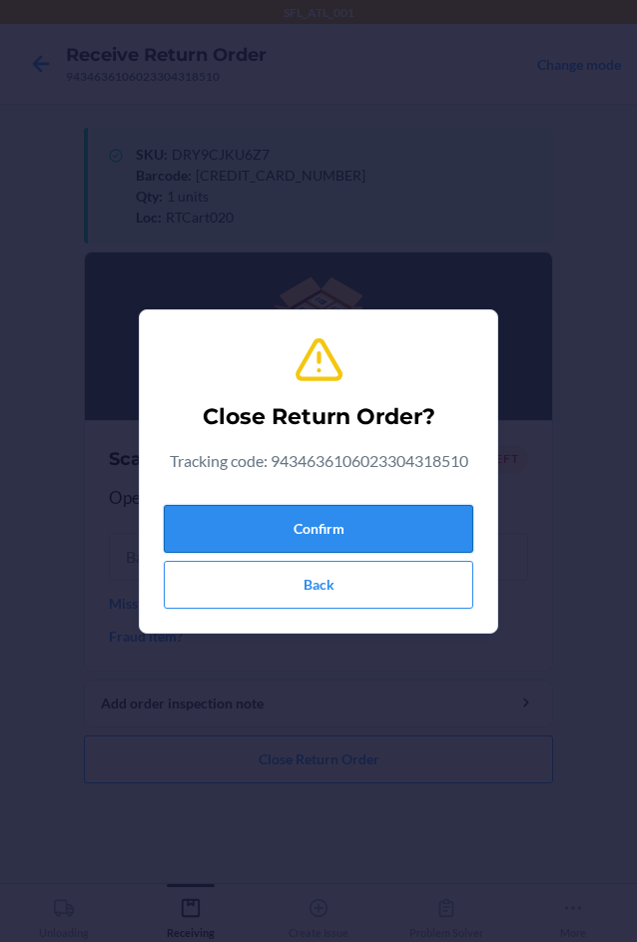
click at [357, 518] on button "Confirm" at bounding box center [318, 529] width 309 height 48
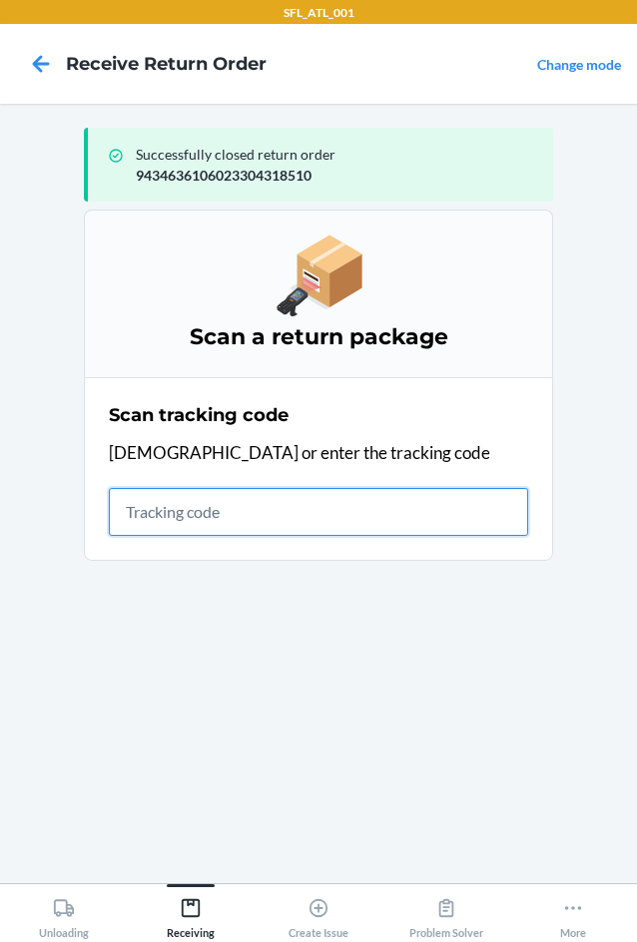
click at [277, 514] on input "text" at bounding box center [318, 512] width 419 height 48
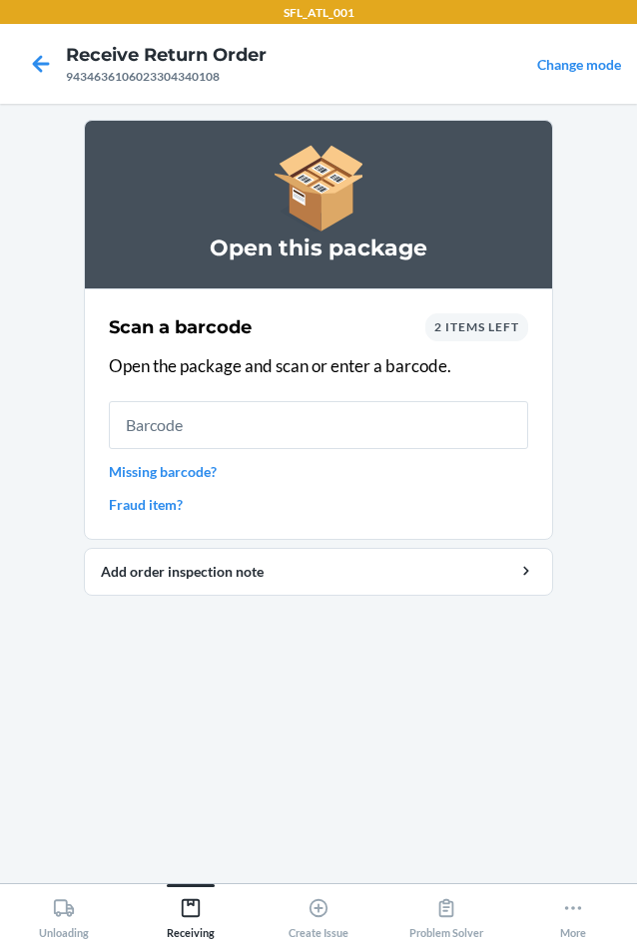
click at [490, 335] on div "2 items left" at bounding box center [476, 327] width 103 height 28
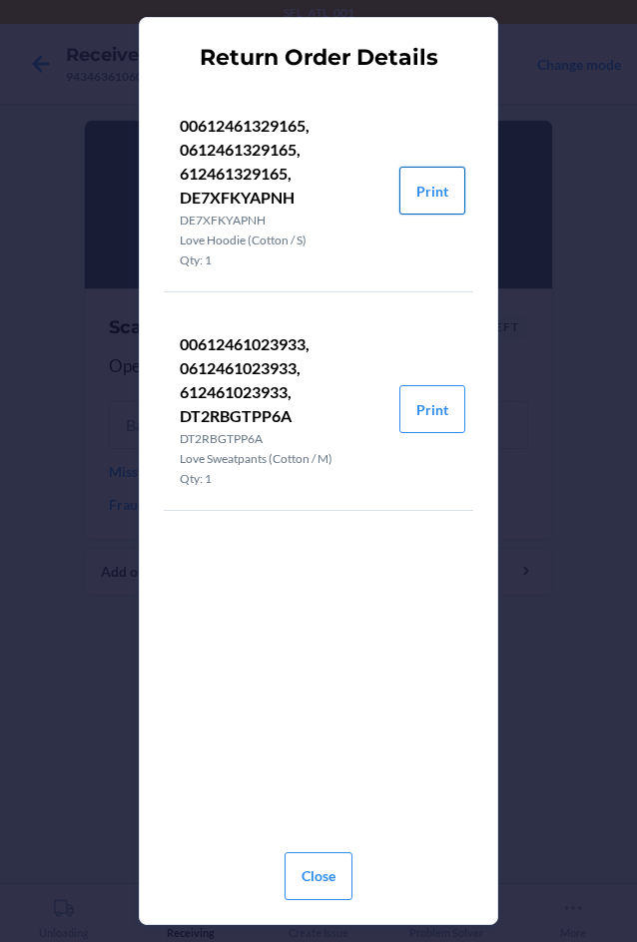
click at [415, 191] on button "Print" at bounding box center [432, 191] width 66 height 48
click at [443, 410] on button "Print" at bounding box center [432, 409] width 66 height 48
click at [309, 889] on button "Close" at bounding box center [319, 877] width 68 height 48
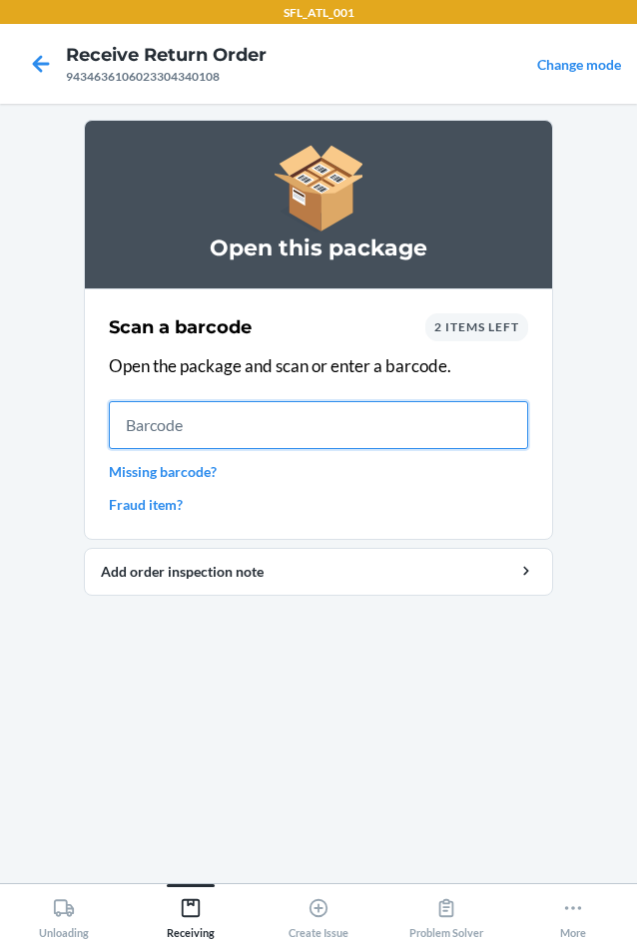
click at [372, 422] on input "text" at bounding box center [318, 425] width 419 height 48
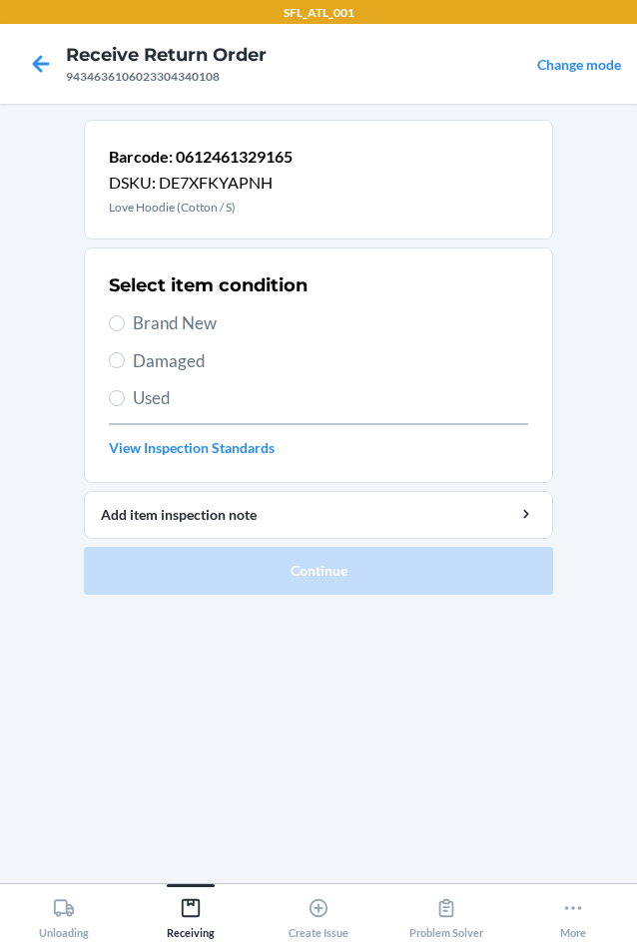
click at [126, 326] on label "Brand New" at bounding box center [318, 323] width 419 height 26
click at [125, 326] on input "Brand New" at bounding box center [117, 323] width 16 height 16
radio input "true"
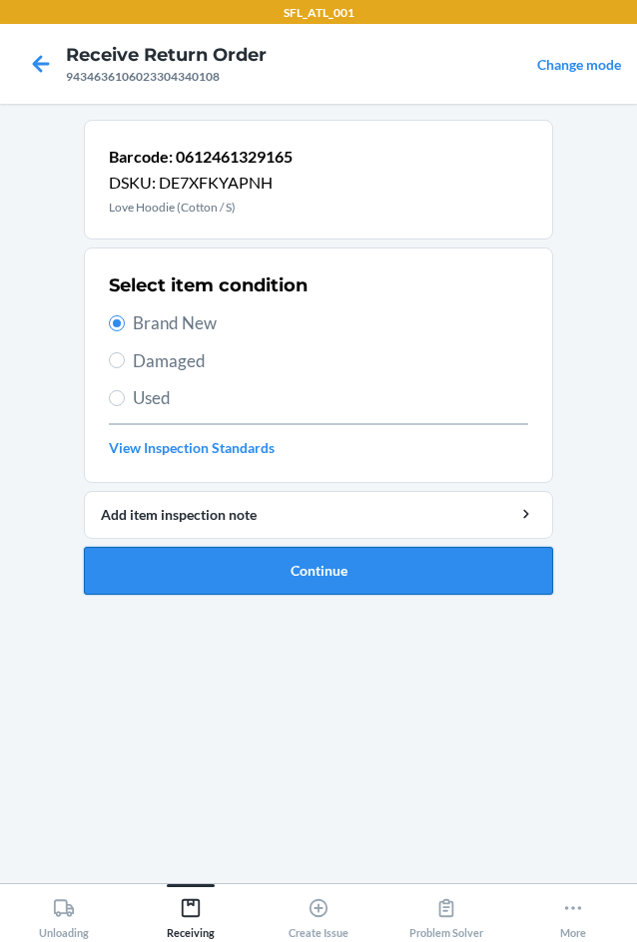
click at [321, 557] on button "Continue" at bounding box center [318, 571] width 469 height 48
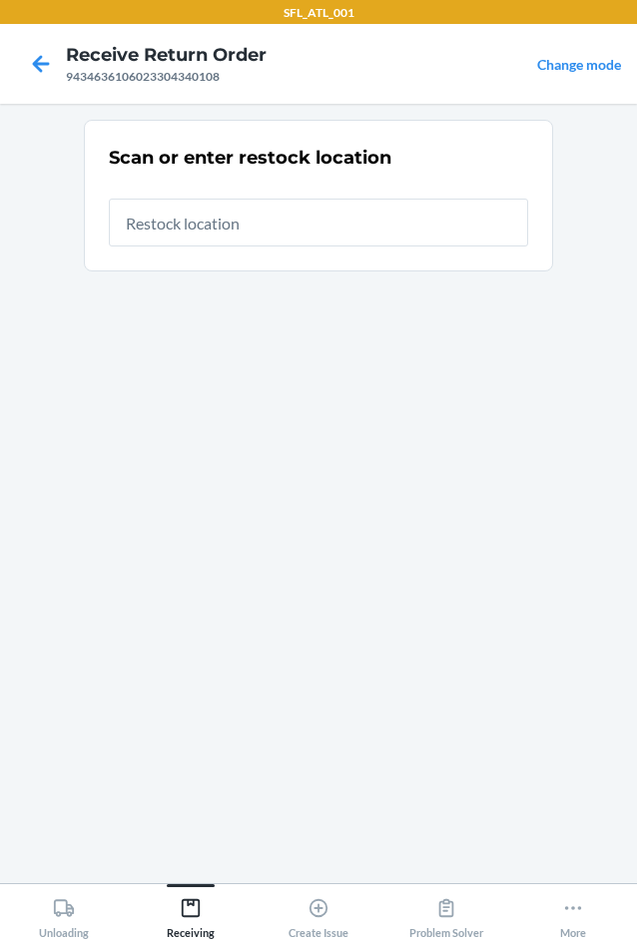
click at [221, 238] on input "text" at bounding box center [318, 223] width 419 height 48
type input "RTCart020"
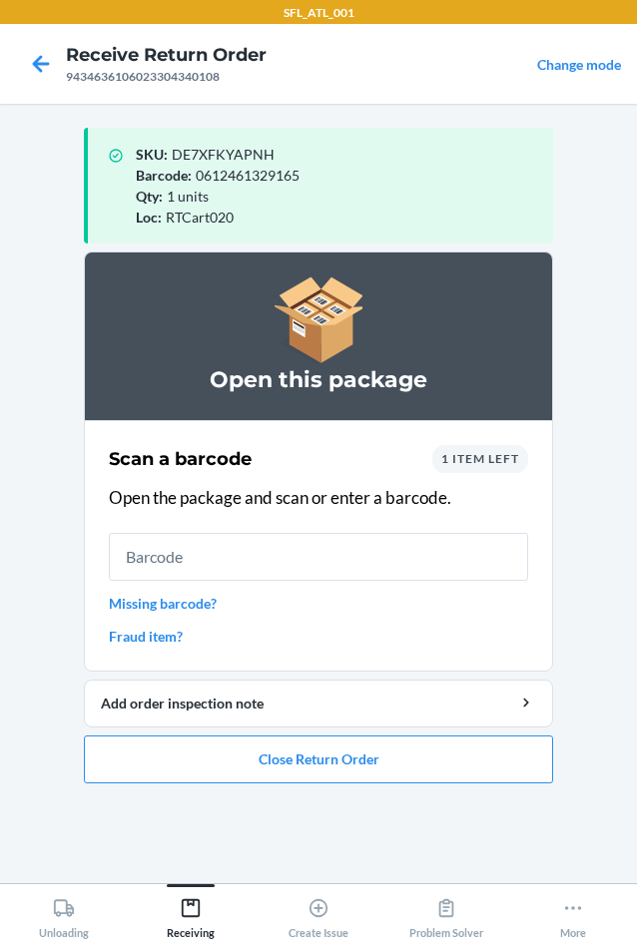
click at [238, 580] on input "text" at bounding box center [318, 557] width 419 height 48
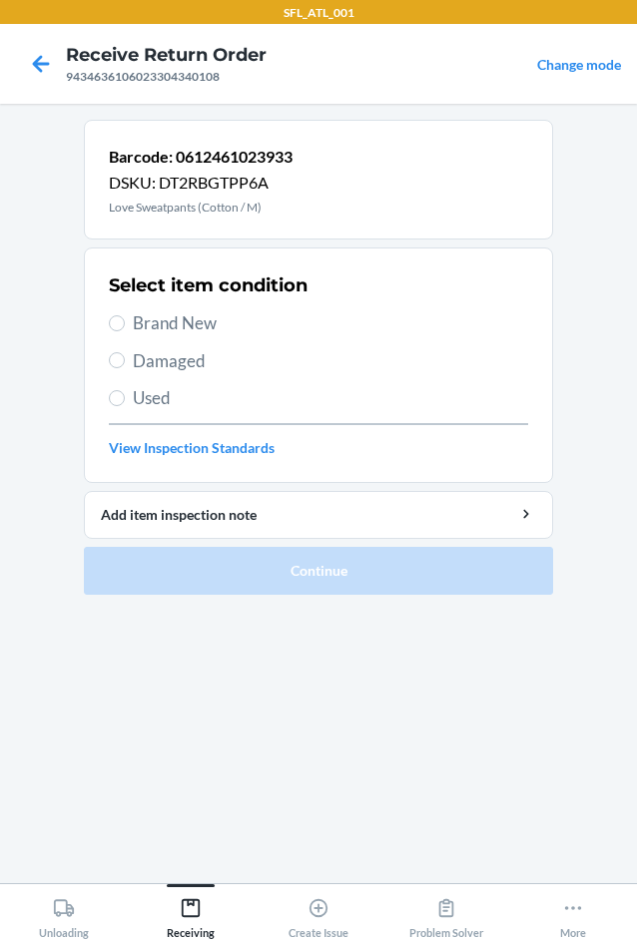
click at [126, 327] on label "Brand New" at bounding box center [318, 323] width 419 height 26
click at [125, 327] on input "Brand New" at bounding box center [117, 323] width 16 height 16
radio input "true"
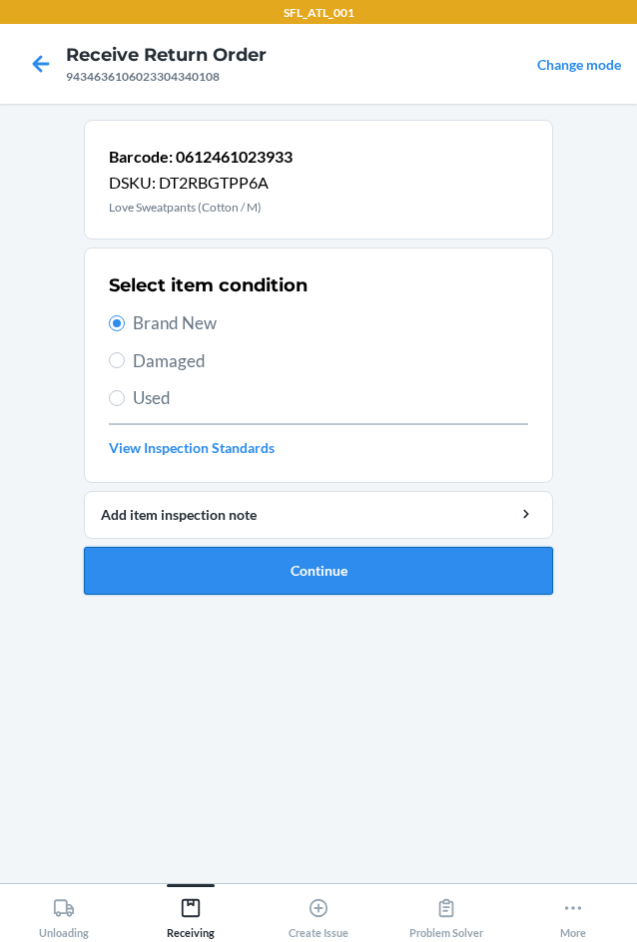
click at [256, 563] on button "Continue" at bounding box center [318, 571] width 469 height 48
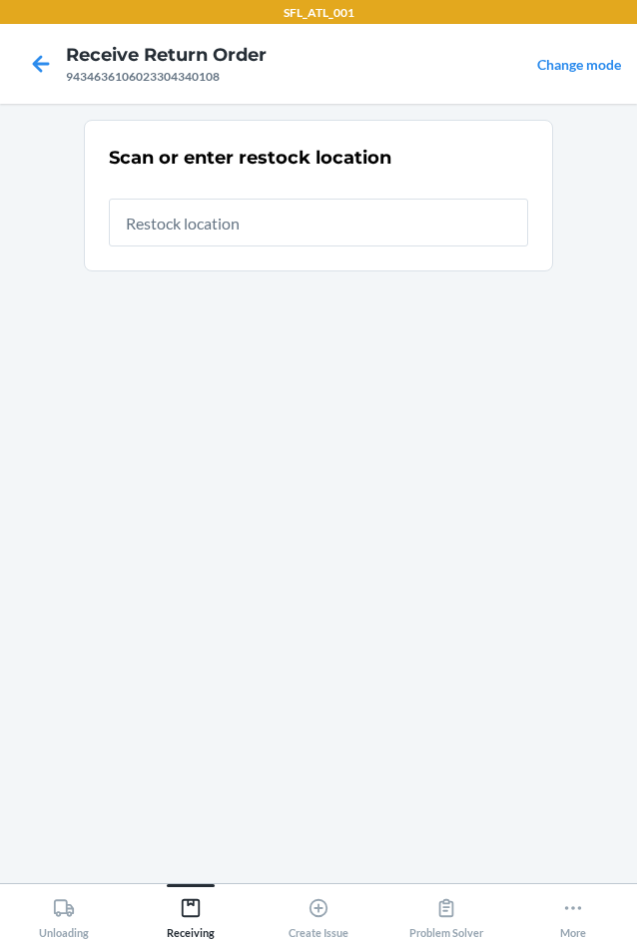
click at [304, 218] on input "text" at bounding box center [318, 223] width 419 height 48
type input "RTCart020"
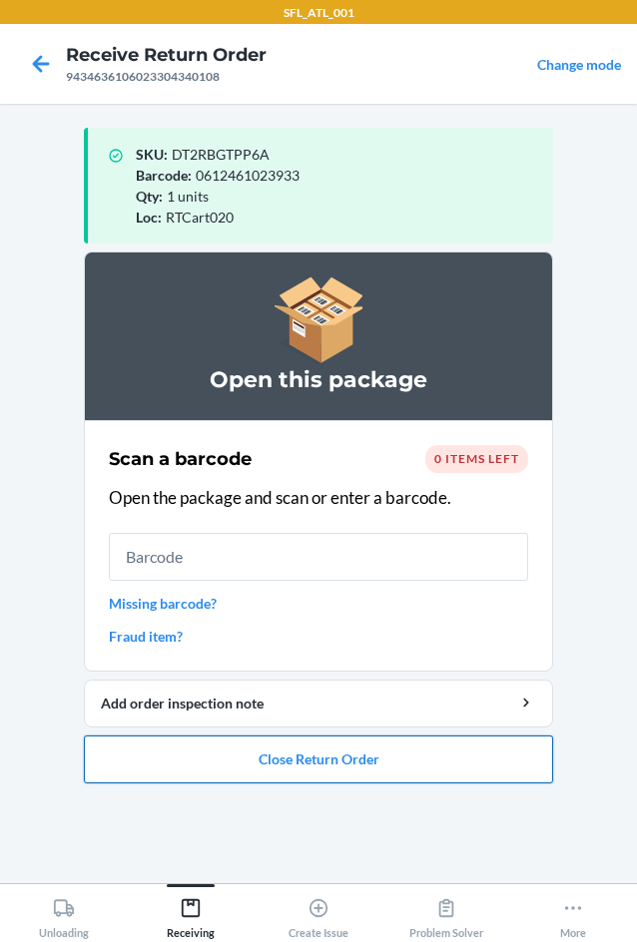
click at [390, 757] on button "Close Return Order" at bounding box center [318, 760] width 469 height 48
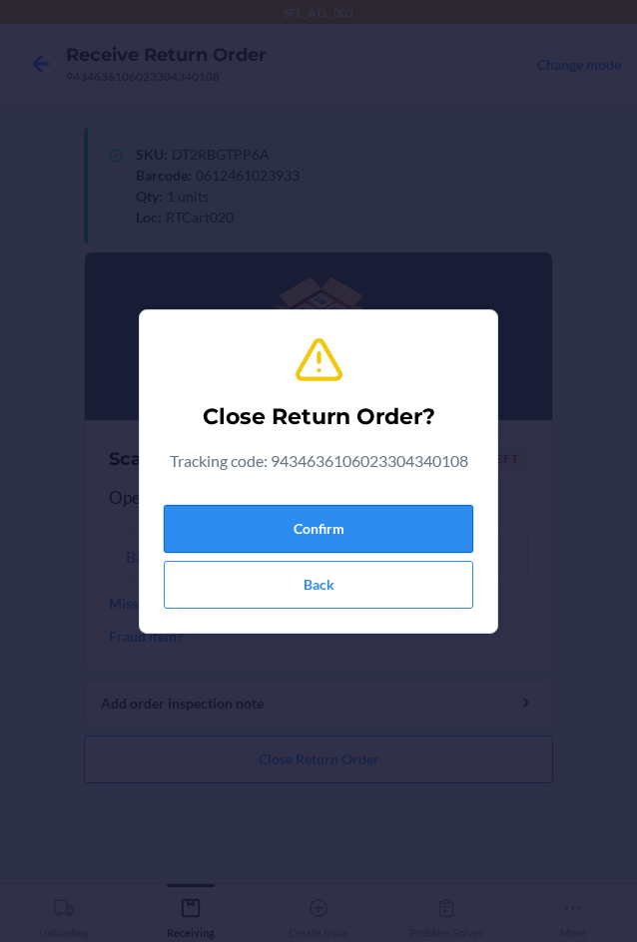
click at [310, 527] on button "Confirm" at bounding box center [318, 529] width 309 height 48
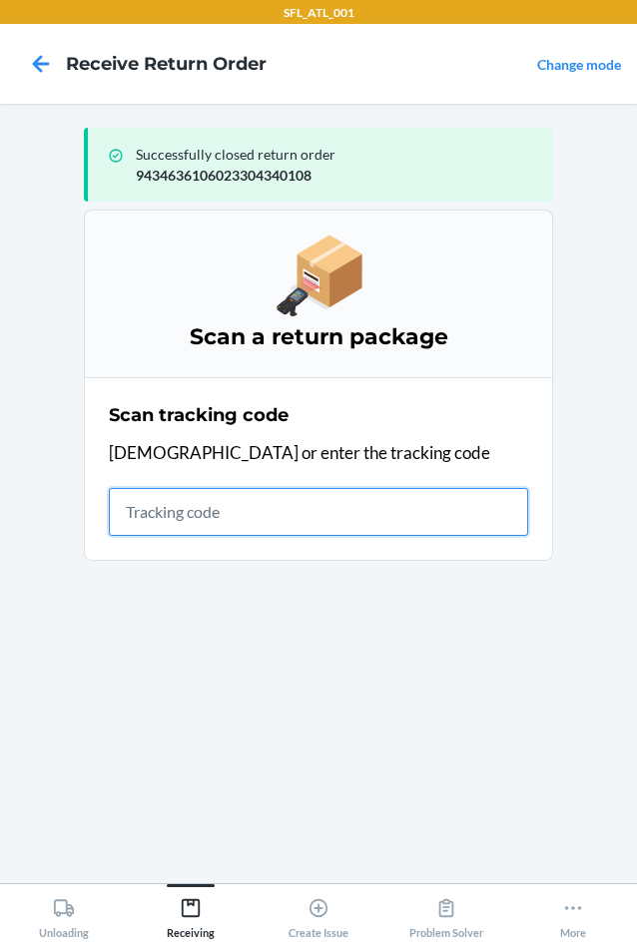
click at [146, 510] on input "text" at bounding box center [318, 512] width 419 height 48
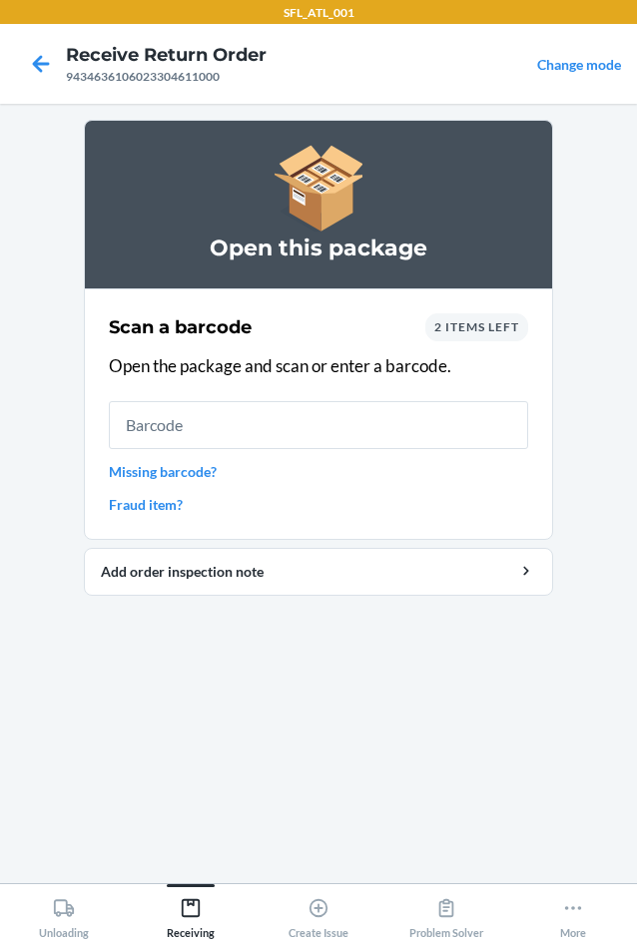
click at [505, 330] on span "2 items left" at bounding box center [476, 326] width 85 height 15
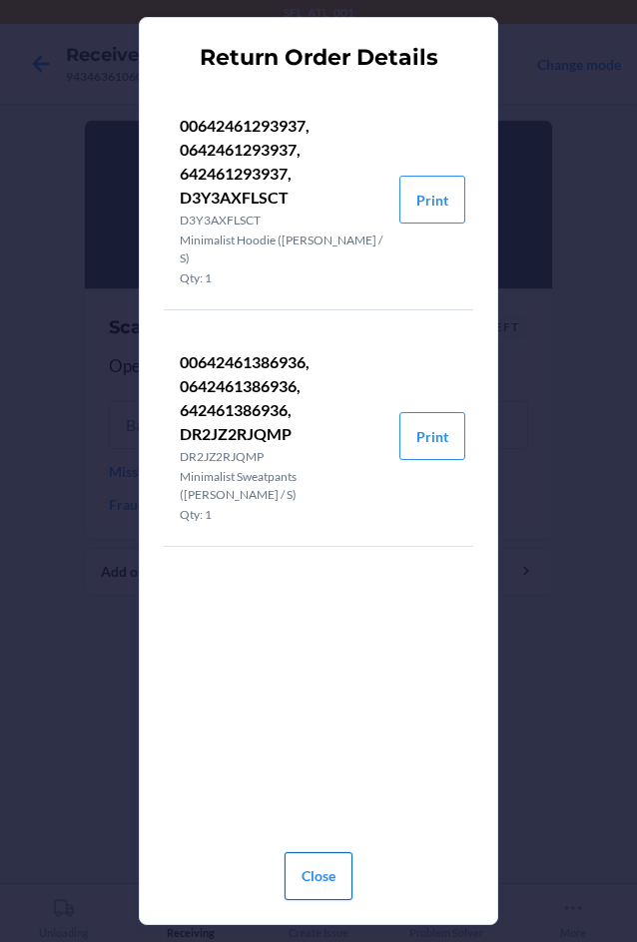
click at [316, 868] on button "Close" at bounding box center [319, 877] width 68 height 48
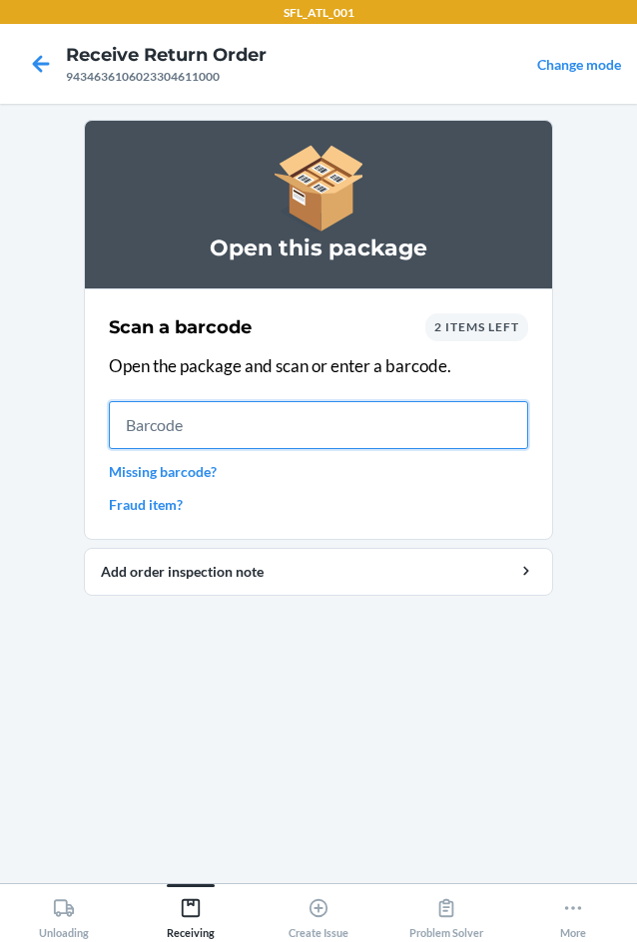
click at [377, 439] on input "text" at bounding box center [318, 425] width 419 height 48
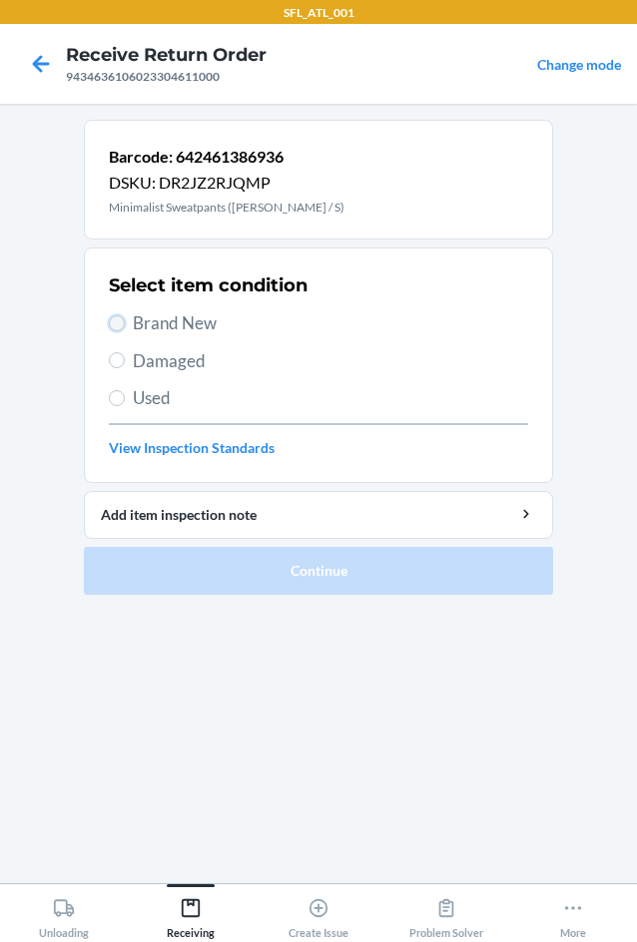
click at [121, 325] on input "Brand New" at bounding box center [117, 323] width 16 height 16
radio input "true"
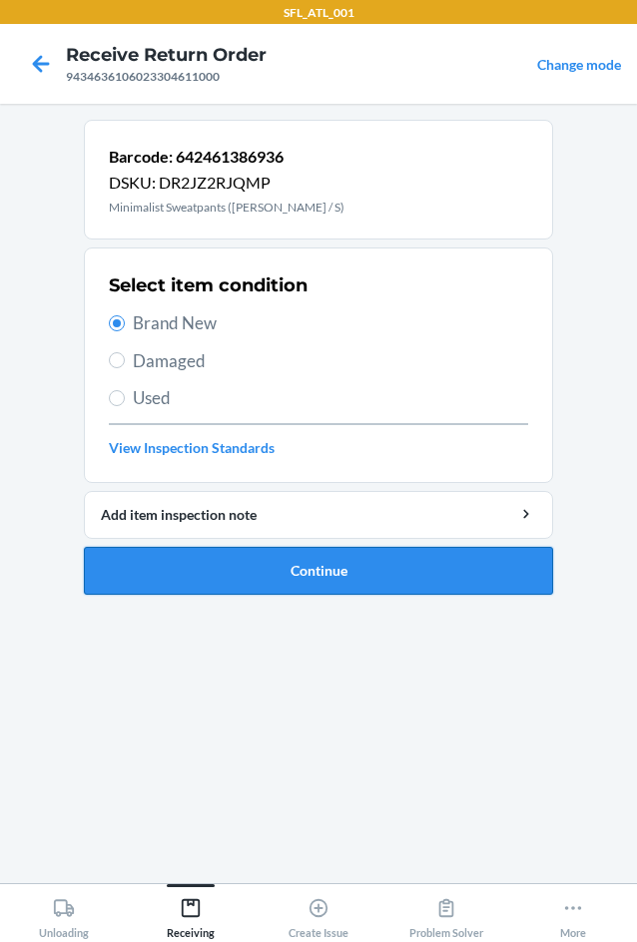
click at [295, 571] on button "Continue" at bounding box center [318, 571] width 469 height 48
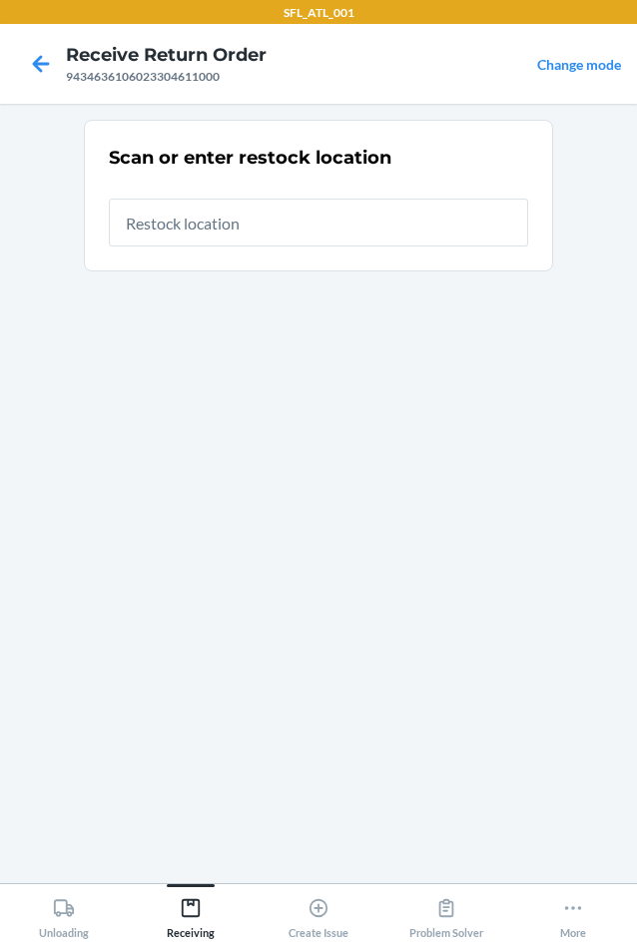
click at [269, 231] on input "text" at bounding box center [318, 223] width 419 height 48
type input "RTCart020"
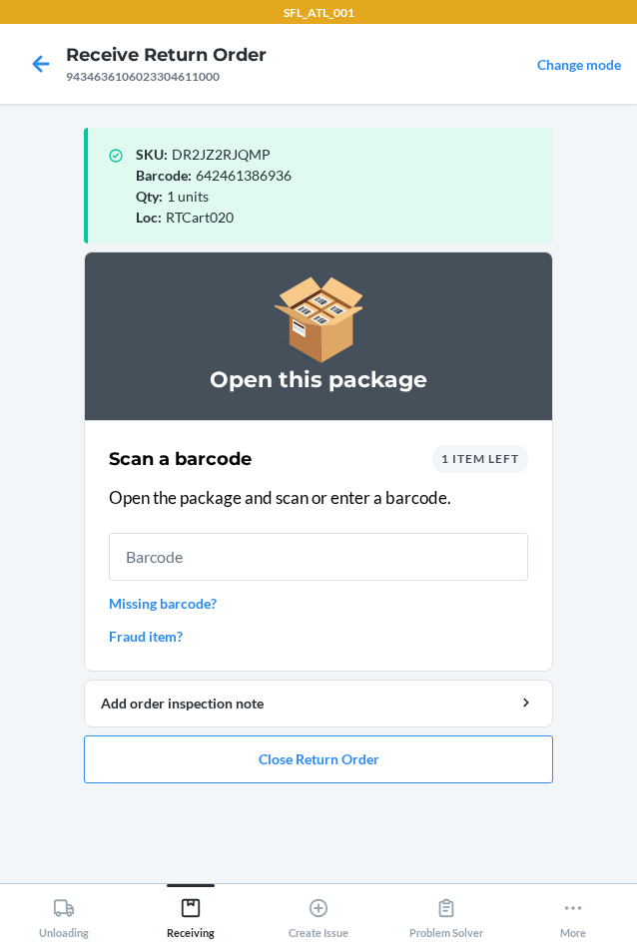
click at [228, 558] on input "text" at bounding box center [318, 557] width 419 height 48
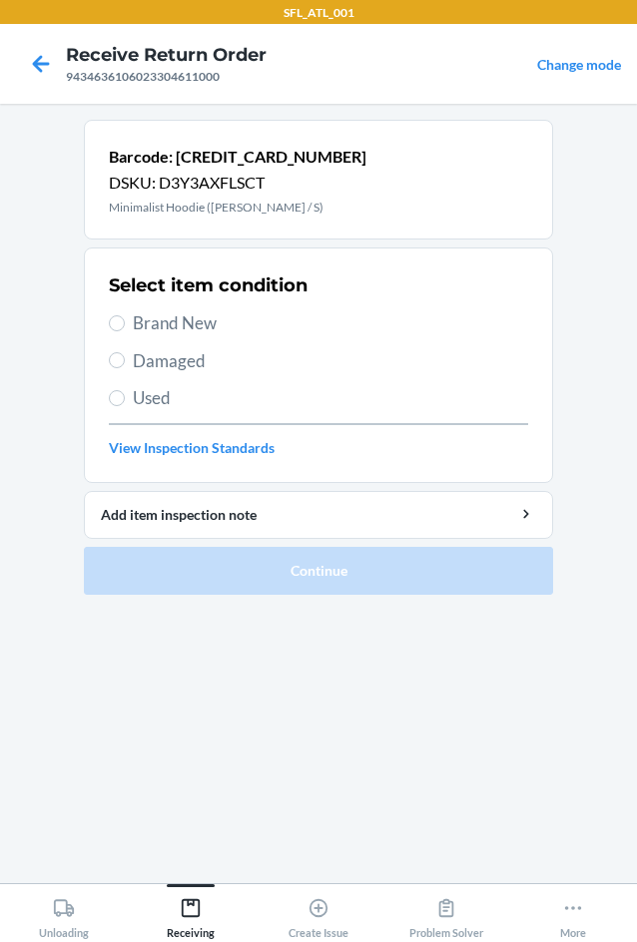
click at [125, 322] on label "Brand New" at bounding box center [318, 323] width 419 height 26
click at [125, 322] on input "Brand New" at bounding box center [117, 323] width 16 height 16
radio input "true"
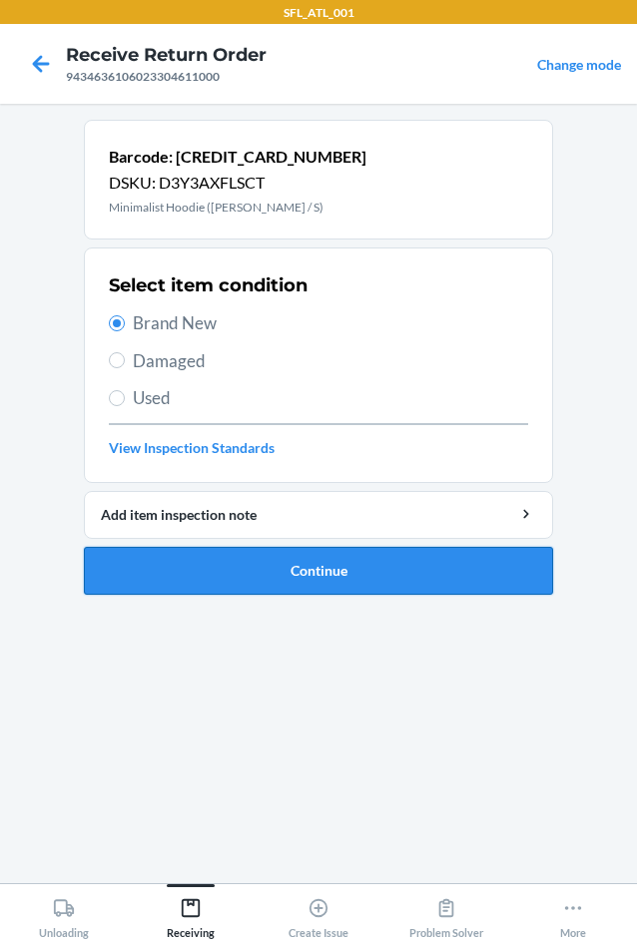
click at [336, 578] on button "Continue" at bounding box center [318, 571] width 469 height 48
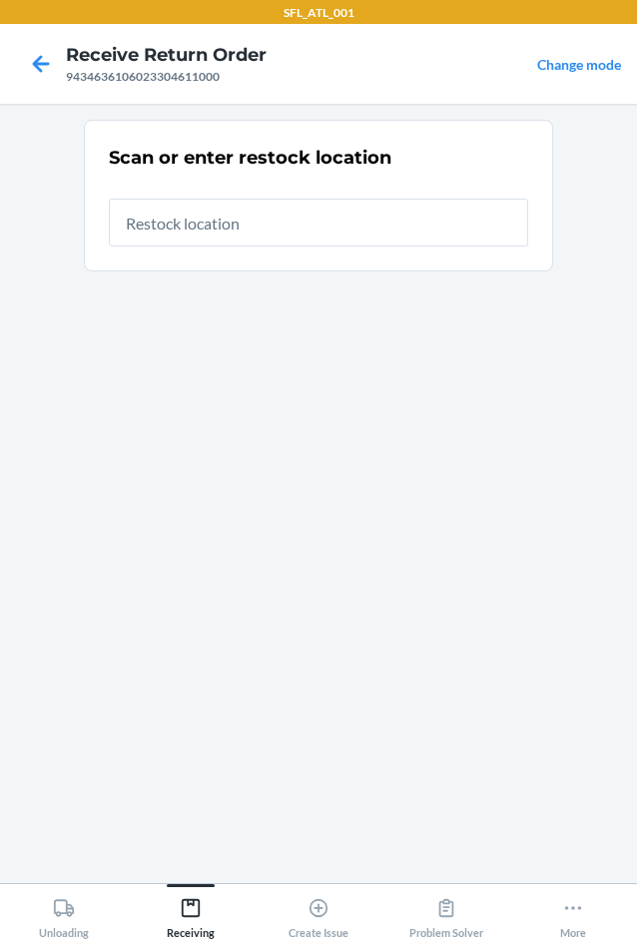
click at [320, 209] on input "text" at bounding box center [318, 223] width 419 height 48
type input "RTCart020"
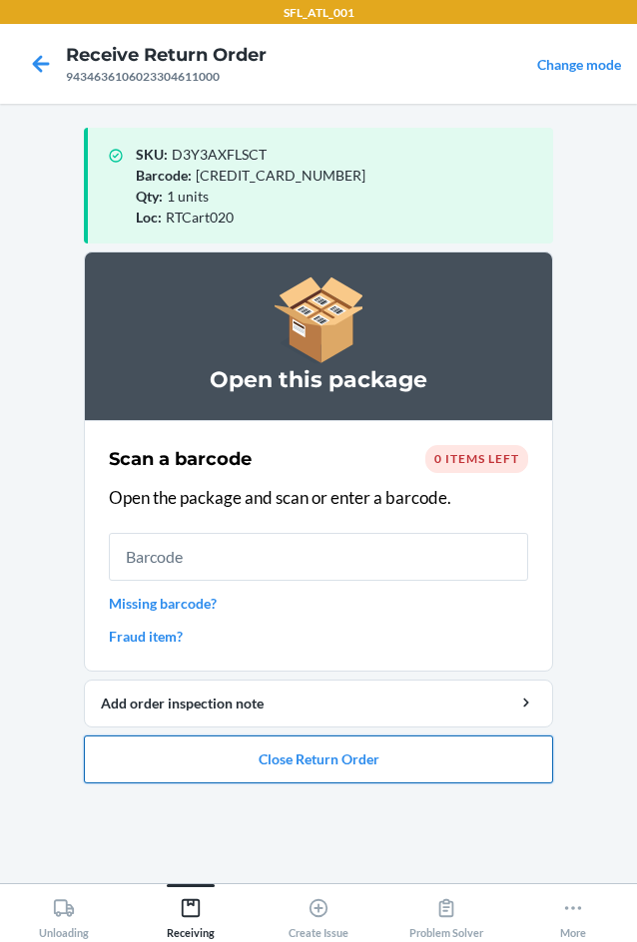
click at [357, 749] on button "Close Return Order" at bounding box center [318, 760] width 469 height 48
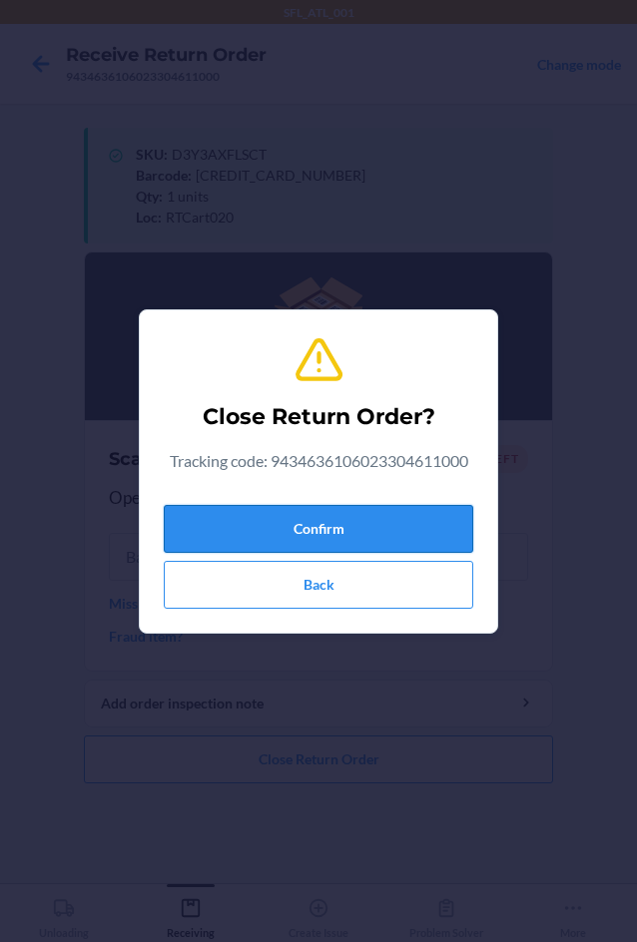
click at [307, 511] on button "Confirm" at bounding box center [318, 529] width 309 height 48
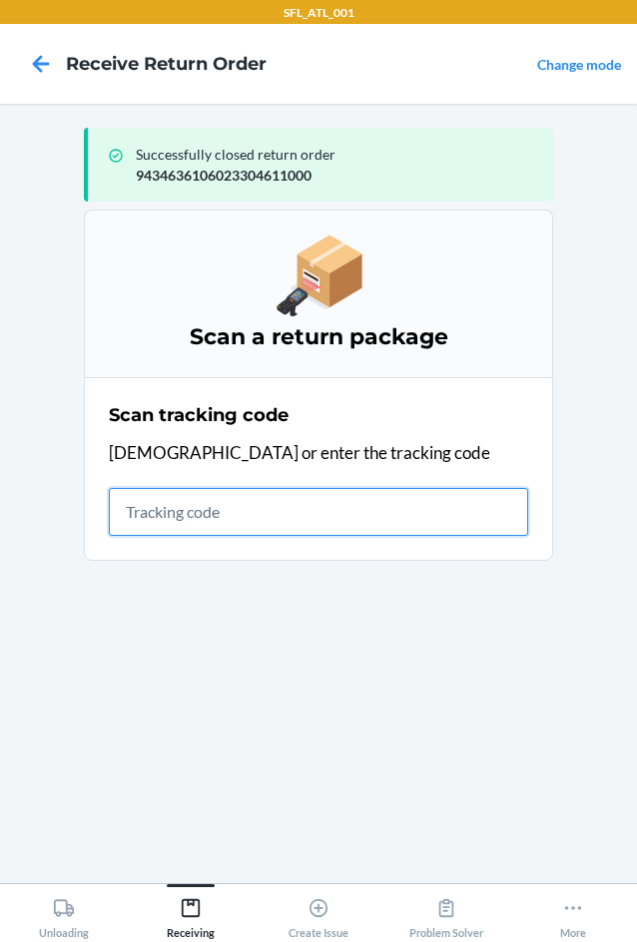
click at [177, 512] on input "text" at bounding box center [318, 512] width 419 height 48
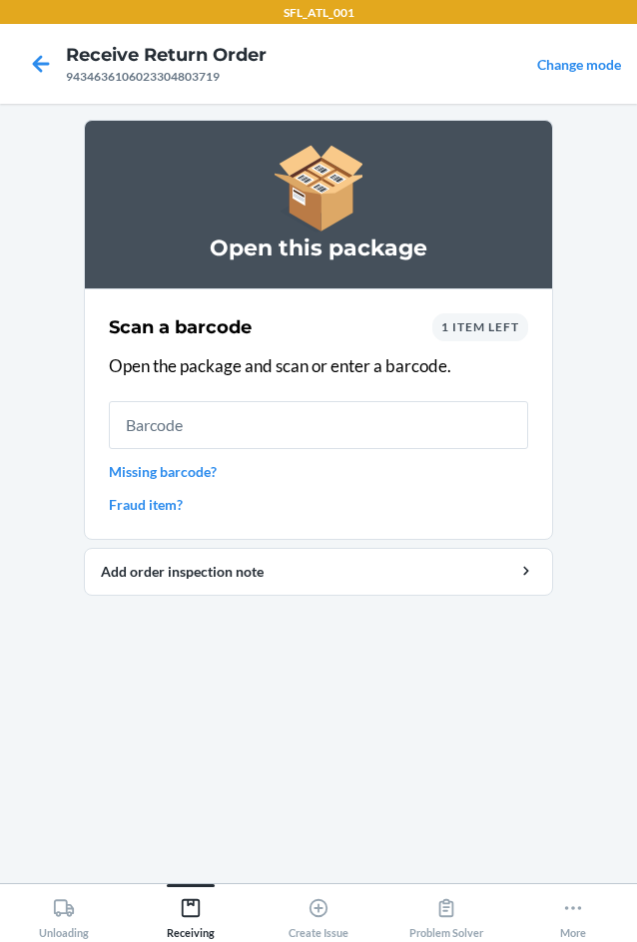
click at [502, 331] on span "1 item left" at bounding box center [480, 326] width 78 height 15
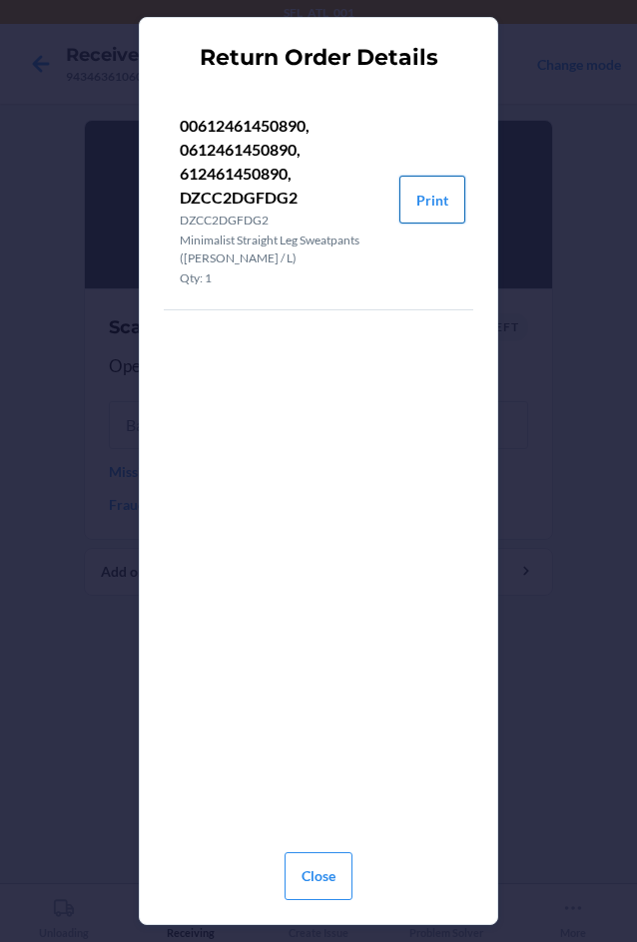
click at [417, 202] on button "Print" at bounding box center [432, 200] width 66 height 48
click at [344, 883] on button "Close" at bounding box center [319, 877] width 68 height 48
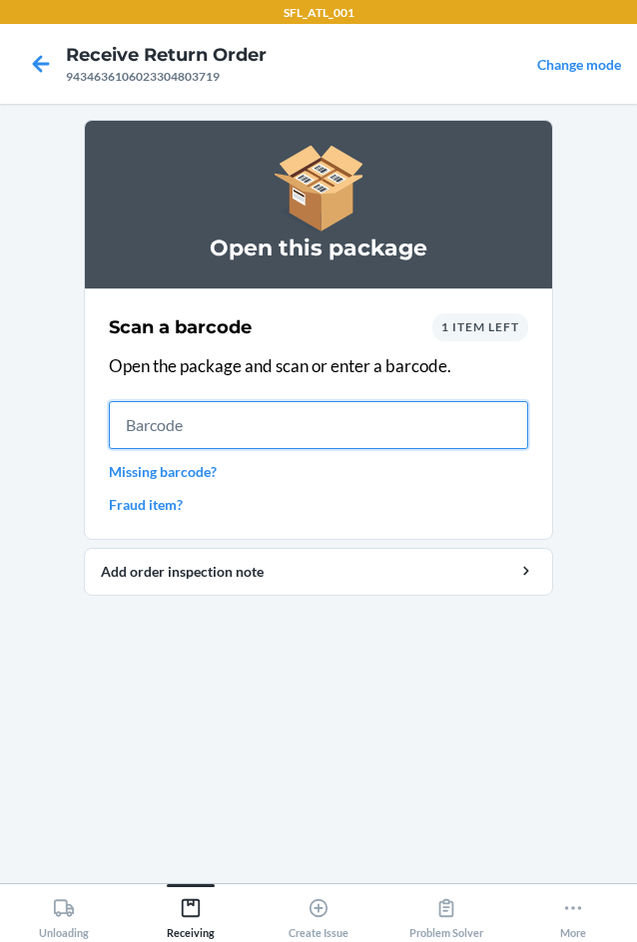
click at [270, 432] on input "text" at bounding box center [318, 425] width 419 height 48
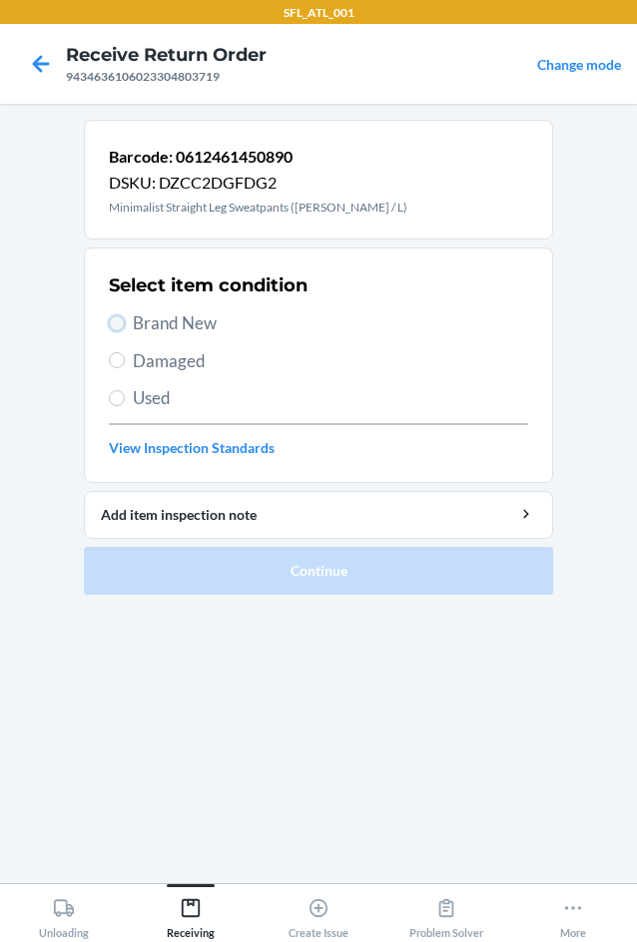
click at [122, 323] on input "Brand New" at bounding box center [117, 323] width 16 height 16
radio input "true"
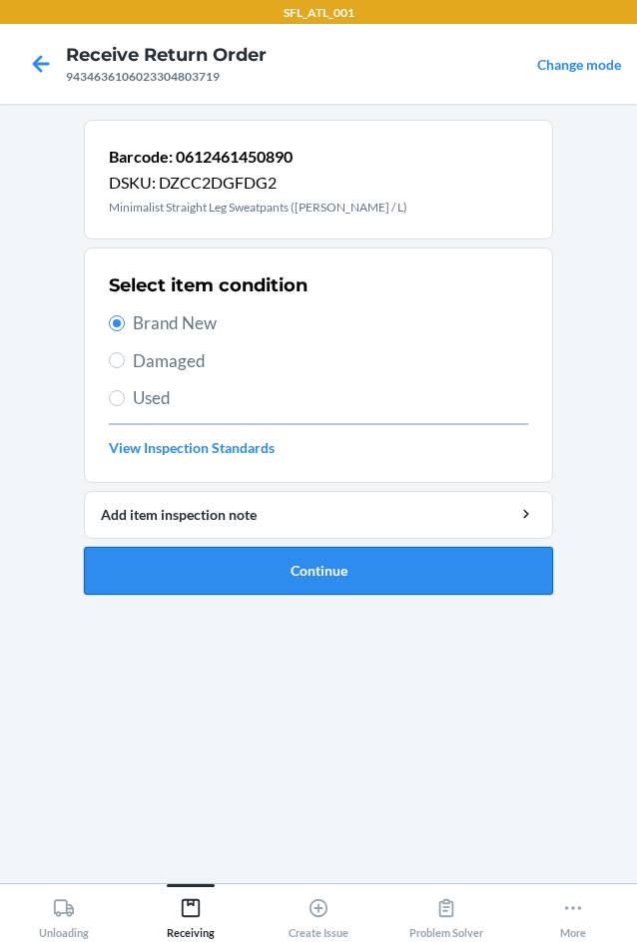
click at [337, 580] on button "Continue" at bounding box center [318, 571] width 469 height 48
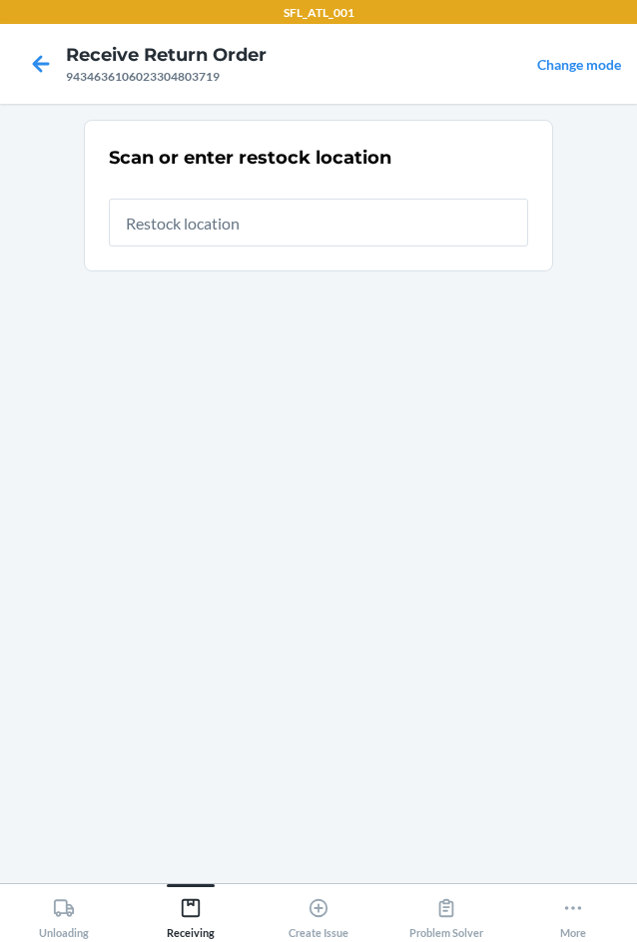
click at [246, 214] on input "text" at bounding box center [318, 223] width 419 height 48
type input "RTCart020"
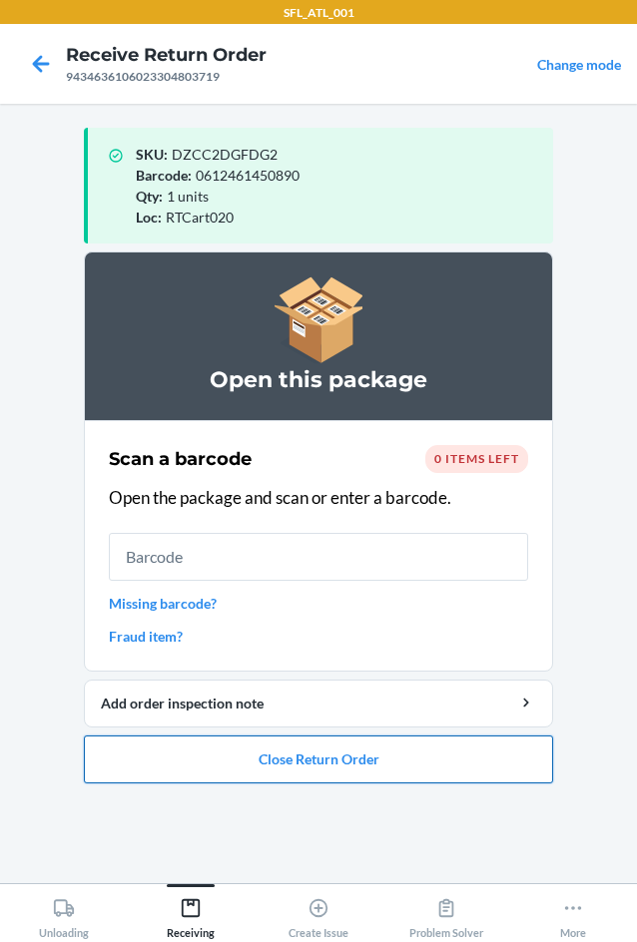
click at [332, 764] on button "Close Return Order" at bounding box center [318, 760] width 469 height 48
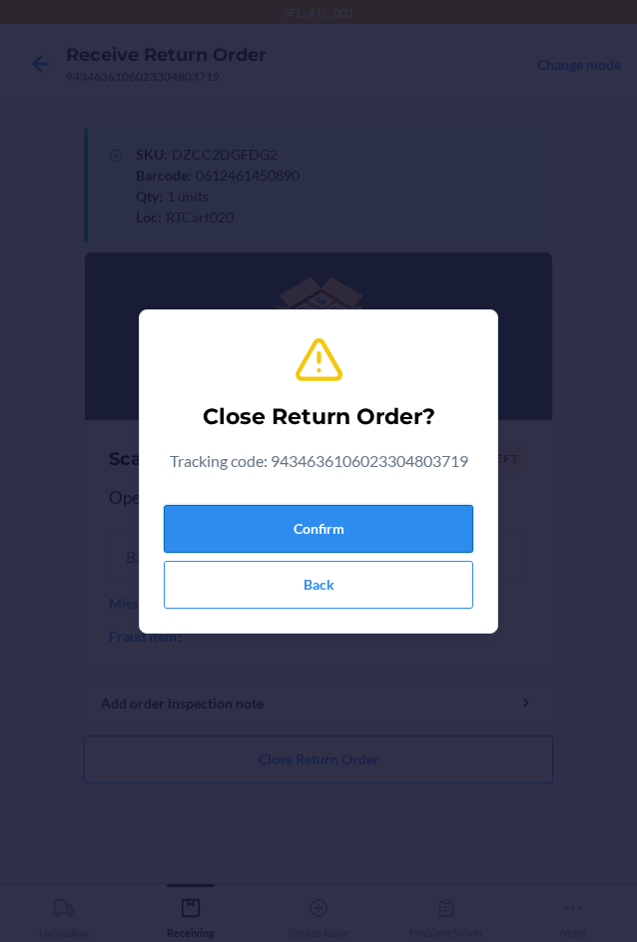
click at [227, 536] on button "Confirm" at bounding box center [318, 529] width 309 height 48
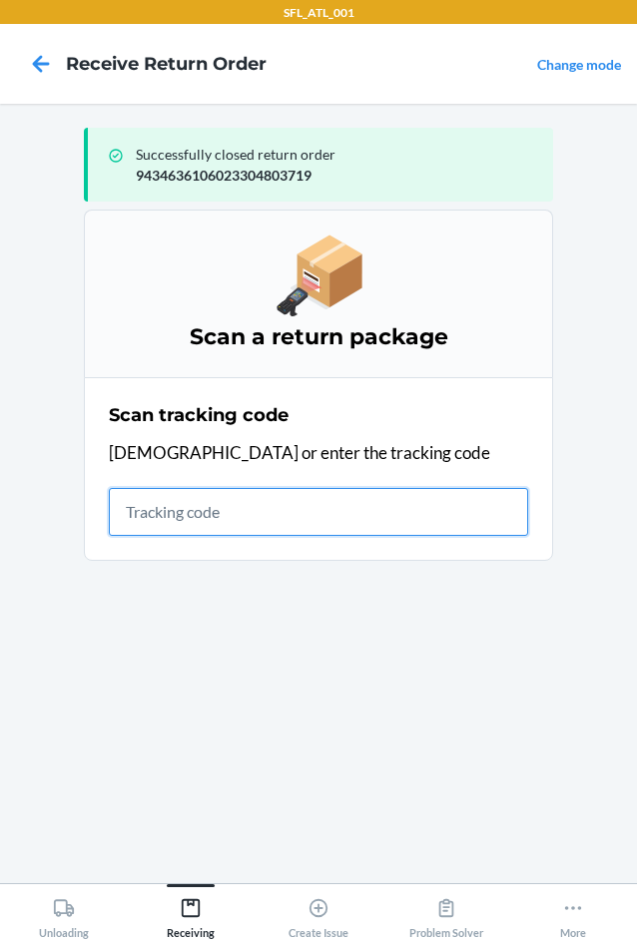
click at [204, 503] on input "text" at bounding box center [318, 512] width 419 height 48
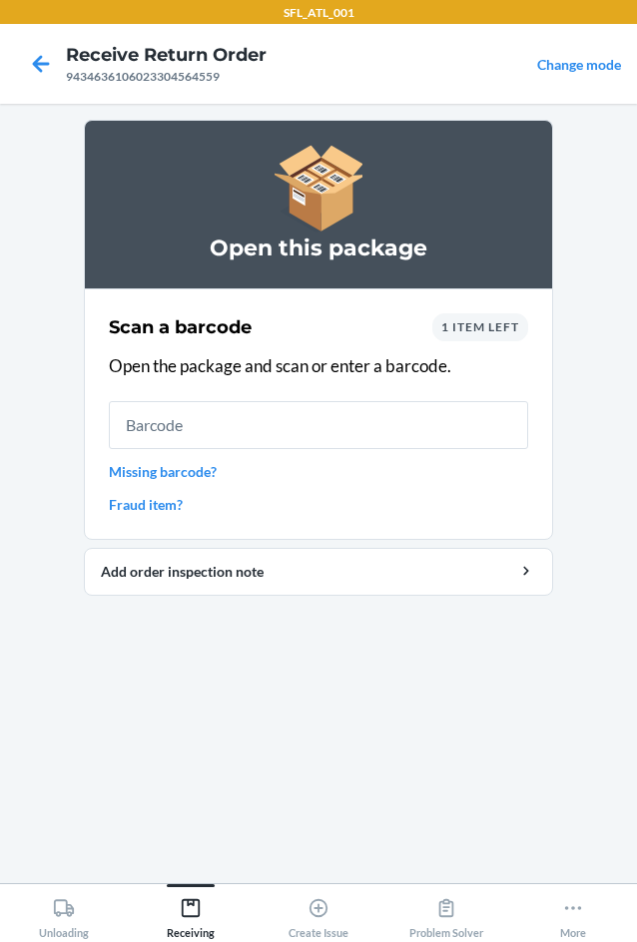
click at [475, 341] on div "Scan a barcode 1 item left Open the package and scan or enter a barcode. Missin…" at bounding box center [318, 414] width 419 height 214
click at [483, 337] on div "1 item left" at bounding box center [480, 327] width 96 height 28
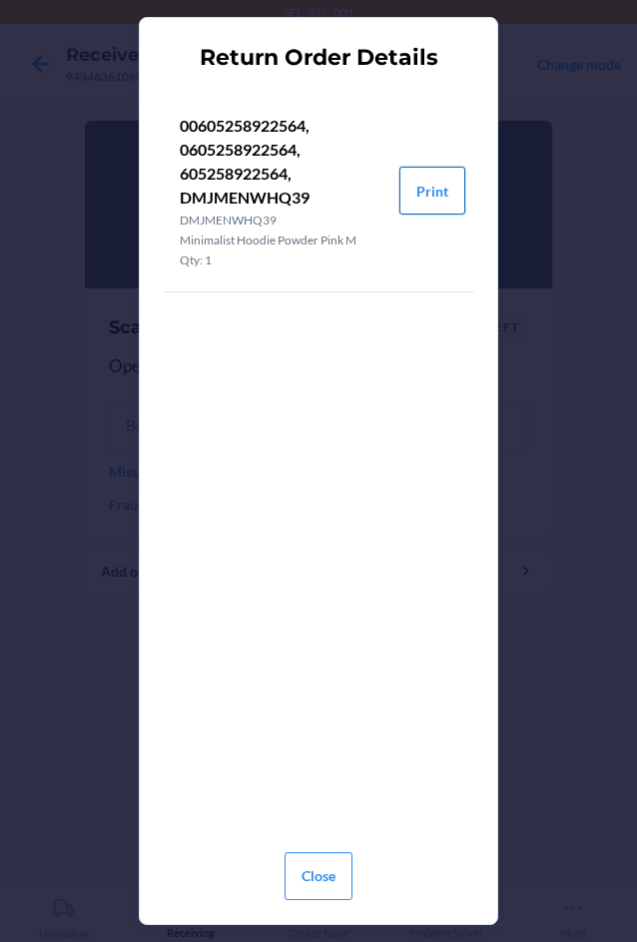
click at [441, 199] on button "Print" at bounding box center [432, 191] width 66 height 48
click at [320, 875] on button "Close" at bounding box center [319, 877] width 68 height 48
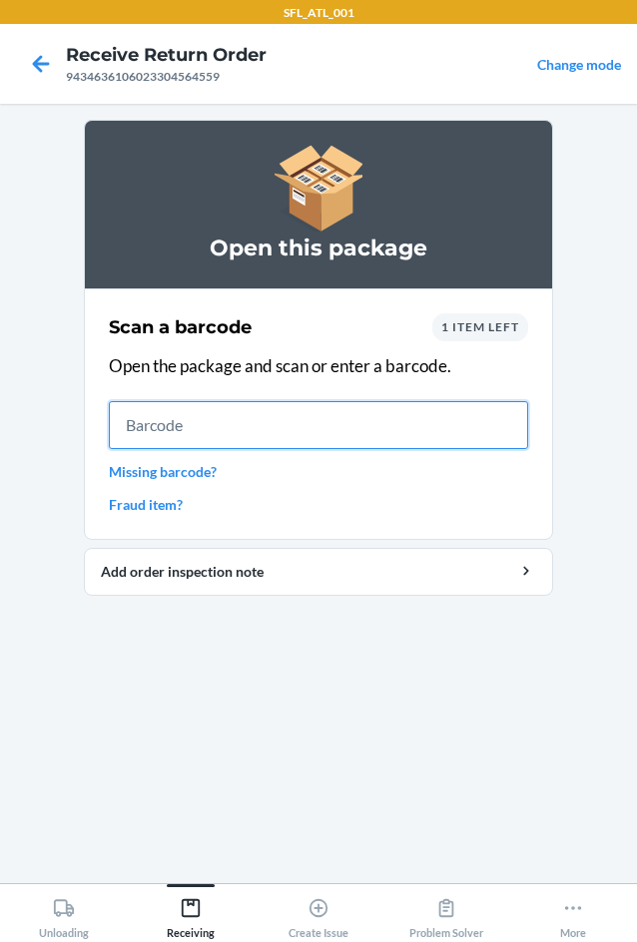
drag, startPoint x: 232, startPoint y: 431, endPoint x: 221, endPoint y: 435, distance: 11.7
click at [229, 433] on input "text" at bounding box center [318, 425] width 419 height 48
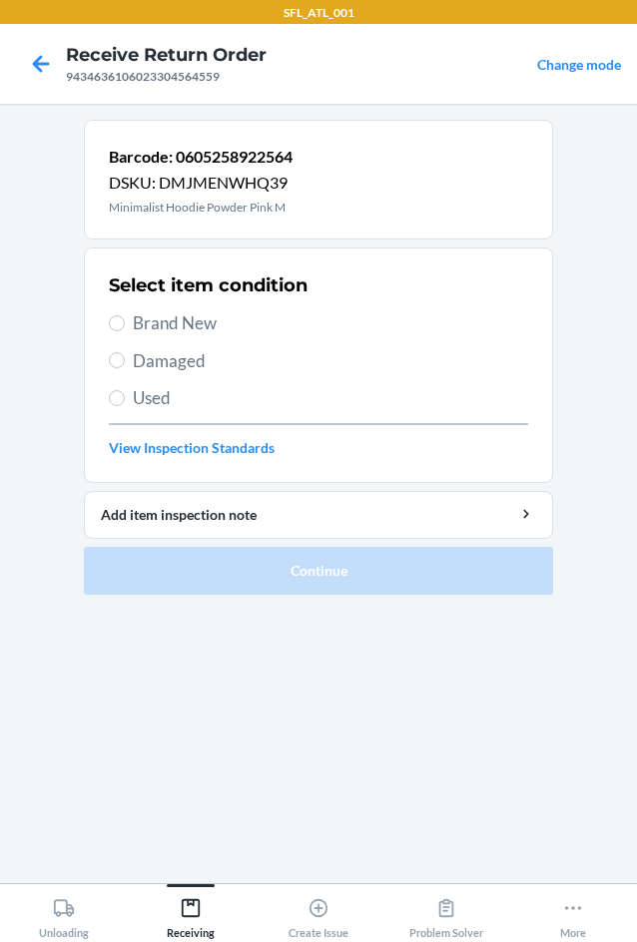
click at [124, 328] on label "Brand New" at bounding box center [318, 323] width 419 height 26
click at [124, 328] on input "Brand New" at bounding box center [117, 323] width 16 height 16
radio input "true"
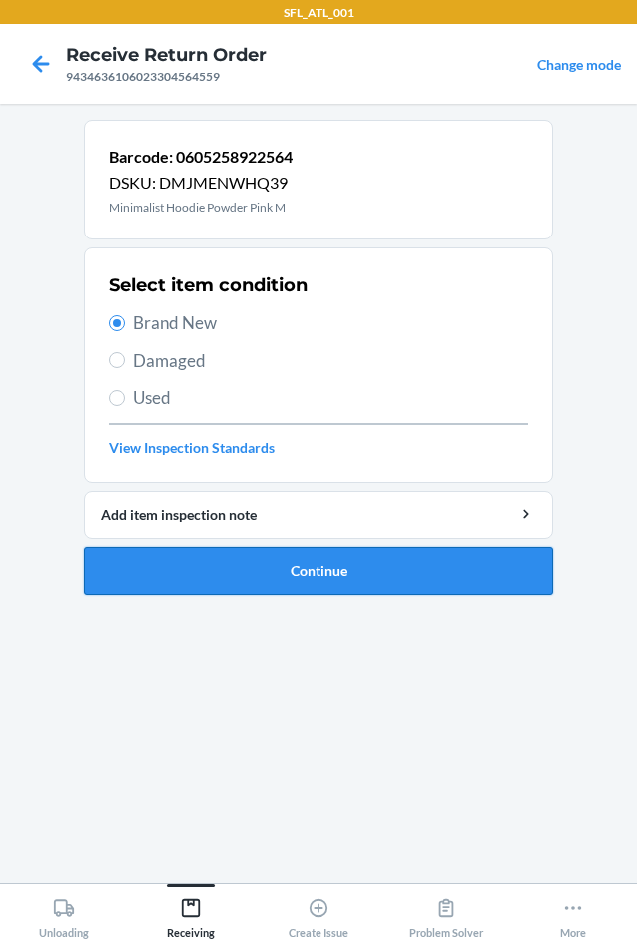
click at [292, 573] on button "Continue" at bounding box center [318, 571] width 469 height 48
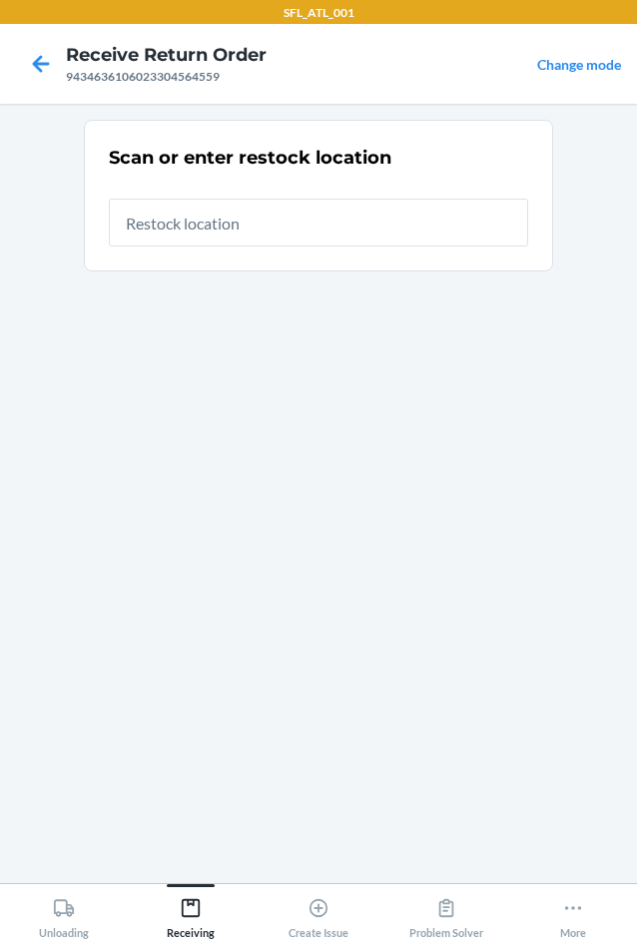
click at [292, 212] on input "text" at bounding box center [318, 223] width 419 height 48
type input "RTCart020"
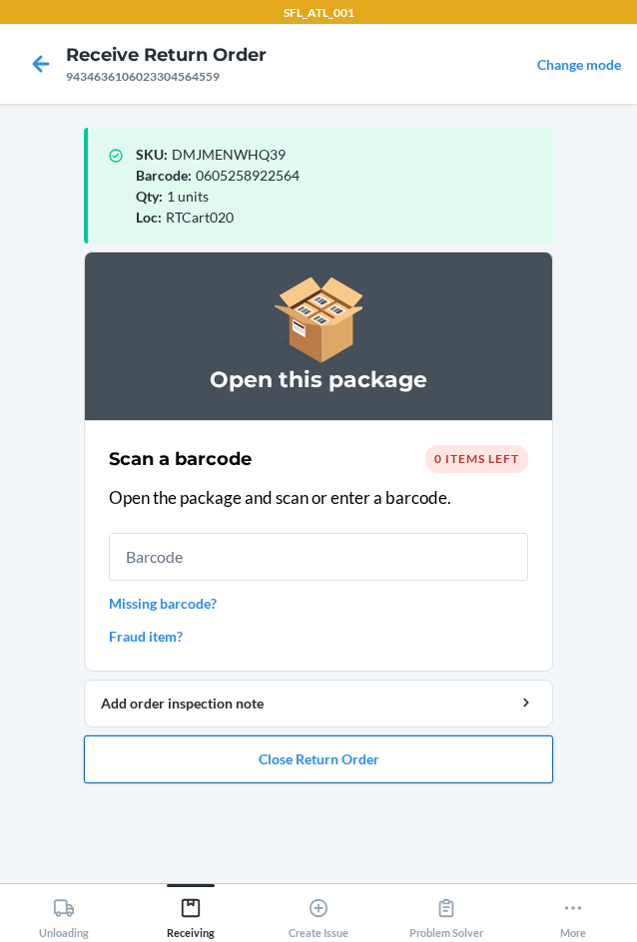
click at [341, 747] on button "Close Return Order" at bounding box center [318, 760] width 469 height 48
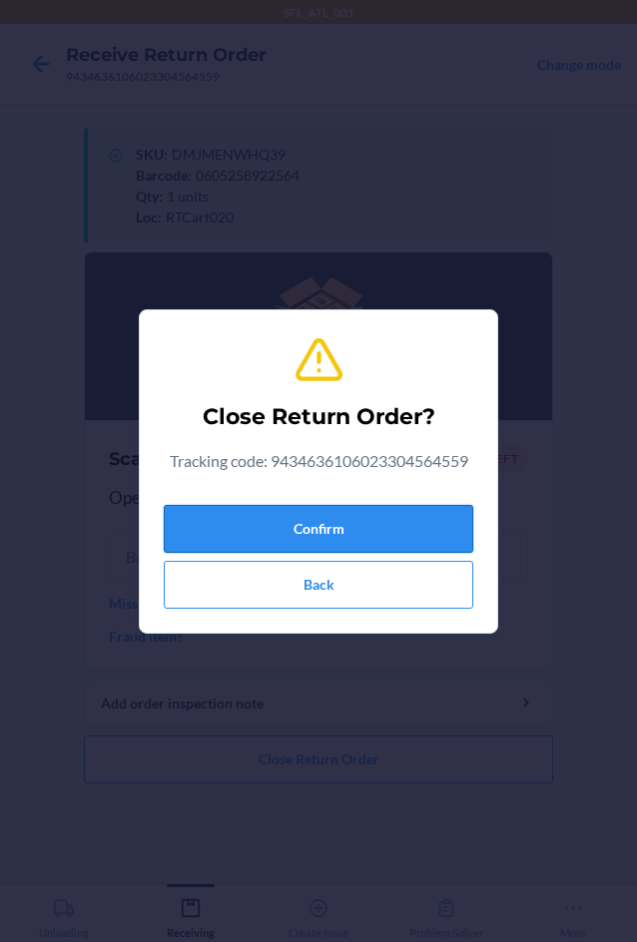
click at [300, 519] on button "Confirm" at bounding box center [318, 529] width 309 height 48
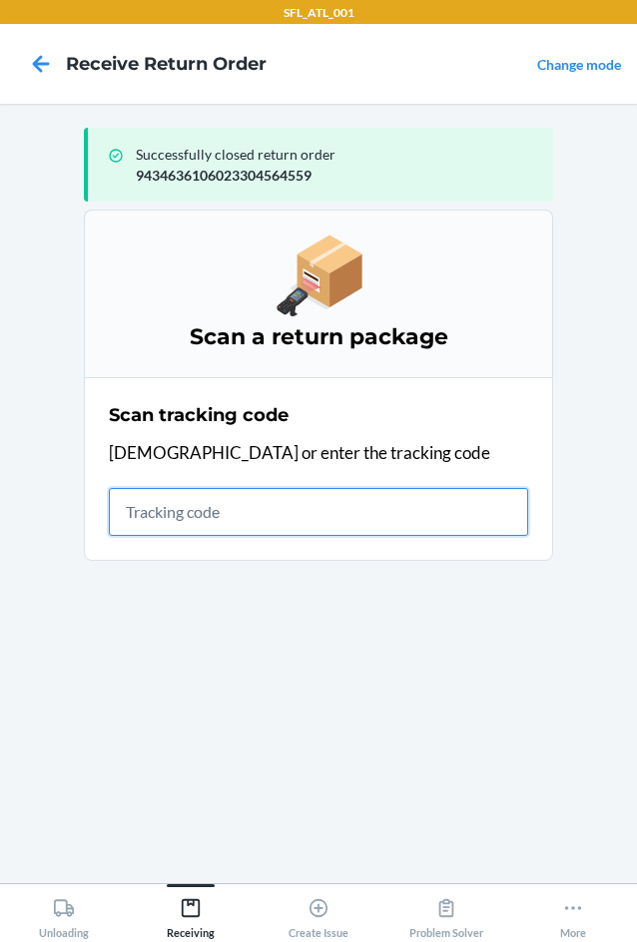
click at [284, 521] on input "text" at bounding box center [318, 512] width 419 height 48
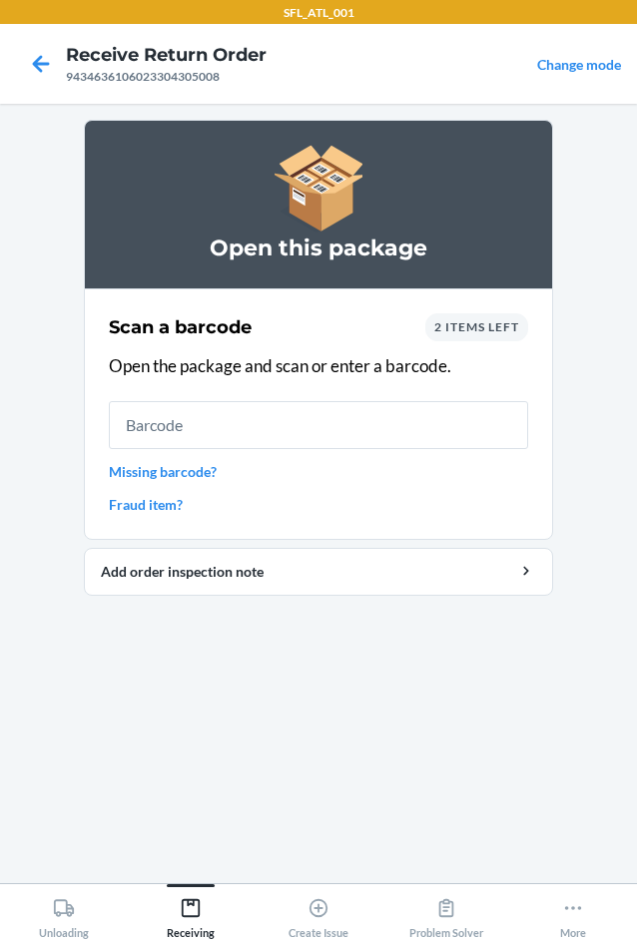
click at [486, 329] on span "2 items left" at bounding box center [476, 326] width 85 height 15
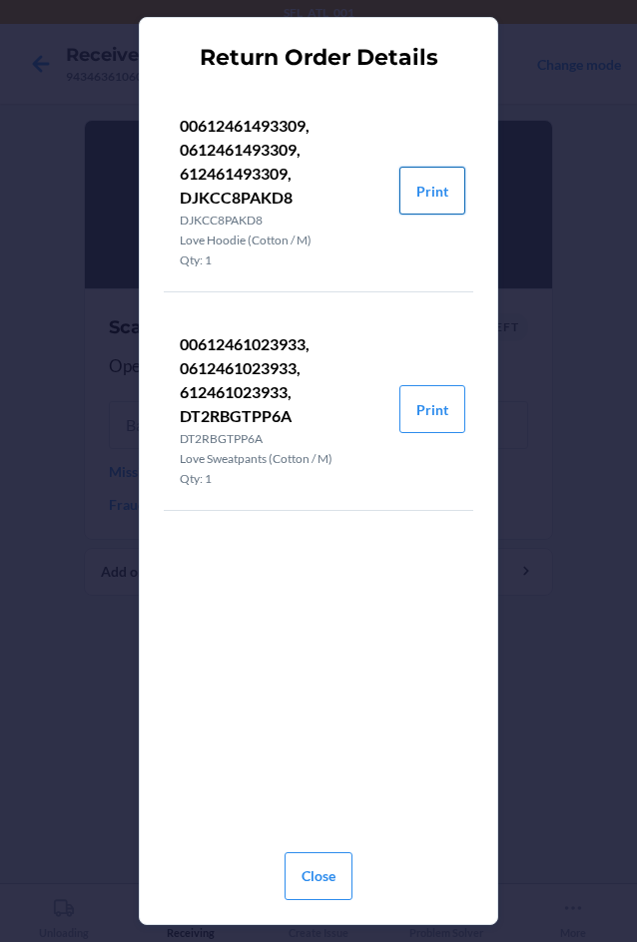
click at [427, 201] on button "Print" at bounding box center [432, 191] width 66 height 48
click at [431, 410] on button "Print" at bounding box center [432, 409] width 66 height 48
click at [318, 868] on button "Close" at bounding box center [319, 877] width 68 height 48
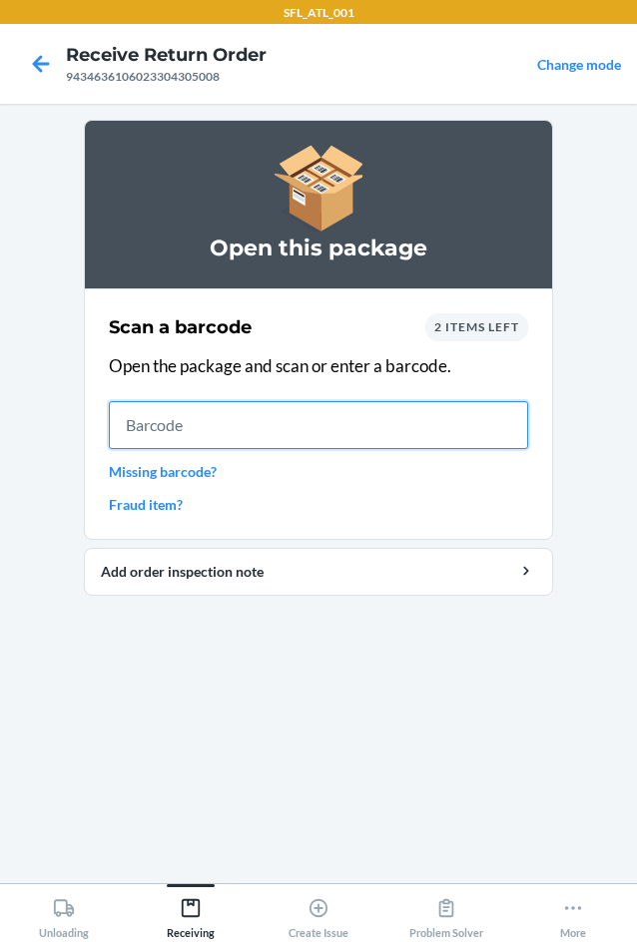
click at [371, 424] on input "text" at bounding box center [318, 425] width 419 height 48
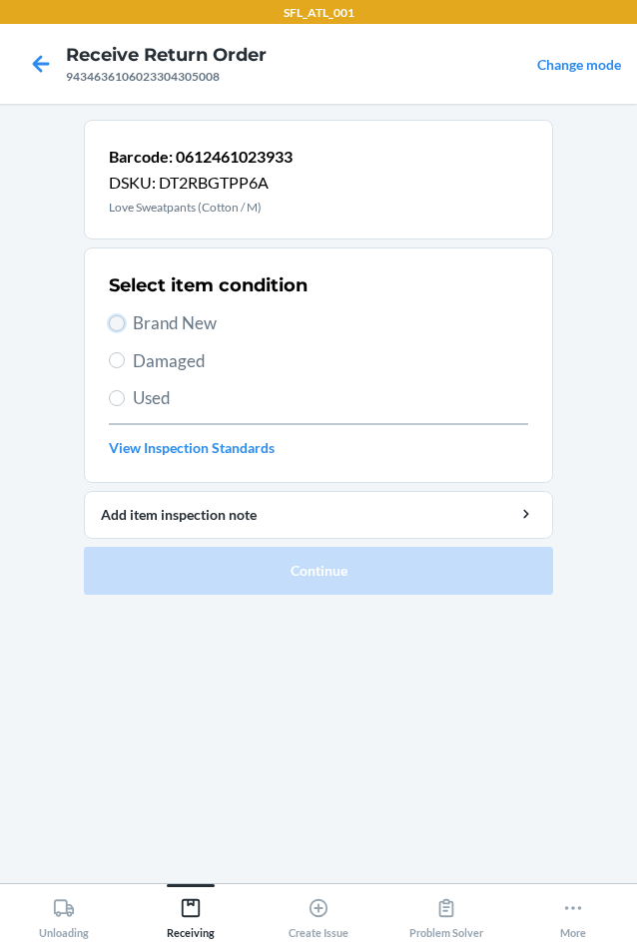
click at [120, 321] on input "Brand New" at bounding box center [117, 323] width 16 height 16
radio input "true"
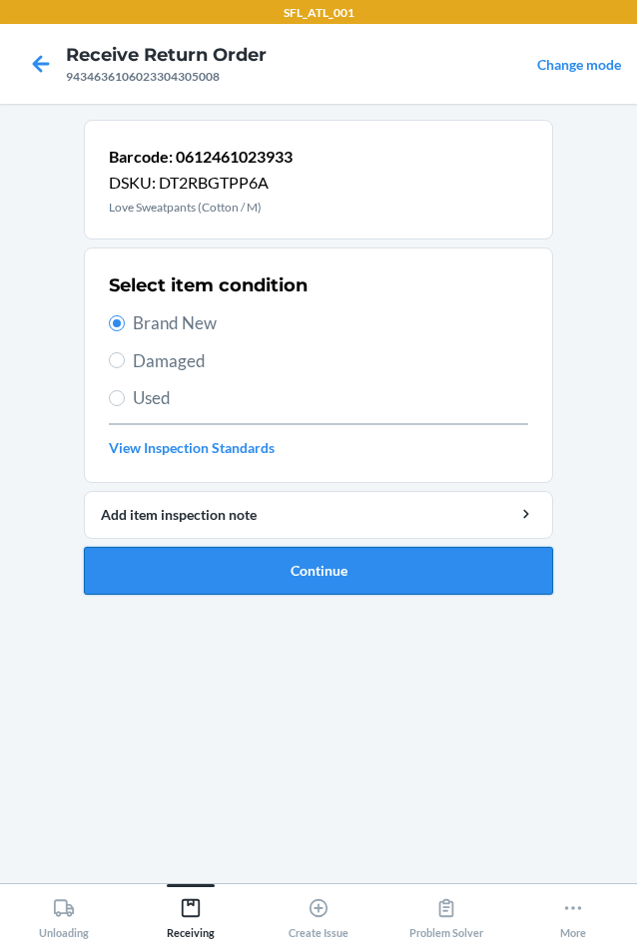
click at [238, 574] on button "Continue" at bounding box center [318, 571] width 469 height 48
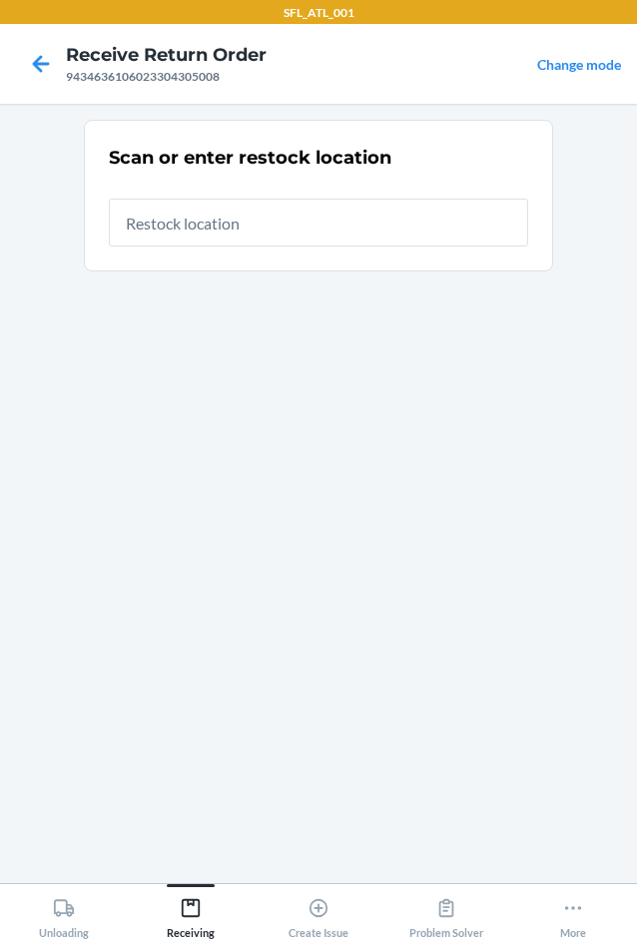
click at [235, 227] on input "text" at bounding box center [318, 223] width 419 height 48
type input "RTCart020"
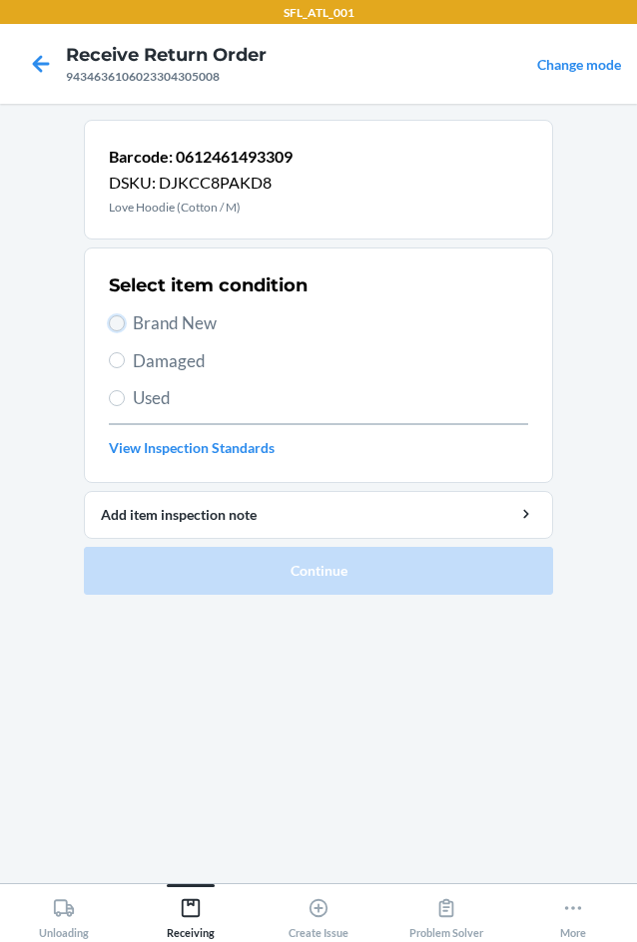
click at [118, 323] on input "Brand New" at bounding box center [117, 323] width 16 height 16
radio input "true"
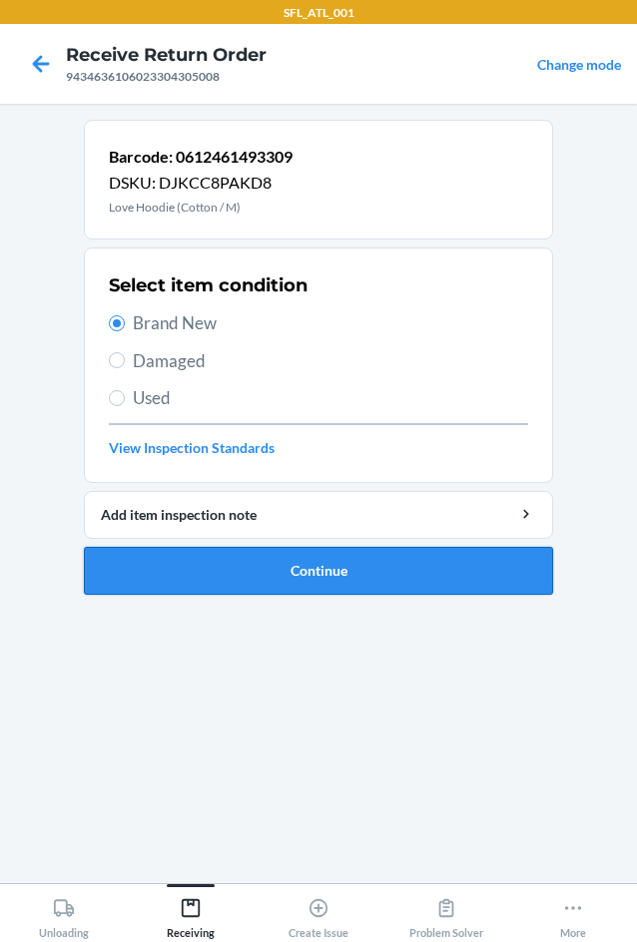
click at [270, 559] on button "Continue" at bounding box center [318, 571] width 469 height 48
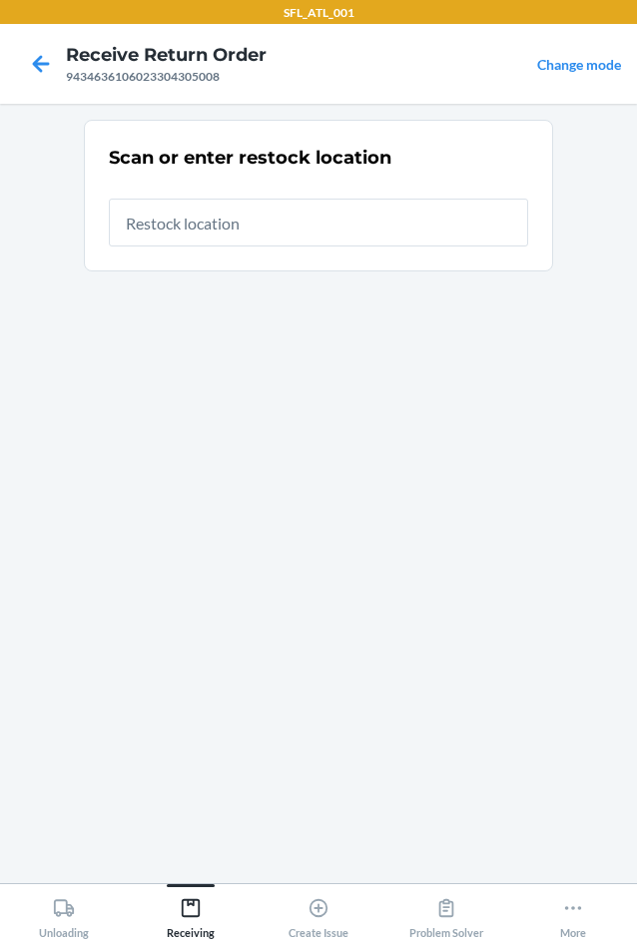
click at [312, 227] on input "text" at bounding box center [318, 223] width 419 height 48
type input "RTCart020"
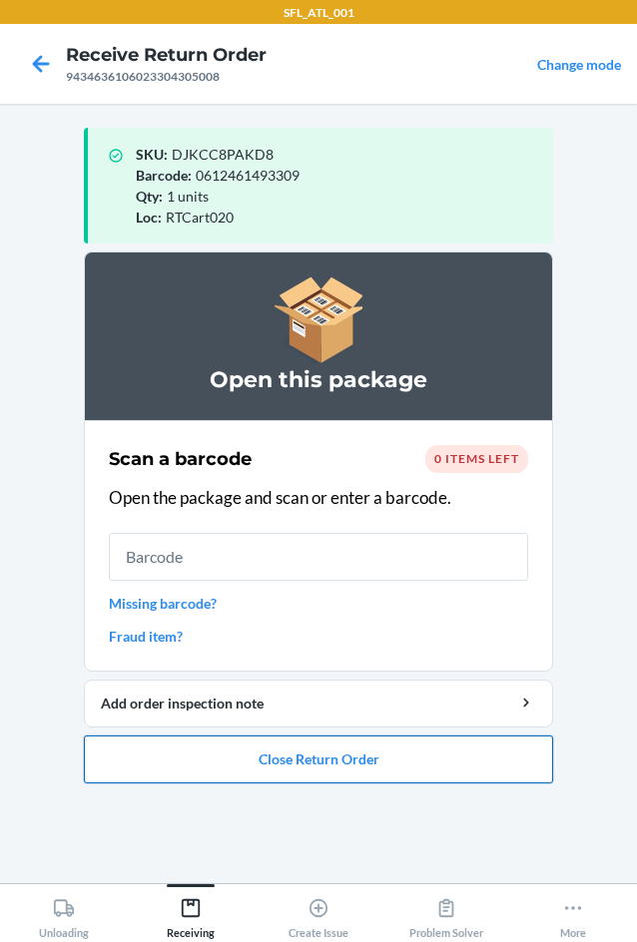
click at [341, 763] on button "Close Return Order" at bounding box center [318, 760] width 469 height 48
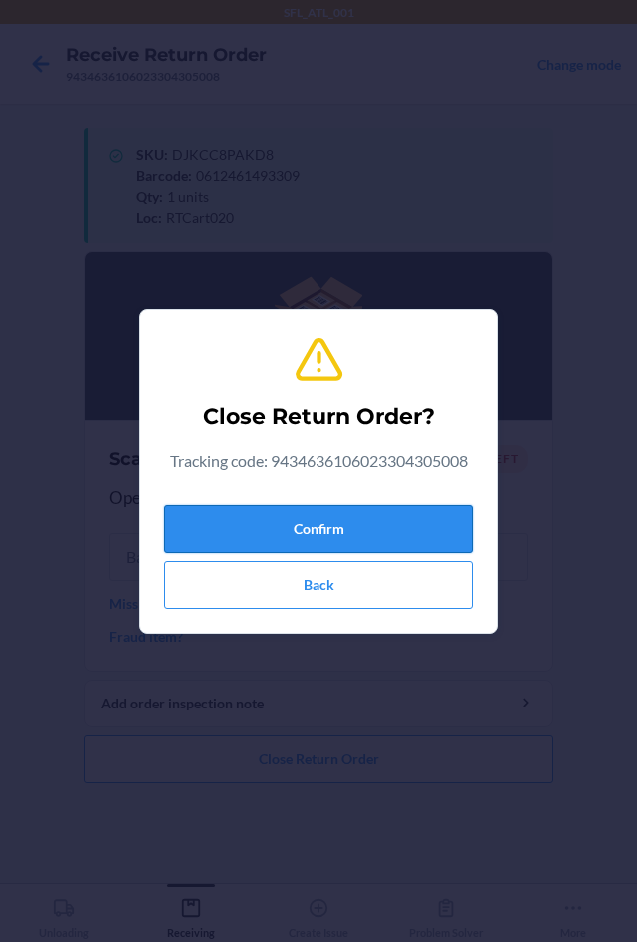
click at [321, 529] on button "Confirm" at bounding box center [318, 529] width 309 height 48
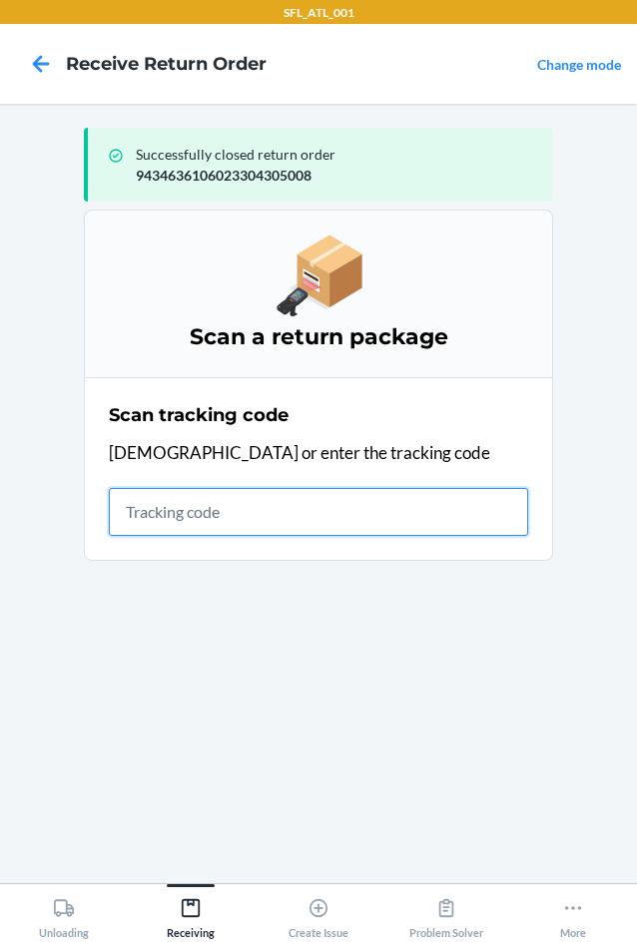
click at [140, 518] on input "text" at bounding box center [318, 512] width 419 height 48
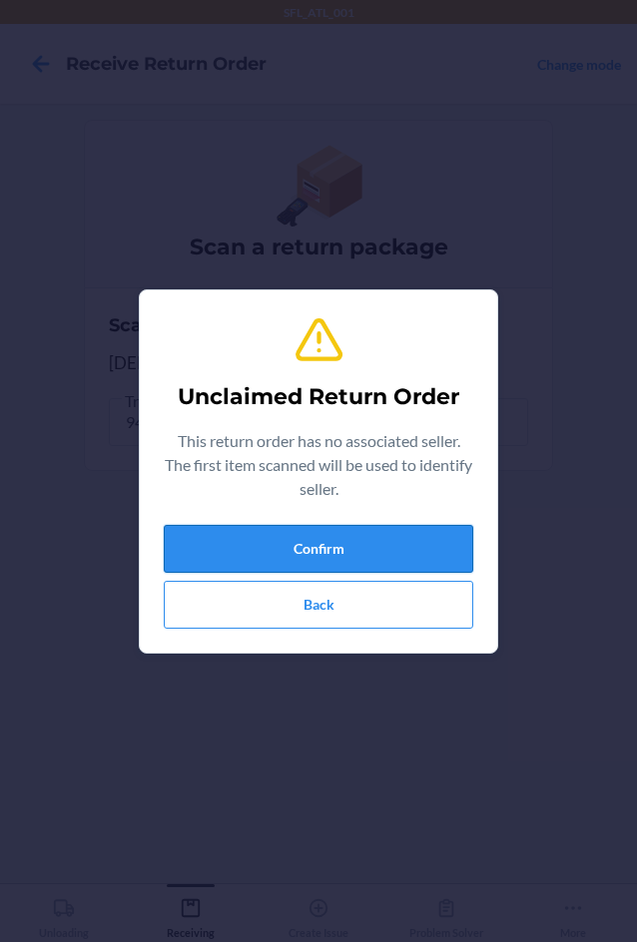
click at [448, 558] on button "Confirm" at bounding box center [318, 549] width 309 height 48
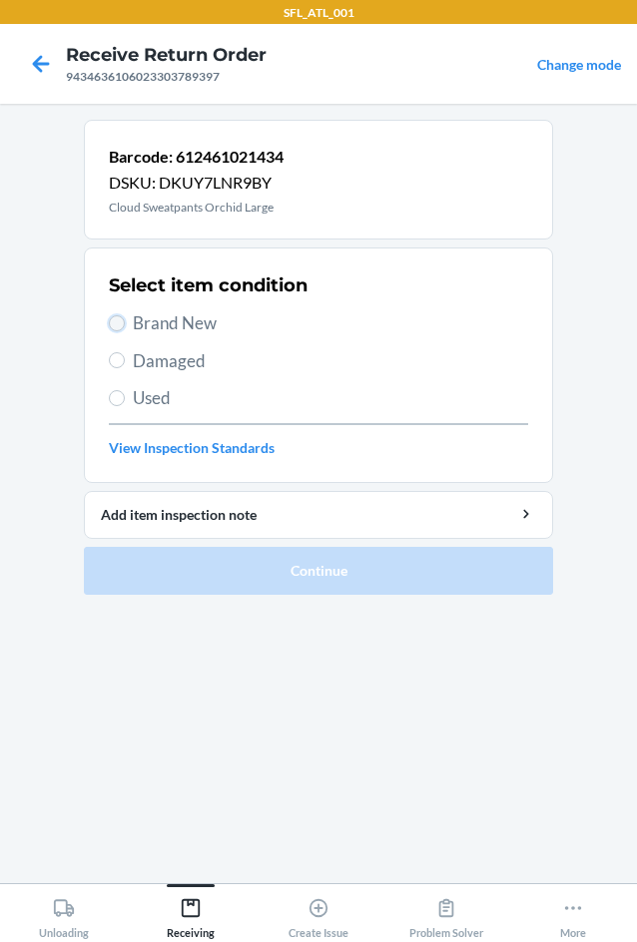
click at [122, 321] on input "Brand New" at bounding box center [117, 323] width 16 height 16
radio input "true"
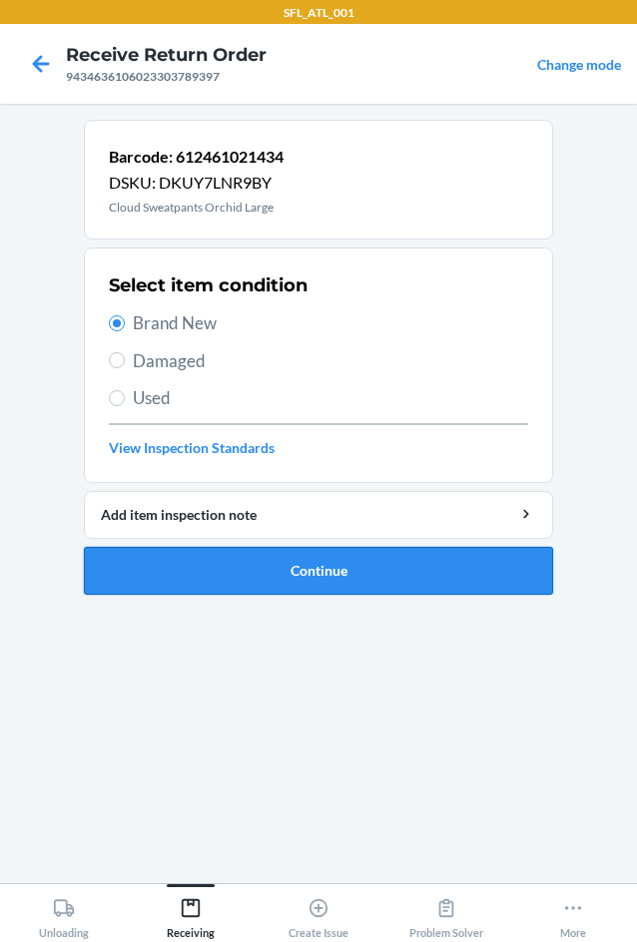
click at [306, 561] on button "Continue" at bounding box center [318, 571] width 469 height 48
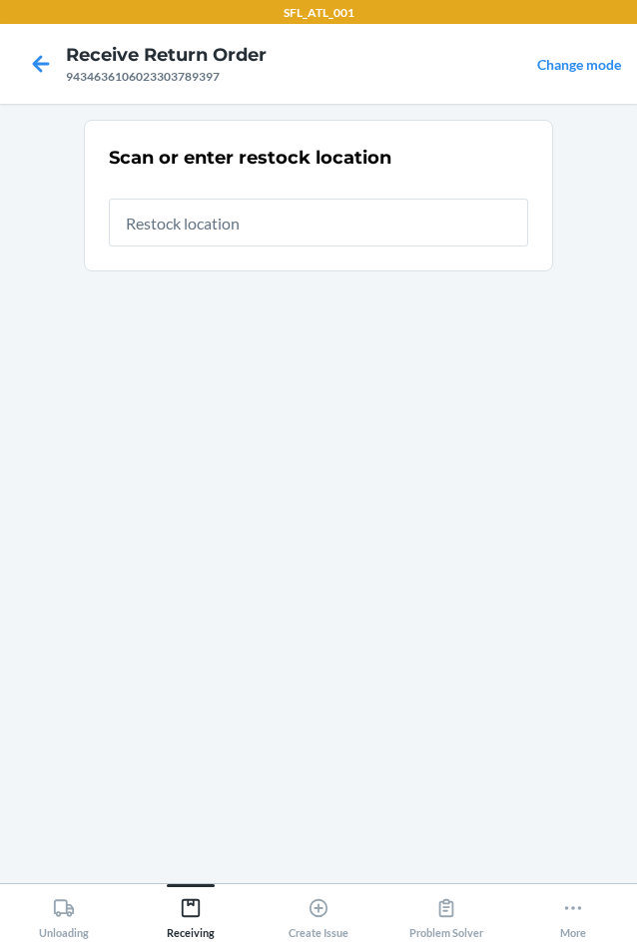
click at [214, 226] on input "text" at bounding box center [318, 223] width 419 height 48
type input "RTCart020"
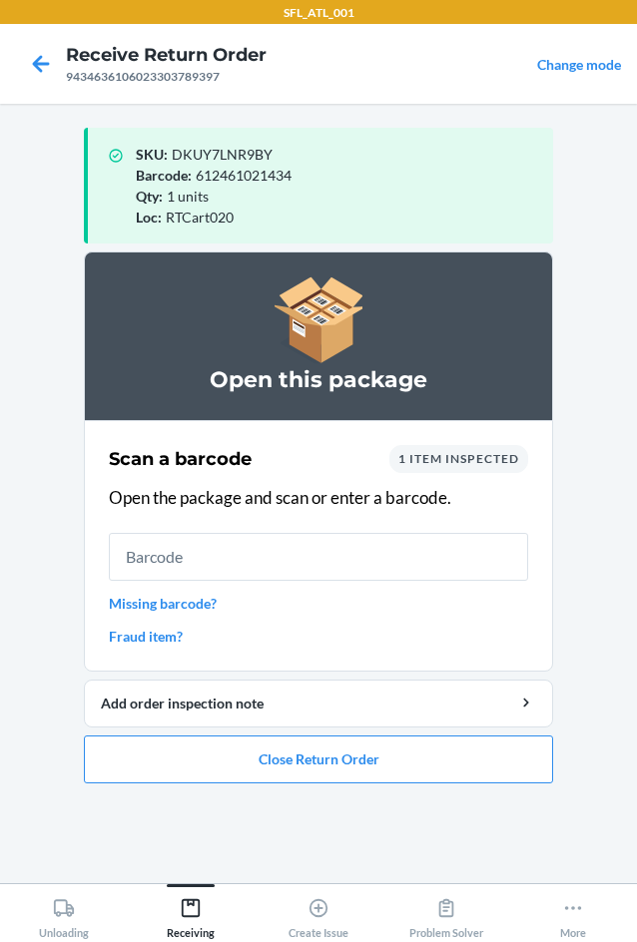
click at [459, 464] on span "1 item inspected" at bounding box center [458, 458] width 121 height 15
click at [459, 467] on div "1 item inspected" at bounding box center [458, 459] width 139 height 28
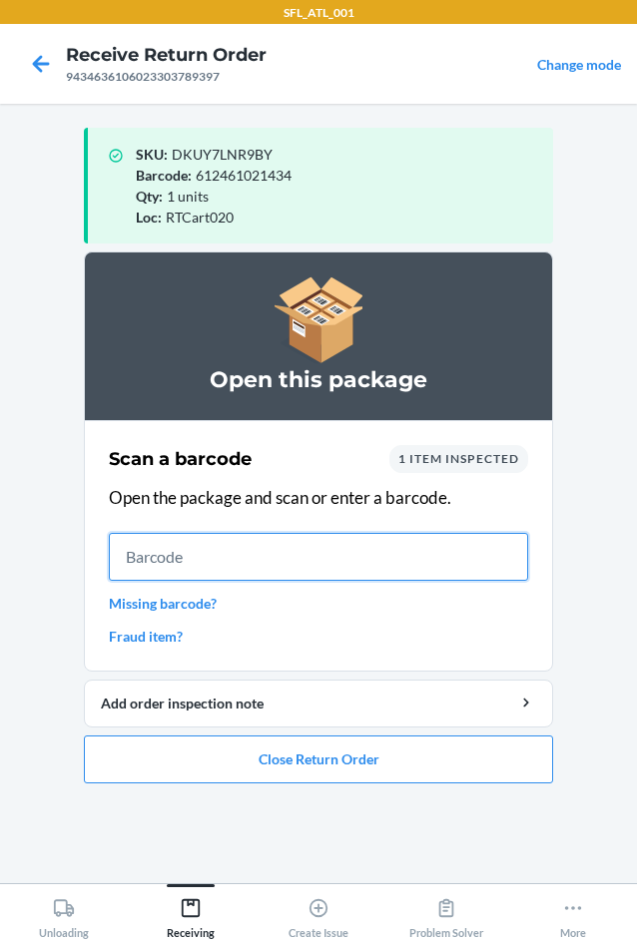
click at [122, 558] on input "text" at bounding box center [318, 557] width 419 height 48
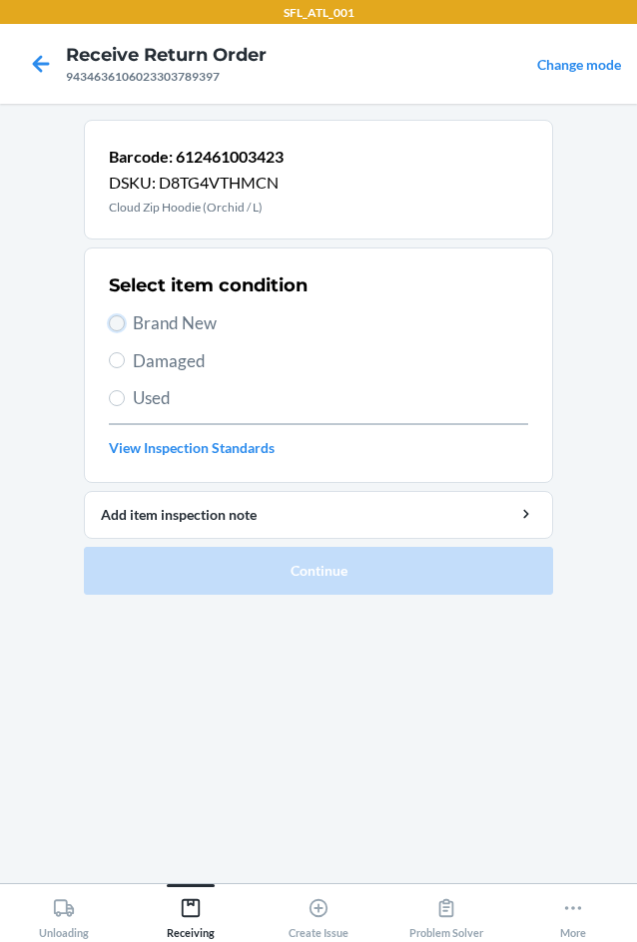
click at [120, 318] on input "Brand New" at bounding box center [117, 323] width 16 height 16
radio input "true"
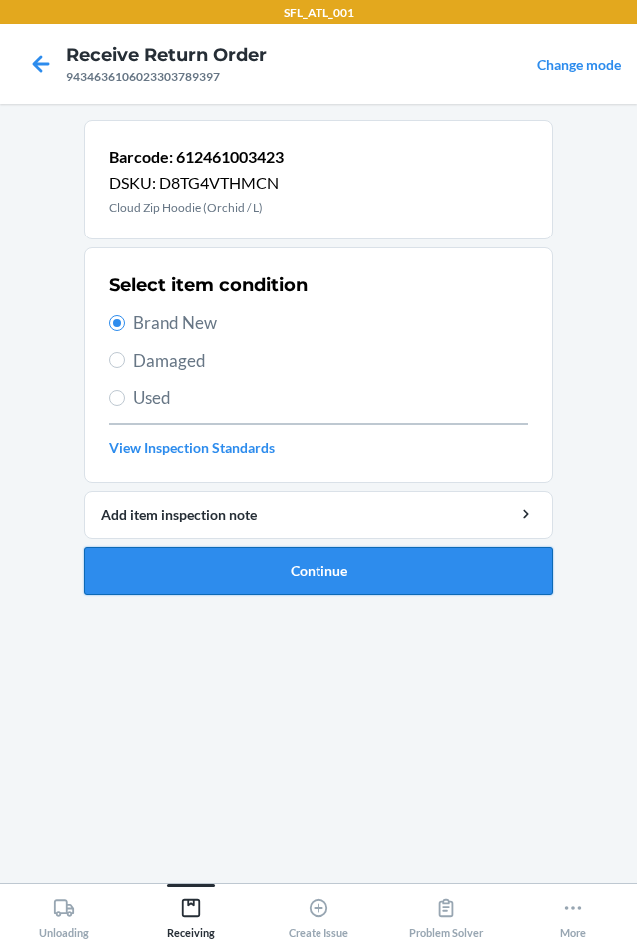
click at [326, 566] on button "Continue" at bounding box center [318, 571] width 469 height 48
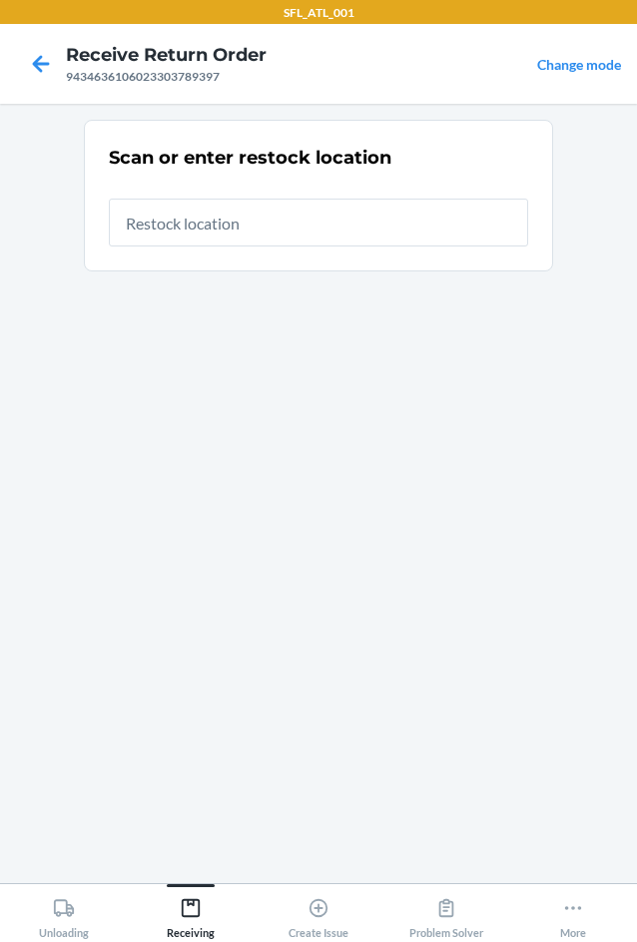
click at [370, 228] on input "text" at bounding box center [318, 223] width 419 height 48
type input "RTCart020"
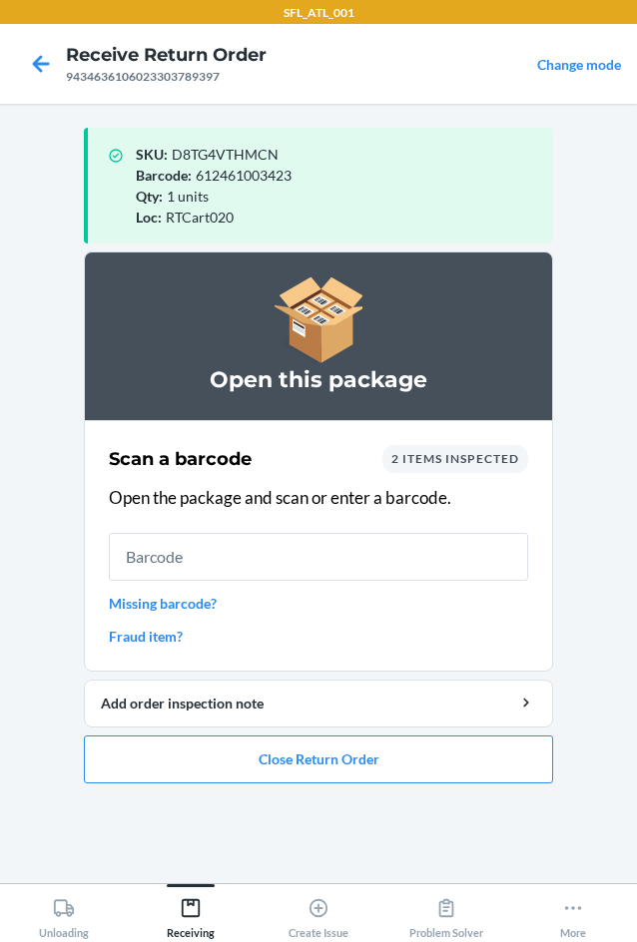
click at [408, 467] on div "2 items inspected" at bounding box center [455, 459] width 146 height 28
click at [322, 767] on button "Close Return Order" at bounding box center [318, 760] width 469 height 48
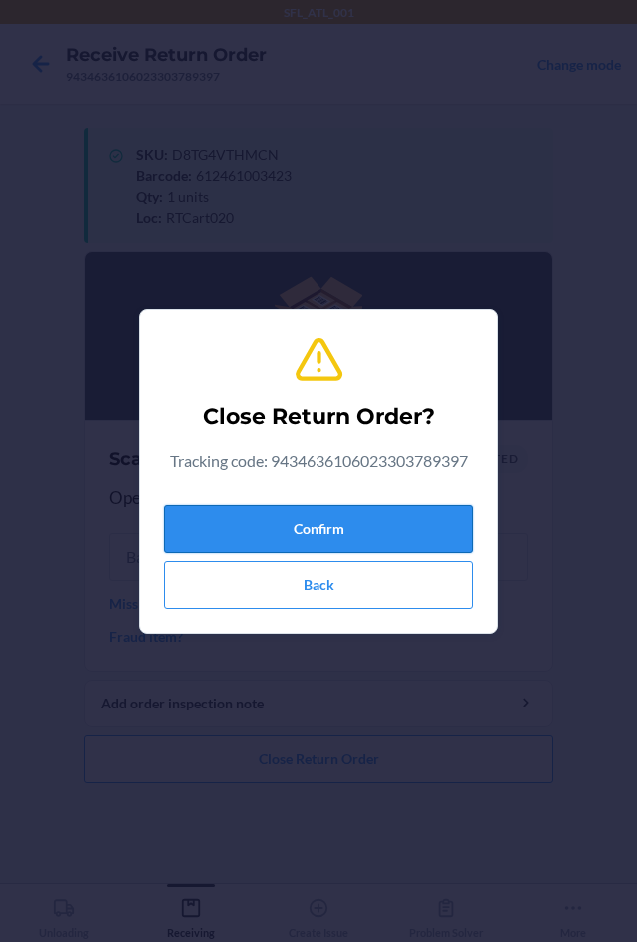
click at [401, 510] on button "Confirm" at bounding box center [318, 529] width 309 height 48
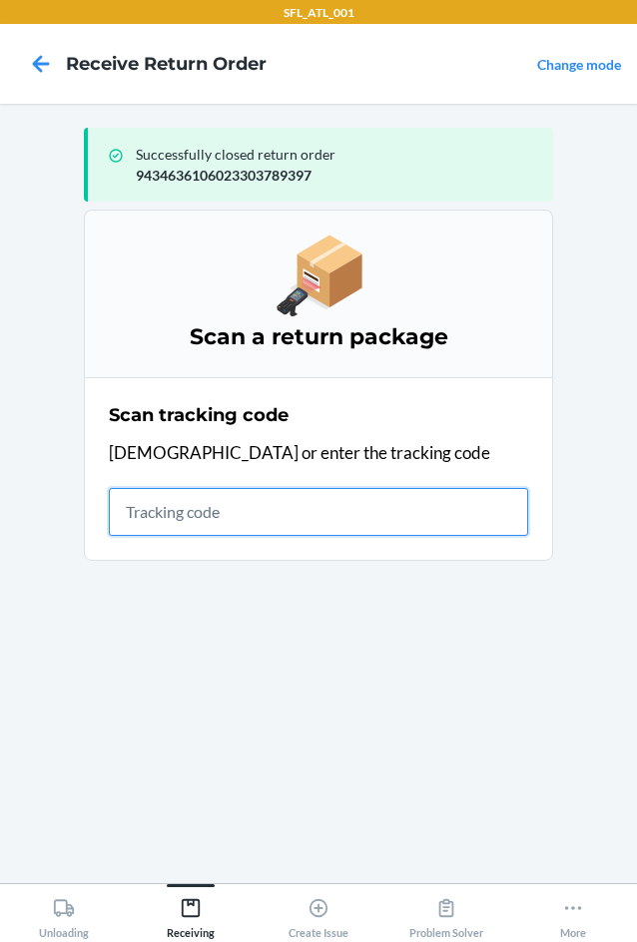
click at [199, 509] on input "text" at bounding box center [318, 512] width 419 height 48
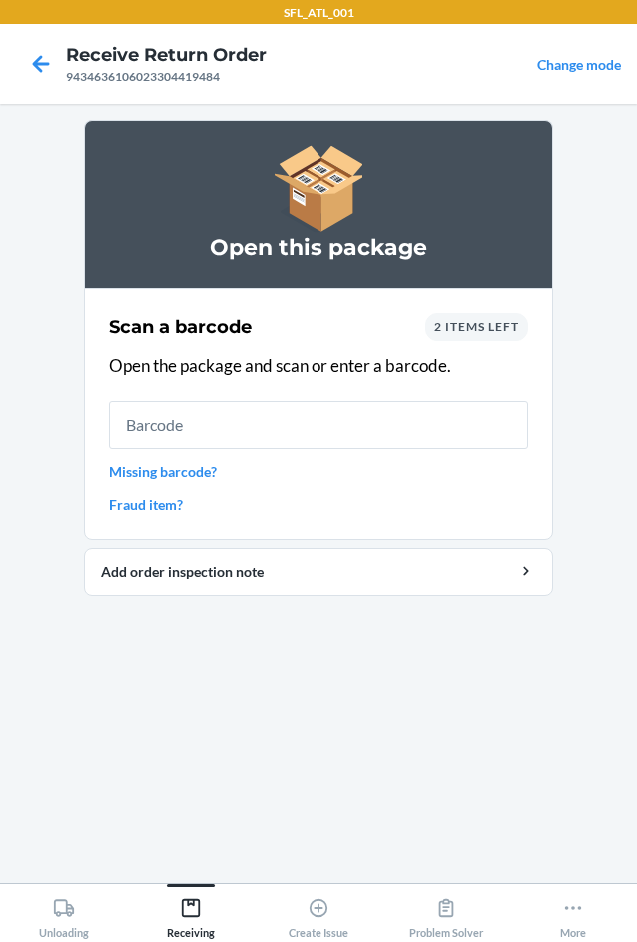
click at [490, 332] on span "2 items left" at bounding box center [476, 326] width 85 height 15
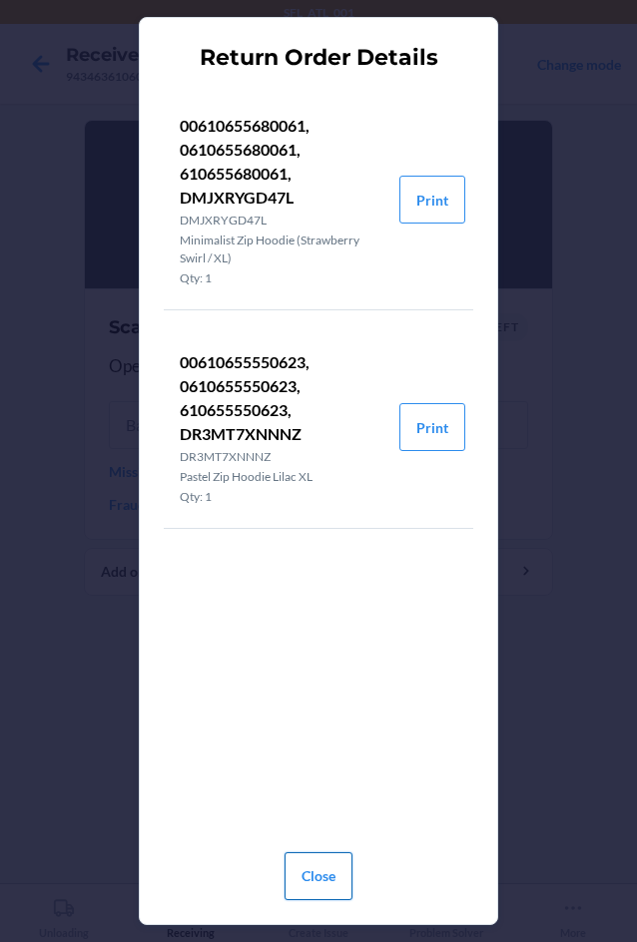
click at [329, 890] on button "Close" at bounding box center [319, 877] width 68 height 48
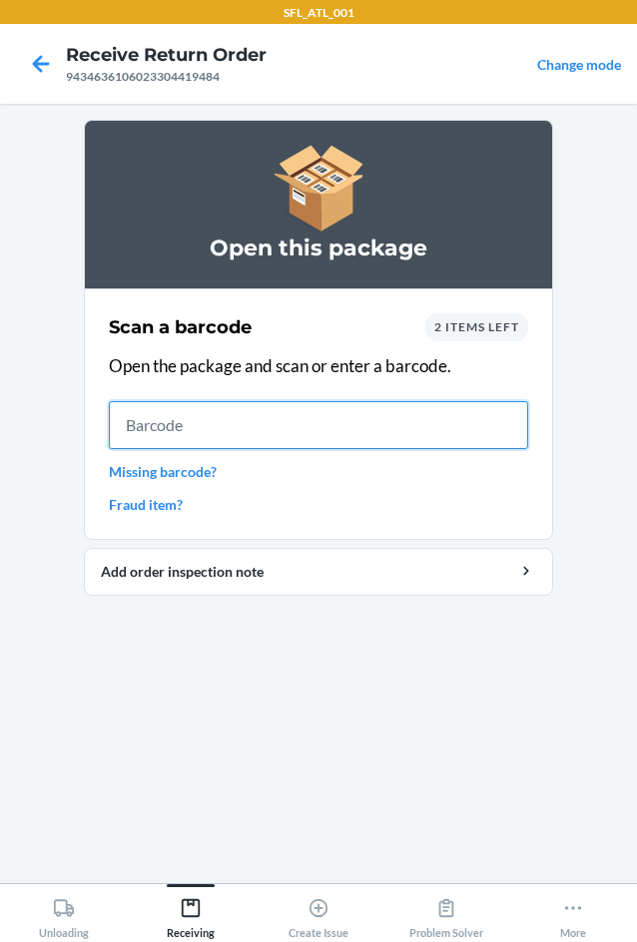
click at [346, 444] on input "text" at bounding box center [318, 425] width 419 height 48
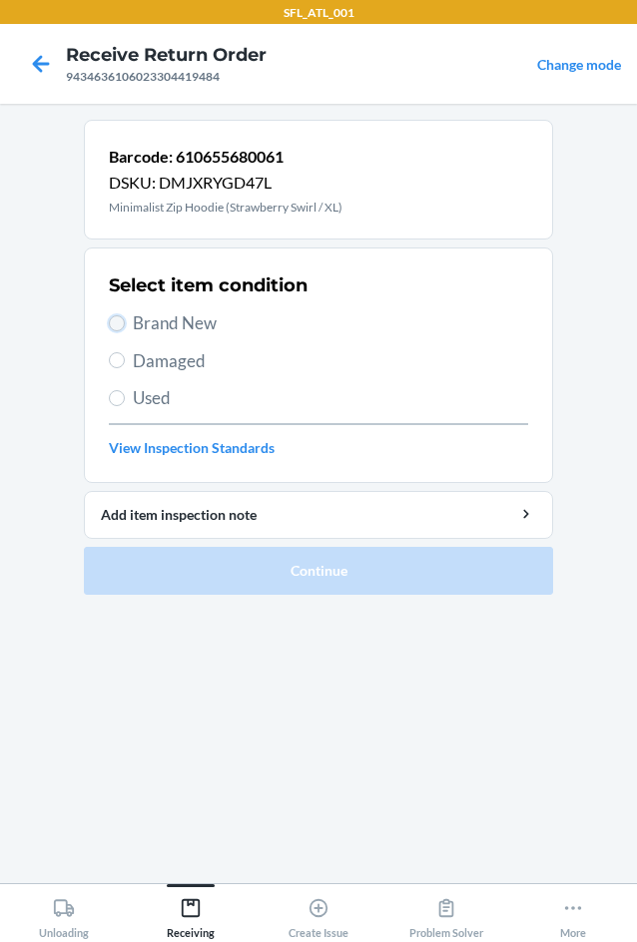
click at [112, 325] on input "Brand New" at bounding box center [117, 323] width 16 height 16
radio input "true"
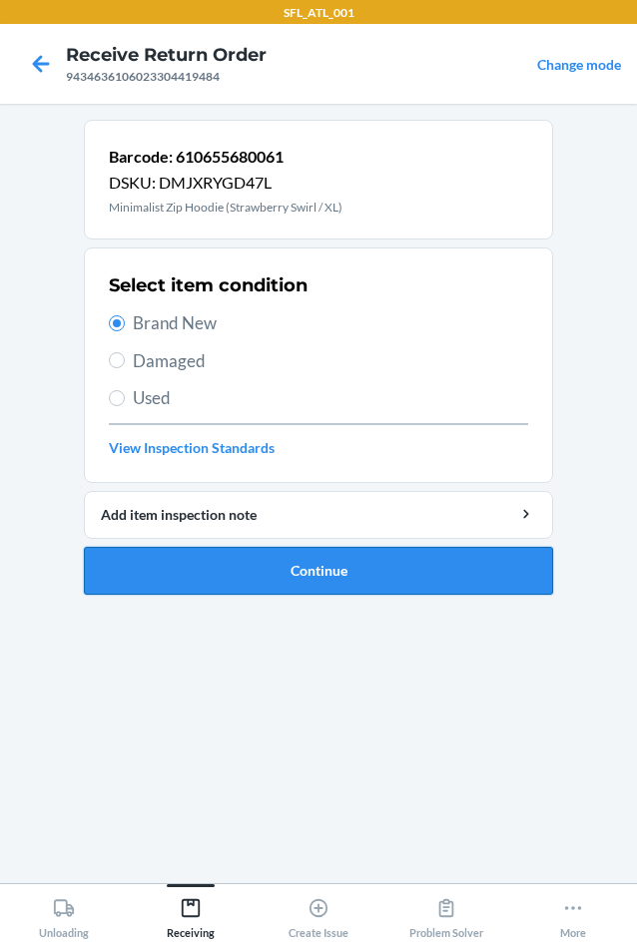
click at [300, 567] on button "Continue" at bounding box center [318, 571] width 469 height 48
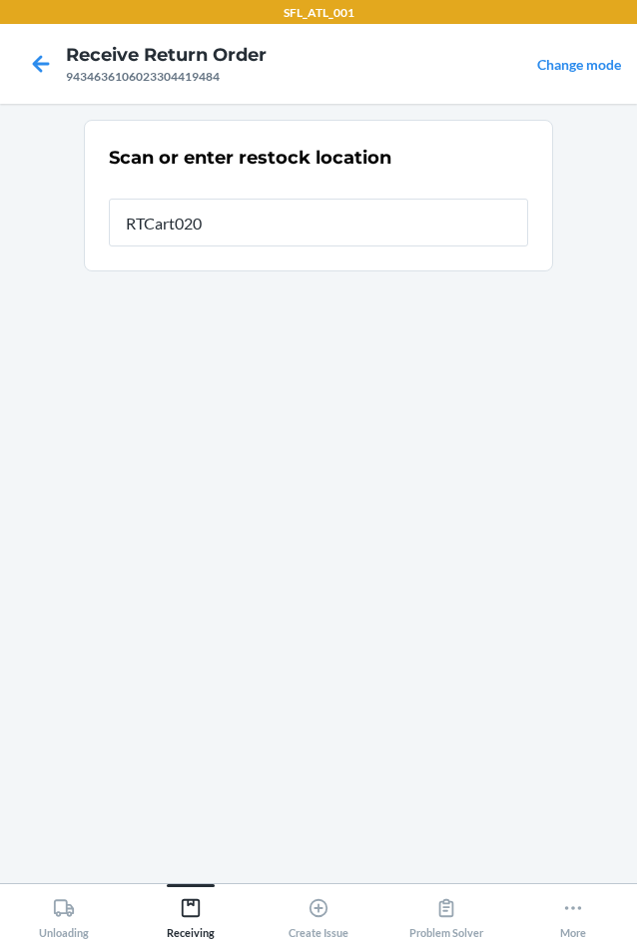
type input "RTCart020"
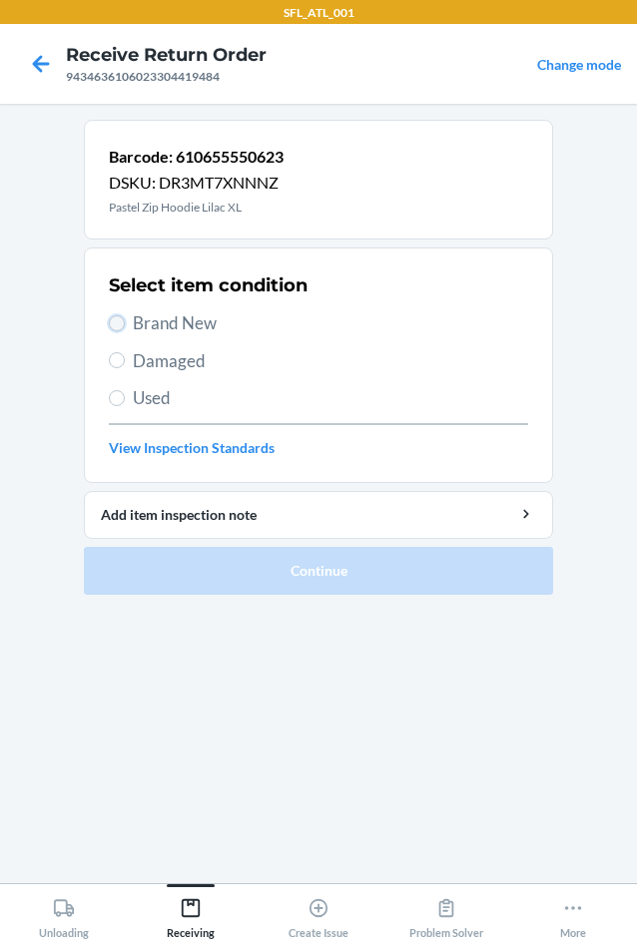
click at [117, 325] on input "Brand New" at bounding box center [117, 323] width 16 height 16
radio input "true"
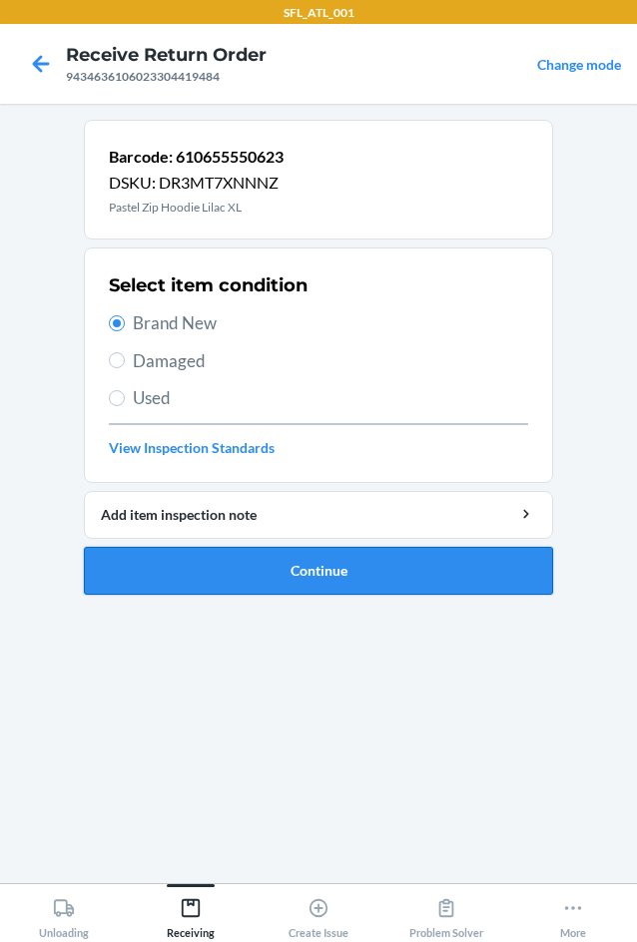
click at [242, 554] on button "Continue" at bounding box center [318, 571] width 469 height 48
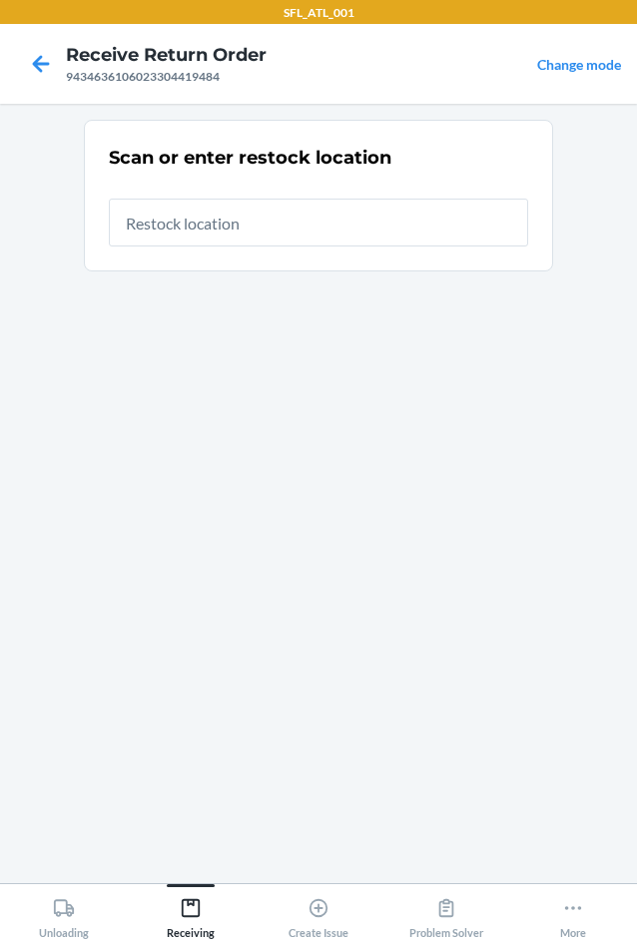
click at [308, 236] on input "text" at bounding box center [318, 223] width 419 height 48
type input "RTCart020"
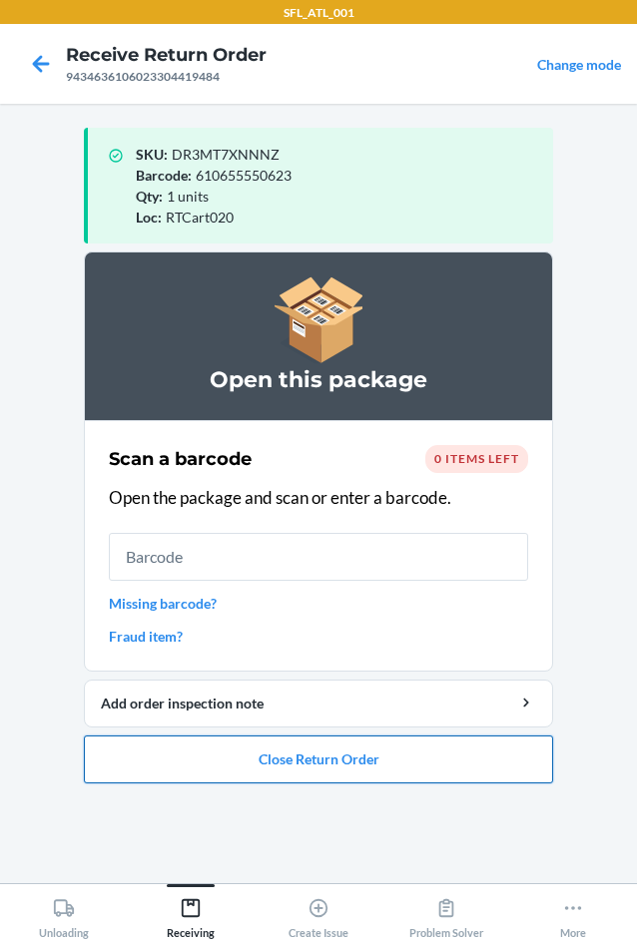
click at [265, 767] on button "Close Return Order" at bounding box center [318, 760] width 469 height 48
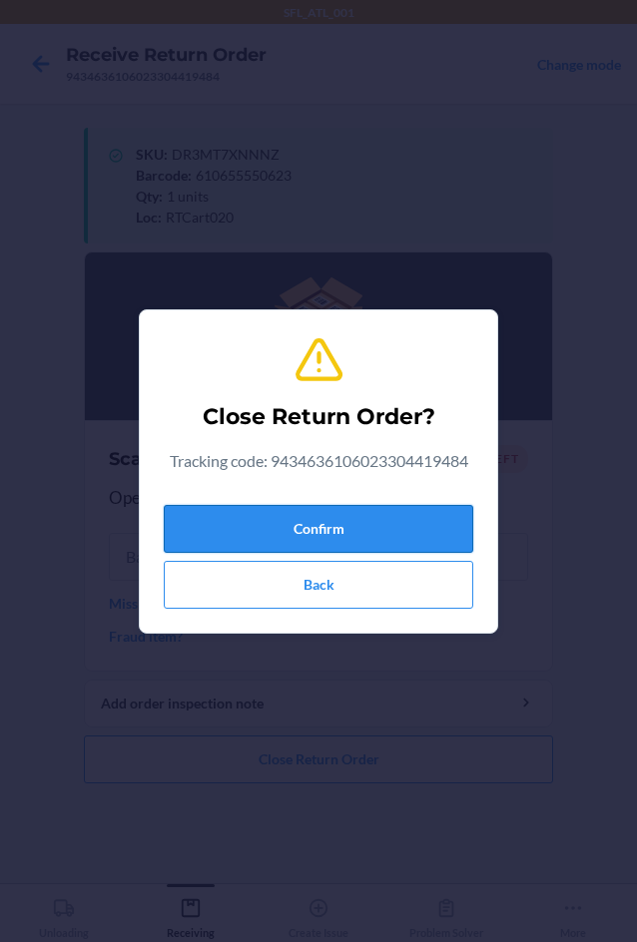
click at [291, 516] on button "Confirm" at bounding box center [318, 529] width 309 height 48
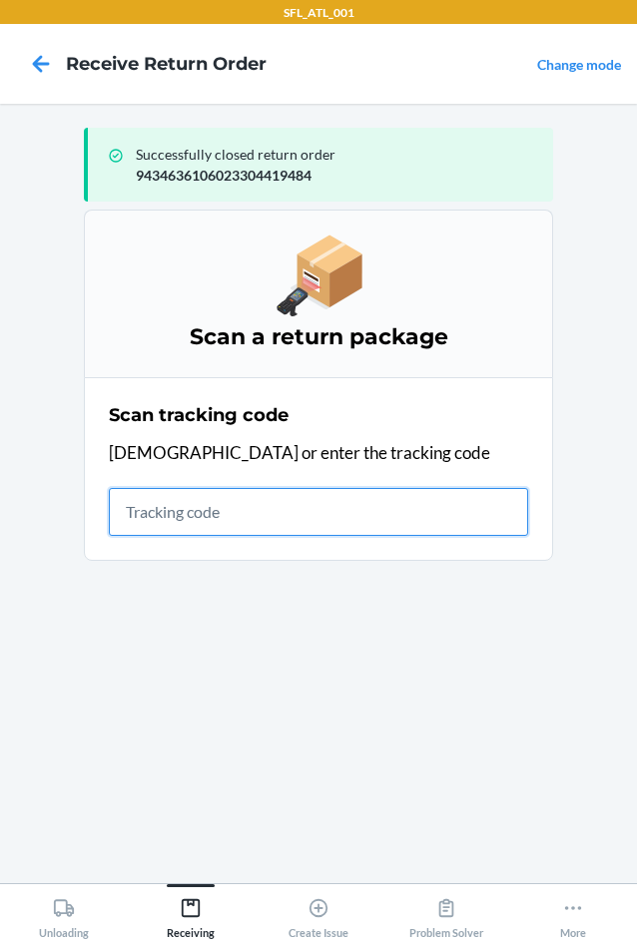
click at [192, 522] on input "text" at bounding box center [318, 512] width 419 height 48
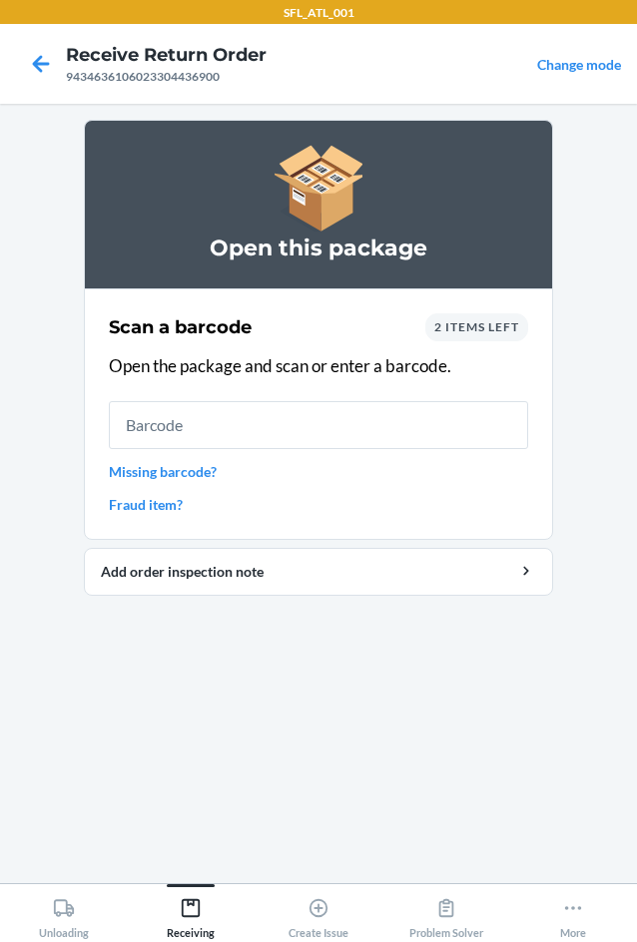
click at [489, 338] on div "2 items left" at bounding box center [476, 327] width 103 height 28
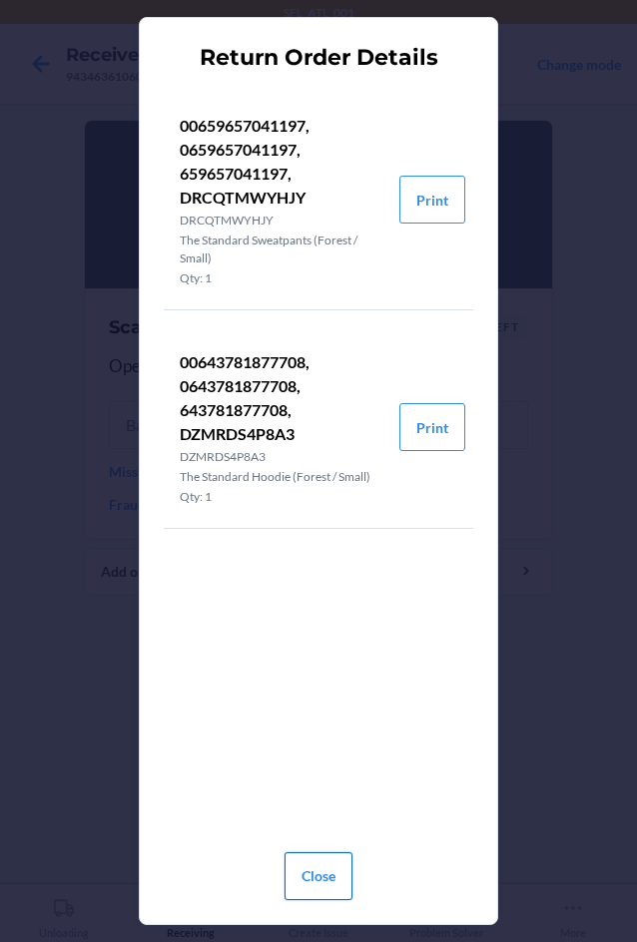
click at [323, 881] on button "Close" at bounding box center [319, 877] width 68 height 48
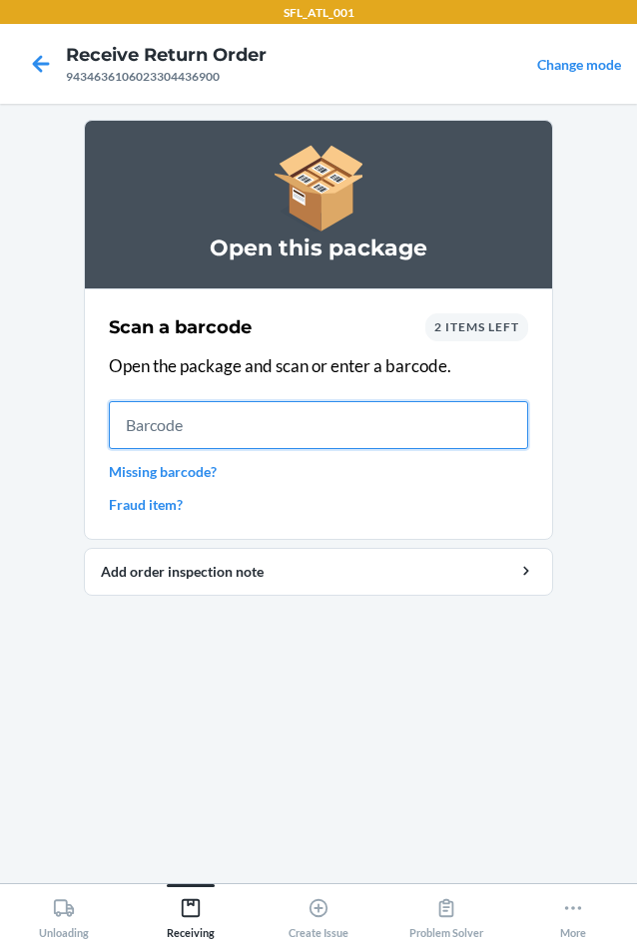
click at [218, 416] on input "text" at bounding box center [318, 425] width 419 height 48
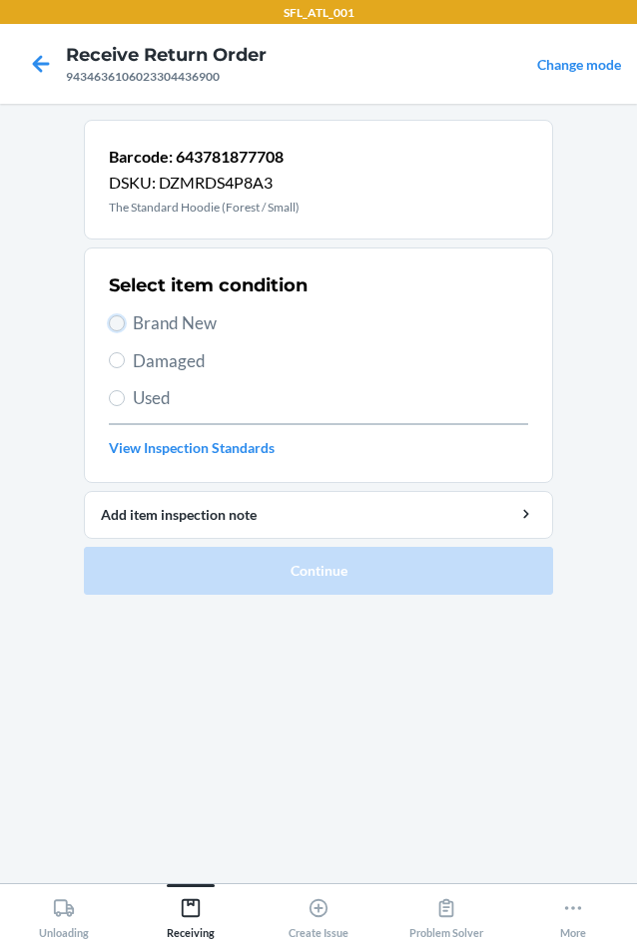
click at [114, 322] on input "Brand New" at bounding box center [117, 323] width 16 height 16
radio input "true"
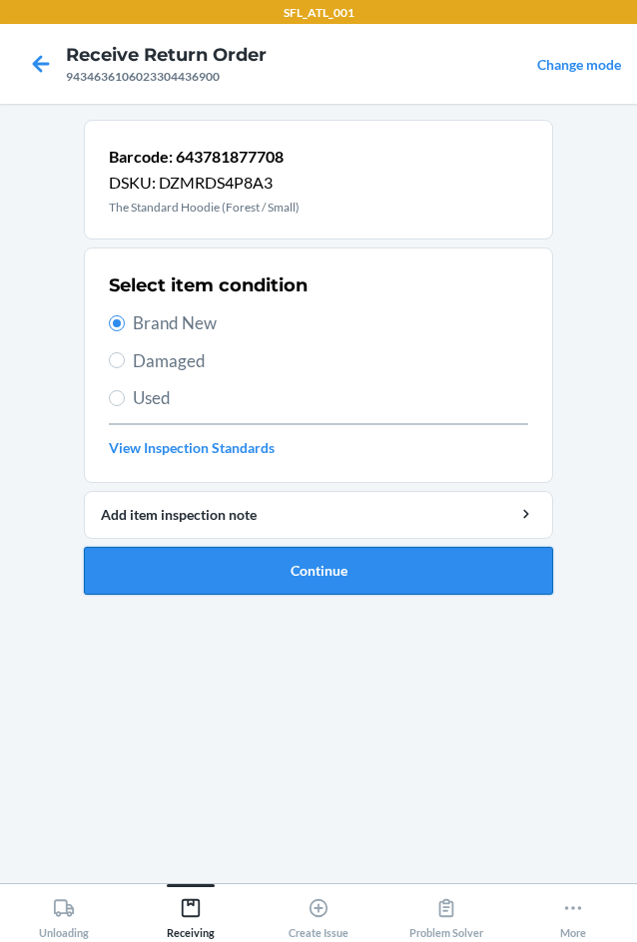
click at [413, 569] on button "Continue" at bounding box center [318, 571] width 469 height 48
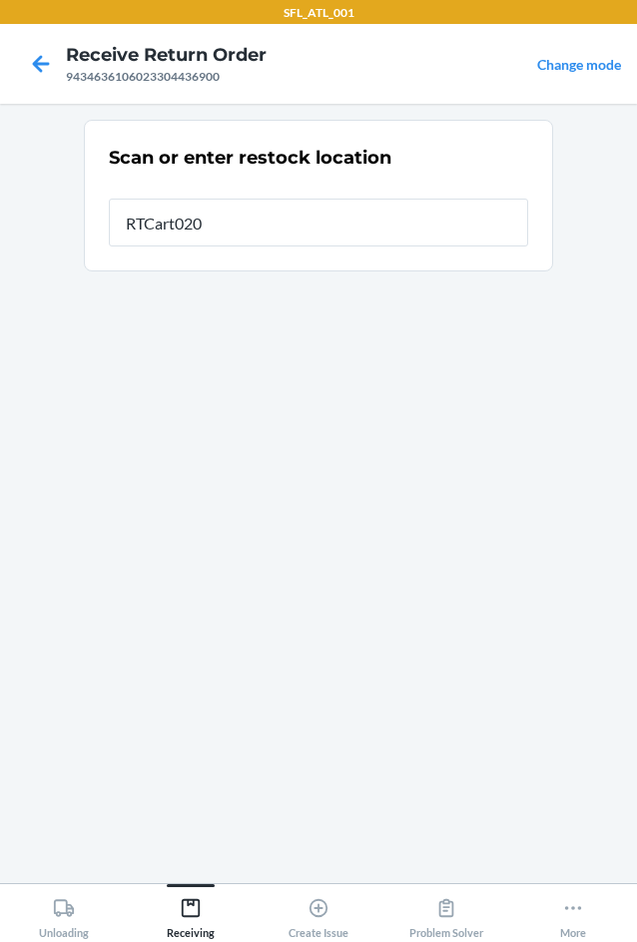
type input "RTCart020"
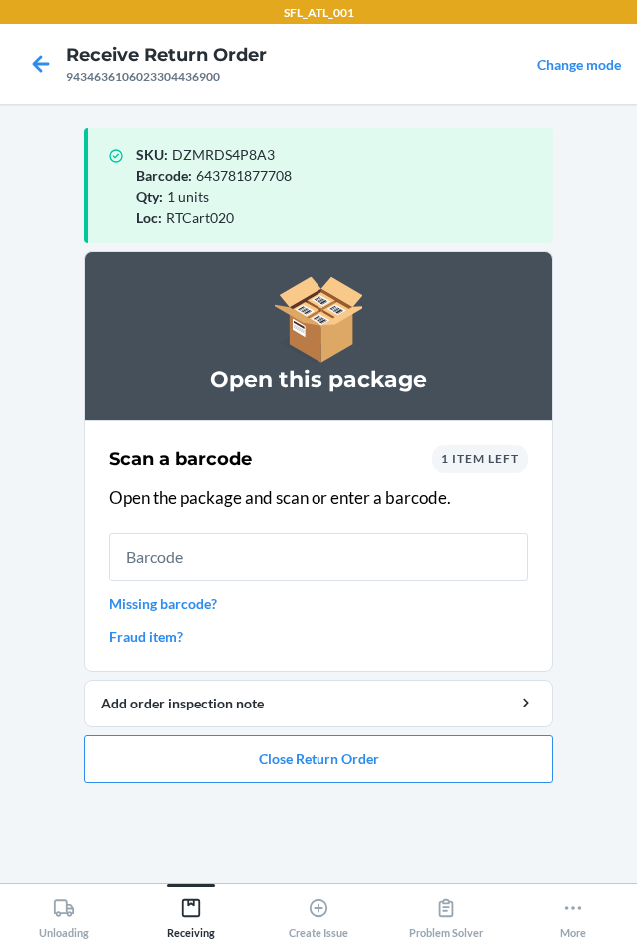
click at [307, 549] on input "text" at bounding box center [318, 557] width 419 height 48
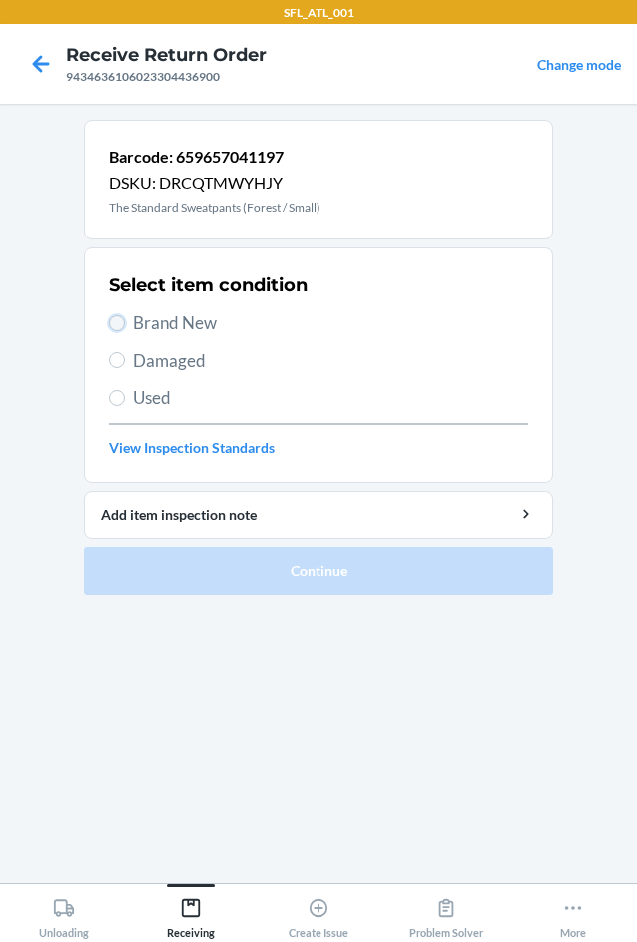
click at [124, 324] on input "Brand New" at bounding box center [117, 323] width 16 height 16
radio input "true"
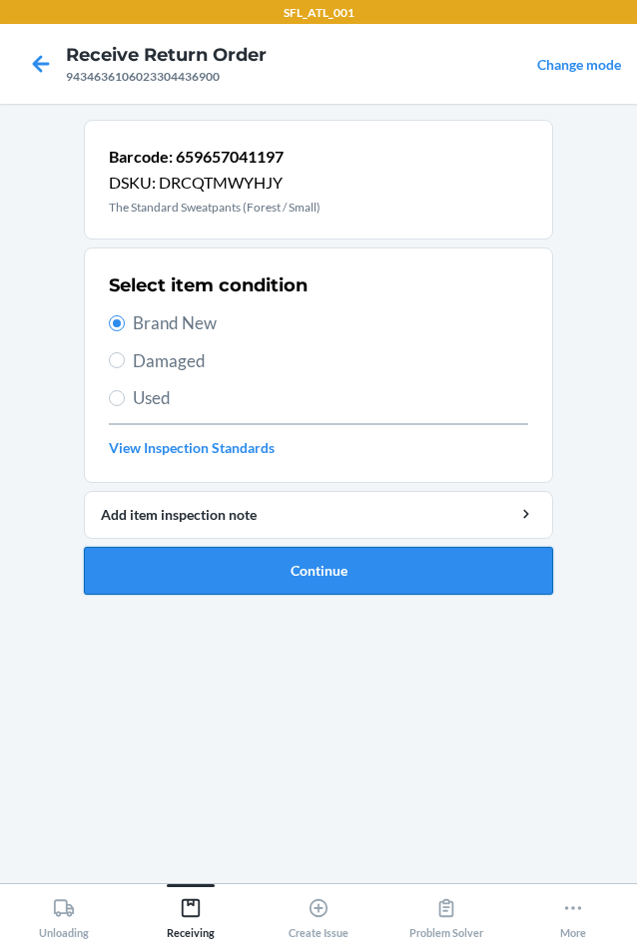
click at [375, 581] on button "Continue" at bounding box center [318, 571] width 469 height 48
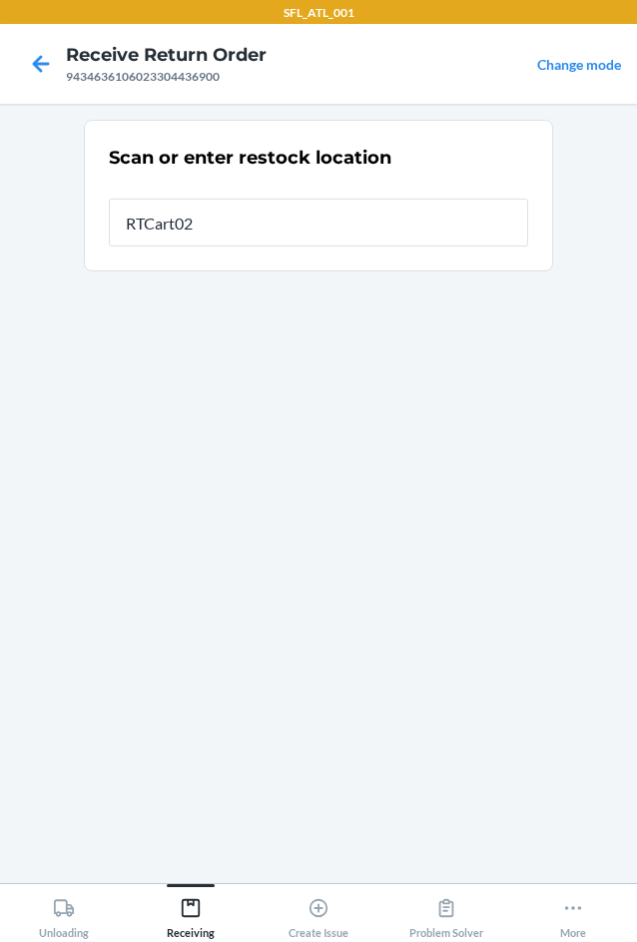
type input "RTCart020"
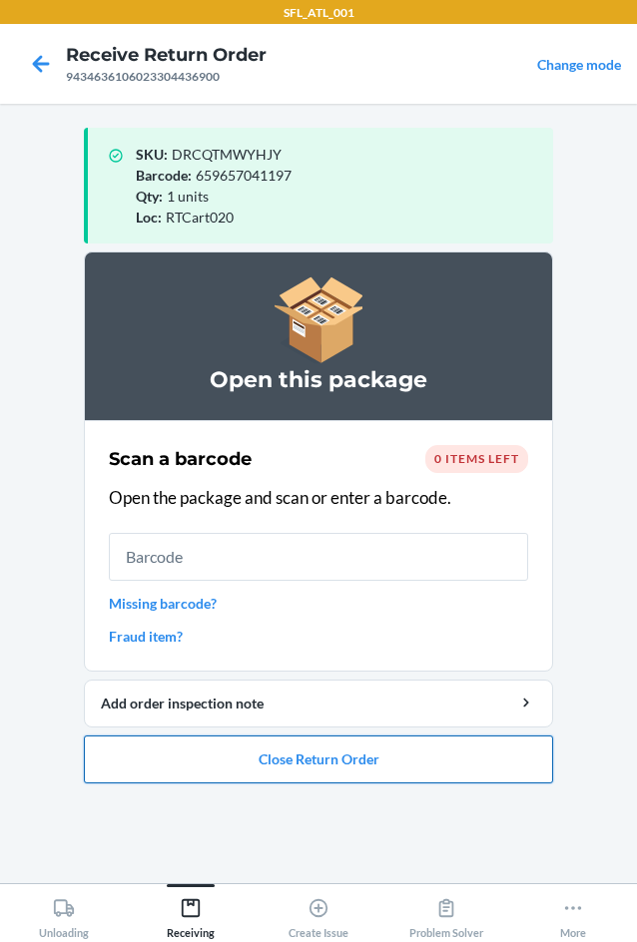
click at [503, 760] on button "Close Return Order" at bounding box center [318, 760] width 469 height 48
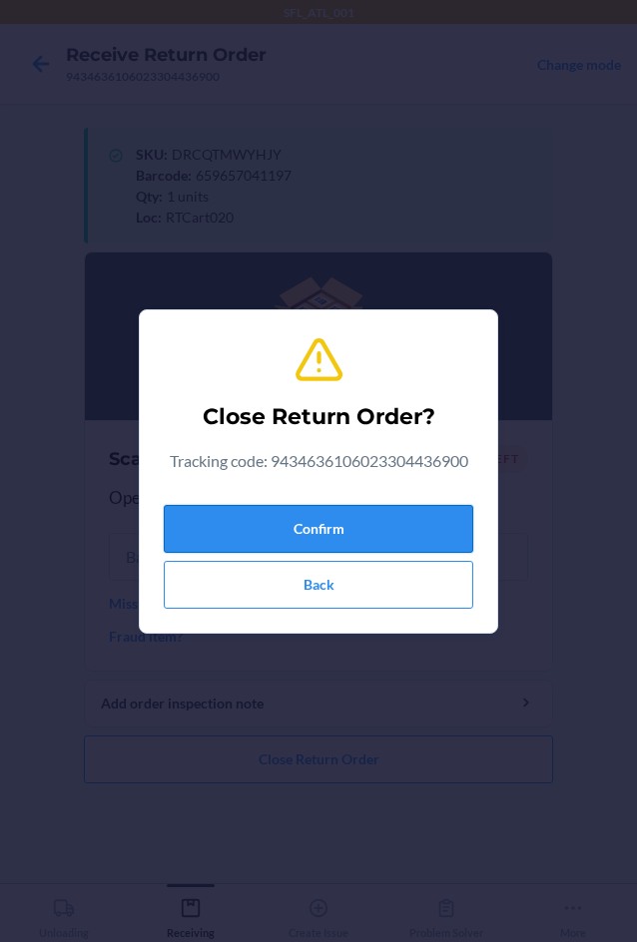
click at [310, 520] on button "Confirm" at bounding box center [318, 529] width 309 height 48
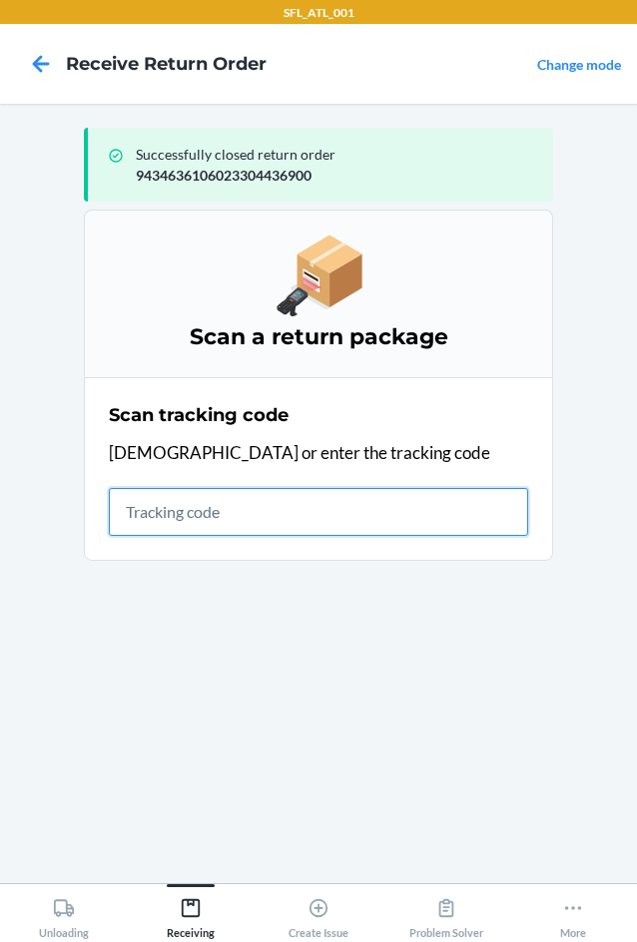
click at [273, 519] on input "text" at bounding box center [318, 512] width 419 height 48
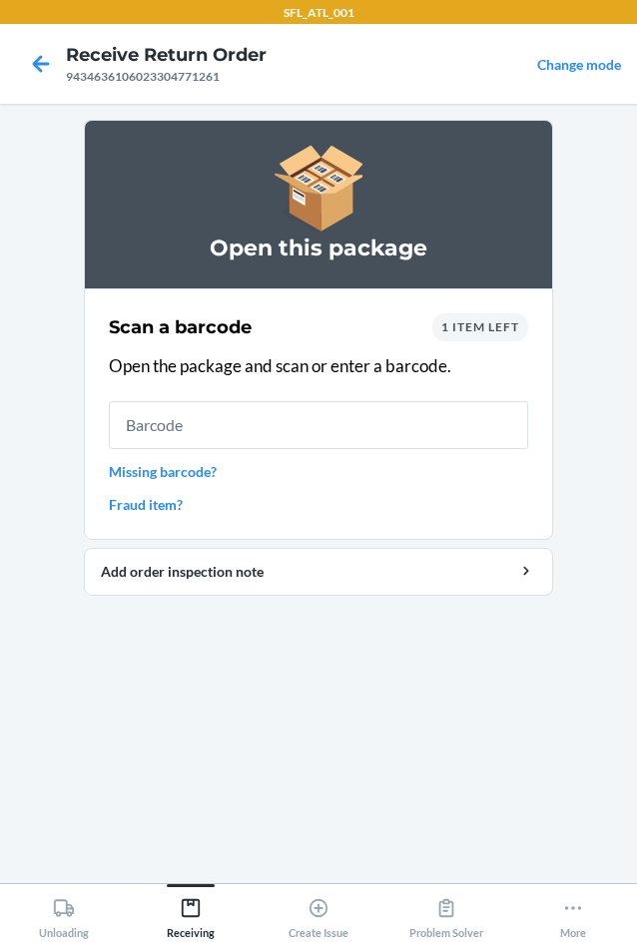
click at [511, 332] on div "1 item left" at bounding box center [480, 327] width 96 height 28
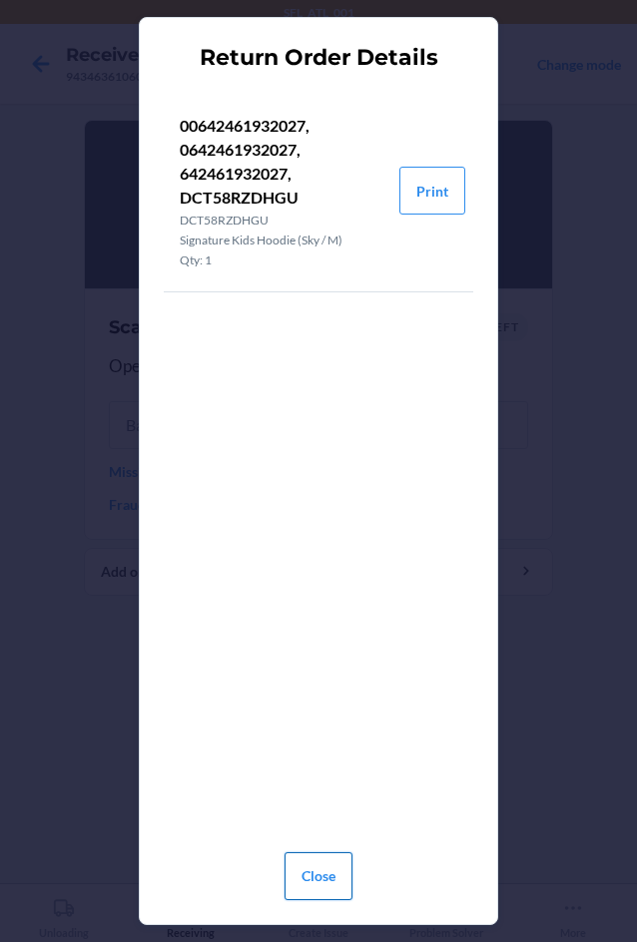
click at [316, 889] on button "Close" at bounding box center [319, 877] width 68 height 48
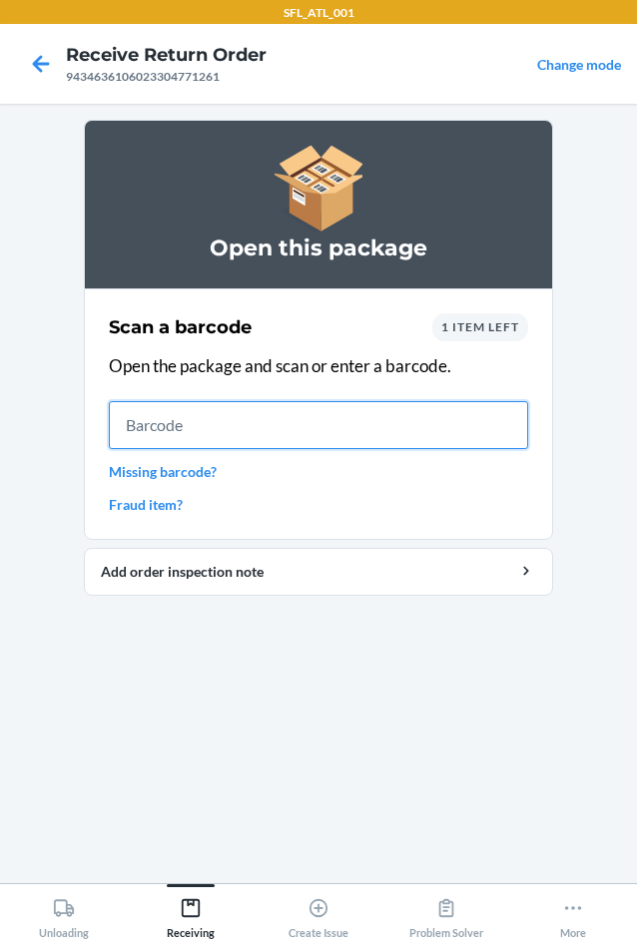
click at [327, 431] on input "text" at bounding box center [318, 425] width 419 height 48
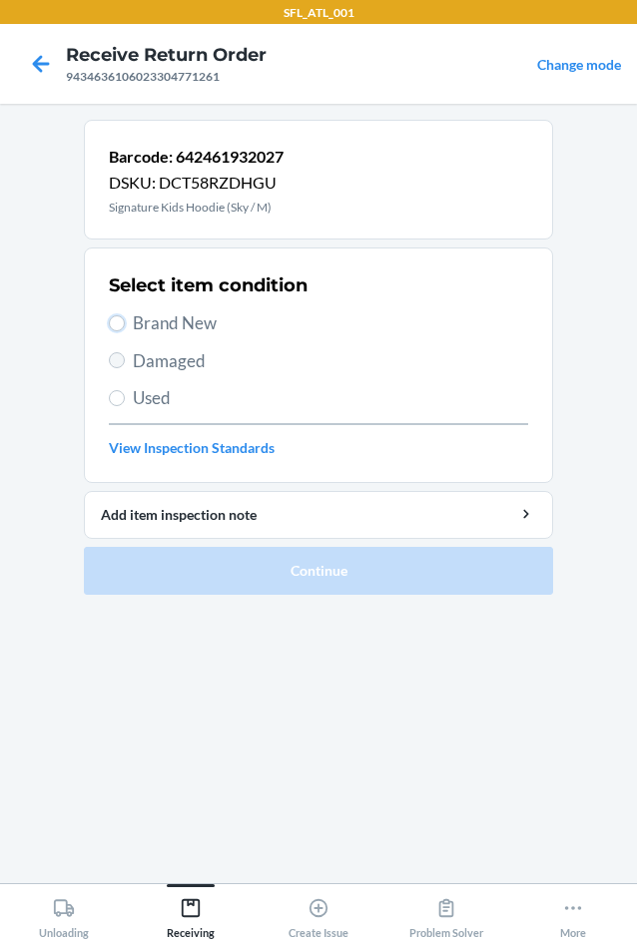
drag, startPoint x: 118, startPoint y: 321, endPoint x: 122, endPoint y: 362, distance: 41.1
click at [118, 322] on input "Brand New" at bounding box center [117, 323] width 16 height 16
radio input "true"
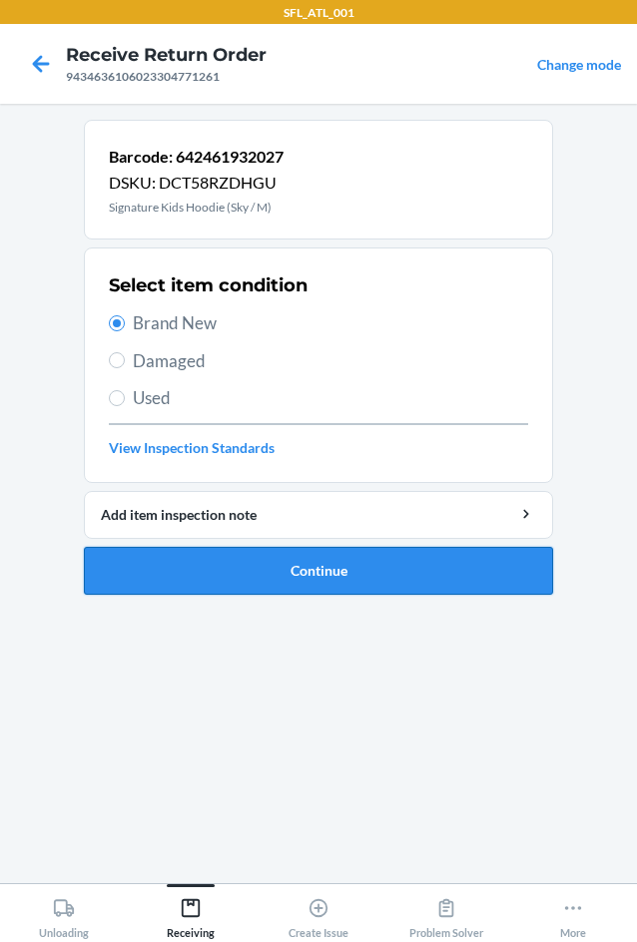
click at [238, 566] on button "Continue" at bounding box center [318, 571] width 469 height 48
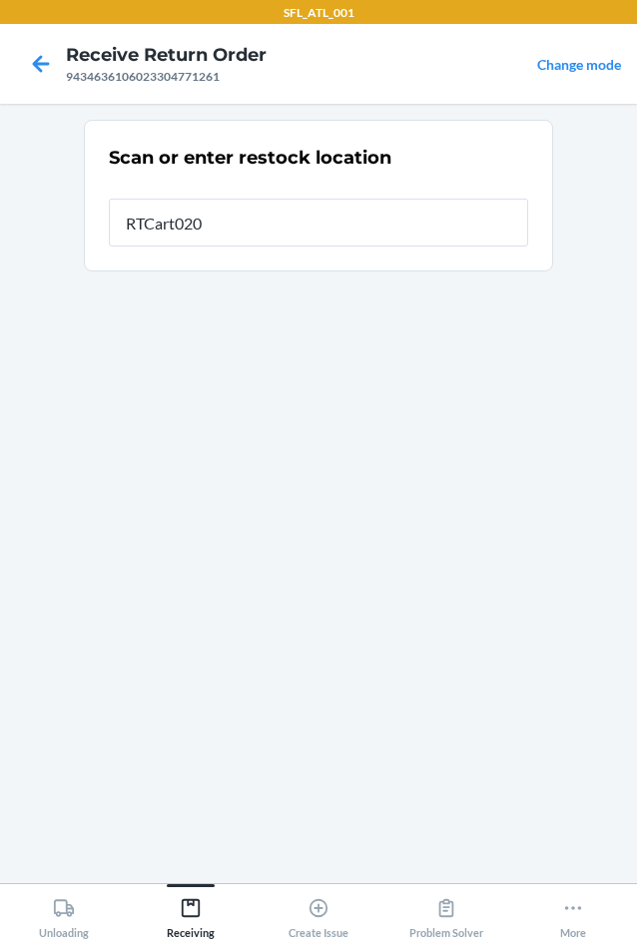
type input "RTCart020"
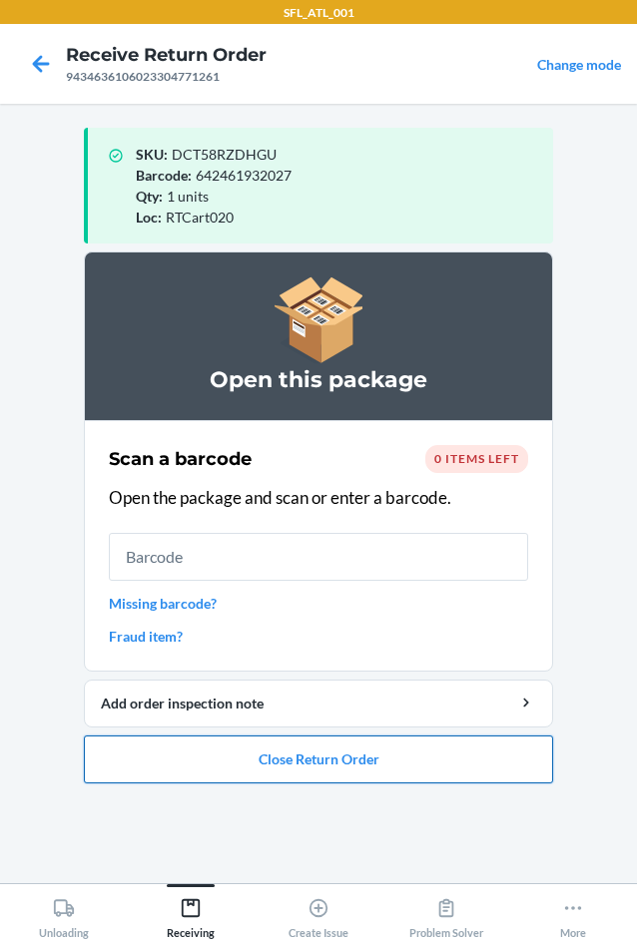
click at [348, 765] on button "Close Return Order" at bounding box center [318, 760] width 469 height 48
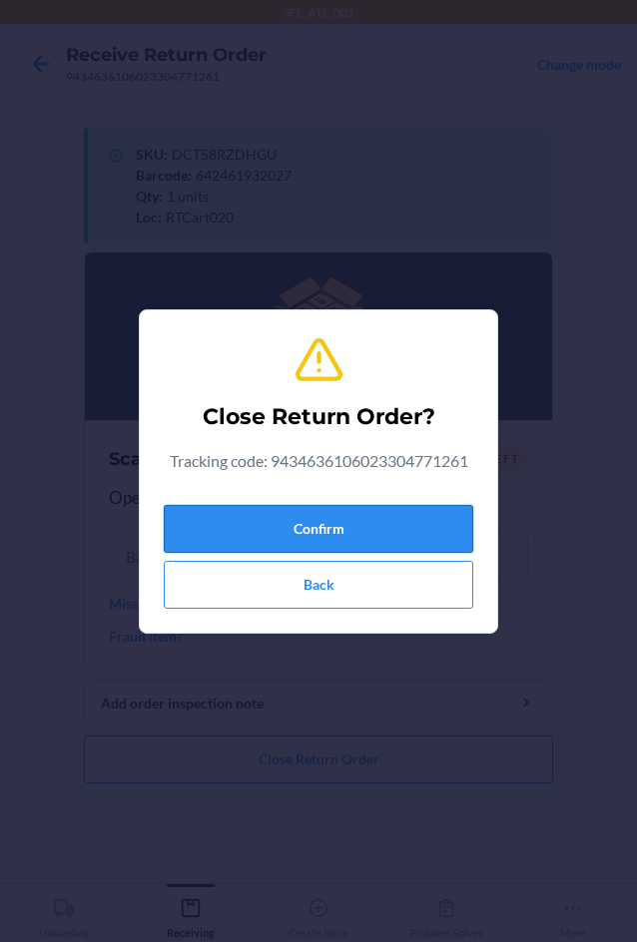
click at [302, 525] on button "Confirm" at bounding box center [318, 529] width 309 height 48
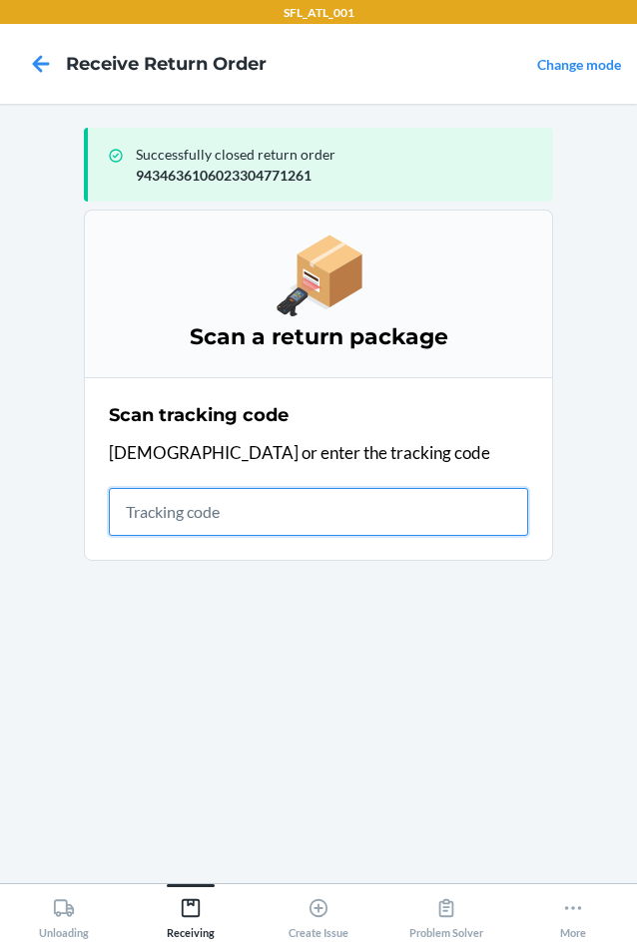
click at [174, 512] on input "text" at bounding box center [318, 512] width 419 height 48
type input "420302599434636106023"
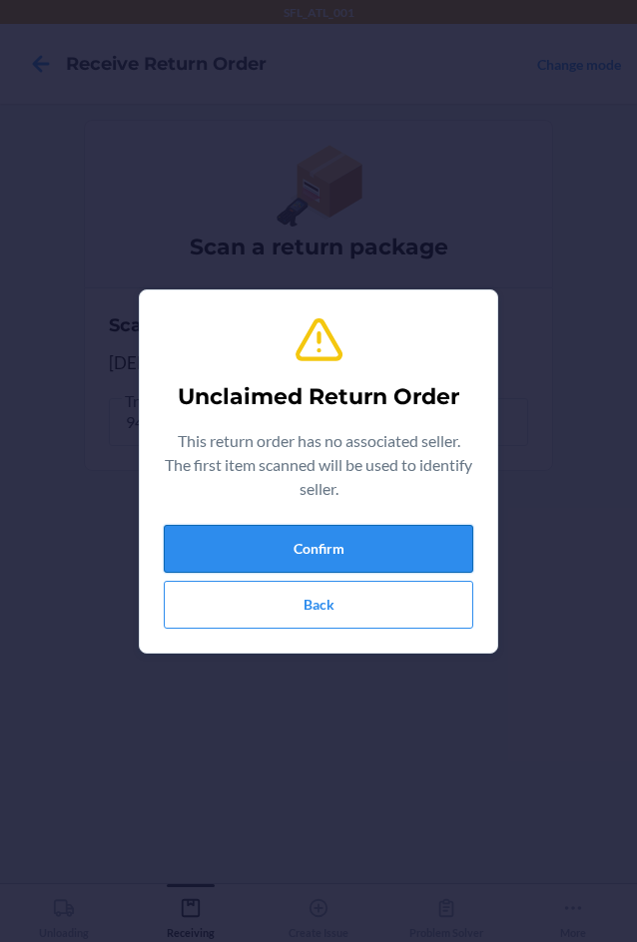
click at [260, 556] on button "Confirm" at bounding box center [318, 549] width 309 height 48
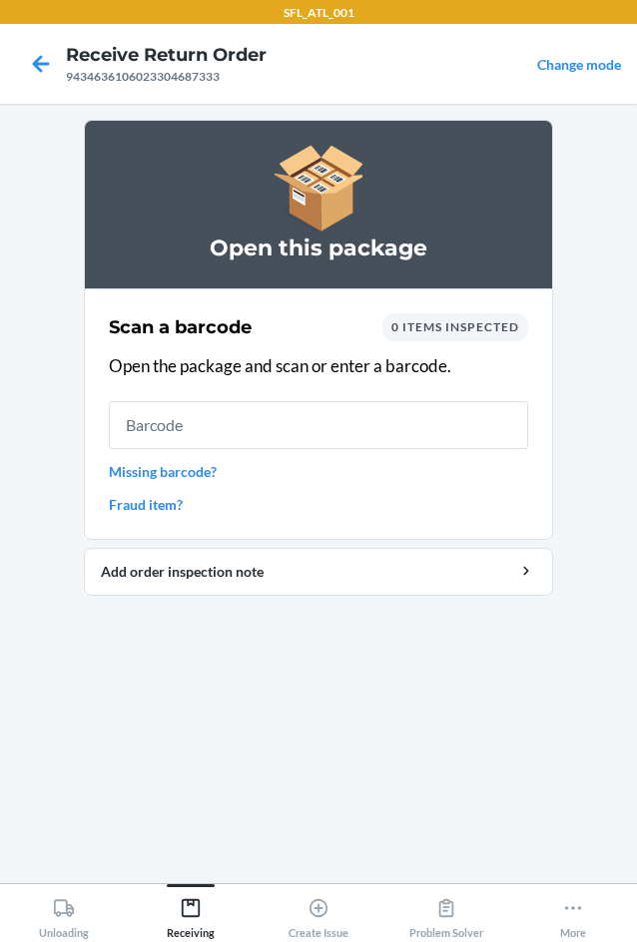
click at [321, 406] on input "text" at bounding box center [318, 425] width 419 height 48
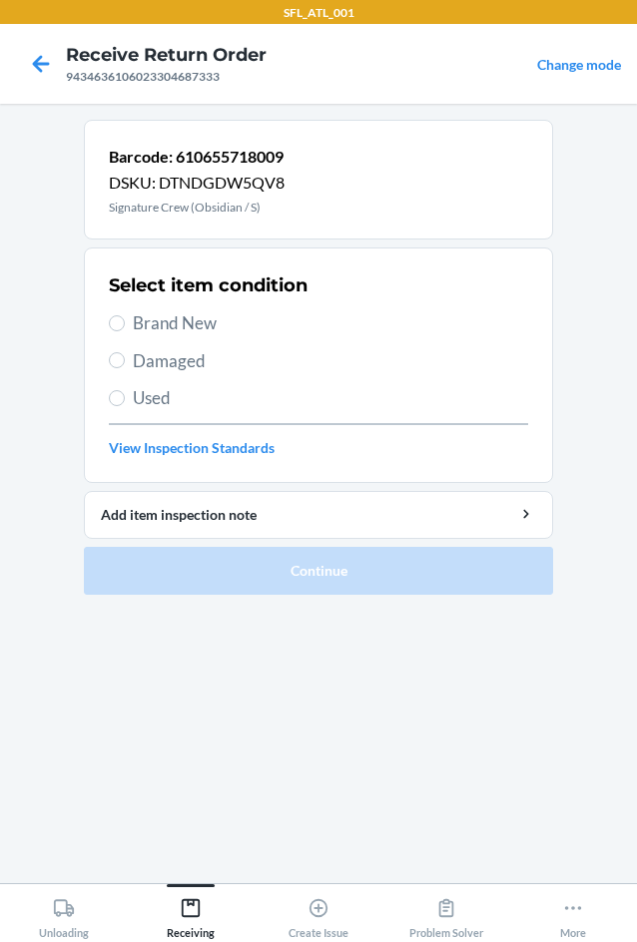
click at [123, 314] on label "Brand New" at bounding box center [318, 323] width 419 height 26
click at [123, 315] on input "Brand New" at bounding box center [117, 323] width 16 height 16
radio input "true"
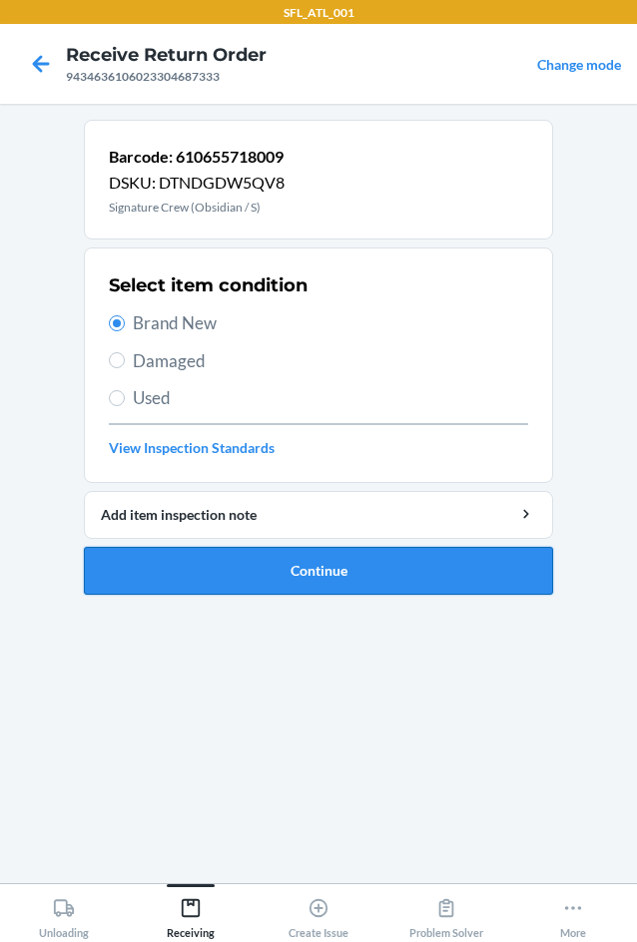
click at [327, 575] on button "Continue" at bounding box center [318, 571] width 469 height 48
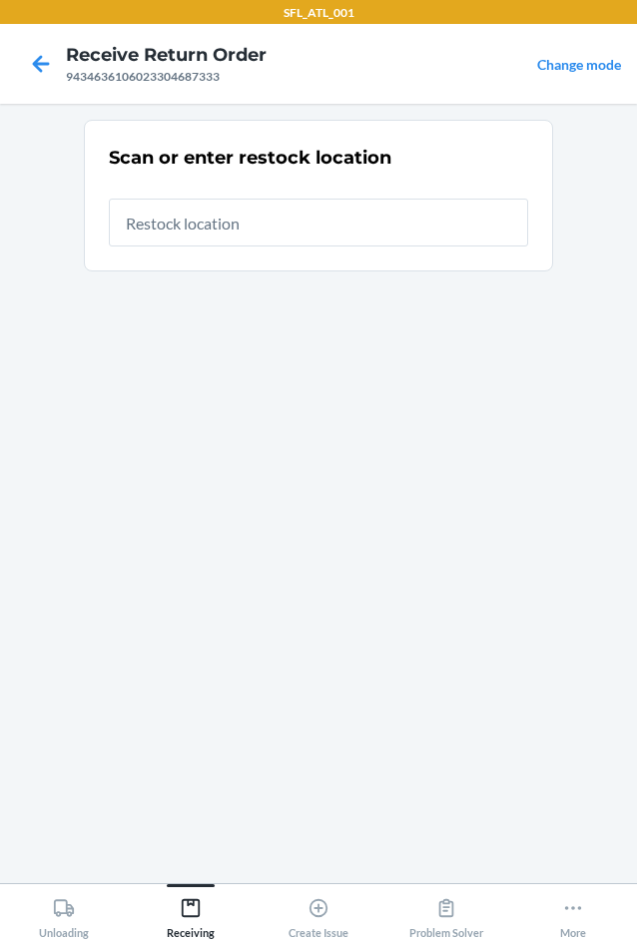
click at [265, 215] on input "text" at bounding box center [318, 223] width 419 height 48
type input "RTCart020"
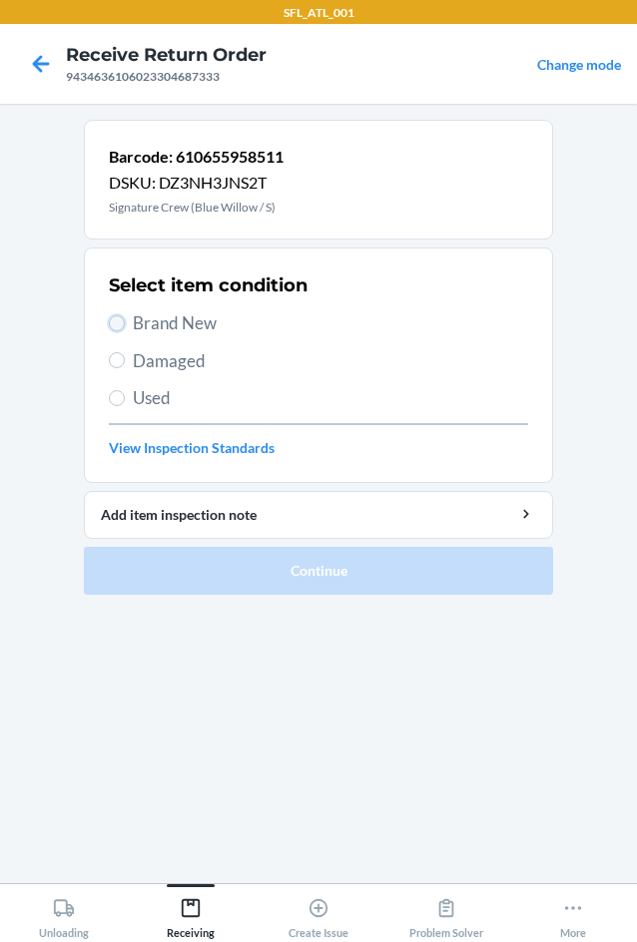
click at [124, 326] on input "Brand New" at bounding box center [117, 323] width 16 height 16
radio input "true"
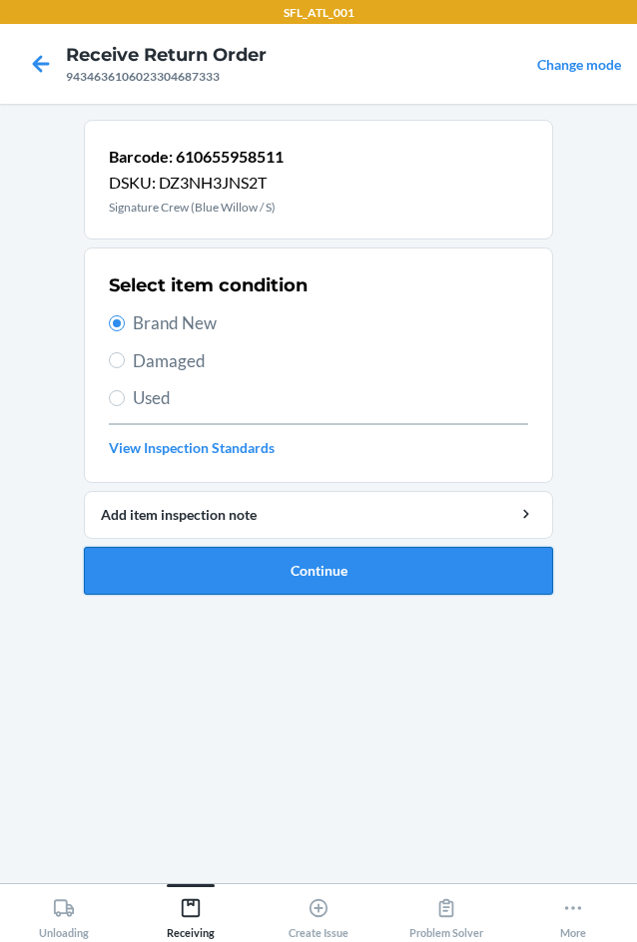
click at [321, 575] on button "Continue" at bounding box center [318, 571] width 469 height 48
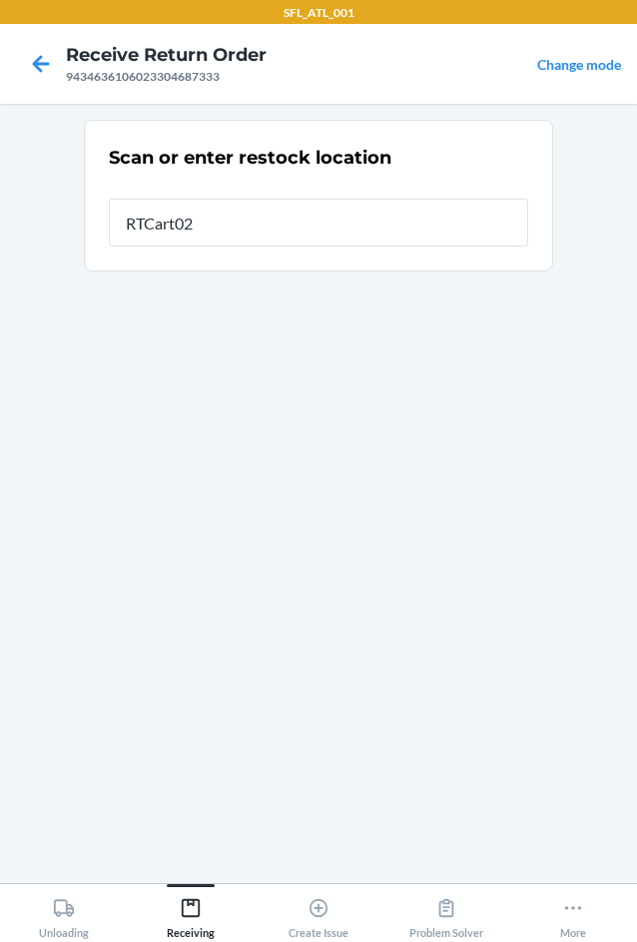
type input "RTCart020"
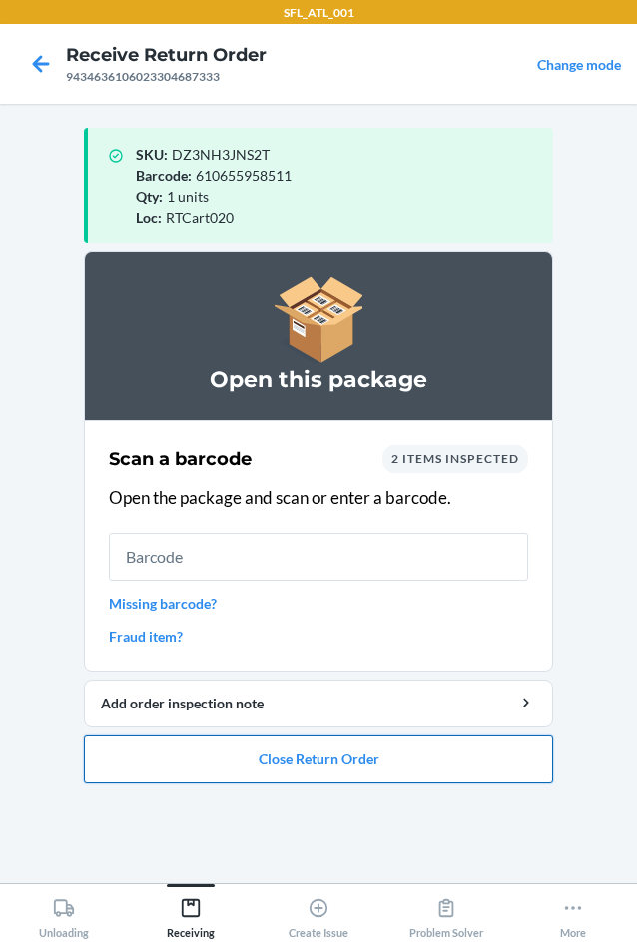
click at [339, 768] on button "Close Return Order" at bounding box center [318, 760] width 469 height 48
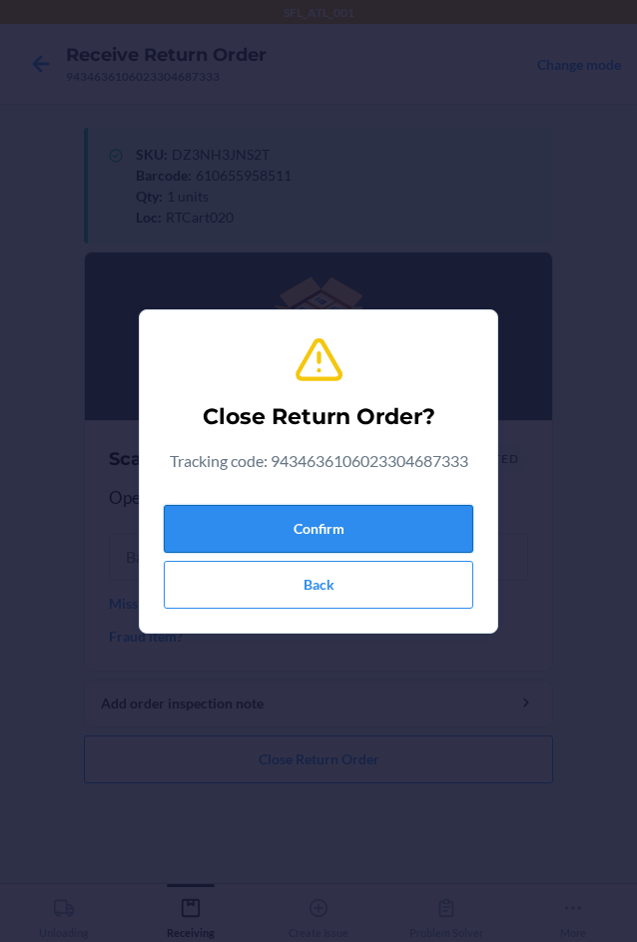
click at [323, 522] on button "Confirm" at bounding box center [318, 529] width 309 height 48
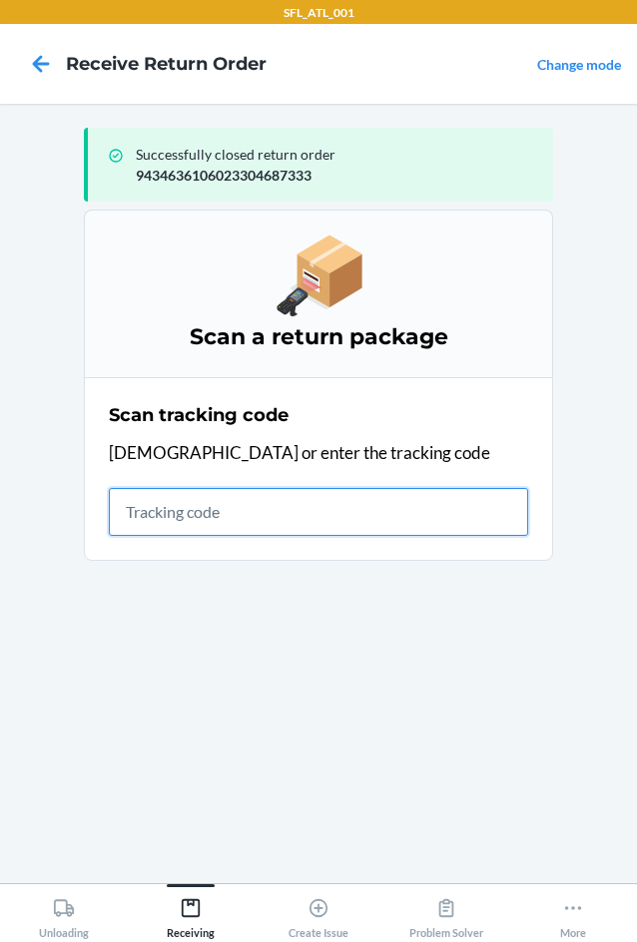
click at [170, 510] on input "text" at bounding box center [318, 512] width 419 height 48
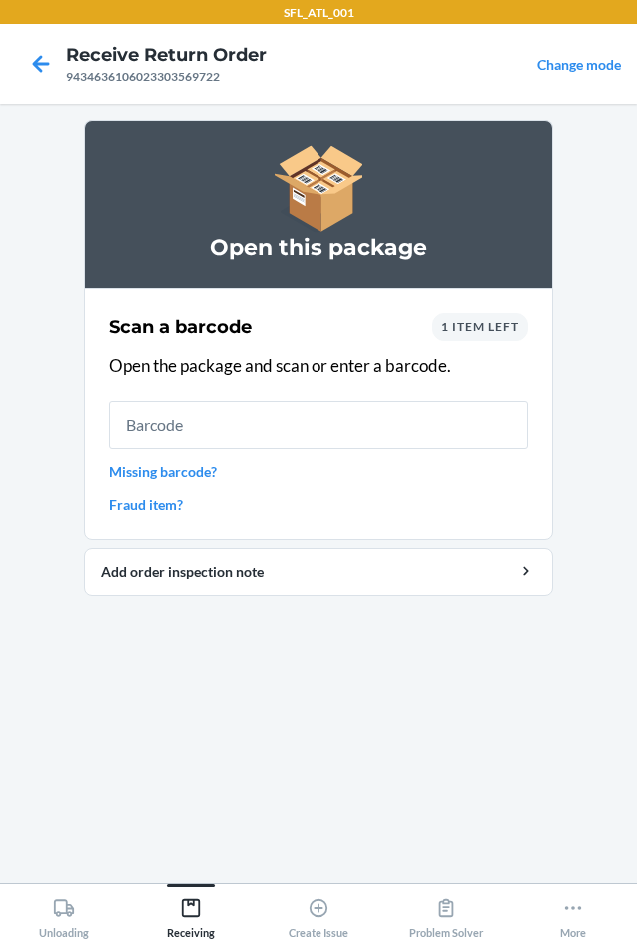
click at [502, 327] on span "1 item left" at bounding box center [480, 326] width 78 height 15
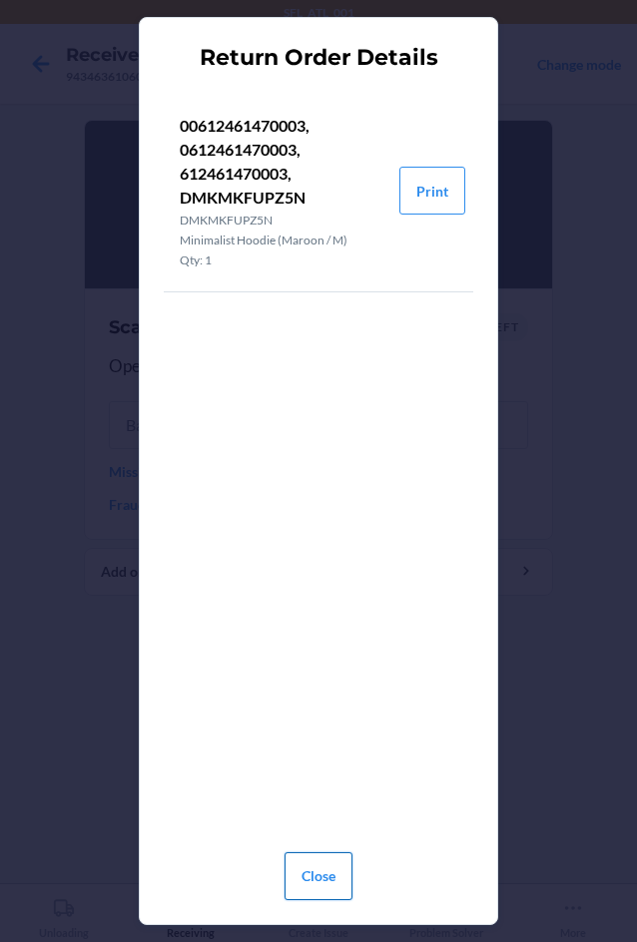
click at [322, 883] on button "Close" at bounding box center [319, 877] width 68 height 48
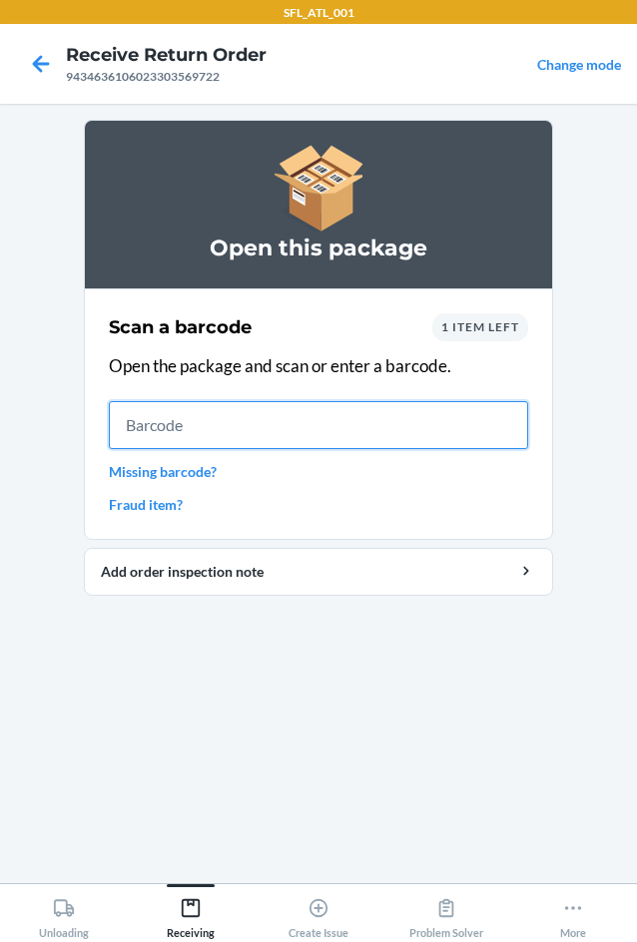
click at [185, 425] on input "text" at bounding box center [318, 425] width 419 height 48
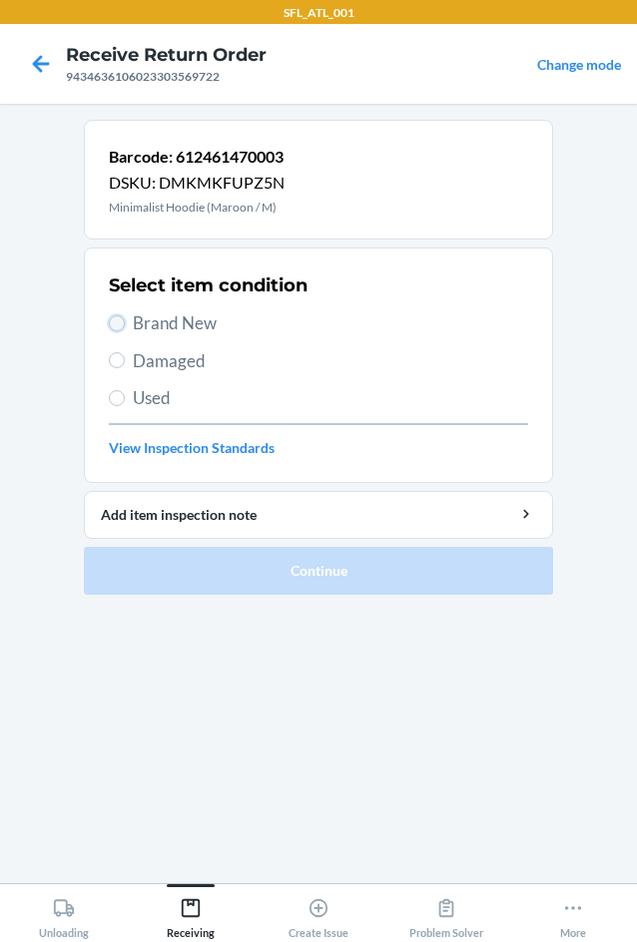
click at [124, 319] on input "Brand New" at bounding box center [117, 323] width 16 height 16
radio input "true"
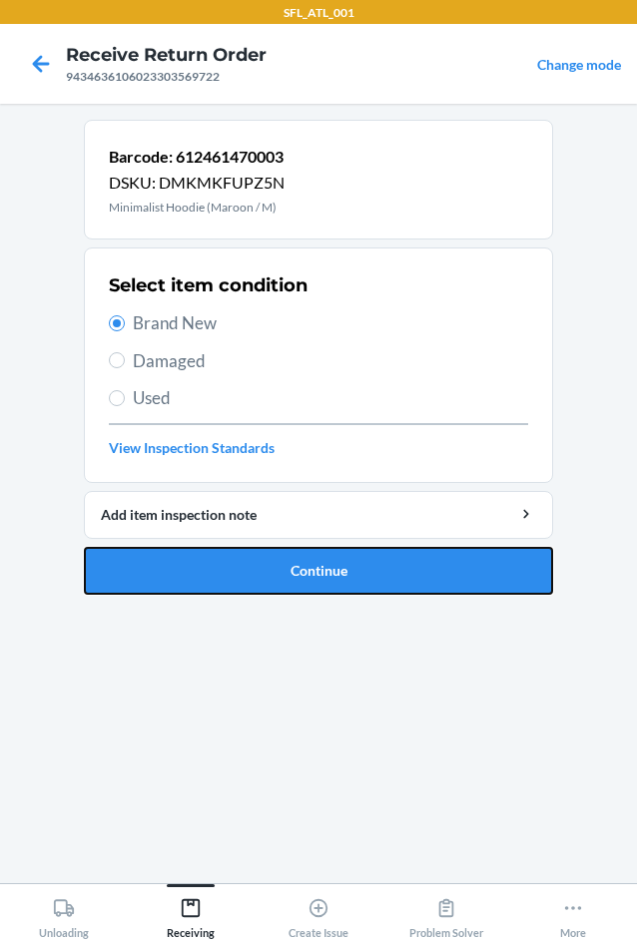
drag, startPoint x: 307, startPoint y: 568, endPoint x: 325, endPoint y: 533, distance: 39.3
click at [308, 568] on button "Continue" at bounding box center [318, 571] width 469 height 48
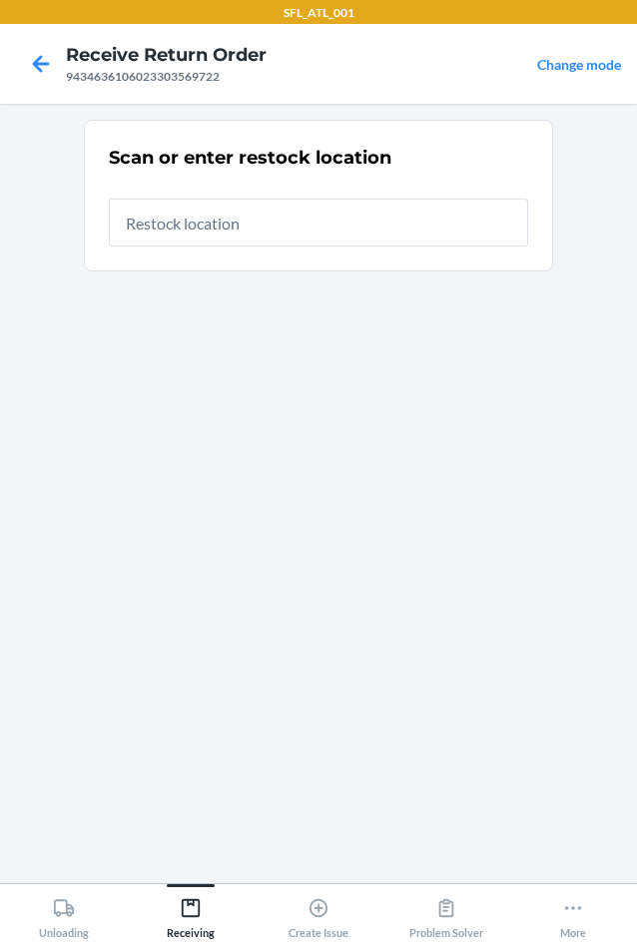
click at [301, 213] on input "text" at bounding box center [318, 223] width 419 height 48
type input "RTCart020"
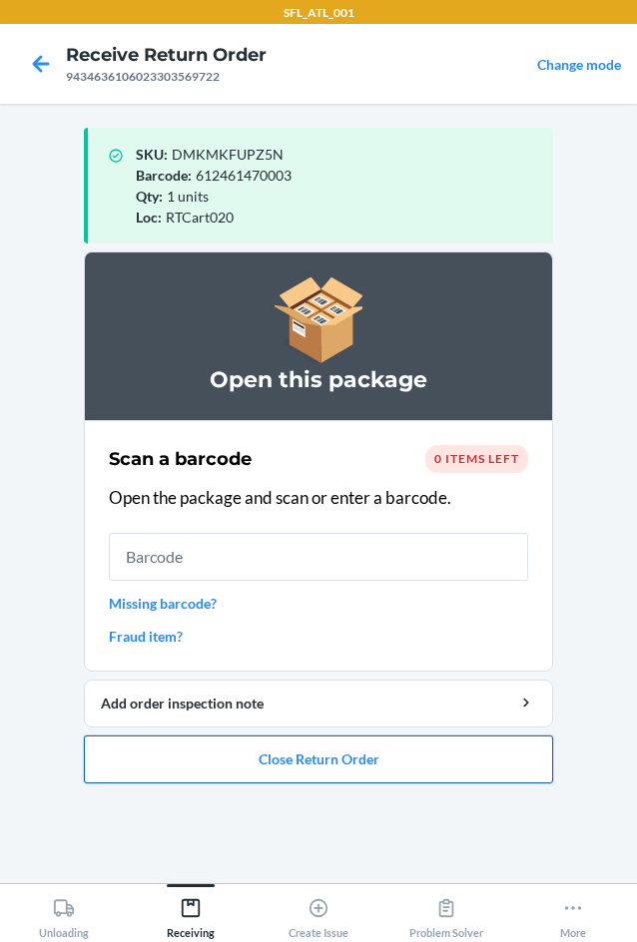
click at [335, 765] on button "Close Return Order" at bounding box center [318, 760] width 469 height 48
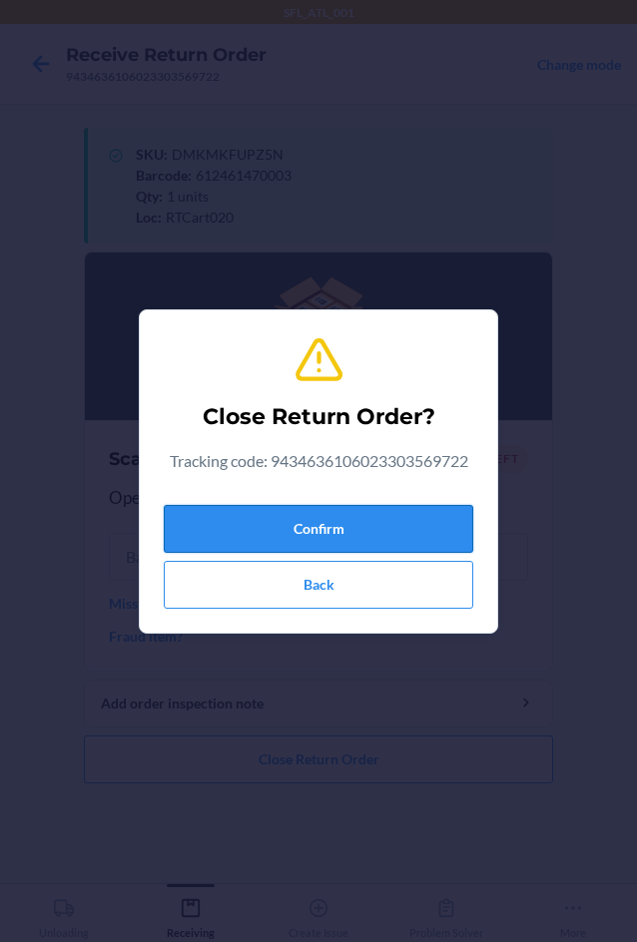
click at [292, 523] on button "Confirm" at bounding box center [318, 529] width 309 height 48
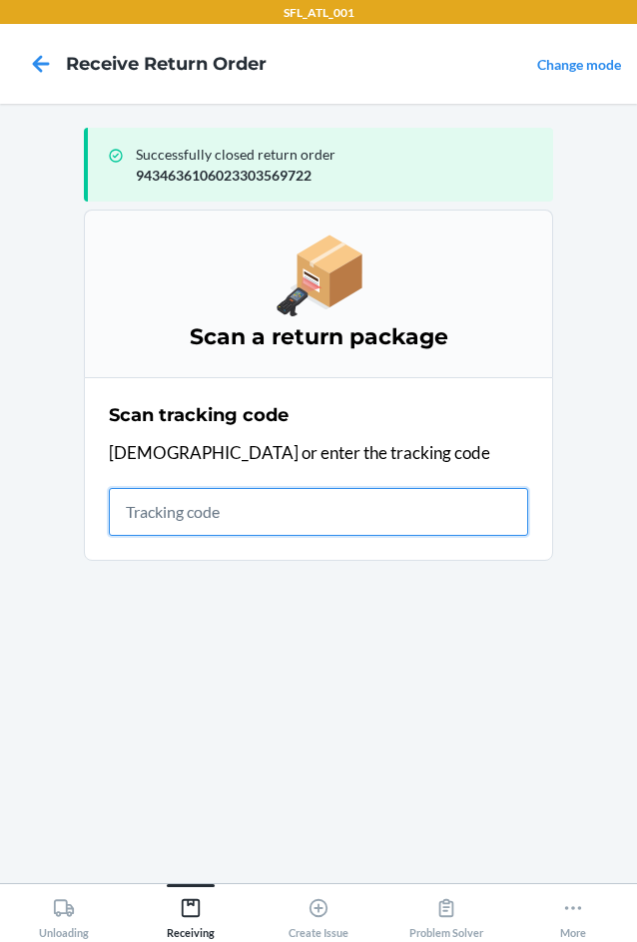
click at [151, 526] on input "text" at bounding box center [318, 512] width 419 height 48
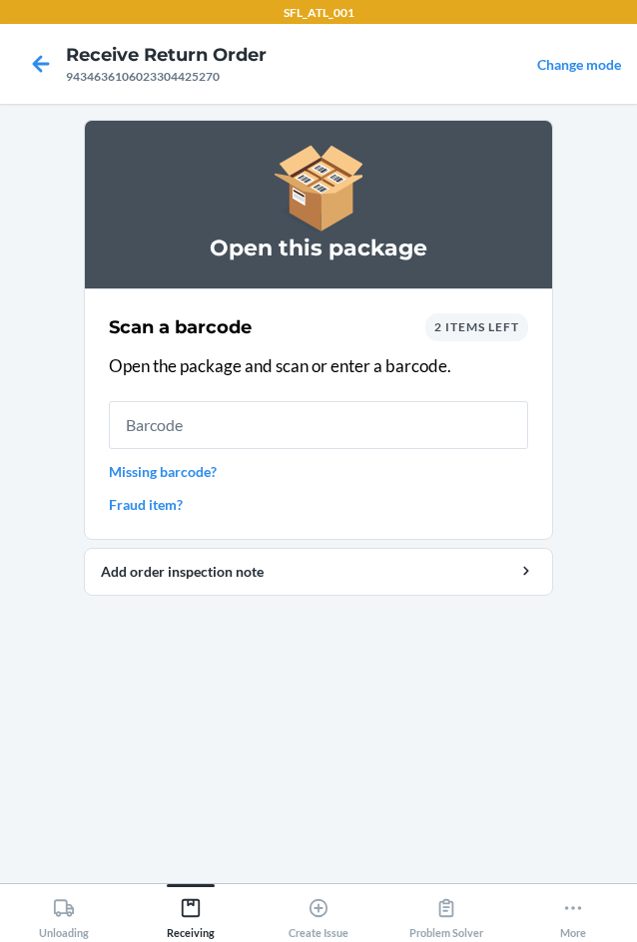
click at [492, 327] on span "2 items left" at bounding box center [476, 326] width 85 height 15
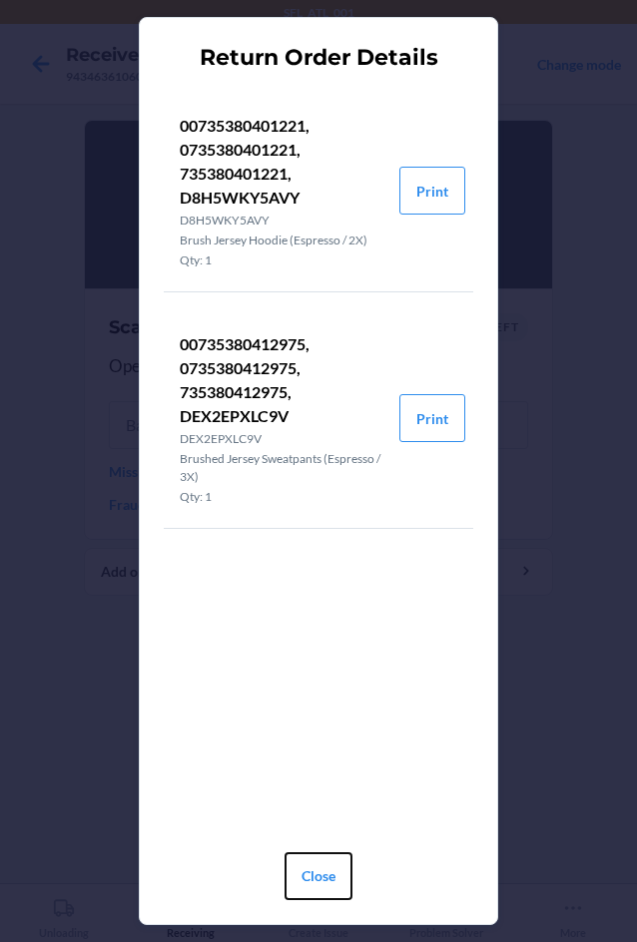
drag, startPoint x: 336, startPoint y: 873, endPoint x: 355, endPoint y: 861, distance: 22.4
click at [337, 873] on button "Close" at bounding box center [319, 877] width 68 height 48
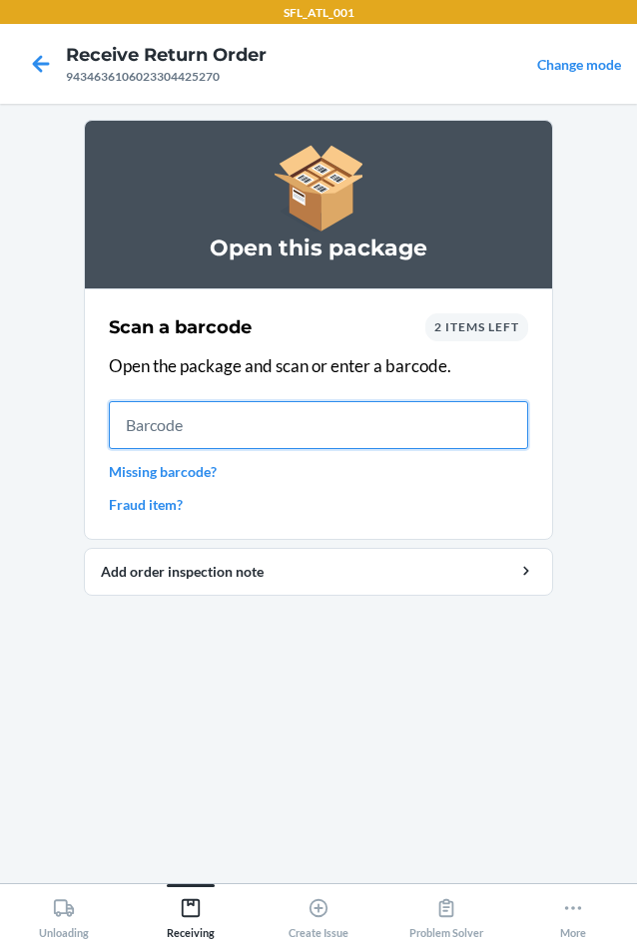
click at [362, 432] on input "text" at bounding box center [318, 425] width 419 height 48
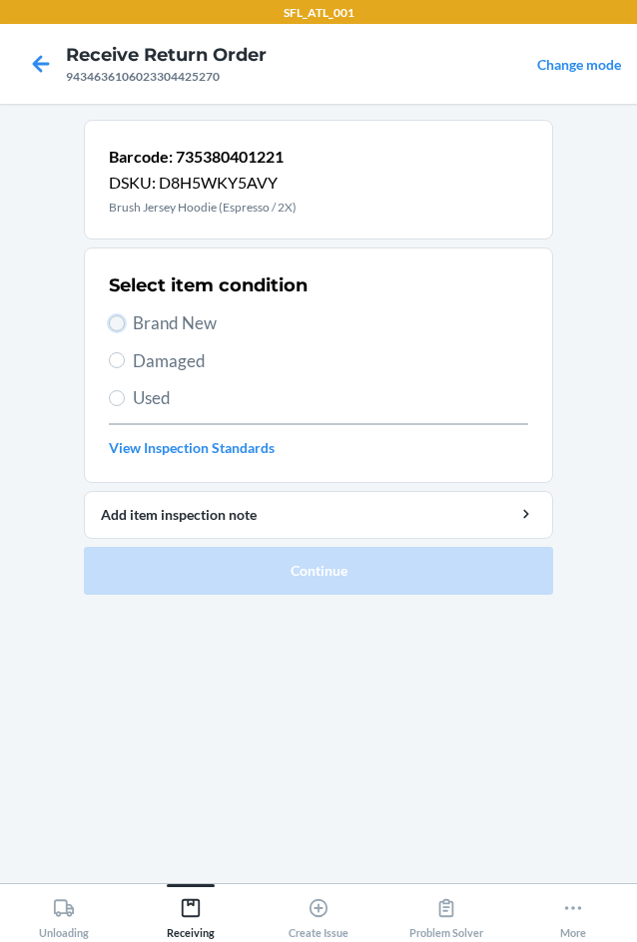
click at [113, 321] on input "Brand New" at bounding box center [117, 323] width 16 height 16
radio input "true"
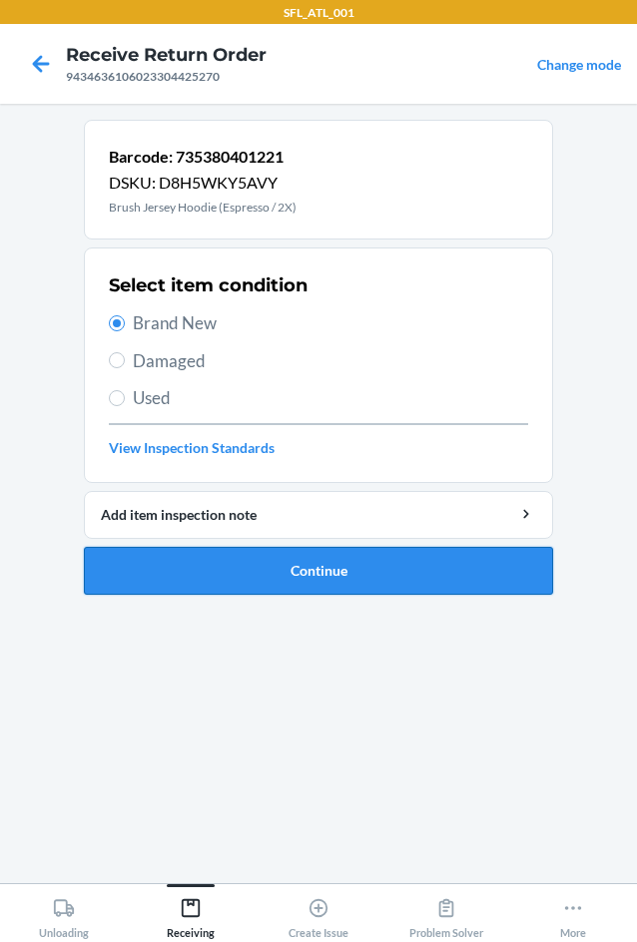
click at [352, 579] on button "Continue" at bounding box center [318, 571] width 469 height 48
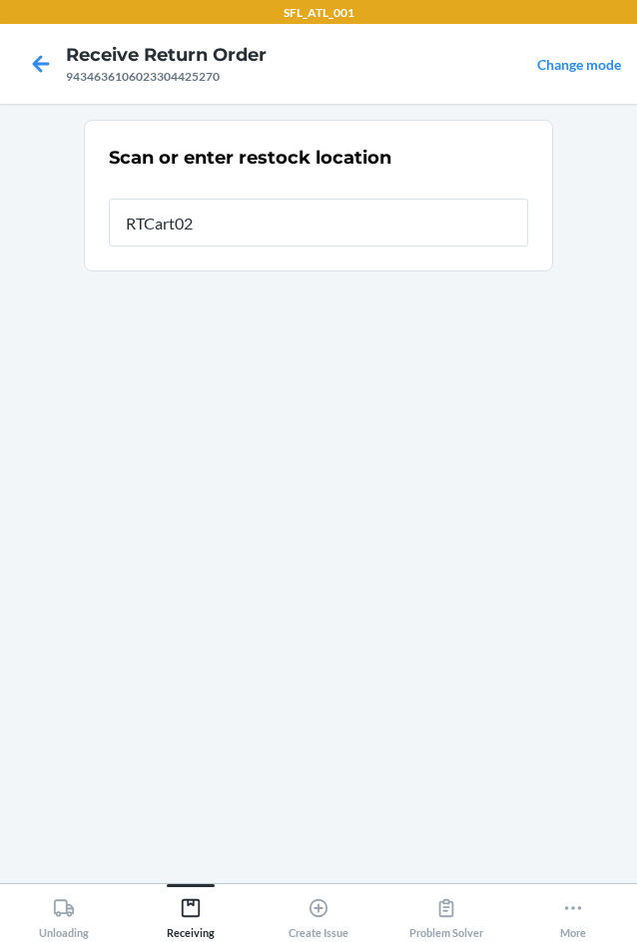
type input "RTCart020"
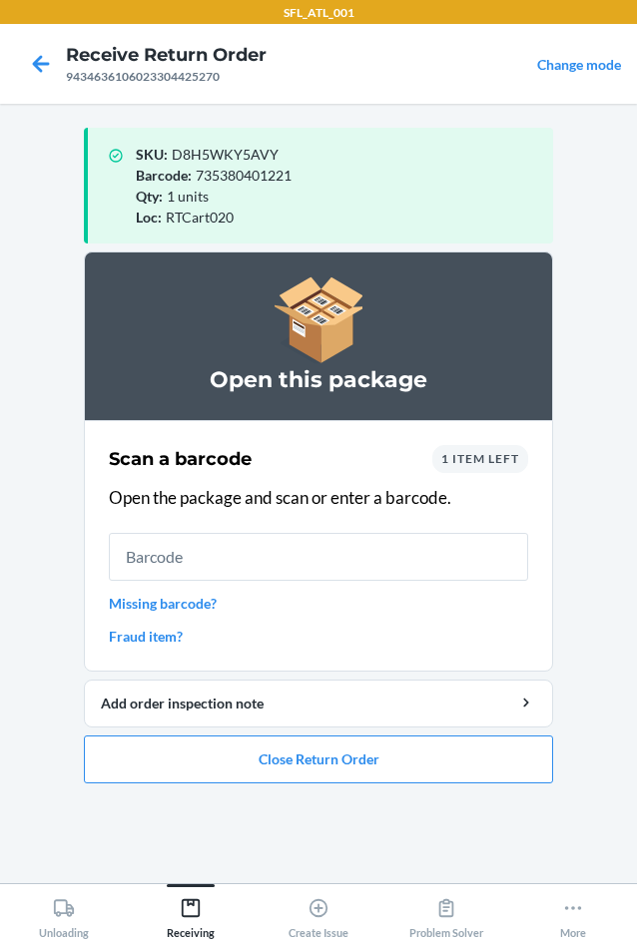
click at [214, 559] on input "text" at bounding box center [318, 557] width 419 height 48
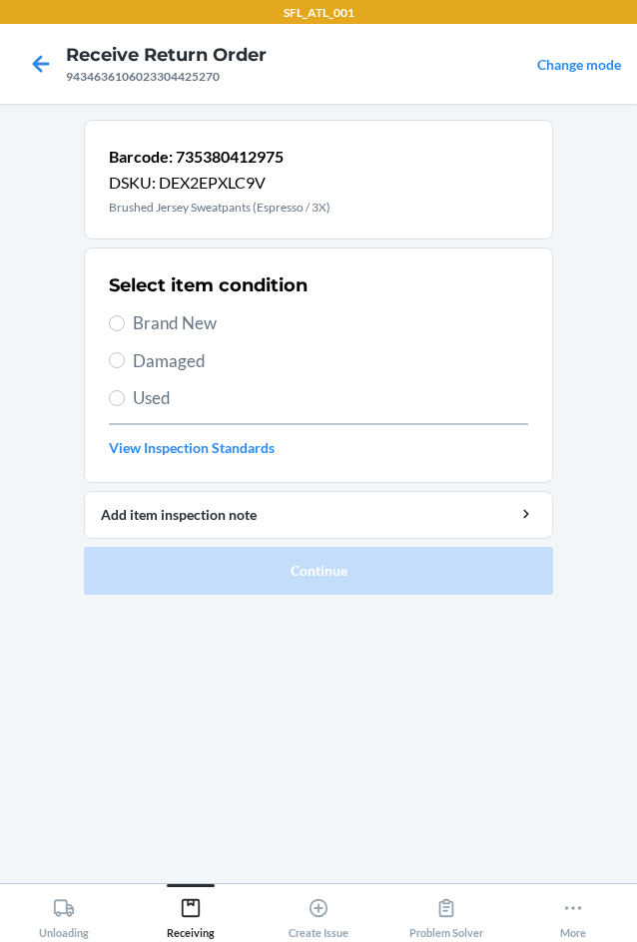
click at [123, 329] on label "Brand New" at bounding box center [318, 323] width 419 height 26
click at [123, 329] on input "Brand New" at bounding box center [117, 323] width 16 height 16
radio input "true"
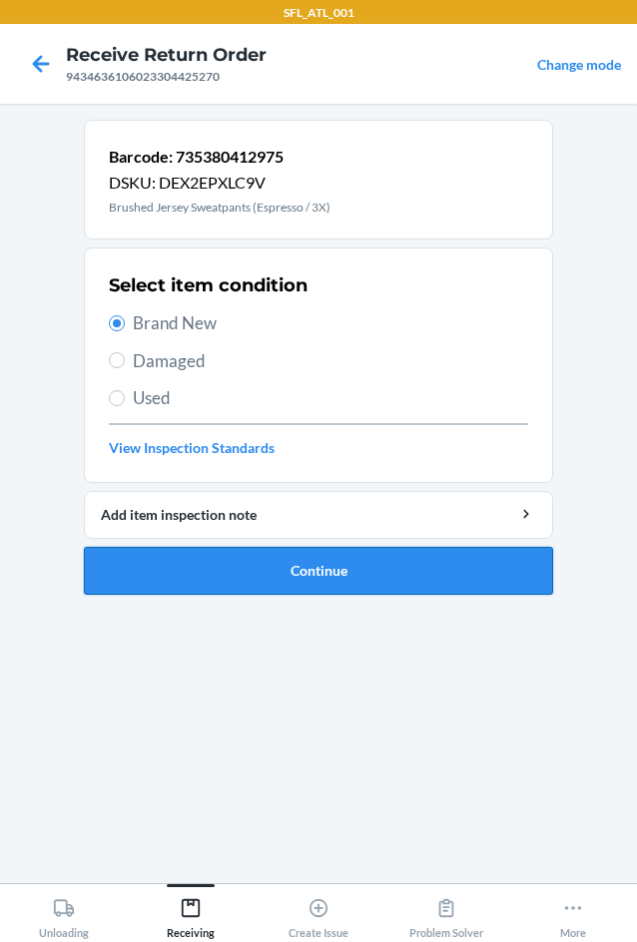
click at [324, 563] on button "Continue" at bounding box center [318, 571] width 469 height 48
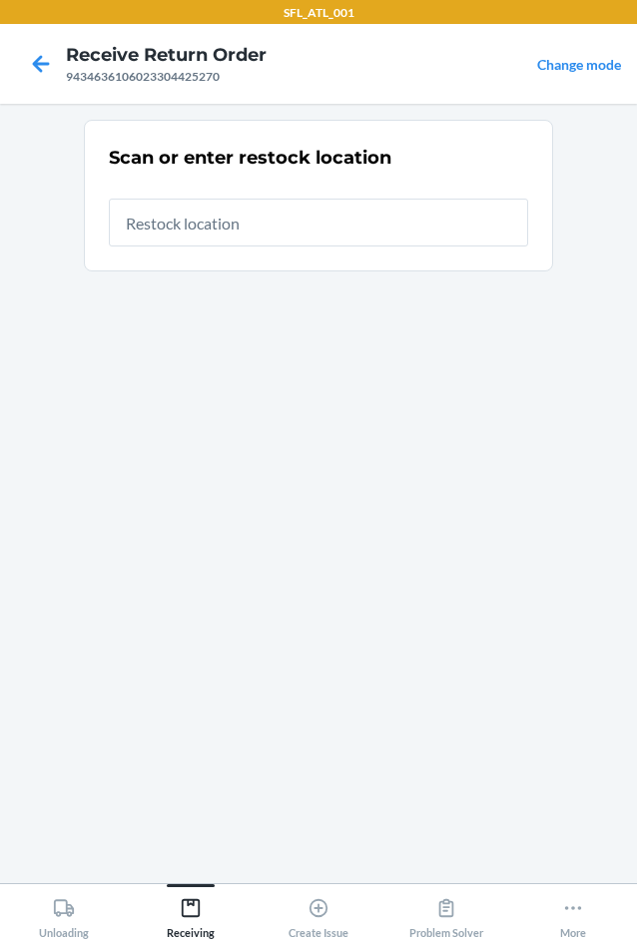
click at [220, 203] on input "text" at bounding box center [318, 223] width 419 height 48
type input "RTCart020"
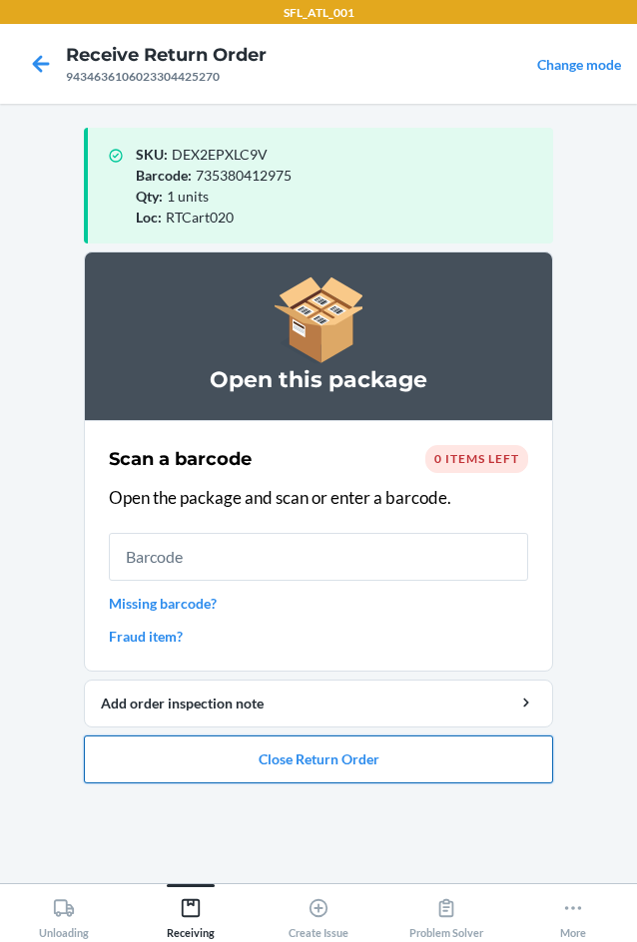
click at [369, 763] on button "Close Return Order" at bounding box center [318, 760] width 469 height 48
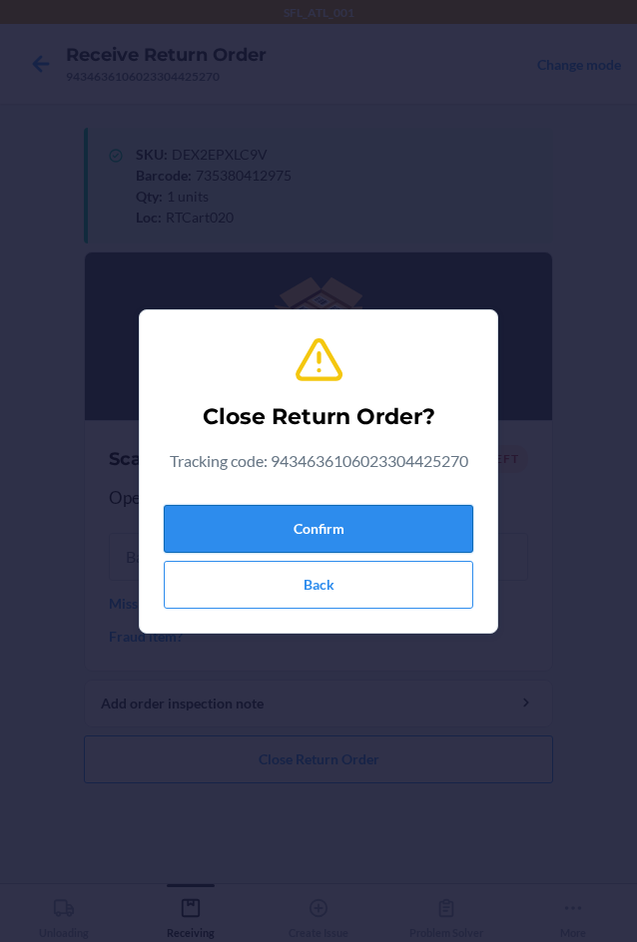
click at [262, 525] on button "Confirm" at bounding box center [318, 529] width 309 height 48
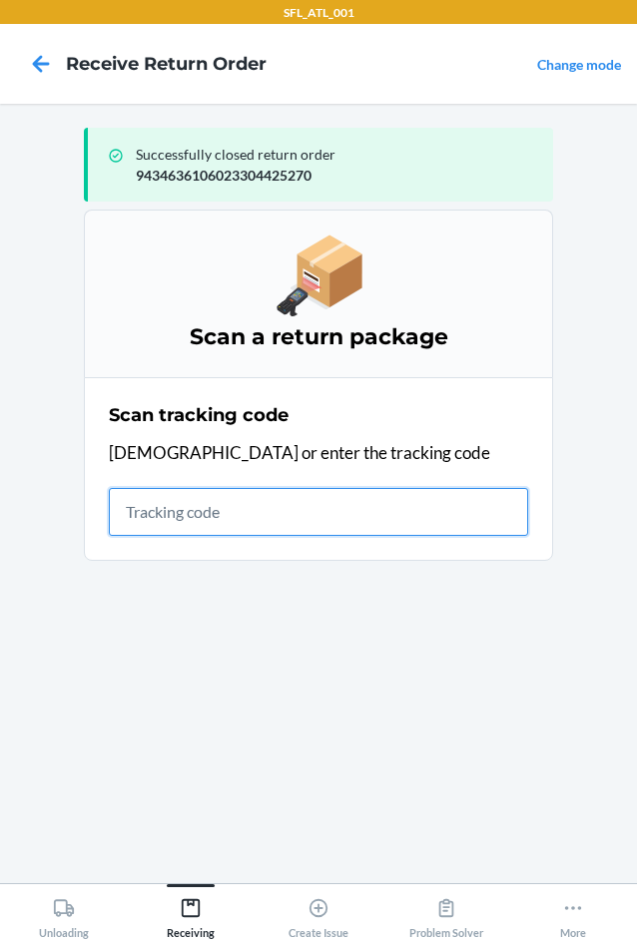
click at [142, 508] on input "text" at bounding box center [318, 512] width 419 height 48
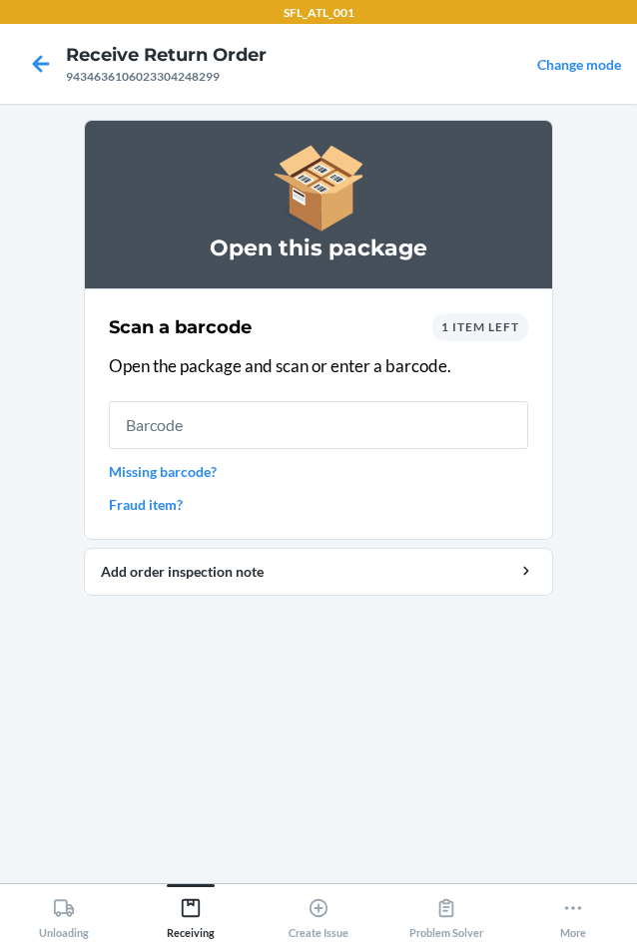
click at [506, 336] on div "1 item left" at bounding box center [480, 327] width 96 height 28
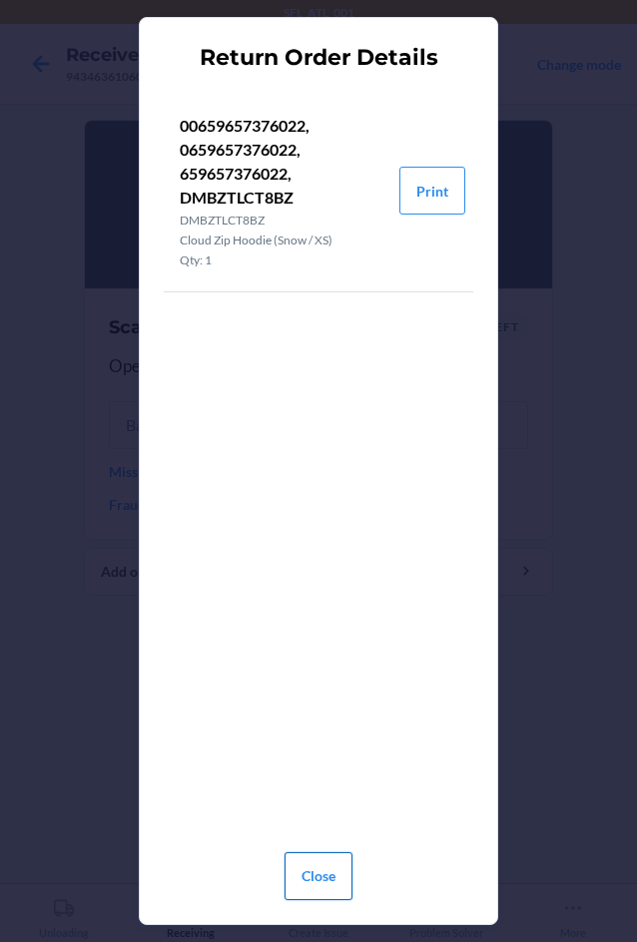
click at [326, 887] on button "Close" at bounding box center [319, 877] width 68 height 48
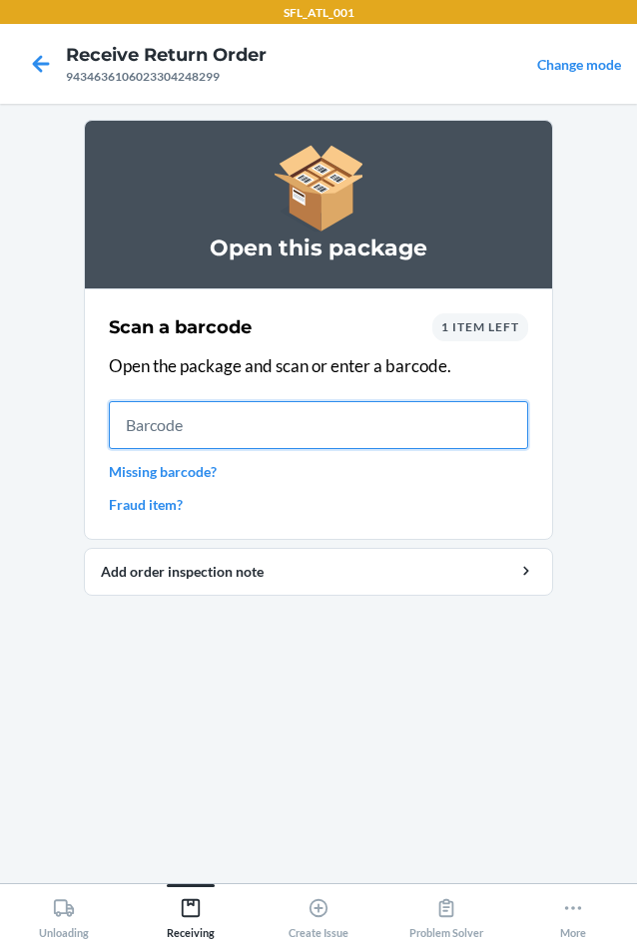
click at [237, 430] on input "text" at bounding box center [318, 425] width 419 height 48
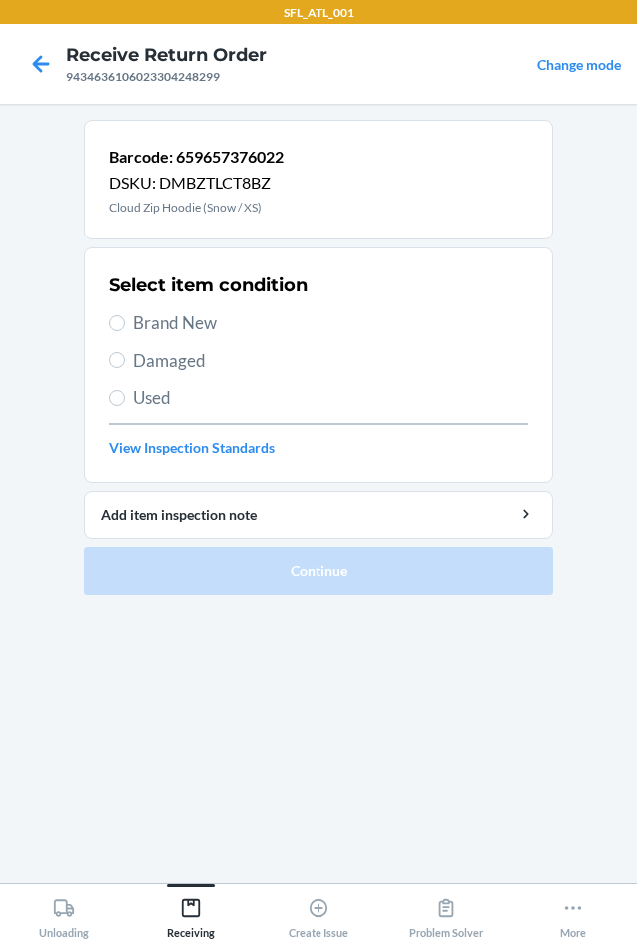
click at [125, 321] on label "Brand New" at bounding box center [318, 323] width 419 height 26
click at [125, 321] on input "Brand New" at bounding box center [117, 323] width 16 height 16
radio input "true"
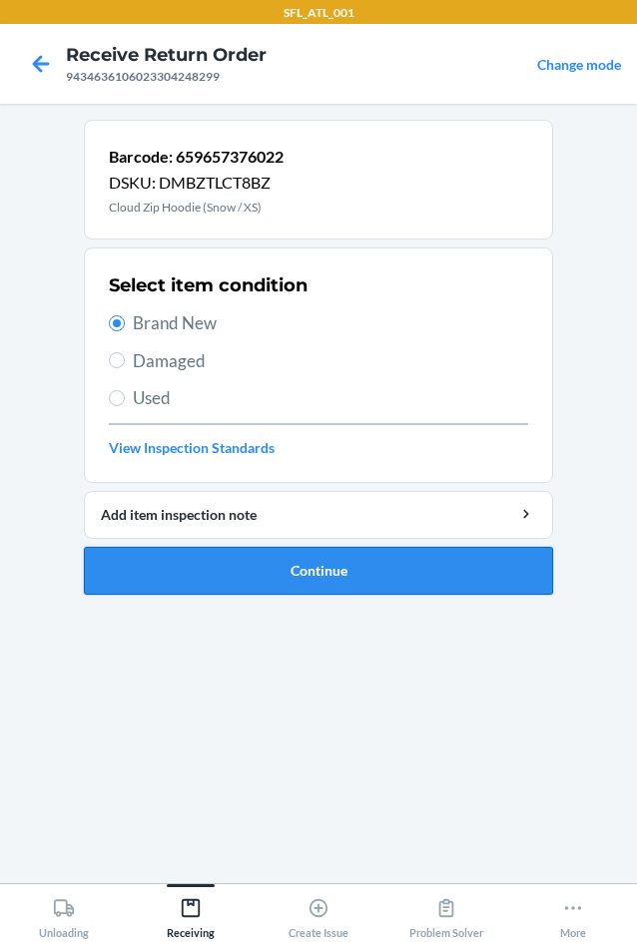
click at [318, 565] on button "Continue" at bounding box center [318, 571] width 469 height 48
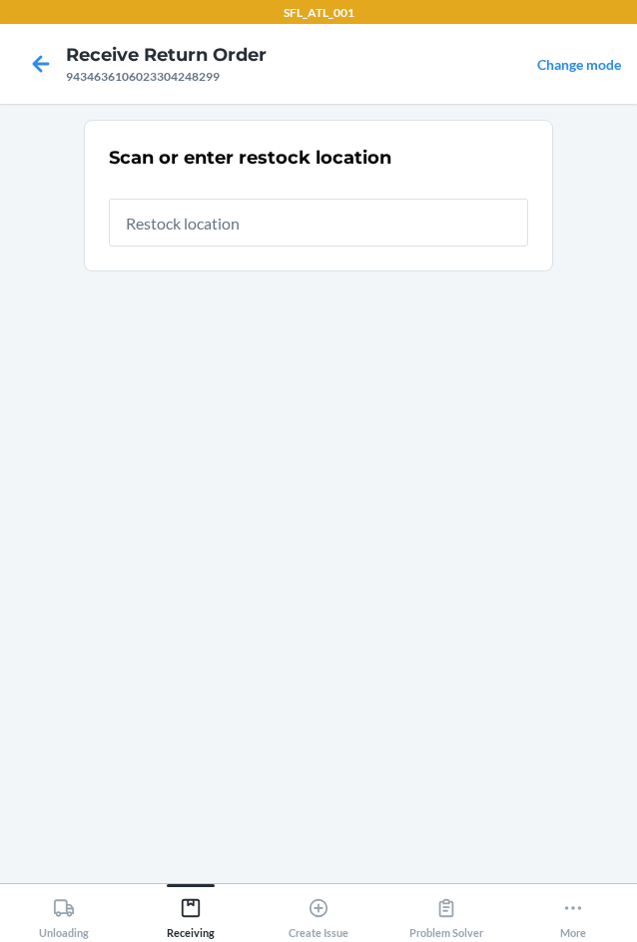
click at [330, 230] on input "text" at bounding box center [318, 223] width 419 height 48
type input "RTCart020"
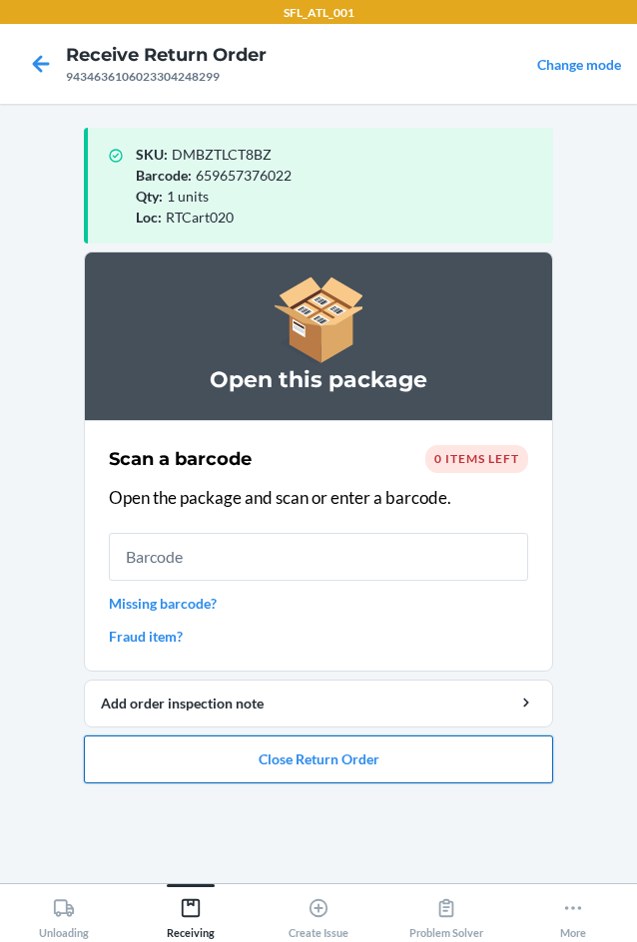
click at [404, 751] on button "Close Return Order" at bounding box center [318, 760] width 469 height 48
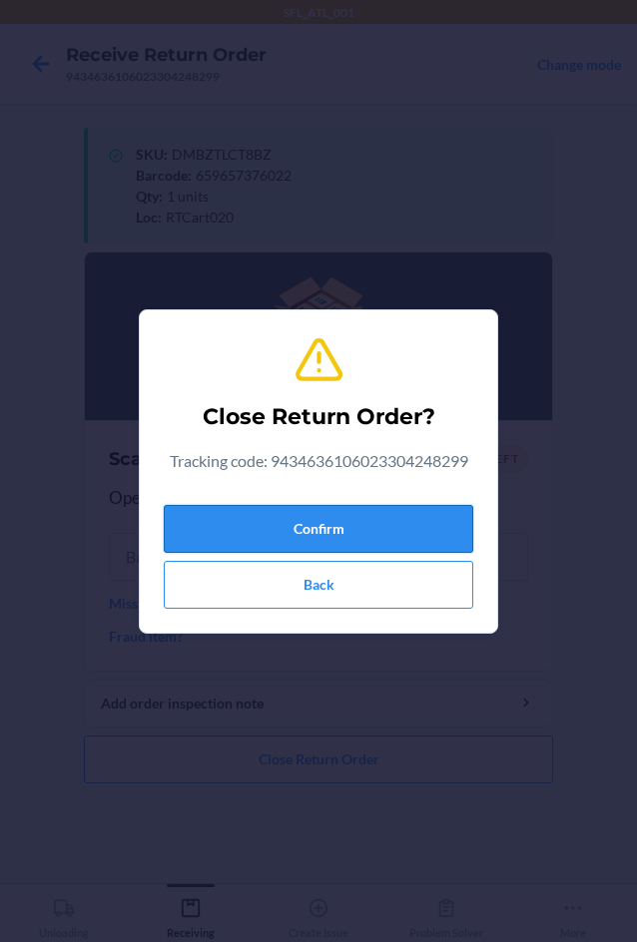
click at [327, 526] on button "Confirm" at bounding box center [318, 529] width 309 height 48
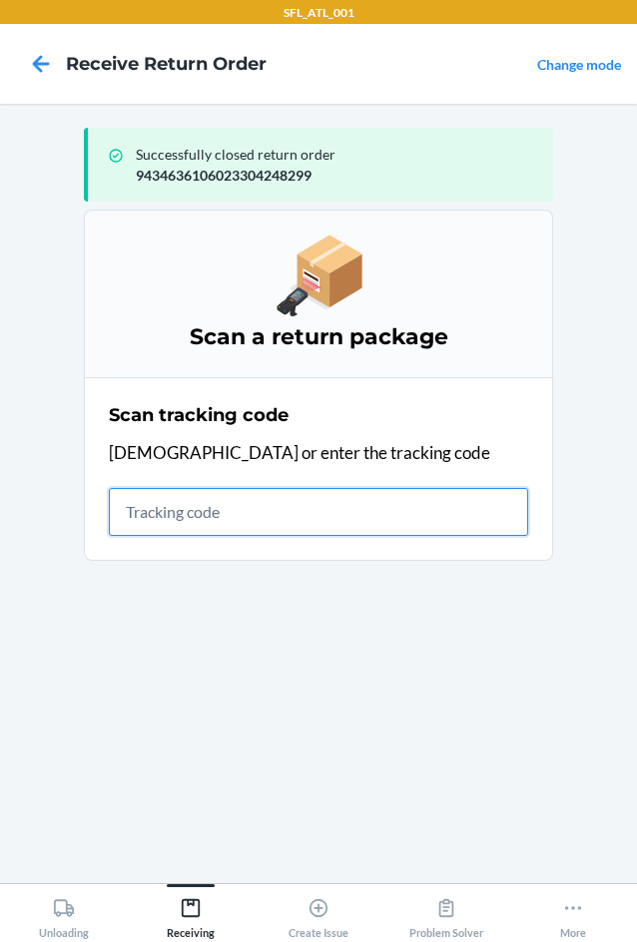
click at [147, 516] on input "text" at bounding box center [318, 512] width 419 height 48
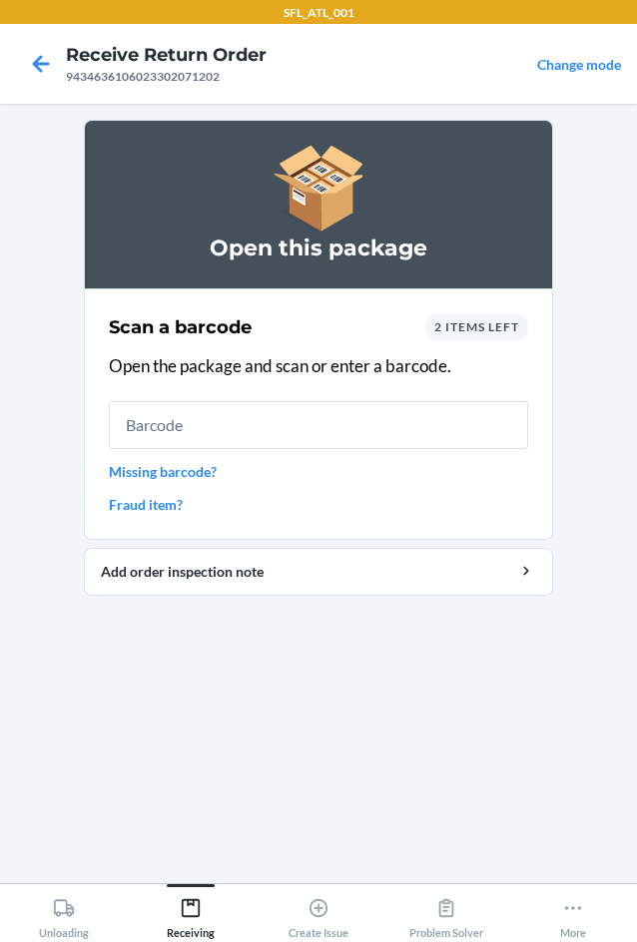
click at [507, 334] on div "2 items left" at bounding box center [476, 327] width 103 height 28
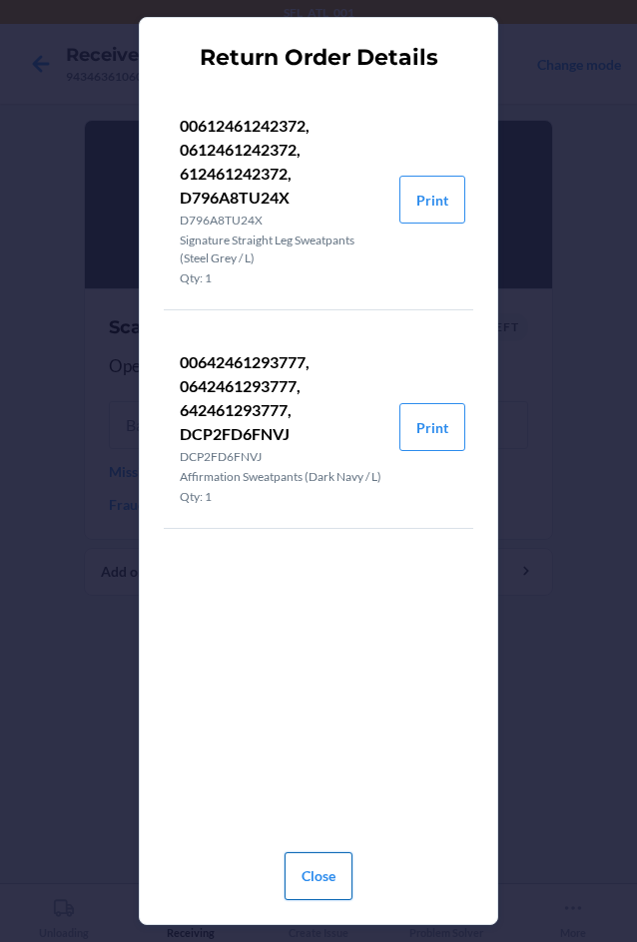
click at [341, 883] on button "Close" at bounding box center [319, 877] width 68 height 48
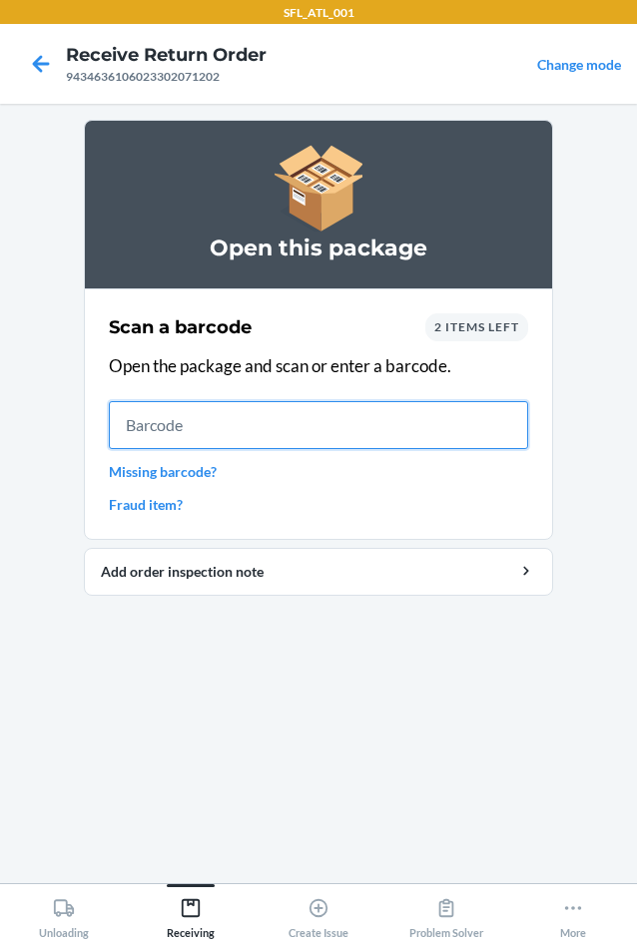
click at [411, 435] on input "text" at bounding box center [318, 425] width 419 height 48
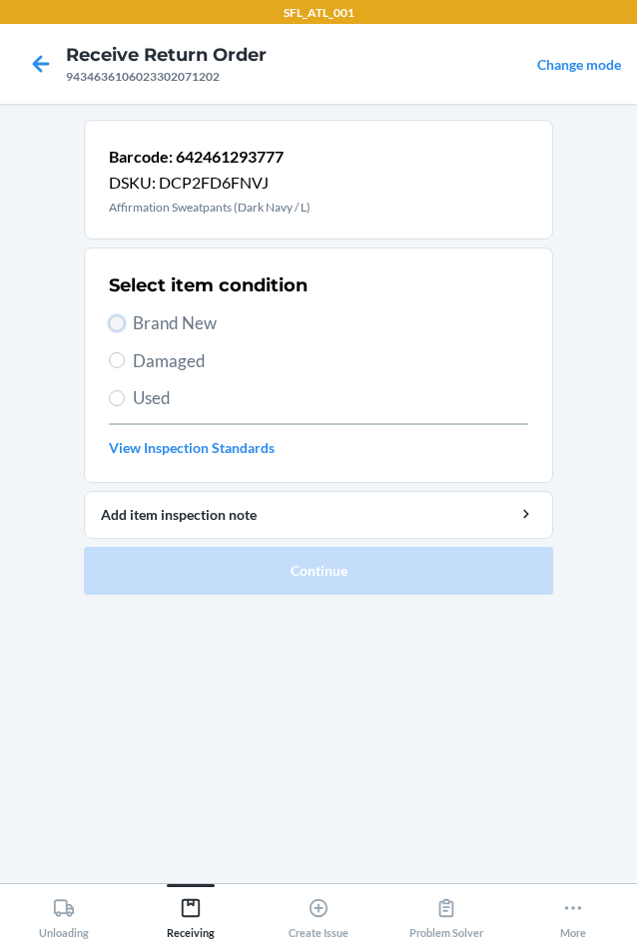
click at [113, 318] on input "Brand New" at bounding box center [117, 323] width 16 height 16
radio input "true"
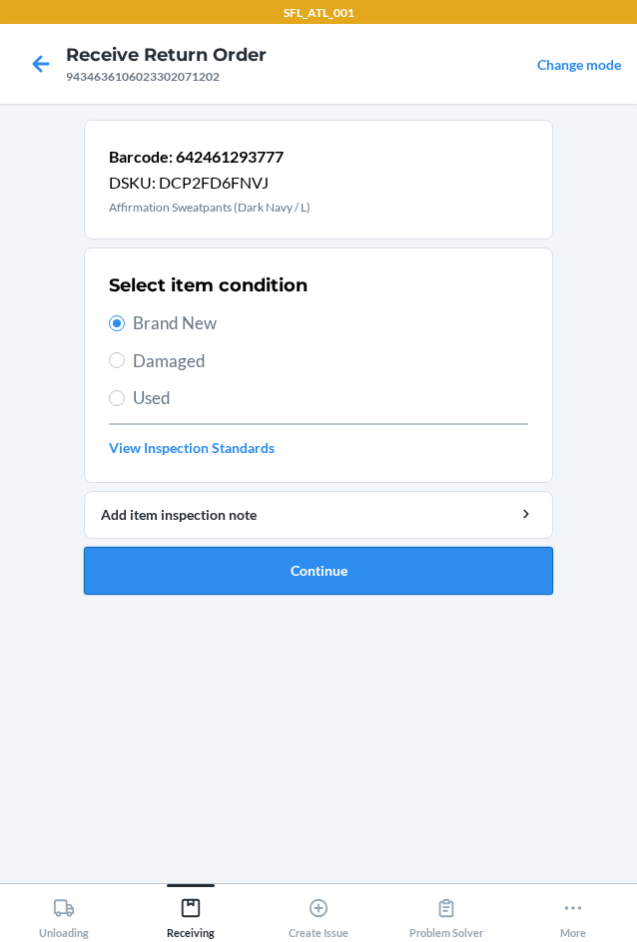
click at [301, 573] on button "Continue" at bounding box center [318, 571] width 469 height 48
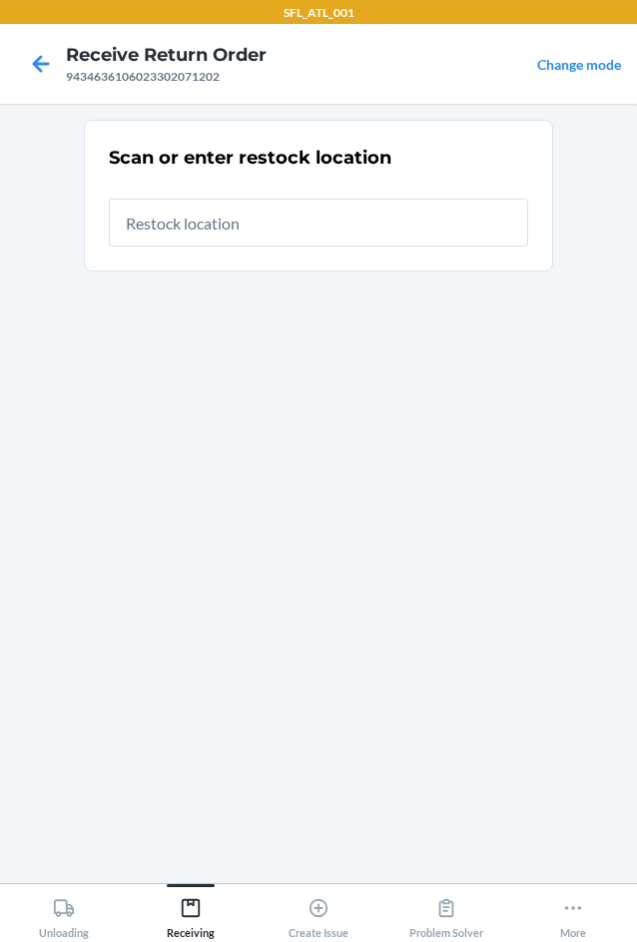
click at [304, 212] on input "text" at bounding box center [318, 223] width 419 height 48
type input "RTCart020"
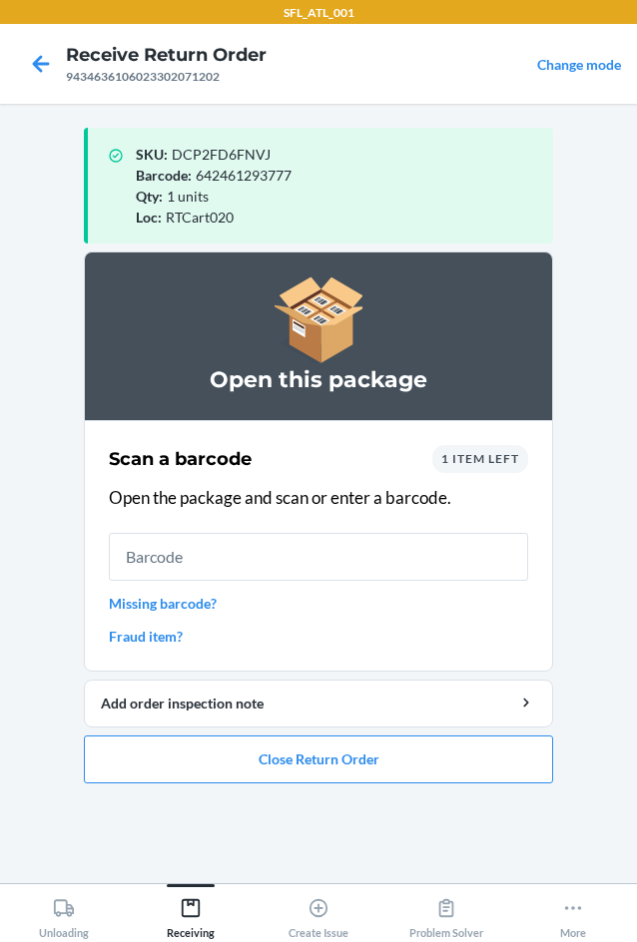
drag, startPoint x: 301, startPoint y: 561, endPoint x: 306, endPoint y: 544, distance: 17.7
click at [302, 559] on input "text" at bounding box center [318, 557] width 419 height 48
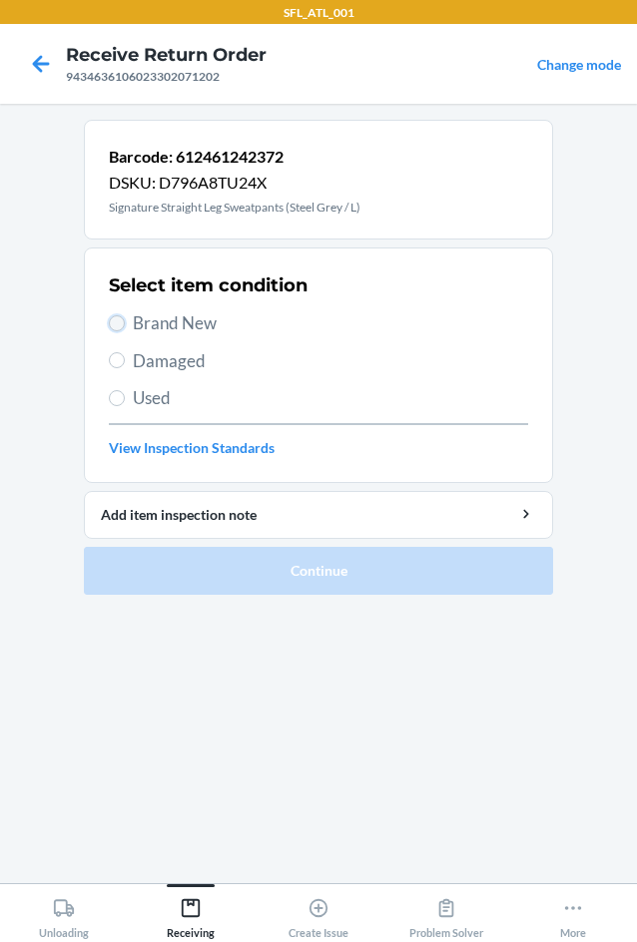
click at [118, 320] on input "Brand New" at bounding box center [117, 323] width 16 height 16
radio input "true"
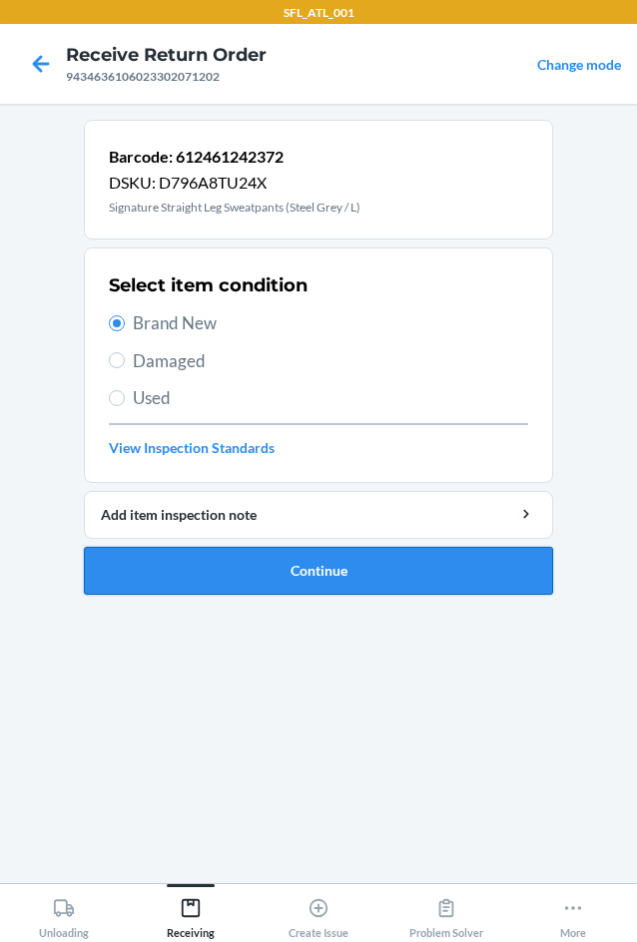
click at [299, 585] on button "Continue" at bounding box center [318, 571] width 469 height 48
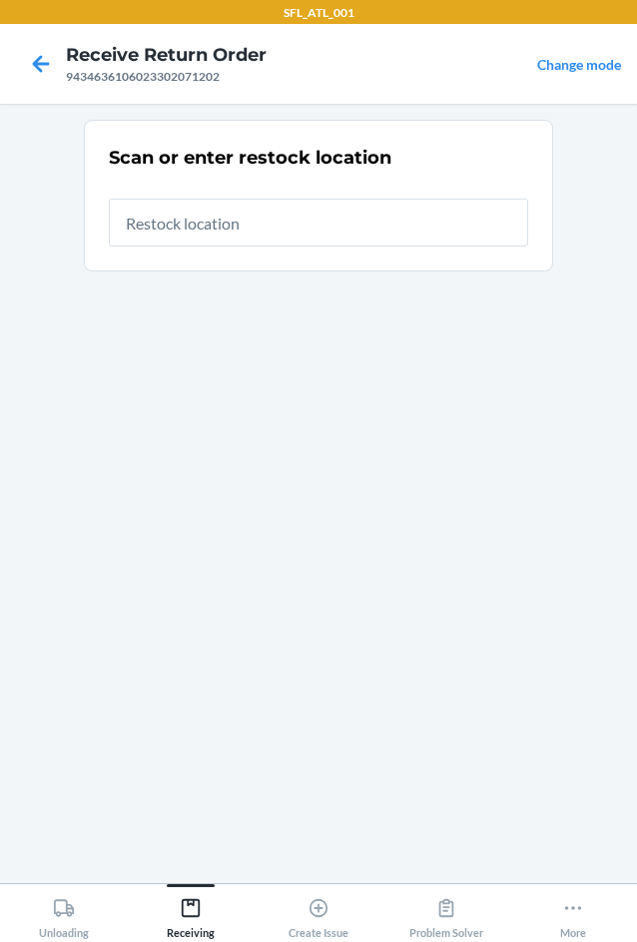
click at [327, 238] on input "text" at bounding box center [318, 223] width 419 height 48
type input "RTCart020"
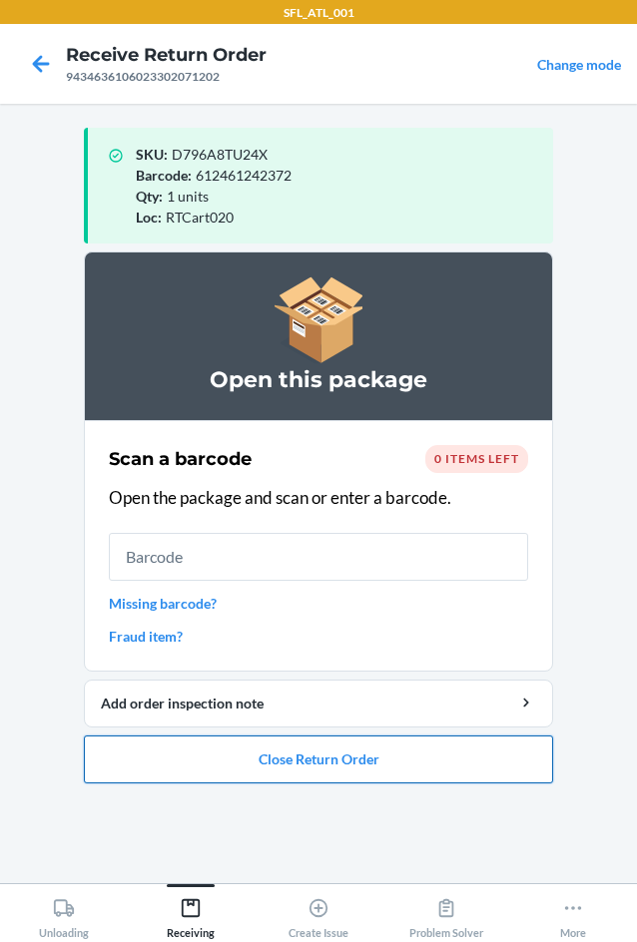
click at [337, 755] on button "Close Return Order" at bounding box center [318, 760] width 469 height 48
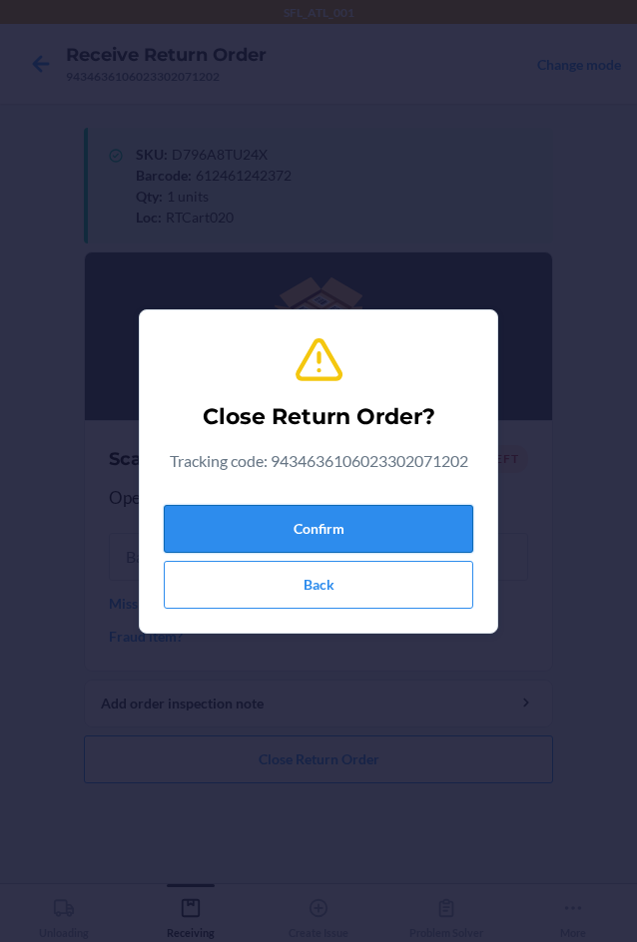
click at [274, 521] on button "Confirm" at bounding box center [318, 529] width 309 height 48
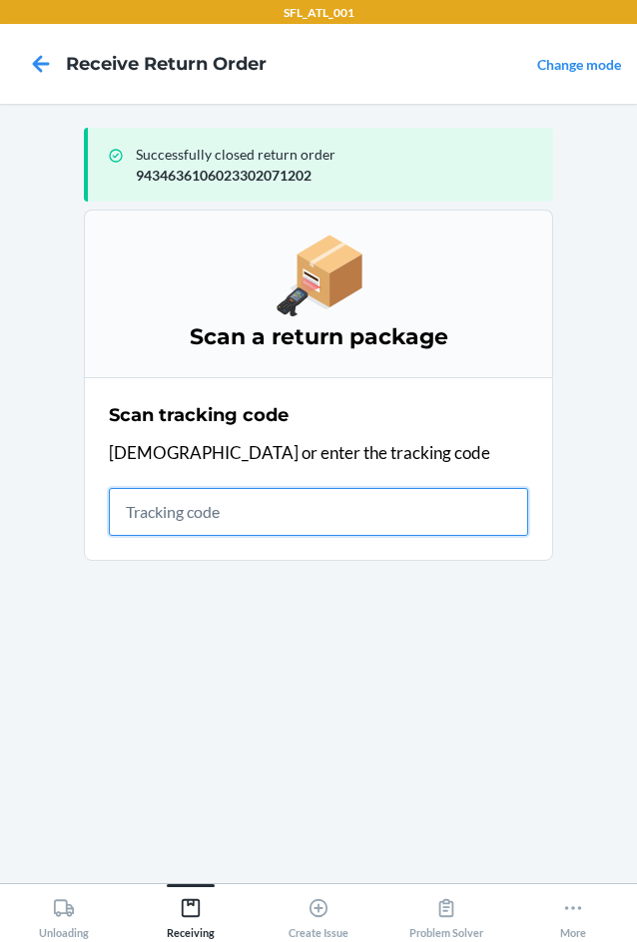
click at [252, 511] on input "text" at bounding box center [318, 512] width 419 height 48
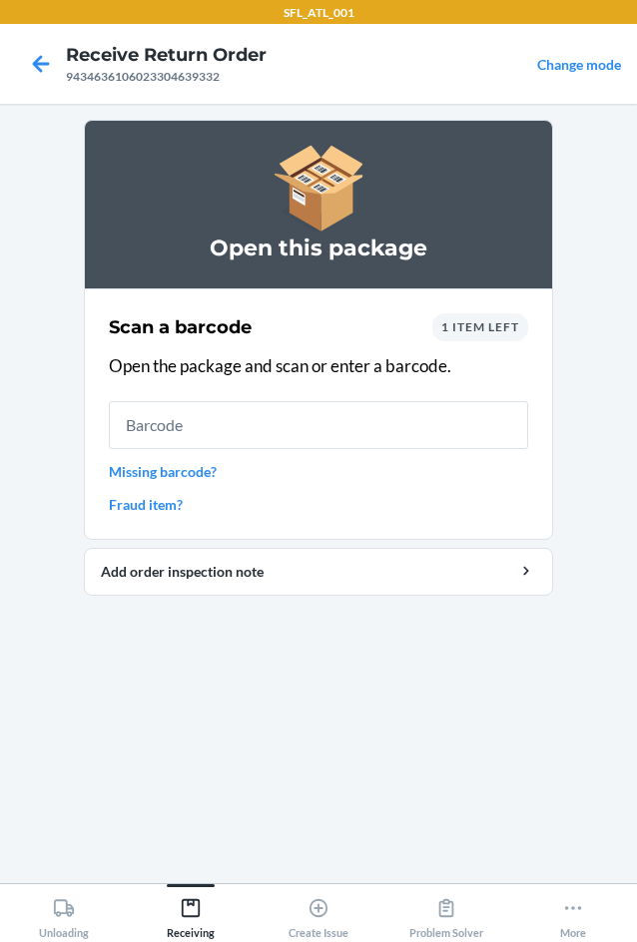
click at [504, 335] on div "1 item left" at bounding box center [480, 327] width 96 height 28
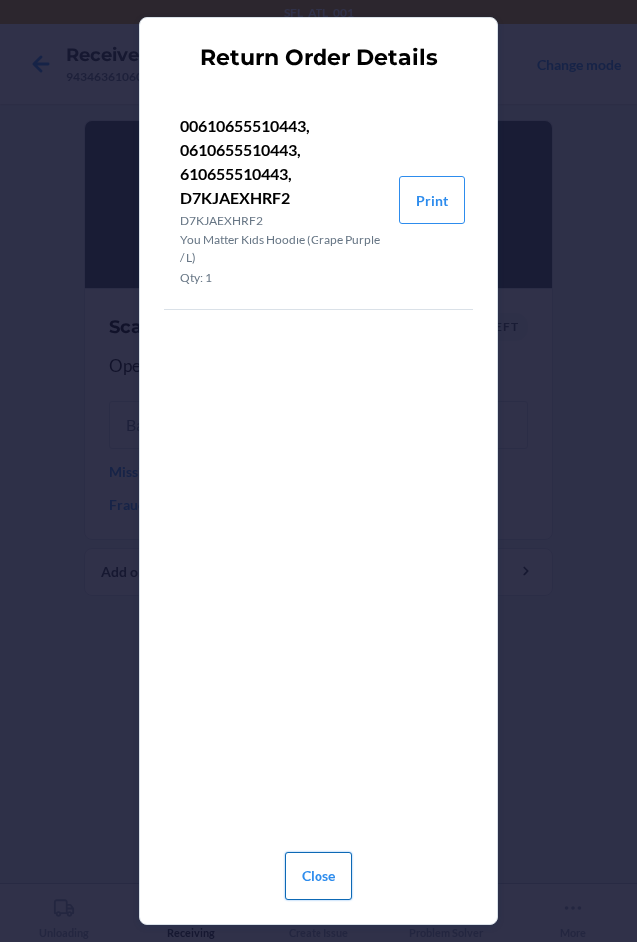
click at [327, 887] on button "Close" at bounding box center [319, 877] width 68 height 48
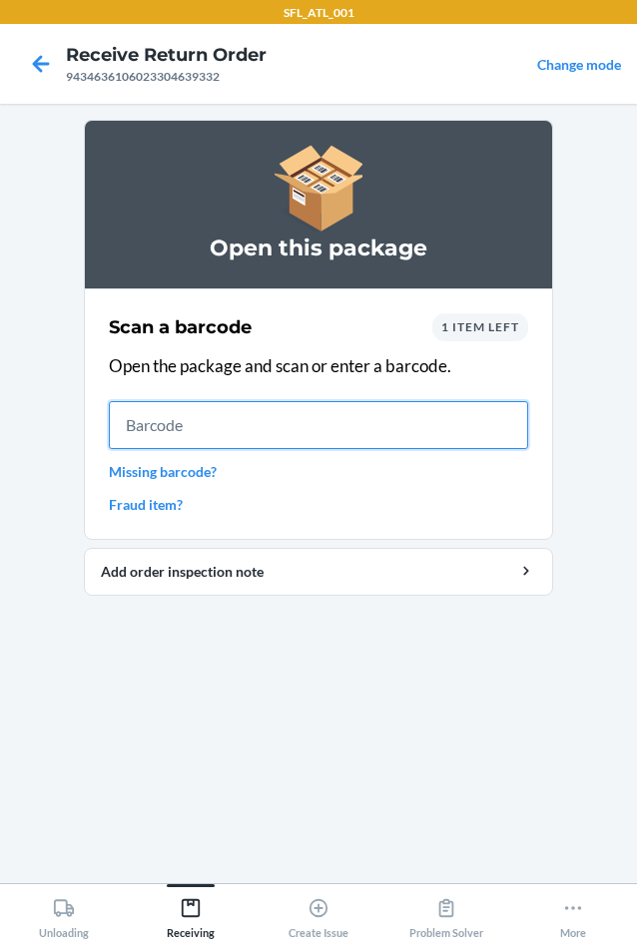
drag, startPoint x: 366, startPoint y: 438, endPoint x: 358, endPoint y: 430, distance: 11.3
click at [366, 437] on input "text" at bounding box center [318, 425] width 419 height 48
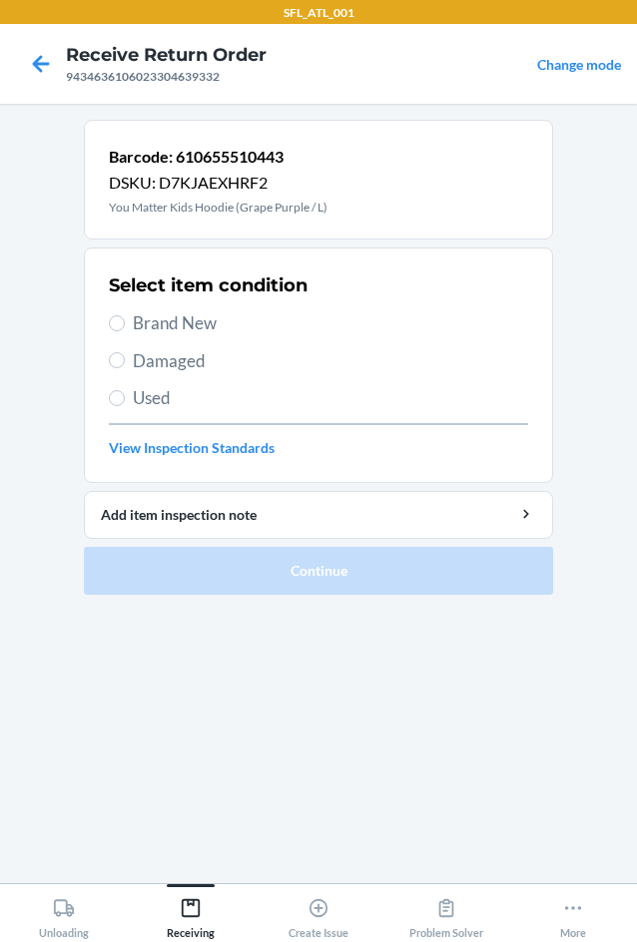
click at [127, 320] on label "Brand New" at bounding box center [318, 323] width 419 height 26
click at [125, 320] on input "Brand New" at bounding box center [117, 323] width 16 height 16
radio input "true"
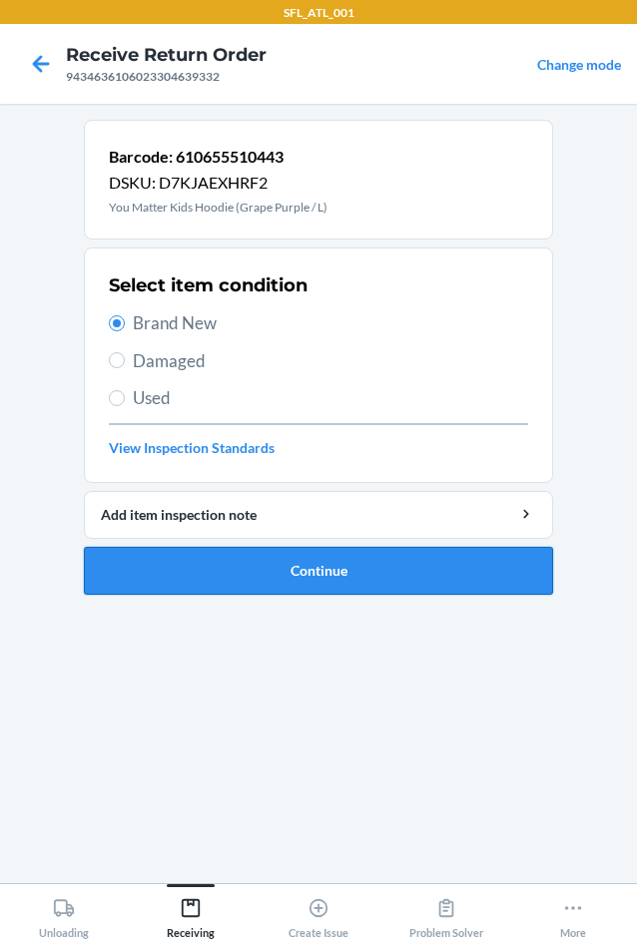
click at [202, 585] on button "Continue" at bounding box center [318, 571] width 469 height 48
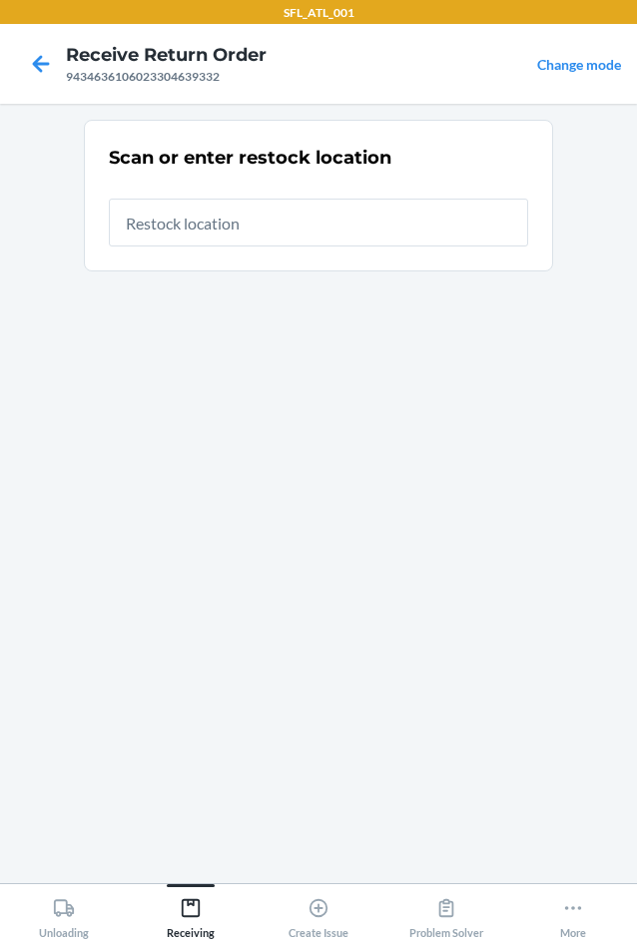
click at [315, 215] on input "text" at bounding box center [318, 223] width 419 height 48
type input "RTCart020"
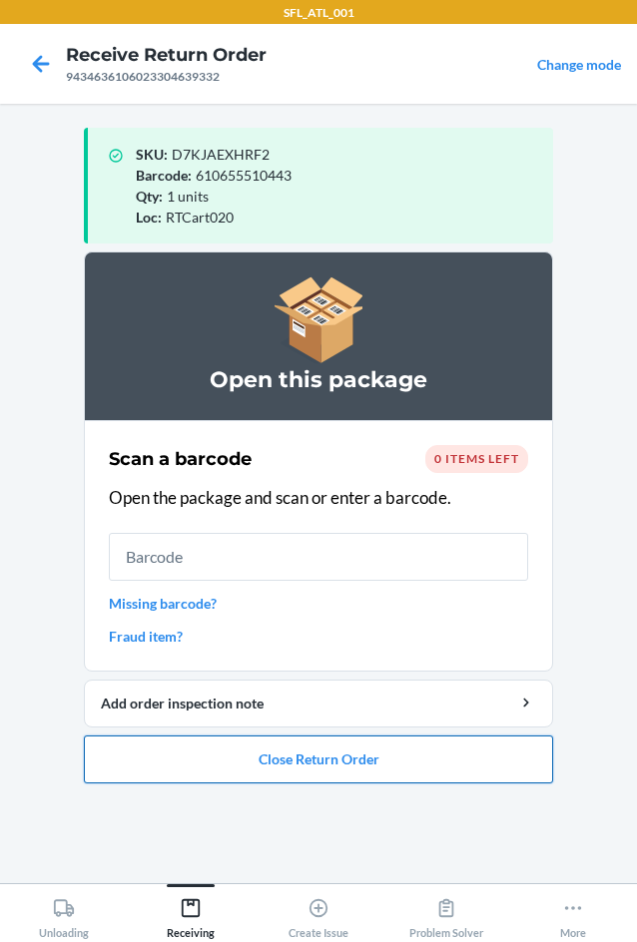
click at [421, 769] on button "Close Return Order" at bounding box center [318, 760] width 469 height 48
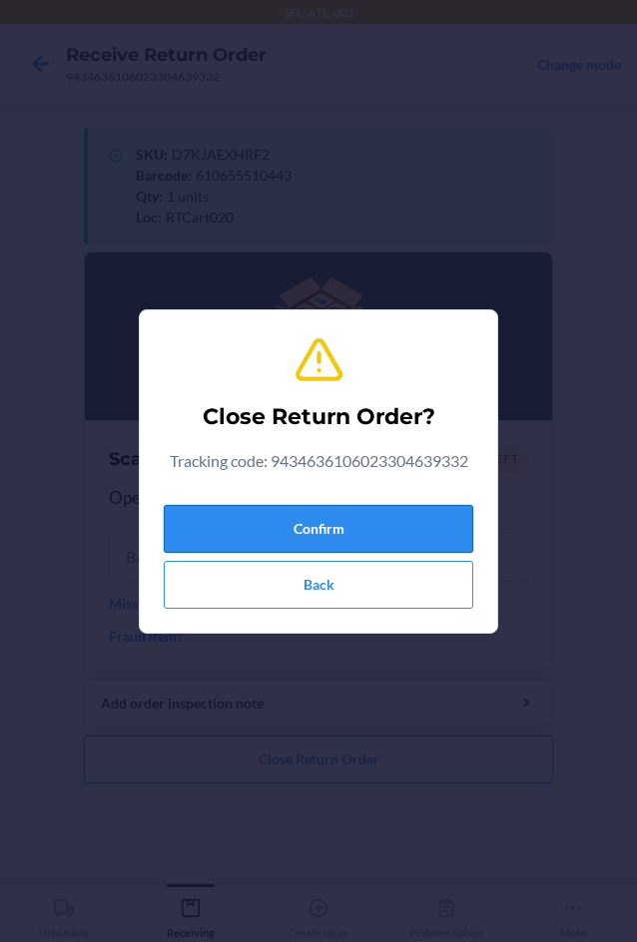
click at [323, 536] on button "Confirm" at bounding box center [318, 529] width 309 height 48
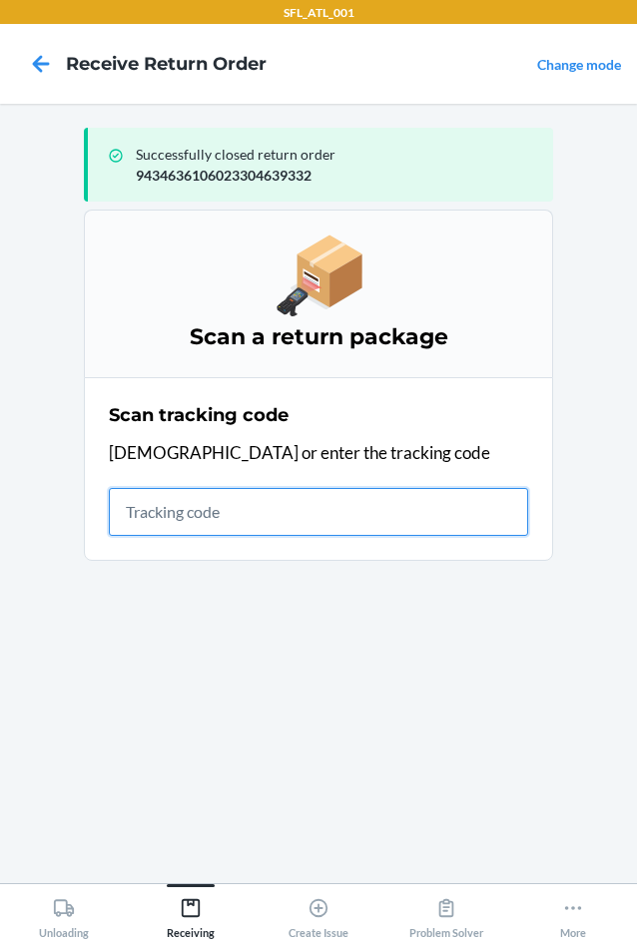
click at [120, 510] on input "text" at bounding box center [318, 512] width 419 height 48
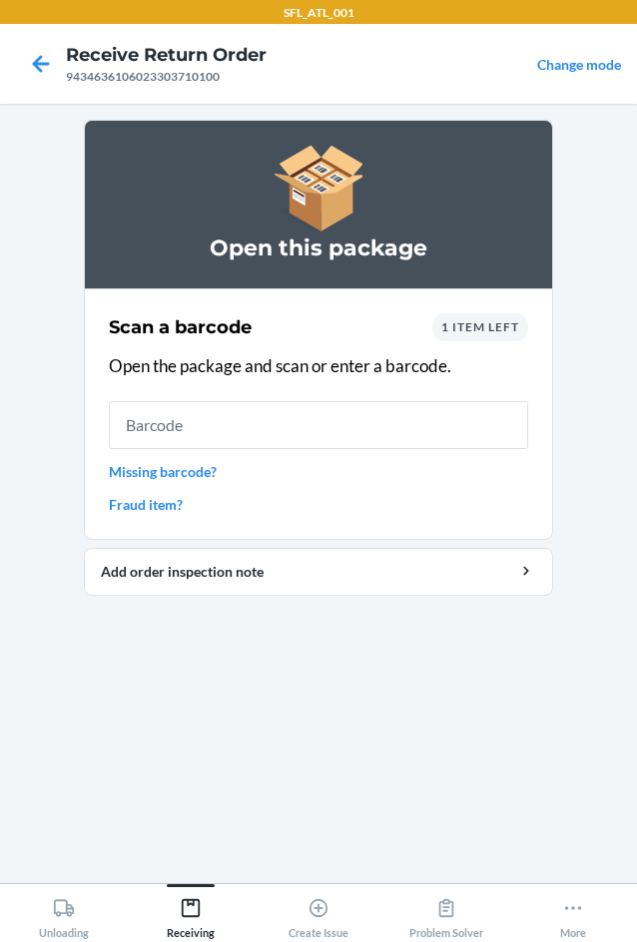
click at [203, 435] on input "text" at bounding box center [318, 425] width 419 height 48
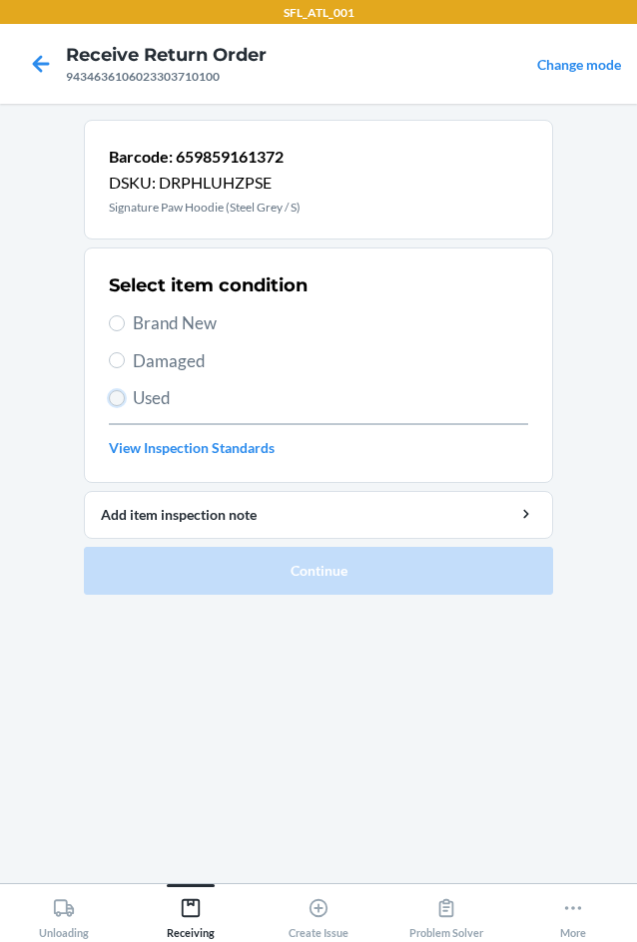
click at [121, 400] on input "Used" at bounding box center [117, 398] width 16 height 16
radio input "true"
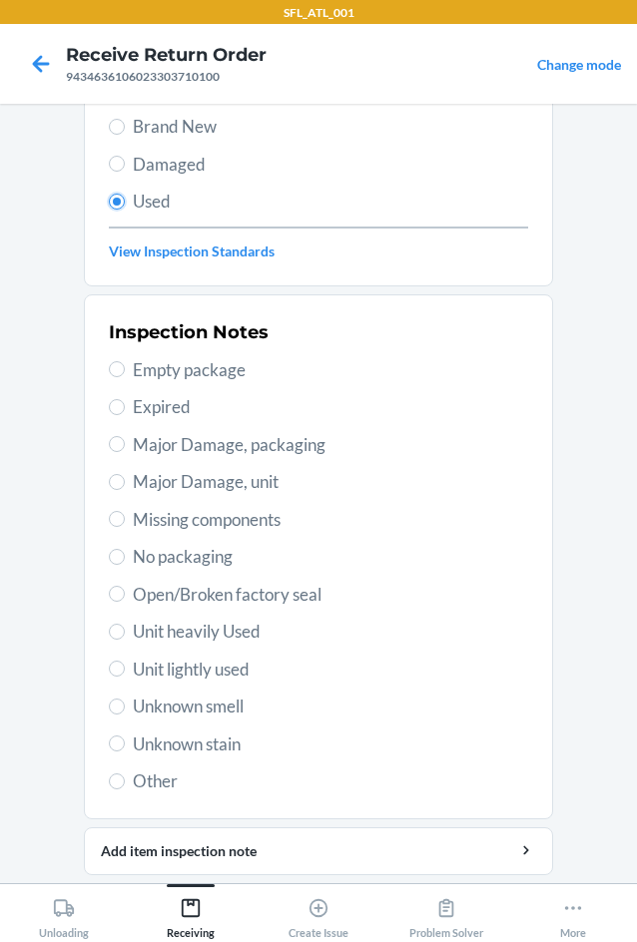
scroll to position [261, 0]
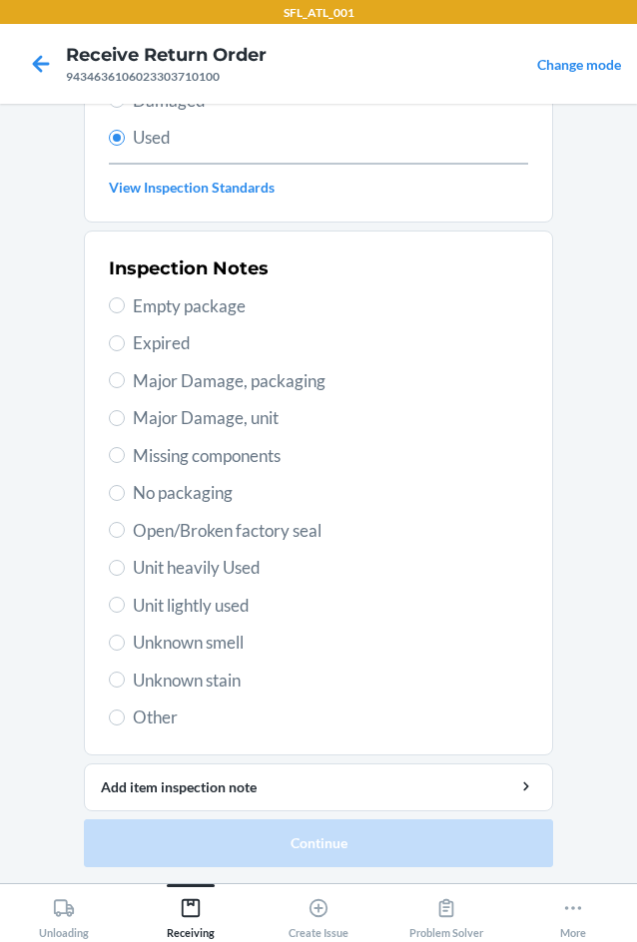
click at [118, 568] on label "Unit heavily Used" at bounding box center [318, 568] width 419 height 26
click at [118, 568] on input "Unit heavily Used" at bounding box center [117, 568] width 16 height 16
radio input "true"
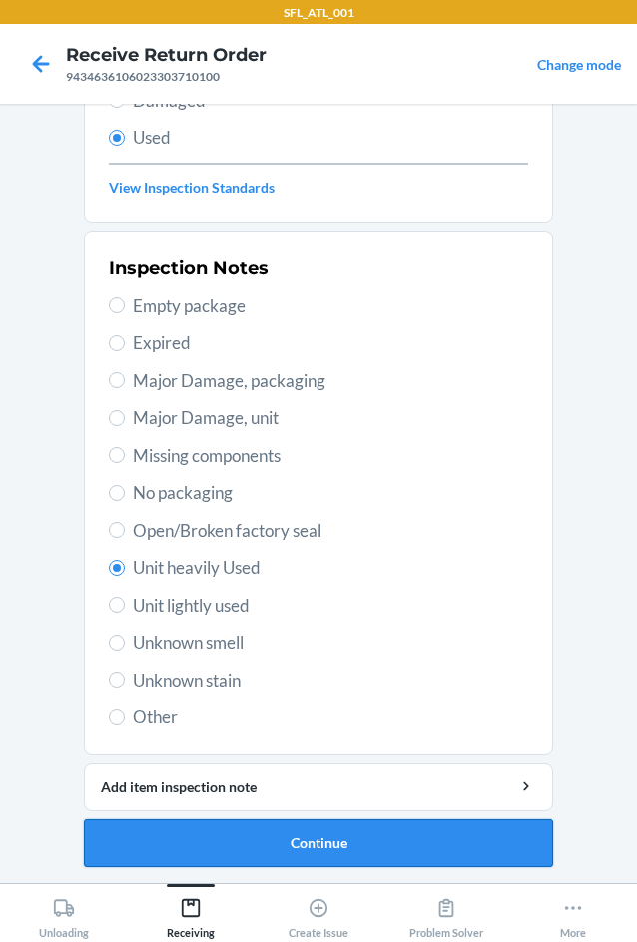
click at [269, 851] on button "Continue" at bounding box center [318, 844] width 469 height 48
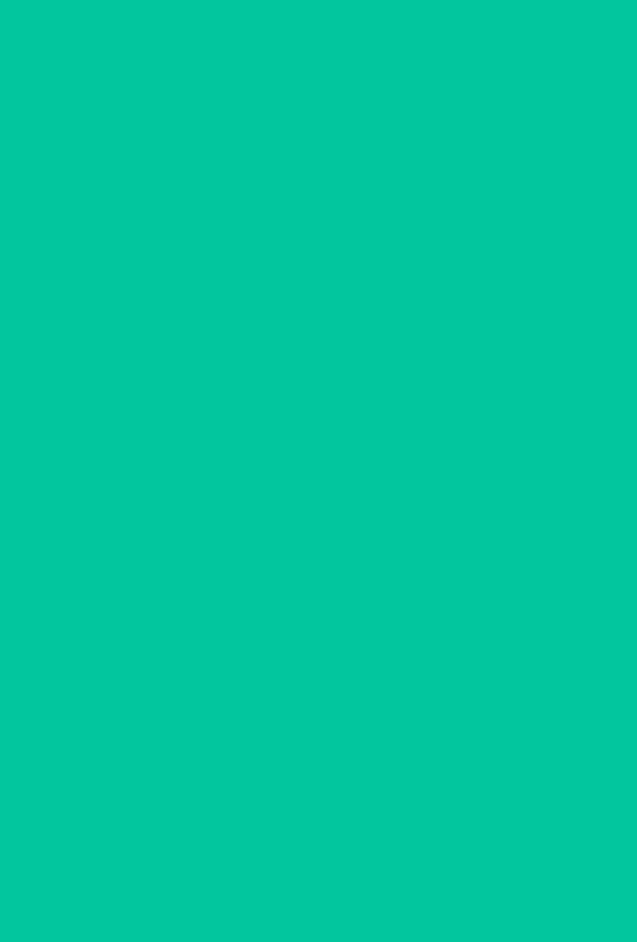
scroll to position [0, 0]
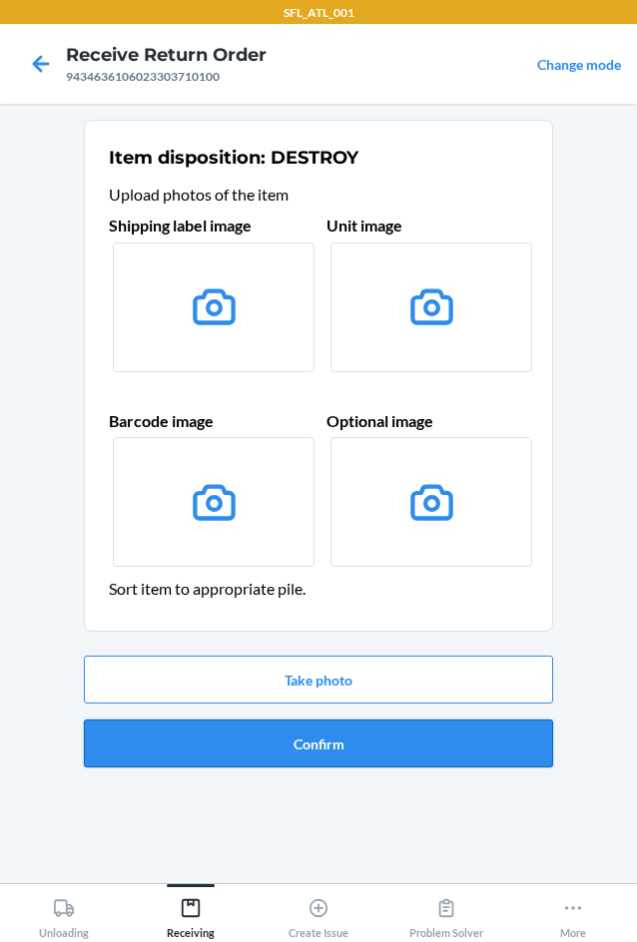
click at [324, 736] on button "Confirm" at bounding box center [318, 744] width 469 height 48
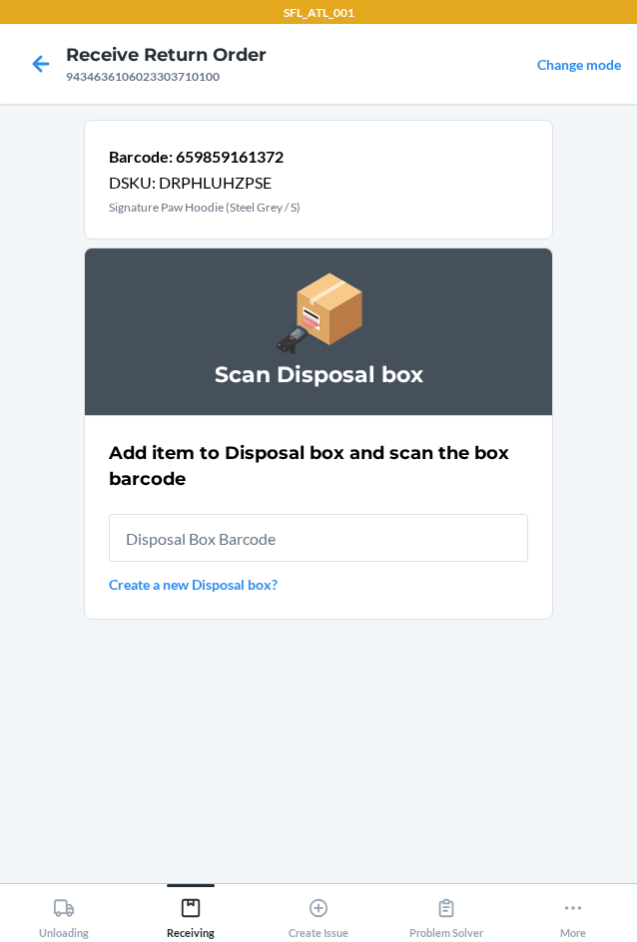
click at [318, 530] on input "text" at bounding box center [318, 538] width 419 height 48
type input "RB00000191O"
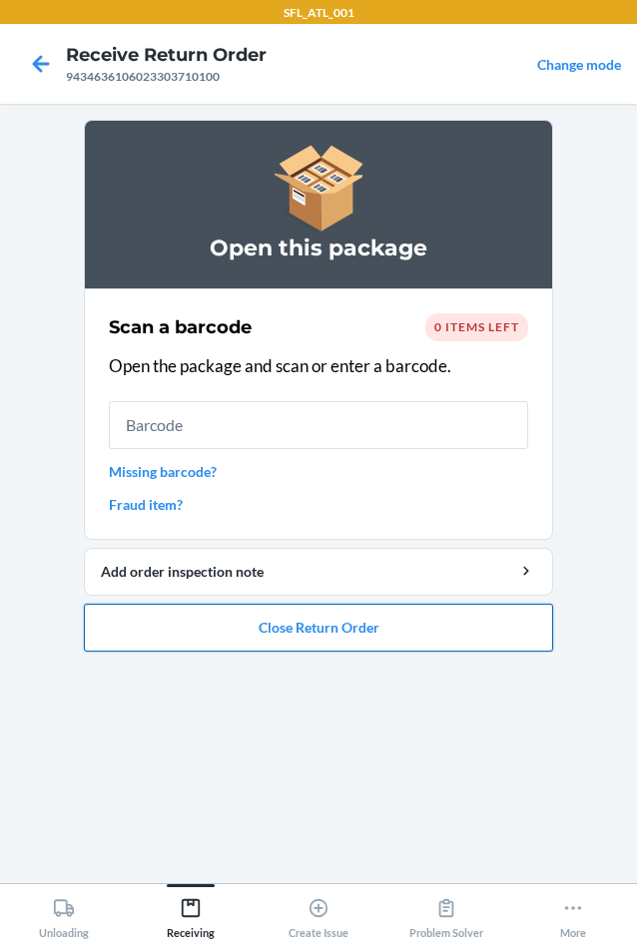
click at [366, 638] on button "Close Return Order" at bounding box center [318, 628] width 469 height 48
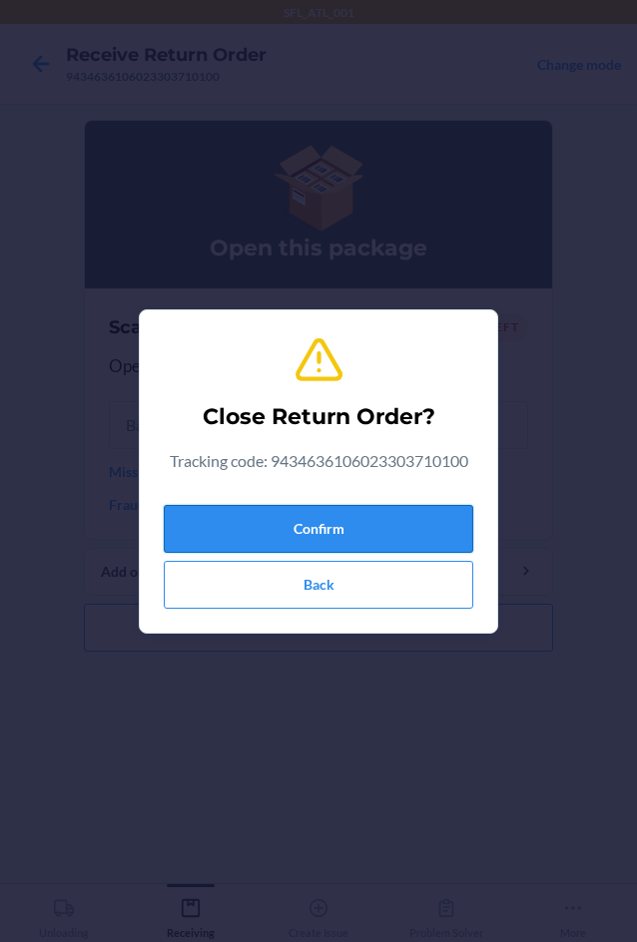
click at [356, 531] on button "Confirm" at bounding box center [318, 529] width 309 height 48
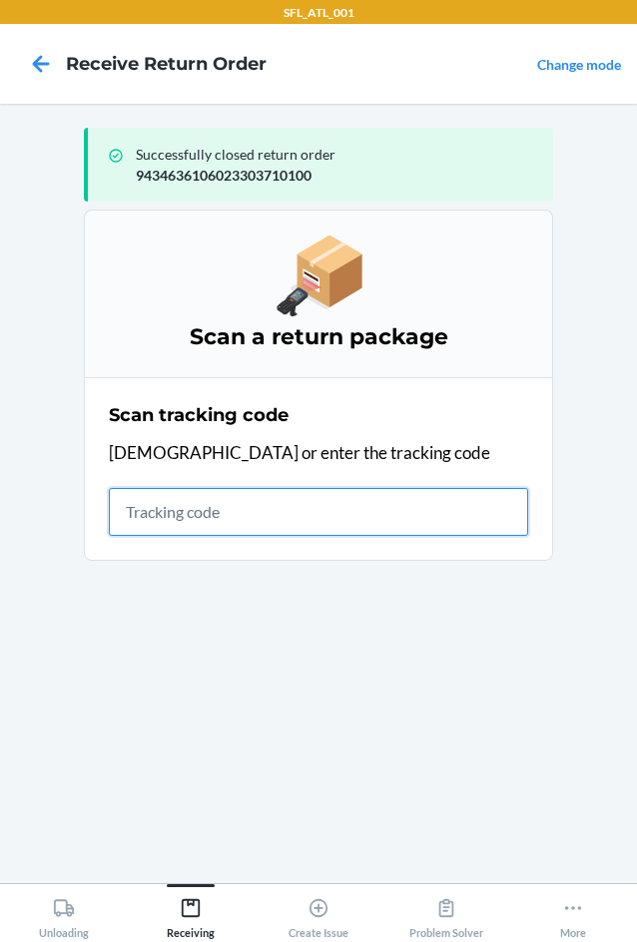
click at [185, 511] on input "text" at bounding box center [318, 512] width 419 height 48
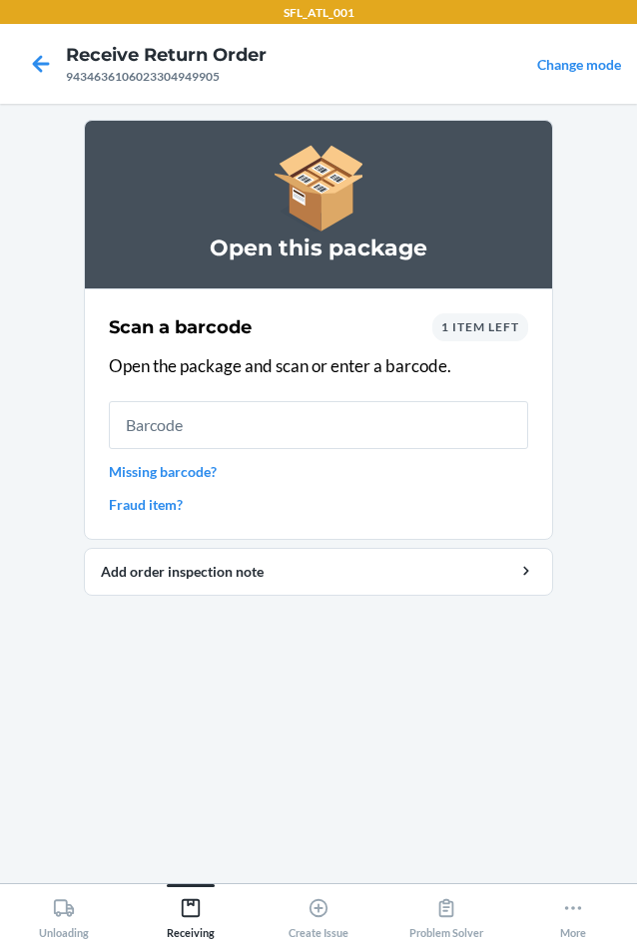
click at [410, 428] on input "text" at bounding box center [318, 425] width 419 height 48
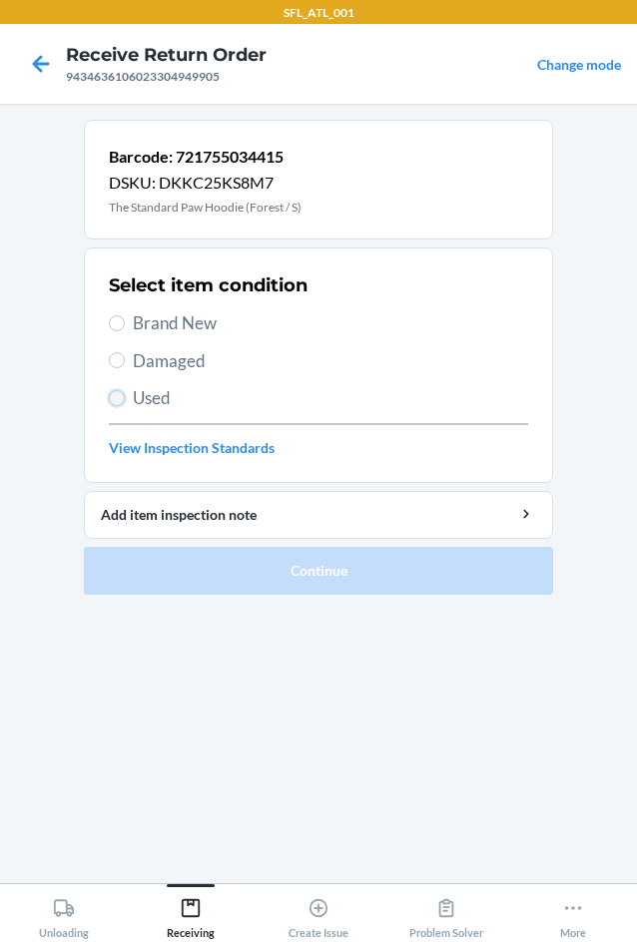
click at [121, 401] on input "Used" at bounding box center [117, 398] width 16 height 16
radio input "true"
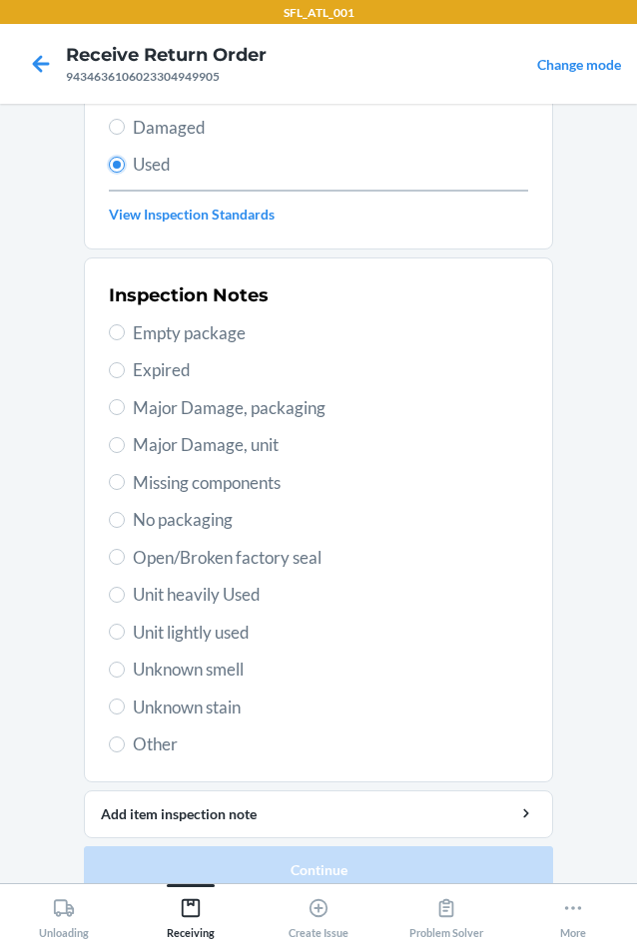
scroll to position [261, 0]
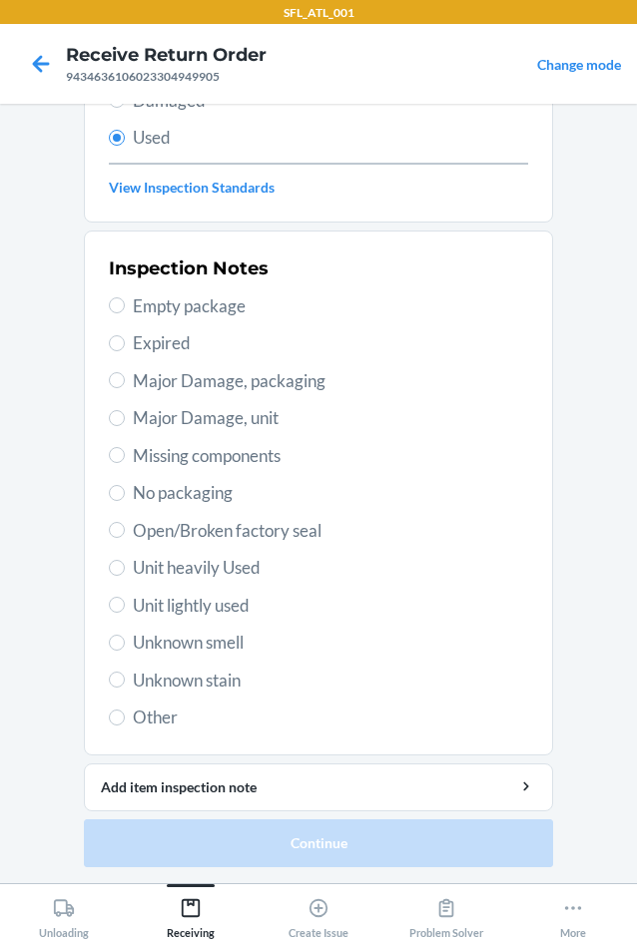
click at [302, 575] on span "Unit heavily Used" at bounding box center [330, 568] width 395 height 26
click at [125, 575] on input "Unit heavily Used" at bounding box center [117, 568] width 16 height 16
radio input "true"
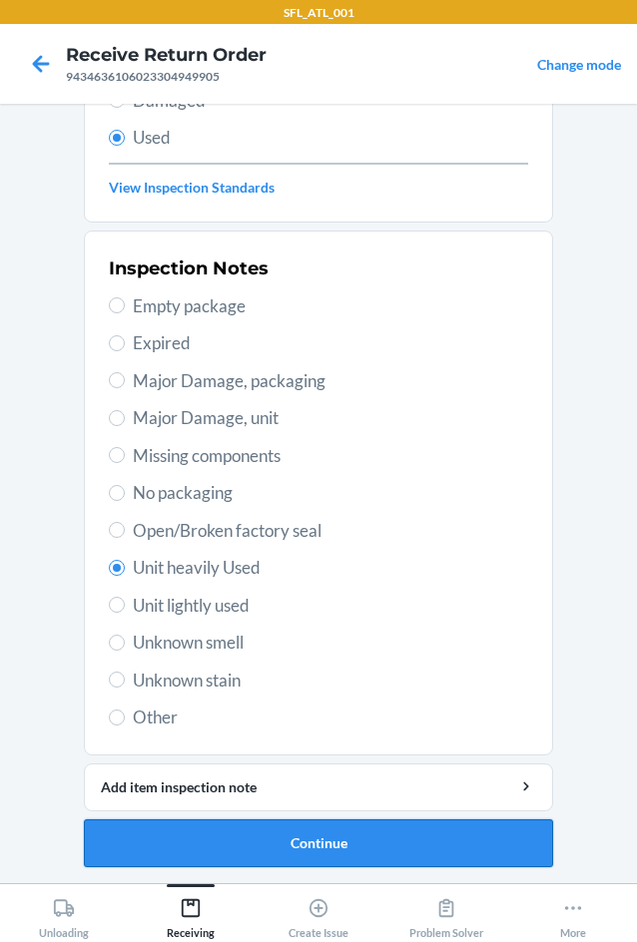
click at [343, 842] on button "Continue" at bounding box center [318, 844] width 469 height 48
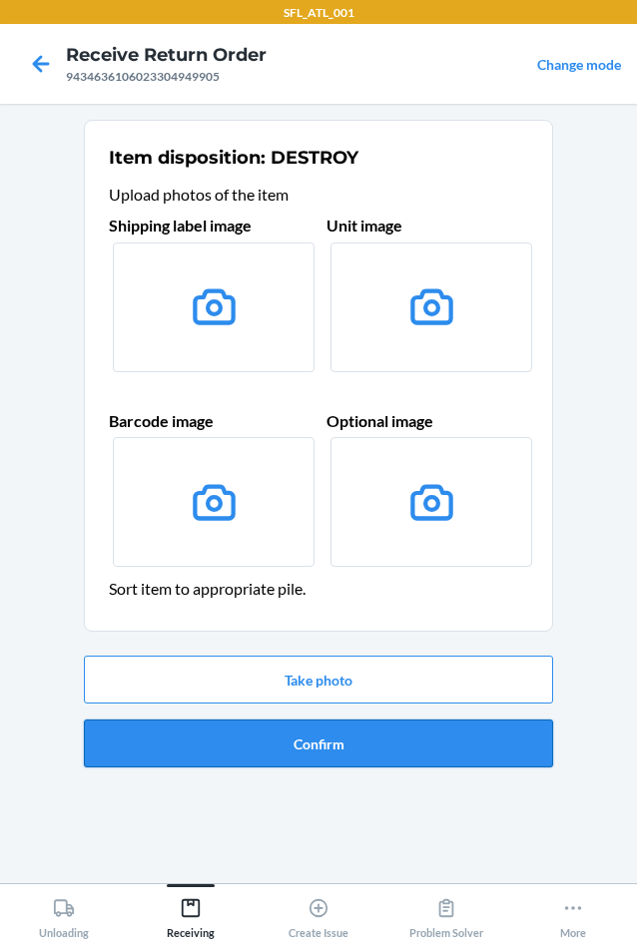
click at [348, 743] on button "Confirm" at bounding box center [318, 744] width 469 height 48
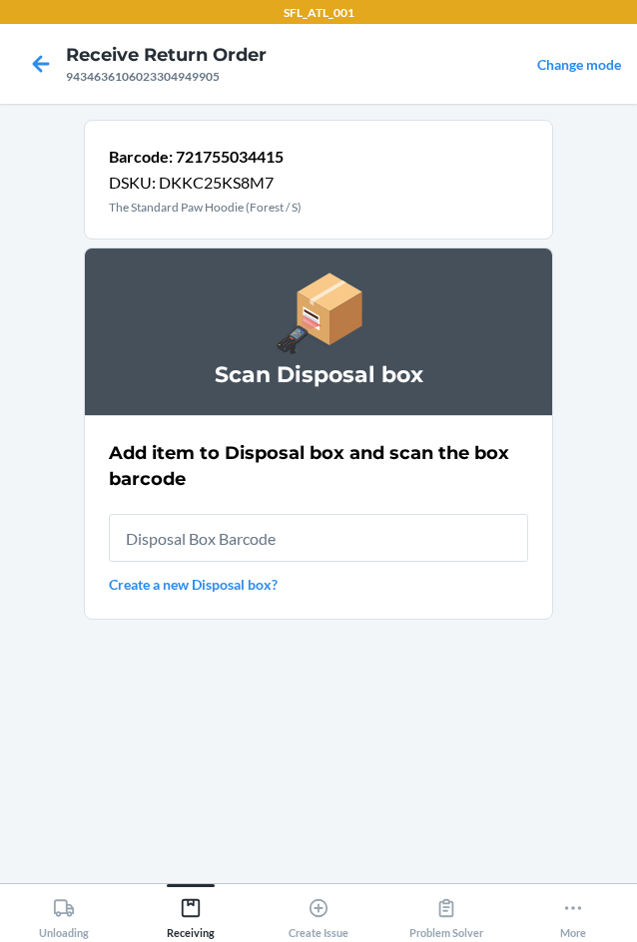
click at [315, 547] on input "text" at bounding box center [318, 538] width 419 height 48
type input "RB00000191O"
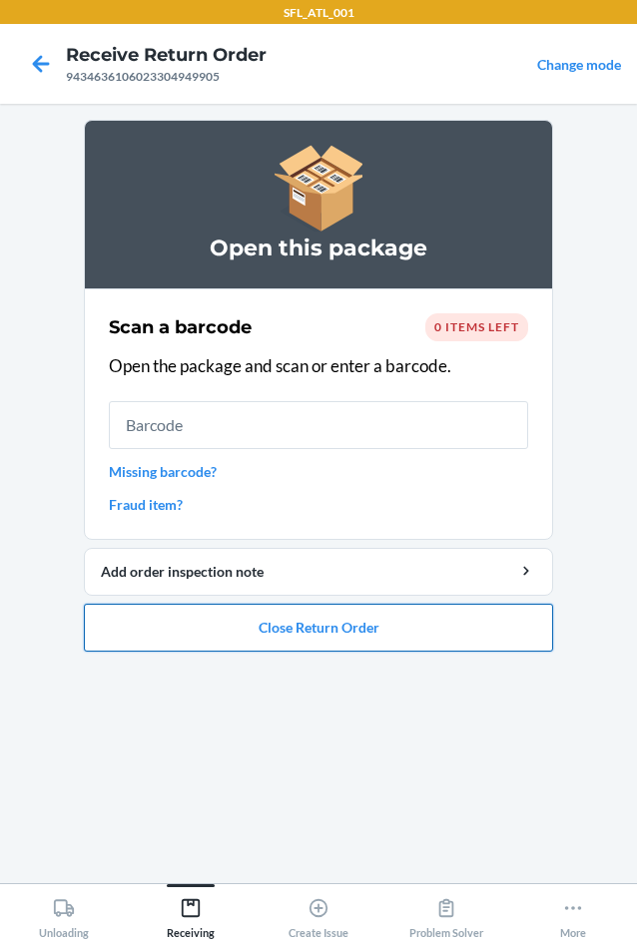
click at [376, 646] on button "Close Return Order" at bounding box center [318, 628] width 469 height 48
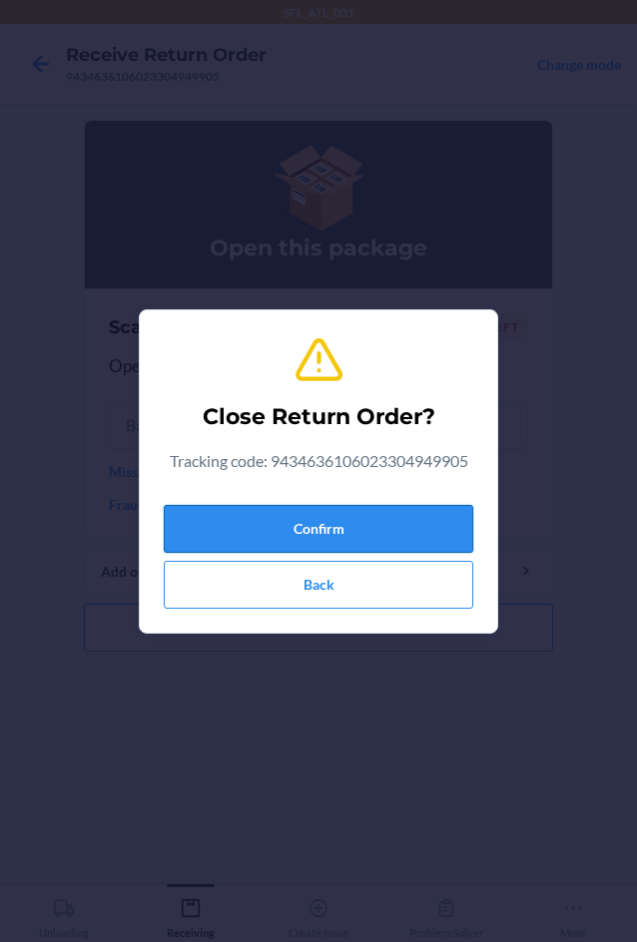
click at [298, 524] on button "Confirm" at bounding box center [318, 529] width 309 height 48
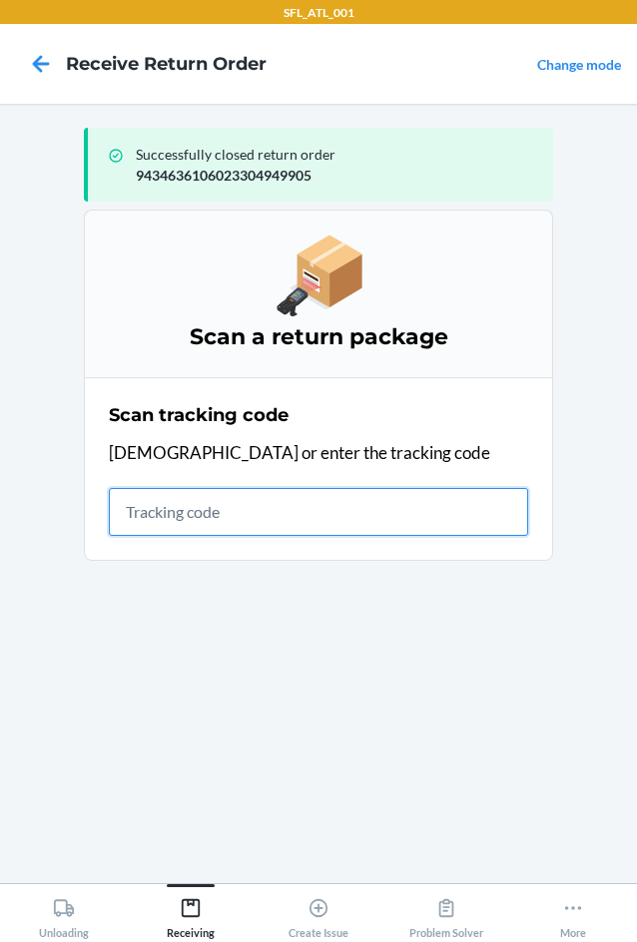
drag, startPoint x: 167, startPoint y: 512, endPoint x: 167, endPoint y: 525, distance: 13.0
click at [167, 516] on input "text" at bounding box center [318, 512] width 419 height 48
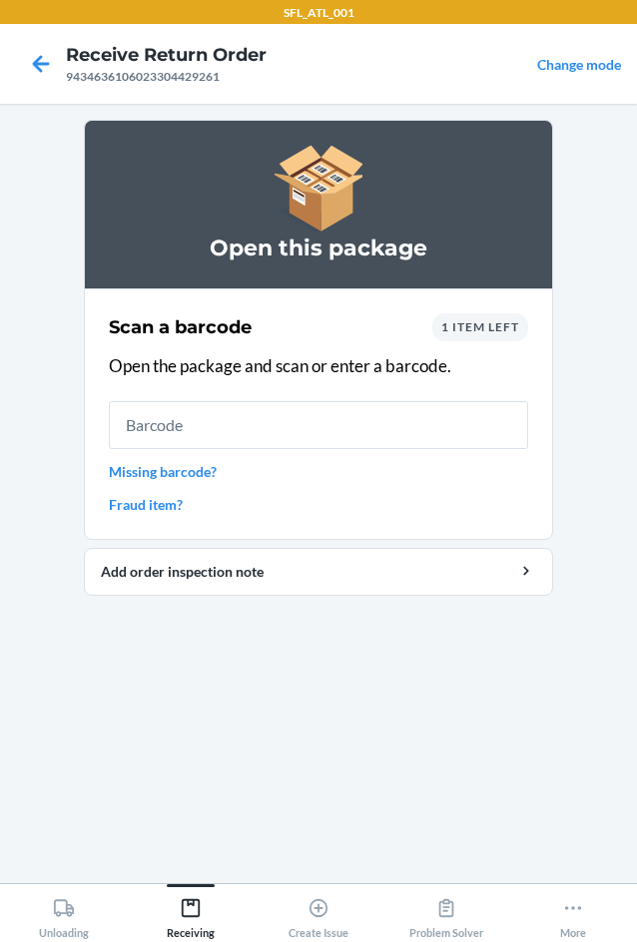
click at [509, 332] on span "1 item left" at bounding box center [480, 326] width 78 height 15
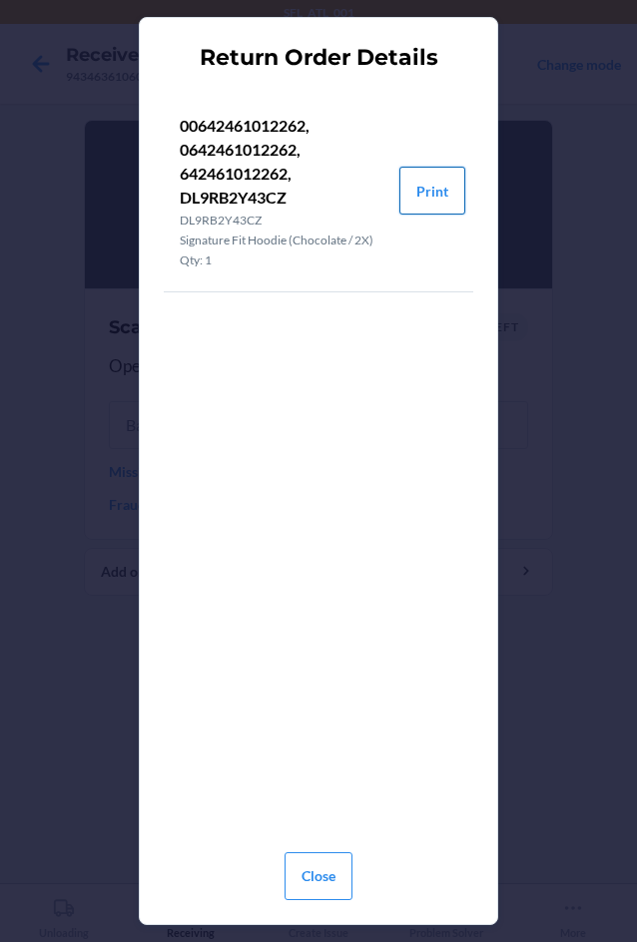
click at [441, 199] on button "Print" at bounding box center [432, 191] width 66 height 48
click at [315, 865] on button "Close" at bounding box center [319, 877] width 68 height 48
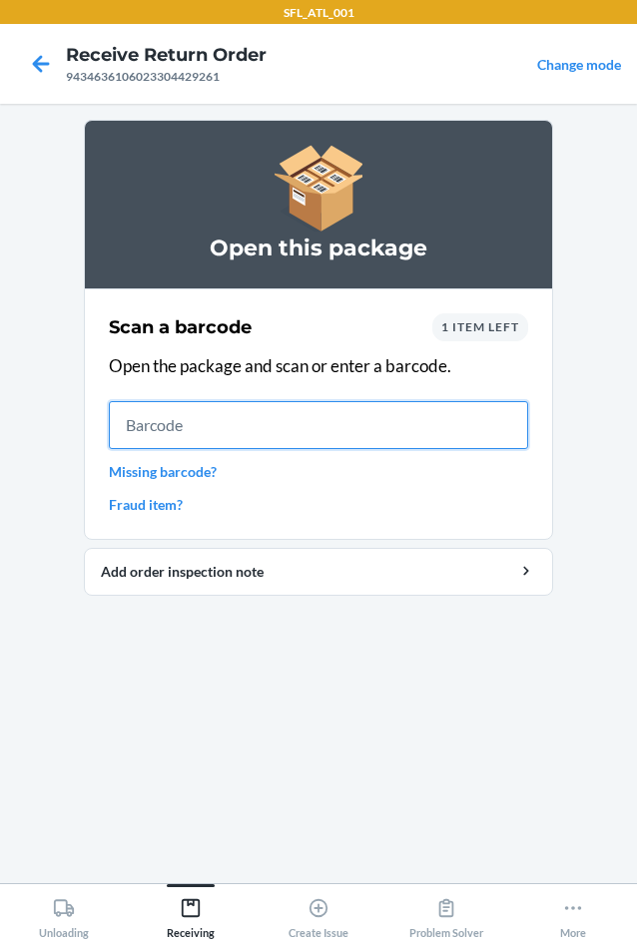
click at [245, 422] on input "text" at bounding box center [318, 425] width 419 height 48
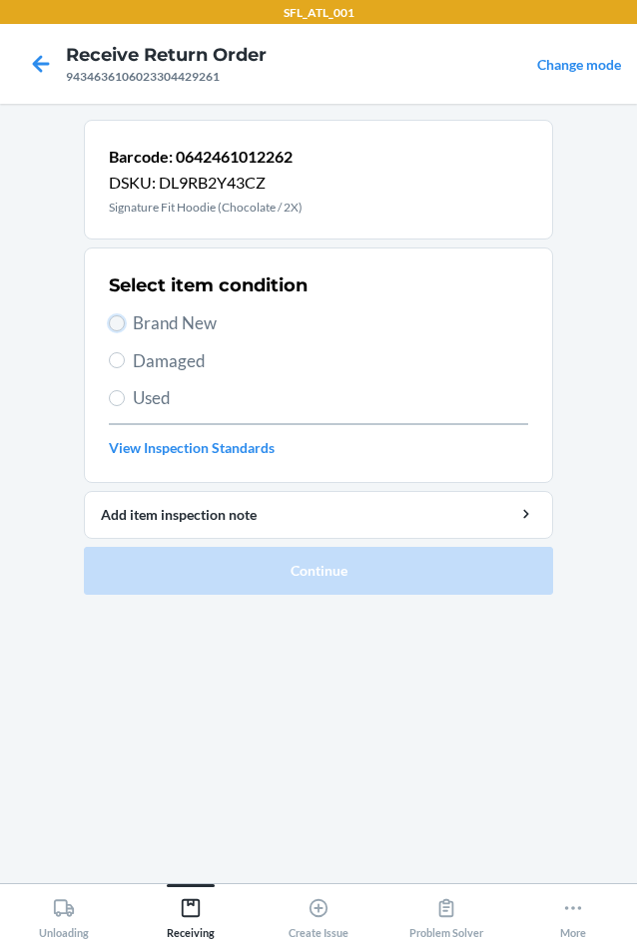
click at [117, 330] on input "Brand New" at bounding box center [117, 323] width 16 height 16
radio input "true"
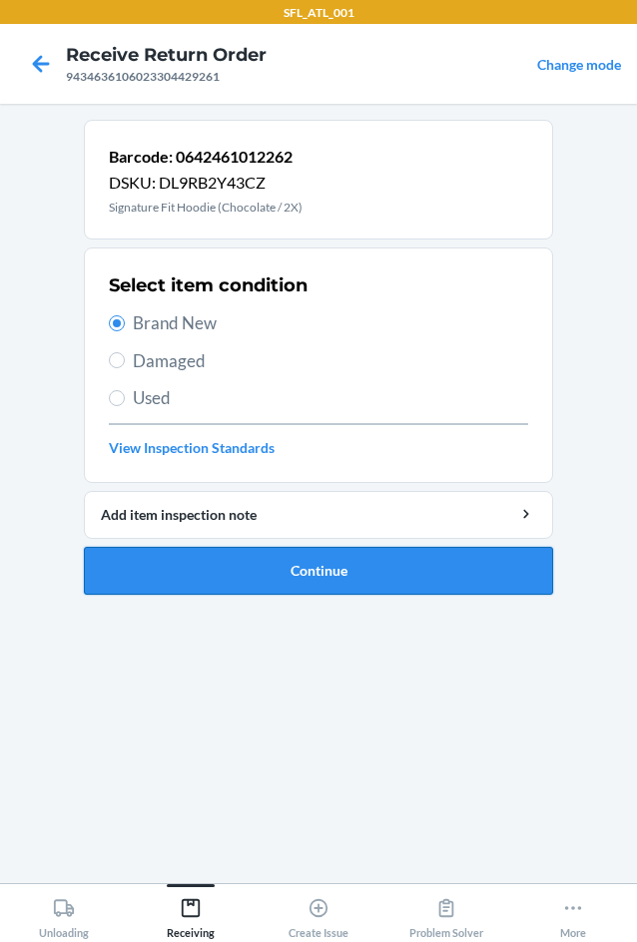
click at [318, 574] on button "Continue" at bounding box center [318, 571] width 469 height 48
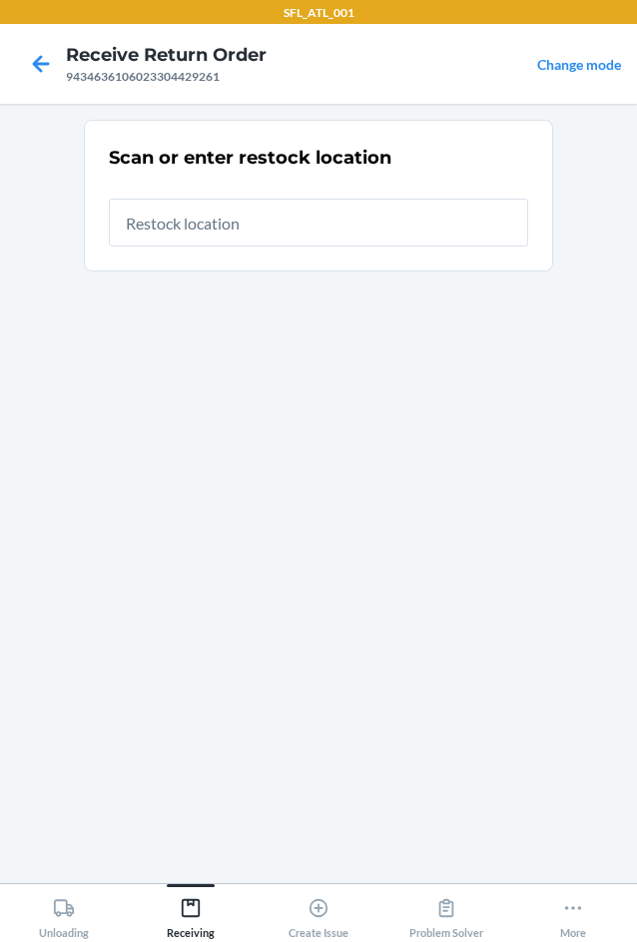
click at [238, 214] on input "text" at bounding box center [318, 223] width 419 height 48
type input "RTCart020"
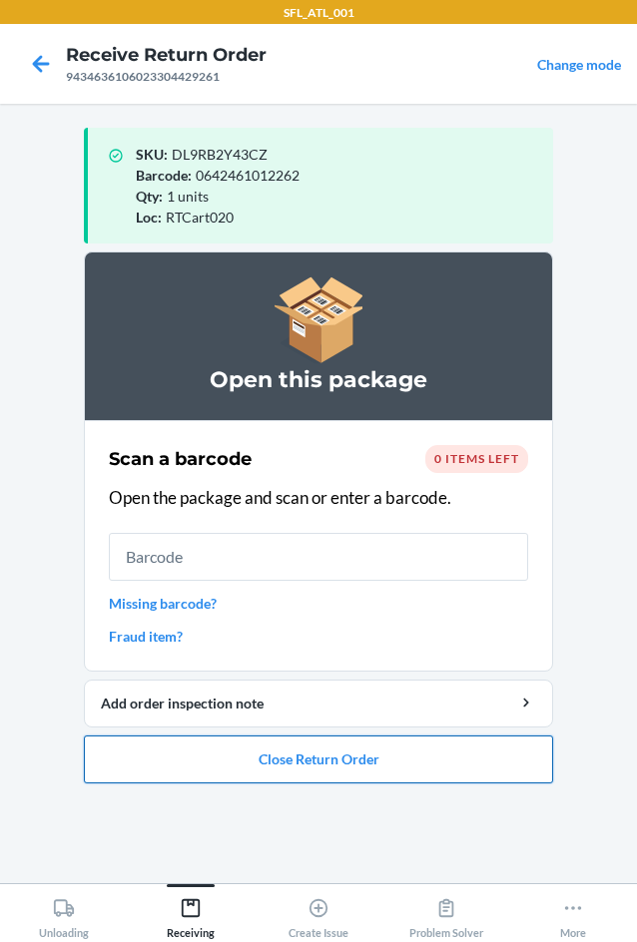
click at [438, 736] on button "Close Return Order" at bounding box center [318, 760] width 469 height 48
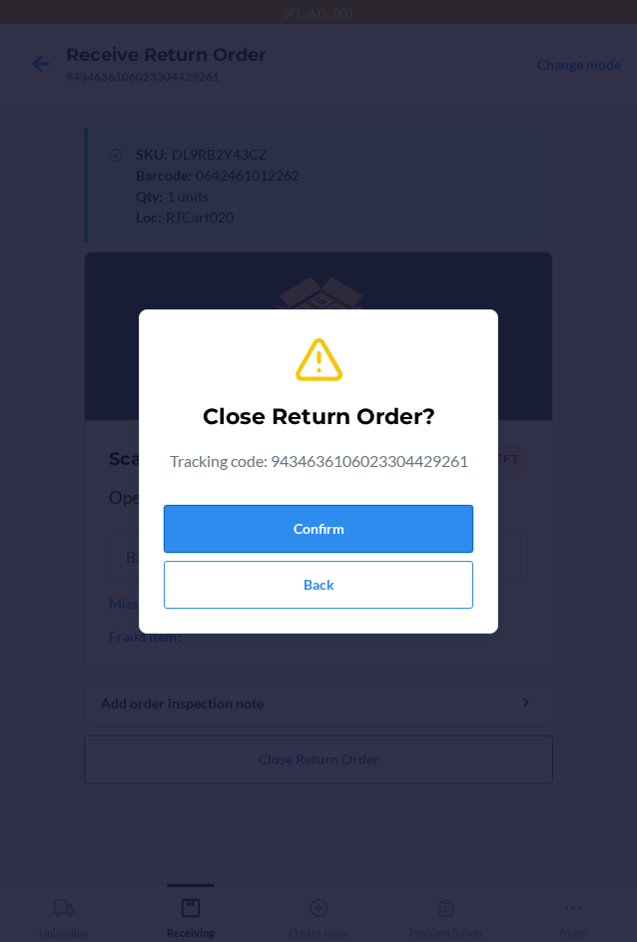
click at [308, 520] on button "Confirm" at bounding box center [318, 529] width 309 height 48
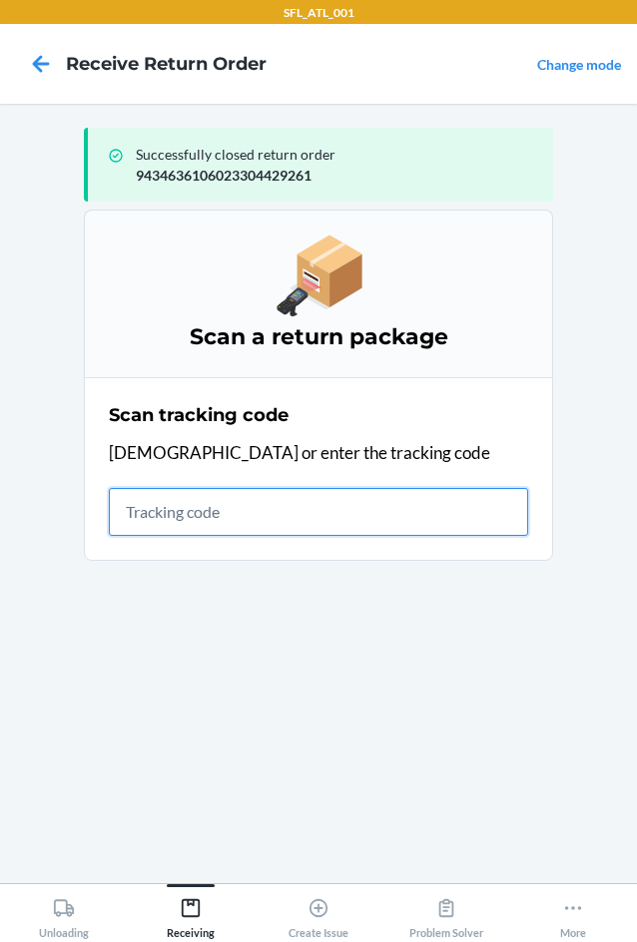
click at [135, 508] on input "text" at bounding box center [318, 512] width 419 height 48
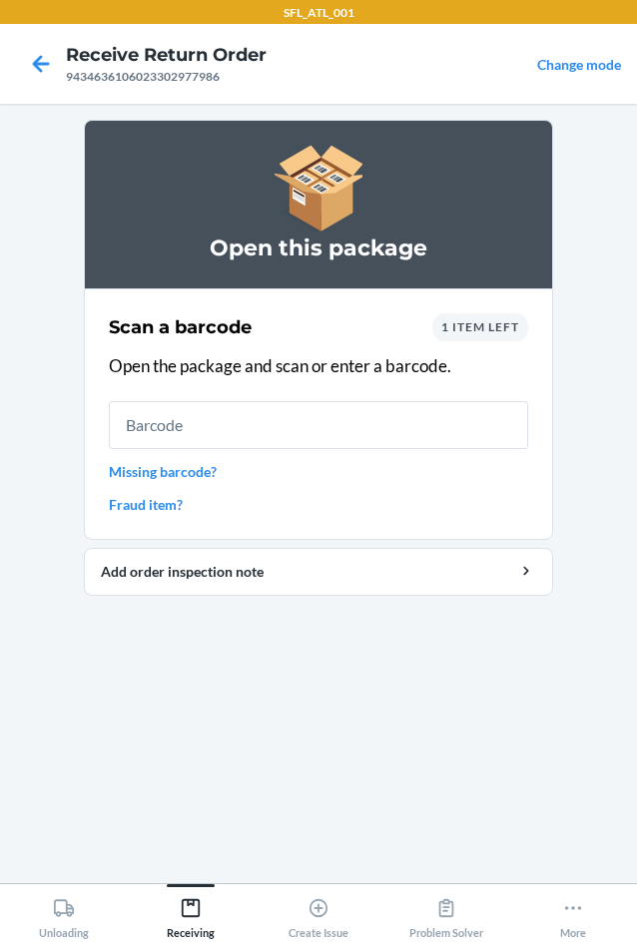
click at [468, 330] on span "1 item left" at bounding box center [480, 326] width 78 height 15
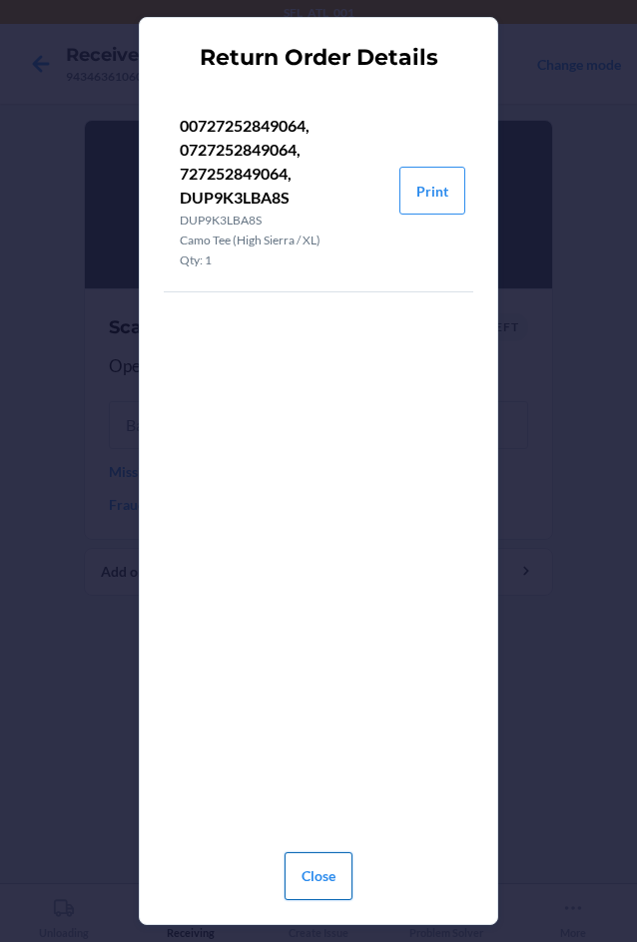
click at [315, 887] on button "Close" at bounding box center [319, 877] width 68 height 48
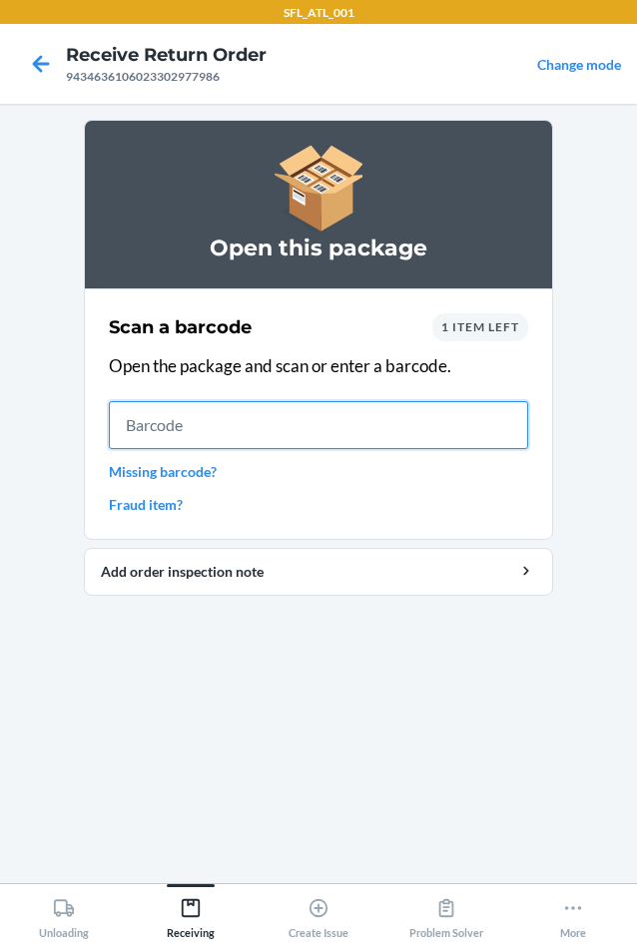
click at [262, 423] on input "text" at bounding box center [318, 425] width 419 height 48
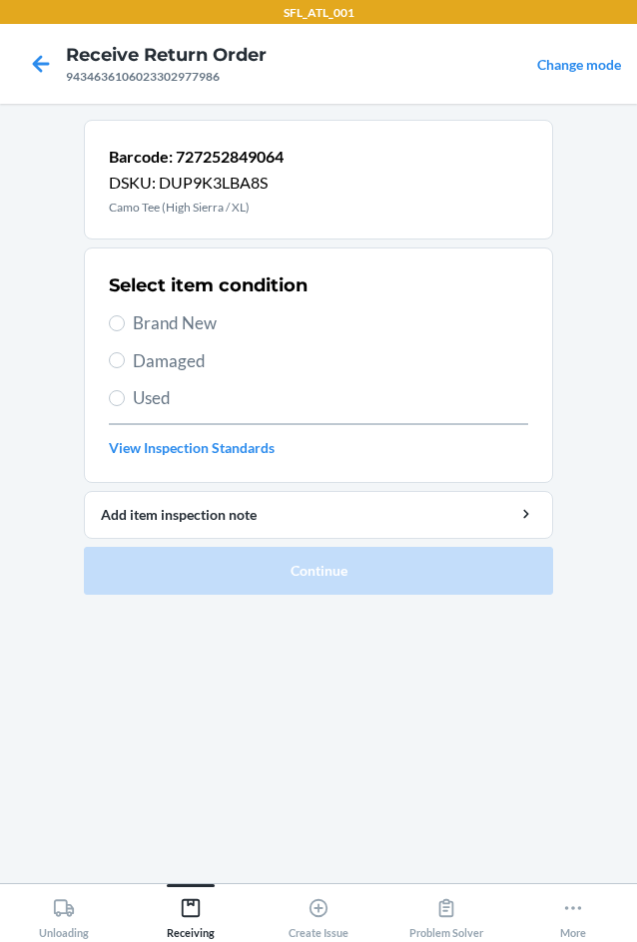
click at [112, 330] on label "Brand New" at bounding box center [318, 323] width 419 height 26
click at [112, 330] on input "Brand New" at bounding box center [117, 323] width 16 height 16
radio input "true"
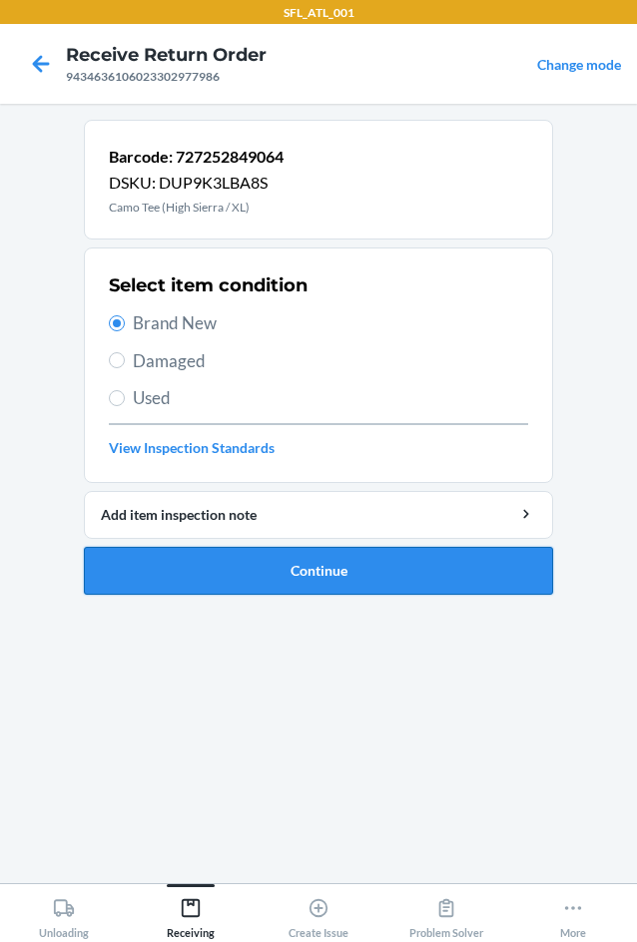
click at [375, 578] on button "Continue" at bounding box center [318, 571] width 469 height 48
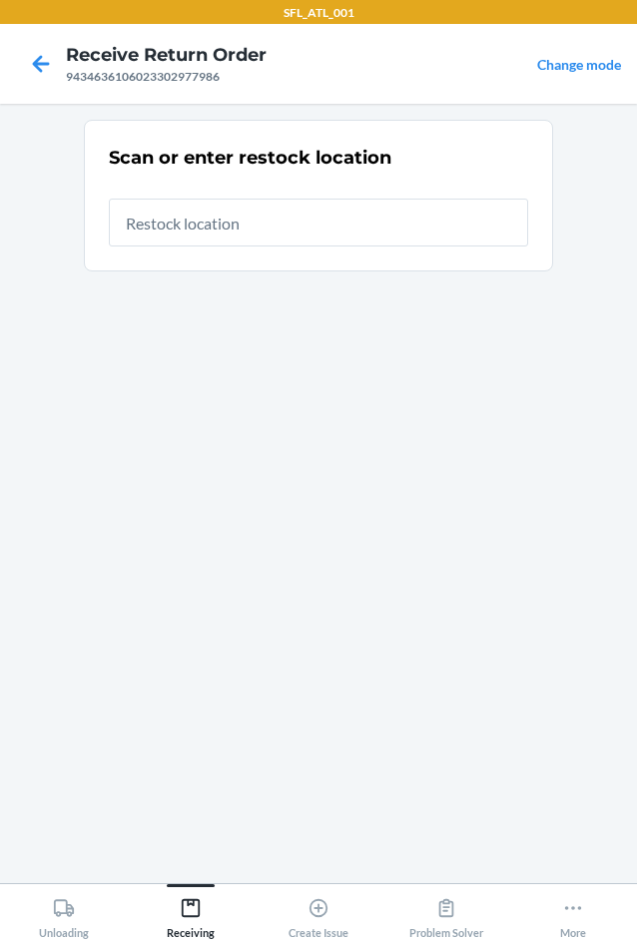
click at [165, 234] on input "text" at bounding box center [318, 223] width 419 height 48
type input "RTCart020"
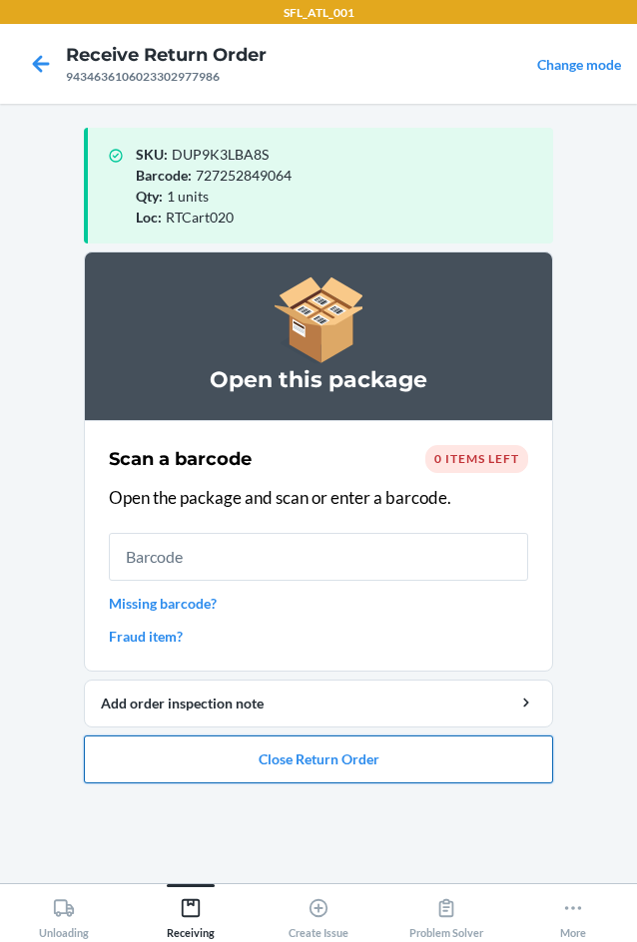
click at [322, 762] on button "Close Return Order" at bounding box center [318, 760] width 469 height 48
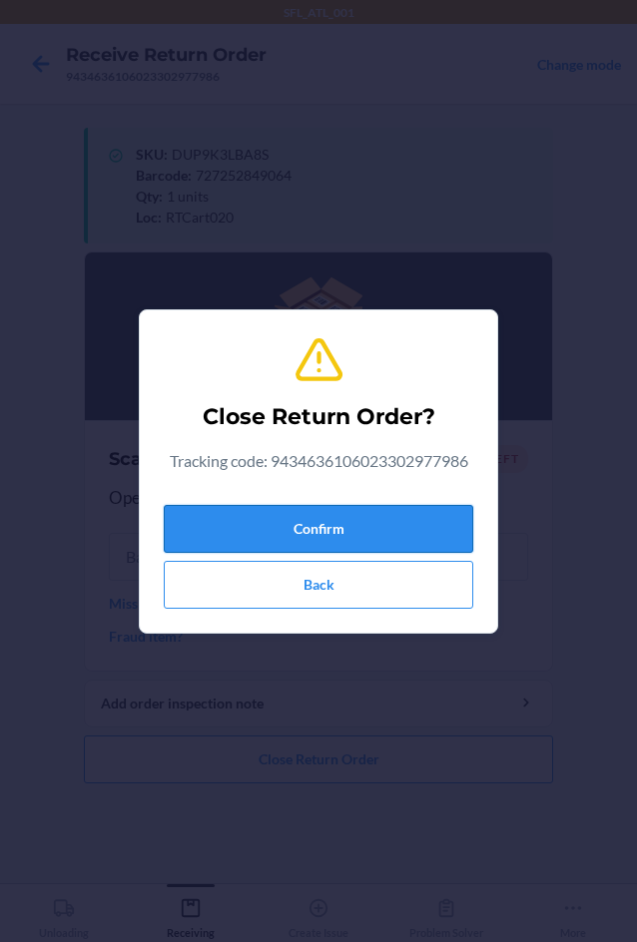
click at [204, 525] on button "Confirm" at bounding box center [318, 529] width 309 height 48
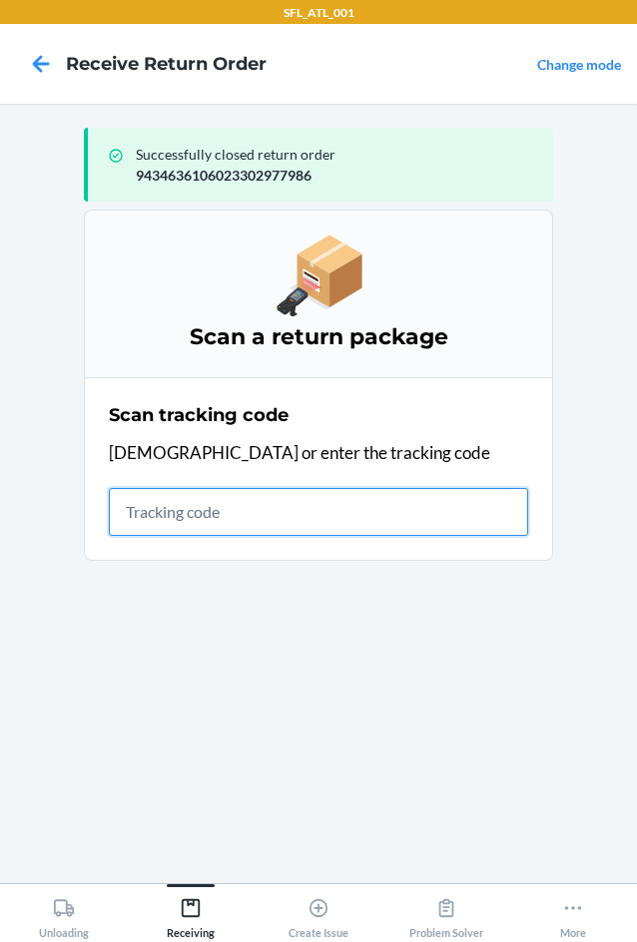
click at [151, 515] on input "text" at bounding box center [318, 512] width 419 height 48
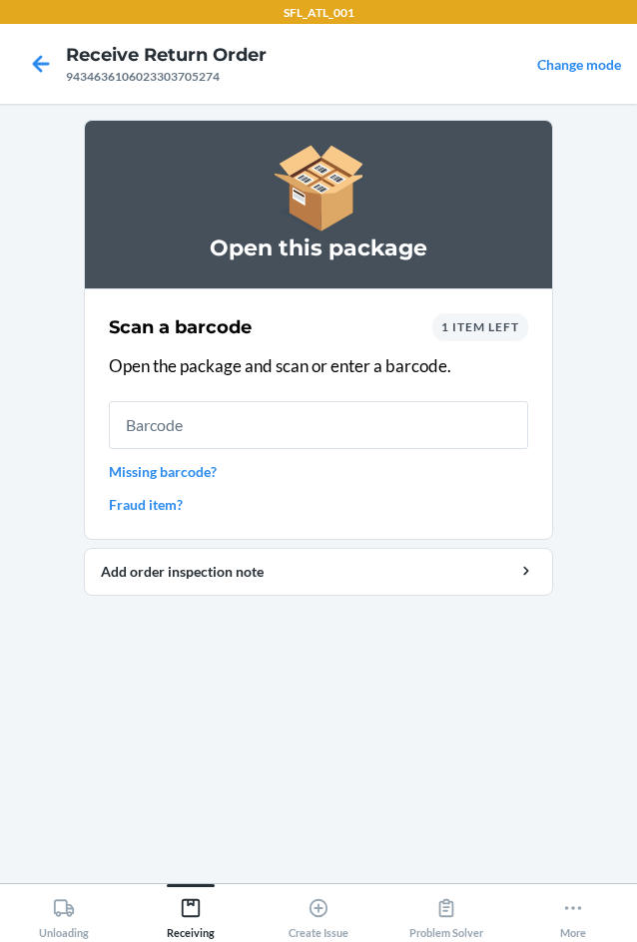
click at [489, 335] on div "1 item left" at bounding box center [480, 327] width 96 height 28
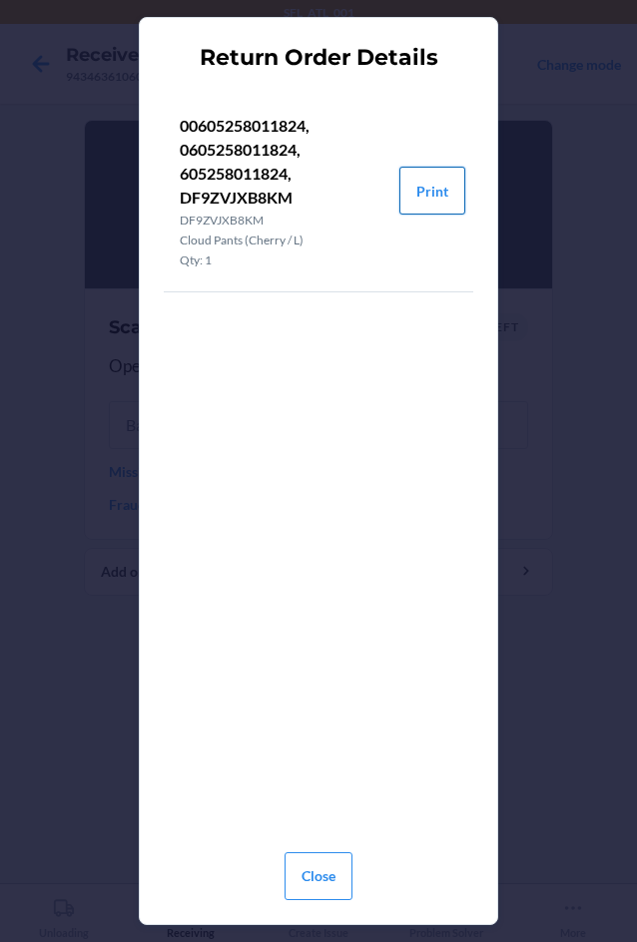
click at [442, 198] on button "Print" at bounding box center [432, 191] width 66 height 48
click at [324, 869] on button "Close" at bounding box center [319, 877] width 68 height 48
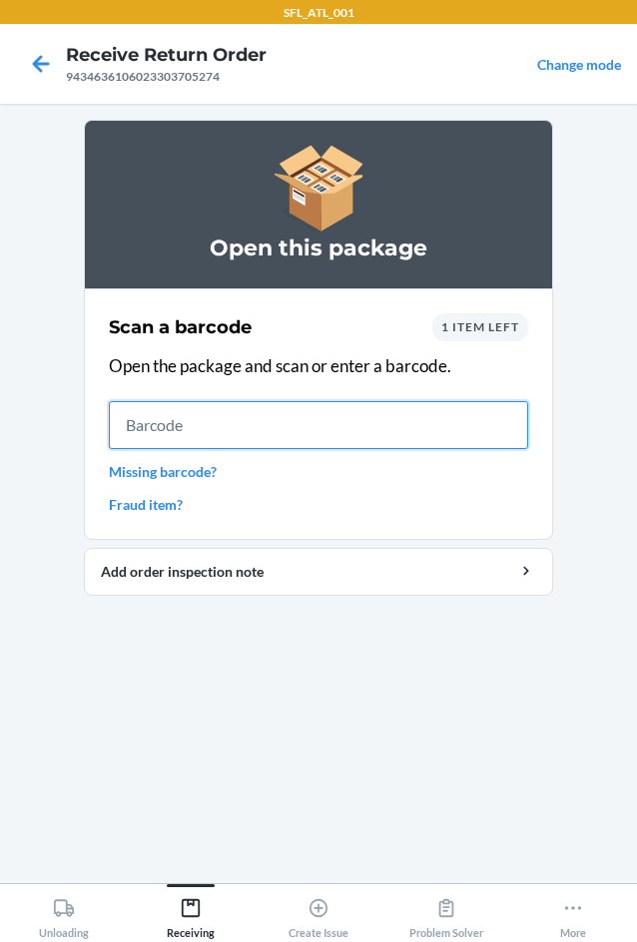
click at [253, 432] on input "text" at bounding box center [318, 425] width 419 height 48
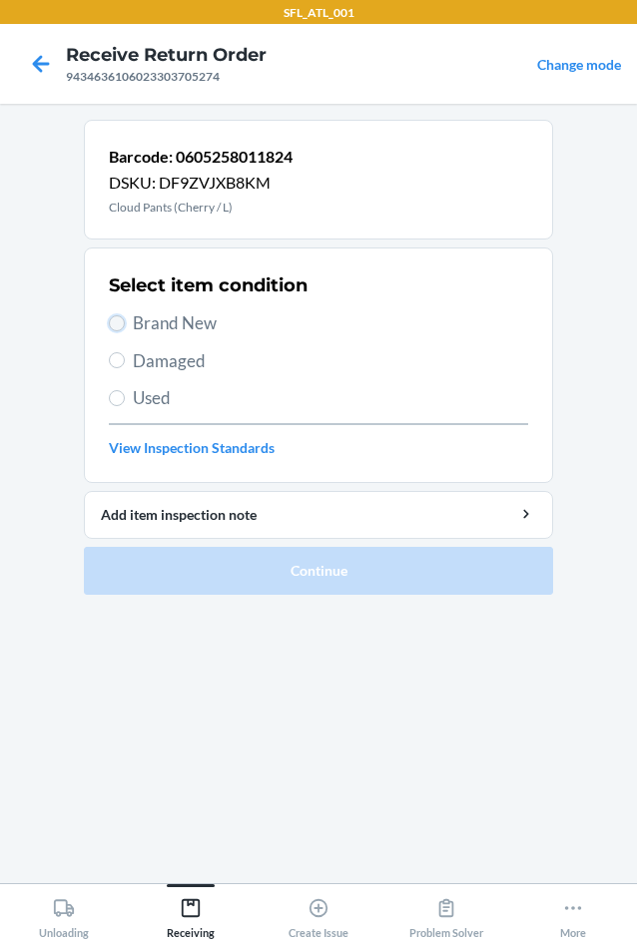
click at [118, 324] on input "Brand New" at bounding box center [117, 323] width 16 height 16
radio input "true"
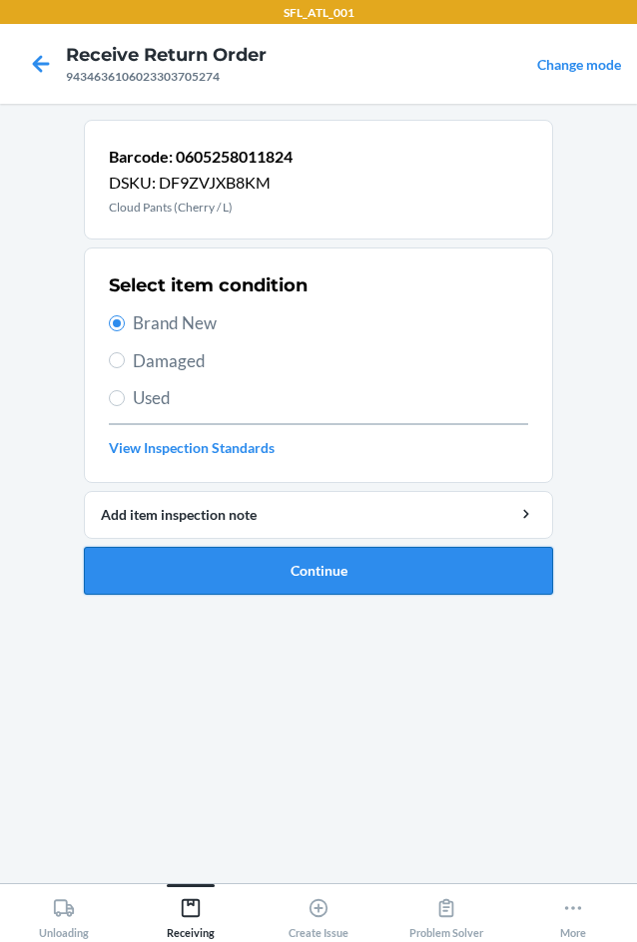
click at [322, 570] on button "Continue" at bounding box center [318, 571] width 469 height 48
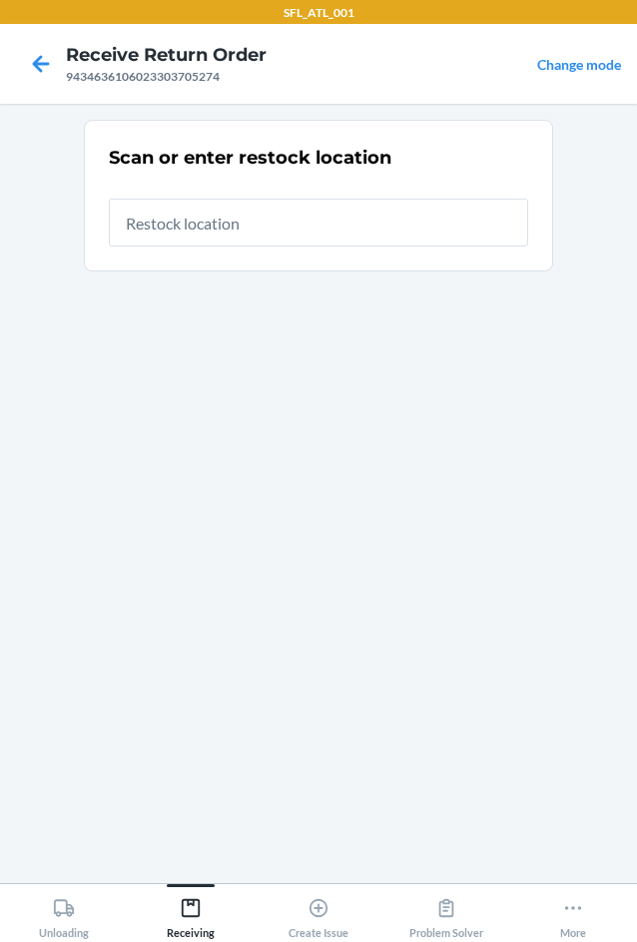
click at [287, 228] on input "text" at bounding box center [318, 223] width 419 height 48
type input "RTCart020"
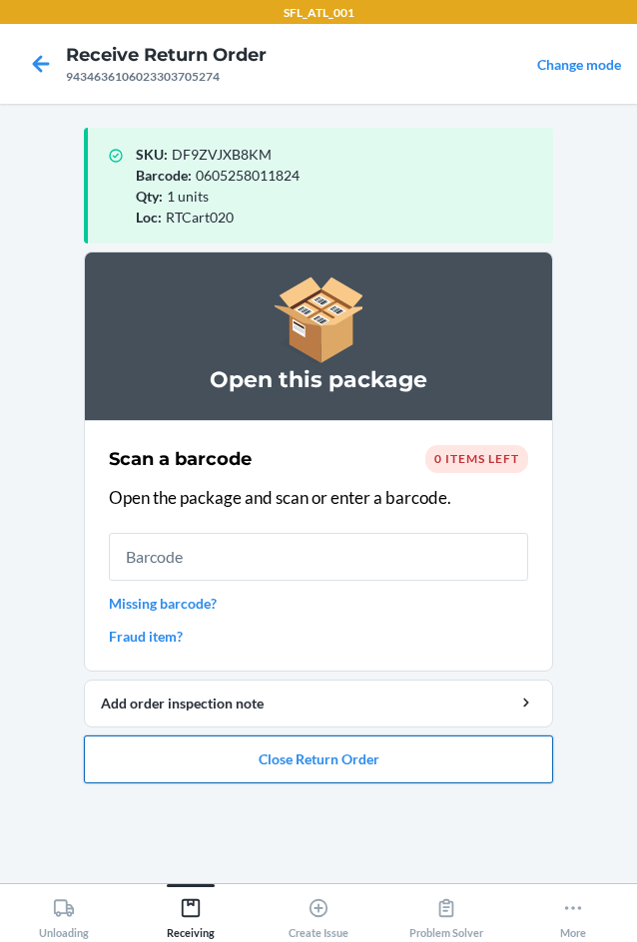
click at [369, 771] on button "Close Return Order" at bounding box center [318, 760] width 469 height 48
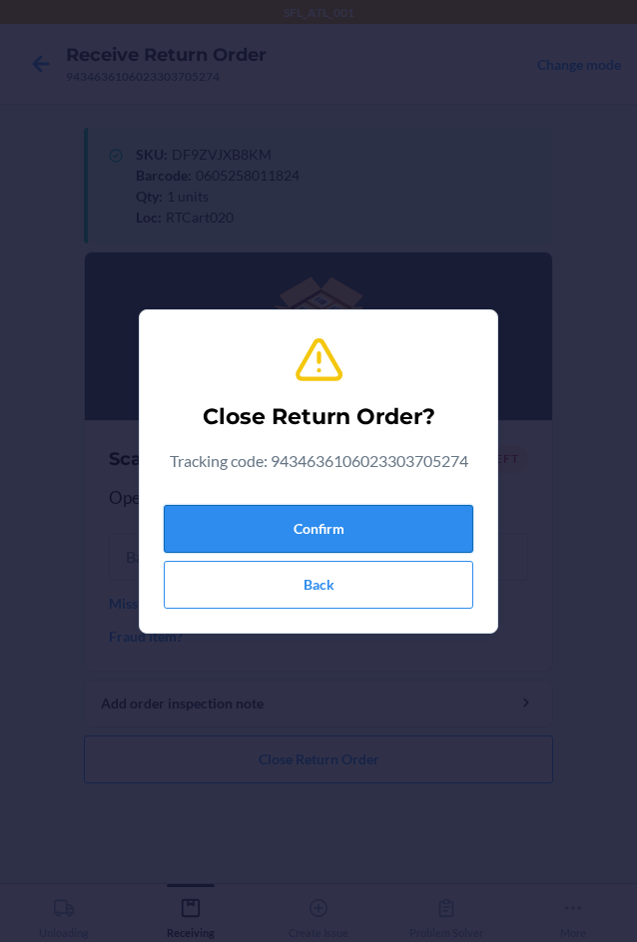
click at [310, 515] on button "Confirm" at bounding box center [318, 529] width 309 height 48
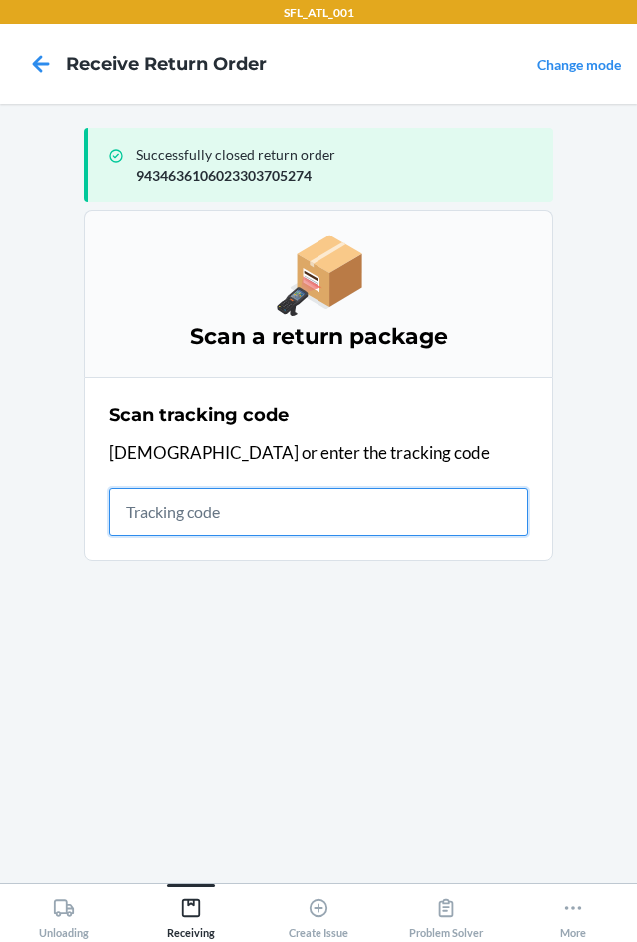
click at [155, 512] on input "text" at bounding box center [318, 512] width 419 height 48
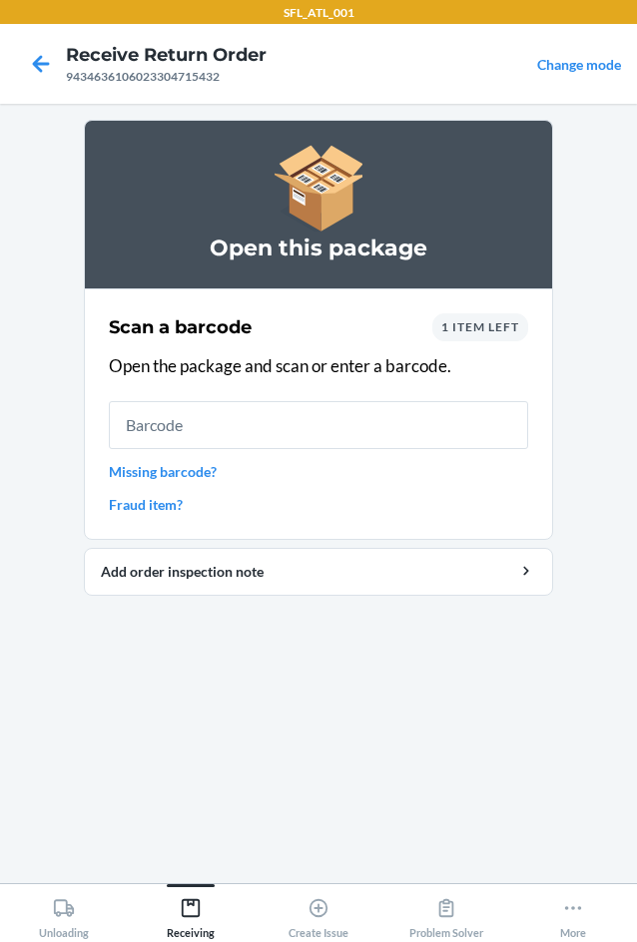
click at [505, 343] on div "Scan a barcode 1 item left Open the package and scan or enter a barcode. Missin…" at bounding box center [318, 414] width 419 height 214
click at [479, 334] on div "1 item left" at bounding box center [480, 327] width 96 height 28
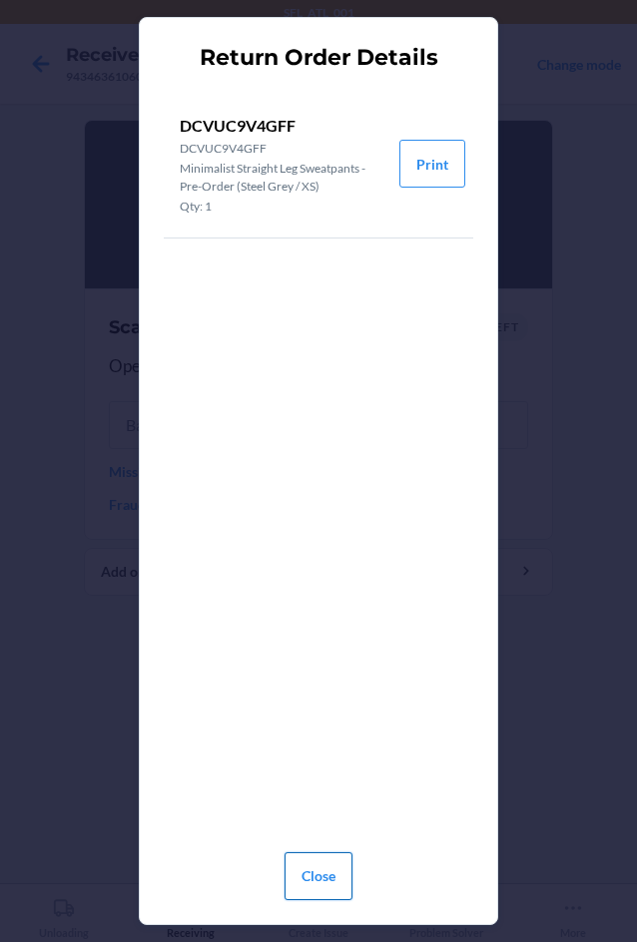
click at [331, 875] on button "Close" at bounding box center [319, 877] width 68 height 48
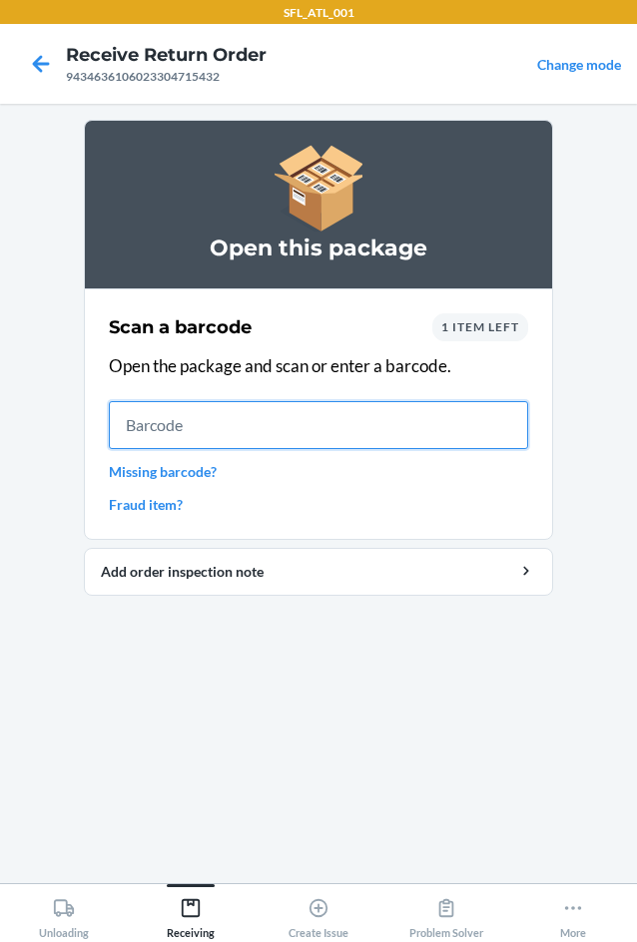
click at [278, 425] on input "text" at bounding box center [318, 425] width 419 height 48
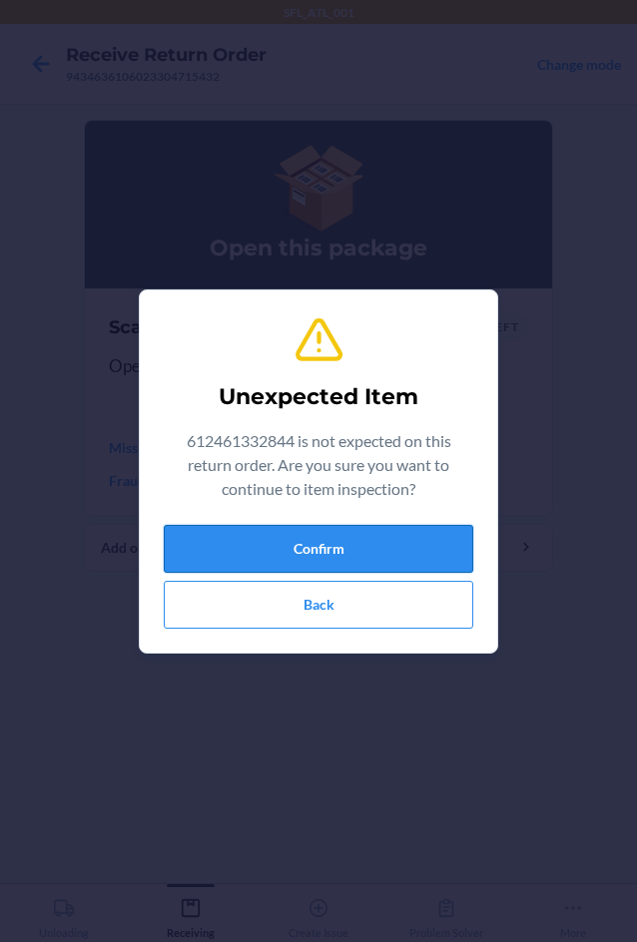
click at [260, 538] on button "Confirm" at bounding box center [318, 549] width 309 height 48
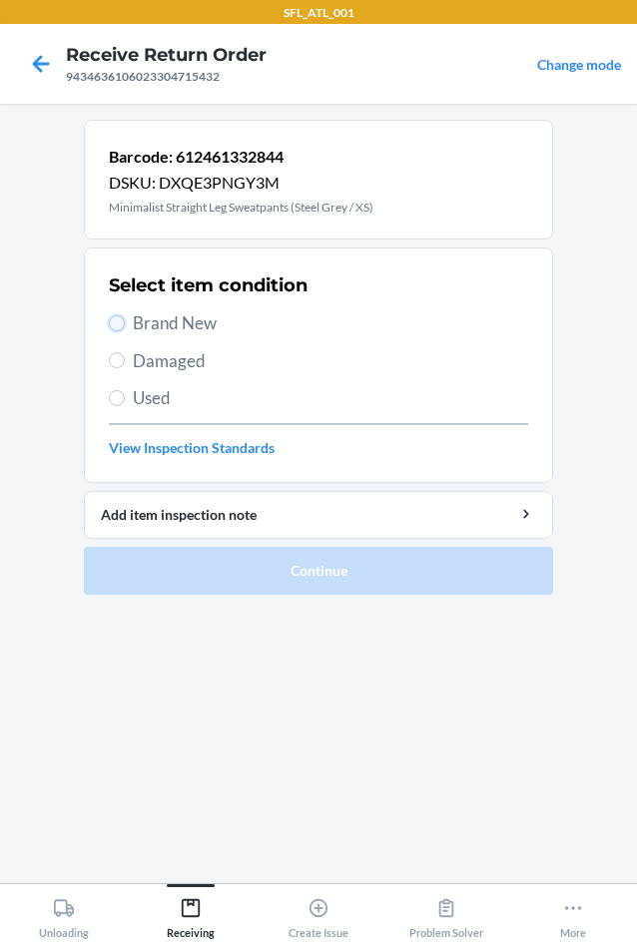
click at [115, 318] on input "Brand New" at bounding box center [117, 323] width 16 height 16
radio input "true"
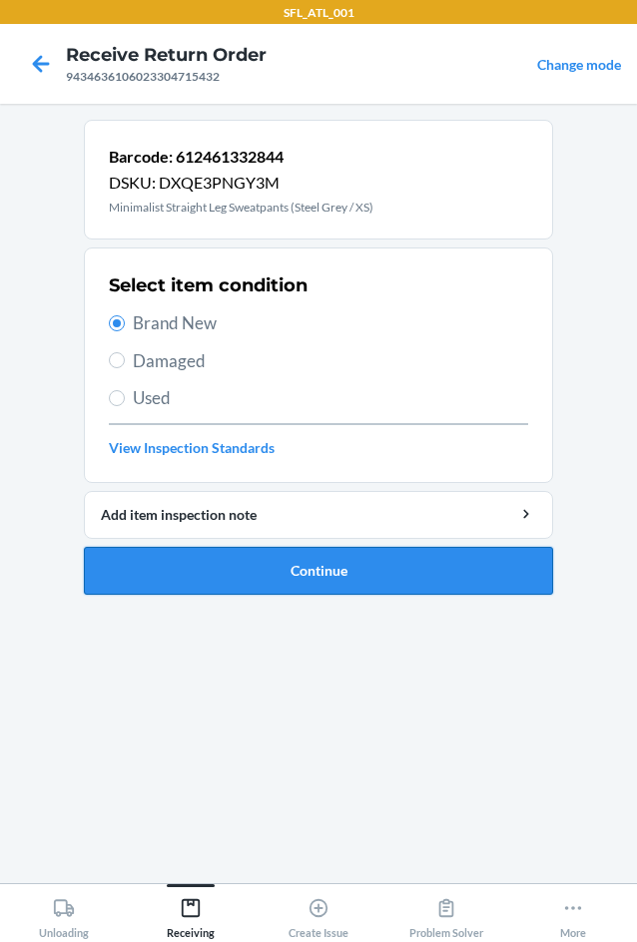
click at [236, 569] on button "Continue" at bounding box center [318, 571] width 469 height 48
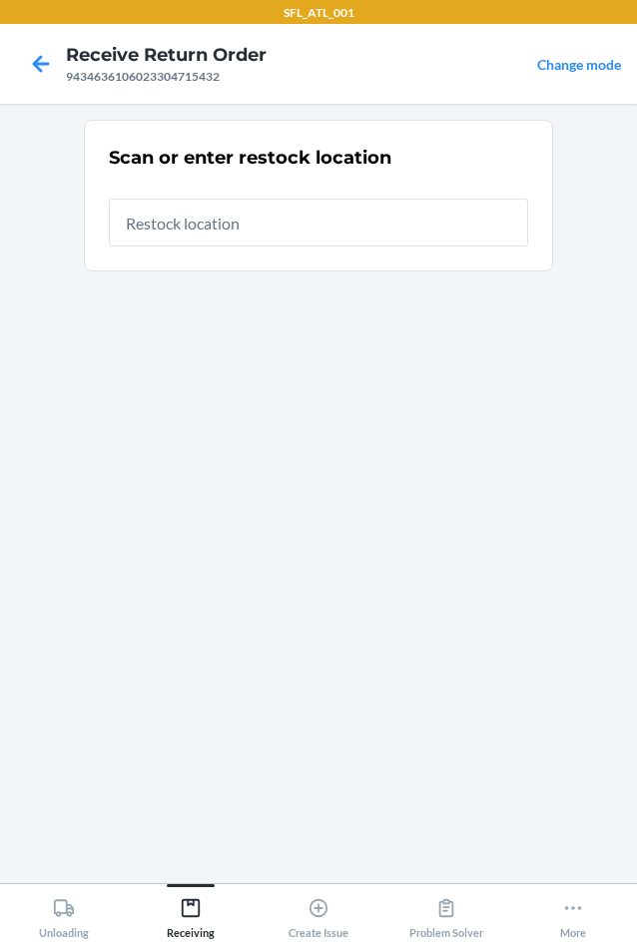
click at [252, 220] on input "text" at bounding box center [318, 223] width 419 height 48
type input "RTCart020"
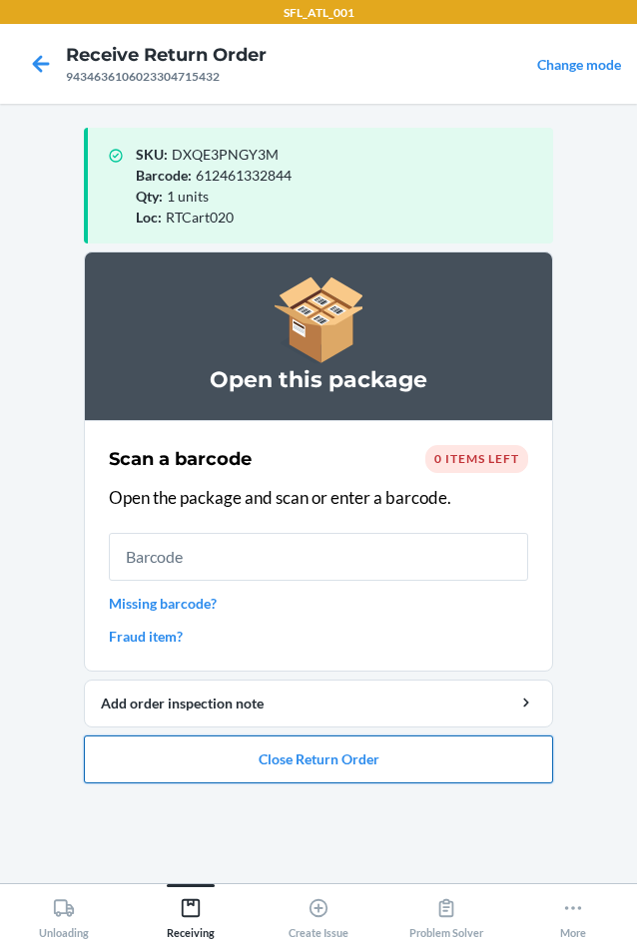
click at [315, 764] on button "Close Return Order" at bounding box center [318, 760] width 469 height 48
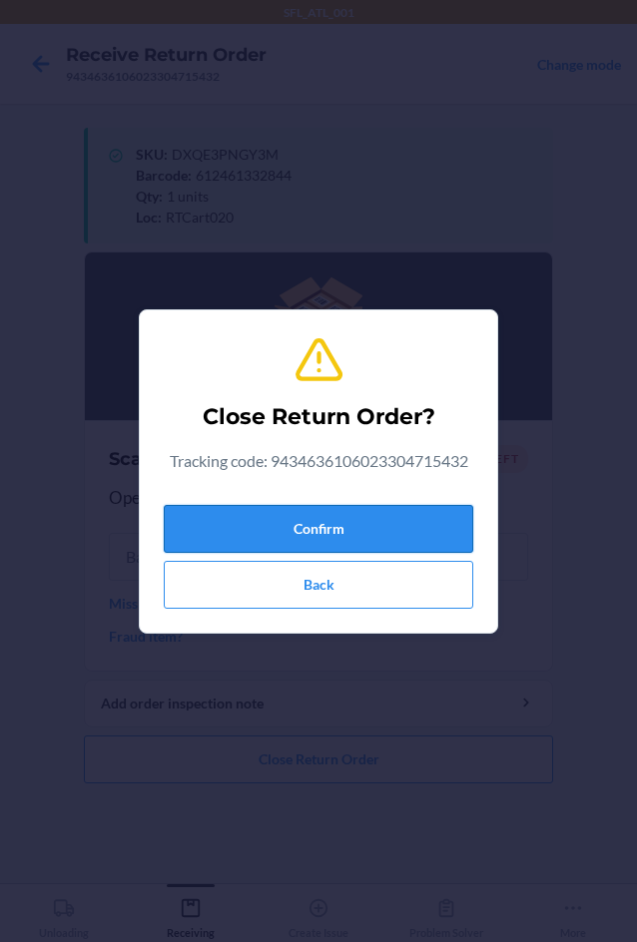
click at [244, 527] on button "Confirm" at bounding box center [318, 529] width 309 height 48
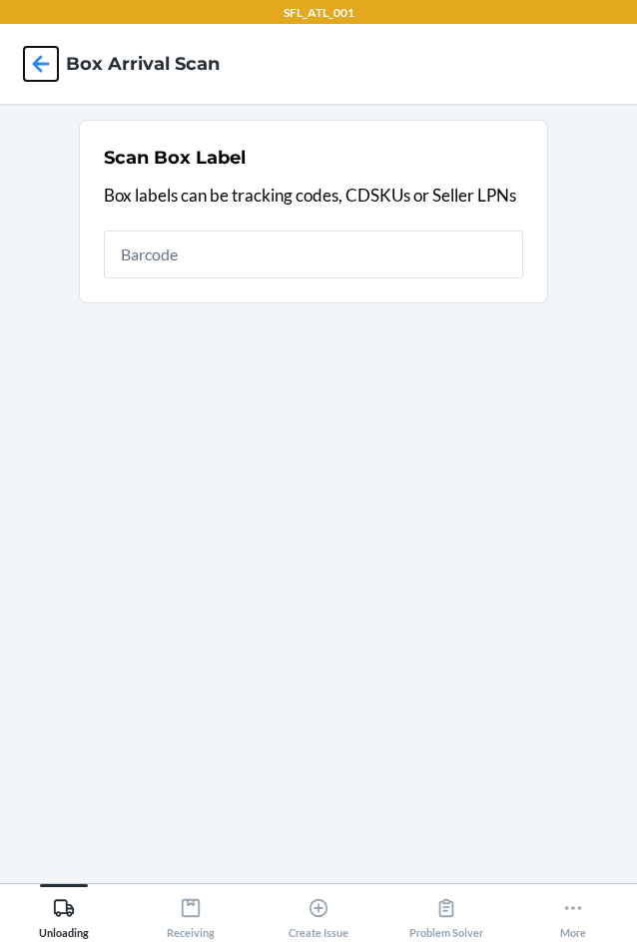
click at [41, 71] on icon at bounding box center [41, 63] width 17 height 17
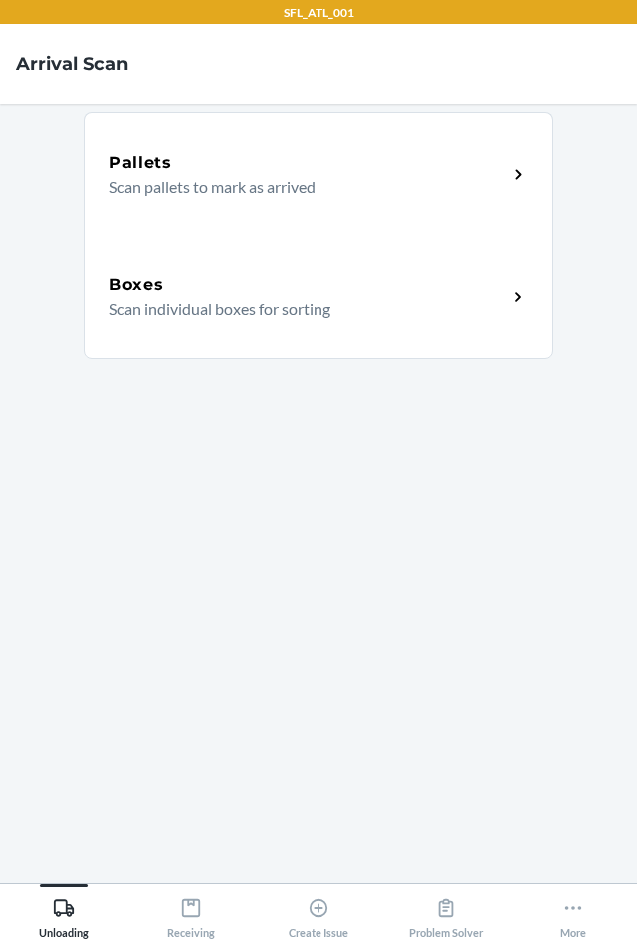
click at [212, 319] on p "Scan individual boxes for sorting" at bounding box center [300, 309] width 382 height 24
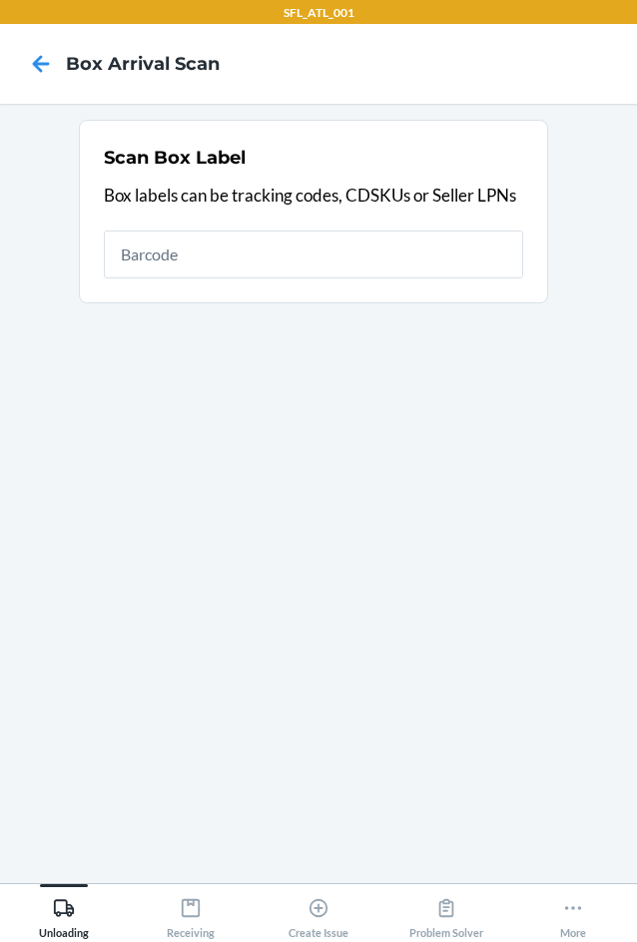
click at [377, 260] on input "text" at bounding box center [313, 255] width 419 height 48
type input "420302599434636106023304423436"
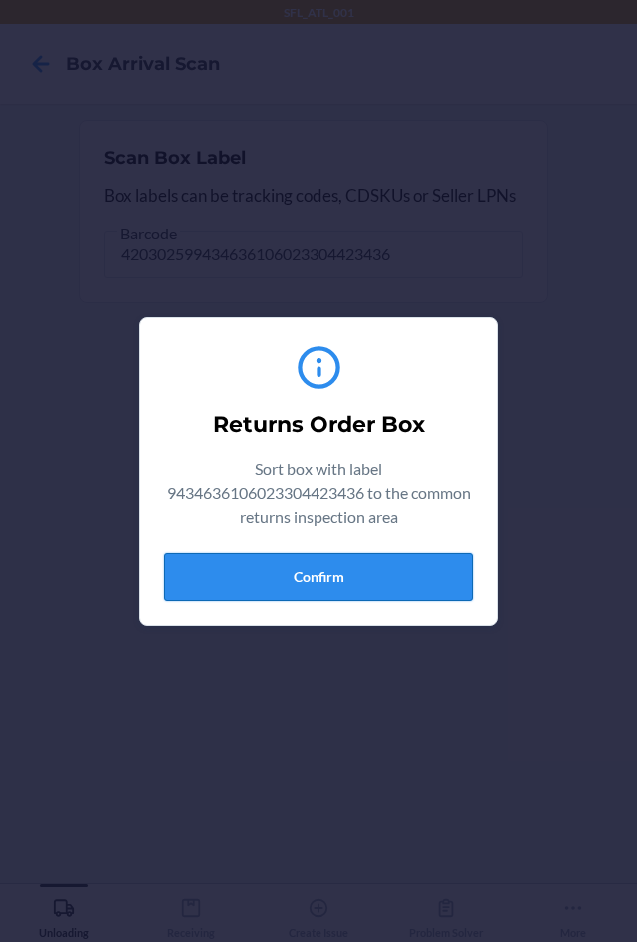
click at [383, 596] on button "Confirm" at bounding box center [318, 577] width 309 height 48
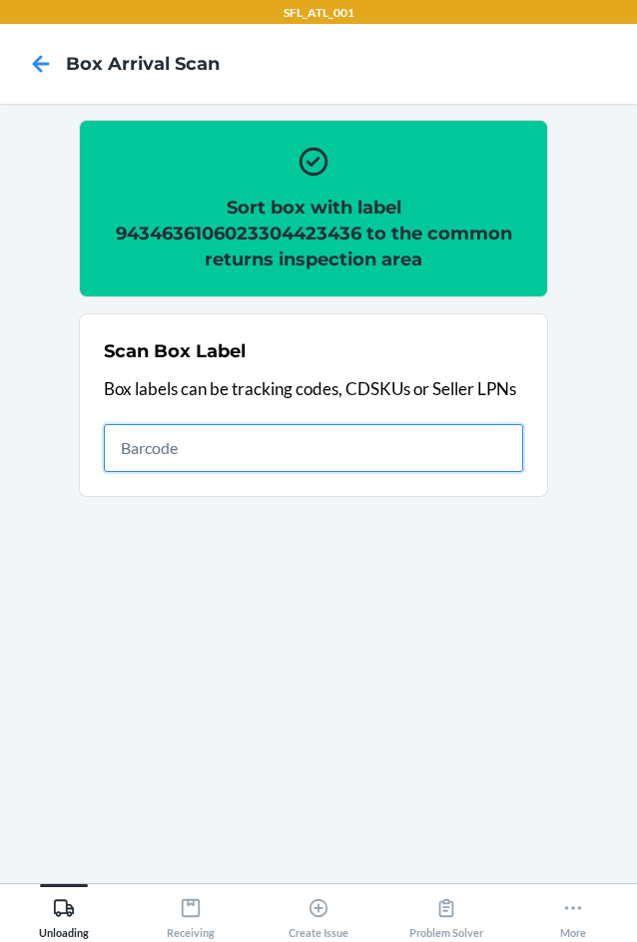
click at [172, 437] on input "text" at bounding box center [313, 448] width 419 height 48
type input "420302599434636106023304718068"
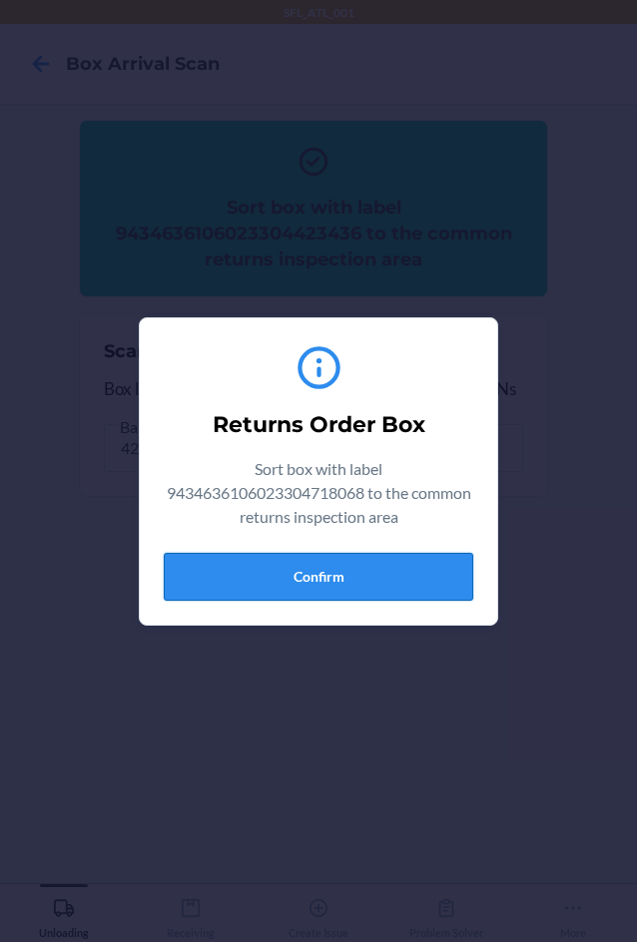
click at [364, 579] on button "Confirm" at bounding box center [318, 577] width 309 height 48
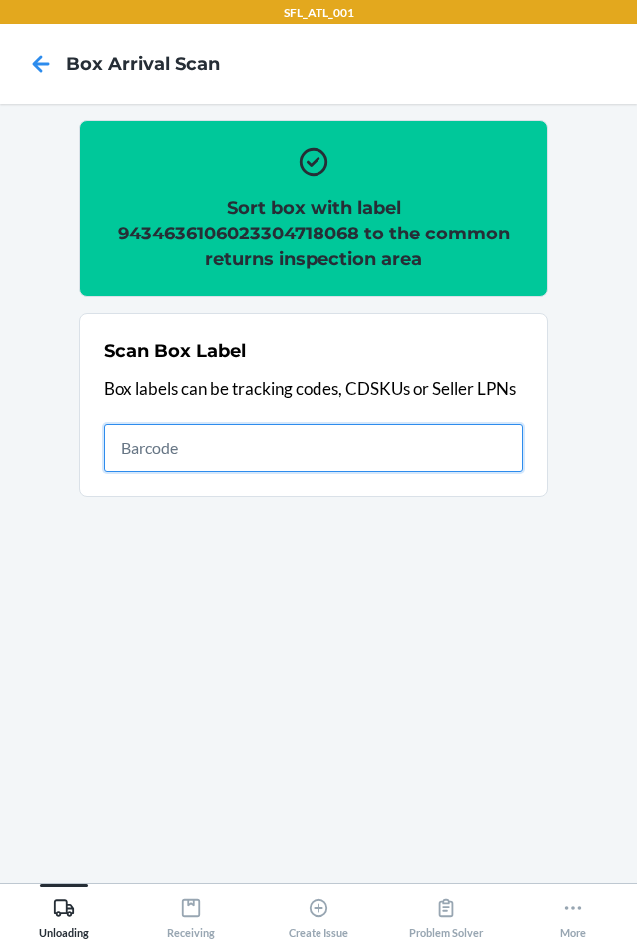
click at [421, 442] on input "text" at bounding box center [313, 448] width 419 height 48
type input "420302599434636106023304075123"
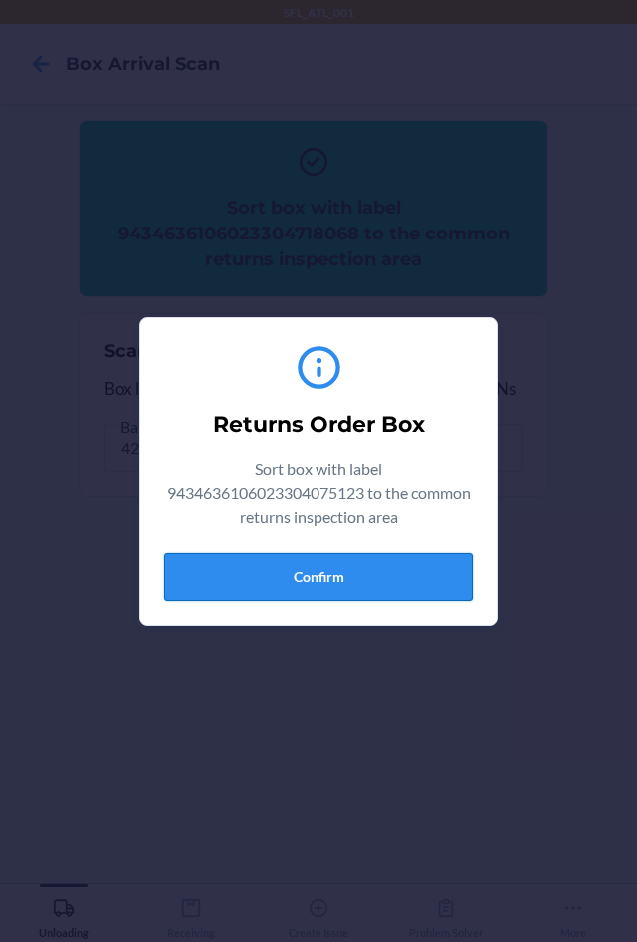
click at [441, 586] on button "Confirm" at bounding box center [318, 577] width 309 height 48
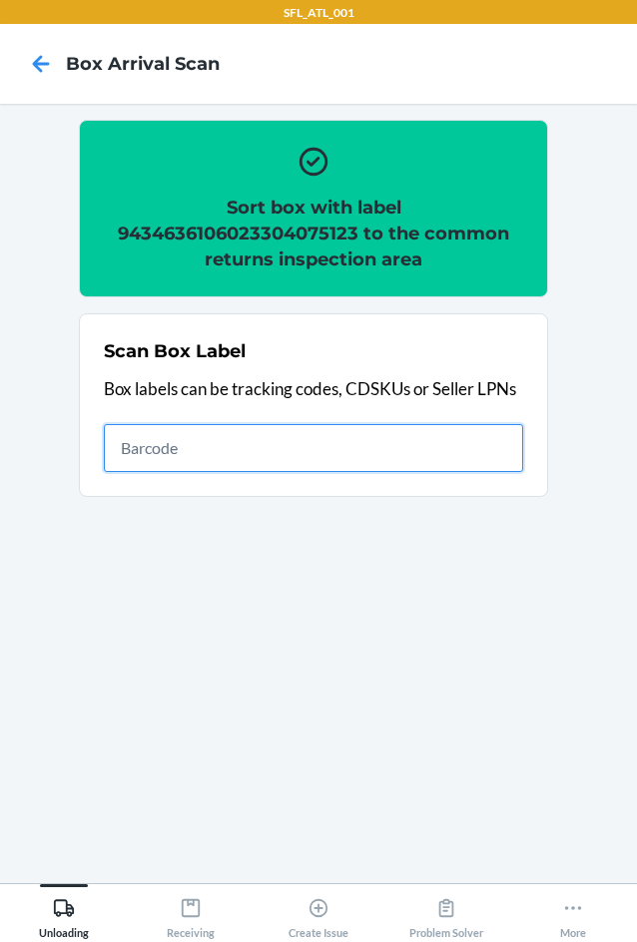
click at [417, 458] on input "text" at bounding box center [313, 448] width 419 height 48
type input "420302599434636106023302884161"
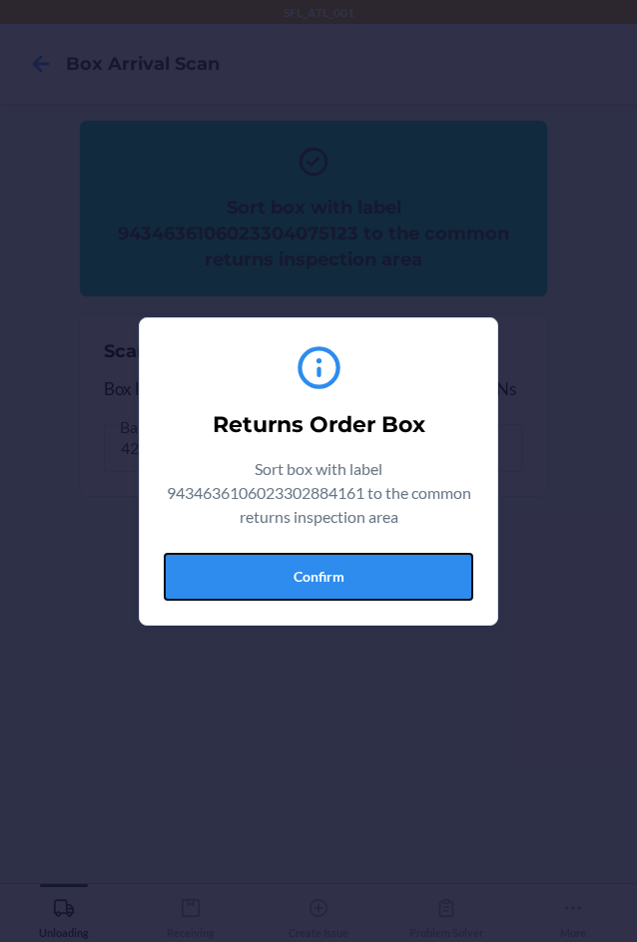
drag, startPoint x: 342, startPoint y: 559, endPoint x: 427, endPoint y: 584, distance: 88.4
click at [344, 564] on button "Confirm" at bounding box center [318, 577] width 309 height 48
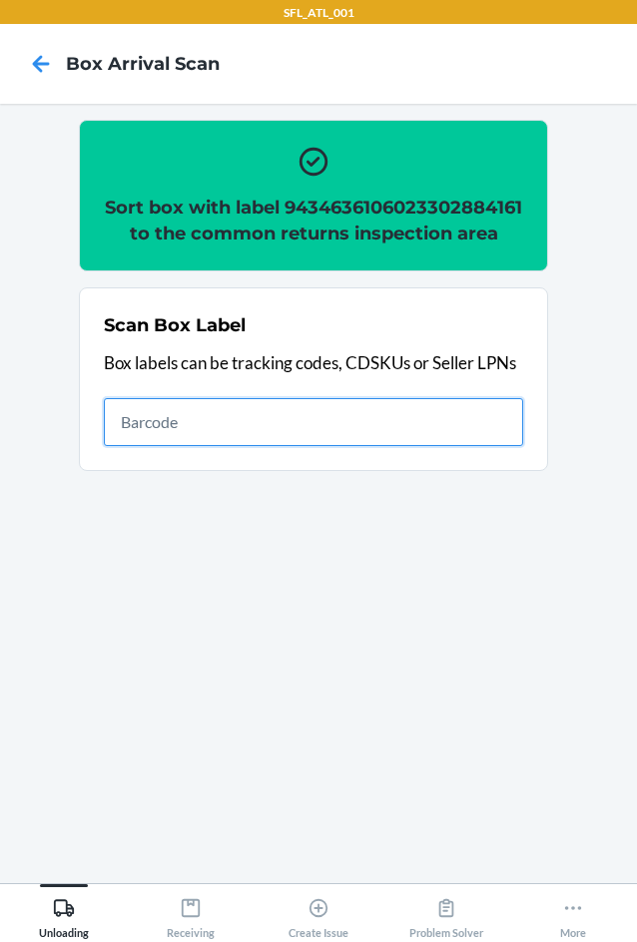
click at [397, 434] on input "text" at bounding box center [313, 422] width 419 height 48
type input "420302599400136106023299522969"
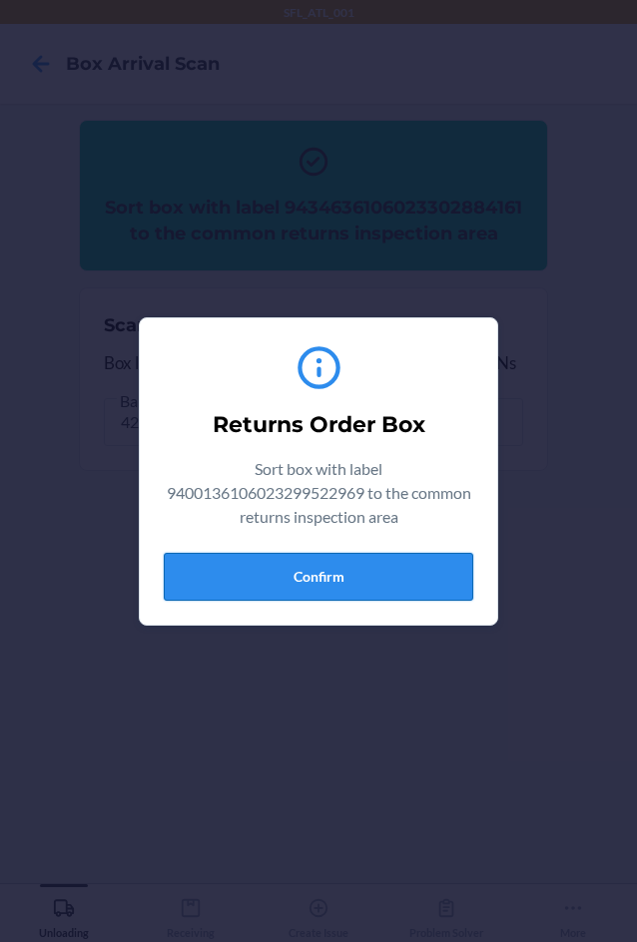
click at [408, 591] on button "Confirm" at bounding box center [318, 577] width 309 height 48
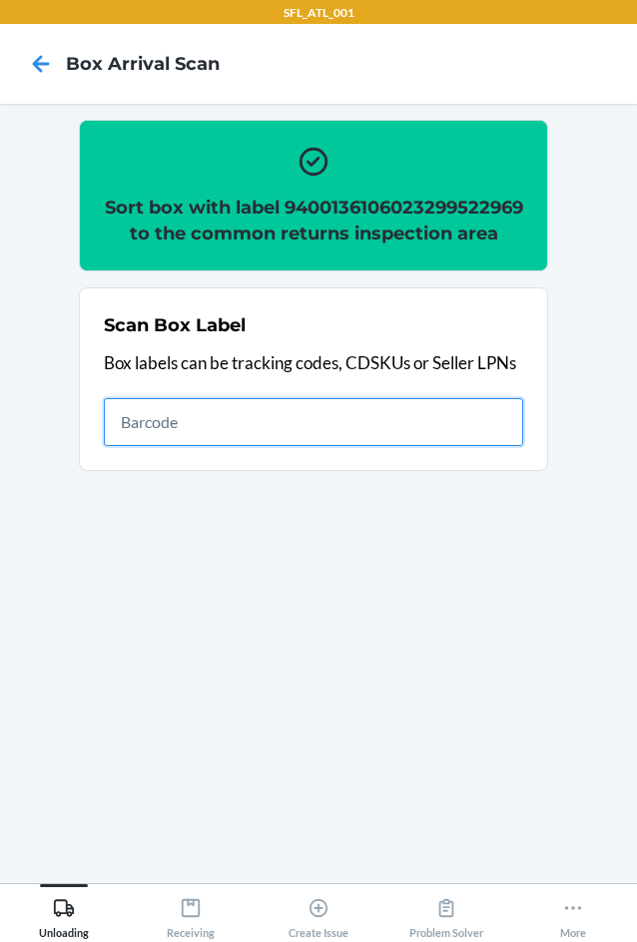
click at [416, 446] on input "text" at bounding box center [313, 422] width 419 height 48
drag, startPoint x: 125, startPoint y: 444, endPoint x: 138, endPoint y: 459, distance: 19.8
click at [138, 446] on input "text" at bounding box center [313, 422] width 419 height 48
click at [191, 440] on input "text" at bounding box center [313, 422] width 419 height 48
type input "420302599434636106023304648648"
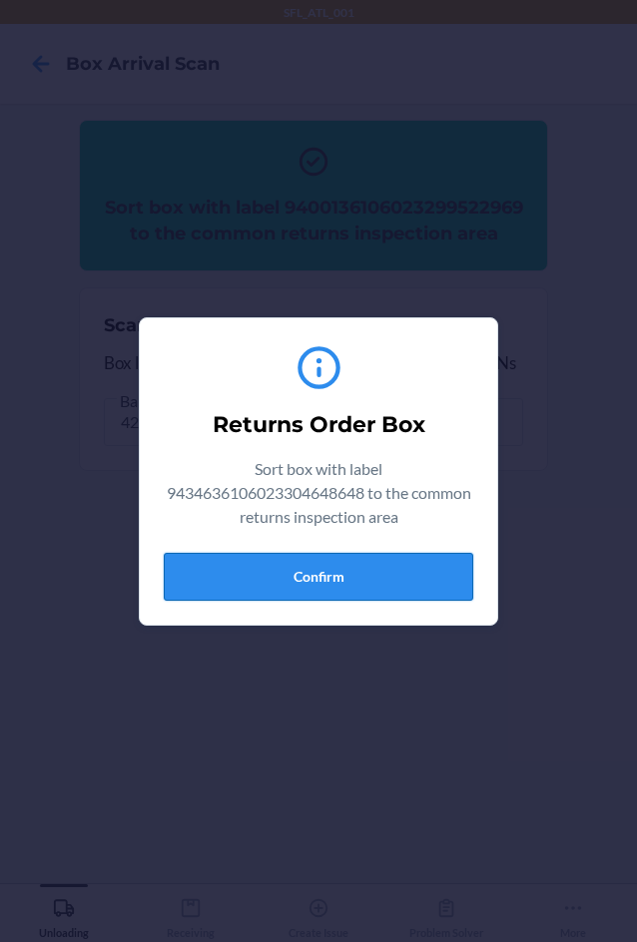
click at [300, 582] on button "Confirm" at bounding box center [318, 577] width 309 height 48
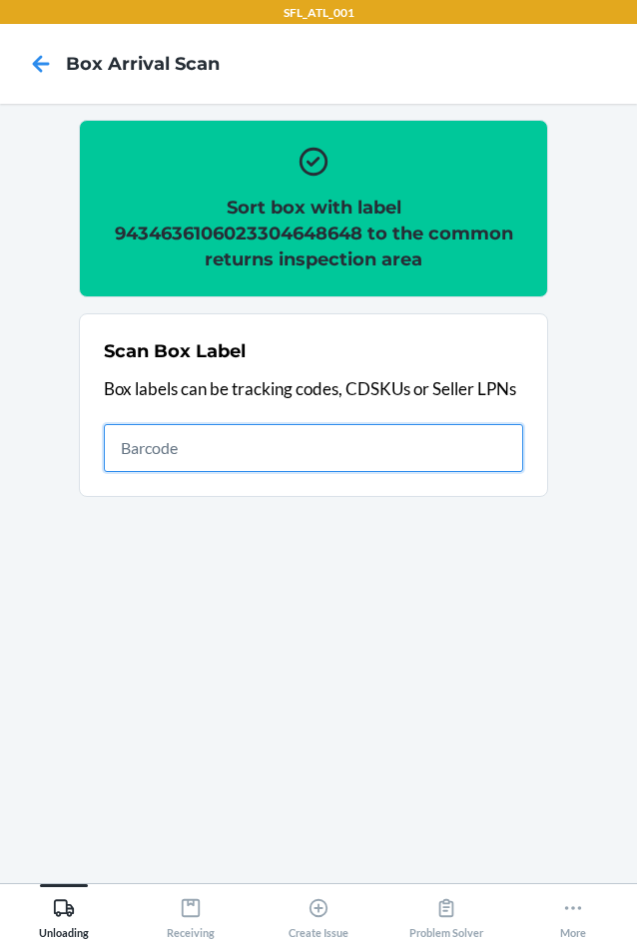
click at [456, 446] on input "text" at bounding box center [313, 448] width 419 height 48
click at [181, 448] on input "text" at bounding box center [313, 448] width 419 height 48
type input "420302599434636106023304075284"
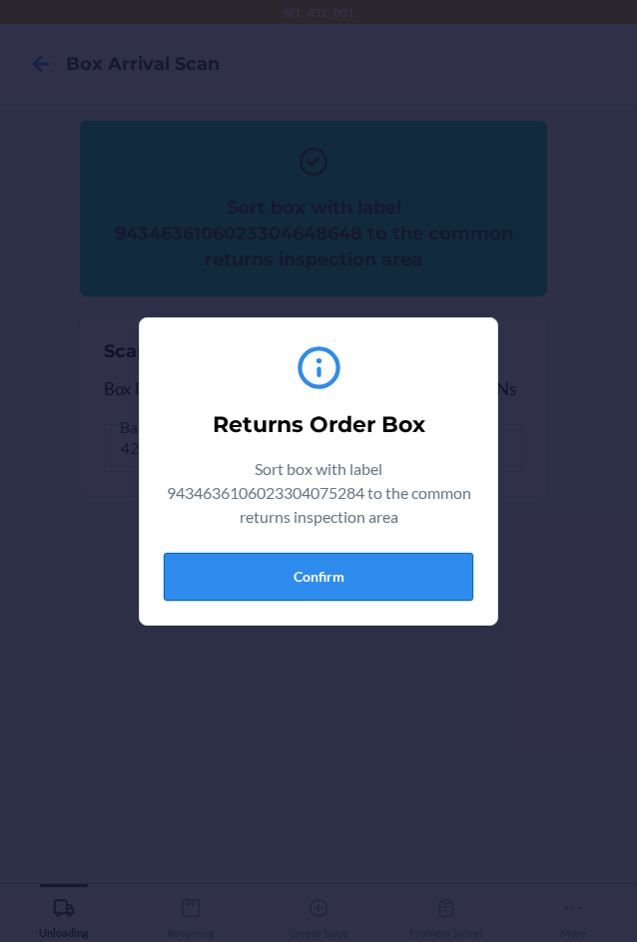
click at [441, 580] on button "Confirm" at bounding box center [318, 577] width 309 height 48
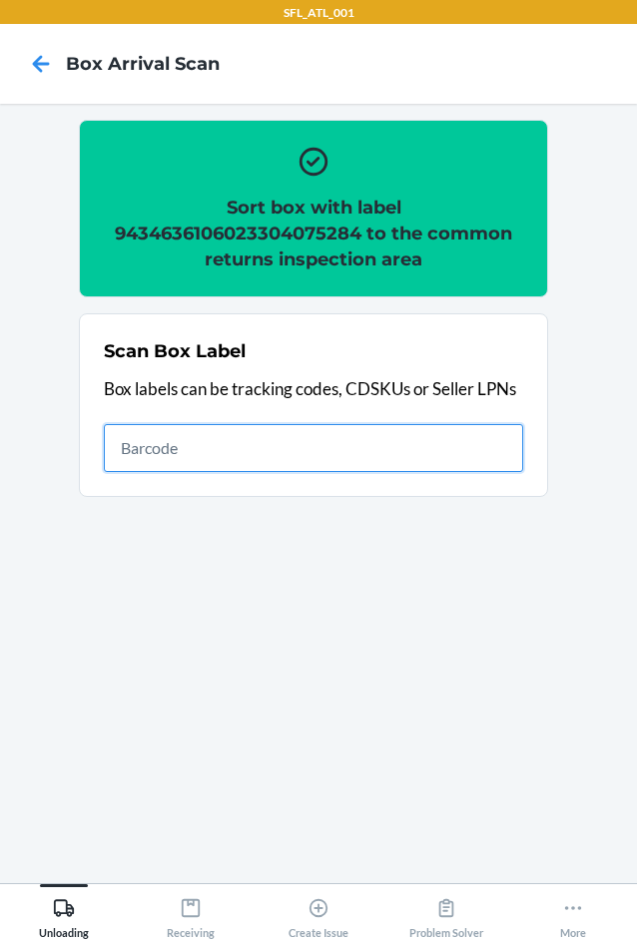
click at [429, 456] on input "text" at bounding box center [313, 448] width 419 height 48
type input "420302599434636106023302645632"
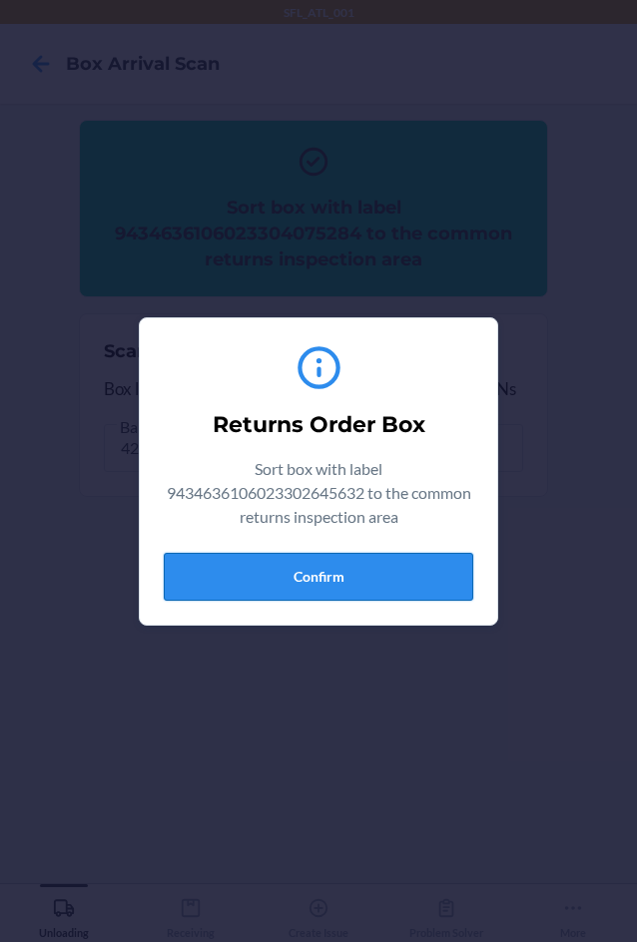
click at [346, 574] on button "Confirm" at bounding box center [318, 577] width 309 height 48
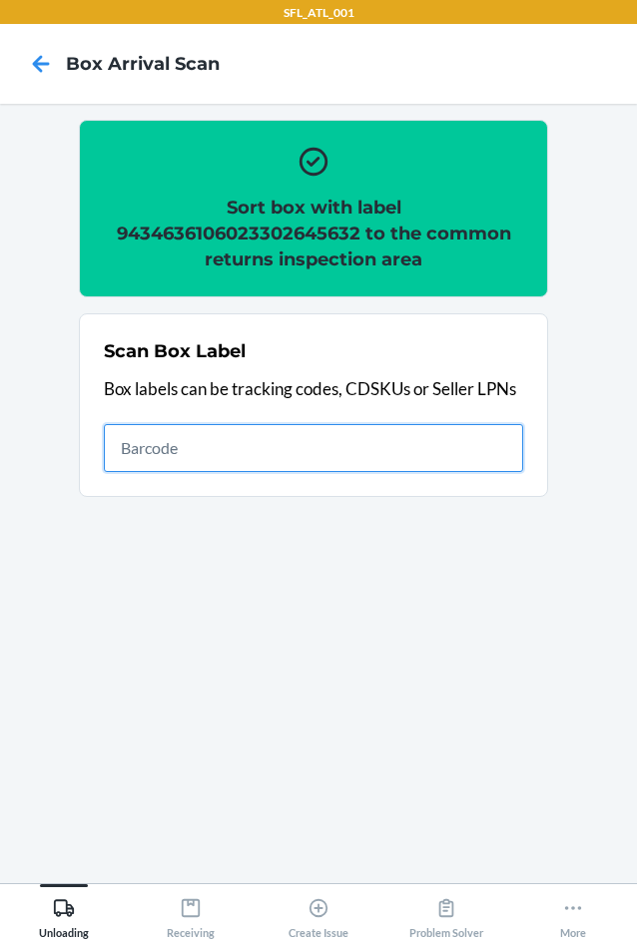
click at [464, 450] on input "text" at bounding box center [313, 448] width 419 height 48
click at [182, 440] on input "text" at bounding box center [313, 448] width 419 height 48
type input "420302599434636106023304635082"
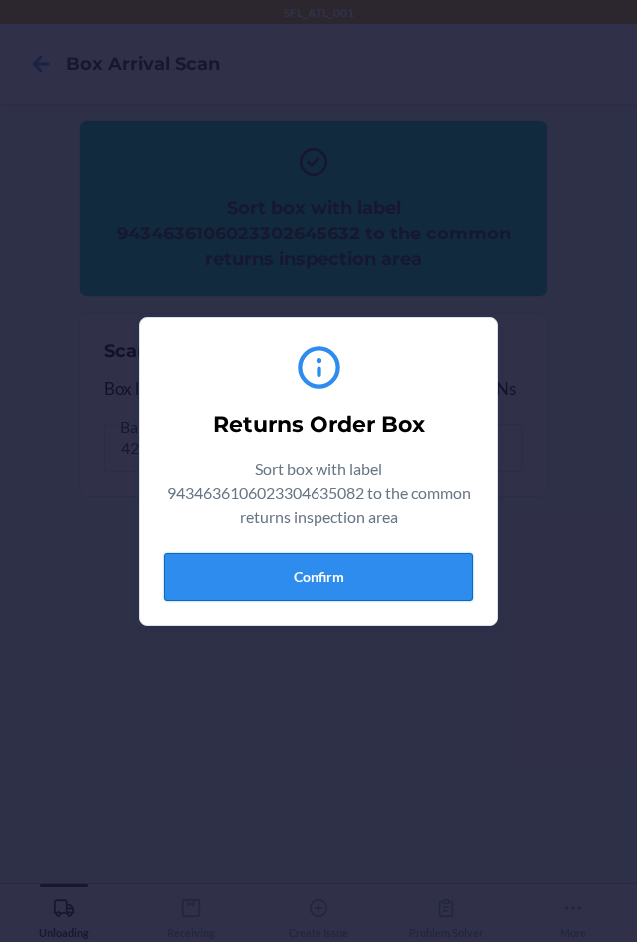
click at [329, 569] on button "Confirm" at bounding box center [318, 577] width 309 height 48
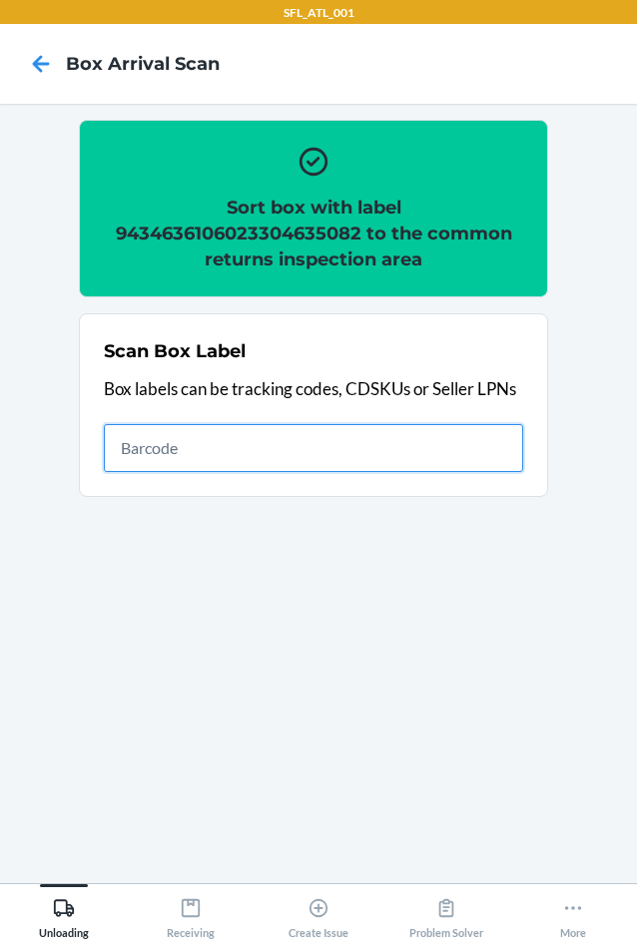
click at [240, 446] on input "text" at bounding box center [313, 448] width 419 height 48
click at [361, 446] on input "text" at bounding box center [313, 448] width 419 height 48
type input "420302599434636106023302668716"
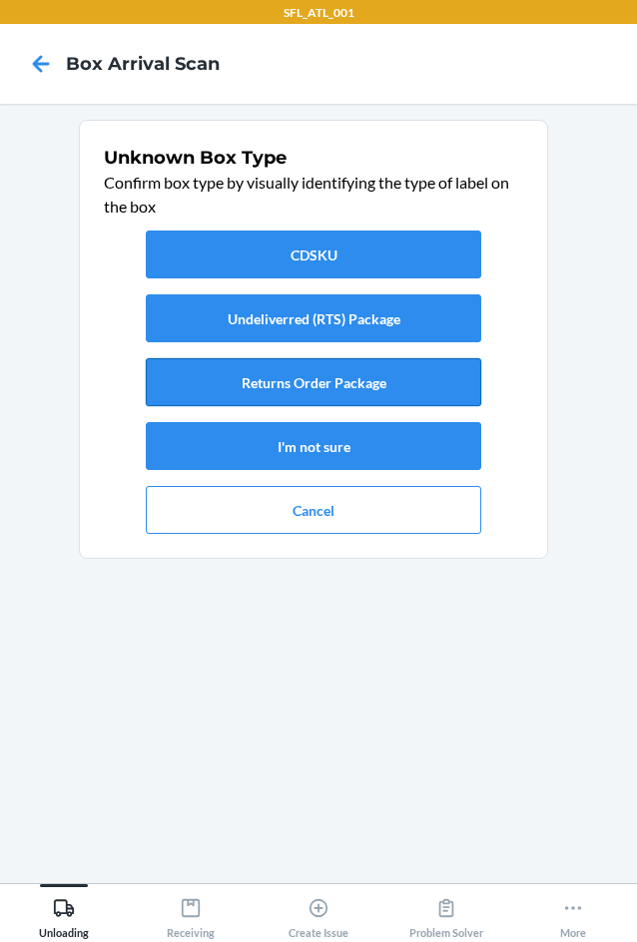
click at [391, 382] on button "Returns Order Package" at bounding box center [313, 382] width 335 height 48
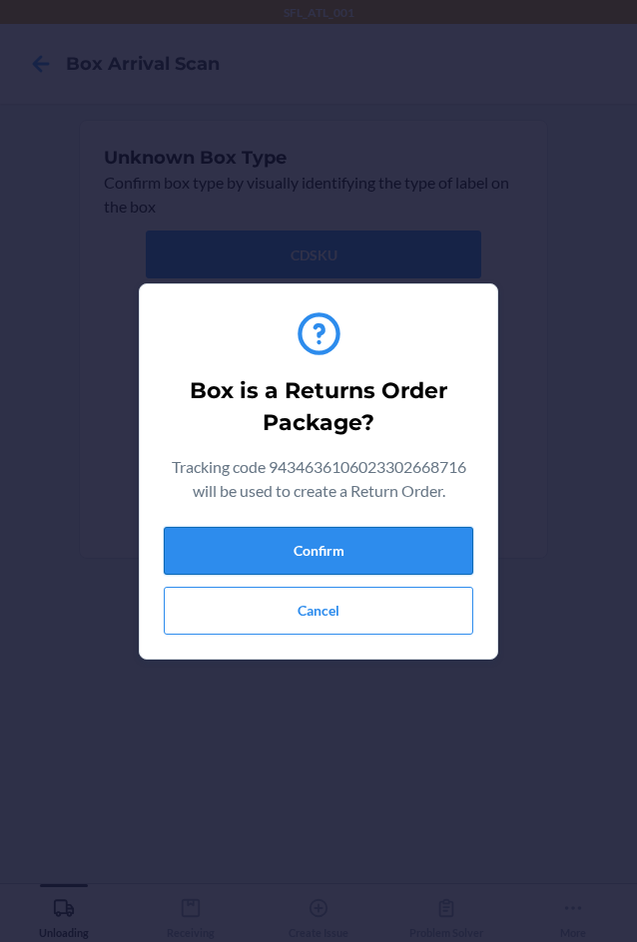
click at [365, 545] on button "Confirm" at bounding box center [318, 551] width 309 height 48
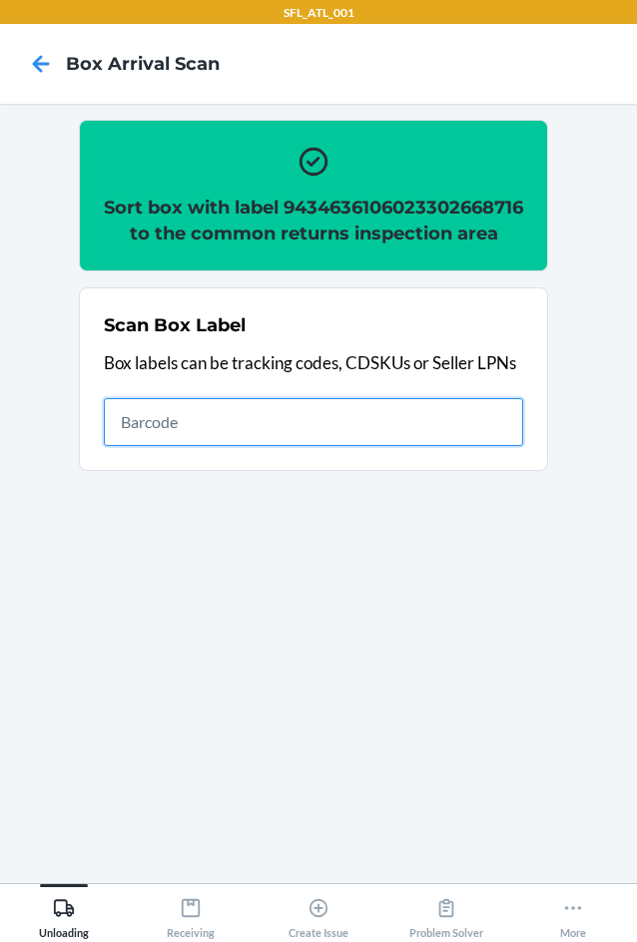
click at [341, 444] on input "text" at bounding box center [313, 422] width 419 height 48
type input "420302599434636106023305000155"
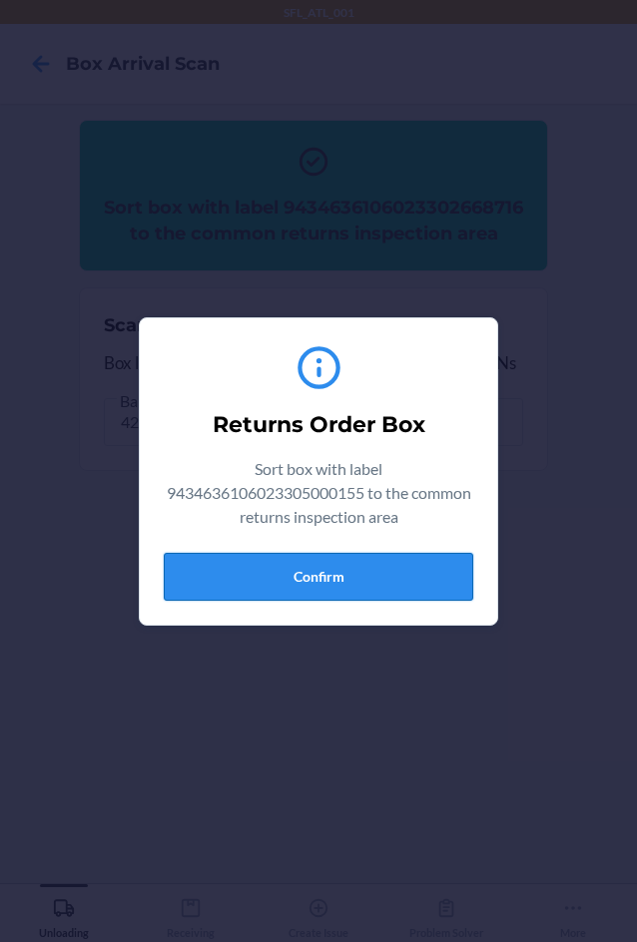
click at [331, 587] on button "Confirm" at bounding box center [318, 577] width 309 height 48
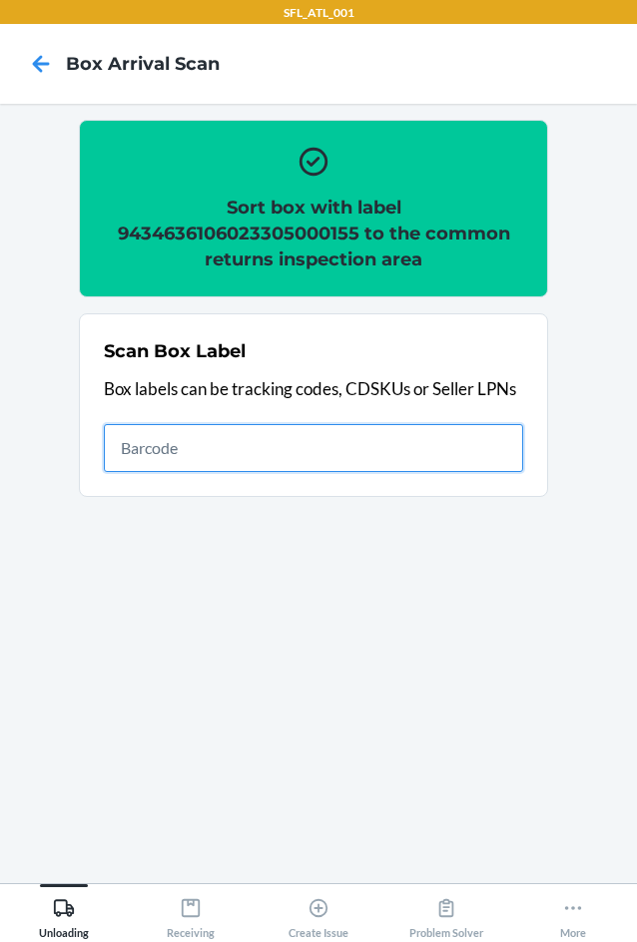
click at [364, 458] on input "text" at bounding box center [313, 448] width 419 height 48
click at [263, 439] on input "text" at bounding box center [313, 448] width 419 height 48
click at [158, 446] on input "text" at bounding box center [313, 448] width 419 height 48
type input "420302599434636106023304479112"
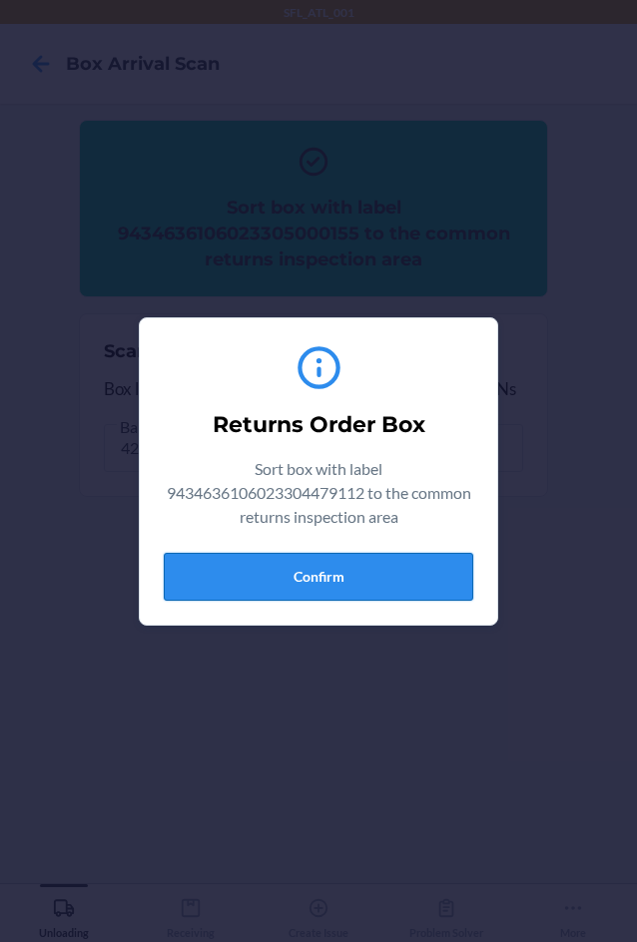
click at [431, 584] on button "Confirm" at bounding box center [318, 577] width 309 height 48
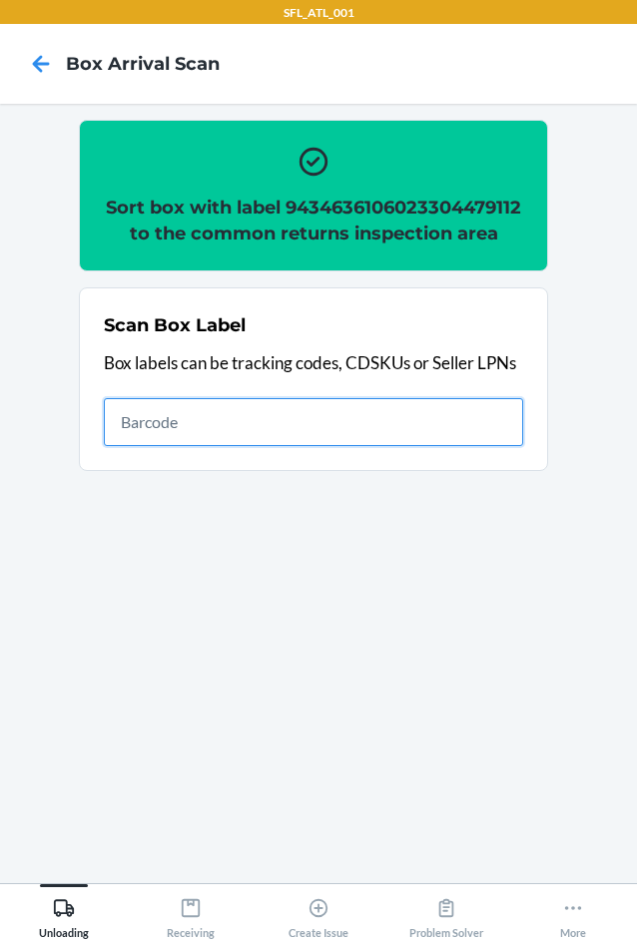
click at [417, 443] on input "text" at bounding box center [313, 422] width 419 height 48
drag, startPoint x: 250, startPoint y: 428, endPoint x: 249, endPoint y: 438, distance: 10.0
click at [249, 438] on input "text" at bounding box center [313, 422] width 419 height 48
type input "420302599434636106023304375469"
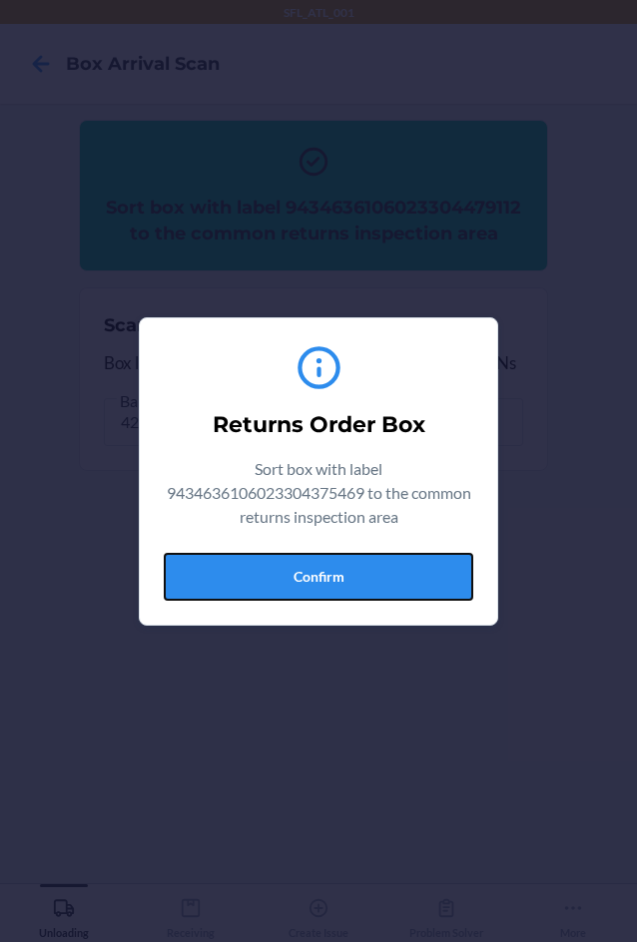
drag, startPoint x: 322, startPoint y: 583, endPoint x: 511, endPoint y: 561, distance: 190.0
click at [324, 583] on button "Confirm" at bounding box center [318, 577] width 309 height 48
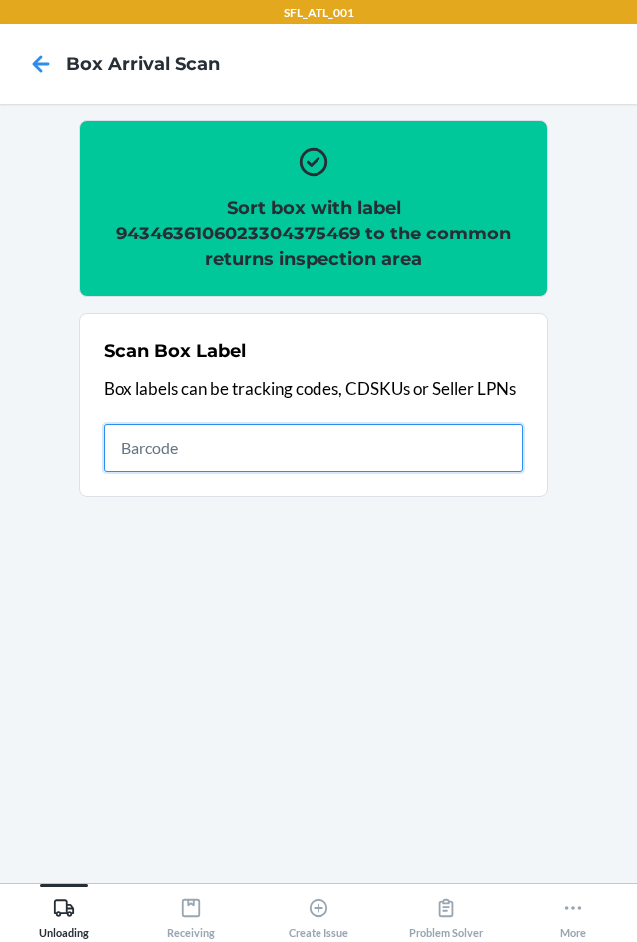
click at [382, 444] on input "text" at bounding box center [313, 448] width 419 height 48
type input "420302599434636106023304607669"
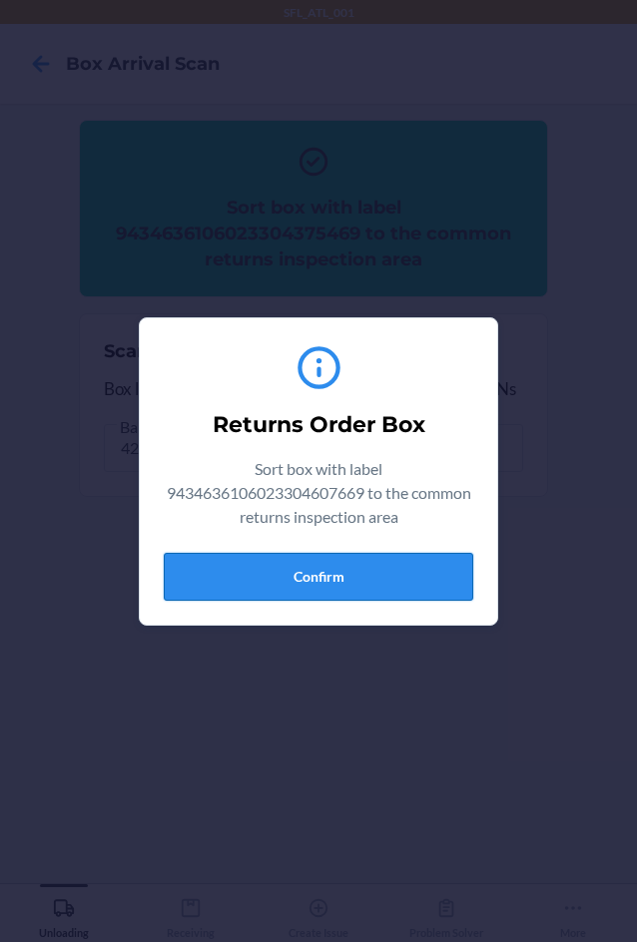
click at [460, 588] on button "Confirm" at bounding box center [318, 577] width 309 height 48
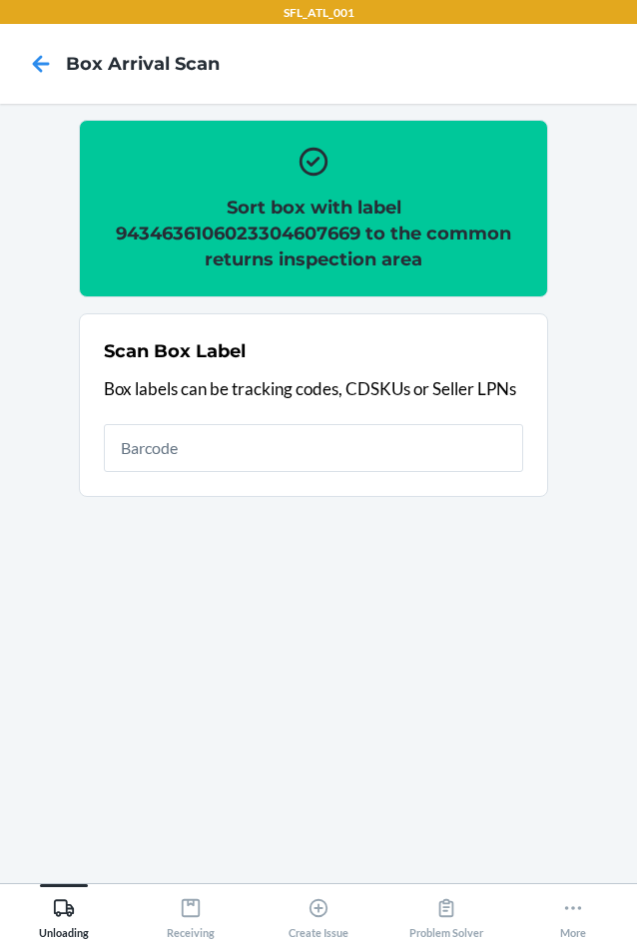
click at [441, 430] on div "Scan Box Label Box labels can be tracking codes, CDSKUs or Seller LPNs" at bounding box center [313, 405] width 419 height 146
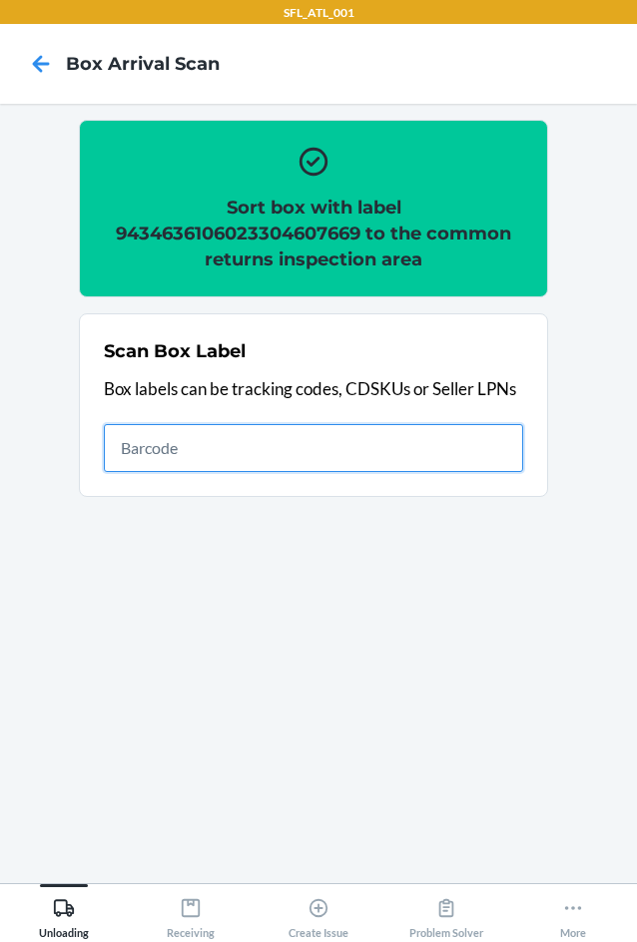
click at [451, 447] on input "text" at bounding box center [313, 448] width 419 height 48
type input "420302599434636106023304176264"
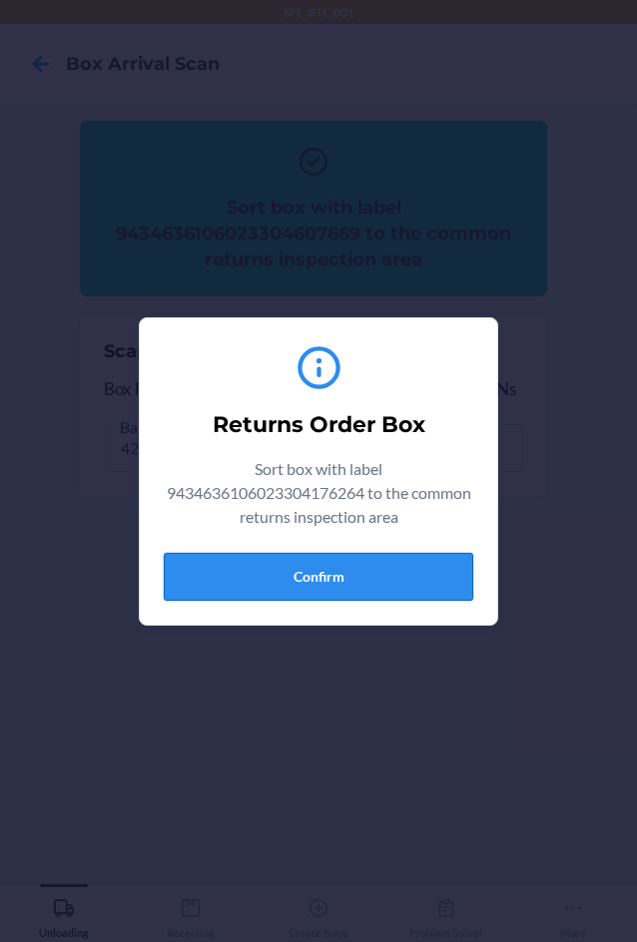
click at [389, 573] on button "Confirm" at bounding box center [318, 577] width 309 height 48
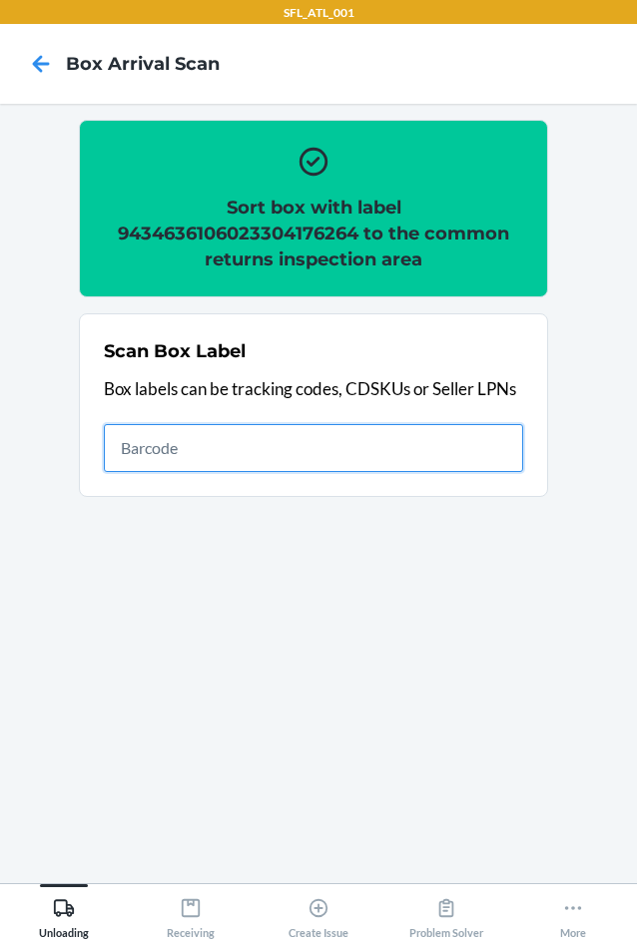
click at [400, 464] on input "text" at bounding box center [313, 448] width 419 height 48
click at [318, 447] on input "text" at bounding box center [313, 448] width 419 height 48
type input "420302599434636106023303959035"
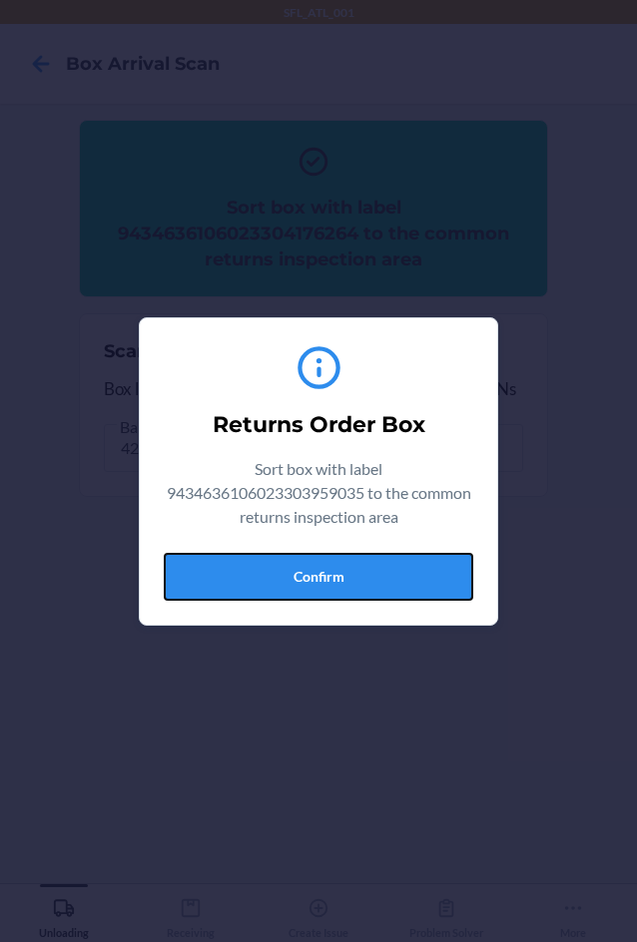
drag, startPoint x: 378, startPoint y: 579, endPoint x: 393, endPoint y: 582, distance: 15.3
click at [380, 579] on button "Confirm" at bounding box center [318, 577] width 309 height 48
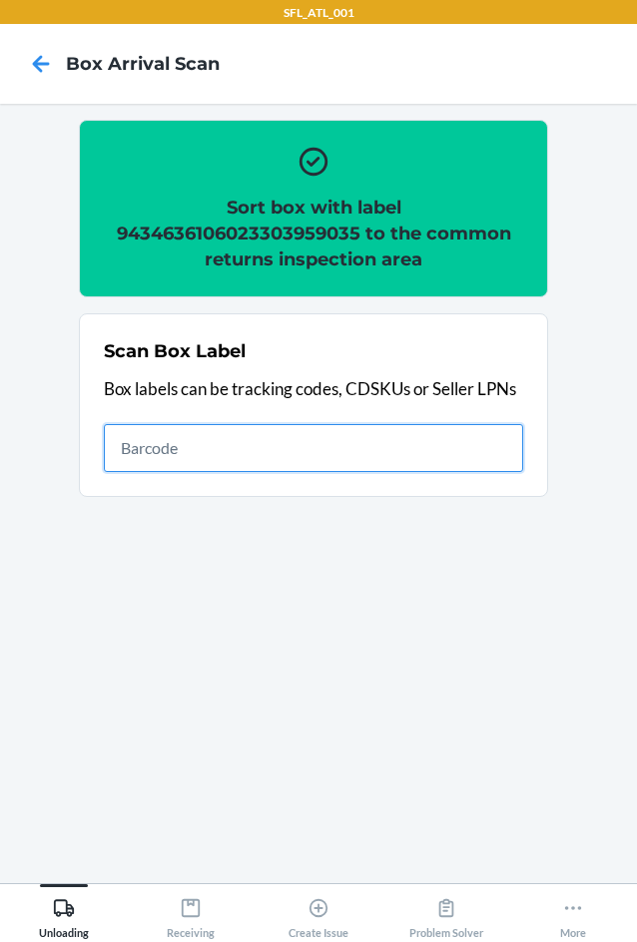
click at [222, 443] on input "text" at bounding box center [313, 448] width 419 height 48
type input "420302599434636106023304575203"
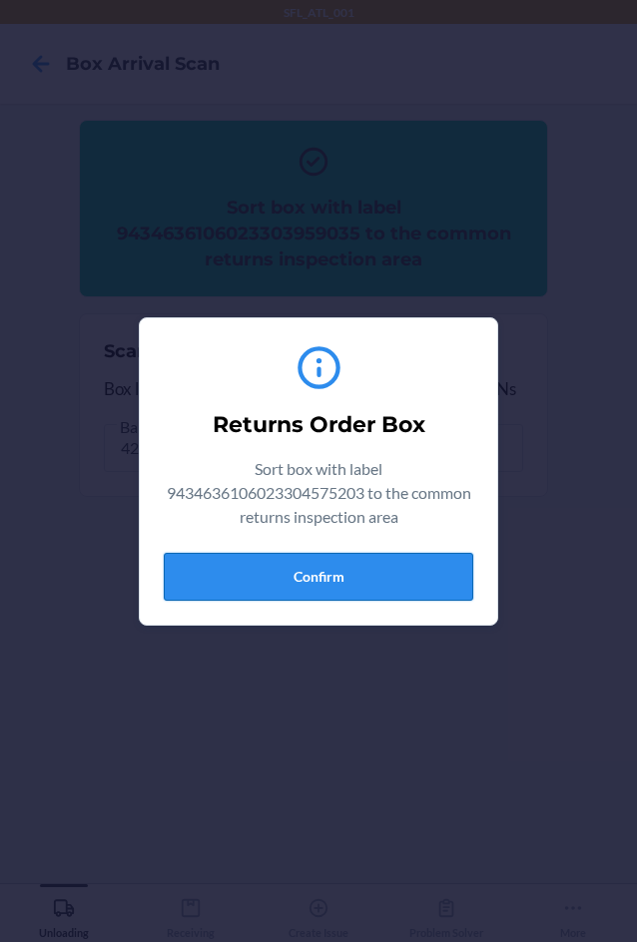
click at [427, 588] on button "Confirm" at bounding box center [318, 577] width 309 height 48
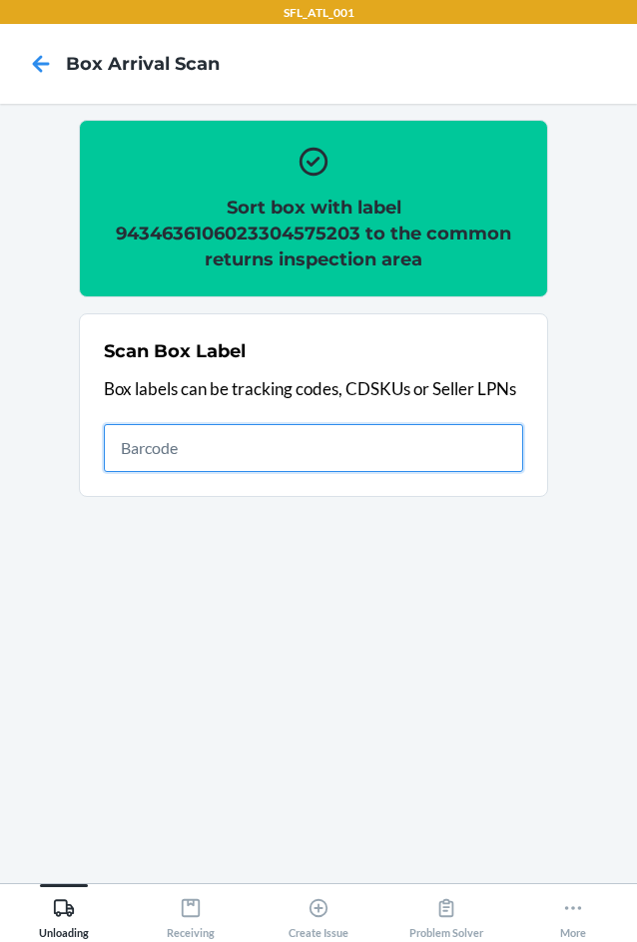
click at [279, 456] on input "text" at bounding box center [313, 448] width 419 height 48
type input "420302599434636106023303424847"
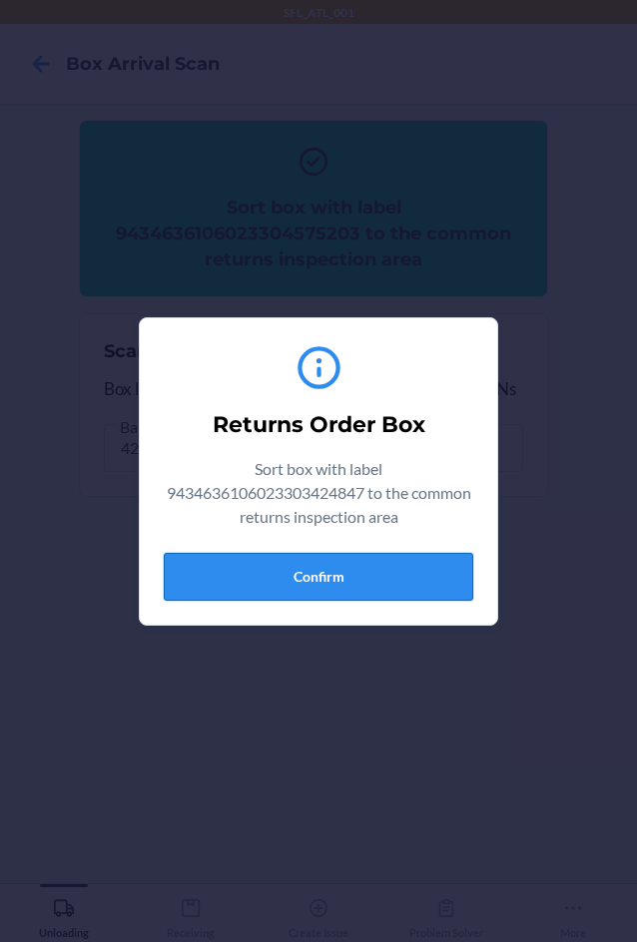
click at [386, 577] on button "Confirm" at bounding box center [318, 577] width 309 height 48
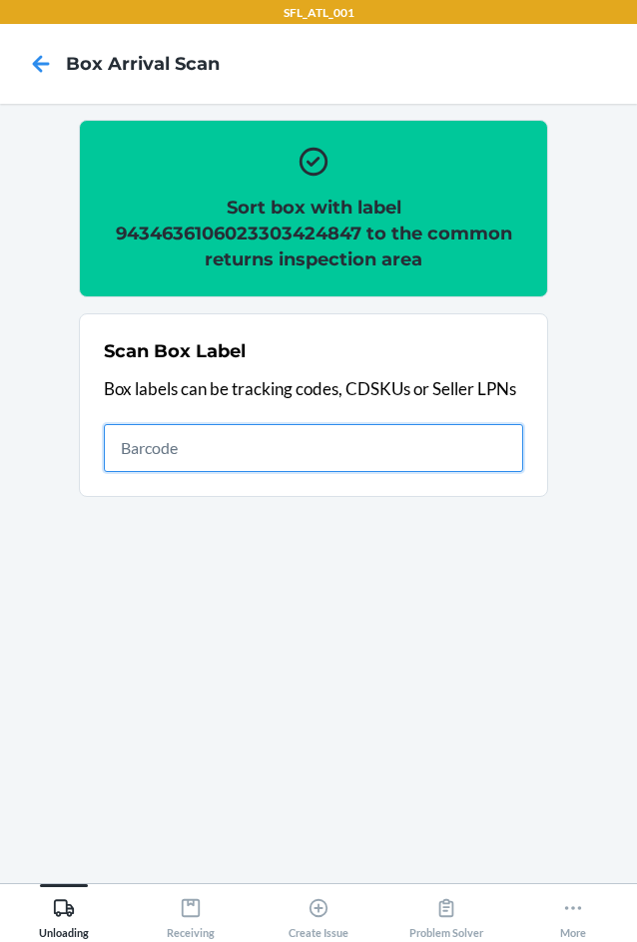
click at [337, 451] on input "text" at bounding box center [313, 448] width 419 height 48
type input "420302599434636106023304685797"
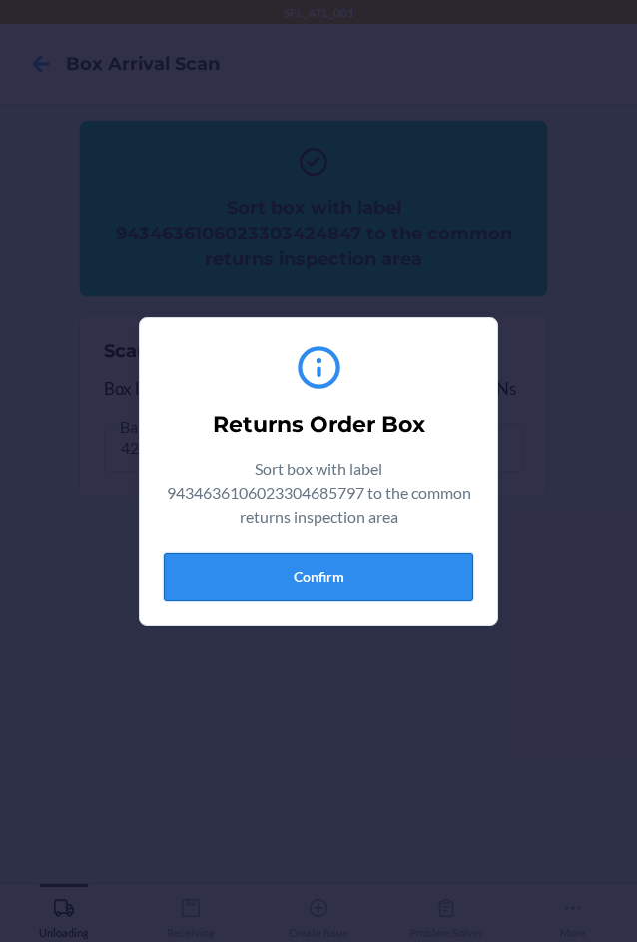
click at [359, 591] on button "Confirm" at bounding box center [318, 577] width 309 height 48
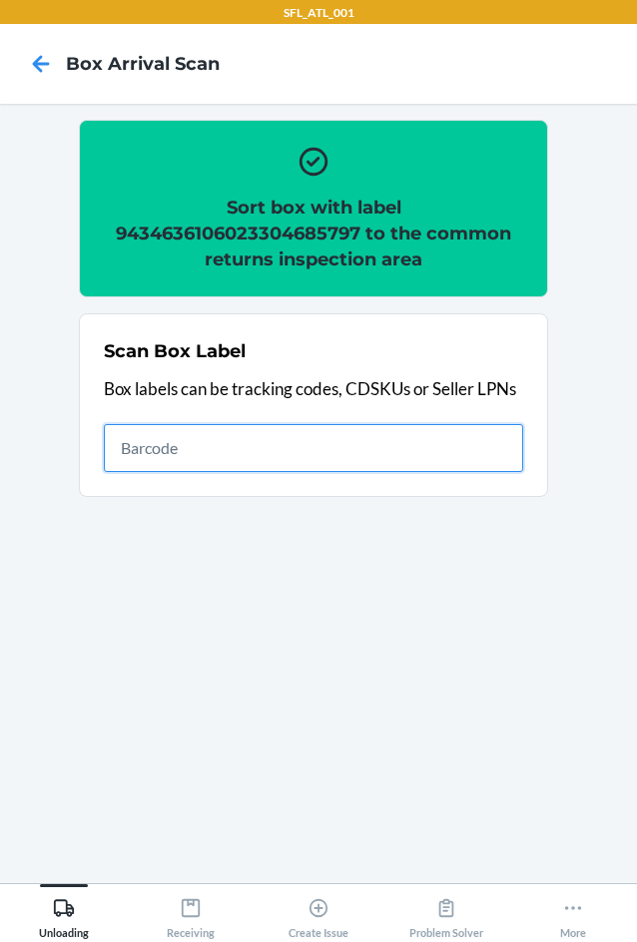
drag, startPoint x: 288, startPoint y: 454, endPoint x: 288, endPoint y: 434, distance: 20.0
click at [288, 450] on input "text" at bounding box center [313, 448] width 419 height 48
click at [293, 458] on input "text" at bounding box center [313, 448] width 419 height 48
type input "420302599434636106023304824981"
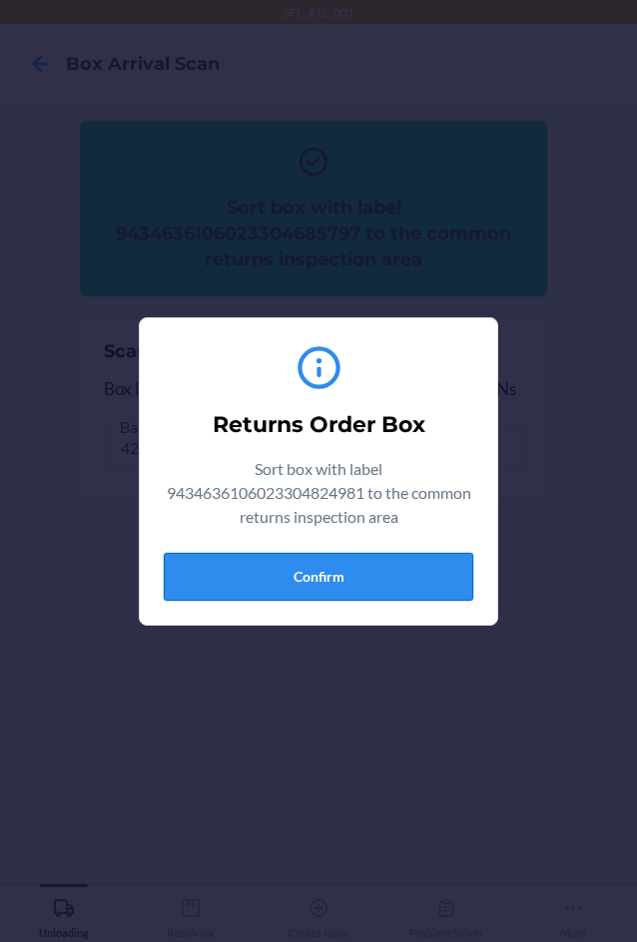
click at [426, 565] on button "Confirm" at bounding box center [318, 577] width 309 height 48
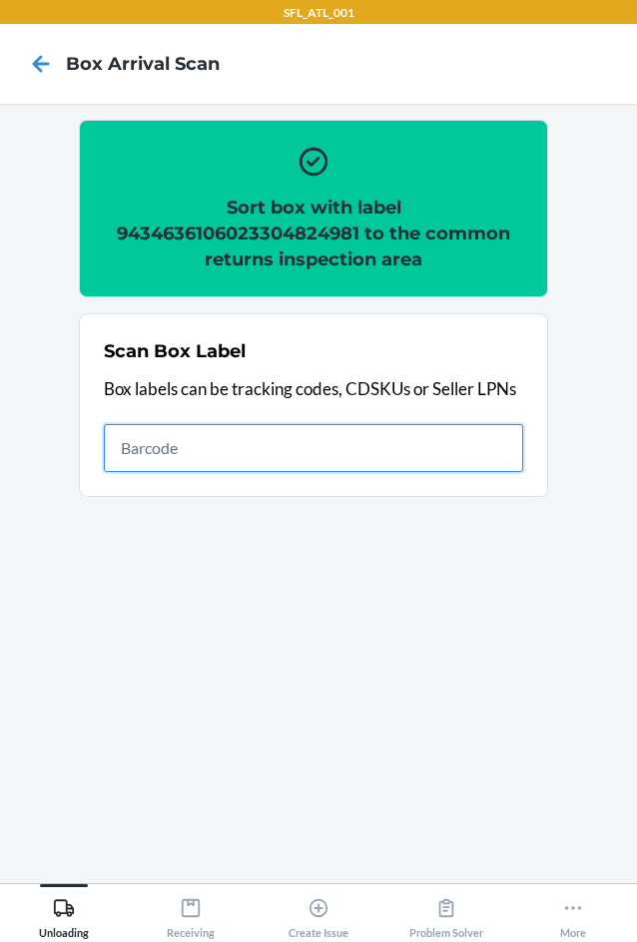
click at [364, 460] on input "text" at bounding box center [313, 448] width 419 height 48
type input "420302599434636106023304098412"
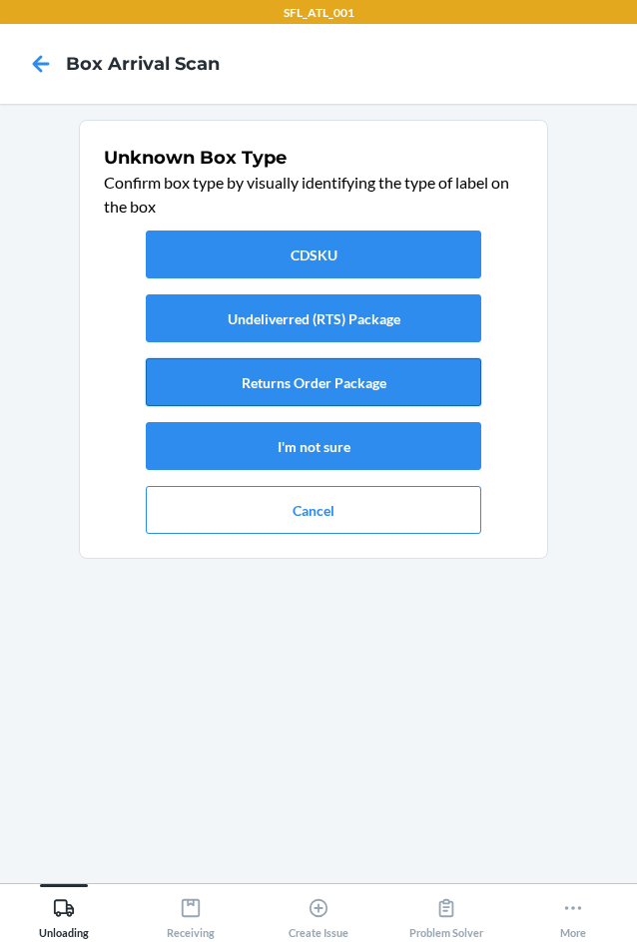
click at [345, 385] on button "Returns Order Package" at bounding box center [313, 382] width 335 height 48
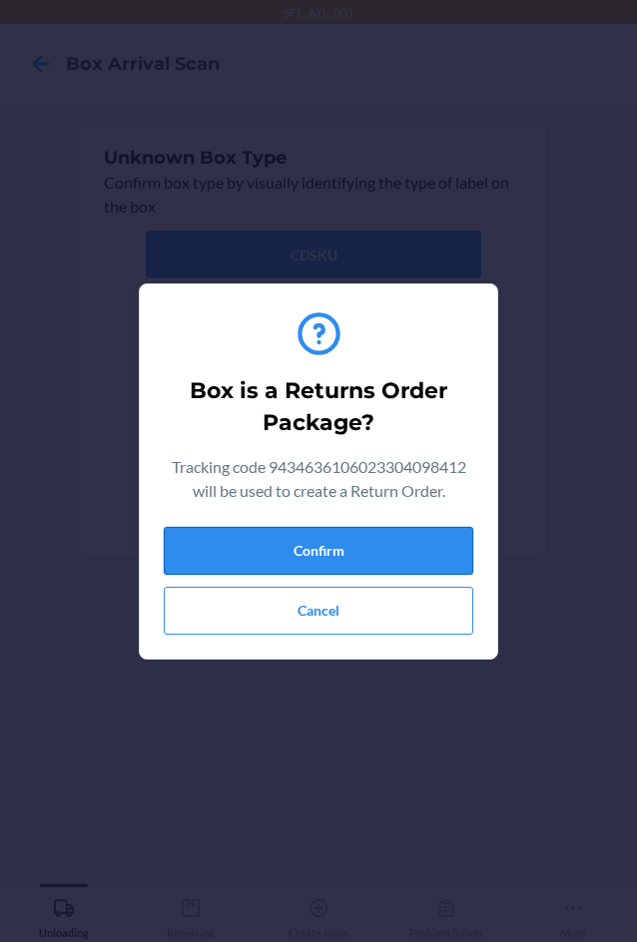
click at [367, 555] on button "Confirm" at bounding box center [318, 551] width 309 height 48
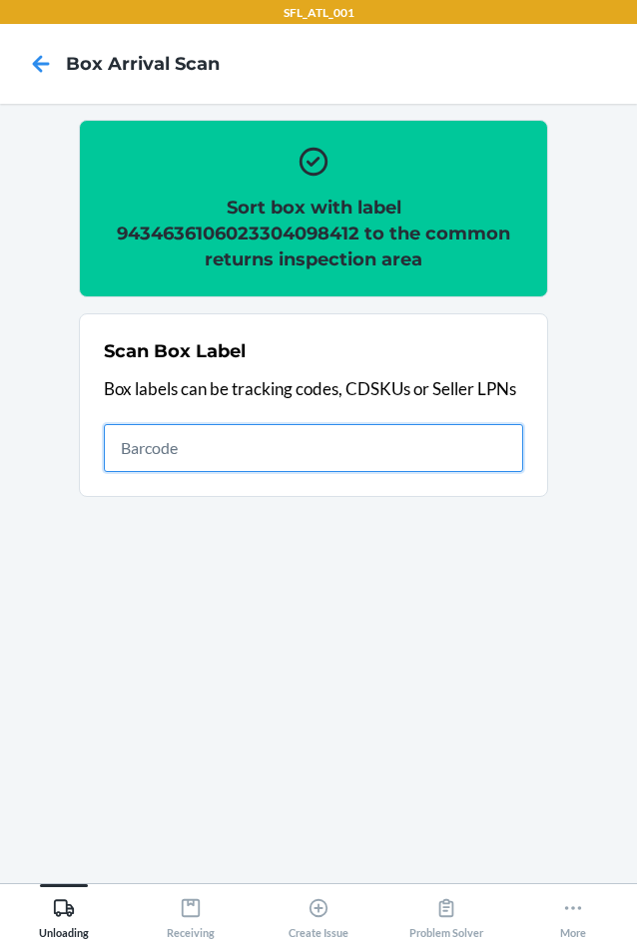
click at [211, 426] on input "text" at bounding box center [313, 448] width 419 height 48
type input "420302599434636106023304098412"
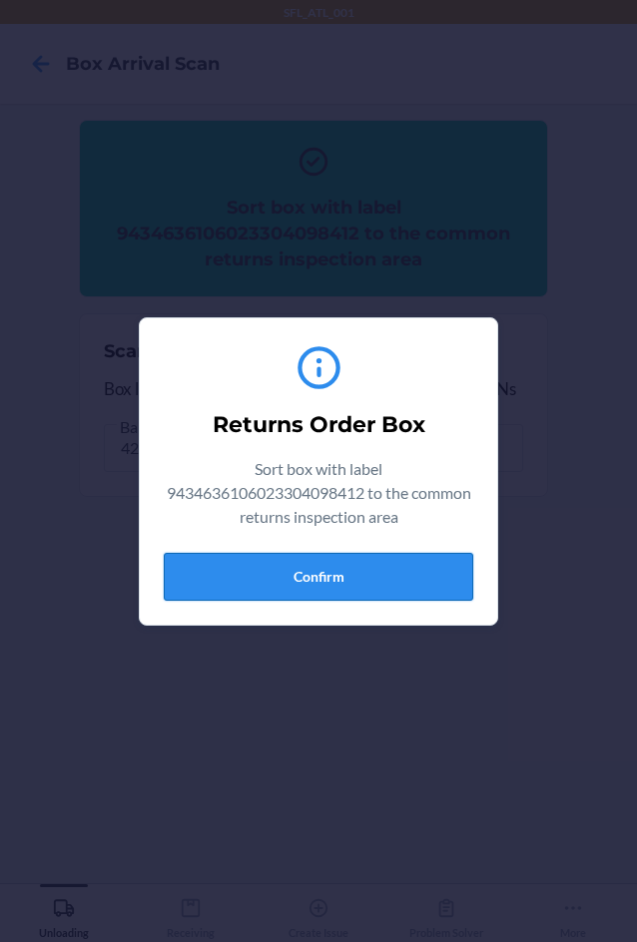
click at [313, 577] on button "Confirm" at bounding box center [318, 577] width 309 height 48
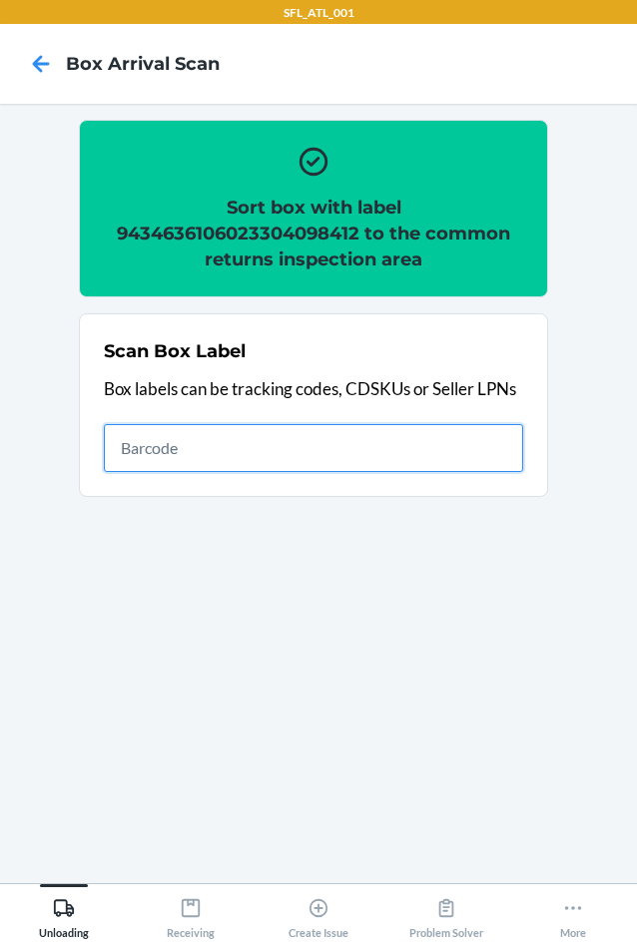
click at [507, 446] on input "text" at bounding box center [313, 448] width 419 height 48
type input "420302599434636106023304088451"
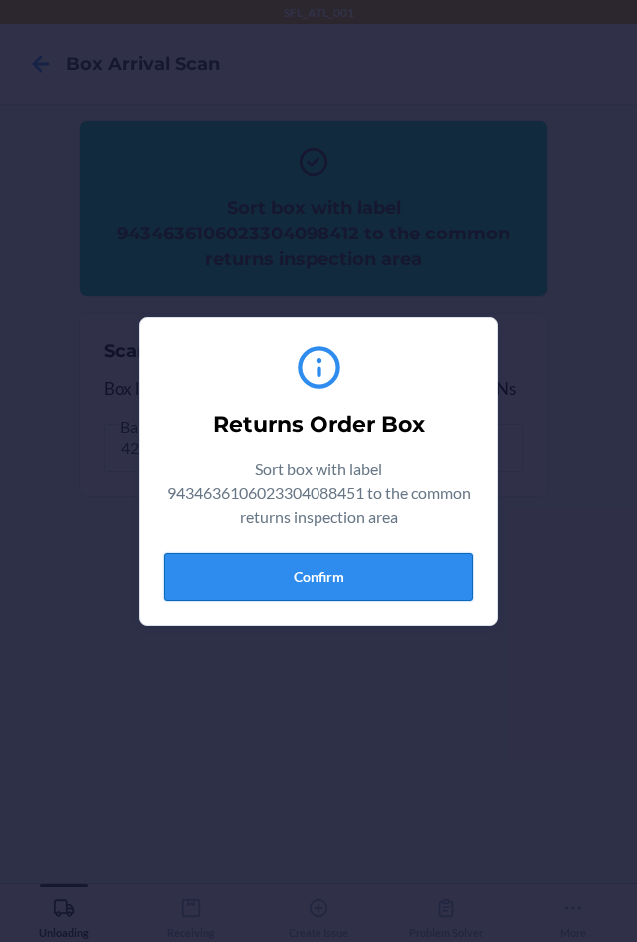
click at [439, 596] on button "Confirm" at bounding box center [318, 577] width 309 height 48
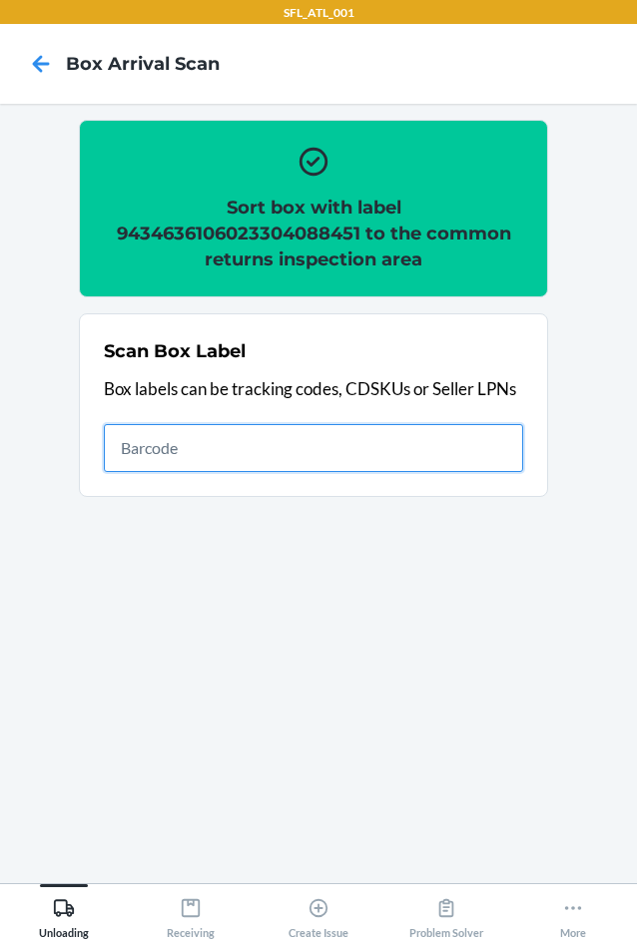
click at [247, 437] on input "text" at bounding box center [313, 448] width 419 height 48
type input "420302599434636106023303169915"
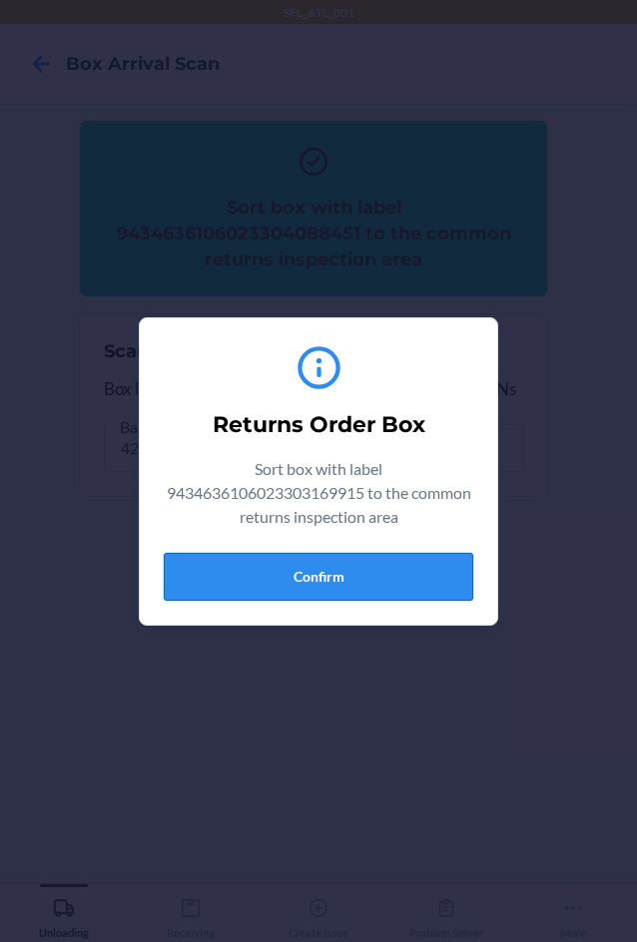
click at [429, 589] on button "Confirm" at bounding box center [318, 577] width 309 height 48
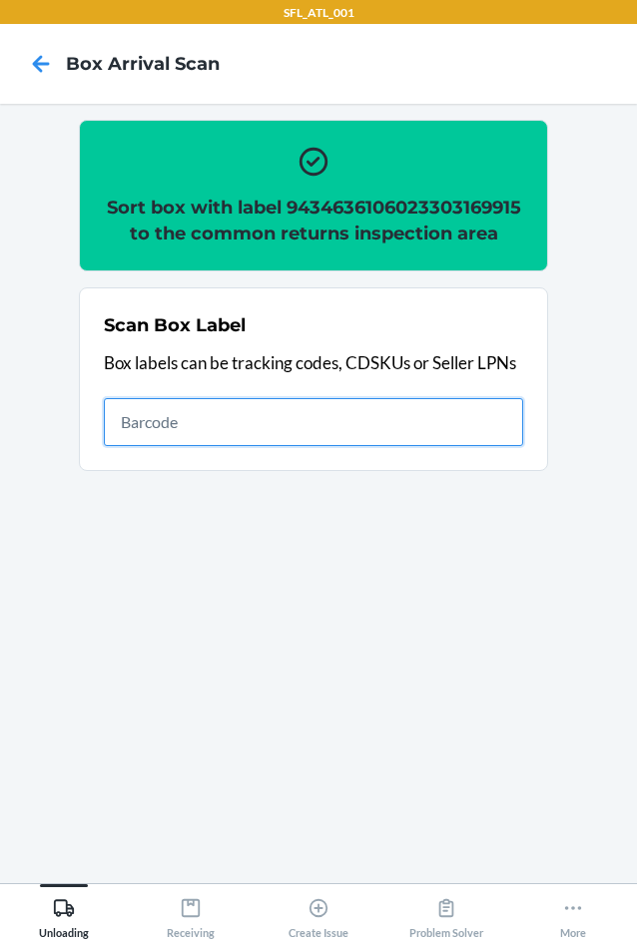
click at [395, 421] on input "text" at bounding box center [313, 422] width 419 height 48
type input "420302599434636106023304551788"
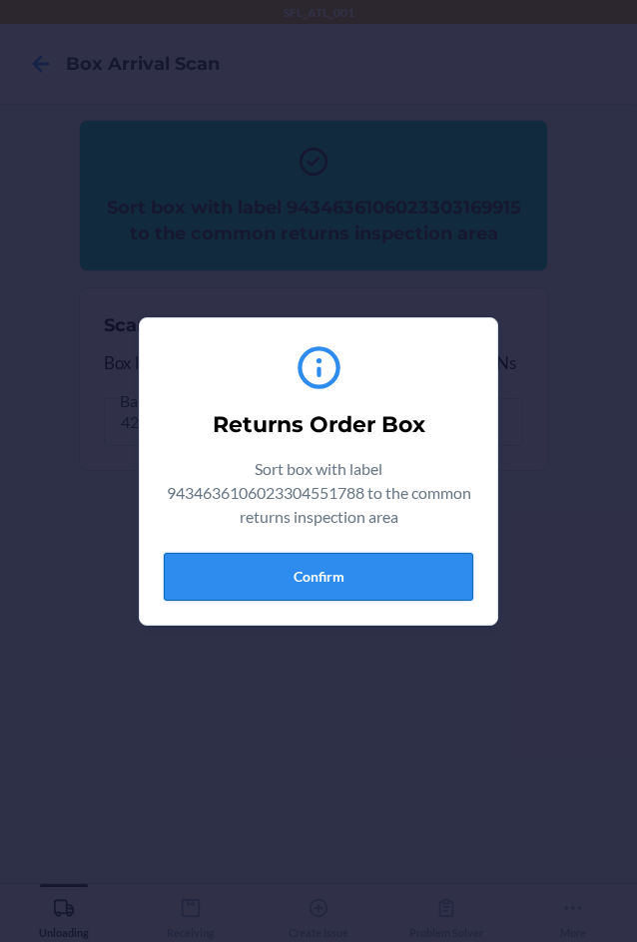
click at [392, 577] on button "Confirm" at bounding box center [318, 577] width 309 height 48
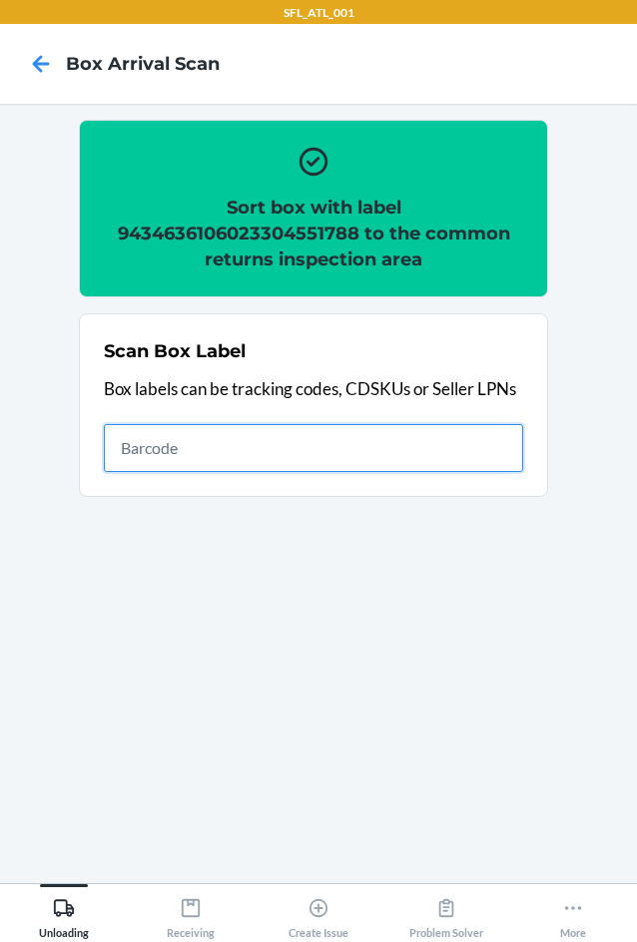
click at [324, 435] on input "text" at bounding box center [313, 448] width 419 height 48
type input "420302599434636106023302395940"
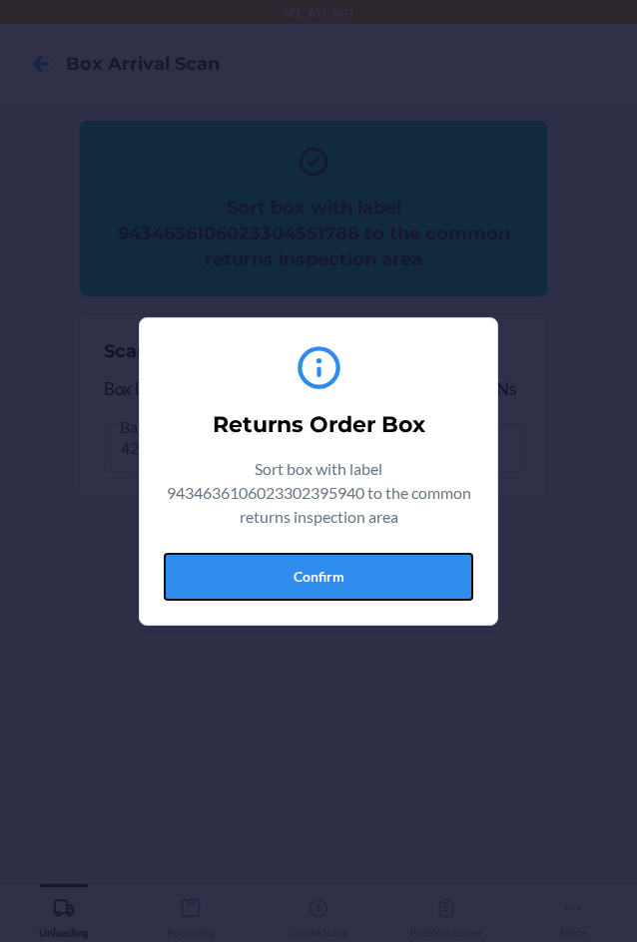
drag, startPoint x: 394, startPoint y: 573, endPoint x: 420, endPoint y: 568, distance: 26.4
click at [398, 572] on button "Confirm" at bounding box center [318, 577] width 309 height 48
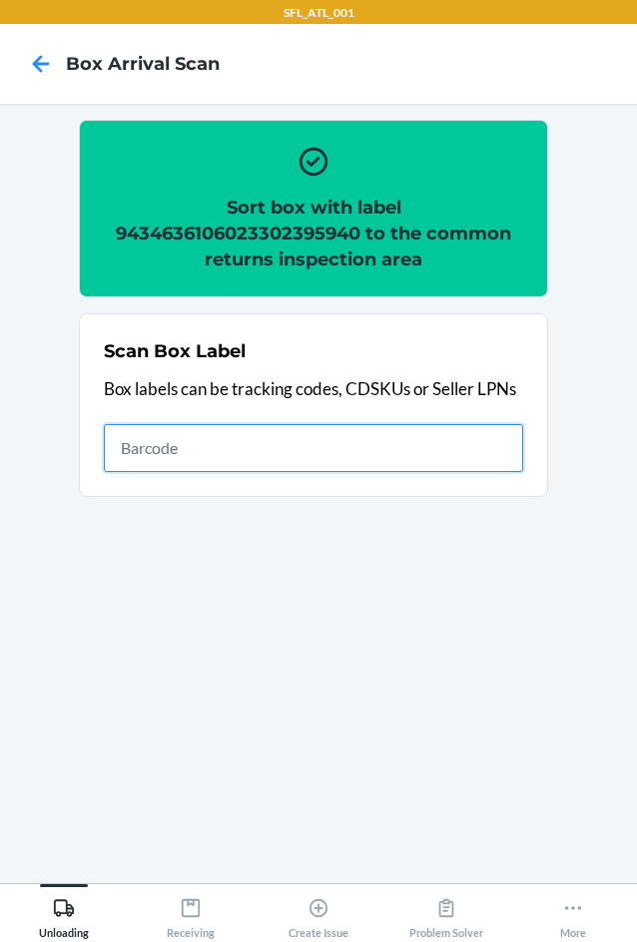
click at [326, 464] on input "text" at bounding box center [313, 448] width 419 height 48
click at [332, 434] on input "text" at bounding box center [313, 448] width 419 height 48
type input "420302599434636106023304505477"
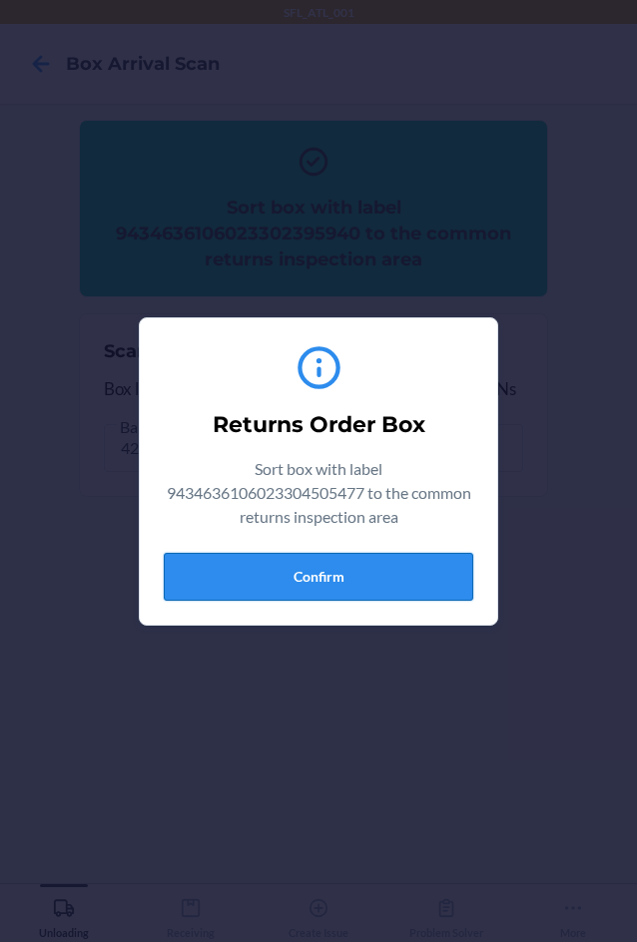
click at [257, 593] on button "Confirm" at bounding box center [318, 577] width 309 height 48
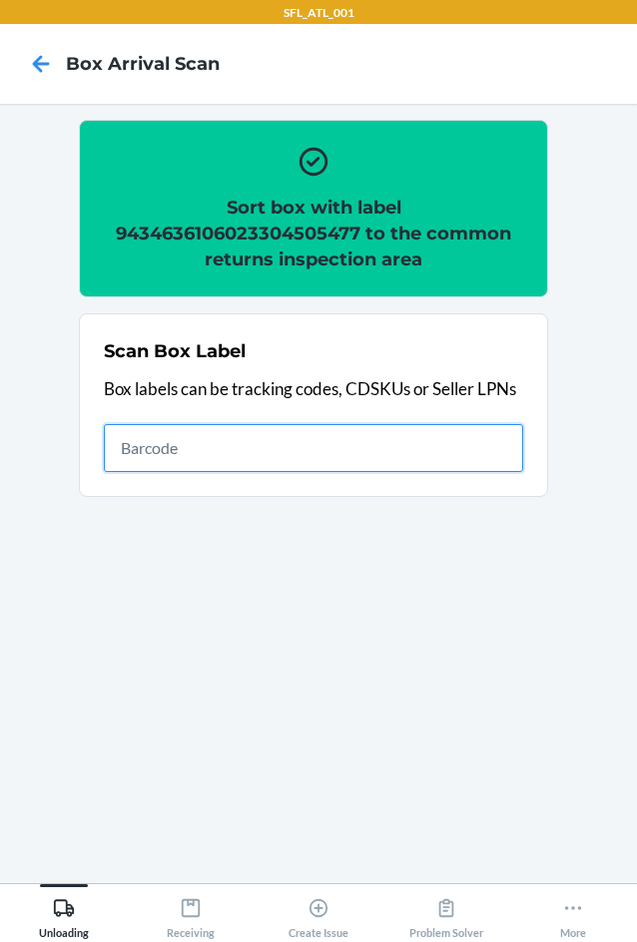
click at [484, 450] on input "text" at bounding box center [313, 448] width 419 height 48
type input "420302599434636106023302104726"
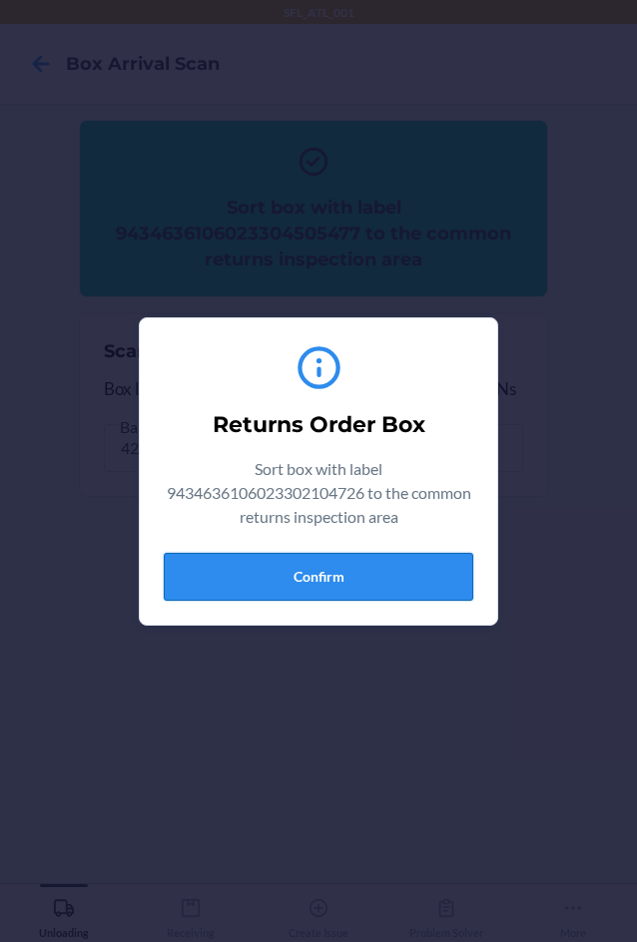
click at [373, 579] on button "Confirm" at bounding box center [318, 577] width 309 height 48
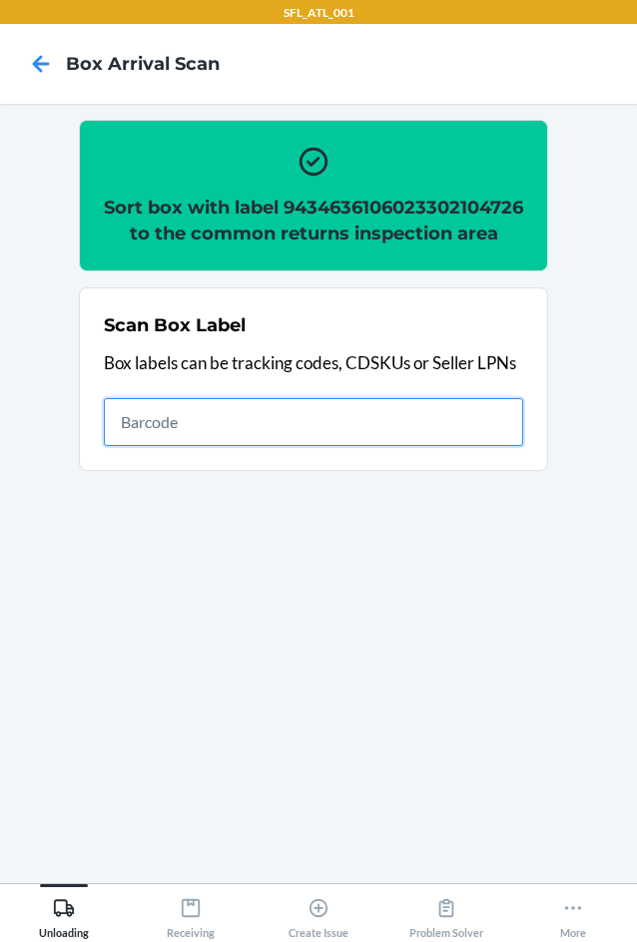
click at [341, 446] on input "text" at bounding box center [313, 422] width 419 height 48
type input "420302599434636106023304330796"
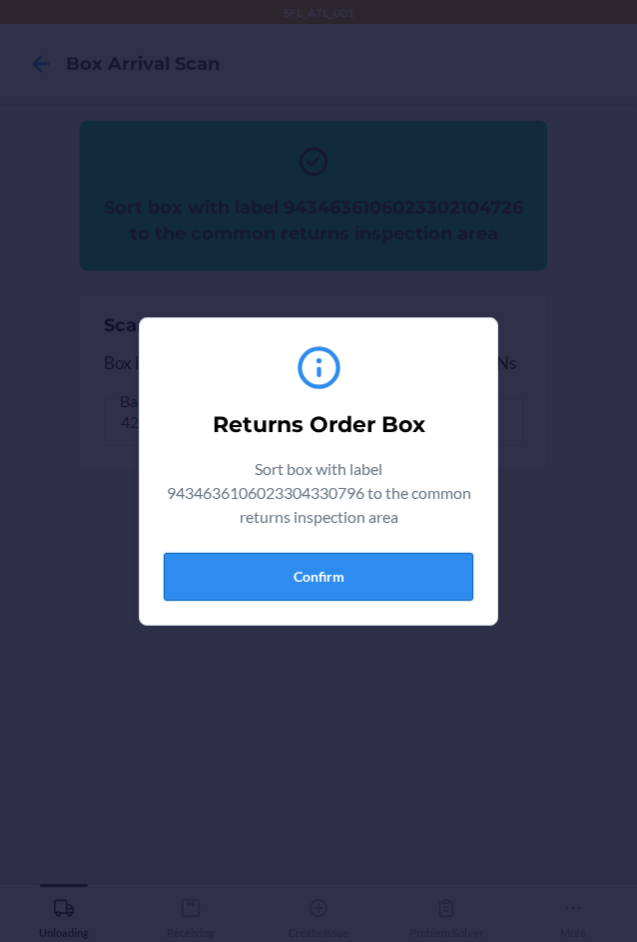
click at [383, 585] on button "Confirm" at bounding box center [318, 577] width 309 height 48
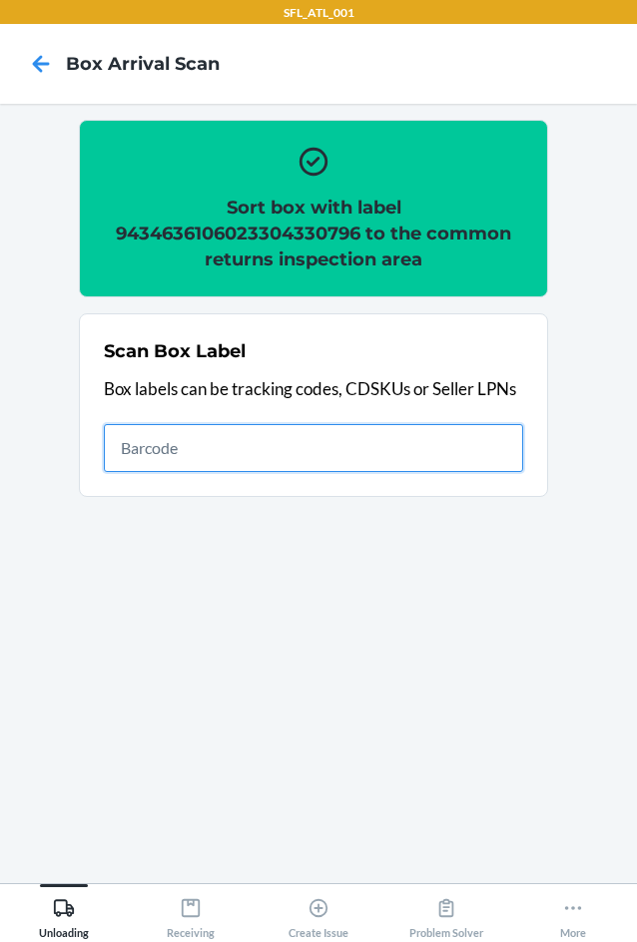
click at [291, 455] on input "text" at bounding box center [313, 448] width 419 height 48
type input "420302599434636106023304330796"
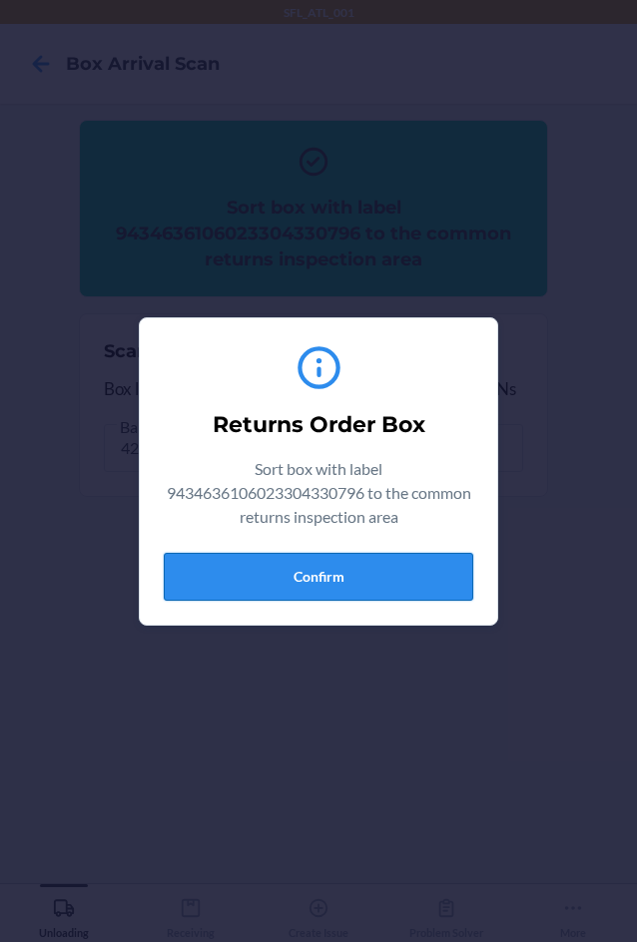
click at [401, 574] on button "Confirm" at bounding box center [318, 577] width 309 height 48
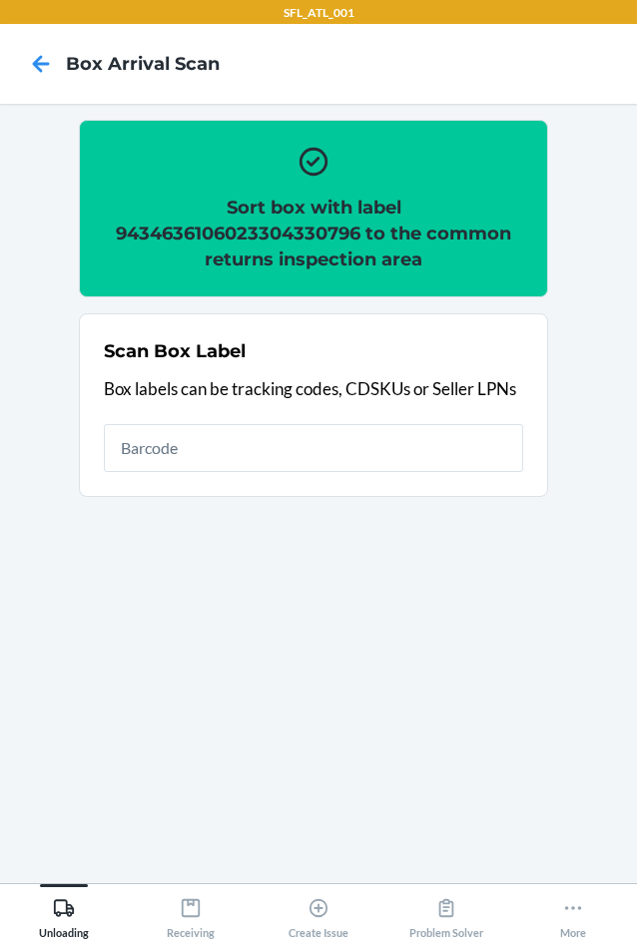
click at [276, 234] on h2 "Sort box with label 9434636106023304330796 to the common returns inspection area" at bounding box center [313, 234] width 419 height 78
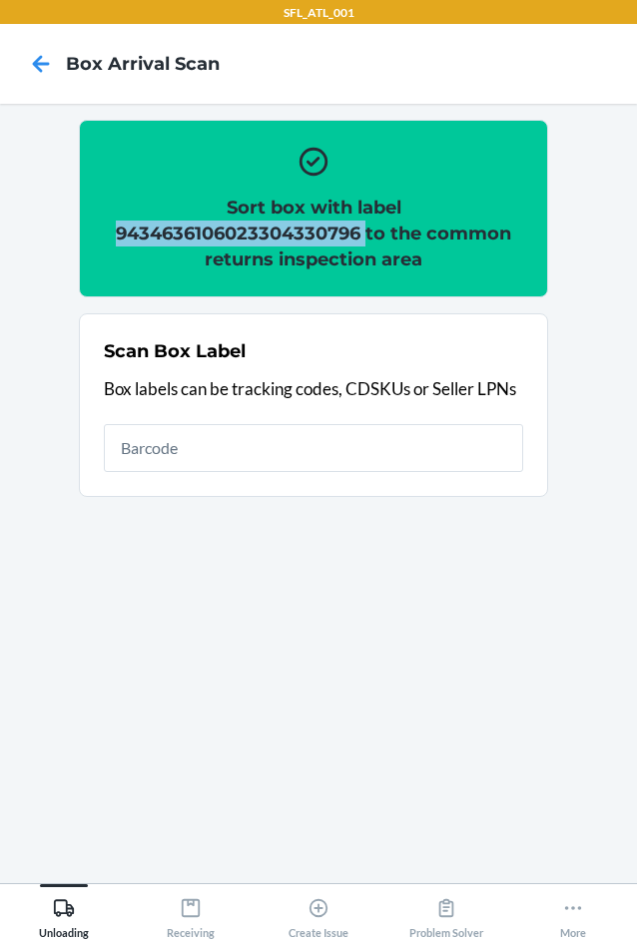
click at [276, 234] on h2 "Sort box with label 9434636106023304330796 to the common returns inspection area" at bounding box center [313, 234] width 419 height 78
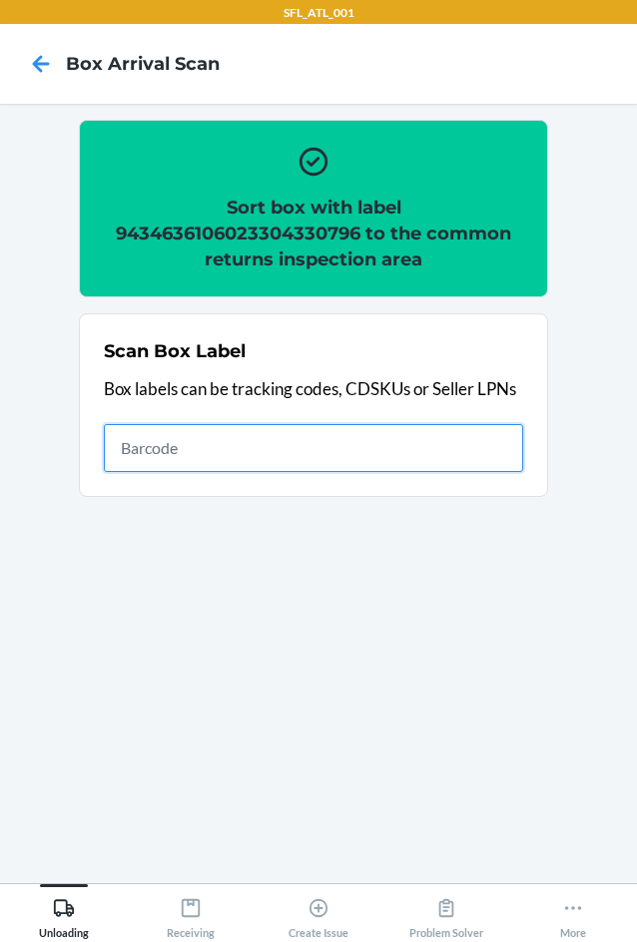
click at [345, 444] on input "text" at bounding box center [313, 448] width 419 height 48
type input "420302599434636106023304516190"
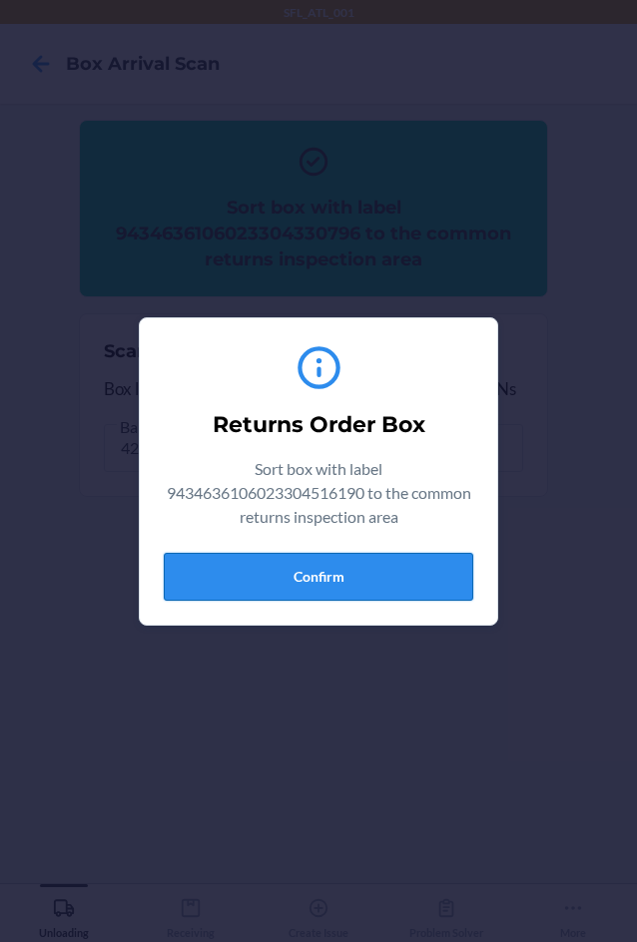
click at [423, 590] on button "Confirm" at bounding box center [318, 577] width 309 height 48
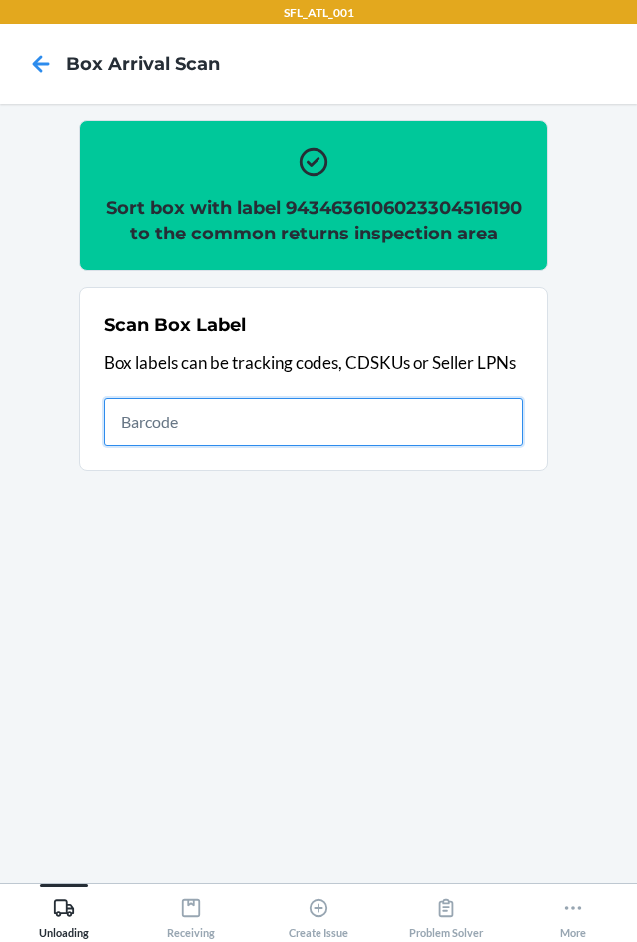
click at [333, 446] on input "text" at bounding box center [313, 422] width 419 height 48
type input "420302599434636106023304516602"
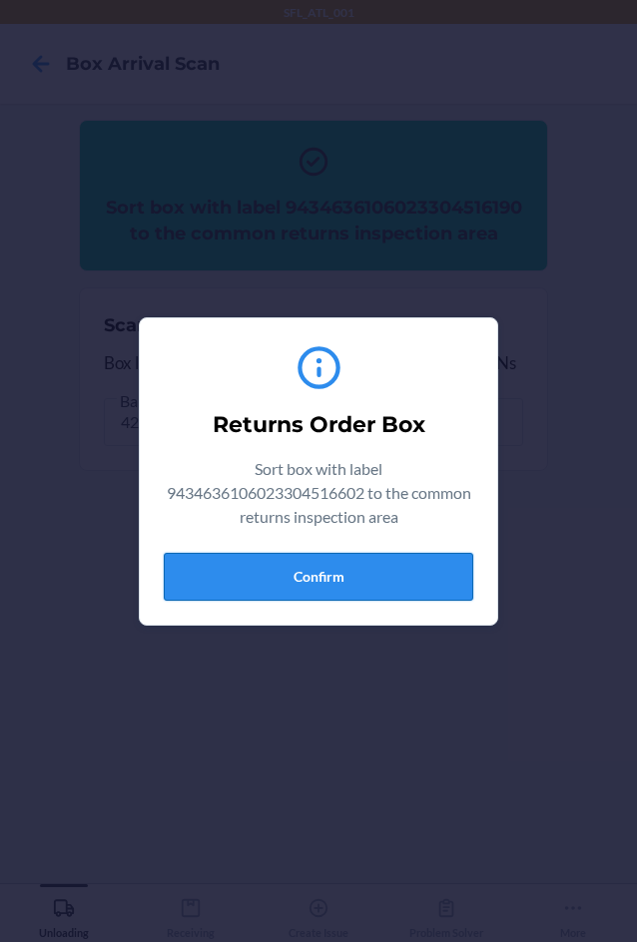
click at [413, 568] on button "Confirm" at bounding box center [318, 577] width 309 height 48
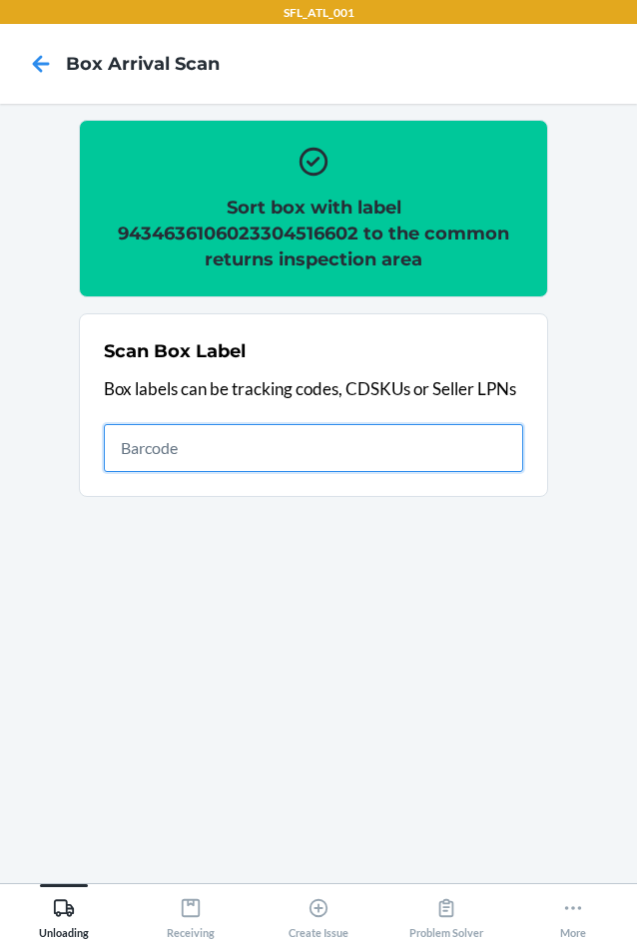
click at [321, 449] on input "text" at bounding box center [313, 448] width 419 height 48
click at [135, 438] on input "text" at bounding box center [313, 448] width 419 height 48
type input "420302599434636106023304669773"
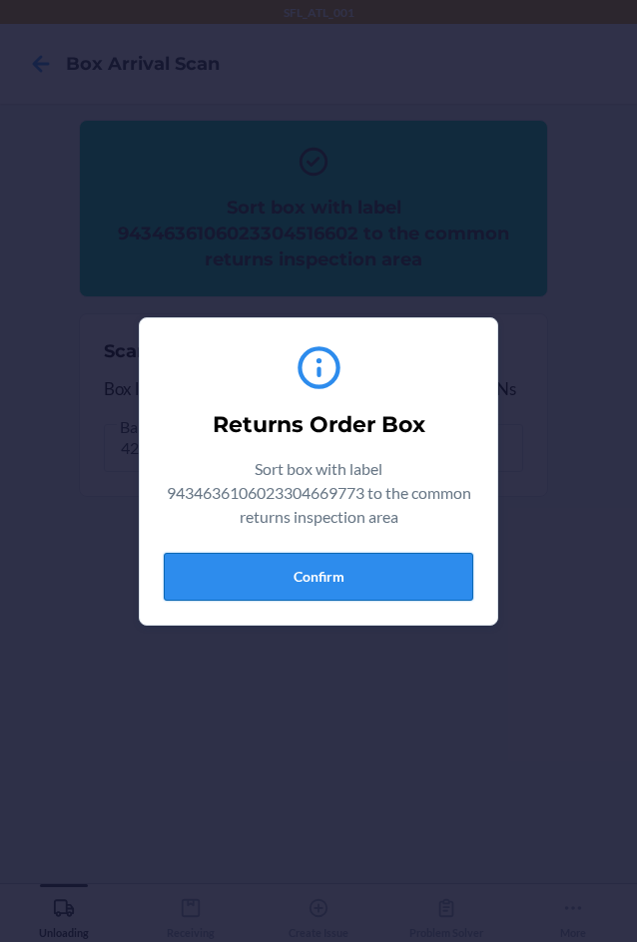
click at [420, 565] on button "Confirm" at bounding box center [318, 577] width 309 height 48
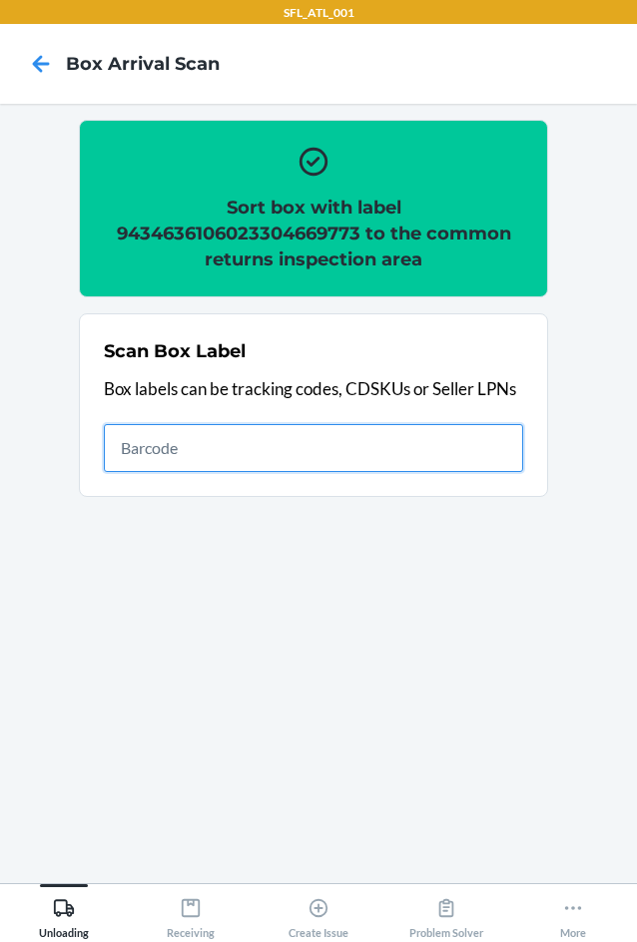
click at [365, 449] on input "text" at bounding box center [313, 448] width 419 height 48
click at [318, 434] on input "text" at bounding box center [313, 448] width 419 height 48
type input "420302599434636106023304810939"
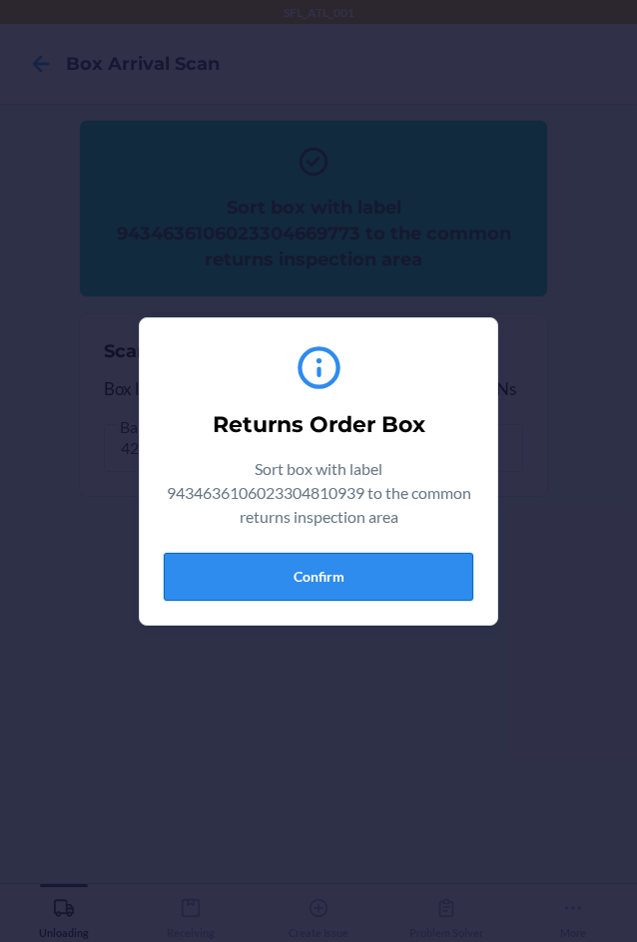
click at [336, 585] on button "Confirm" at bounding box center [318, 577] width 309 height 48
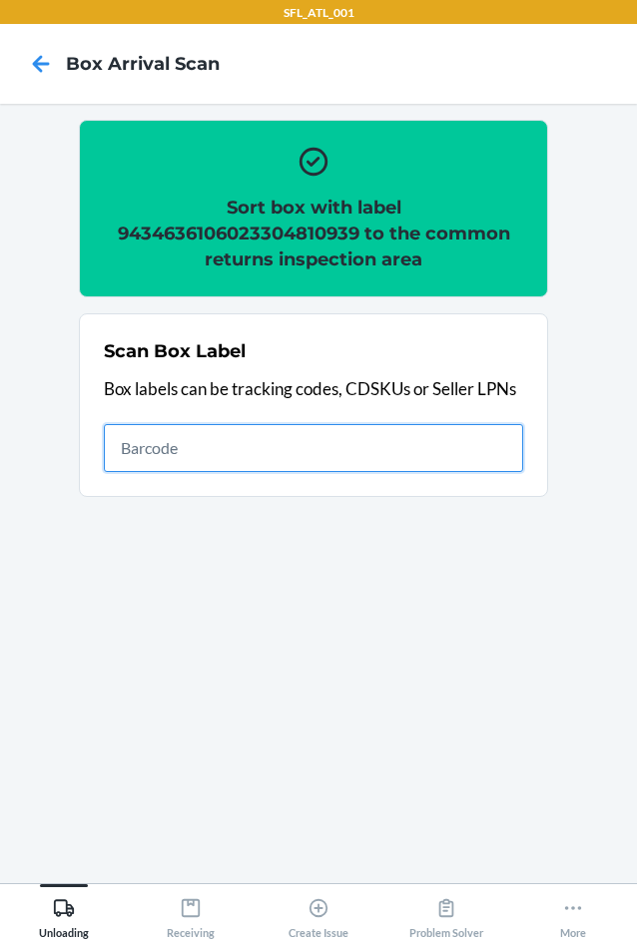
click at [409, 457] on input "text" at bounding box center [313, 448] width 419 height 48
type input "420302599434636106023304611895"
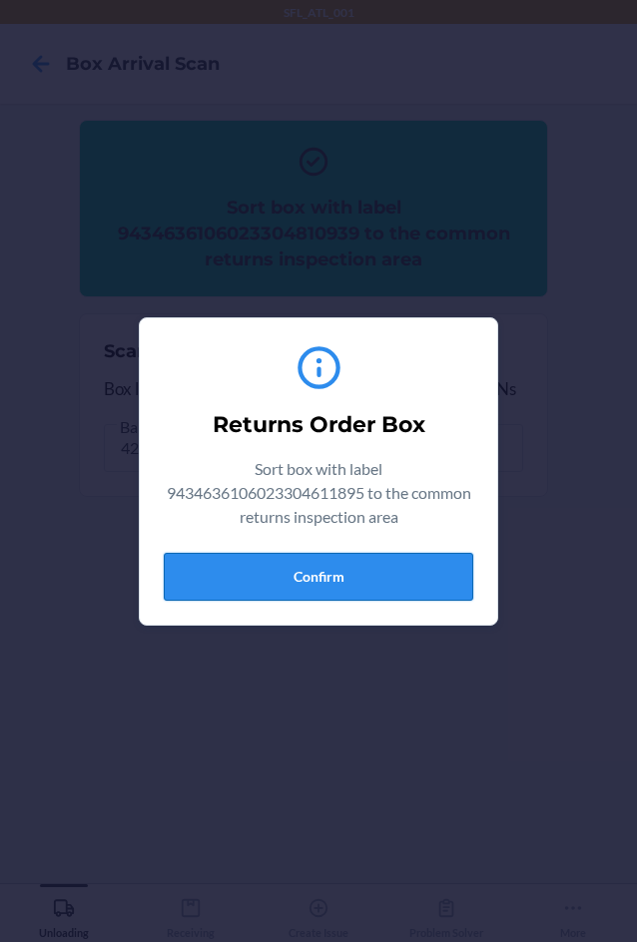
click at [370, 569] on button "Confirm" at bounding box center [318, 577] width 309 height 48
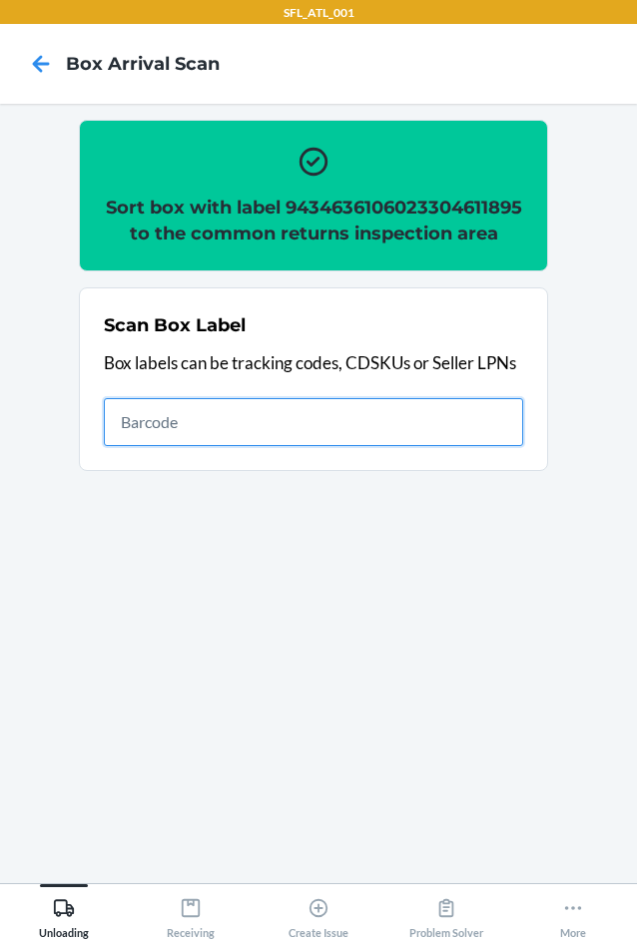
click at [413, 446] on input "text" at bounding box center [313, 422] width 419 height 48
type input "420302599434636106023304428080"
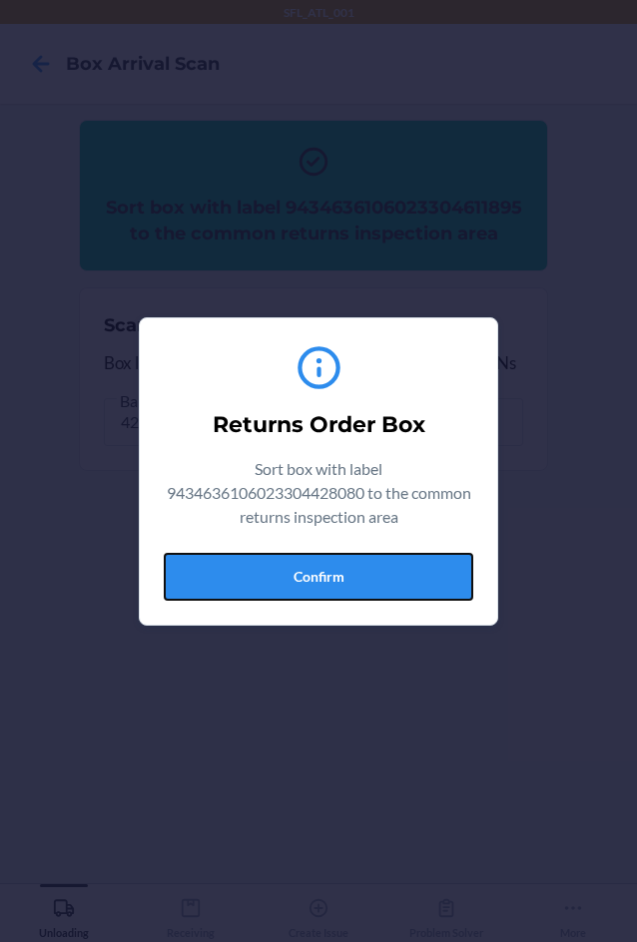
click at [388, 582] on button "Confirm" at bounding box center [318, 577] width 309 height 48
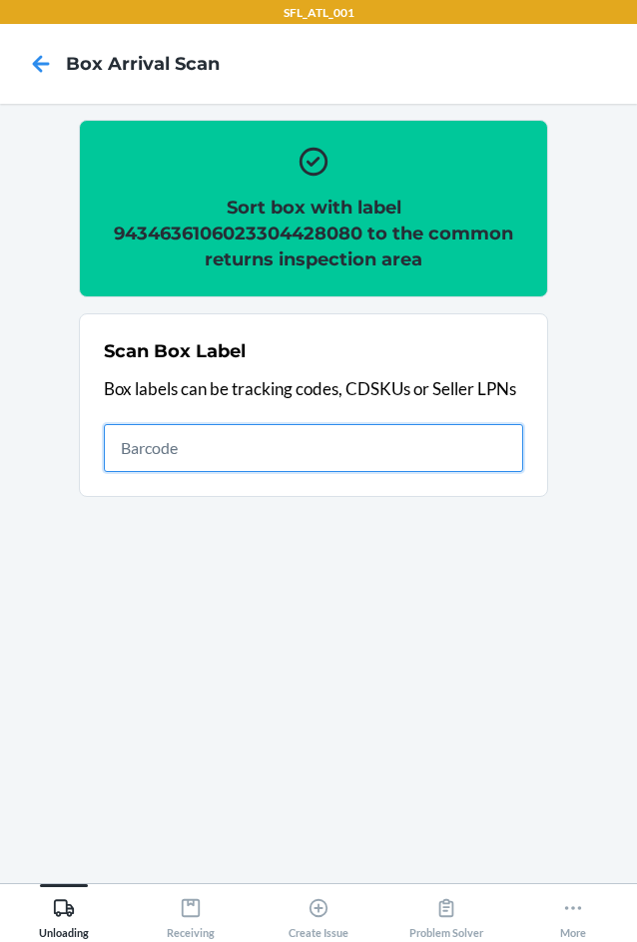
click at [460, 440] on input "text" at bounding box center [313, 448] width 419 height 48
type input "420302599434636106023304270108"
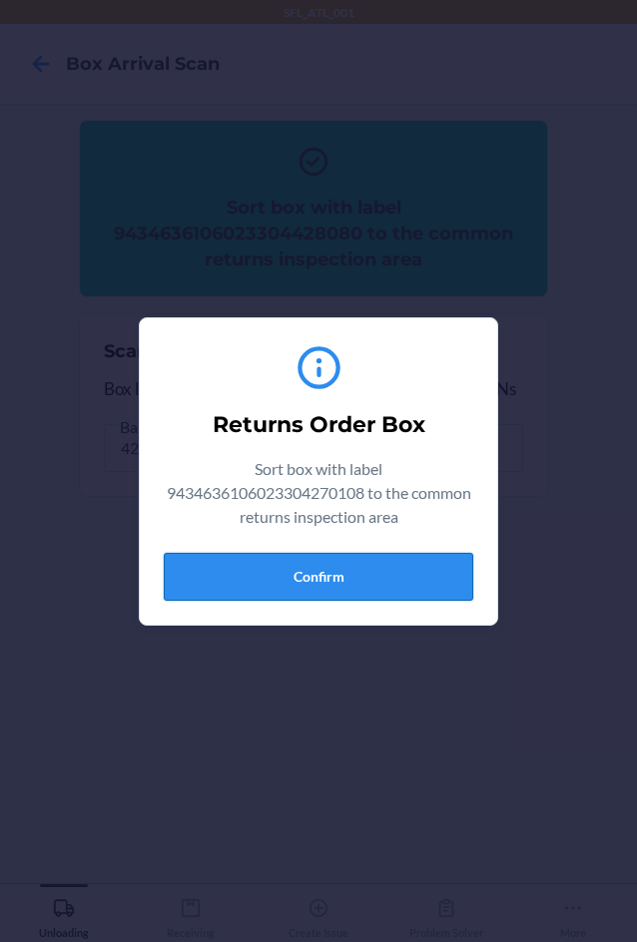
click at [412, 578] on button "Confirm" at bounding box center [318, 577] width 309 height 48
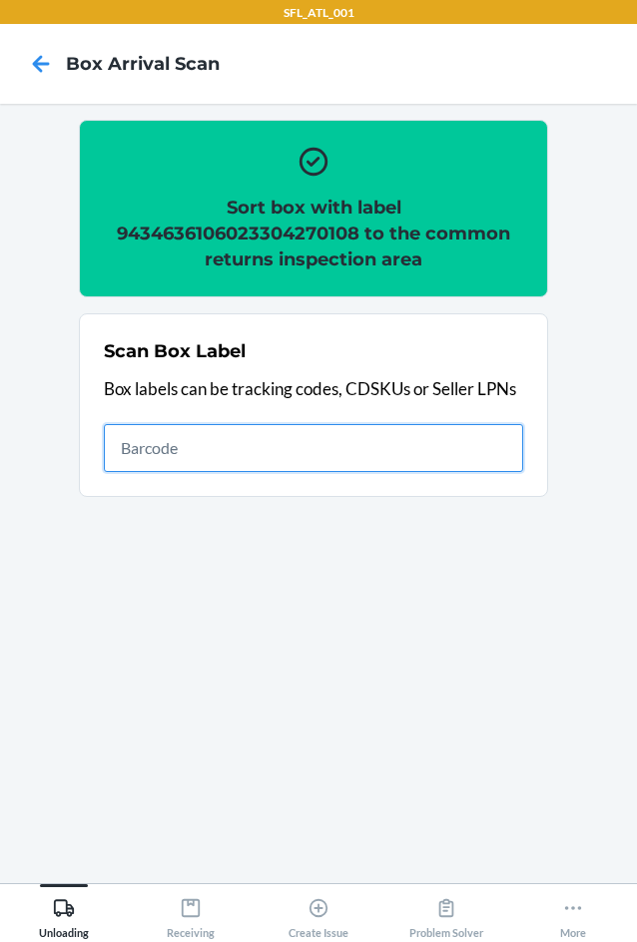
click at [435, 466] on input "text" at bounding box center [313, 448] width 419 height 48
type input "420302599434636106023304318510"
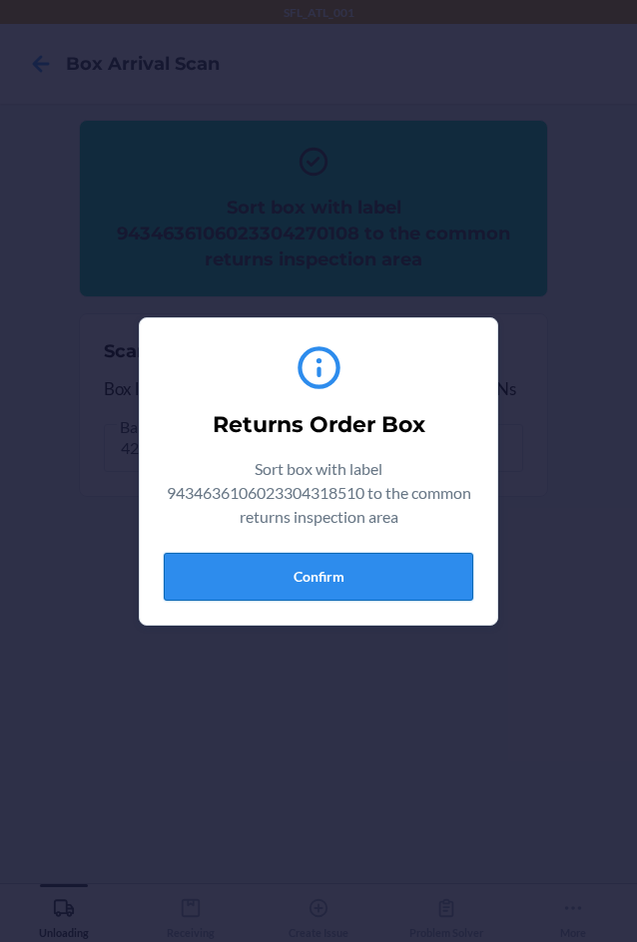
click at [283, 568] on button "Confirm" at bounding box center [318, 577] width 309 height 48
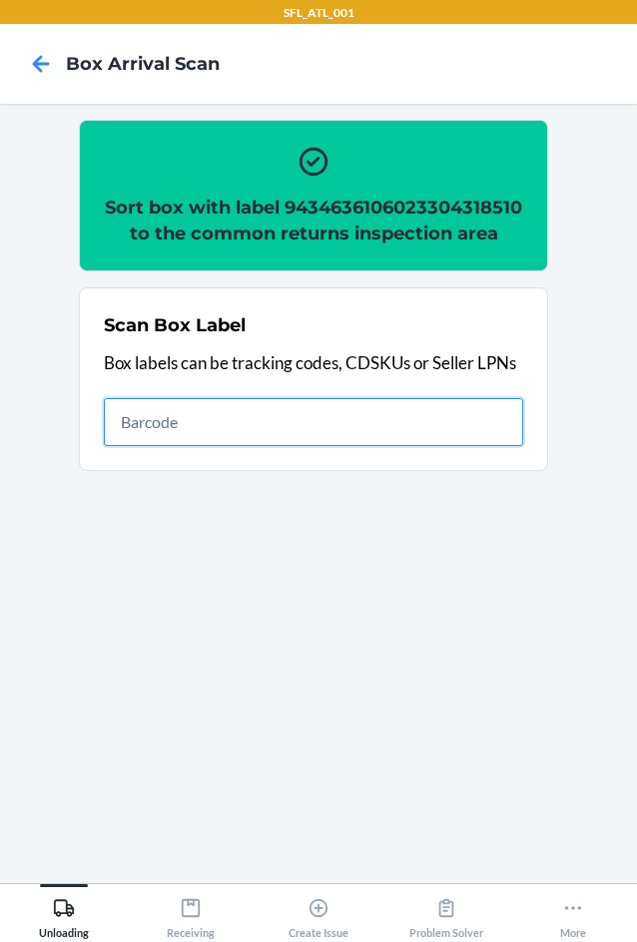
click at [507, 446] on input "text" at bounding box center [313, 422] width 419 height 48
type input "420302599434636106023304340108"
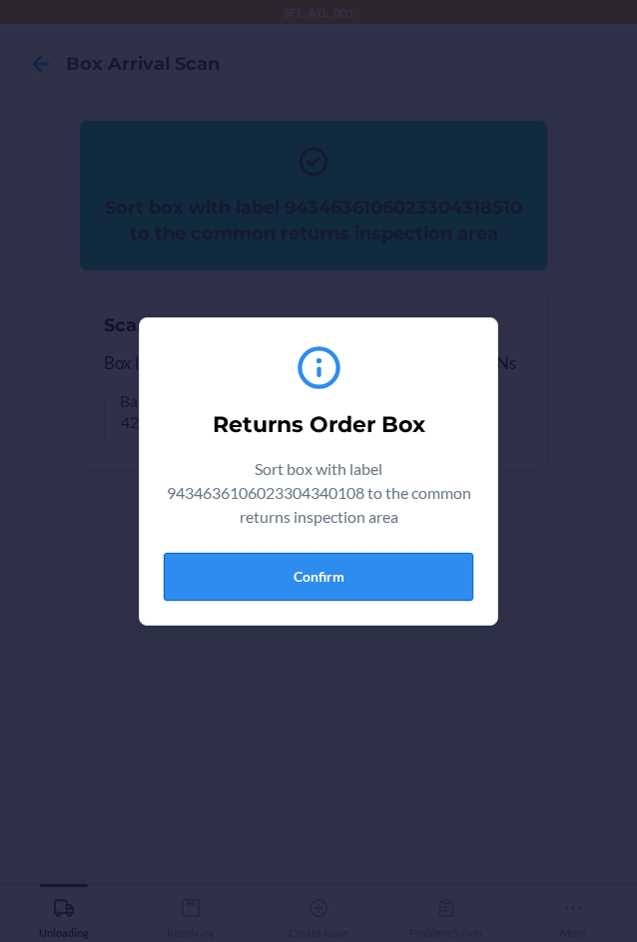
click at [450, 580] on button "Confirm" at bounding box center [318, 577] width 309 height 48
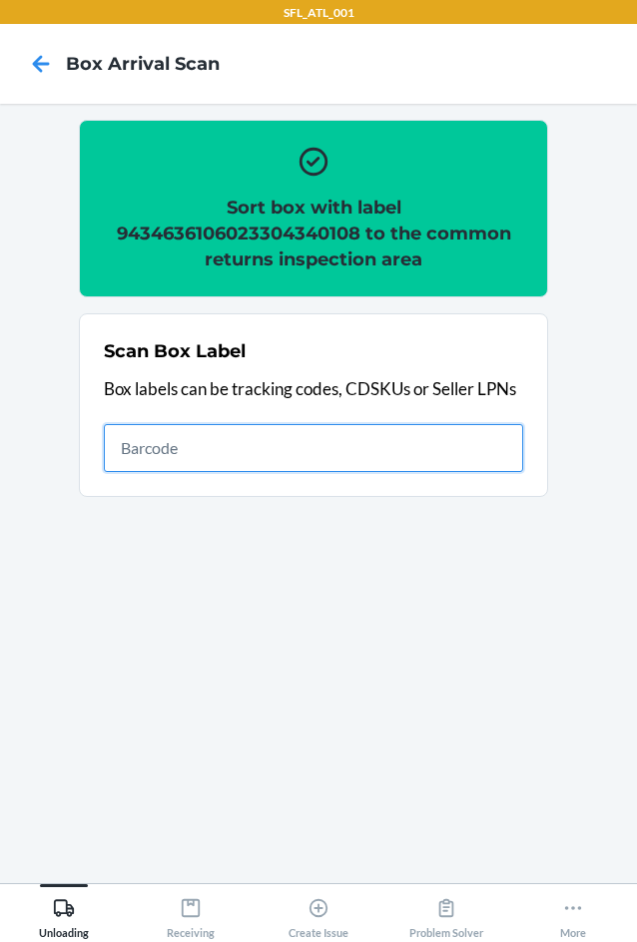
click at [328, 445] on input "text" at bounding box center [313, 448] width 419 height 48
click at [324, 441] on input "text" at bounding box center [313, 448] width 419 height 48
type input "420302599434636106023304611000"
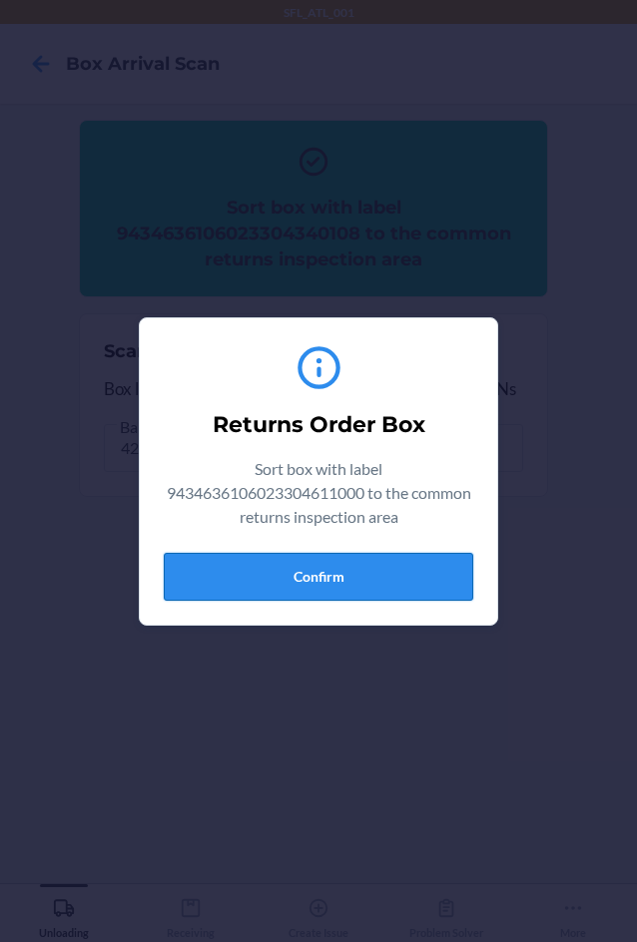
click at [339, 584] on button "Confirm" at bounding box center [318, 577] width 309 height 48
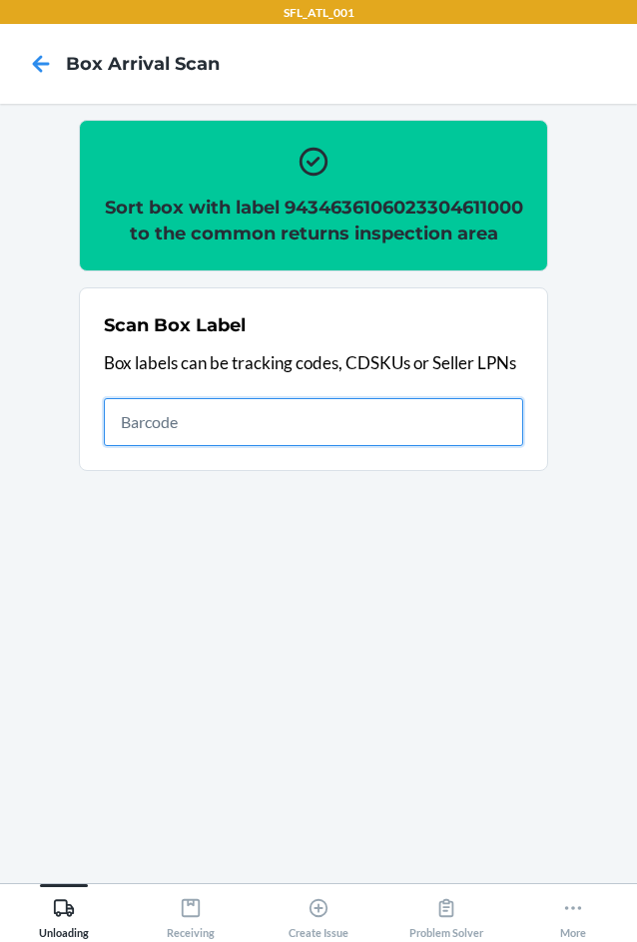
click at [251, 437] on input "text" at bounding box center [313, 422] width 419 height 48
type input "420302599434636106023304803719"
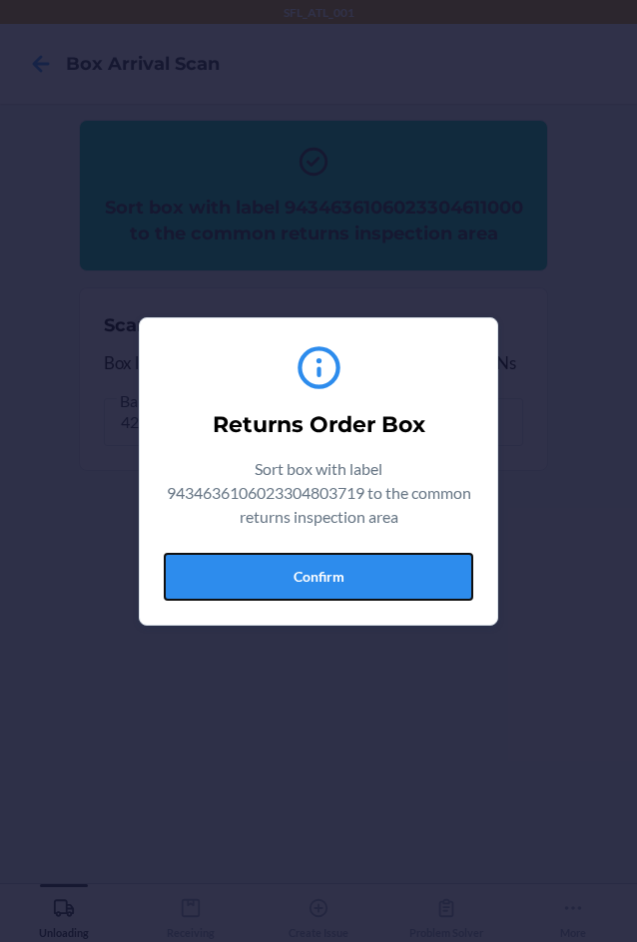
click at [344, 584] on button "Confirm" at bounding box center [318, 577] width 309 height 48
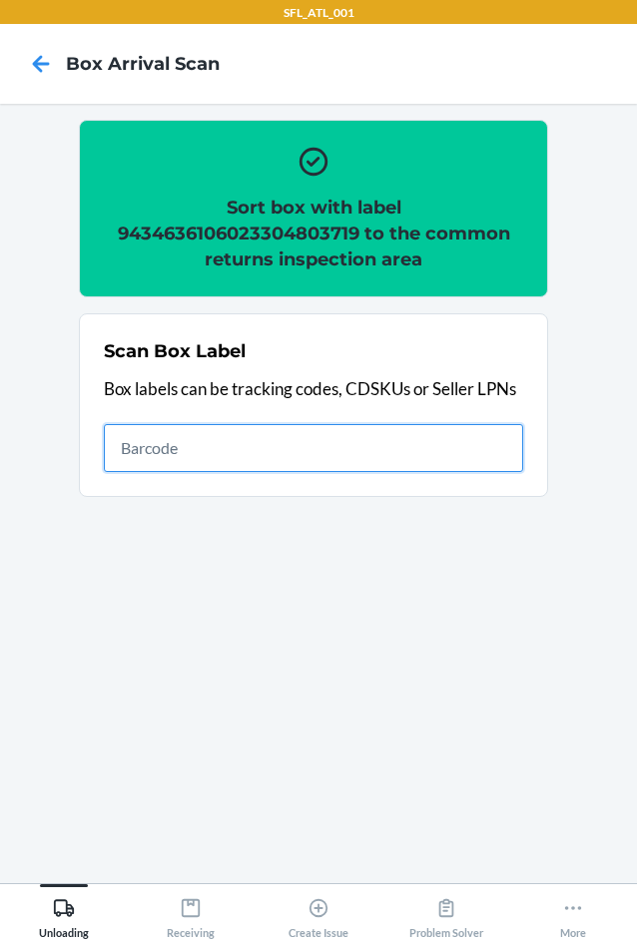
click at [387, 443] on input "text" at bounding box center [313, 448] width 419 height 48
type input "420302599434636106023304564559"
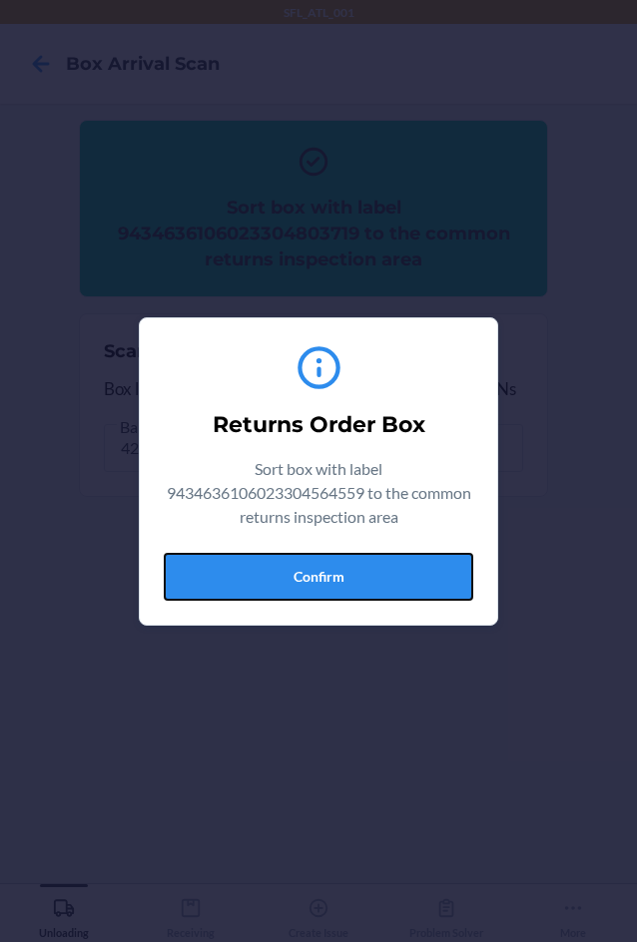
drag, startPoint x: 377, startPoint y: 573, endPoint x: 456, endPoint y: 575, distance: 78.9
click at [378, 573] on button "Confirm" at bounding box center [318, 577] width 309 height 48
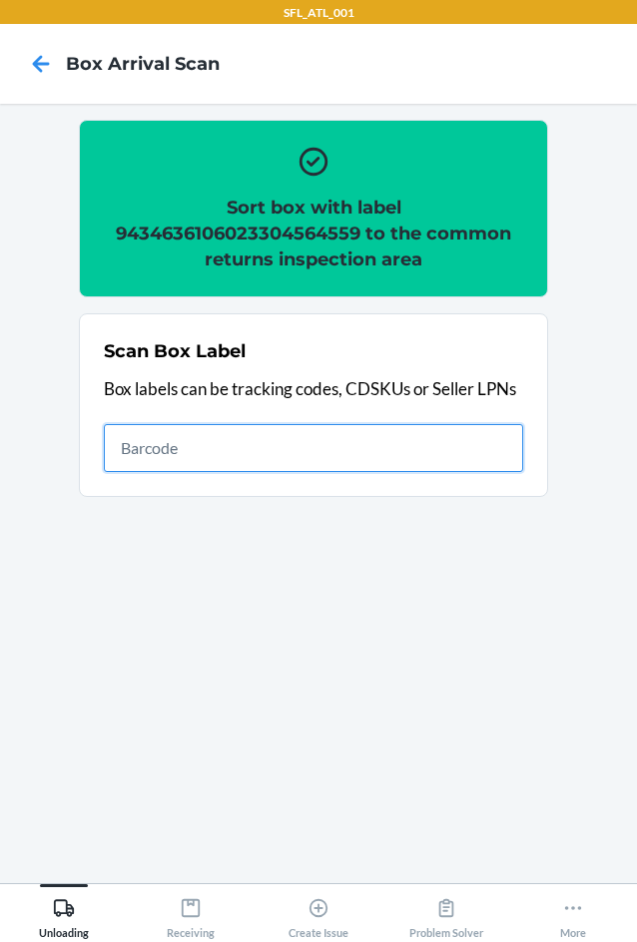
click at [453, 463] on input "text" at bounding box center [313, 448] width 419 height 48
type input "420302599434636106023304305008"
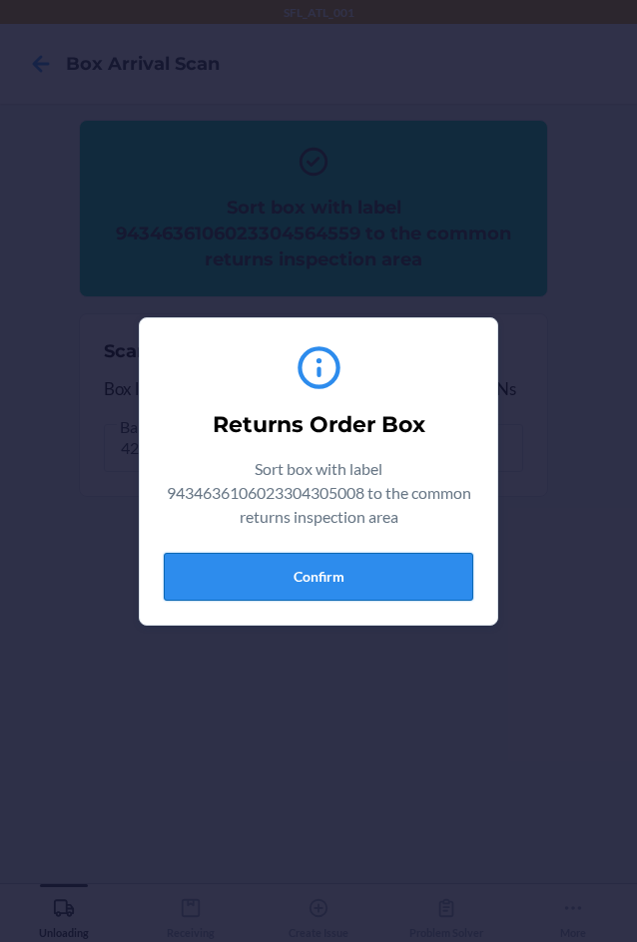
click at [314, 579] on button "Confirm" at bounding box center [318, 577] width 309 height 48
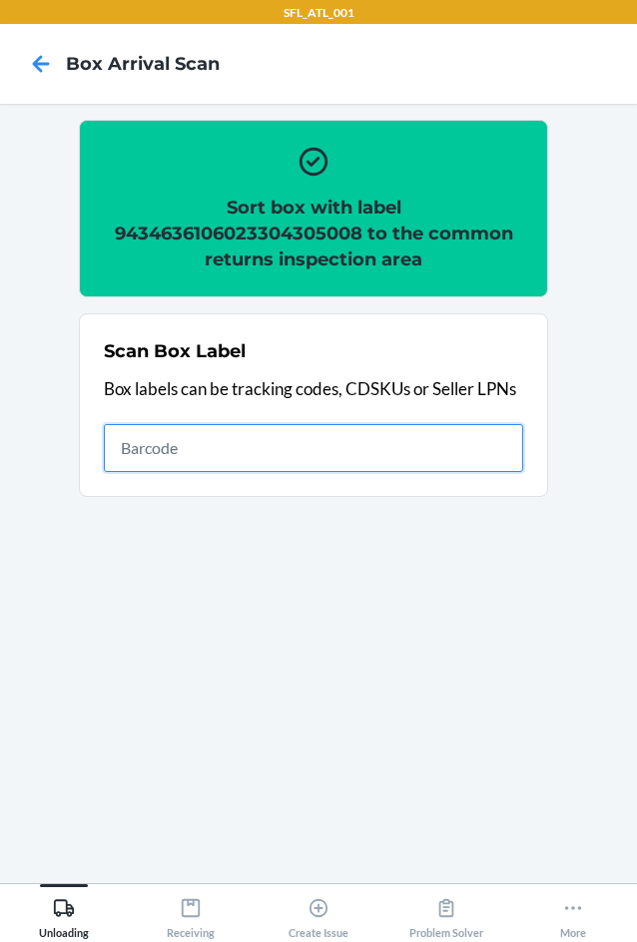
click at [452, 465] on input "text" at bounding box center [313, 448] width 419 height 48
type input "420302599434636106023303789397"
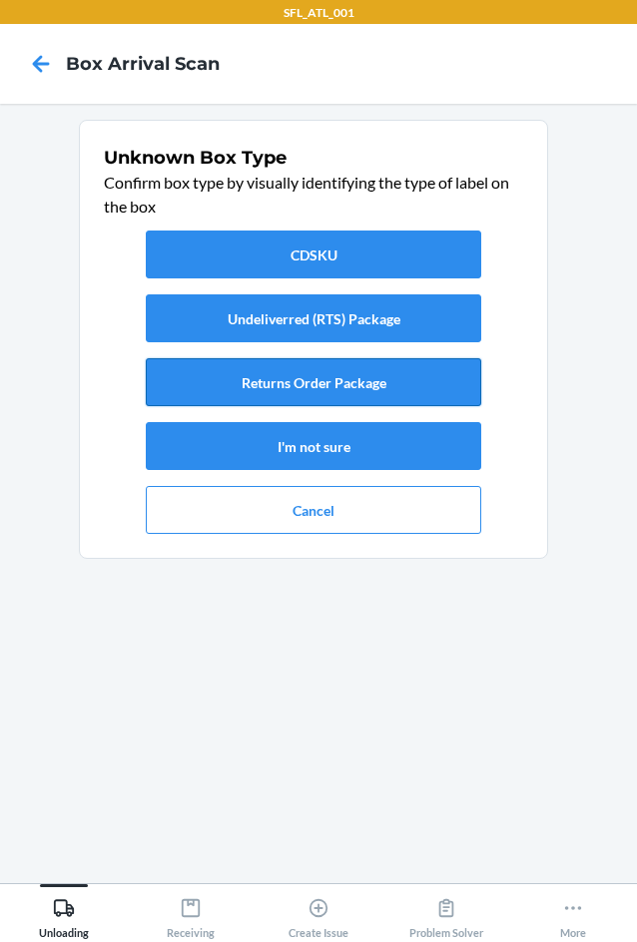
click at [402, 389] on button "Returns Order Package" at bounding box center [313, 382] width 335 height 48
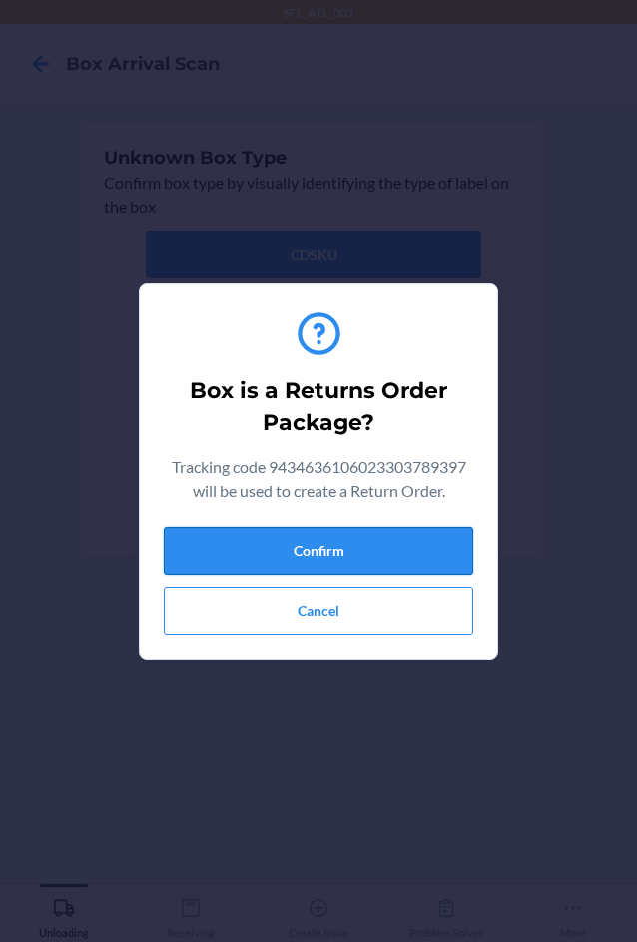
click at [403, 542] on button "Confirm" at bounding box center [318, 551] width 309 height 48
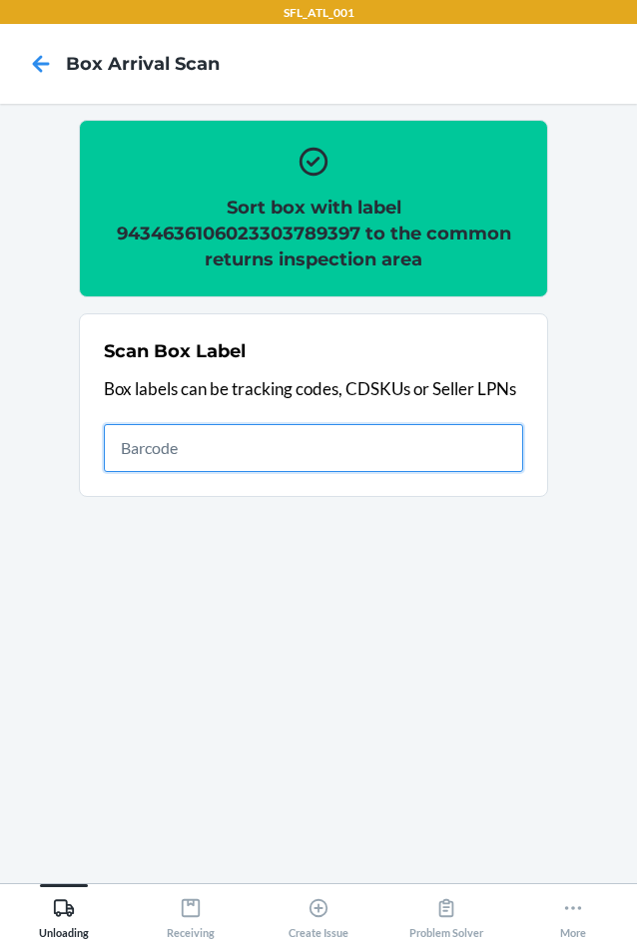
click at [382, 452] on input "text" at bounding box center [313, 448] width 419 height 48
type input "420302599434636106023304419484"
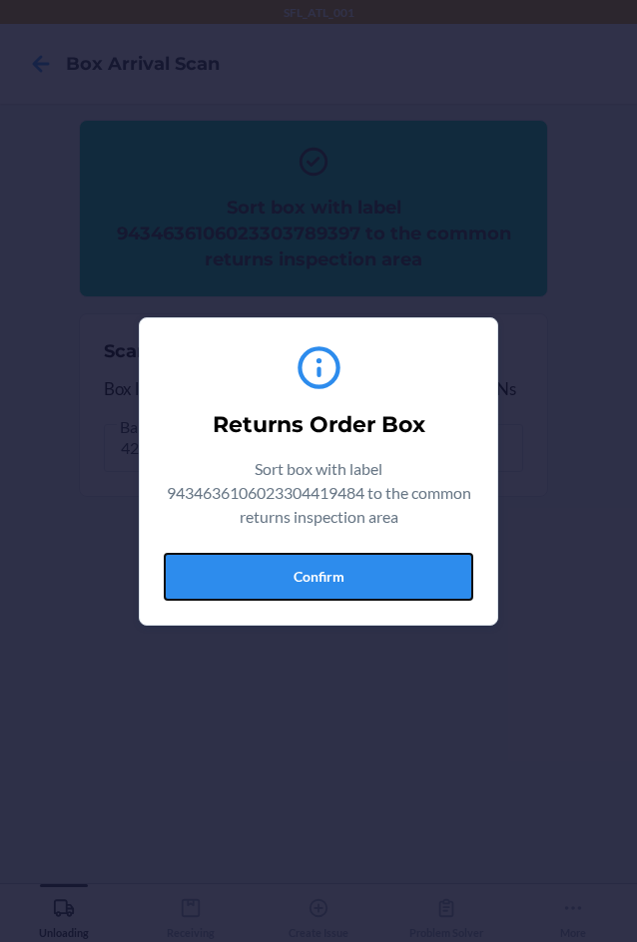
click at [377, 568] on button "Confirm" at bounding box center [318, 577] width 309 height 48
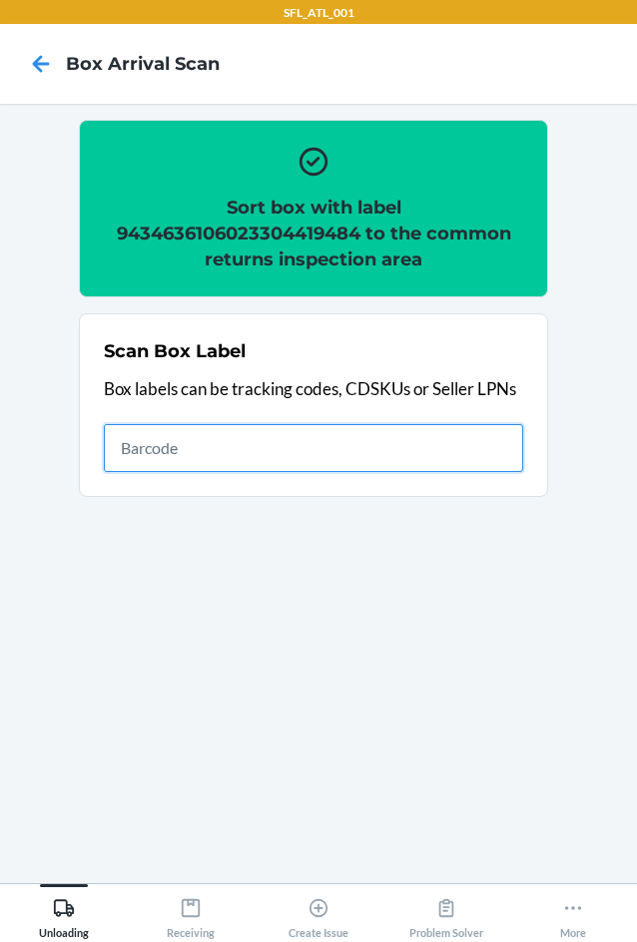
click at [364, 447] on input "text" at bounding box center [313, 448] width 419 height 48
type input "420302599434636106023304436900"
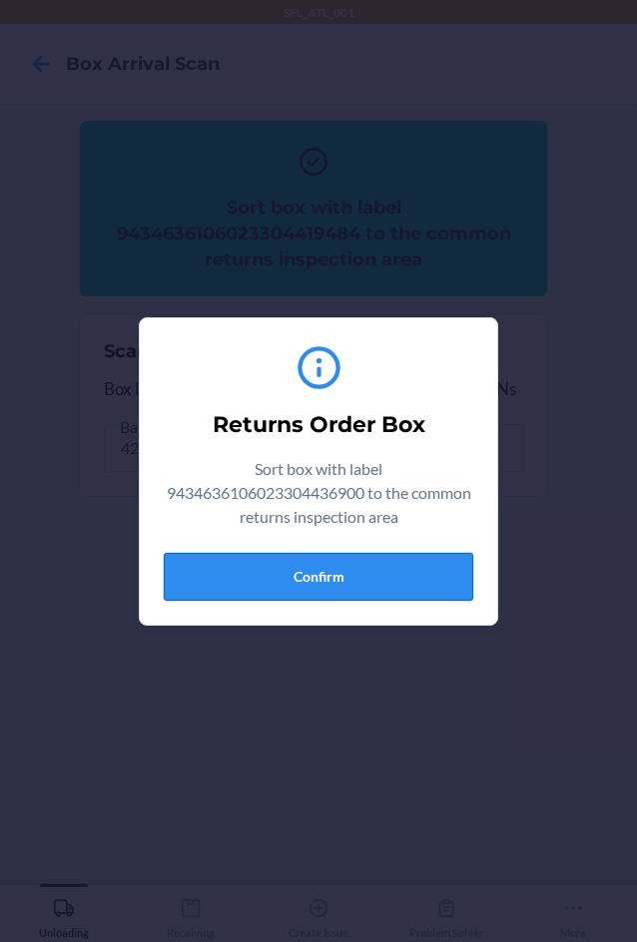
click at [386, 584] on button "Confirm" at bounding box center [318, 577] width 309 height 48
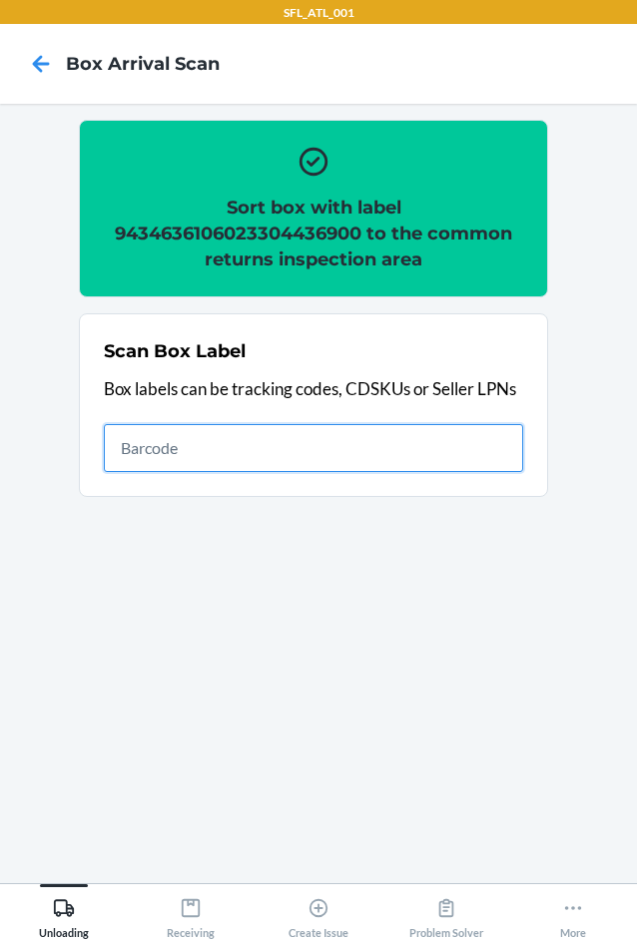
click at [236, 453] on input "text" at bounding box center [313, 448] width 419 height 48
type input "420302599434636106023304771261"
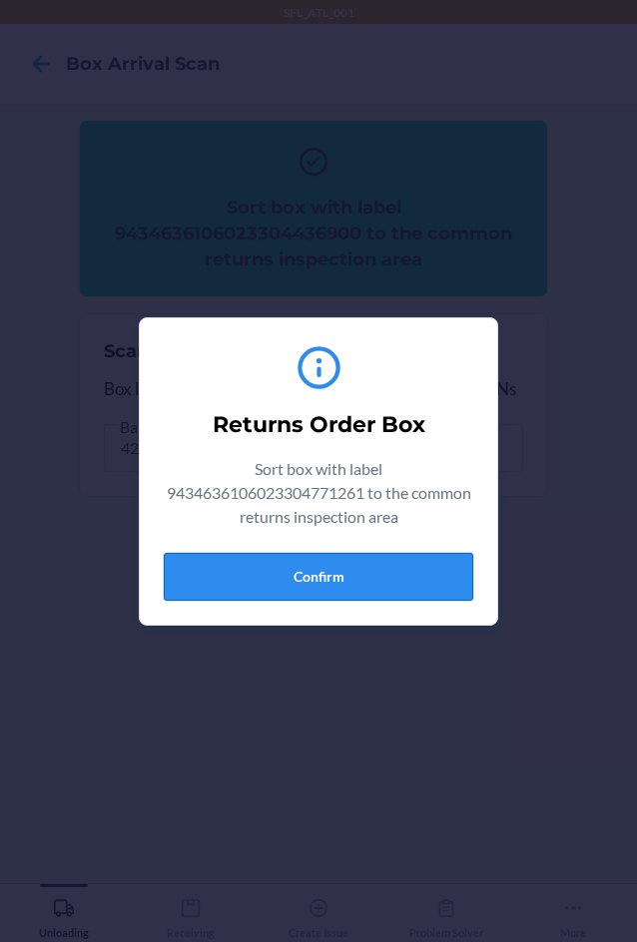
click at [363, 577] on button "Confirm" at bounding box center [318, 577] width 309 height 48
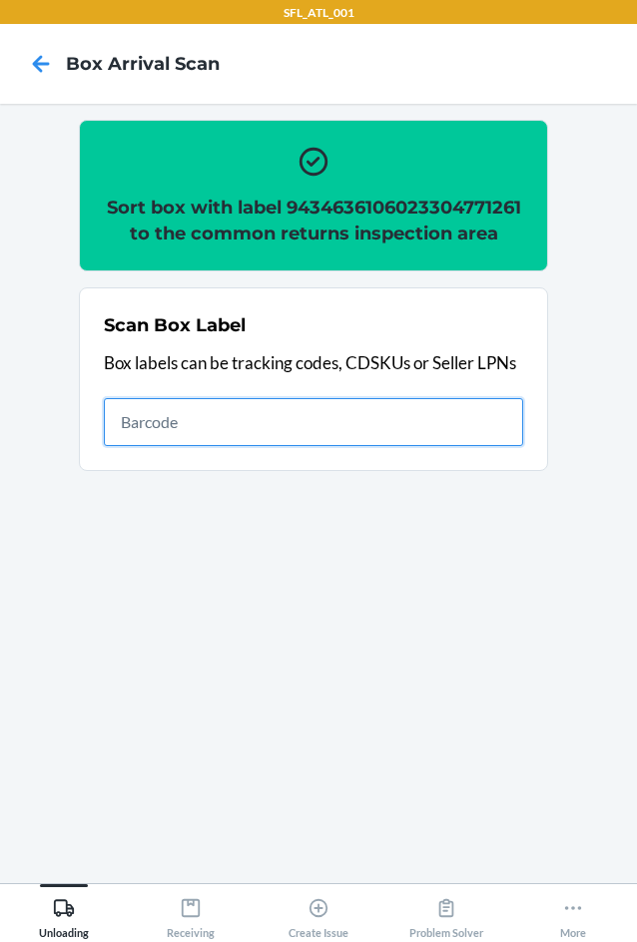
click at [356, 446] on input "text" at bounding box center [313, 422] width 419 height 48
type input "420302599434636106023304687333"
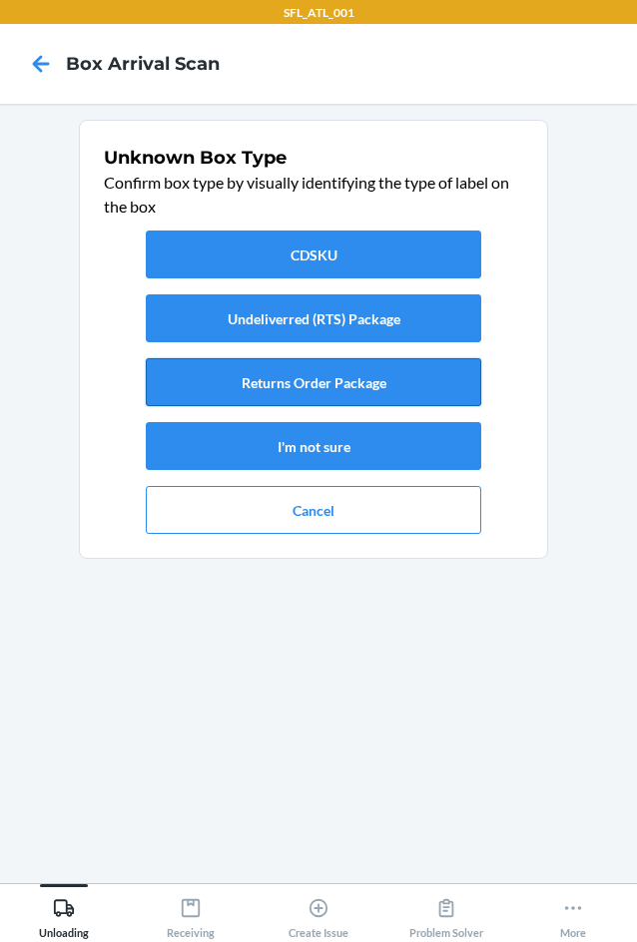
click at [371, 372] on button "Returns Order Package" at bounding box center [313, 382] width 335 height 48
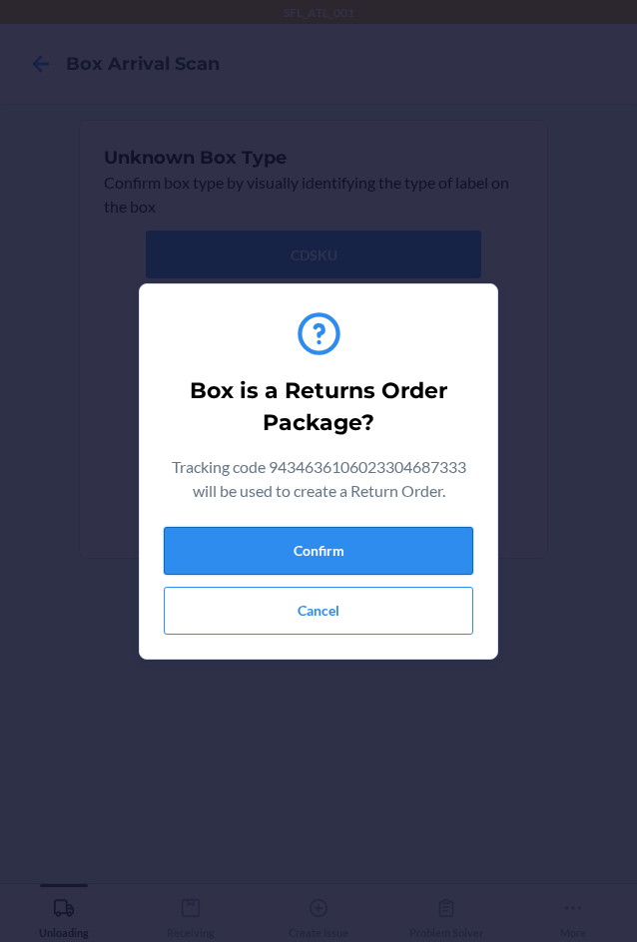
click at [432, 537] on button "Confirm" at bounding box center [318, 551] width 309 height 48
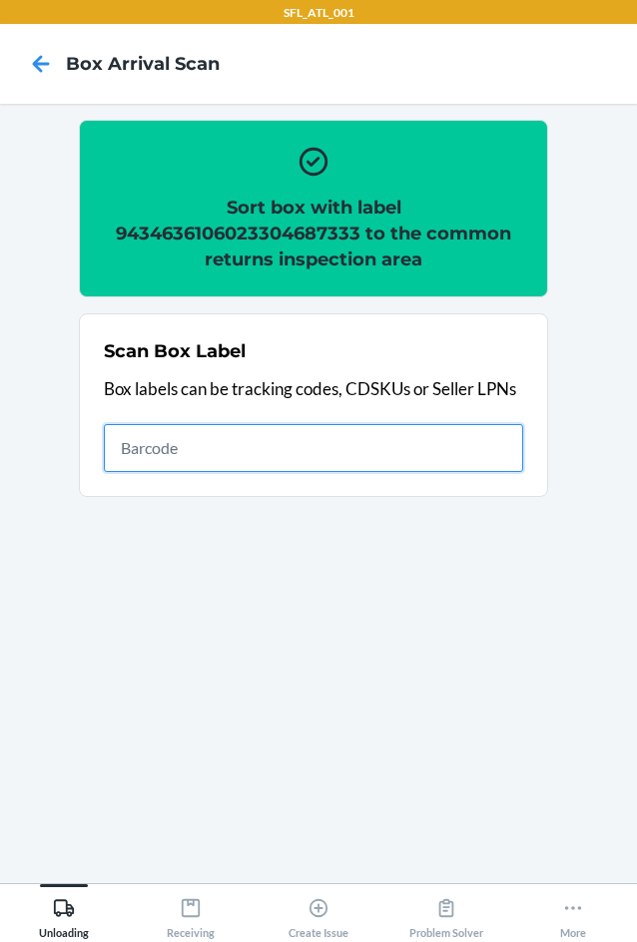
click at [201, 449] on input "text" at bounding box center [313, 448] width 419 height 48
type input "420302599434636106023303569722"
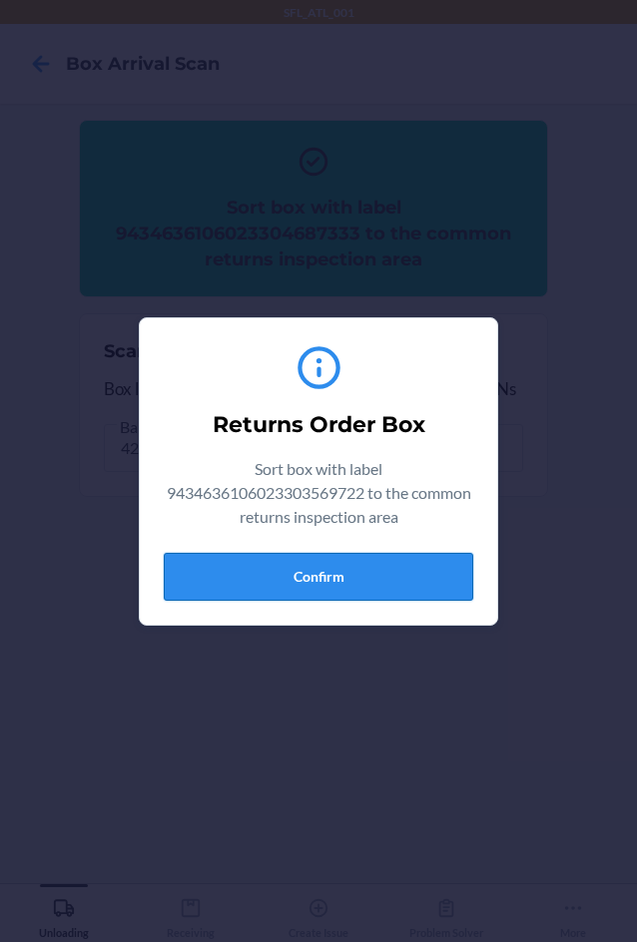
click at [392, 590] on button "Confirm" at bounding box center [318, 577] width 309 height 48
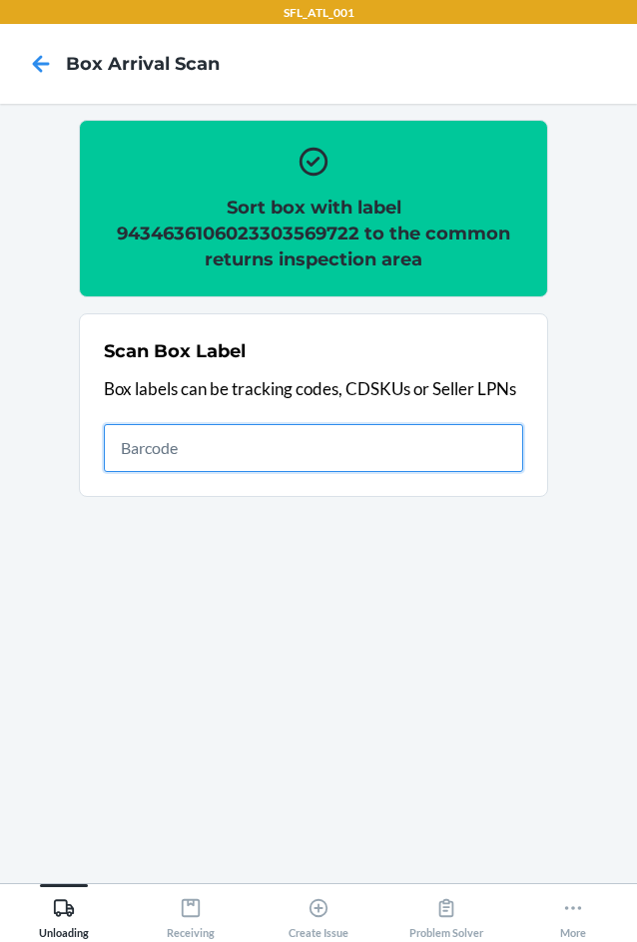
click at [465, 448] on input "text" at bounding box center [313, 448] width 419 height 48
type input "420302599434636106023304425270"
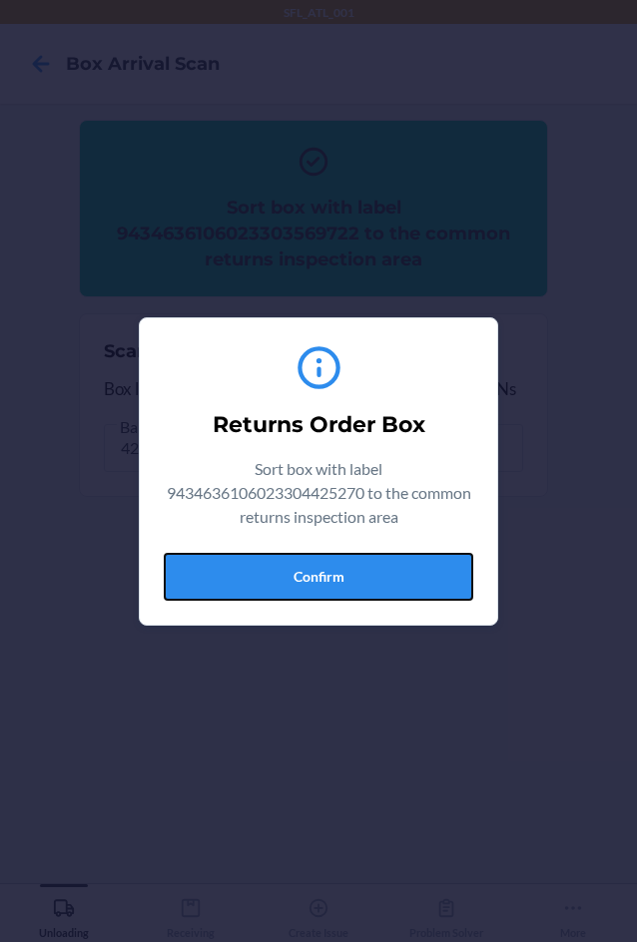
drag, startPoint x: 298, startPoint y: 578, endPoint x: 359, endPoint y: 581, distance: 61.0
click at [300, 578] on button "Confirm" at bounding box center [318, 577] width 309 height 48
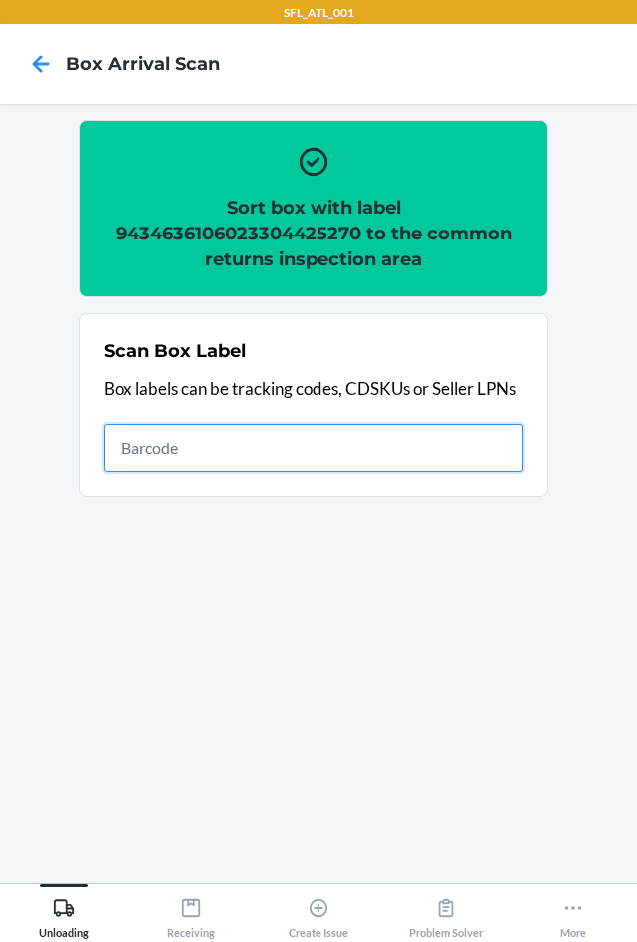
click at [441, 453] on input "text" at bounding box center [313, 448] width 419 height 48
type input "420302599434636106023304248299"
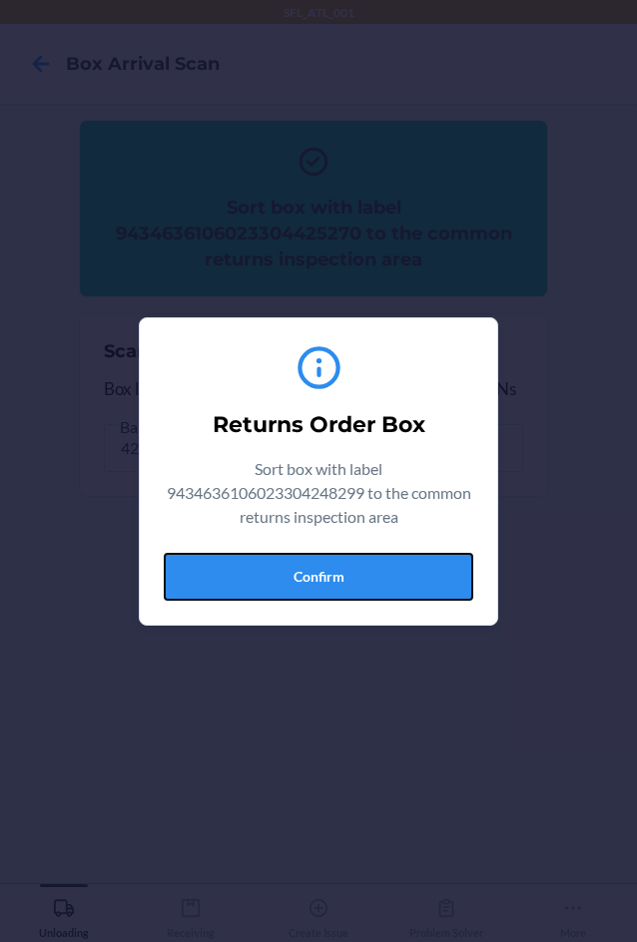
drag, startPoint x: 370, startPoint y: 579, endPoint x: 459, endPoint y: 571, distance: 89.2
click at [372, 579] on button "Confirm" at bounding box center [318, 577] width 309 height 48
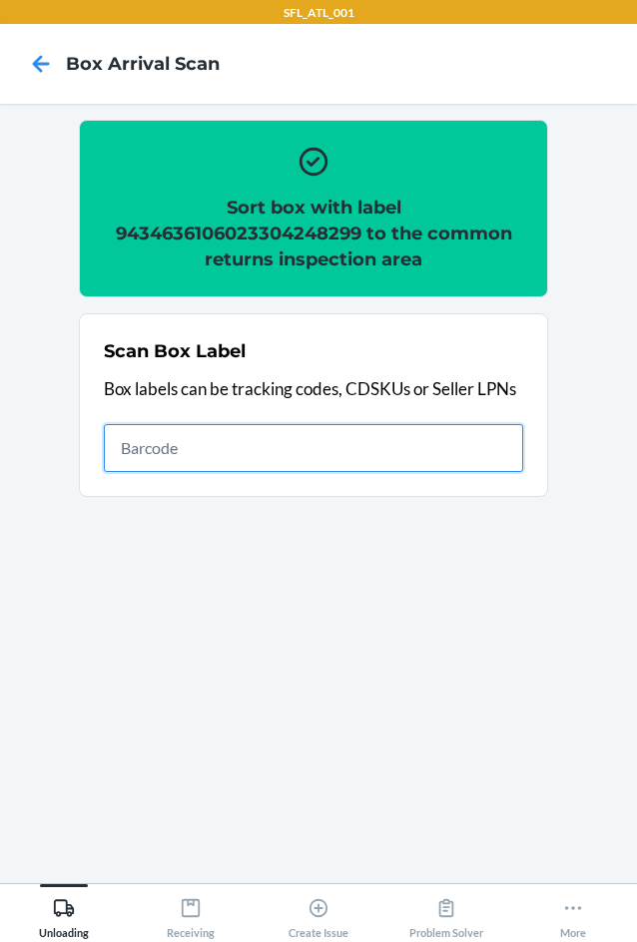
click at [370, 426] on input "text" at bounding box center [313, 448] width 419 height 48
type input "420302599434636106023302071202"
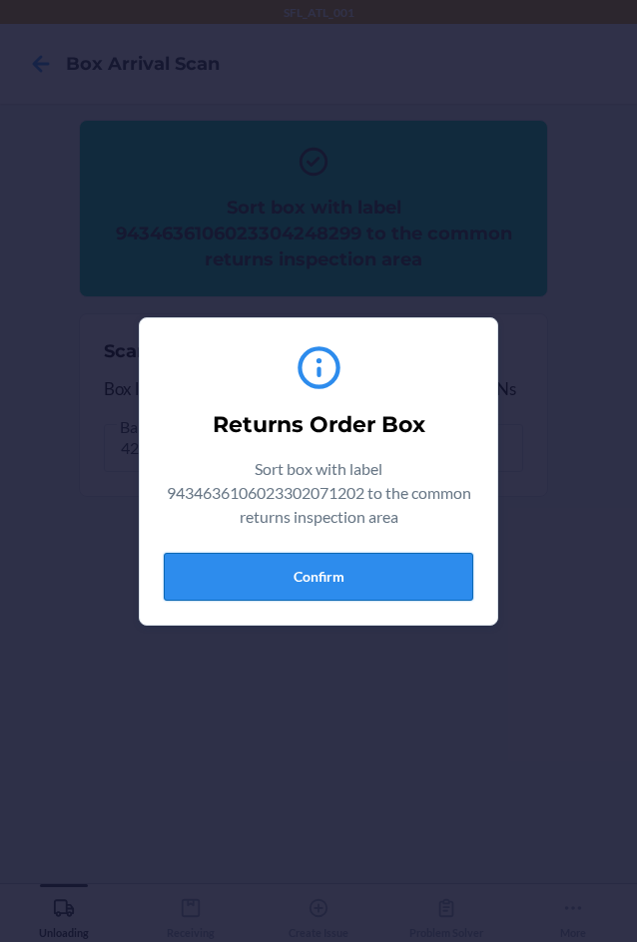
click at [437, 575] on button "Confirm" at bounding box center [318, 577] width 309 height 48
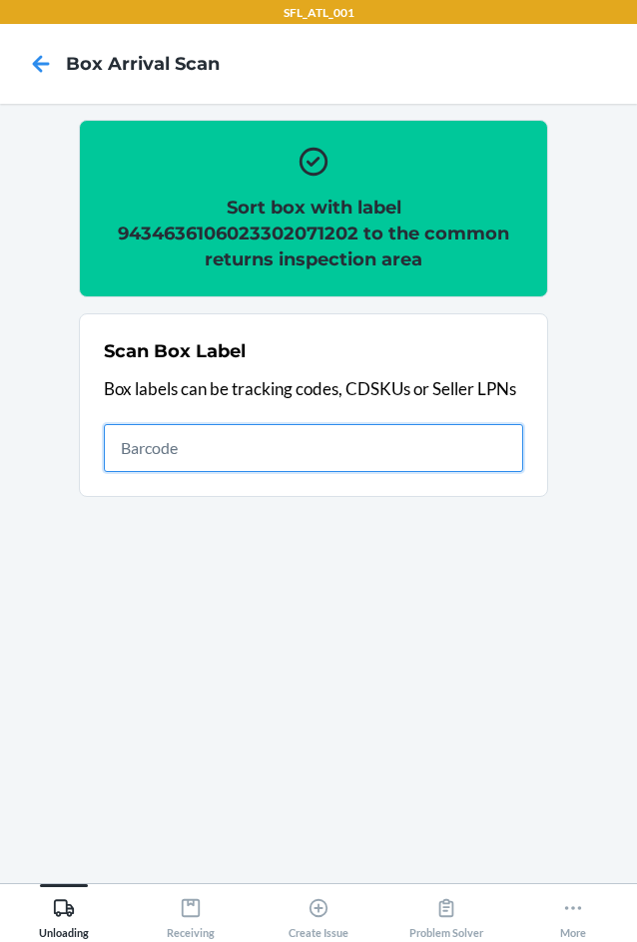
click at [373, 441] on input "text" at bounding box center [313, 448] width 419 height 48
type input "420302599434636106023304639332"
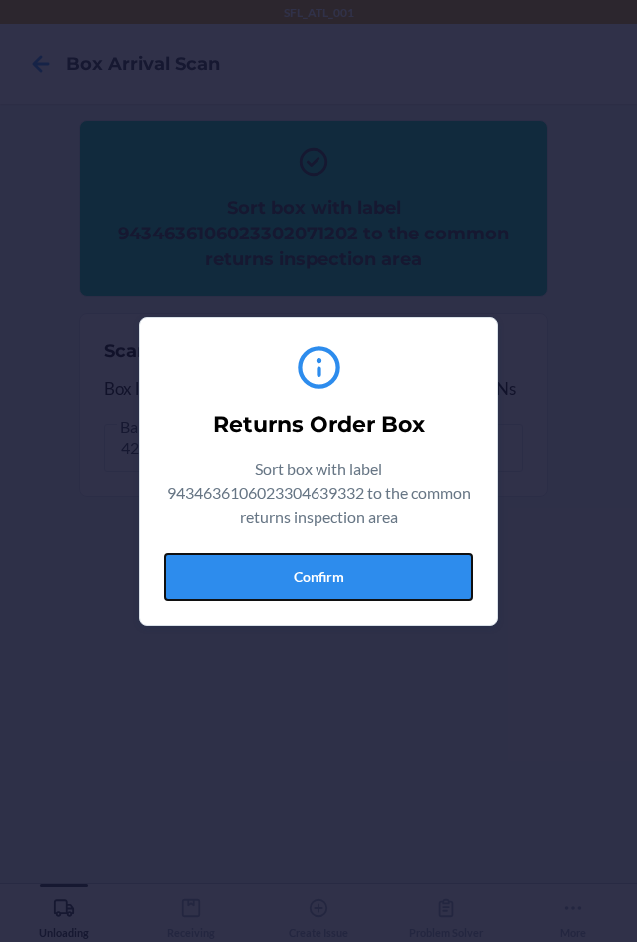
drag, startPoint x: 311, startPoint y: 574, endPoint x: 394, endPoint y: 552, distance: 85.7
click at [315, 574] on button "Confirm" at bounding box center [318, 577] width 309 height 48
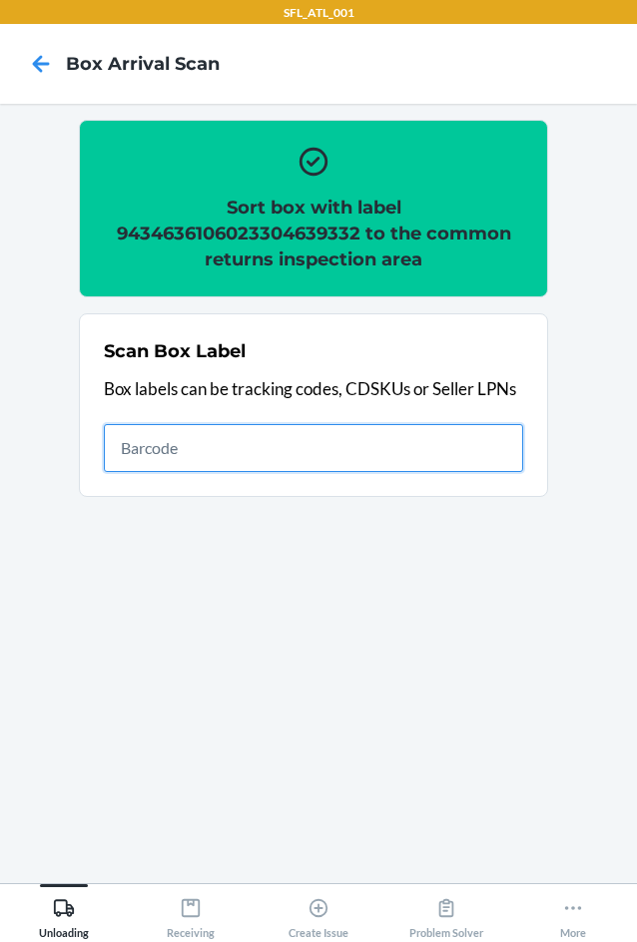
click at [259, 452] on input "text" at bounding box center [313, 448] width 419 height 48
click at [147, 460] on input "text" at bounding box center [313, 448] width 419 height 48
type input "420302599434636106023303710100"
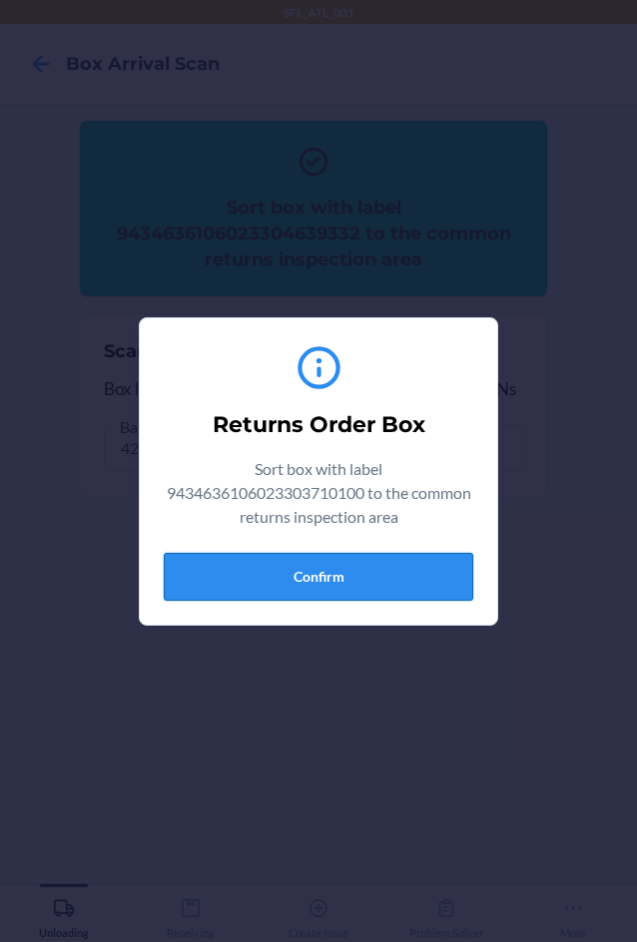
click at [393, 578] on button "Confirm" at bounding box center [318, 577] width 309 height 48
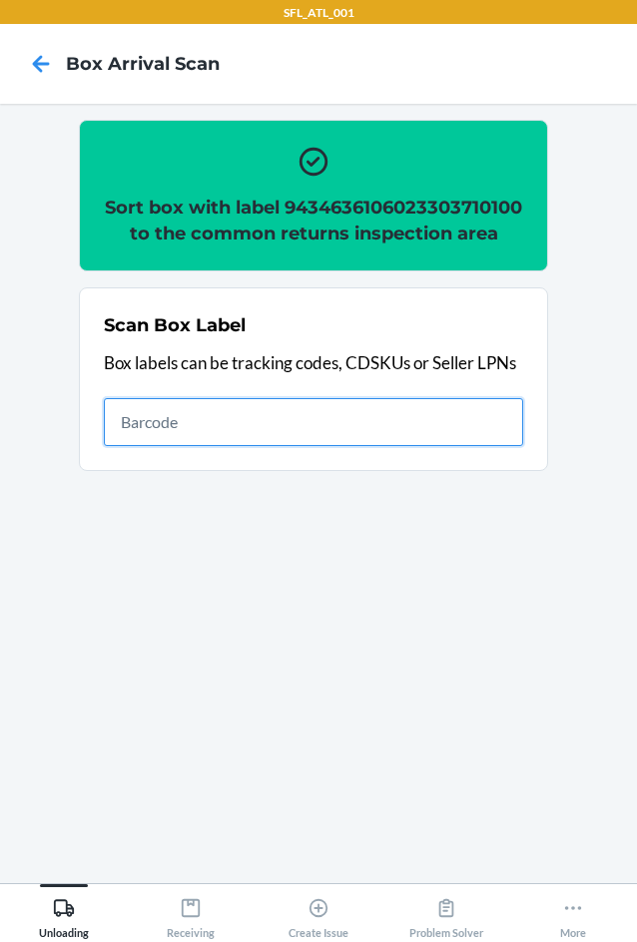
click at [400, 446] on input "text" at bounding box center [313, 422] width 419 height 48
type input "420302599434636106023304949905"
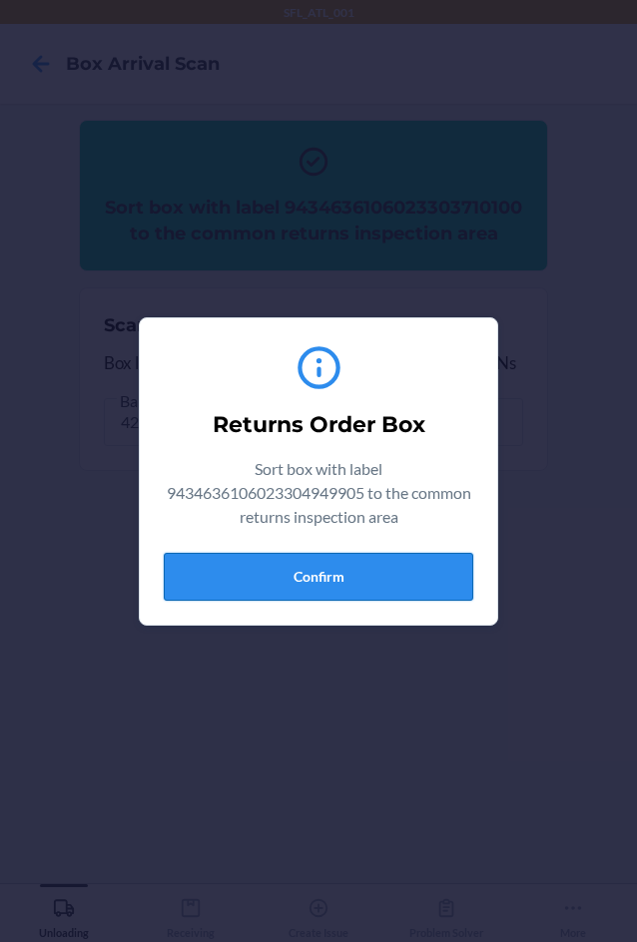
click at [384, 568] on button "Confirm" at bounding box center [318, 577] width 309 height 48
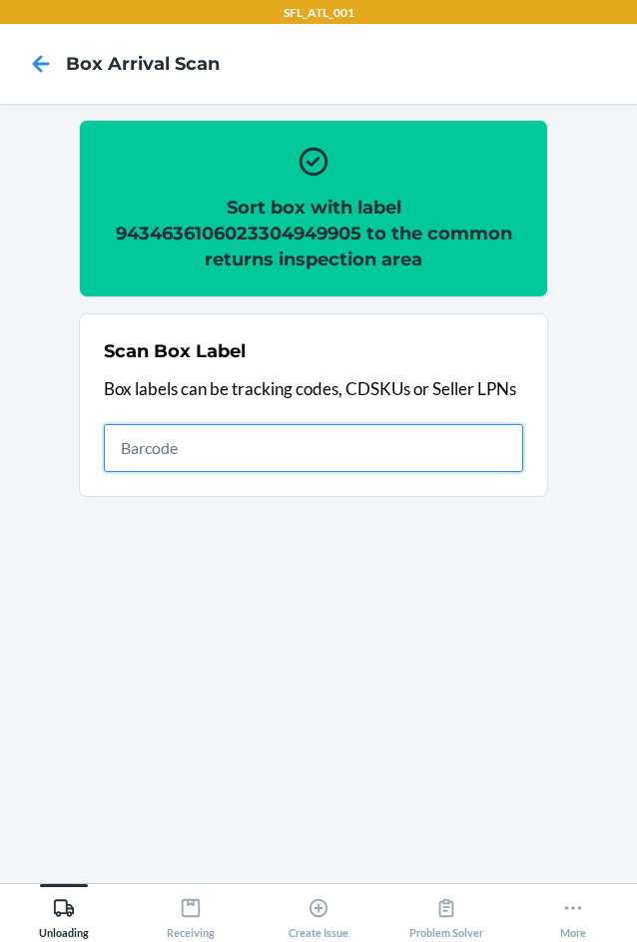
drag, startPoint x: 382, startPoint y: 455, endPoint x: 392, endPoint y: 446, distance: 13.4
click at [382, 455] on input "text" at bounding box center [313, 448] width 419 height 48
type input "420302599434636106023304429261"
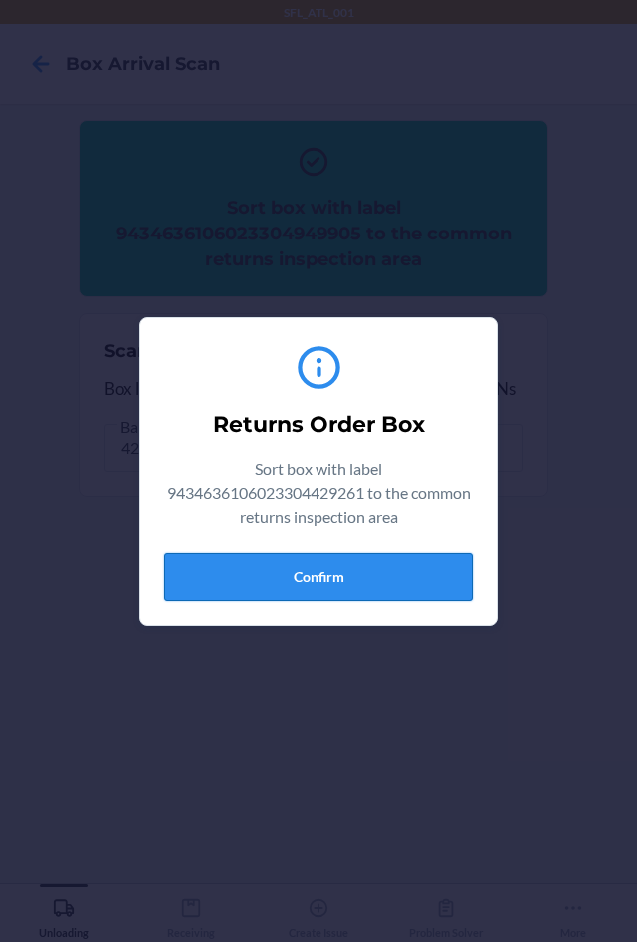
drag, startPoint x: 408, startPoint y: 575, endPoint x: 423, endPoint y: 579, distance: 15.5
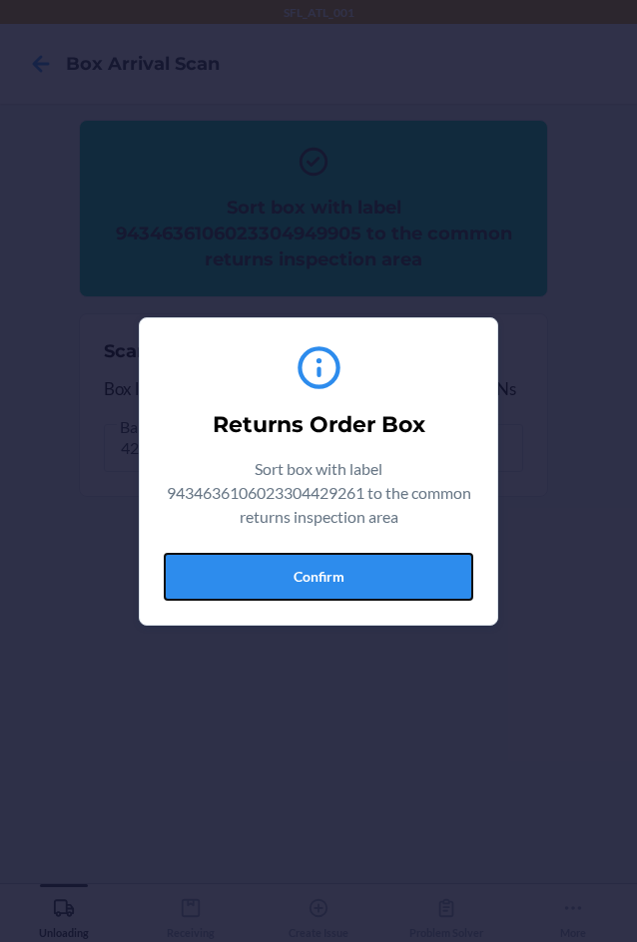
click at [409, 575] on button "Confirm" at bounding box center [318, 577] width 309 height 48
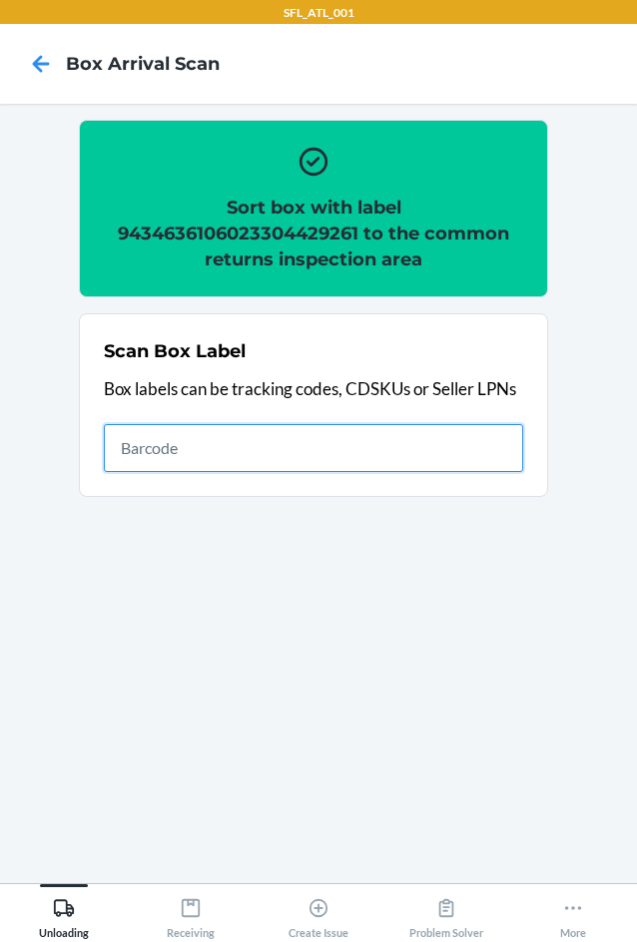
click at [308, 450] on input "text" at bounding box center [313, 448] width 419 height 48
type input "420302599434636106023302977986"
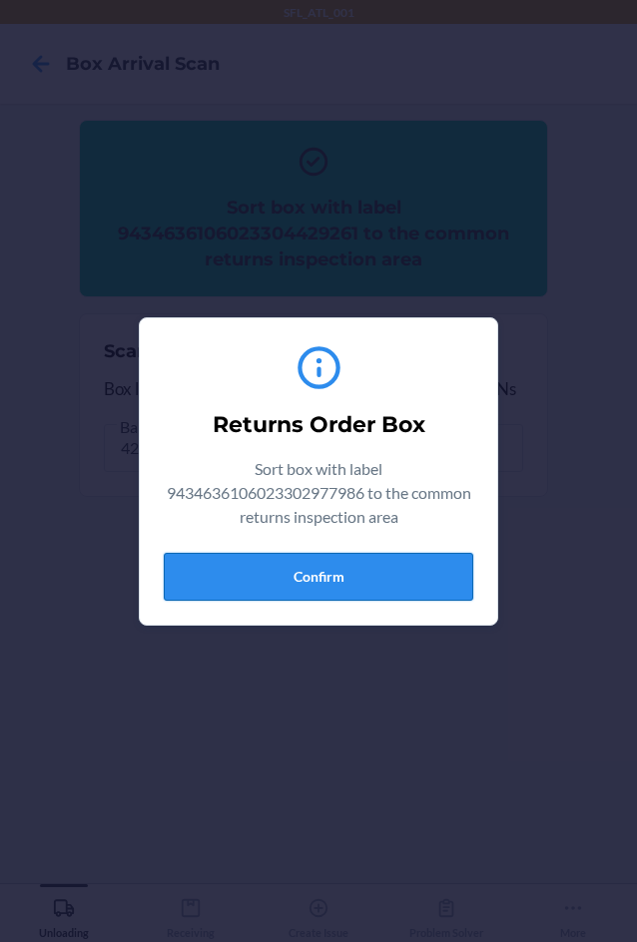
click at [340, 568] on button "Confirm" at bounding box center [318, 577] width 309 height 48
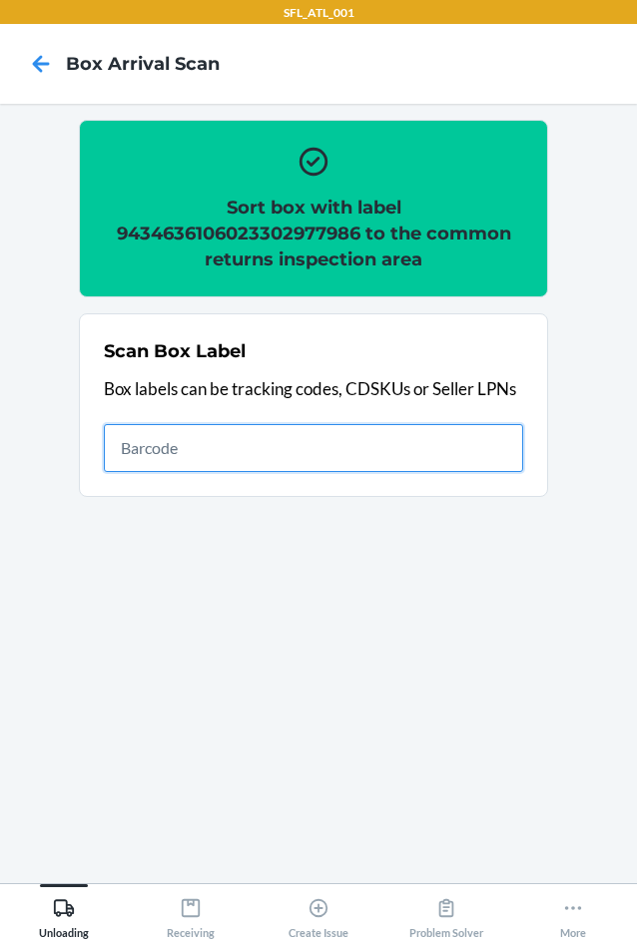
click at [413, 444] on input "text" at bounding box center [313, 448] width 419 height 48
type input "420302599434636106023303705274"
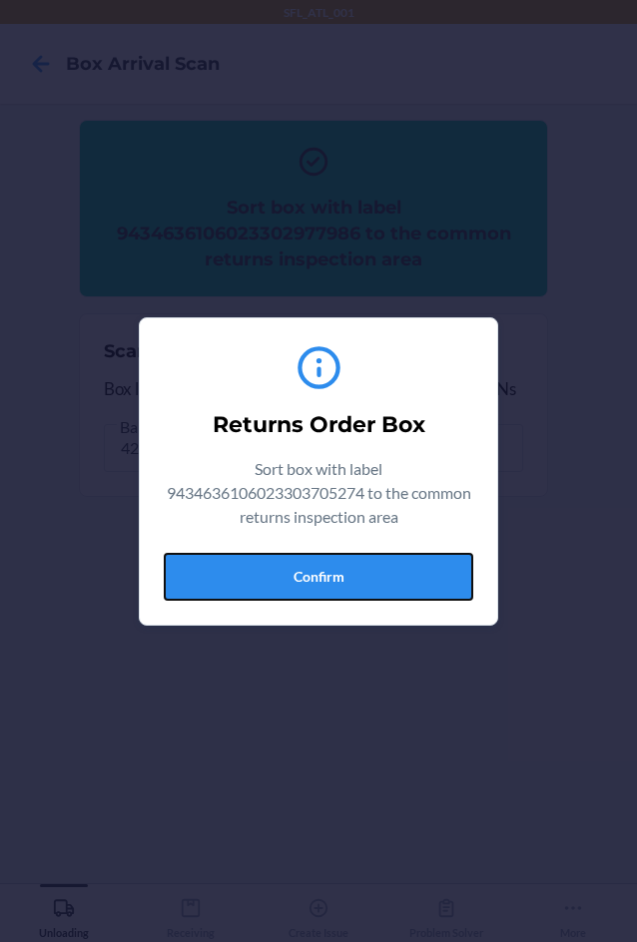
drag, startPoint x: 411, startPoint y: 572, endPoint x: 425, endPoint y: 572, distance: 14.0
click at [412, 572] on button "Confirm" at bounding box center [318, 577] width 309 height 48
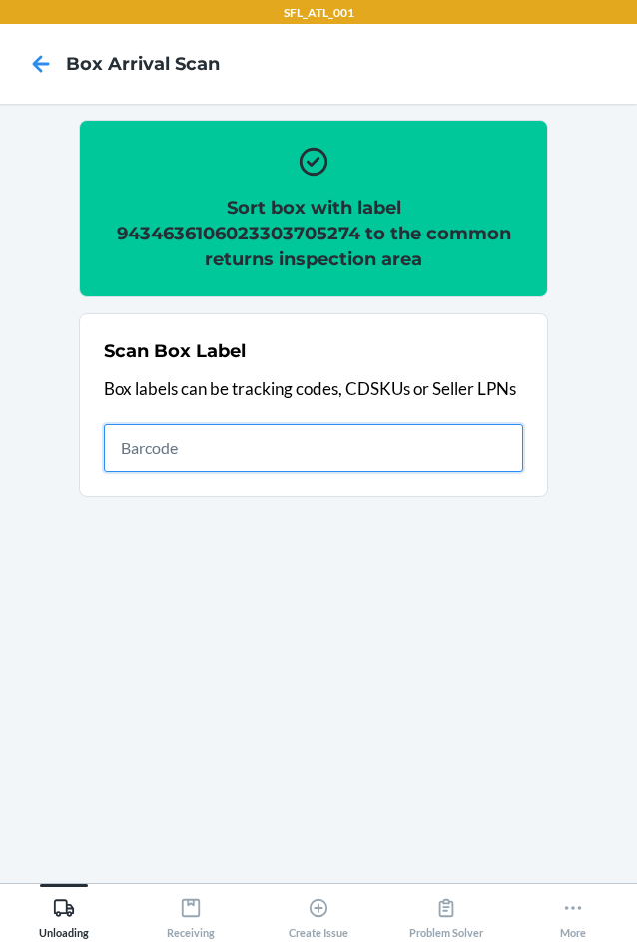
click at [297, 447] on input "text" at bounding box center [313, 448] width 419 height 48
type input "420302599434636106023304715432"
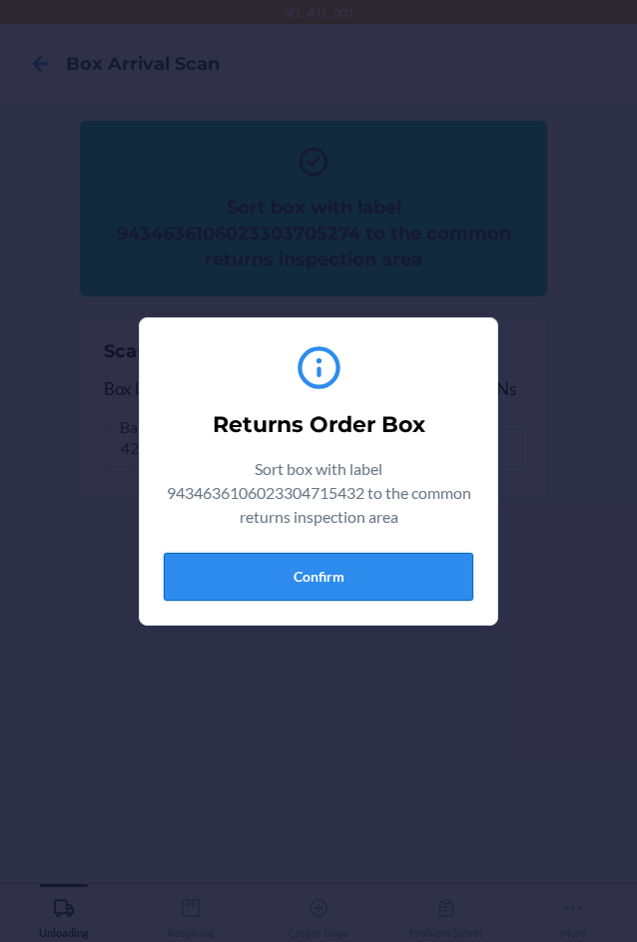
click at [440, 580] on button "Confirm" at bounding box center [318, 577] width 309 height 48
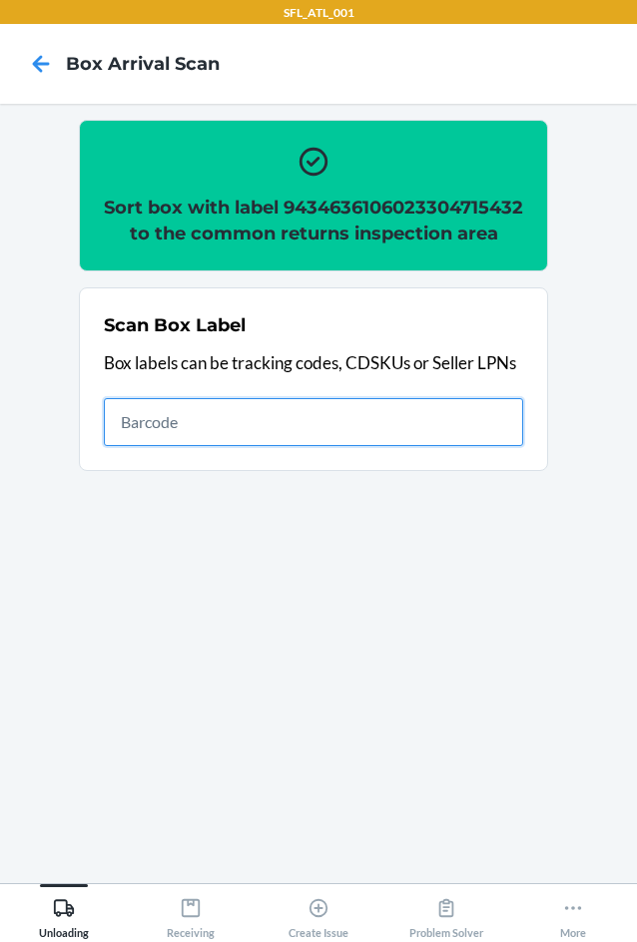
click at [371, 440] on input "text" at bounding box center [313, 422] width 419 height 48
